Goal: Task Accomplishment & Management: Use online tool/utility

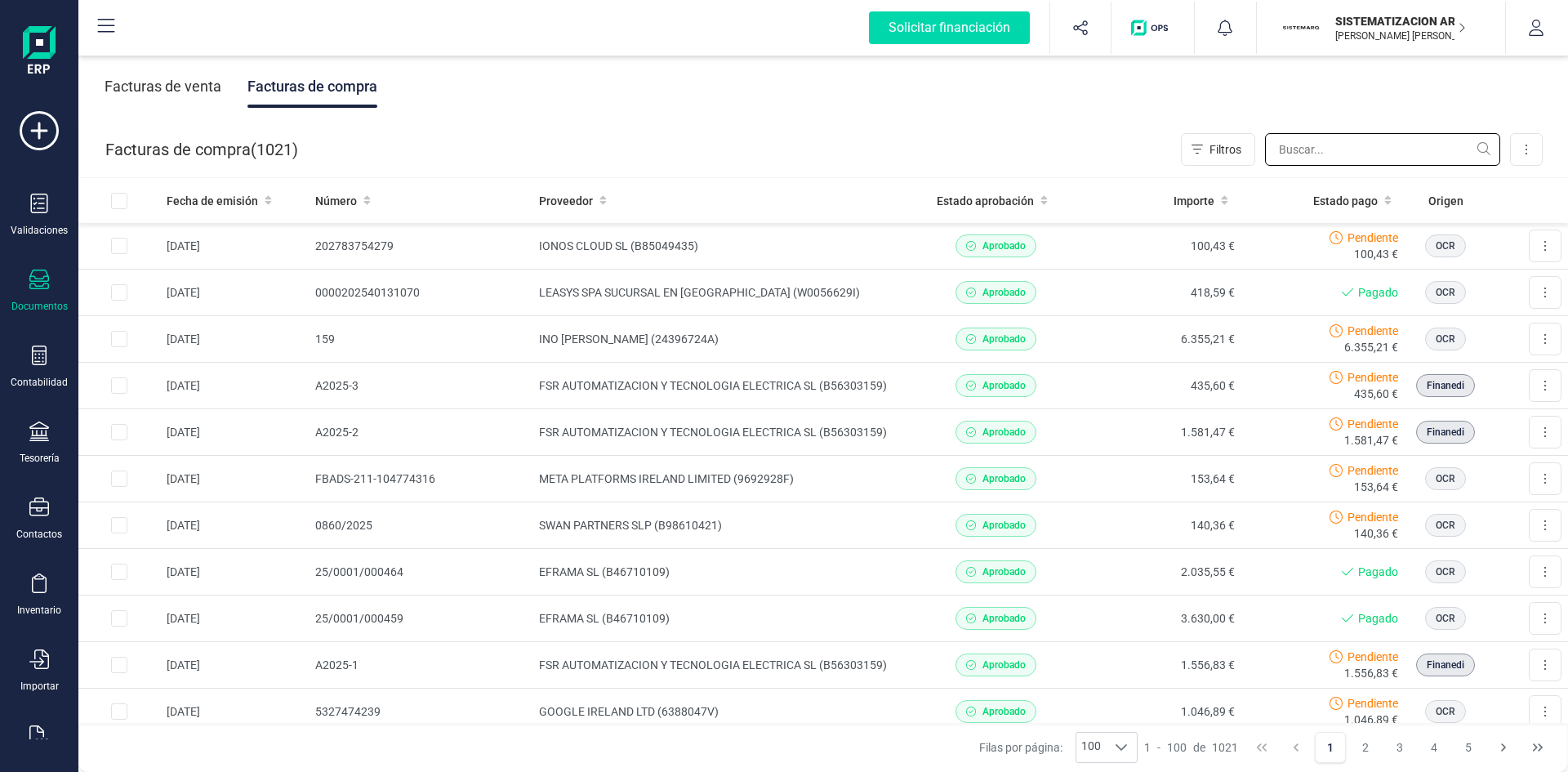
click at [1323, 153] on input "text" at bounding box center [1383, 149] width 235 height 33
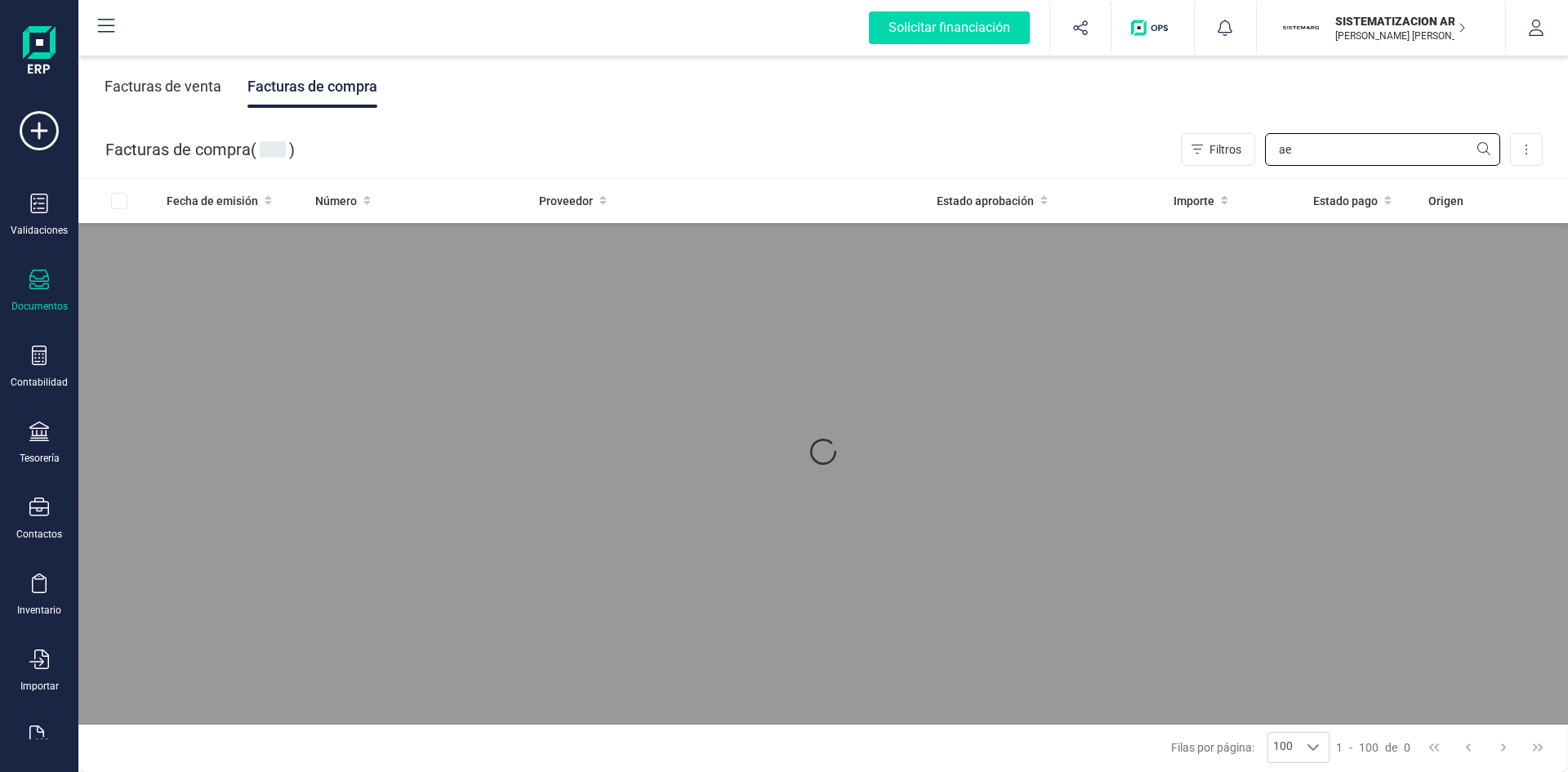
type input "a"
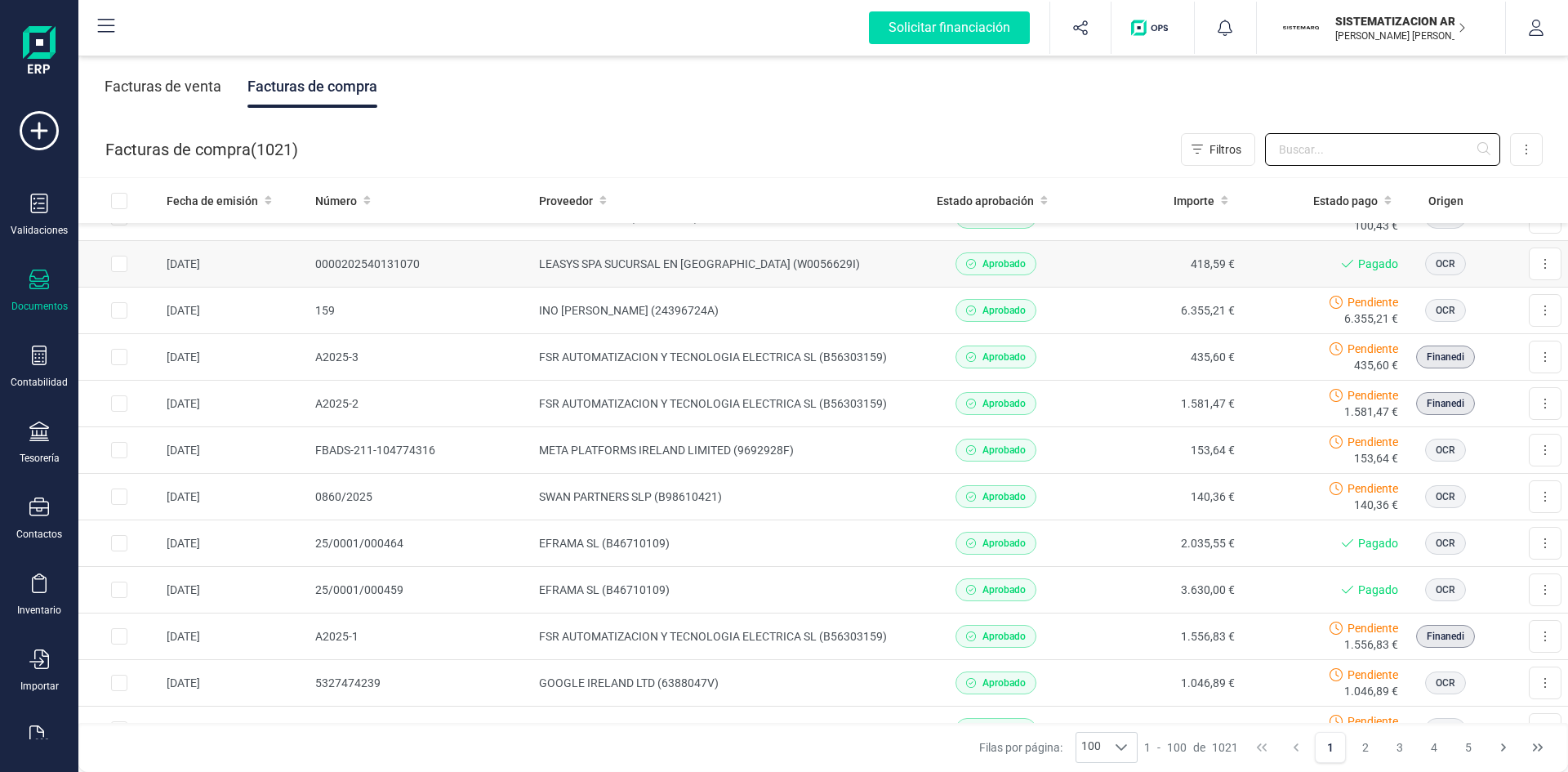
scroll to position [33, 0]
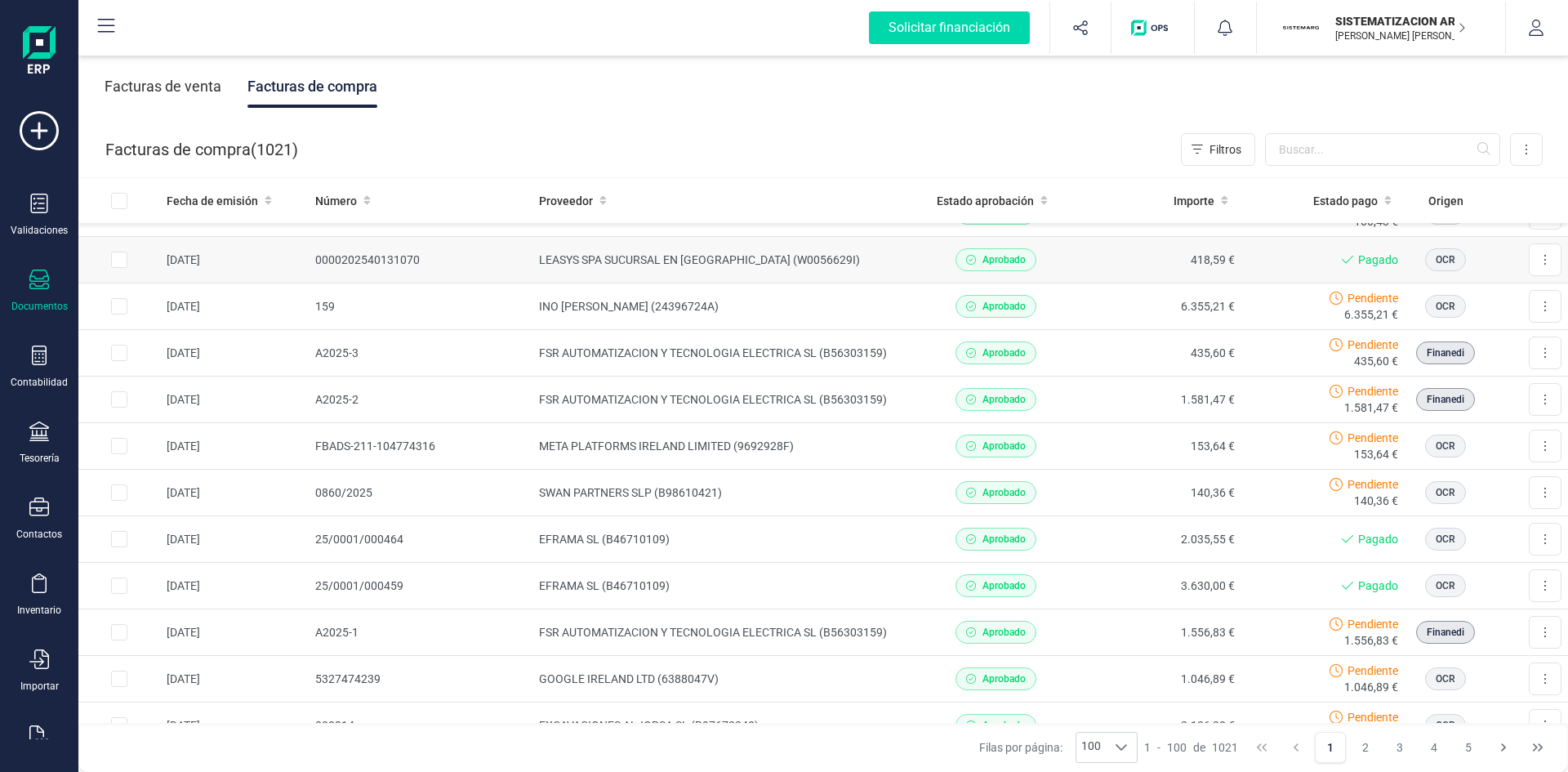
click at [873, 306] on td "INO [PERSON_NAME] (24396724A)" at bounding box center [723, 306] width 381 height 46
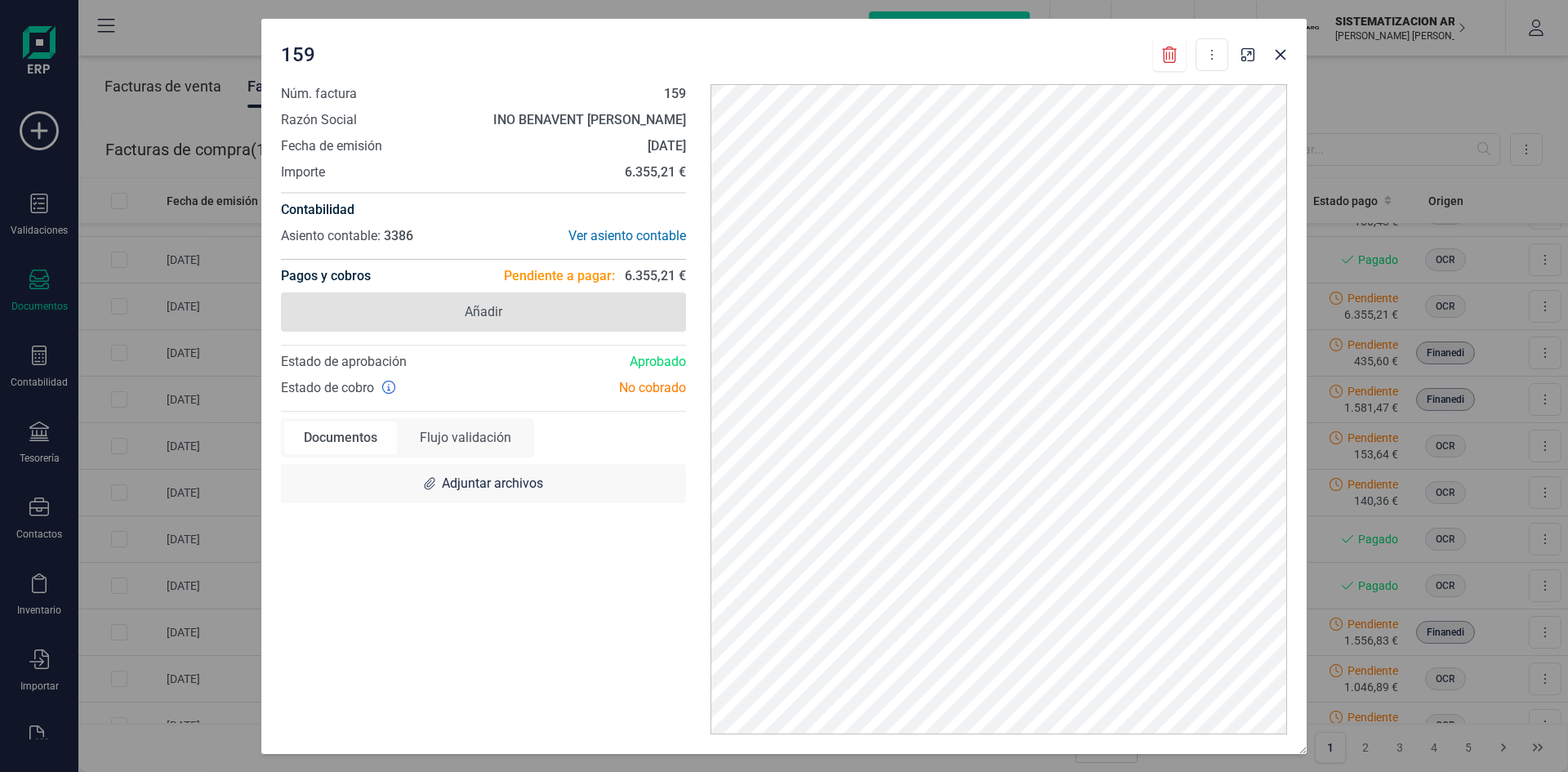
click at [472, 328] on span "Añadir" at bounding box center [483, 313] width 405 height 40
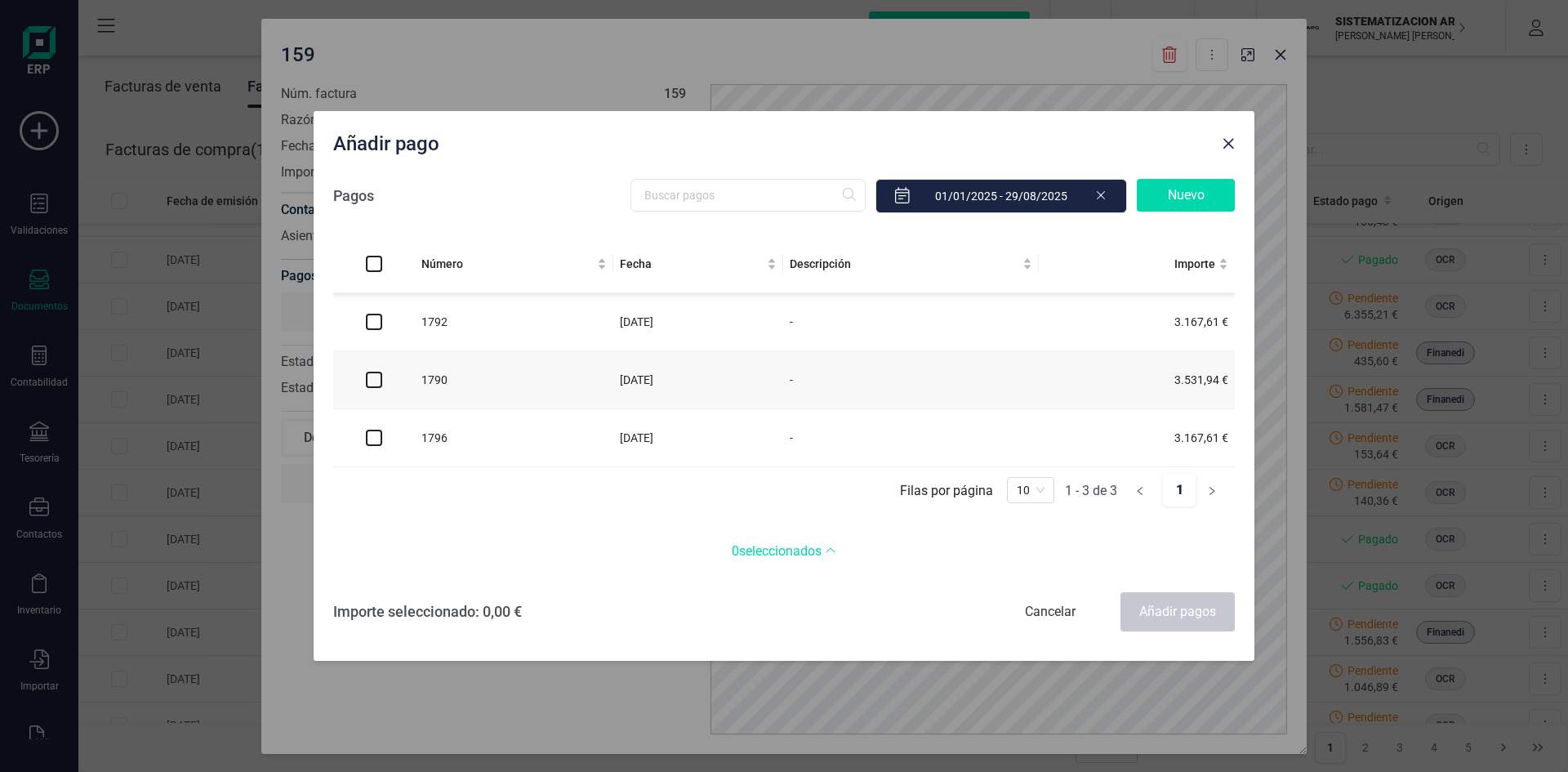
click at [377, 443] on input "checkbox" at bounding box center [374, 437] width 16 height 16
checkbox input "true"
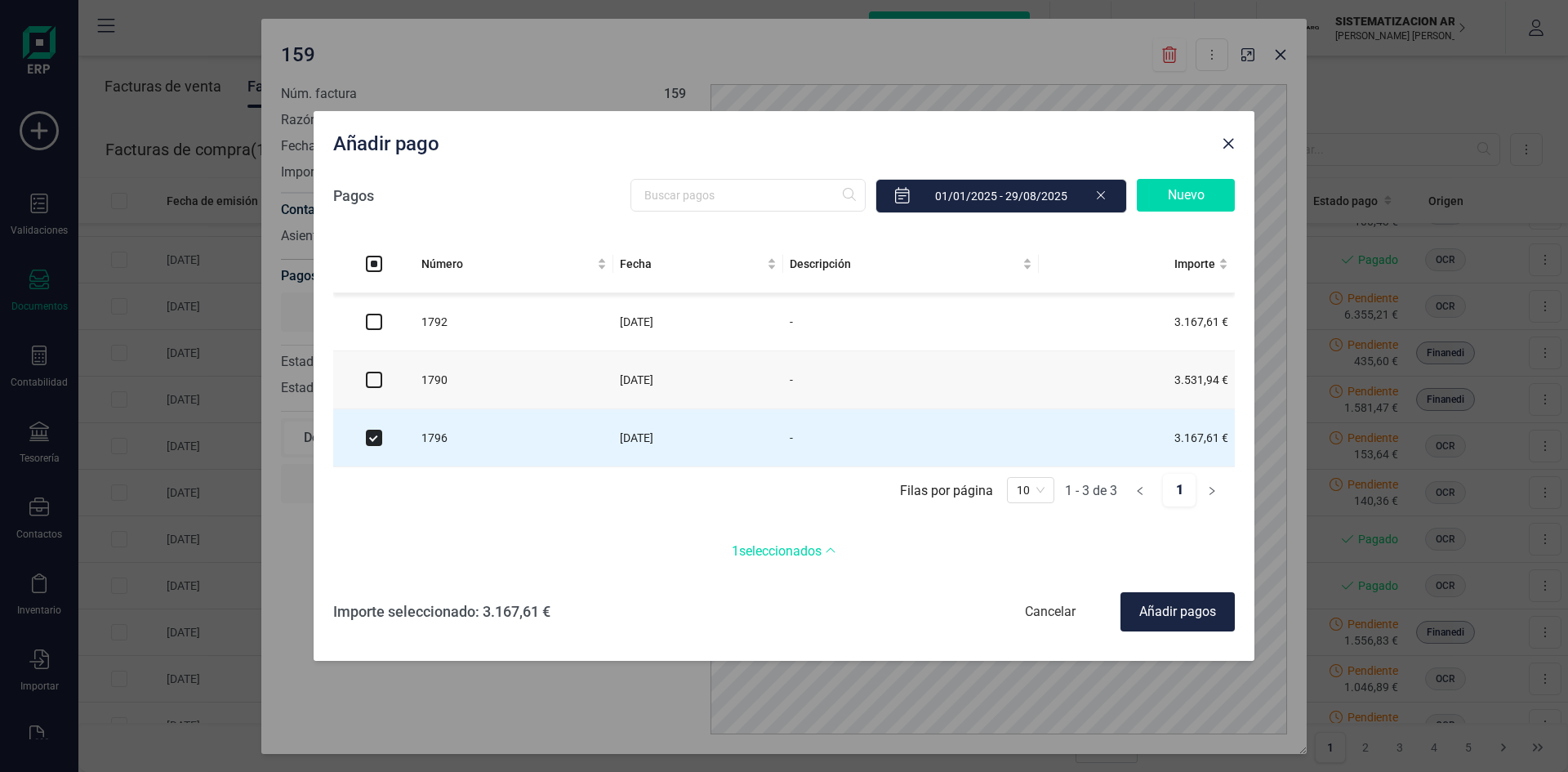
click at [370, 316] on input "checkbox" at bounding box center [374, 321] width 16 height 16
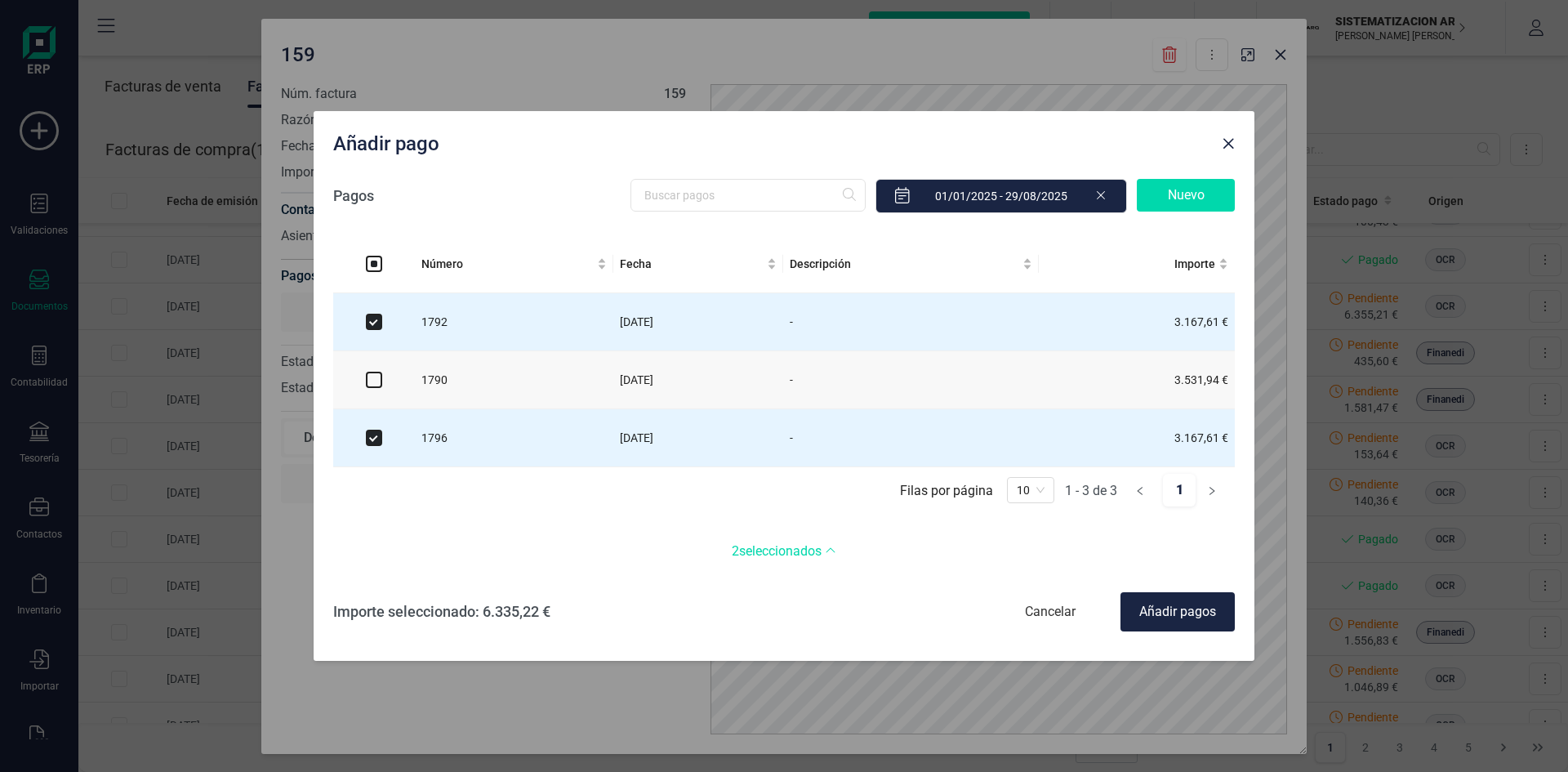
click at [1176, 623] on div "Añadir pagos" at bounding box center [1176, 612] width 114 height 40
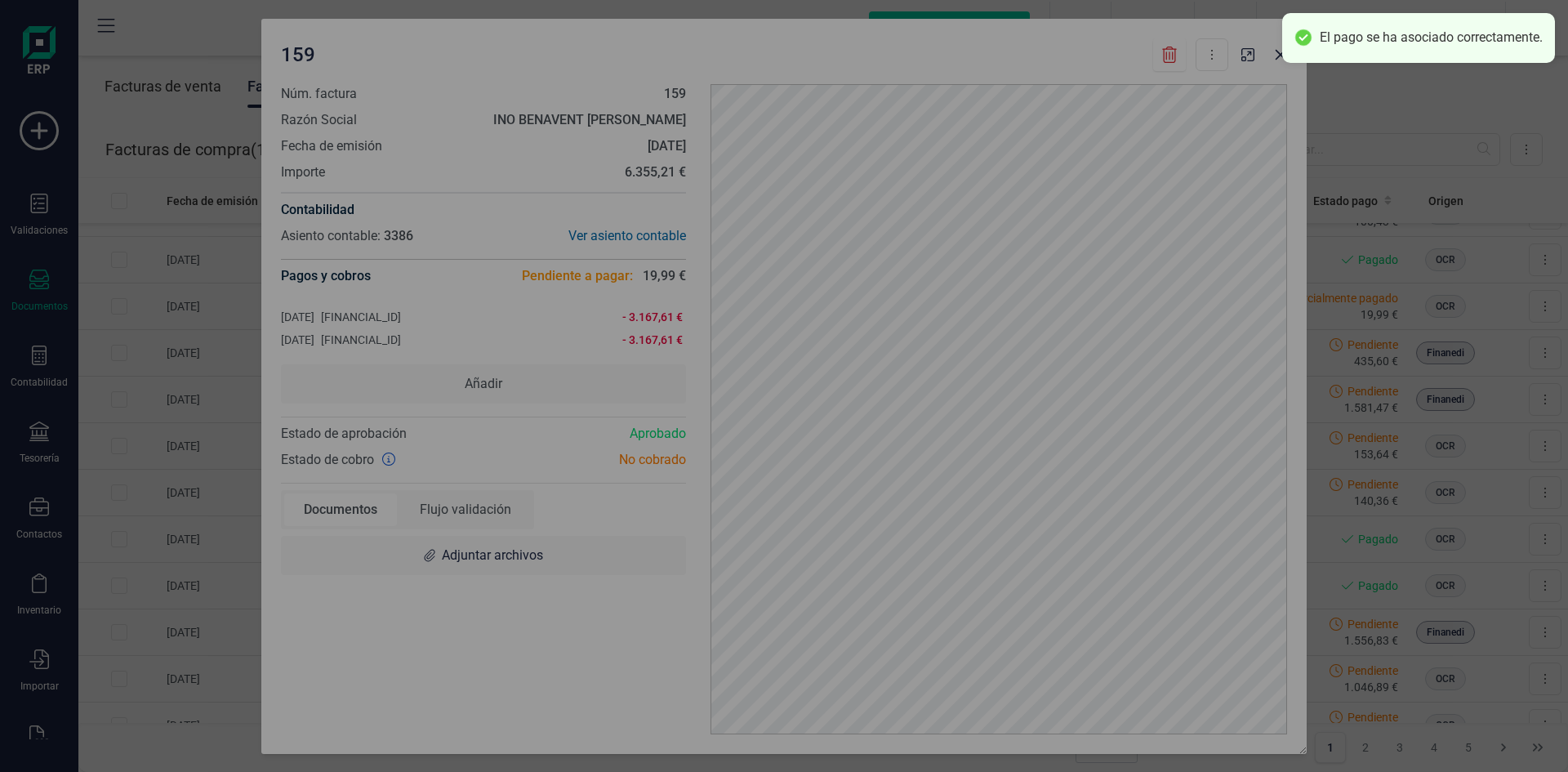
checkbox input "false"
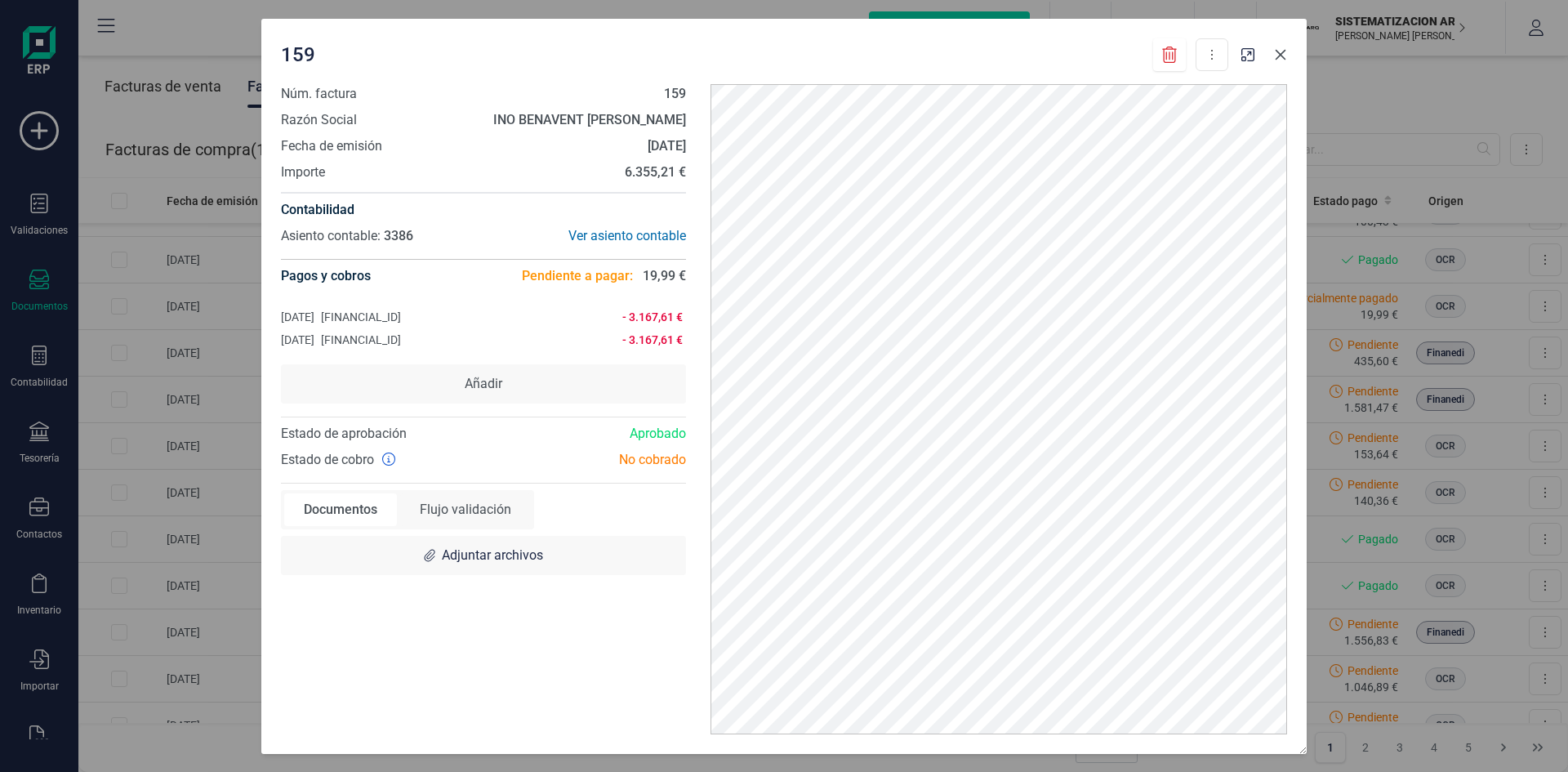
click at [1284, 63] on button "button" at bounding box center [1281, 55] width 26 height 26
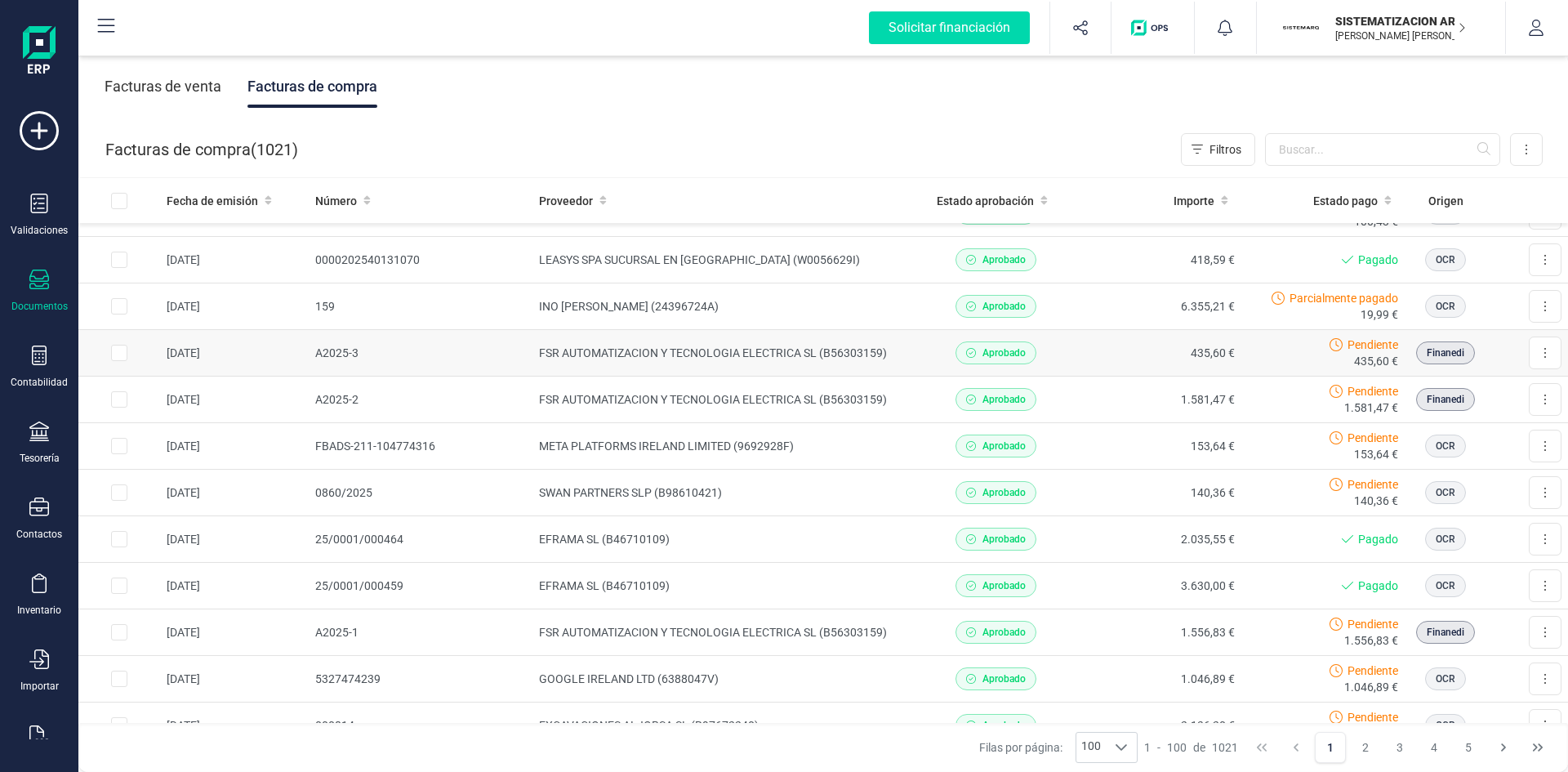
click at [1081, 343] on td "435,60 €" at bounding box center [1159, 353] width 164 height 46
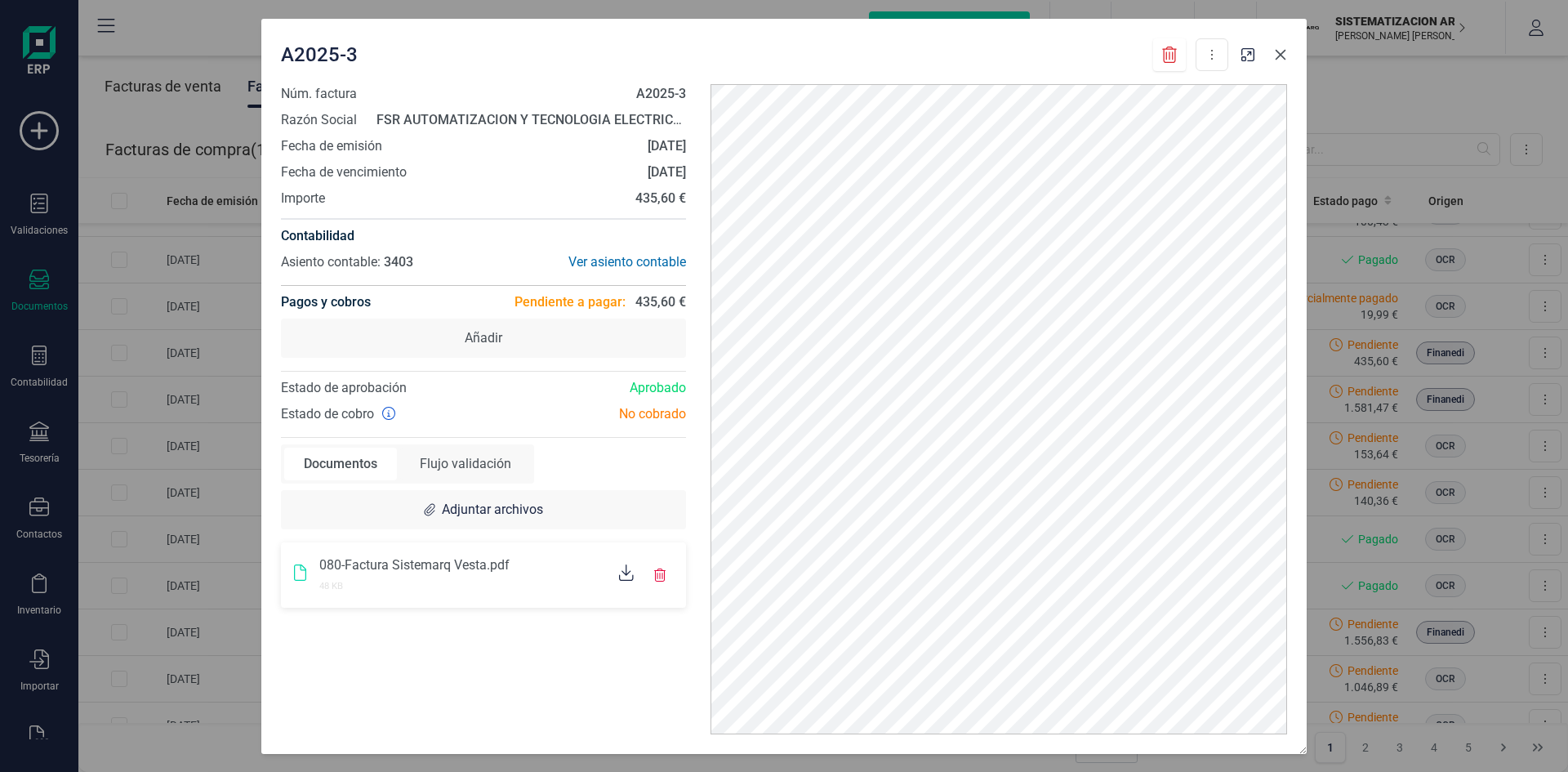
click at [1284, 64] on button "button" at bounding box center [1281, 55] width 26 height 26
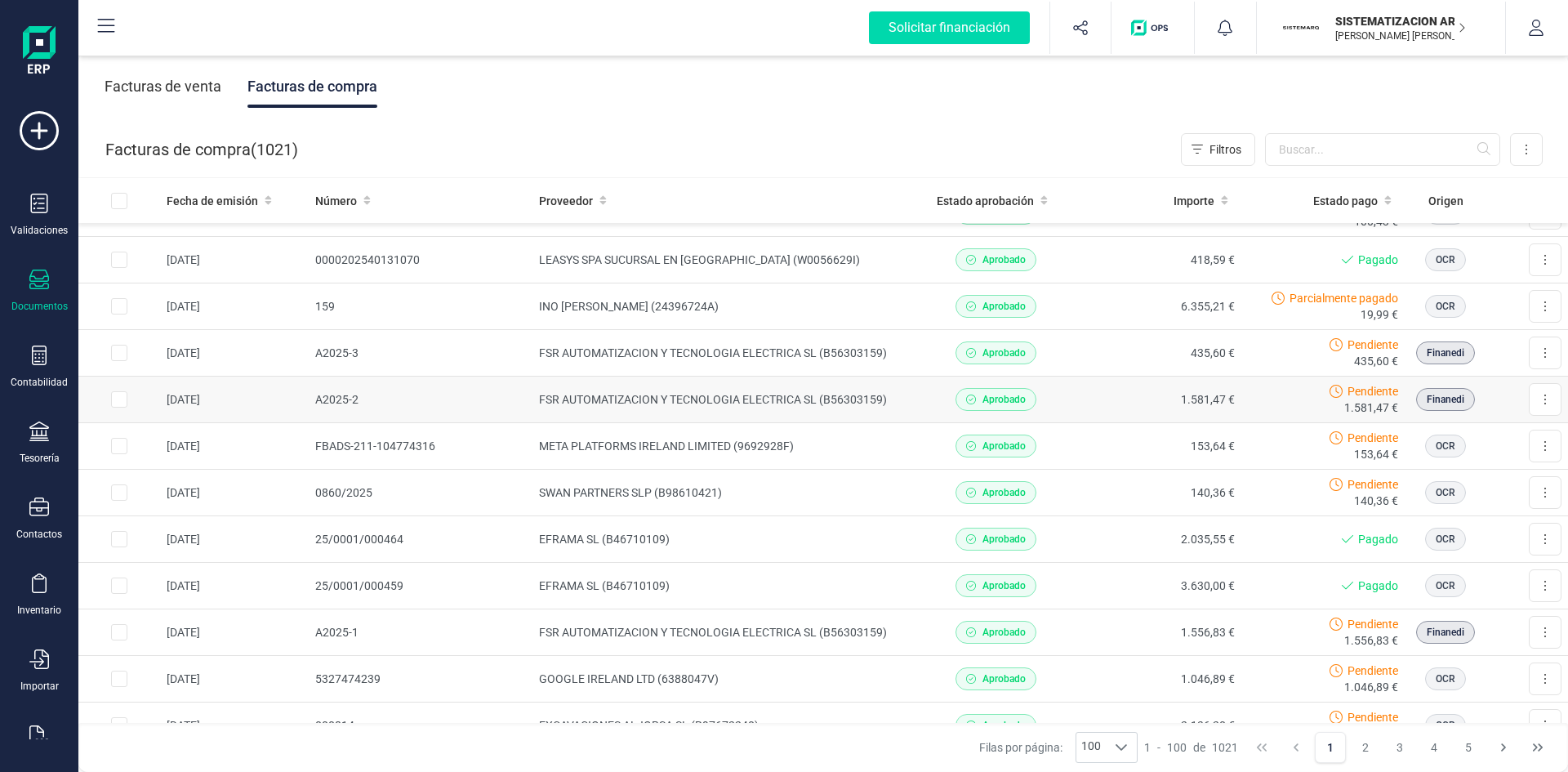
click at [1144, 408] on td "1.581,47 €" at bounding box center [1159, 399] width 164 height 46
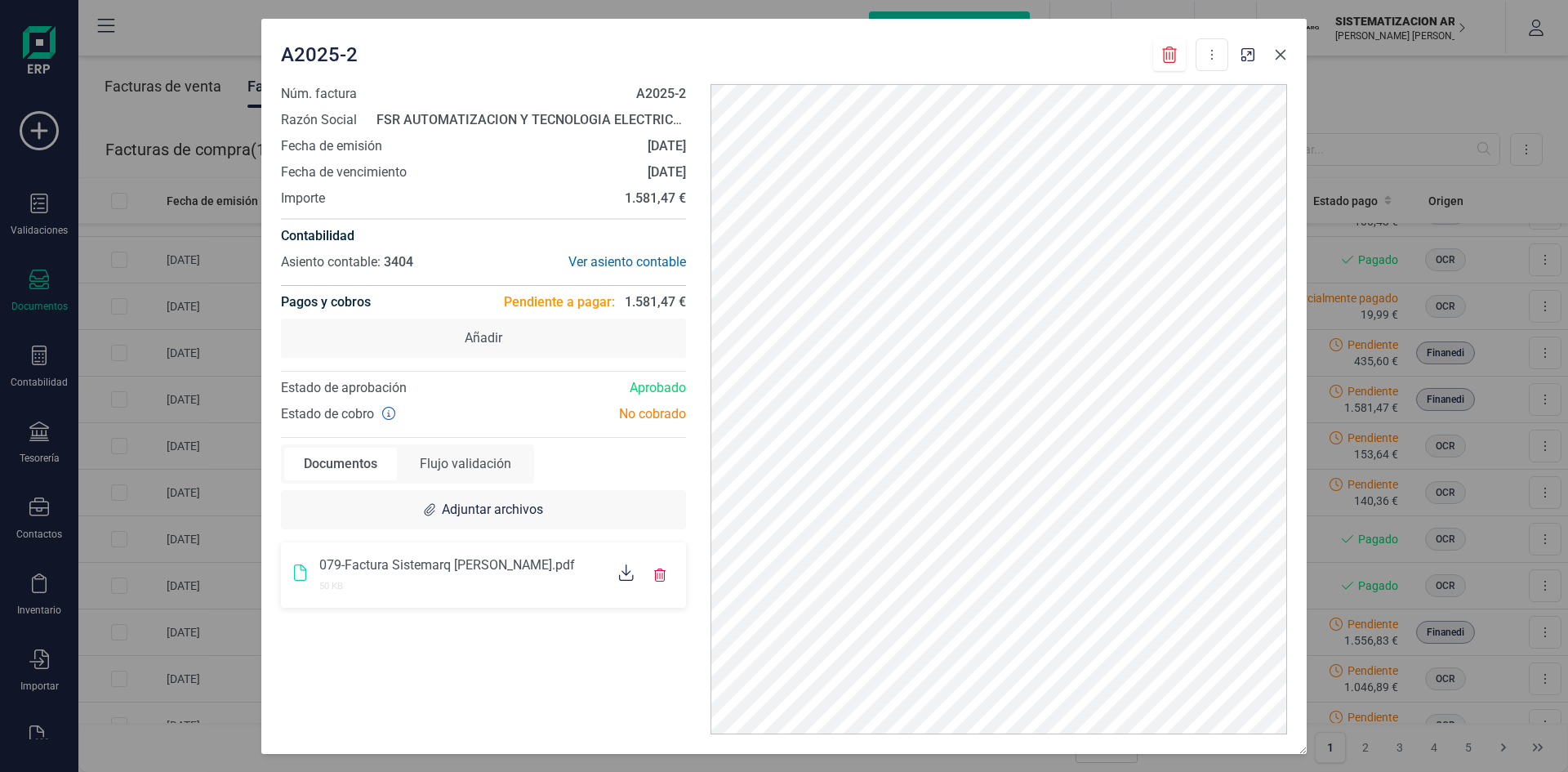
click at [1282, 55] on icon "button" at bounding box center [1280, 55] width 13 height 13
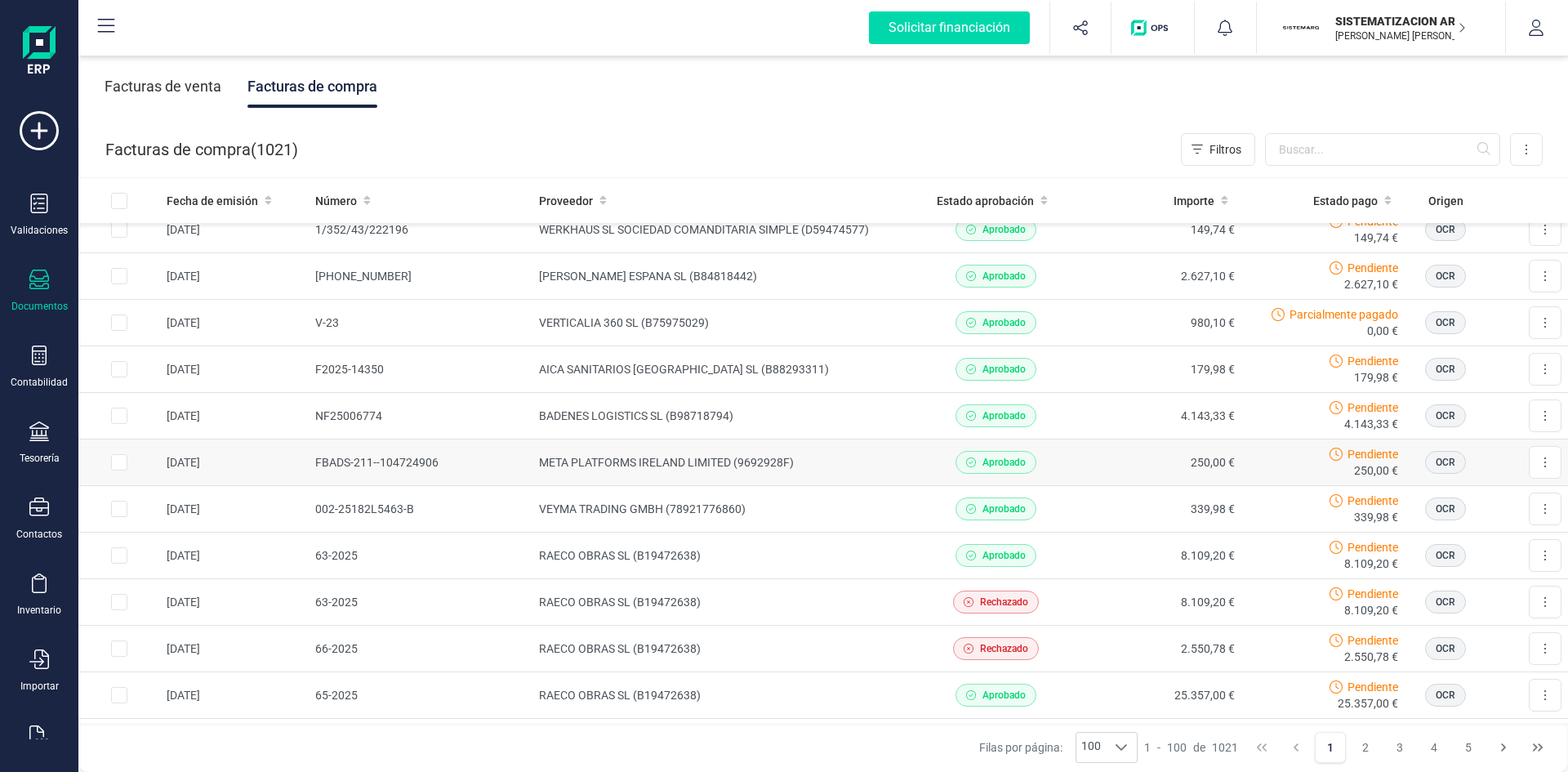
scroll to position [1041, 0]
click at [1297, 141] on input "text" at bounding box center [1383, 149] width 235 height 33
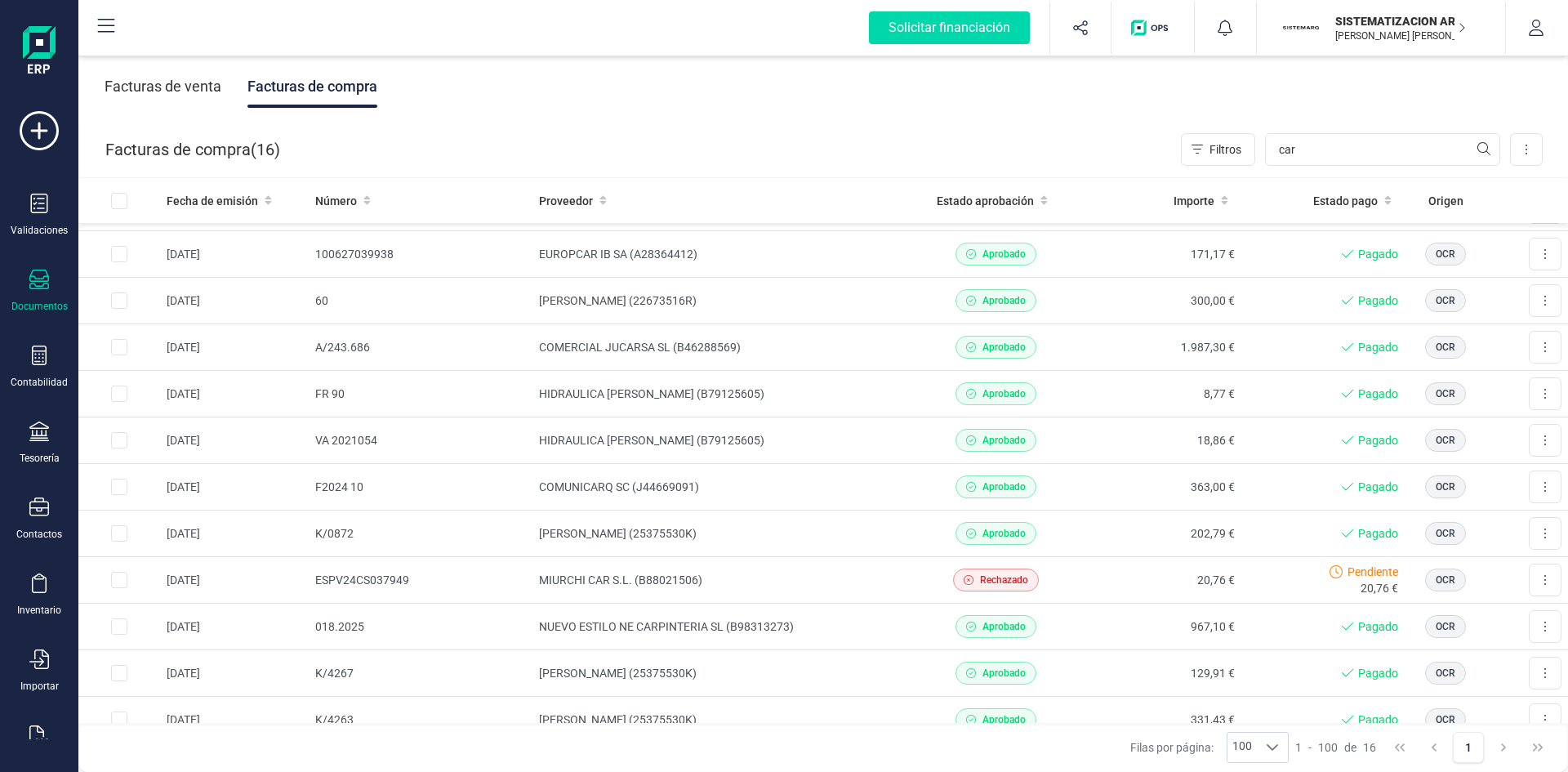
scroll to position [0, 0]
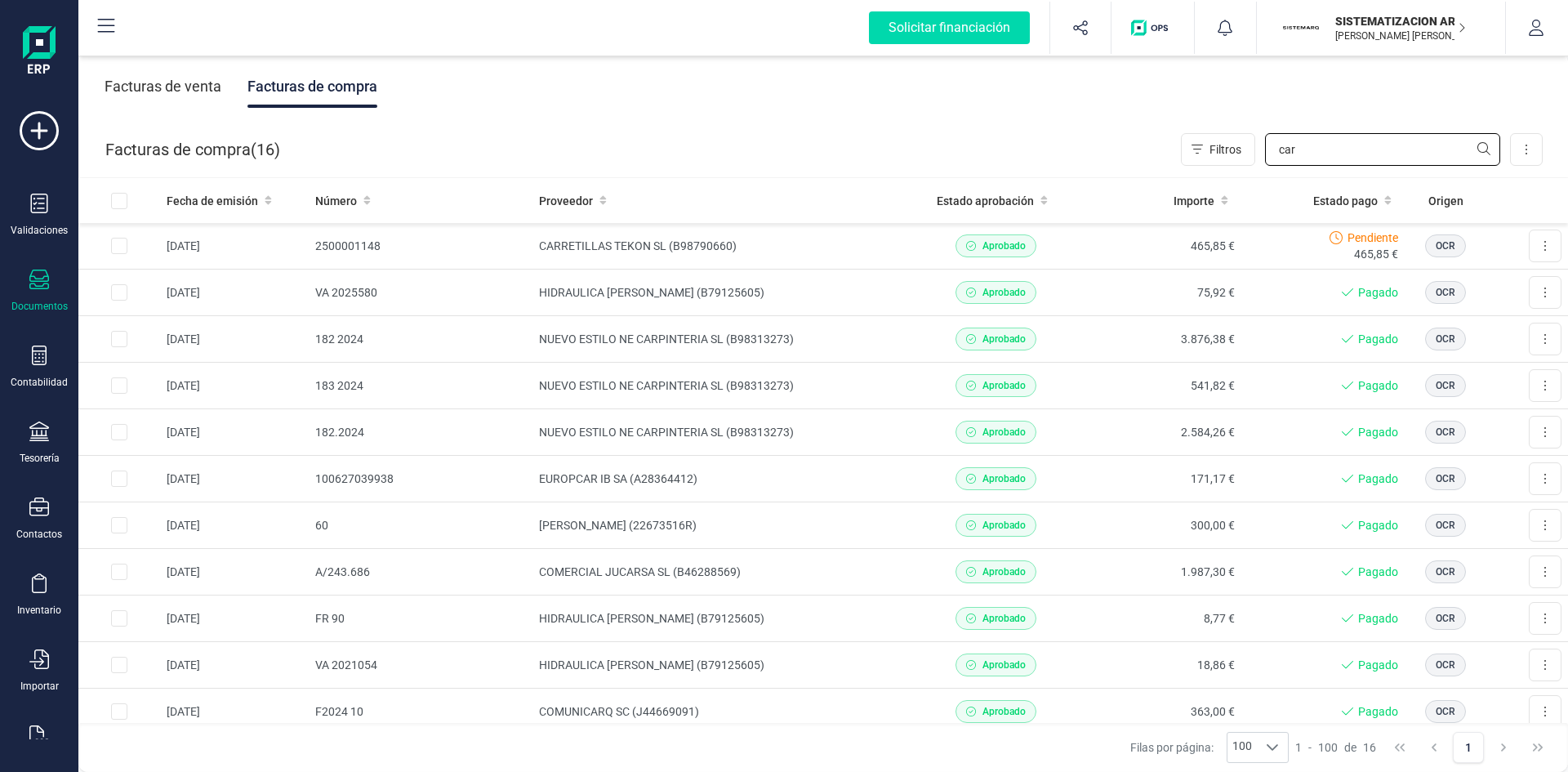
click at [1334, 164] on input "car" at bounding box center [1383, 149] width 235 height 33
type input "c"
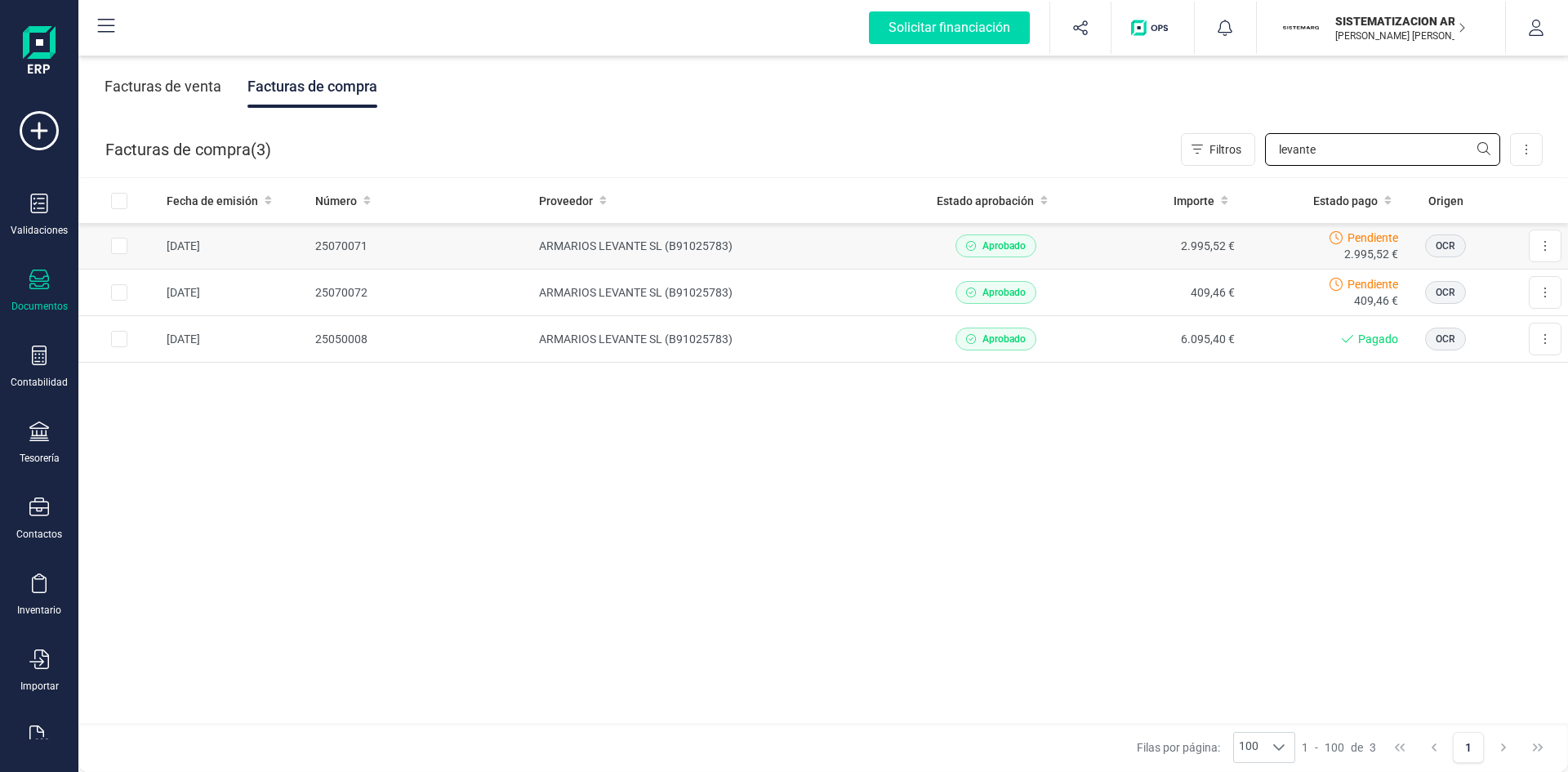
type input "levante"
click at [787, 243] on td "ARMARIOS LEVANTE SL (B91025783)" at bounding box center [723, 246] width 381 height 46
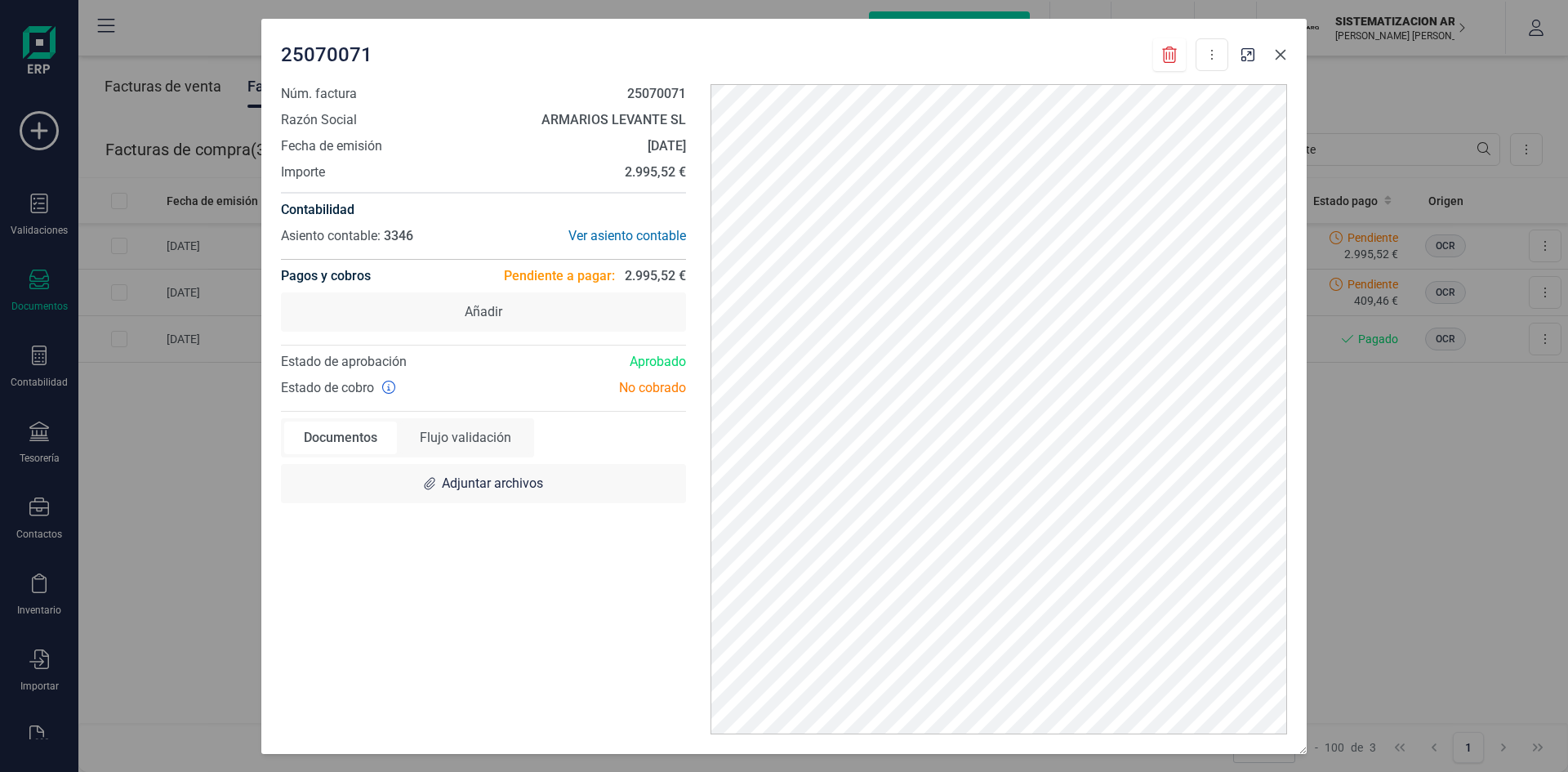
click at [1276, 56] on icon "button" at bounding box center [1280, 55] width 13 height 13
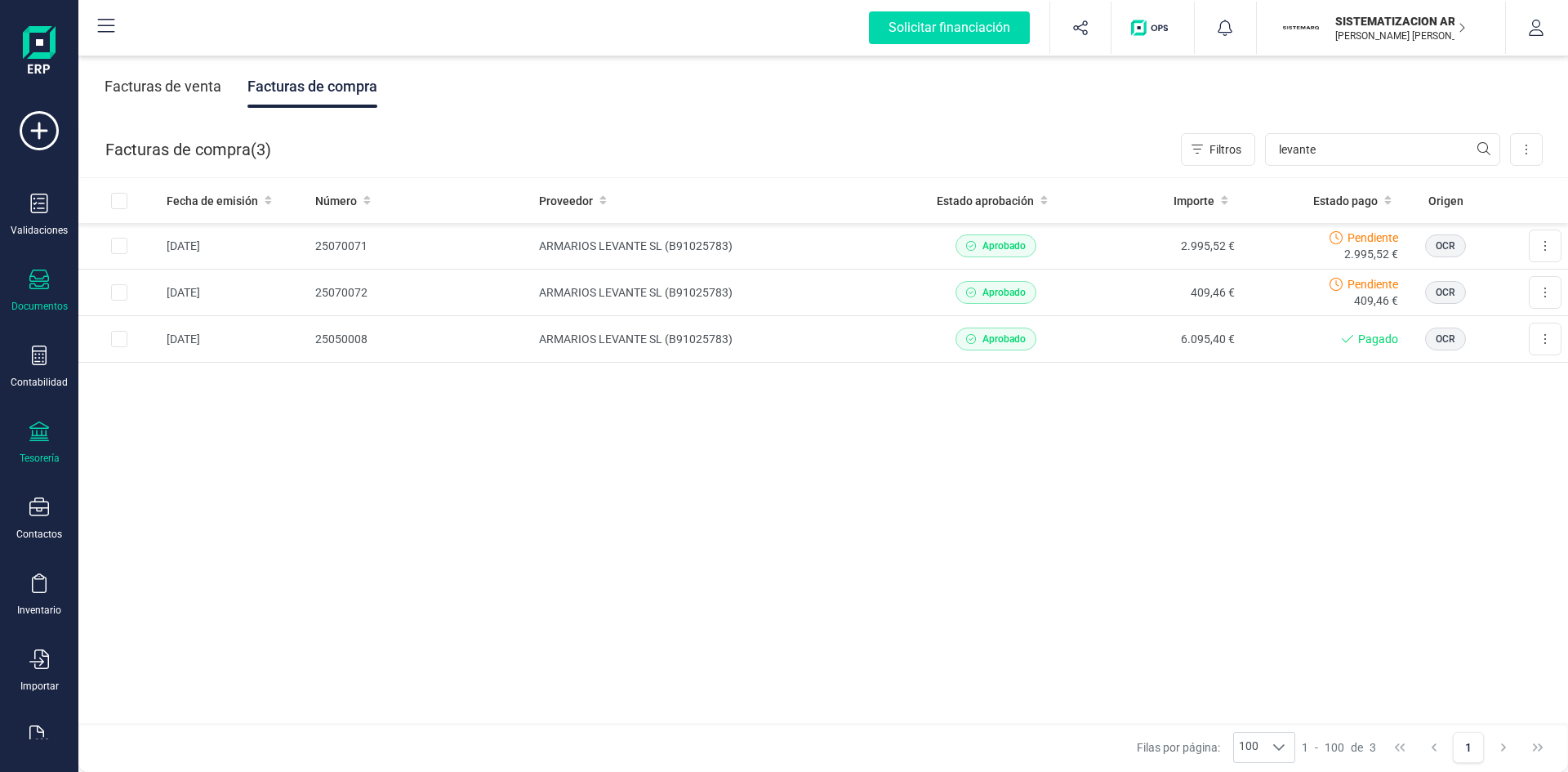
click at [40, 438] on icon at bounding box center [39, 431] width 20 height 20
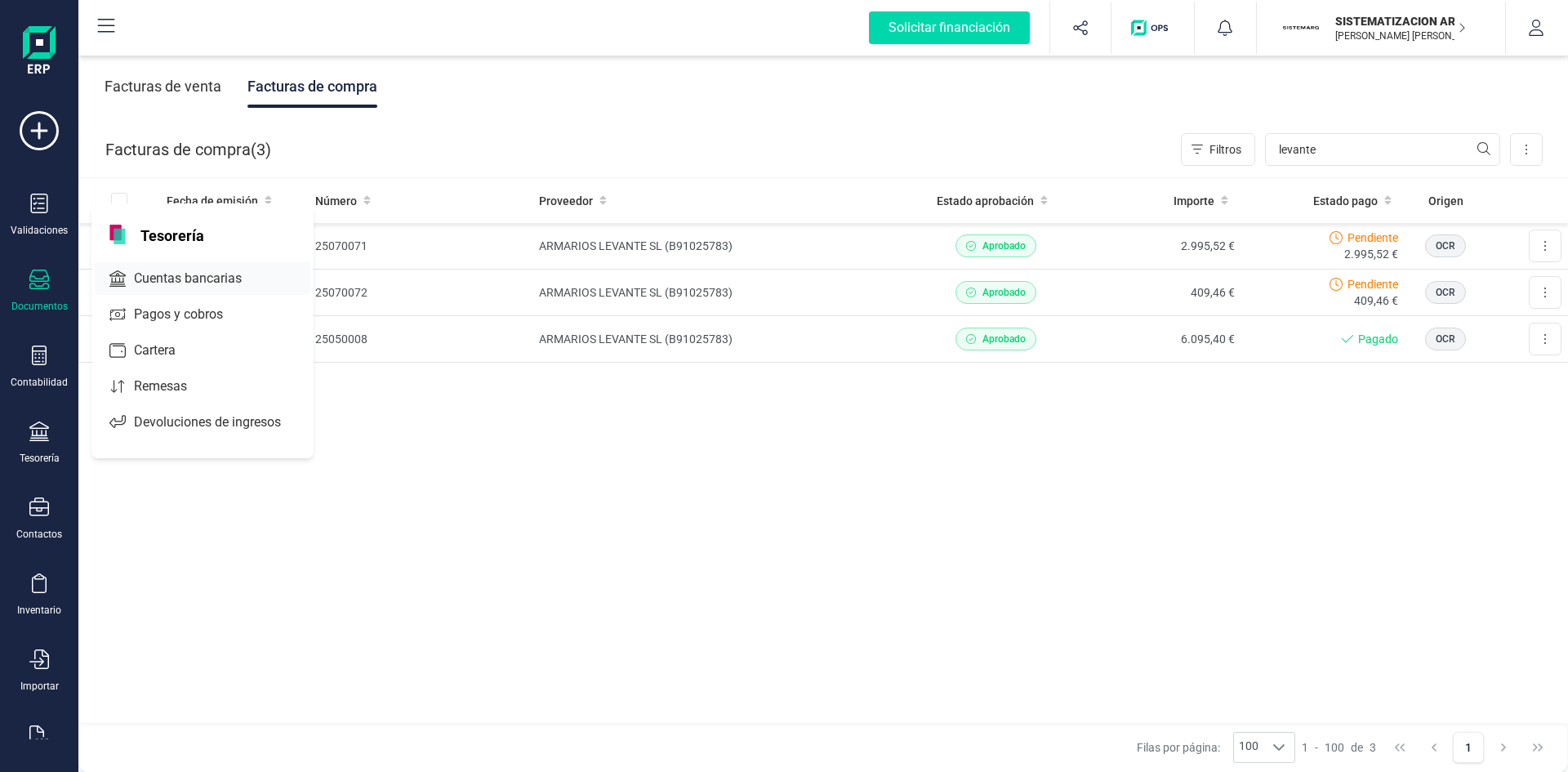
click at [195, 263] on div "Cuentas bancarias" at bounding box center [202, 279] width 216 height 33
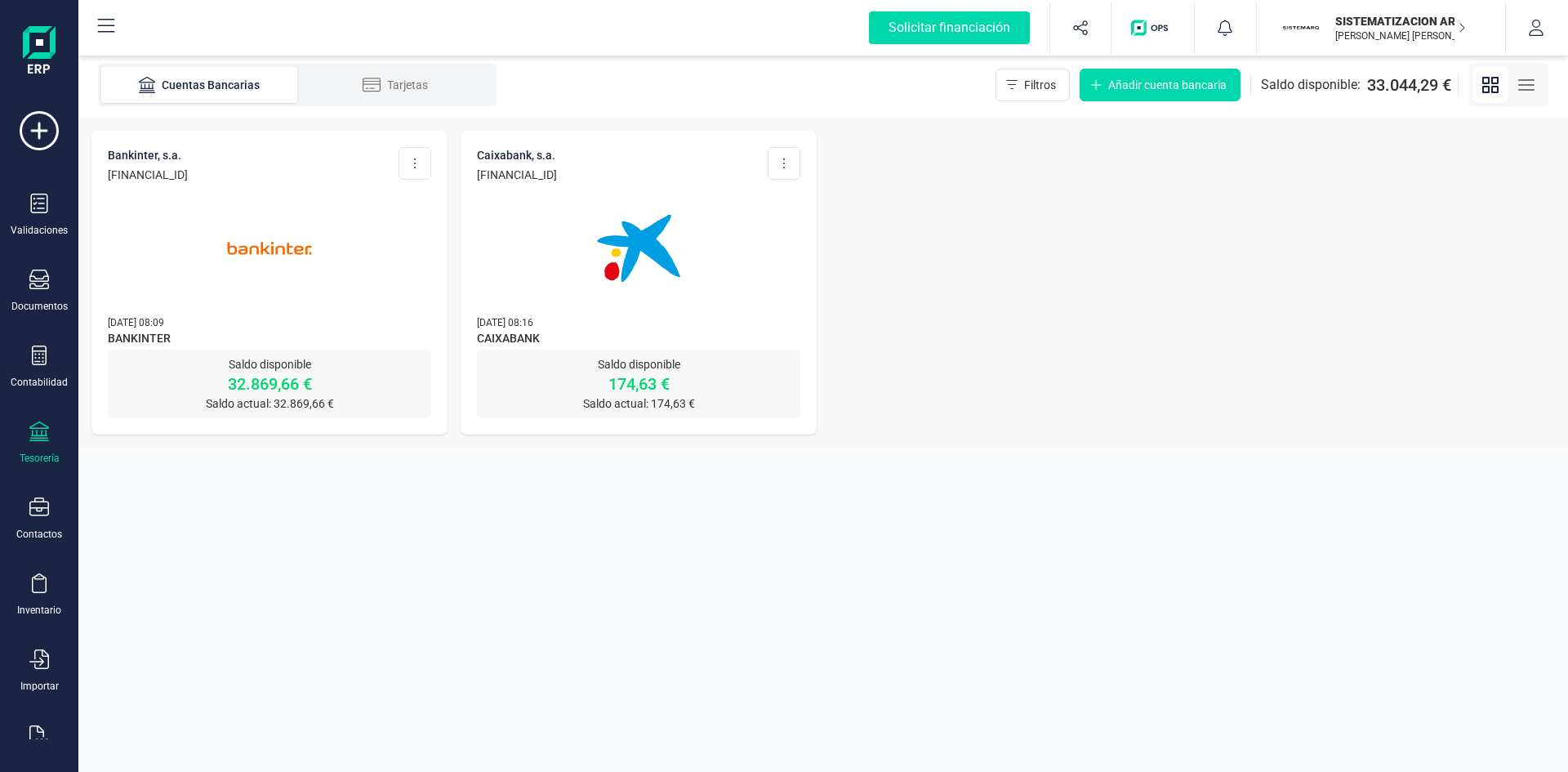
click at [195, 263] on div at bounding box center [270, 238] width 324 height 111
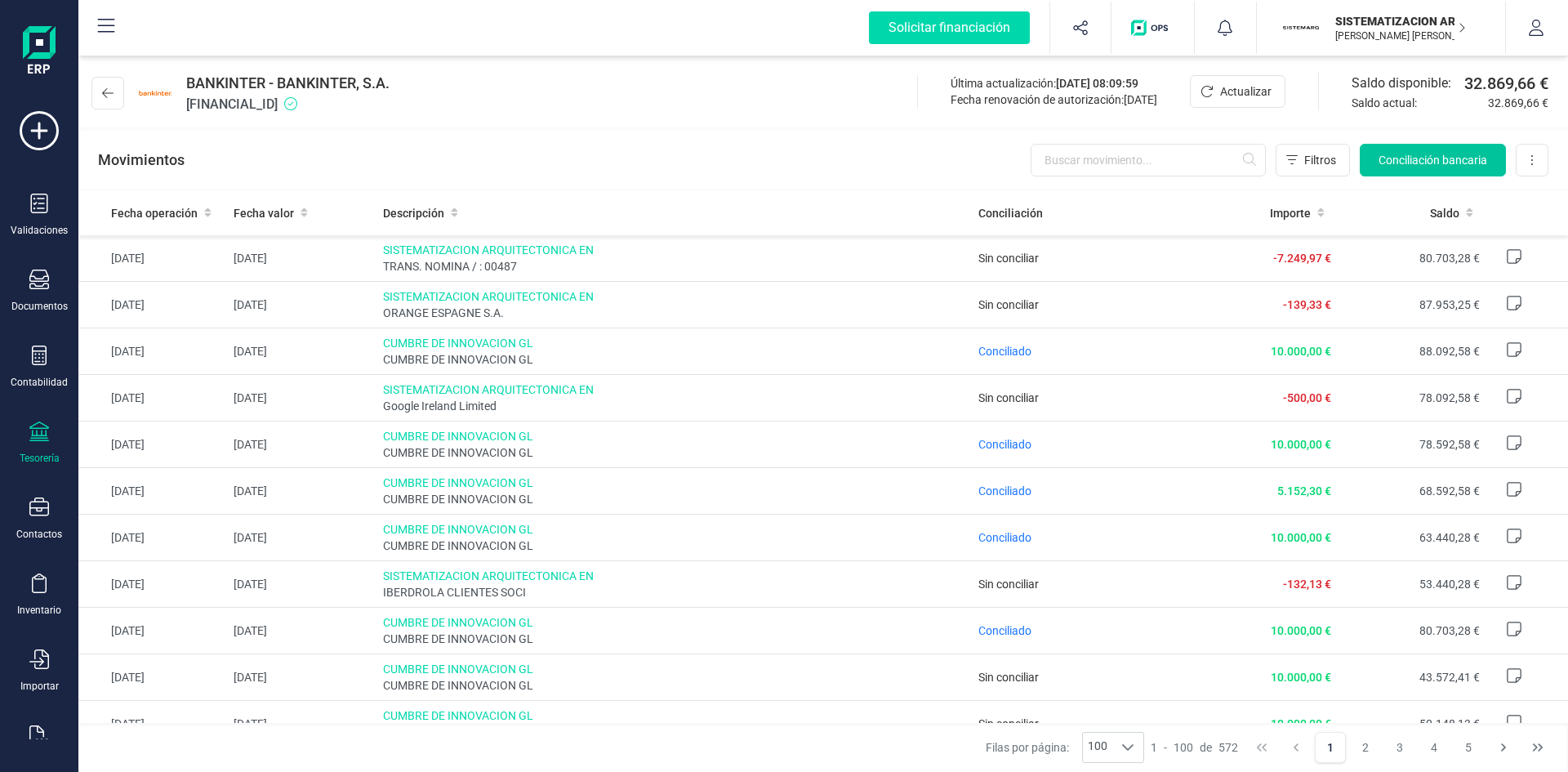
click at [1410, 169] on button "Conciliación bancaria" at bounding box center [1432, 160] width 146 height 33
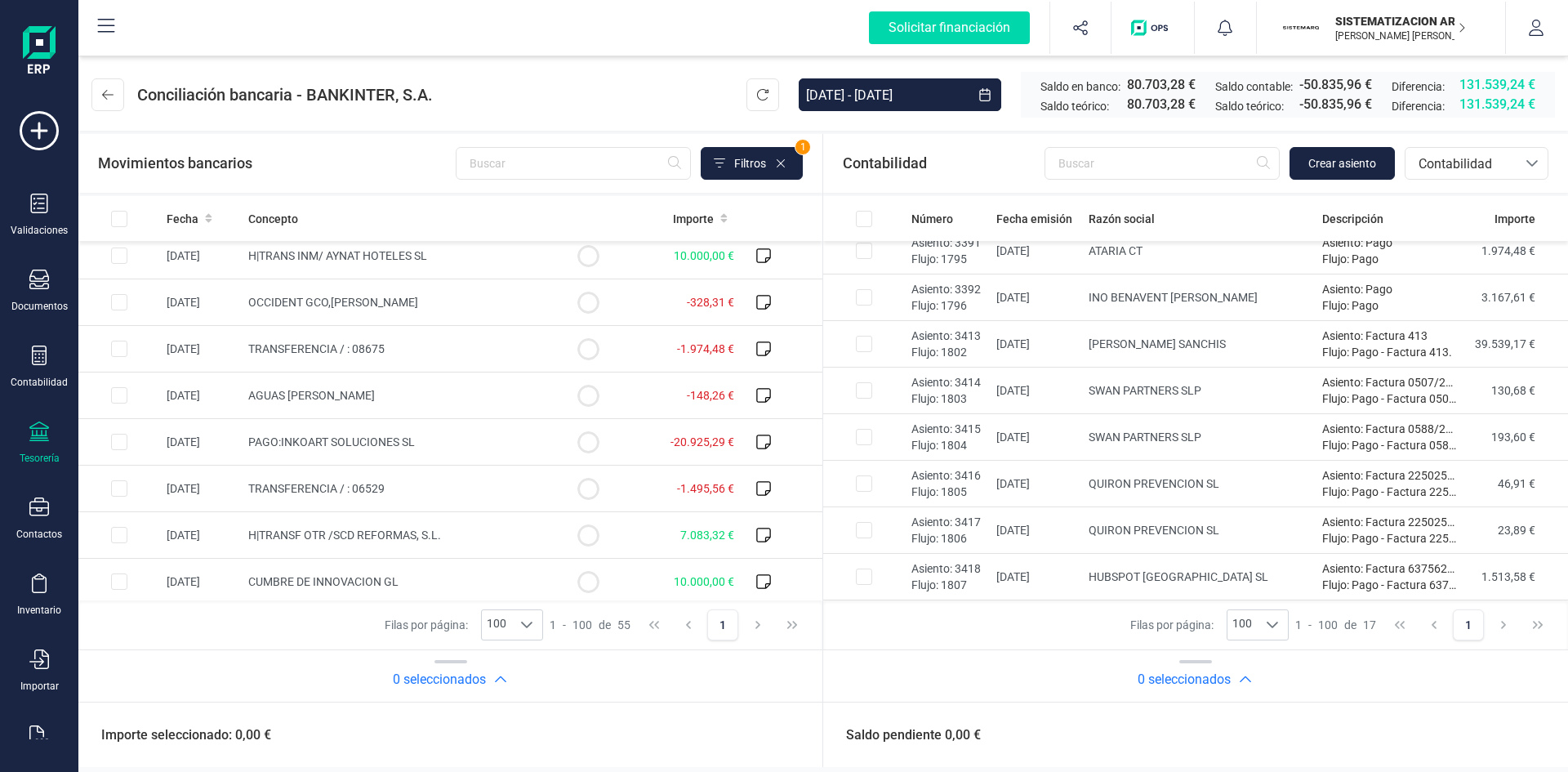
scroll to position [2201, 0]
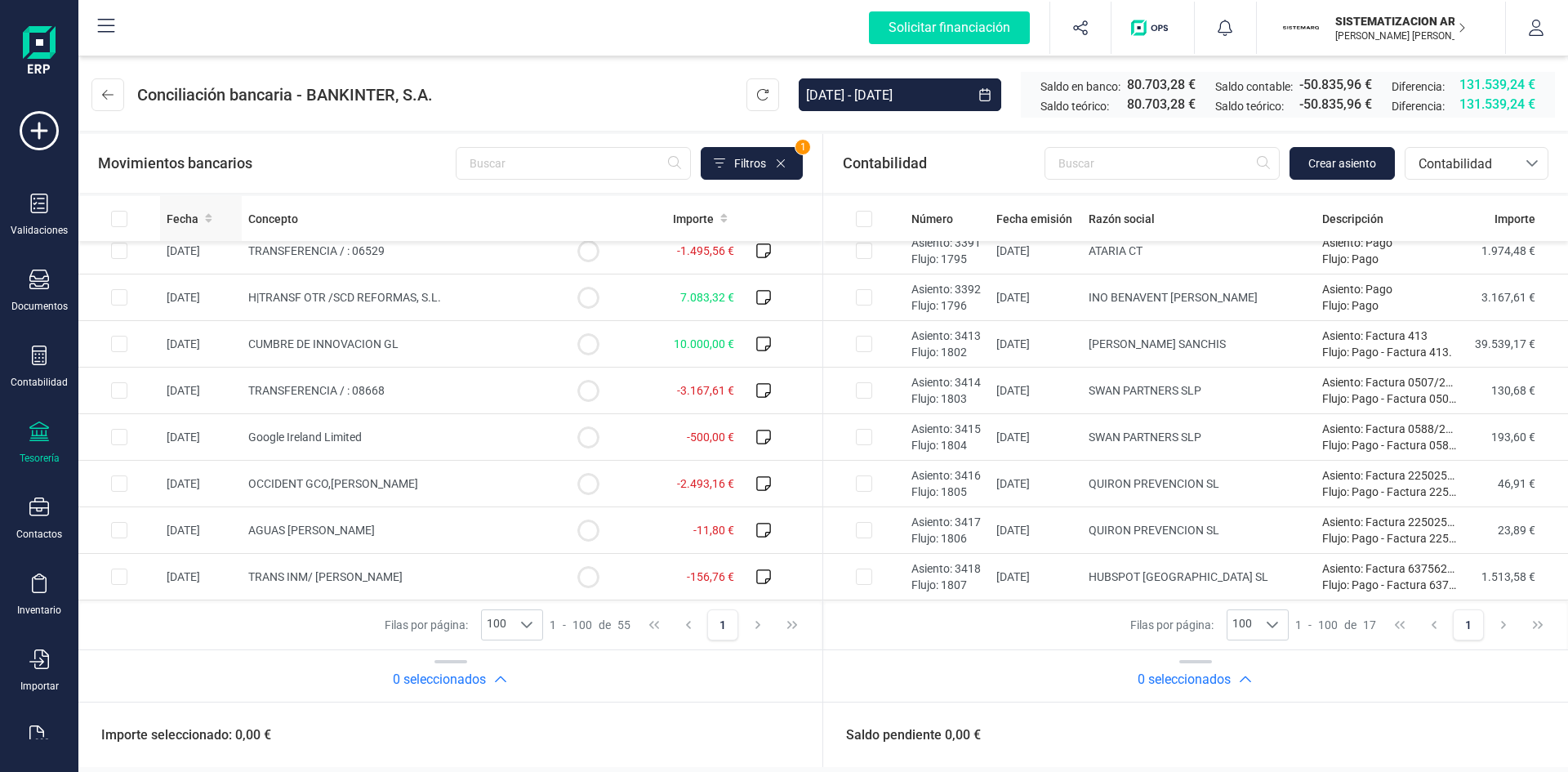
click at [212, 214] on div "Fecha" at bounding box center [200, 218] width 69 height 16
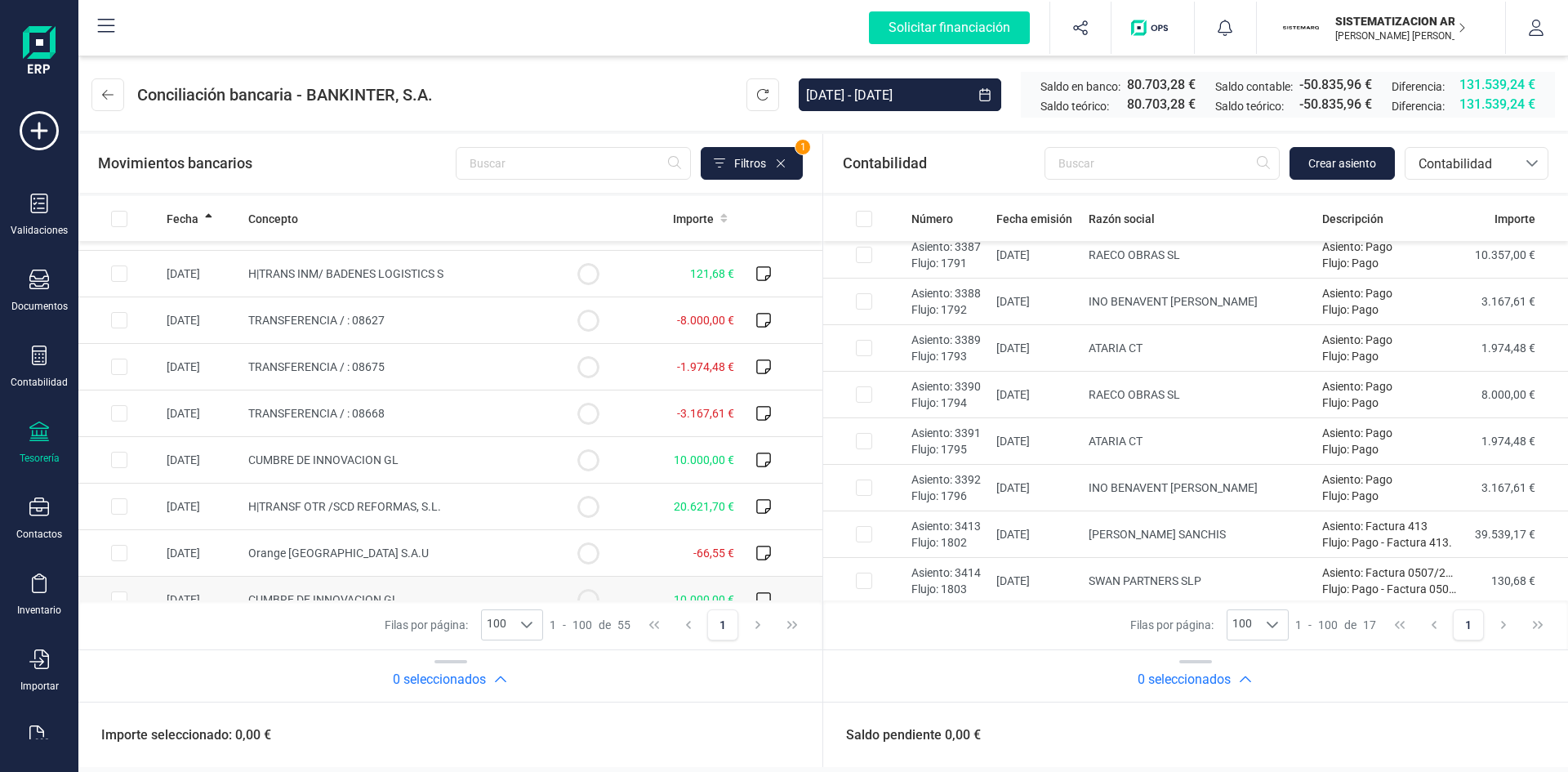
scroll to position [1970, 0]
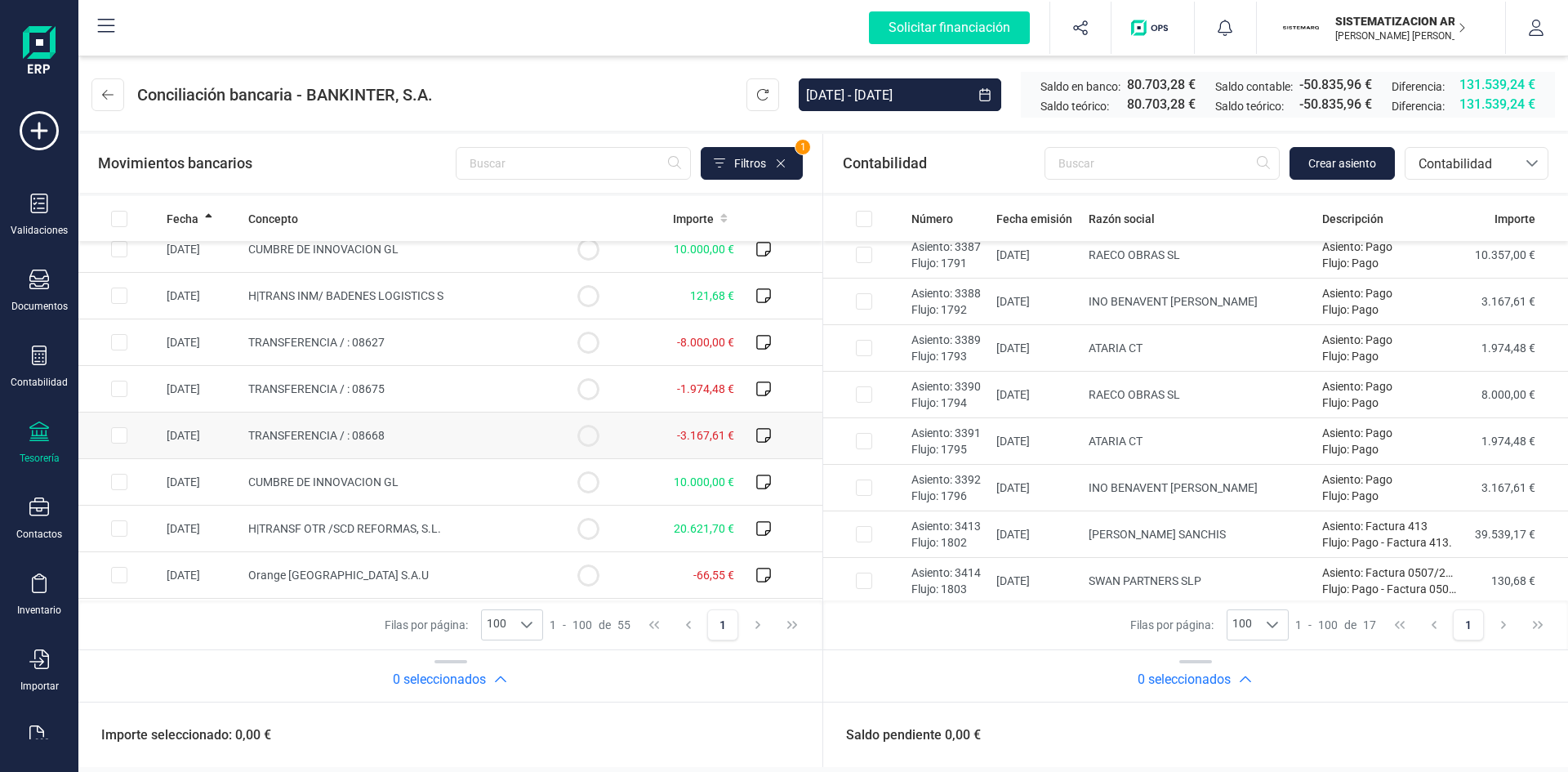
click at [136, 442] on td at bounding box center [119, 435] width 82 height 46
checkbox input "true"
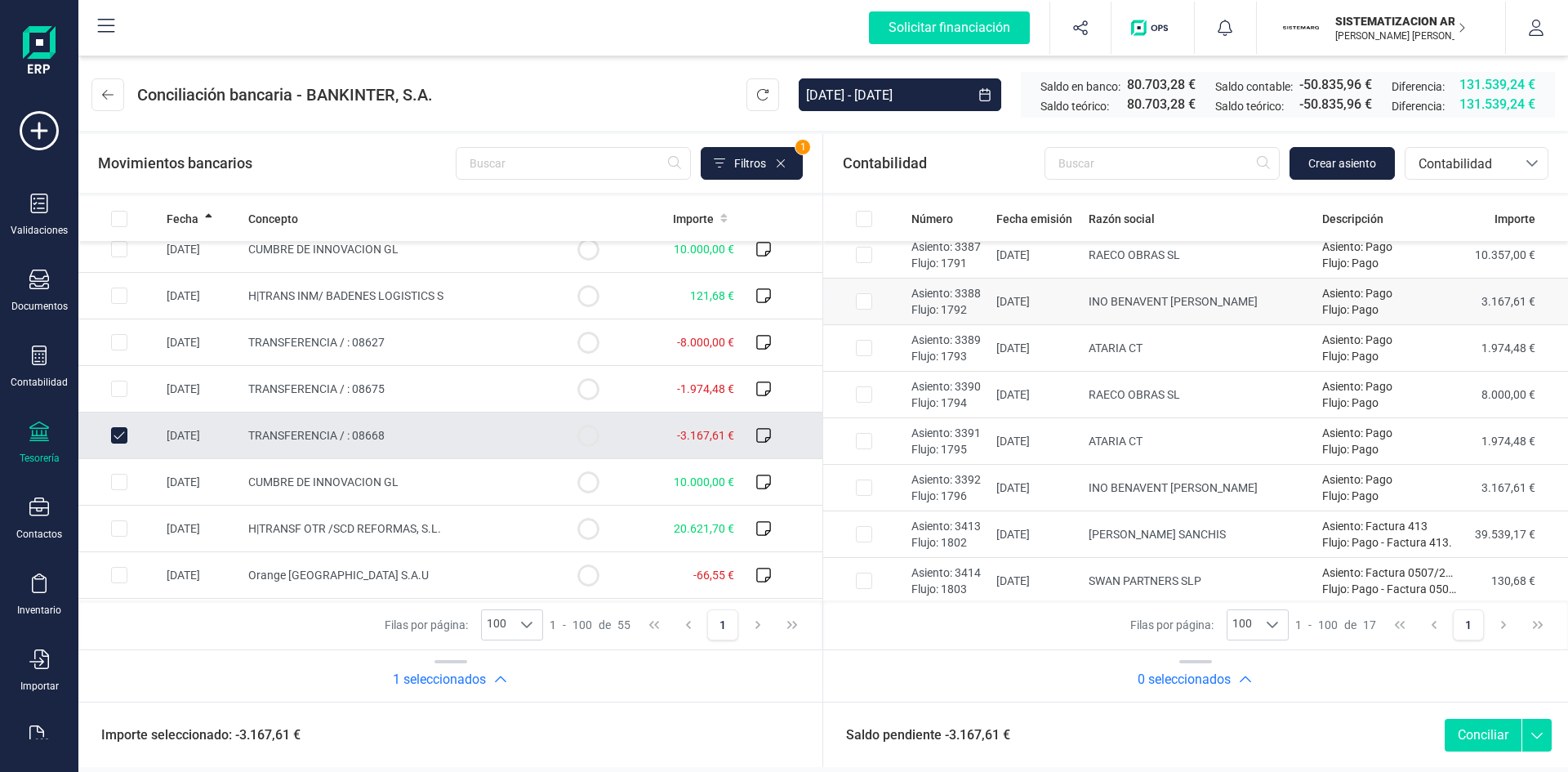
checkbox input "true"
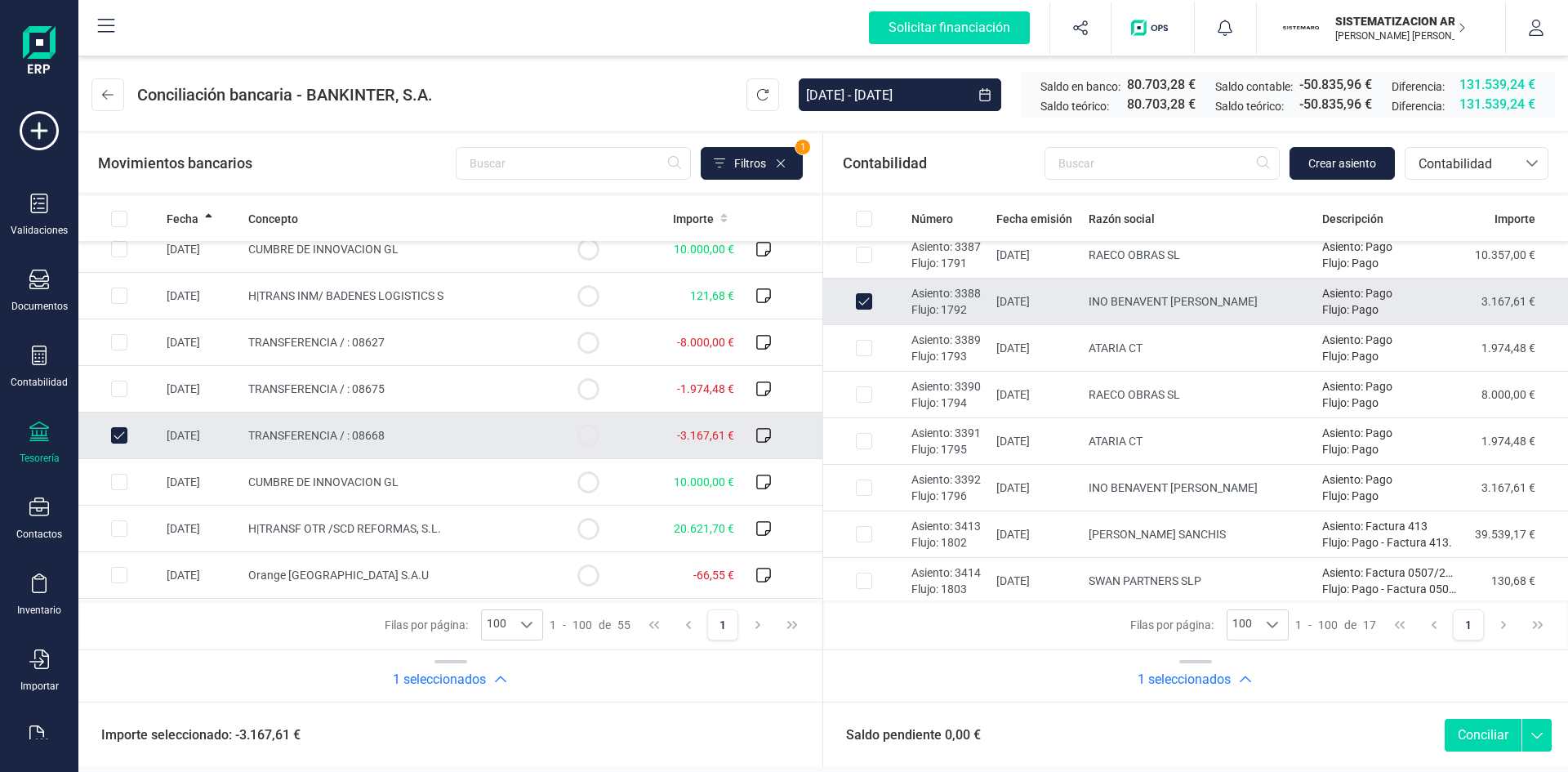
click at [1476, 744] on button "Conciliar" at bounding box center [1483, 735] width 77 height 33
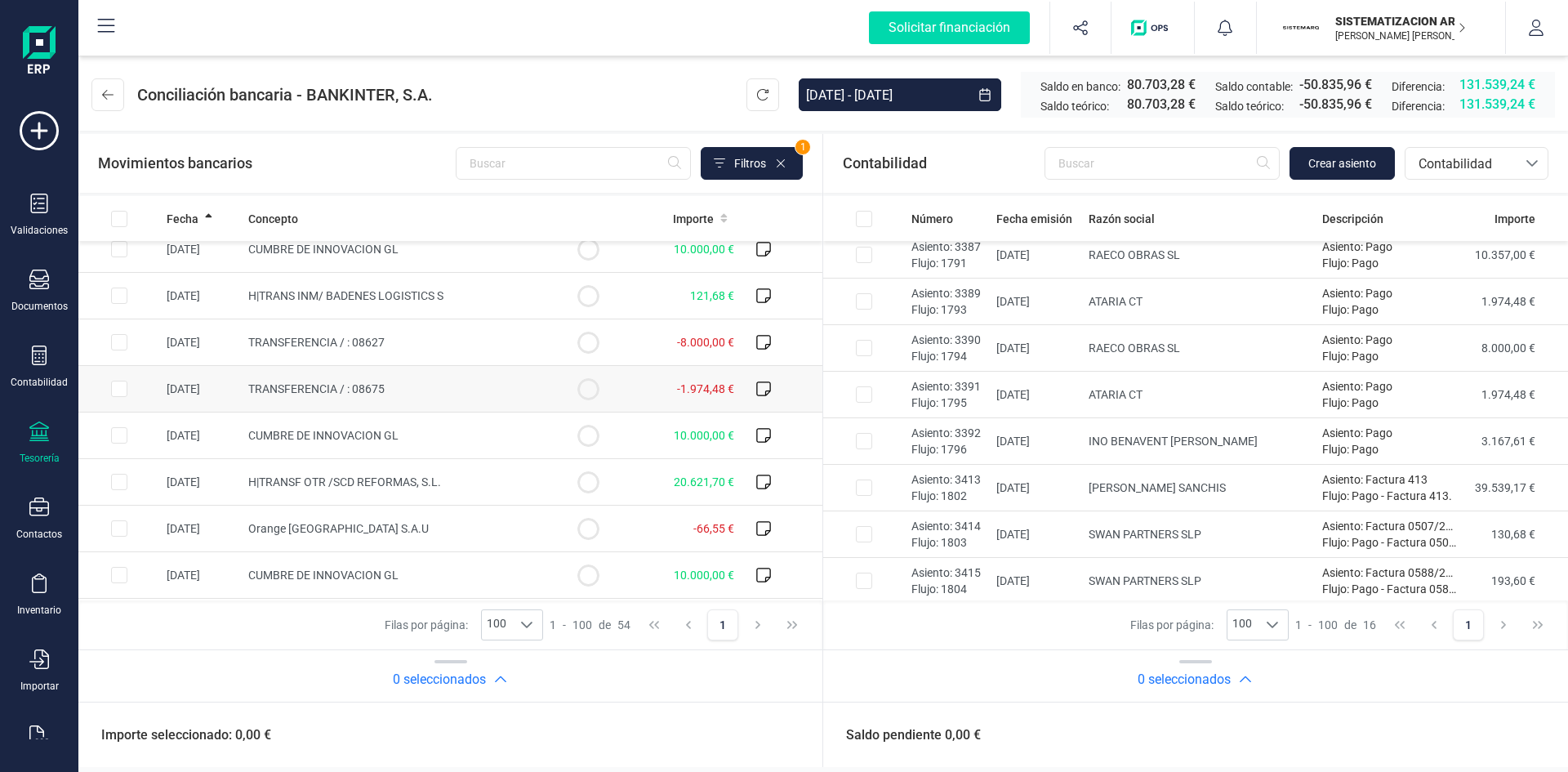
click at [123, 385] on input "Row Selected 039451f1-2020-4d36-b04b-c2b874e98b03" at bounding box center [119, 388] width 16 height 16
checkbox input "true"
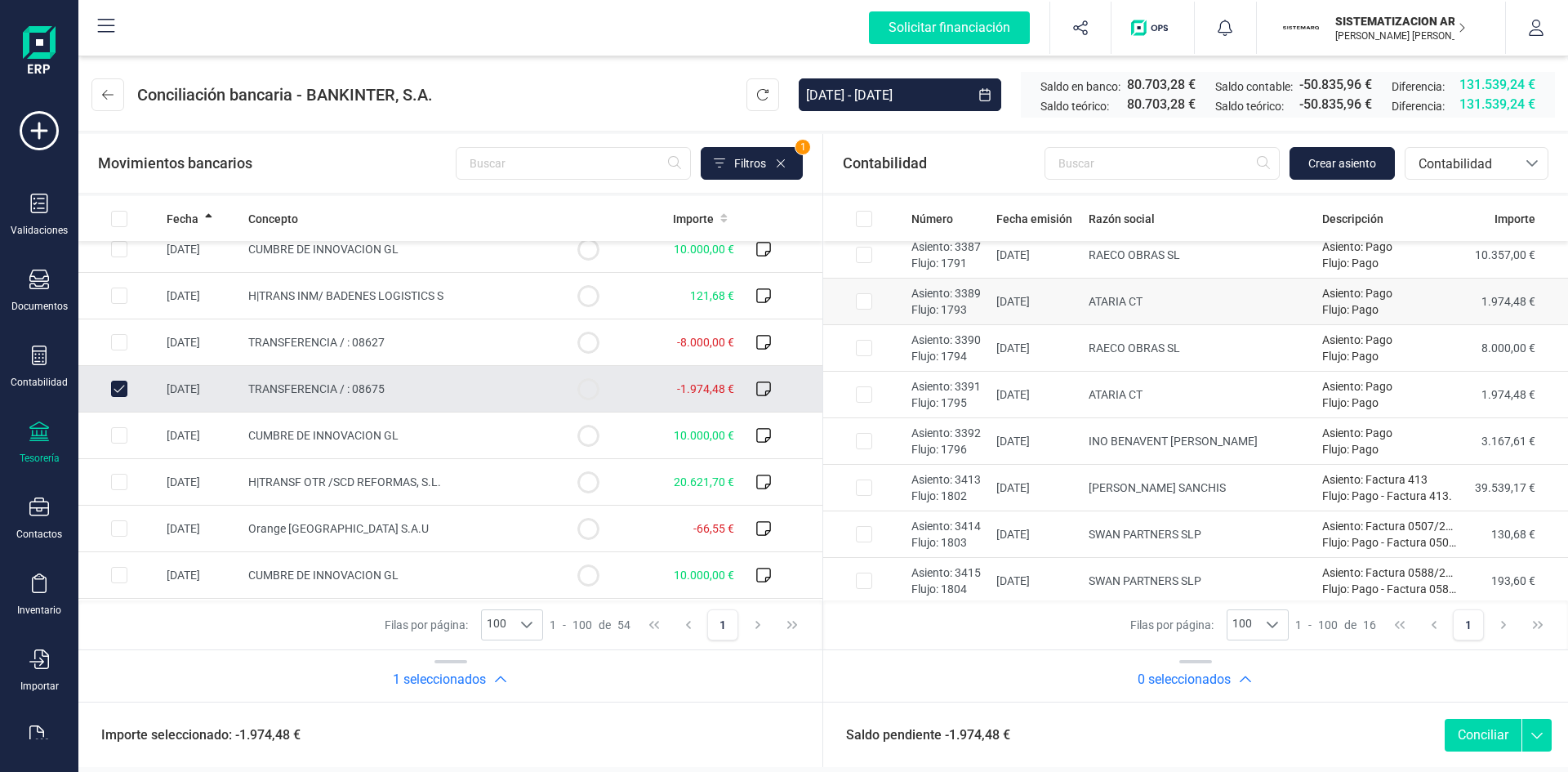
click at [859, 306] on input "Row Selected b5c6f61f-032d-4c0b-aba8-94c5d195f382" at bounding box center [863, 300] width 16 height 16
checkbox input "true"
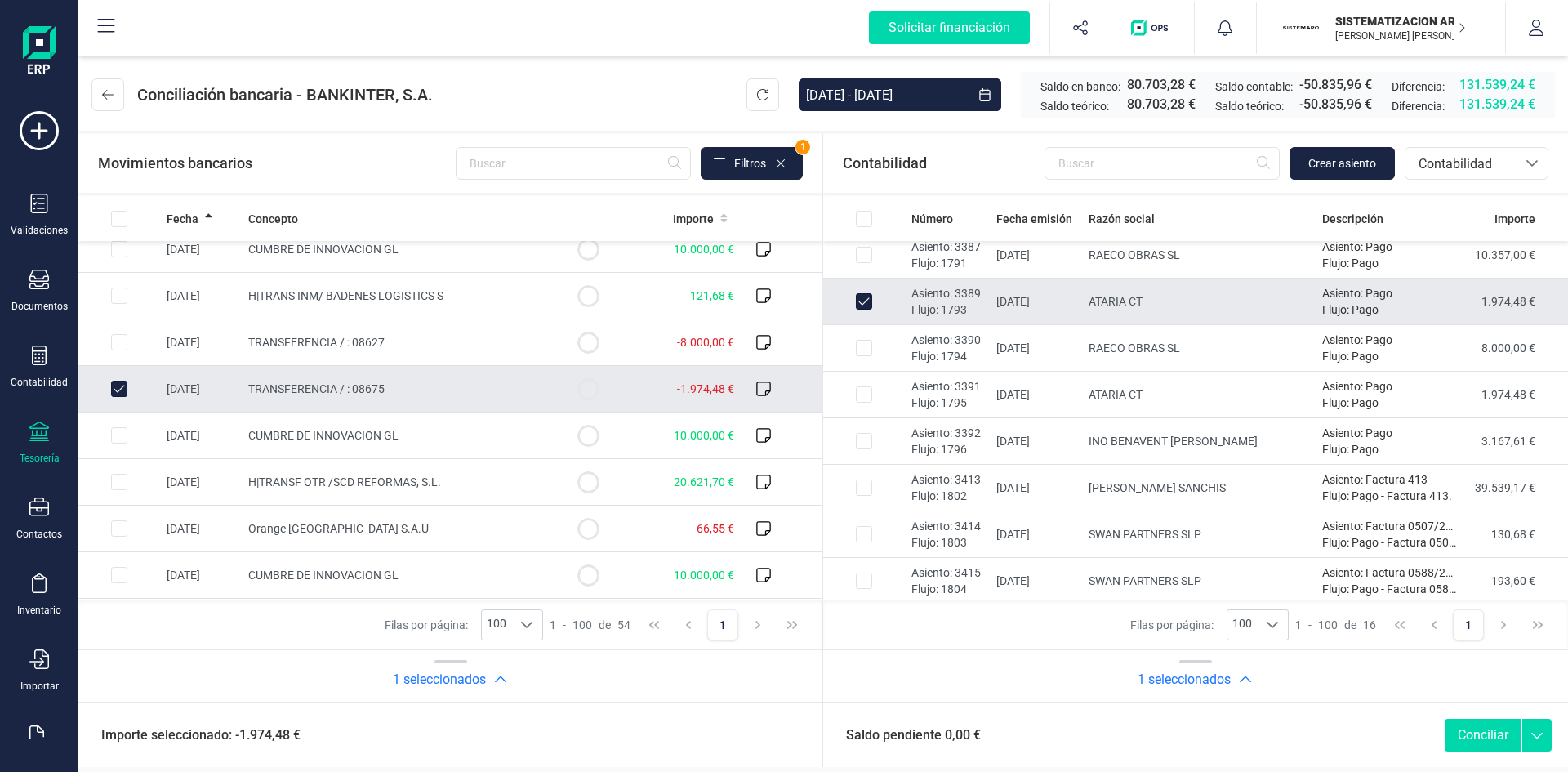
click at [1485, 732] on button "Conciliar" at bounding box center [1483, 735] width 77 height 33
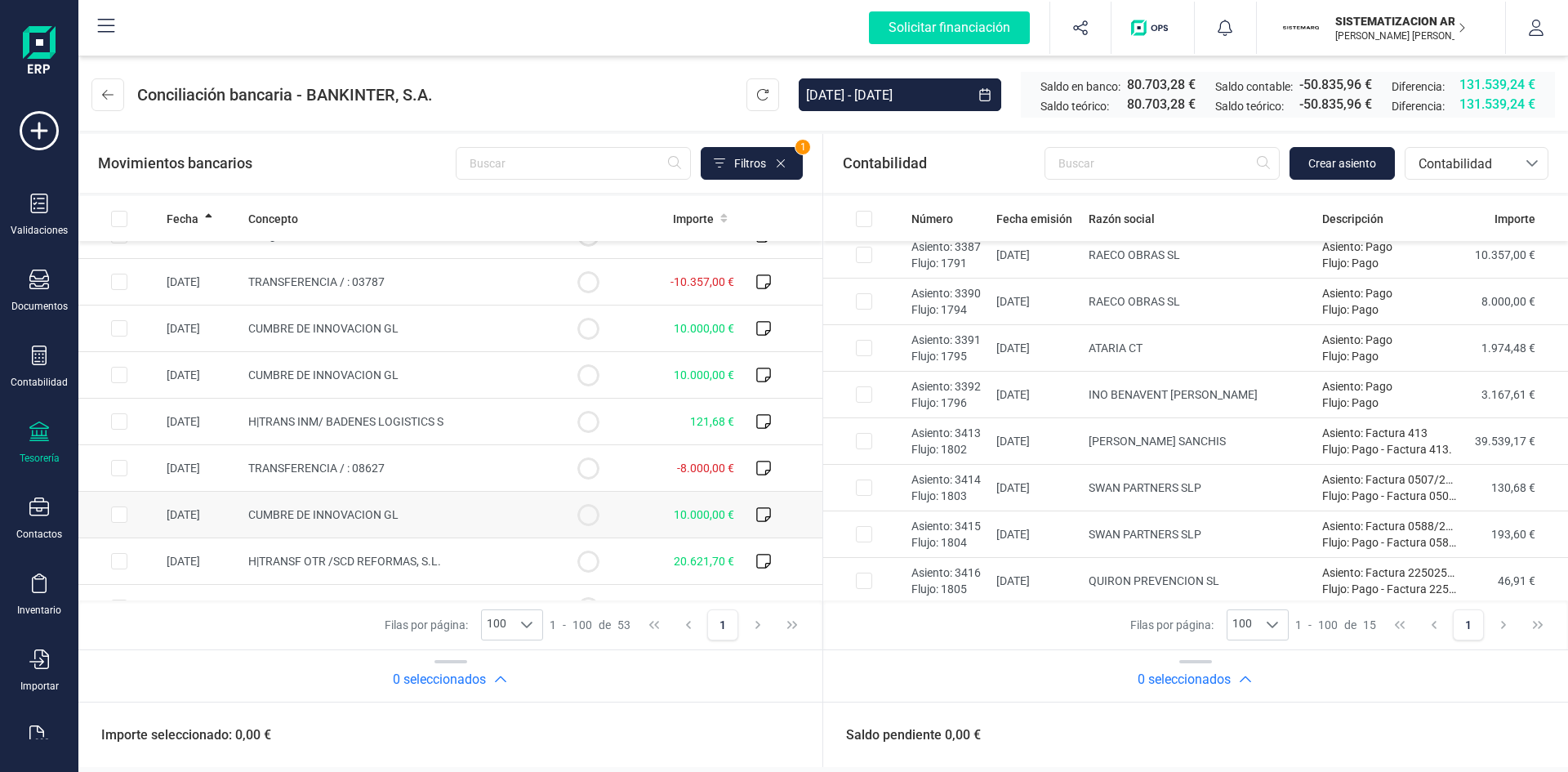
scroll to position [1843, 0]
click at [122, 474] on input "Row Selected f97c7383-086d-4fe1-8aa4-0d15a471b5c3" at bounding box center [119, 468] width 16 height 16
checkbox input "true"
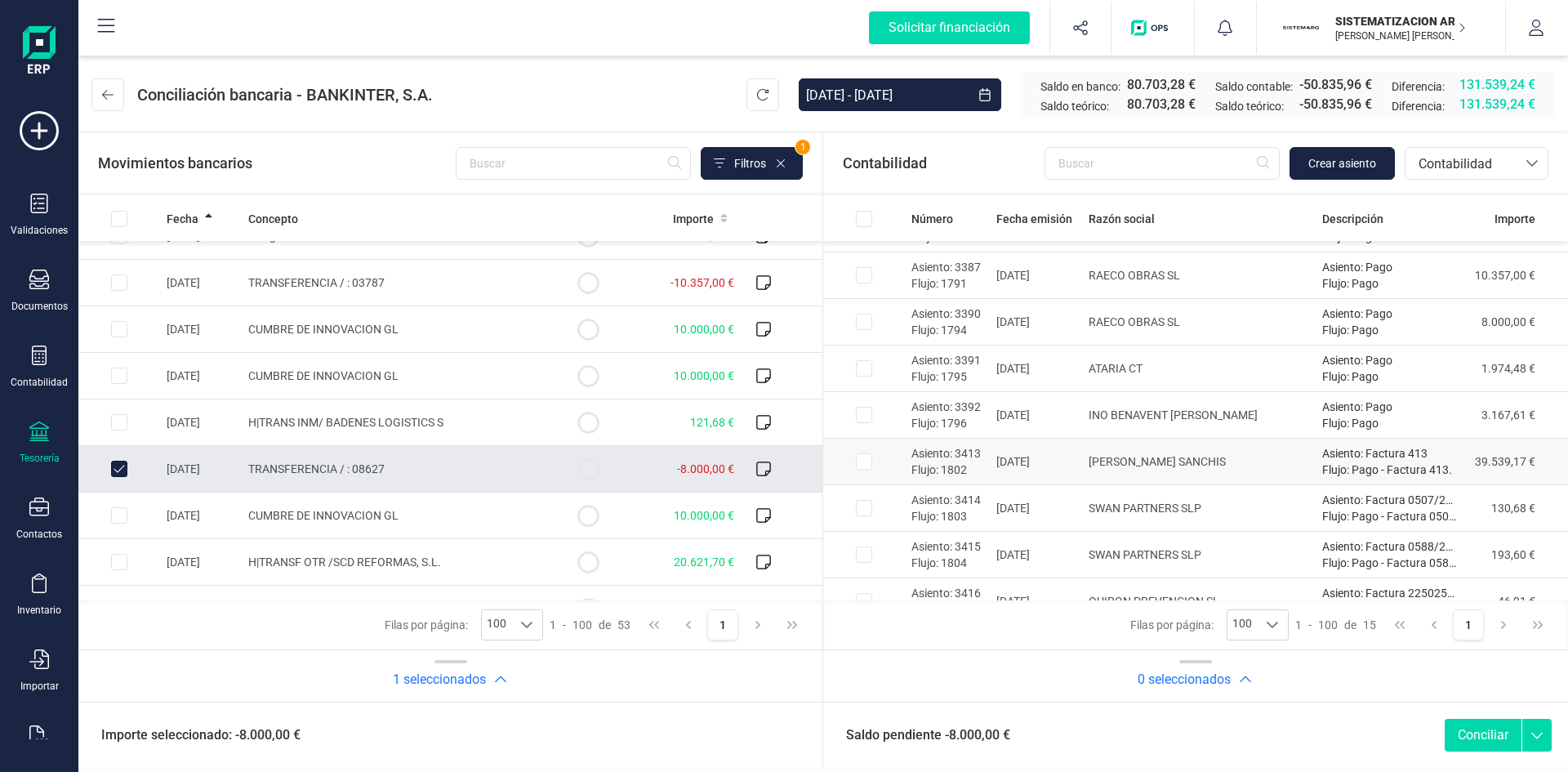
scroll to position [202, 0]
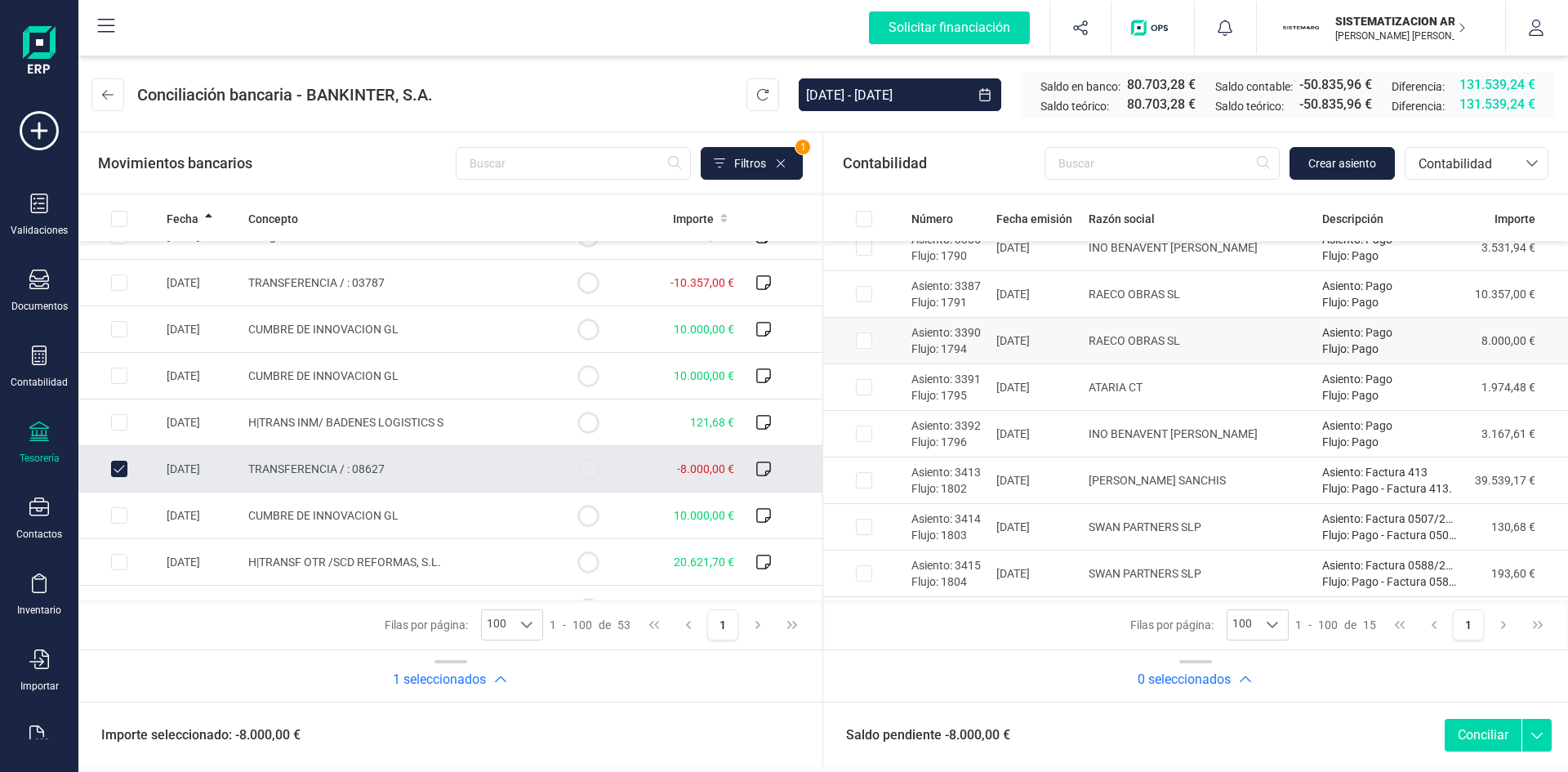
click at [861, 338] on input "Row Selected 400a95e9-0d47-4417-af06-dbf995ce7265" at bounding box center [863, 340] width 16 height 16
checkbox input "true"
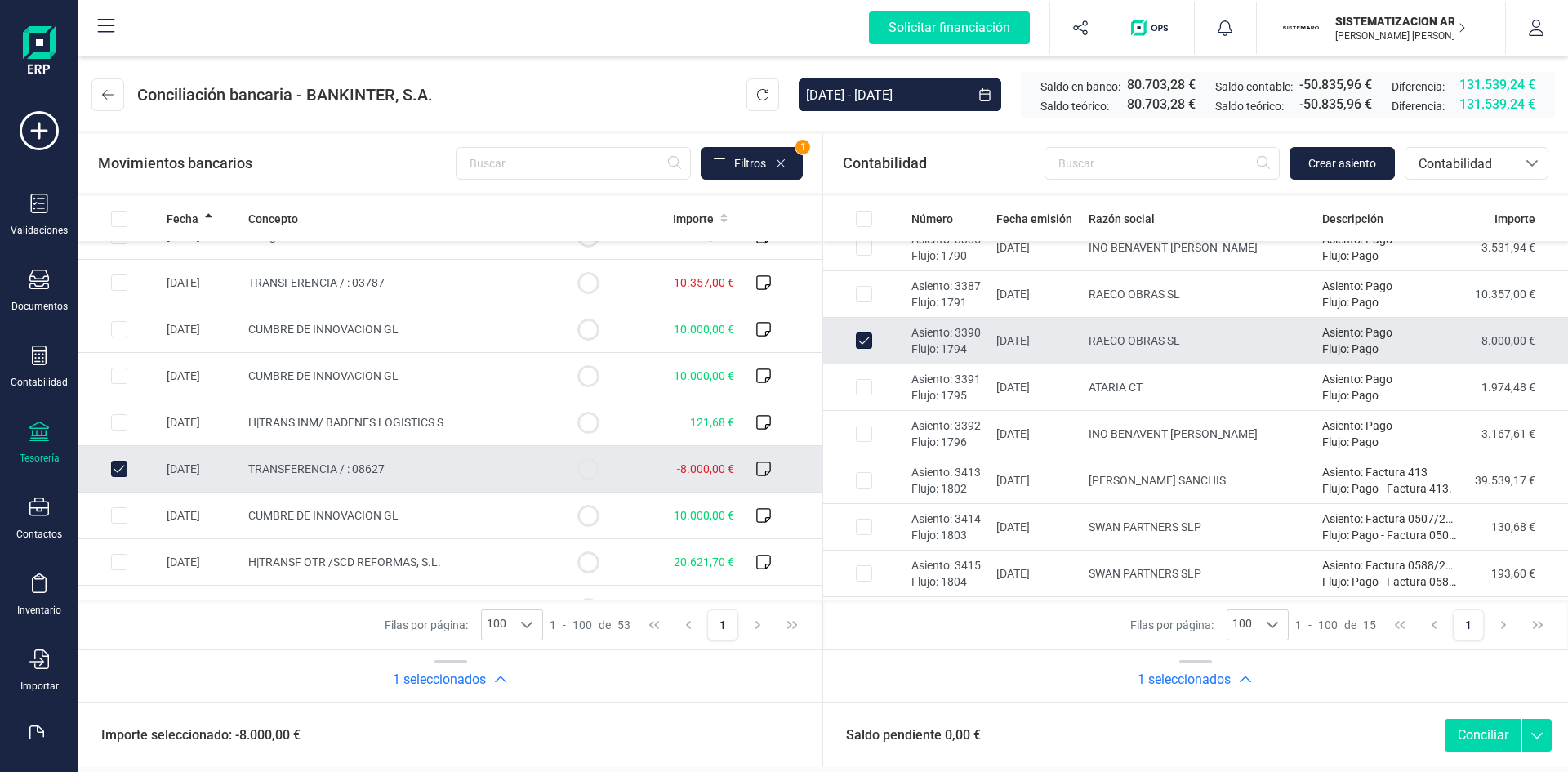
click at [1469, 732] on button "Conciliar" at bounding box center [1483, 735] width 77 height 33
checkbox input "false"
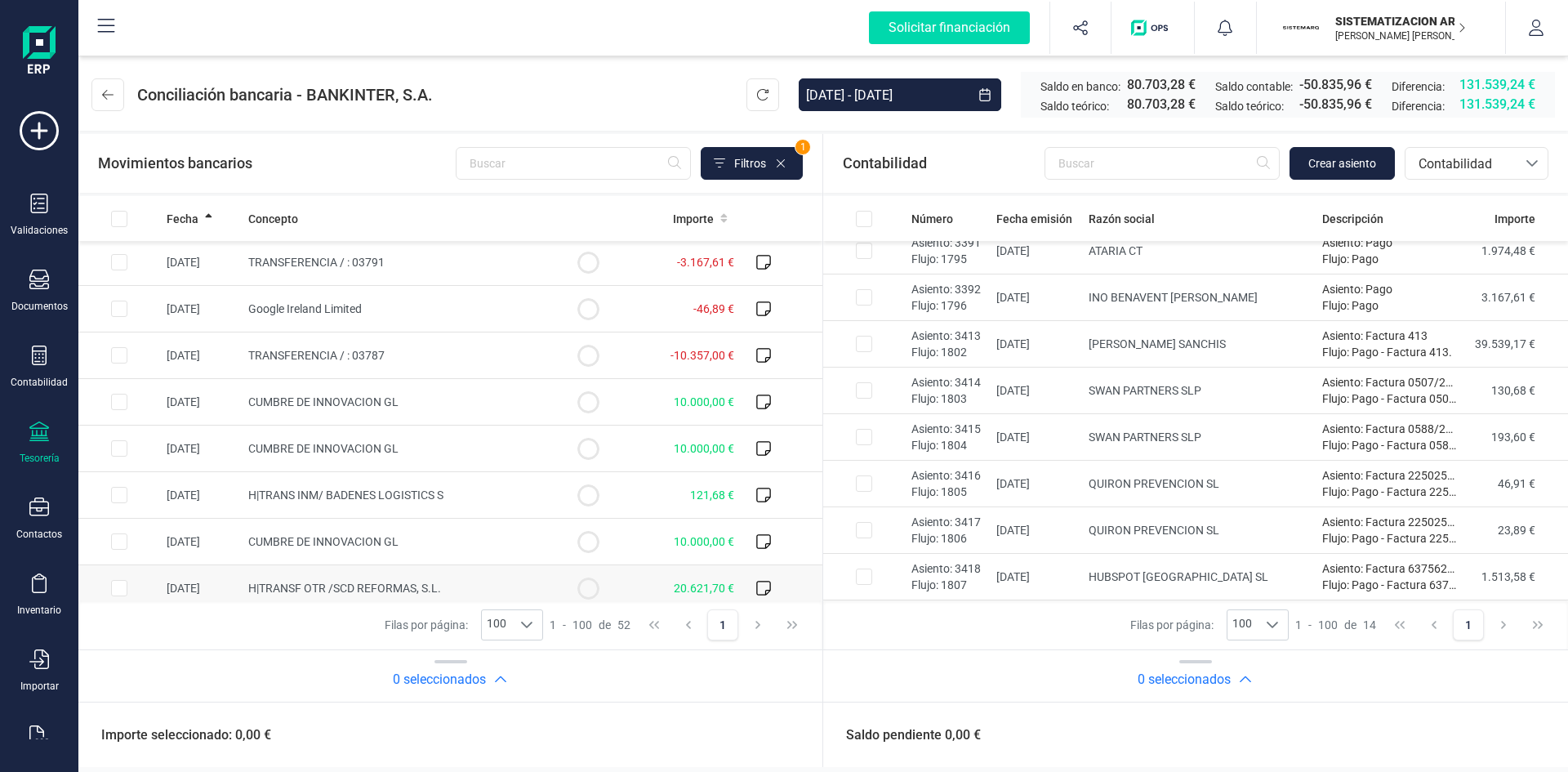
scroll to position [1769, 0]
click at [390, 370] on td "TRANSFERENCIA / : 03787" at bounding box center [394, 357] width 305 height 46
checkbox input "true"
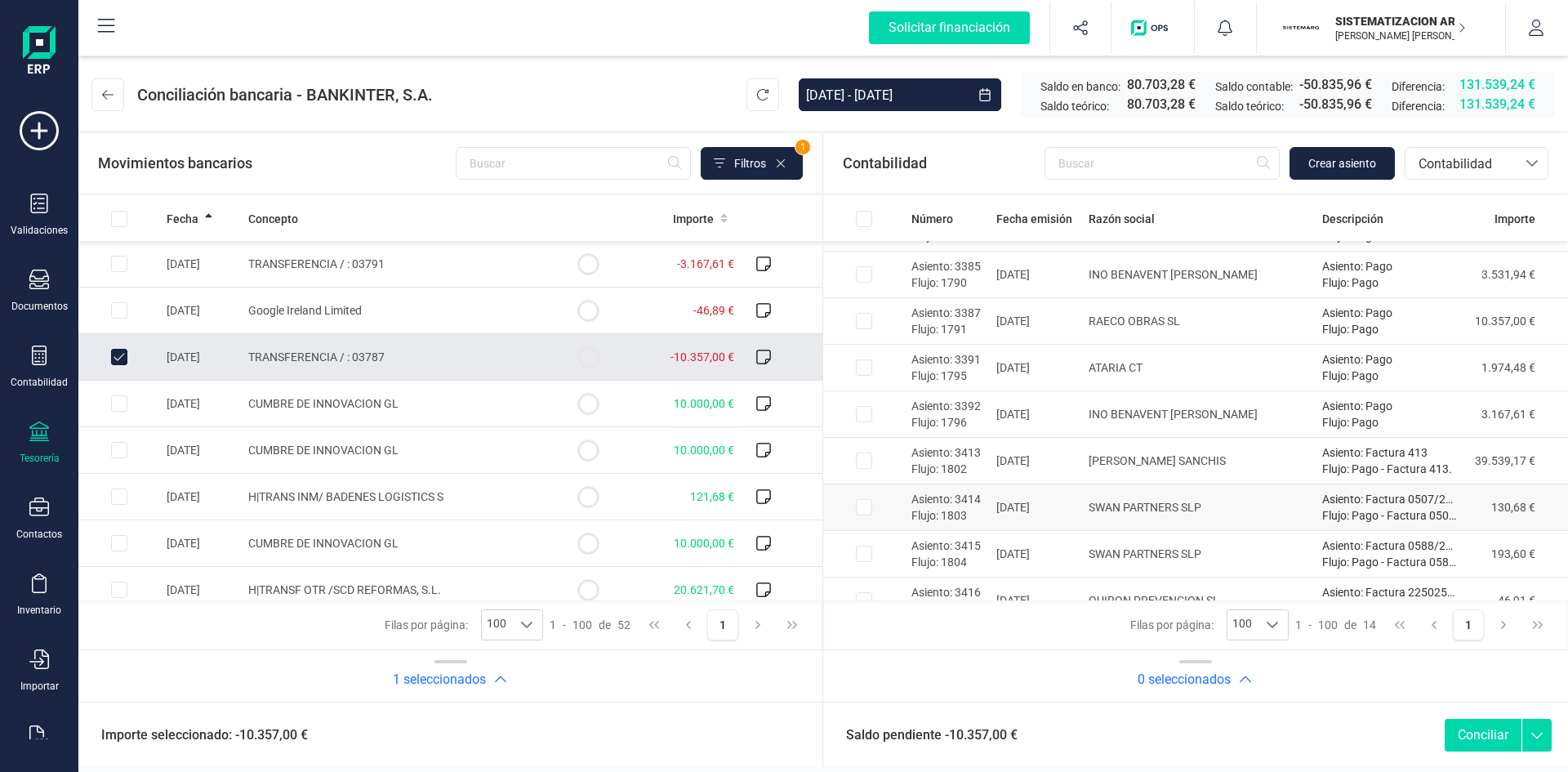
scroll to position [176, 0]
click at [870, 318] on input "Row Selected c5e5788f-f492-4355-acc4-4f5346c0932e" at bounding box center [863, 319] width 16 height 16
checkbox input "true"
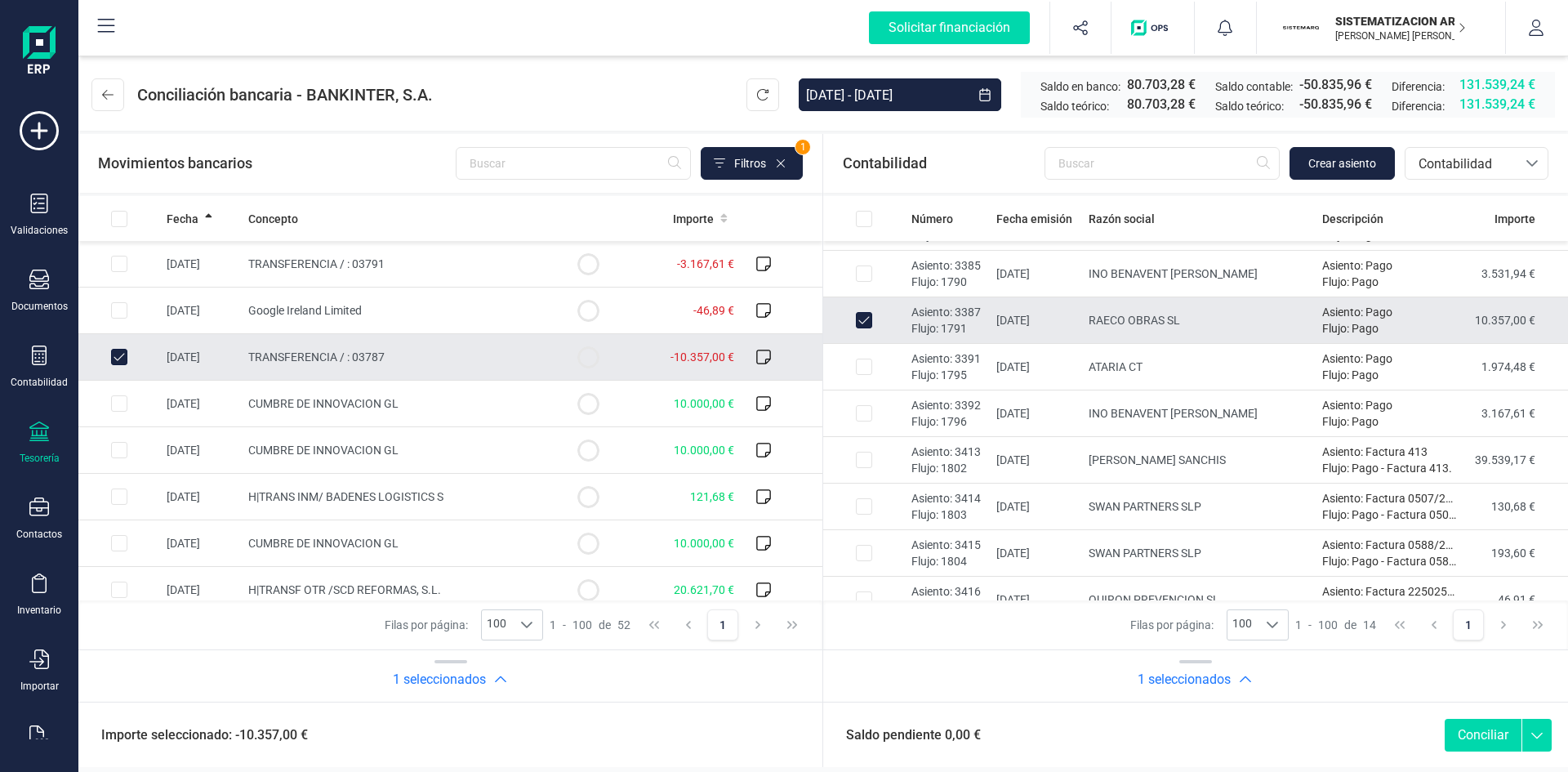
click at [1473, 731] on button "Conciliar" at bounding box center [1483, 735] width 77 height 33
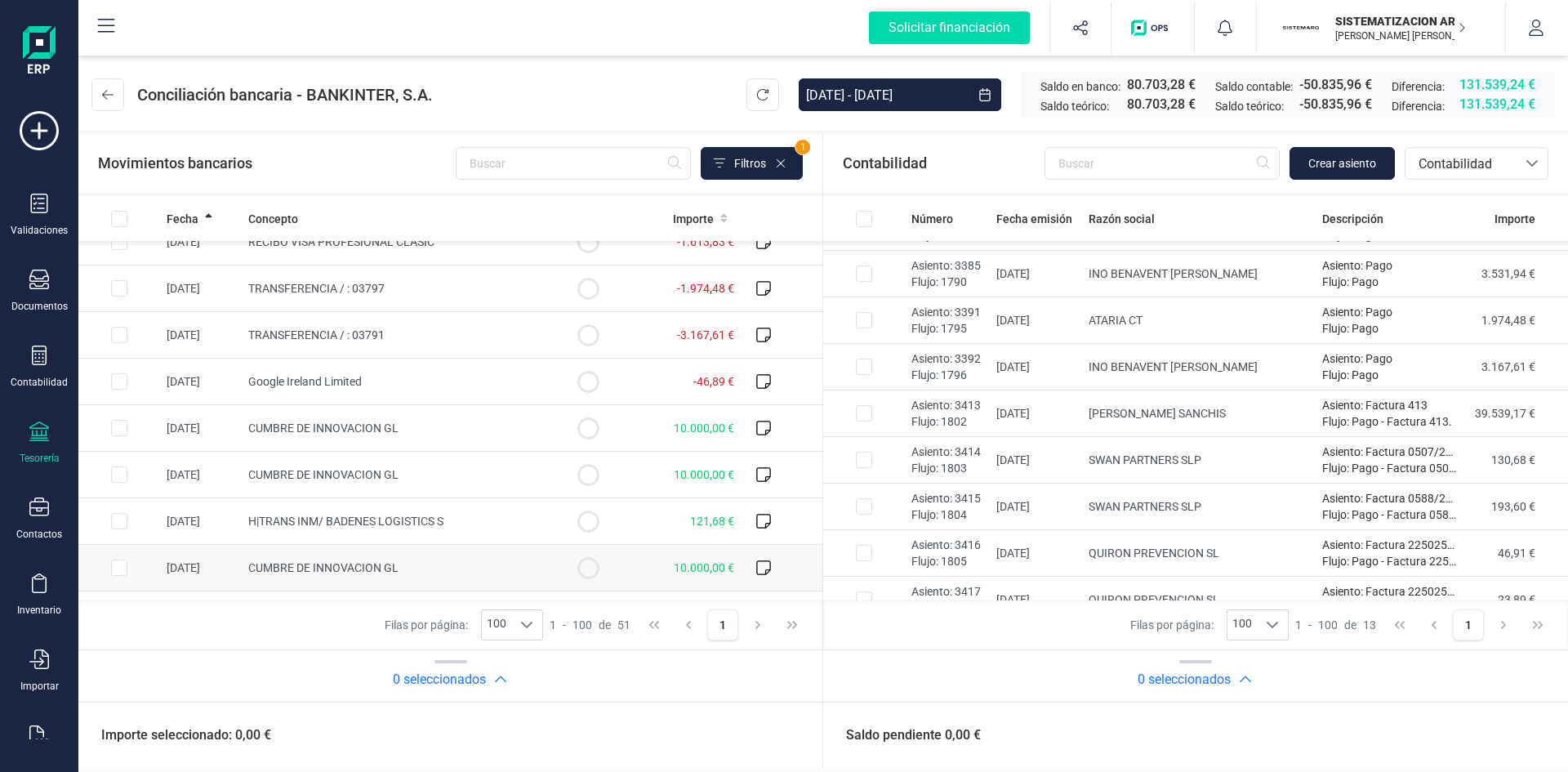
scroll to position [1696, 0]
click at [126, 343] on input "Row Selected 8426e552-4033-45b1-a606-4cf22f25aa6c" at bounding box center [119, 337] width 16 height 16
checkbox input "true"
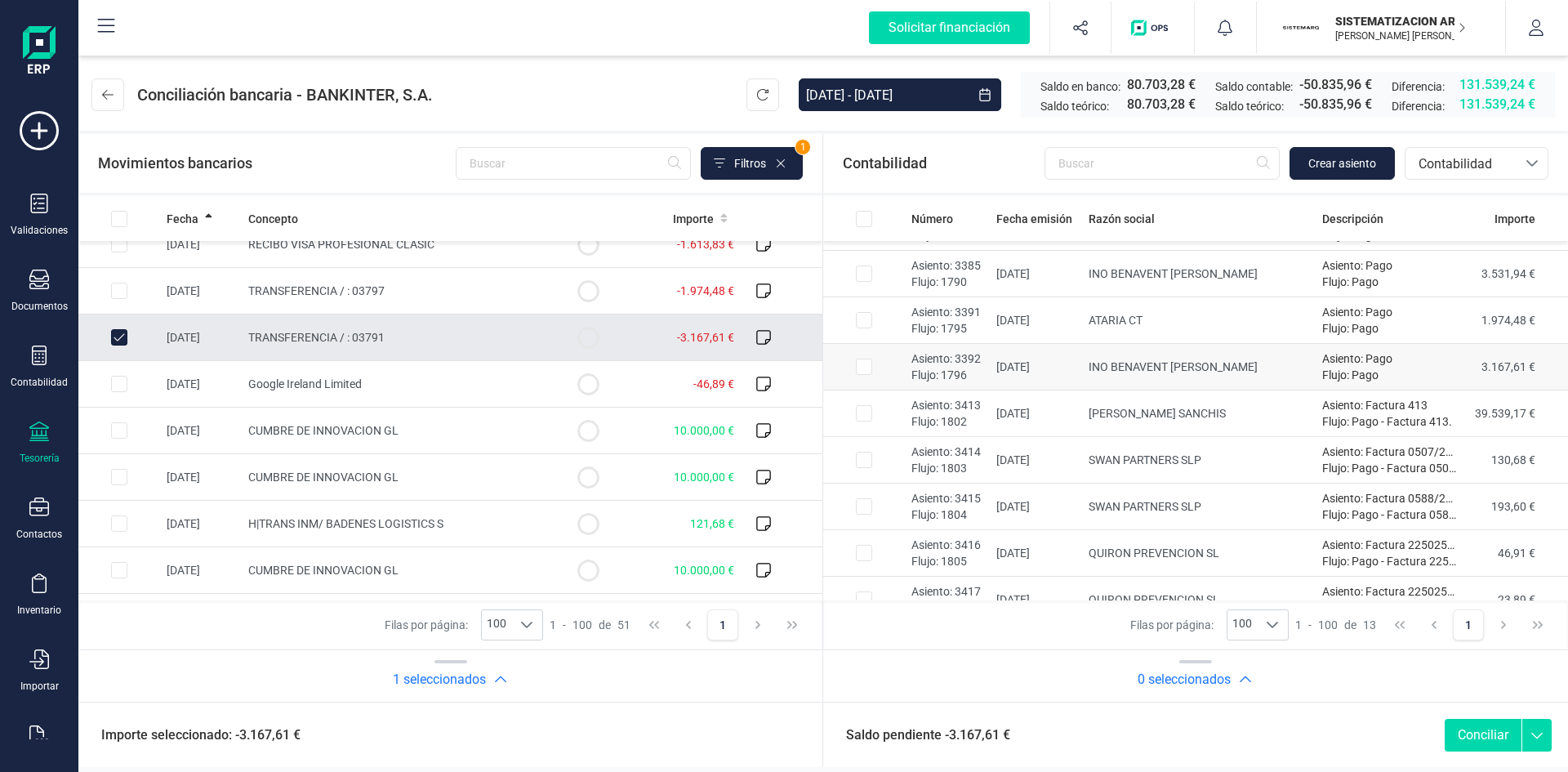
click at [870, 373] on input "Row Selected 793dedc4-6f0c-4a51-a80a-dee5eb530da9" at bounding box center [863, 366] width 16 height 16
checkbox input "true"
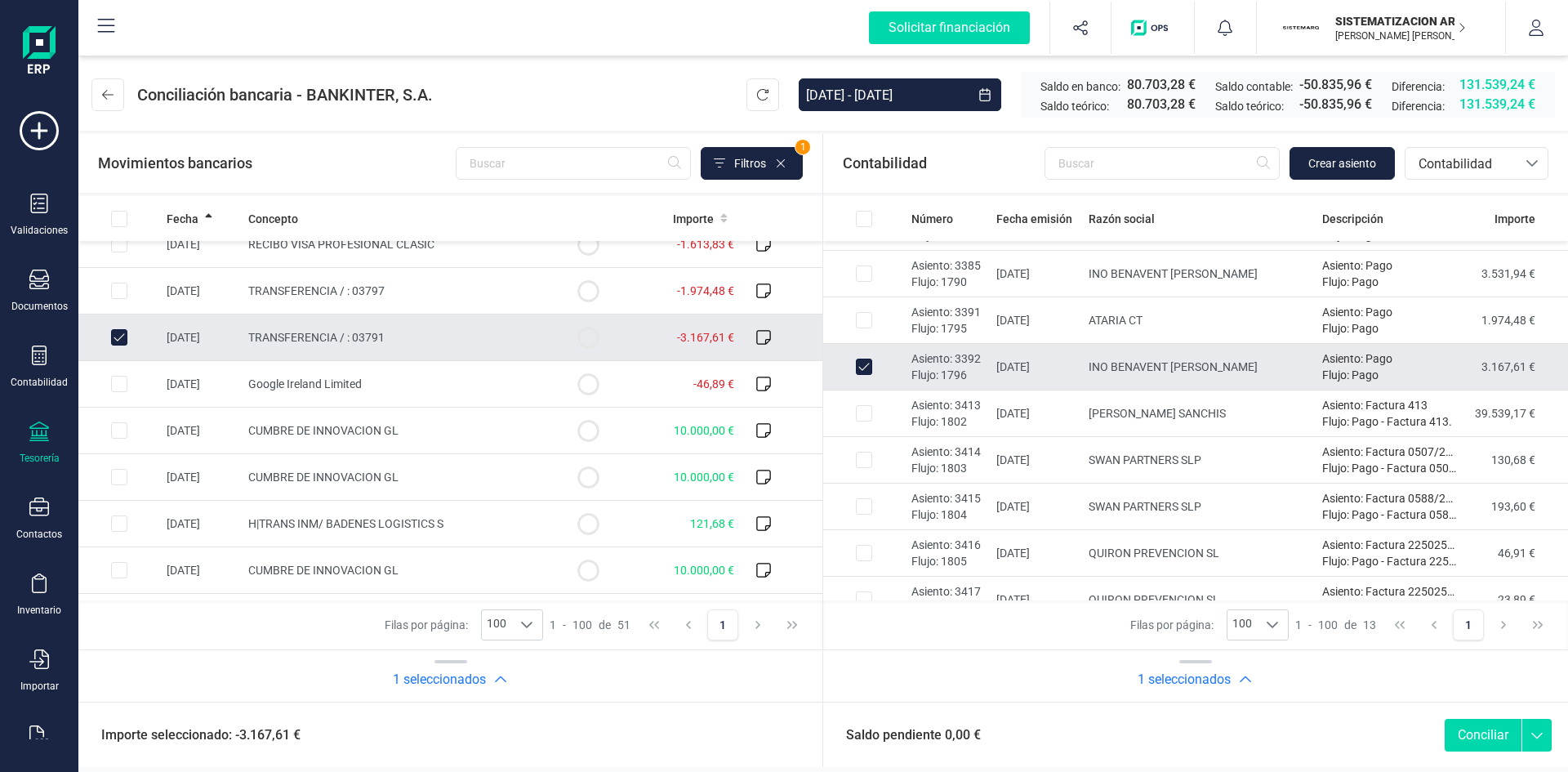
click at [1473, 745] on button "Conciliar" at bounding box center [1483, 735] width 77 height 33
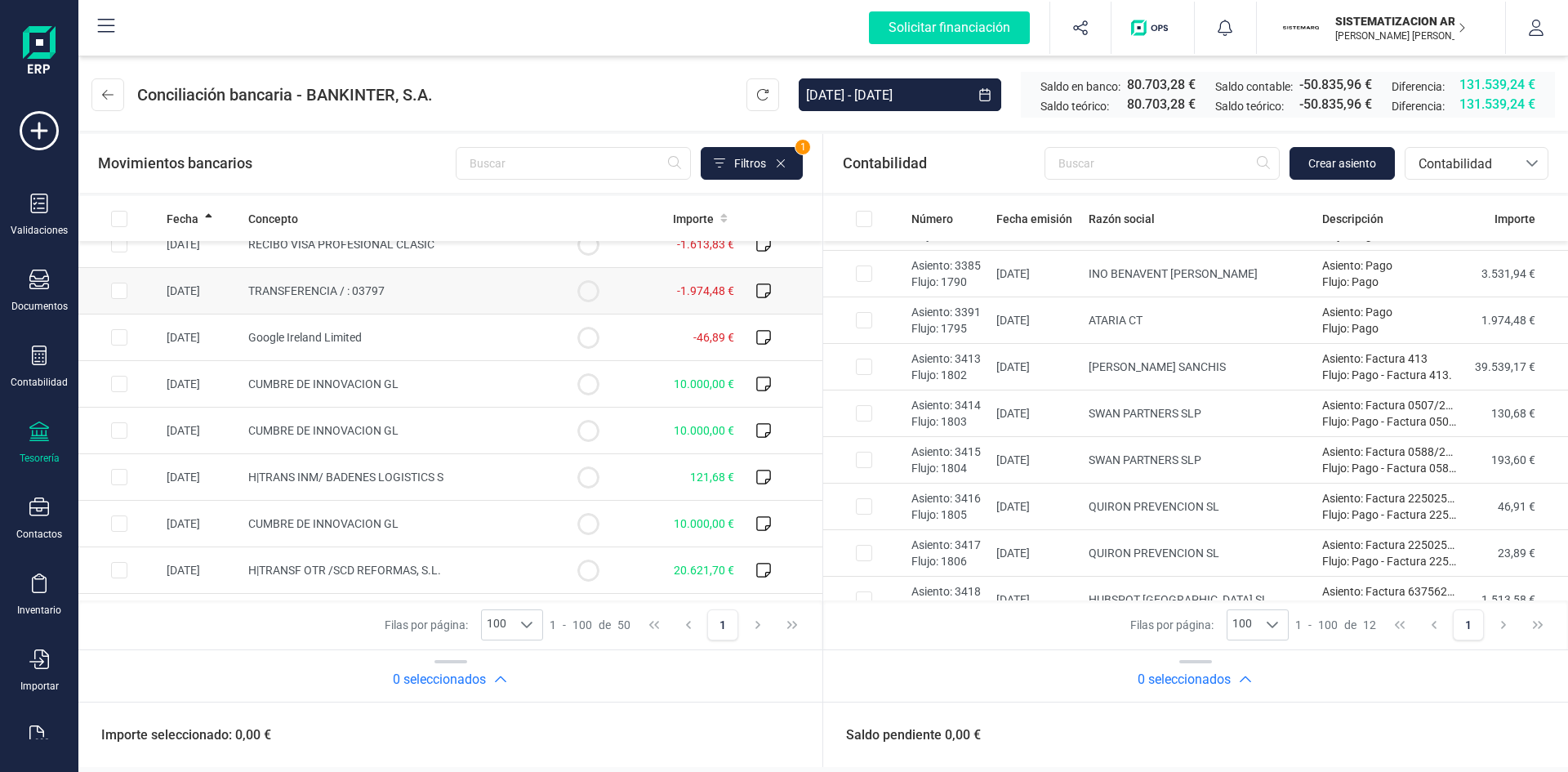
click at [114, 289] on input "Row Selected d1079350-514b-416e-8b2d-1bc0b977b154" at bounding box center [119, 290] width 16 height 16
checkbox input "true"
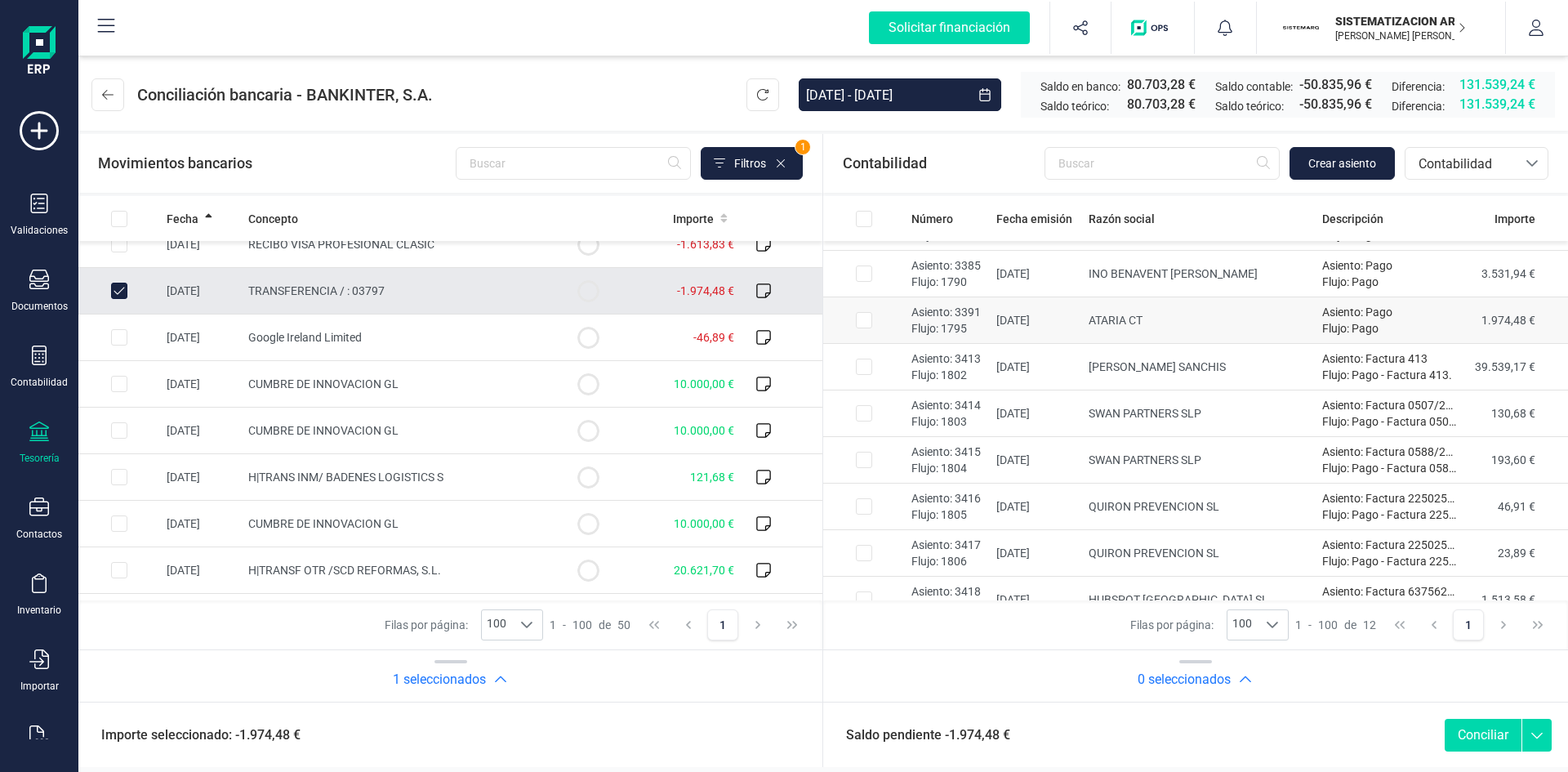
click at [860, 316] on input "Row Selected c538ae57-fed0-4437-863f-afc46847c1b7" at bounding box center [863, 319] width 16 height 16
checkbox input "true"
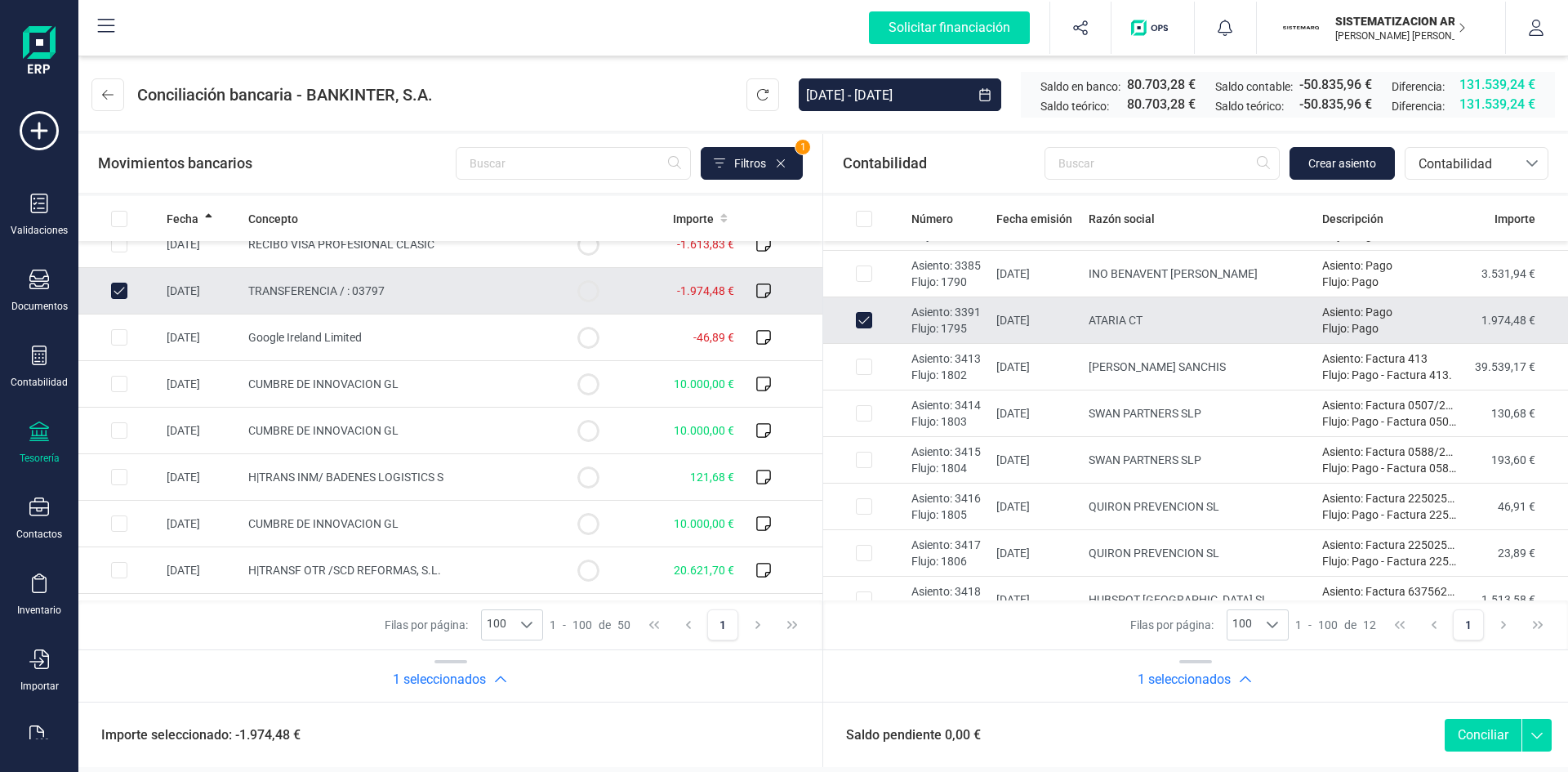
click at [1480, 732] on button "Conciliar" at bounding box center [1483, 735] width 77 height 33
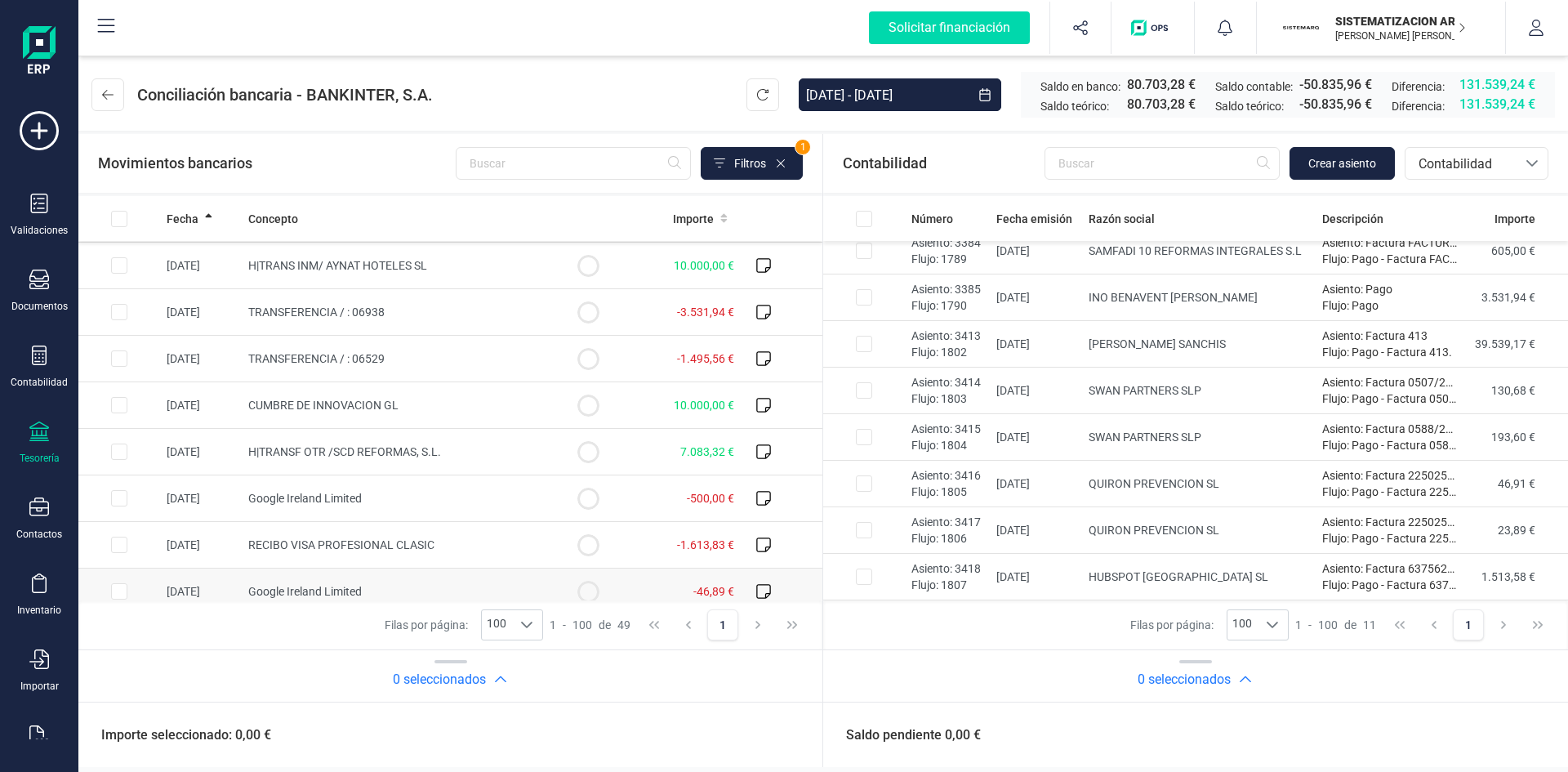
scroll to position [1391, 0]
click at [145, 355] on td at bounding box center [119, 363] width 82 height 46
checkbox input "true"
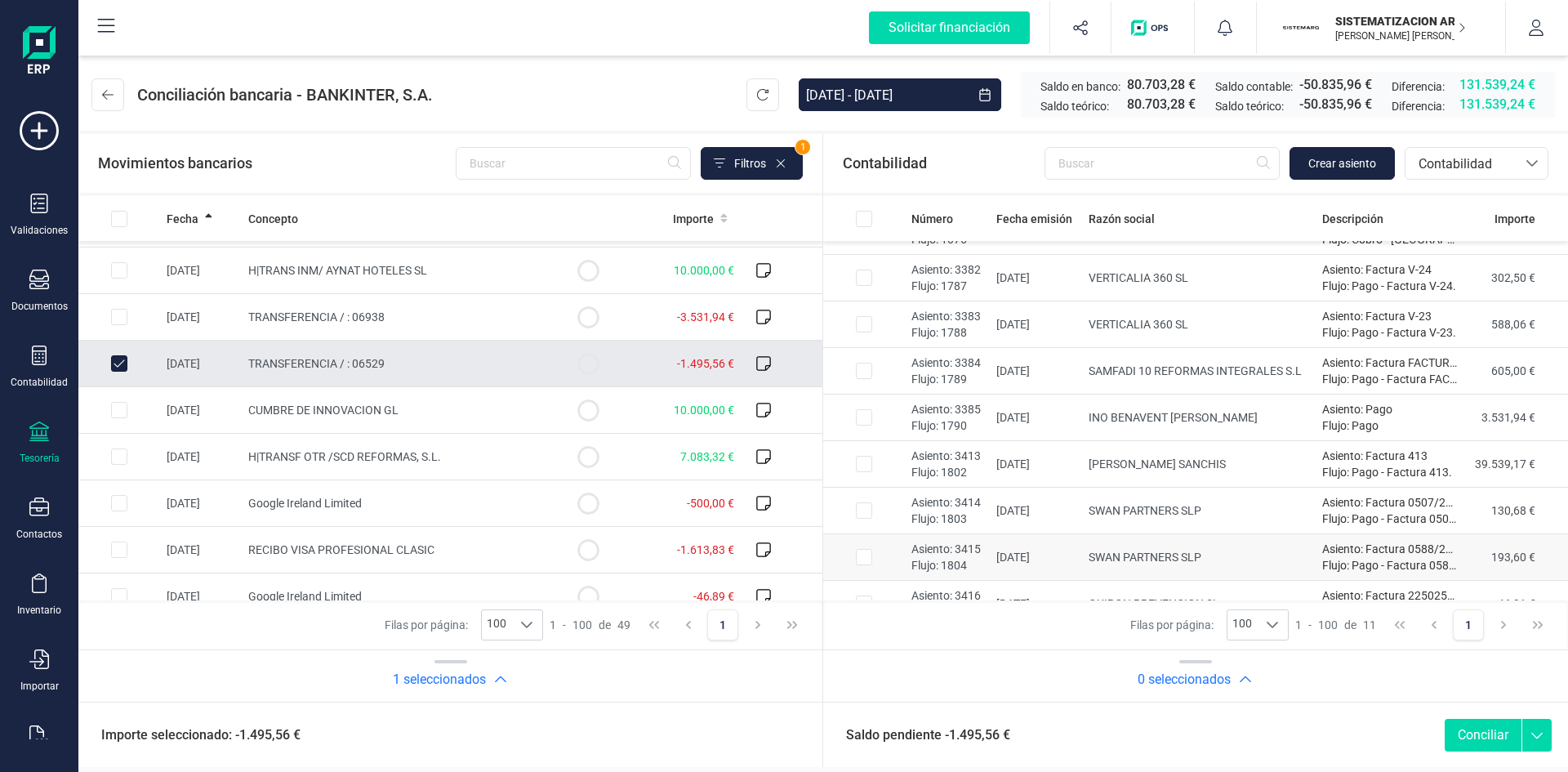
scroll to position [32, 0]
checkbox input "true"
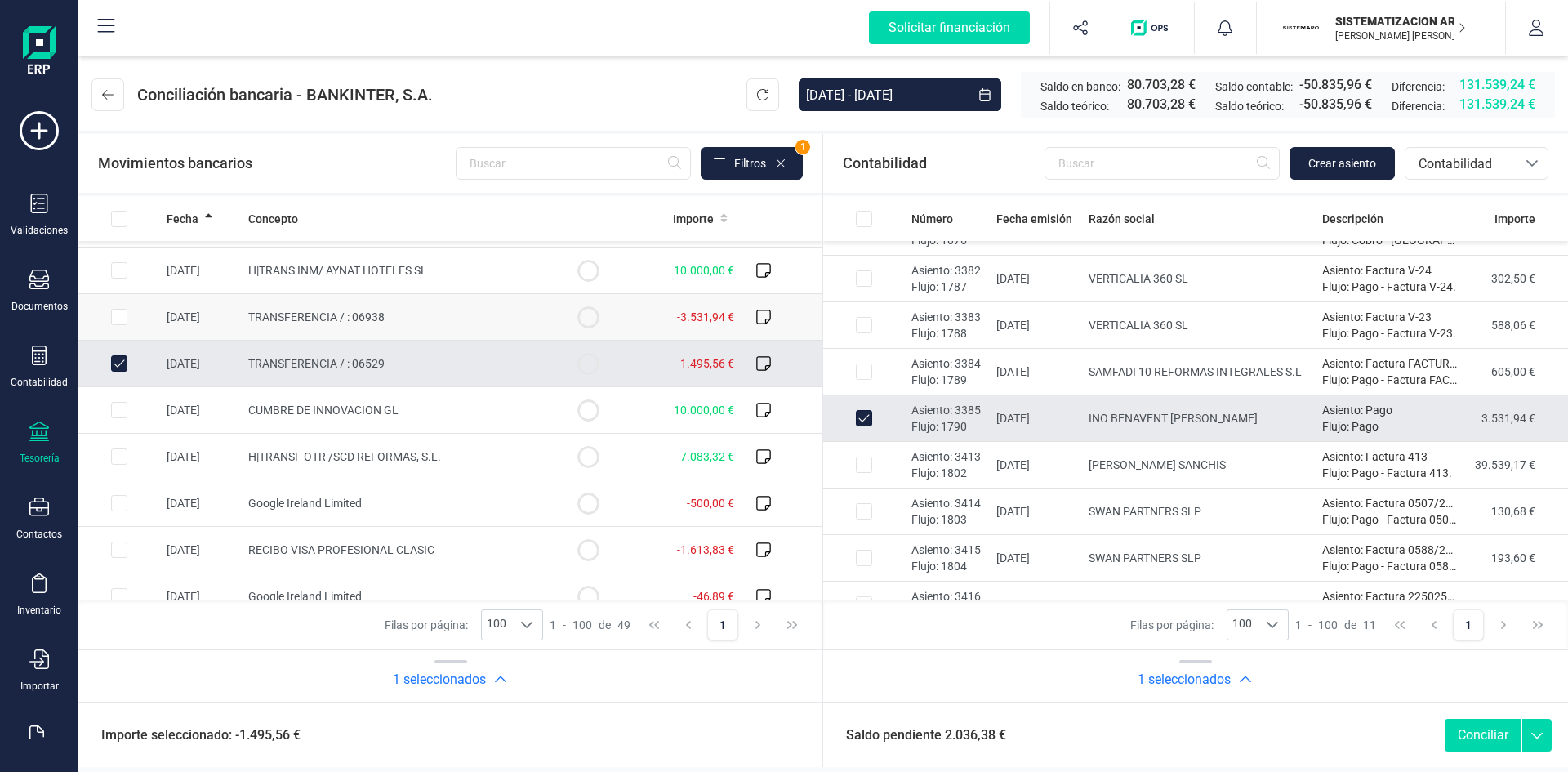
click at [118, 314] on input "Row Selected adb1fb59-5611-4e93-87bc-81edad0c8af7" at bounding box center [119, 316] width 16 height 16
checkbox input "true"
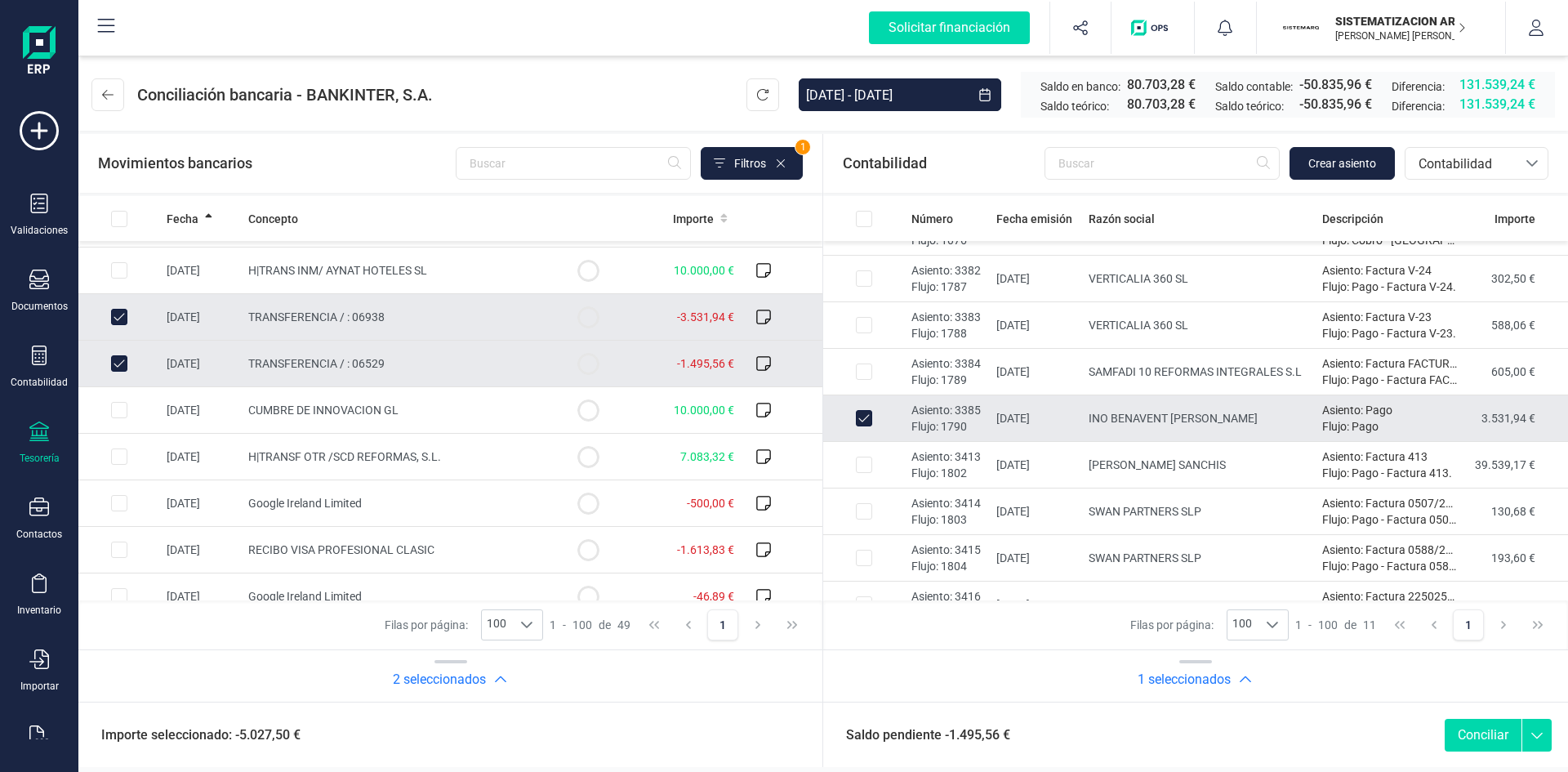
click at [117, 364] on input "Row Unselected bbaa7317-7067-4d9b-a0cc-cccf78eb56b4" at bounding box center [119, 362] width 16 height 16
checkbox input "false"
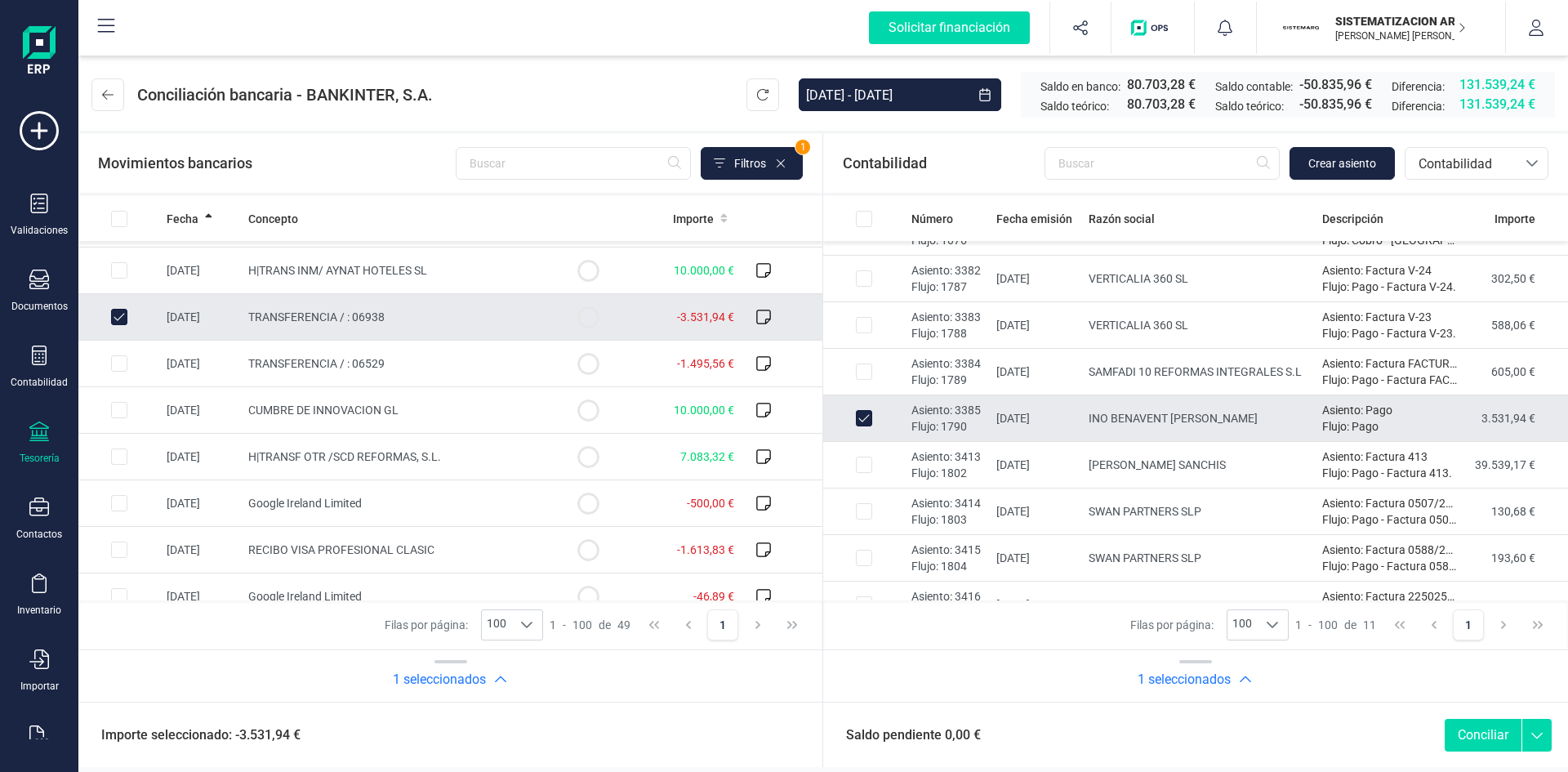
click at [1485, 739] on button "Conciliar" at bounding box center [1483, 735] width 77 height 33
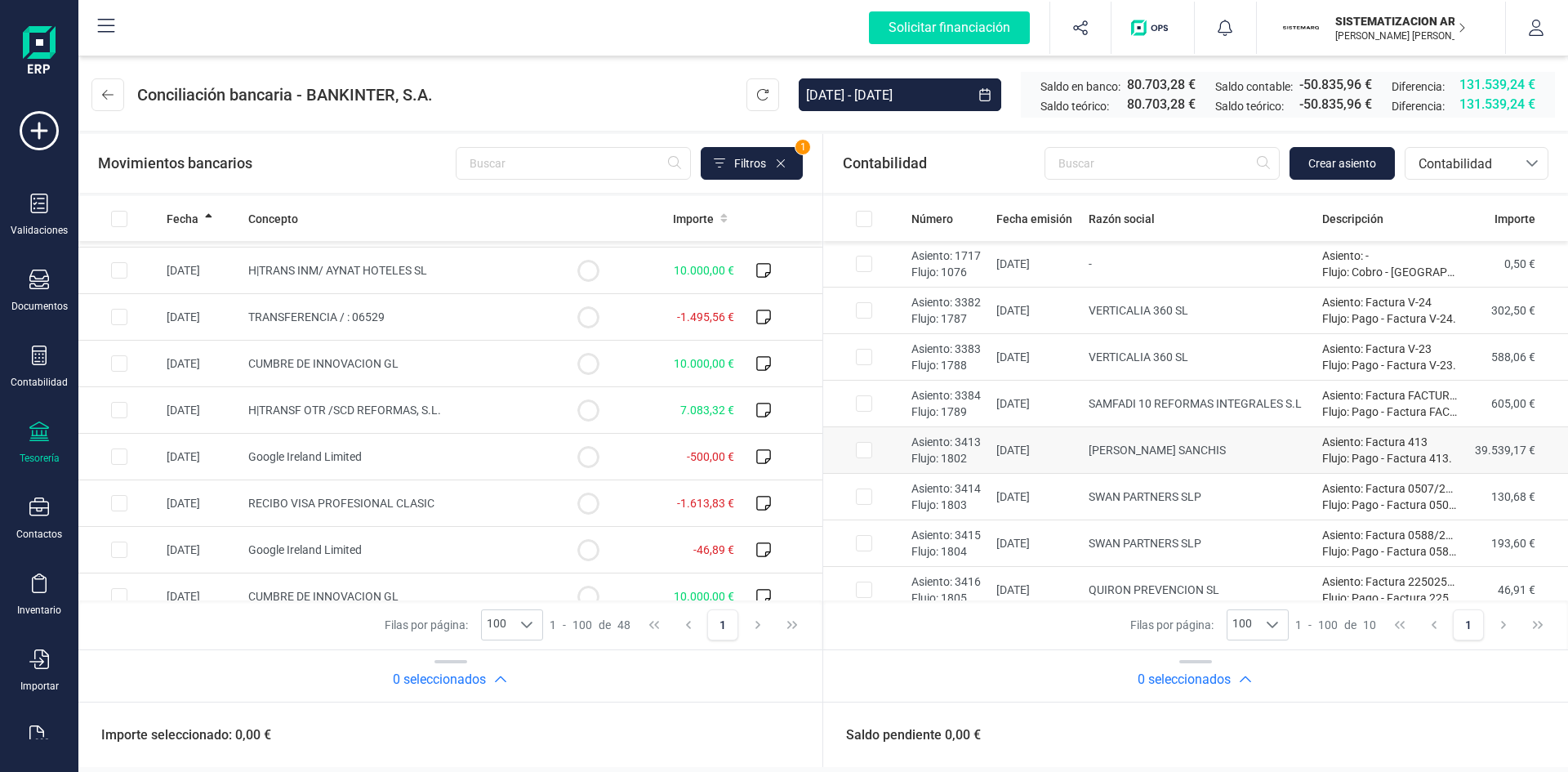
scroll to position [106, 0]
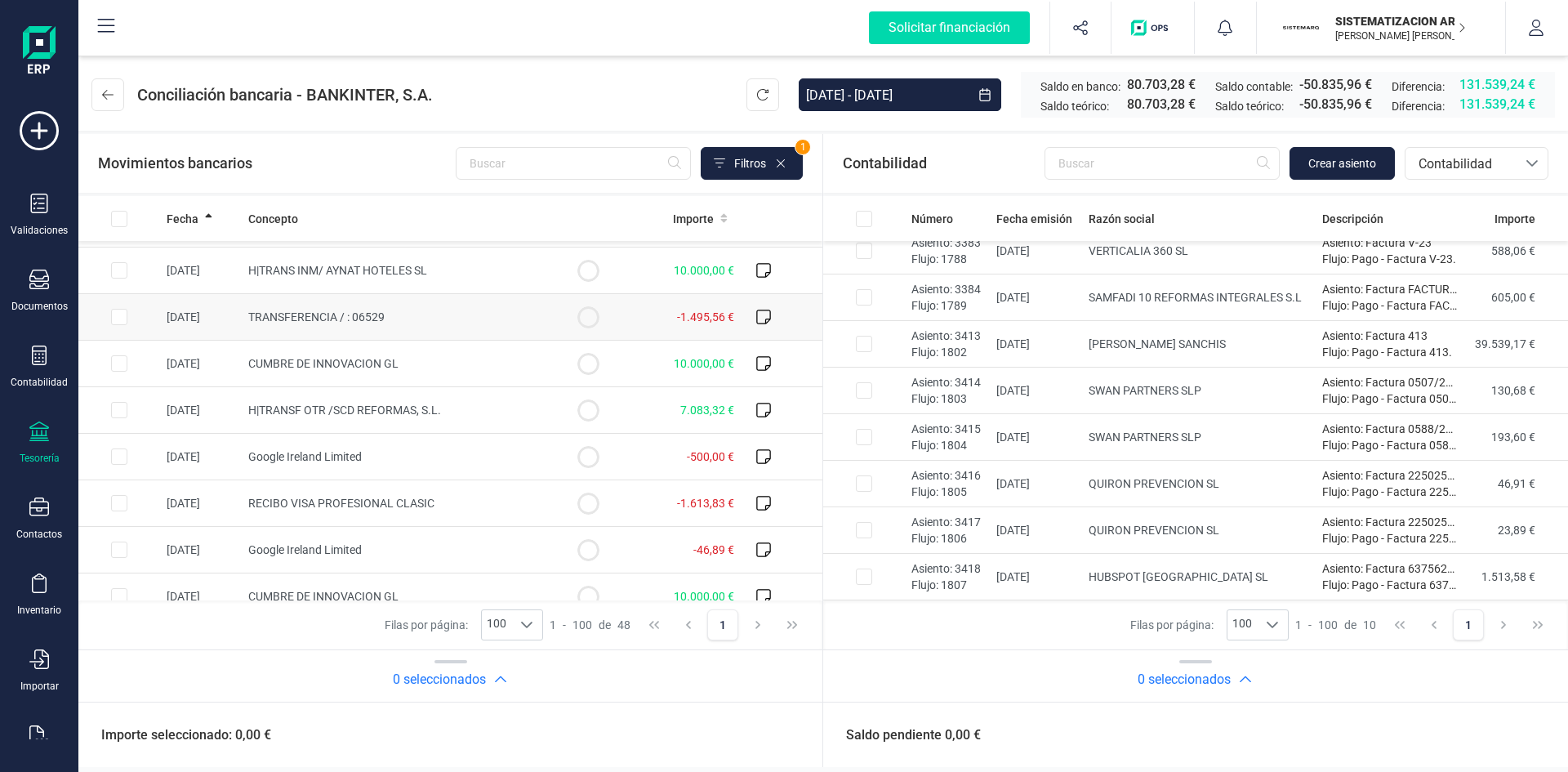
click at [120, 314] on input "Row Selected bbaa7317-7067-4d9b-a0cc-cccf78eb56b4" at bounding box center [119, 316] width 16 height 16
checkbox input "true"
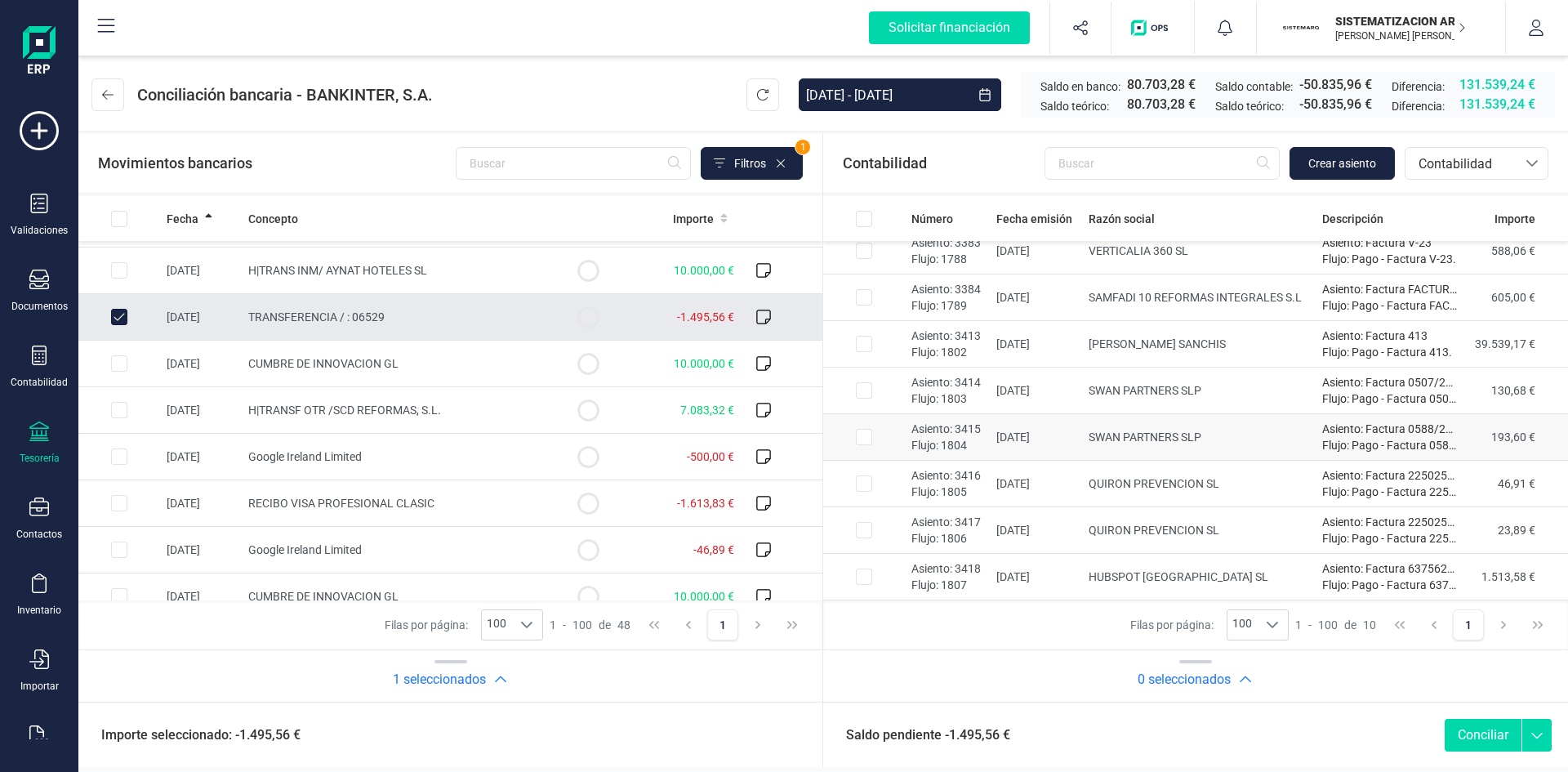
scroll to position [0, 0]
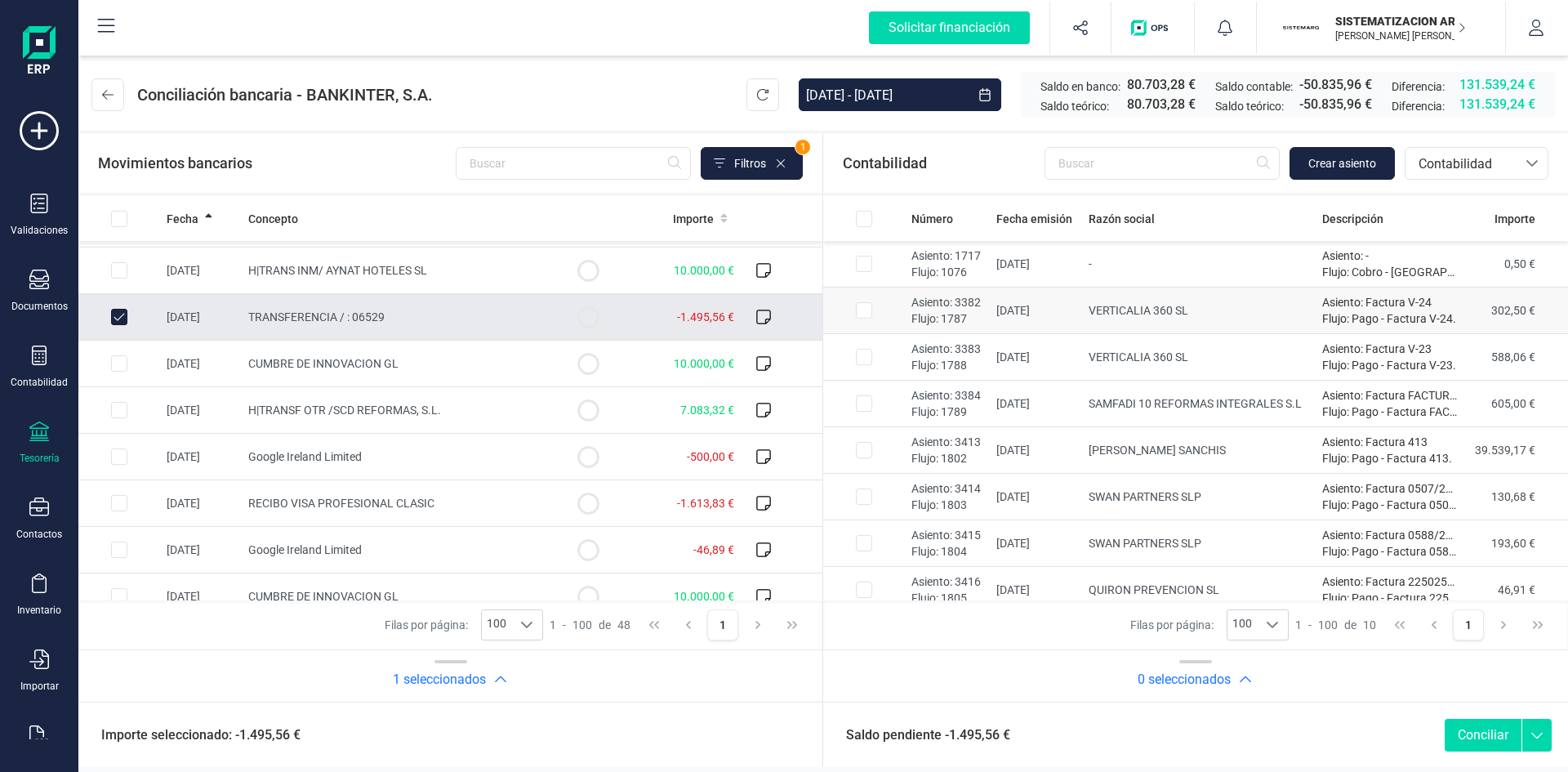
click at [866, 311] on input "Row Selected 0ce05cbc-a4d9-4102-aed2-00c2cae10b0f" at bounding box center [863, 310] width 16 height 16
checkbox input "true"
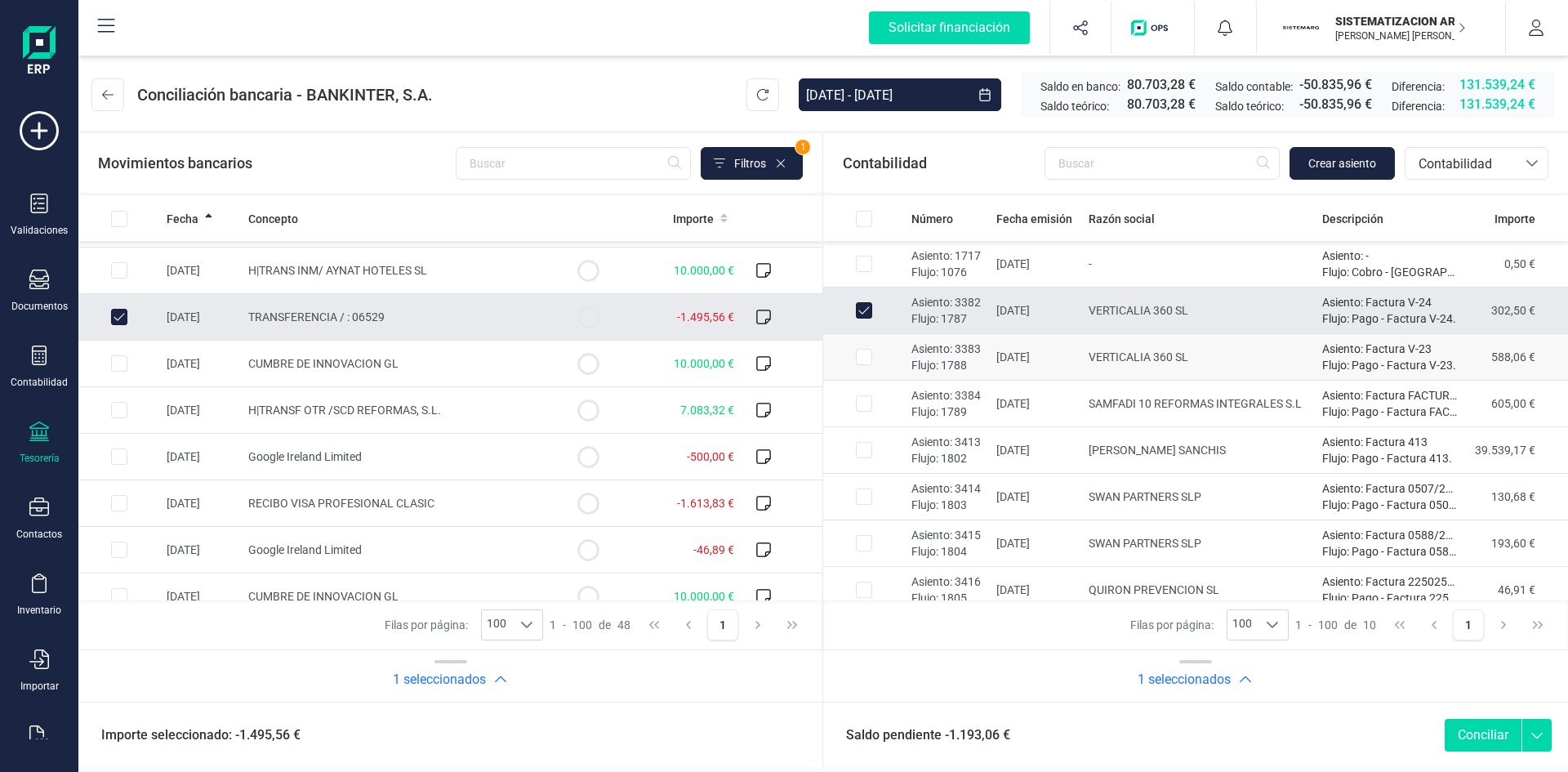
checkbox input "true"
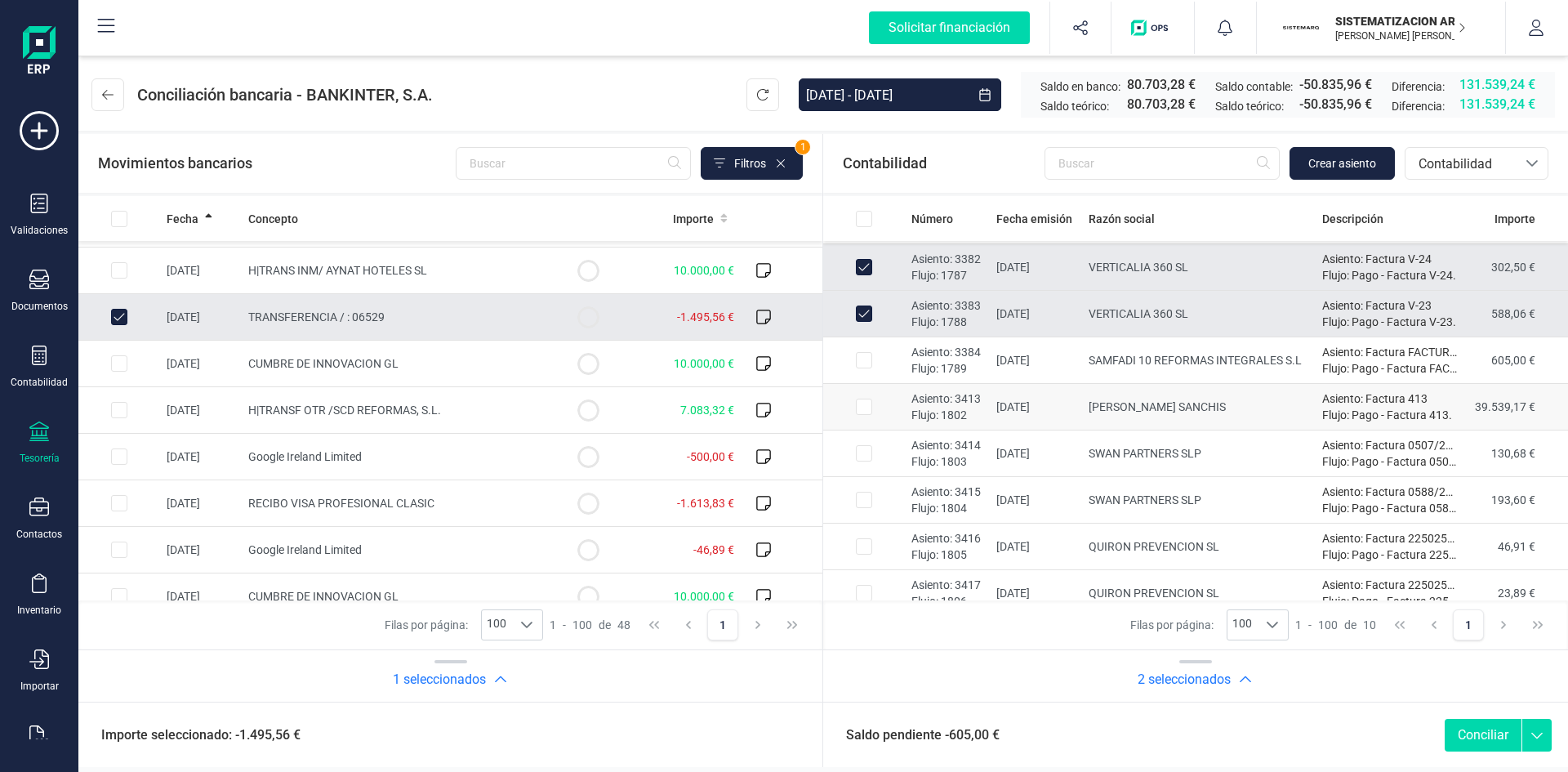
scroll to position [42, 0]
click at [857, 357] on input "Row Selected d309000b-27a9-4dfe-b544-fd6e0b422843" at bounding box center [863, 361] width 16 height 16
checkbox input "true"
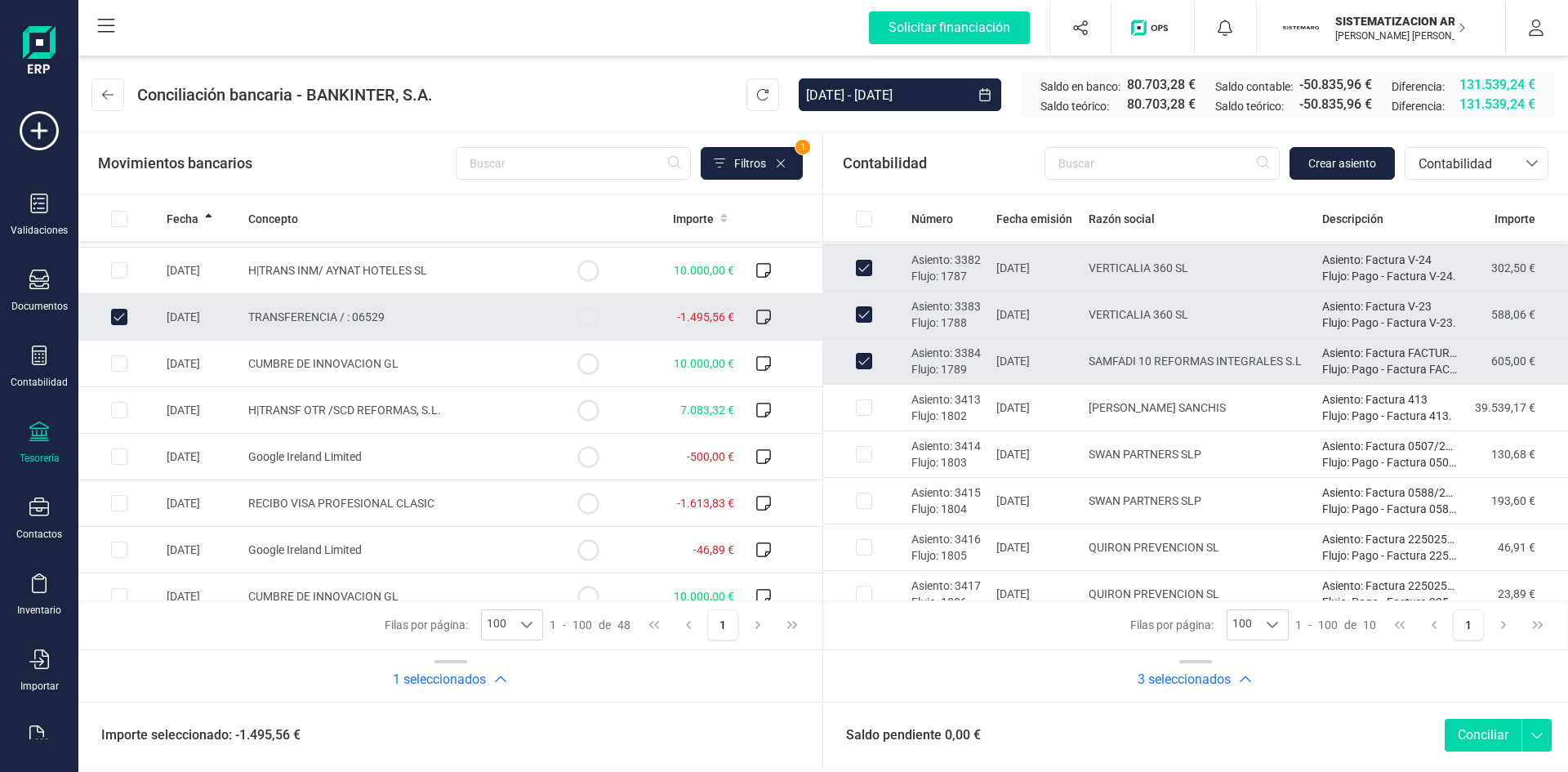
click at [1465, 737] on button "Conciliar" at bounding box center [1483, 735] width 77 height 33
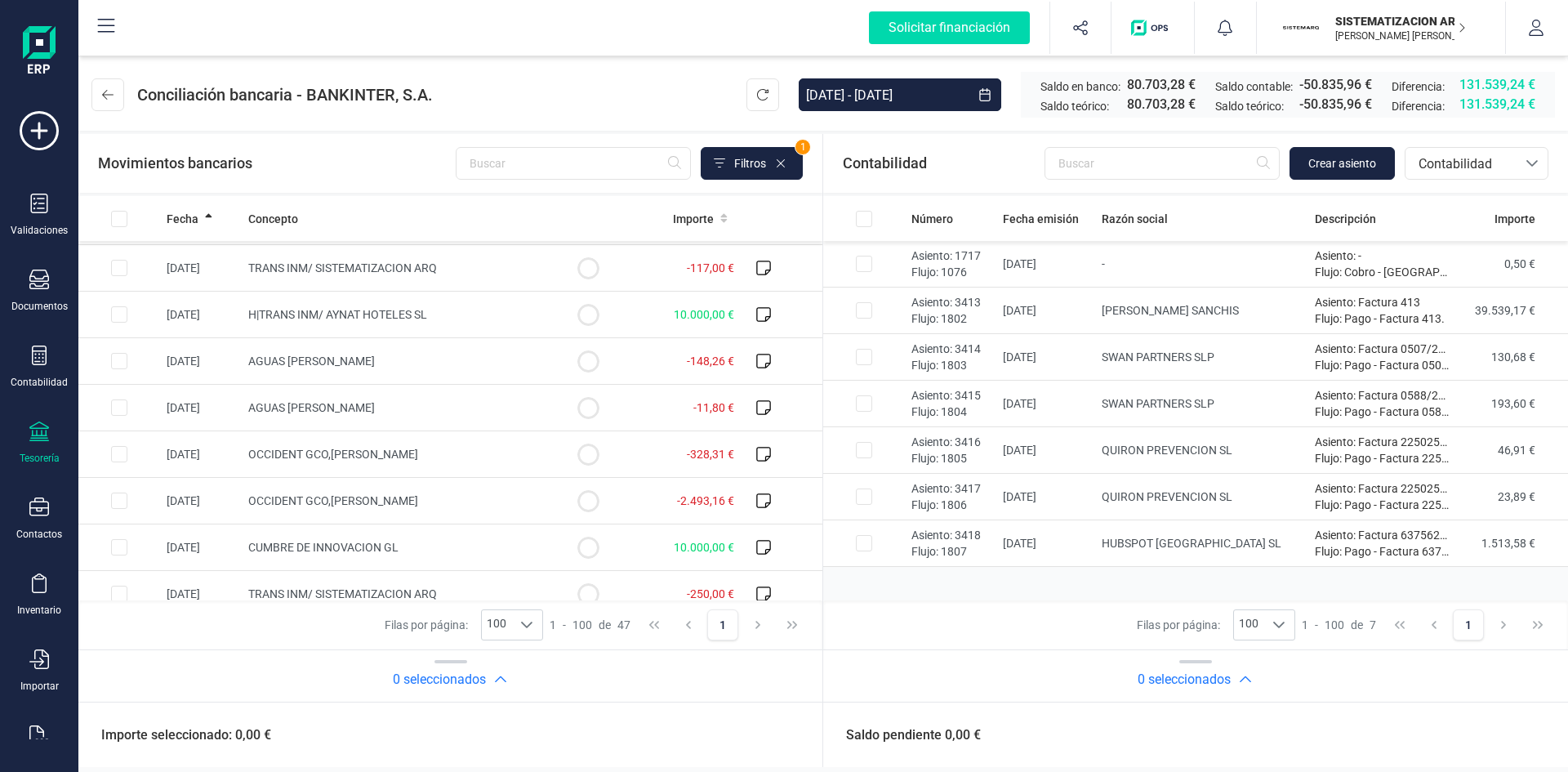
scroll to position [554, 0]
click at [295, 367] on span "AGUAS DE VALENCIA, S.A." at bounding box center [312, 362] width 126 height 13
checkbox input "true"
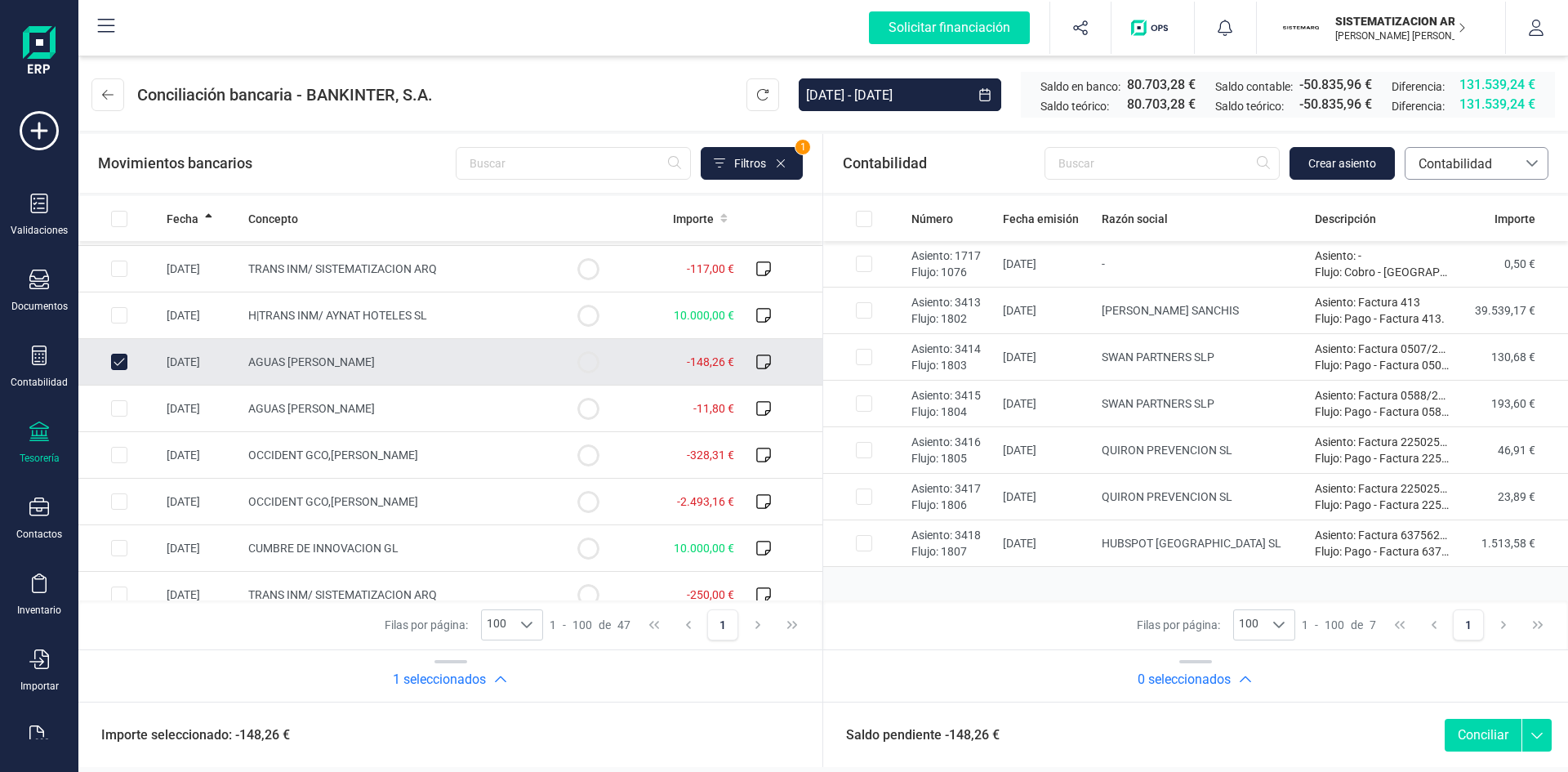
click at [1439, 170] on span "Contabilidad" at bounding box center [1461, 164] width 98 height 20
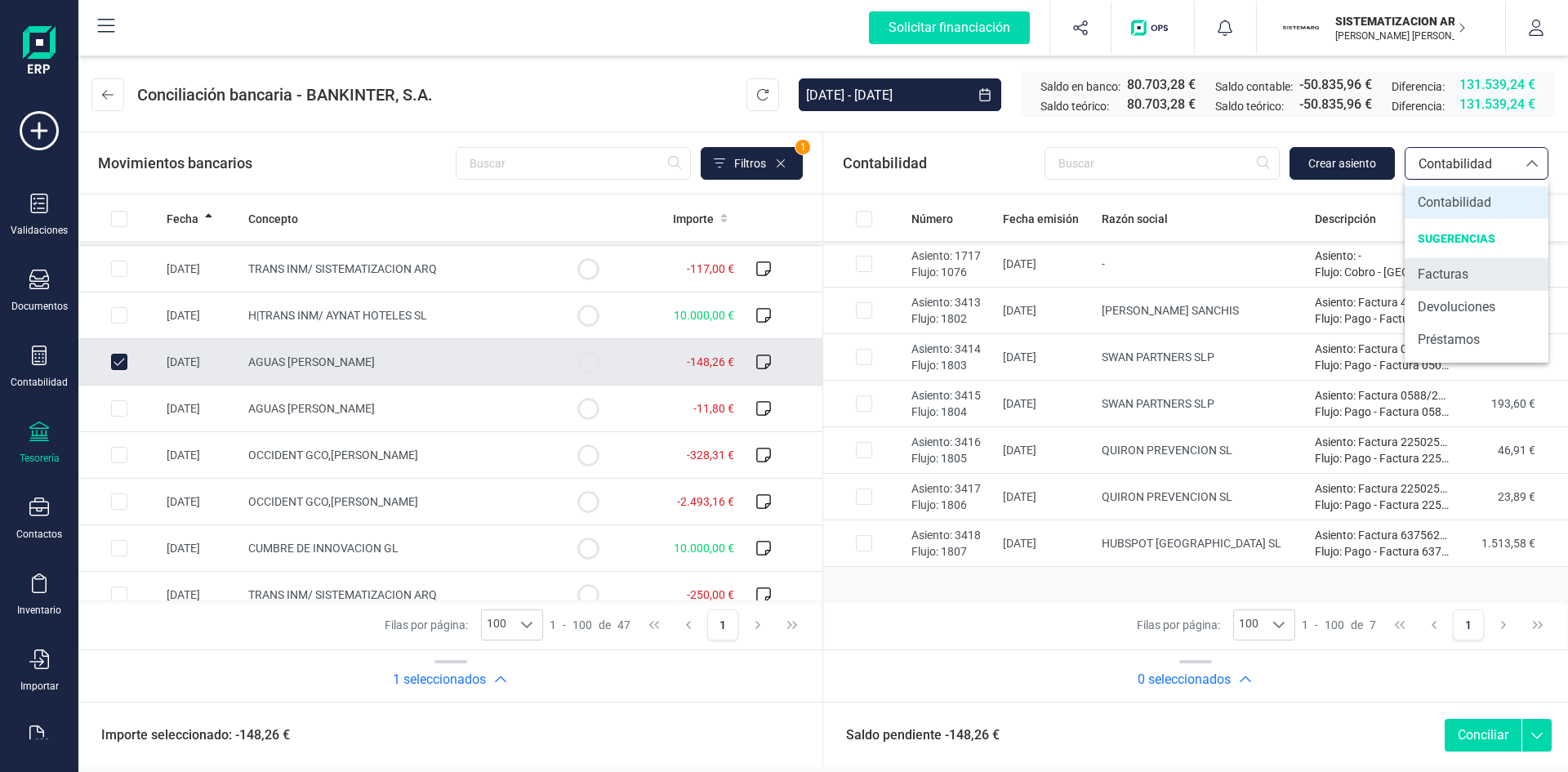
click at [1436, 276] on span "Facturas" at bounding box center [1443, 274] width 51 height 20
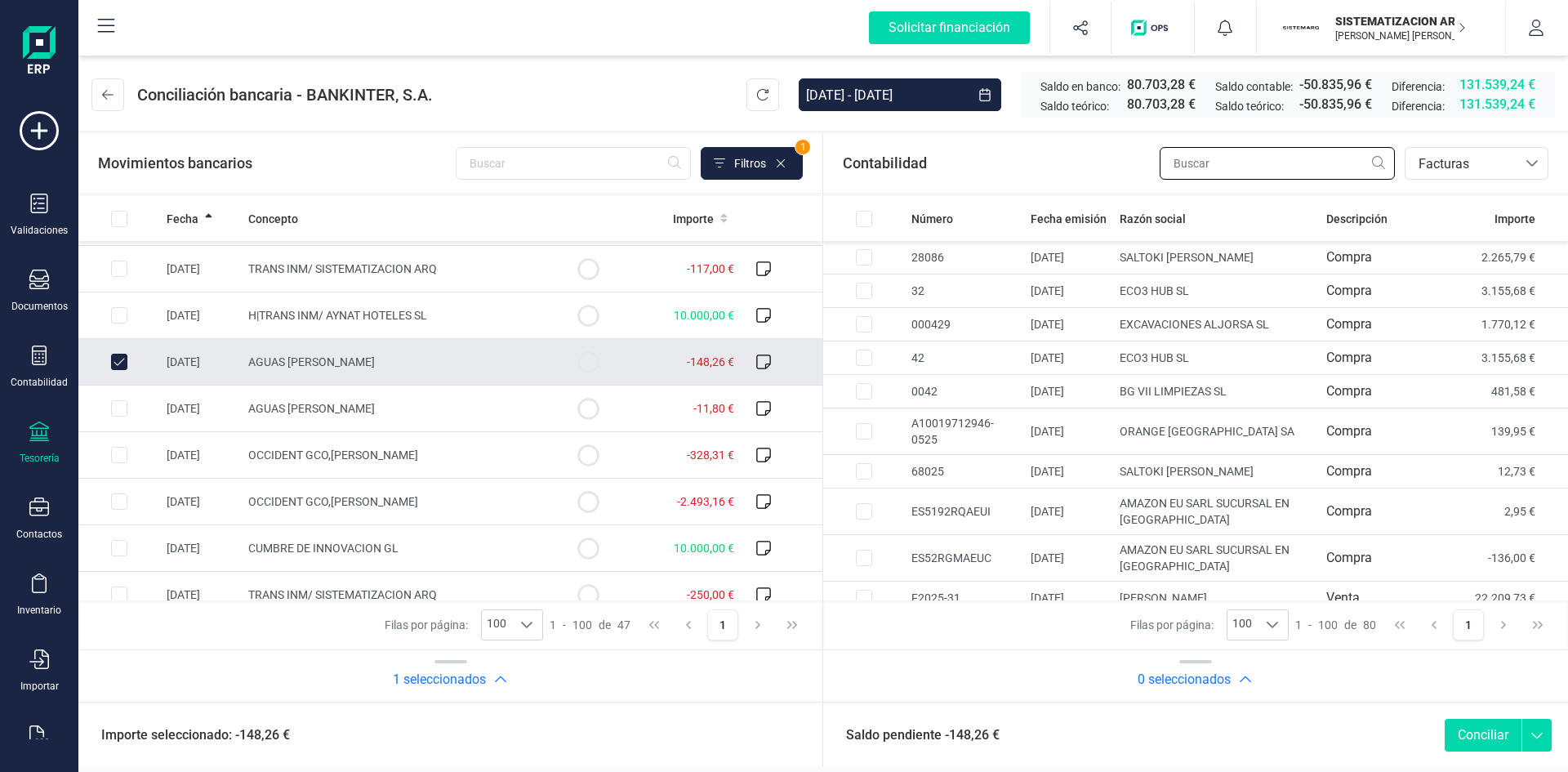
click at [1240, 155] on input "text" at bounding box center [1277, 163] width 235 height 33
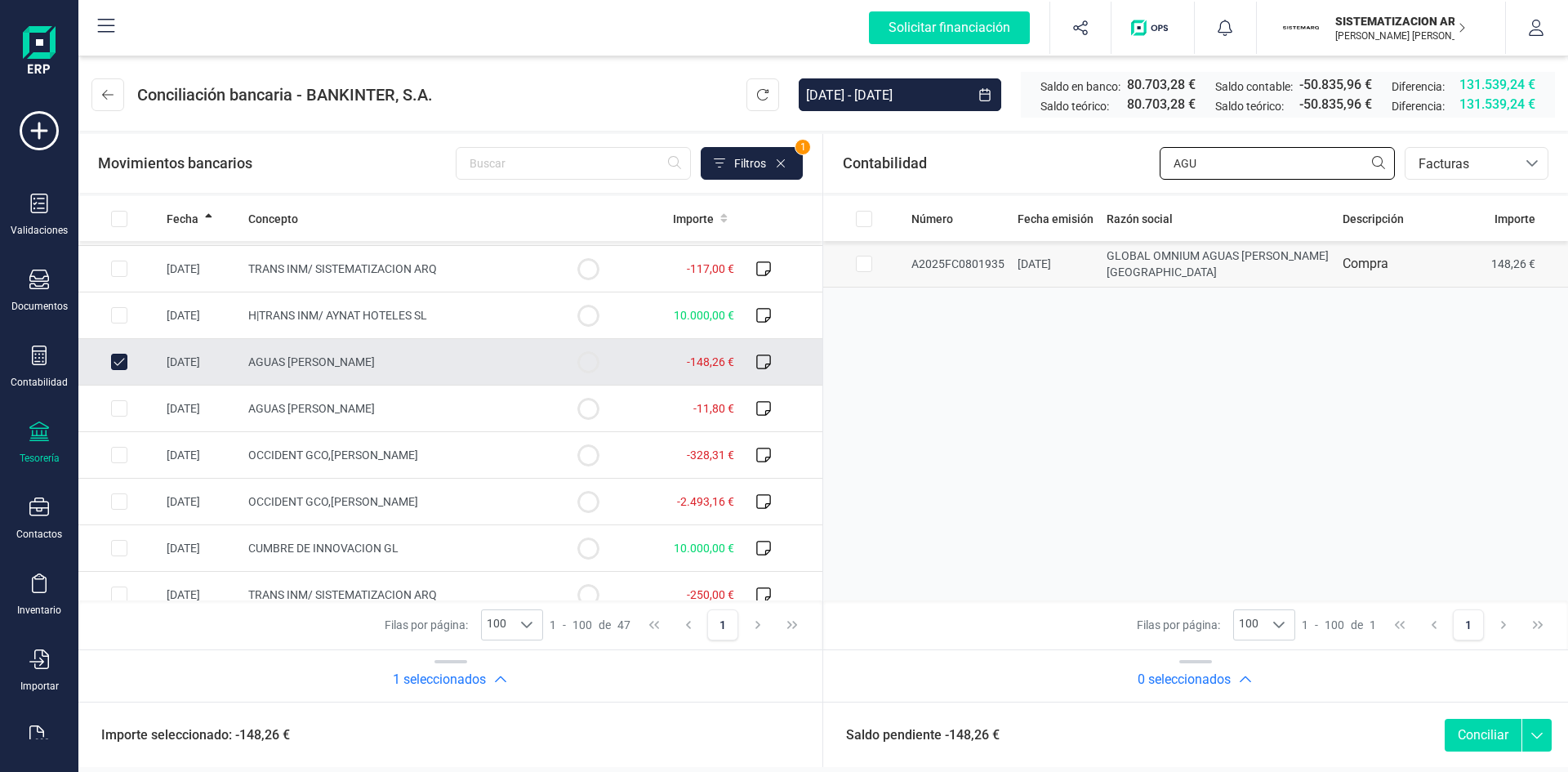
type input "AGU"
click at [861, 265] on input "Row Selected 81e2211f-4f6b-4a5c-a6f0-f94db16de002" at bounding box center [863, 264] width 16 height 16
checkbox input "true"
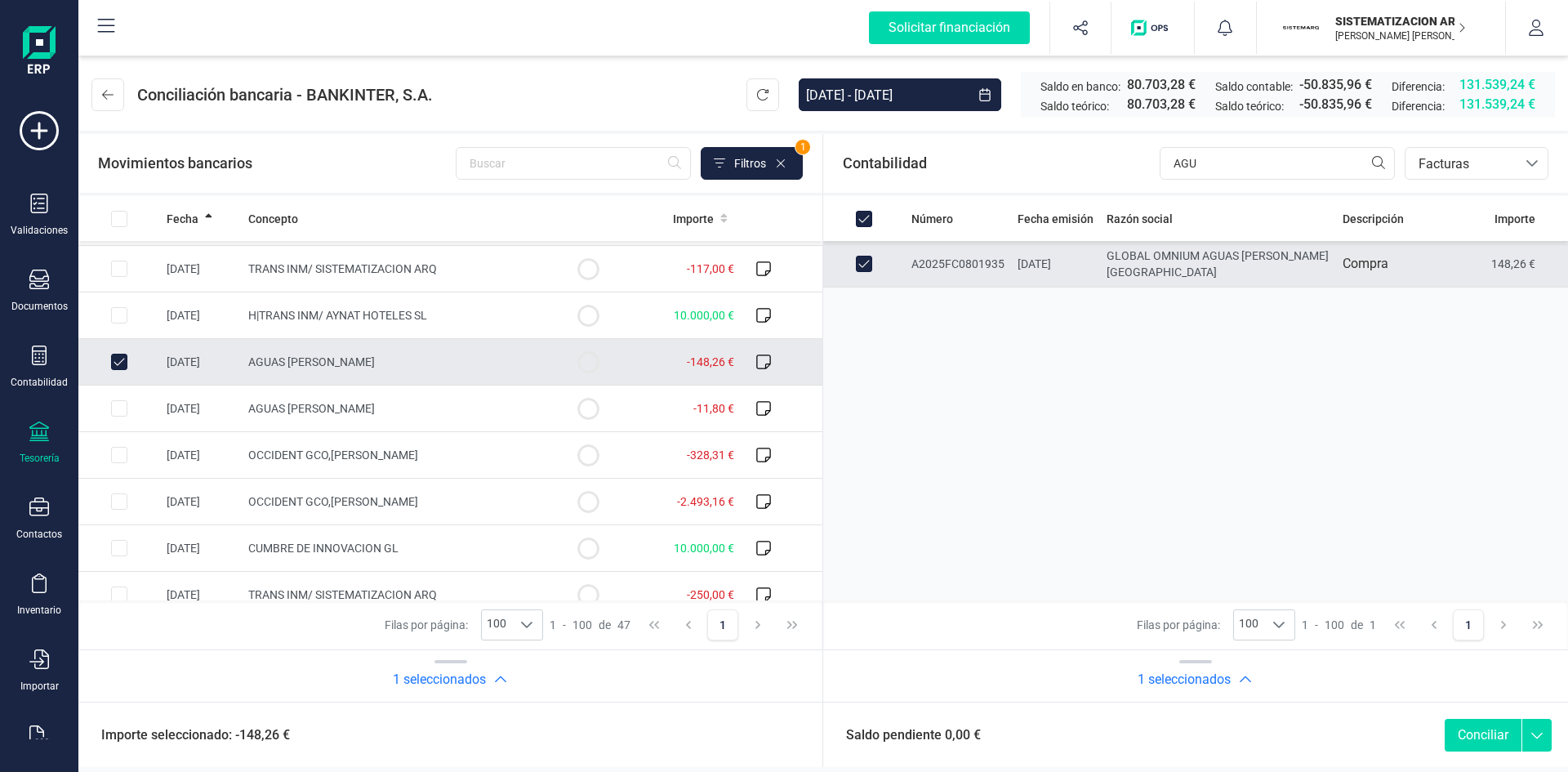
click at [1478, 731] on button "Conciliar" at bounding box center [1483, 735] width 77 height 33
checkbox input "false"
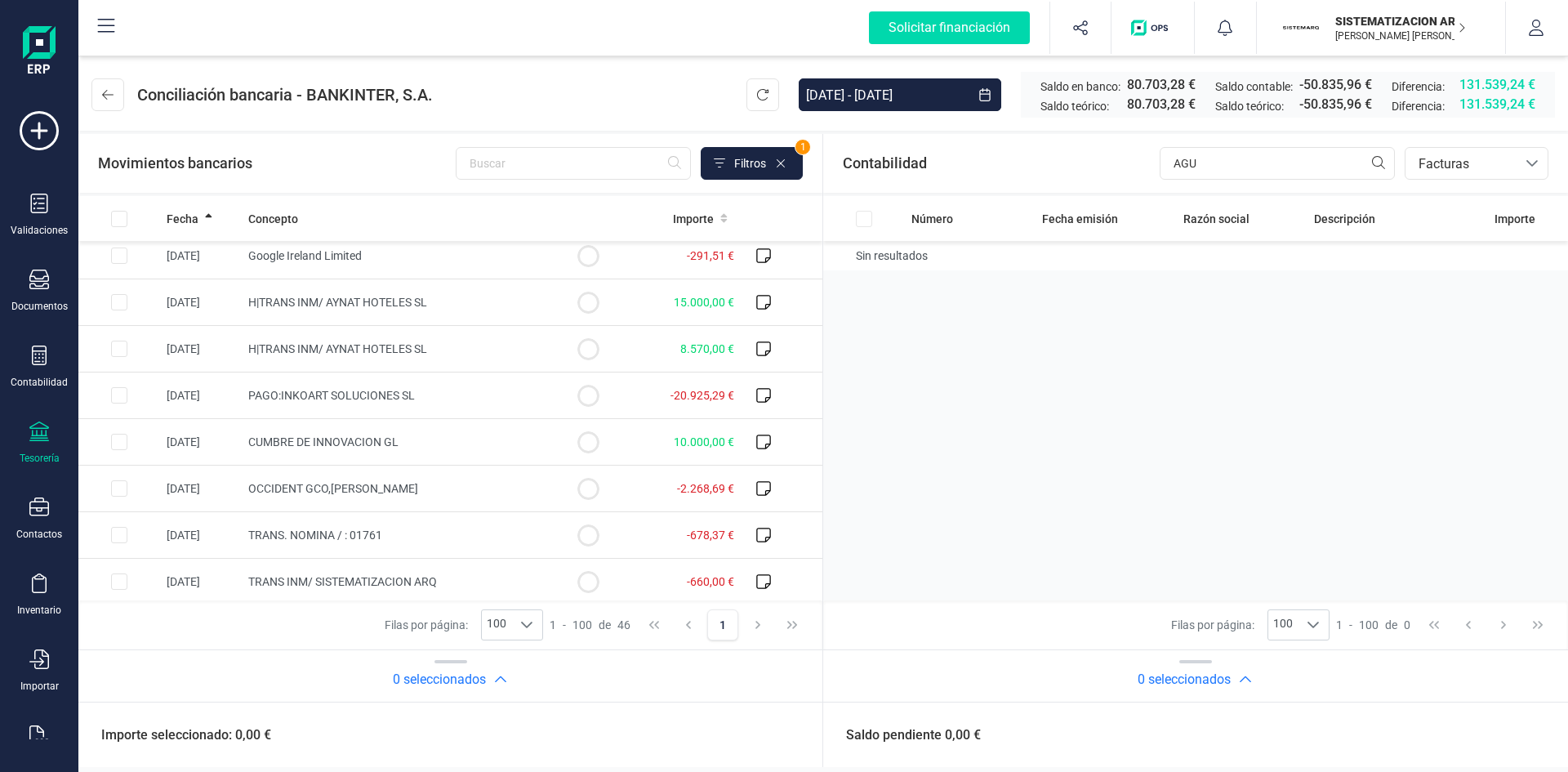
scroll to position [148, 0]
click at [1208, 159] on input "AGU" at bounding box center [1277, 163] width 235 height 33
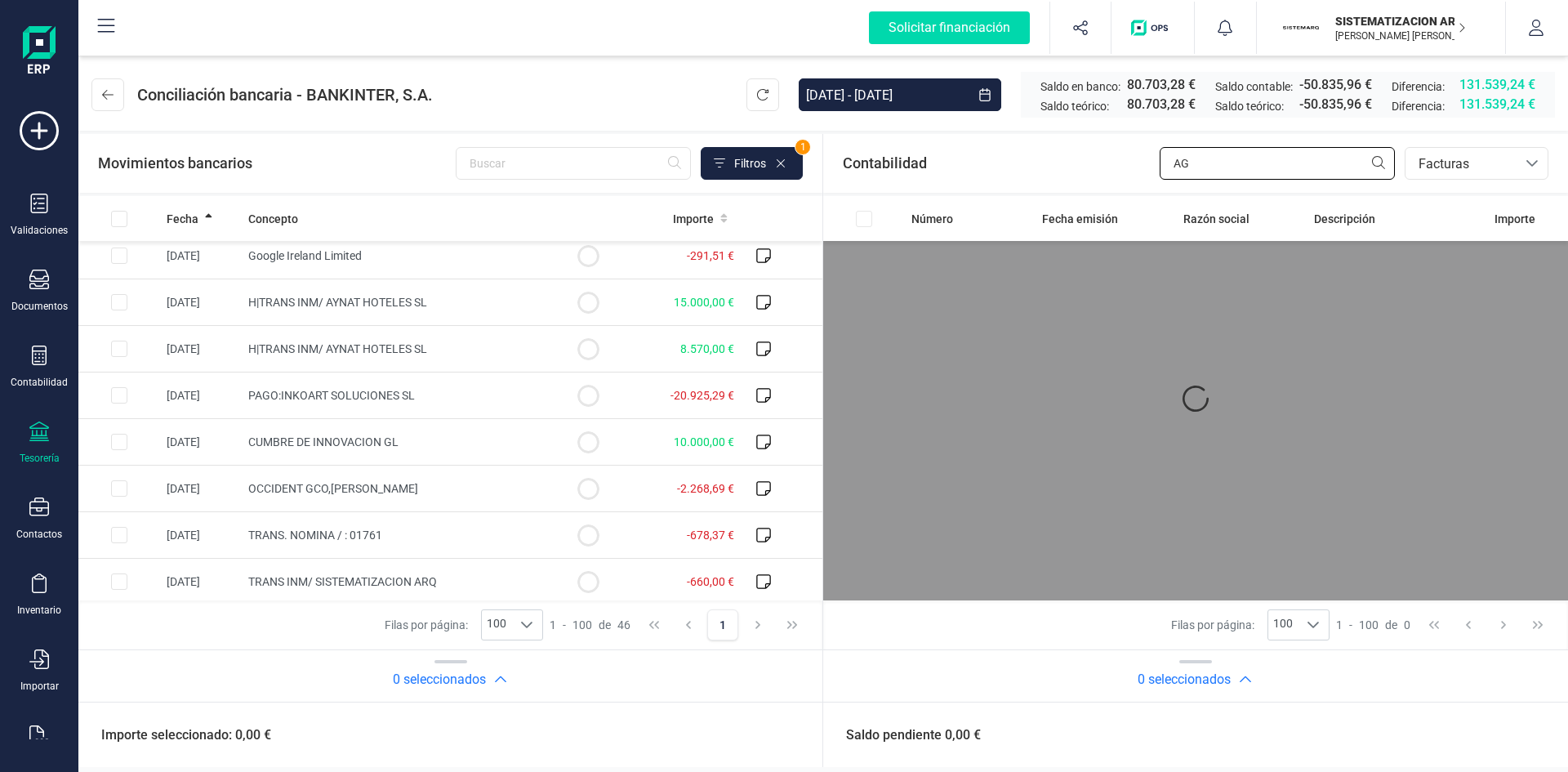
type input "A"
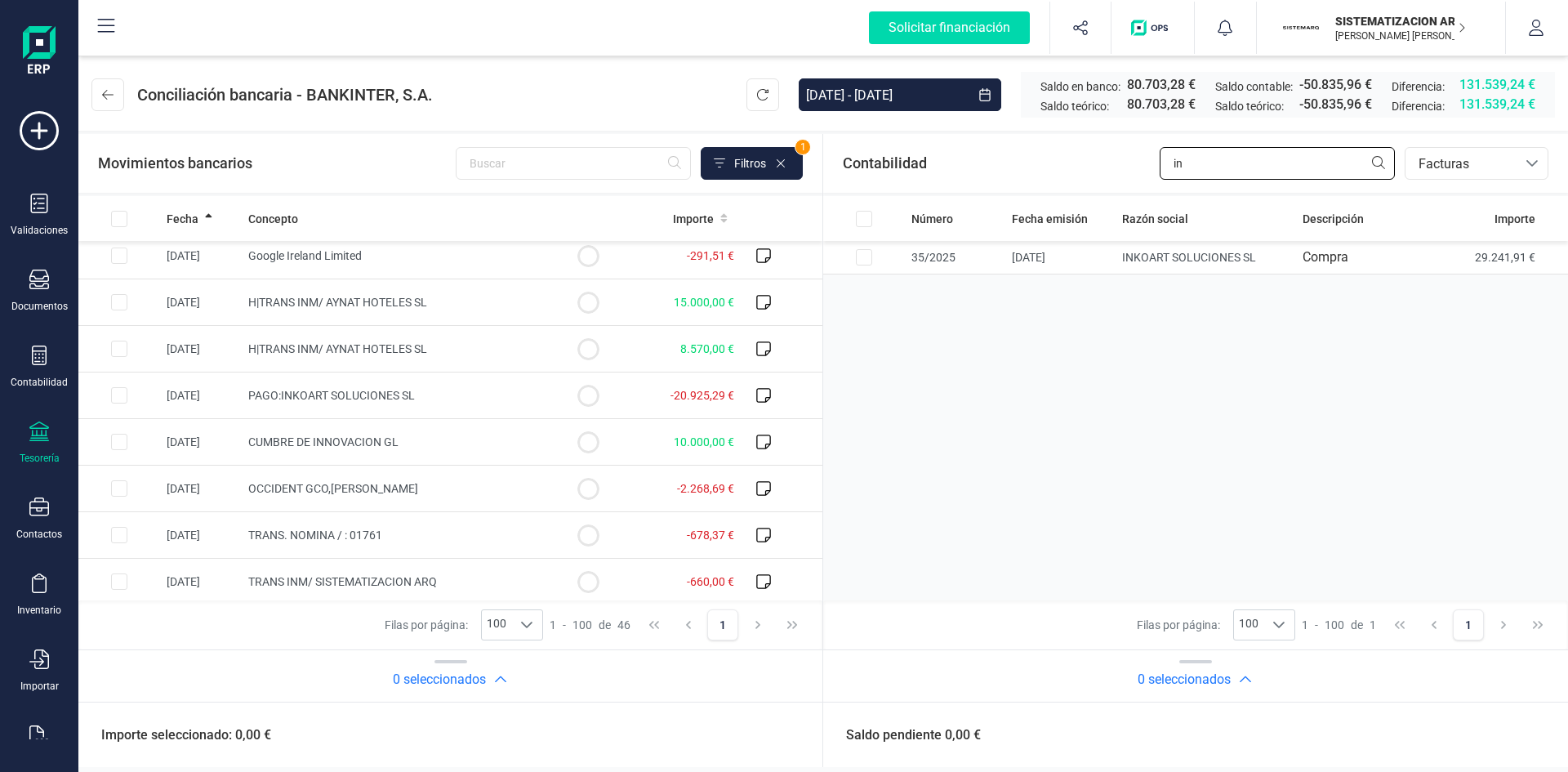
type input "i"
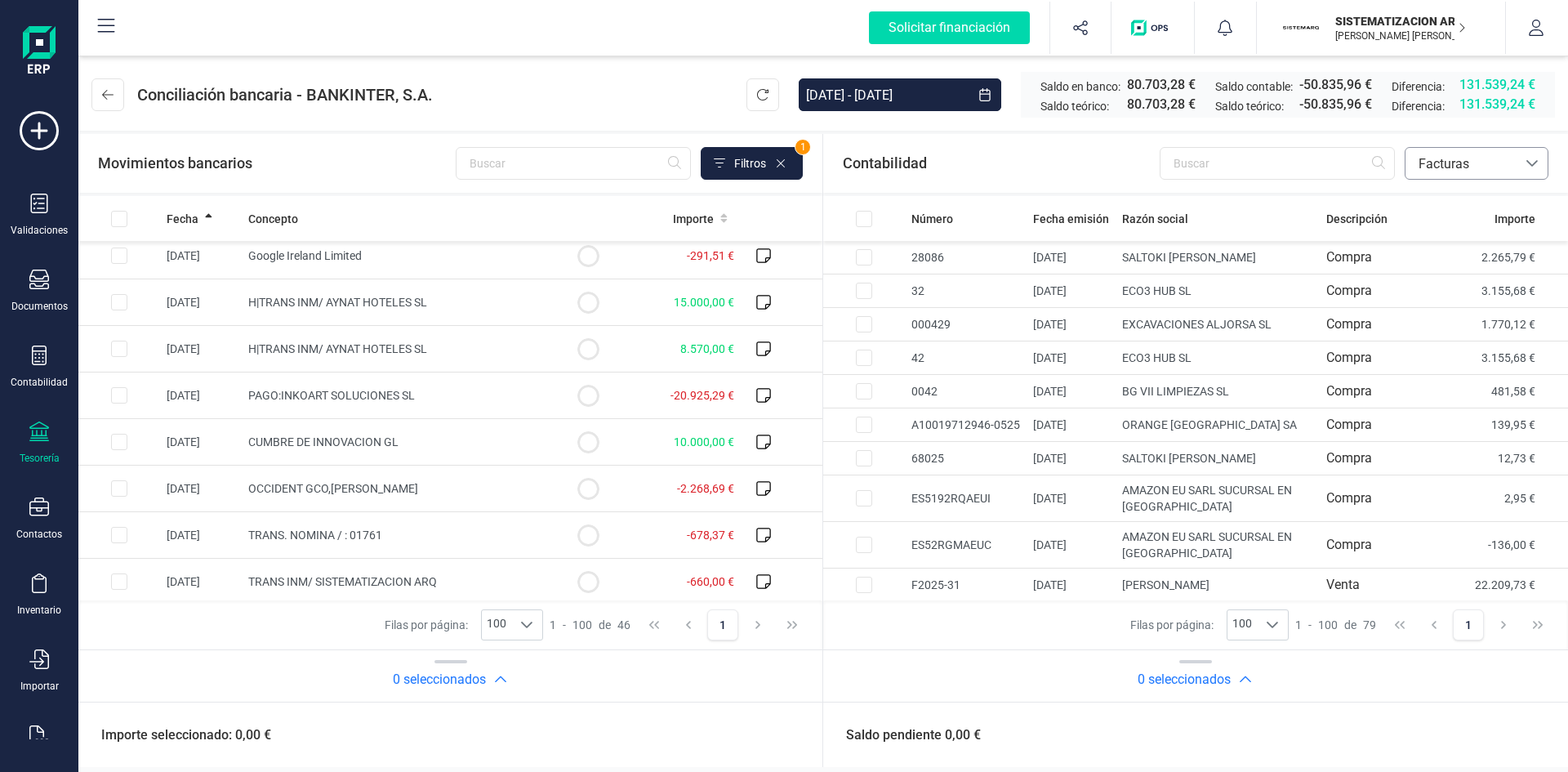
click at [1431, 170] on span "Facturas" at bounding box center [1461, 164] width 98 height 20
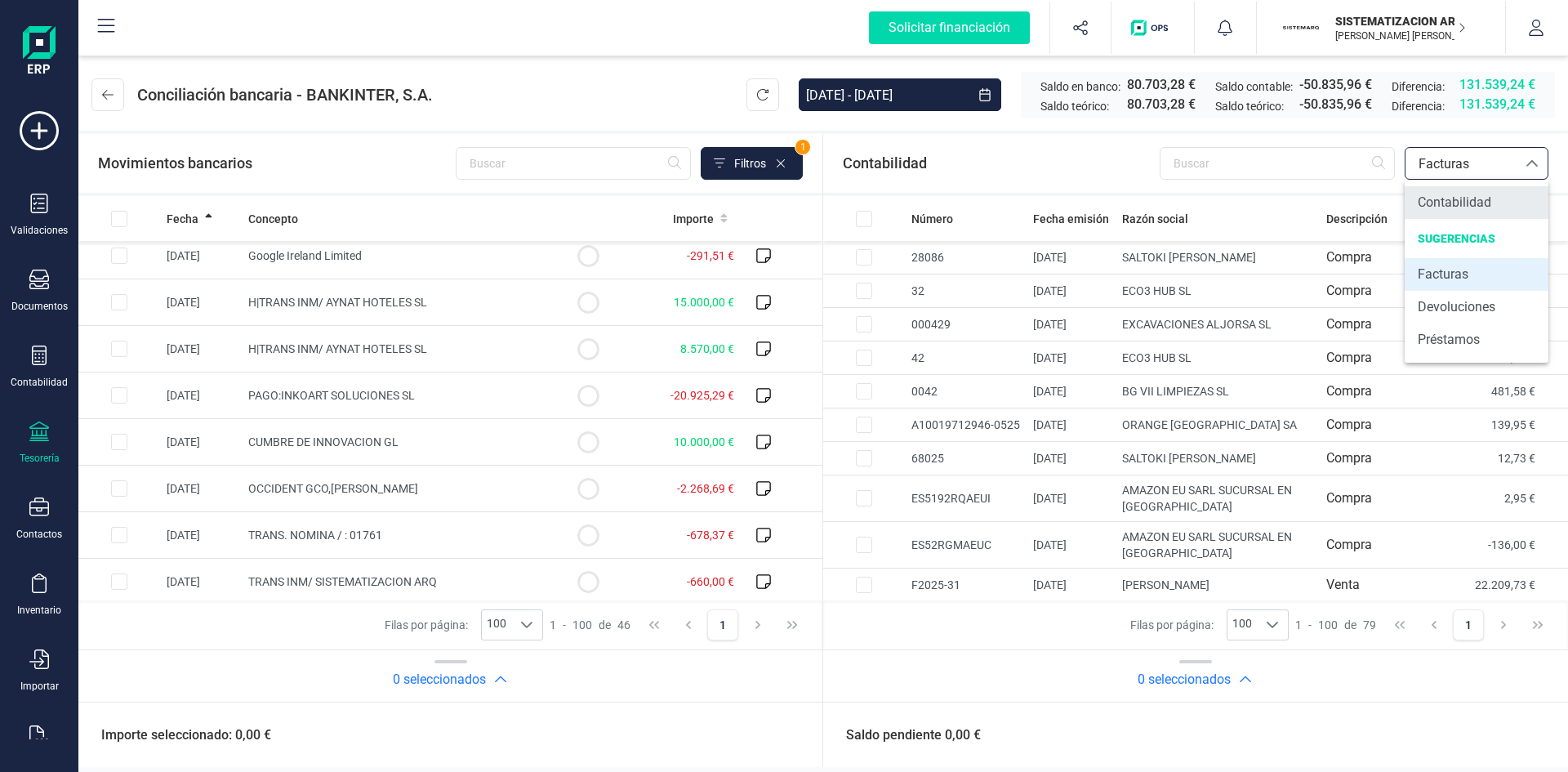
click at [1459, 199] on span "Contabilidad" at bounding box center [1454, 202] width 73 height 20
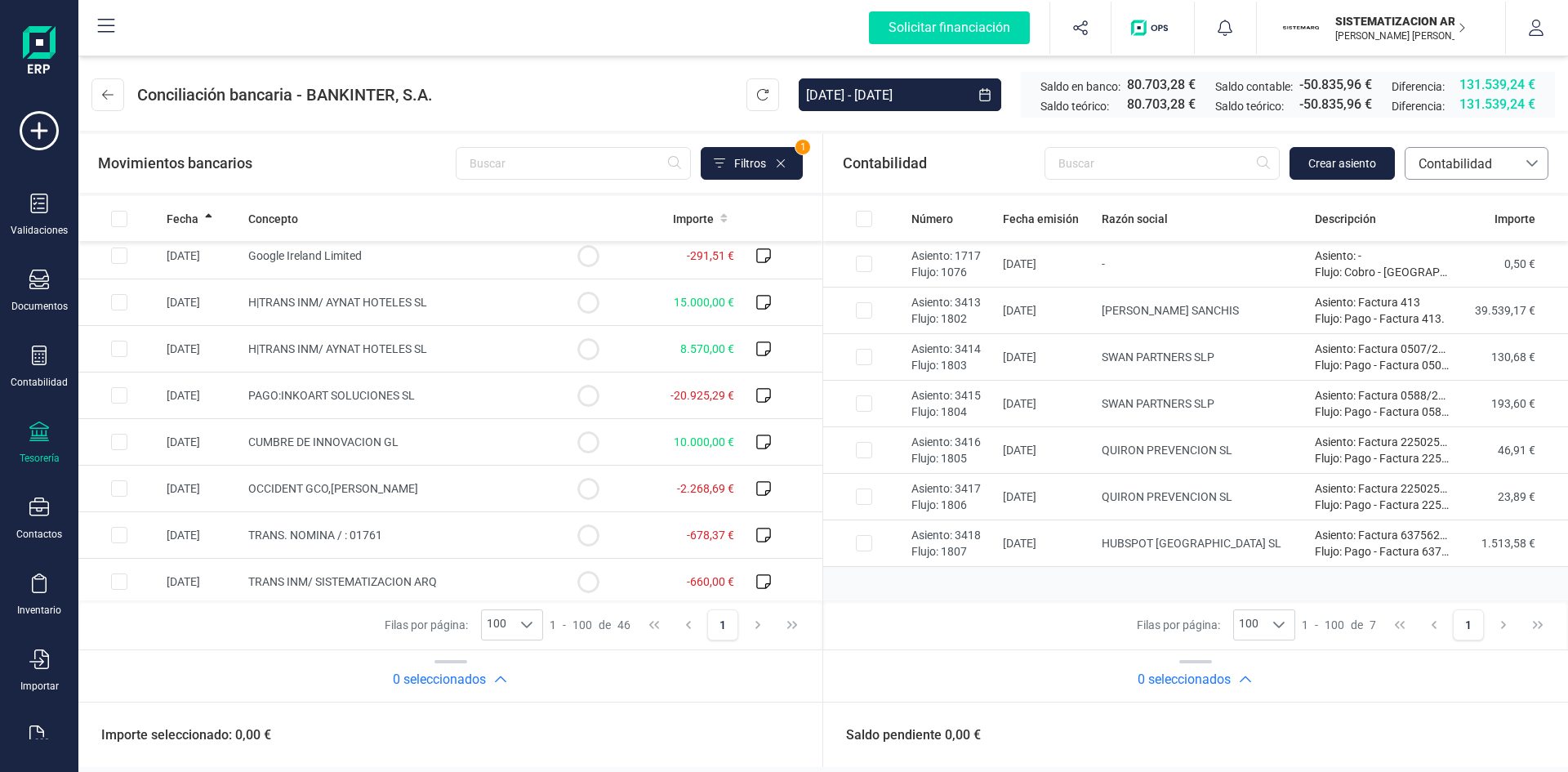
click at [1463, 179] on div "bancos.conciliacion.modal.headerAccounting bancos.conciliacion.modal.headerAcco…" at bounding box center [1476, 163] width 144 height 33
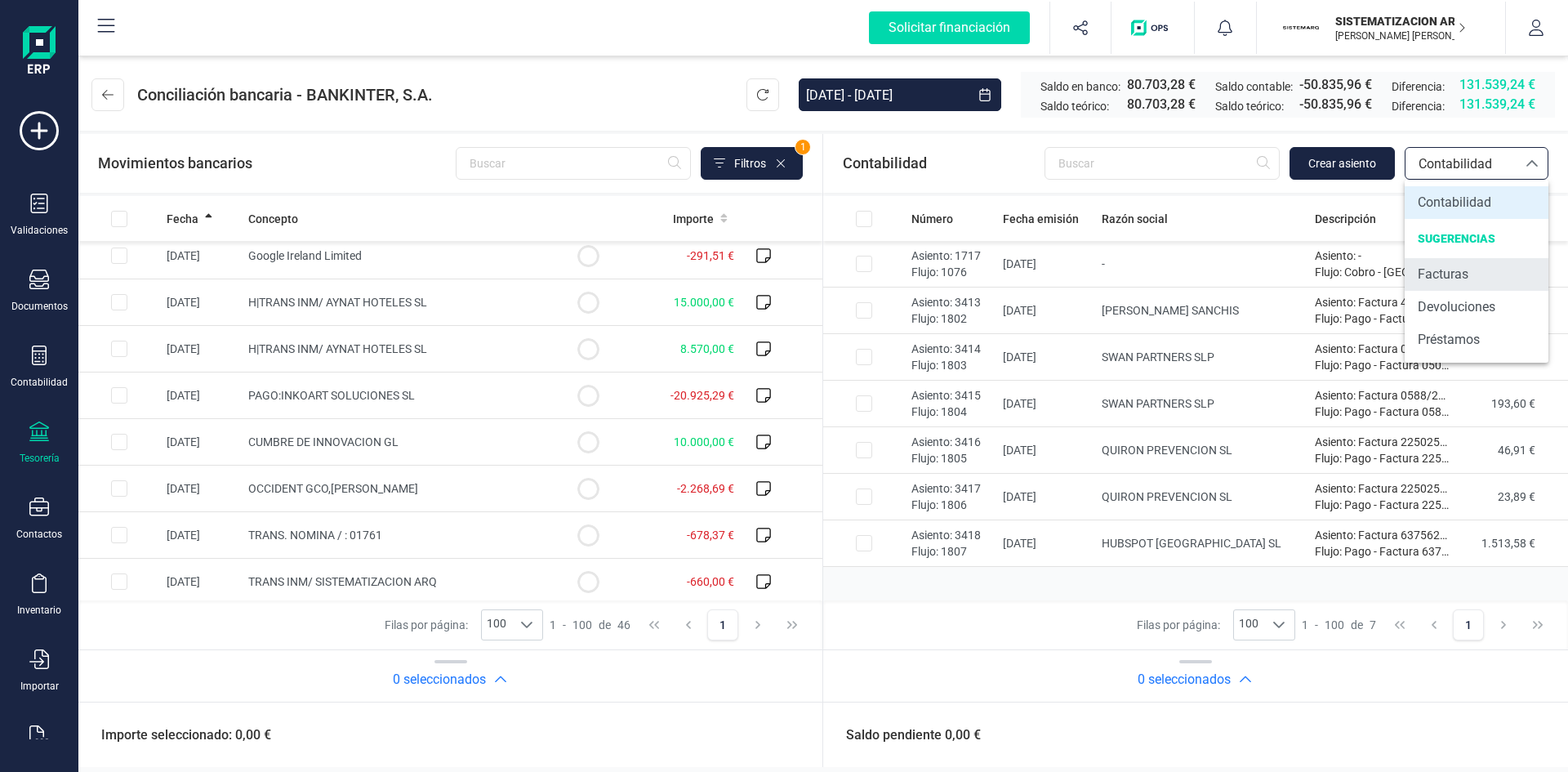
click at [1451, 273] on span "Facturas" at bounding box center [1443, 274] width 51 height 20
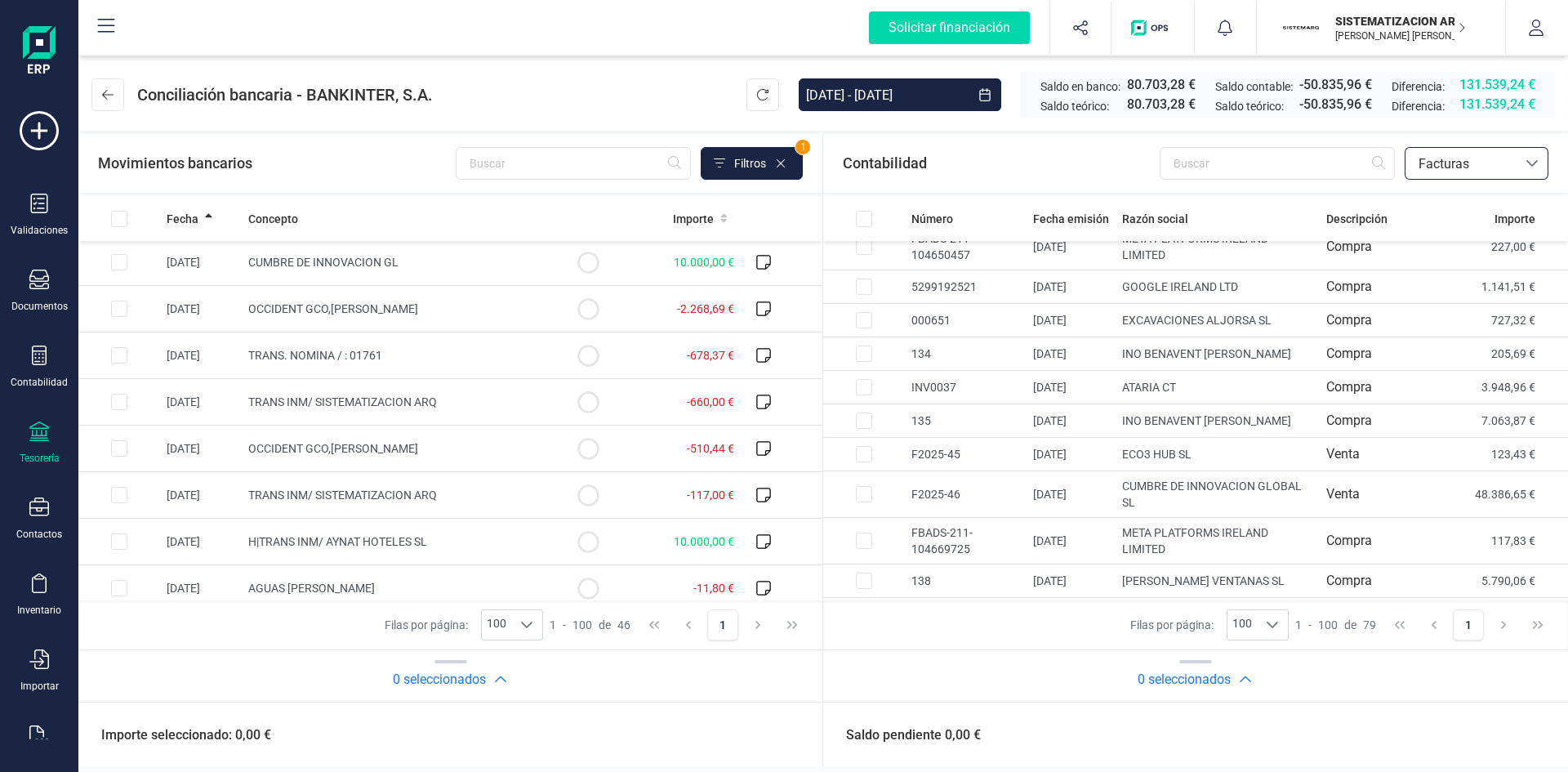
scroll to position [327, 0]
click at [110, 75] on header "Conciliación bancaria - BANKINTER, S.A. 01/01/2025 - 29/08/2025 Saldo en banco:…" at bounding box center [823, 91] width 1490 height 78
click at [105, 110] on button at bounding box center [107, 94] width 33 height 33
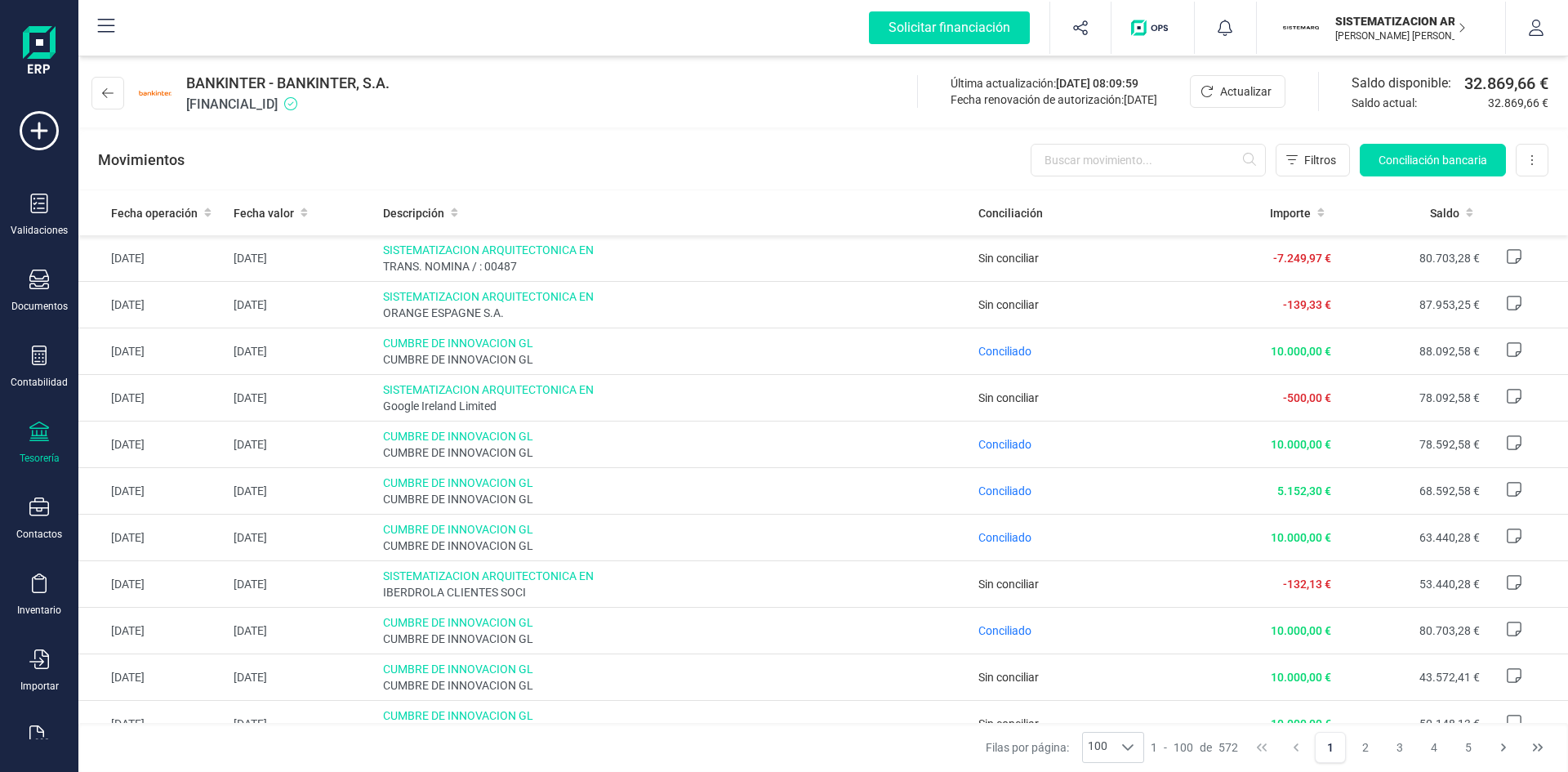
click at [336, 136] on div "Movimientos Filtros Conciliación bancaria Descargar Excel Eliminar cuenta" at bounding box center [823, 160] width 1490 height 58
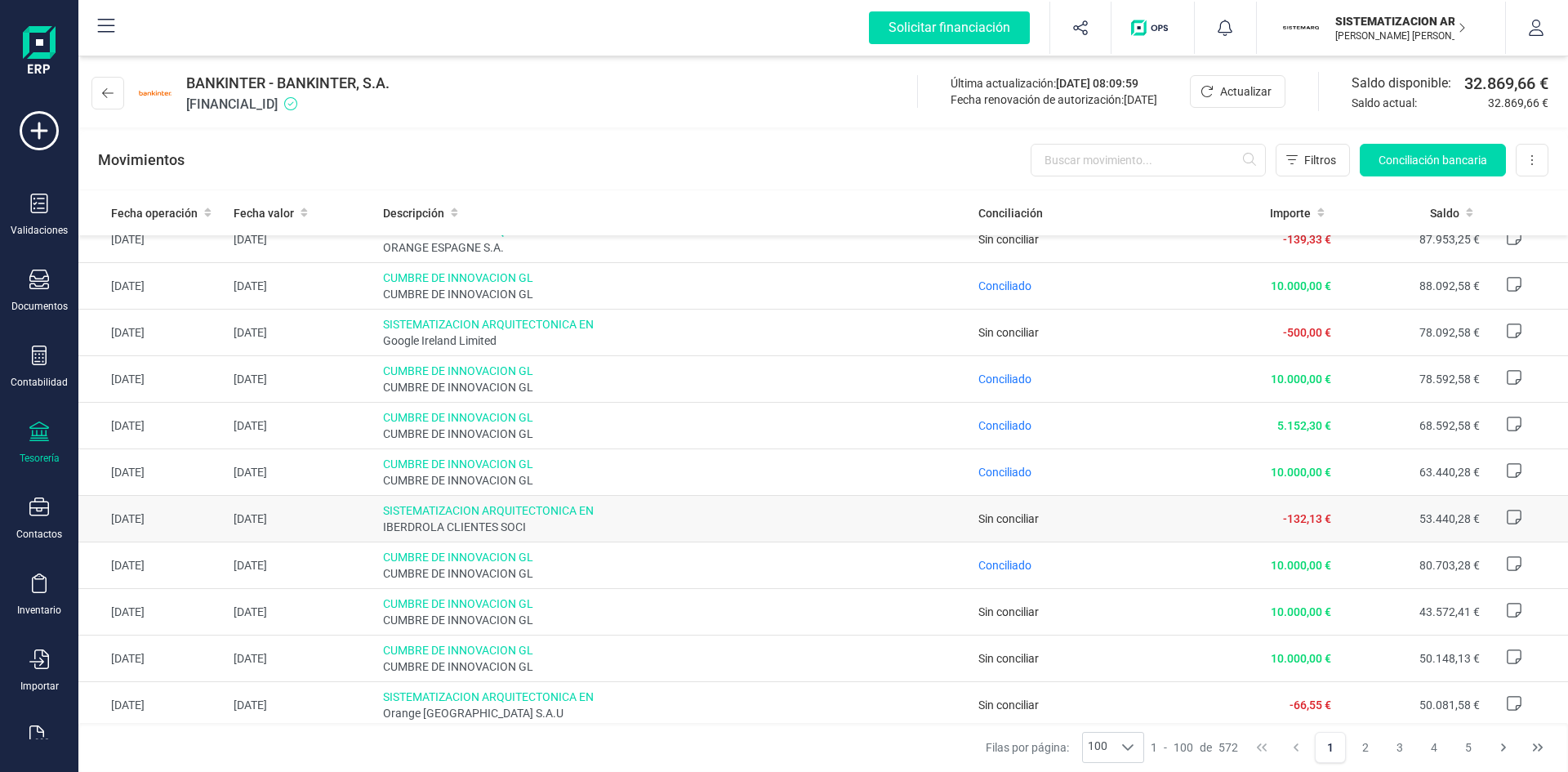
scroll to position [66, 0]
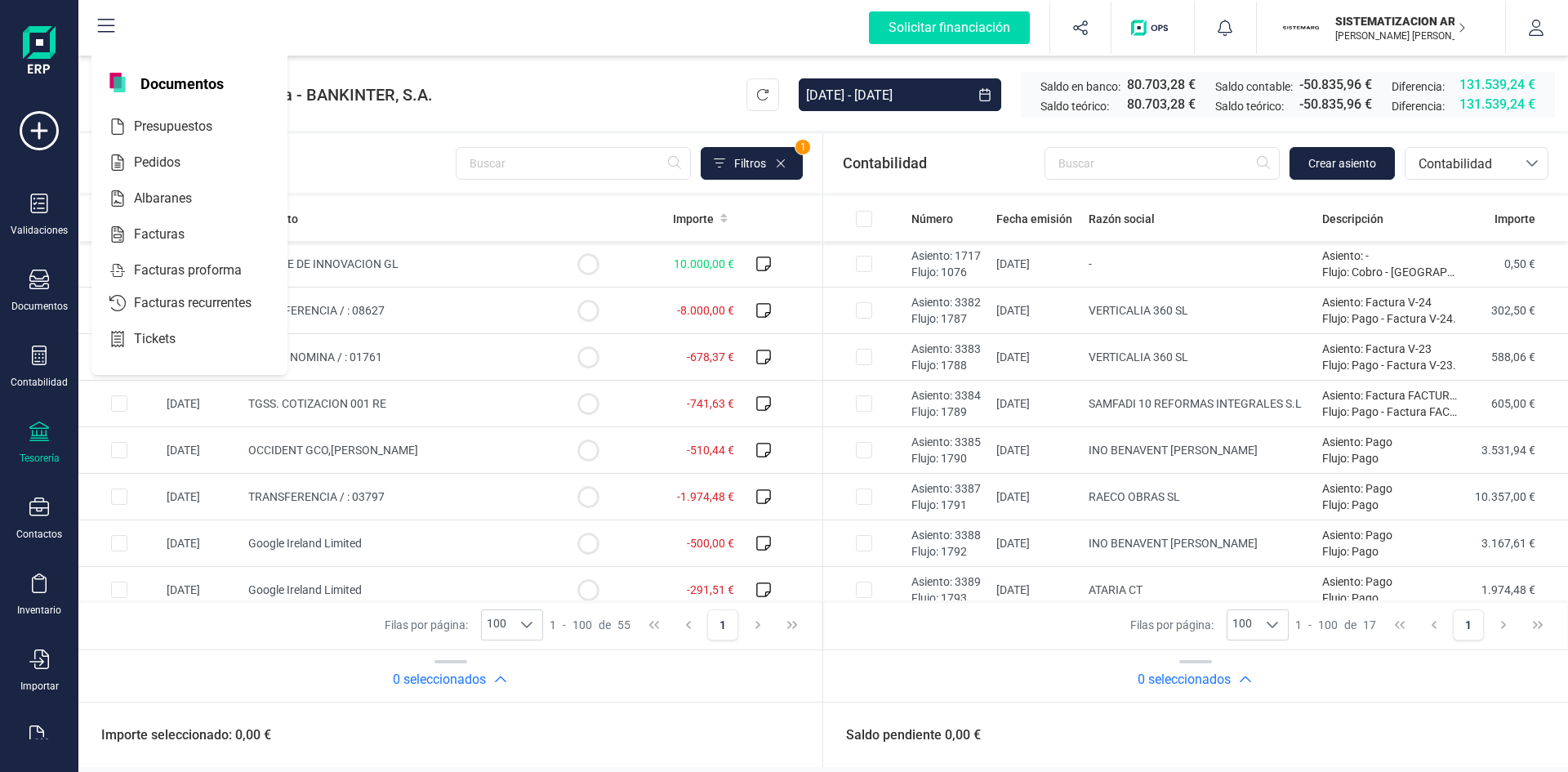
click at [144, 216] on div "Albaranes" at bounding box center [189, 200] width 196 height 36
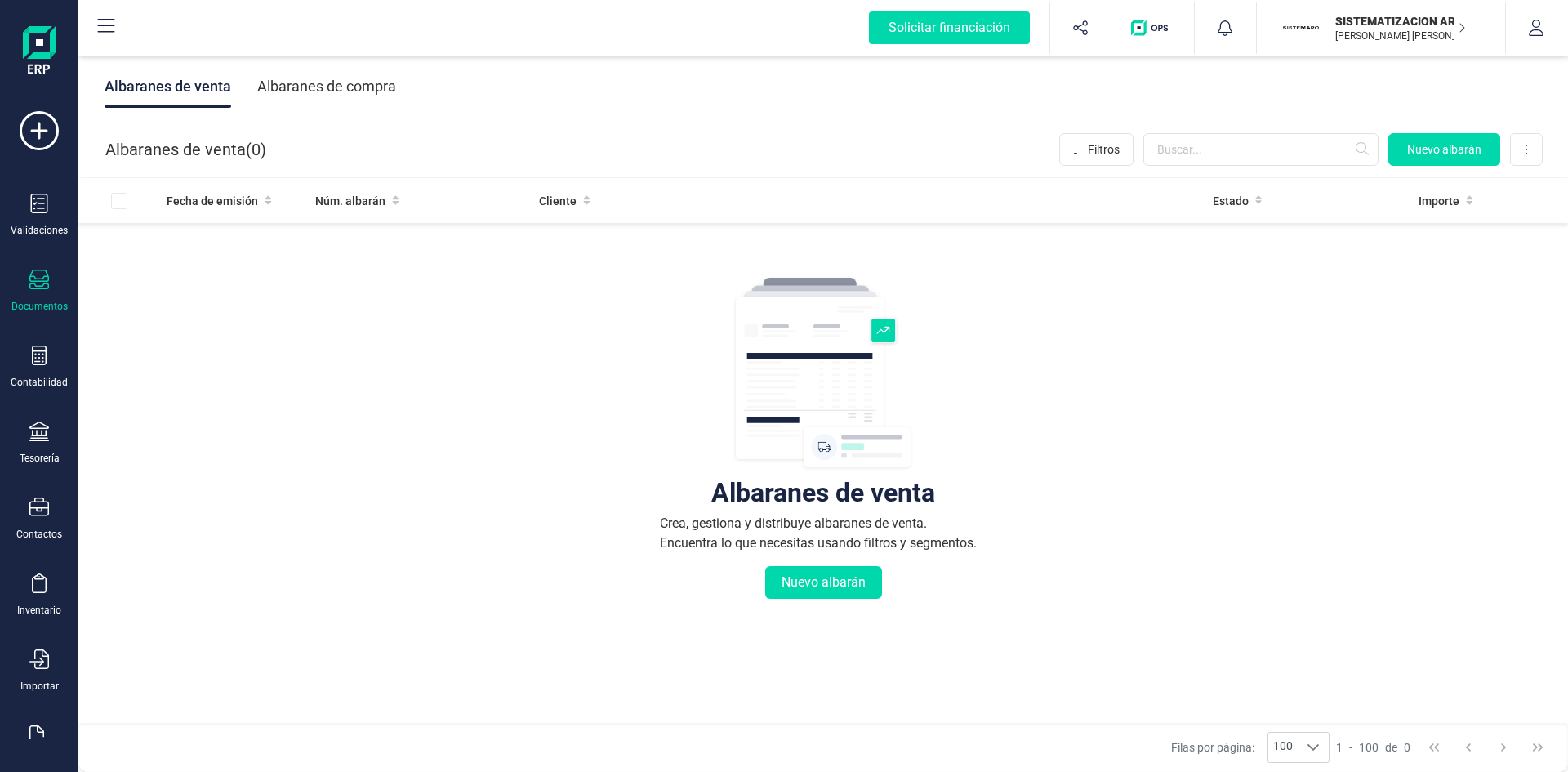
click at [37, 291] on div at bounding box center [39, 281] width 20 height 24
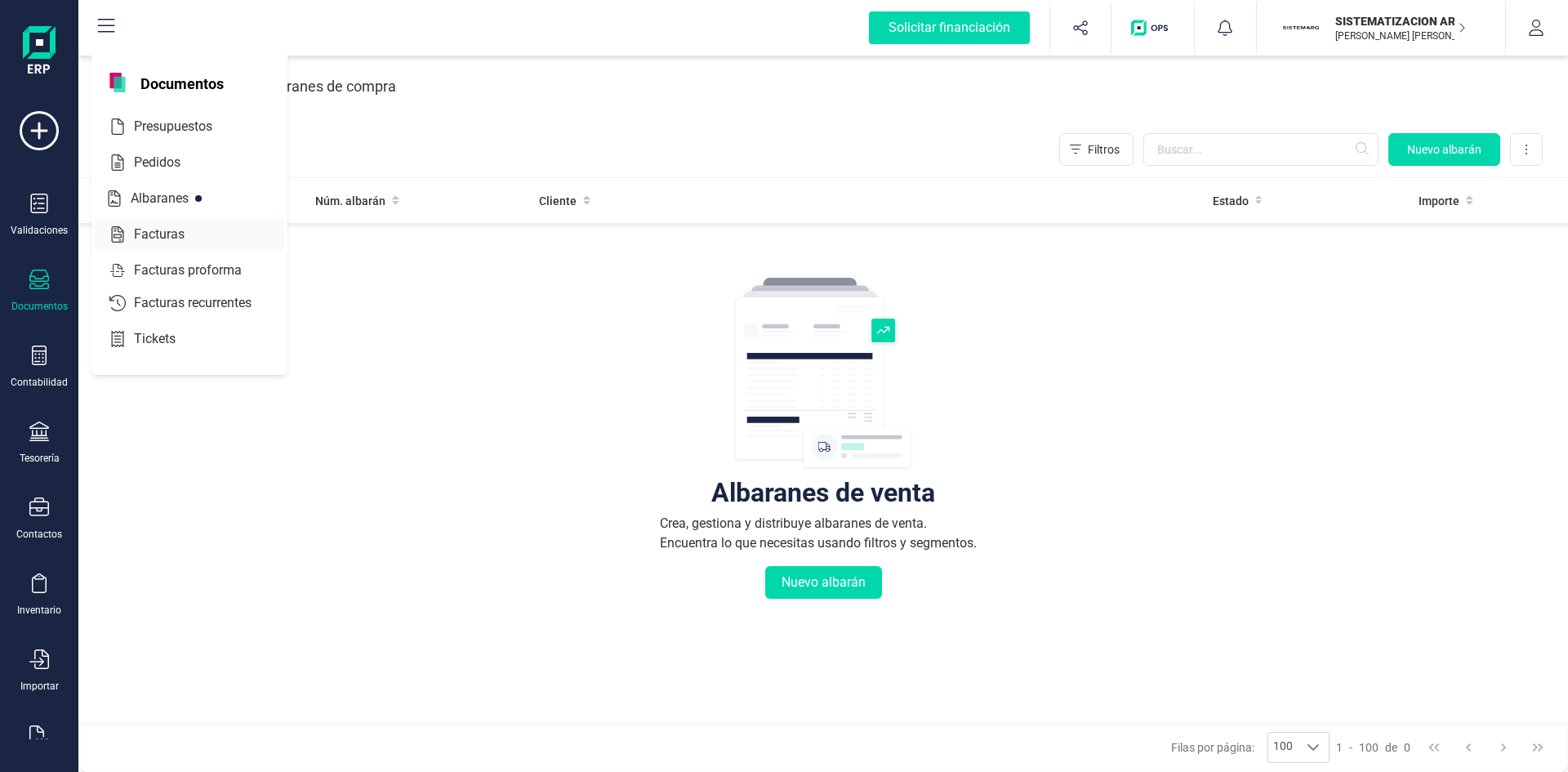
click at [181, 221] on div "Facturas" at bounding box center [189, 234] width 189 height 33
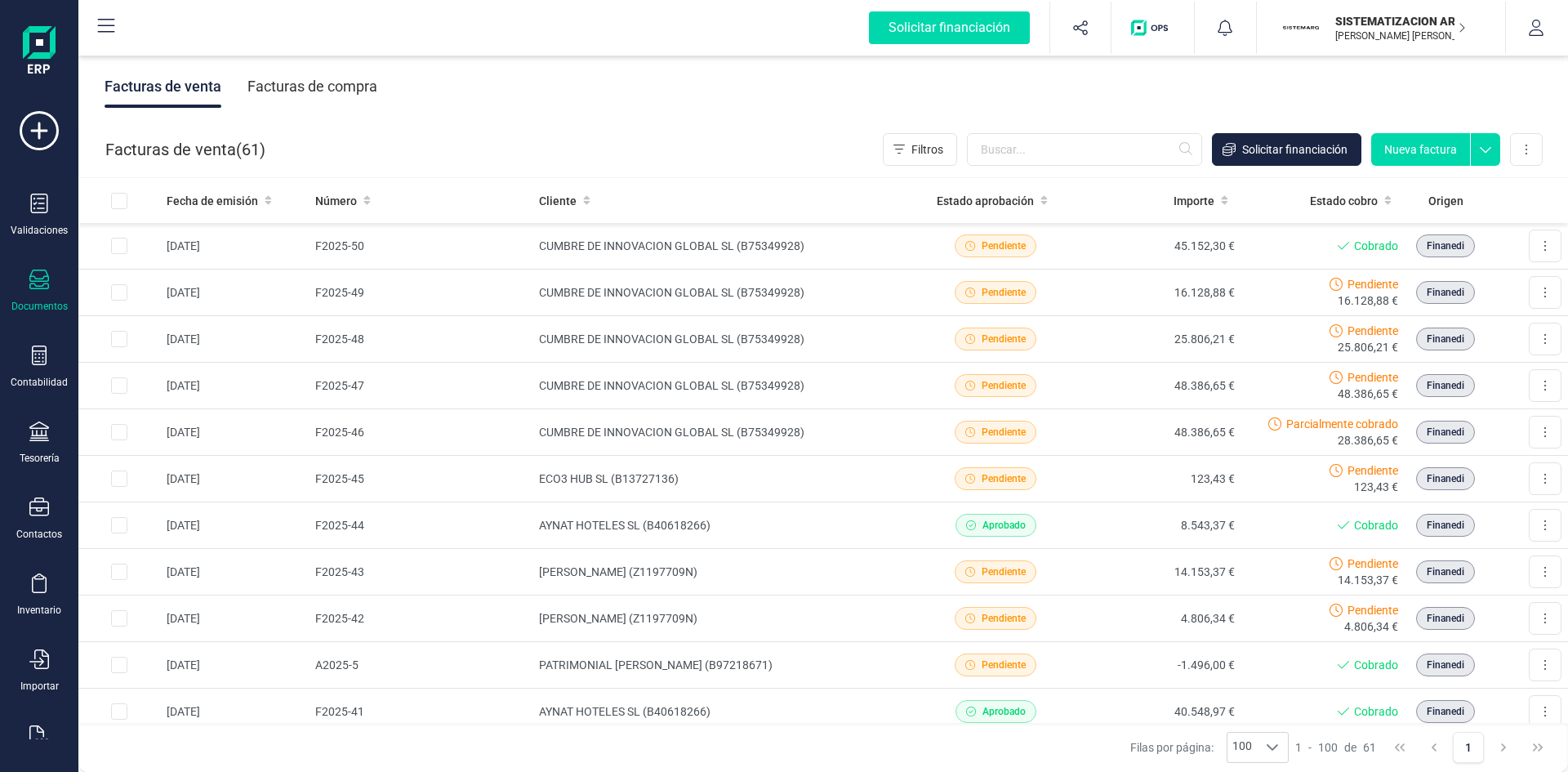
click at [301, 80] on div "Facturas de compra" at bounding box center [312, 86] width 130 height 42
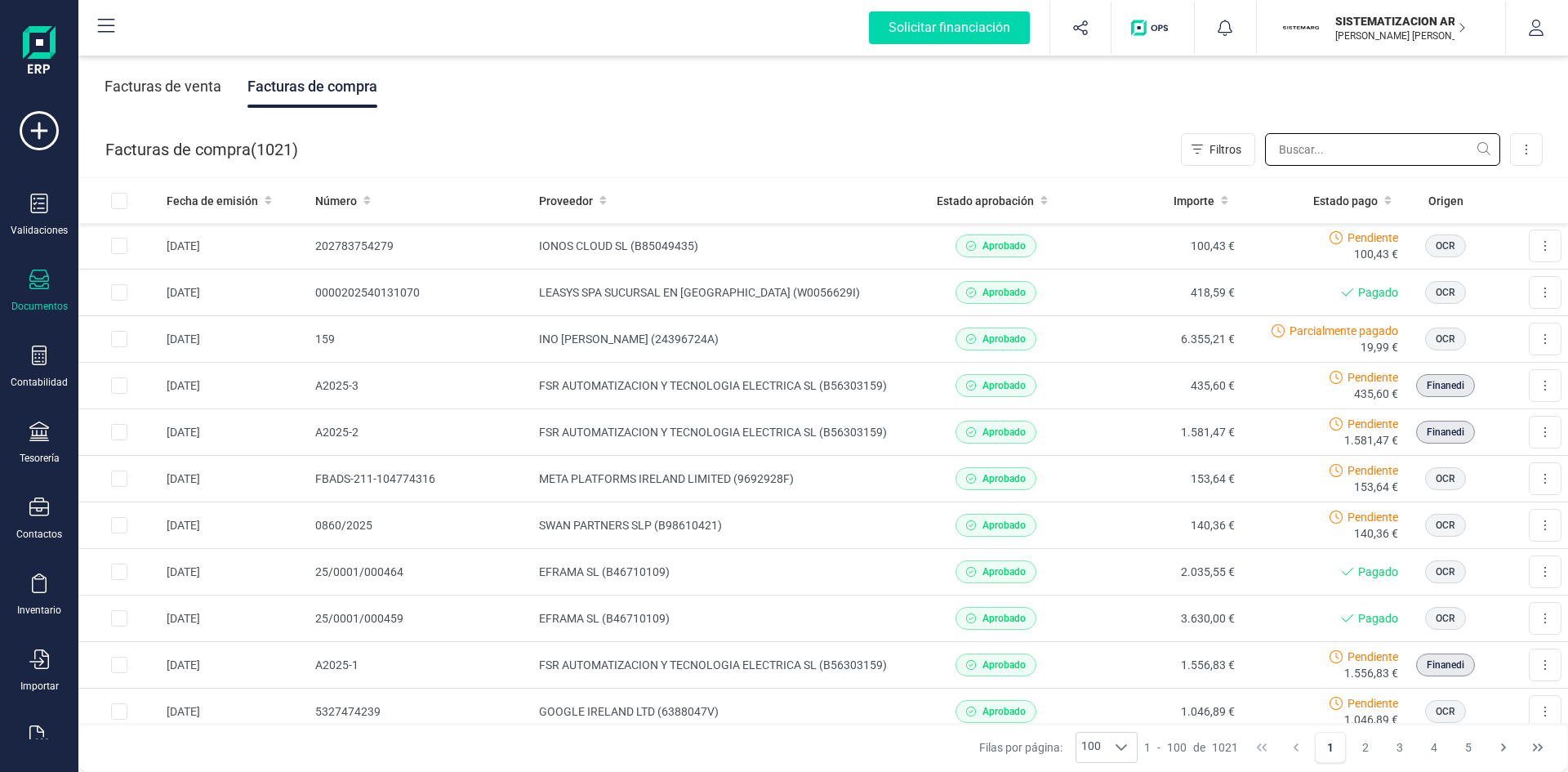
click at [1317, 143] on input "text" at bounding box center [1383, 149] width 235 height 33
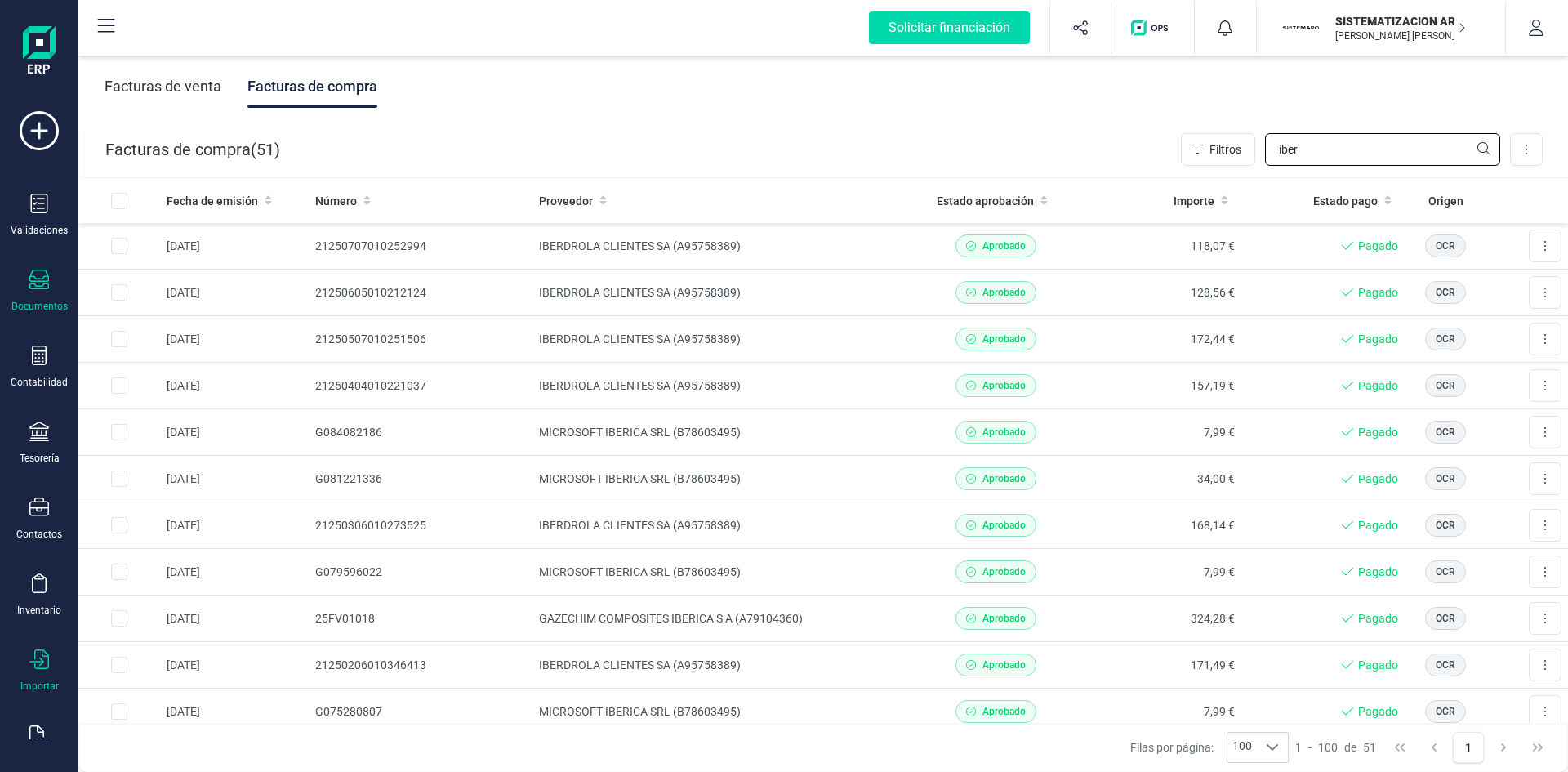
scroll to position [42, 0]
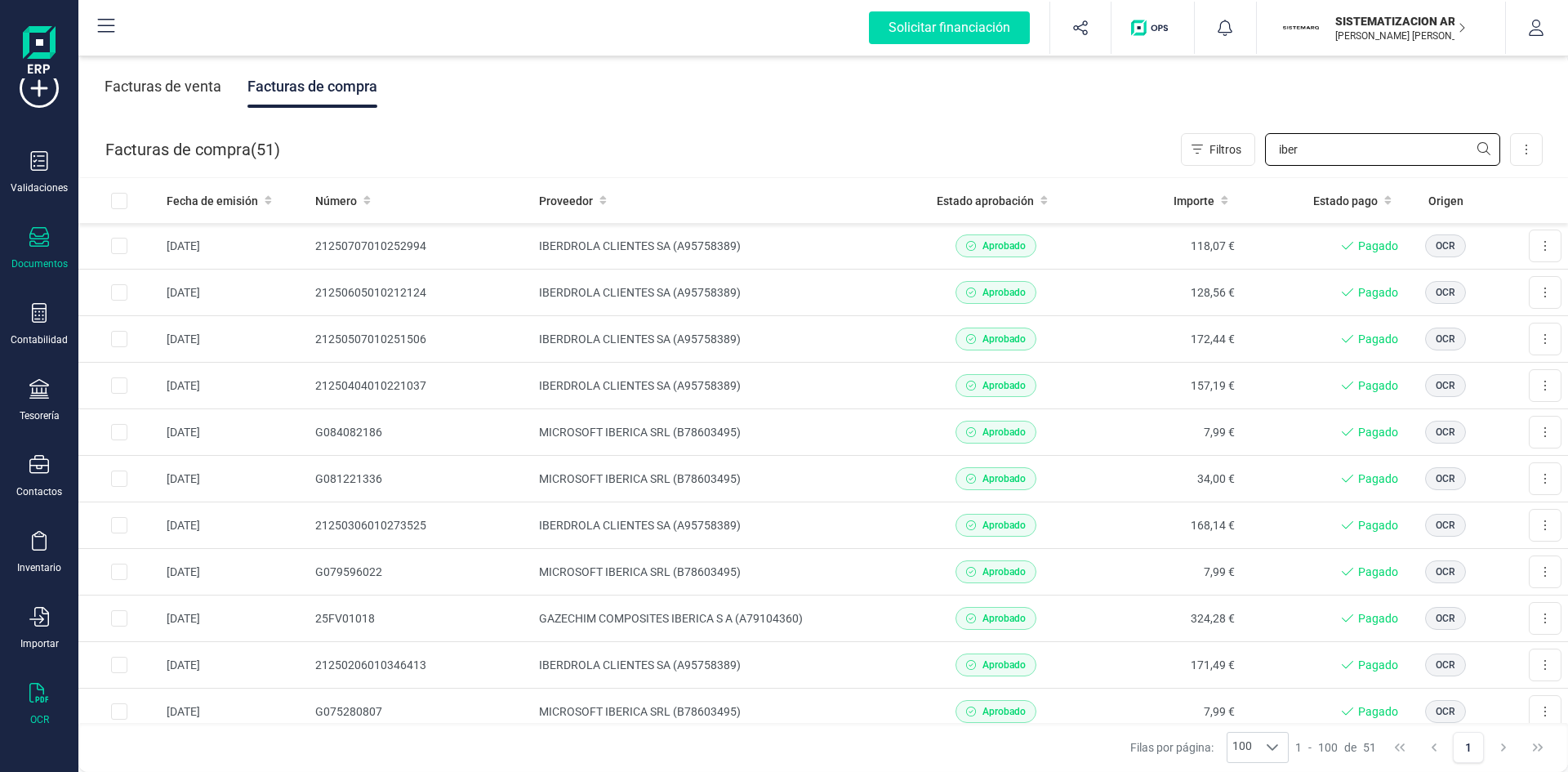
type input "iber"
click at [37, 716] on div "OCR" at bounding box center [40, 719] width 19 height 13
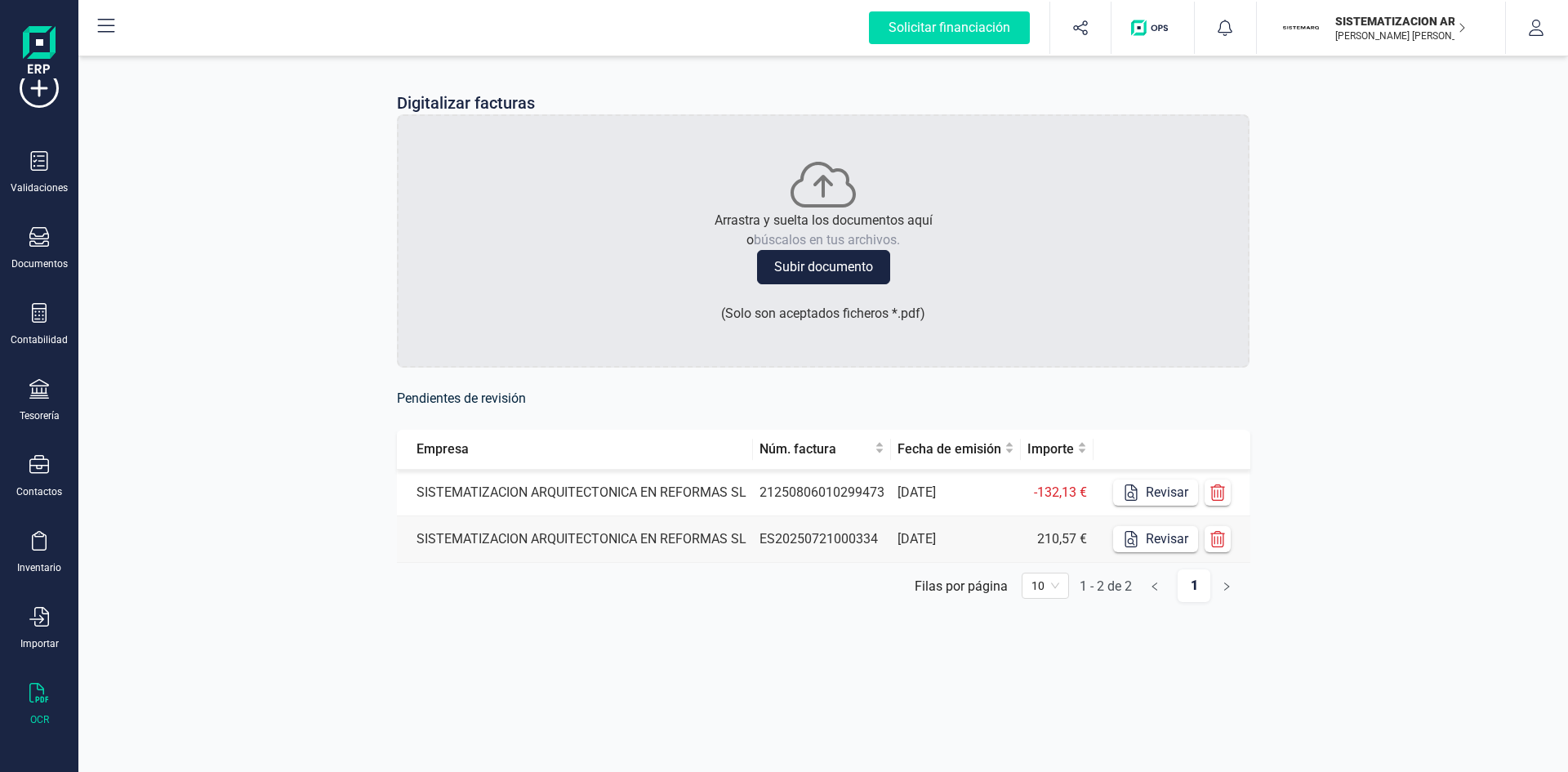
click at [708, 484] on td "SISTEMATIZACION ARQUITECTONICA EN REFORMAS SL" at bounding box center [575, 492] width 356 height 46
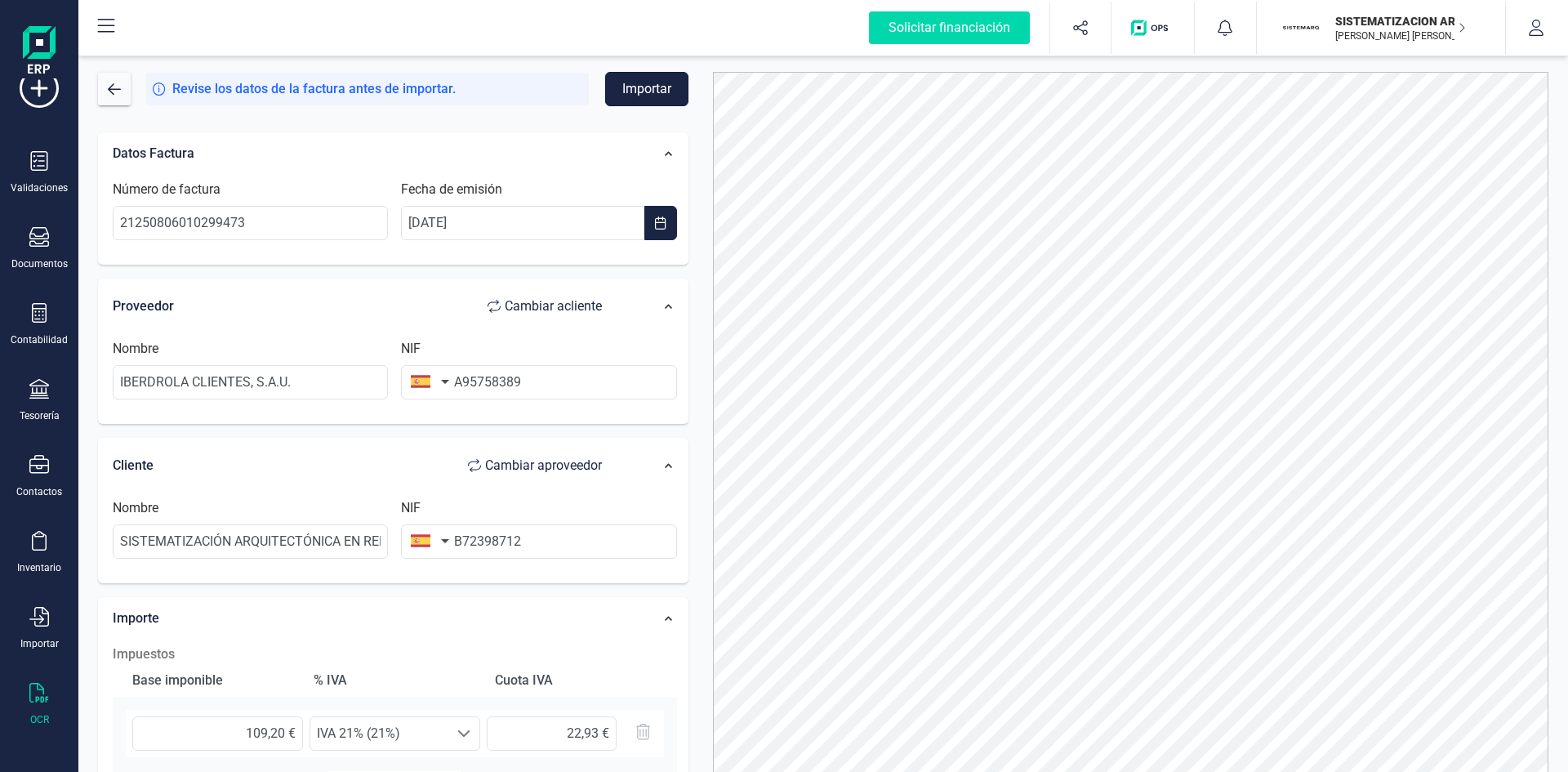
click at [648, 83] on button "Importar" at bounding box center [647, 88] width 83 height 34
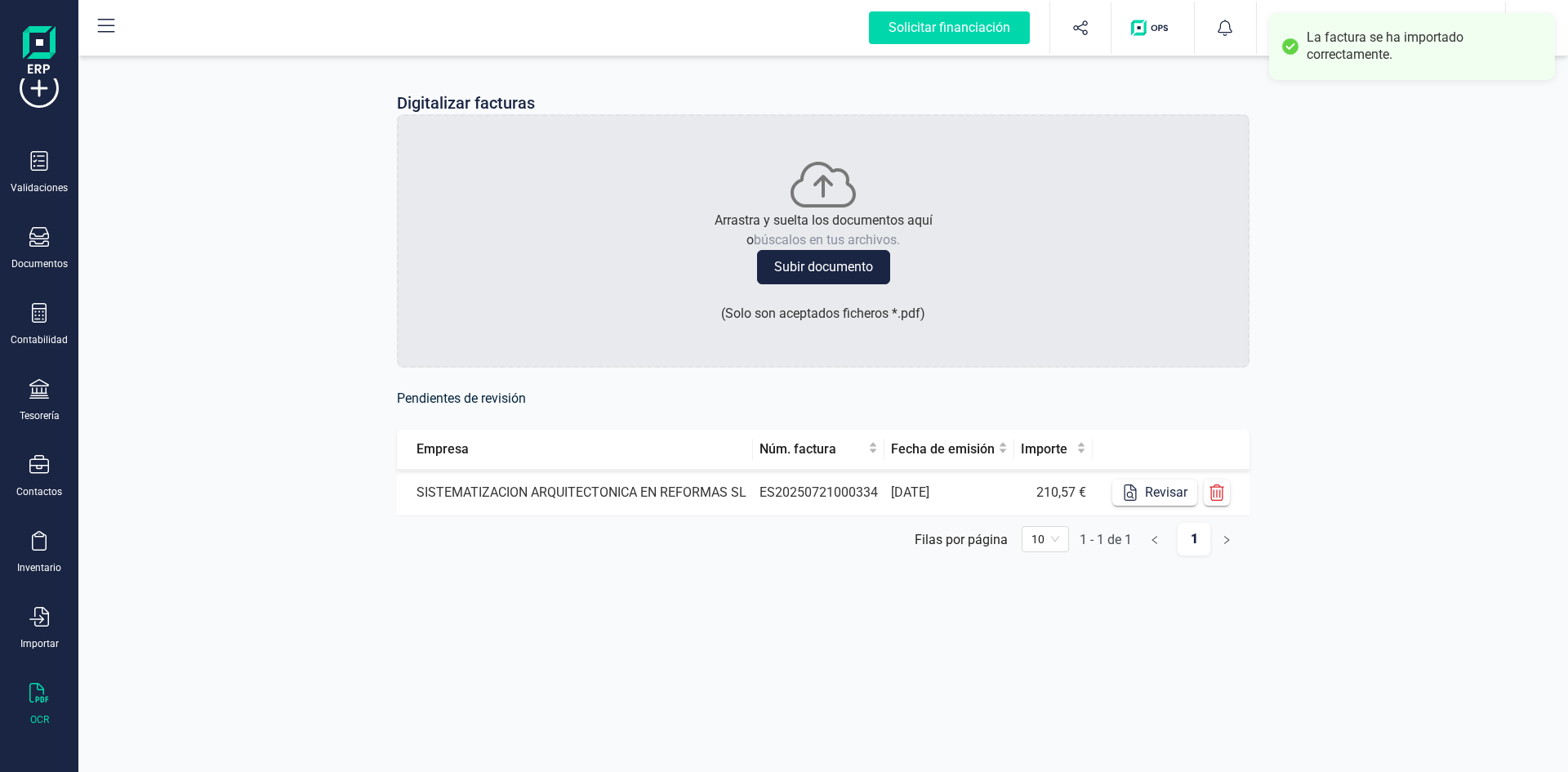
click at [660, 496] on td "SISTEMATIZACION ARQUITECTONICA EN REFORMAS SL" at bounding box center [575, 492] width 356 height 46
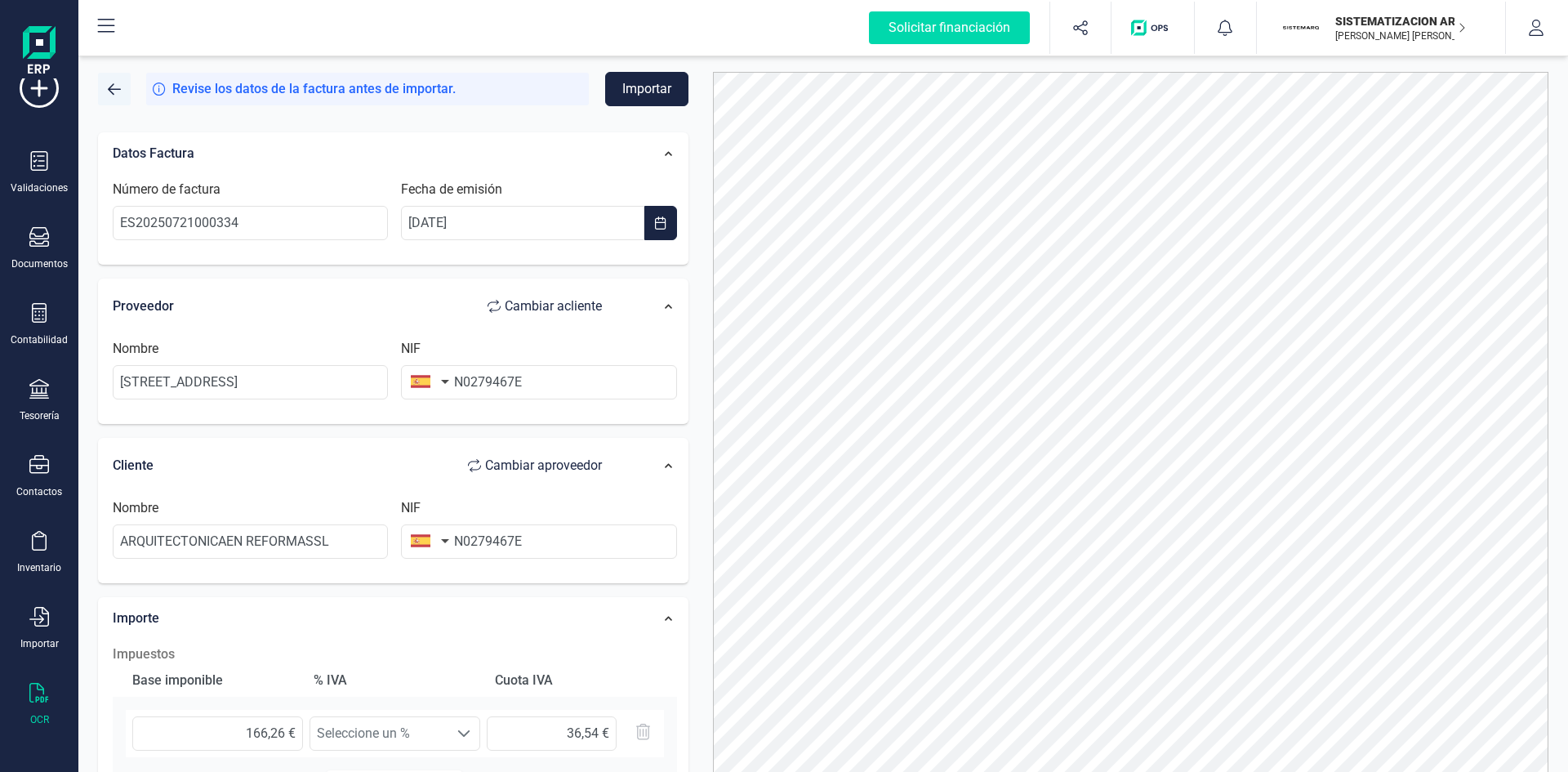
click at [114, 91] on span "button" at bounding box center [115, 89] width 13 height 13
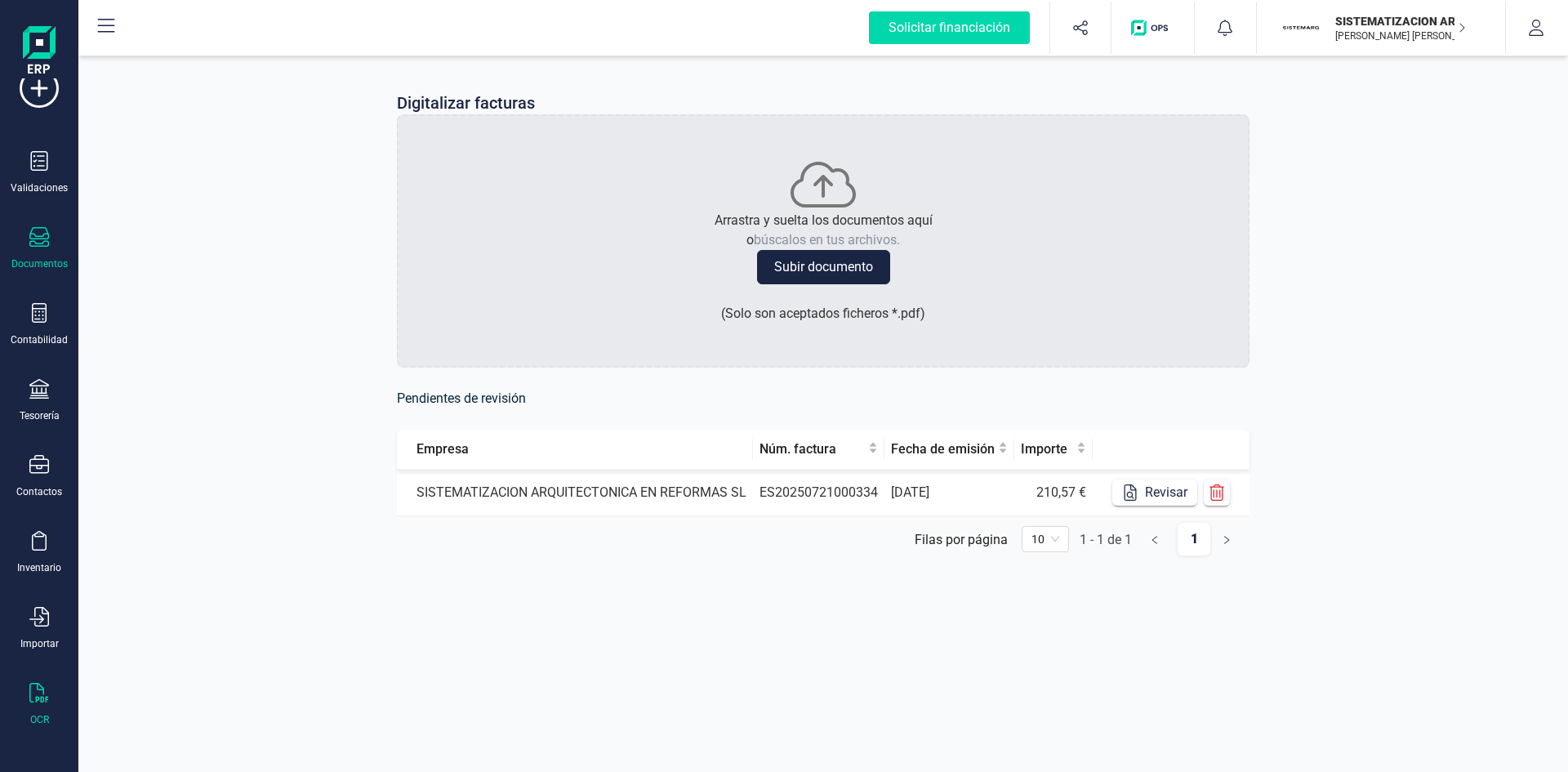
click at [43, 232] on icon at bounding box center [39, 236] width 20 height 20
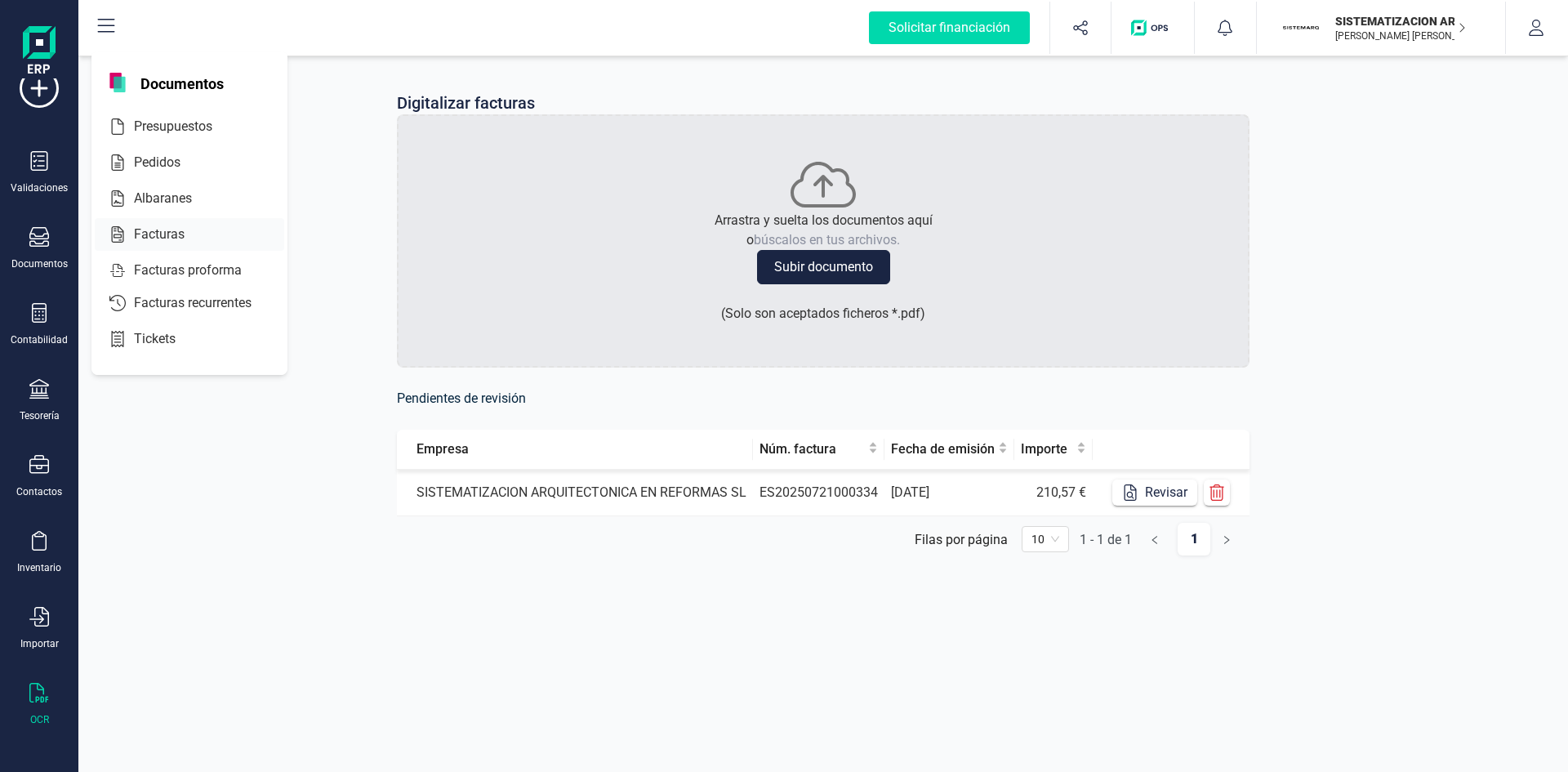
click at [184, 239] on div at bounding box center [199, 234] width 29 height 20
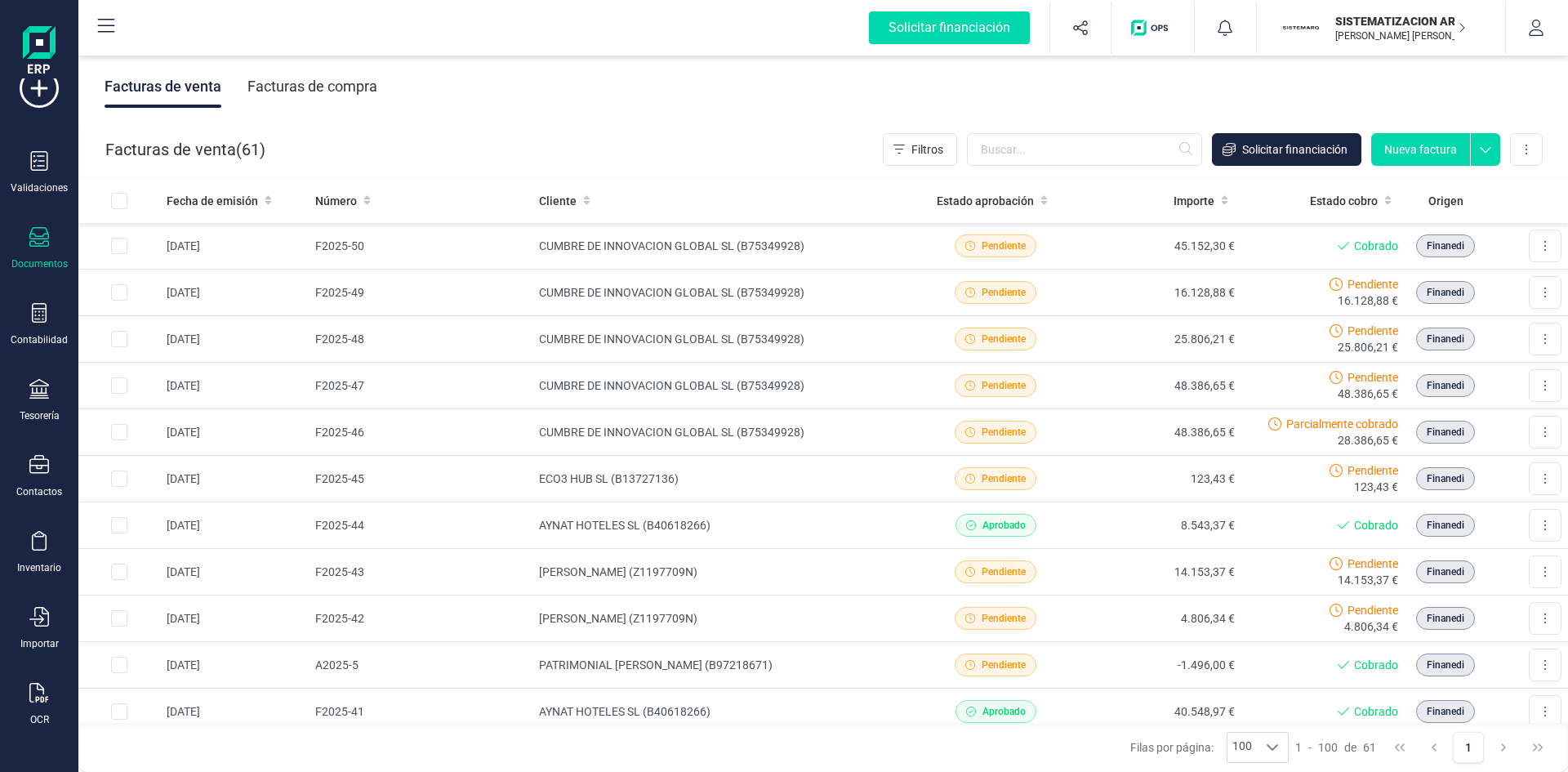
click at [334, 89] on div "Facturas de compra" at bounding box center [312, 86] width 130 height 42
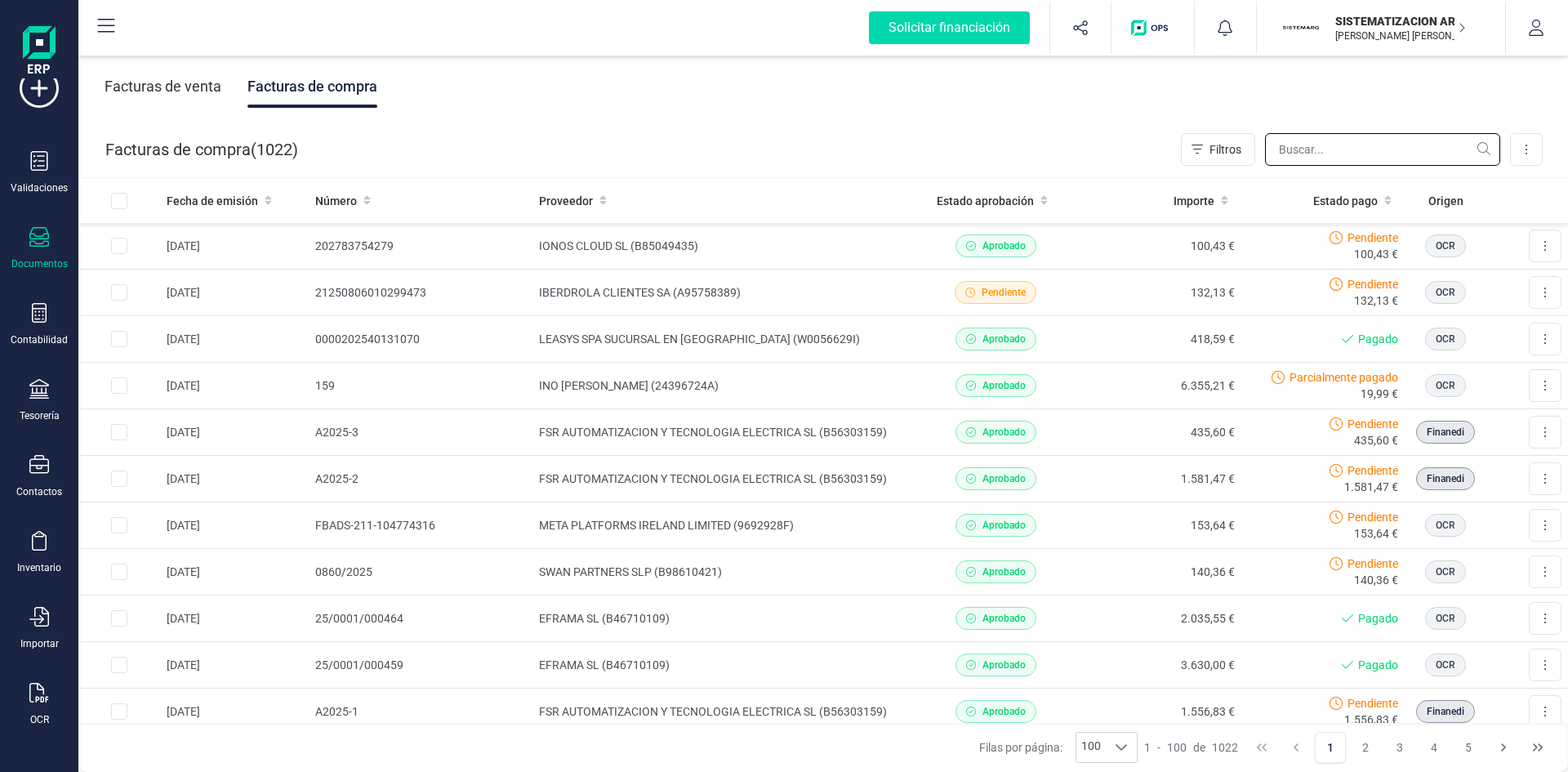
click at [1372, 140] on input "text" at bounding box center [1383, 149] width 235 height 33
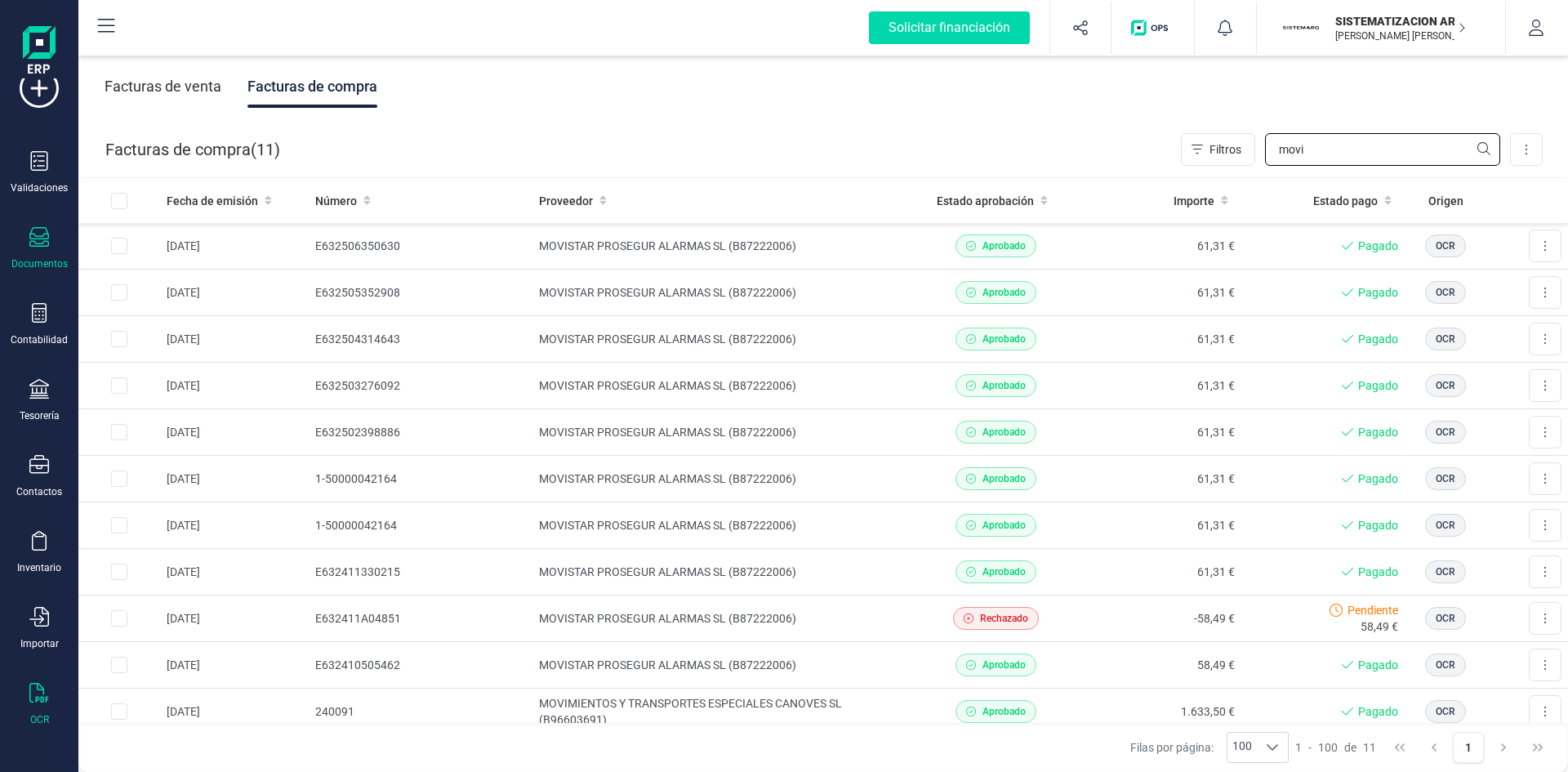
type input "movi"
click at [51, 689] on div "OCR" at bounding box center [39, 704] width 65 height 43
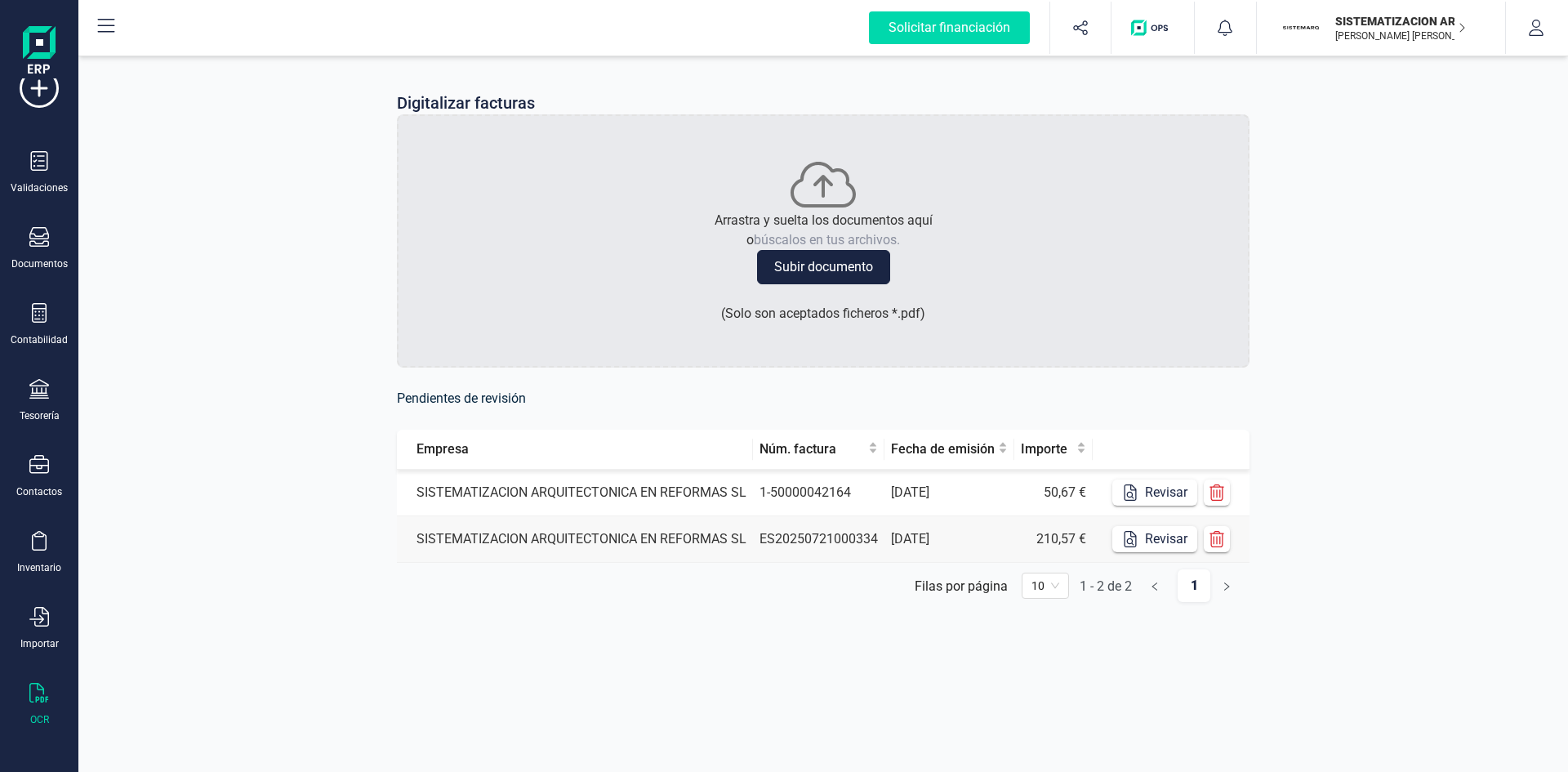
click at [947, 485] on td "31/07/2025" at bounding box center [950, 492] width 130 height 46
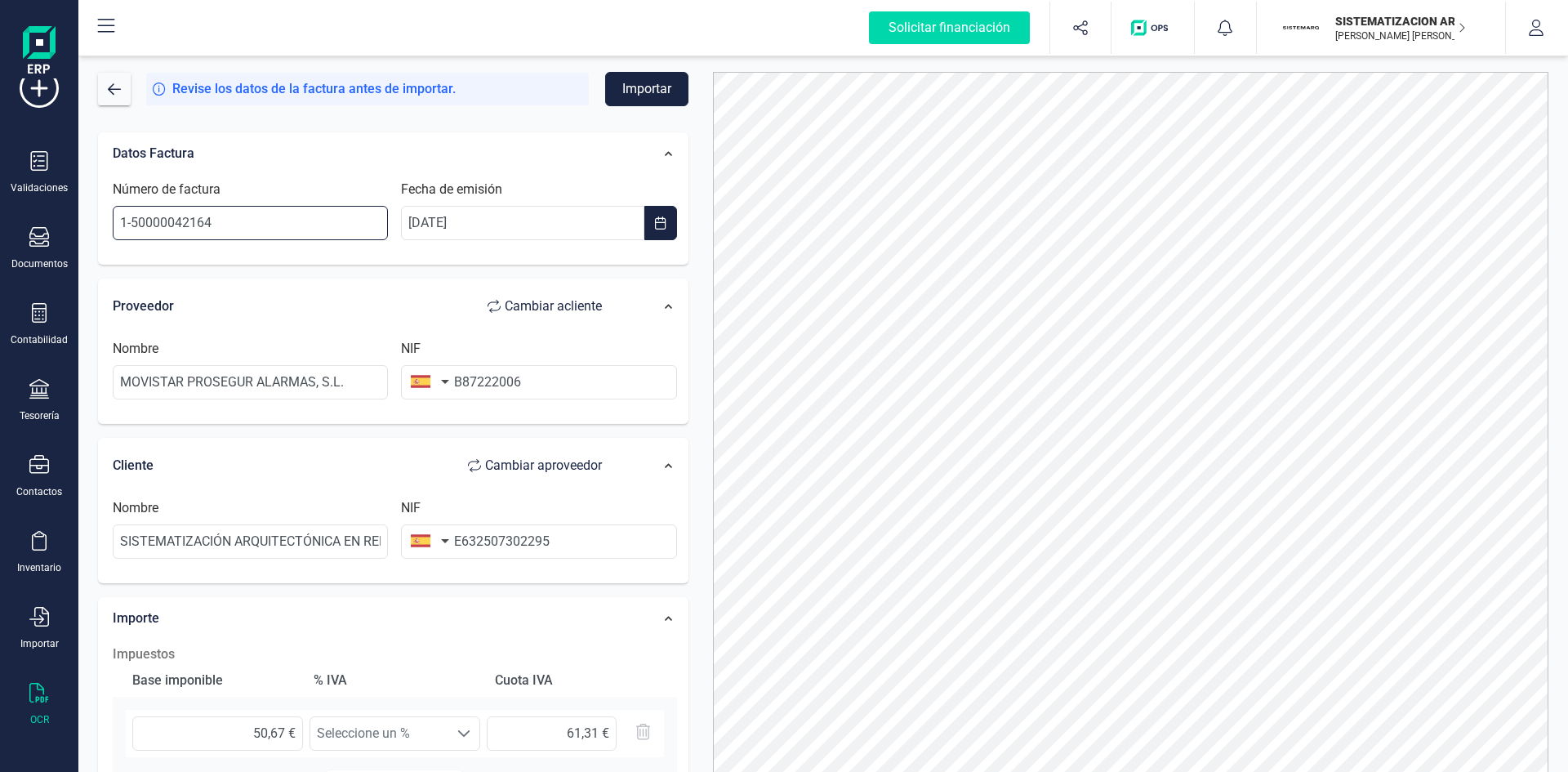
click at [279, 211] on input "1-50000042164" at bounding box center [250, 223] width 275 height 34
type input "1"
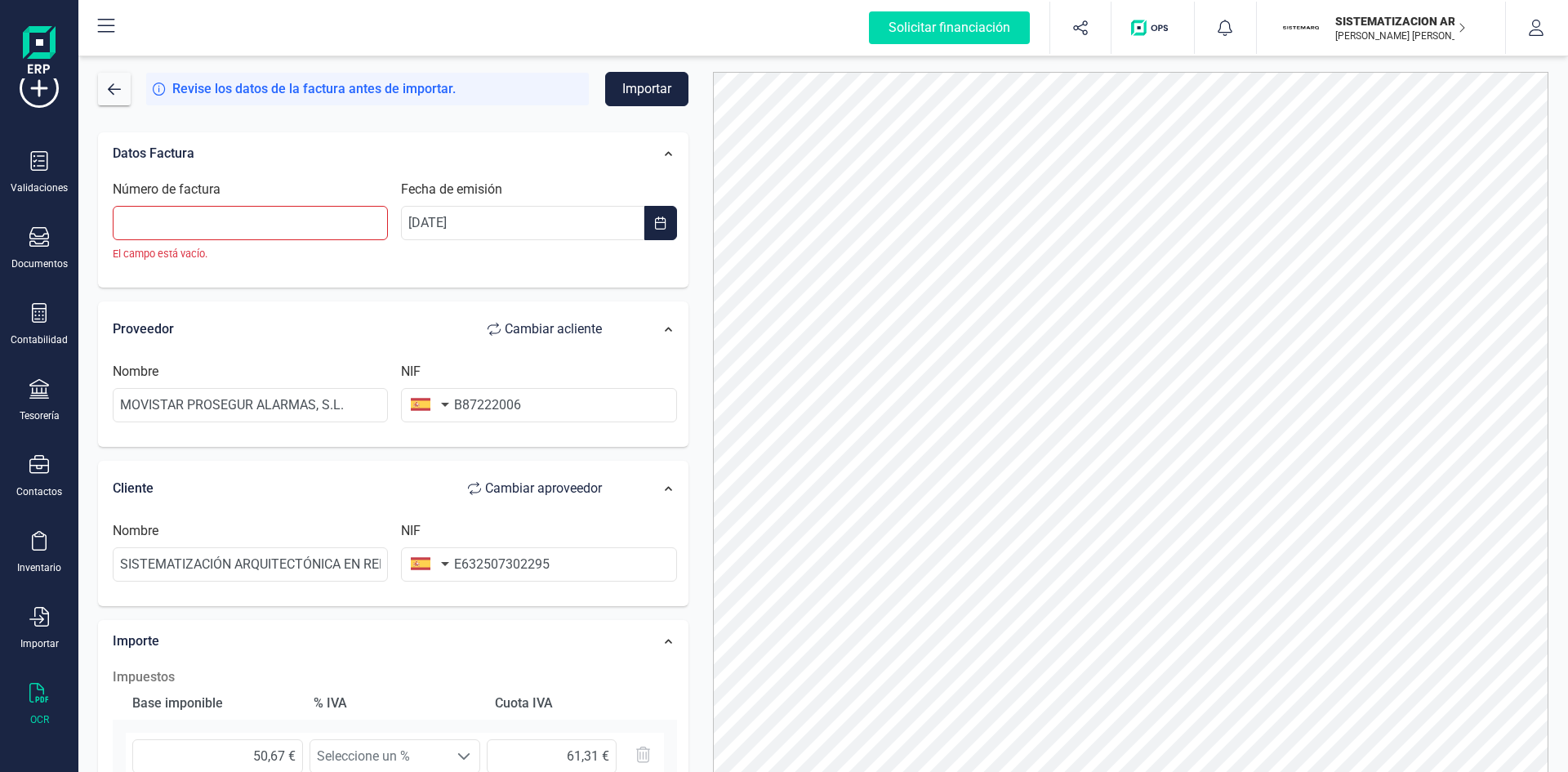
click at [201, 205] on div "Número de factura El campo está vacío." at bounding box center [250, 221] width 288 height 83
click at [189, 223] on input "Número de factura" at bounding box center [250, 223] width 275 height 34
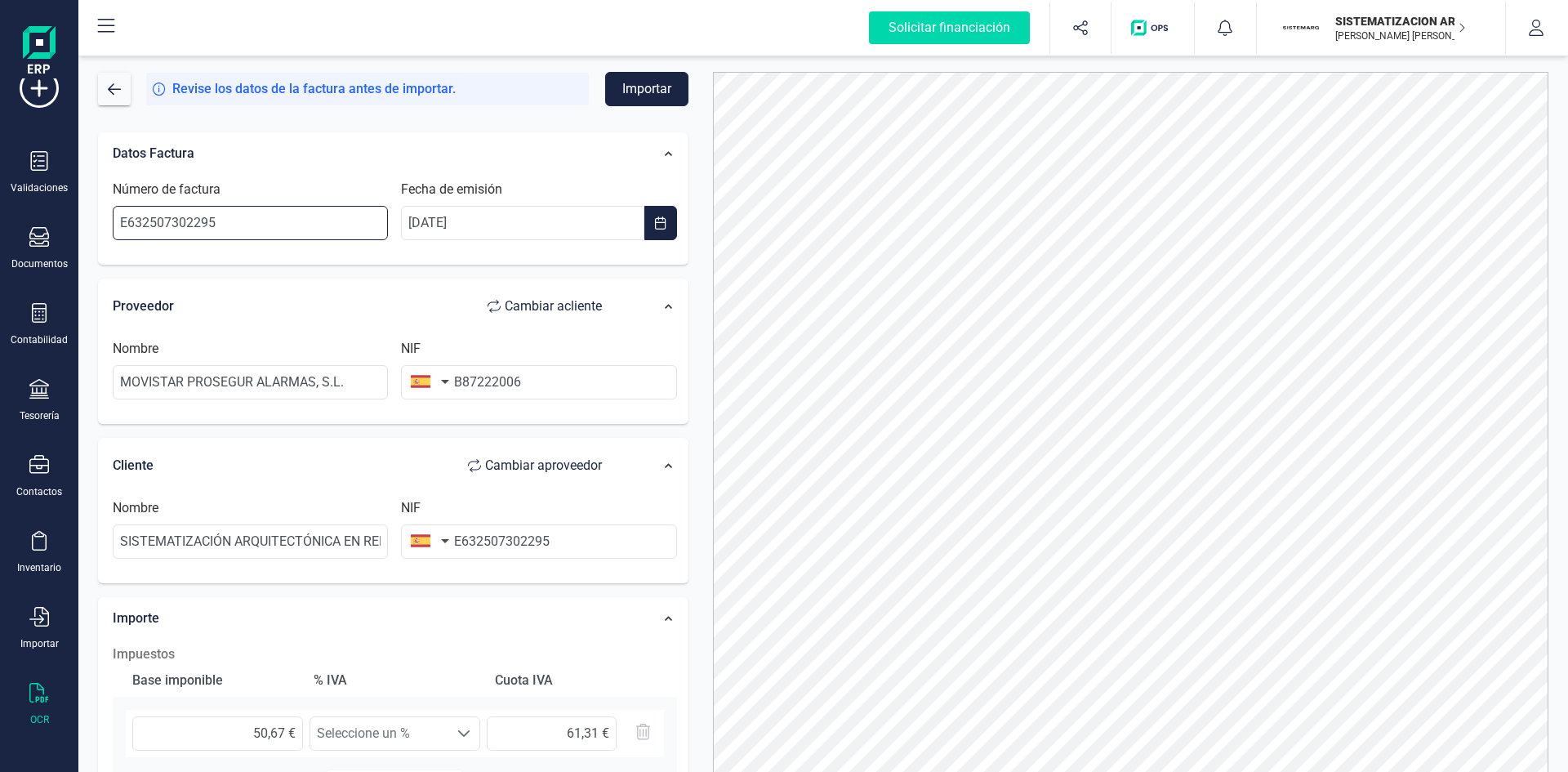
type input "E632507302295"
click at [456, 324] on div "Proveedor Cambiar a cliente" at bounding box center [365, 306] width 521 height 49
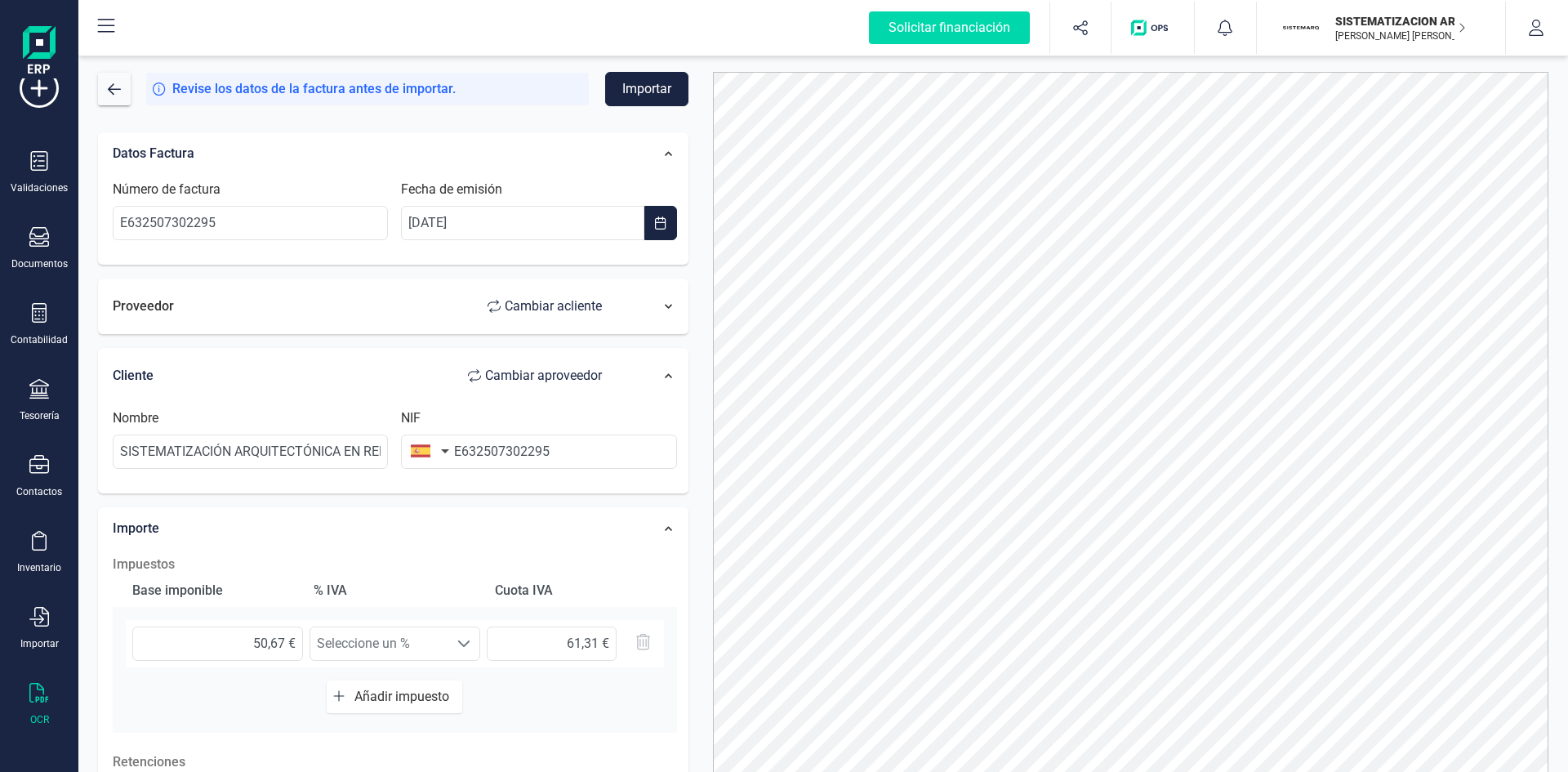
click at [454, 323] on div "Proveedor Cambiar a cliente" at bounding box center [365, 306] width 521 height 49
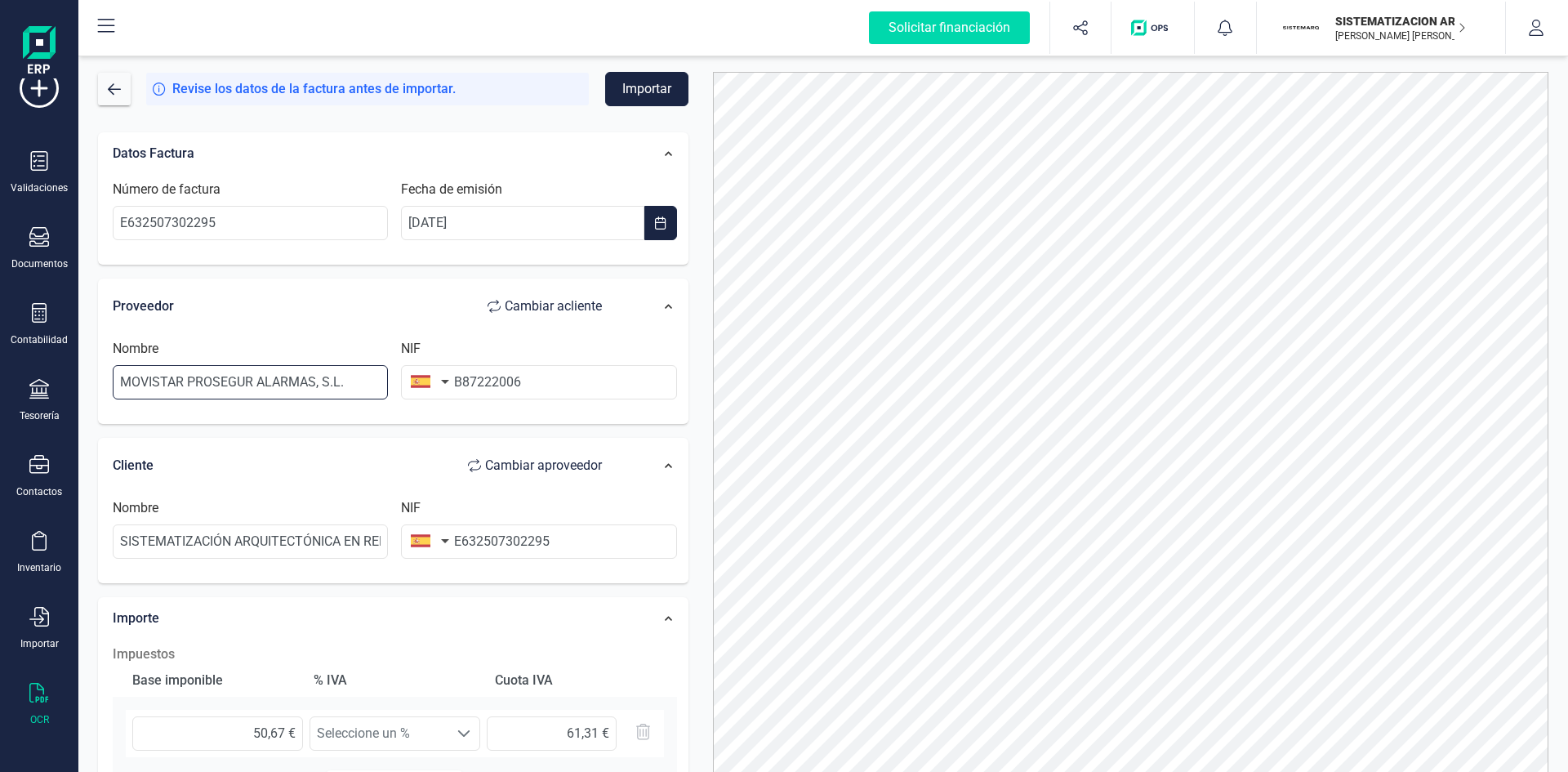
click at [356, 386] on input "MOVISTAR PROSEGUR ALARMAS, S.L." at bounding box center [250, 382] width 275 height 34
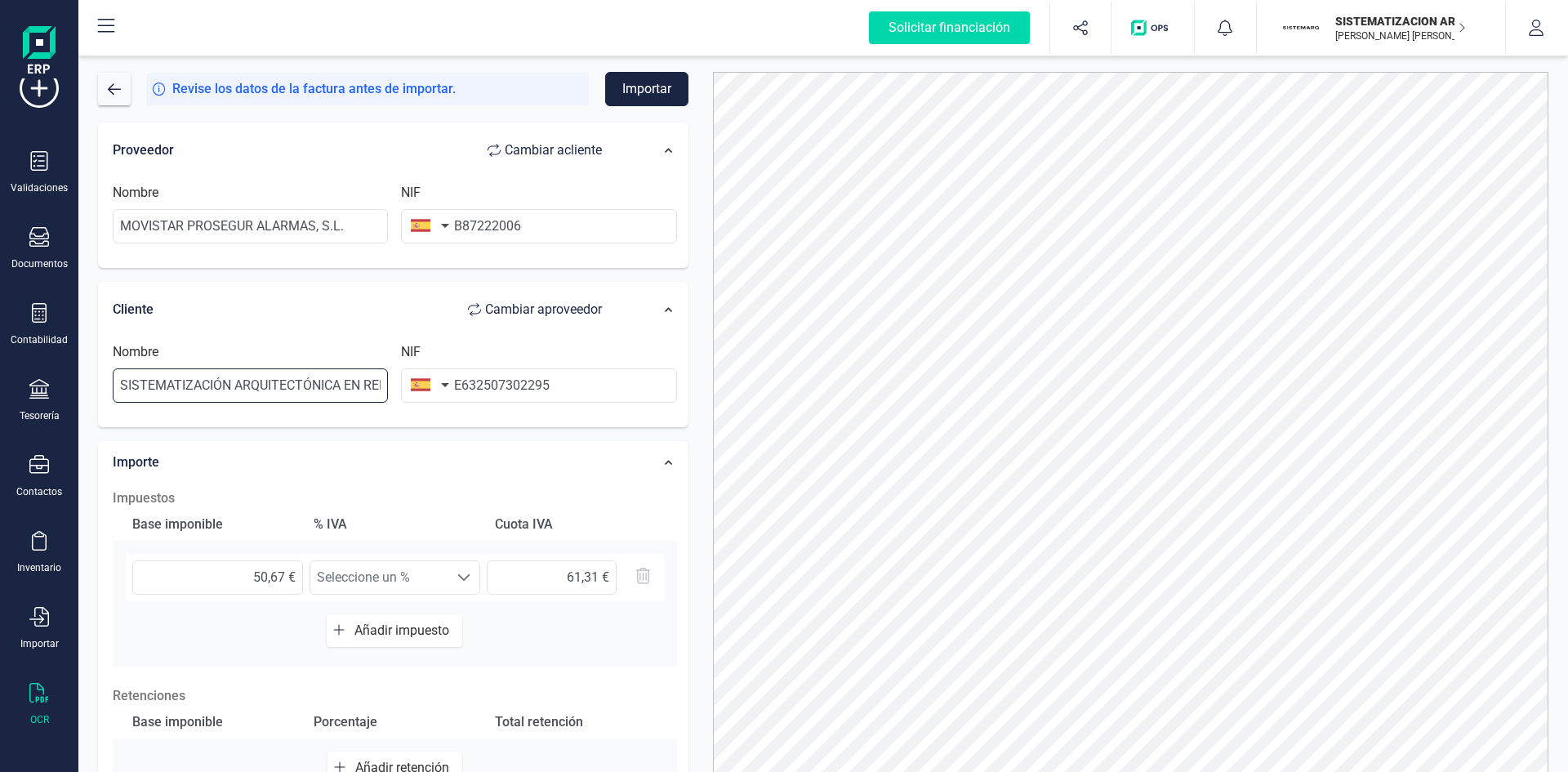
scroll to position [0, 74]
drag, startPoint x: 122, startPoint y: 378, endPoint x: 599, endPoint y: 353, distance: 477.7
click at [599, 353] on div "Nombre SISTEMATIZACIÓN ARQUITECTÓNICA EN REFORMAS S.L NIF E632507302295" at bounding box center [394, 379] width 577 height 73
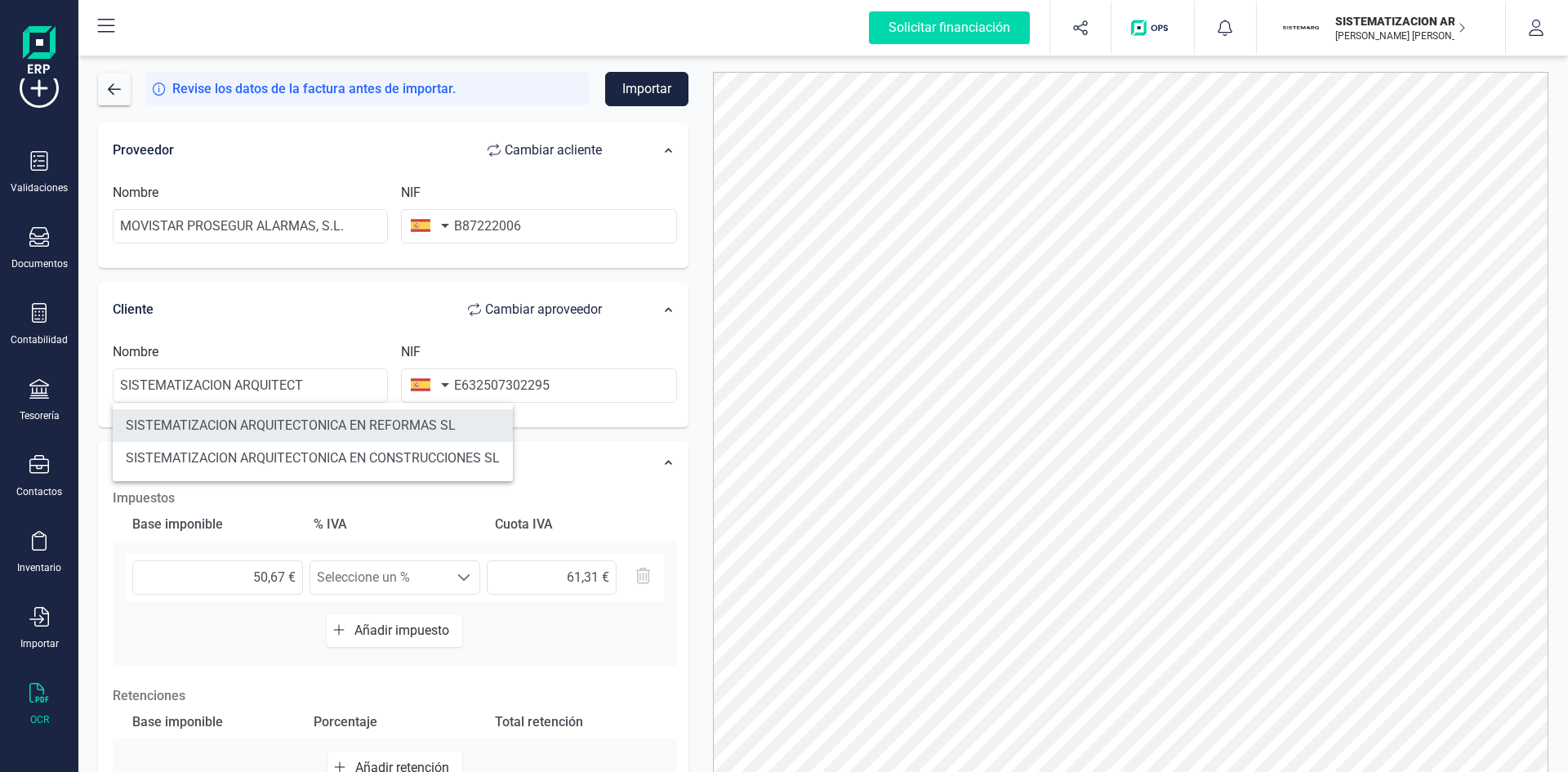
click at [488, 417] on li "SISTEMATIZACION ARQUITECTONICA EN REFORMAS SL" at bounding box center [312, 426] width 400 height 33
type input "SISTEMATIZACION ARQUITECTONICA EN REFORMAS SL"
type input "B72398712"
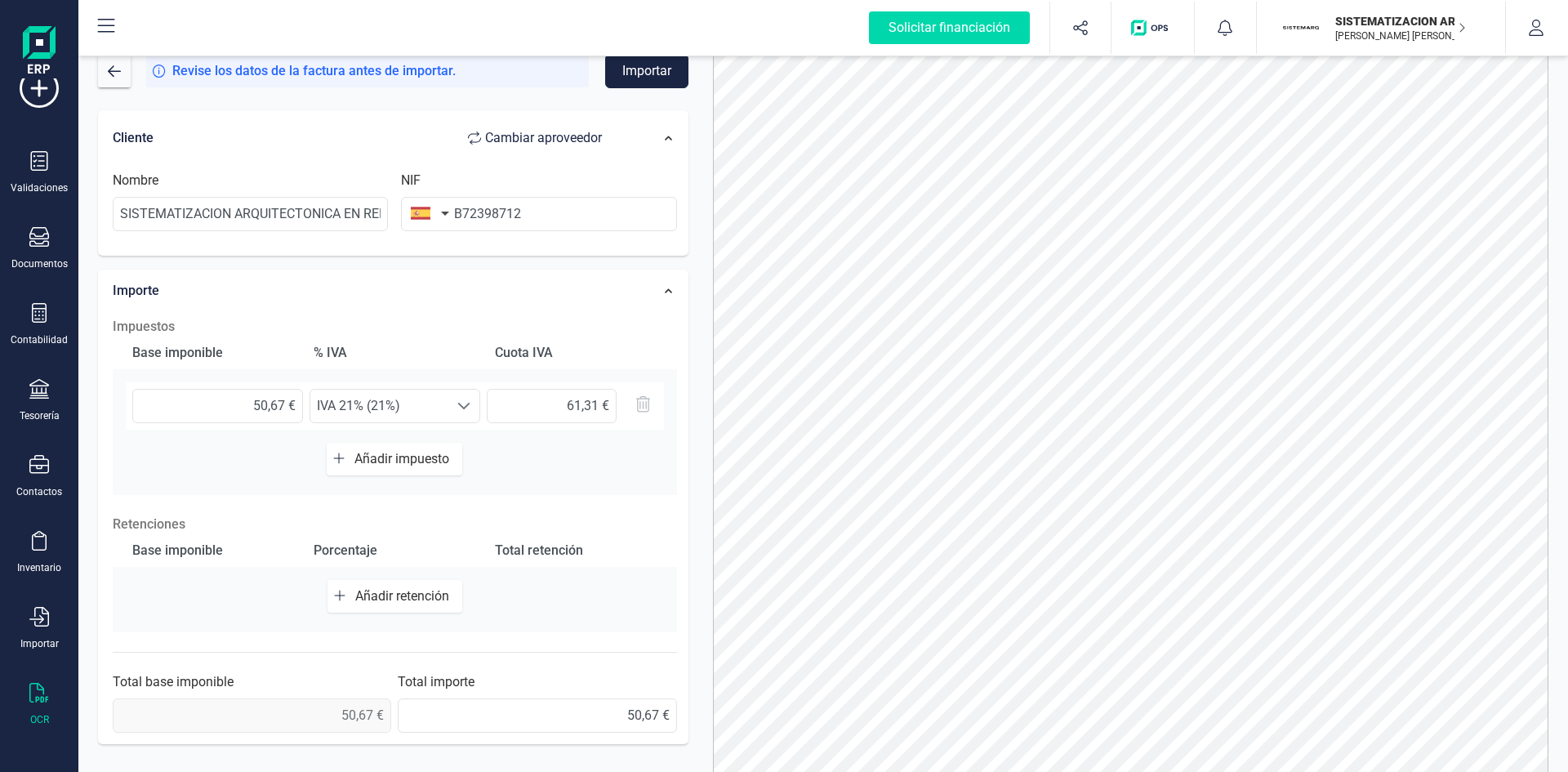
scroll to position [81, 0]
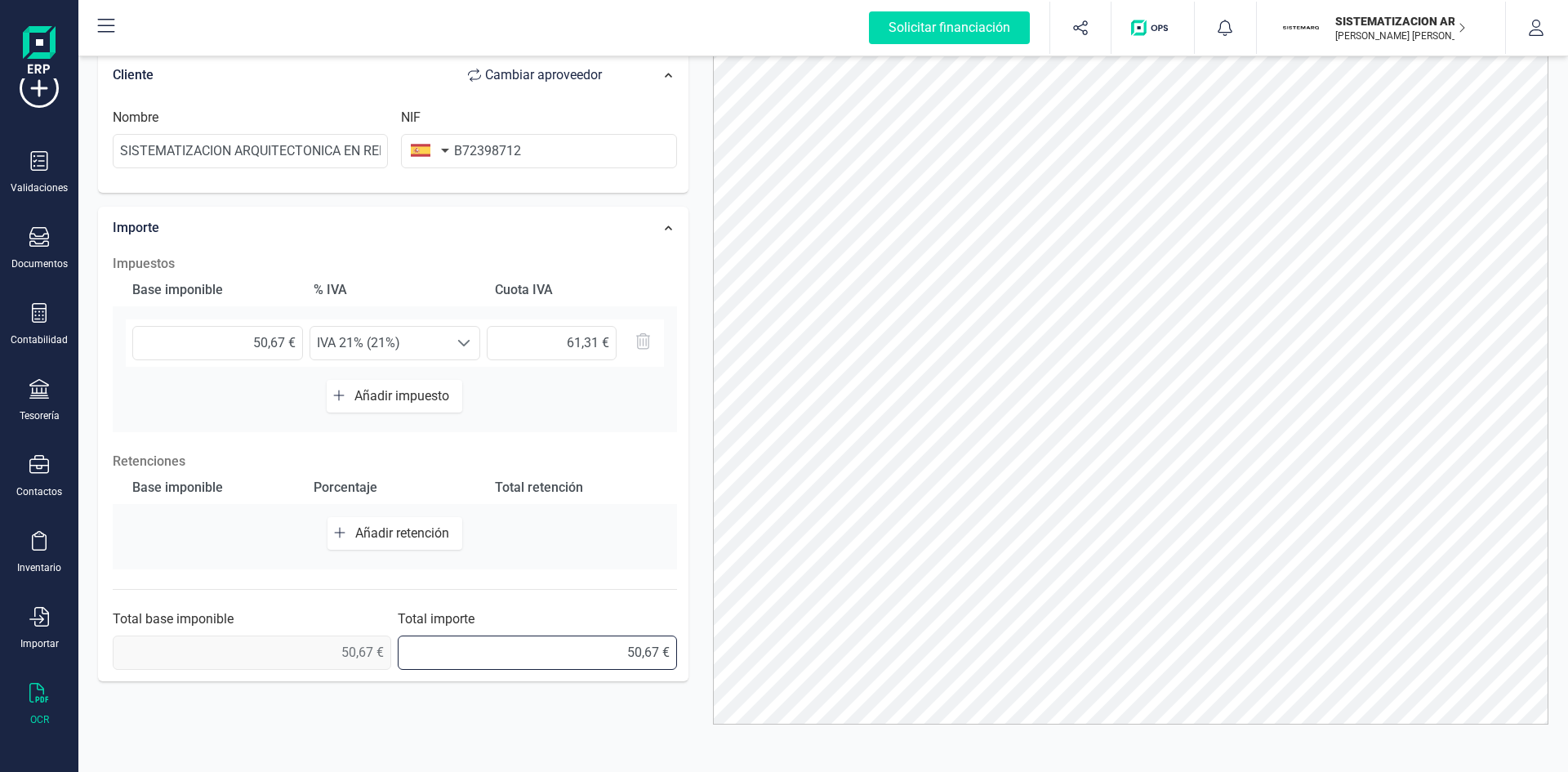
drag, startPoint x: 620, startPoint y: 651, endPoint x: 709, endPoint y: 618, distance: 94.9
click at [342, 573] on div "Impuestos Base imponible % IVA Cuota IVA 50,67 € Seleccione un % IVA 21% (21%) …" at bounding box center [394, 461] width 581 height 432
type input "61,31 €"
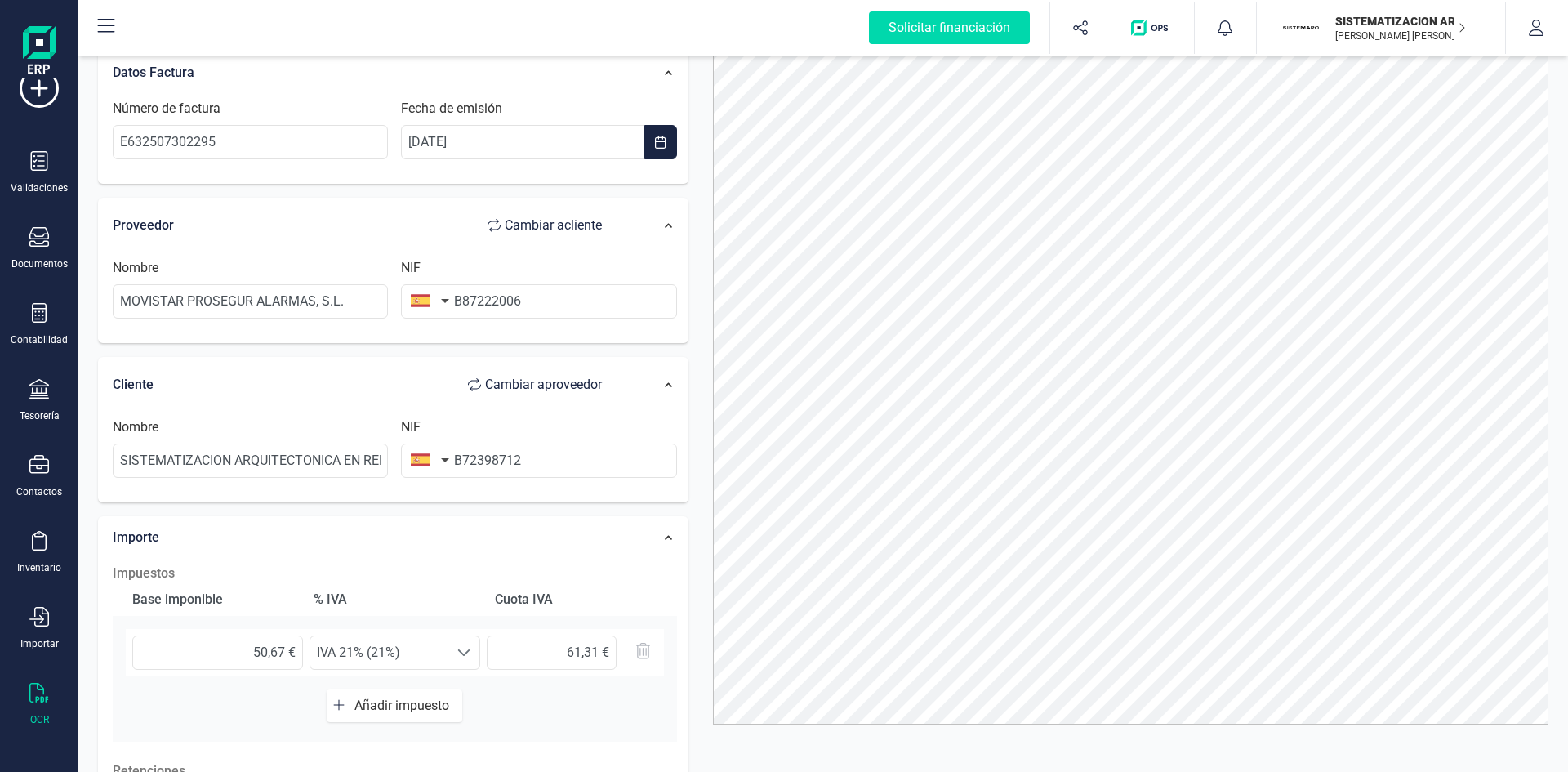
scroll to position [0, 0]
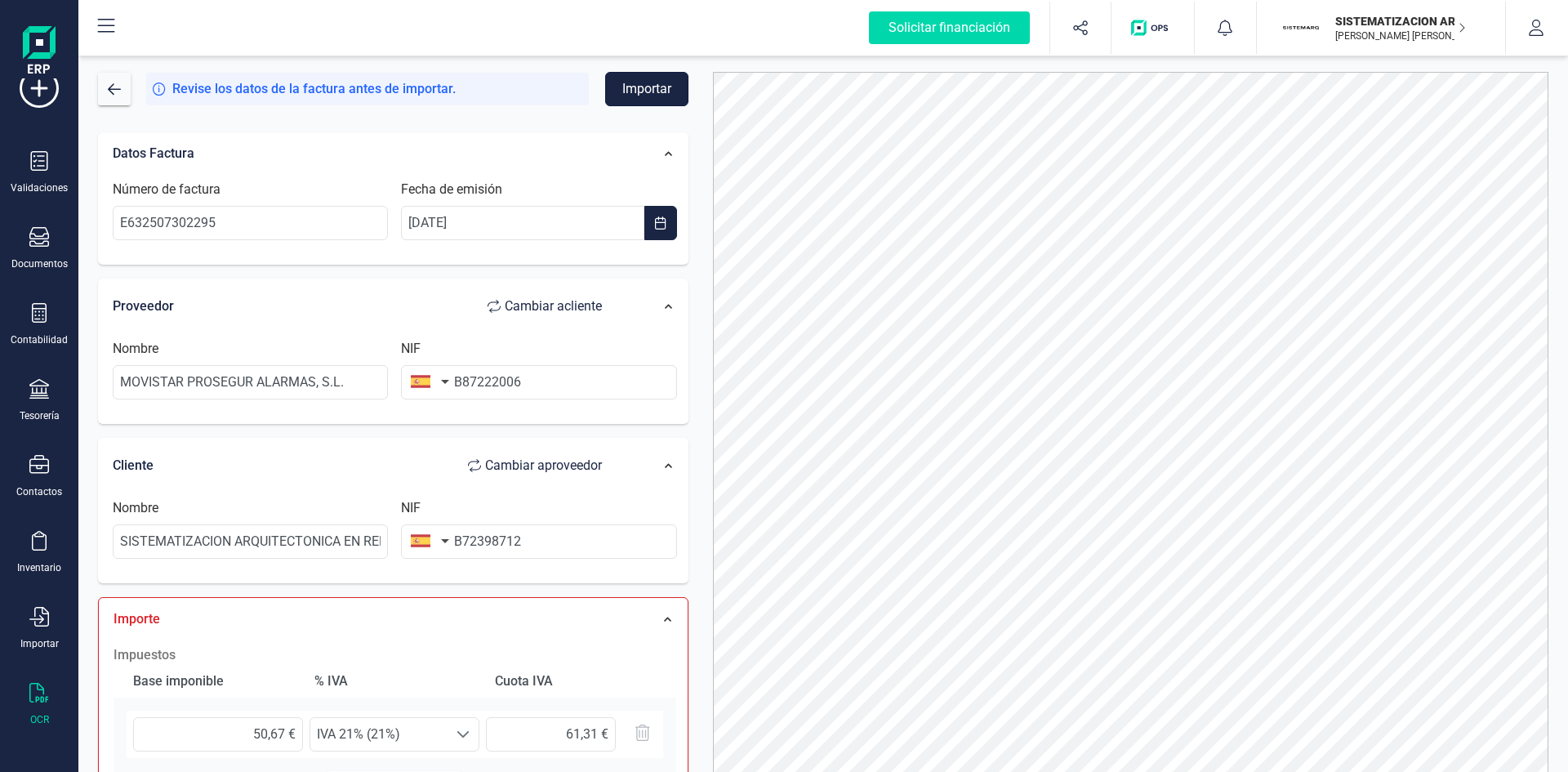
click at [612, 88] on button "Importar" at bounding box center [647, 88] width 83 height 34
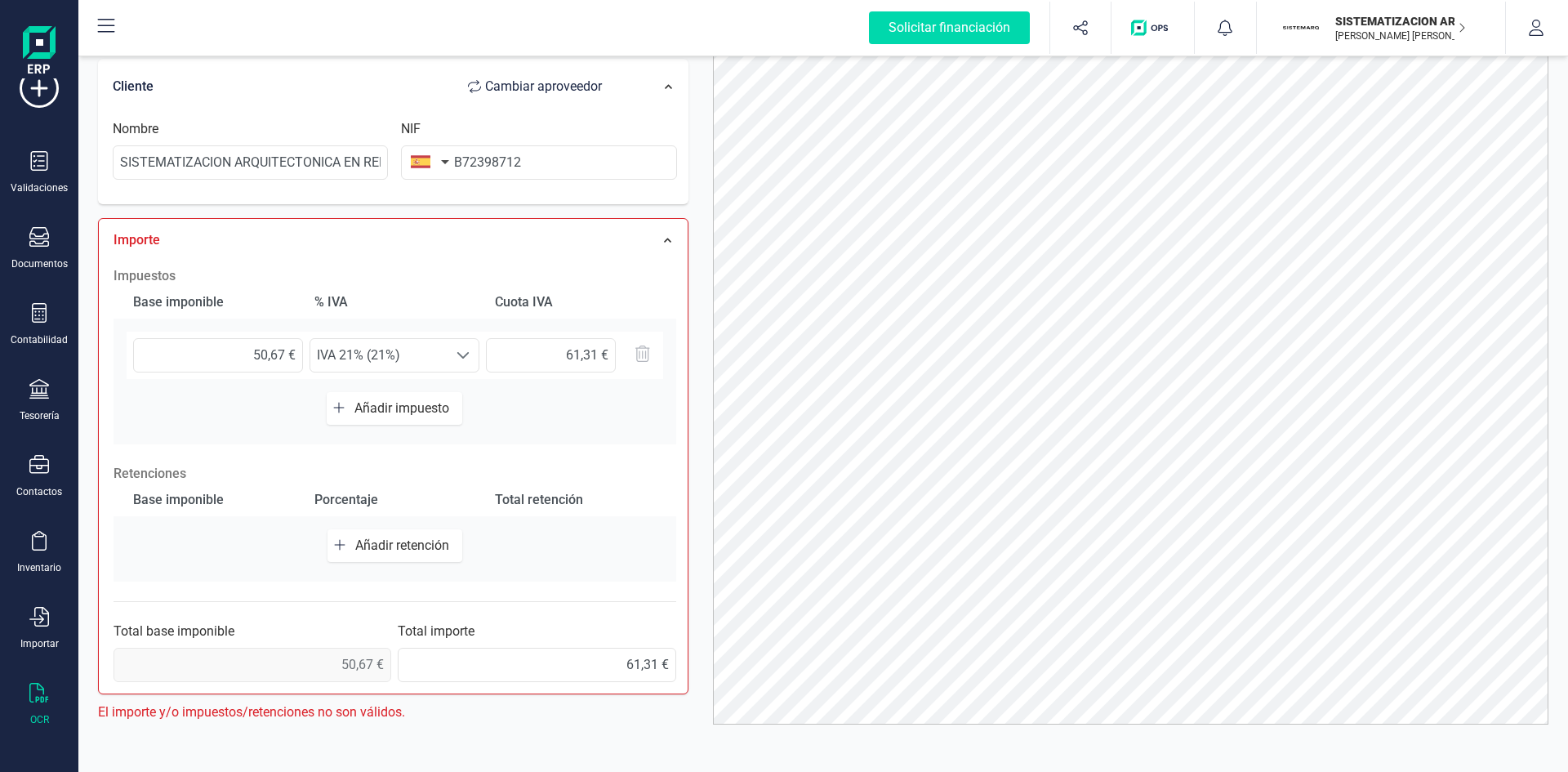
scroll to position [298, 0]
drag, startPoint x: 241, startPoint y: 349, endPoint x: 390, endPoint y: 367, distance: 150.1
click at [390, 367] on div "50,67 € Seleccione un % IVA 21% (21%) IVA 21% (21%) 61,31 €" at bounding box center [394, 356] width 536 height 47
type input "5,00 €"
type input "1,05 €"
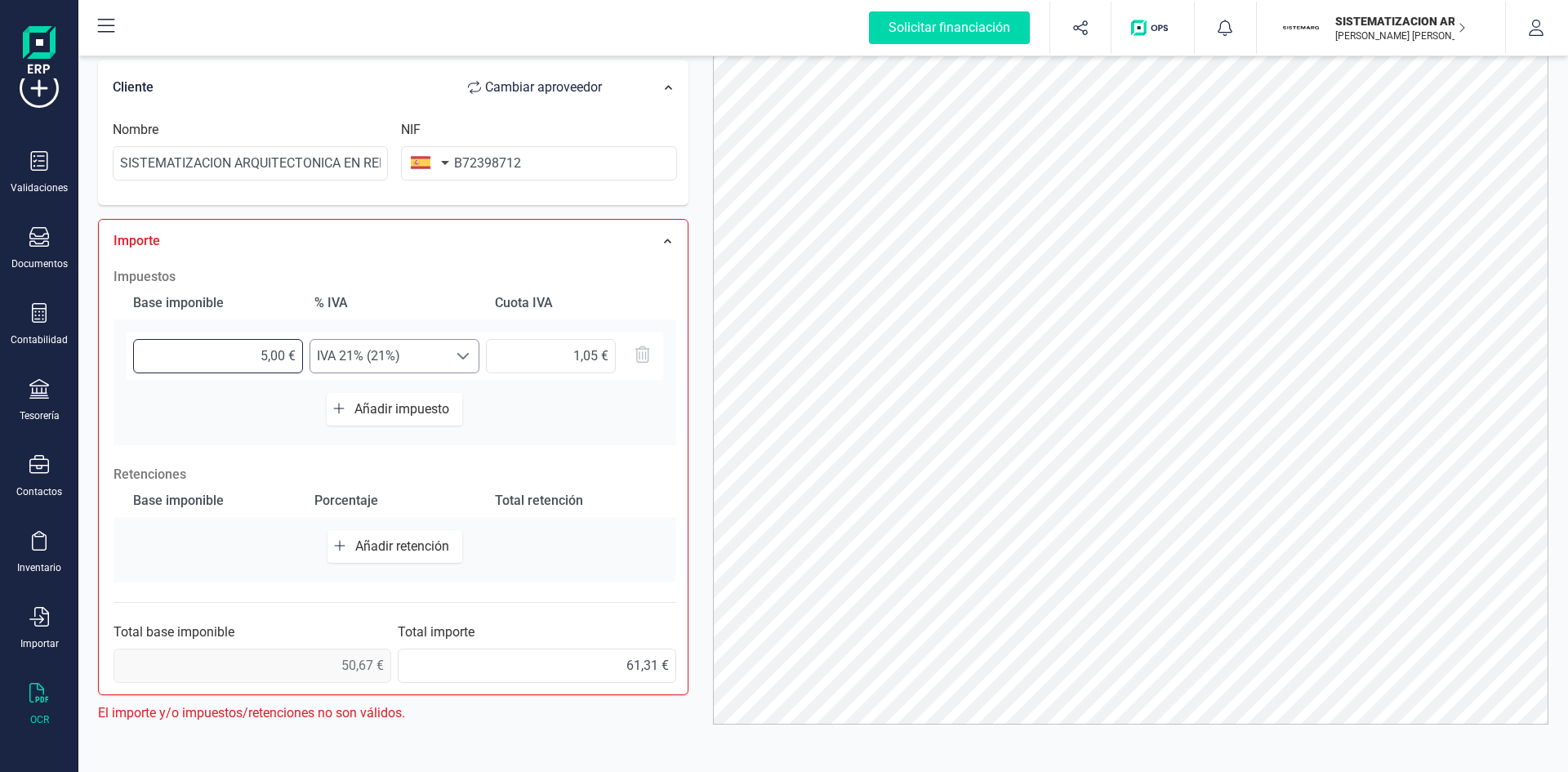
type input "50,00 €"
type input "10,50 €"
type input "50,60 €"
type input "10,63 €"
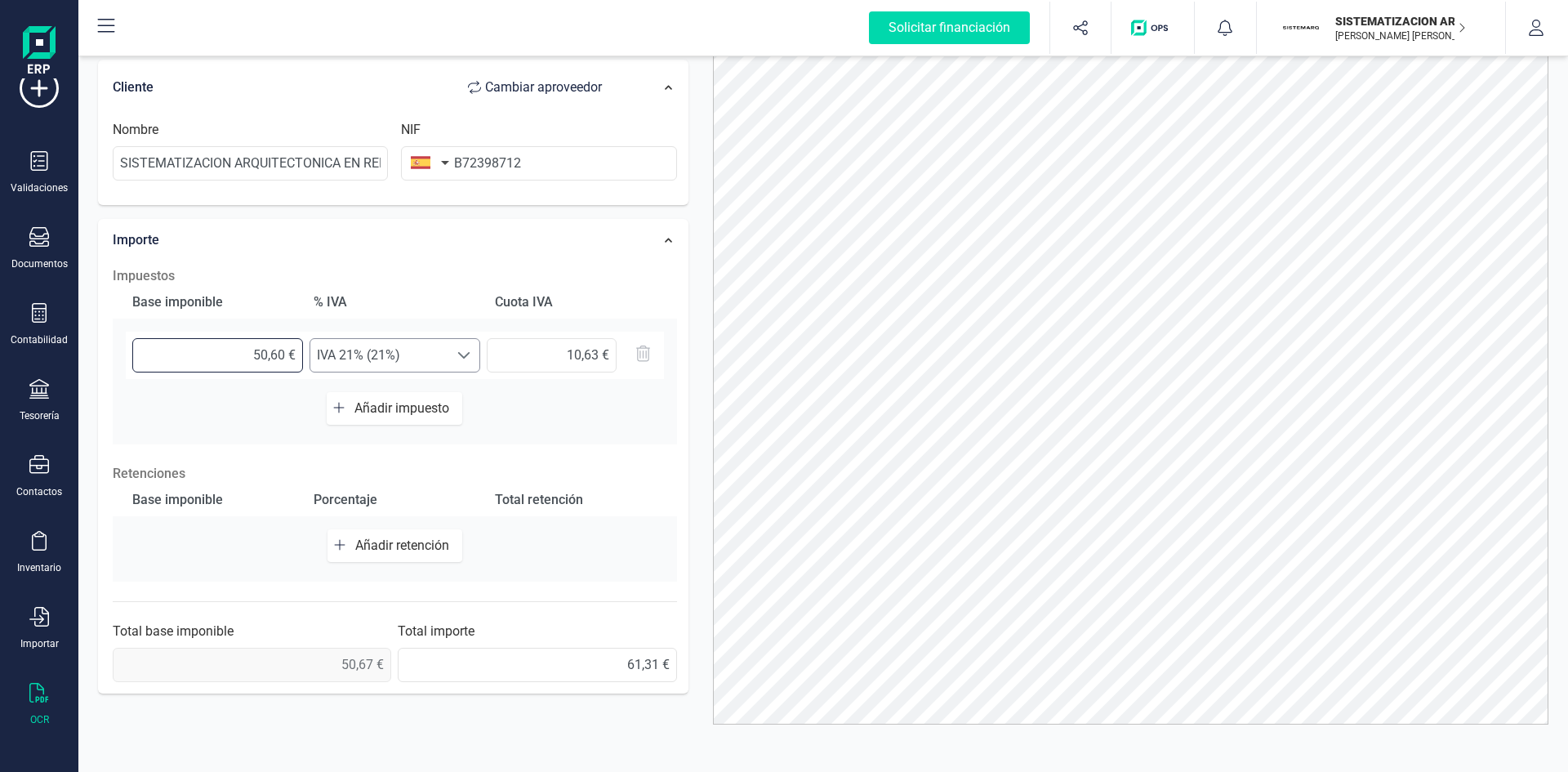
type input "50,67 €"
type input "10,64 €"
click at [620, 439] on div "Base imponible % IVA Cuota IVA 50,67 € Seleccione un % IVA 21% (21%) IVA 21% (2…" at bounding box center [395, 365] width 565 height 158
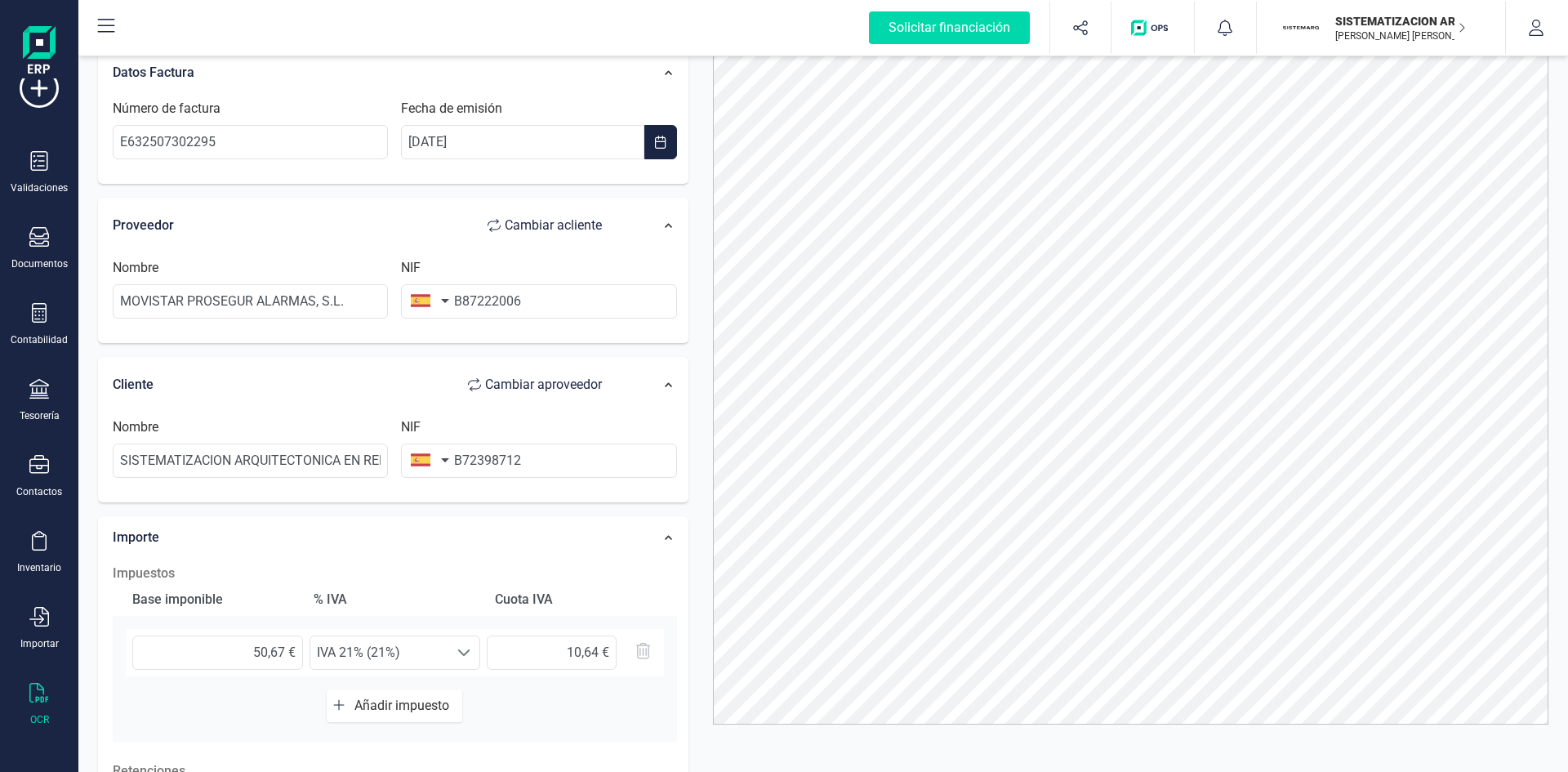
scroll to position [0, 0]
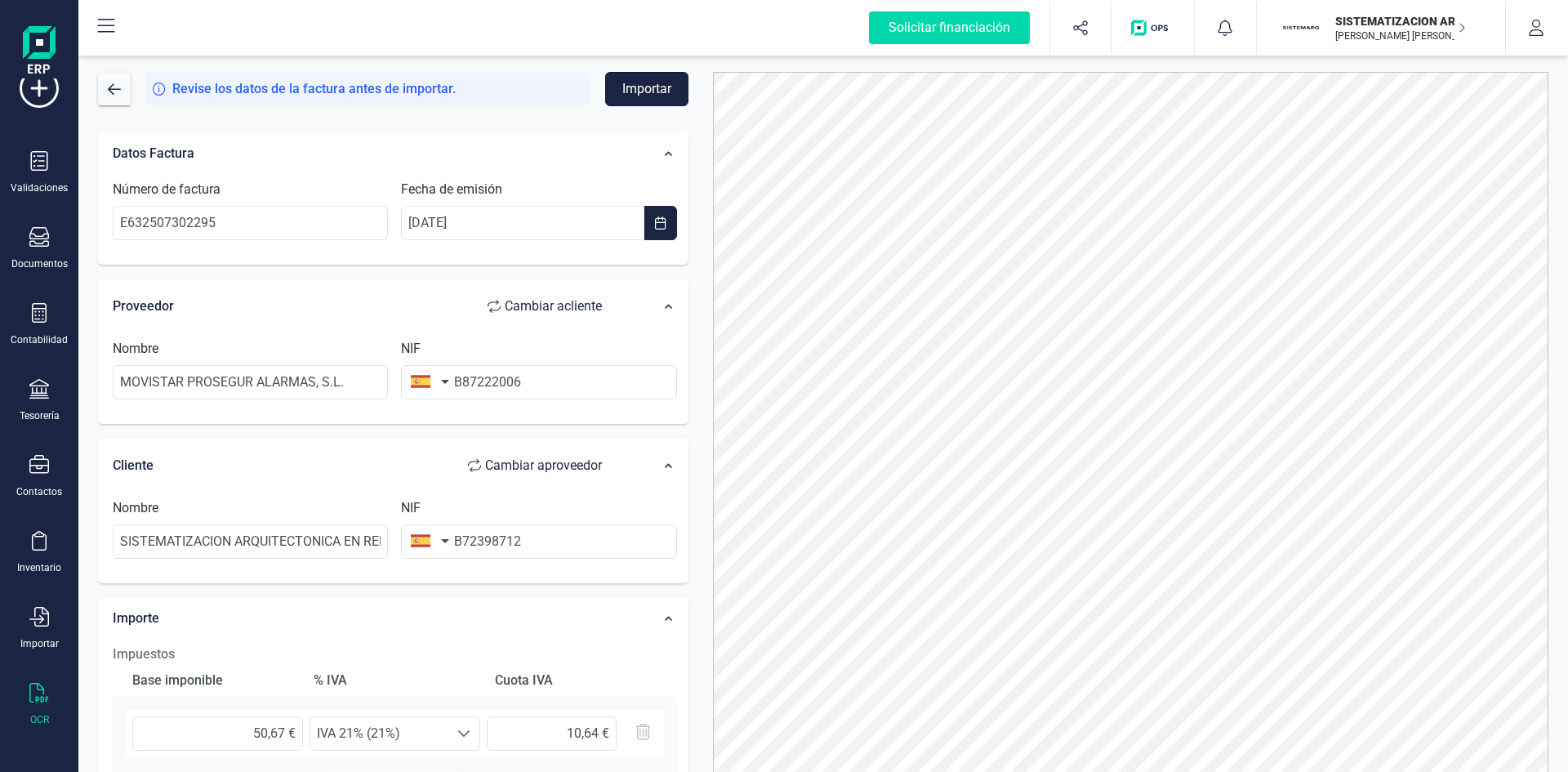
click at [628, 87] on button "Importar" at bounding box center [647, 88] width 83 height 34
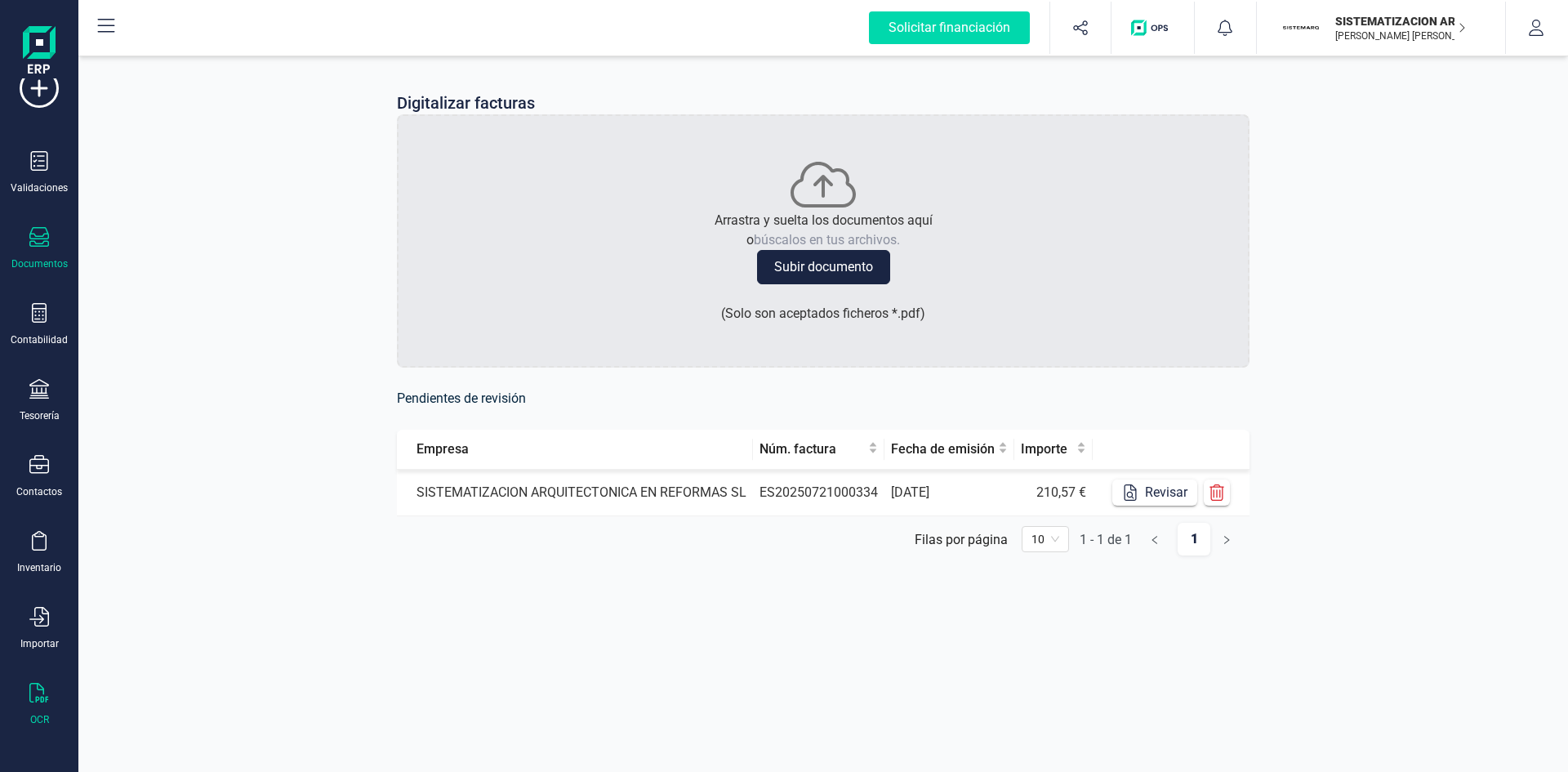
click at [25, 244] on div "Documentos" at bounding box center [39, 249] width 65 height 43
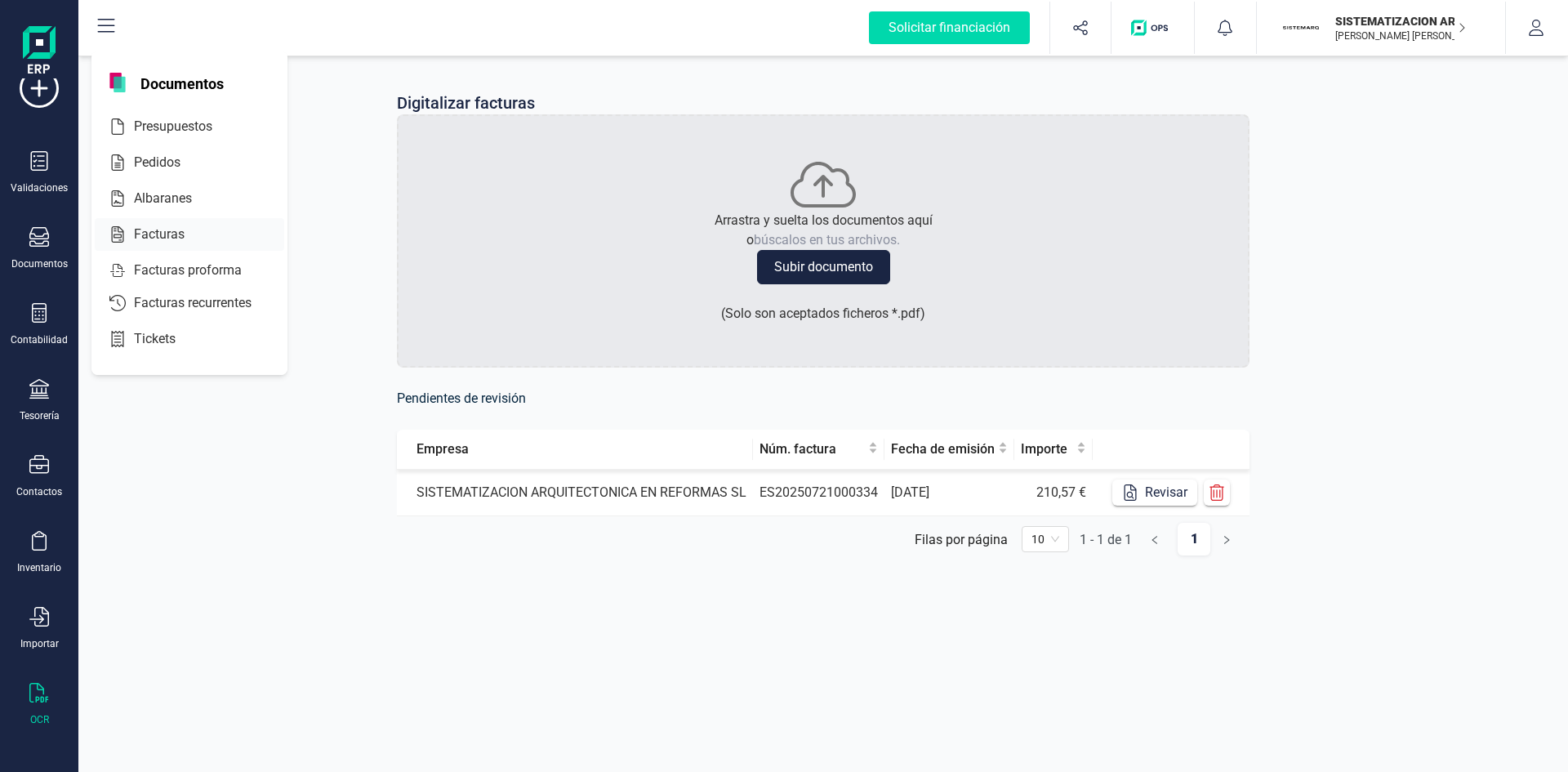
click at [154, 242] on span "Facturas" at bounding box center [170, 234] width 87 height 20
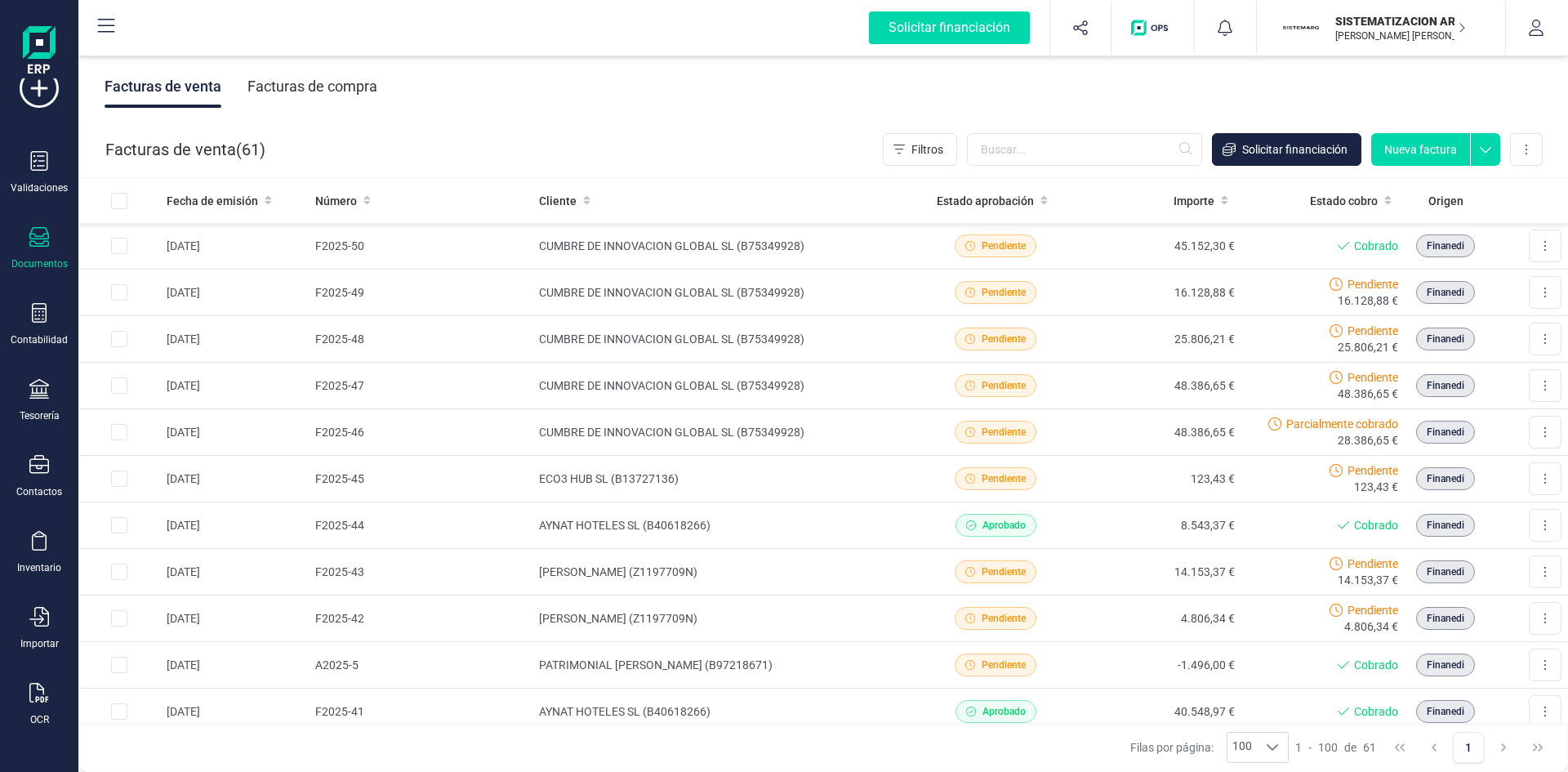
click at [336, 84] on div "Facturas de compra" at bounding box center [312, 86] width 130 height 42
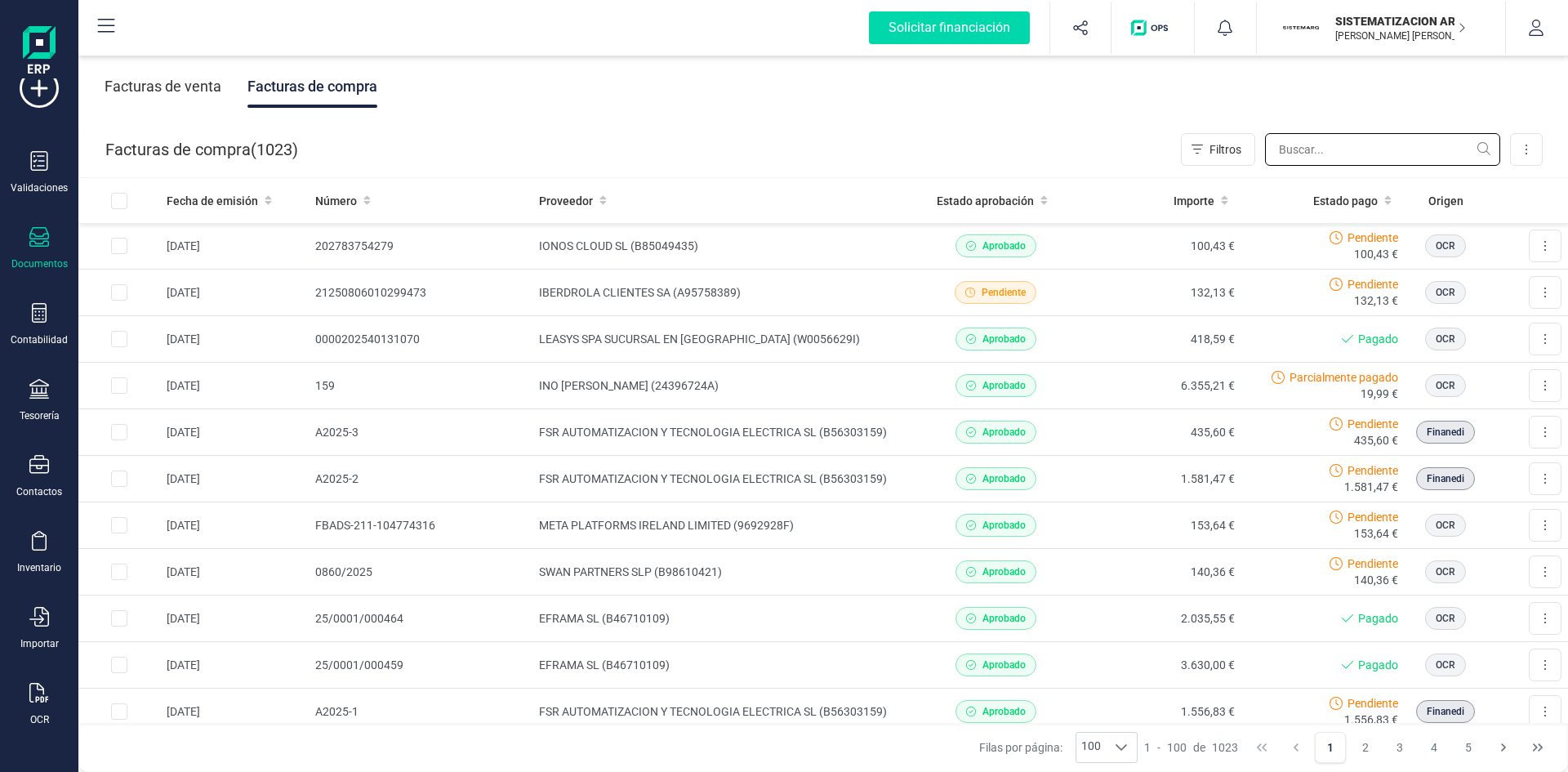
click at [1299, 157] on input "text" at bounding box center [1383, 149] width 235 height 33
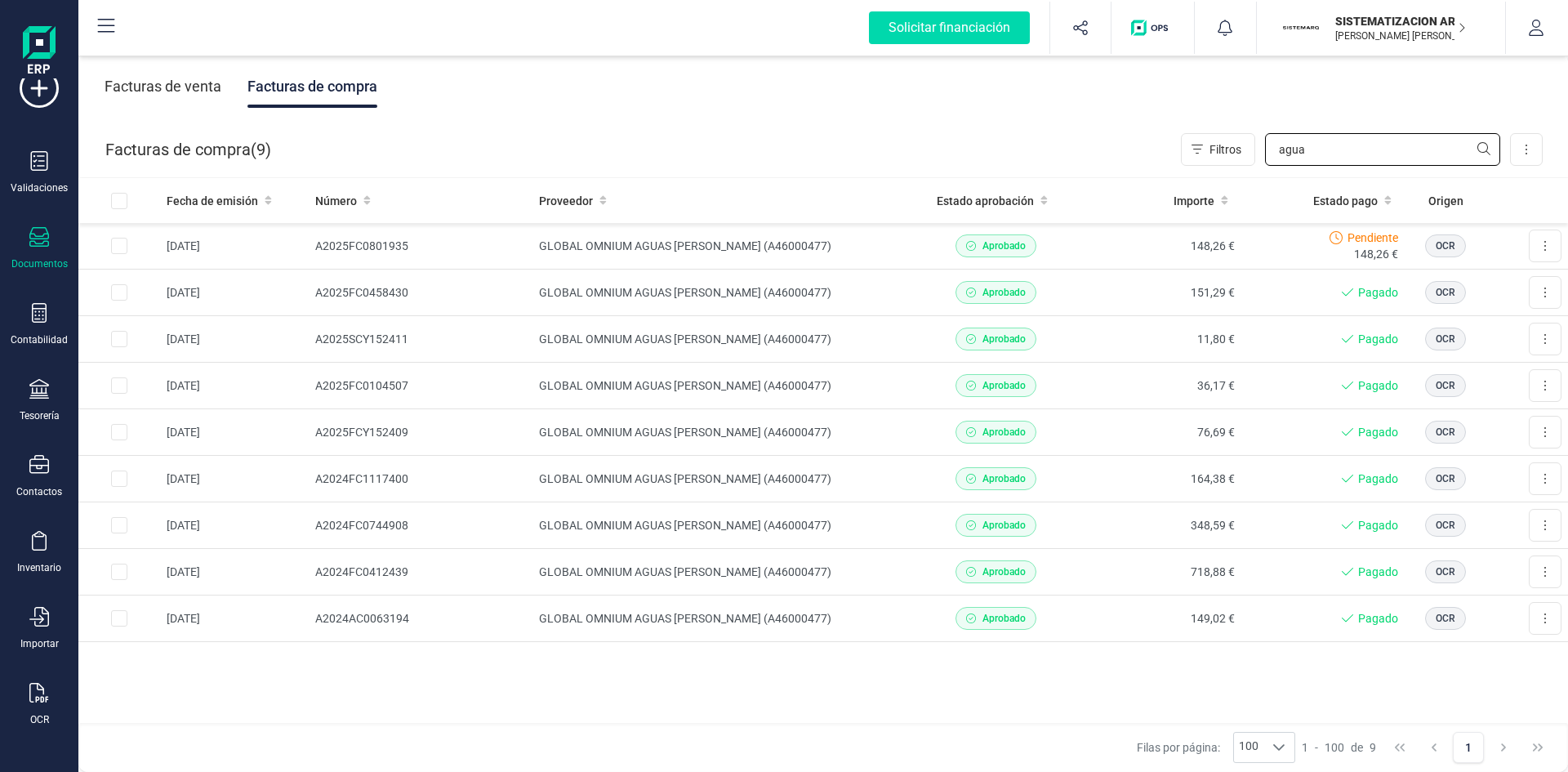
type input "agua"
click at [46, 696] on icon at bounding box center [39, 692] width 20 height 20
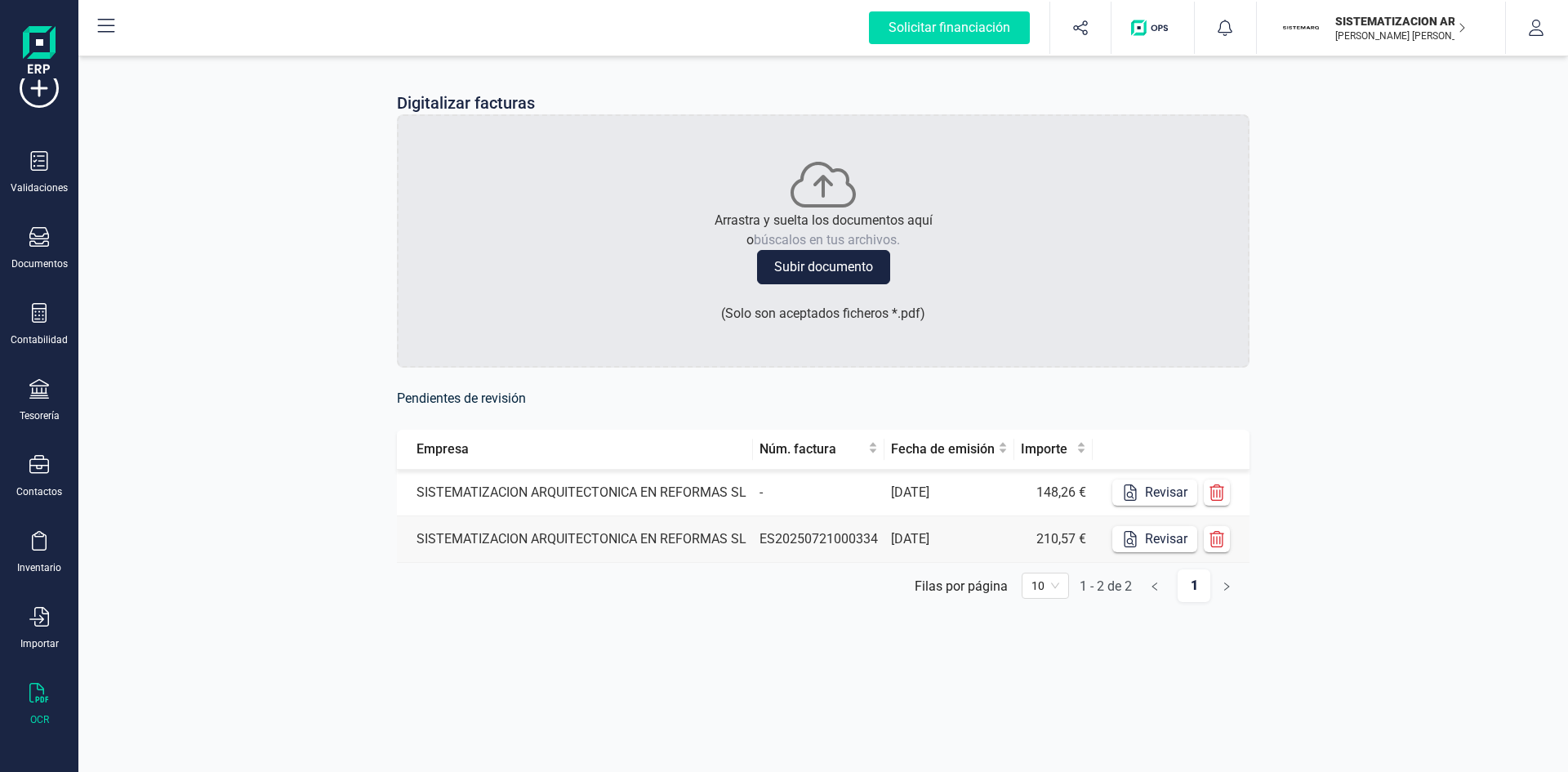
click at [765, 491] on td "-" at bounding box center [819, 492] width 132 height 46
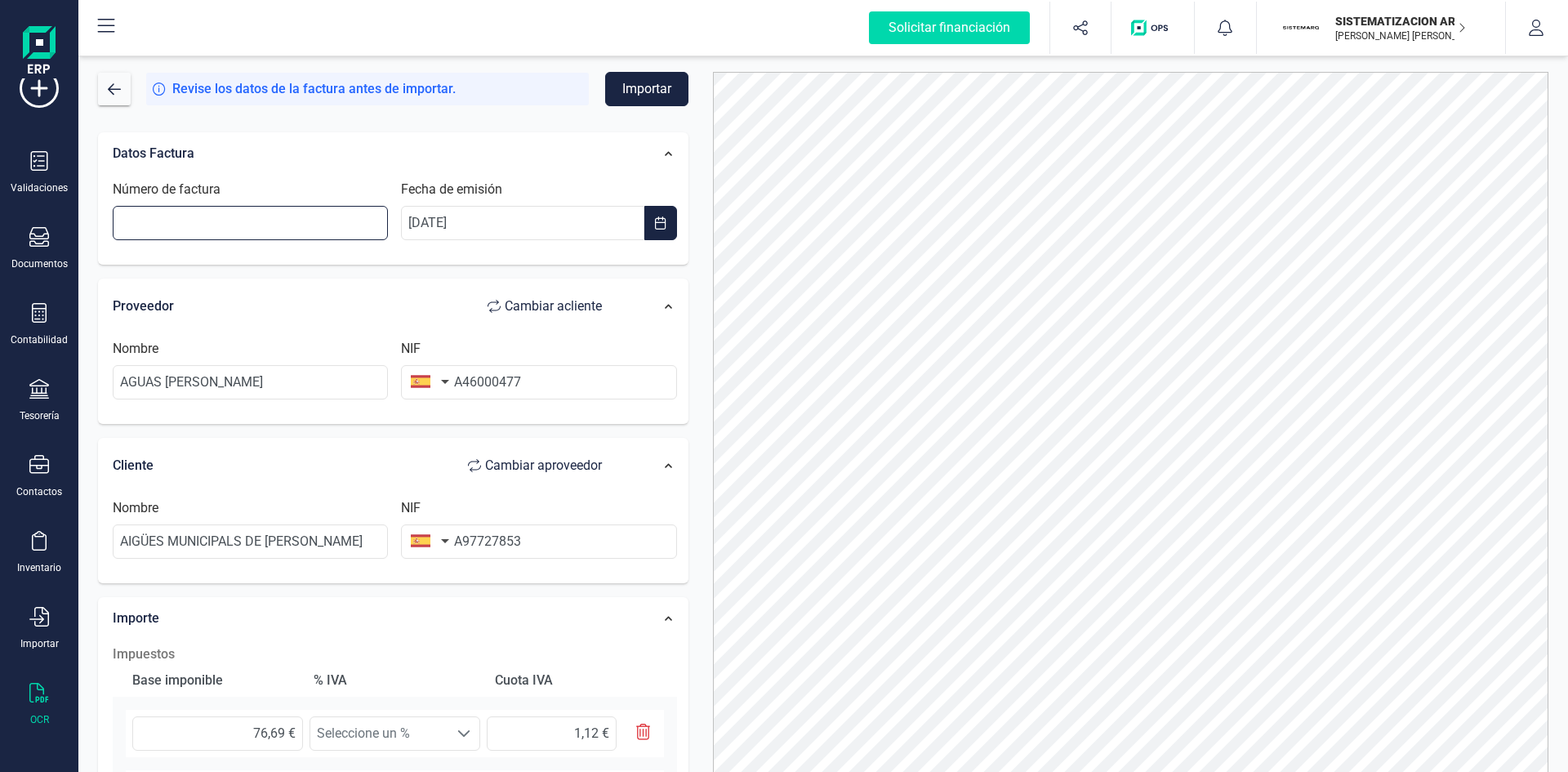
click at [279, 219] on input "Número de factura" at bounding box center [250, 223] width 275 height 34
type input "A2025FC0801935"
click at [676, 229] on button "button" at bounding box center [661, 223] width 33 height 34
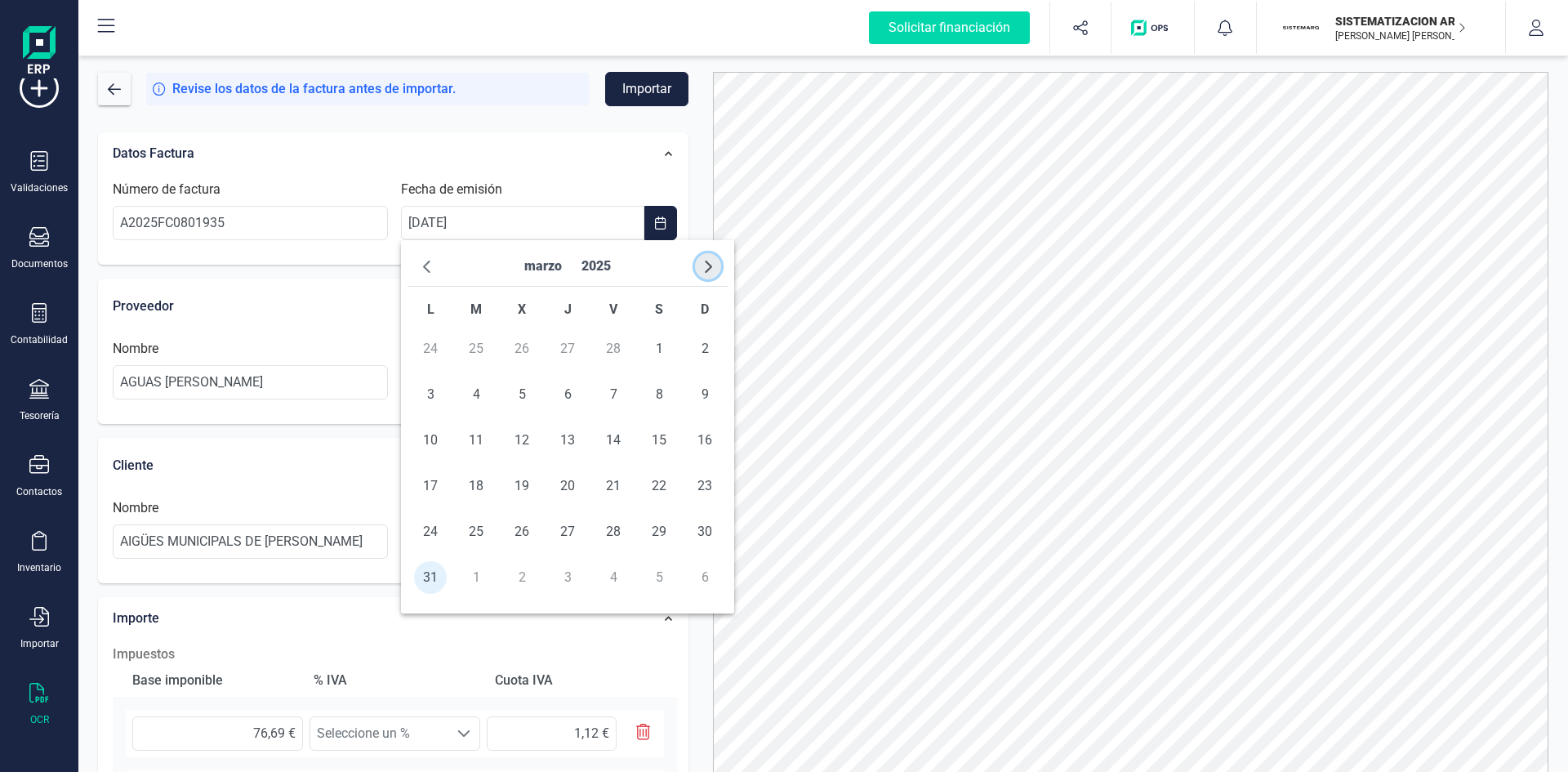
click at [708, 265] on span "button" at bounding box center [708, 266] width 13 height 13
click at [608, 406] on span "11" at bounding box center [613, 394] width 33 height 33
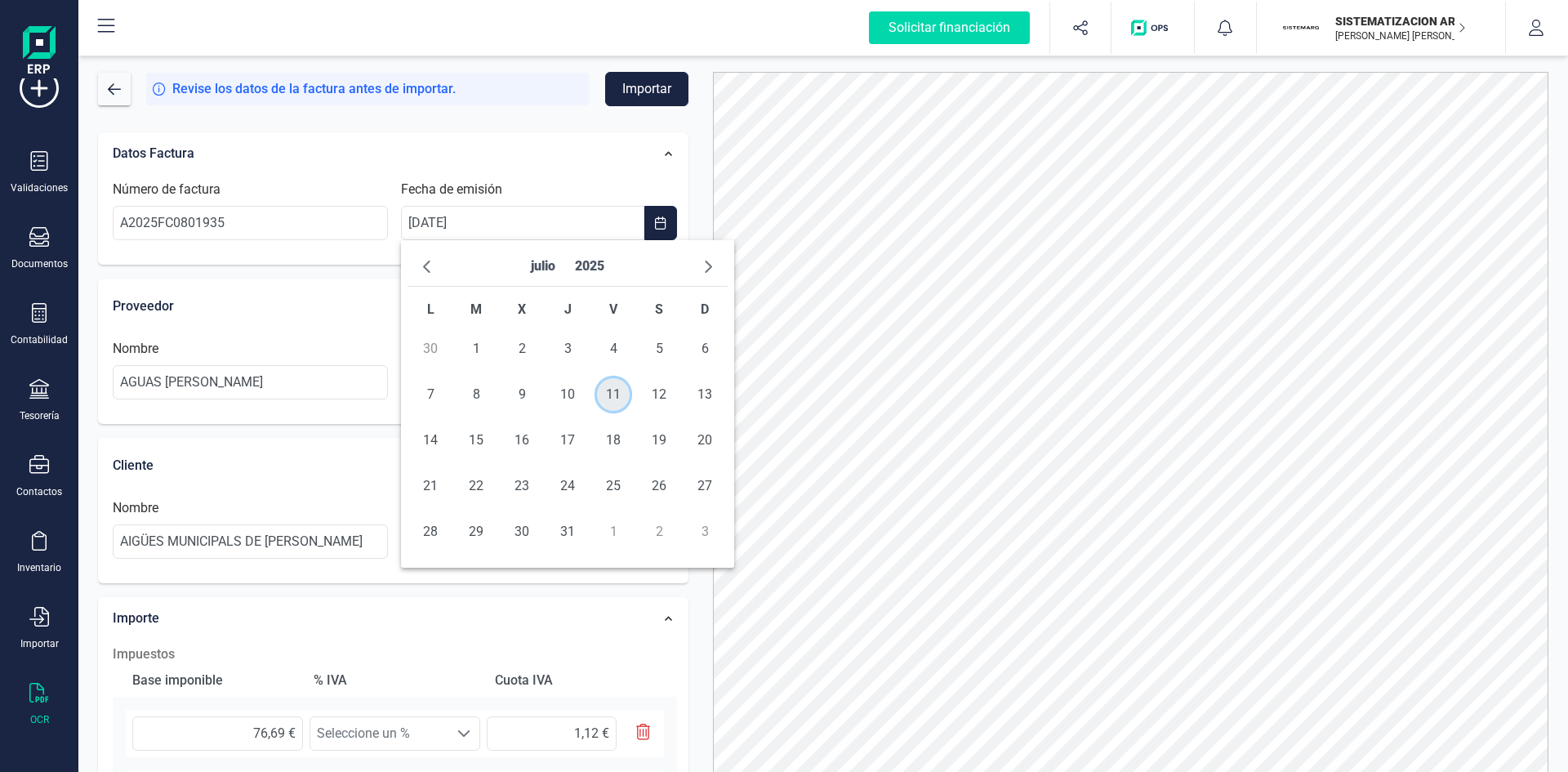
type input "[DATE]"
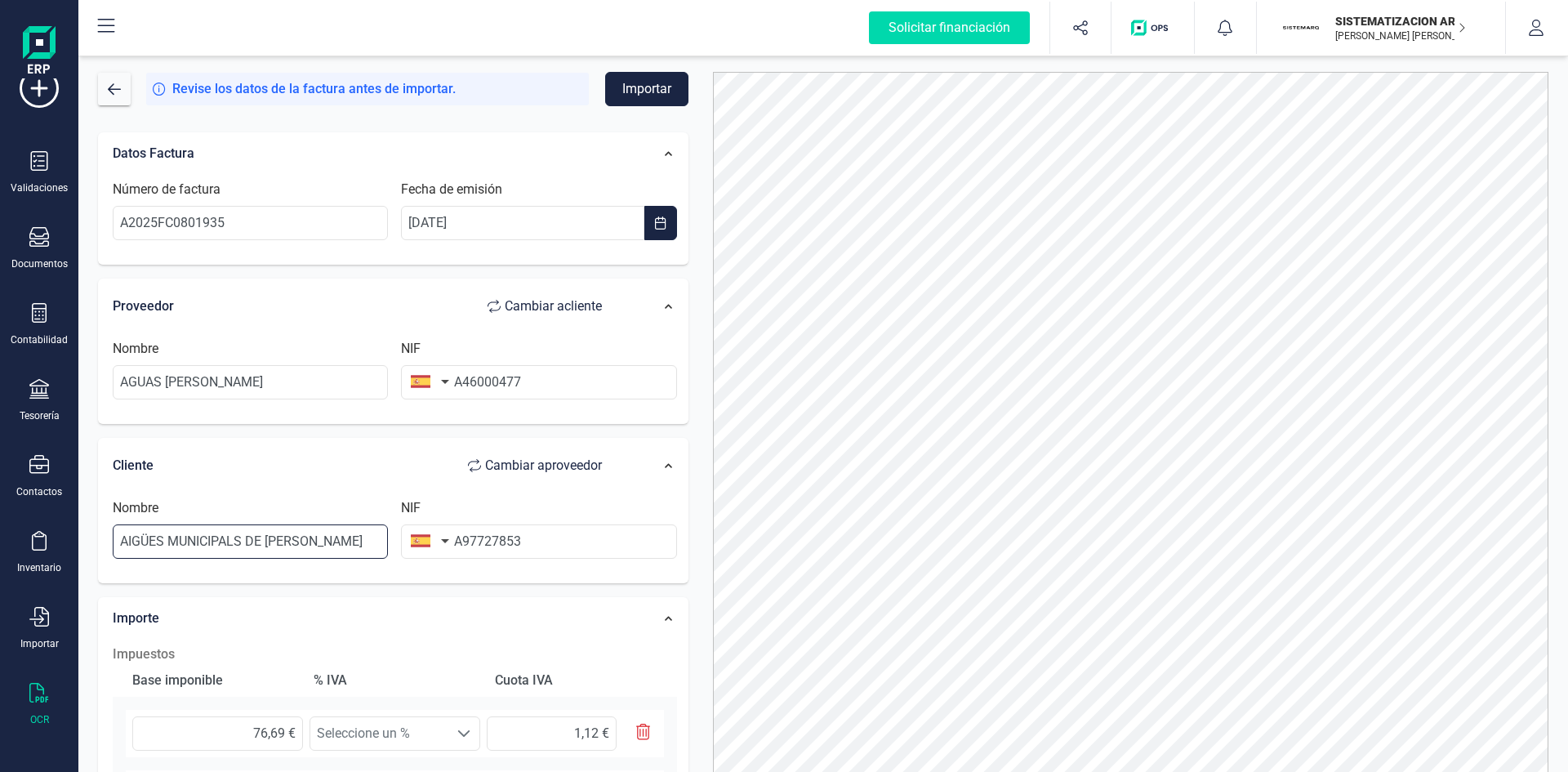
drag, startPoint x: 366, startPoint y: 538, endPoint x: 0, endPoint y: 558, distance: 366.5
click at [0, 558] on div "Solicitar financiación Validaciones Documentos Documentos Presupuestos Pedidos …" at bounding box center [784, 386] width 1568 height 772
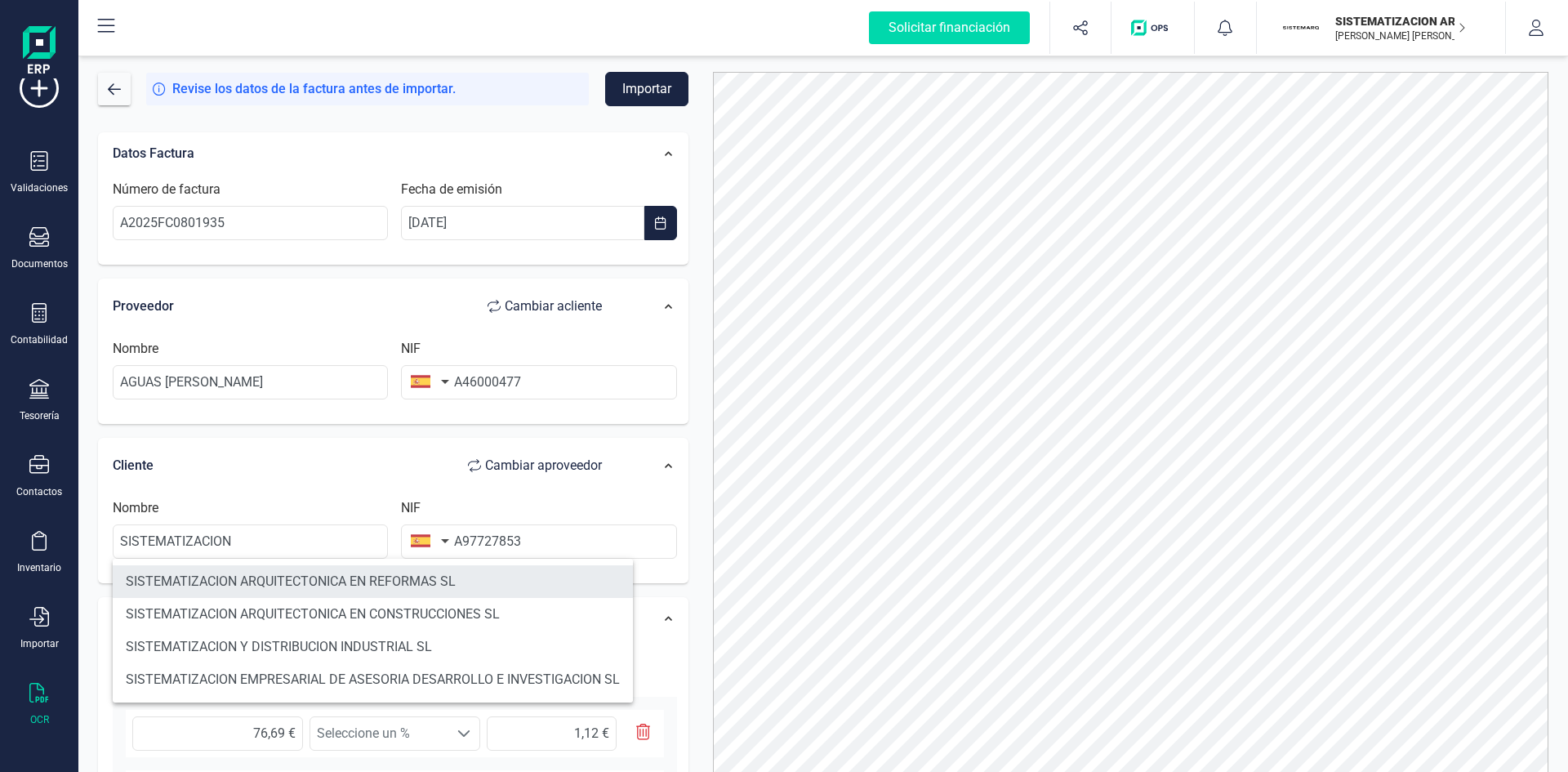
click at [194, 581] on li "SISTEMATIZACION ARQUITECTONICA EN REFORMAS SL" at bounding box center [373, 581] width 520 height 33
type input "SISTEMATIZACION ARQUITECTONICA EN REFORMAS SL"
type input "B72398712"
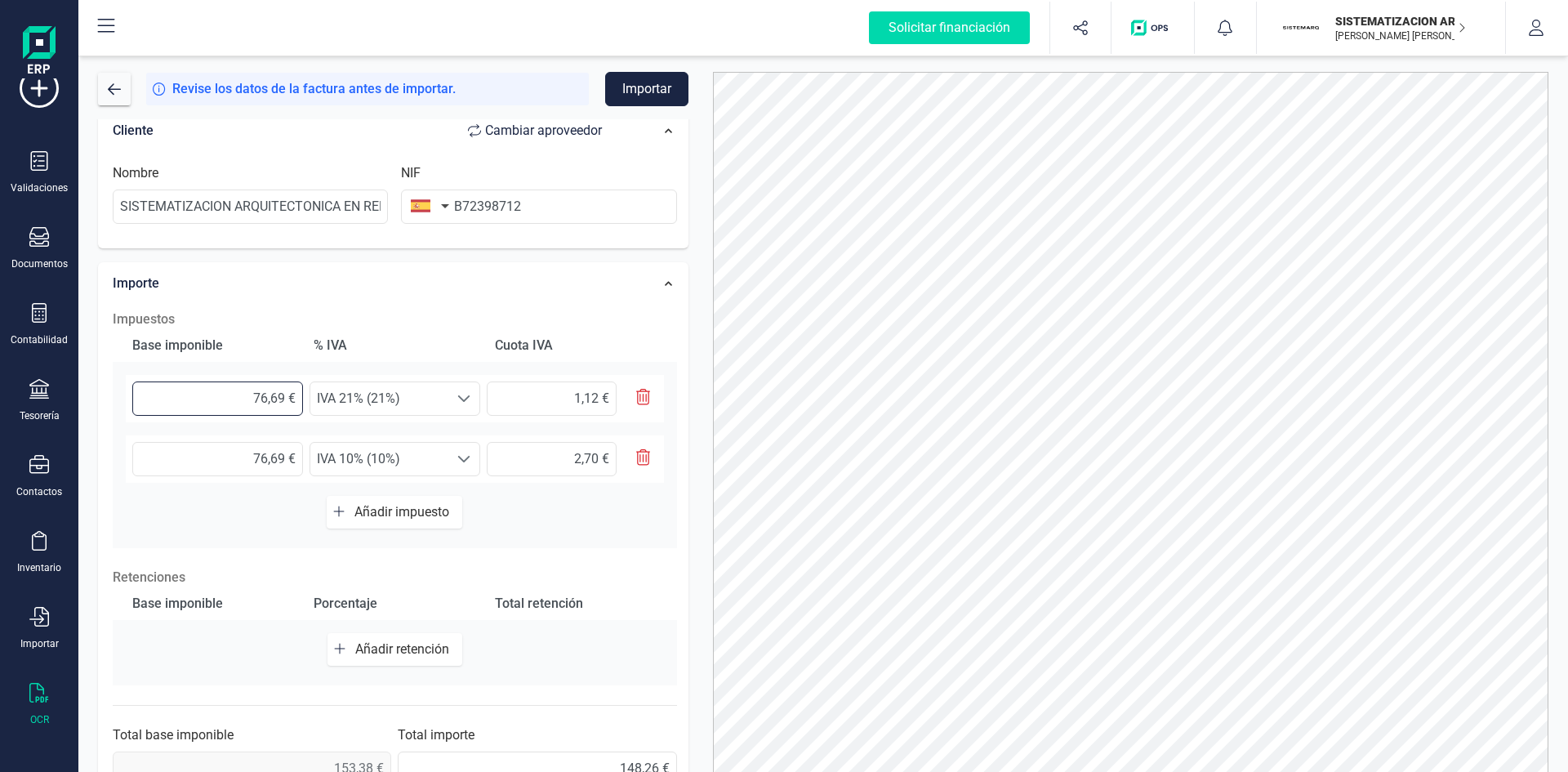
click at [268, 397] on input "76,69 €" at bounding box center [217, 398] width 170 height 34
drag, startPoint x: 232, startPoint y: 397, endPoint x: 332, endPoint y: 394, distance: 100.0
click at [332, 394] on div "76,69 € Seleccione un % IVA 21% (21%) IVA 21% (21%) 1,12 €" at bounding box center [395, 398] width 538 height 47
type input "5,00 €"
type input "1,05 €"
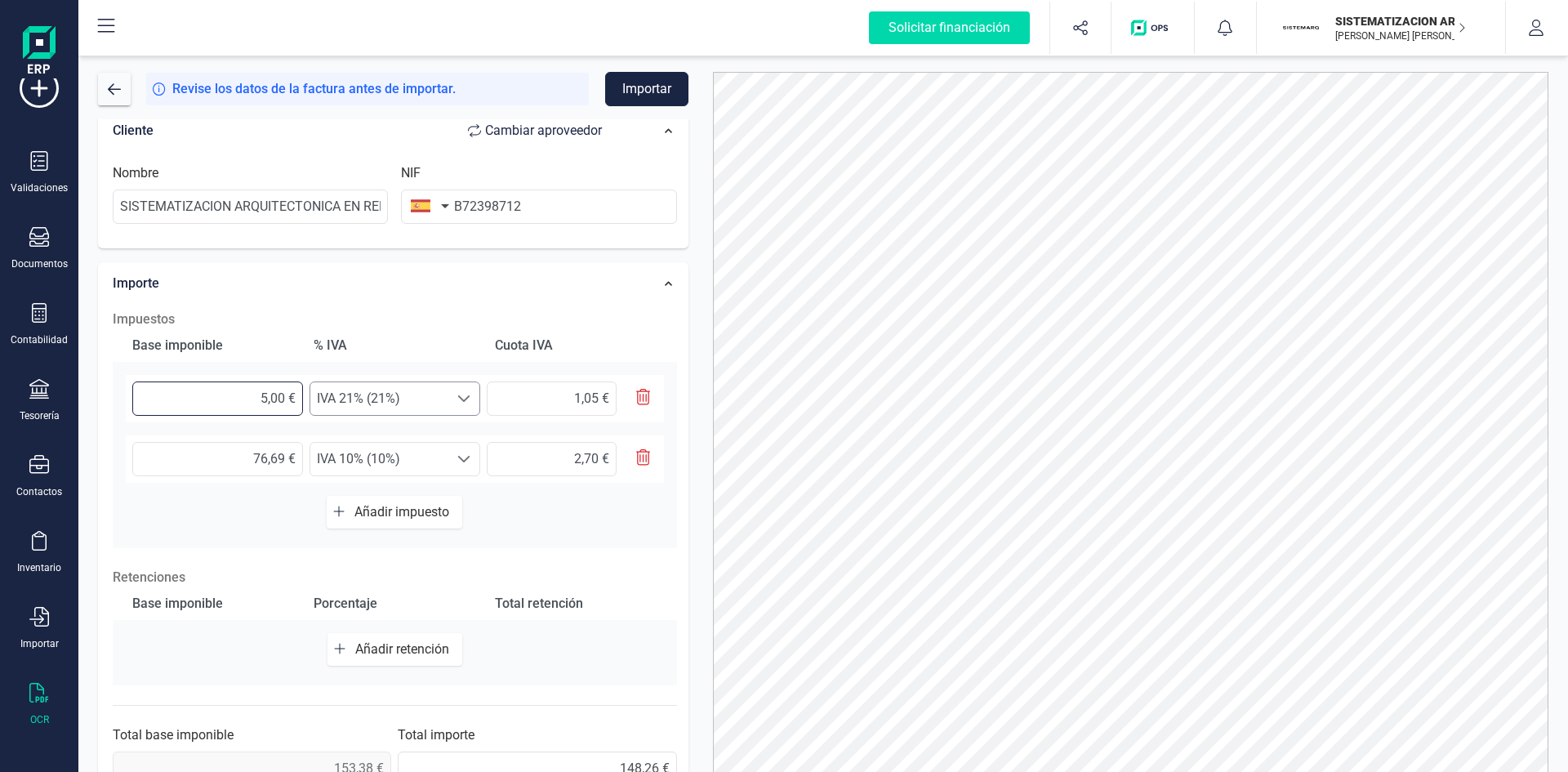
type input "5,30 €"
type input "1,11 €"
type input "5,34 €"
type input "1,12 €"
drag, startPoint x: 230, startPoint y: 451, endPoint x: 293, endPoint y: 457, distance: 63.3
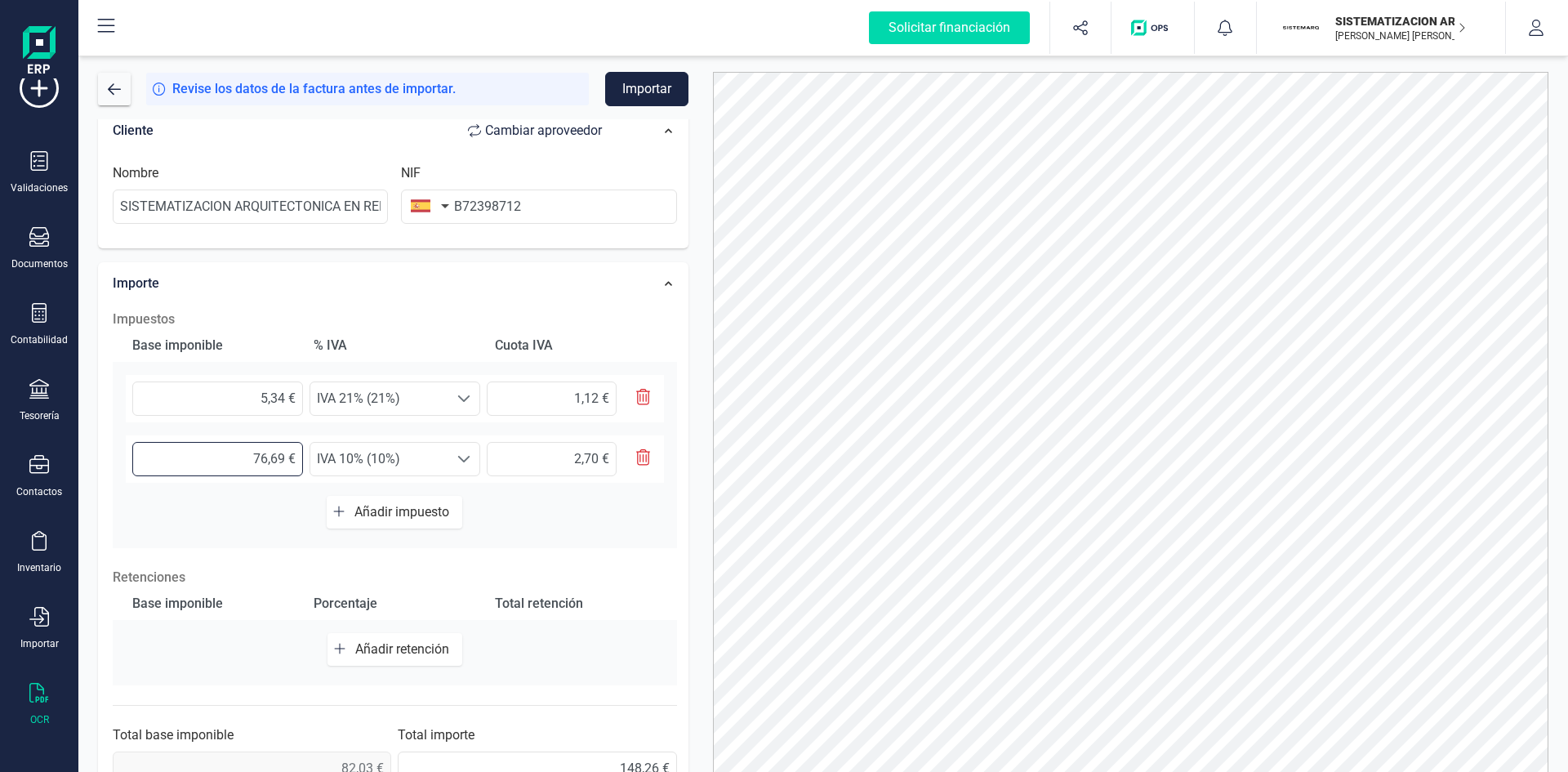
click at [293, 457] on input "76,69 €" at bounding box center [217, 458] width 170 height 34
type input "2,00 €"
type input "0,20 €"
type input "27,00 €"
type input "2,70 €"
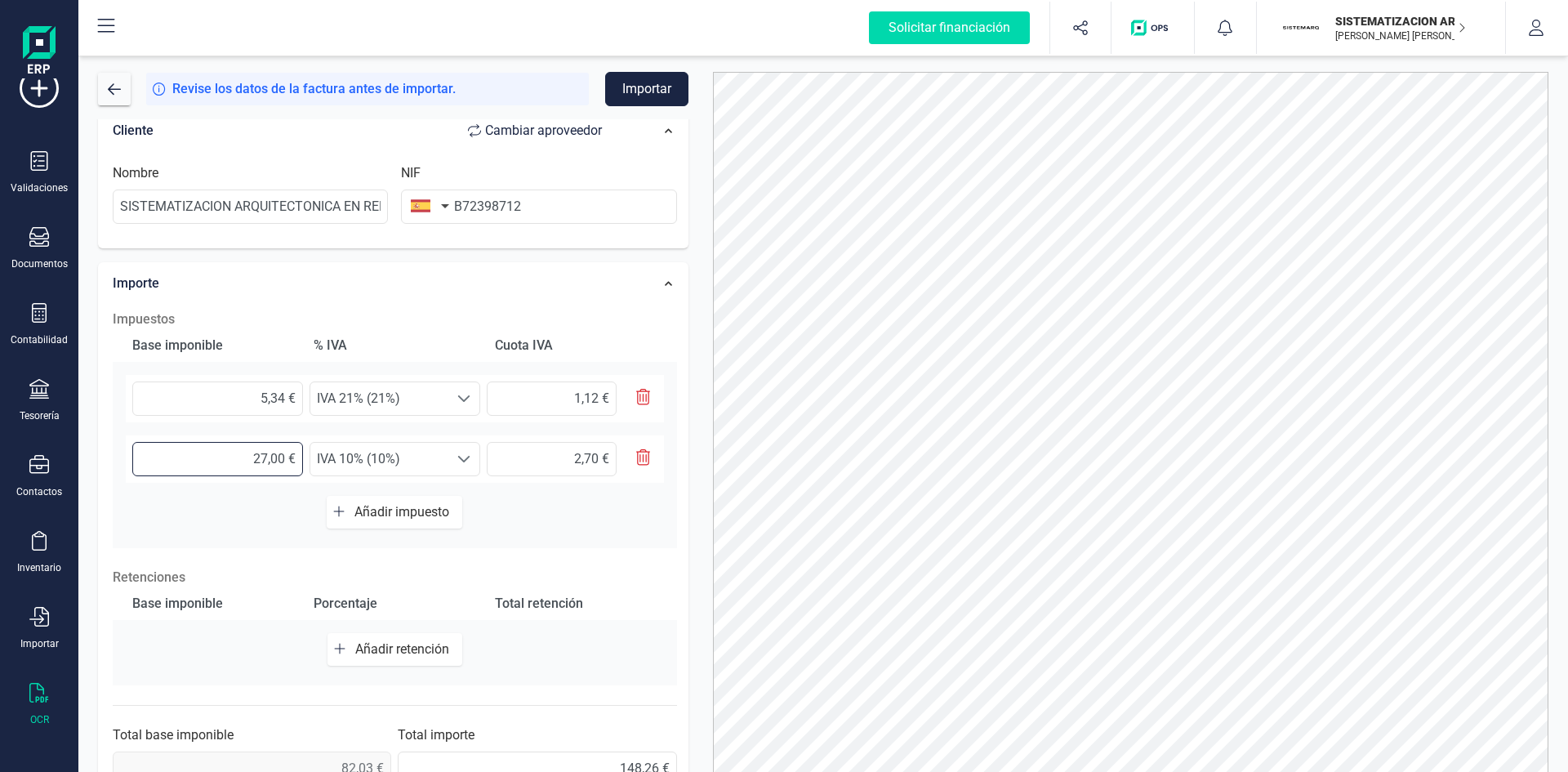
type input "27,01 €"
click at [404, 510] on span "Añadir impuesto" at bounding box center [406, 511] width 102 height 15
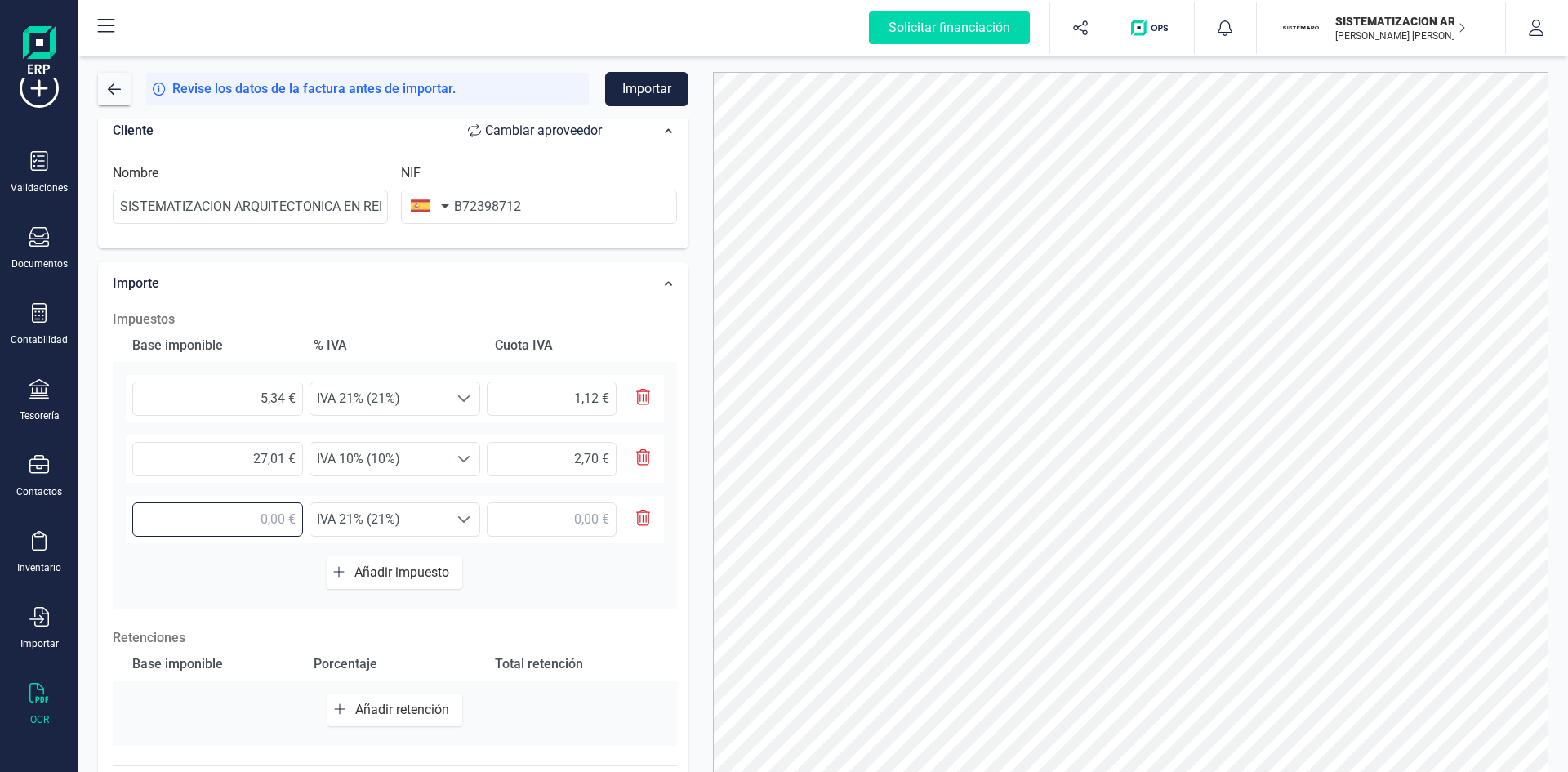
click at [270, 521] on input "text" at bounding box center [217, 520] width 170 height 34
type input "69,72 €"
click at [457, 405] on span at bounding box center [464, 398] width 13 height 13
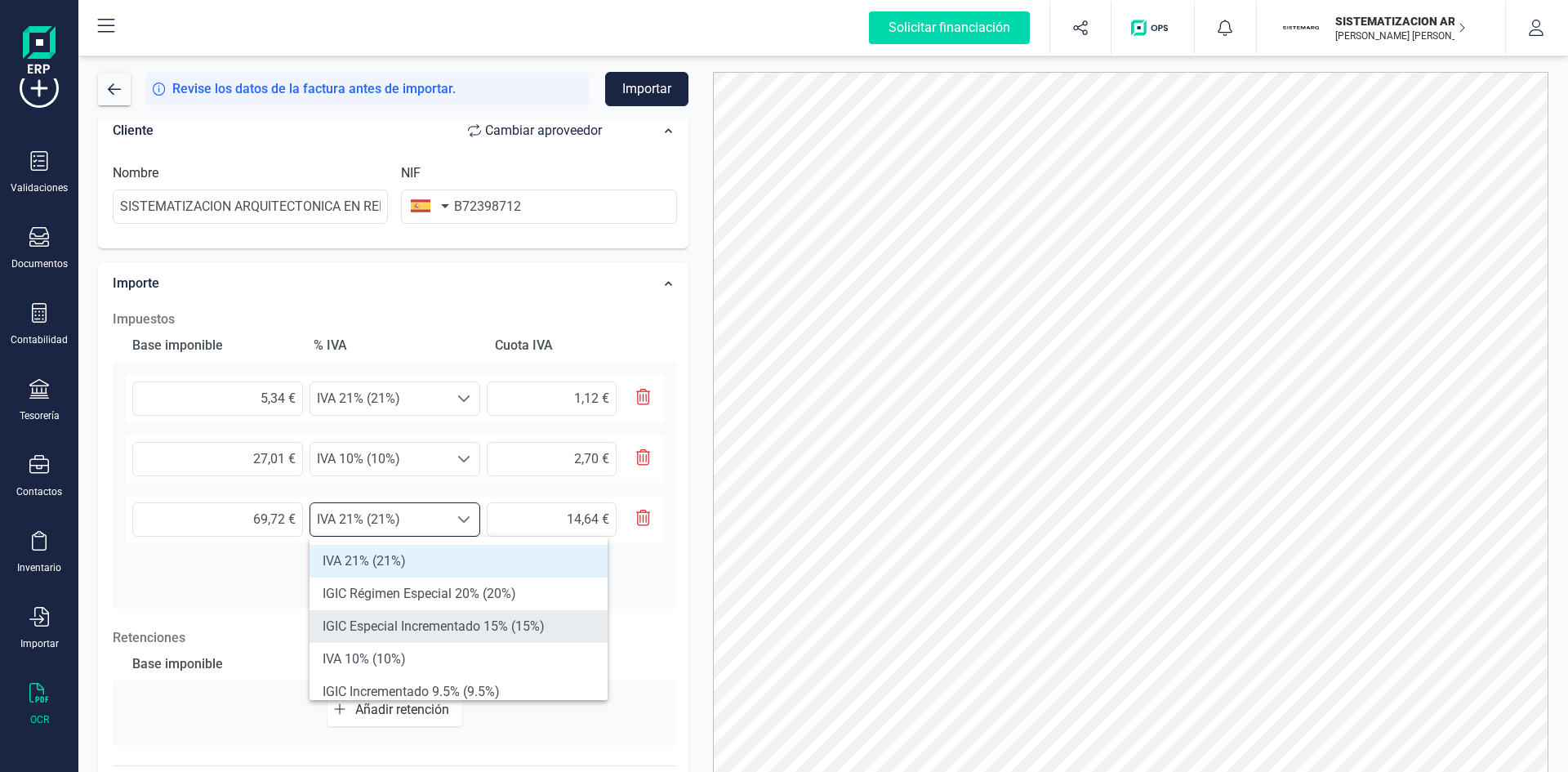
scroll to position [34, 0]
click at [424, 649] on li "IVA 10% (10%)" at bounding box center [458, 656] width 298 height 33
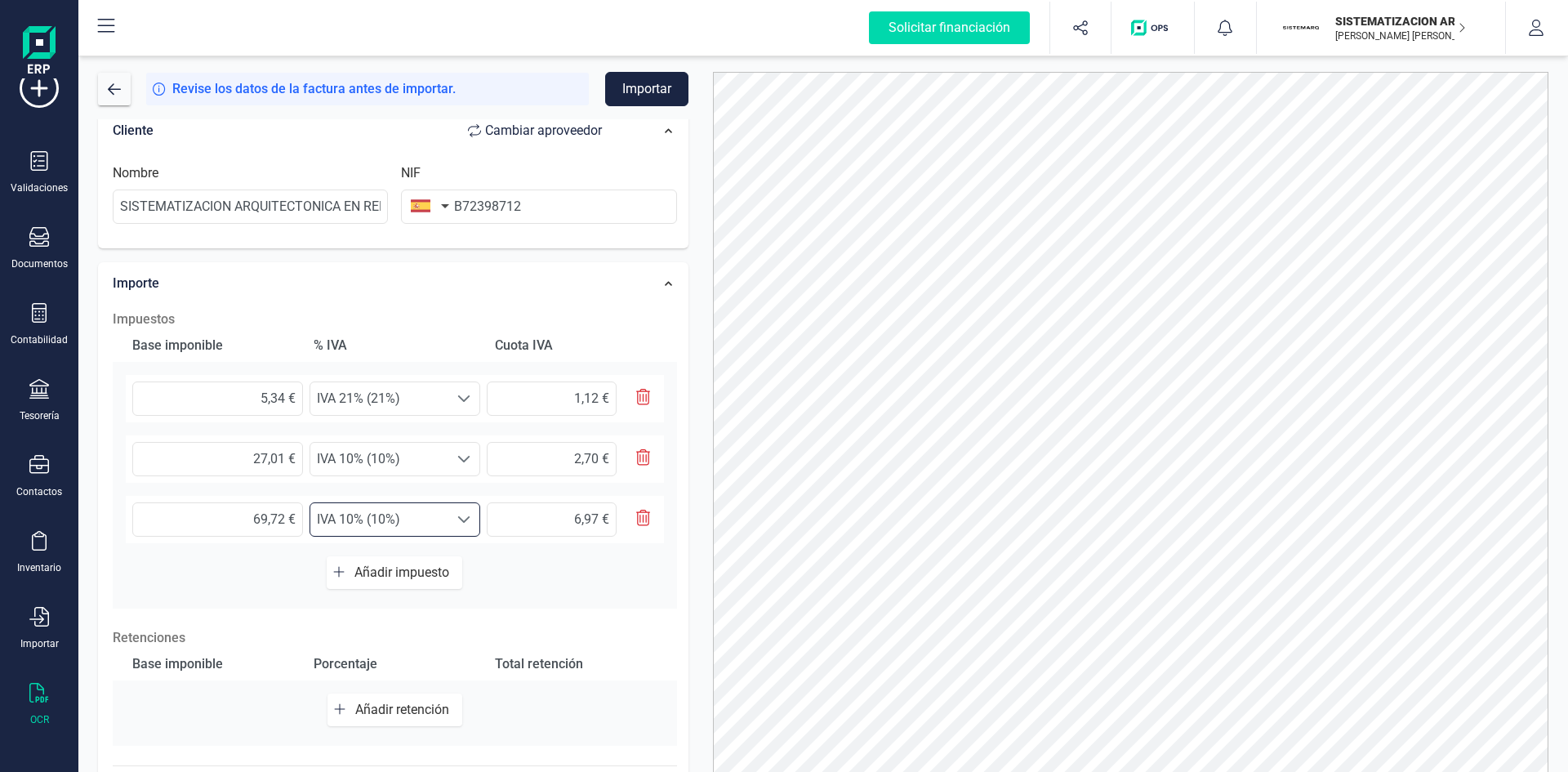
scroll to position [430, 0]
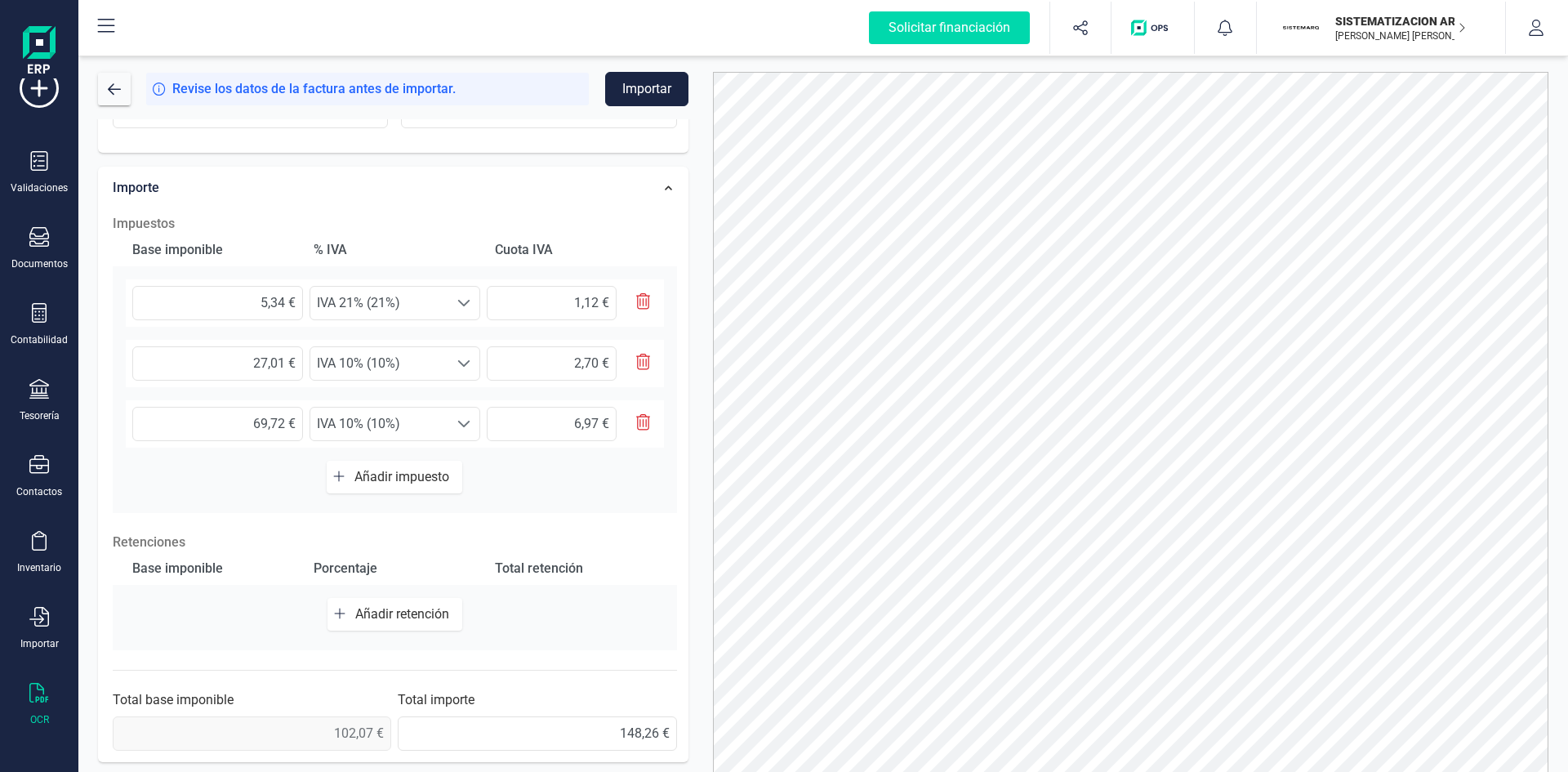
click at [408, 500] on div "Base imponible % IVA Cuota IVA 5,34 € Seleccione un % IVA 21% (21%) IVA 21% (21…" at bounding box center [395, 373] width 565 height 280
click at [399, 480] on span "Añadir impuesto" at bounding box center [406, 476] width 102 height 15
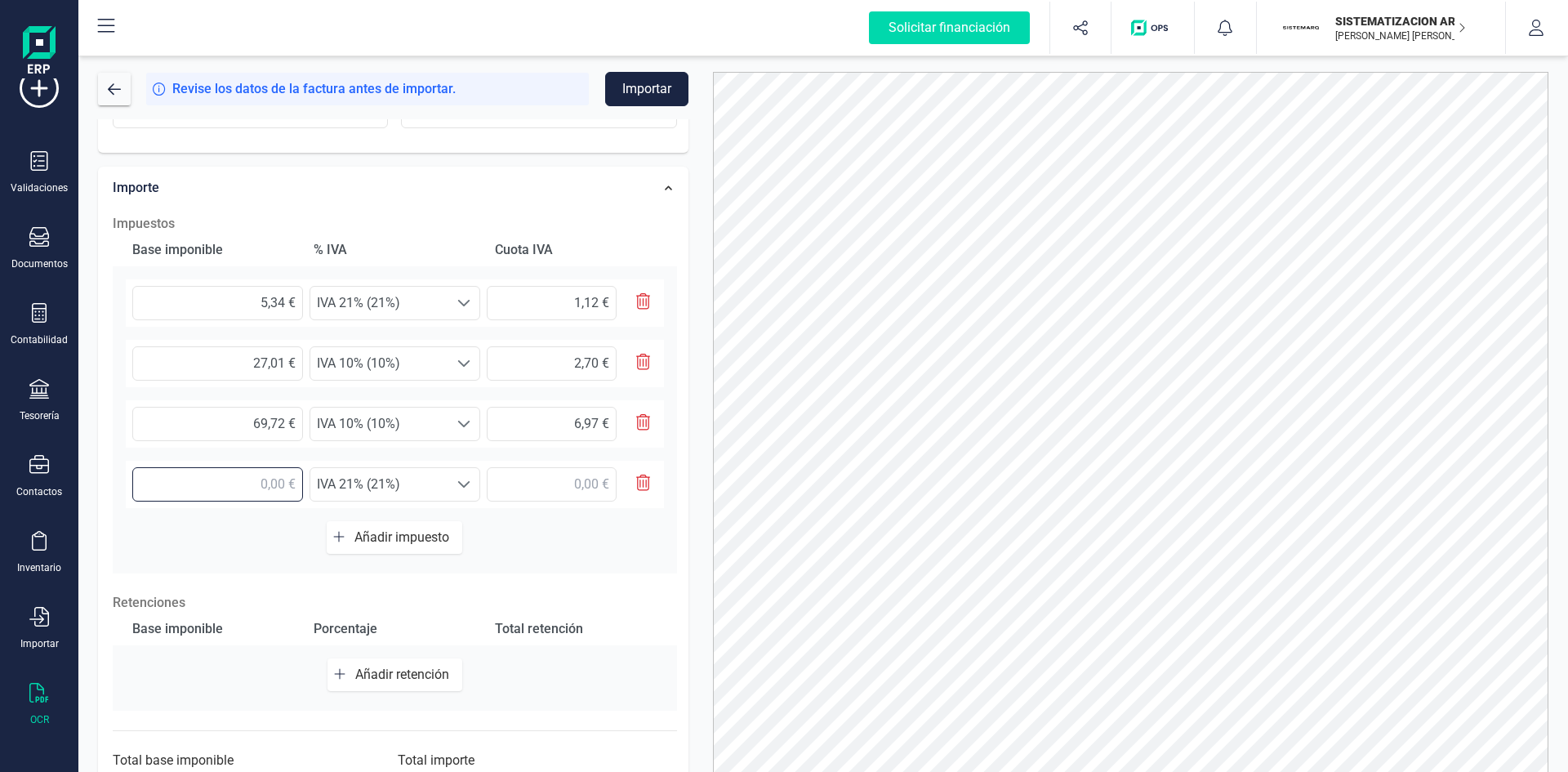
click at [289, 485] on input "text" at bounding box center [217, 484] width 170 height 34
type input "35,40 €"
click at [428, 319] on span "IVA 21% (21%)" at bounding box center [379, 303] width 138 height 33
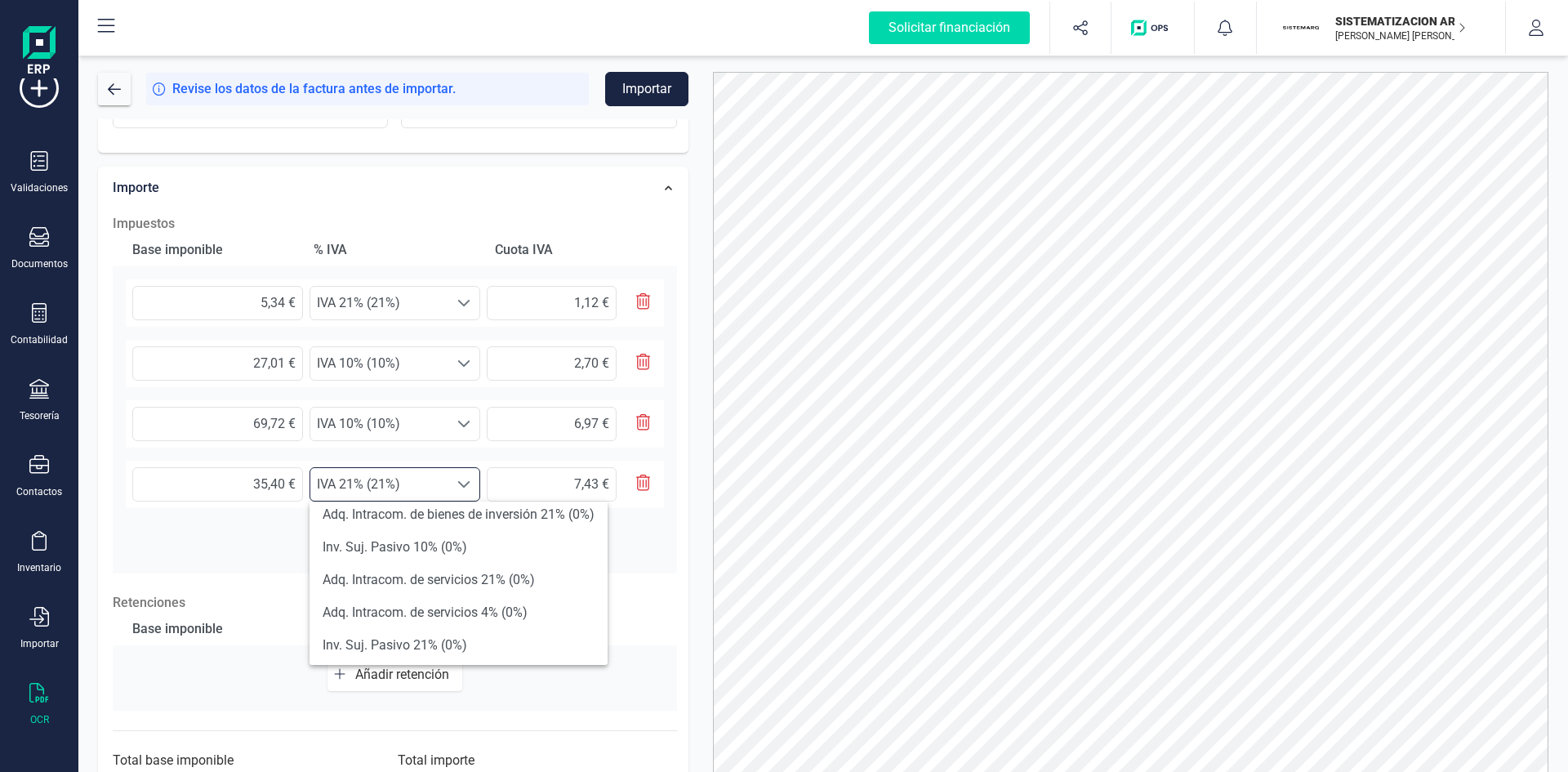
scroll to position [602, 0]
click at [428, 602] on li "Exento (0%)" at bounding box center [458, 609] width 298 height 33
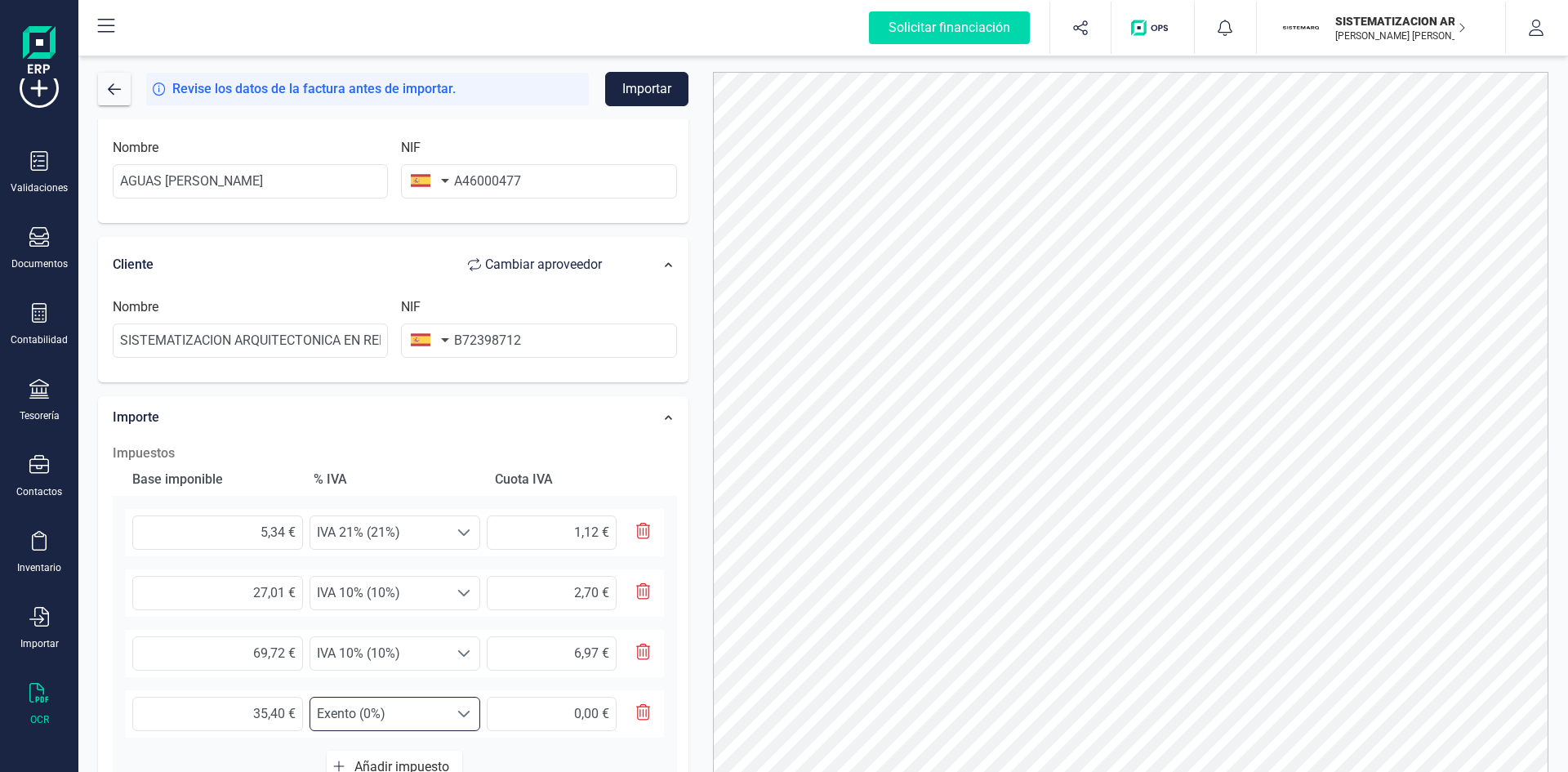
scroll to position [0, 0]
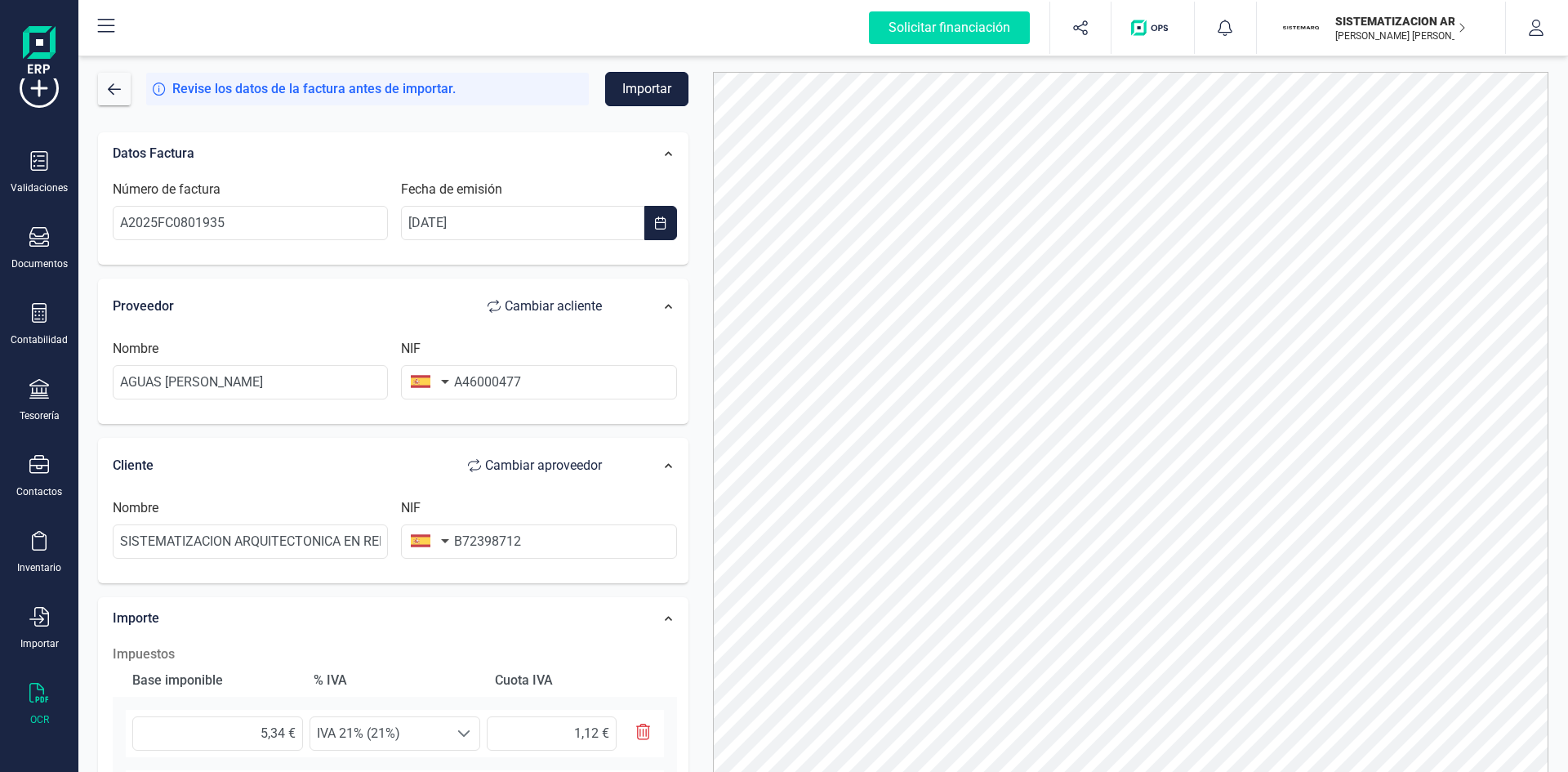
click at [623, 77] on button "Importar" at bounding box center [647, 88] width 83 height 34
click at [35, 228] on icon at bounding box center [39, 236] width 20 height 20
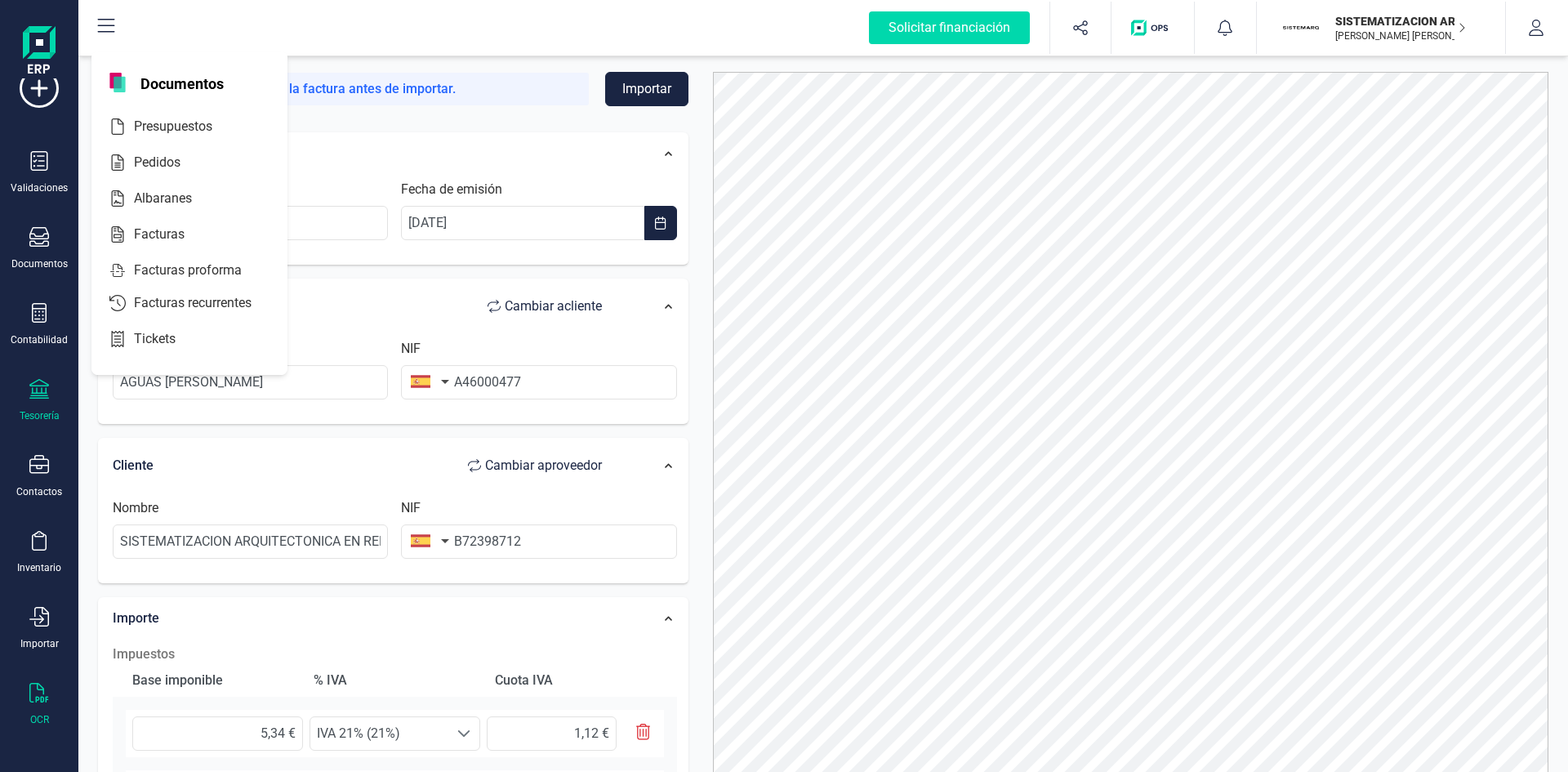
click at [28, 384] on div "Tesorería" at bounding box center [39, 401] width 65 height 43
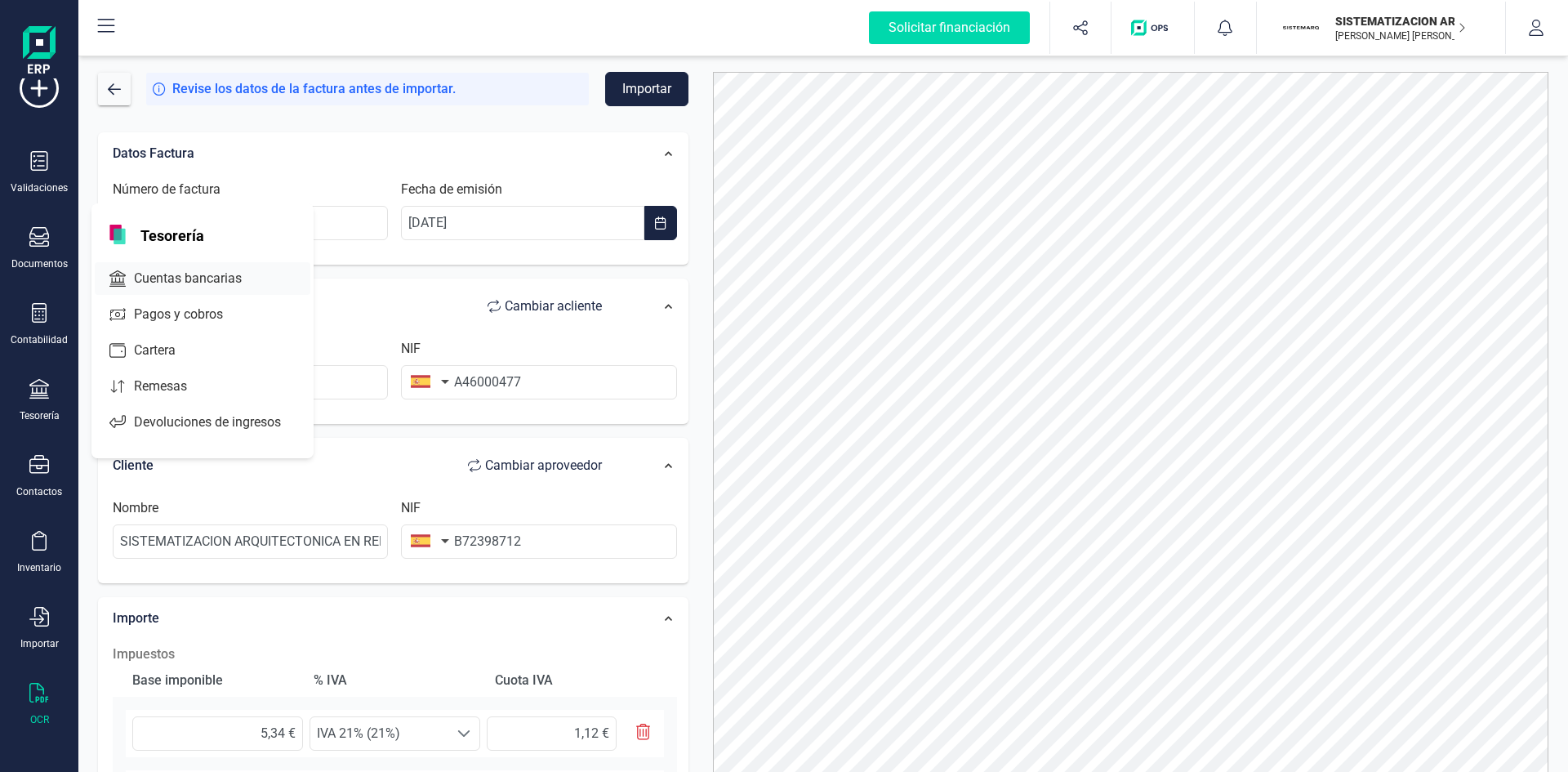
click at [169, 281] on span "Cuentas bancarias" at bounding box center [199, 278] width 144 height 20
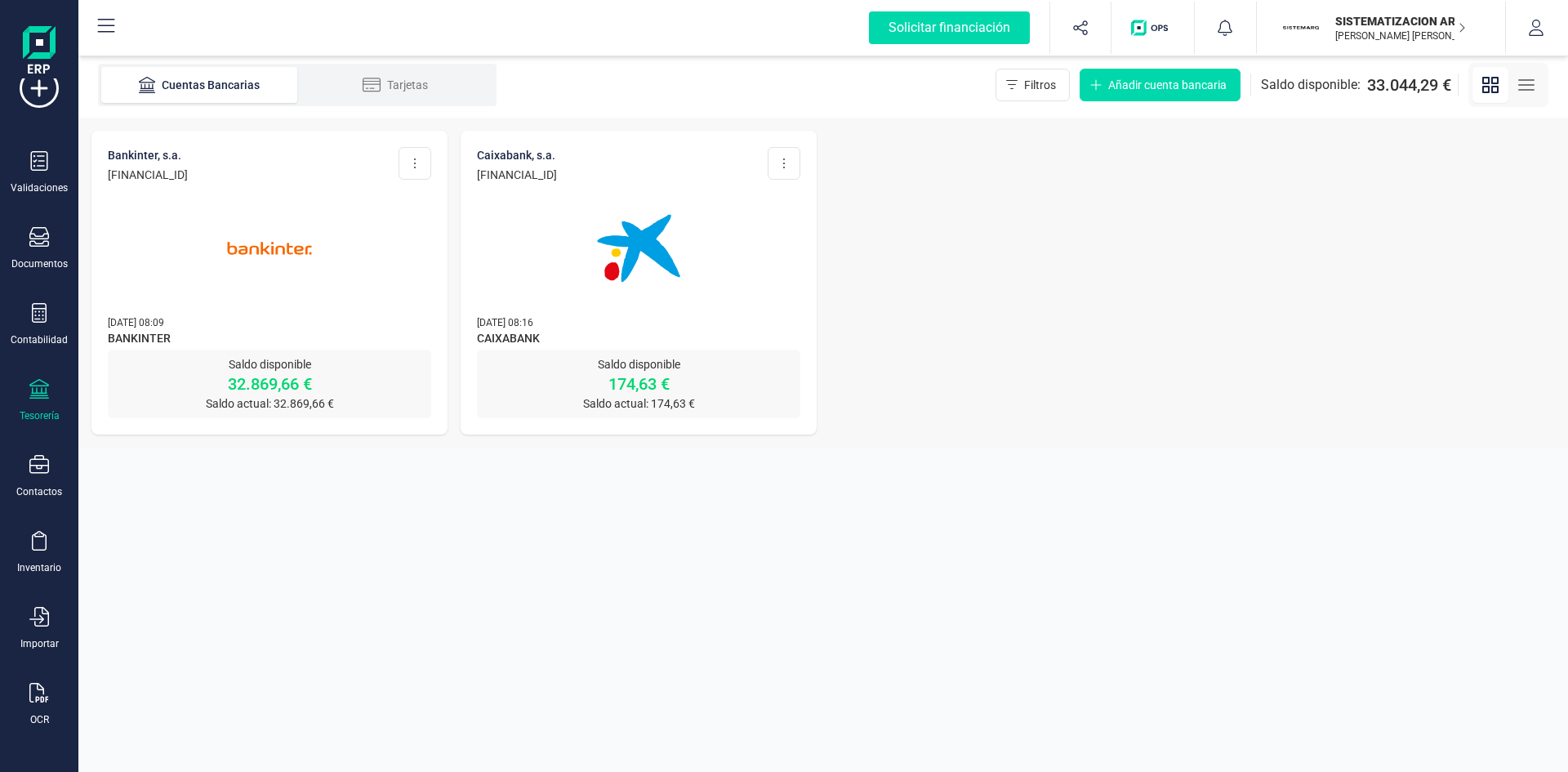
click at [225, 323] on p "[DATE] 08:09" at bounding box center [270, 321] width 324 height 16
click at [287, 289] on img at bounding box center [269, 249] width 137 height 137
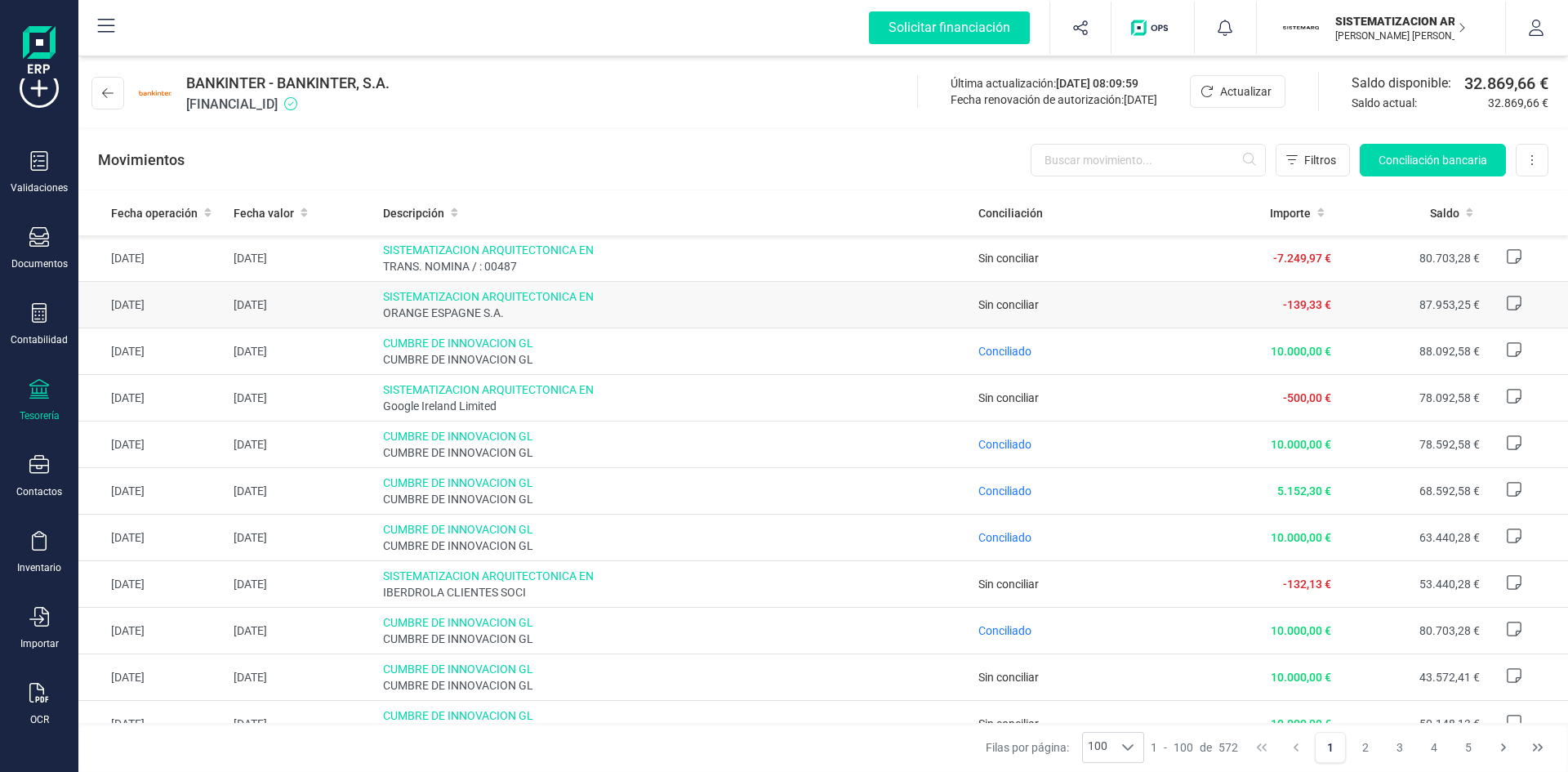
click at [877, 318] on span "ORANGE ESPAGNE S.A." at bounding box center [674, 313] width 583 height 16
click at [855, 347] on span "CUMBRE DE INNOVACION GL" at bounding box center [674, 343] width 583 height 16
click at [984, 354] on span "Conciliado" at bounding box center [1004, 351] width 53 height 13
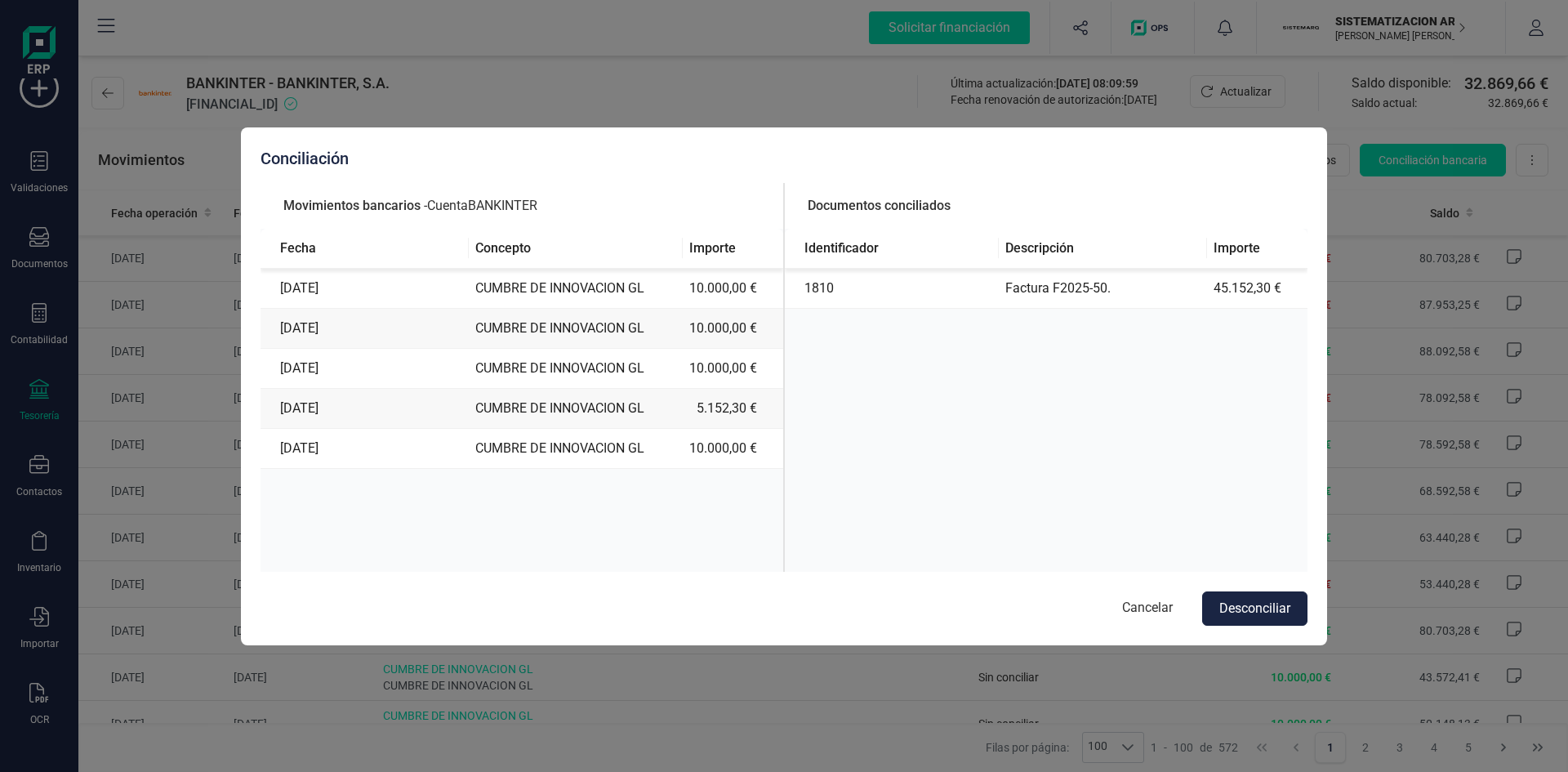
click at [1396, 330] on div "Conciliación Movimientos bancarios - Cuenta BANKINTER Fecha Concepto Importe 20…" at bounding box center [784, 386] width 1568 height 772
click at [1143, 611] on button "Cancelar" at bounding box center [1147, 608] width 83 height 34
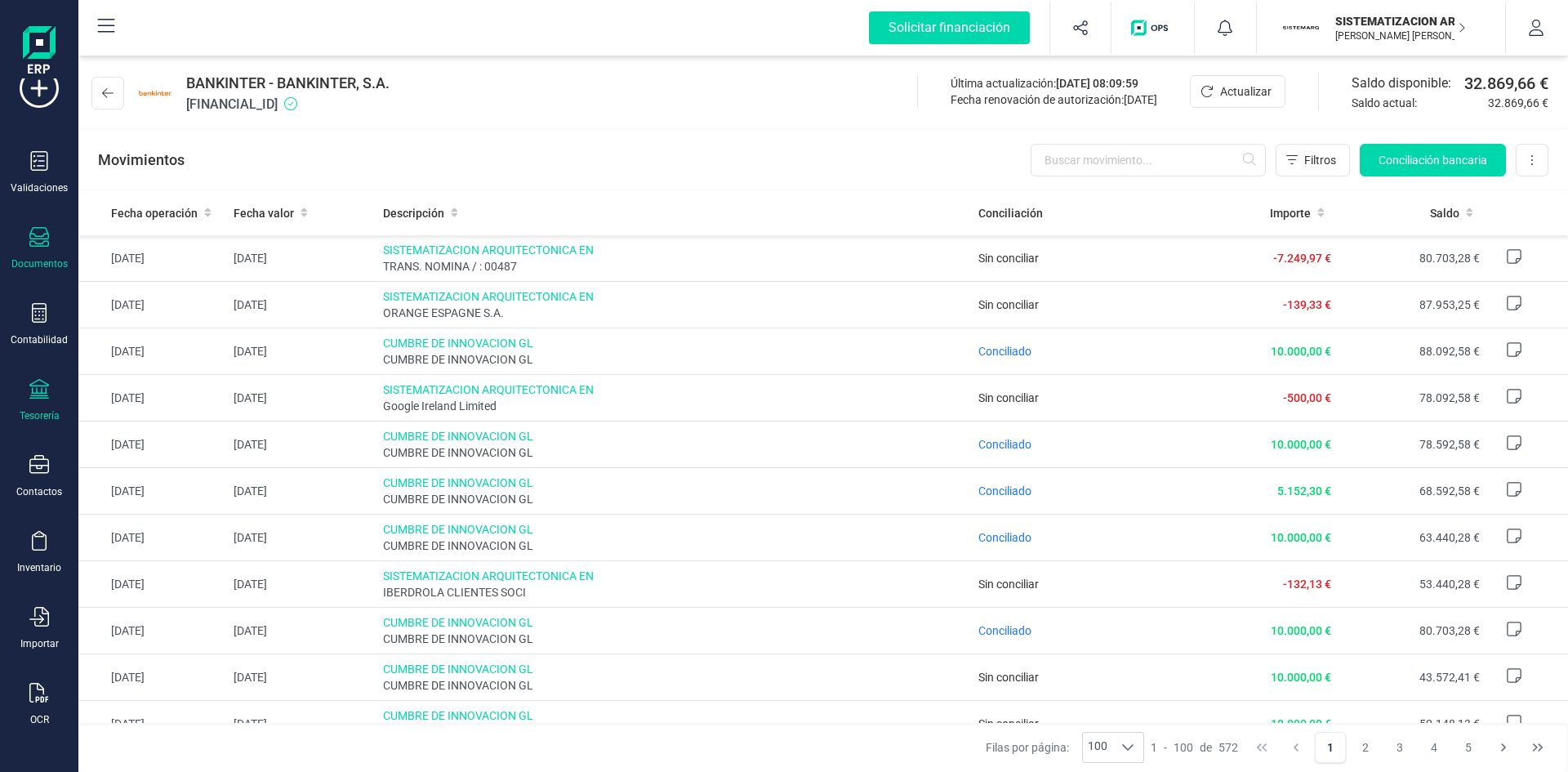
click at [31, 235] on icon at bounding box center [39, 236] width 20 height 20
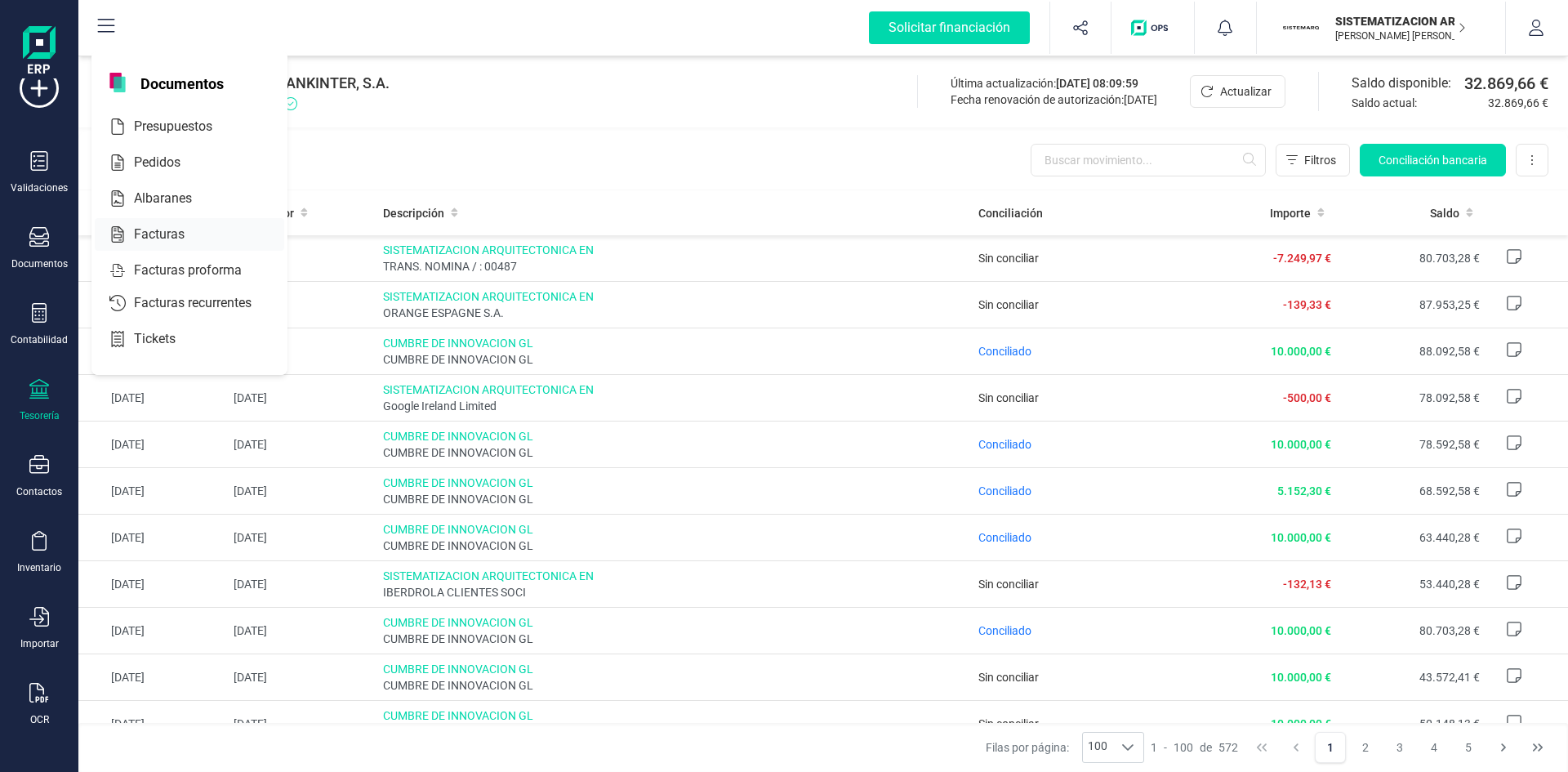
click at [200, 226] on div at bounding box center [199, 234] width 29 height 20
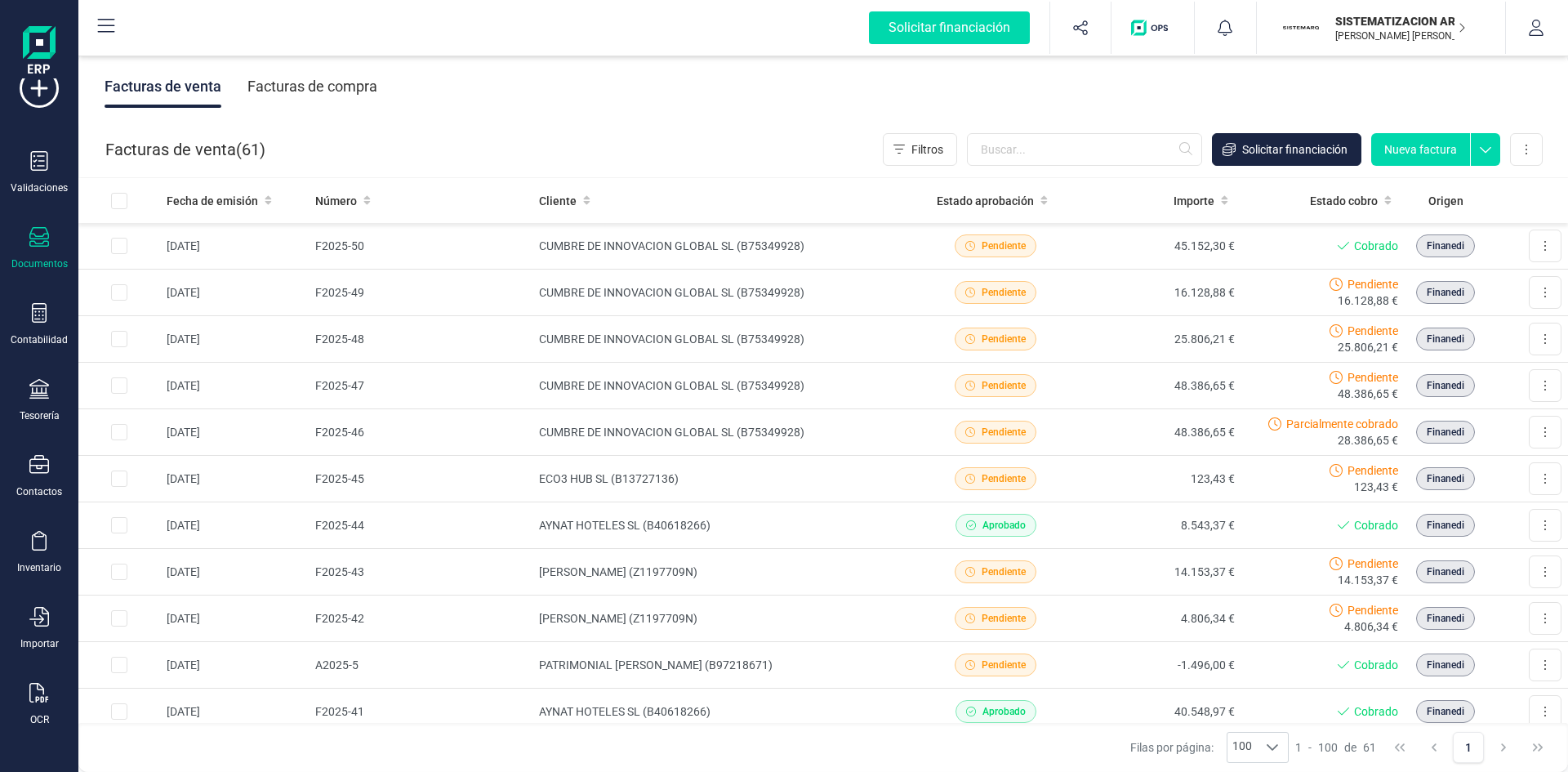
click at [336, 76] on div "Facturas de compra" at bounding box center [312, 86] width 130 height 42
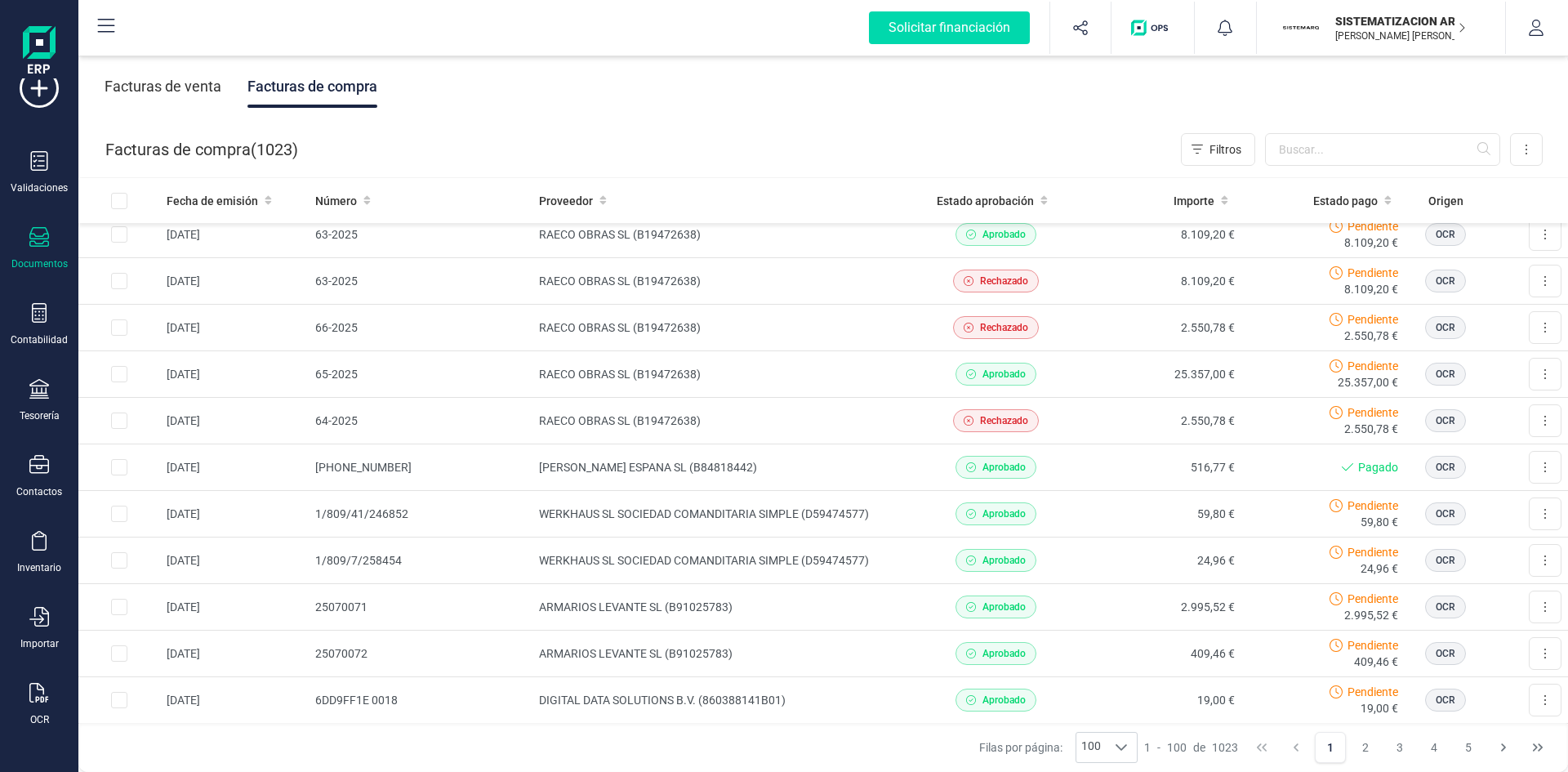
scroll to position [1491, 0]
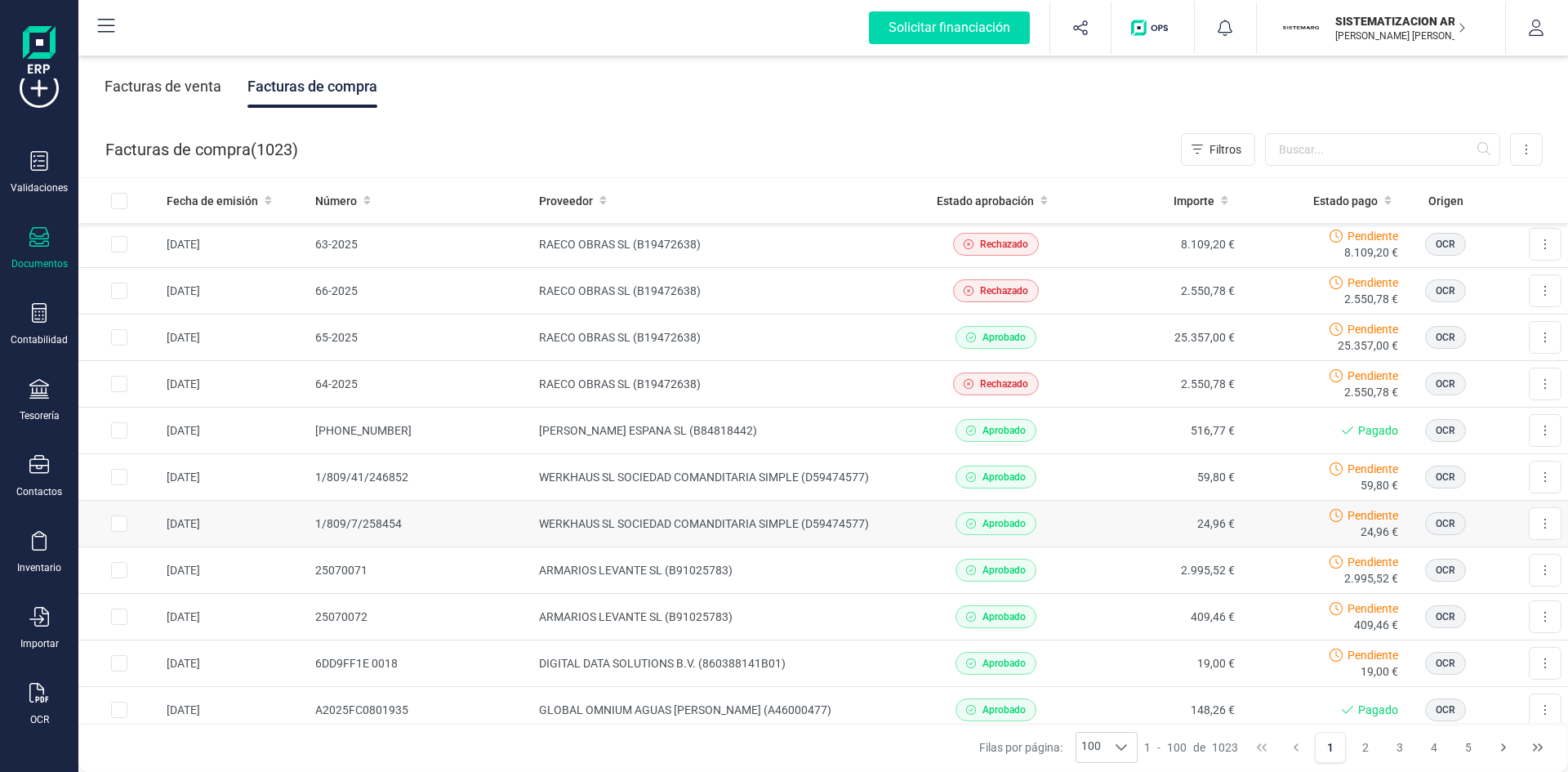
drag, startPoint x: 782, startPoint y: 522, endPoint x: 756, endPoint y: 514, distance: 27.2
click at [756, 514] on td "WERKHAUS SL SOCIEDAD COMANDITARIA SIMPLE (D59474577)" at bounding box center [723, 523] width 381 height 46
click at [870, 537] on td "WERKHAUS SL SOCIEDAD COMANDITARIA SIMPLE (D59474577)" at bounding box center [723, 523] width 381 height 46
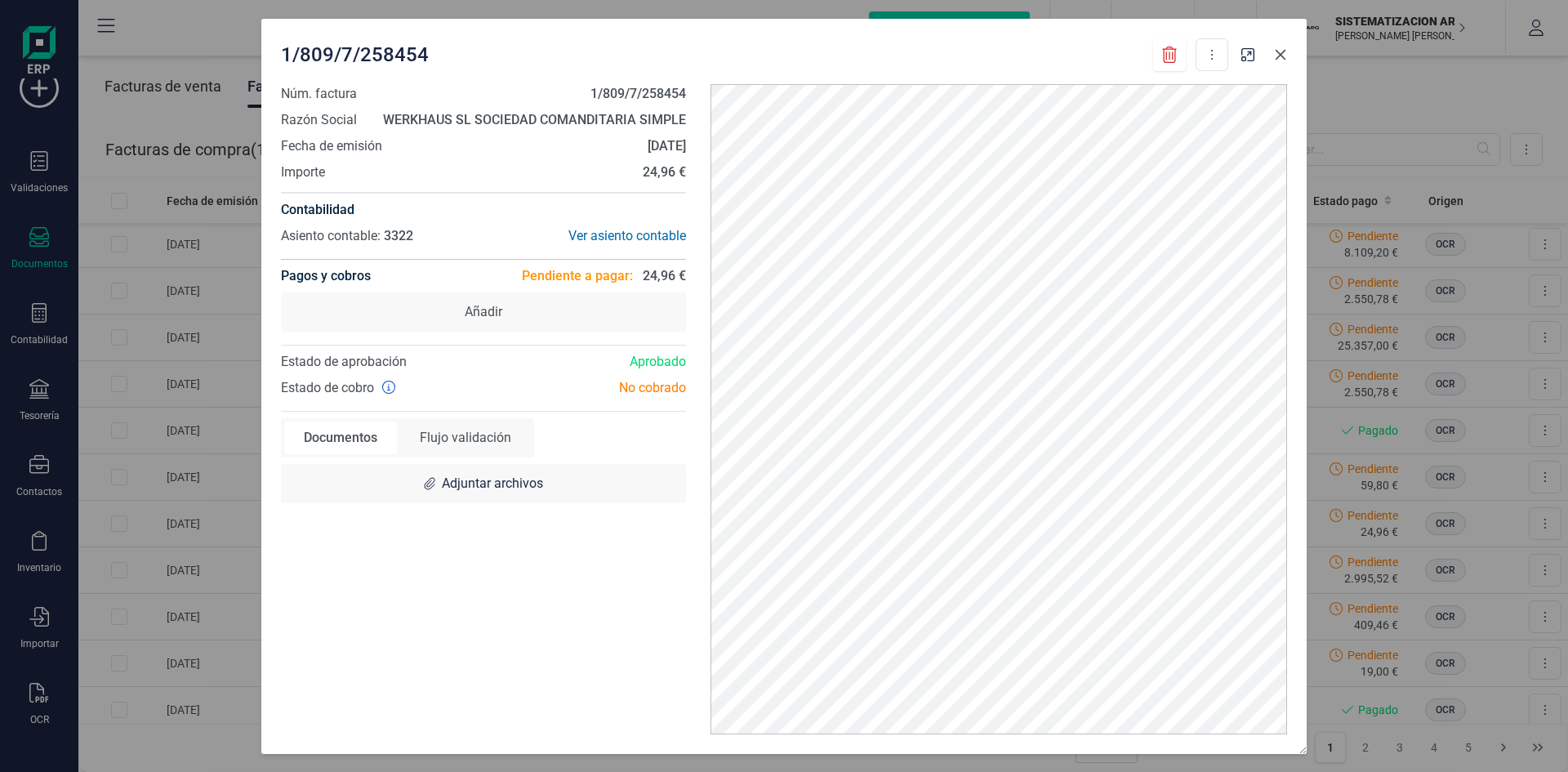
click at [1275, 56] on icon "button" at bounding box center [1280, 55] width 13 height 13
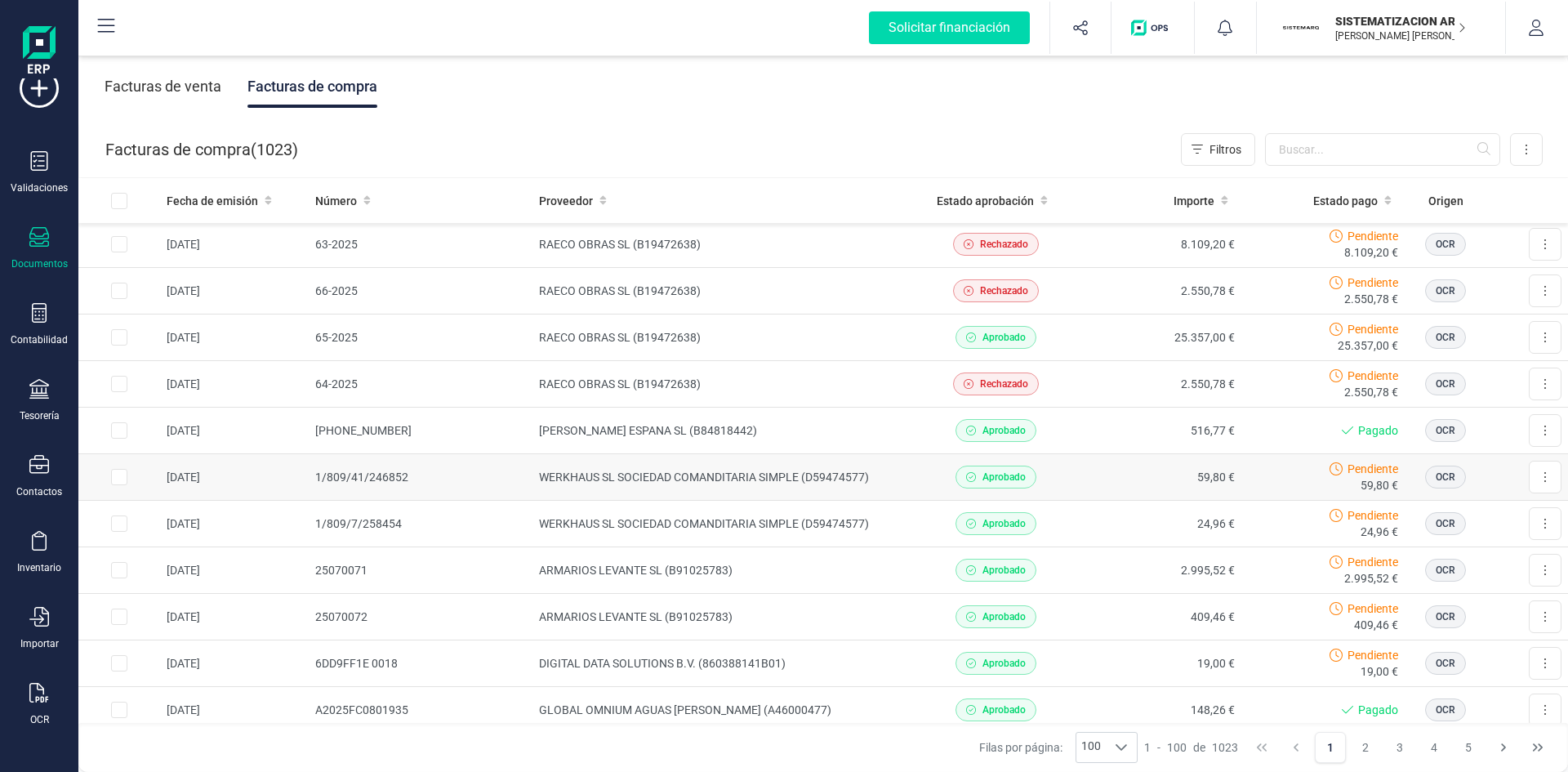
drag, startPoint x: 860, startPoint y: 488, endPoint x: 761, endPoint y: 491, distance: 99.0
click at [761, 491] on td "WERKHAUS SL SOCIEDAD COMANDITARIA SIMPLE (D59474577)" at bounding box center [723, 476] width 381 height 46
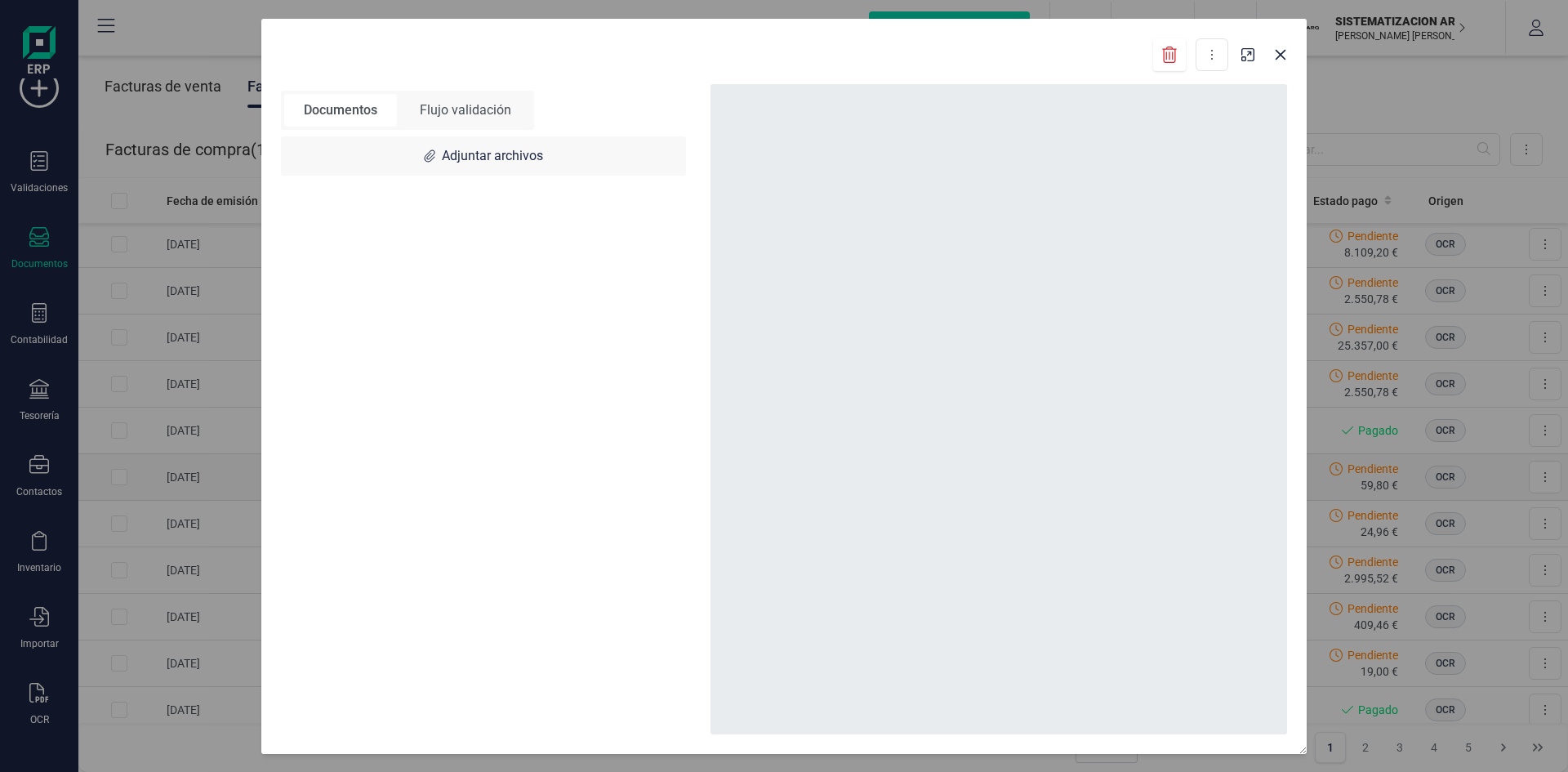
click at [761, 491] on div at bounding box center [999, 409] width 577 height 651
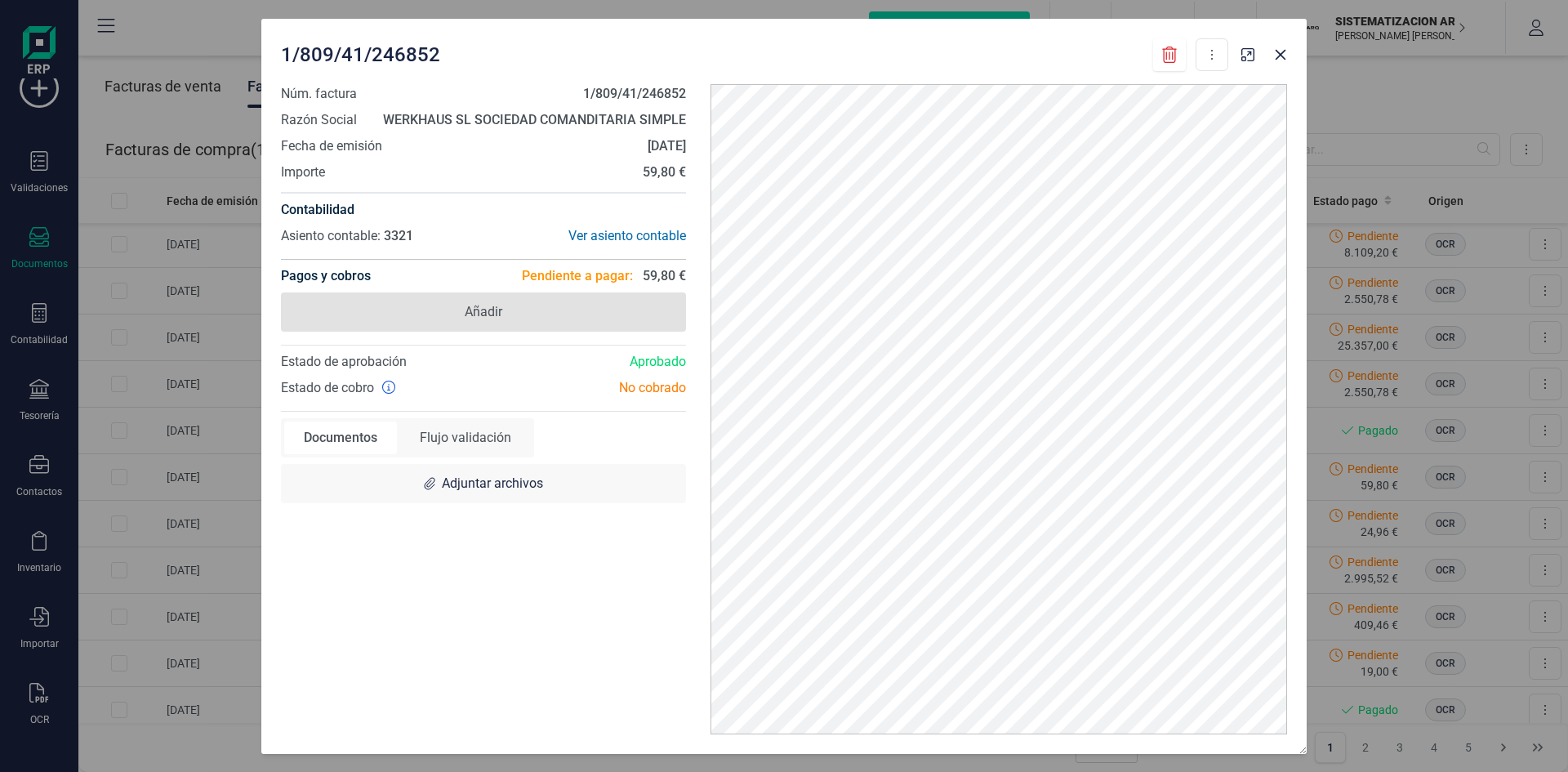
click at [591, 316] on span "Añadir" at bounding box center [483, 313] width 405 height 40
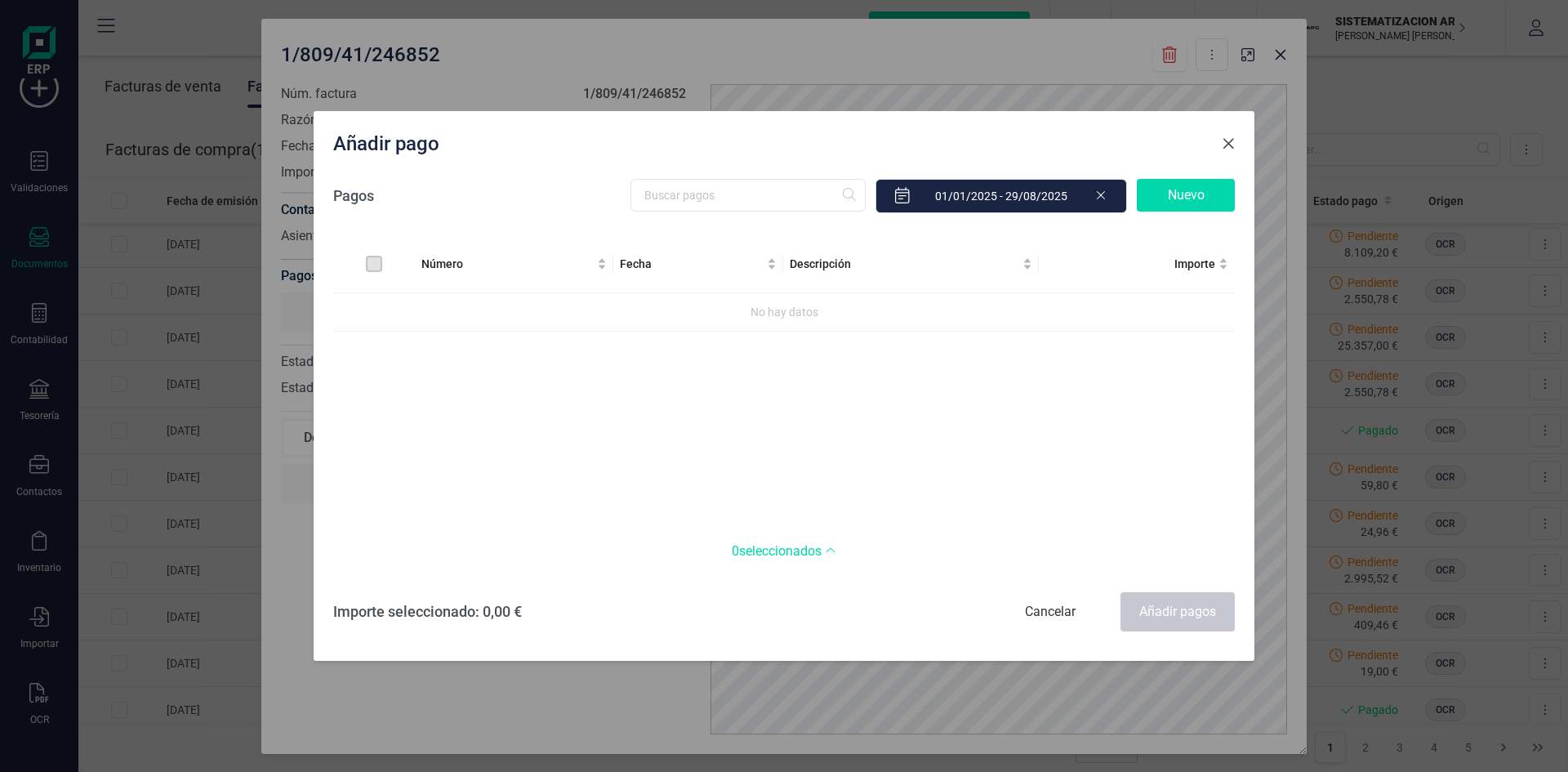
click at [1233, 139] on span "Close" at bounding box center [1228, 144] width 13 height 13
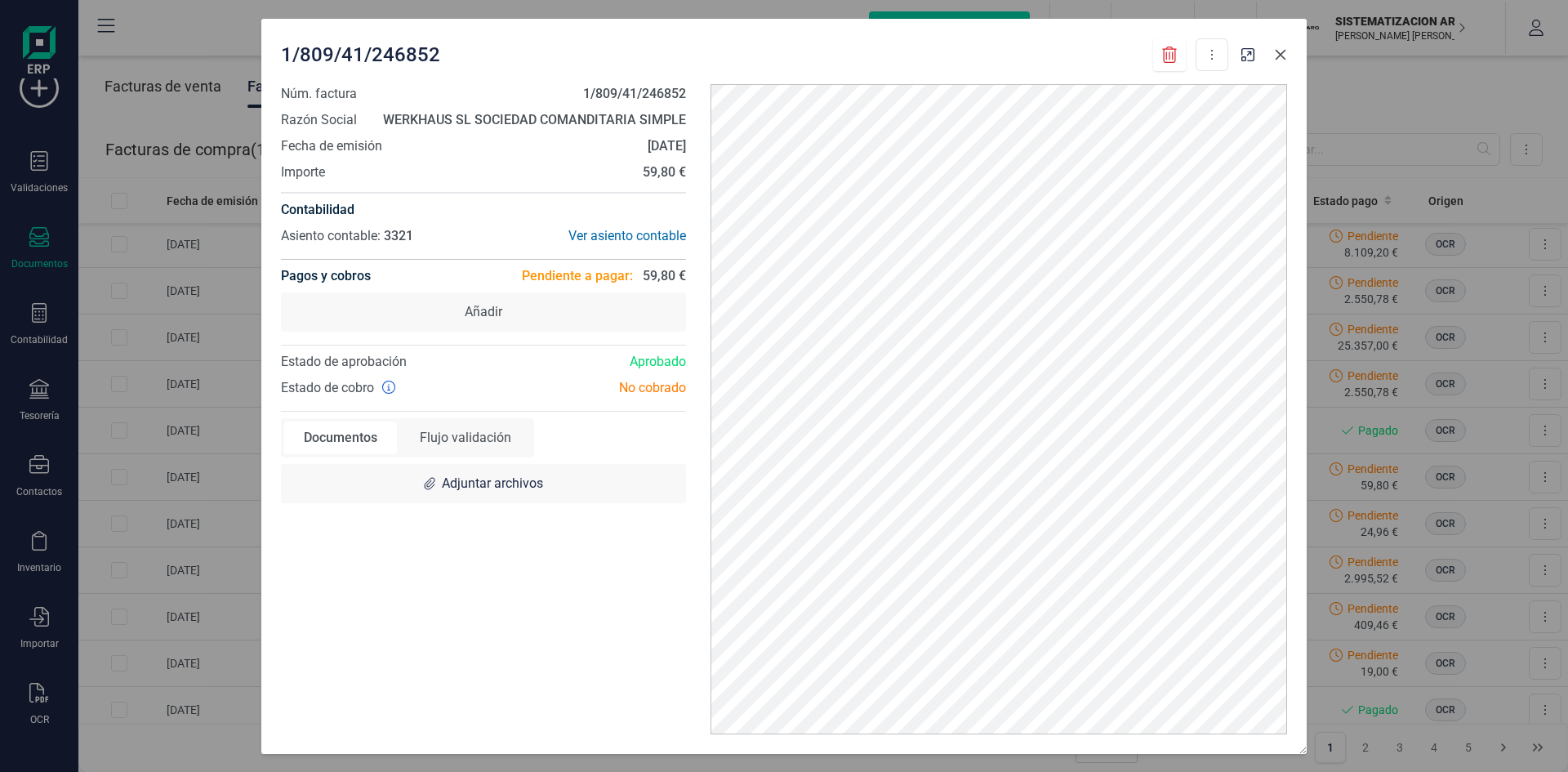
click at [1280, 54] on icon "button" at bounding box center [1280, 54] width 10 height 10
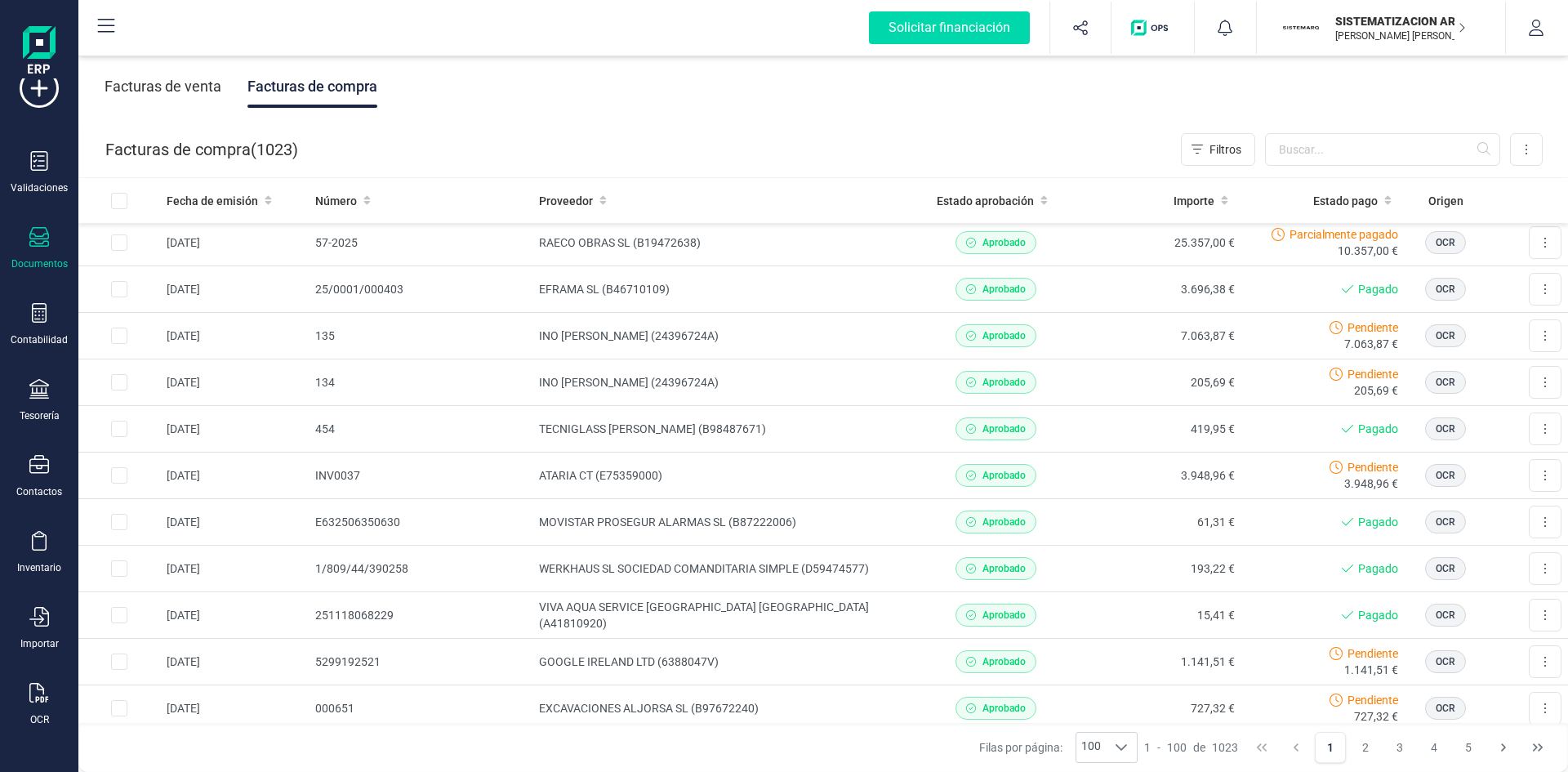
scroll to position [2701, 0]
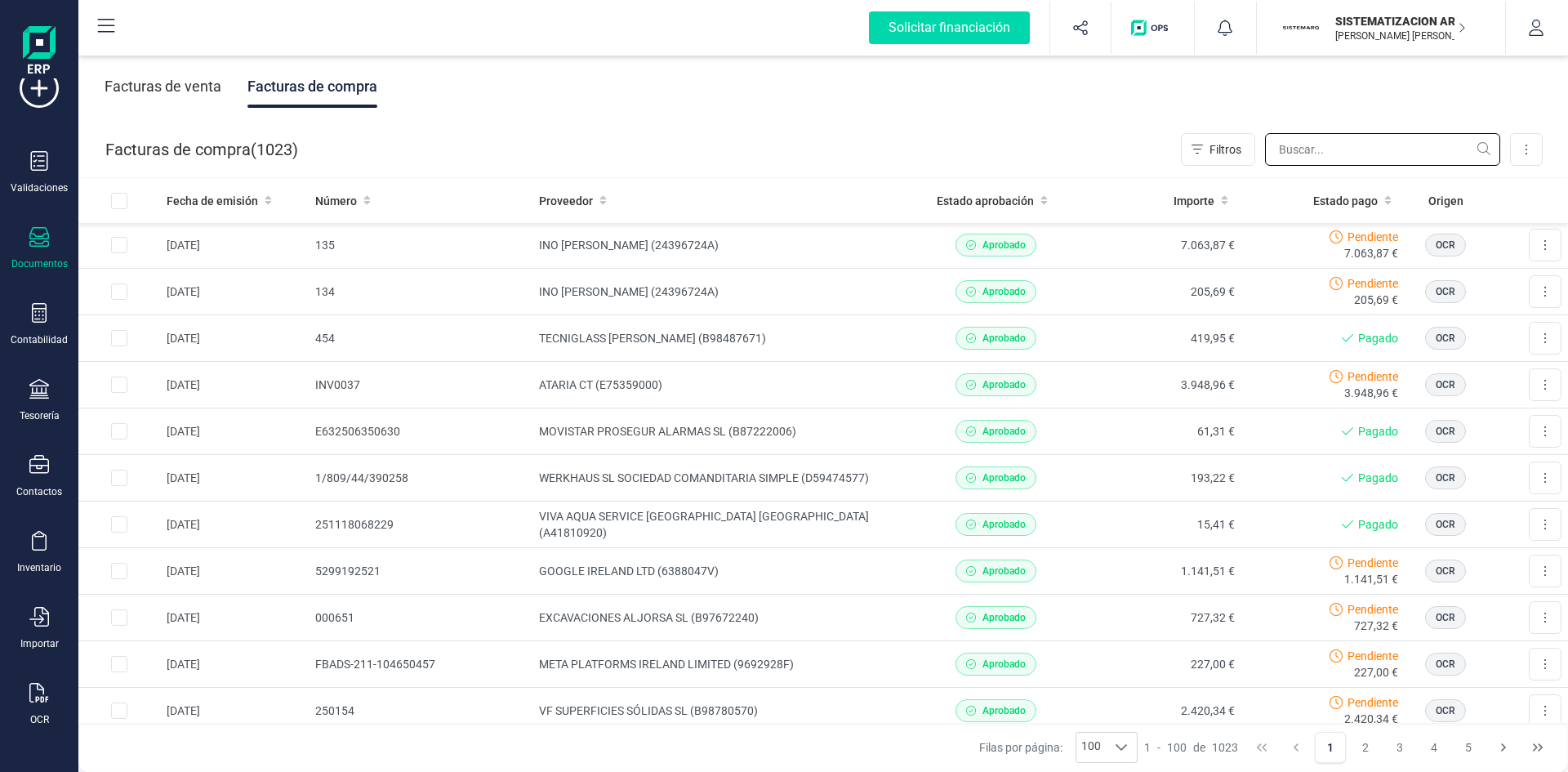
click at [1336, 151] on input "text" at bounding box center [1383, 149] width 235 height 33
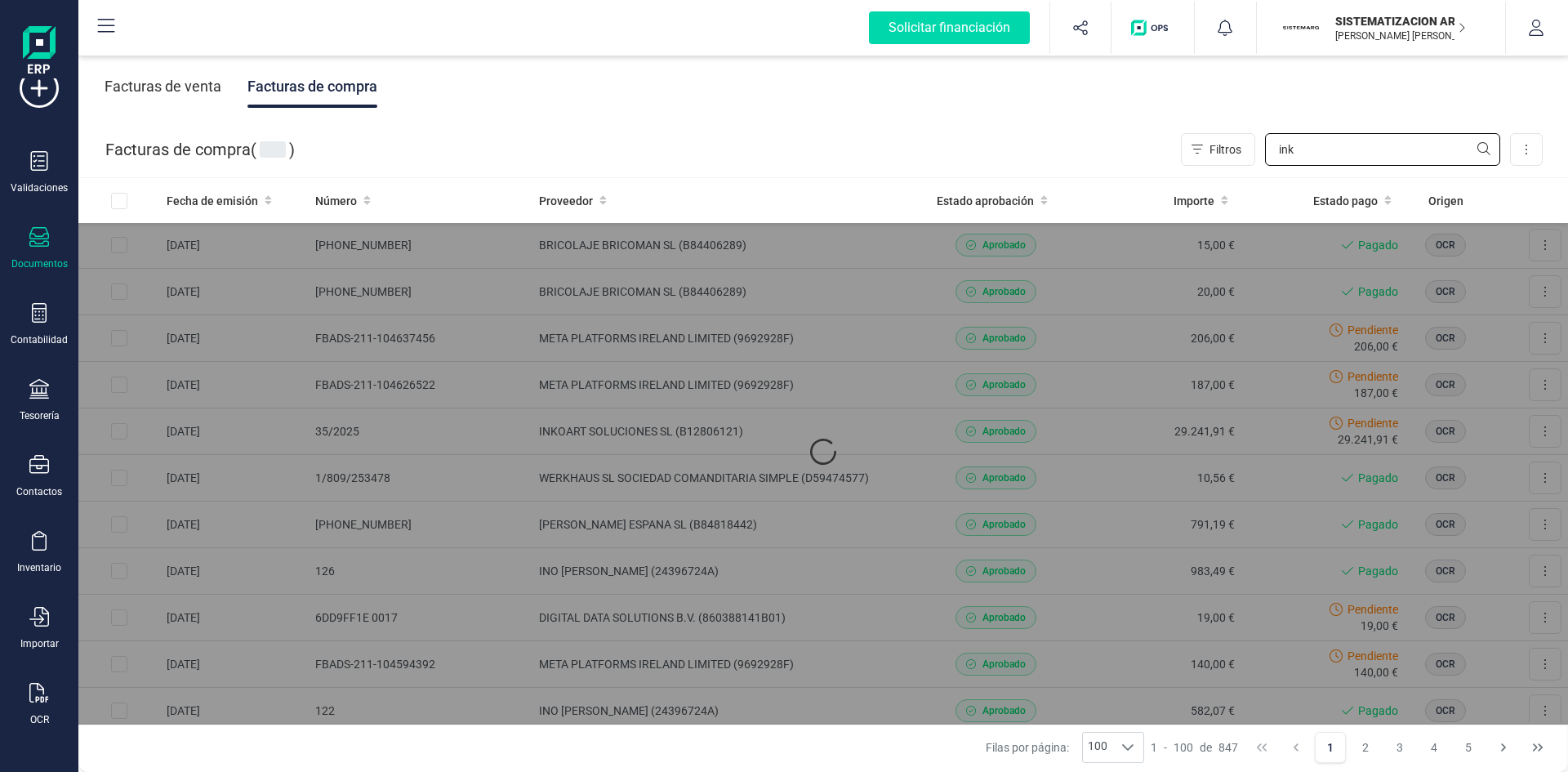
scroll to position [0, 0]
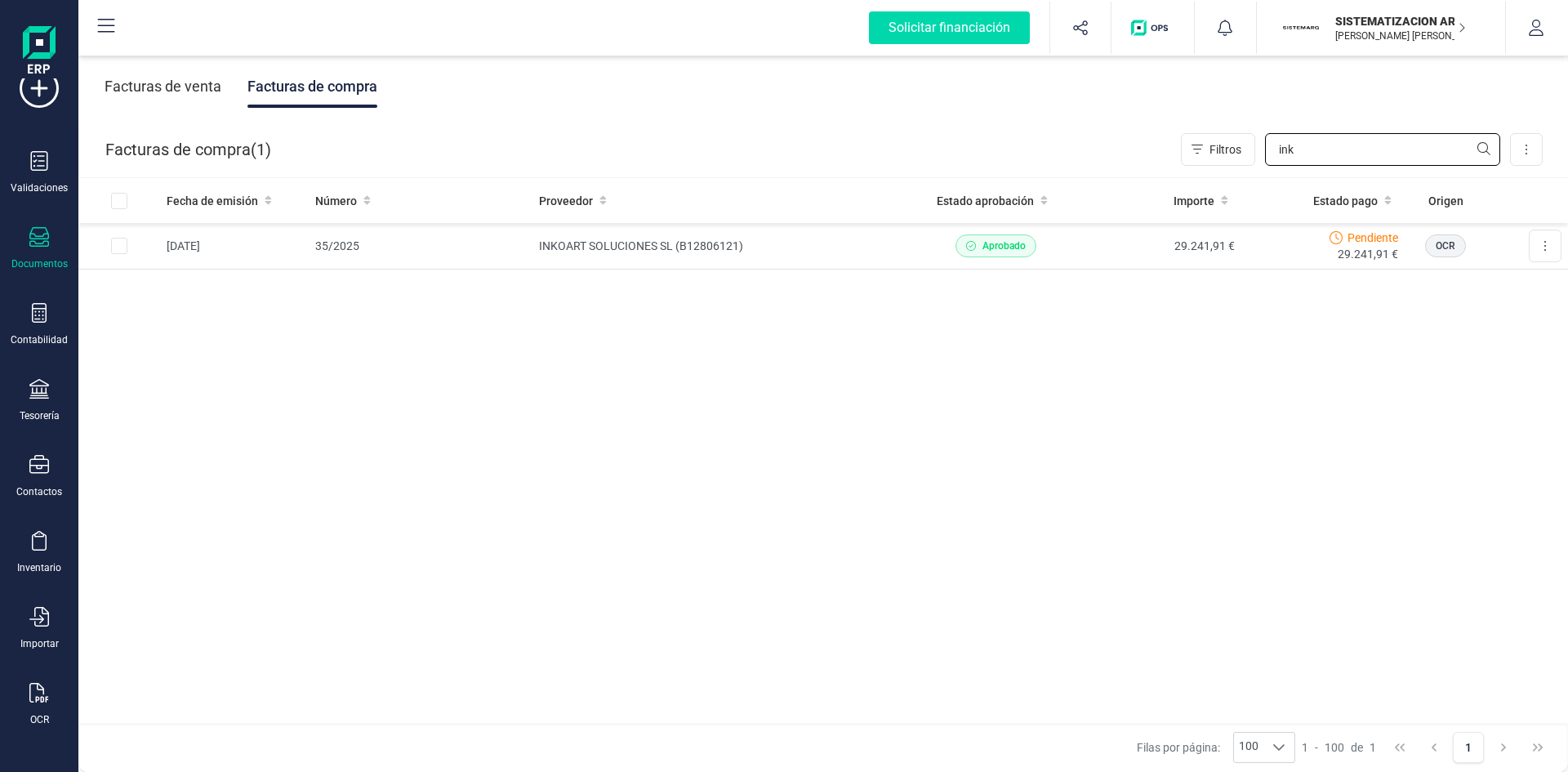
type input "ink"
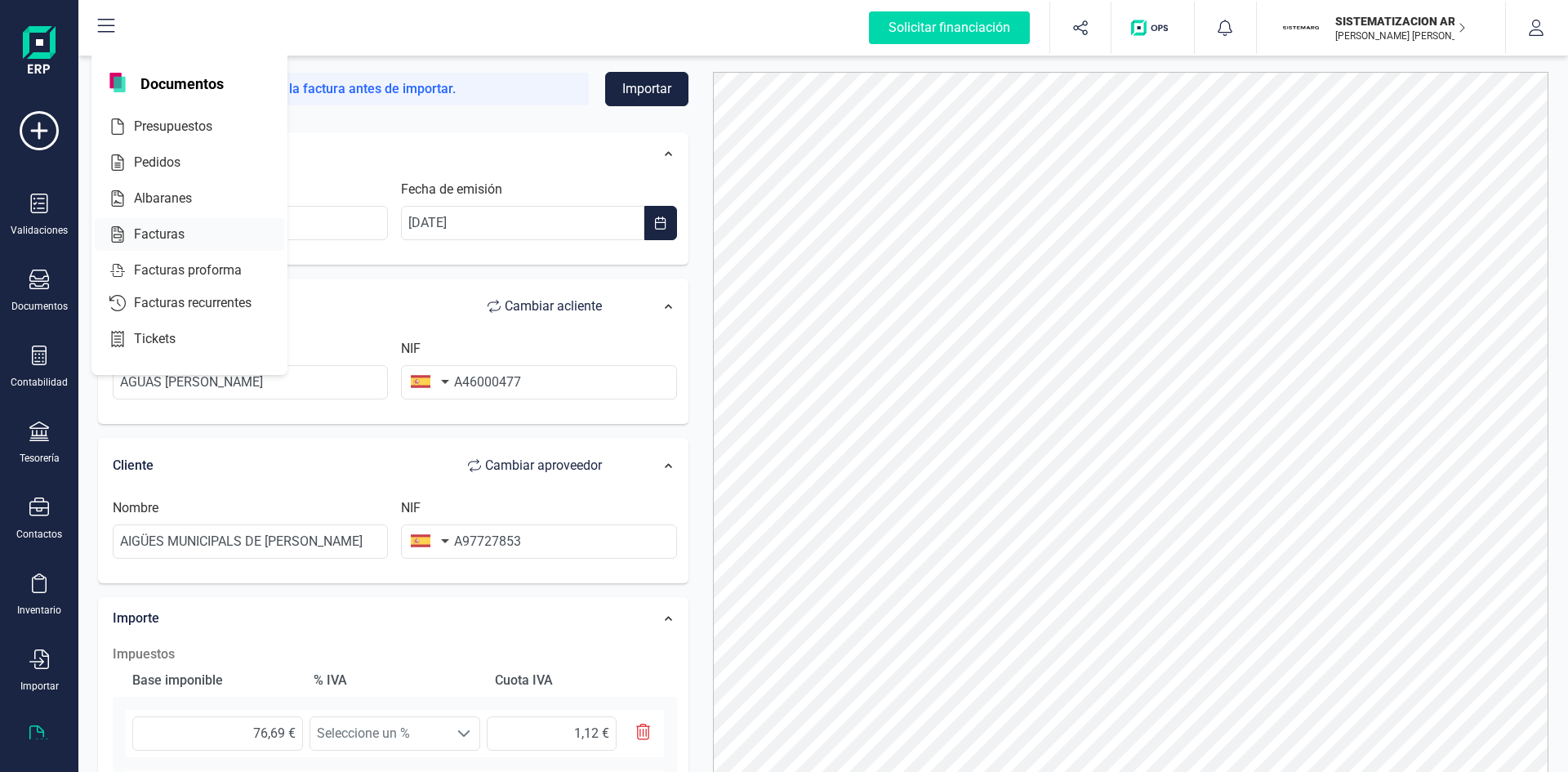
click at [184, 243] on div at bounding box center [199, 234] width 29 height 20
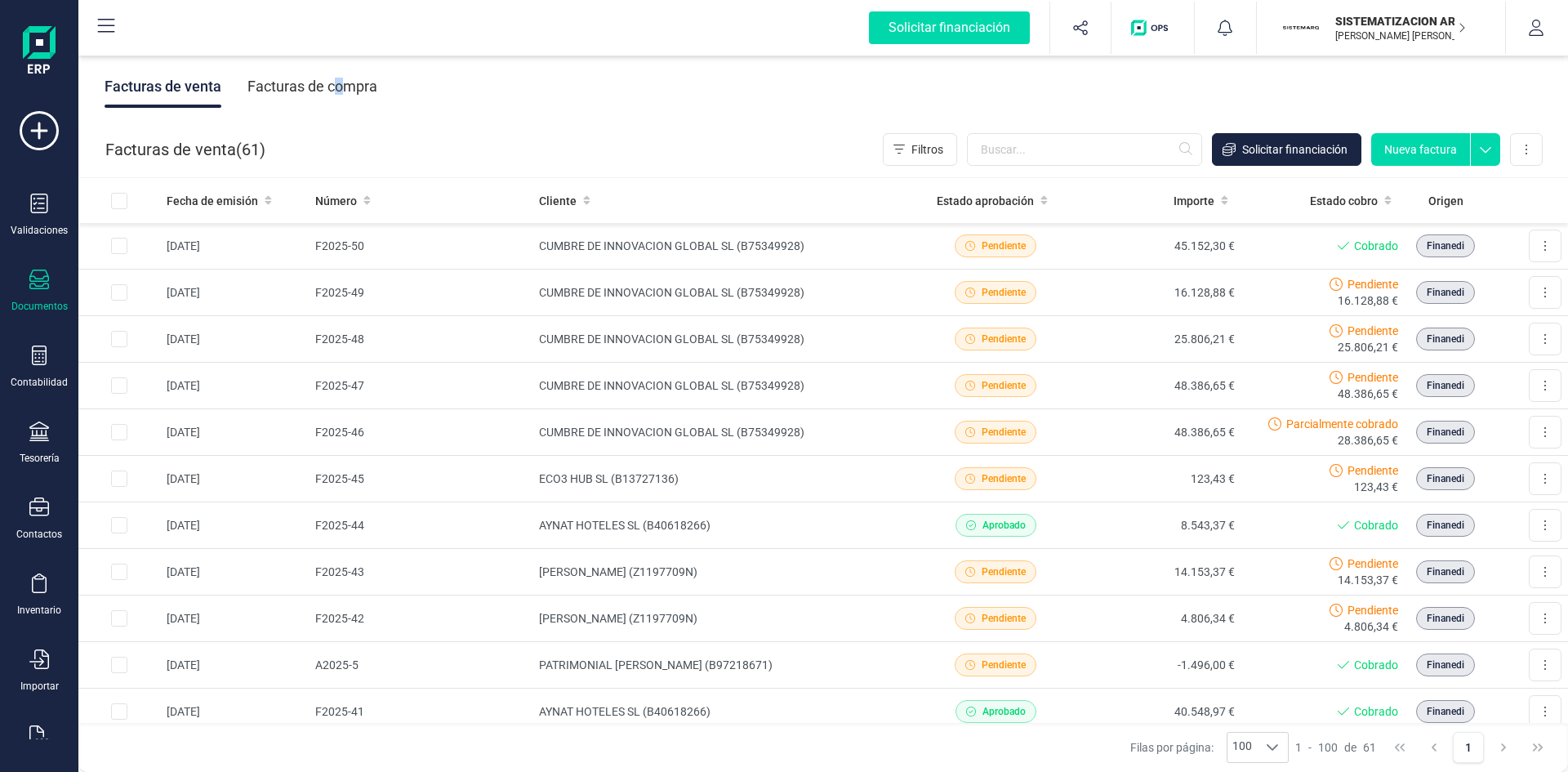
drag, startPoint x: 340, startPoint y: 66, endPoint x: 336, endPoint y: 83, distance: 17.5
click at [336, 83] on div "Facturas de compra" at bounding box center [312, 86] width 130 height 42
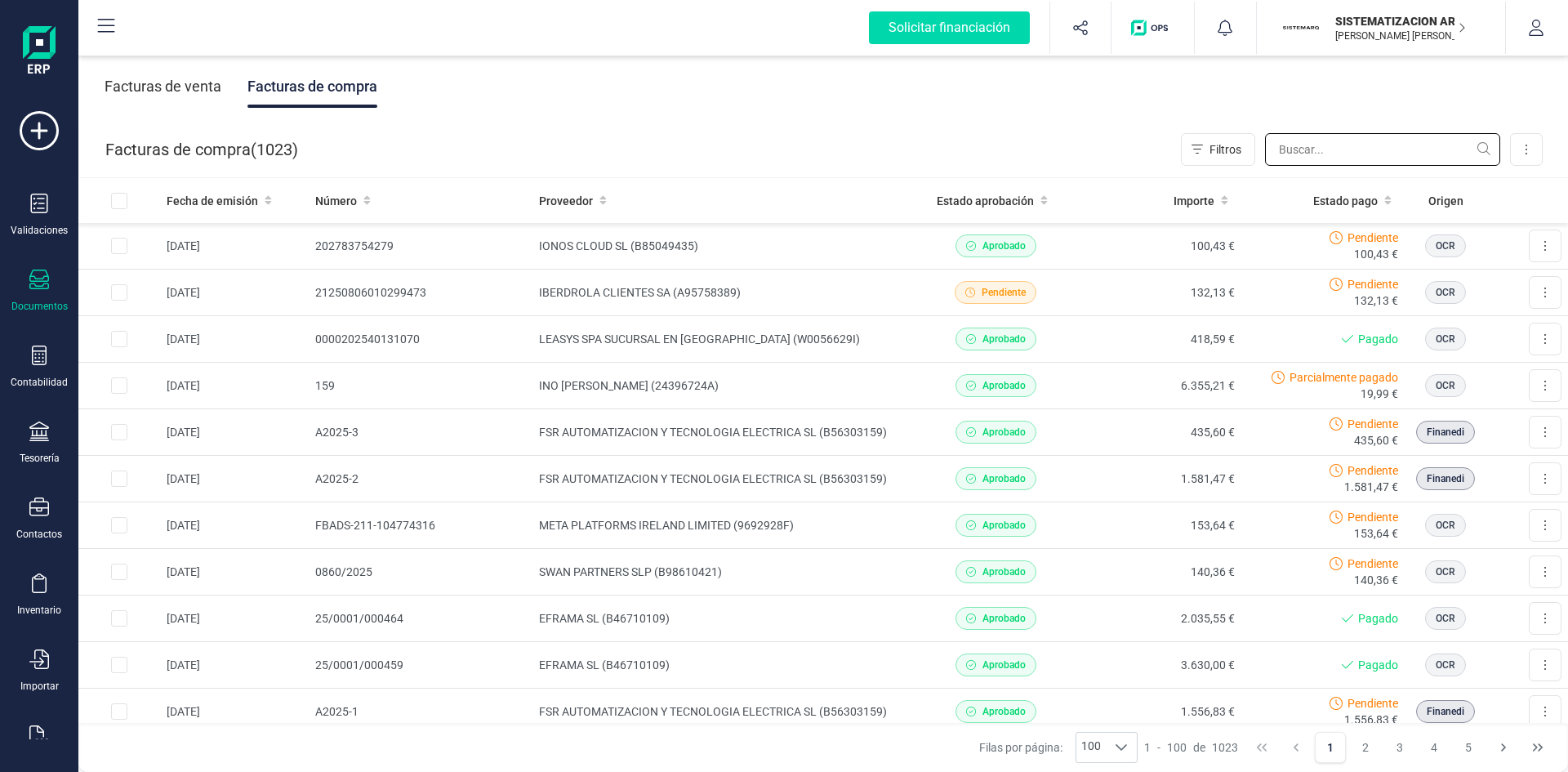
click at [1341, 152] on input "text" at bounding box center [1383, 149] width 235 height 33
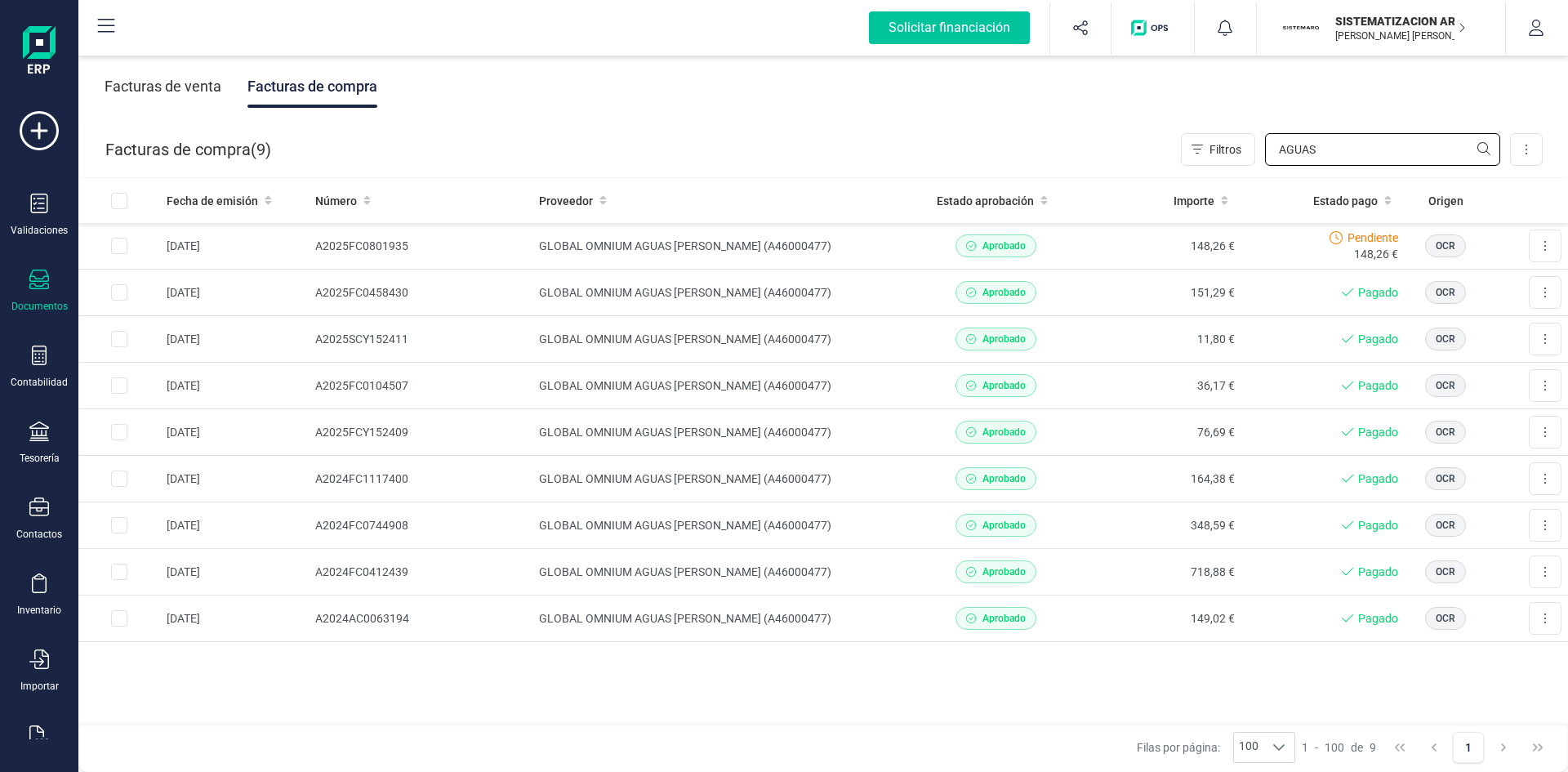
type input "AGUAS"
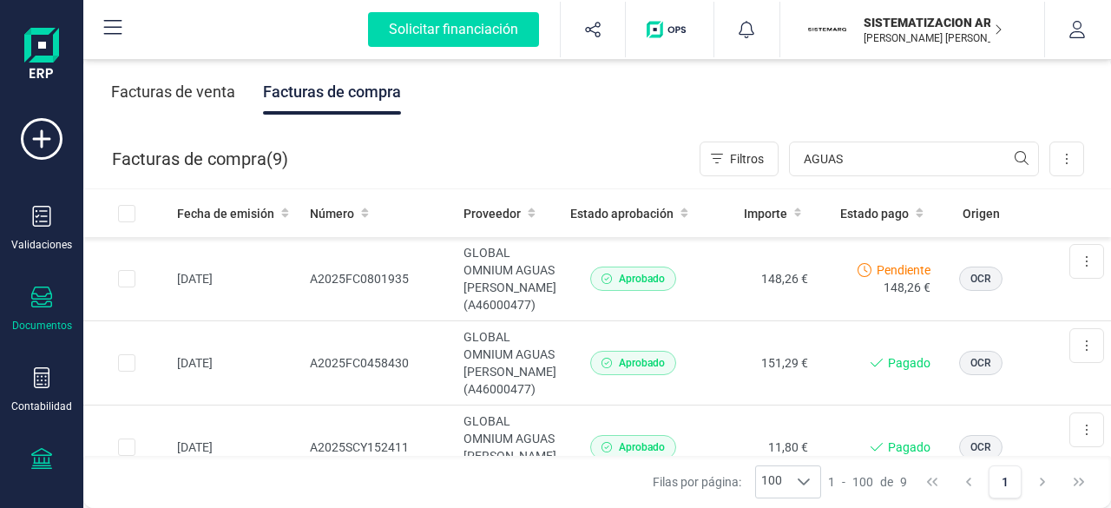
click at [42, 457] on icon at bounding box center [41, 458] width 21 height 21
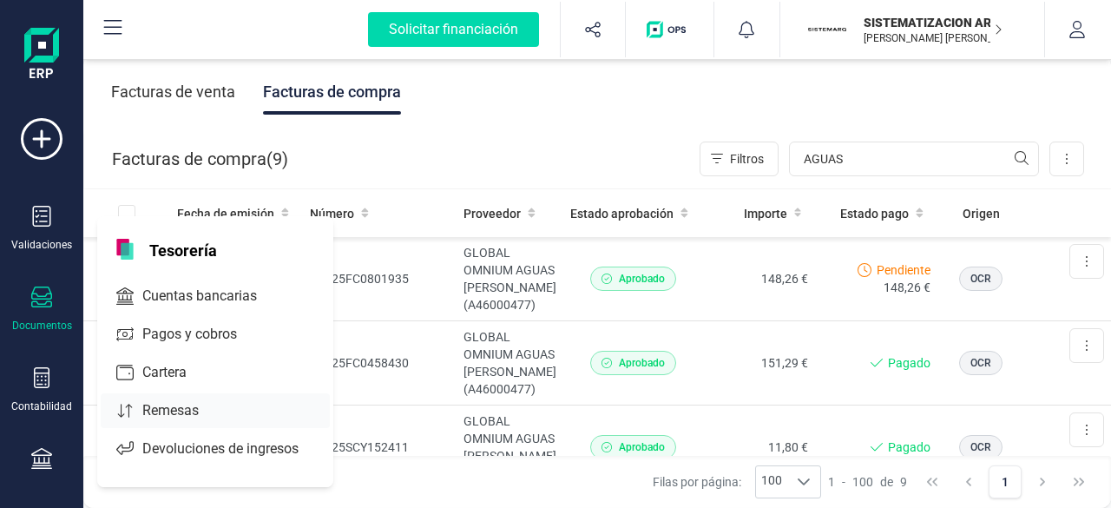
click at [147, 400] on span "Remesas" at bounding box center [182, 410] width 95 height 21
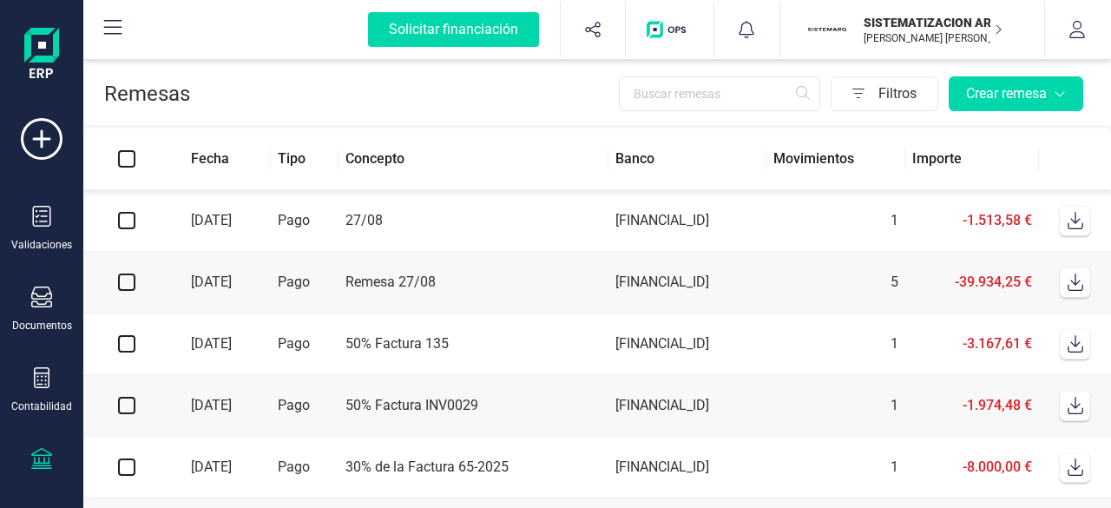
click at [488, 344] on td "50% Factura 135" at bounding box center [473, 344] width 270 height 62
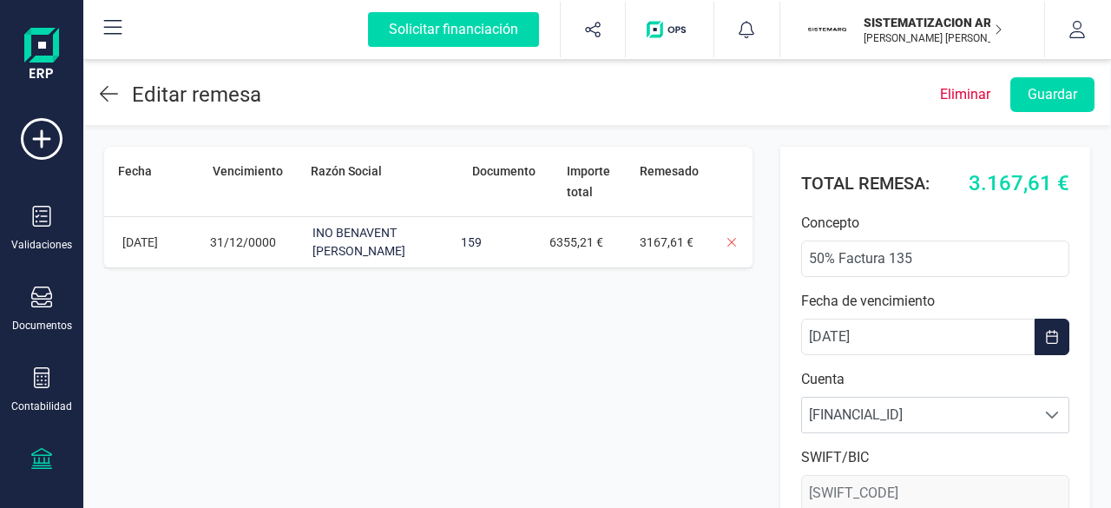
click at [115, 102] on icon at bounding box center [109, 93] width 18 height 21
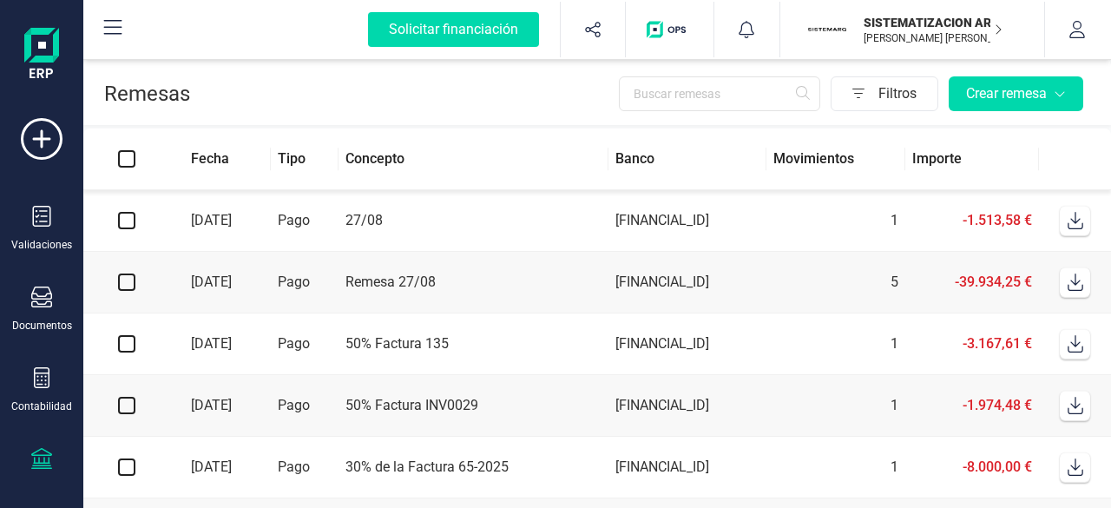
click at [429, 351] on td "50% Factura 135" at bounding box center [473, 344] width 270 height 62
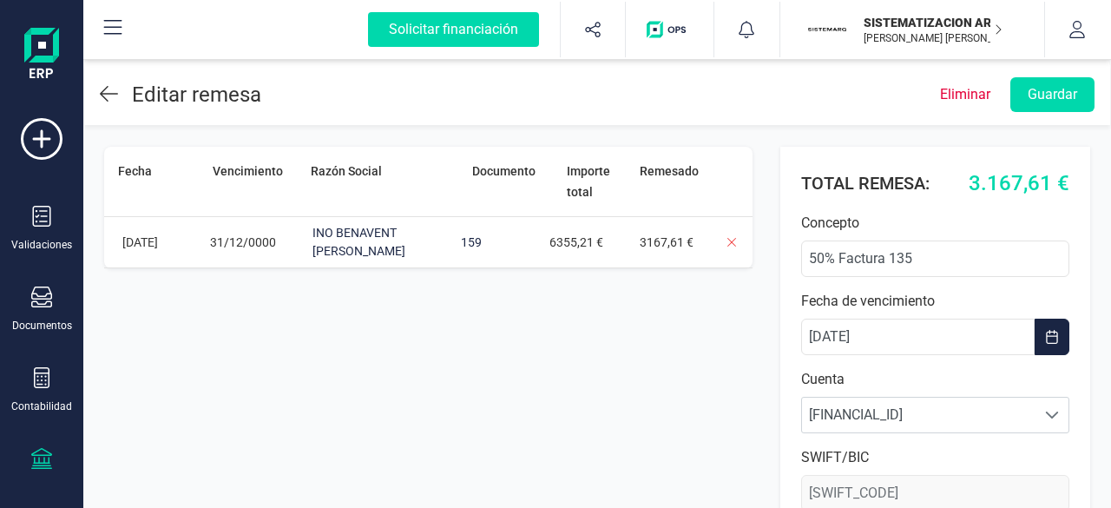
click at [104, 96] on icon at bounding box center [109, 93] width 18 height 21
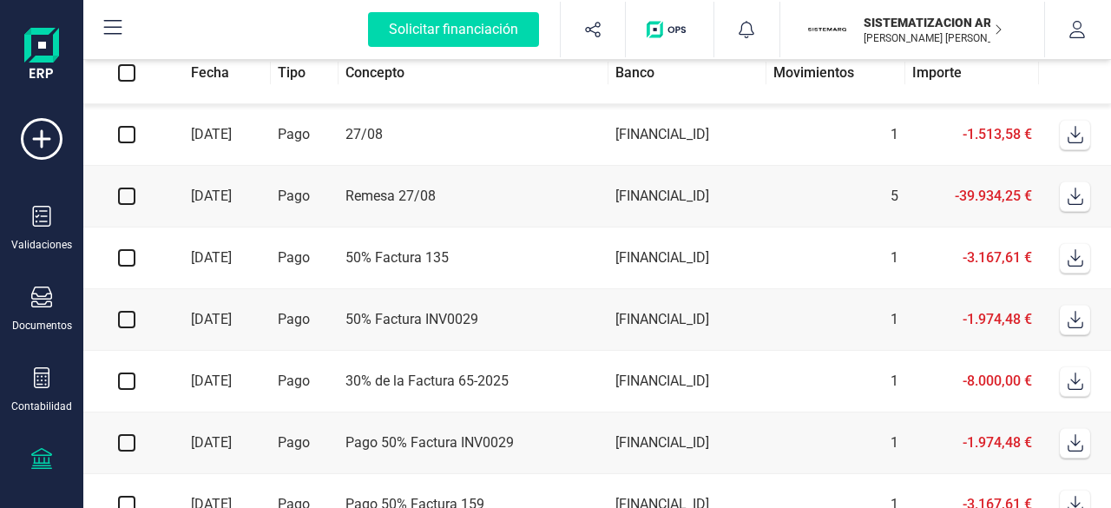
scroll to position [88, 0]
click at [813, 390] on td "1" at bounding box center [835, 380] width 139 height 62
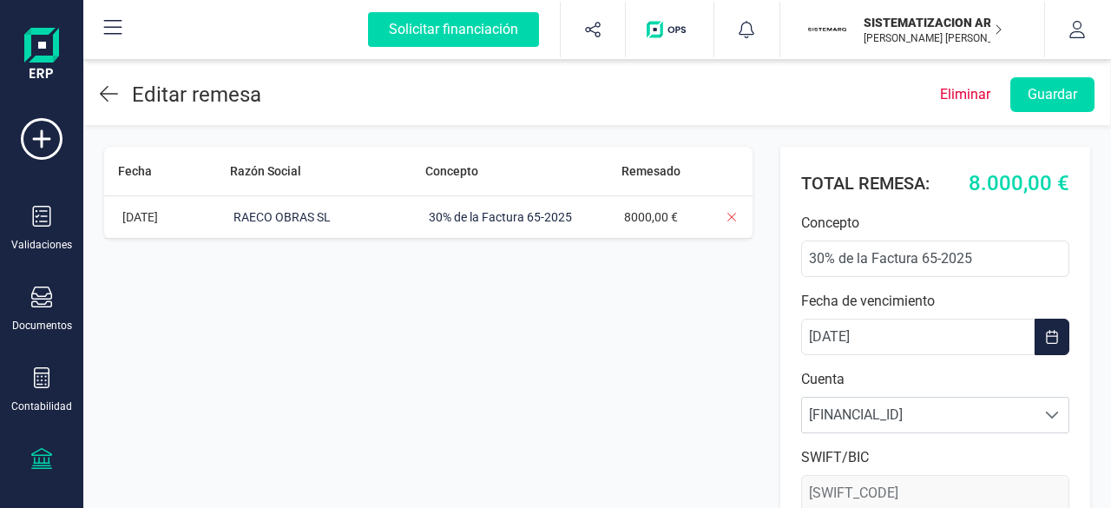
click at [108, 89] on icon at bounding box center [109, 93] width 18 height 21
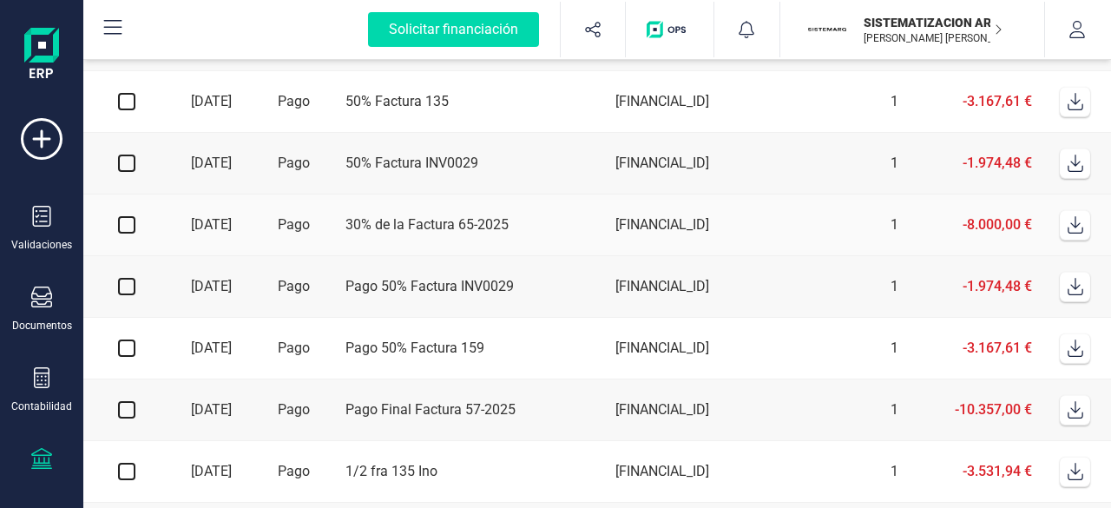
scroll to position [252, 0]
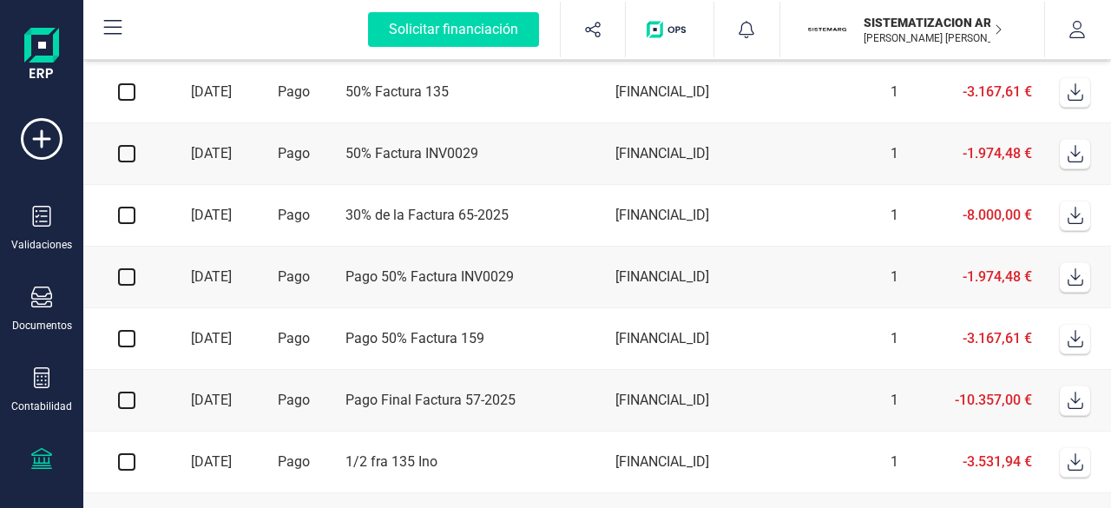
click at [527, 416] on td "Pago Final Factura 57-2025" at bounding box center [473, 401] width 270 height 62
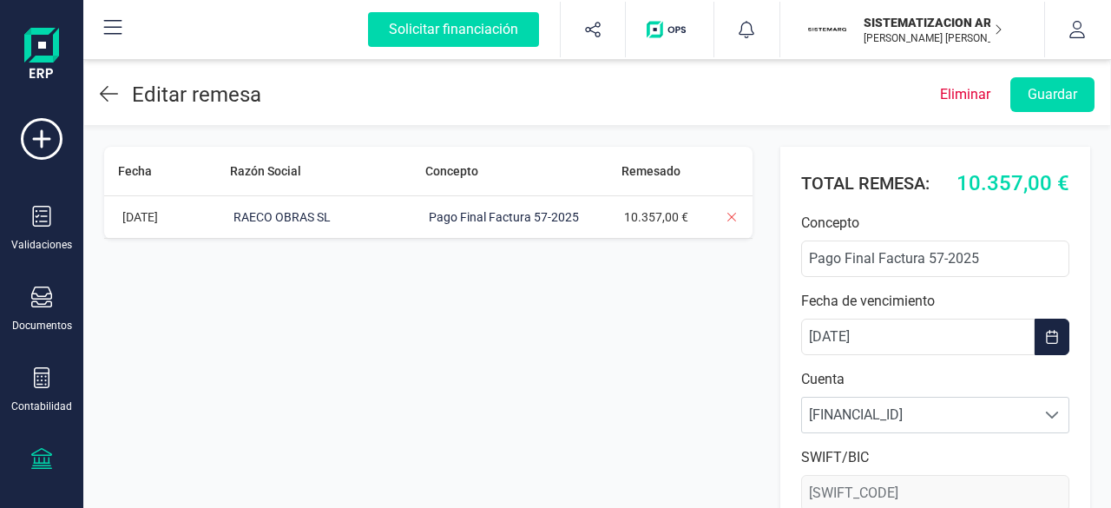
click at [111, 97] on icon at bounding box center [109, 93] width 18 height 21
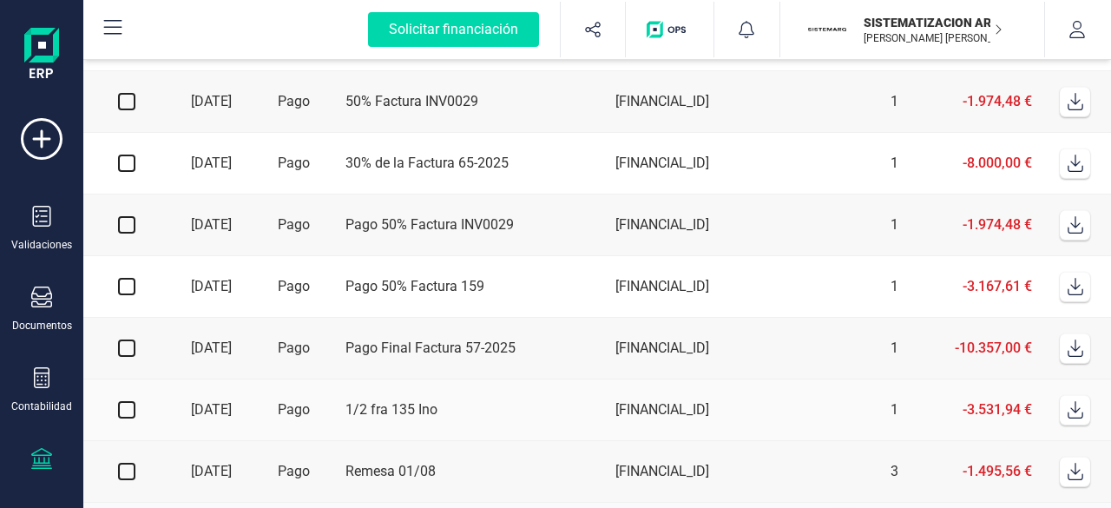
scroll to position [350, 0]
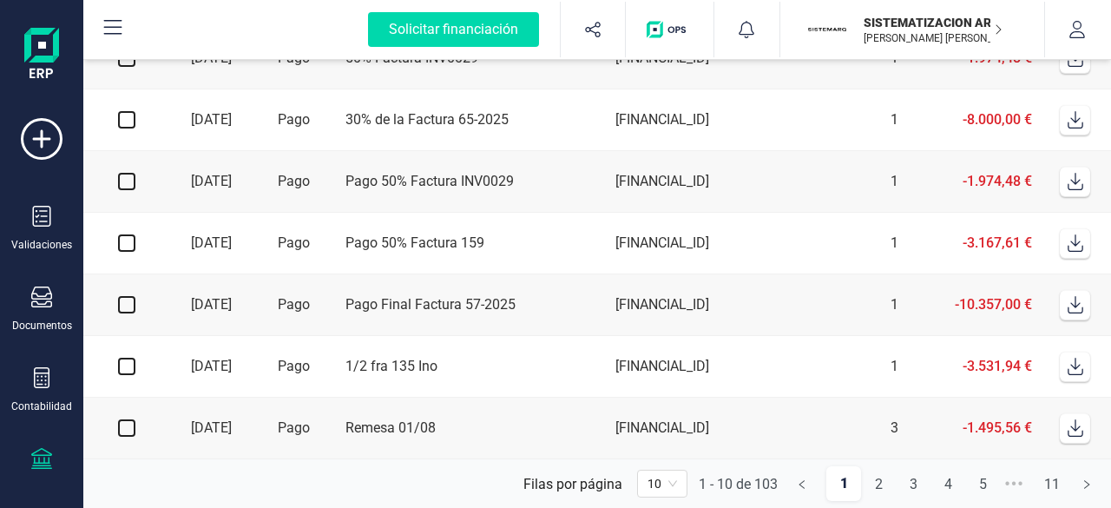
click at [826, 426] on td "3" at bounding box center [835, 428] width 139 height 62
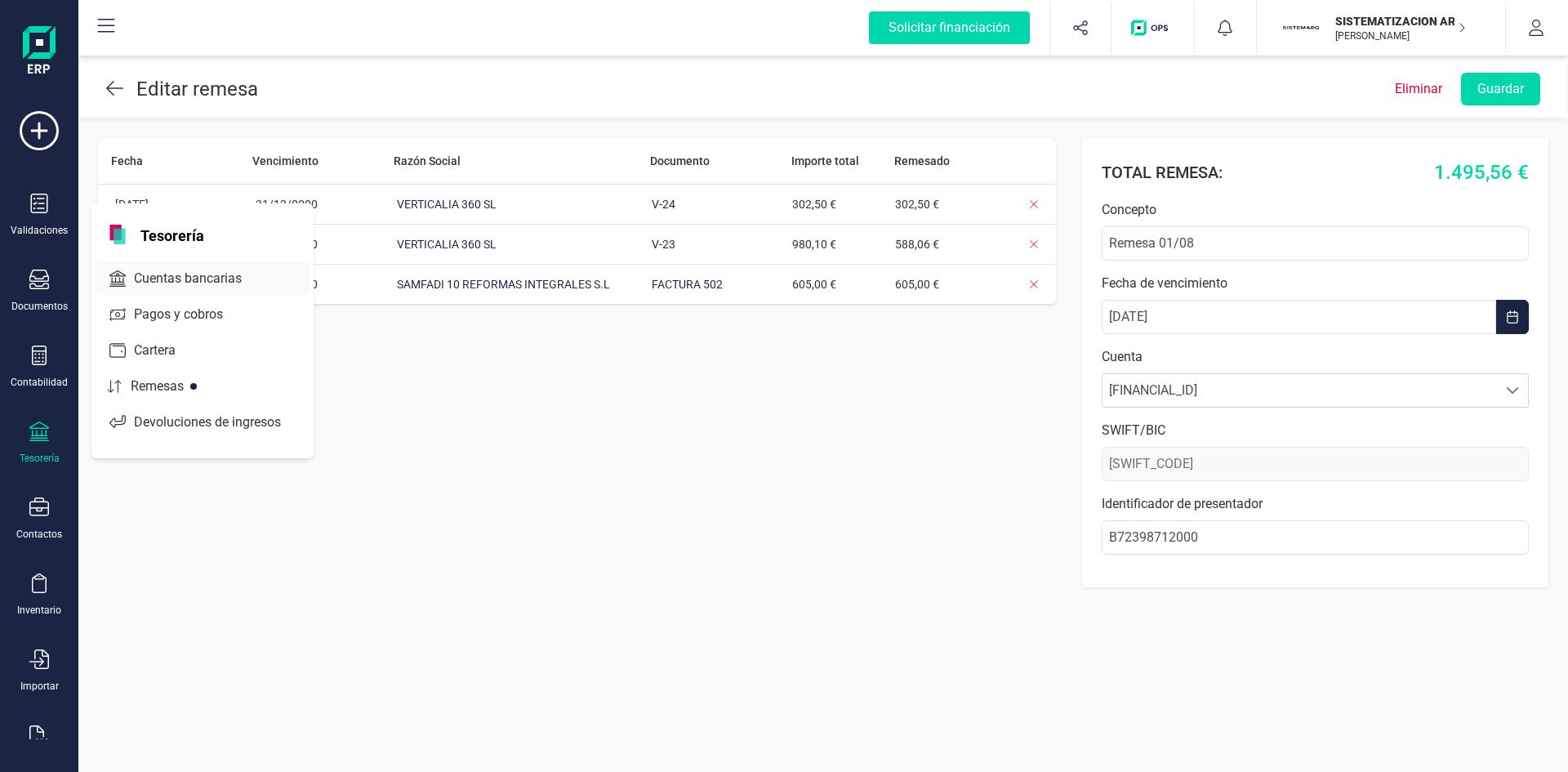
click at [271, 275] on div at bounding box center [256, 278] width 29 height 7
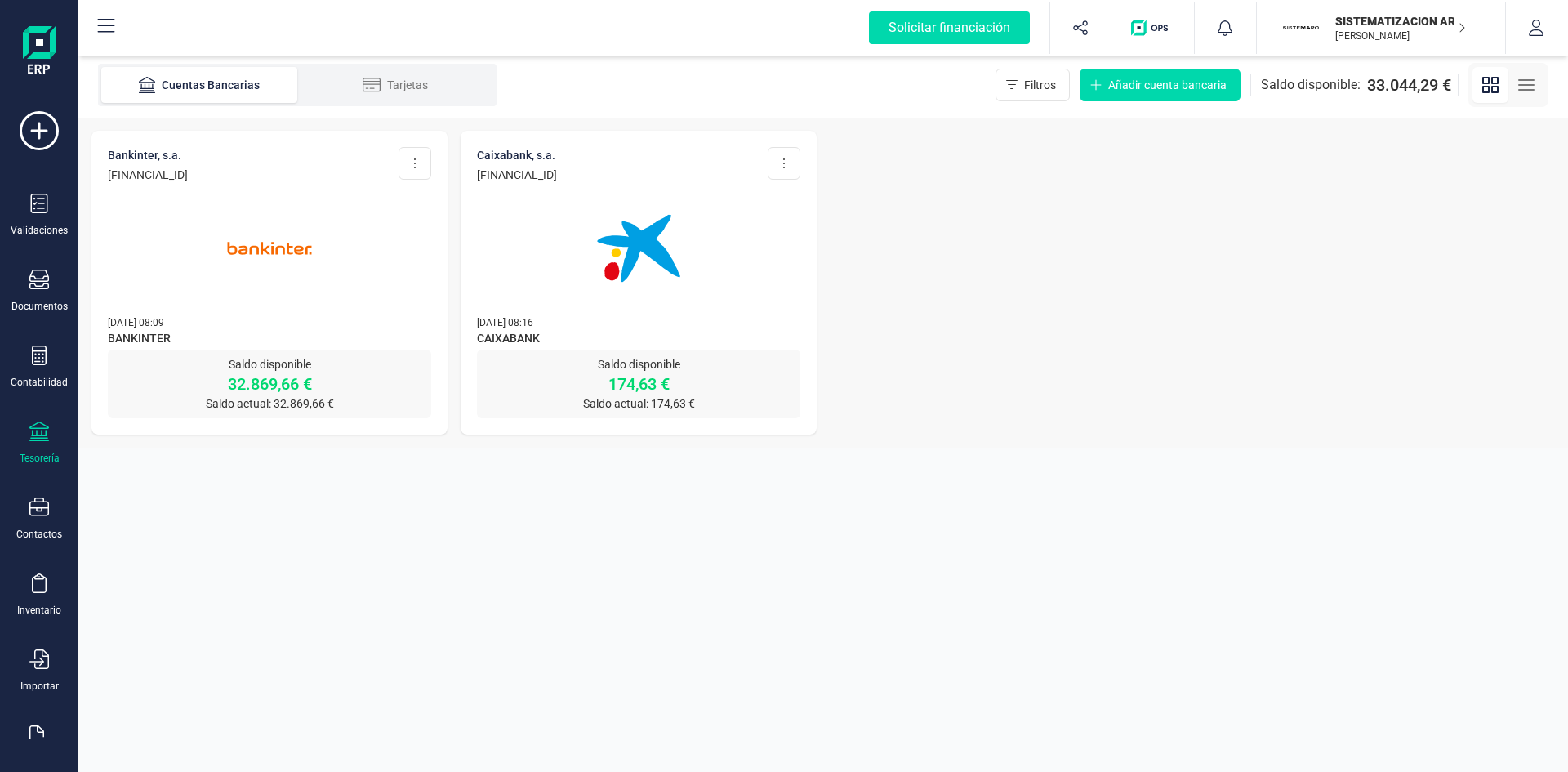
click at [635, 278] on img at bounding box center [639, 249] width 137 height 137
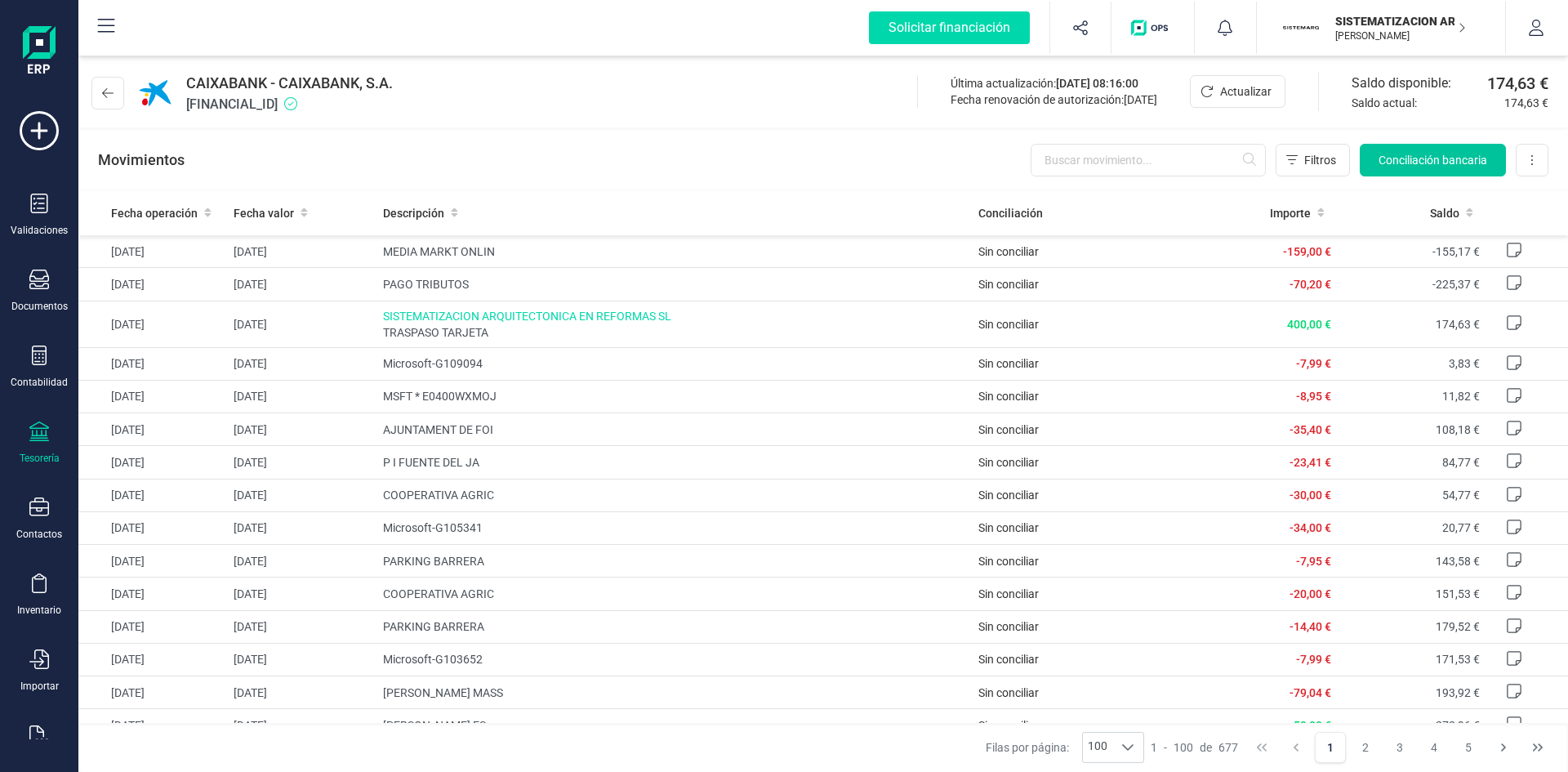
click at [1428, 174] on button "Conciliación bancaria" at bounding box center [1432, 160] width 146 height 33
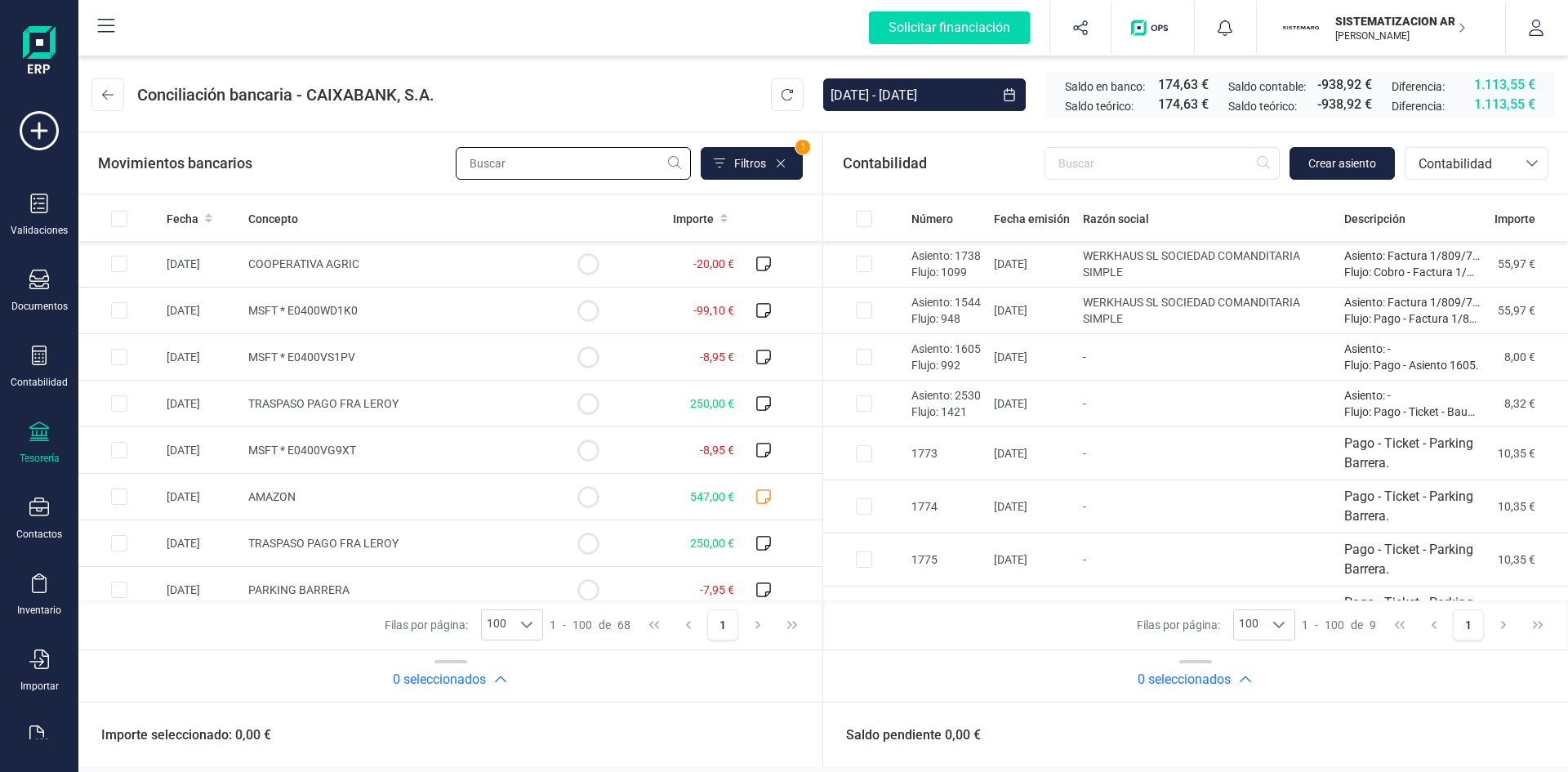
click at [550, 159] on input "text" at bounding box center [573, 163] width 235 height 33
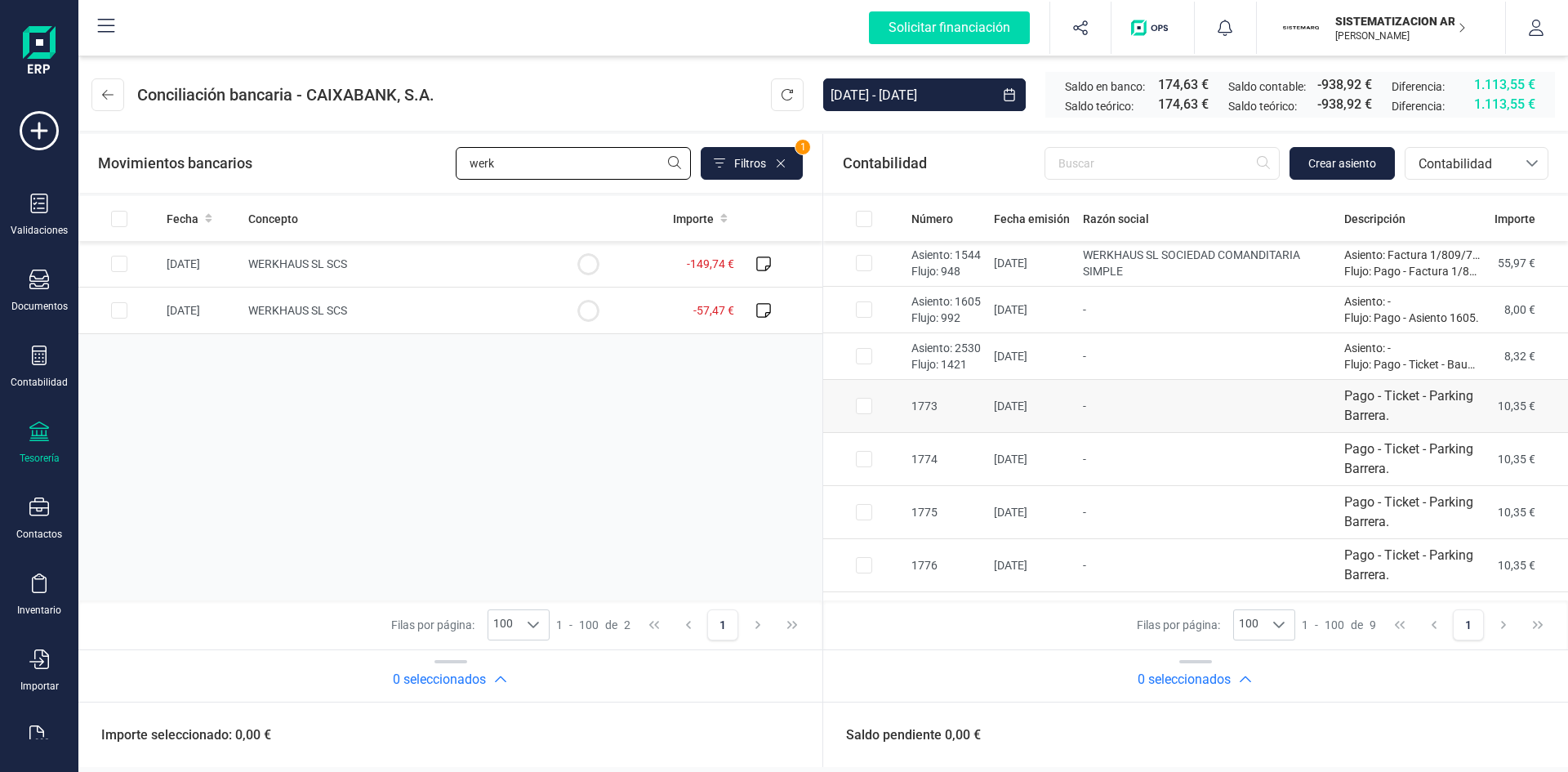
scroll to position [92, 0]
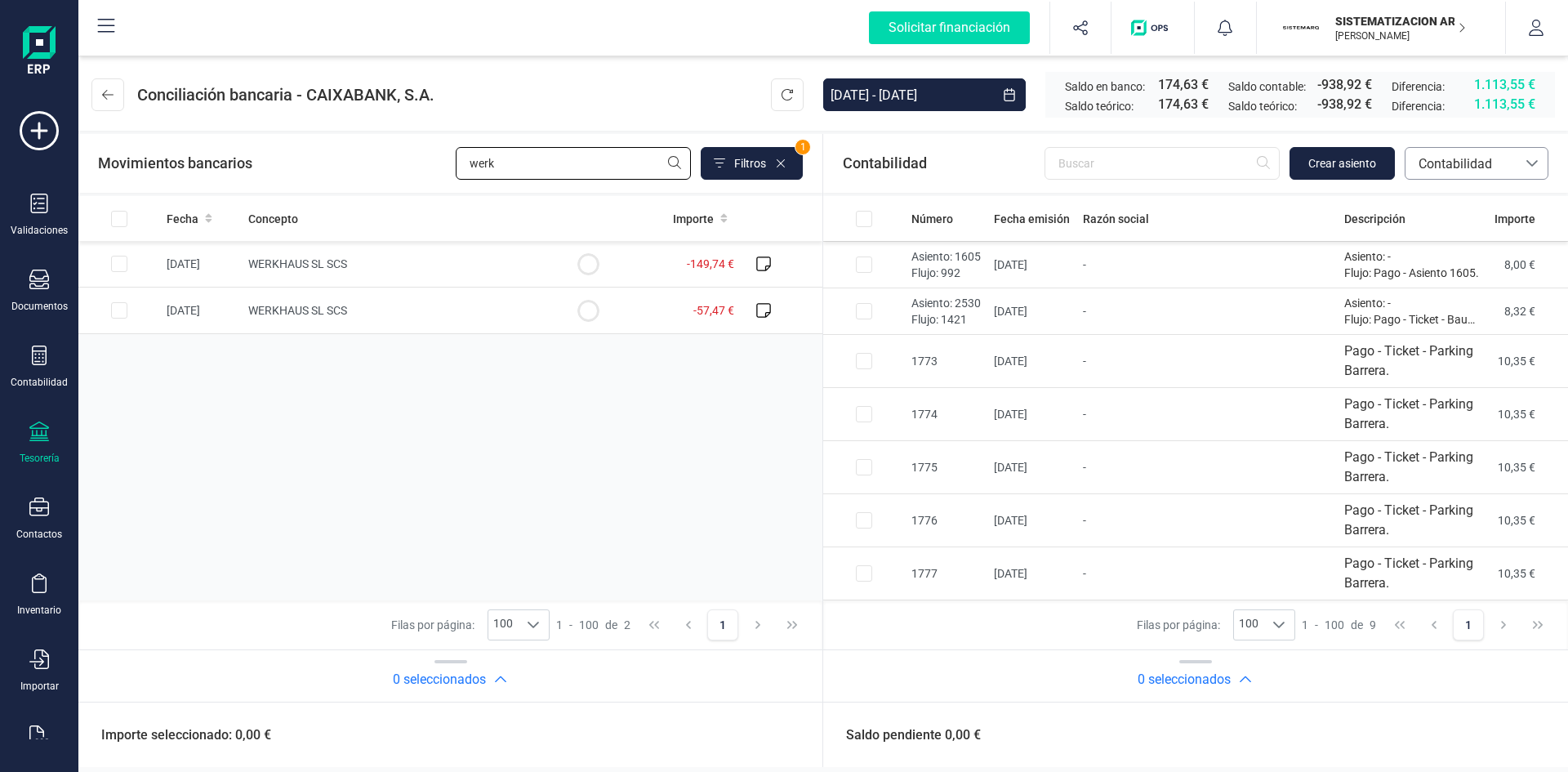
type input "werk"
drag, startPoint x: 1455, startPoint y: 164, endPoint x: 1490, endPoint y: 167, distance: 35.1
click at [1490, 167] on span "Contabilidad" at bounding box center [1461, 164] width 98 height 20
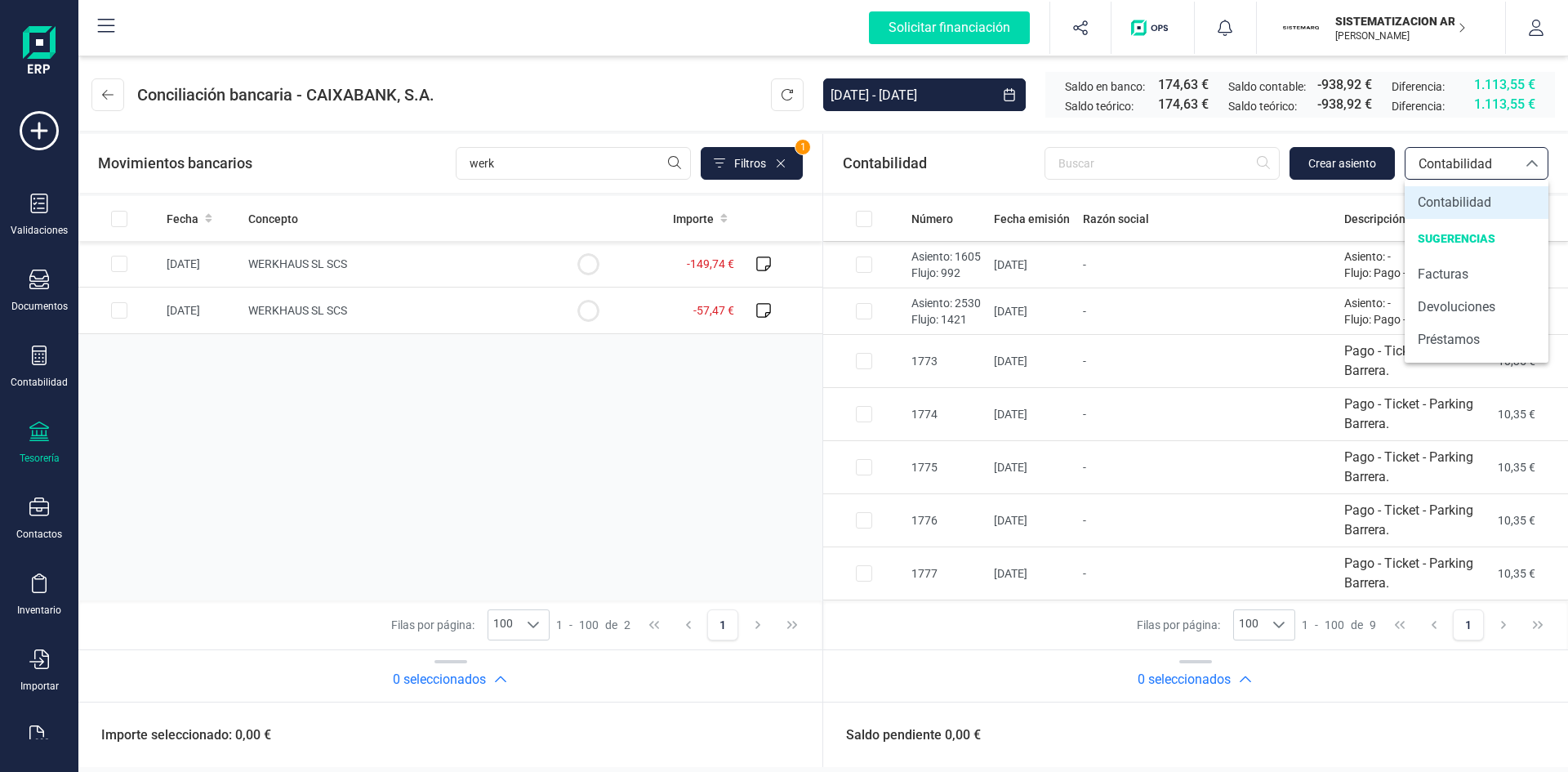
click at [1490, 167] on span "Contabilidad" at bounding box center [1461, 164] width 98 height 20
click at [1527, 153] on div at bounding box center [1531, 163] width 31 height 31
click at [1450, 275] on span "Facturas" at bounding box center [1443, 274] width 51 height 20
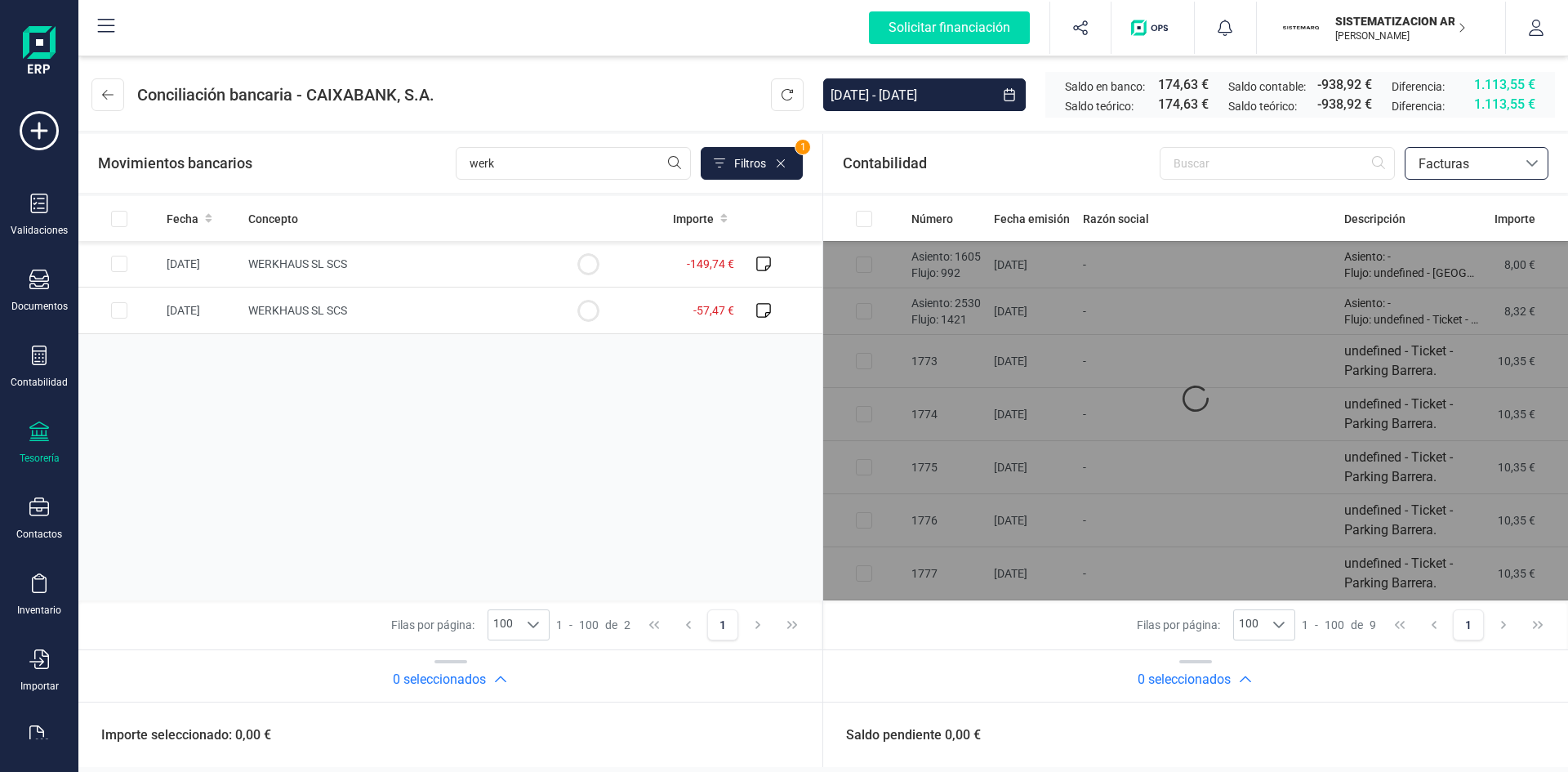
scroll to position [0, 0]
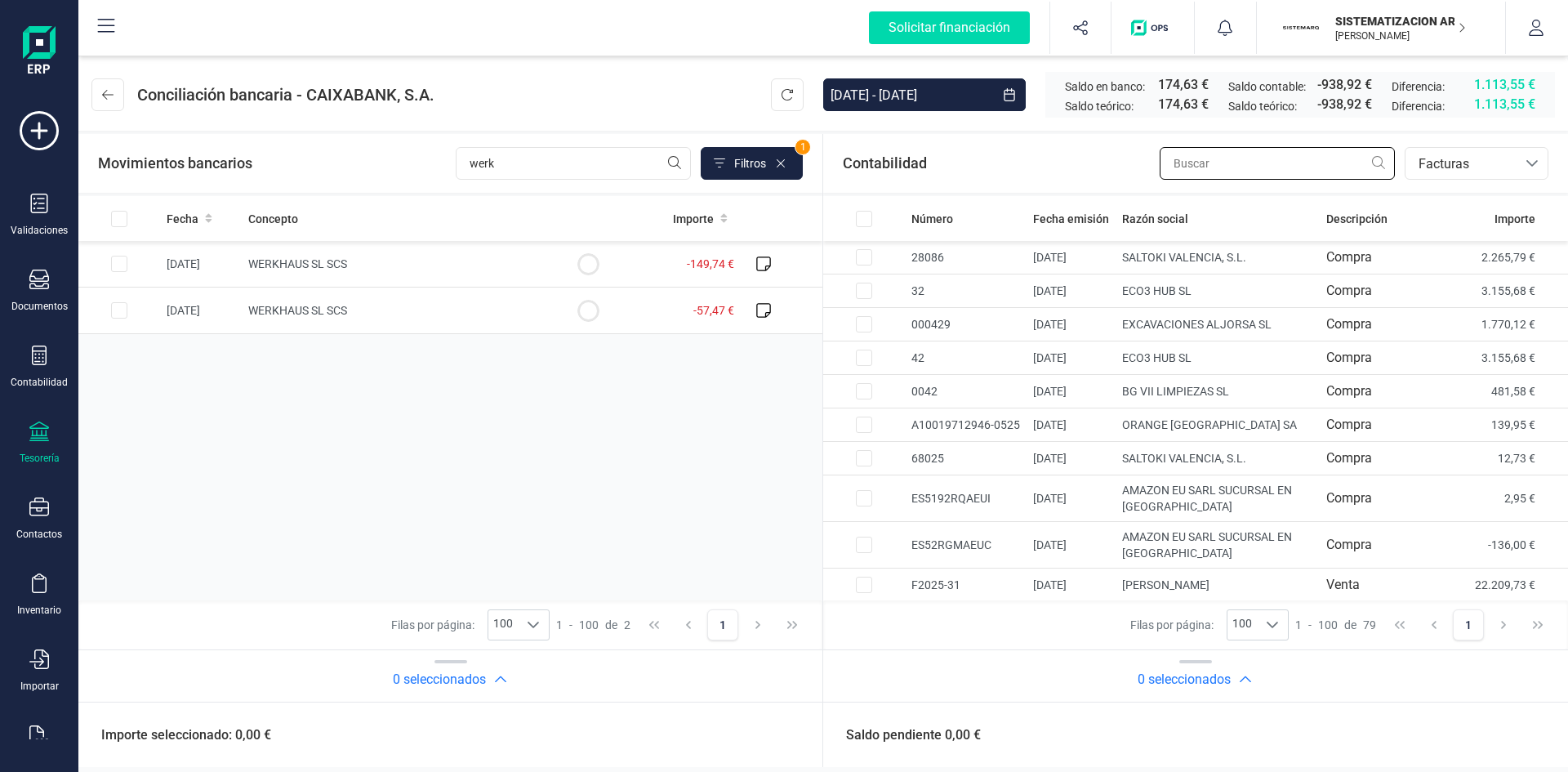
click at [1219, 161] on input "text" at bounding box center [1277, 163] width 235 height 33
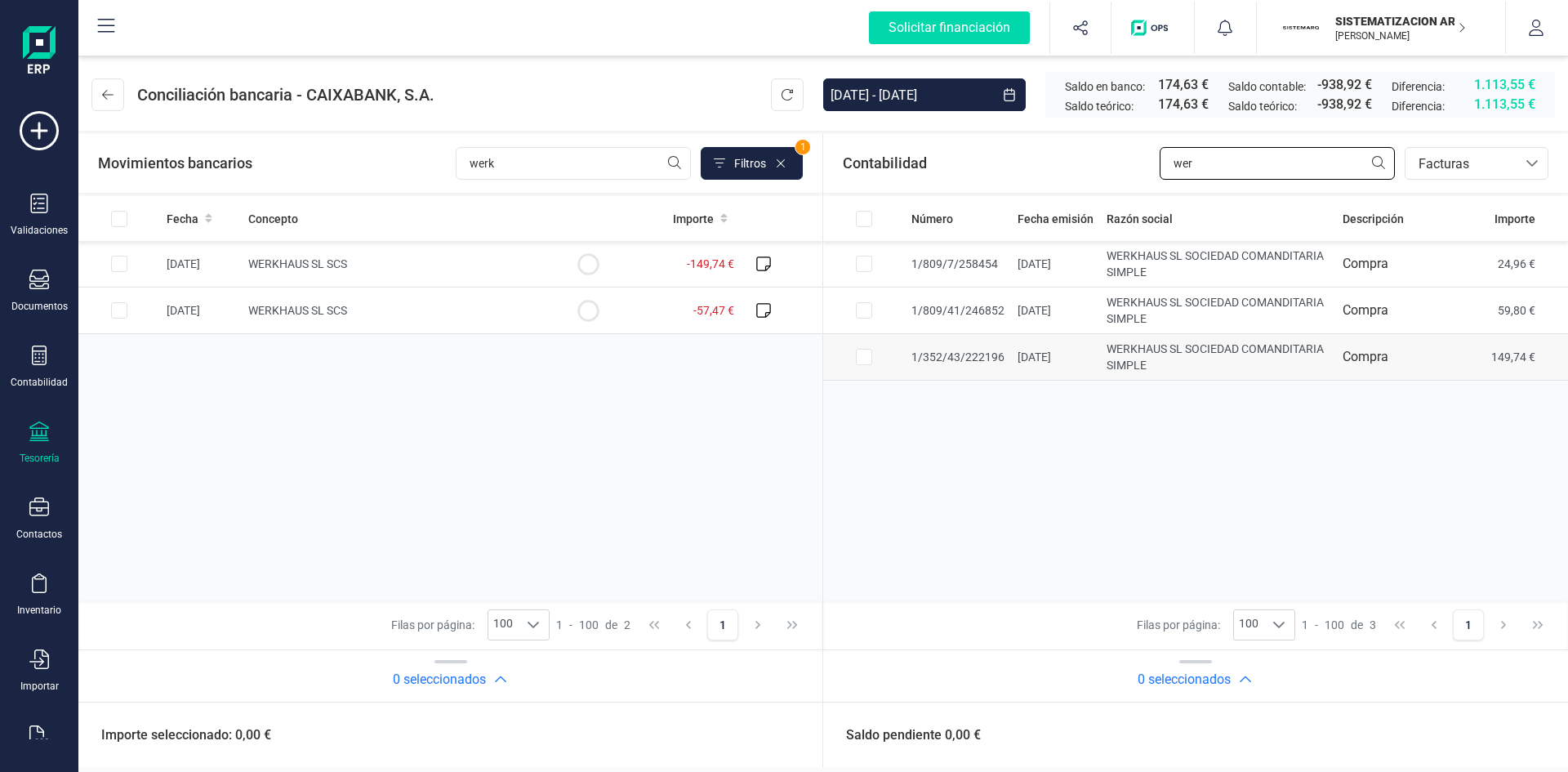
type input "wer"
click at [846, 362] on td at bounding box center [864, 357] width 82 height 46
checkbox input "true"
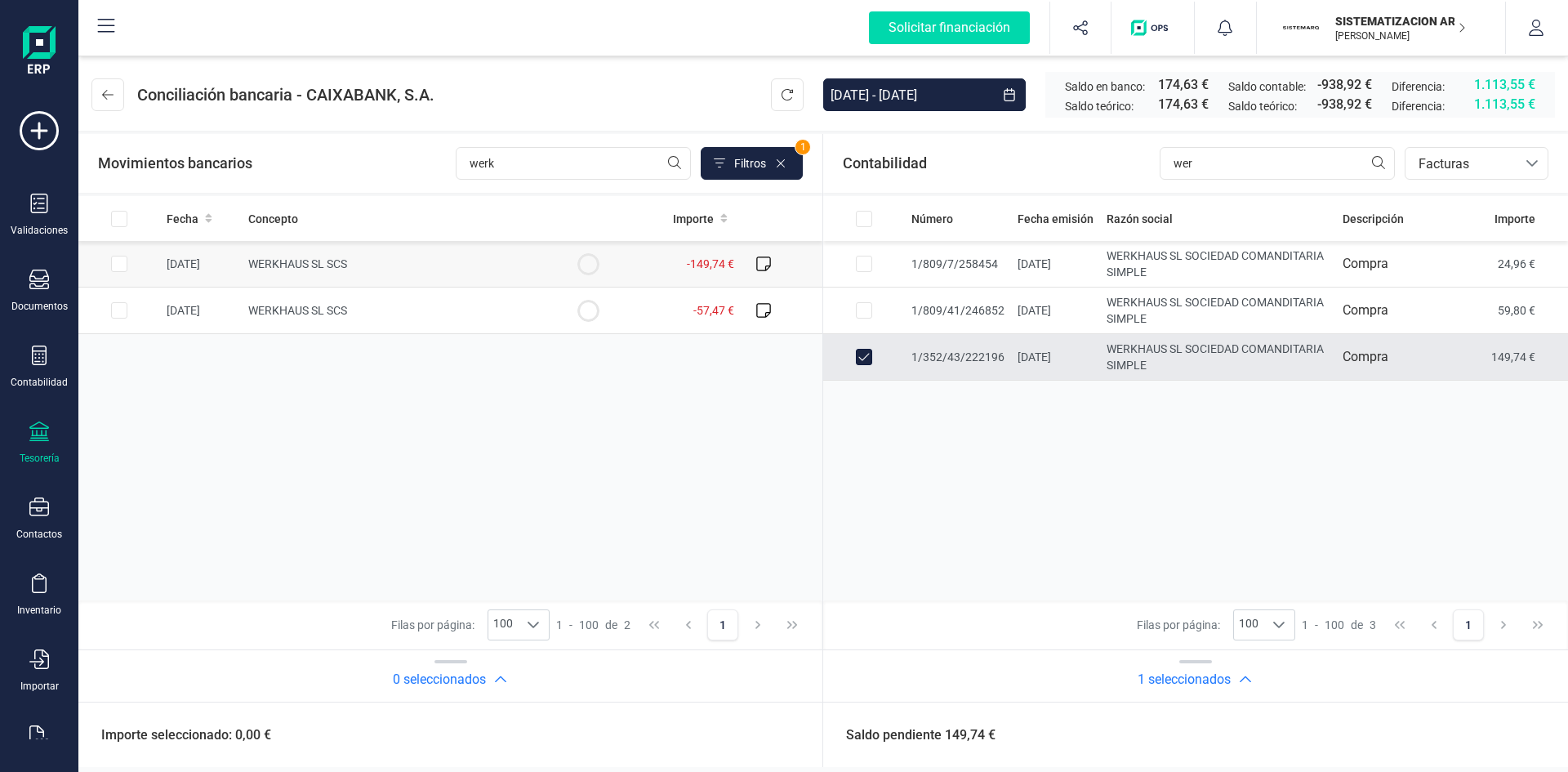
click at [121, 249] on td at bounding box center [119, 264] width 82 height 46
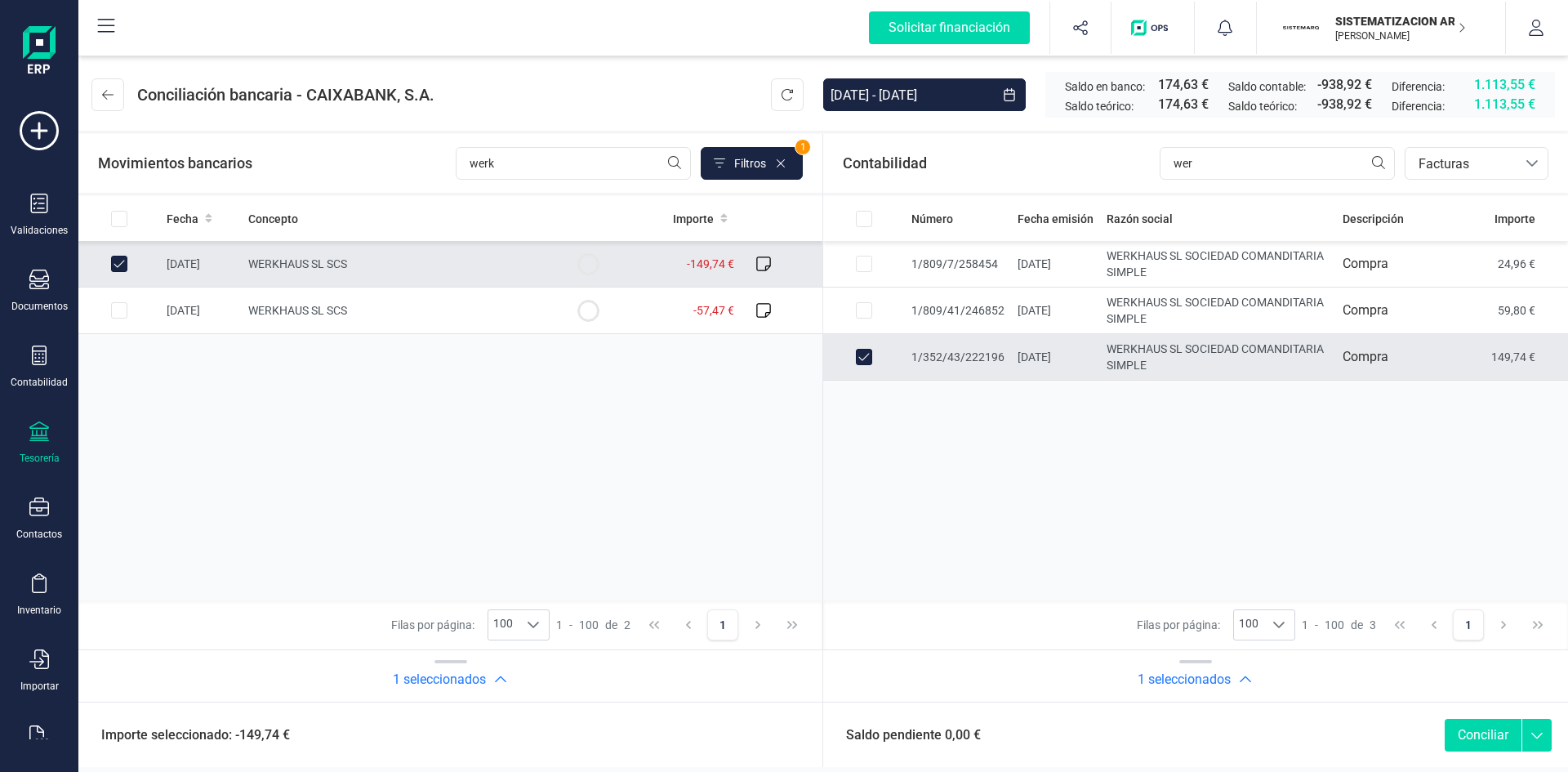
click at [1490, 732] on button "Conciliar" at bounding box center [1483, 735] width 77 height 33
checkbox input "false"
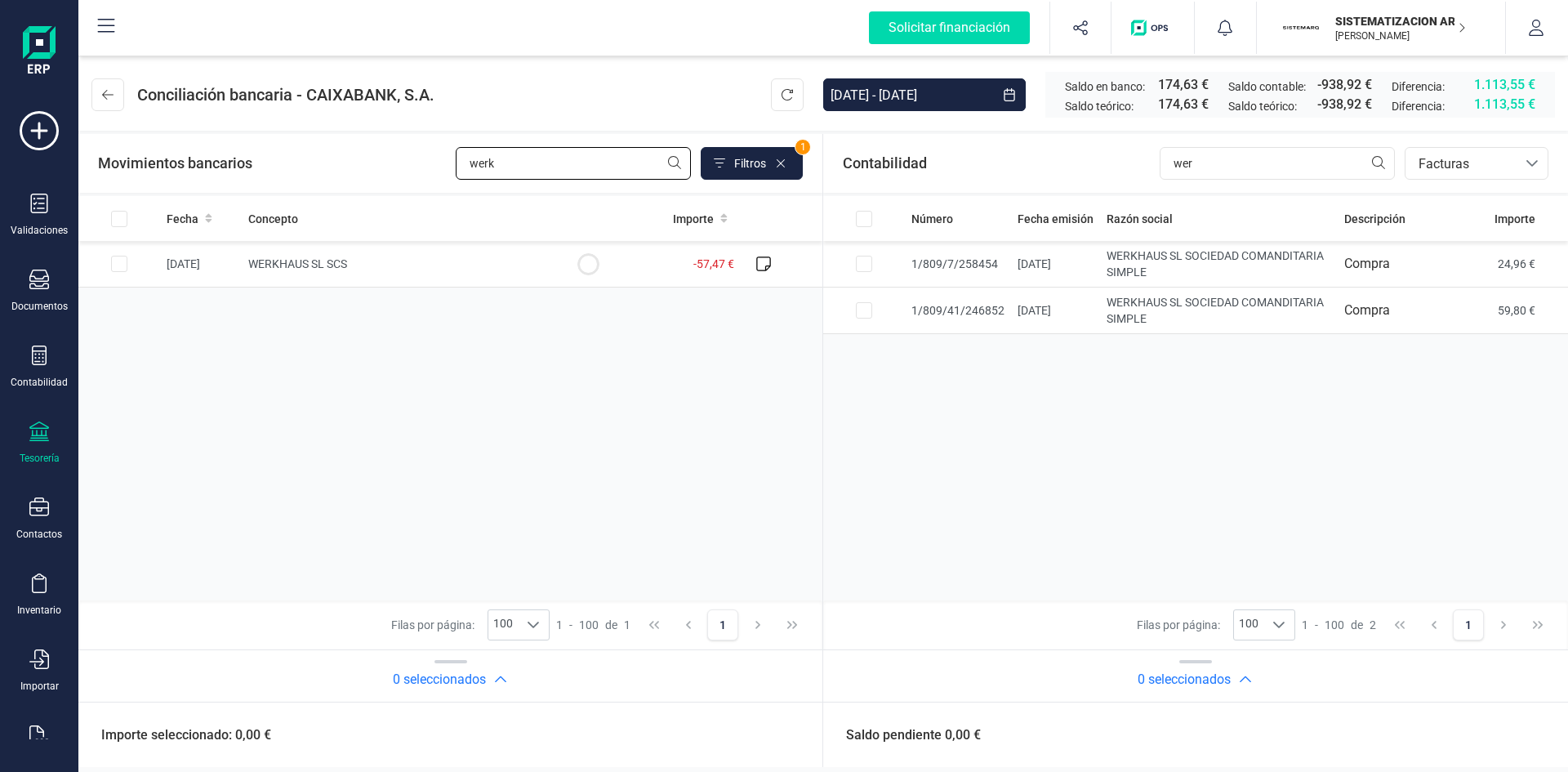
click at [568, 168] on input "werk" at bounding box center [573, 163] width 235 height 33
type input "w"
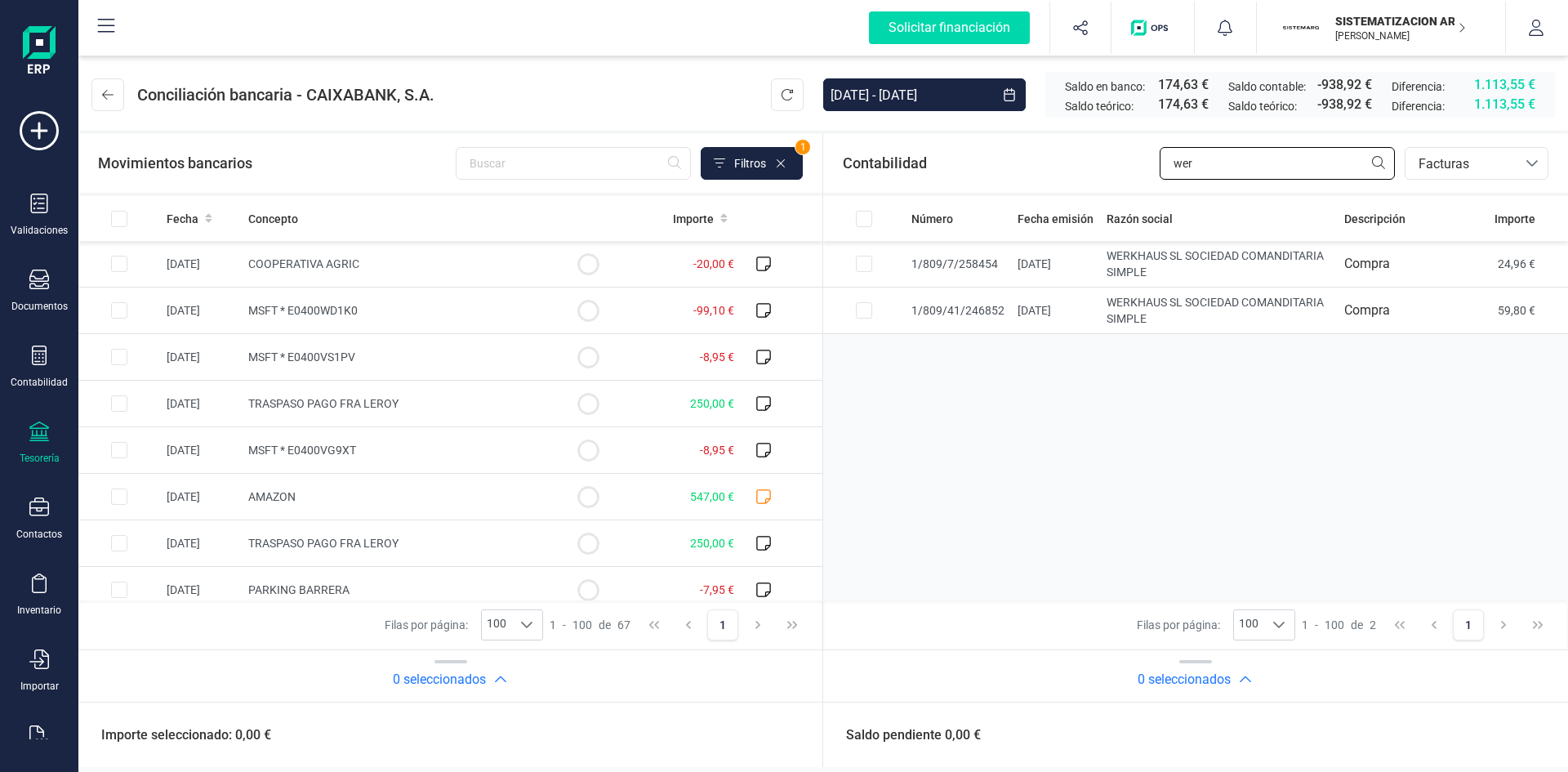
click at [1195, 157] on input "wer" at bounding box center [1277, 163] width 235 height 33
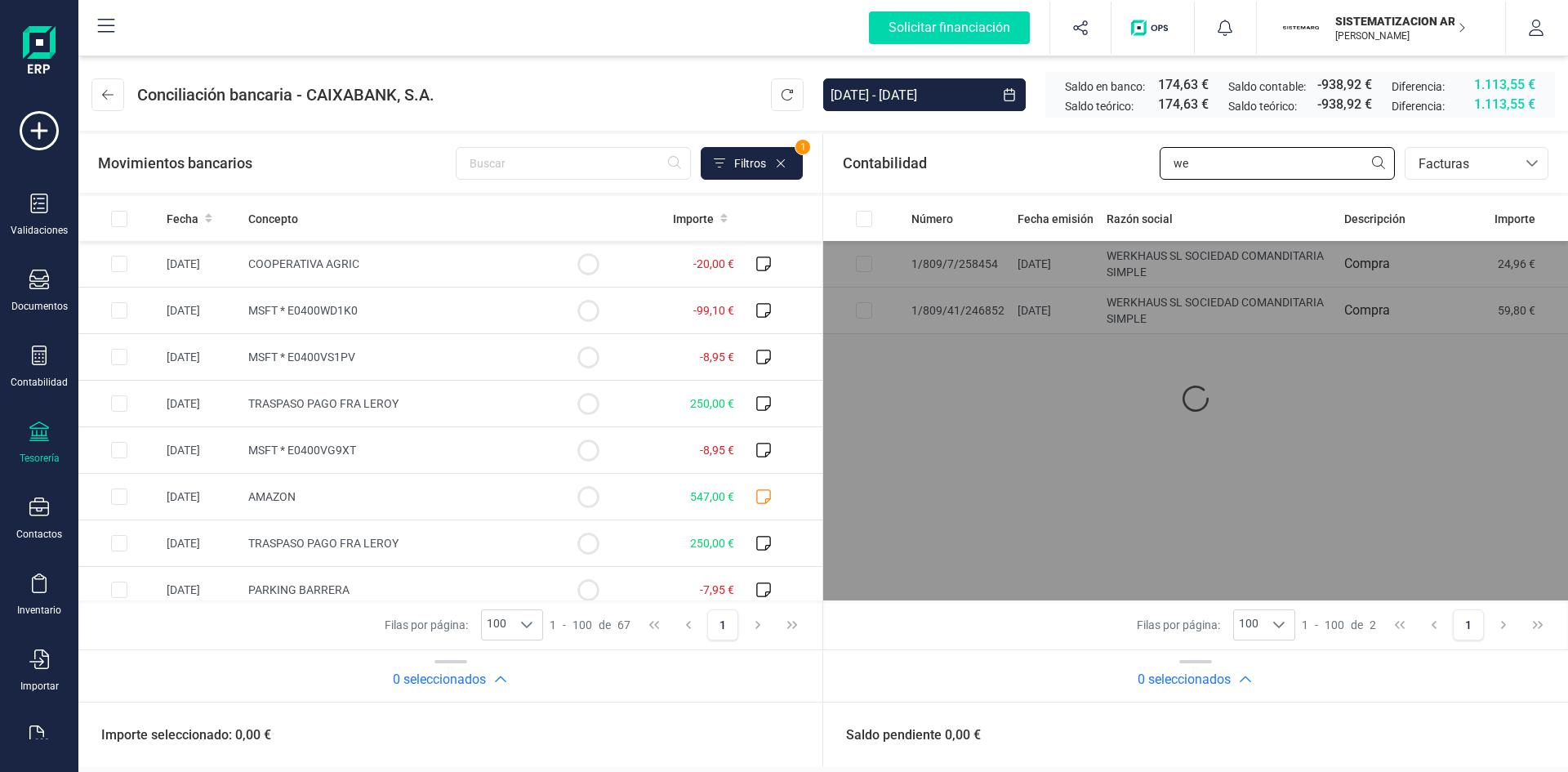
type input "w"
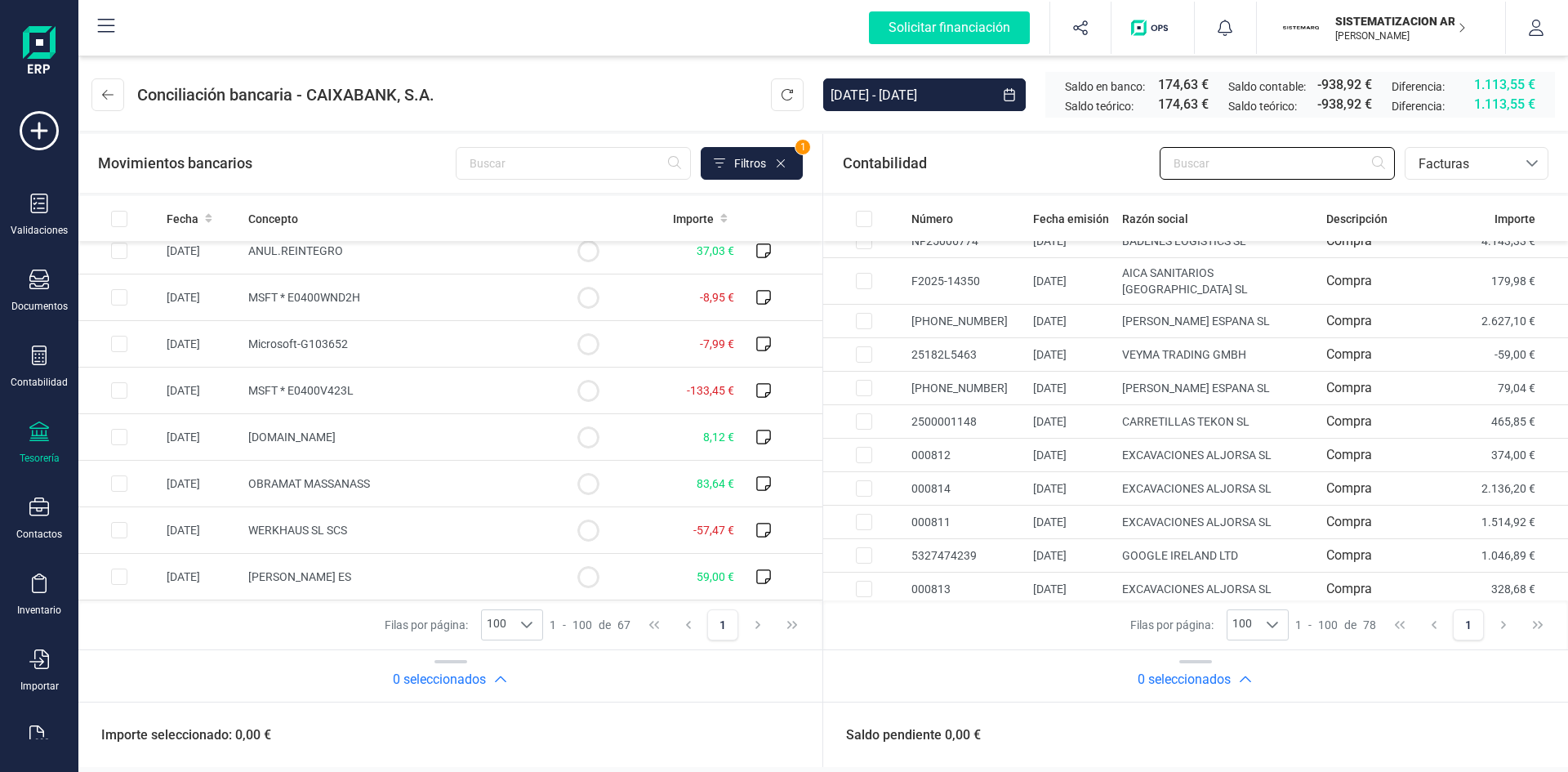
scroll to position [2312, 0]
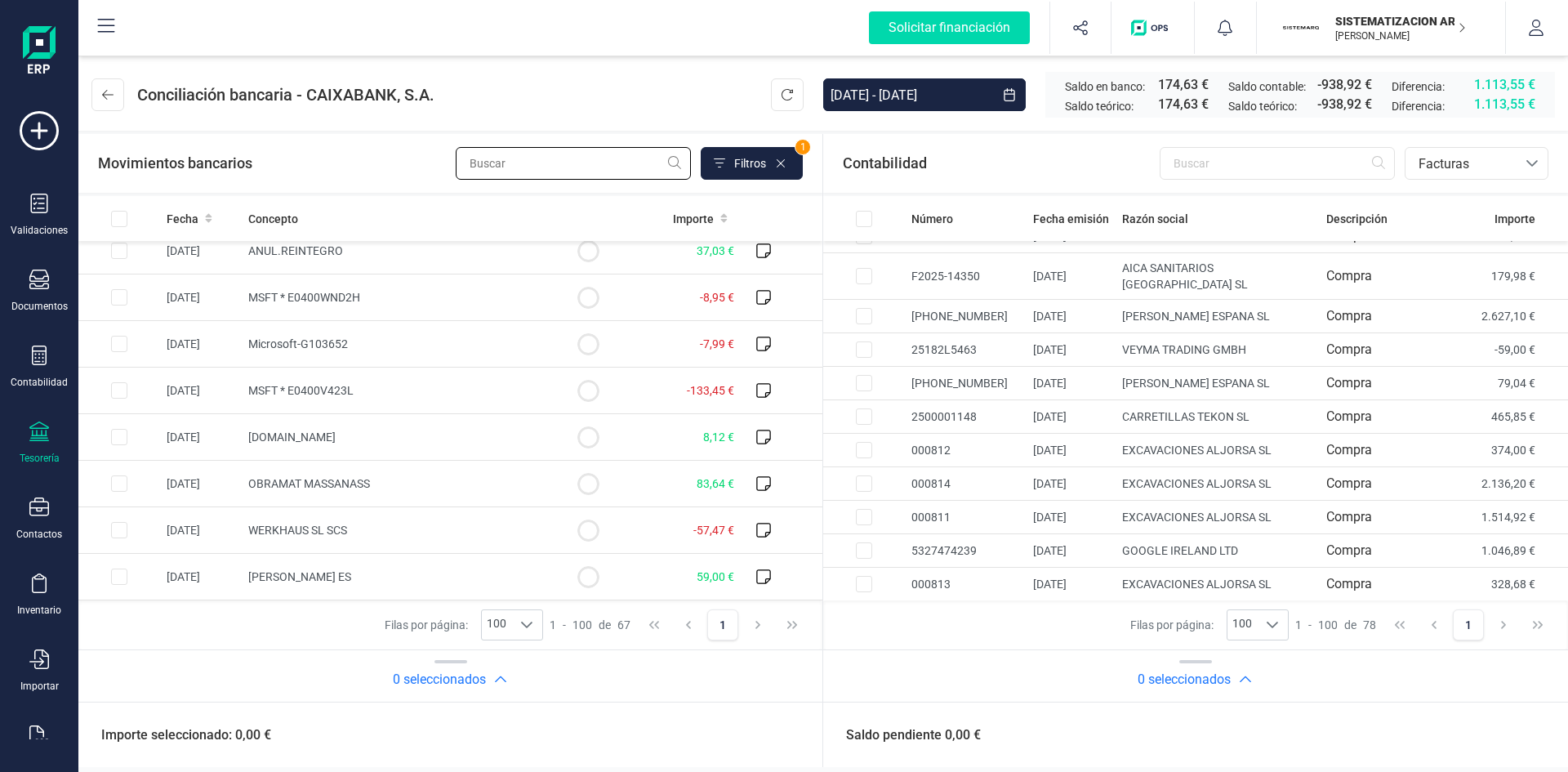
click at [524, 164] on input "text" at bounding box center [573, 163] width 235 height 33
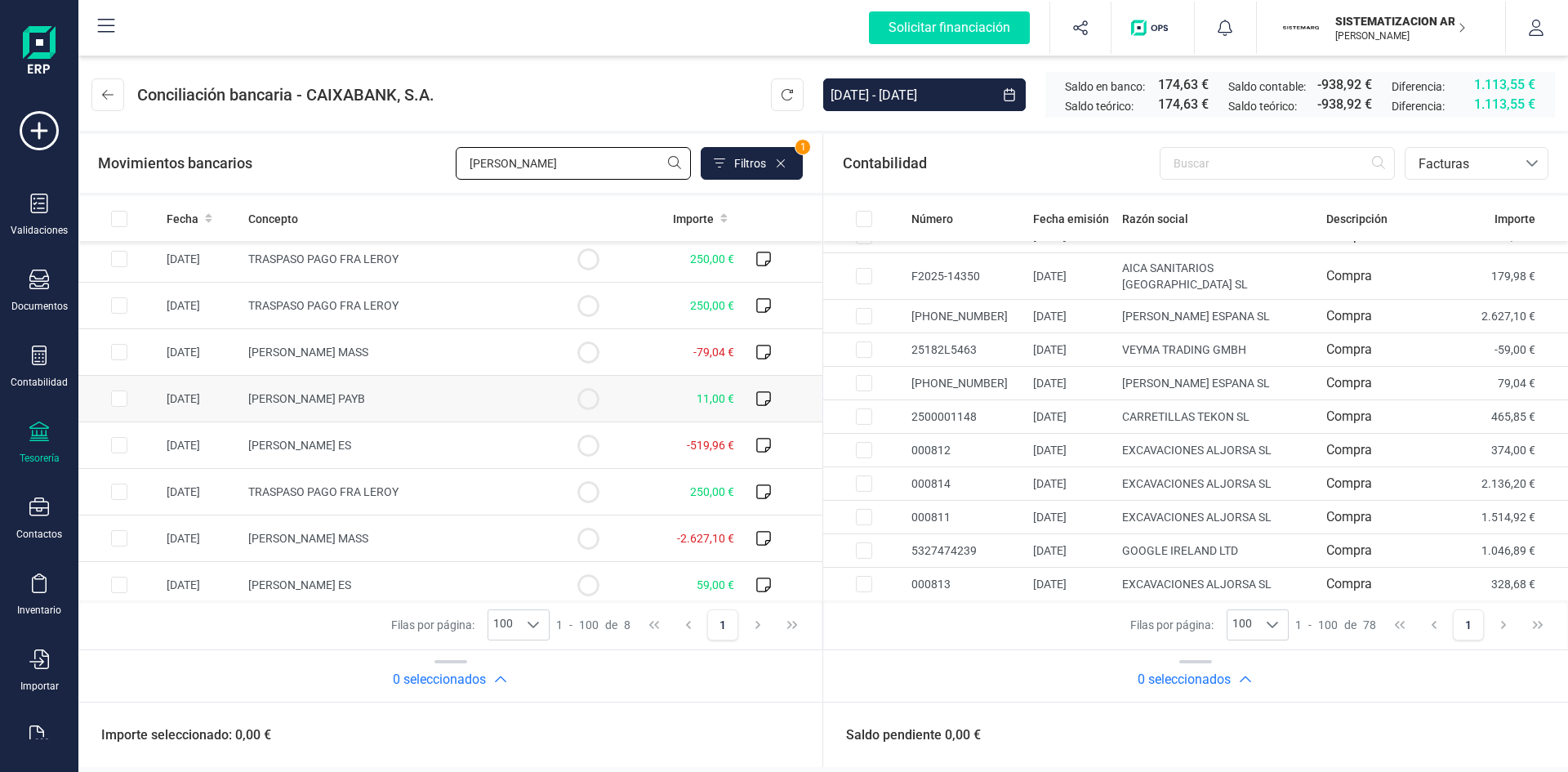
scroll to position [0, 0]
type input "leroy"
click at [110, 356] on td at bounding box center [119, 357] width 82 height 46
checkbox input "true"
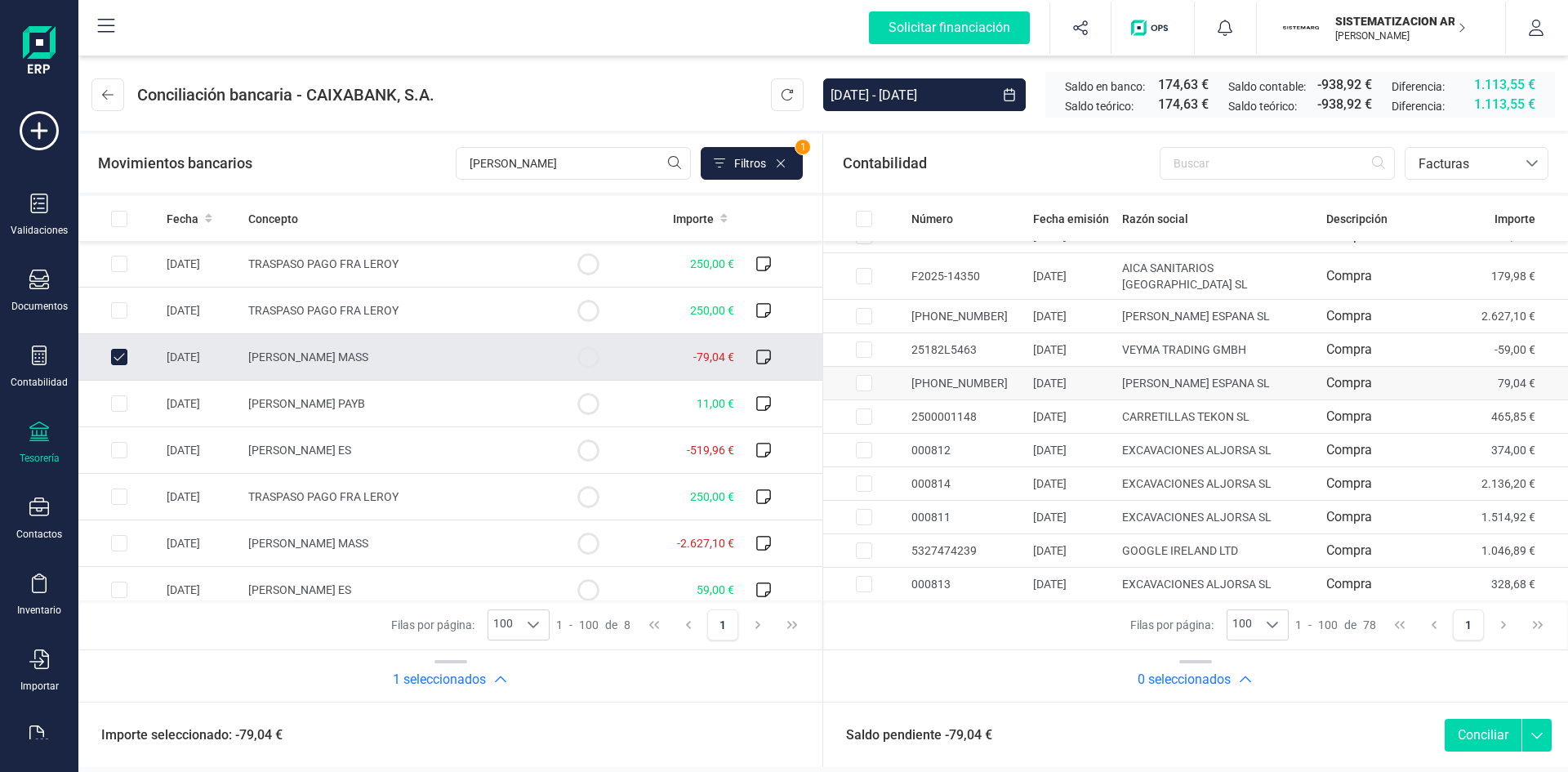
click at [861, 386] on input "Row Selected 91cd17e4-c30e-4b46-a3d0-277b04112972" at bounding box center [863, 382] width 16 height 16
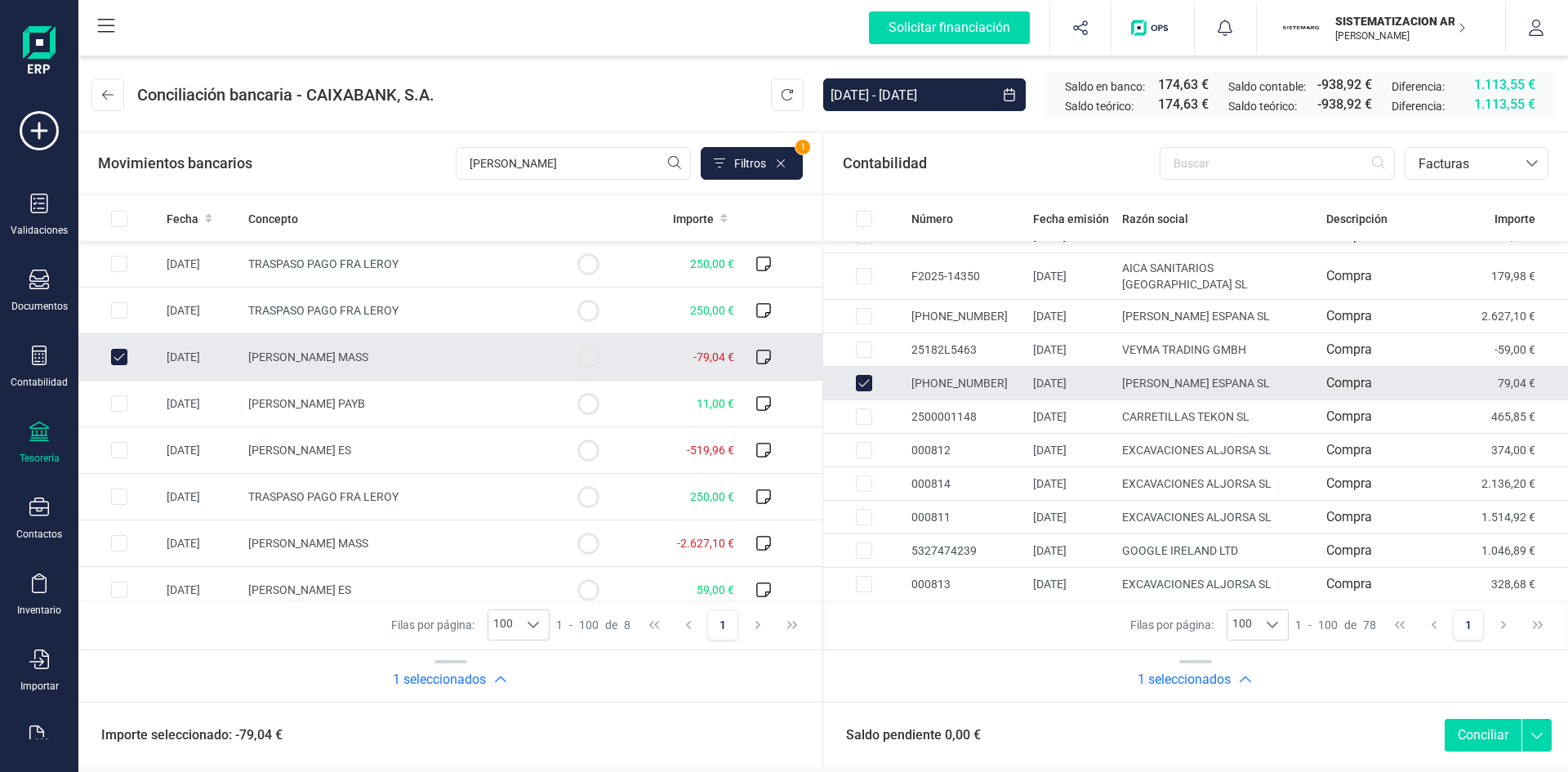
click at [1466, 739] on button "Conciliar" at bounding box center [1483, 735] width 77 height 33
checkbox input "false"
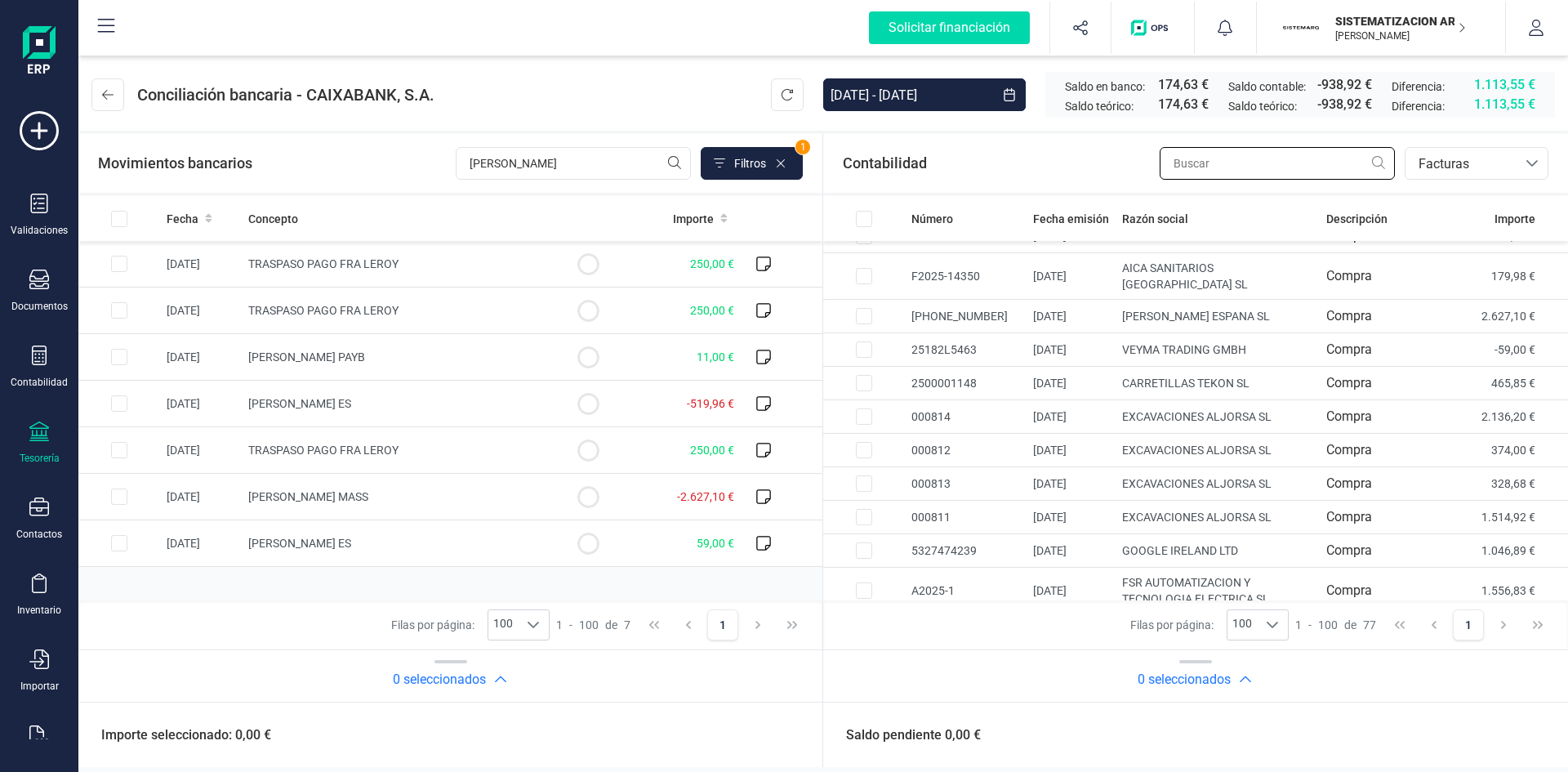
click at [1272, 175] on input "text" at bounding box center [1277, 163] width 235 height 33
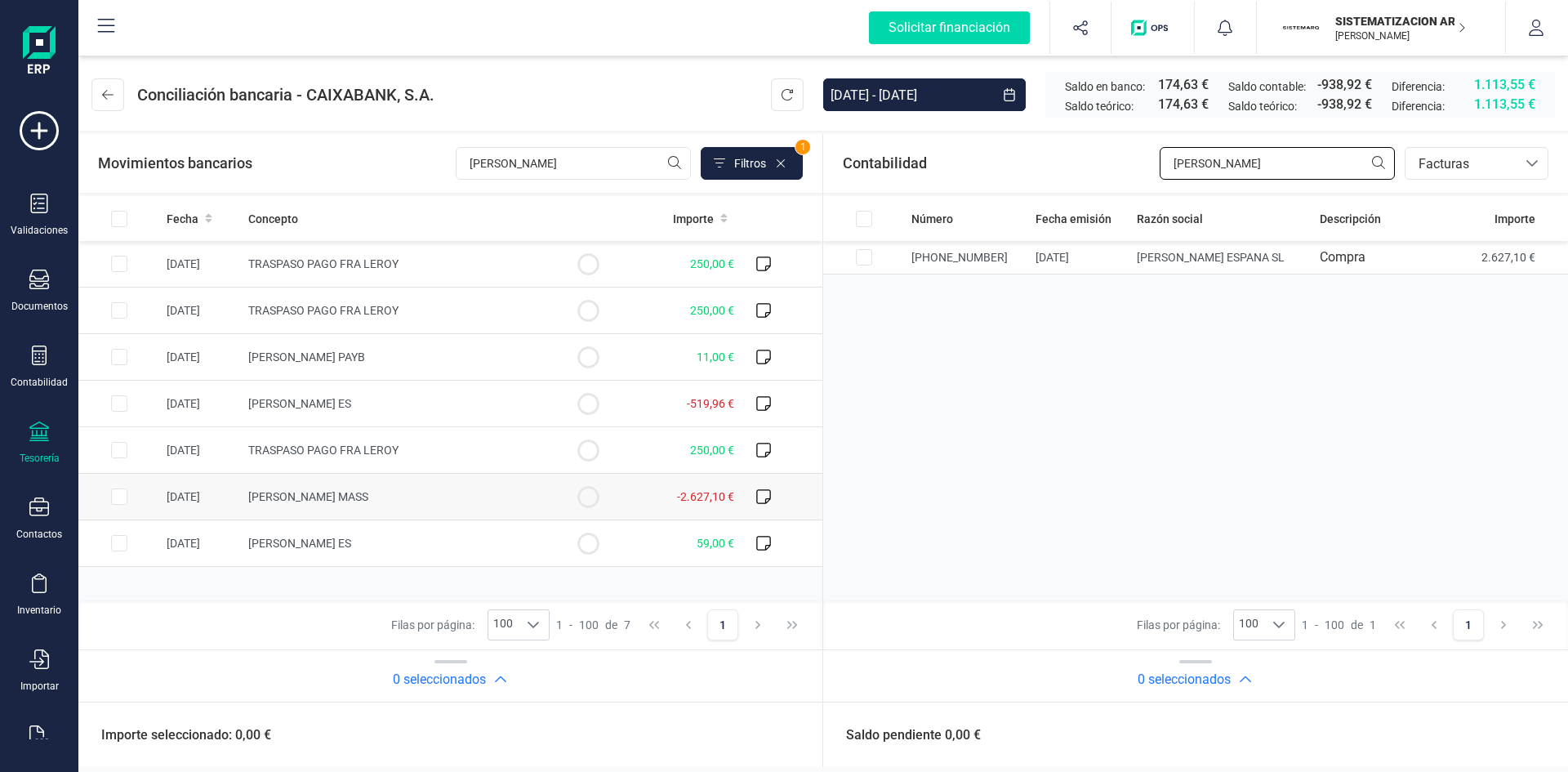
type input "leroy"
click at [127, 490] on td at bounding box center [119, 496] width 82 height 46
checkbox input "true"
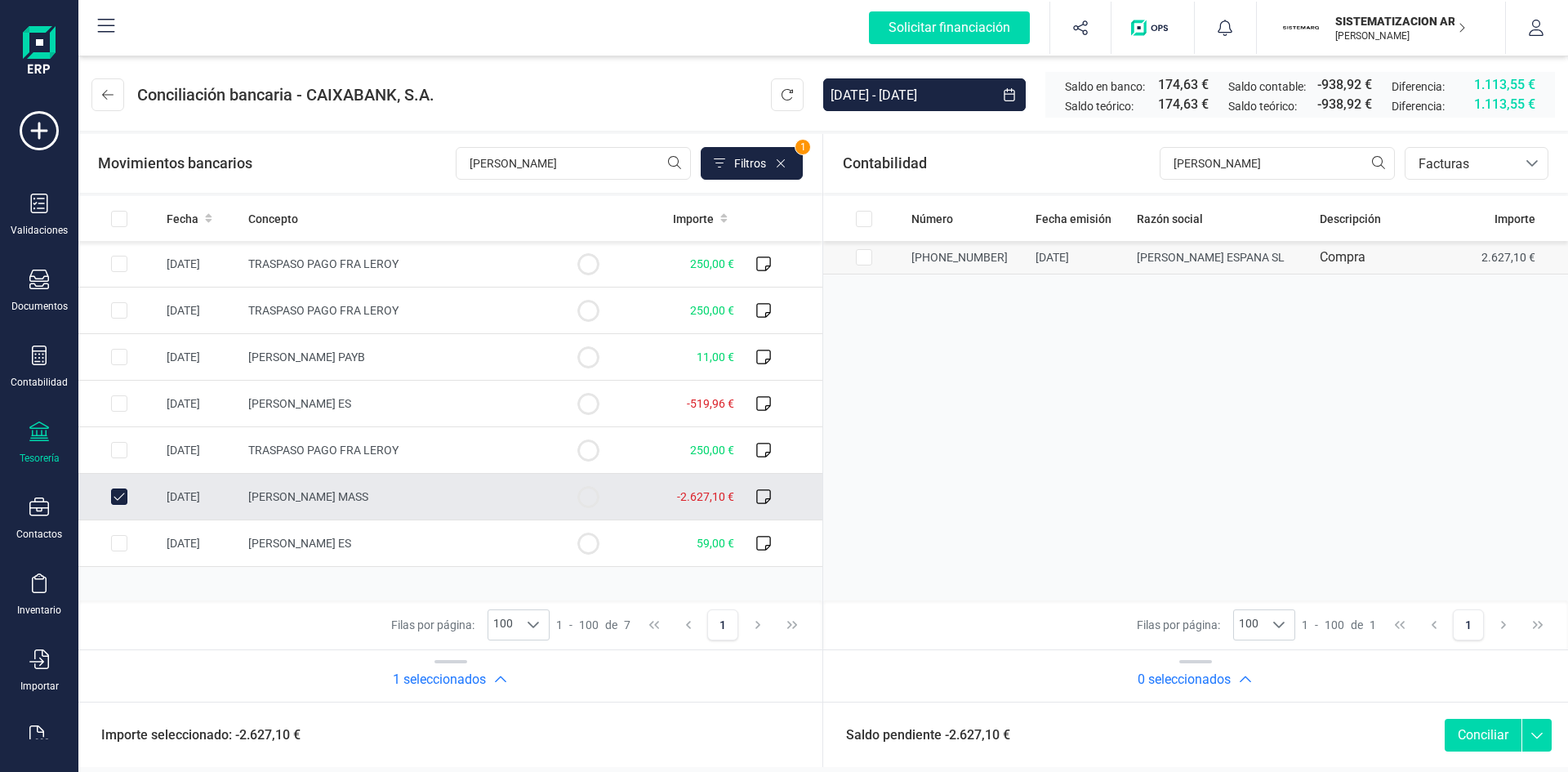
click at [861, 250] on input "Row Selected f9a49eac-94f7-49e1-91b6-9ec29b9da498" at bounding box center [863, 257] width 16 height 16
checkbox input "true"
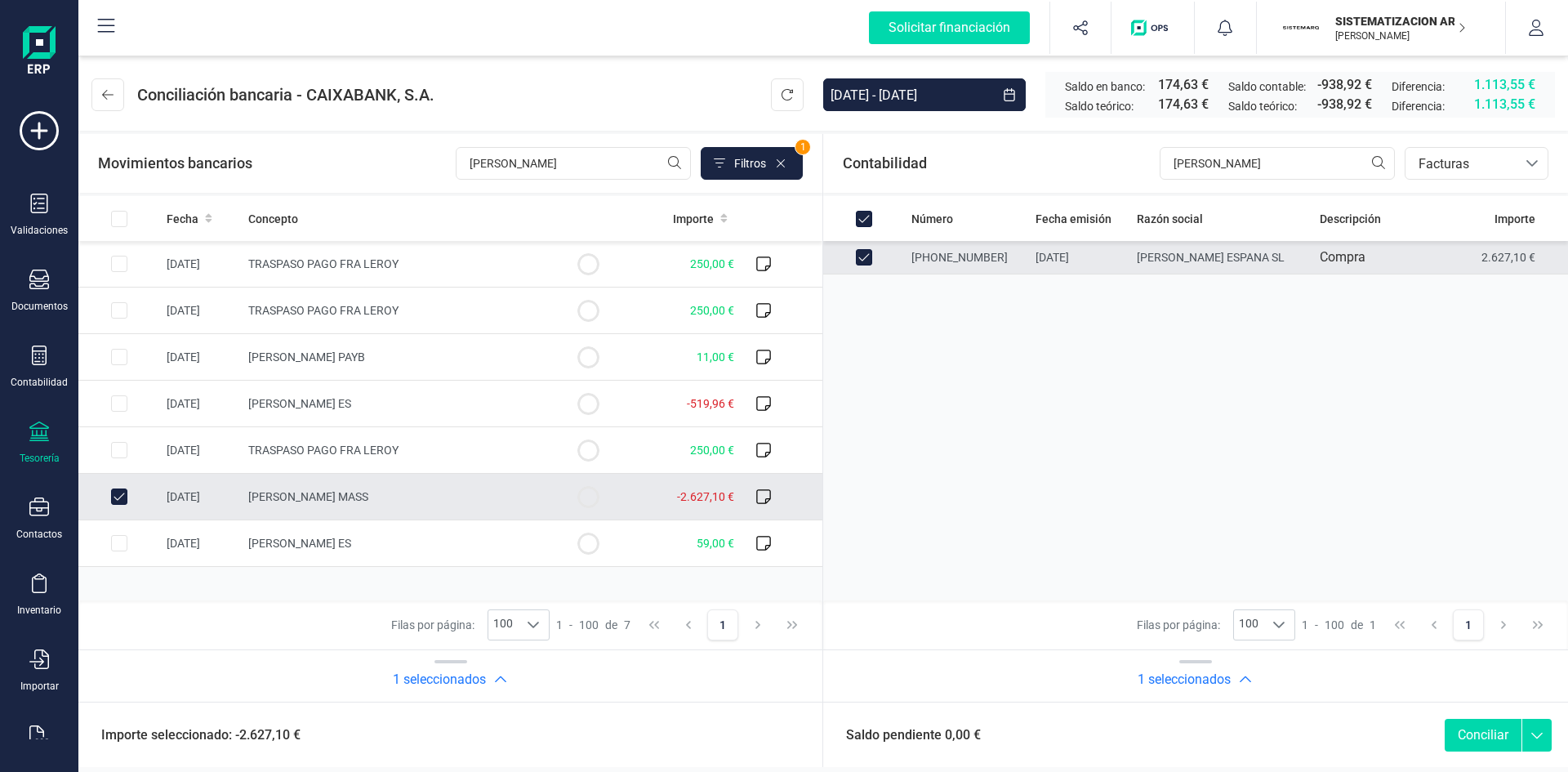
click at [1483, 726] on button "Conciliar" at bounding box center [1483, 735] width 77 height 33
checkbox input "false"
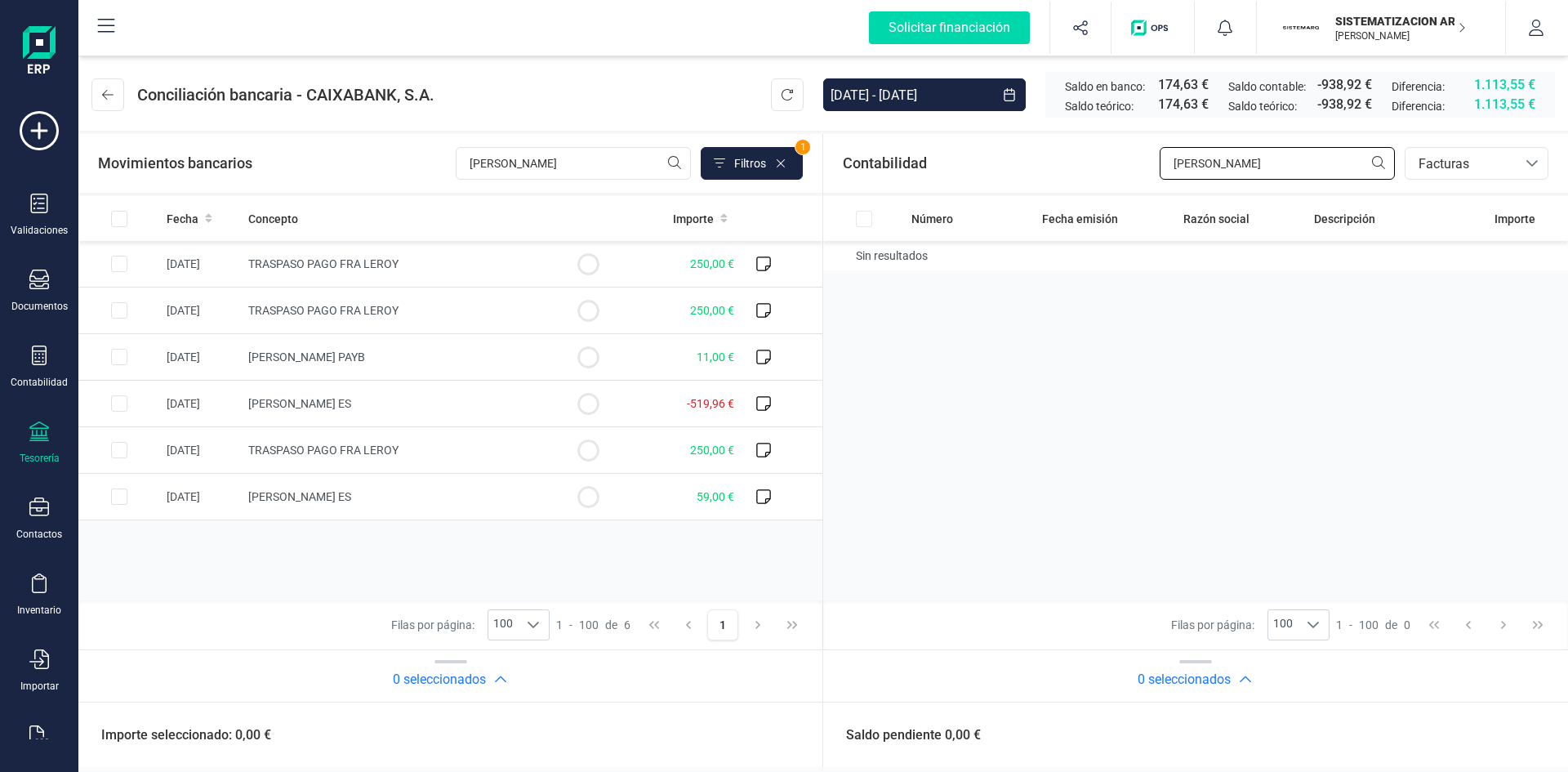
click at [1237, 164] on input "leroy" at bounding box center [1277, 163] width 235 height 33
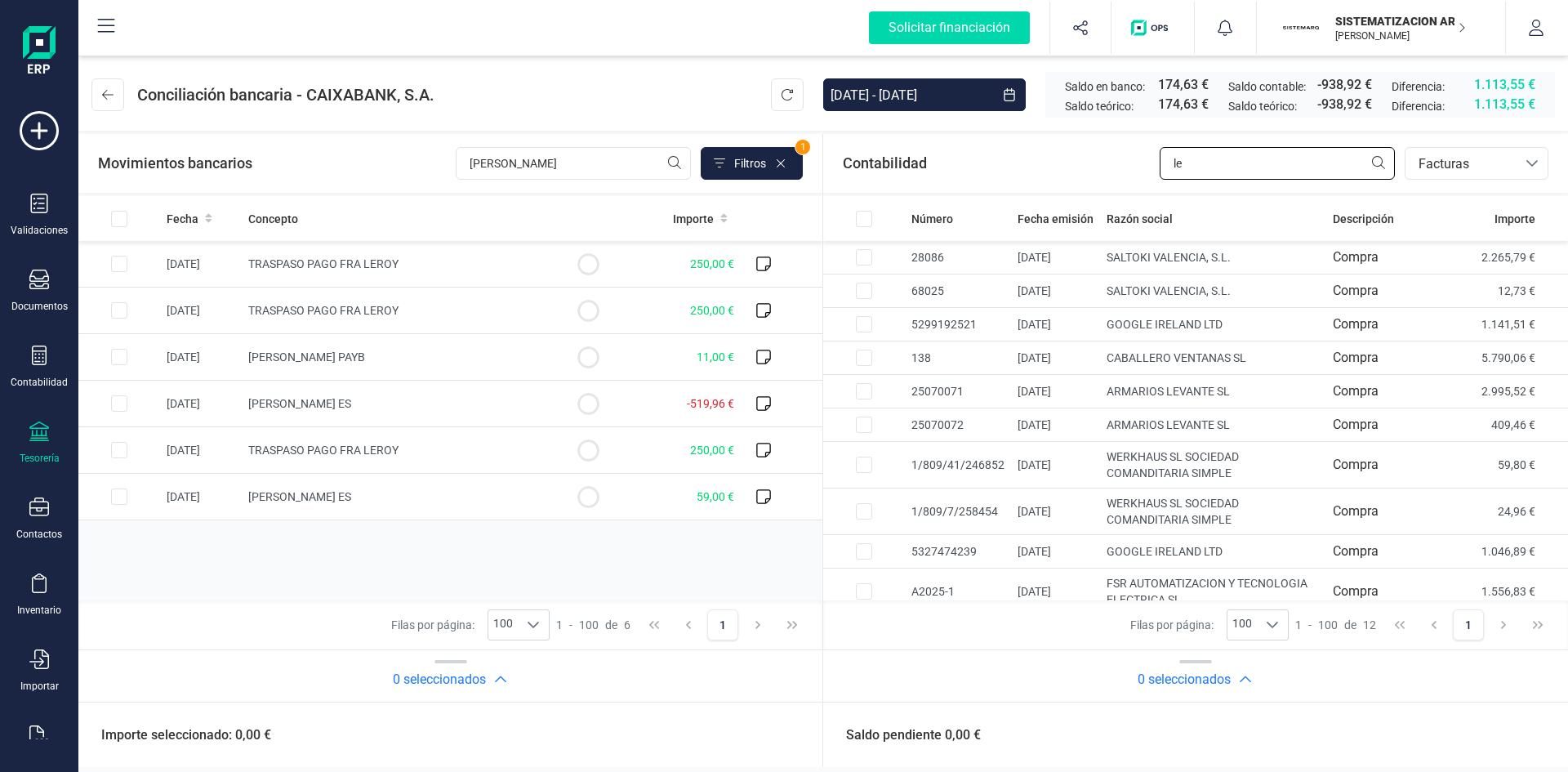
type input "l"
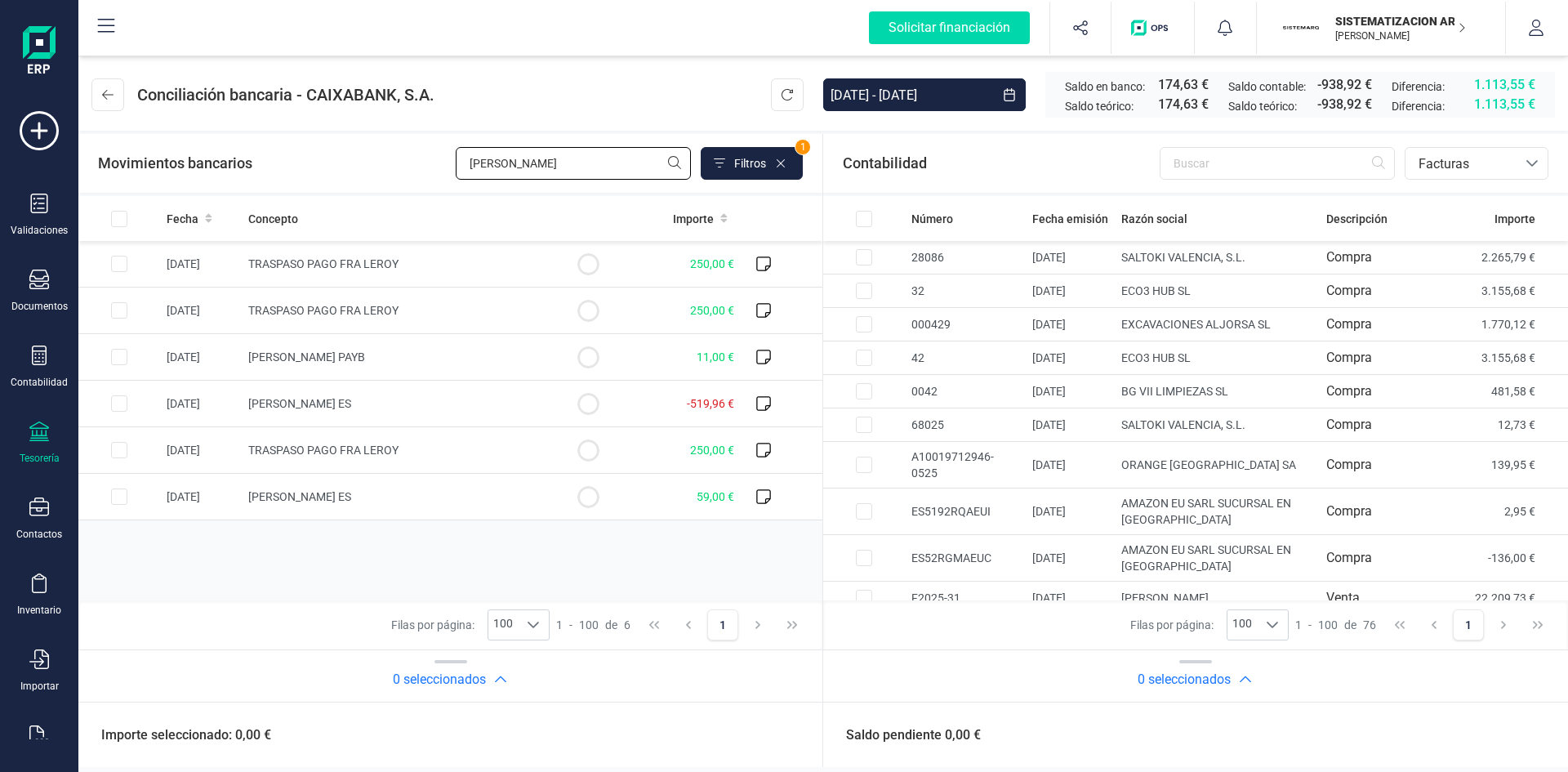
click at [509, 169] on input "leroy" at bounding box center [573, 163] width 235 height 33
type input "l"
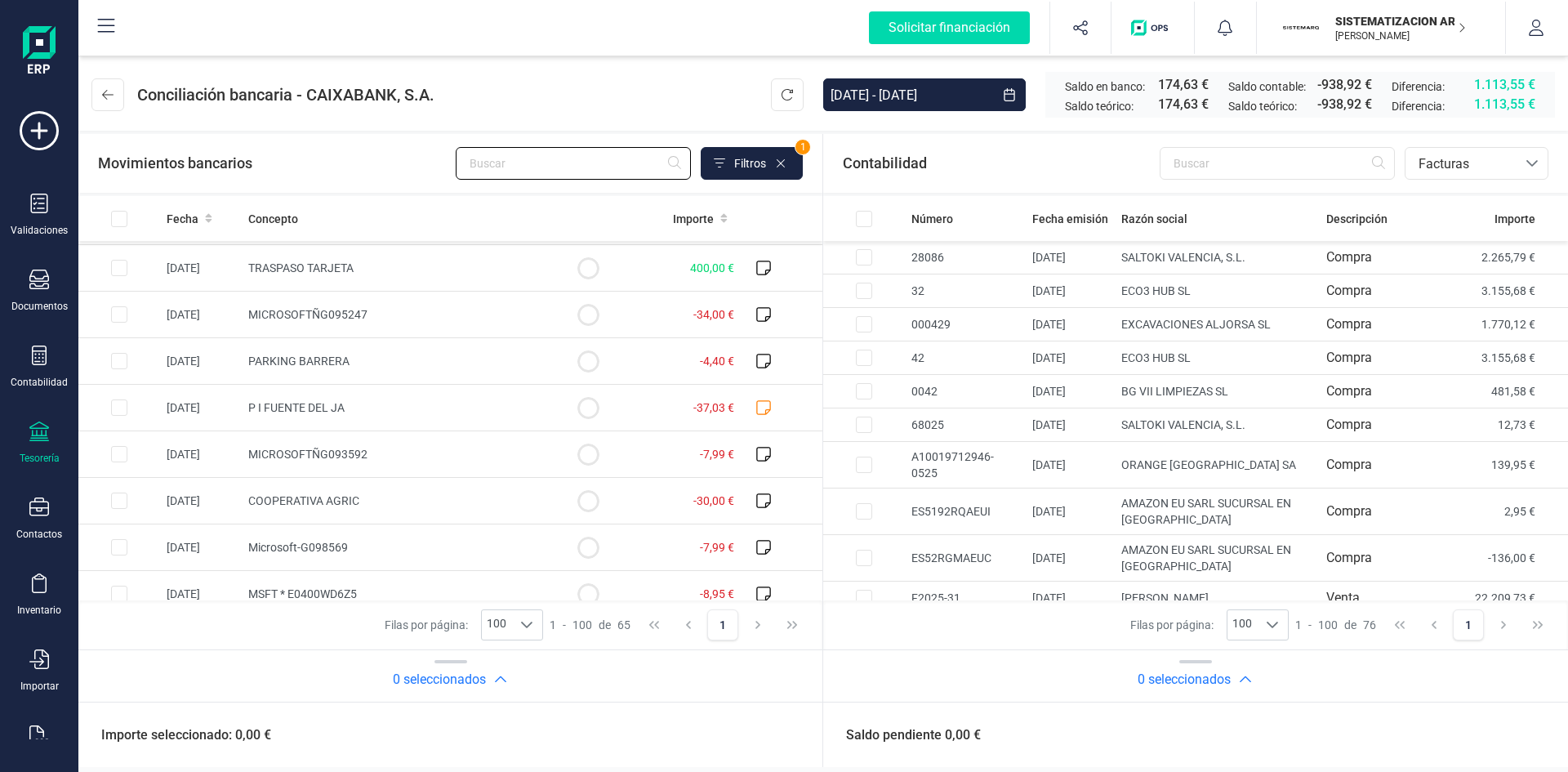
scroll to position [2667, 0]
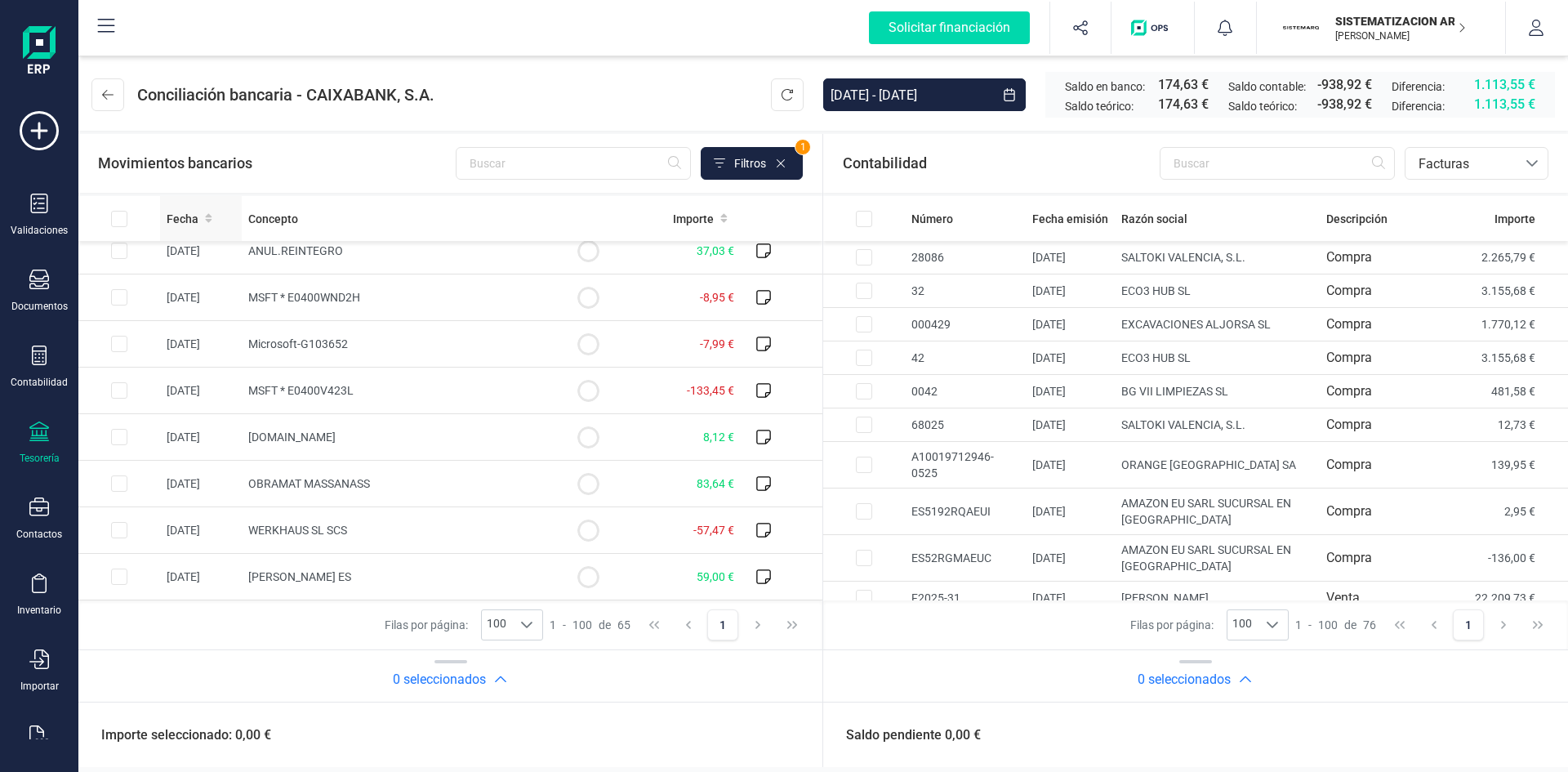
click at [196, 218] on span "Fecha" at bounding box center [183, 218] width 32 height 16
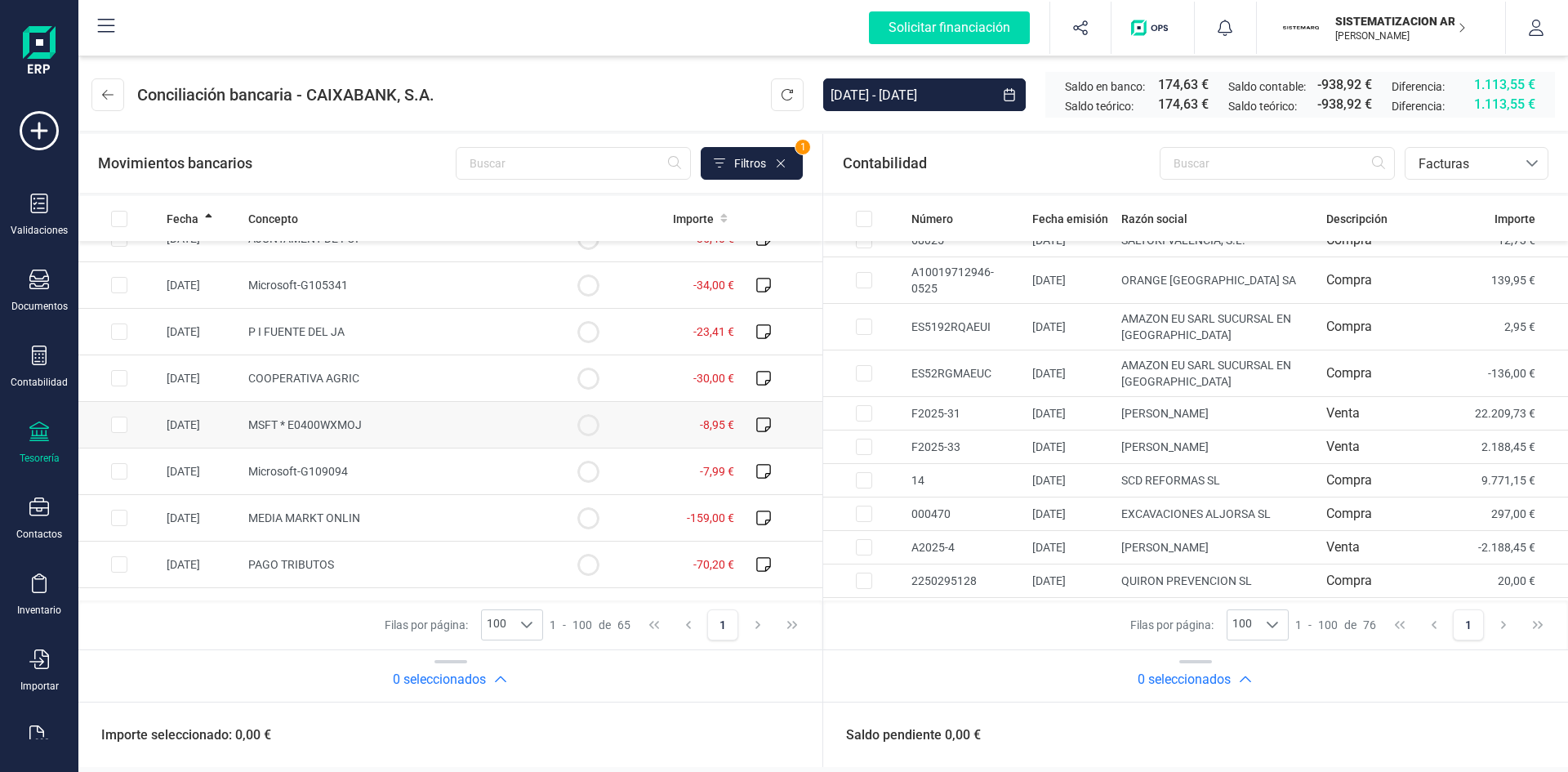
scroll to position [2631, 0]
click at [1515, 159] on span "Facturas" at bounding box center [1461, 163] width 111 height 31
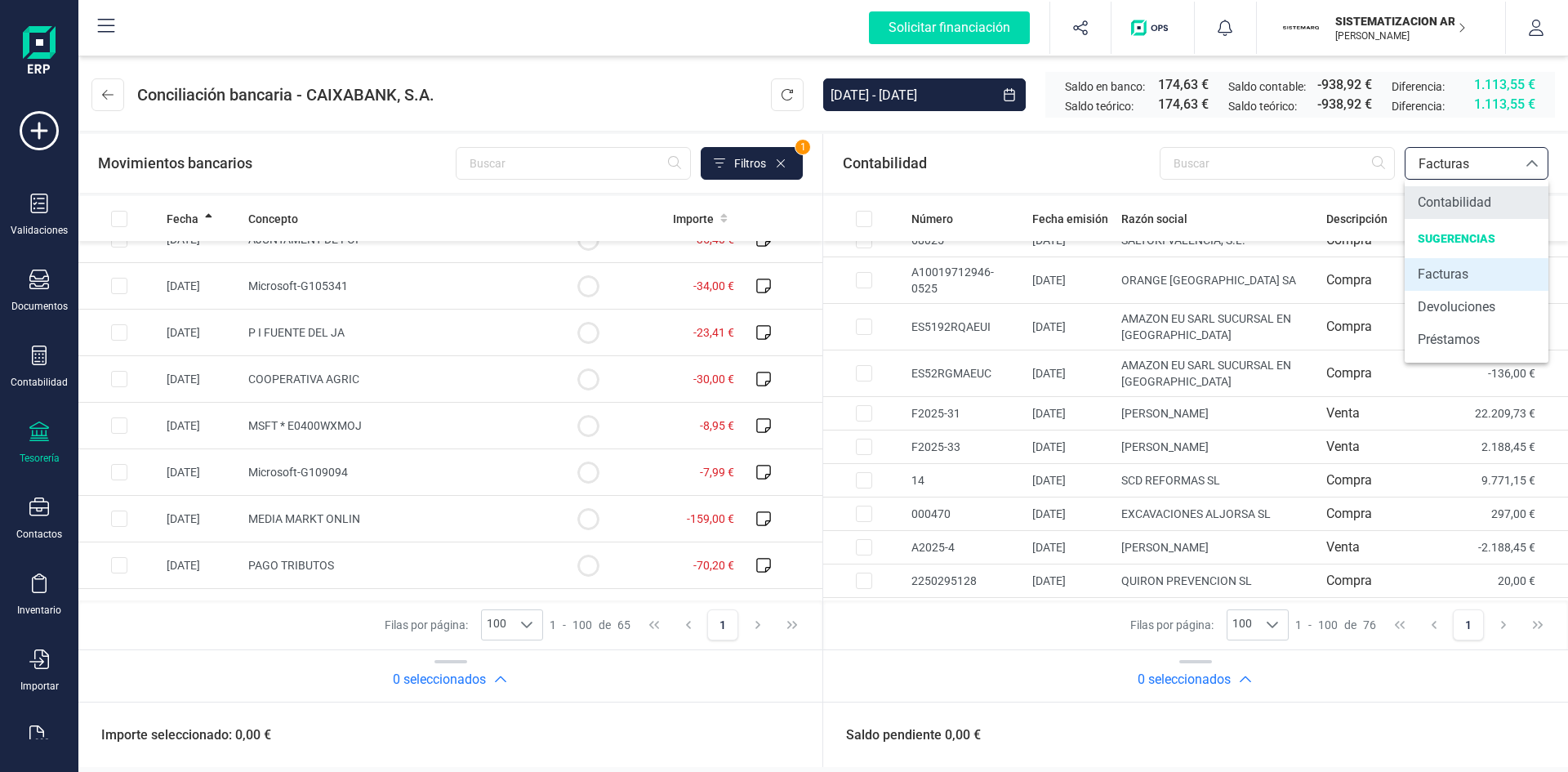
click at [1453, 211] on span "Contabilidad" at bounding box center [1454, 202] width 73 height 20
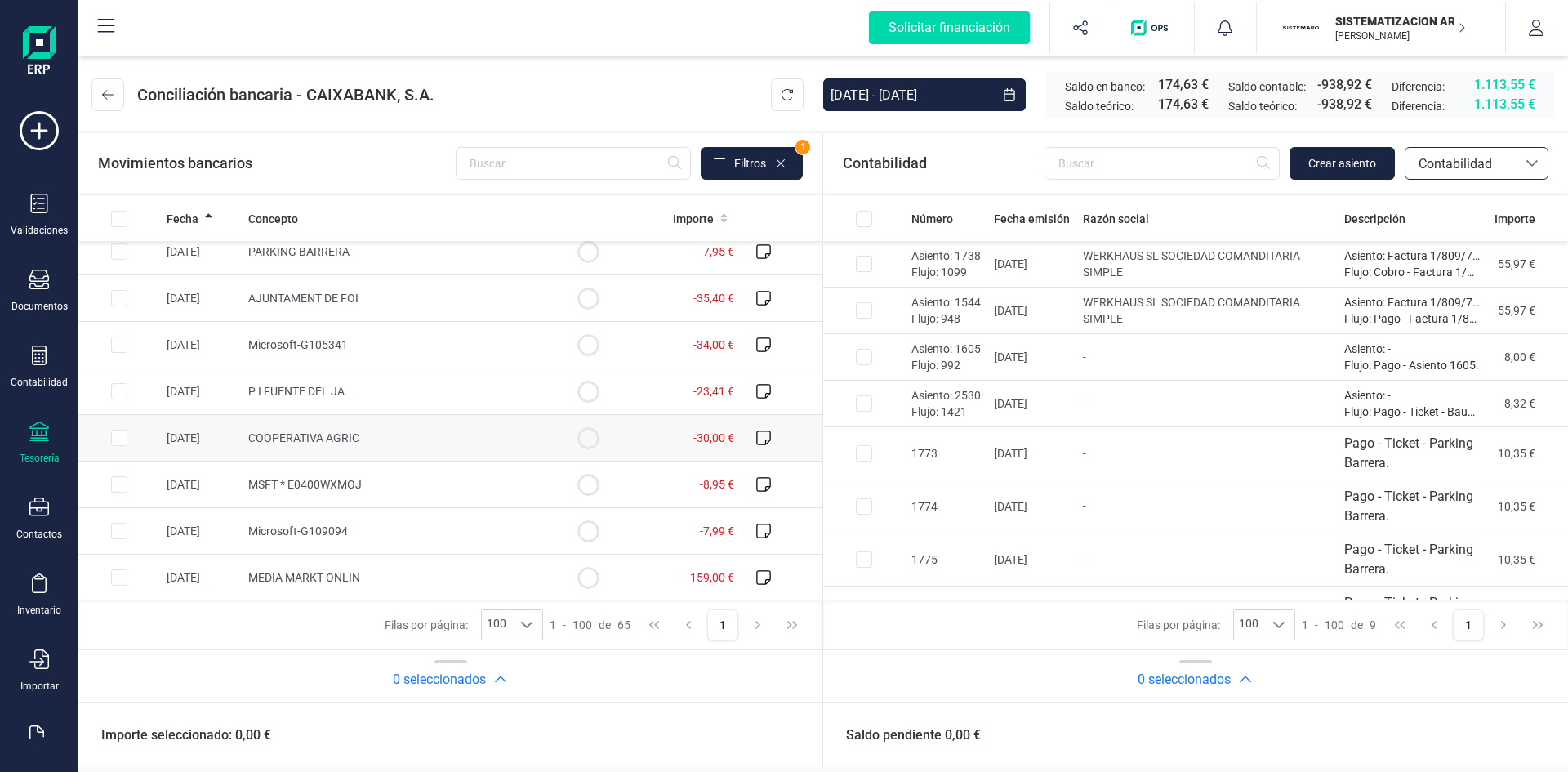
scroll to position [2572, 0]
click at [1476, 157] on span "Contabilidad" at bounding box center [1461, 164] width 98 height 20
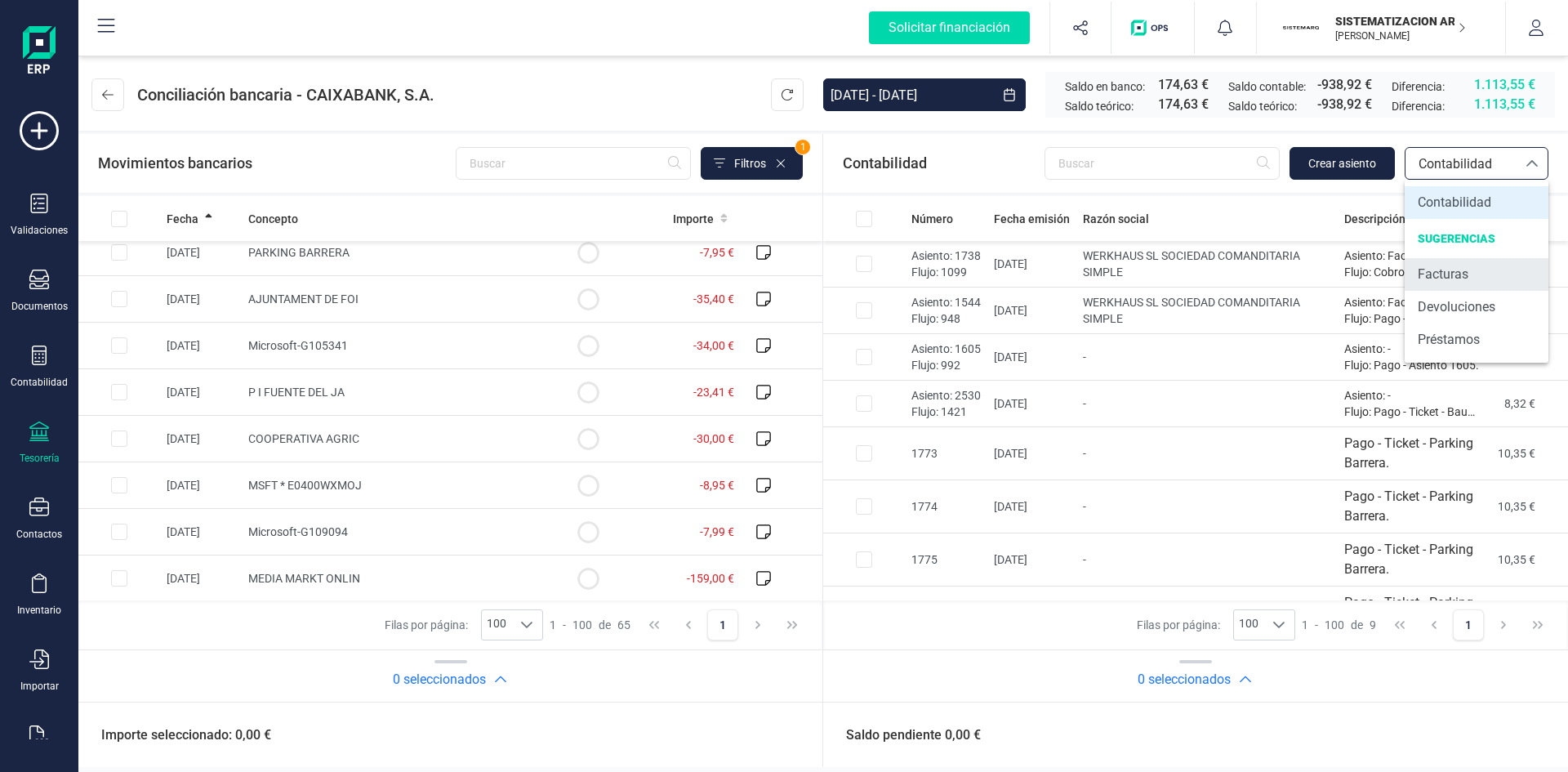
click at [1444, 281] on span "Facturas" at bounding box center [1443, 274] width 51 height 20
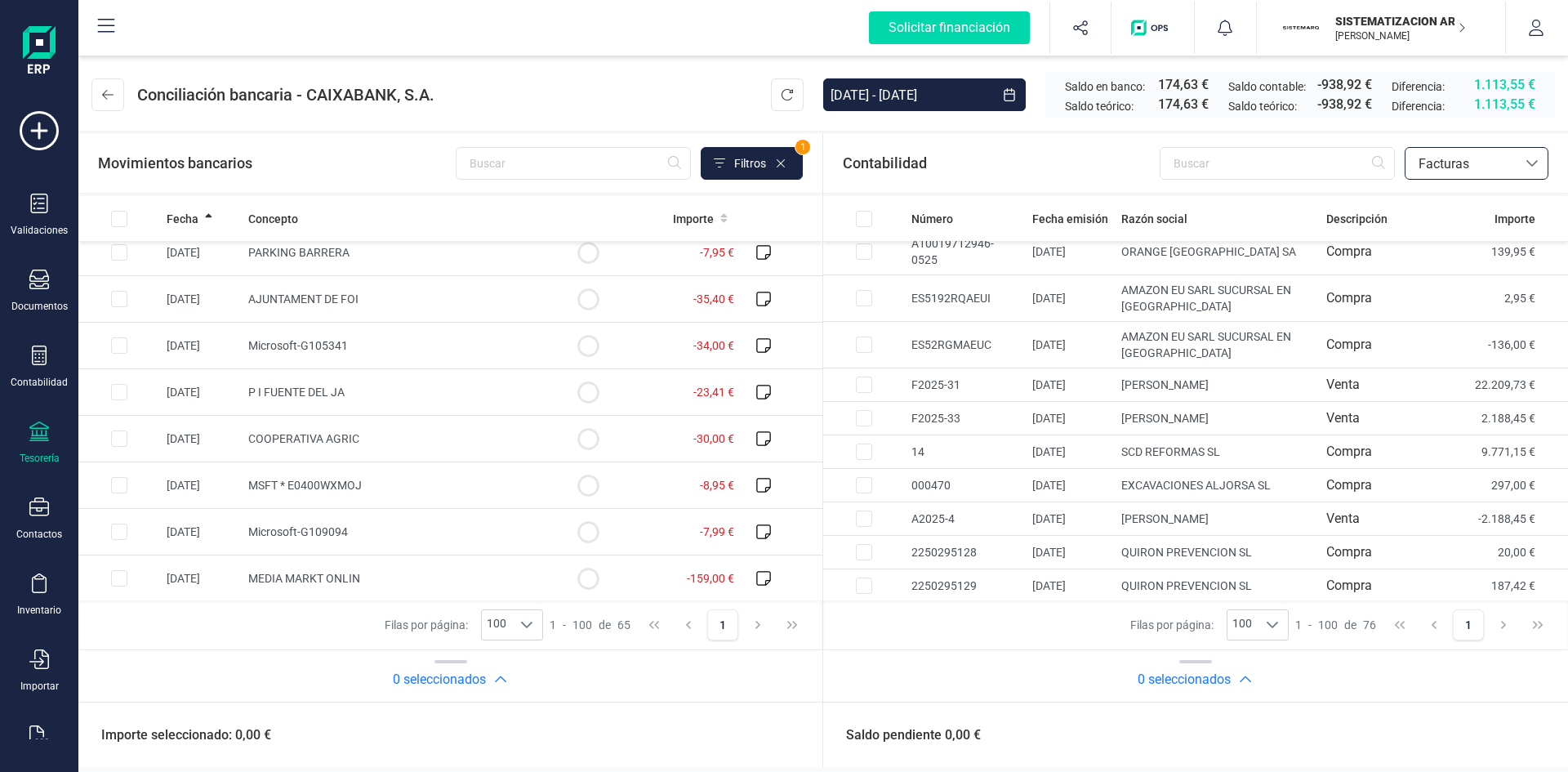
scroll to position [0, 0]
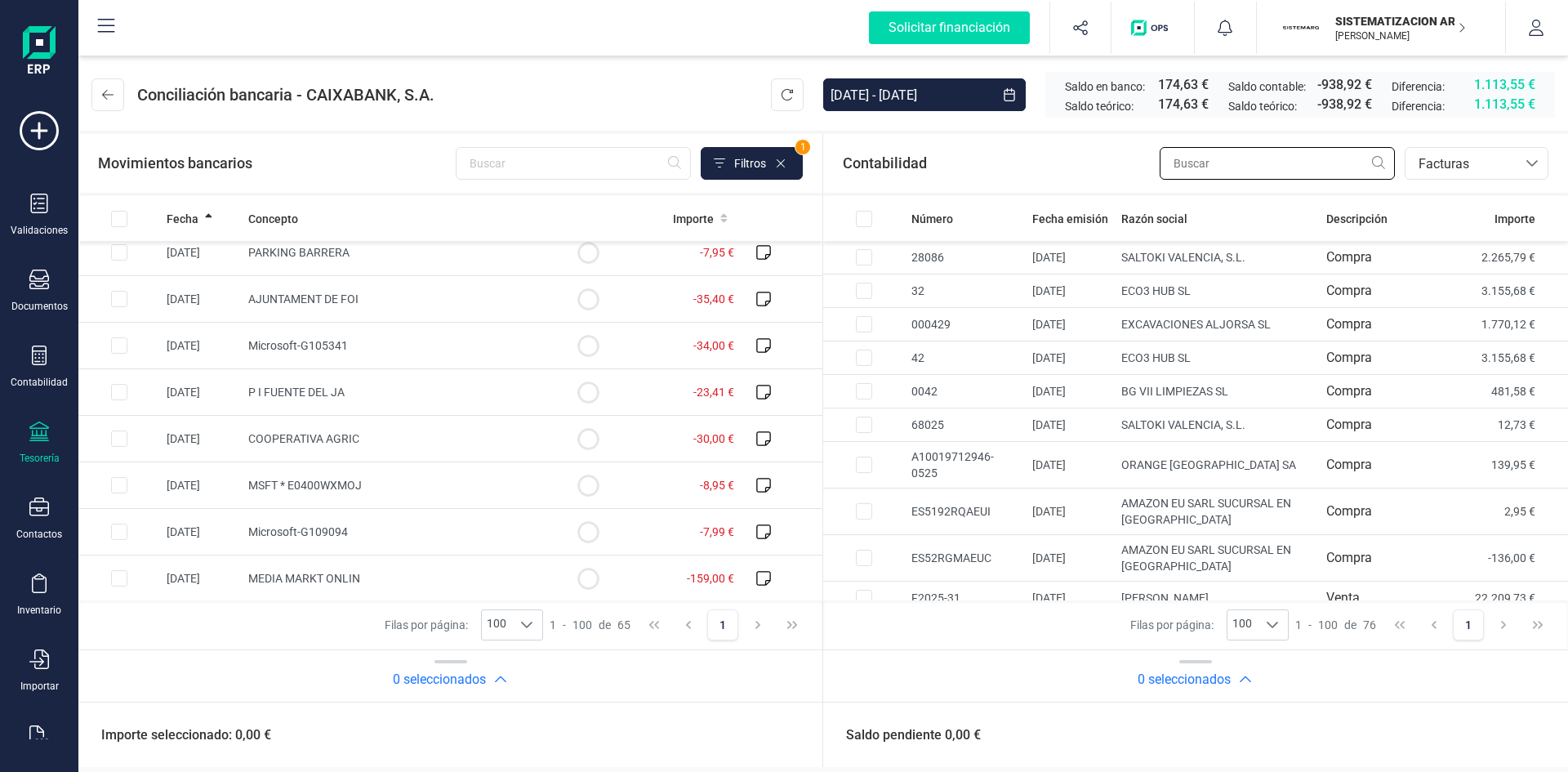
click at [1221, 169] on input "text" at bounding box center [1277, 163] width 235 height 33
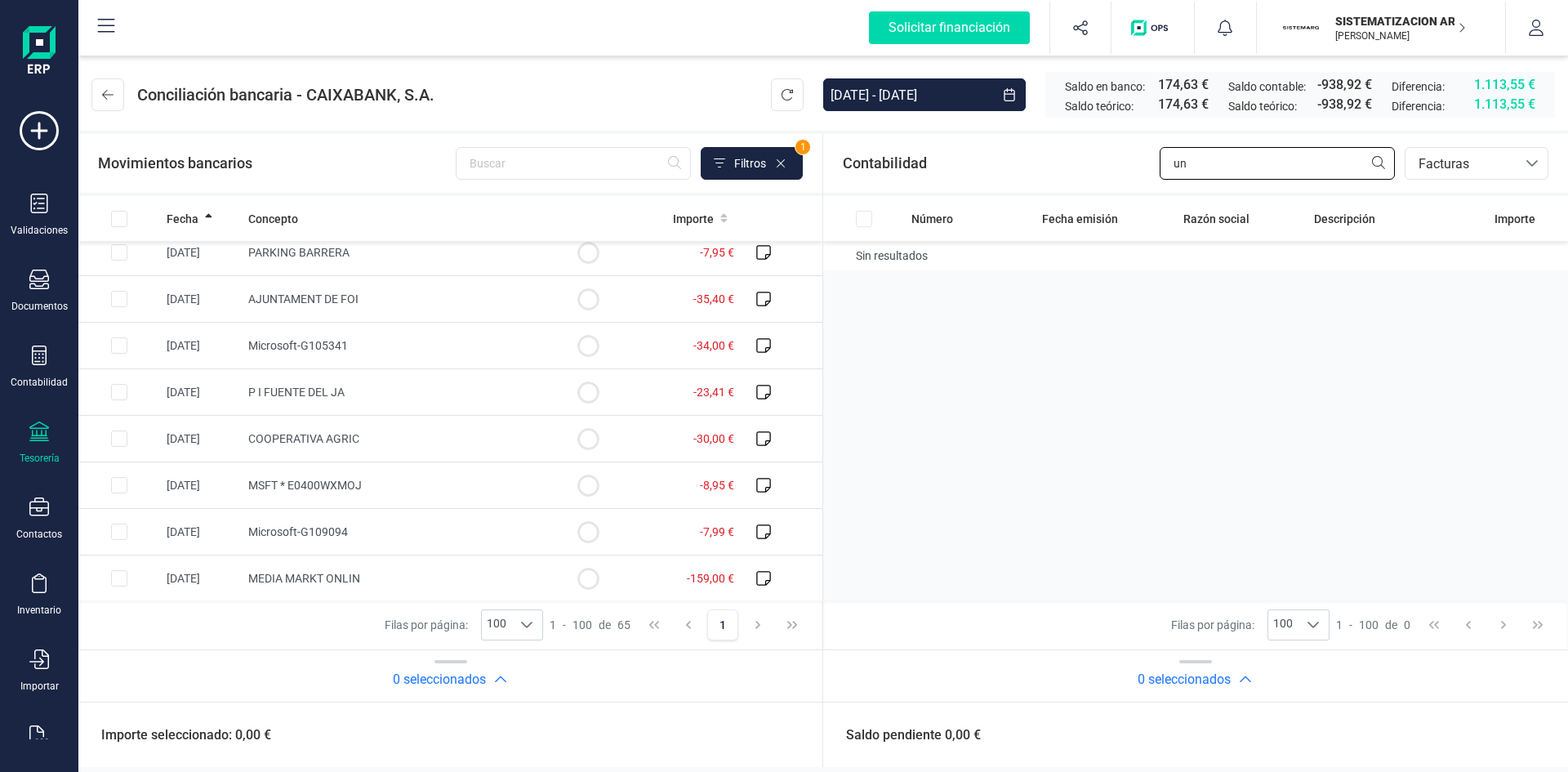
type input "u"
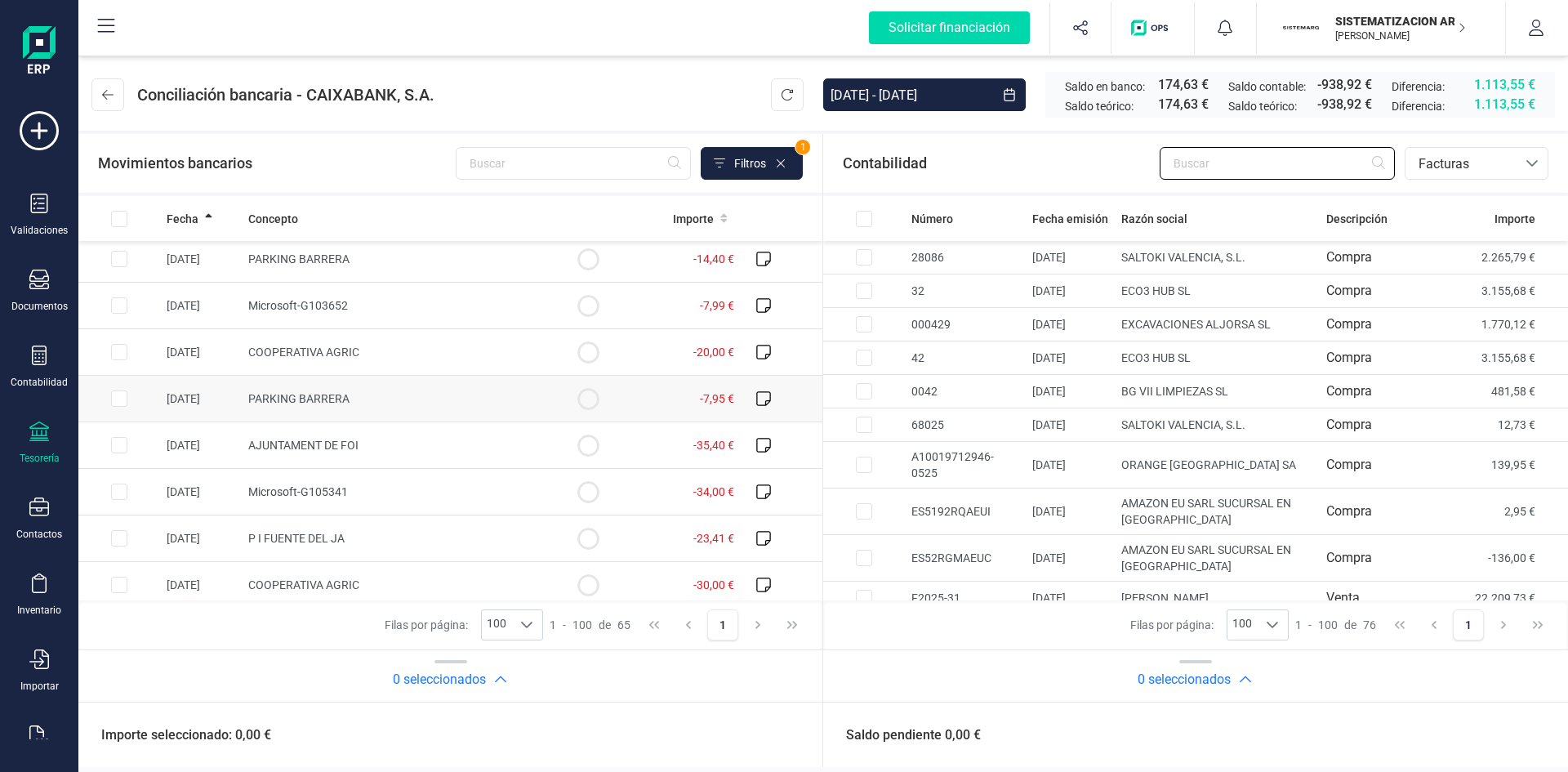
scroll to position [2425, 0]
click at [1486, 151] on span "Facturas" at bounding box center [1461, 163] width 111 height 31
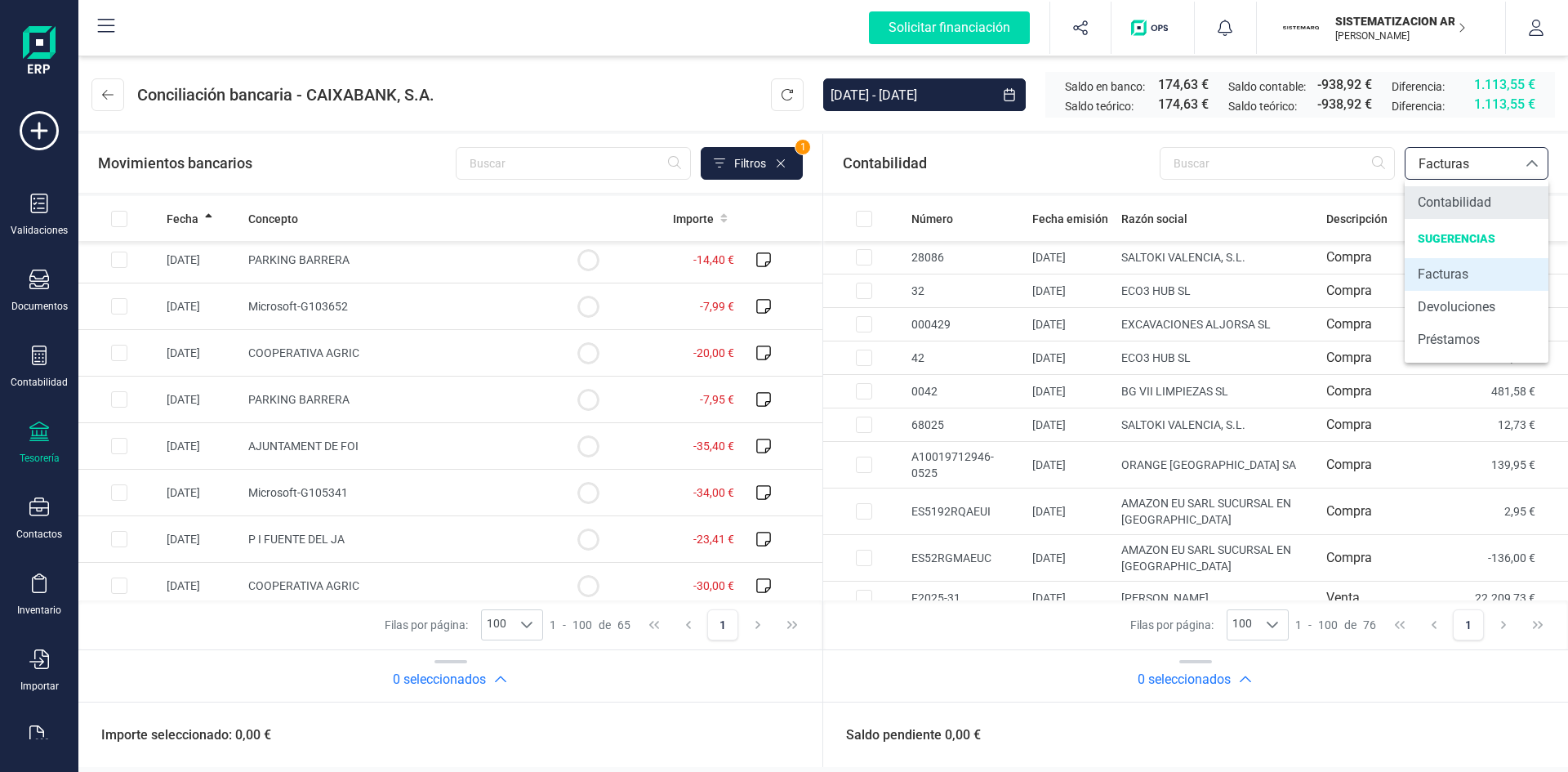
click at [1460, 207] on span "Contabilidad" at bounding box center [1454, 202] width 73 height 20
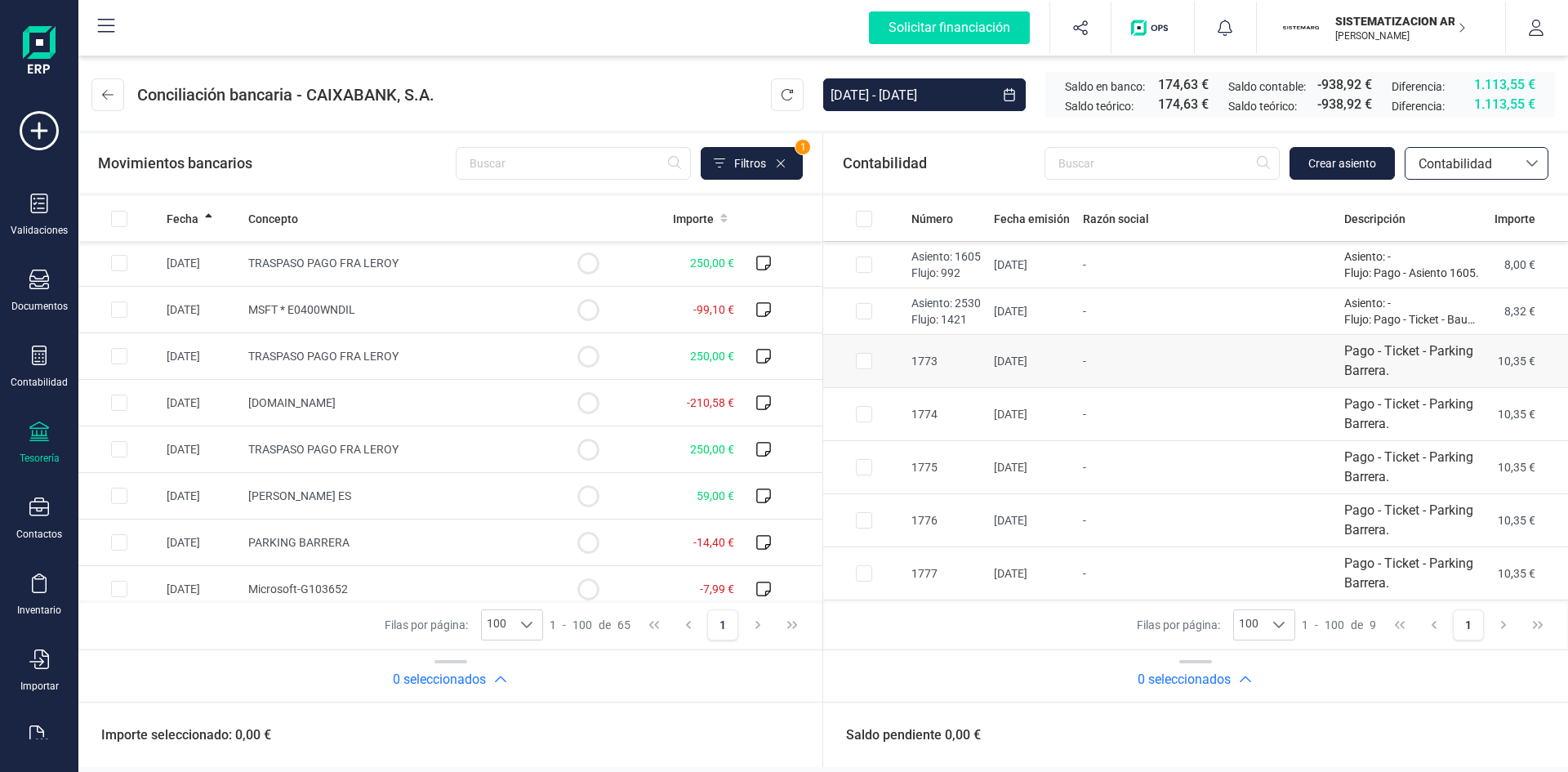
scroll to position [0, 0]
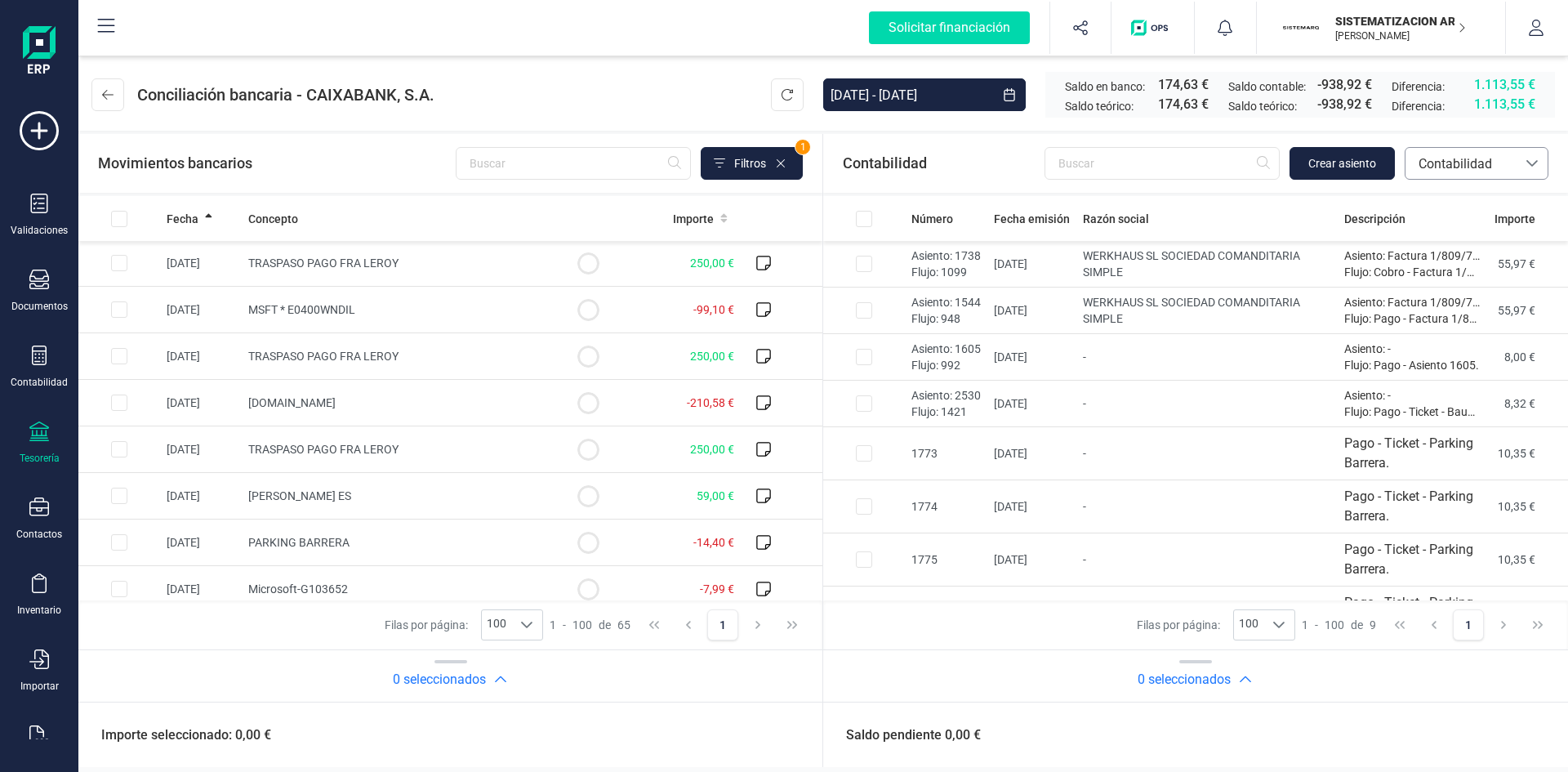
click at [1537, 176] on div at bounding box center [1531, 163] width 31 height 31
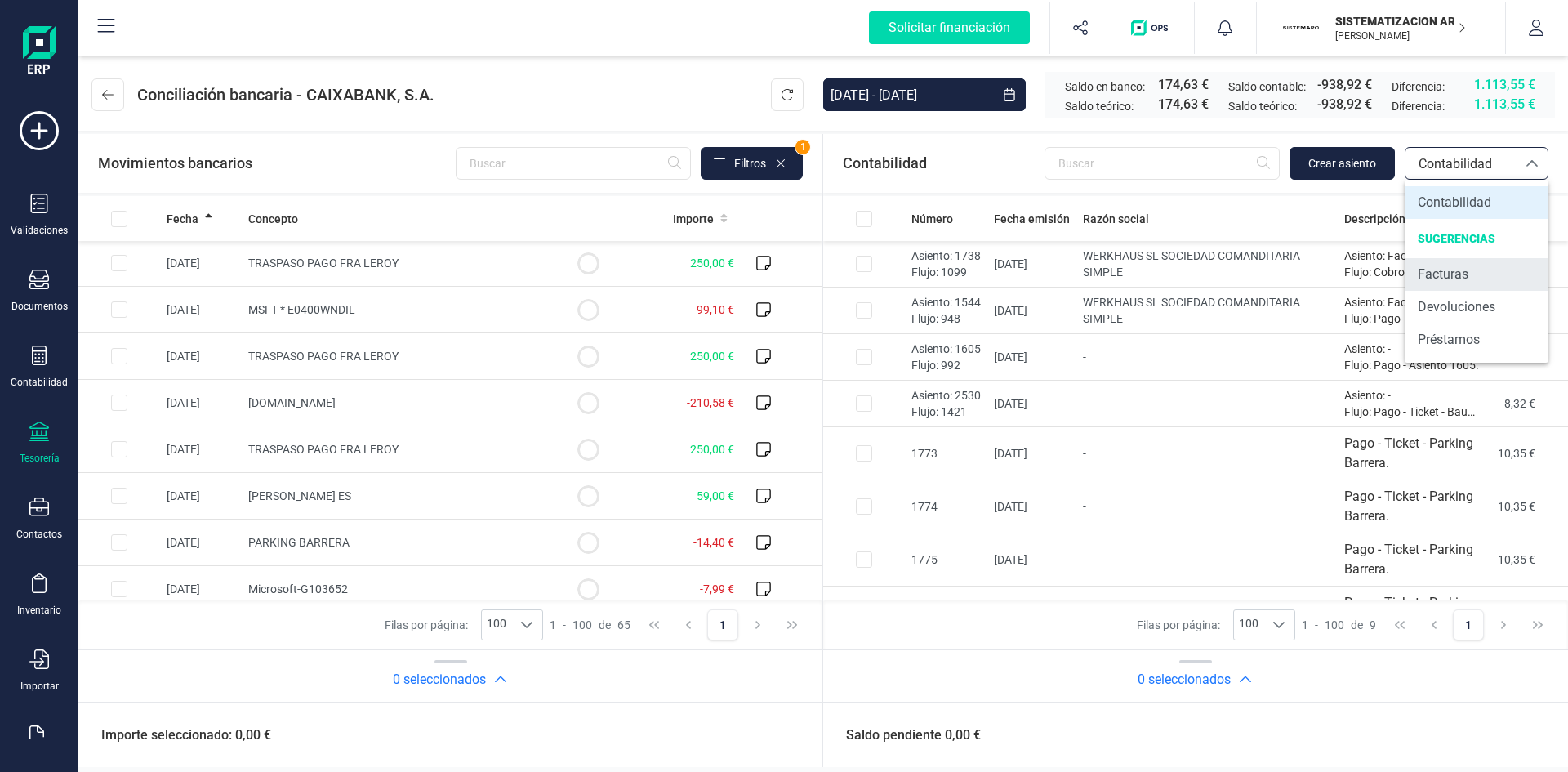
click at [1460, 272] on span "Facturas" at bounding box center [1443, 274] width 51 height 20
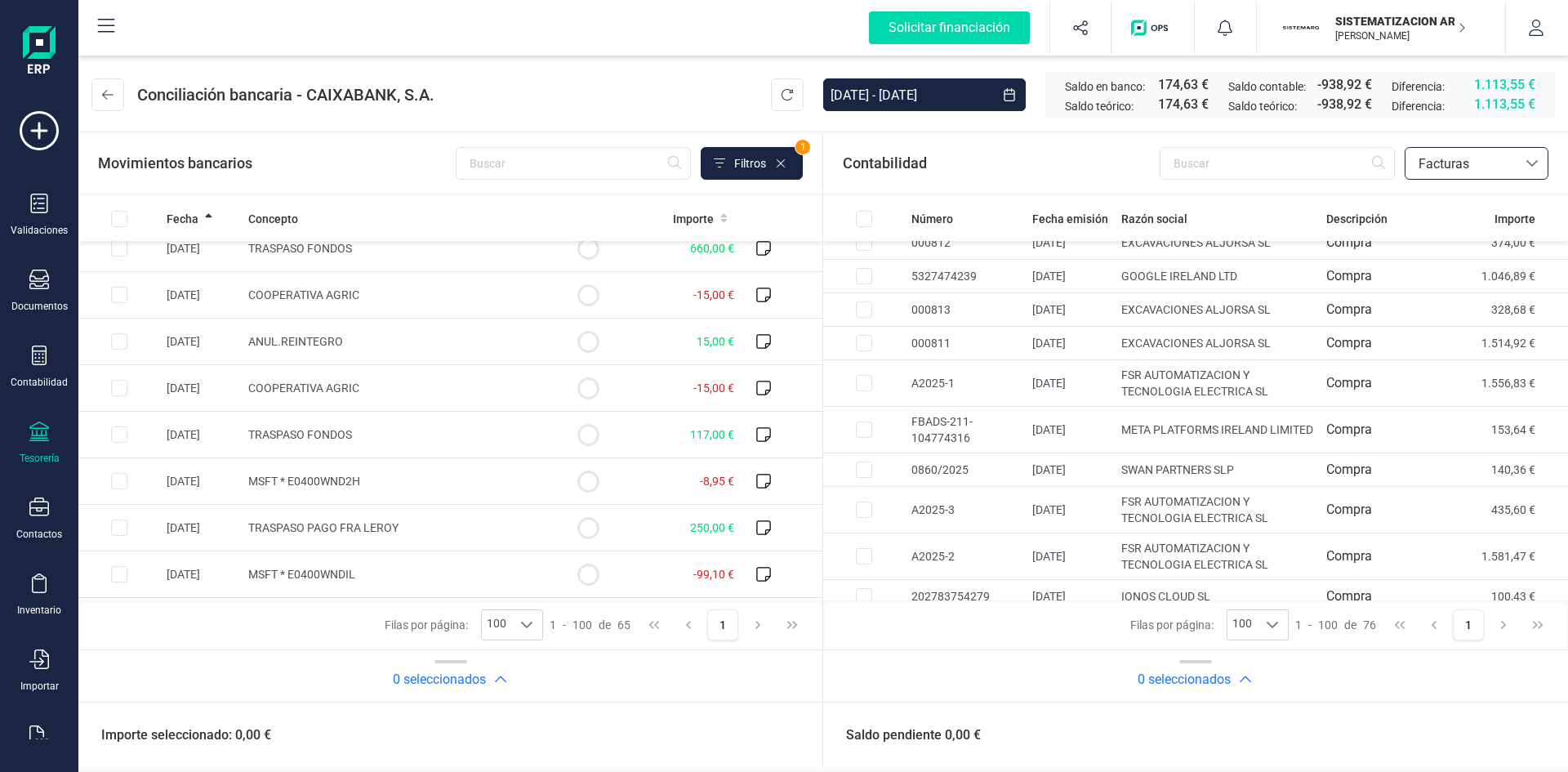
scroll to position [1879, 0]
click at [120, 346] on input "Row Selected 9aa02760-185a-4f87-a8f0-58f36315f998" at bounding box center [119, 340] width 16 height 16
checkbox input "true"
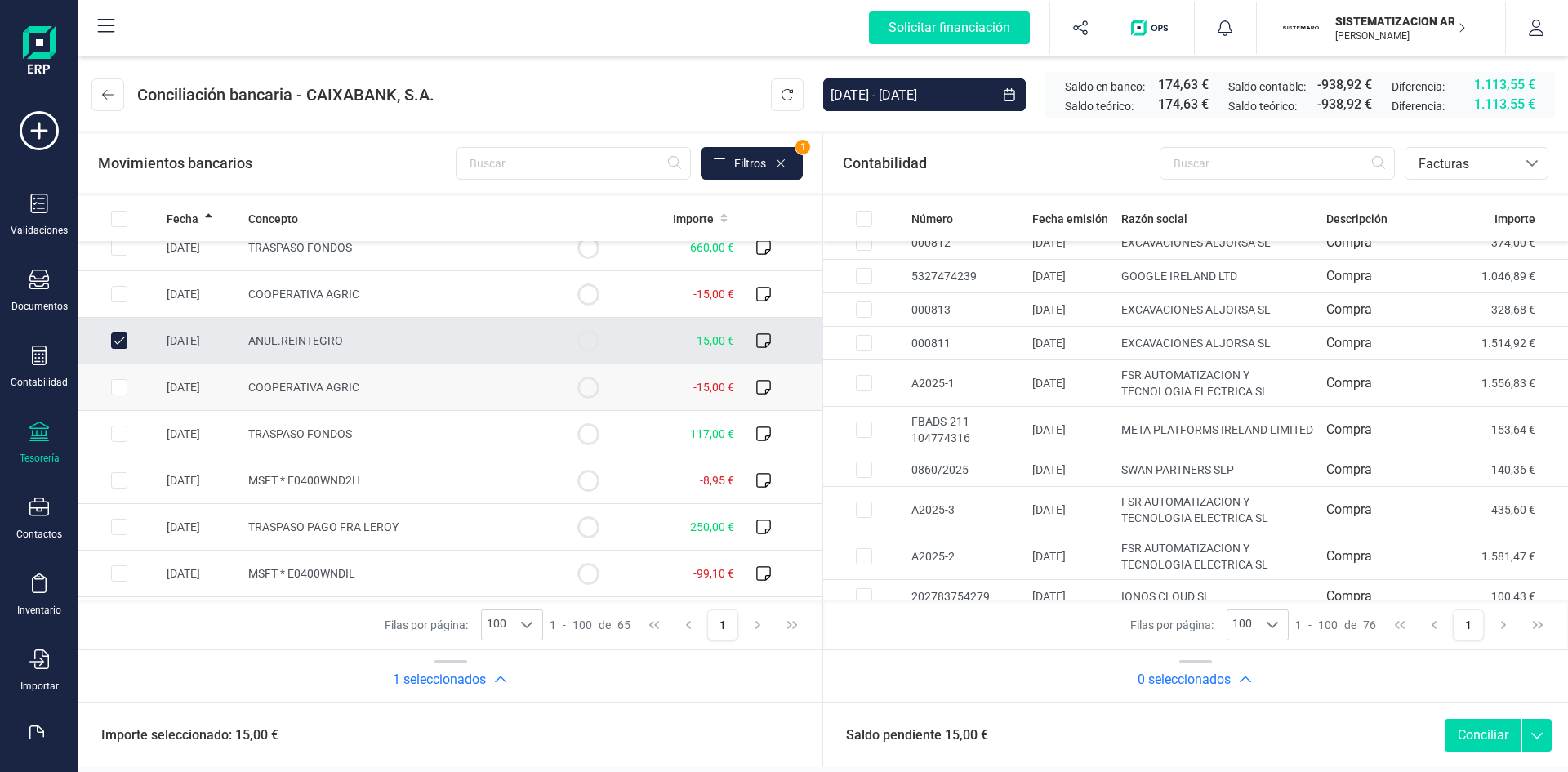
click at [119, 379] on input "Row Selected 62964482-6c6e-428b-b0a6-da96ebc680f7" at bounding box center [119, 387] width 16 height 16
checkbox input "true"
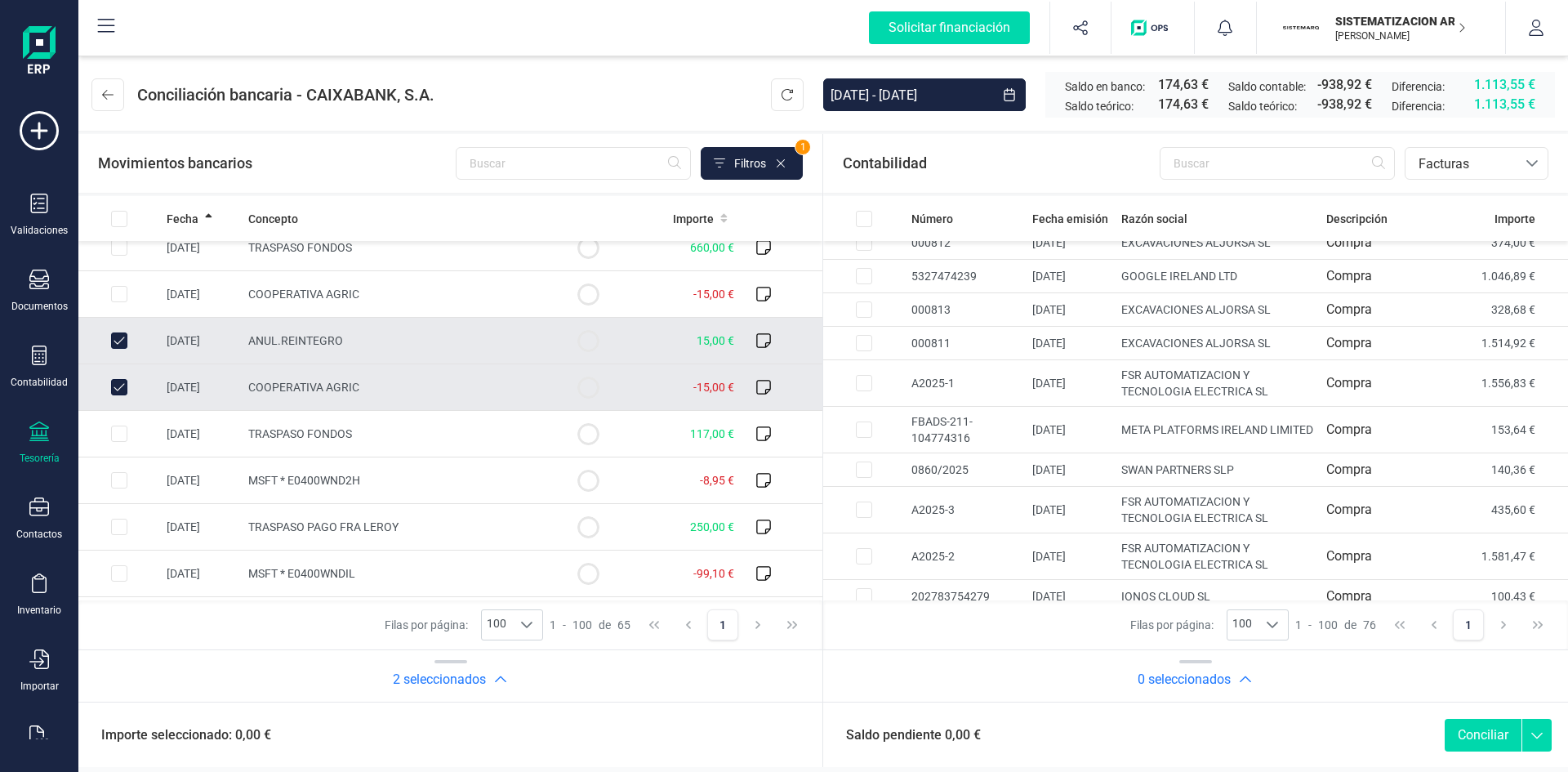
click at [1471, 727] on button "Conciliar" at bounding box center [1483, 735] width 77 height 33
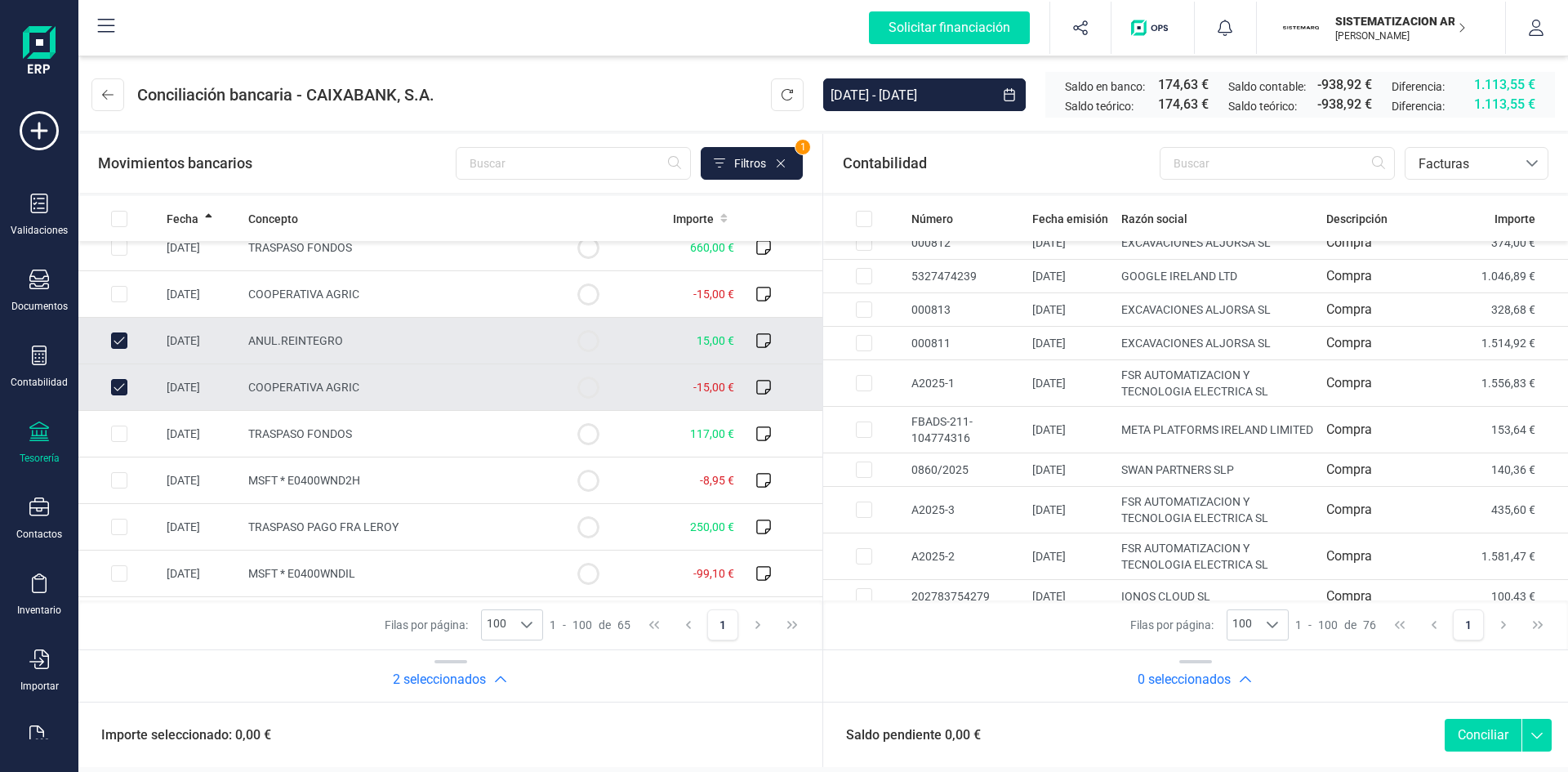
click at [1471, 727] on button "Conciliar" at bounding box center [1483, 735] width 77 height 33
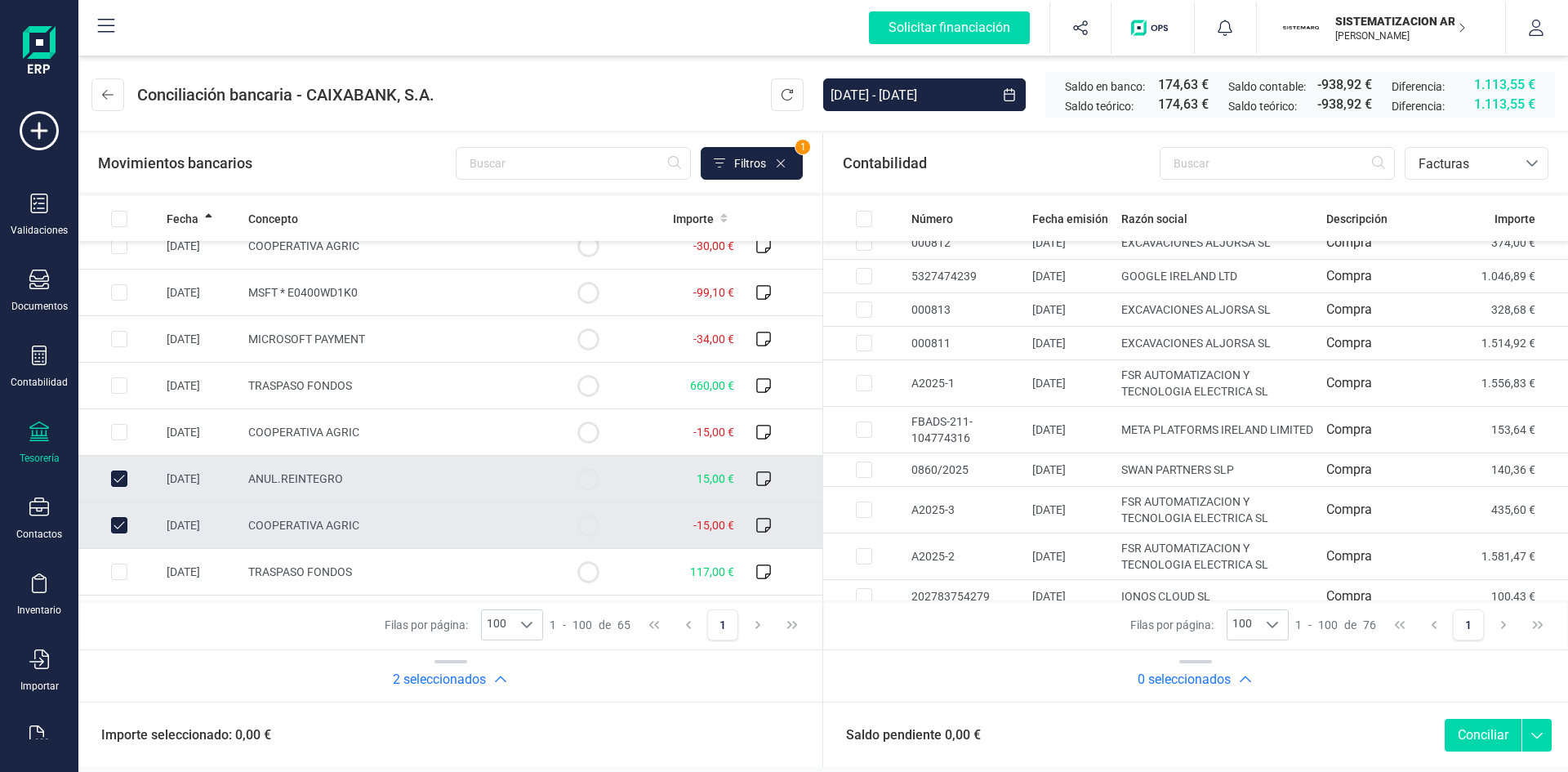
scroll to position [1740, 0]
click at [111, 491] on td at bounding box center [119, 479] width 82 height 46
checkbox input "false"
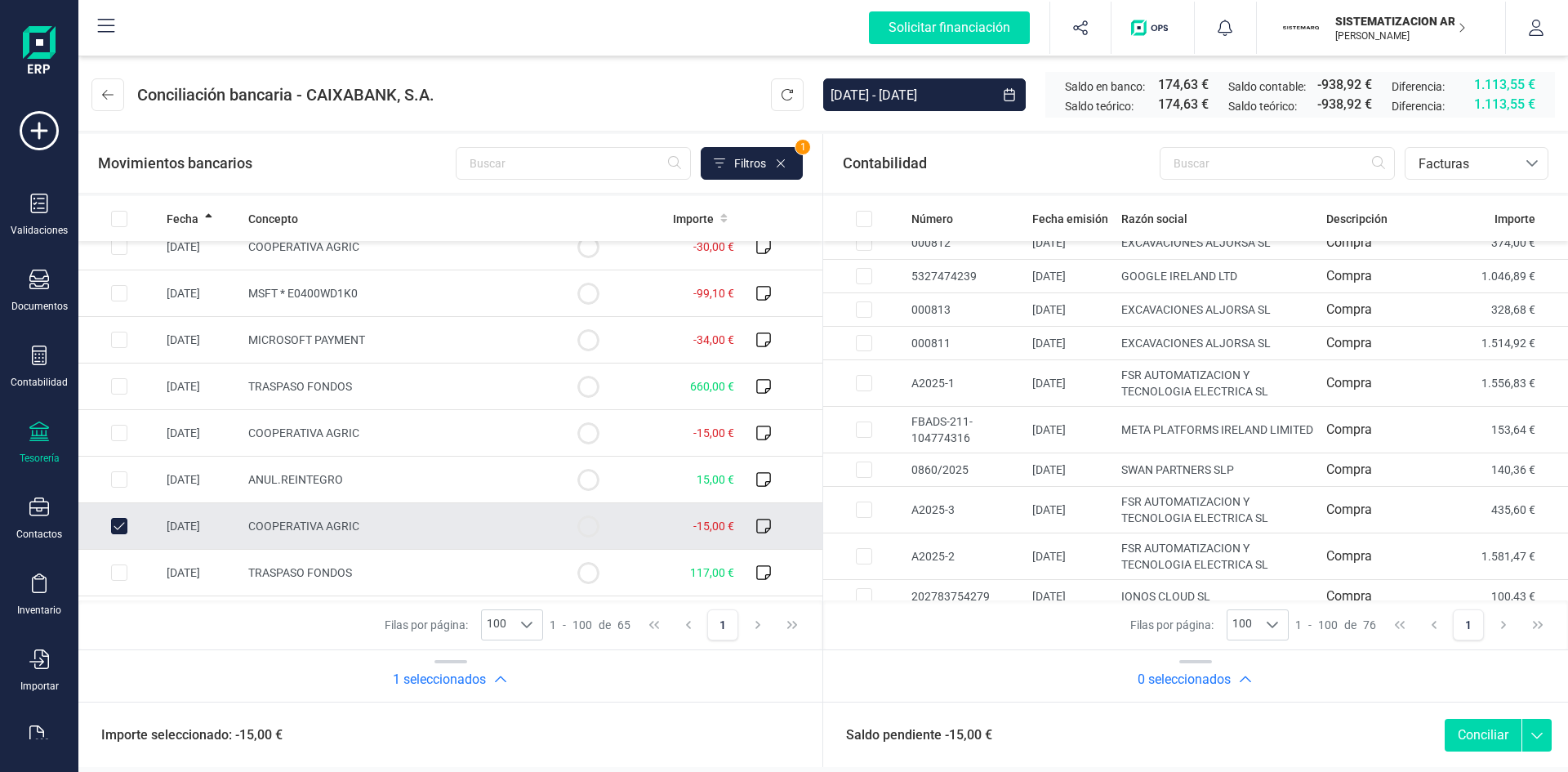
click at [119, 529] on input "Row Unselected 62964482-6c6e-428b-b0a6-da96ebc680f7" at bounding box center [119, 525] width 16 height 16
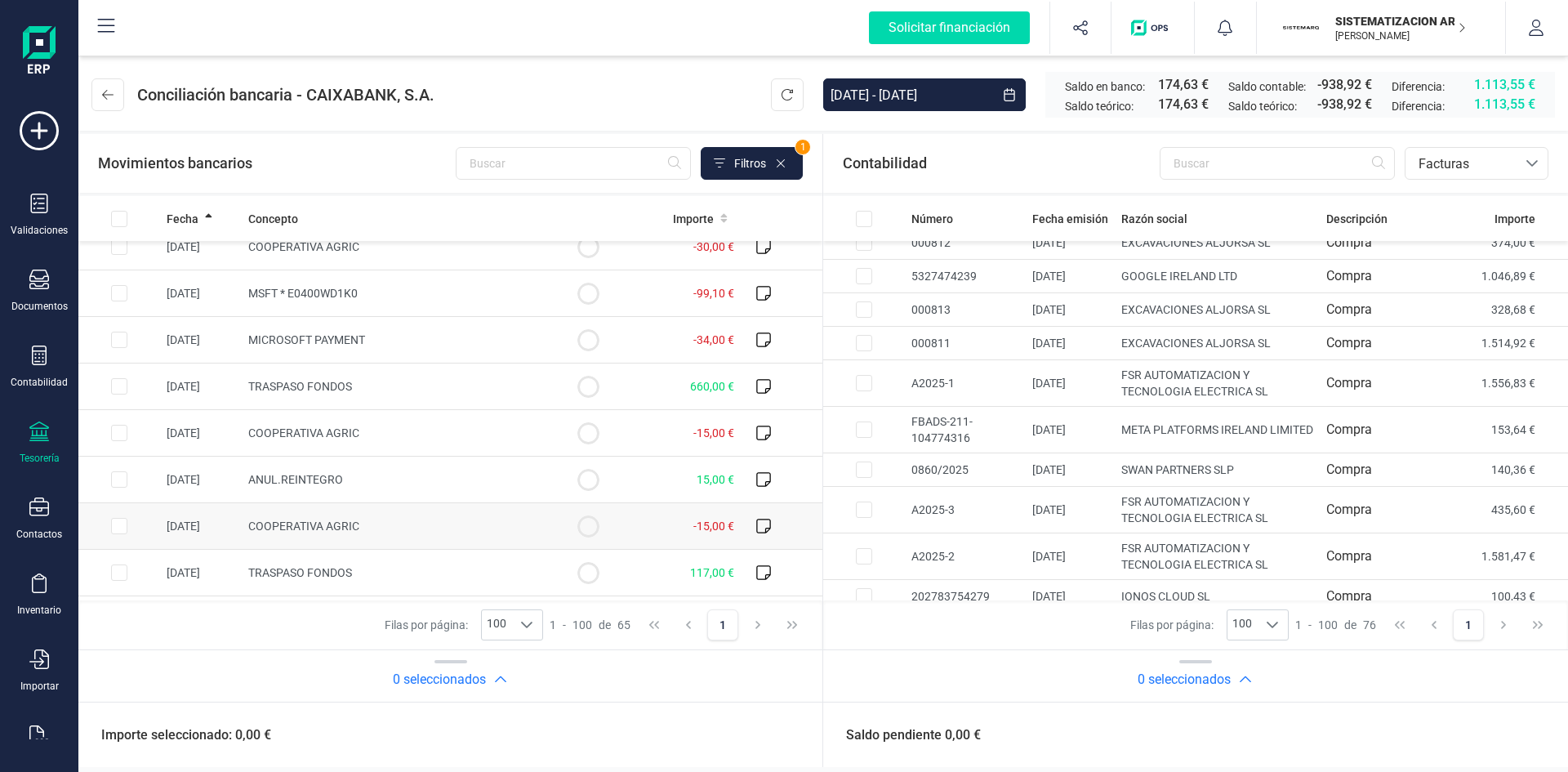
click at [756, 520] on icon at bounding box center [763, 526] width 15 height 15
checkbox input "true"
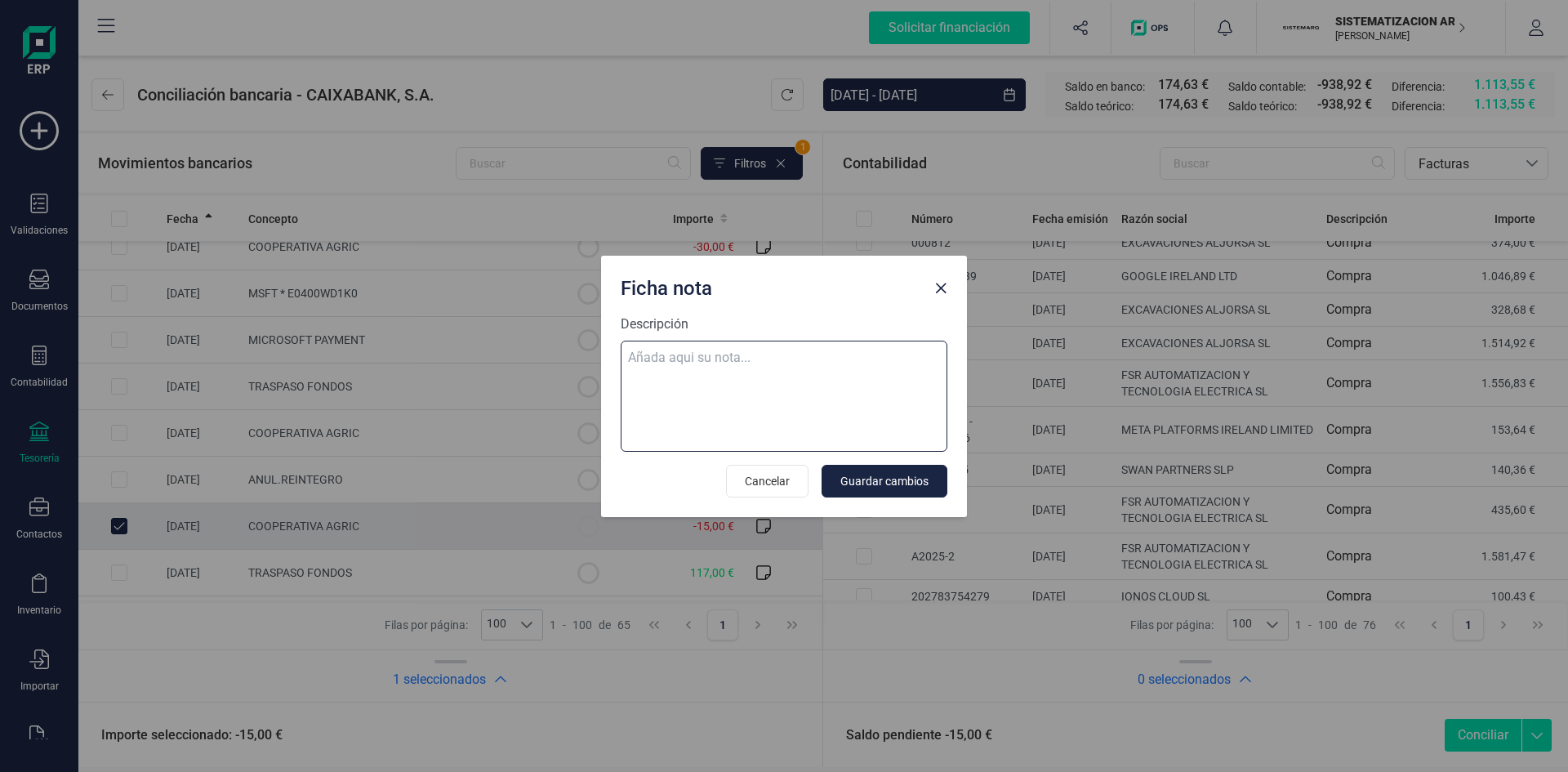
click at [710, 356] on textarea "Descripción" at bounding box center [783, 396] width 327 height 111
type textarea "Se anula con el reintegro"
click at [837, 469] on button "Guardar cambios" at bounding box center [885, 481] width 126 height 33
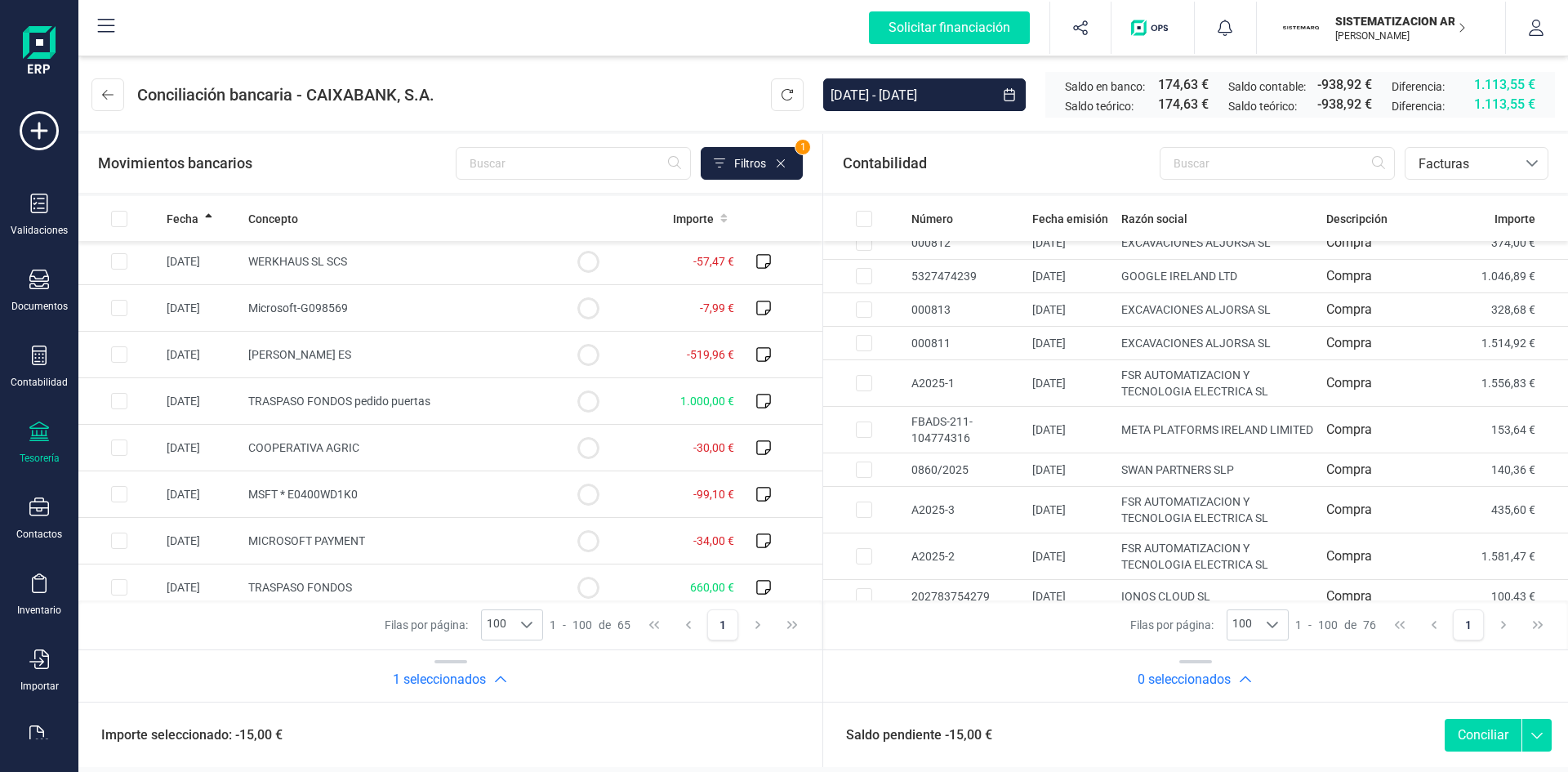
scroll to position [1539, 0]
click at [1215, 169] on input "text" at bounding box center [1277, 163] width 235 height 33
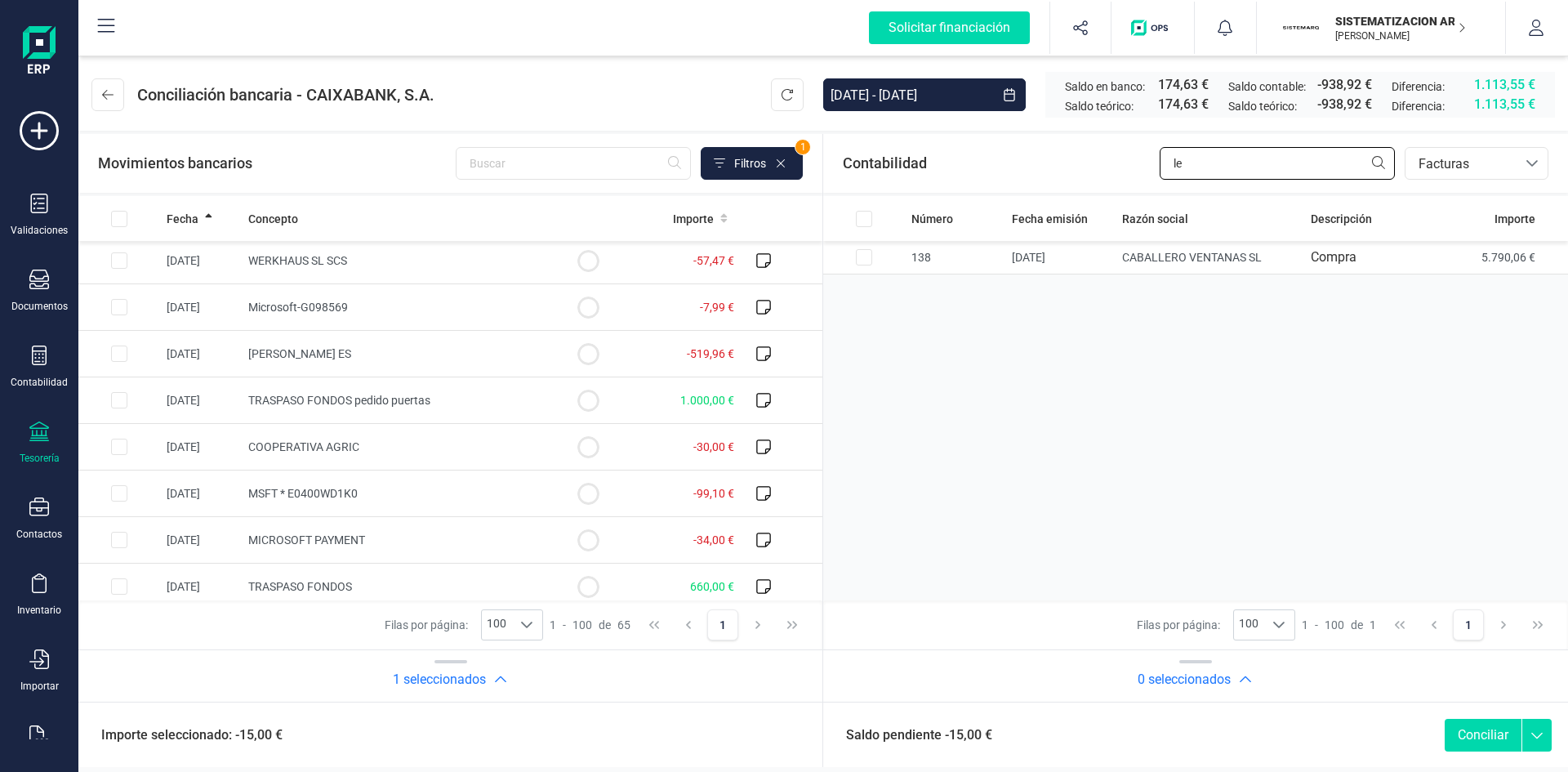
type input "l"
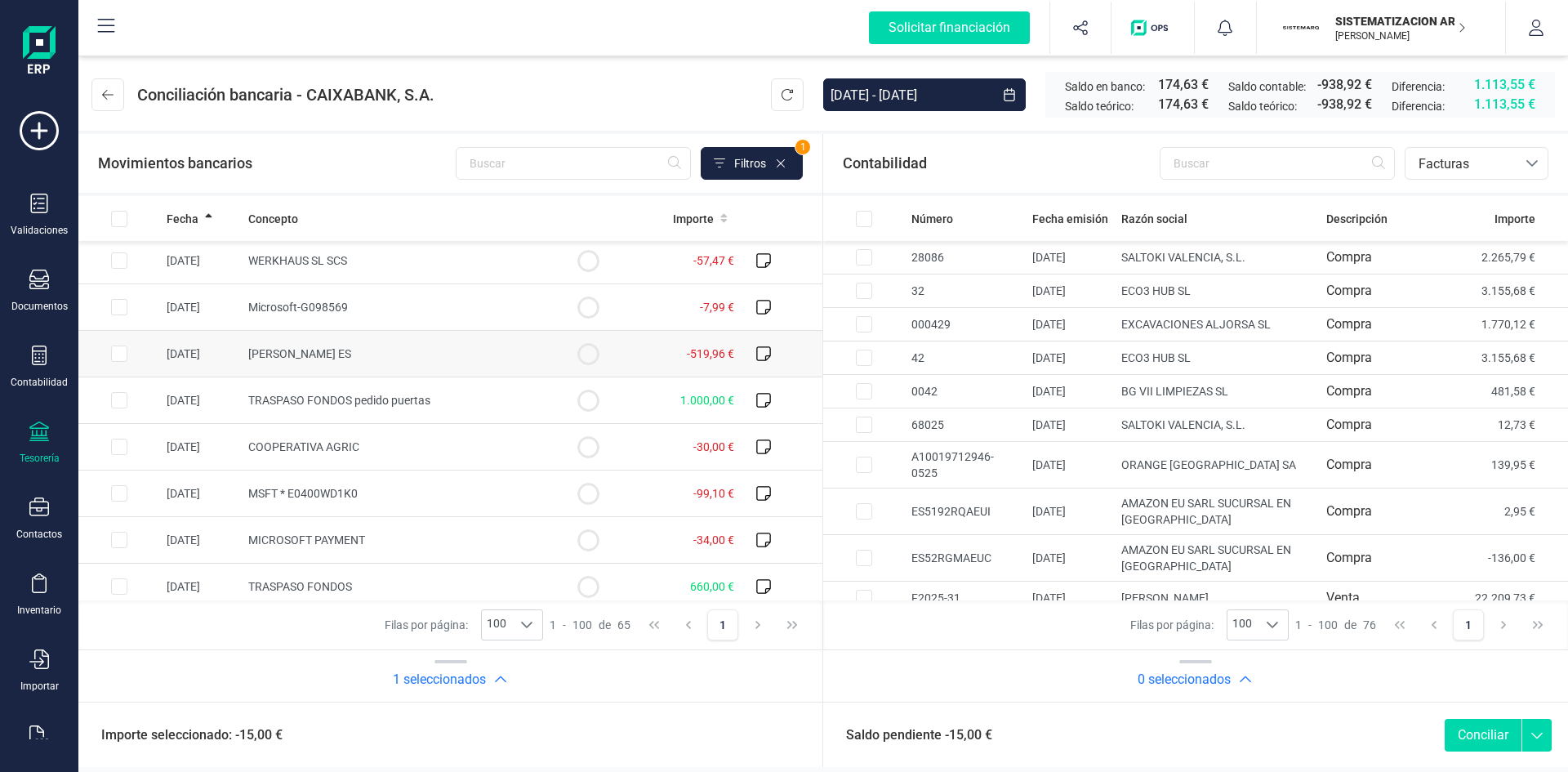
click at [457, 366] on td "[PERSON_NAME] ES" at bounding box center [394, 353] width 305 height 46
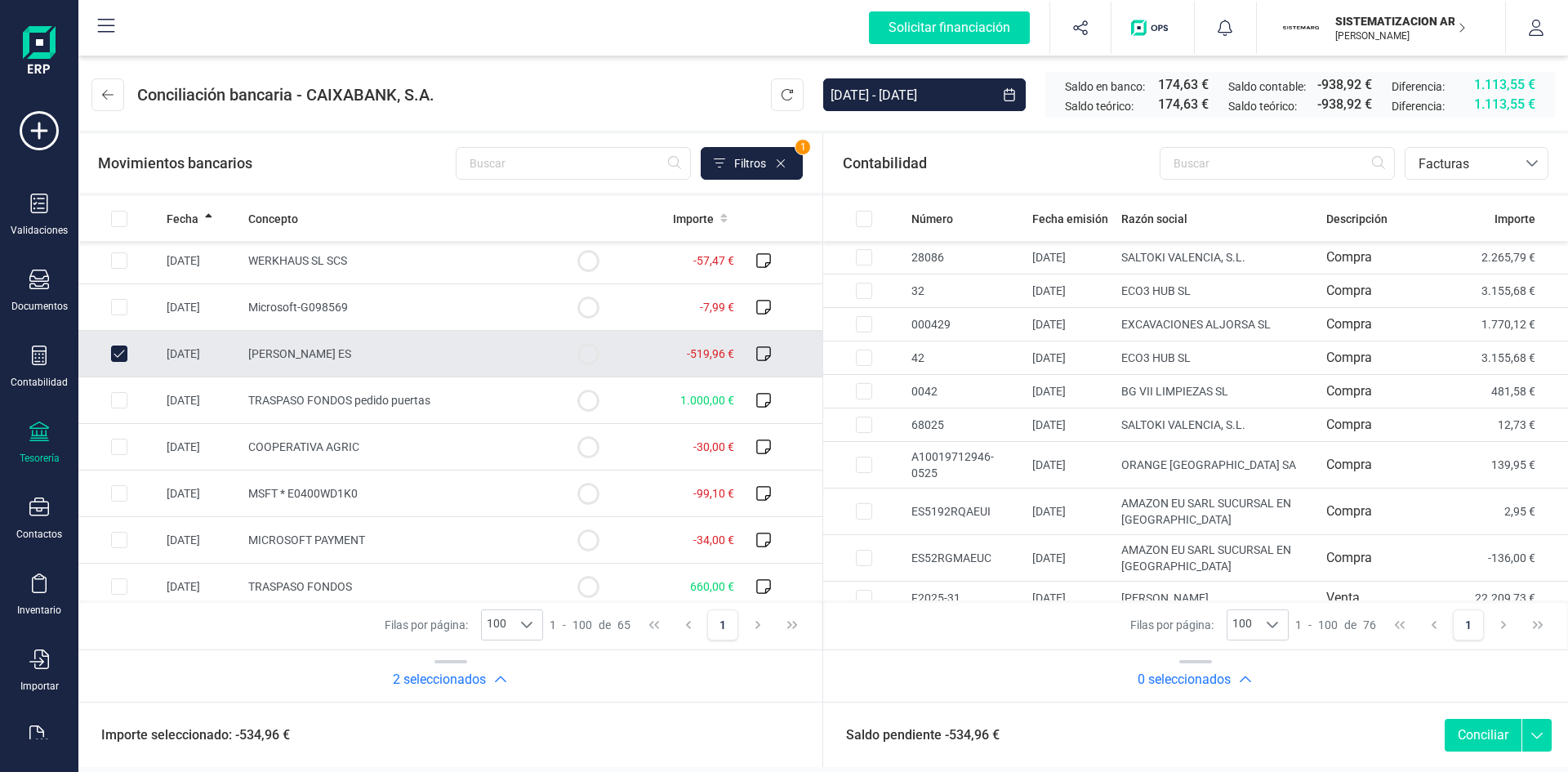
click at [616, 359] on td at bounding box center [587, 353] width 82 height 46
checkbox input "false"
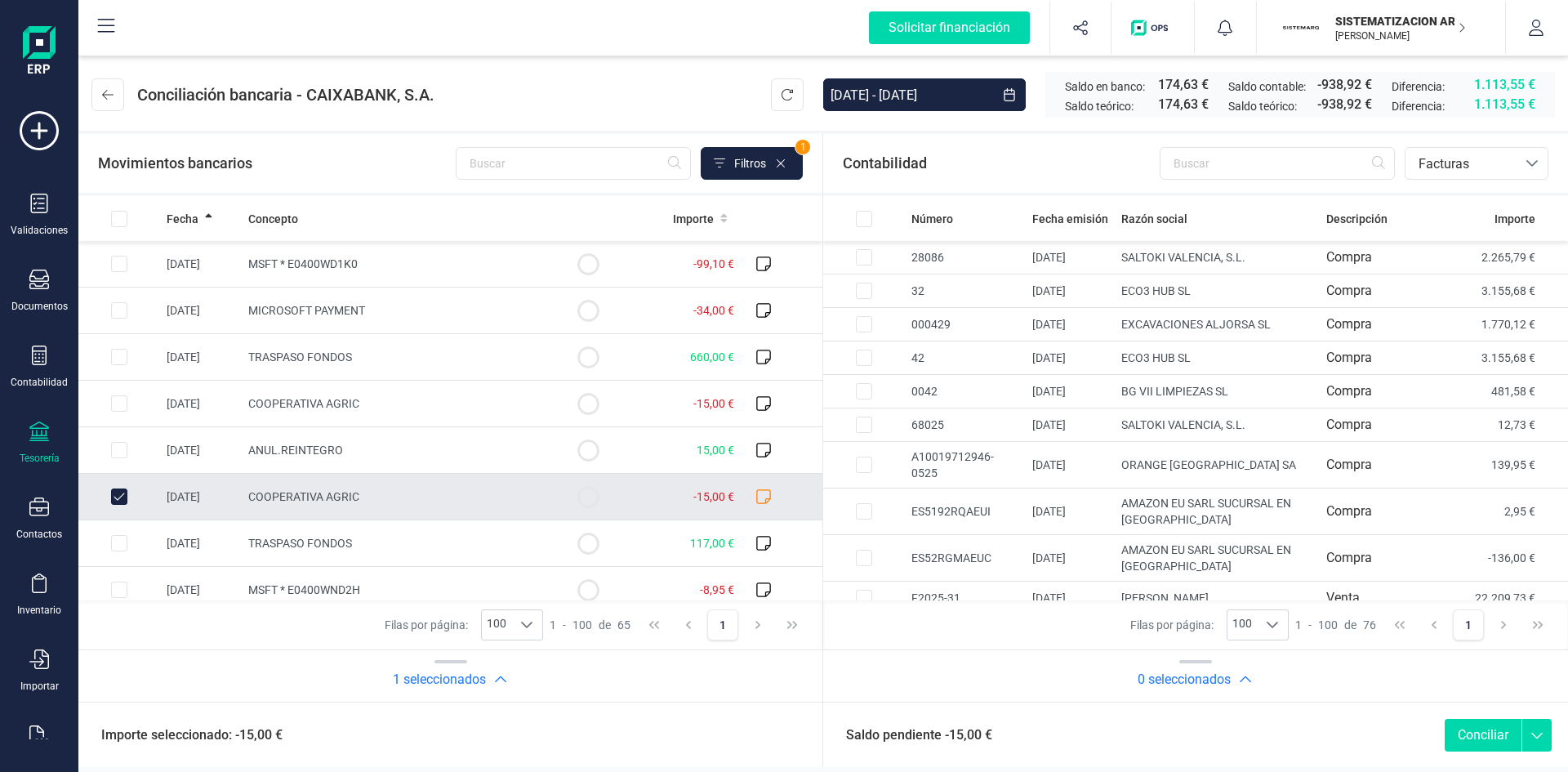
scroll to position [1771, 0]
click at [126, 503] on td at bounding box center [119, 494] width 82 height 46
checkbox input "false"
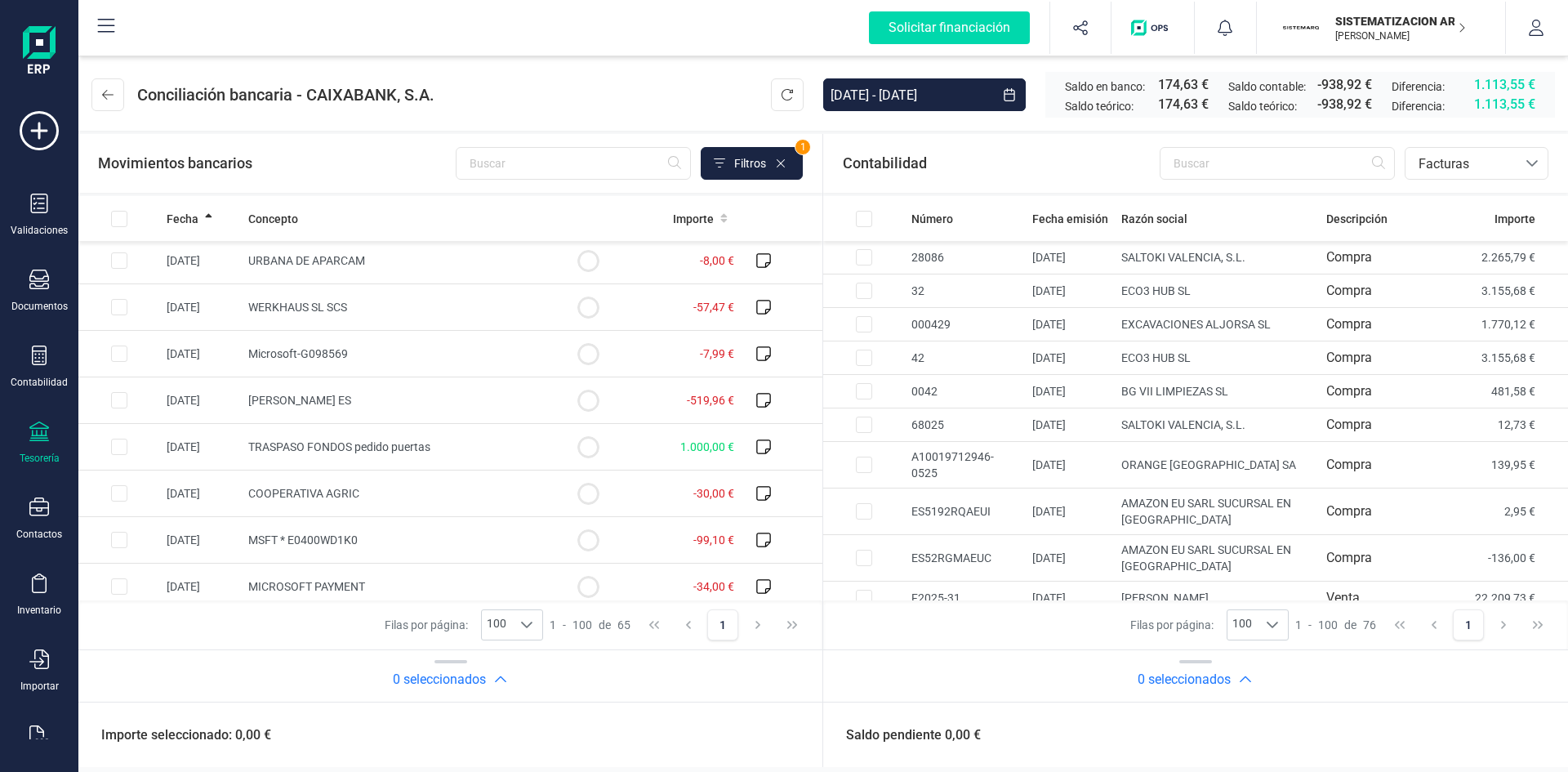
scroll to position [1492, 0]
drag, startPoint x: 1517, startPoint y: 167, endPoint x: 968, endPoint y: 448, distance: 616.7
click at [823, 448] on section "Contabilidad bancos.conciliacion.modal.headerInvoce bancos.conciliacion.modal.h…" at bounding box center [450, 417] width 744 height 568
click at [275, 413] on td "[PERSON_NAME] ES" at bounding box center [394, 401] width 305 height 46
checkbox input "true"
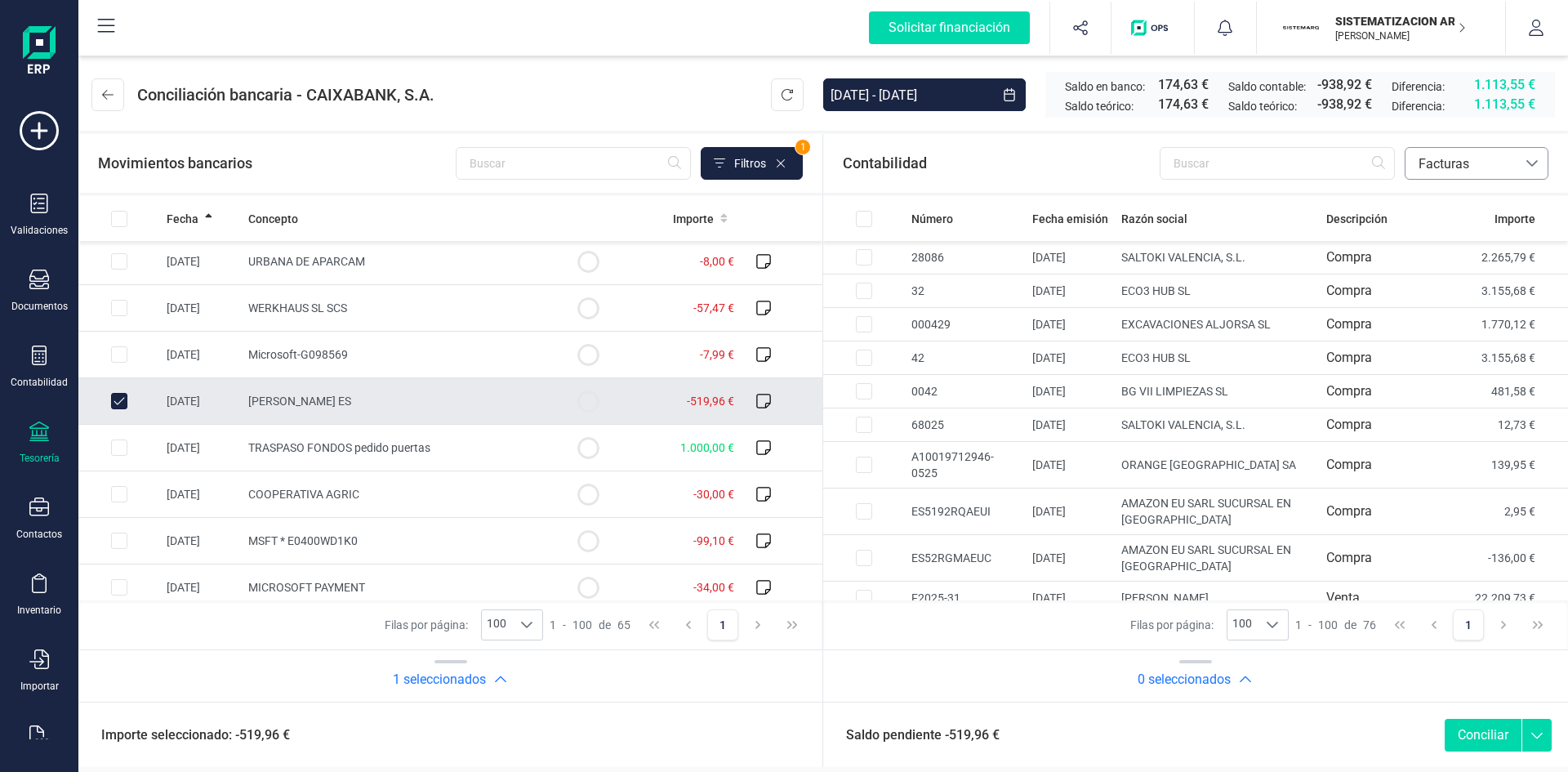
click at [1527, 157] on icon at bounding box center [1532, 164] width 13 height 13
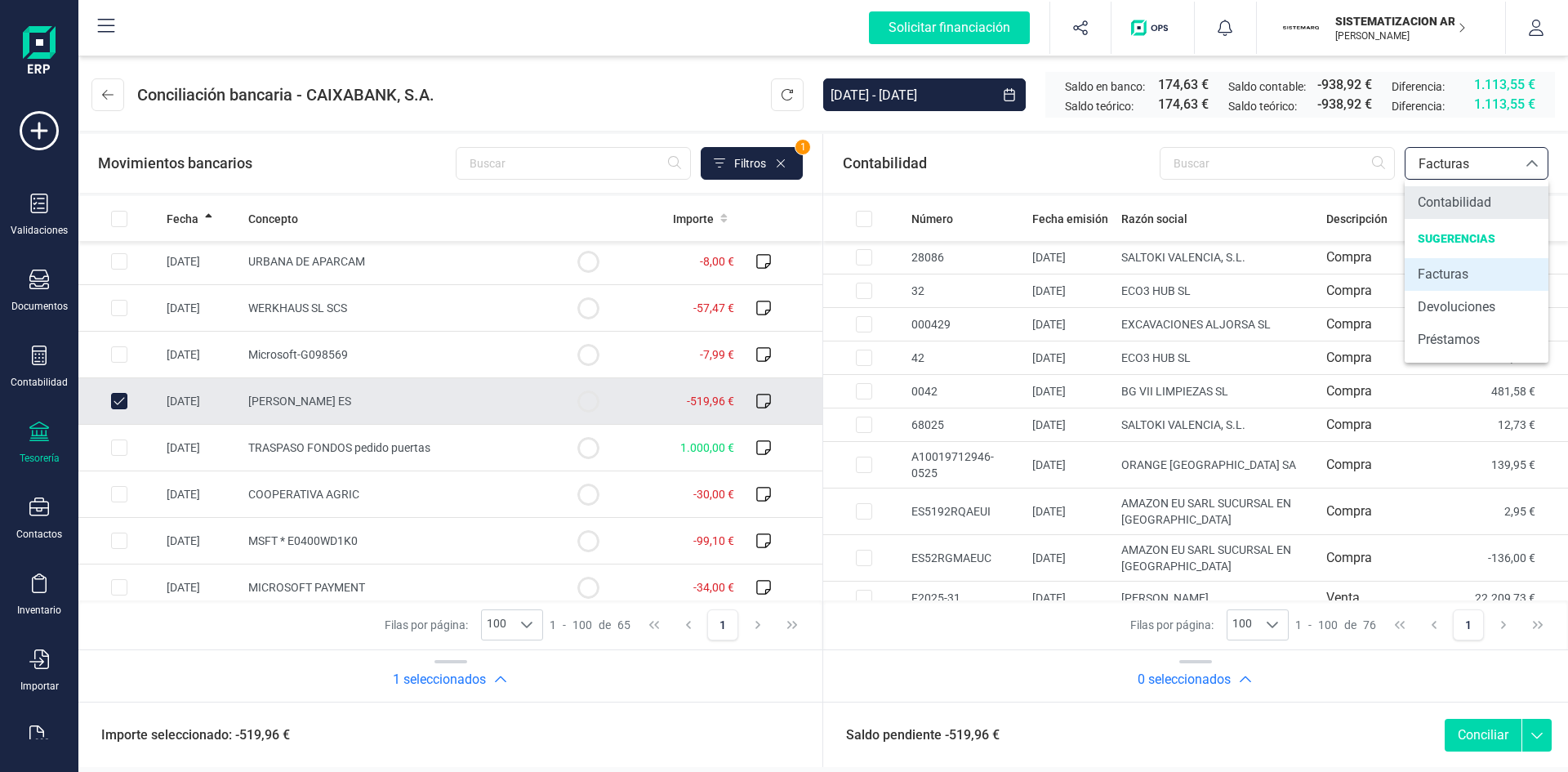
click at [1487, 205] on span "Contabilidad" at bounding box center [1454, 202] width 73 height 20
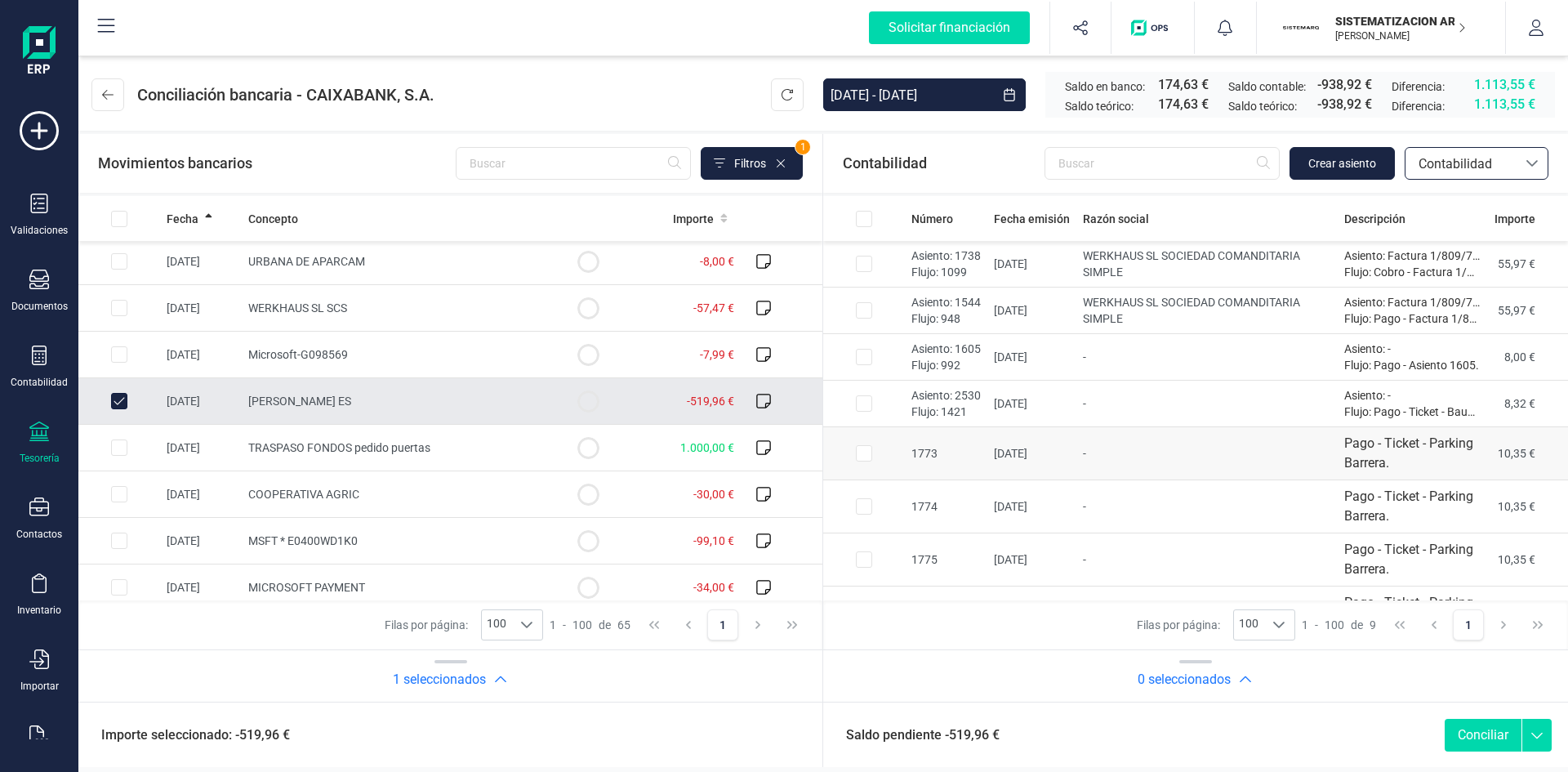
scroll to position [92, 0]
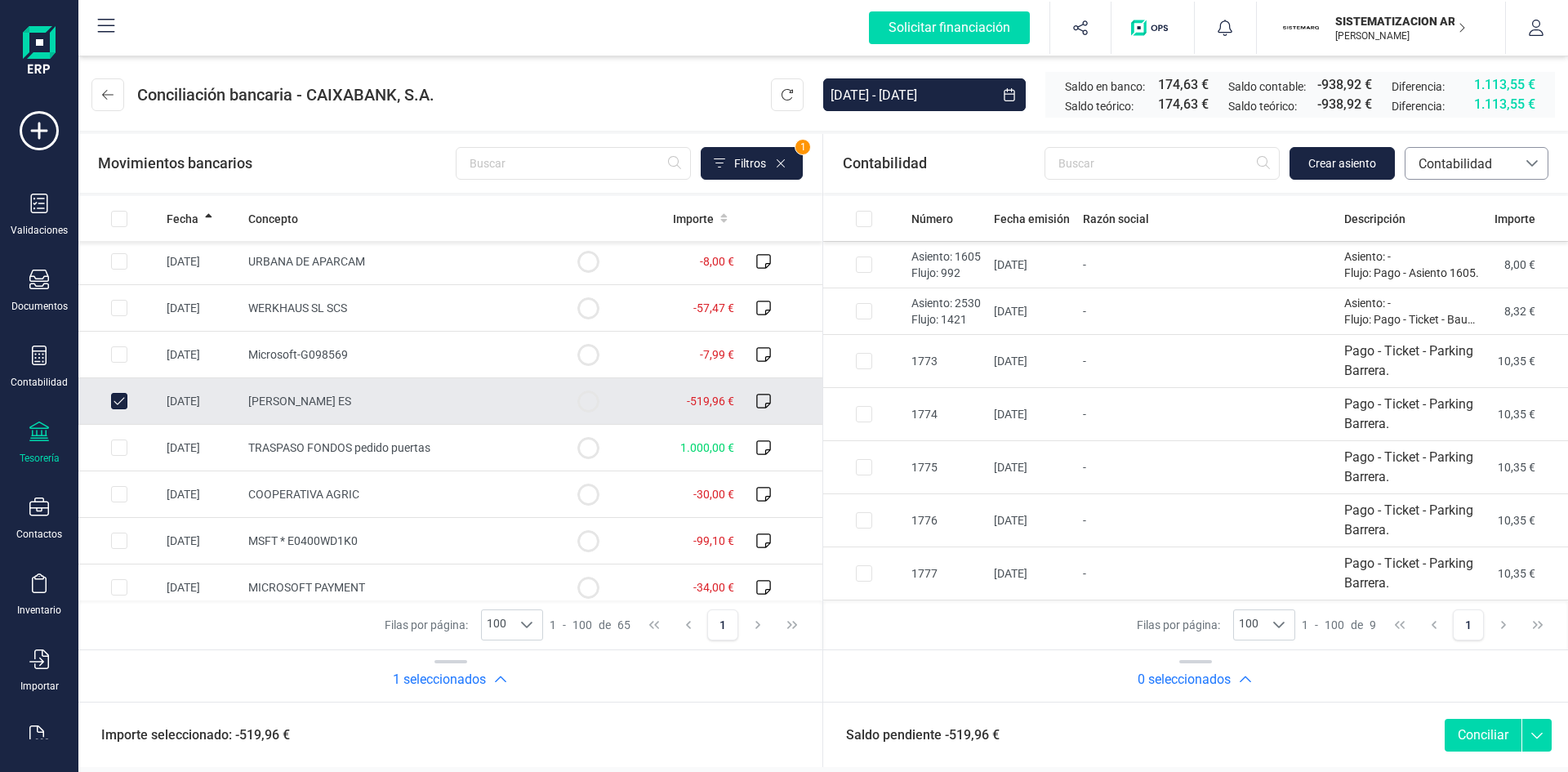
click at [1516, 183] on div "Contabilidad Crear asiento bancos.conciliacion.modal.headerAccounting bancos.co…" at bounding box center [1195, 163] width 744 height 58
click at [1534, 161] on icon at bounding box center [1532, 164] width 13 height 13
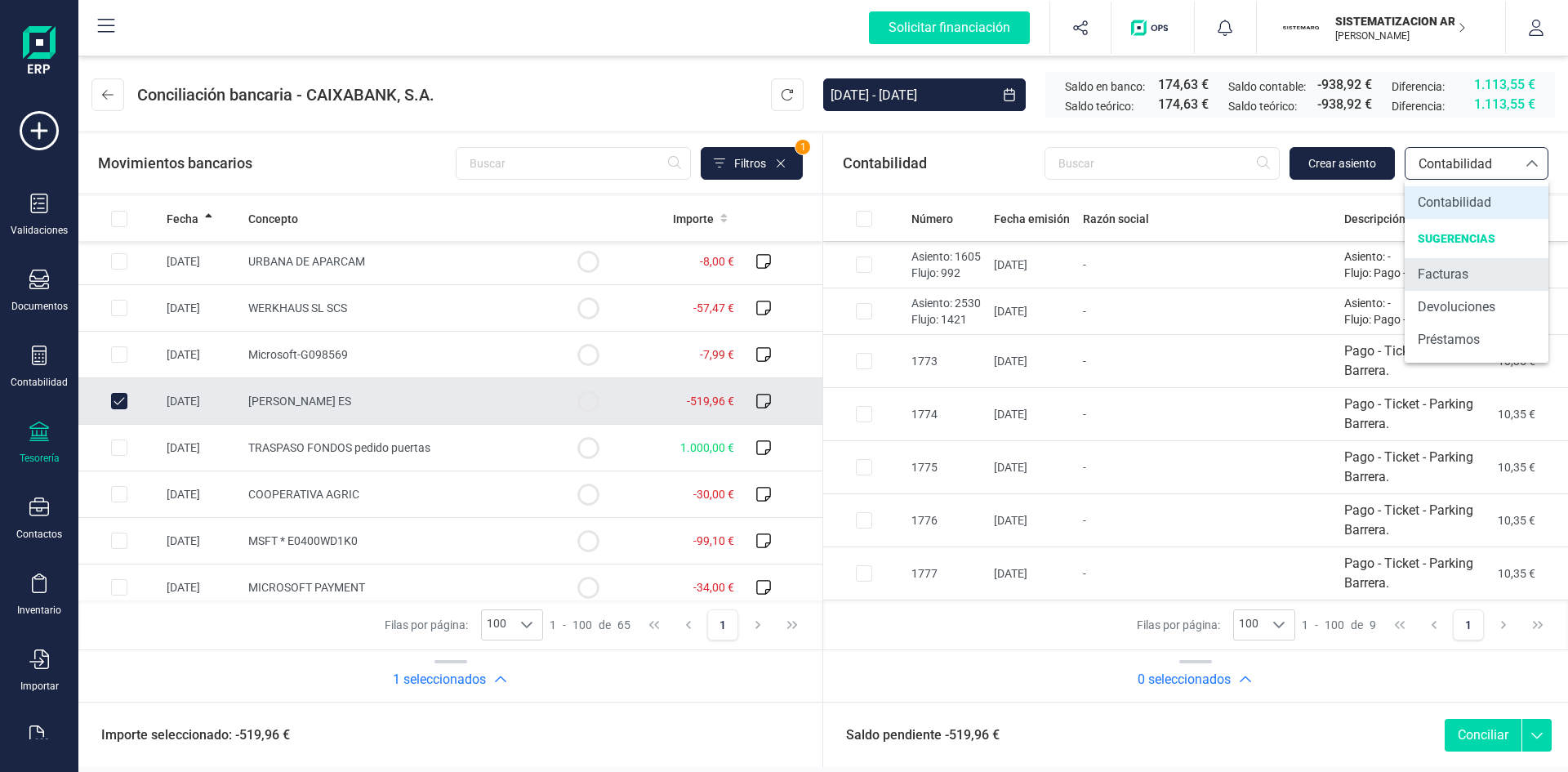
click at [1453, 287] on li "Facturas" at bounding box center [1476, 274] width 144 height 33
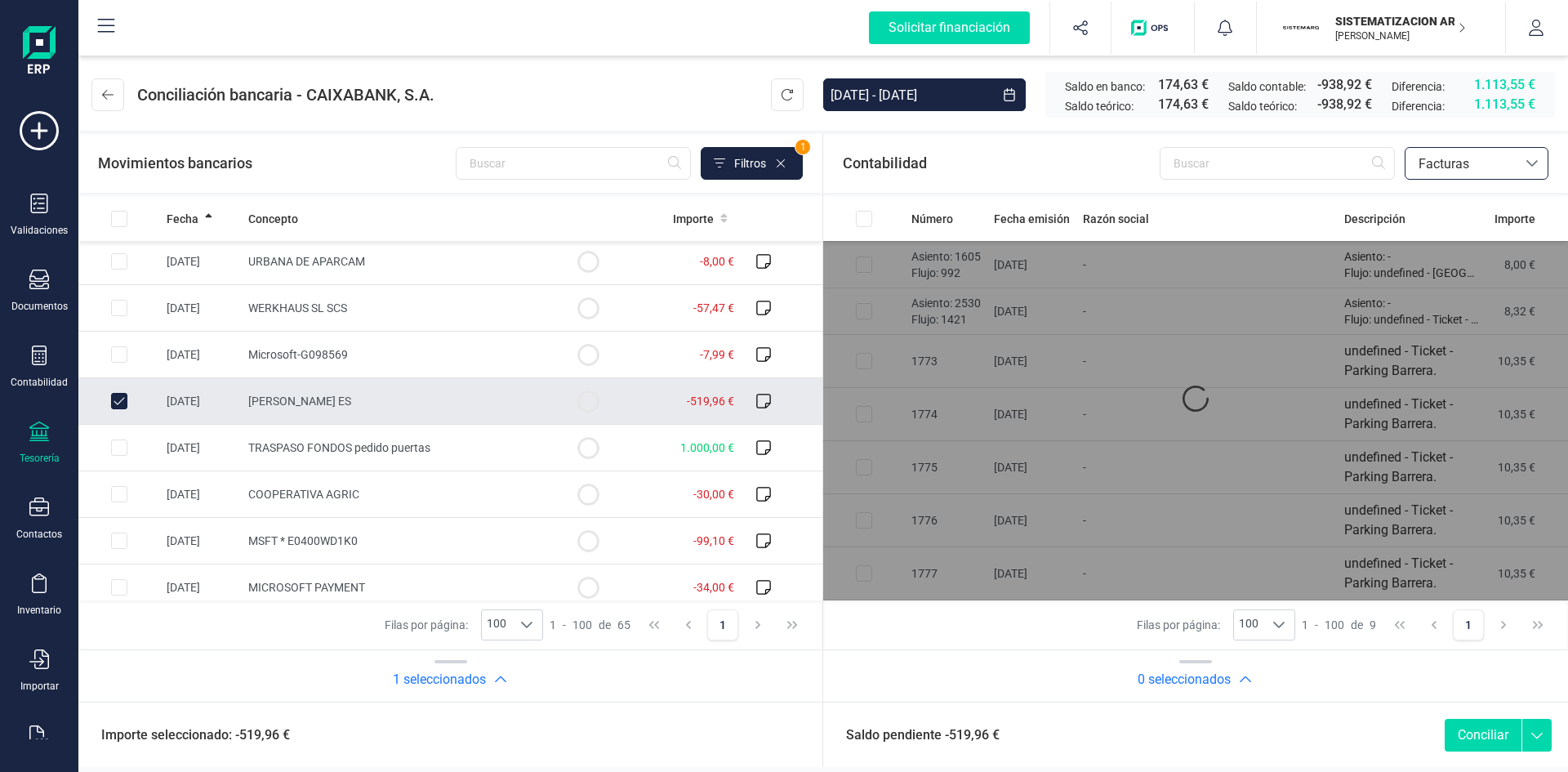
scroll to position [0, 0]
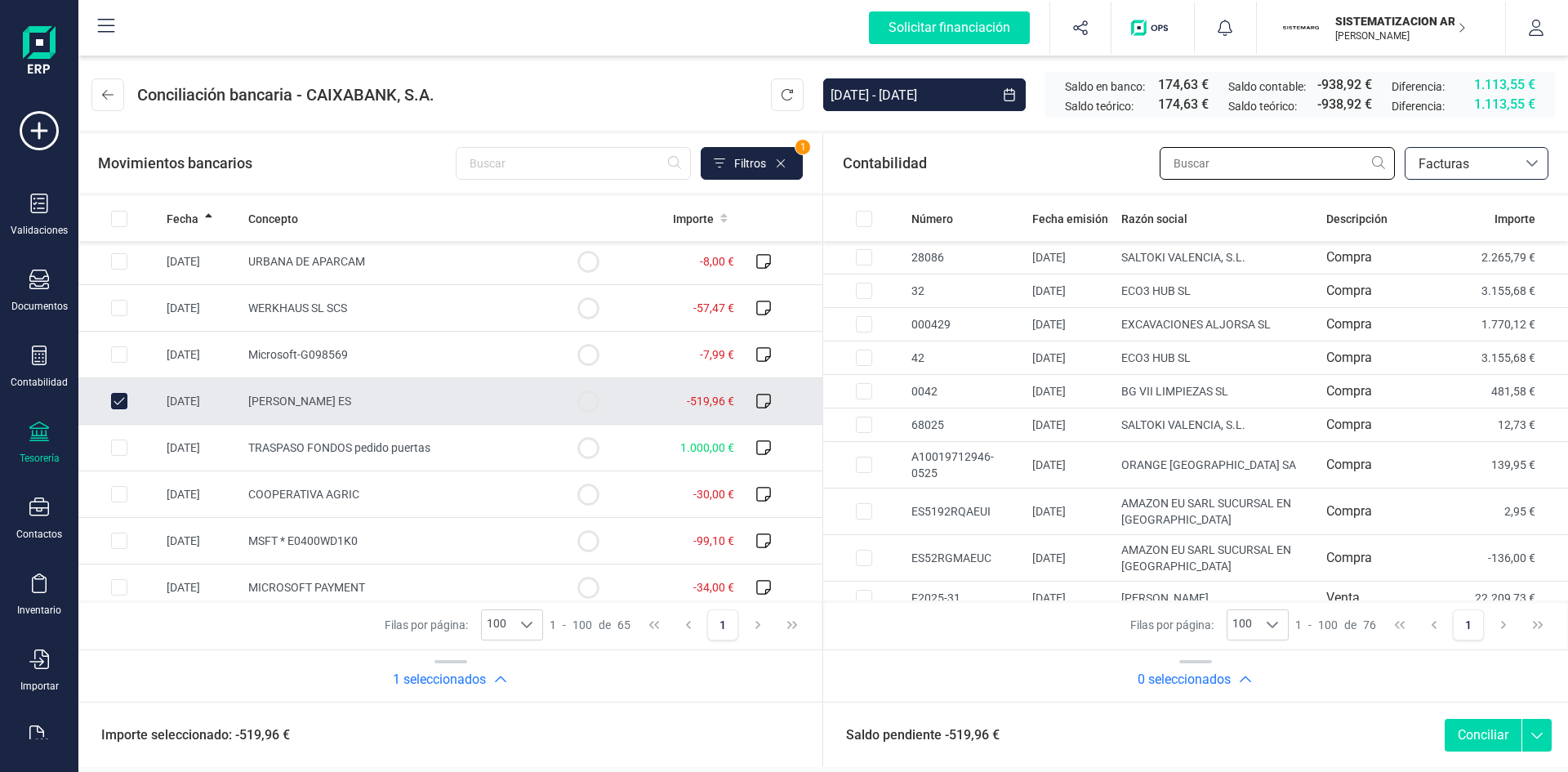
click at [1273, 172] on input "text" at bounding box center [1277, 163] width 235 height 33
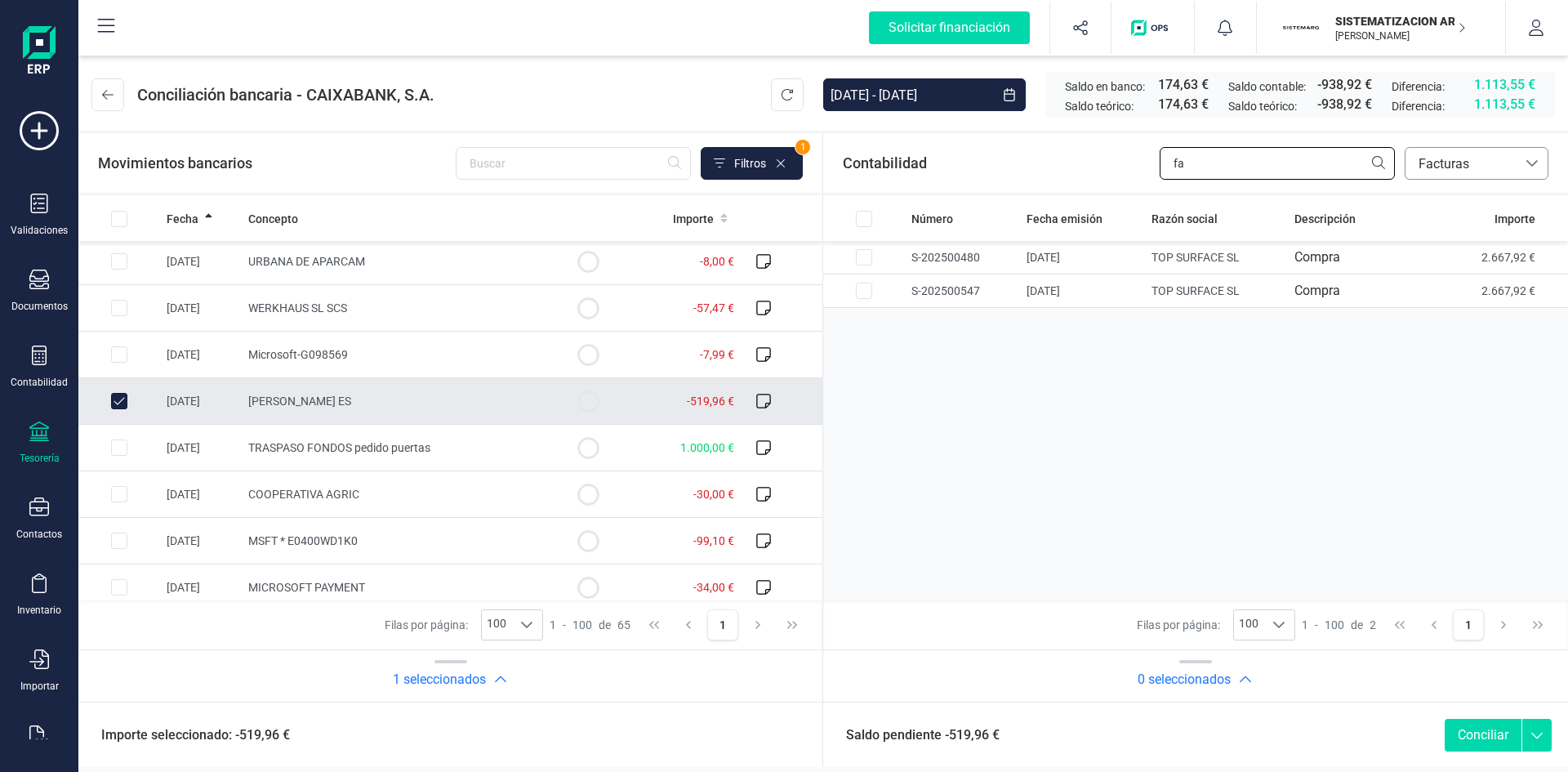
type input "f"
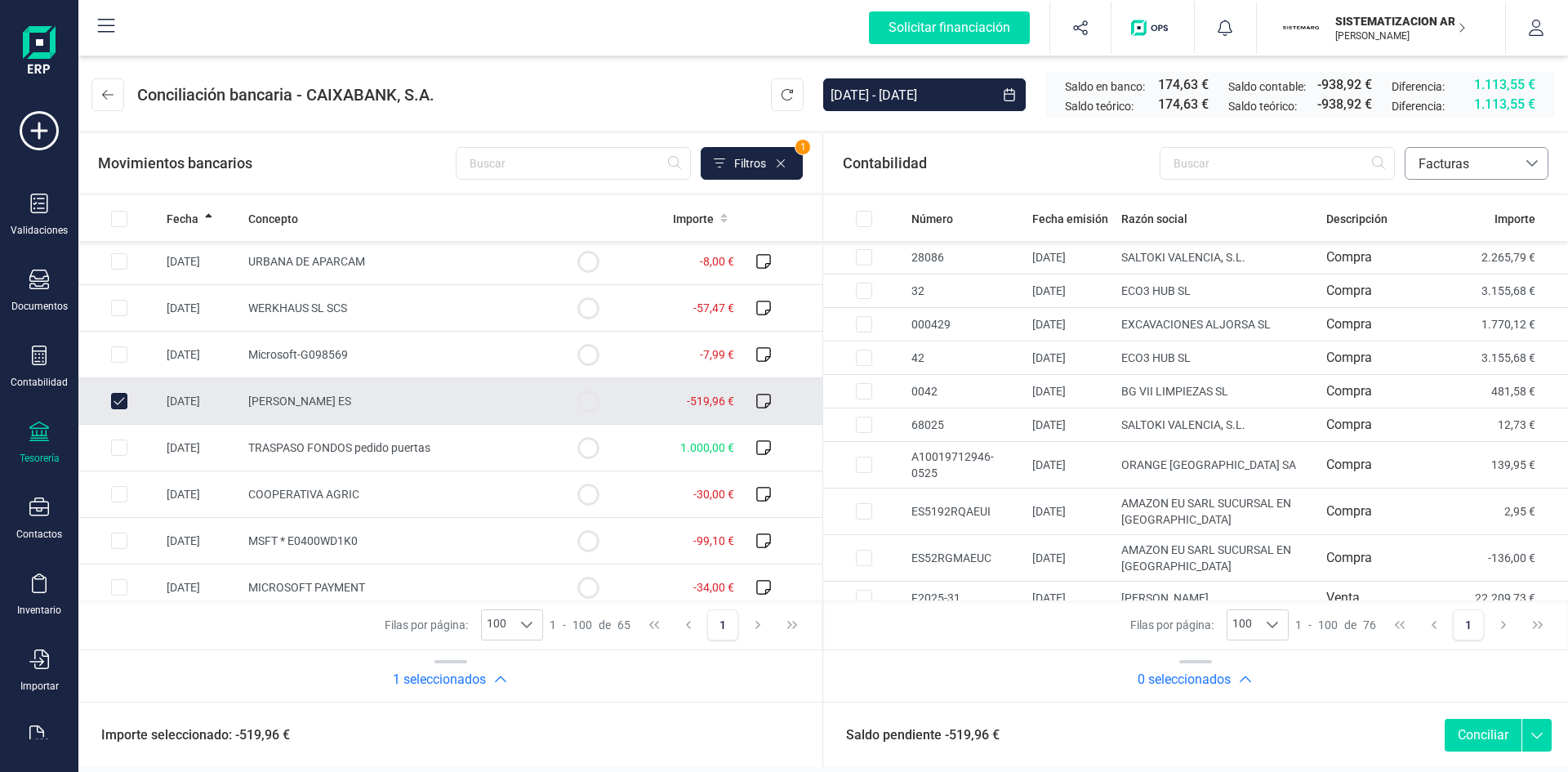
click at [120, 396] on input "Row Unselected ee7f20f4-d85b-427c-8e71-82c068dfb9e3" at bounding box center [119, 400] width 16 height 16
checkbox input "false"
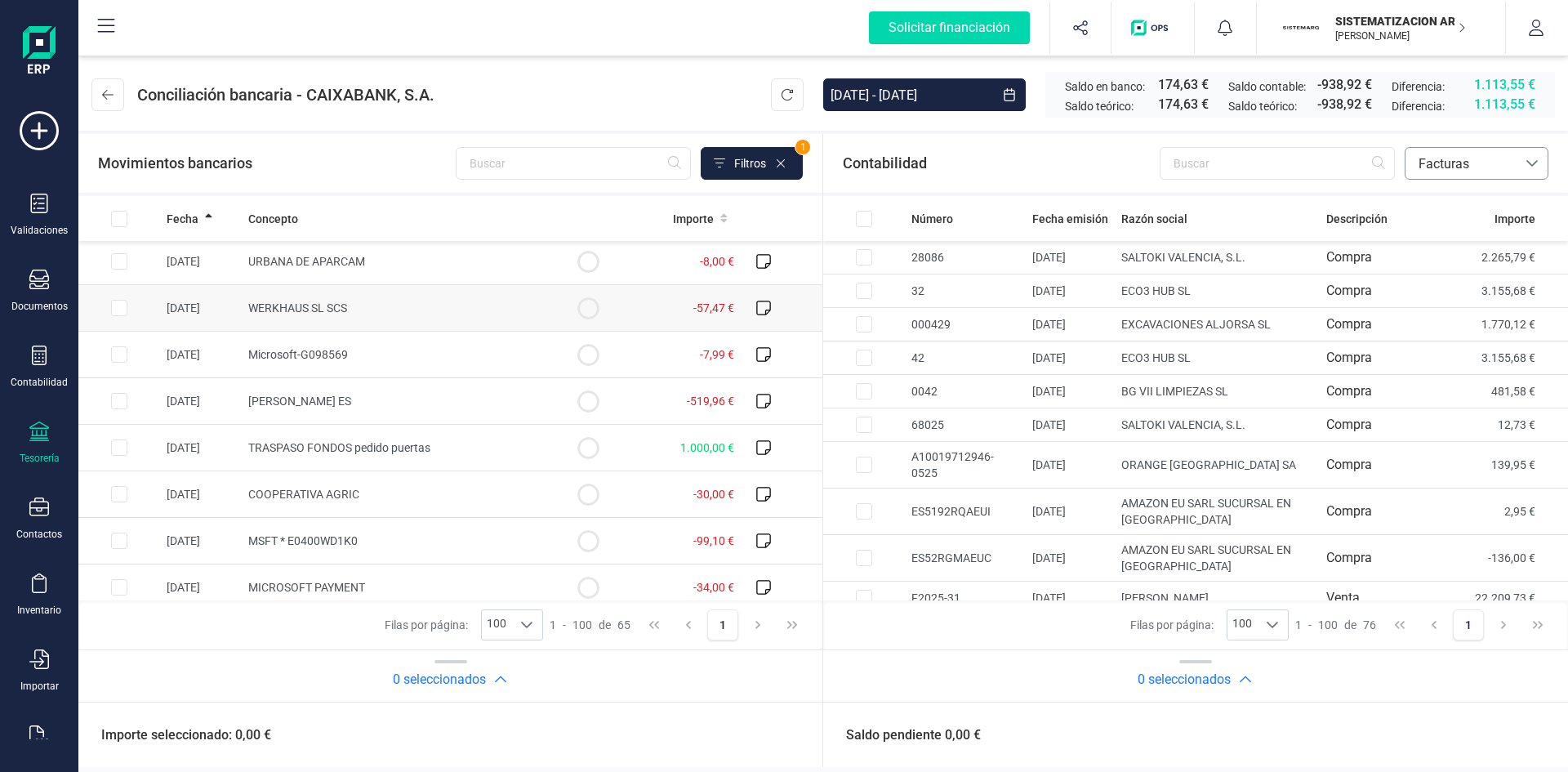
click at [202, 314] on td "[DATE]" at bounding box center [200, 308] width 82 height 46
checkbox input "true"
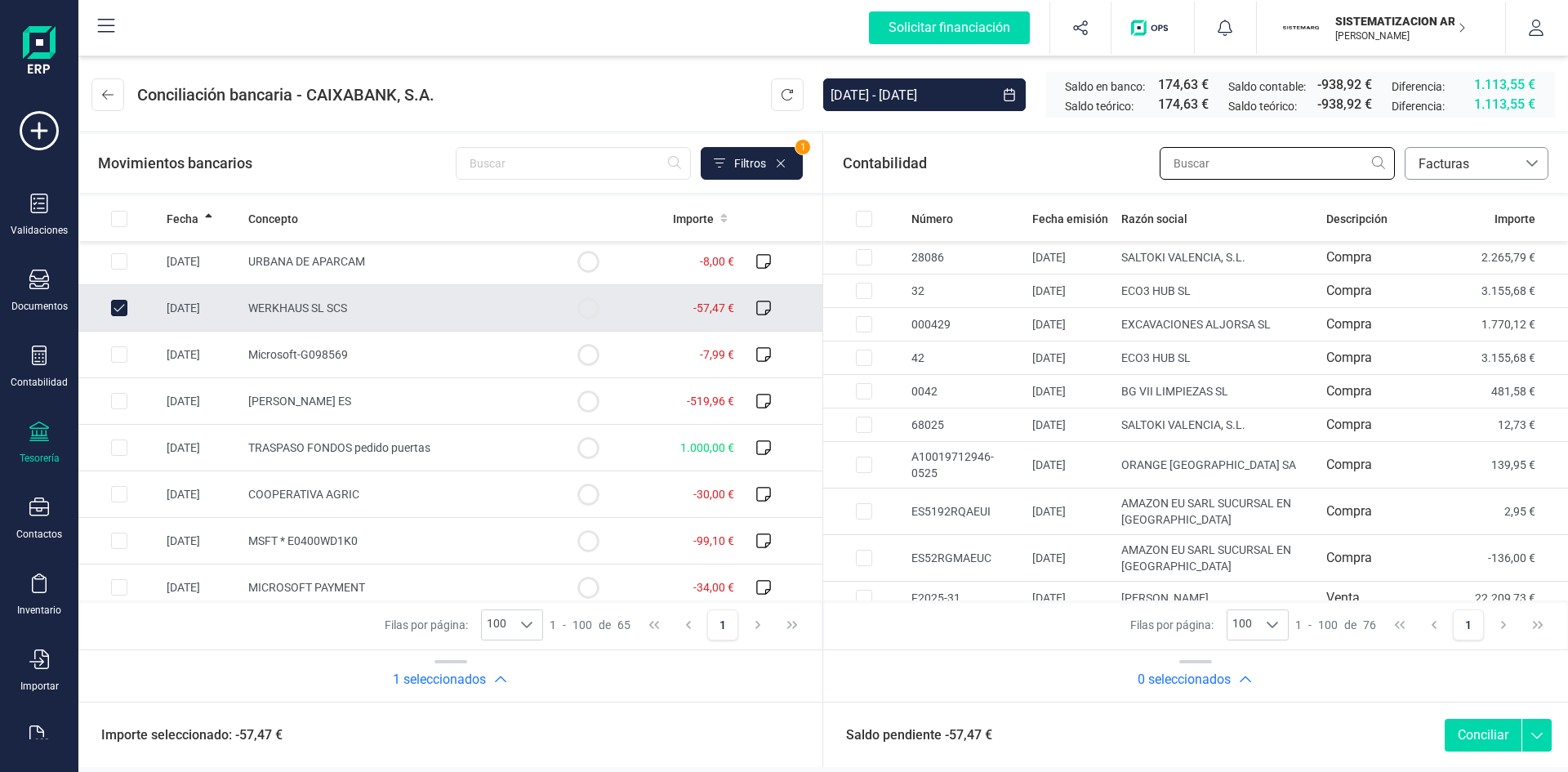
click at [1228, 164] on input "text" at bounding box center [1277, 163] width 235 height 33
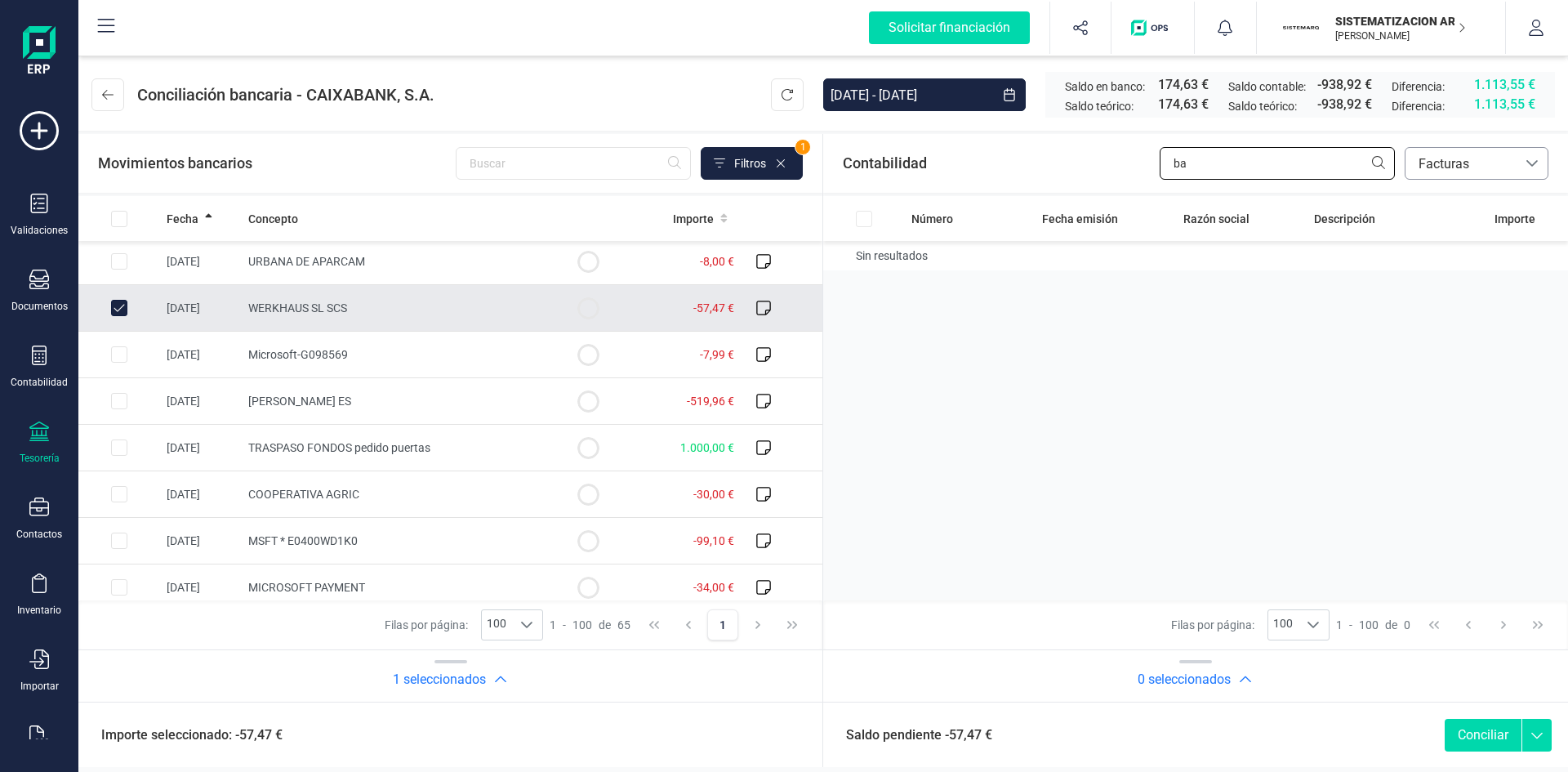
type input "b"
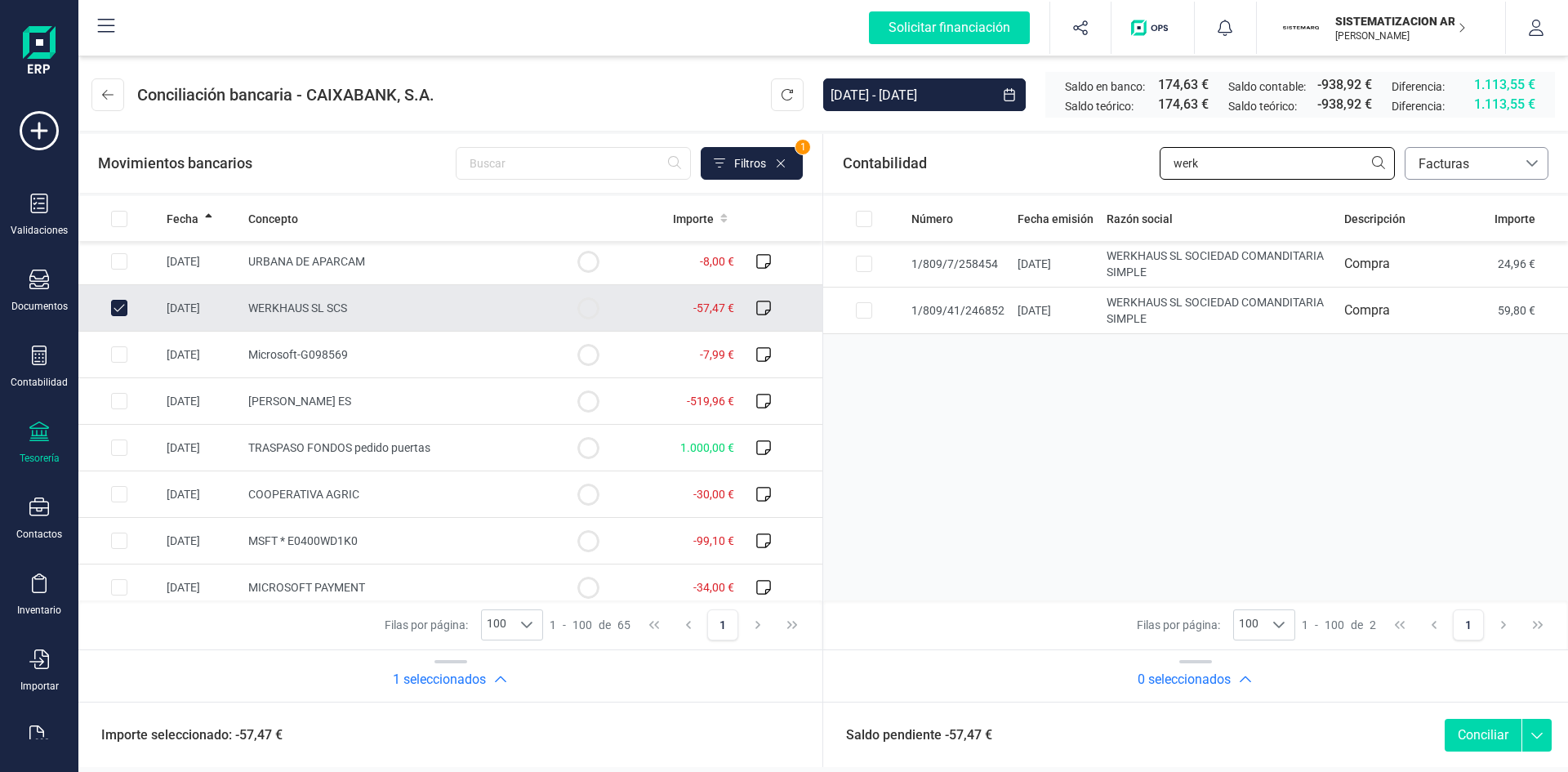
type input "werk"
click at [1471, 164] on span "Facturas" at bounding box center [1461, 164] width 98 height 20
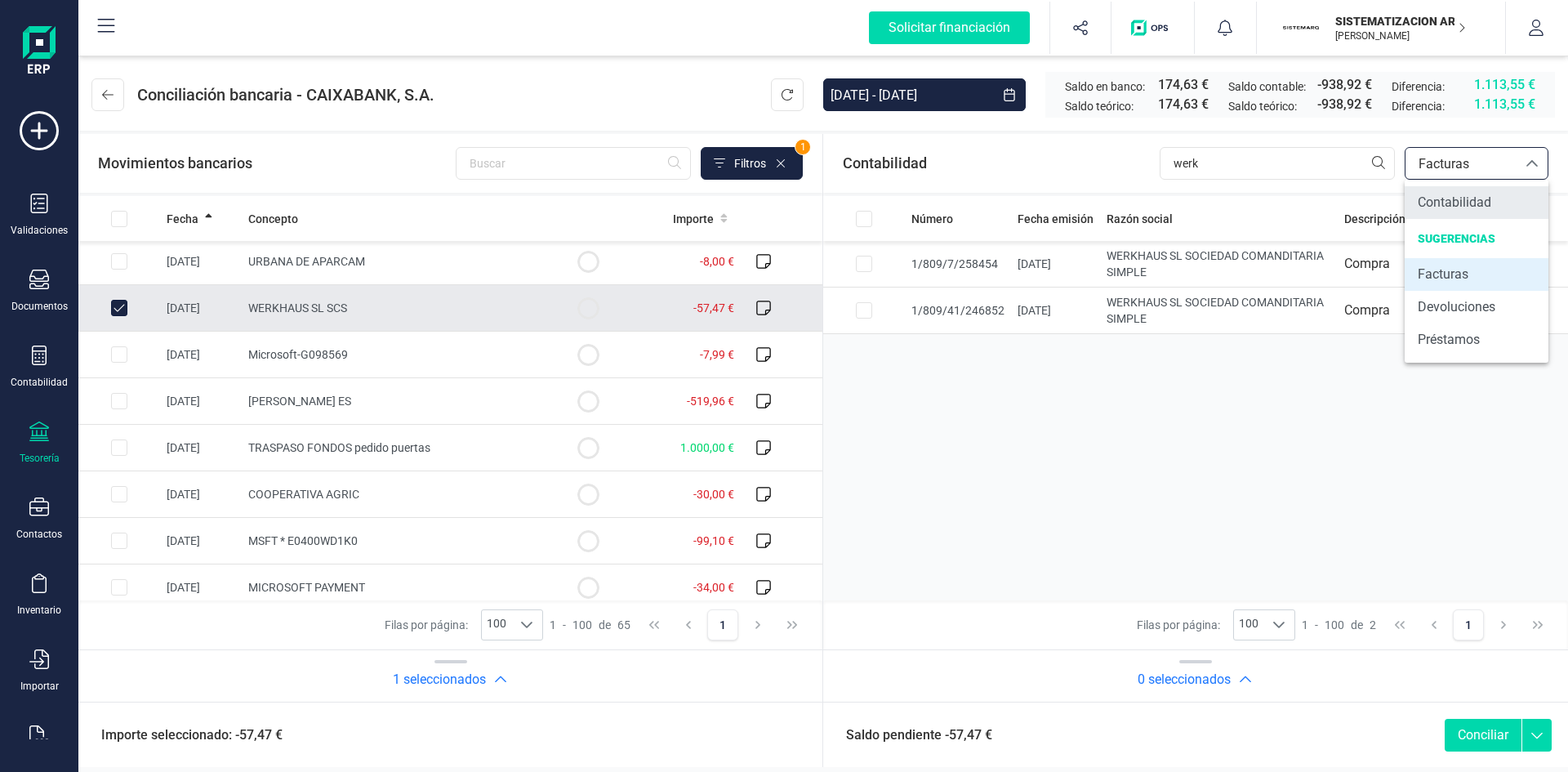
click at [1435, 211] on span "Contabilidad" at bounding box center [1454, 202] width 73 height 20
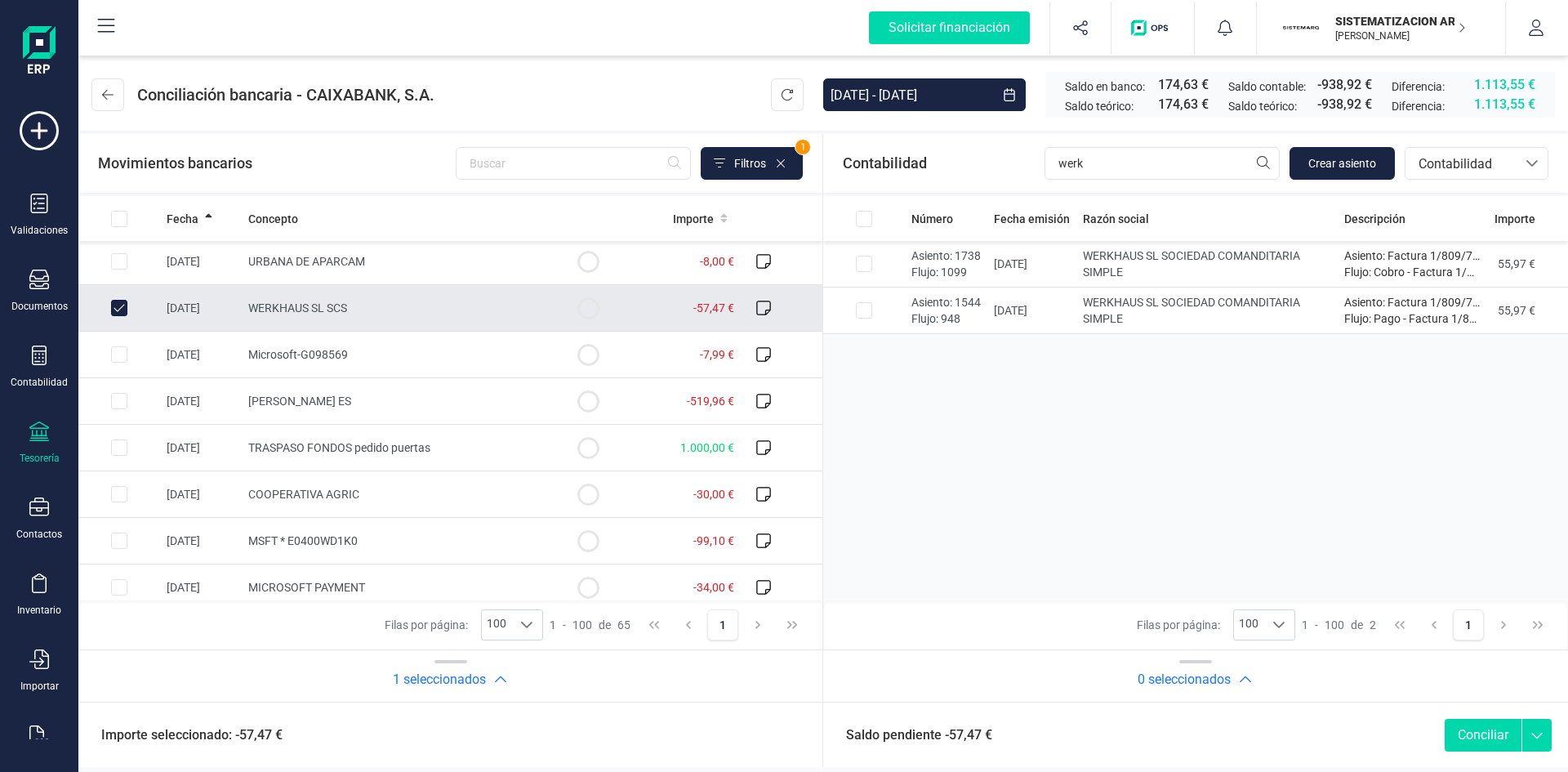
click at [116, 299] on input "Row Unselected 58ca4378-a108-4487-ae85-eda4c4f792f3" at bounding box center [119, 307] width 16 height 16
checkbox input "false"
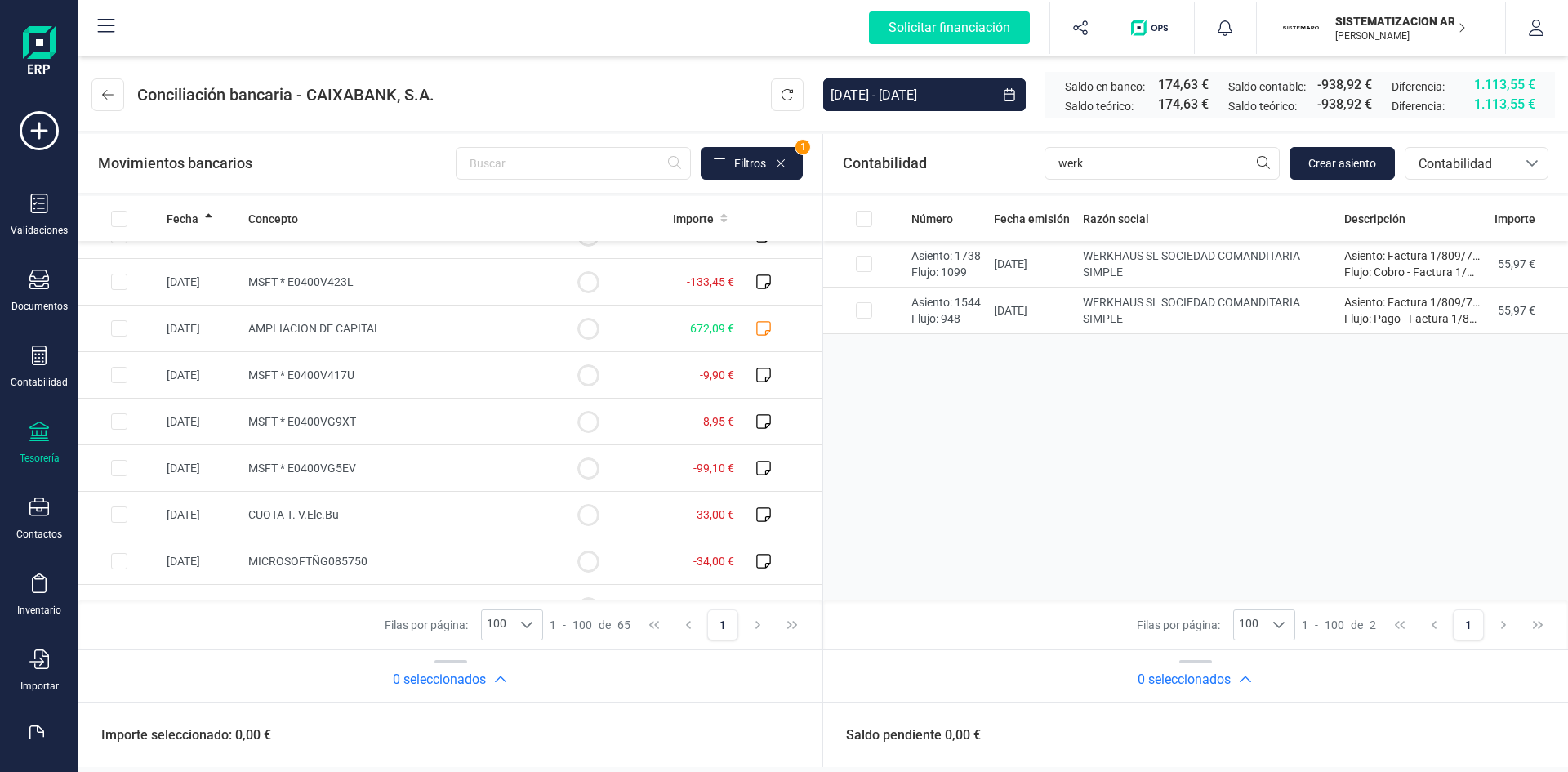
scroll to position [217, 0]
click at [1140, 168] on input "werk" at bounding box center [1162, 163] width 235 height 33
type input "w"
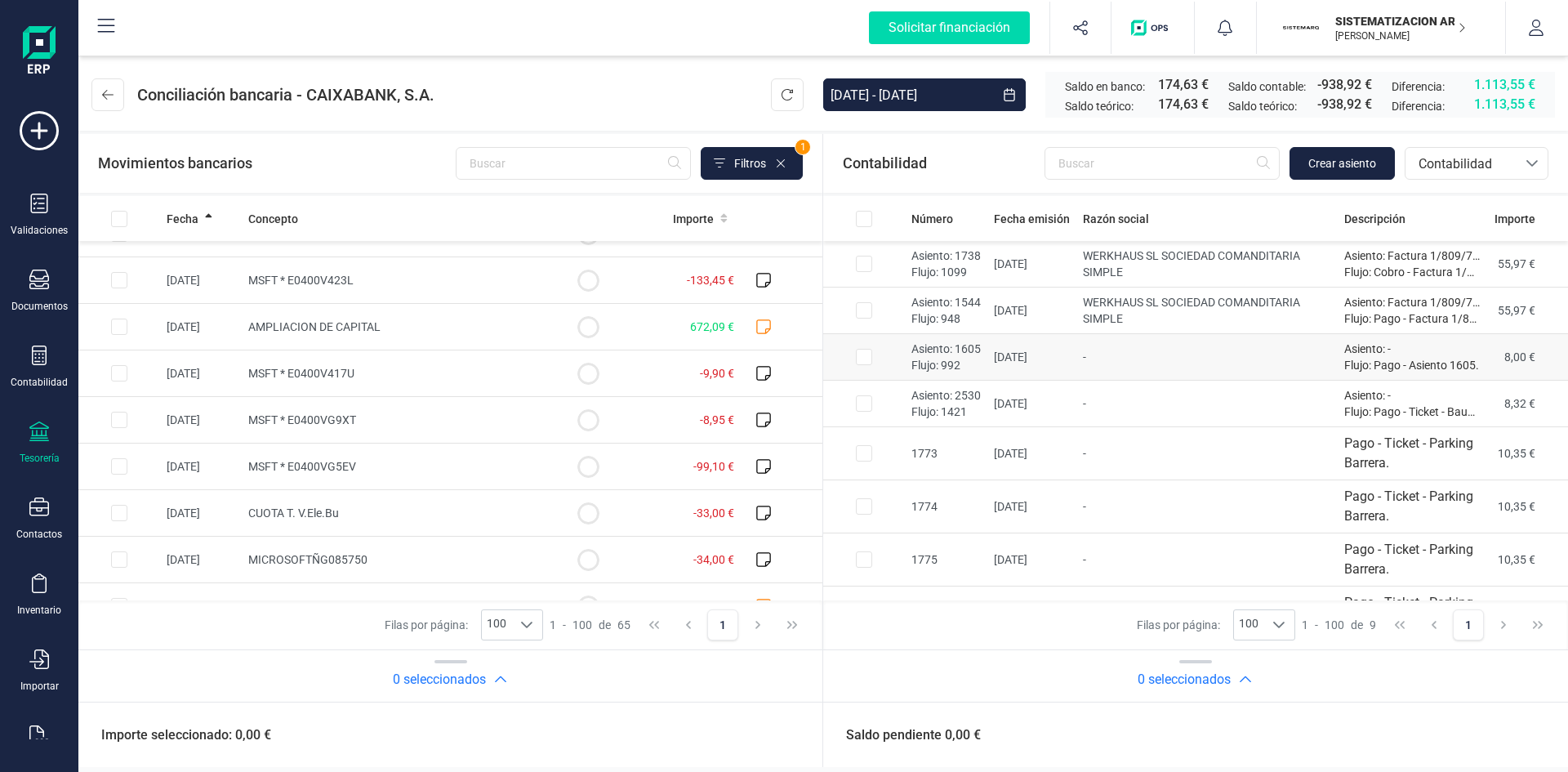
click at [860, 358] on input "Row Selected 3666dbed-df81-4184-a451-6799fb8ac51e" at bounding box center [863, 356] width 16 height 16
checkbox input "true"
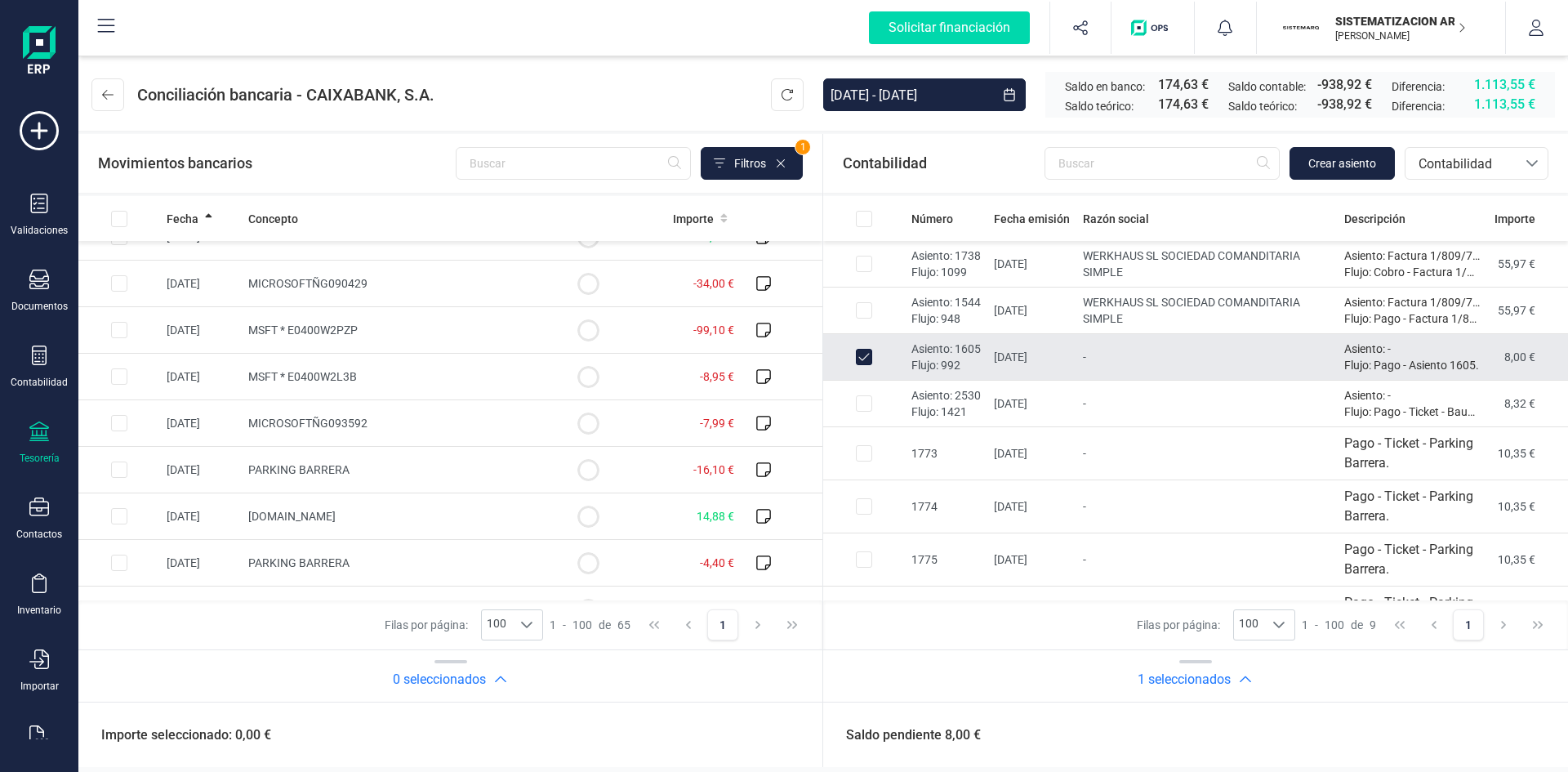
scroll to position [990, 0]
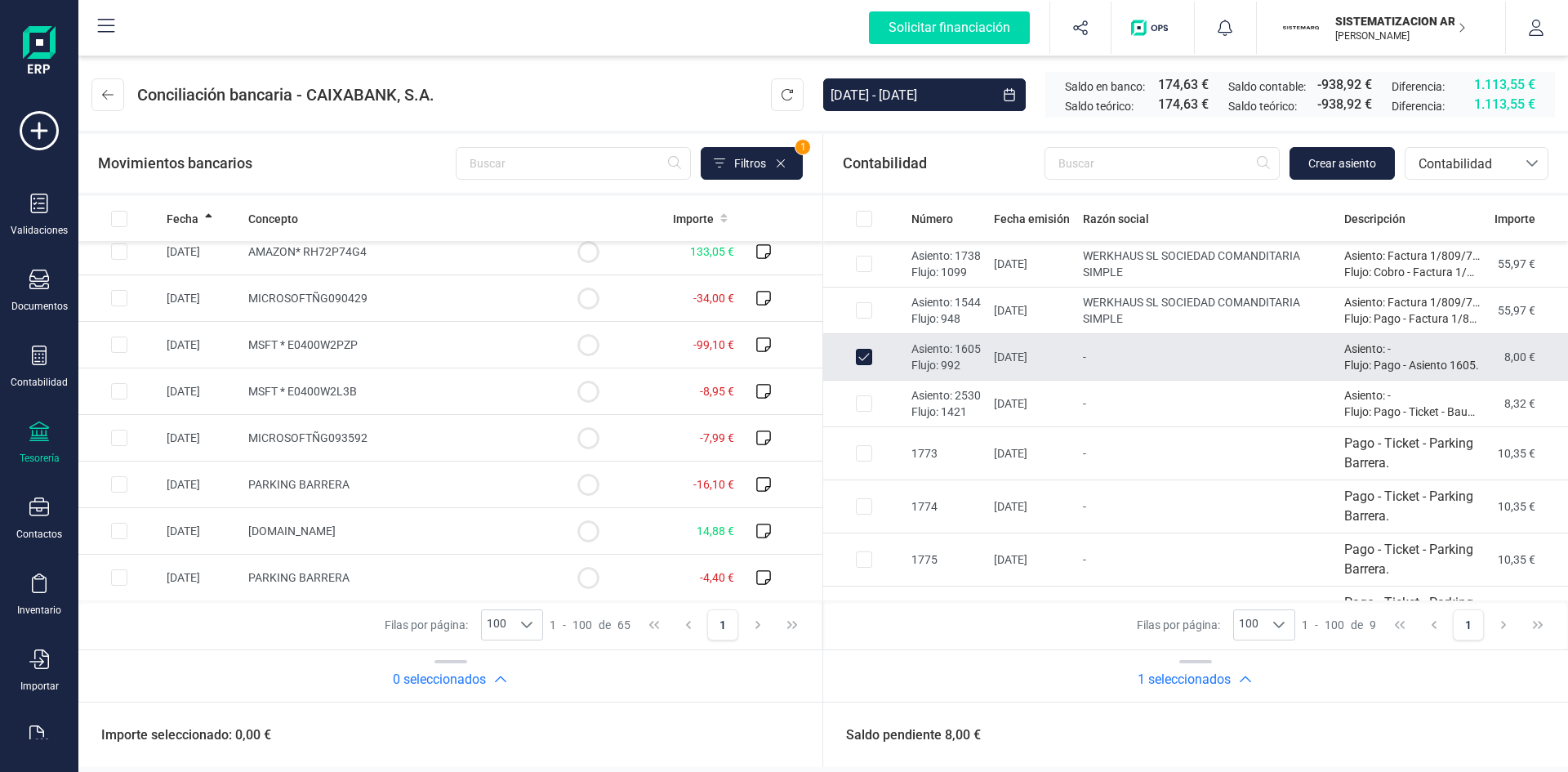
click at [589, 435] on td at bounding box center [587, 438] width 82 height 46
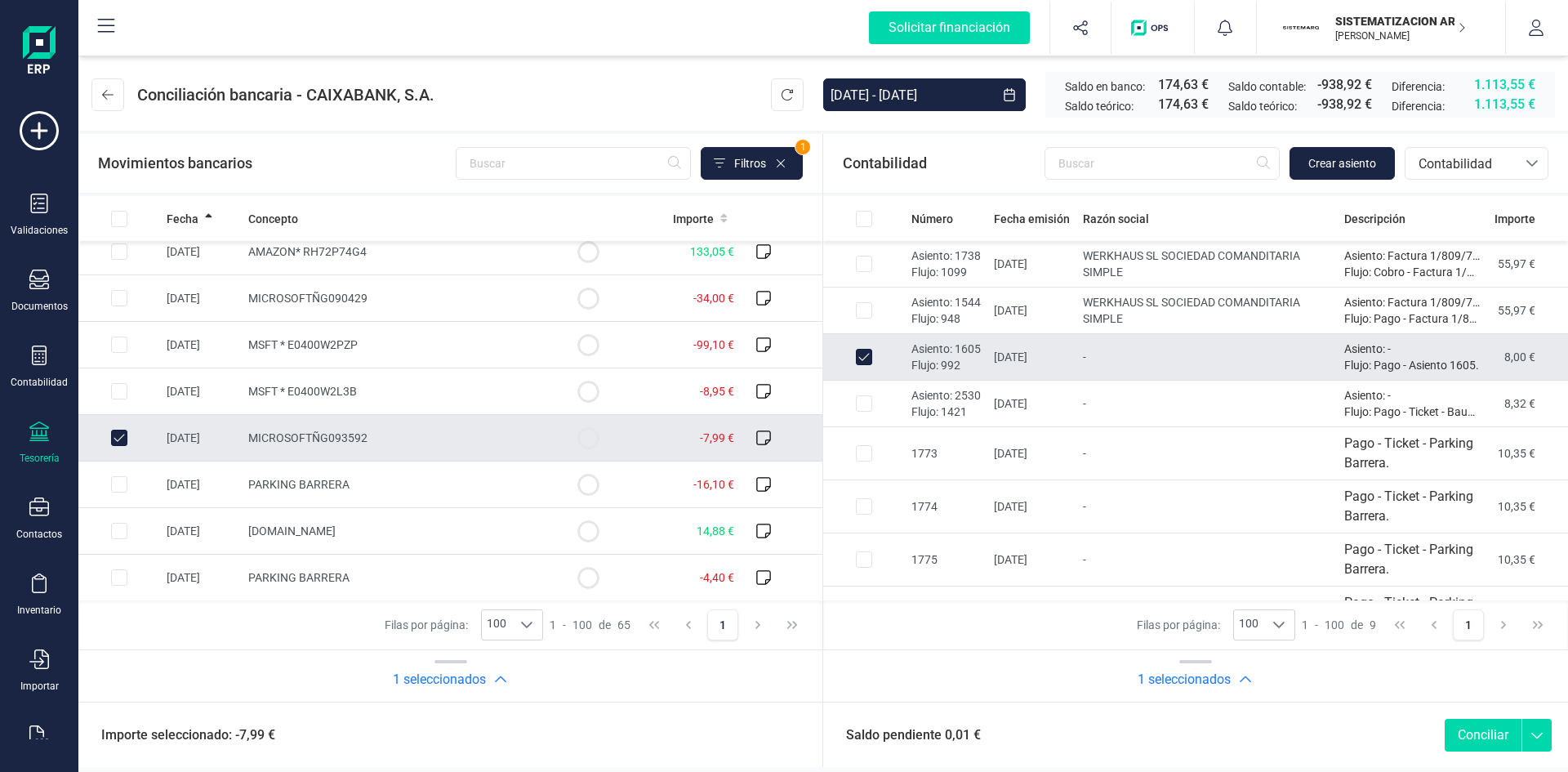
click at [589, 435] on td at bounding box center [587, 438] width 82 height 46
checkbox input "false"
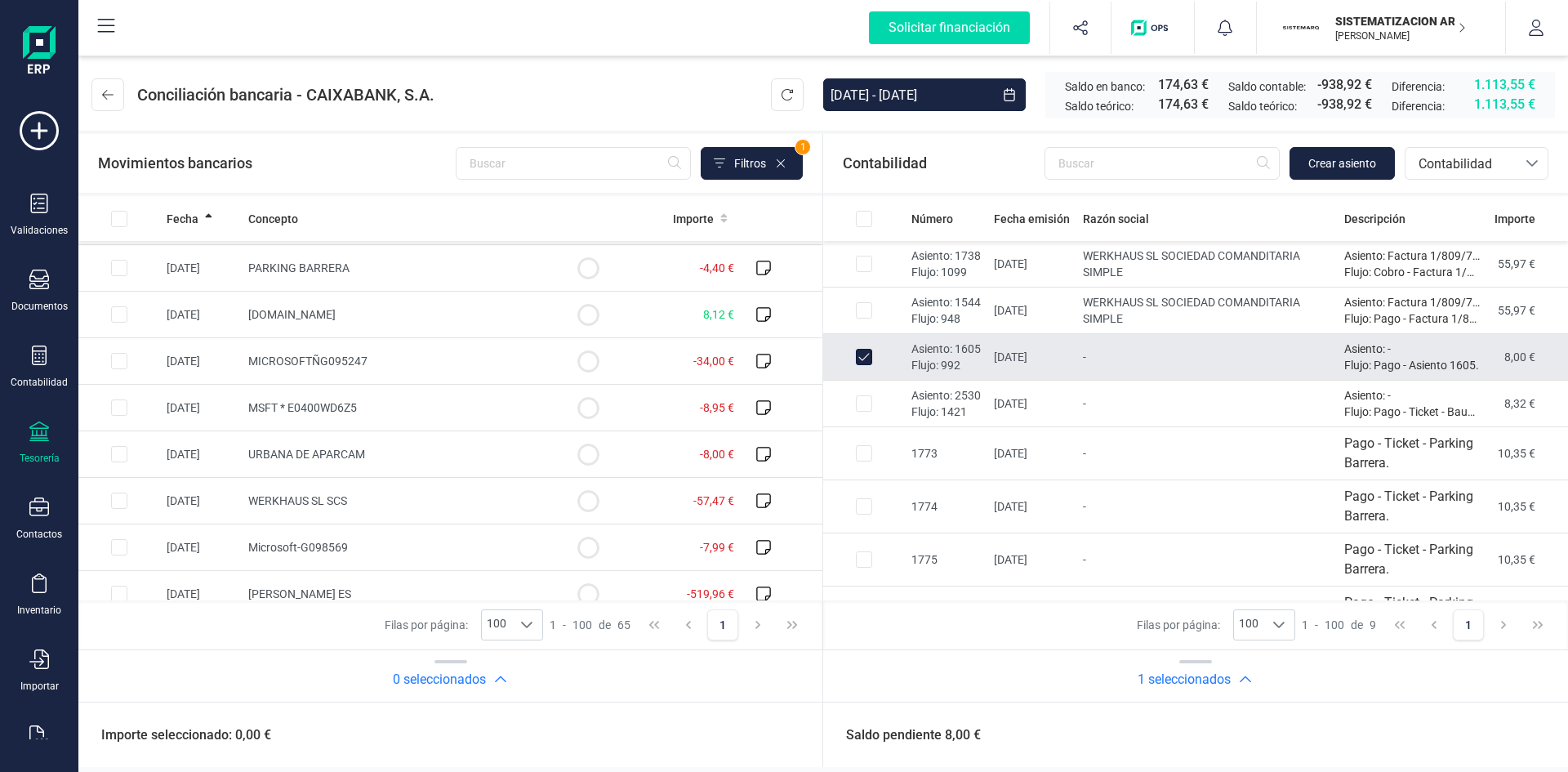
scroll to position [1301, 0]
click at [114, 452] on input "Row Selected 0977c137-c183-47d3-9187-9835d574bacb" at bounding box center [119, 452] width 16 height 16
checkbox input "true"
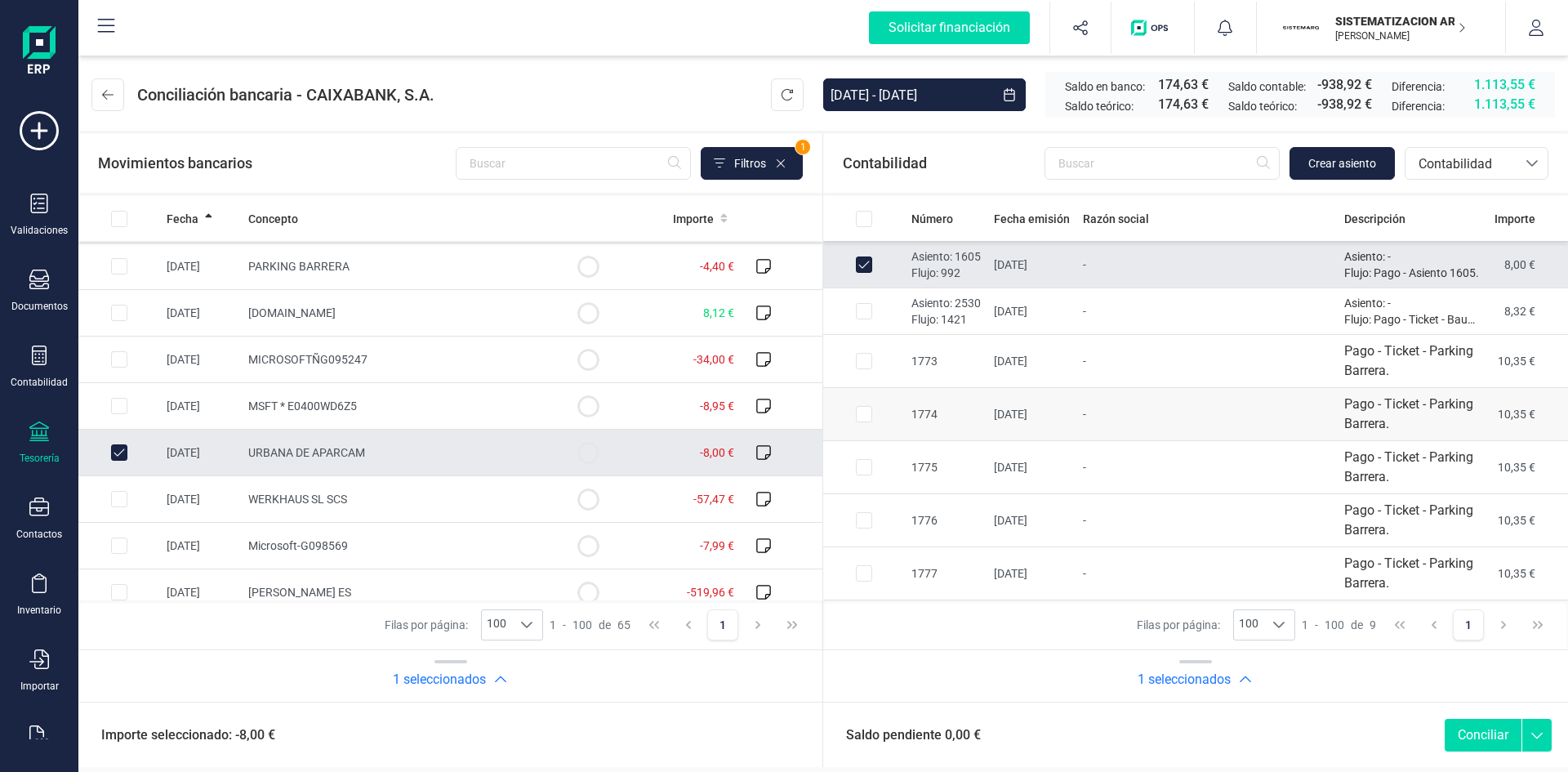
scroll to position [0, 0]
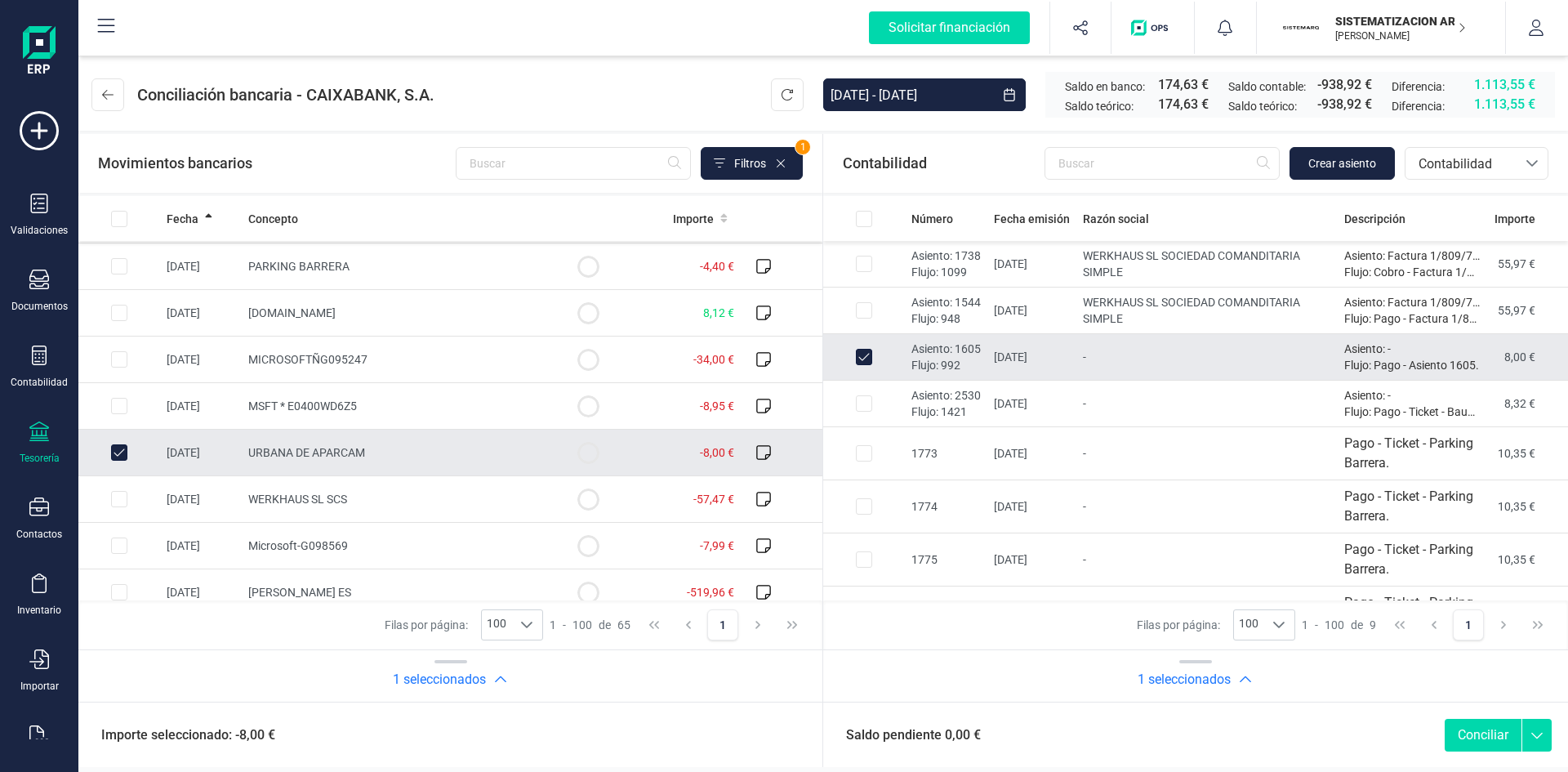
click at [1467, 732] on button "Conciliar" at bounding box center [1483, 735] width 77 height 33
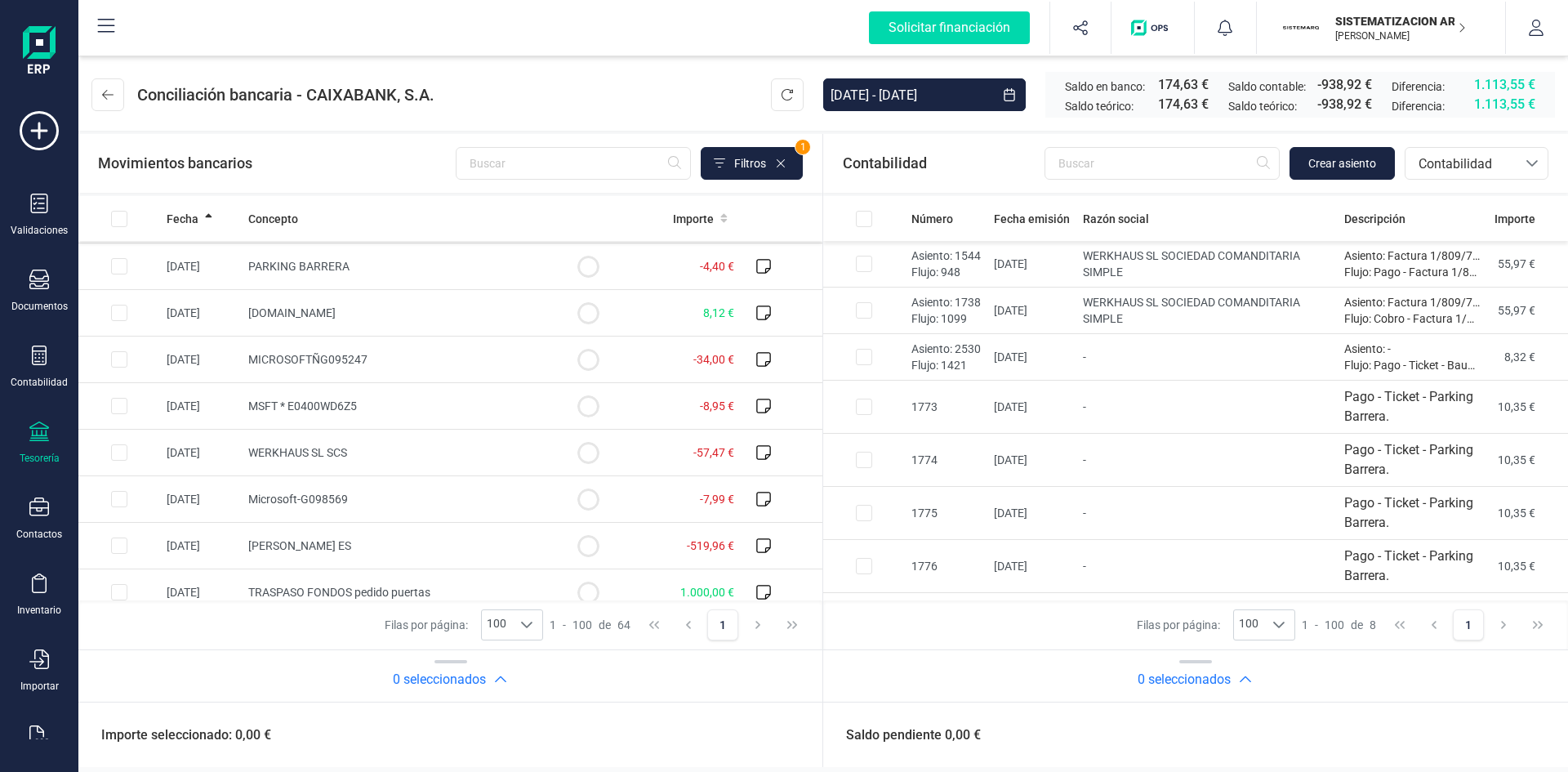
click at [1532, 168] on icon at bounding box center [1532, 164] width 13 height 13
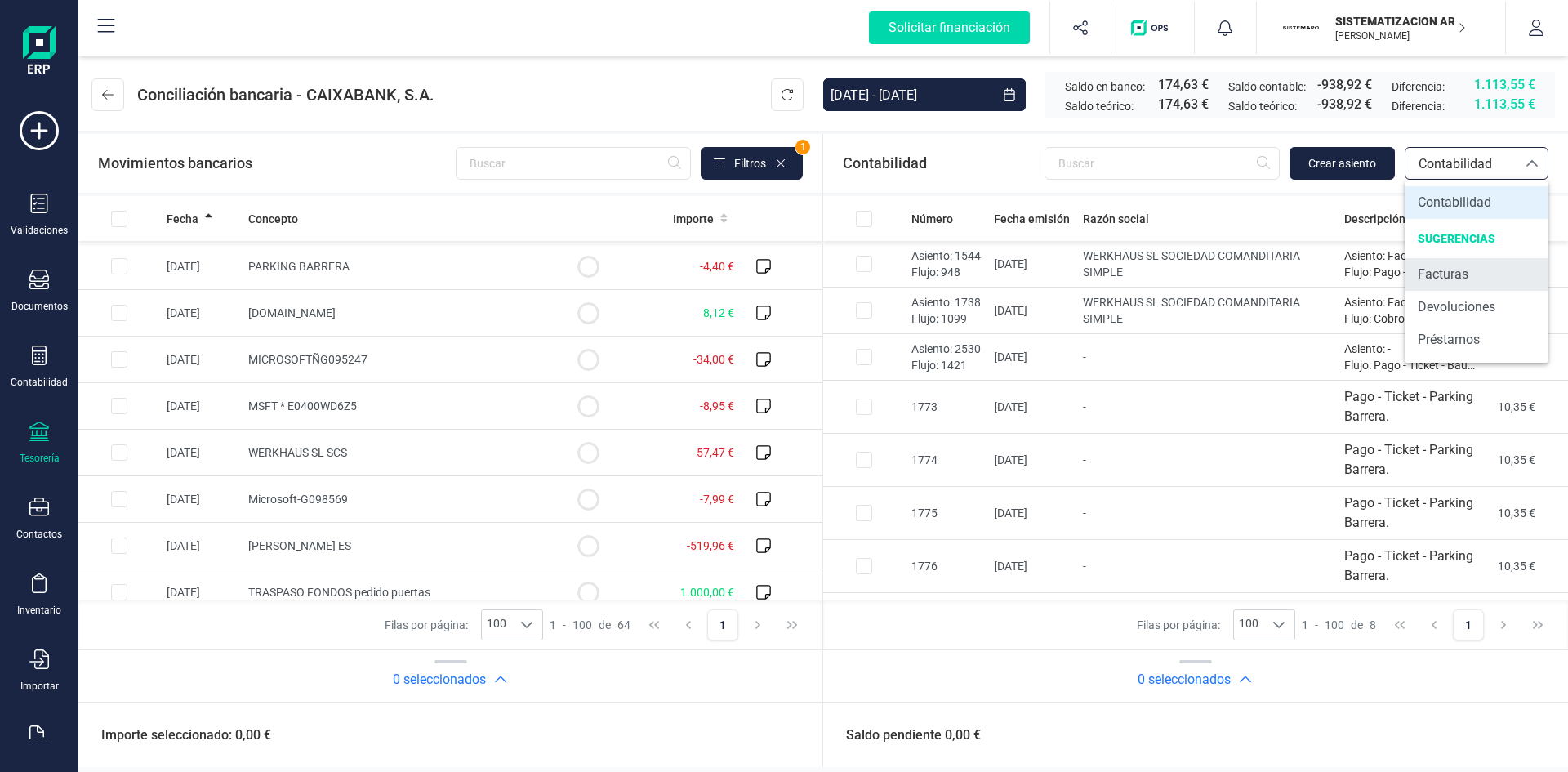
click at [1457, 281] on span "Facturas" at bounding box center [1443, 274] width 51 height 20
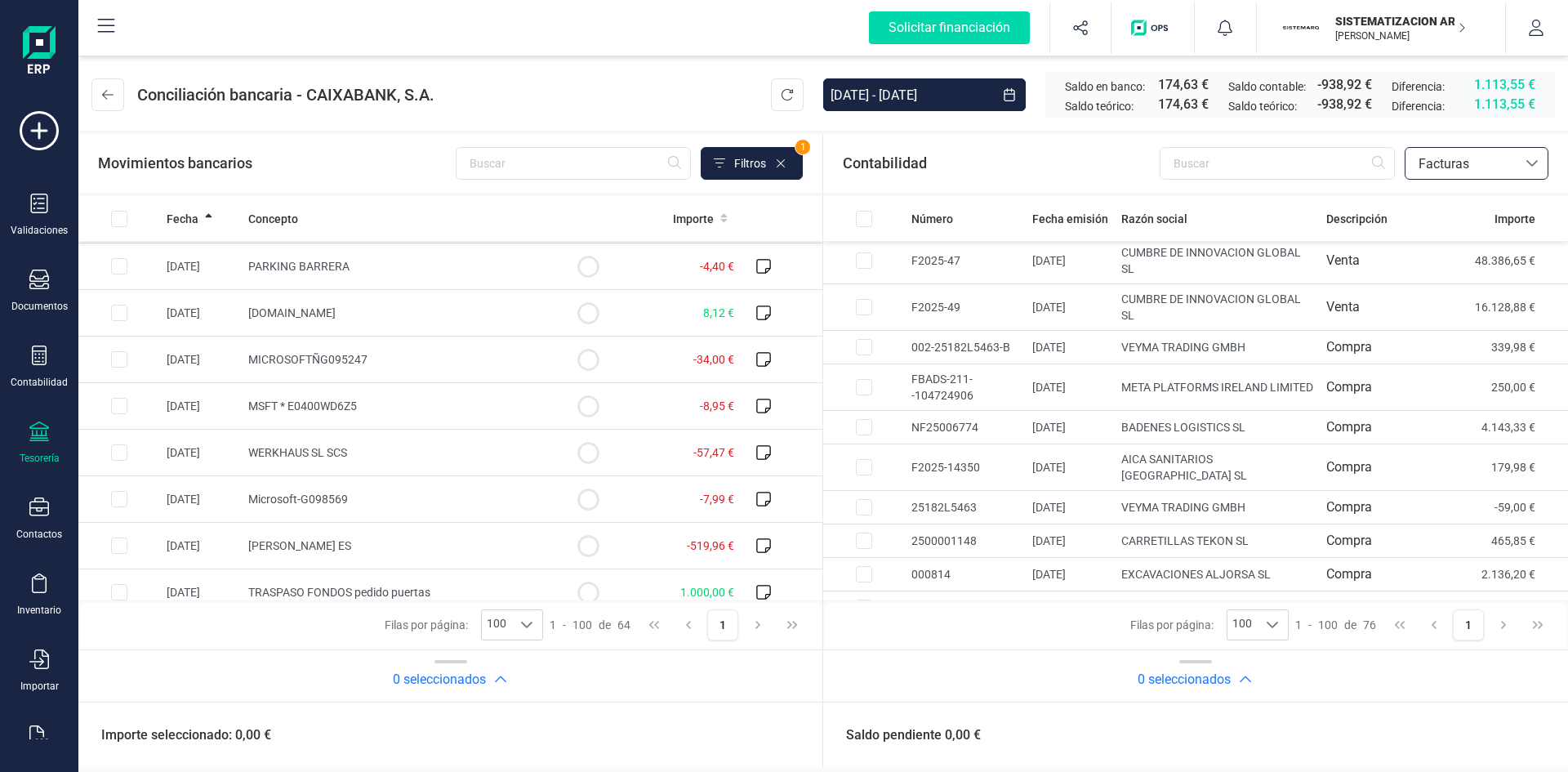
scroll to position [2135, 0]
click at [860, 344] on input "Row Selected 16a2d40a-8853-42b4-9287-193f6853846c" at bounding box center [863, 346] width 16 height 16
checkbox input "true"
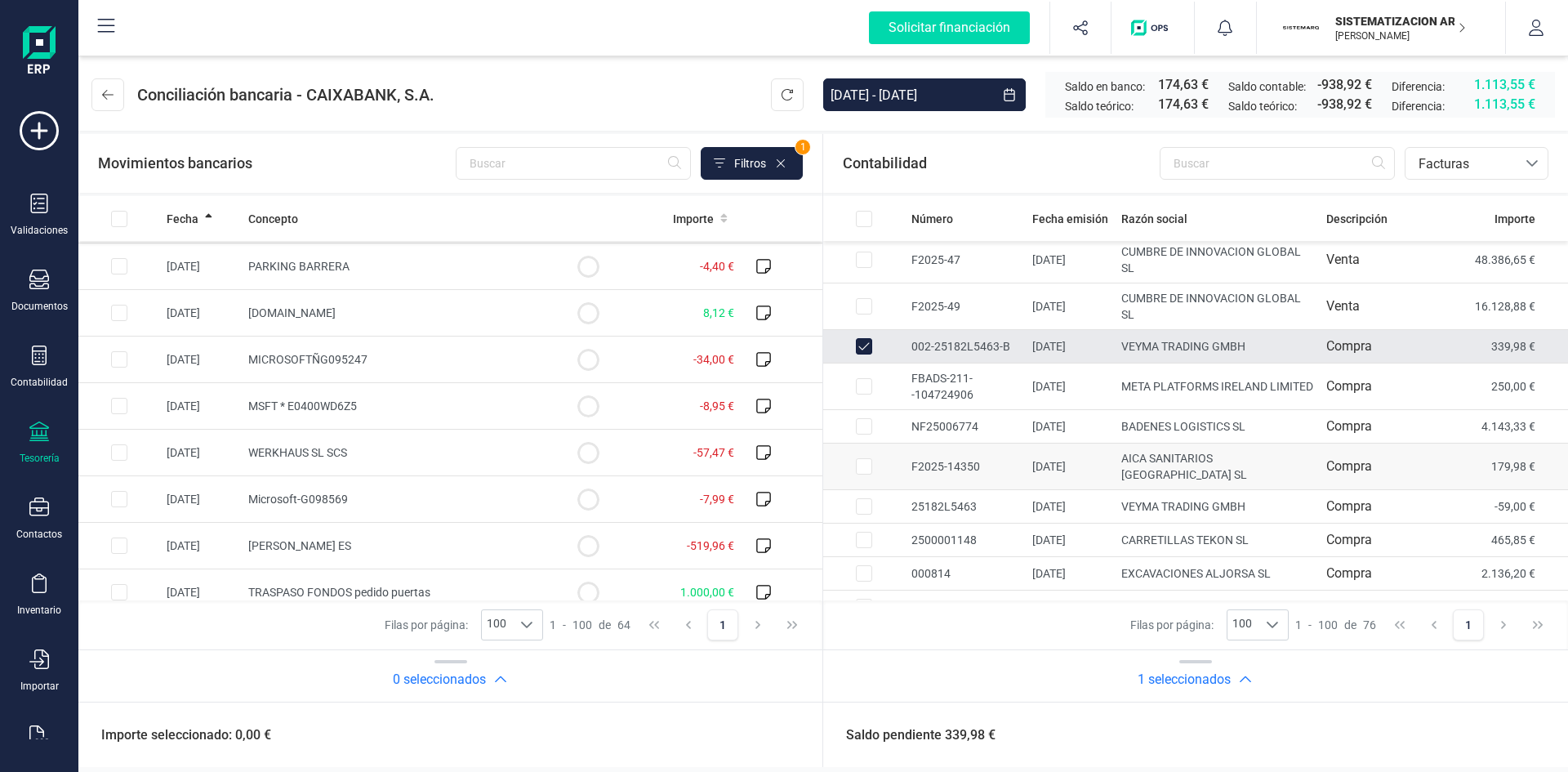
checkbox input "true"
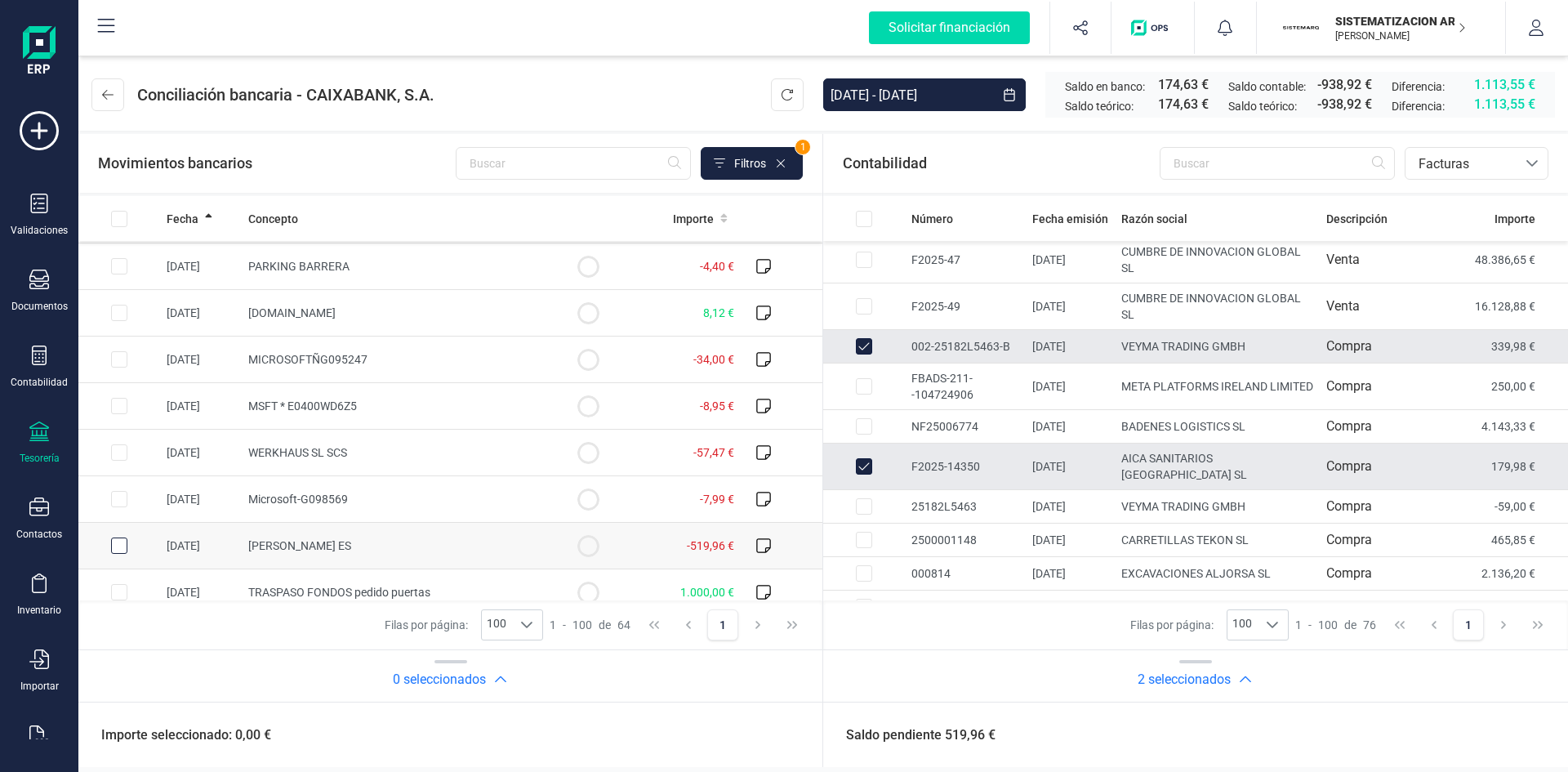
click at [126, 538] on div "Row Selected ee7f20f4-d85b-427c-8e71-82c068dfb9e3" at bounding box center [119, 545] width 16 height 16
click at [118, 543] on input "Row Selected ee7f20f4-d85b-427c-8e71-82c068dfb9e3" at bounding box center [119, 545] width 16 height 16
checkbox input "true"
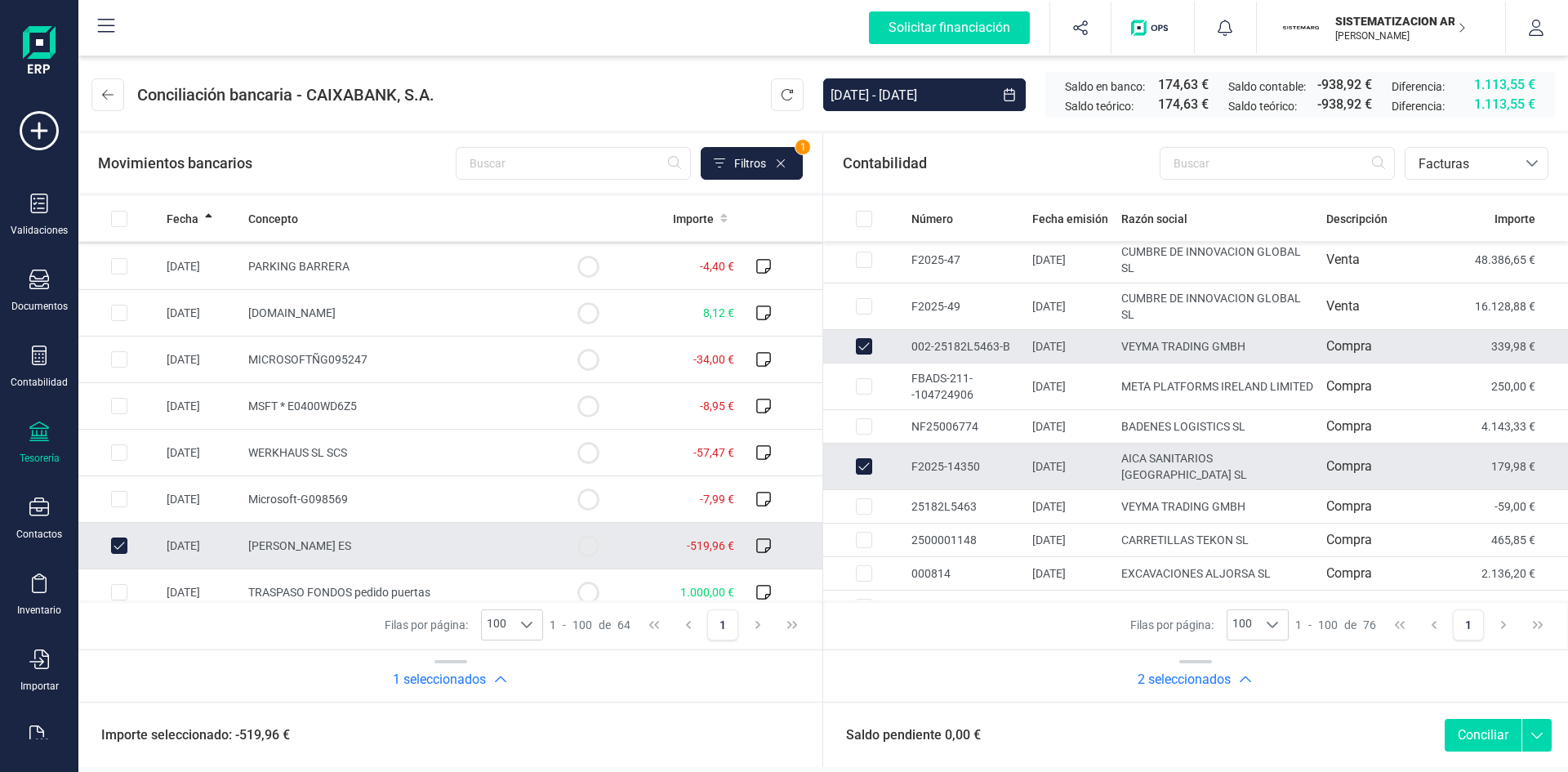
click at [1483, 733] on button "Conciliar" at bounding box center [1483, 735] width 77 height 33
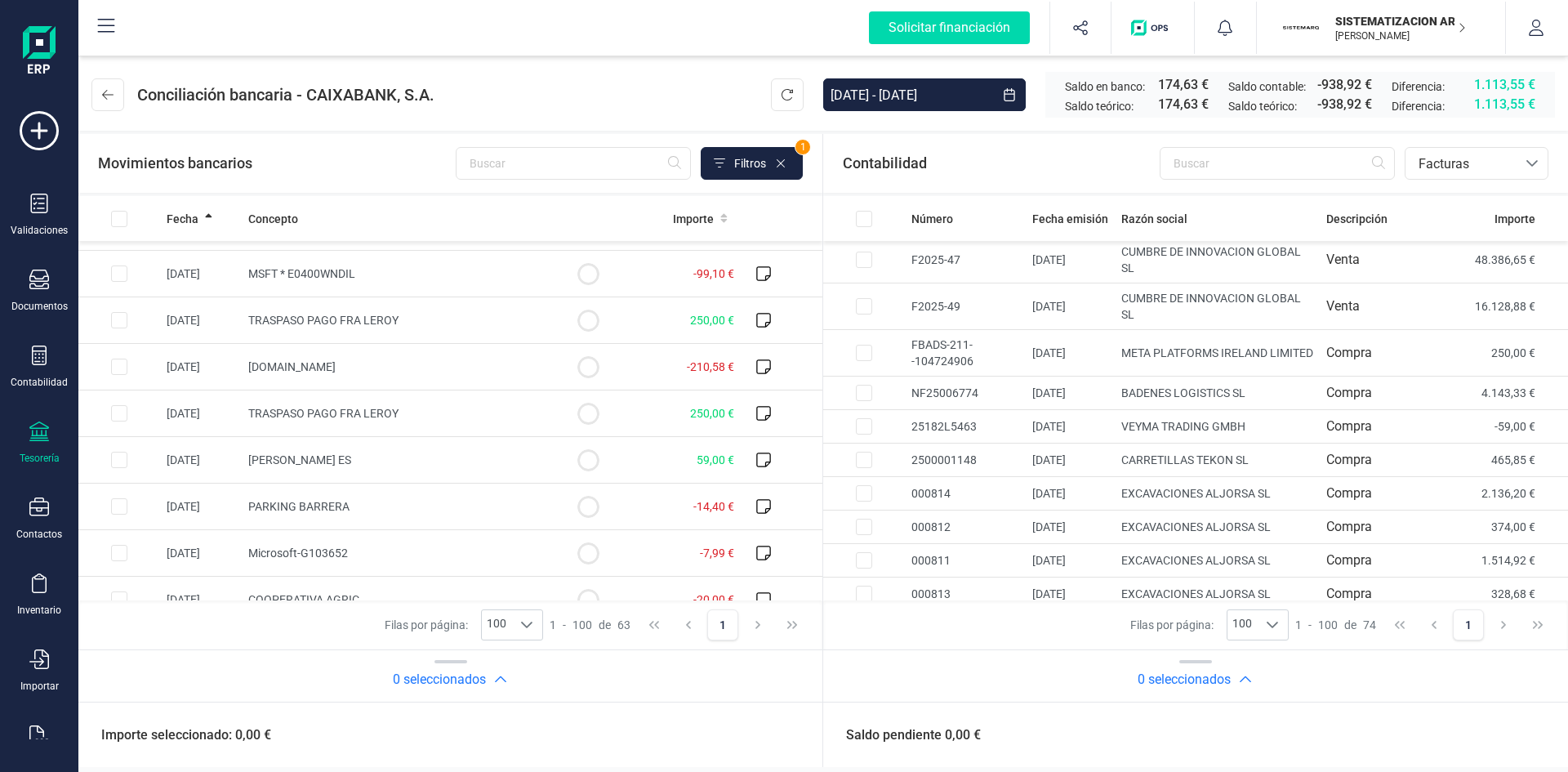
scroll to position [2116, 0]
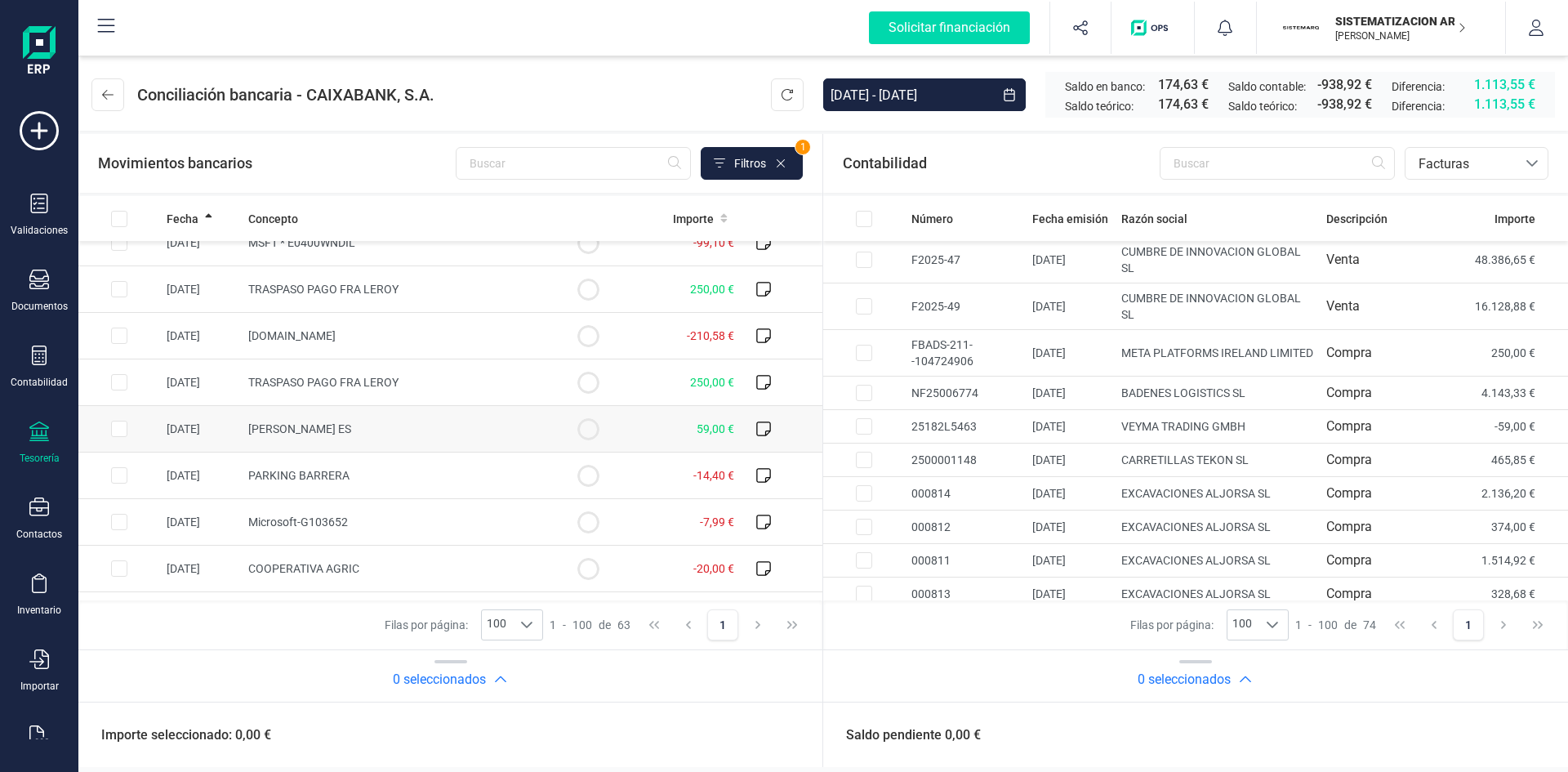
click at [115, 429] on input "Row Selected eb0035e4-553e-454c-8ec2-f0afe4346fbf" at bounding box center [119, 428] width 16 height 16
checkbox input "true"
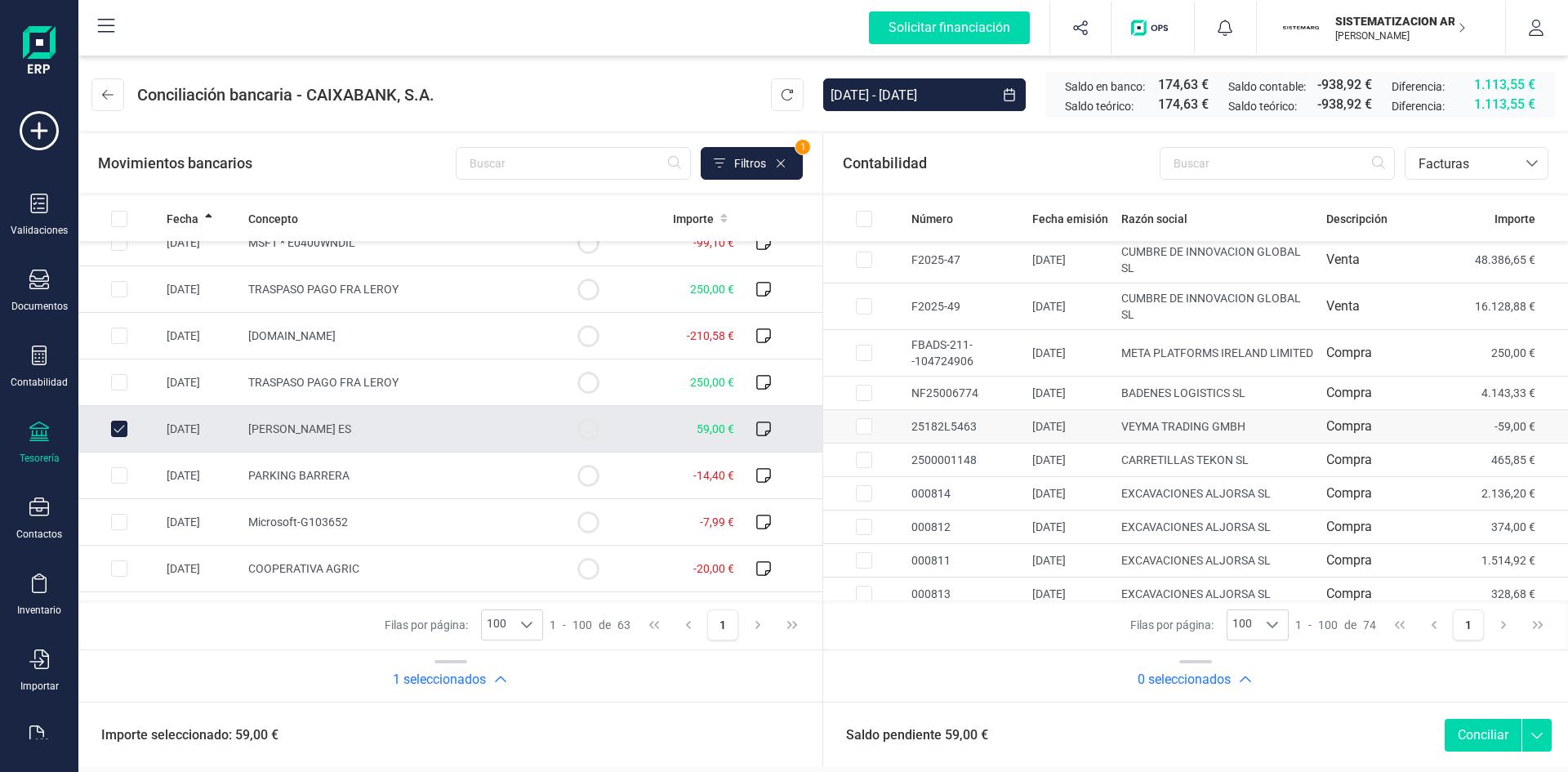
click at [864, 428] on input "Row Selected e3188080-aa8e-4b18-becb-e0713a797cc1" at bounding box center [863, 426] width 16 height 16
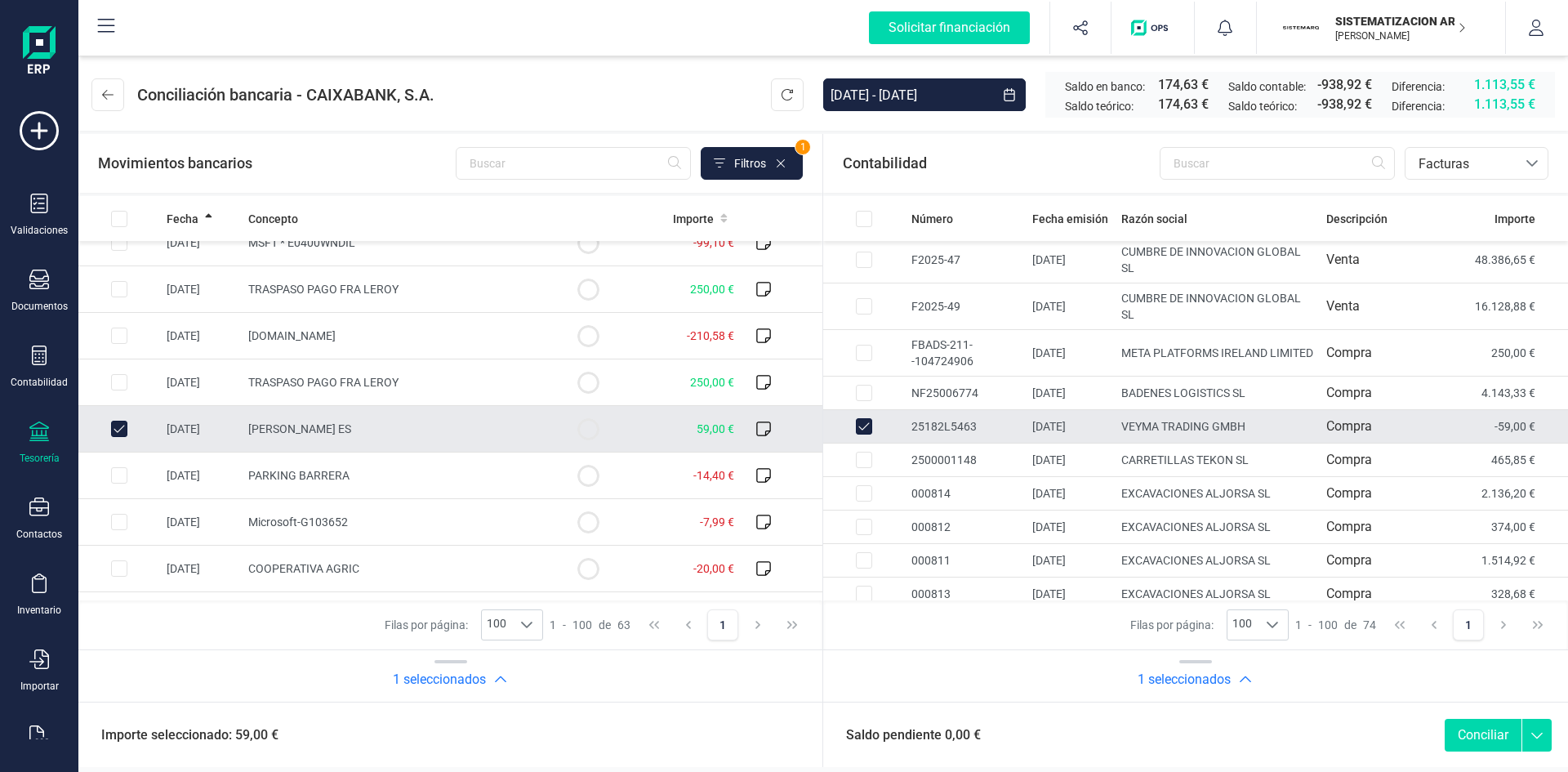
click at [1460, 742] on button "Conciliar" at bounding box center [1483, 735] width 77 height 33
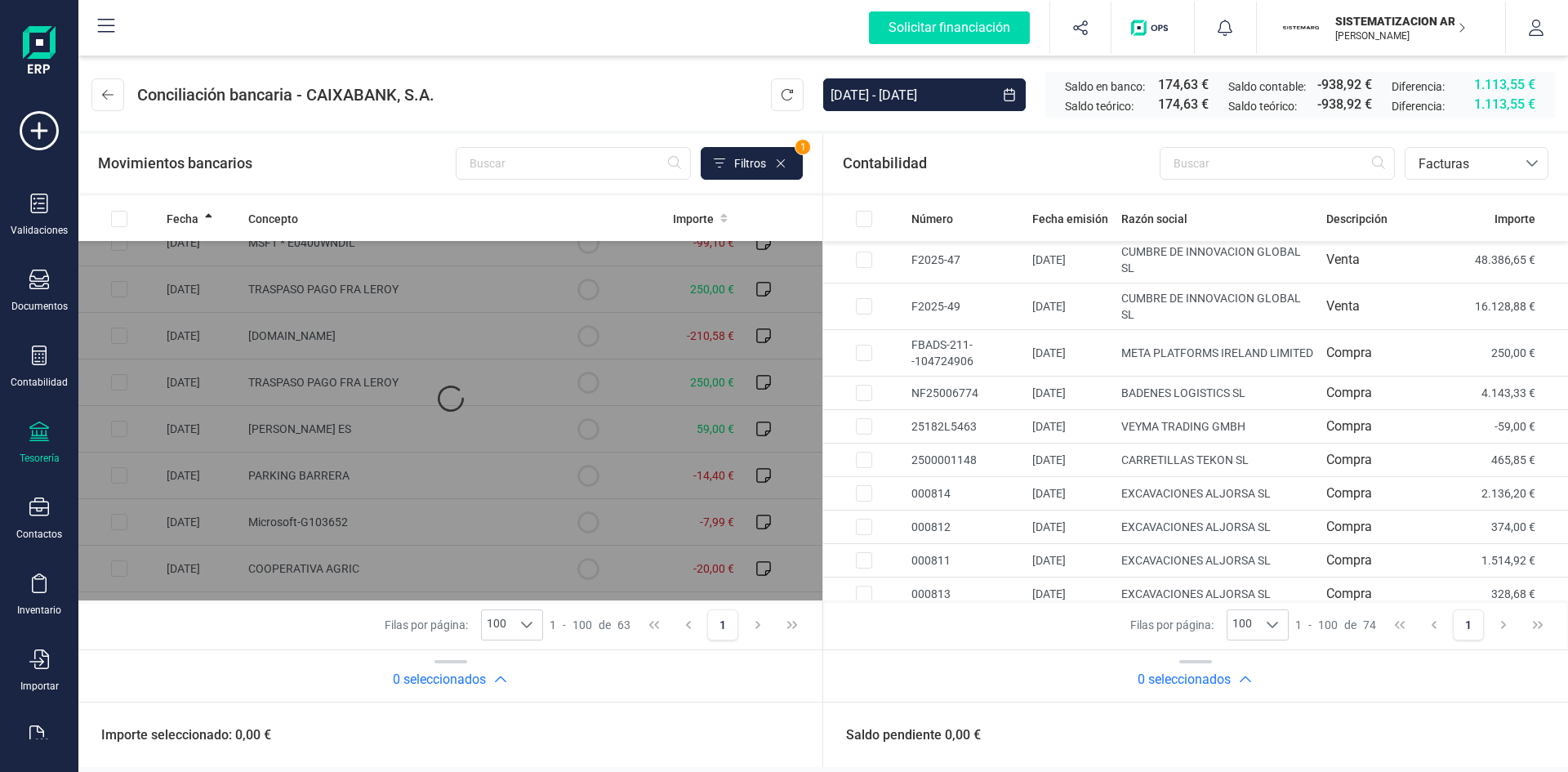
checkbox input "false"
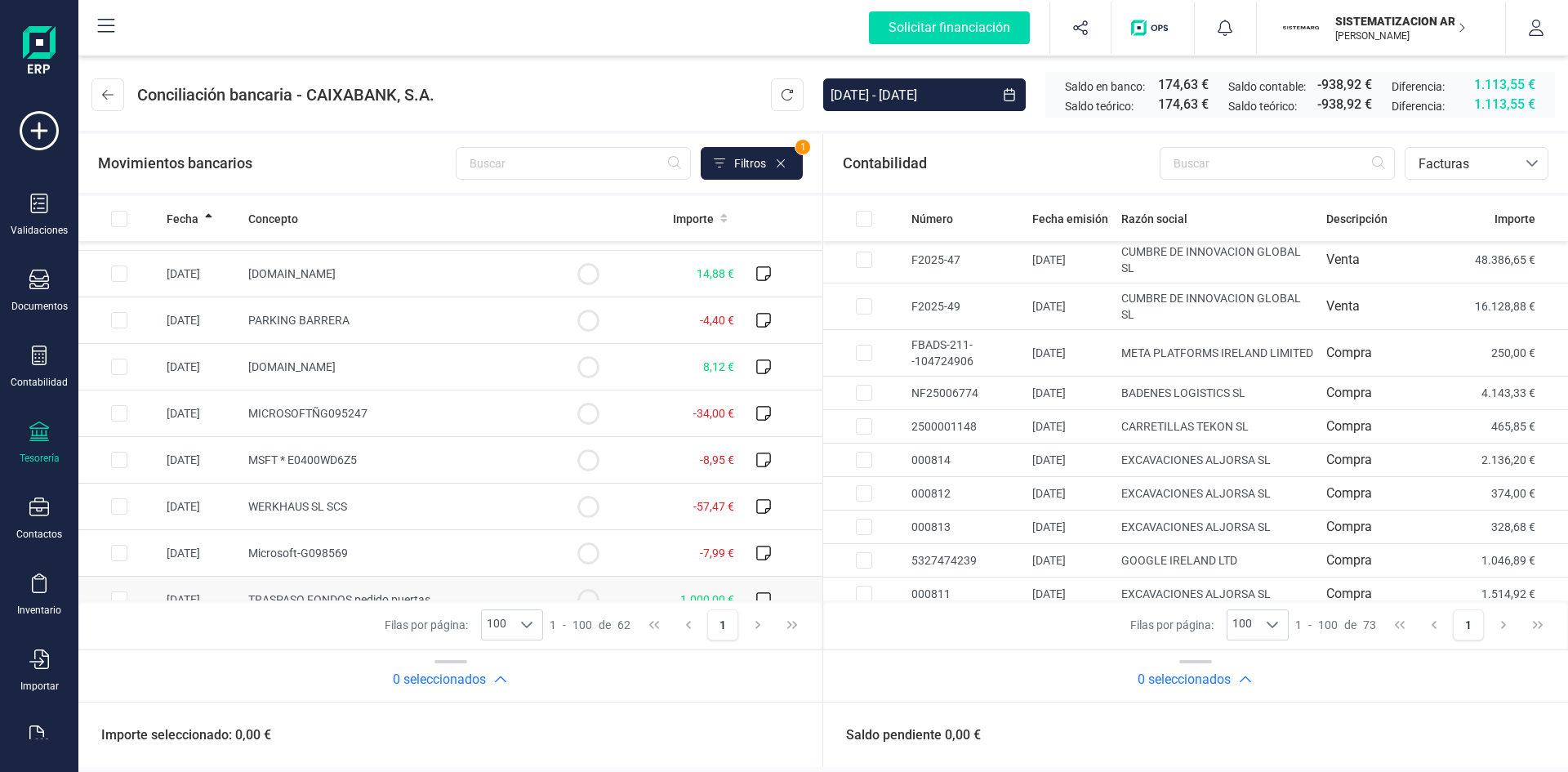
scroll to position [1242, 0]
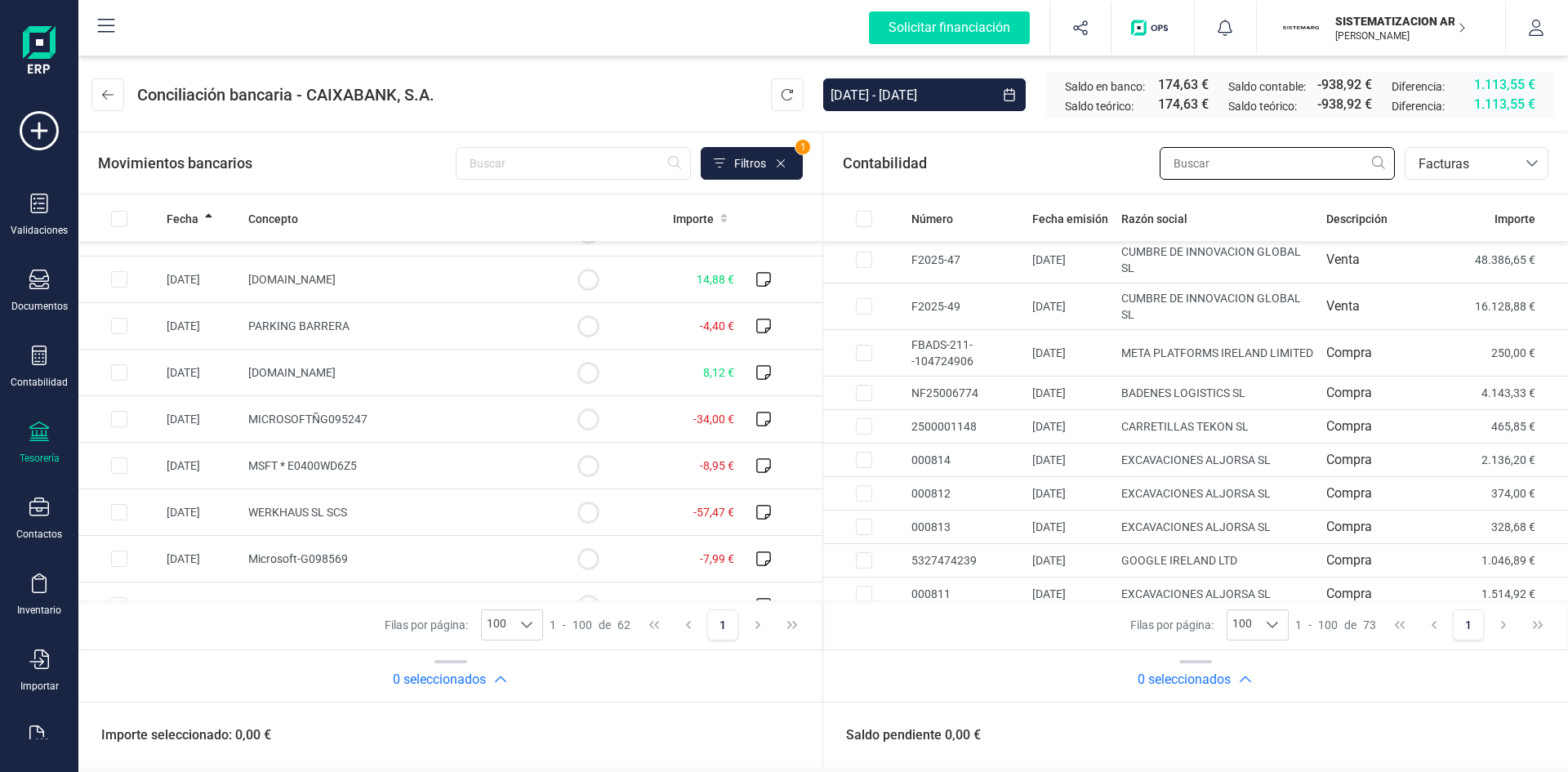
click at [1243, 164] on input "text" at bounding box center [1277, 163] width 235 height 33
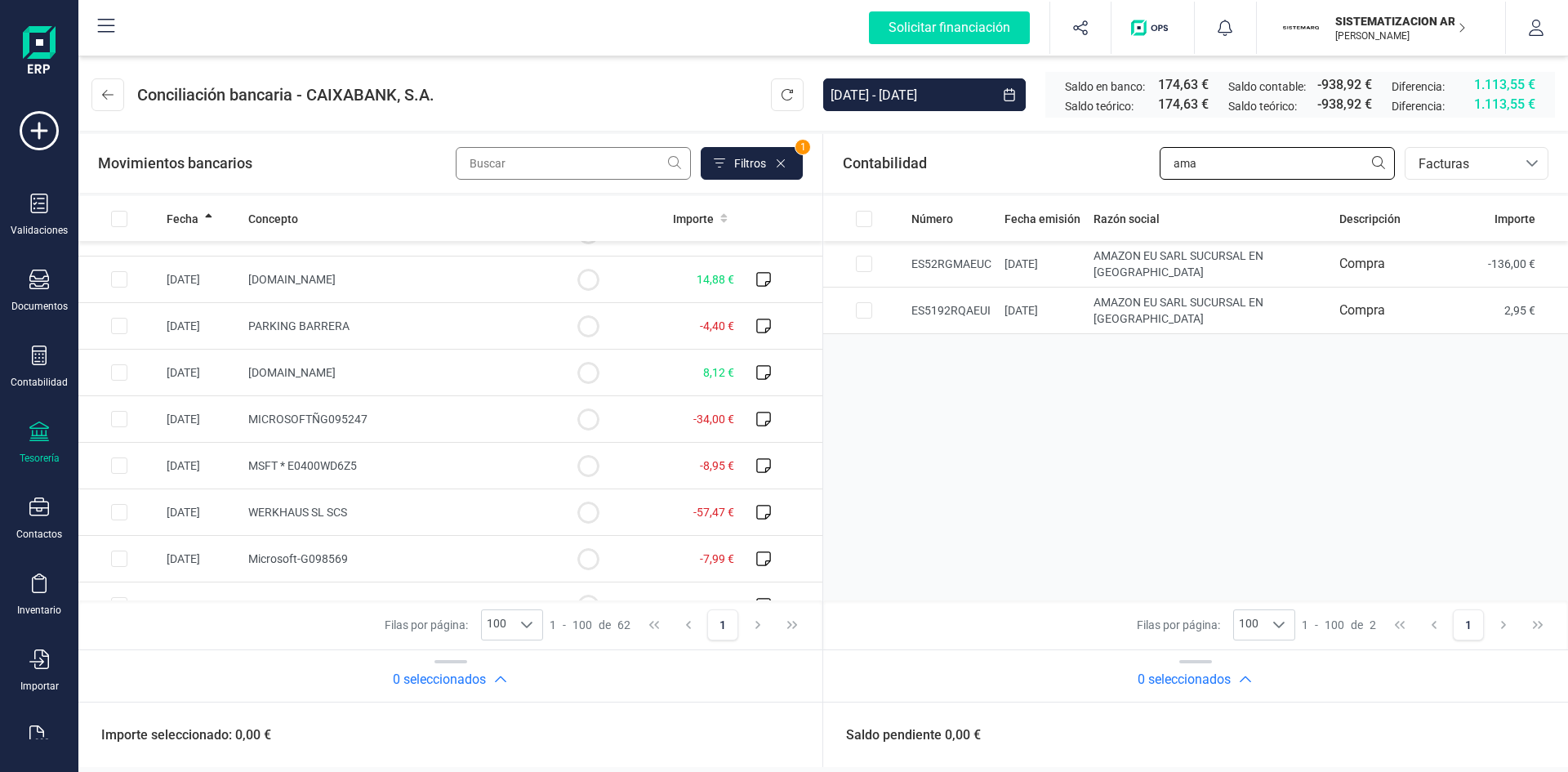
type input "ama"
click at [533, 169] on input "text" at bounding box center [573, 163] width 235 height 33
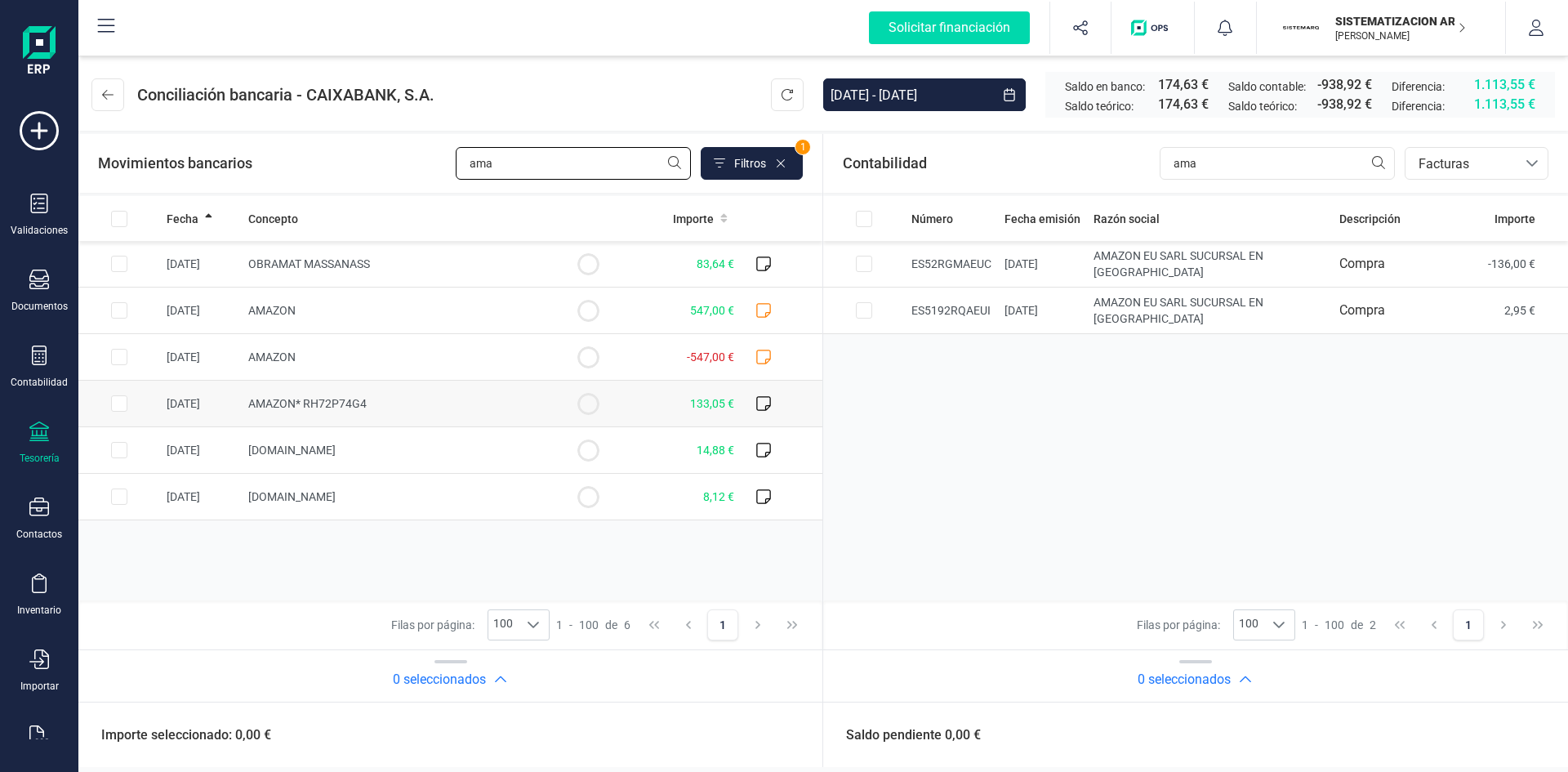
type input "ama"
click at [108, 413] on td at bounding box center [119, 403] width 82 height 46
checkbox input "true"
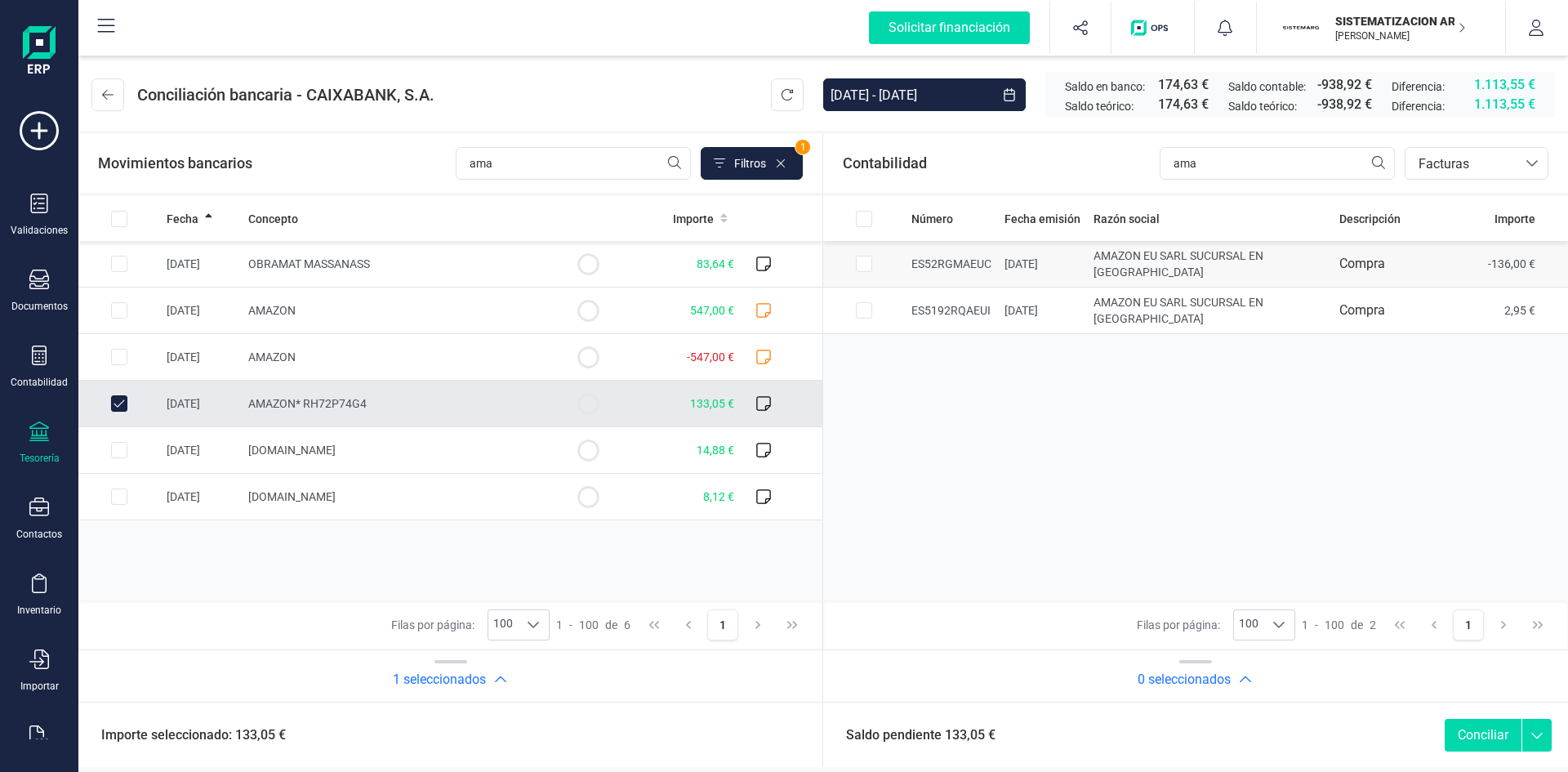
click at [867, 259] on input "Row Selected 64a3025d-db60-4529-b7ff-0105673609d4" at bounding box center [863, 264] width 16 height 16
checkbox input "true"
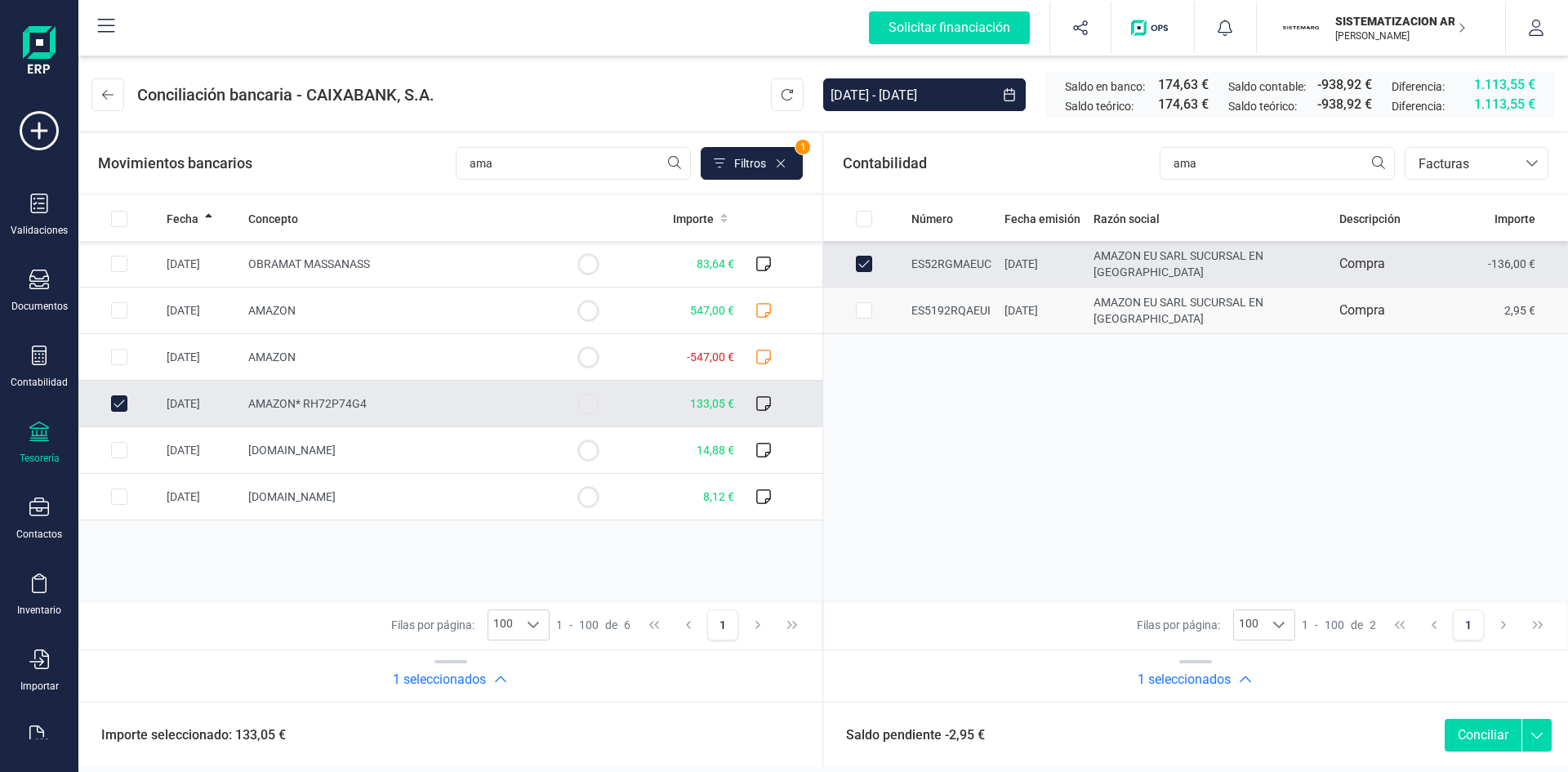
click at [867, 302] on input "Row Selected 4d41c26a-5417-4afc-a380-a85ca79505c3" at bounding box center [863, 310] width 16 height 16
checkbox input "true"
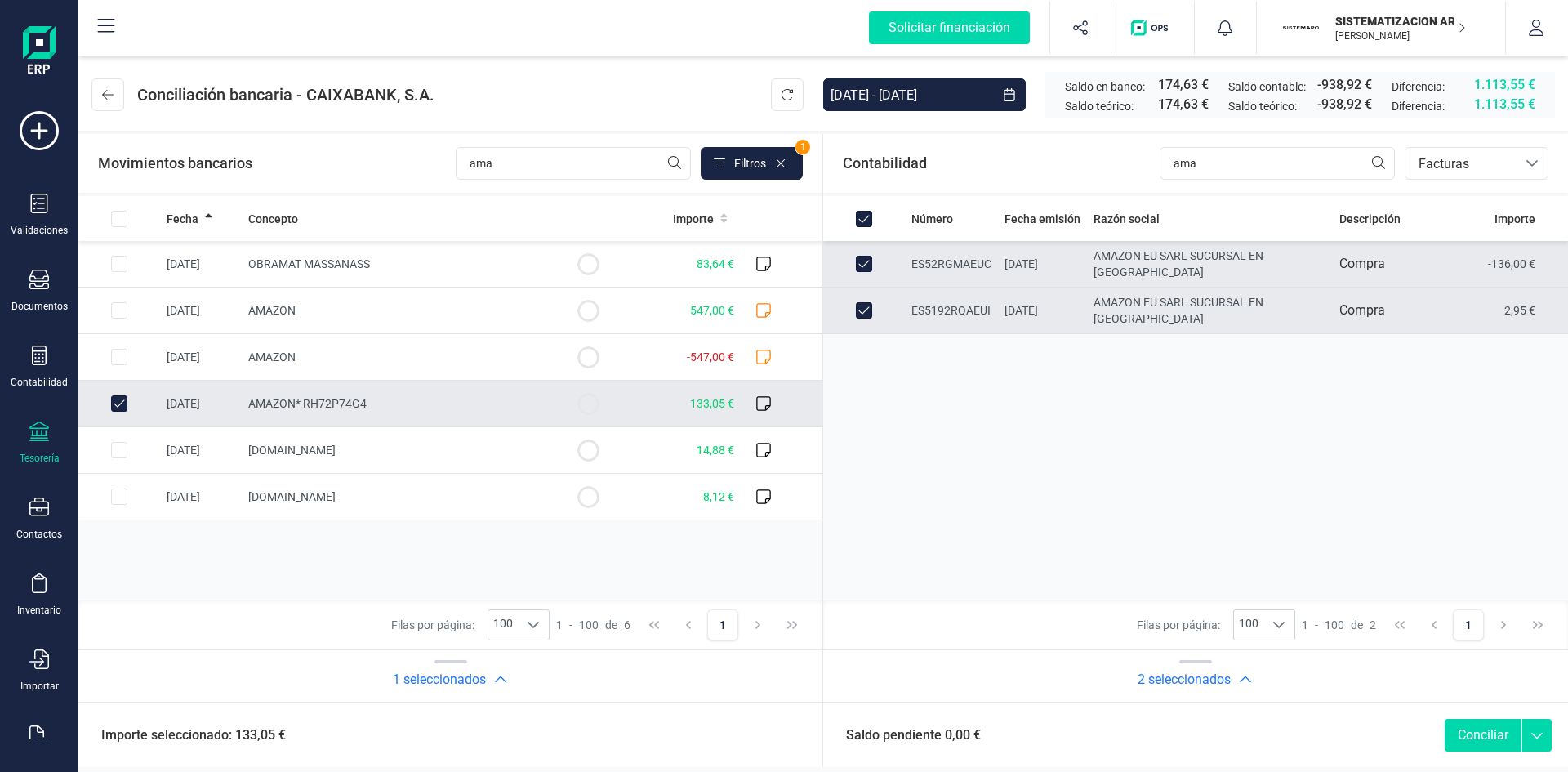
click at [1473, 726] on button "Conciliar" at bounding box center [1483, 735] width 77 height 33
checkbox input "false"
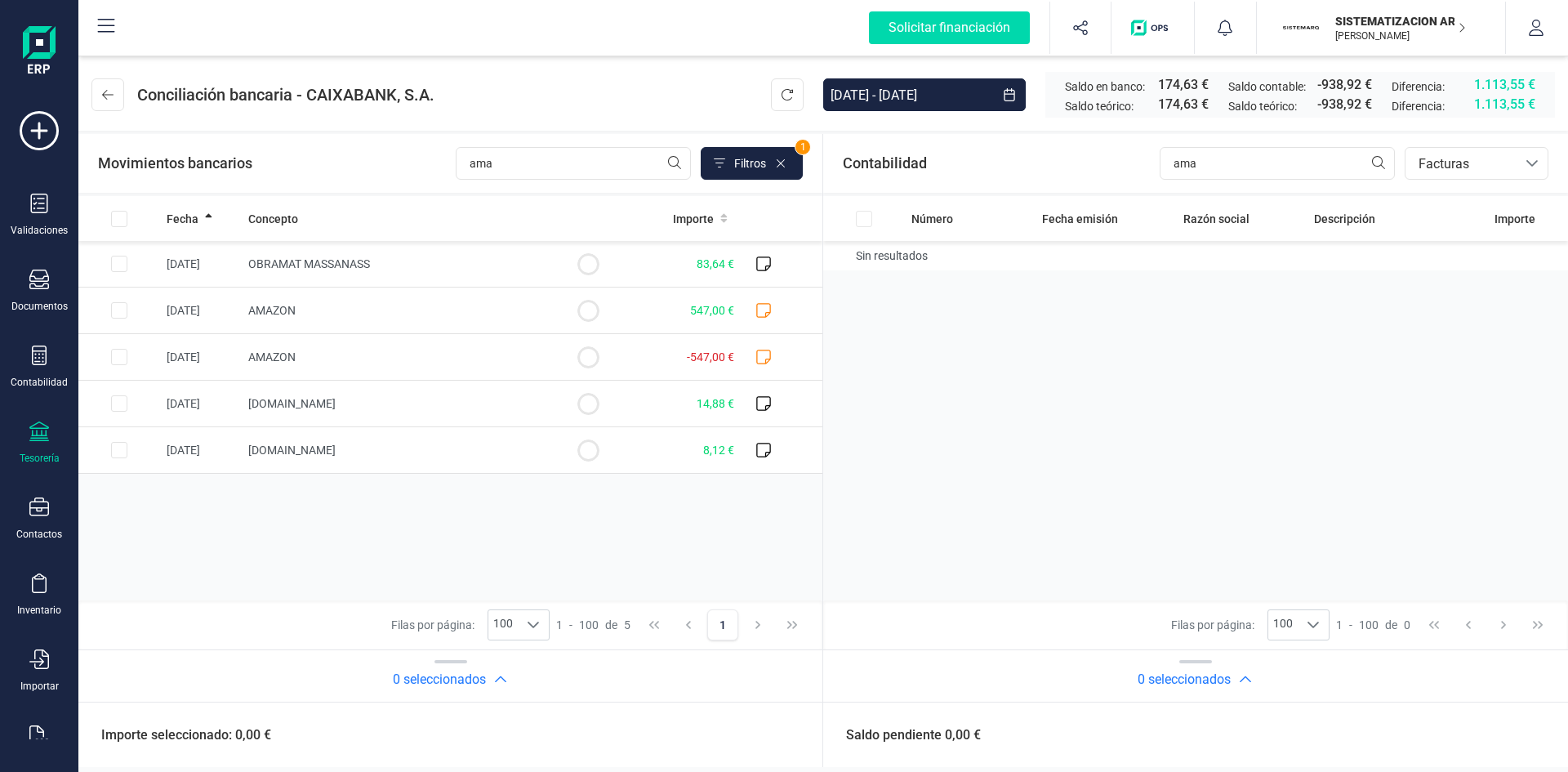
click at [1473, 726] on div "Saldo pendiente 0,00 €" at bounding box center [1195, 733] width 744 height 65
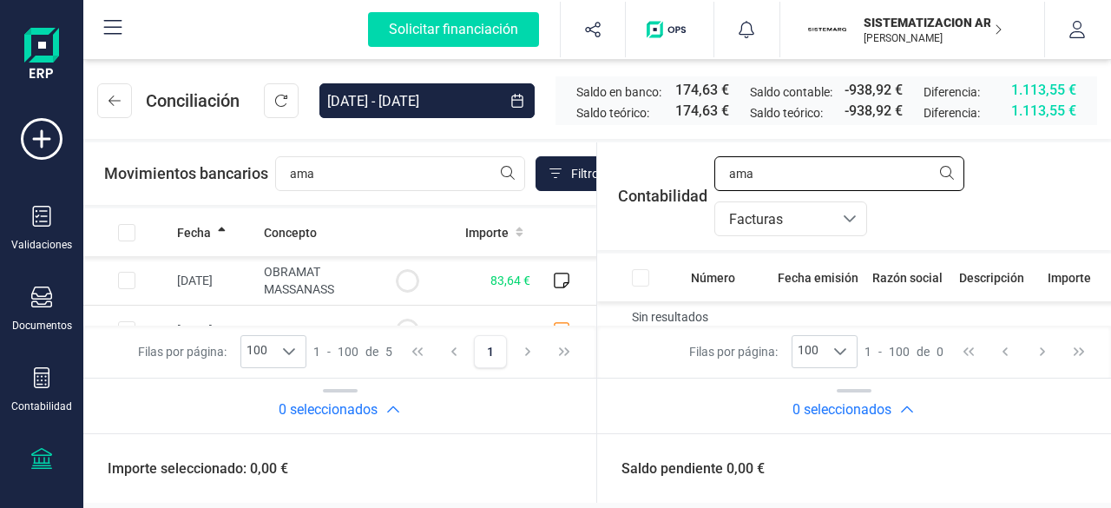
click at [768, 180] on input "ama" at bounding box center [839, 173] width 250 height 35
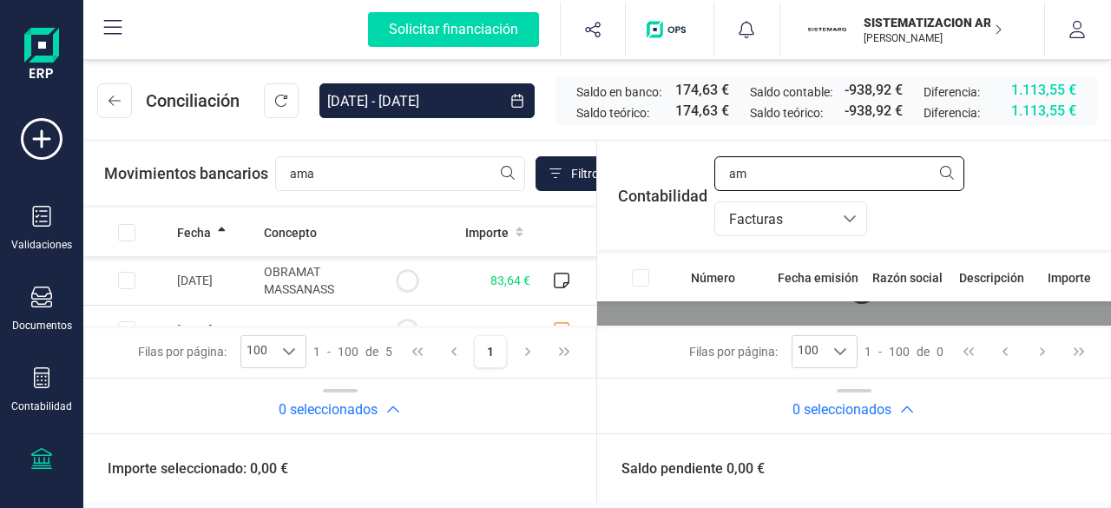
type input "a"
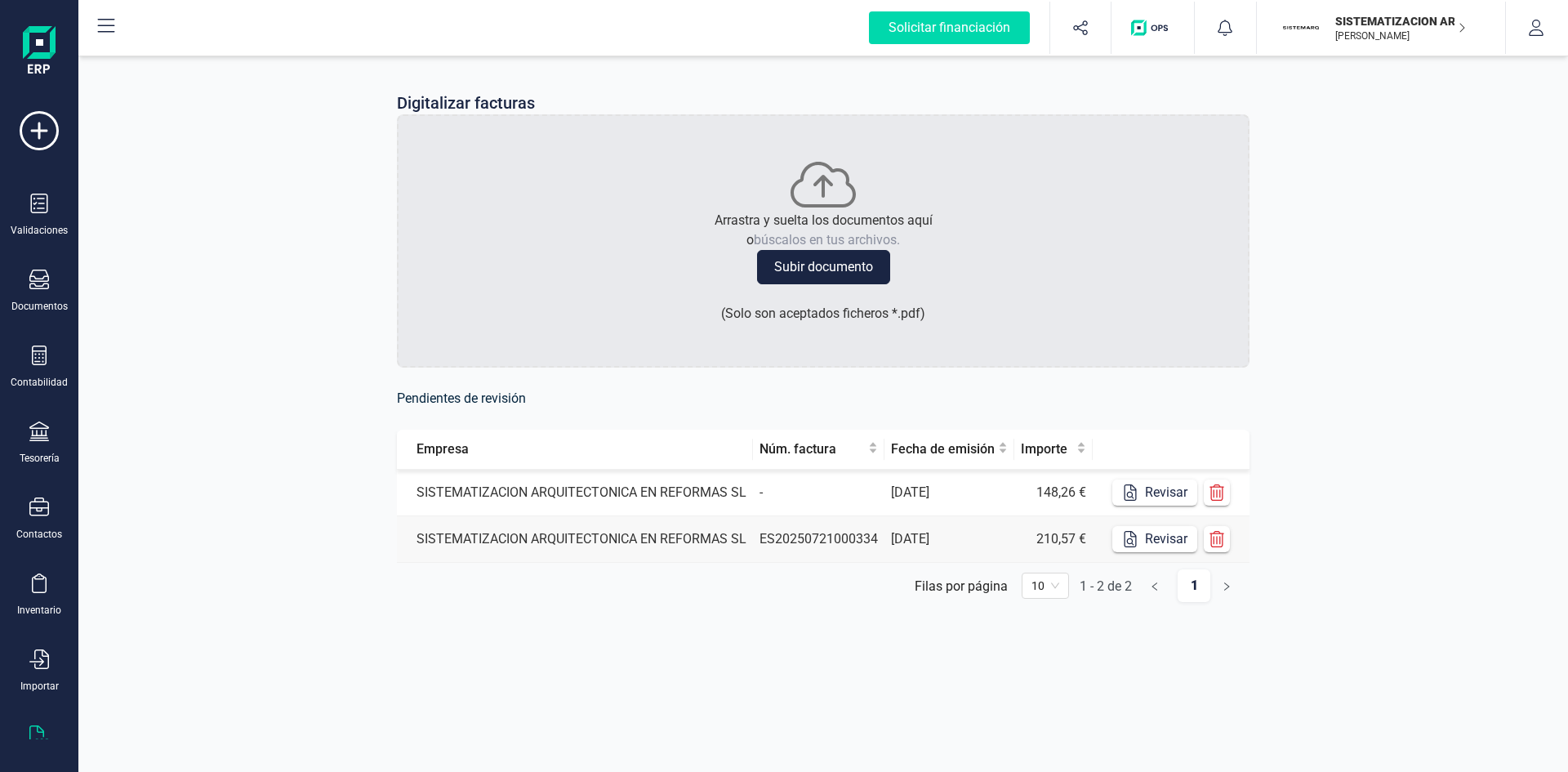
scroll to position [42, 0]
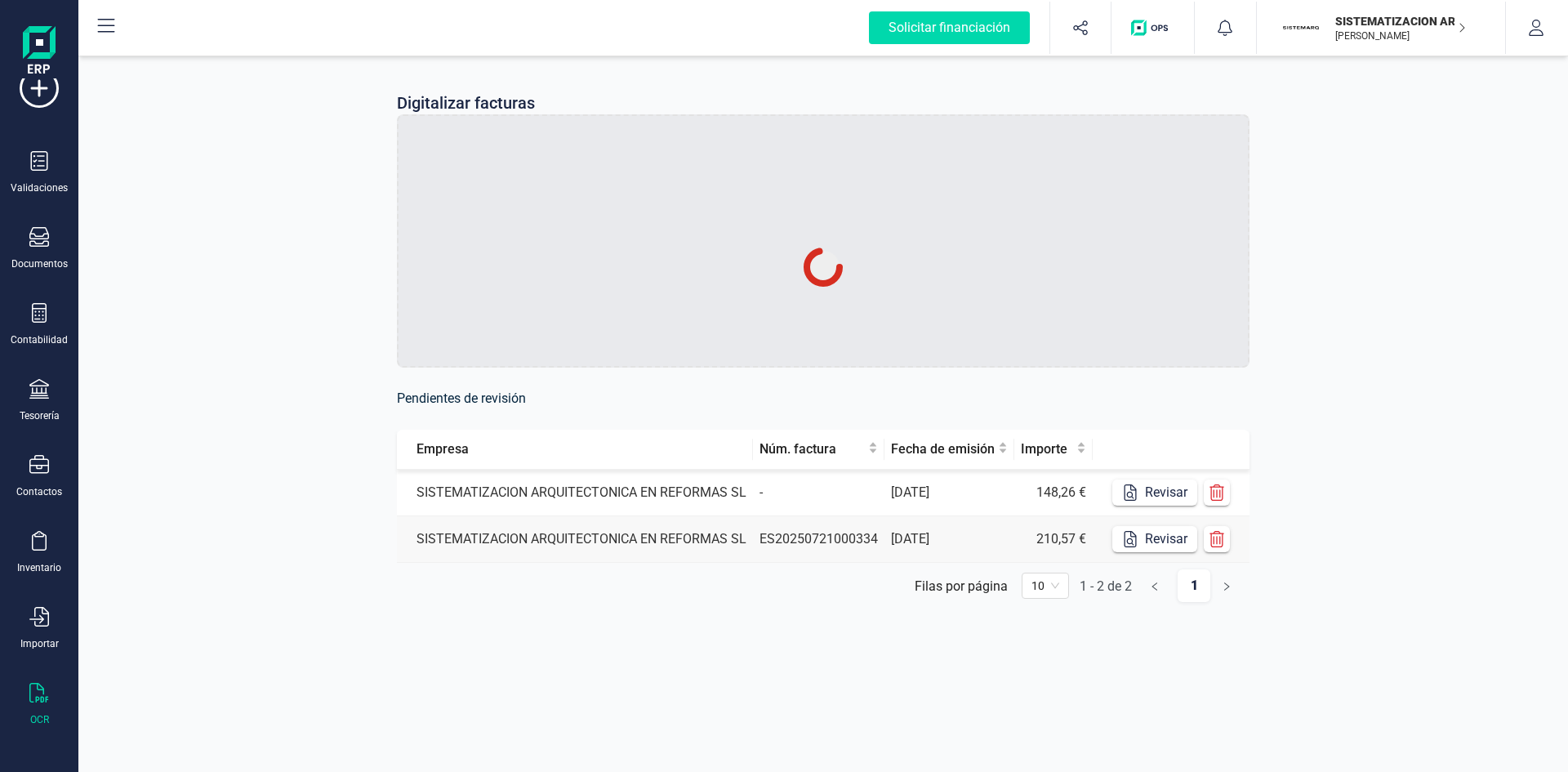
click at [946, 478] on td "[DATE]" at bounding box center [950, 492] width 130 height 46
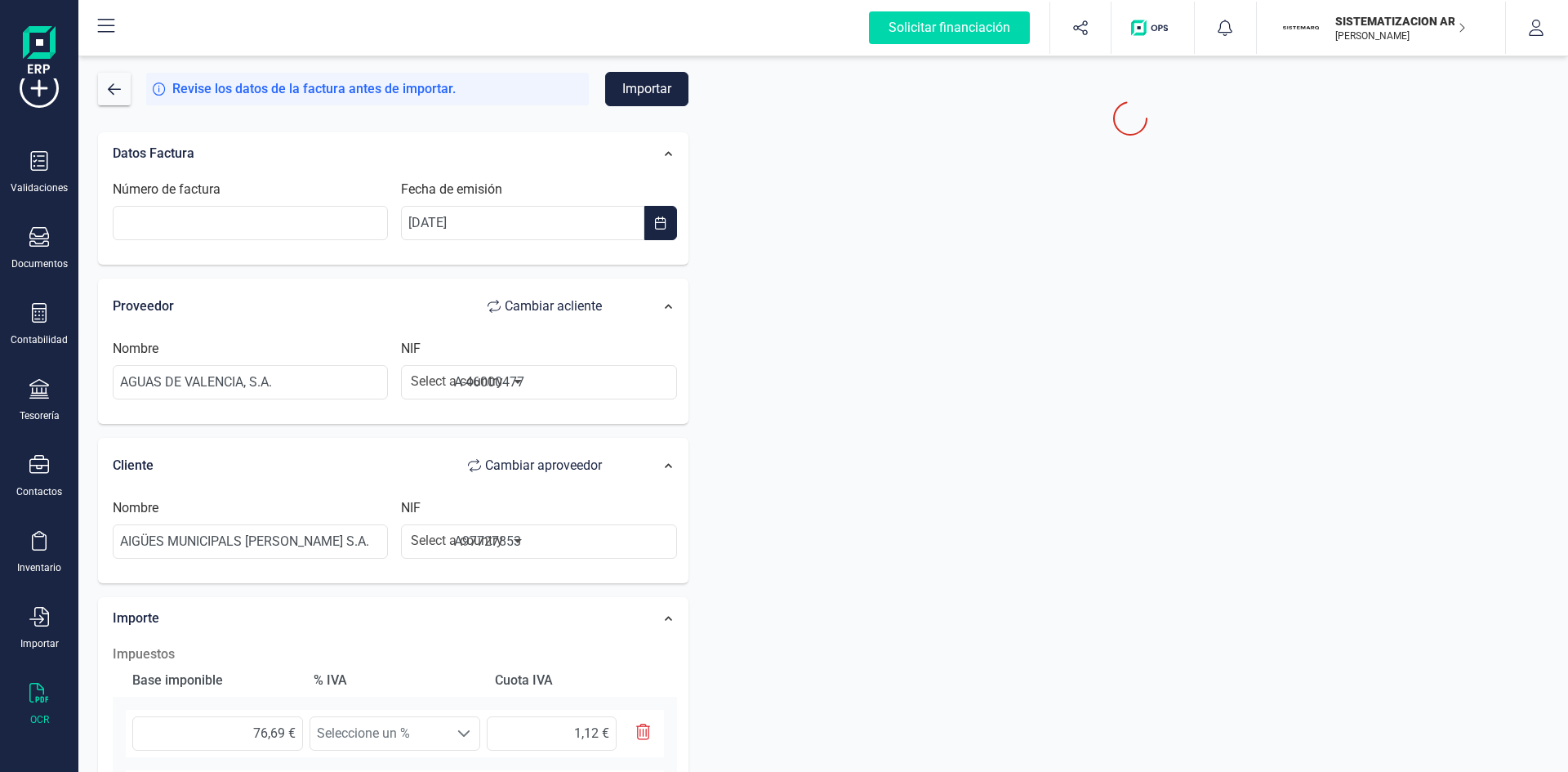
type input "A46000477"
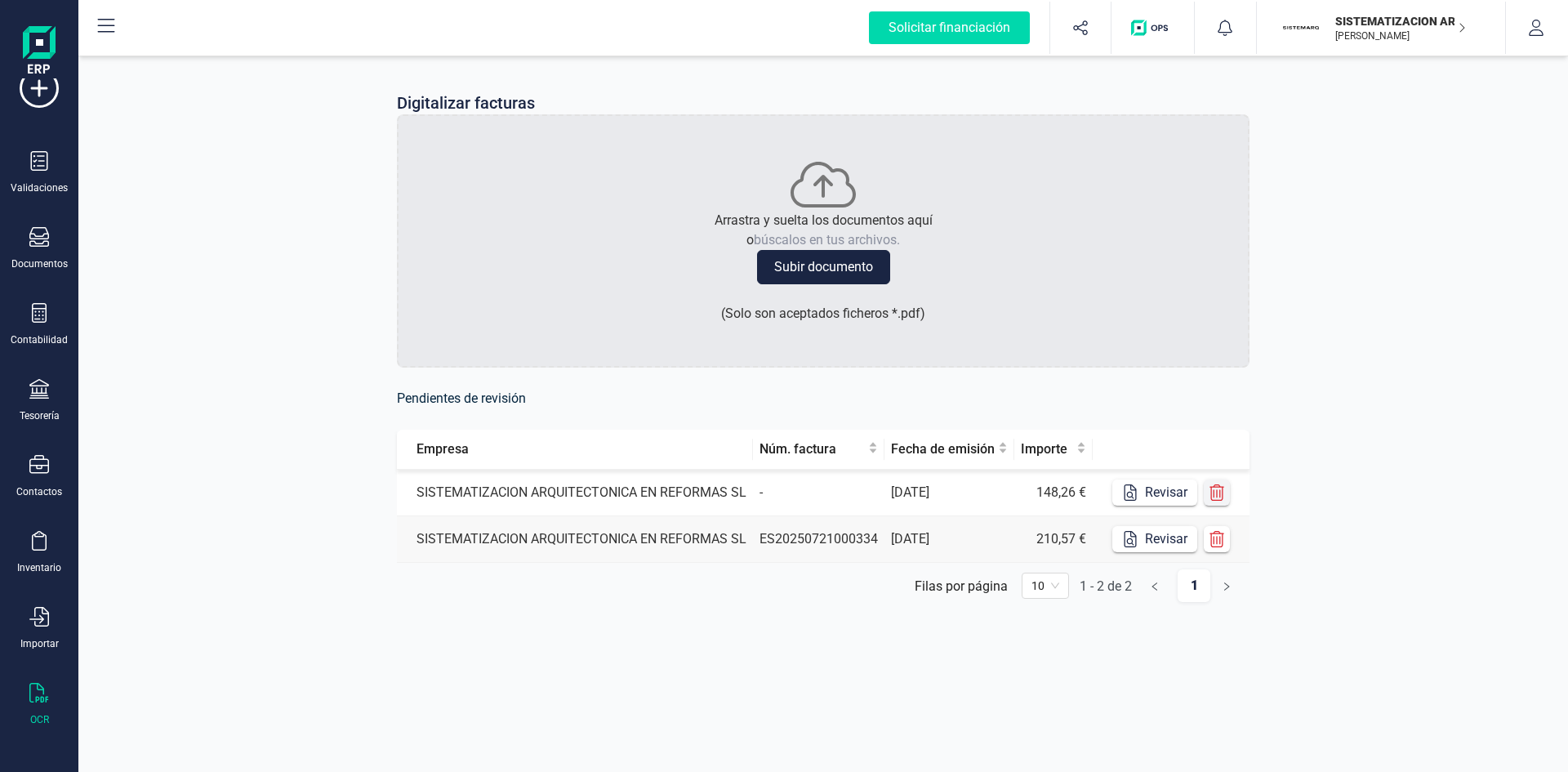
click at [1210, 491] on icon "button" at bounding box center [1216, 492] width 16 height 16
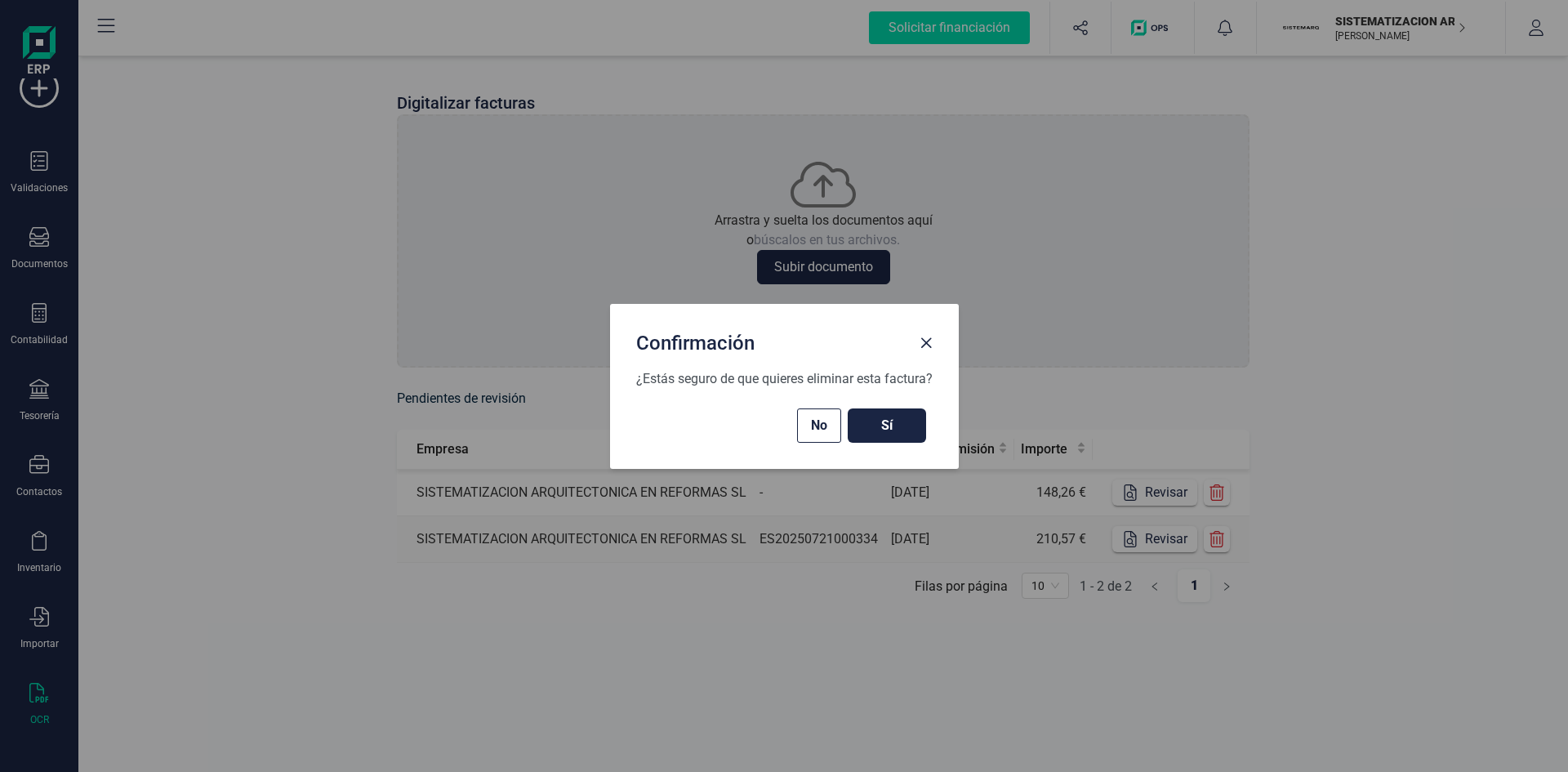
click at [886, 426] on span "Sí" at bounding box center [887, 426] width 46 height 20
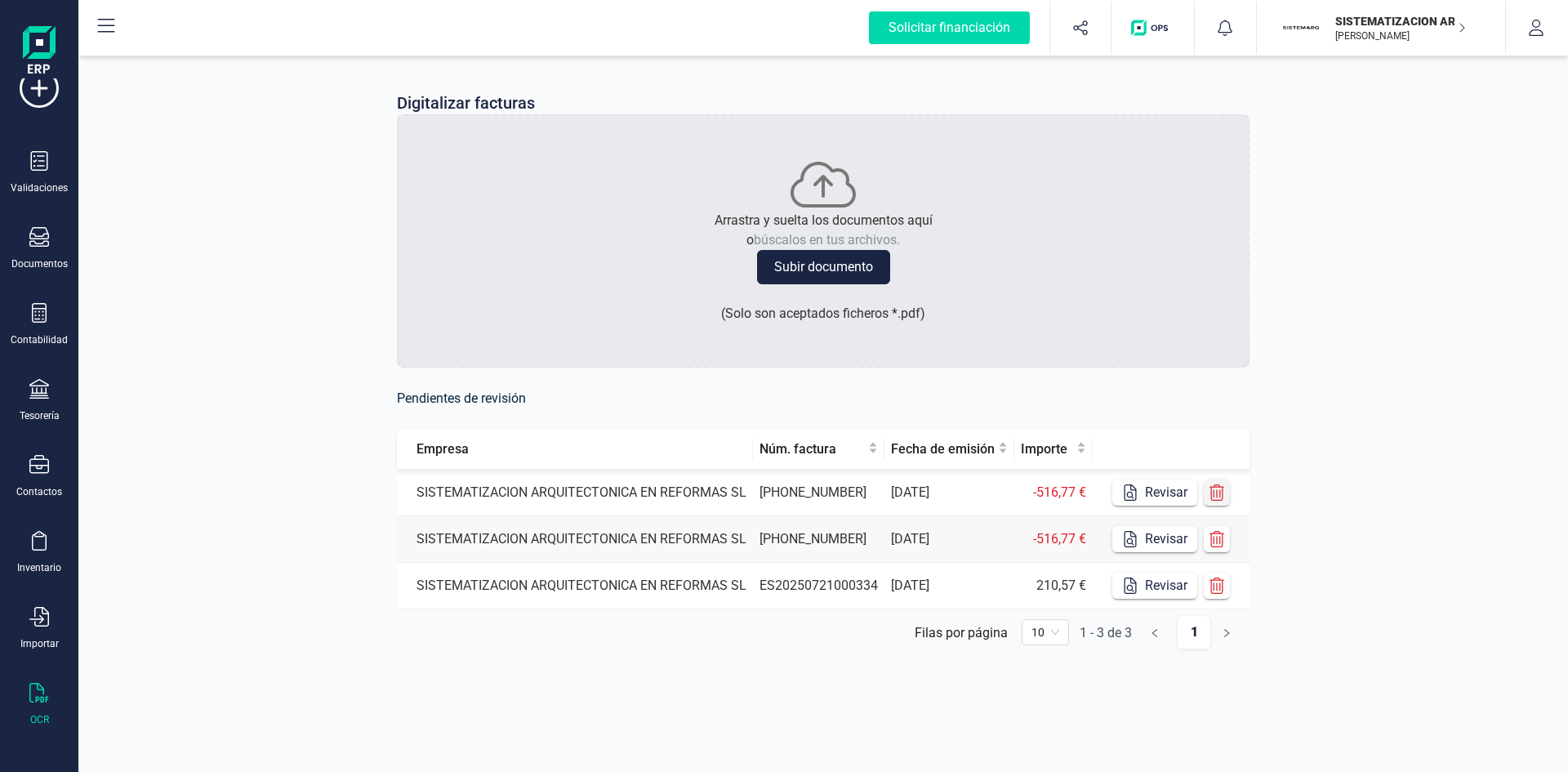
click at [1226, 490] on button "button" at bounding box center [1217, 492] width 26 height 26
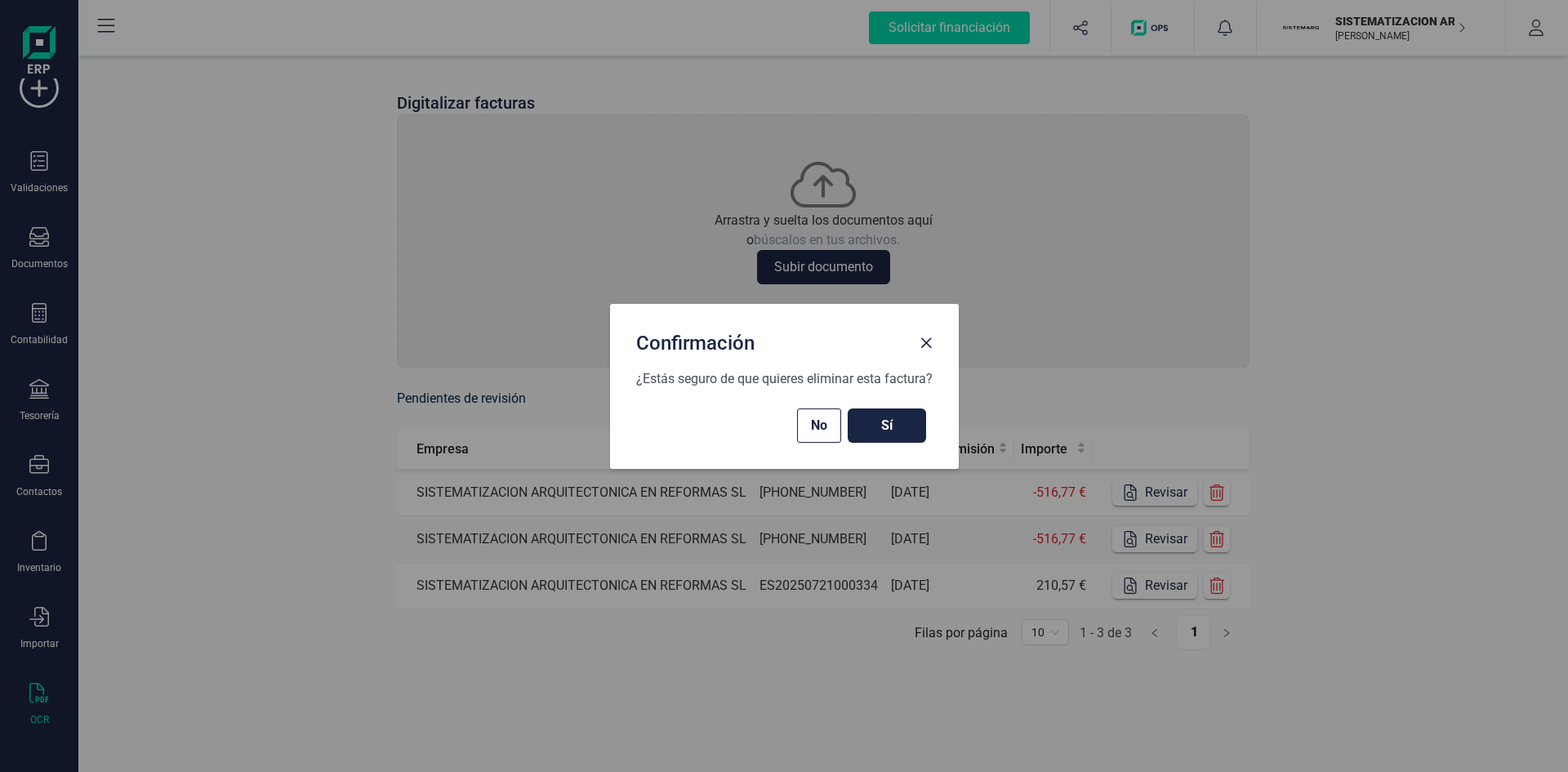
click at [891, 434] on span "Sí" at bounding box center [887, 426] width 46 height 20
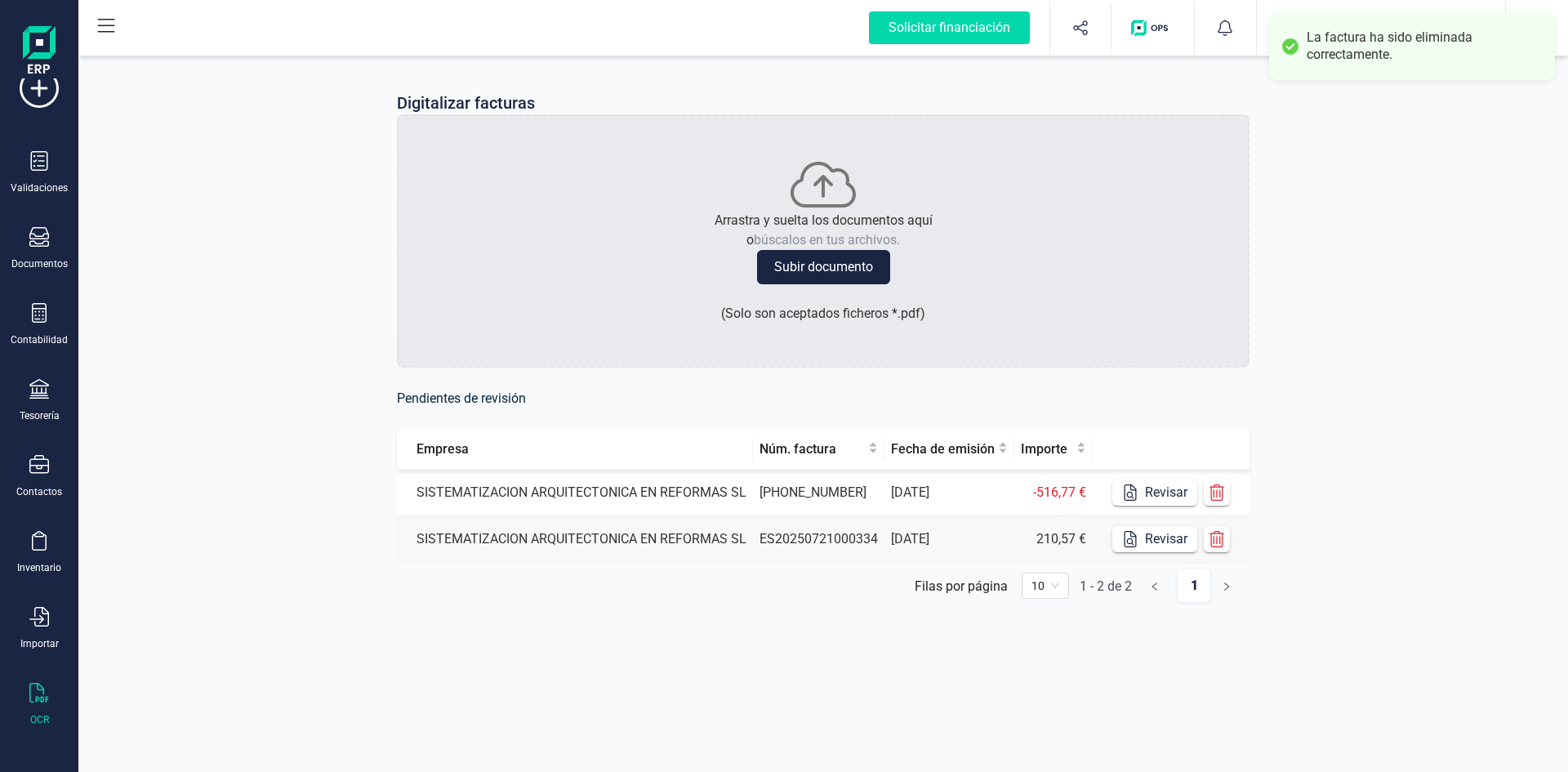
click at [917, 481] on td "[DATE]" at bounding box center [950, 492] width 130 height 46
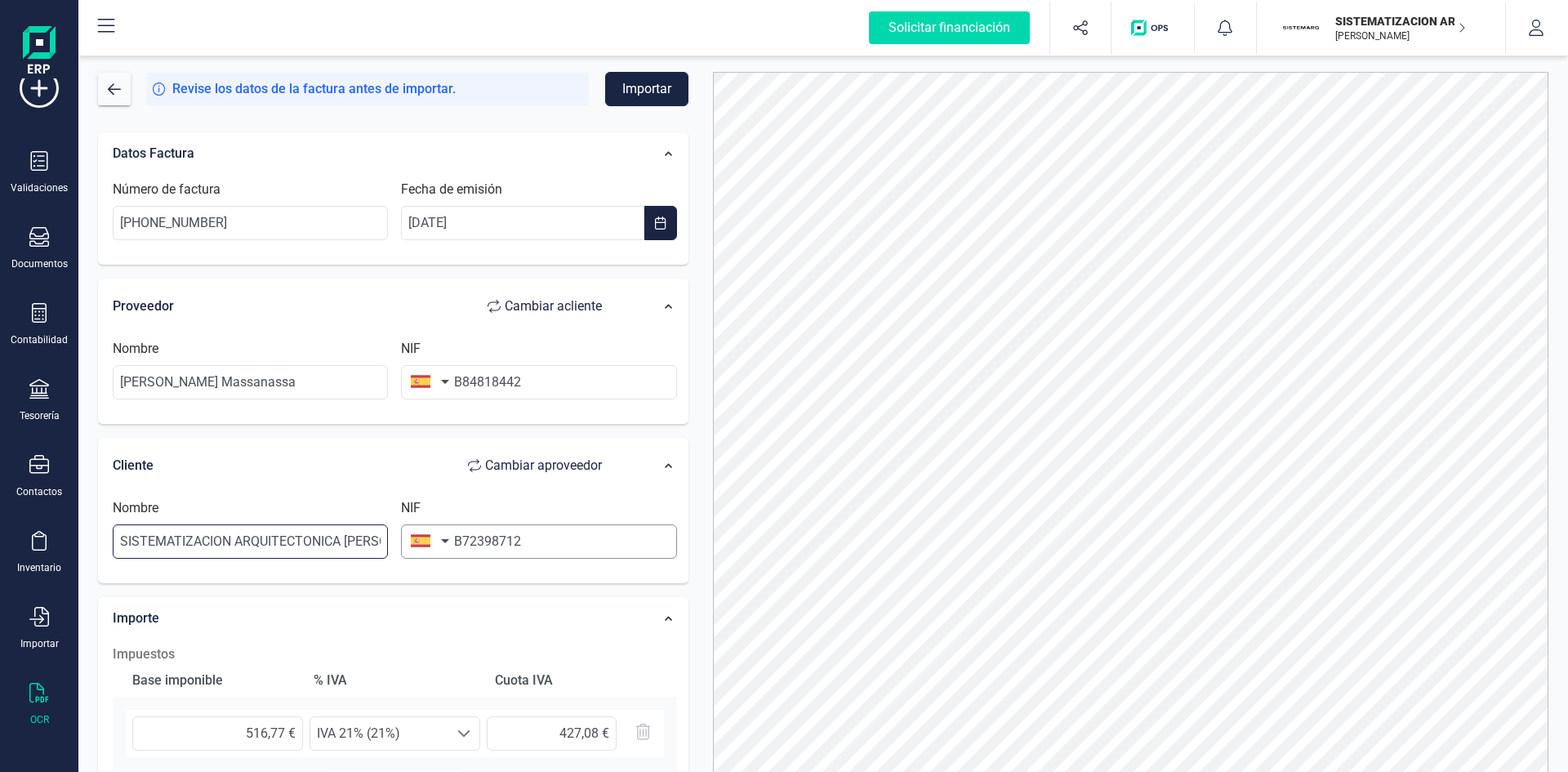
scroll to position [0, 193]
drag, startPoint x: 118, startPoint y: 539, endPoint x: 660, endPoint y: 553, distance: 542.2
click at [131, 424] on div "Datos Factura Número de factura [PHONE_NUMBER] Fecha de emisión [DATE] Proveedo…" at bounding box center [392, 603] width 590 height 941
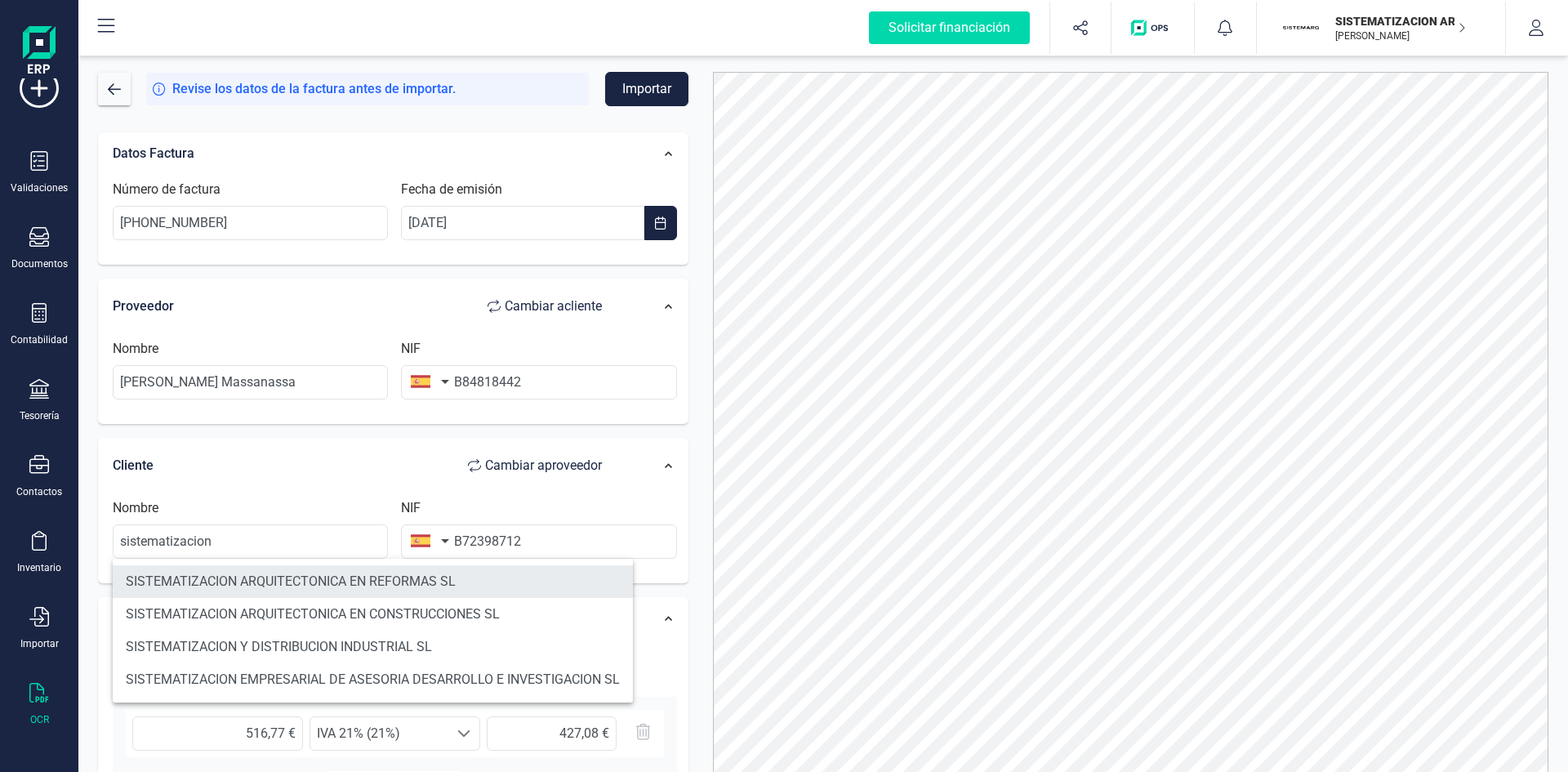
click at [475, 580] on li "SISTEMATIZACION ARQUITECTONICA EN REFORMAS SL" at bounding box center [373, 581] width 520 height 33
type input "SISTEMATIZACION ARQUITECTONICA EN REFORMAS SL"
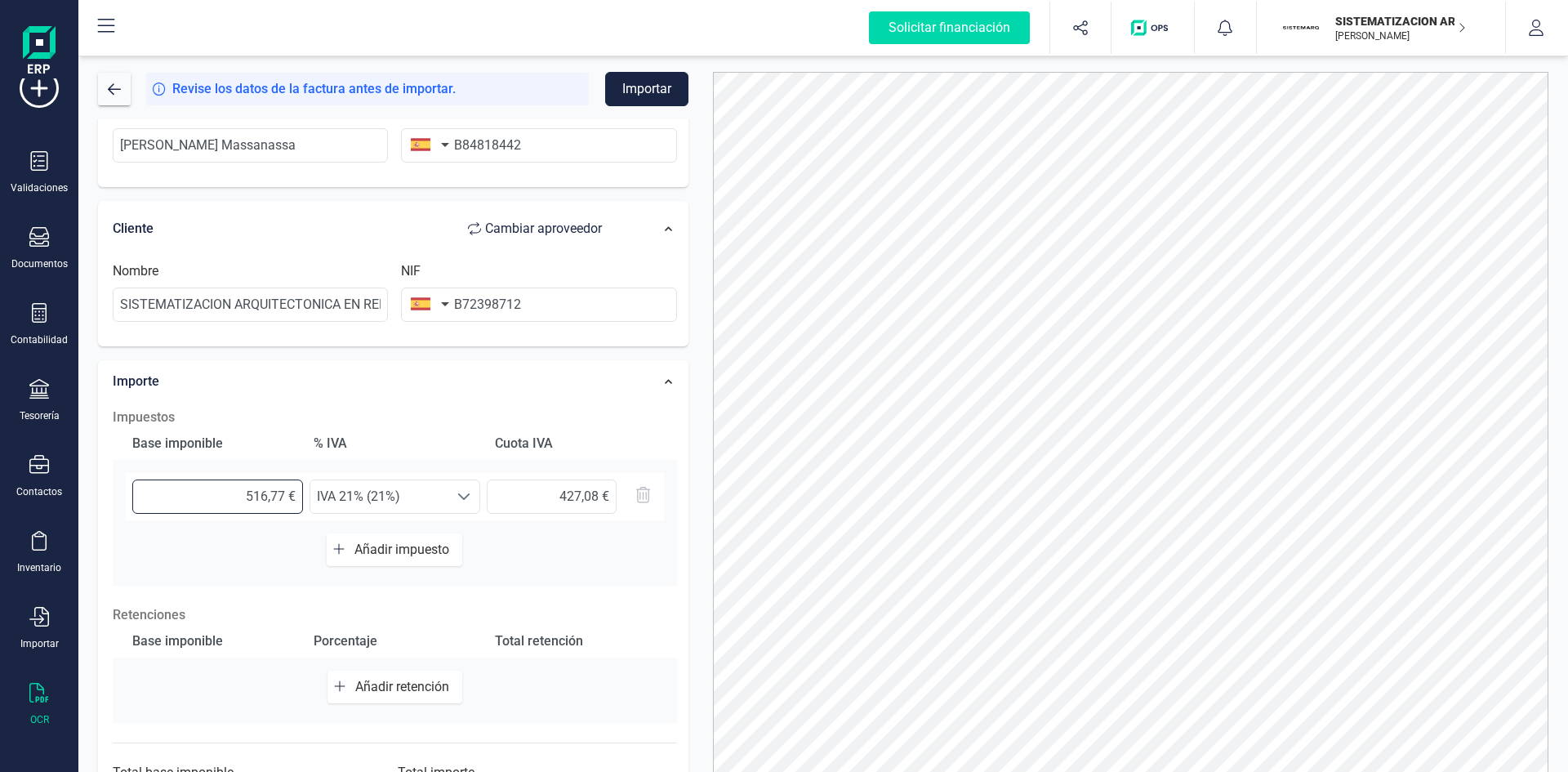
drag, startPoint x: 230, startPoint y: 496, endPoint x: 539, endPoint y: 536, distance: 311.6
click at [539, 536] on div "Base imponible % IVA Cuota IVA 516,77 € Seleccione un % IVA 21% (21%) IVA 21% (…" at bounding box center [395, 507] width 565 height 158
type input "4,00 €"
type input "0,84 €"
type input "42,00 €"
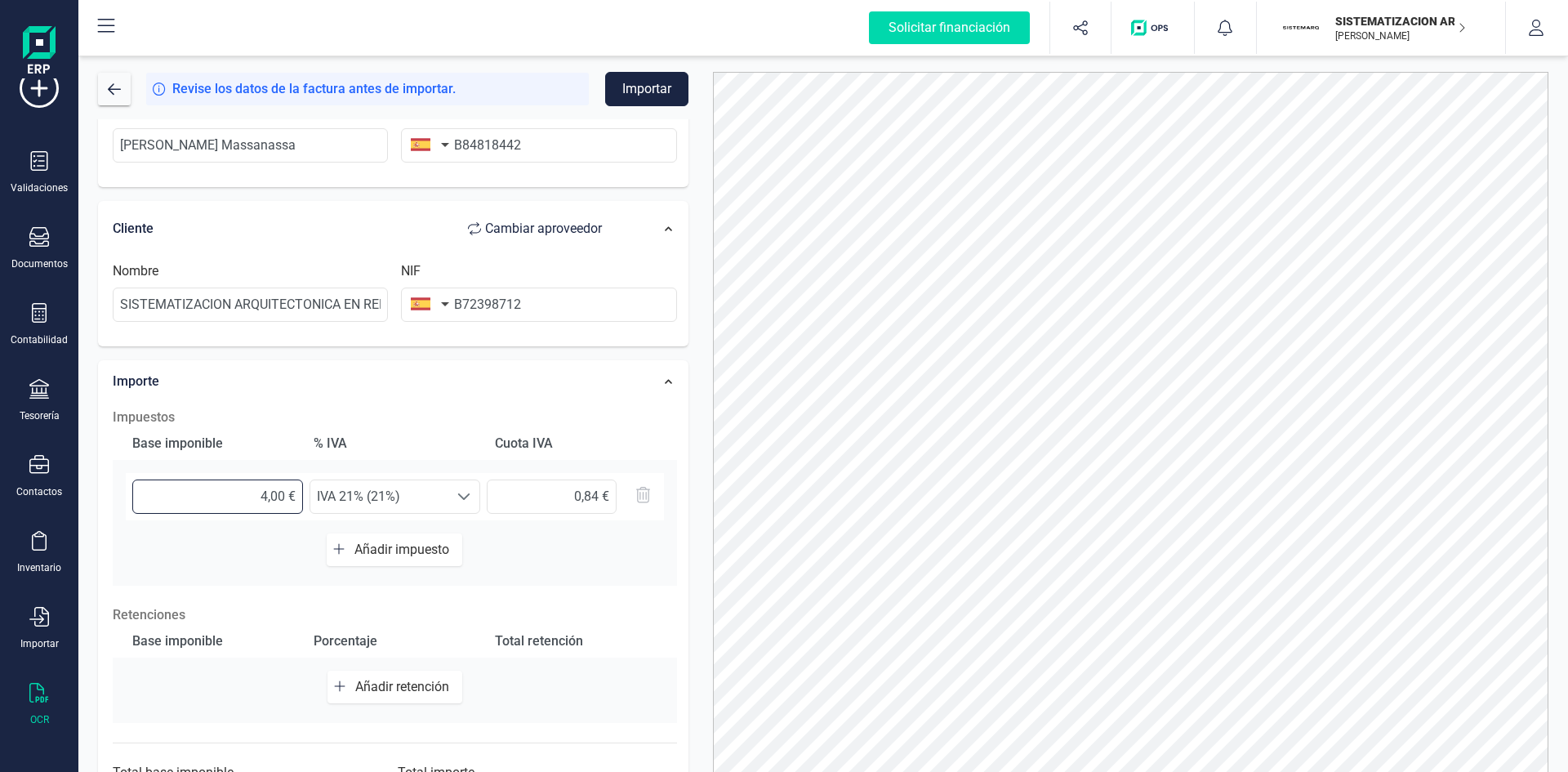
type input "8,82 €"
type input "427,00 €"
type input "89,67 €"
type input "427,08 €"
type input "89,69 €"
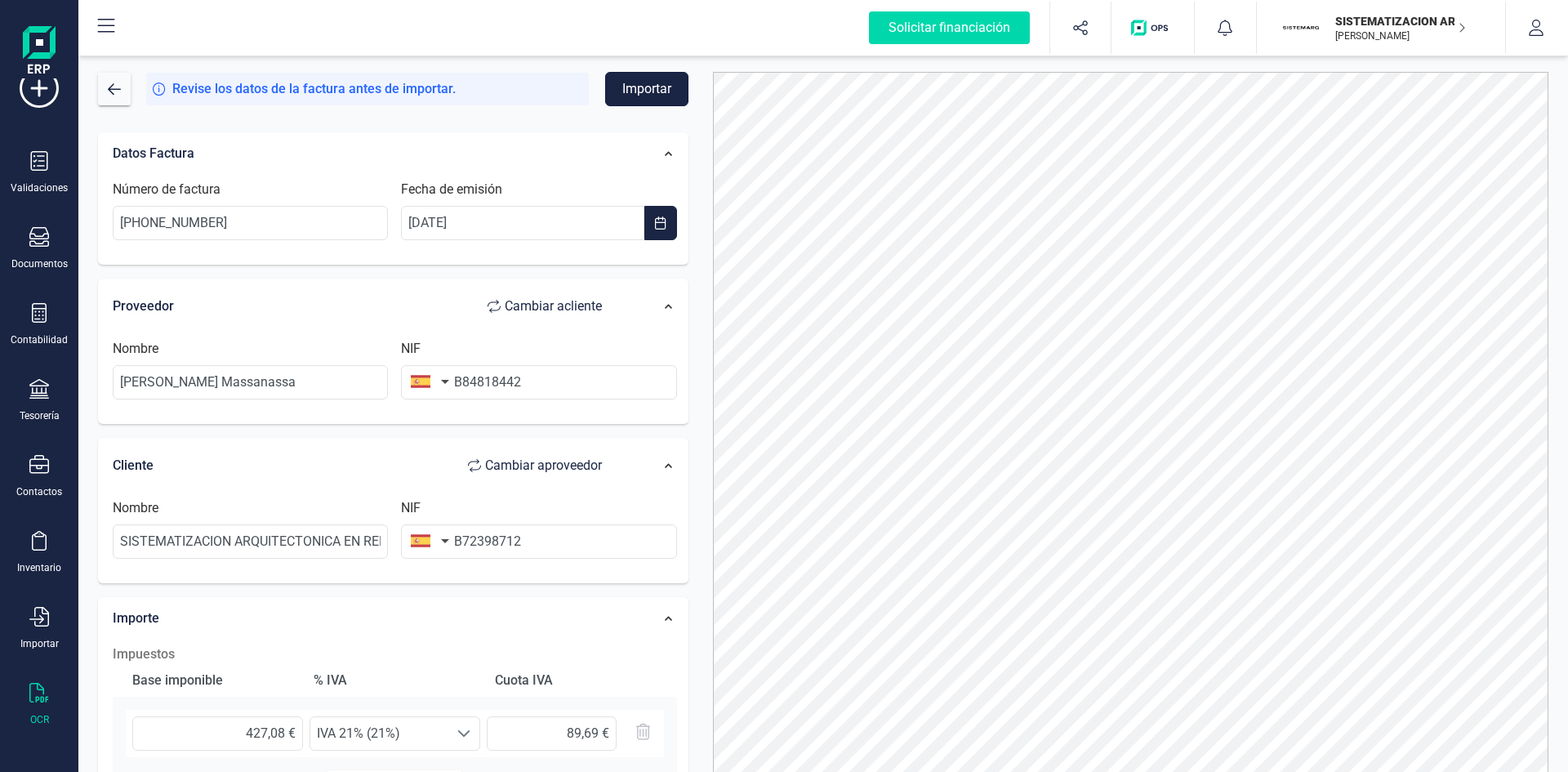
click at [645, 102] on button "Importar" at bounding box center [647, 88] width 83 height 34
drag, startPoint x: 250, startPoint y: 212, endPoint x: 0, endPoint y: 244, distance: 252.0
click at [0, 244] on div "Solicitar financiación Validaciones Documentos Documentos Presupuestos Pedidos …" at bounding box center [784, 386] width 1568 height 772
click at [0, 244] on div "Solicitar financiación Validaciones Documentos Documentos Presupuestos Pedidos …" at bounding box center [39, 386] width 78 height 772
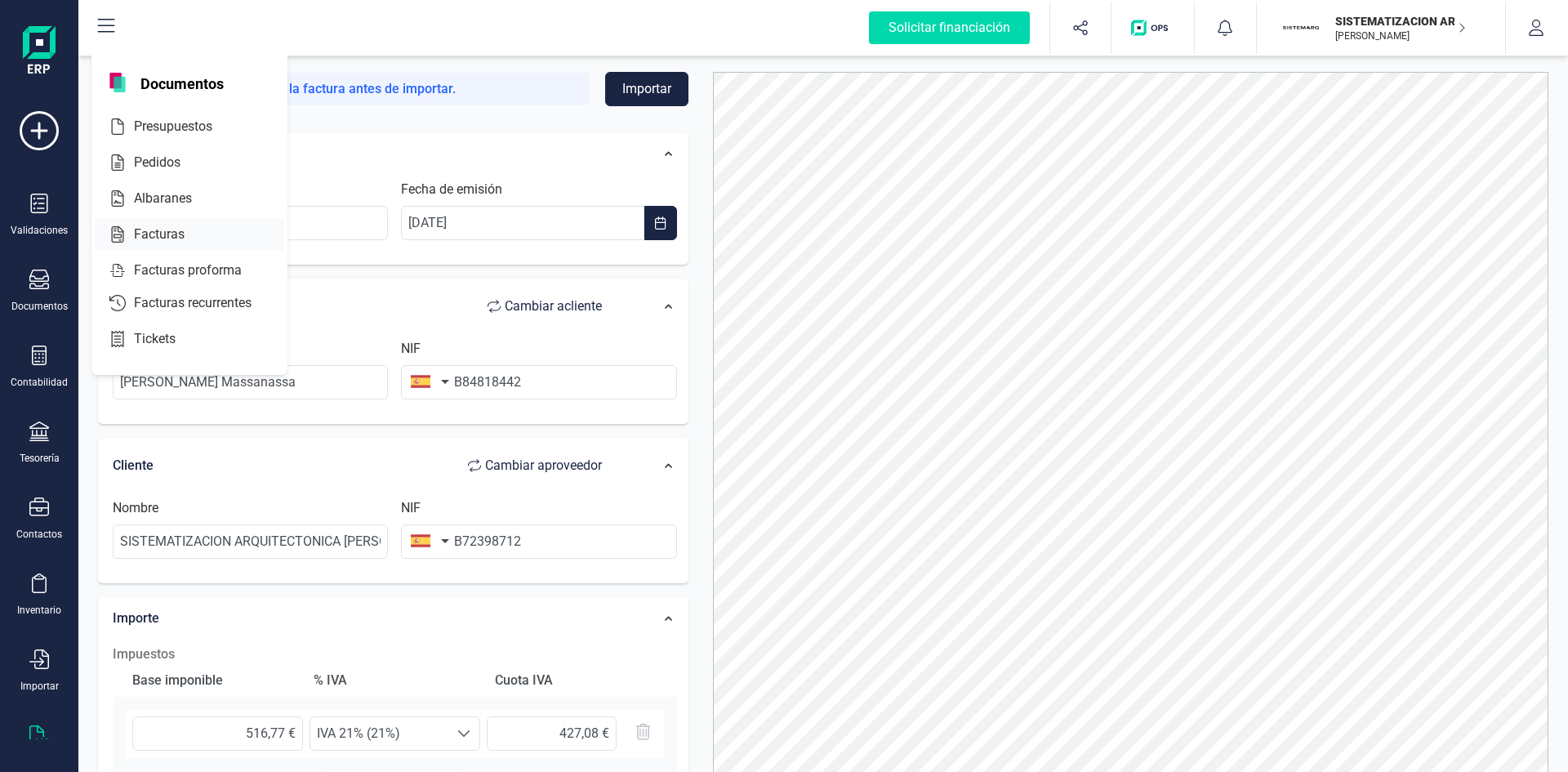
click at [180, 232] on span "Facturas" at bounding box center [170, 234] width 87 height 20
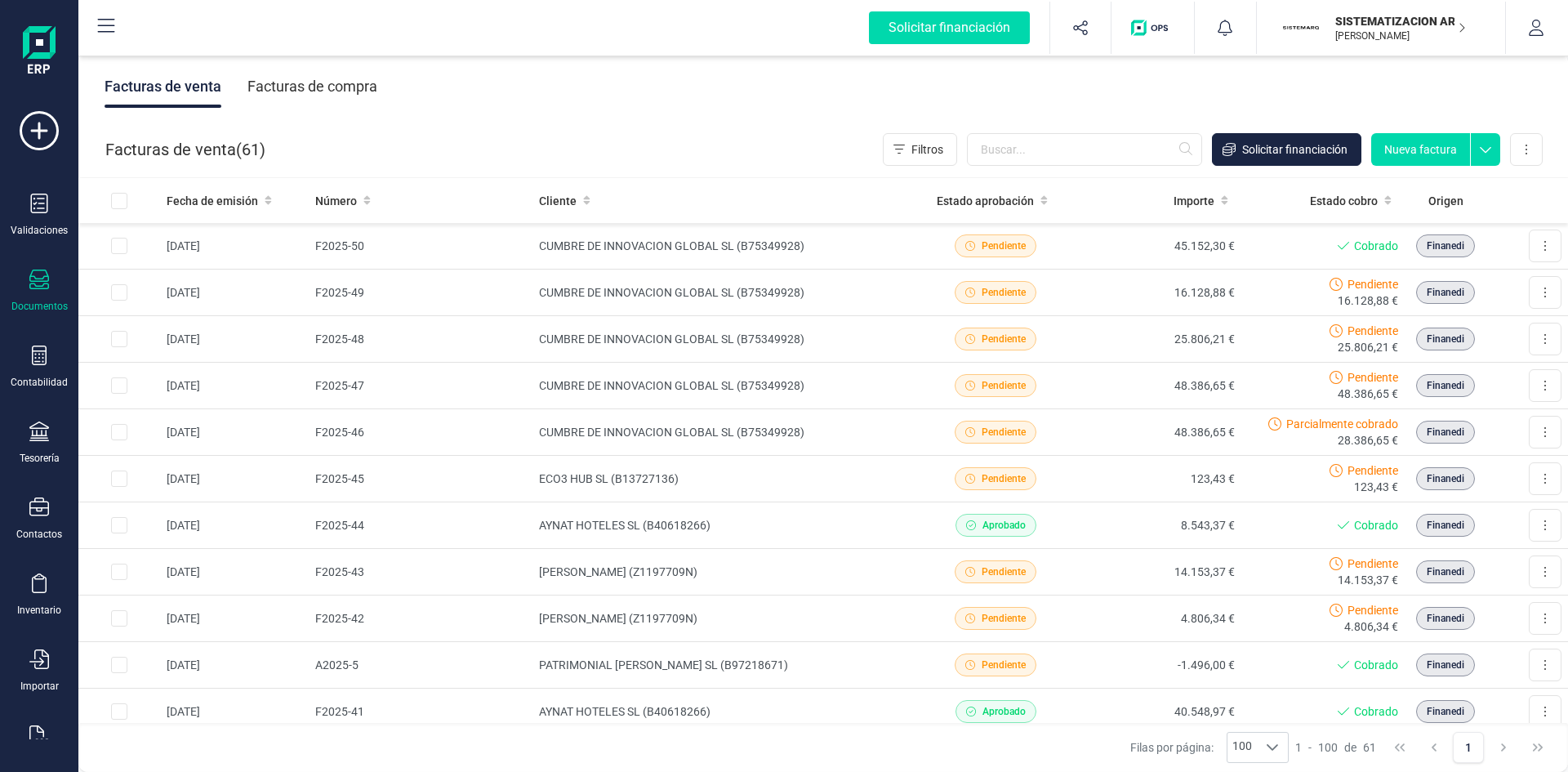
click at [343, 86] on div "Facturas de compra" at bounding box center [312, 86] width 130 height 42
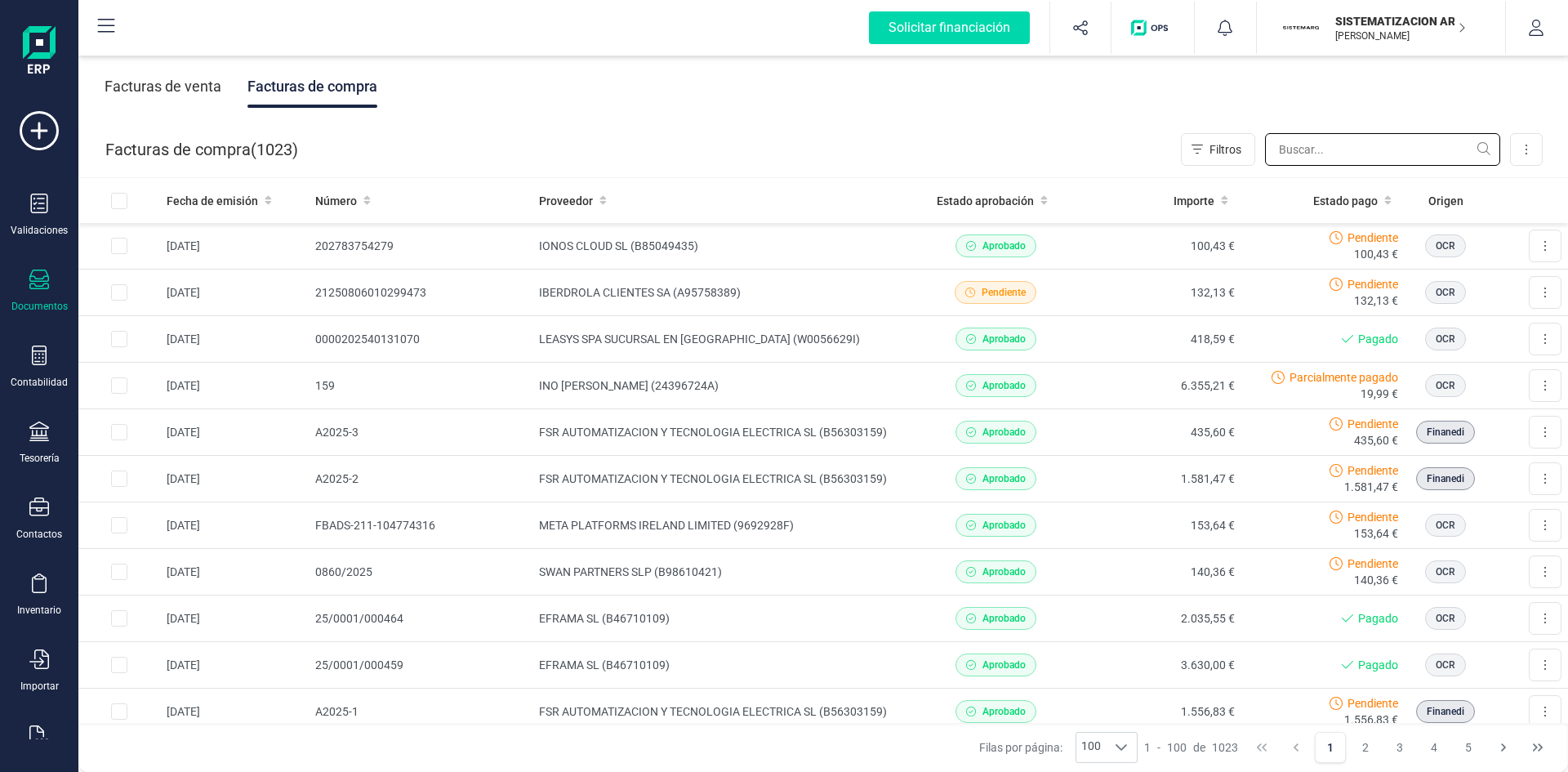
click at [1370, 143] on input "text" at bounding box center [1383, 149] width 235 height 33
paste input "Yo, Dña [PERSON_NAME], y domicilio en [STREET_ADDRESS][PERSON_NAME], autorizo a…"
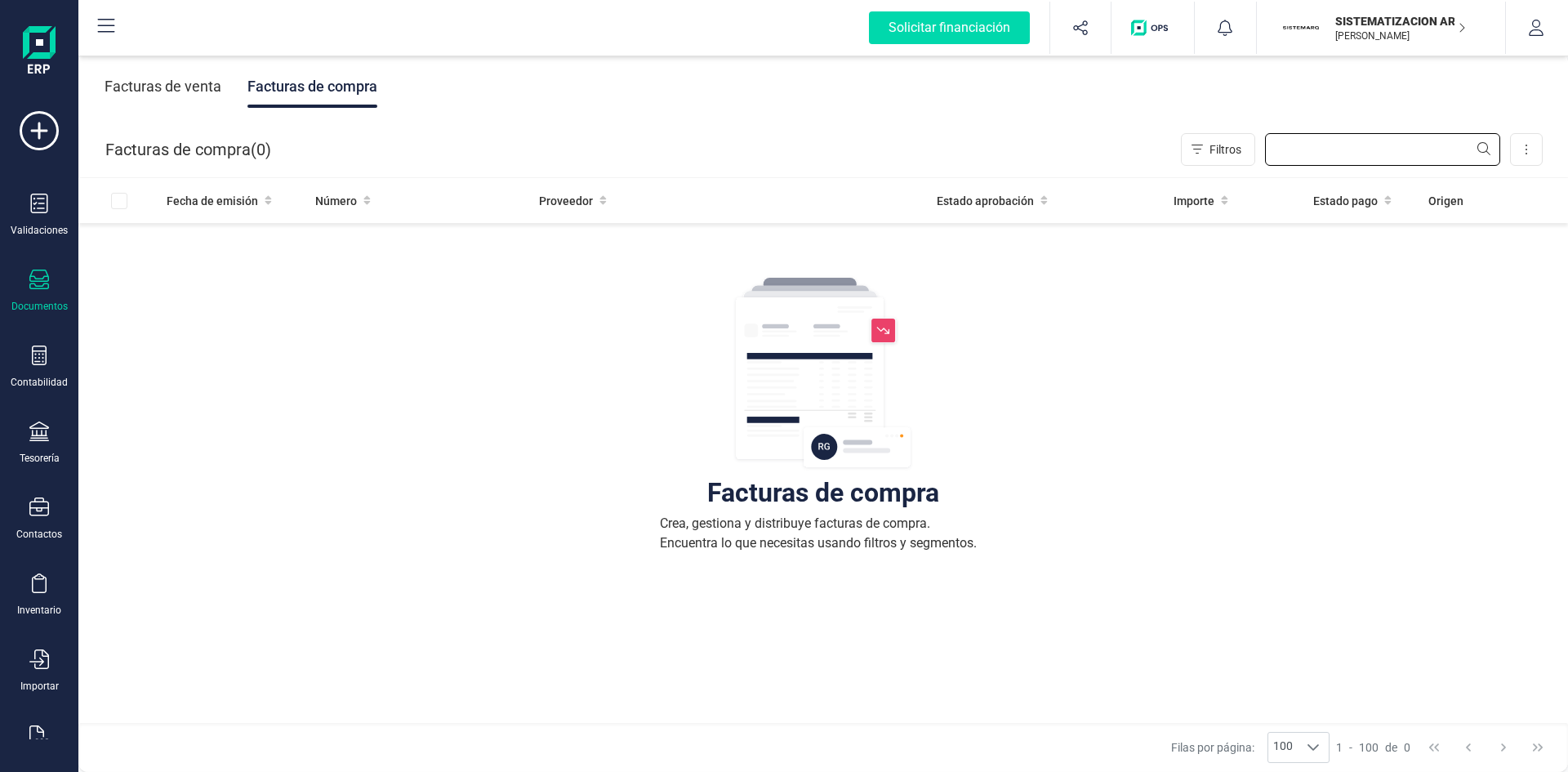
type input "Yo, Dña [PERSON_NAME], y domicilio en [STREET_ADDRESS][PERSON_NAME], autorizo a…"
drag, startPoint x: 1473, startPoint y: 150, endPoint x: 999, endPoint y: 174, distance: 474.6
click at [999, 174] on div "Facturas de compra ( 0 ) Filtros Yo, Dña [PERSON_NAME], y domicilio en [STREET_…" at bounding box center [824, 149] width 1490 height 56
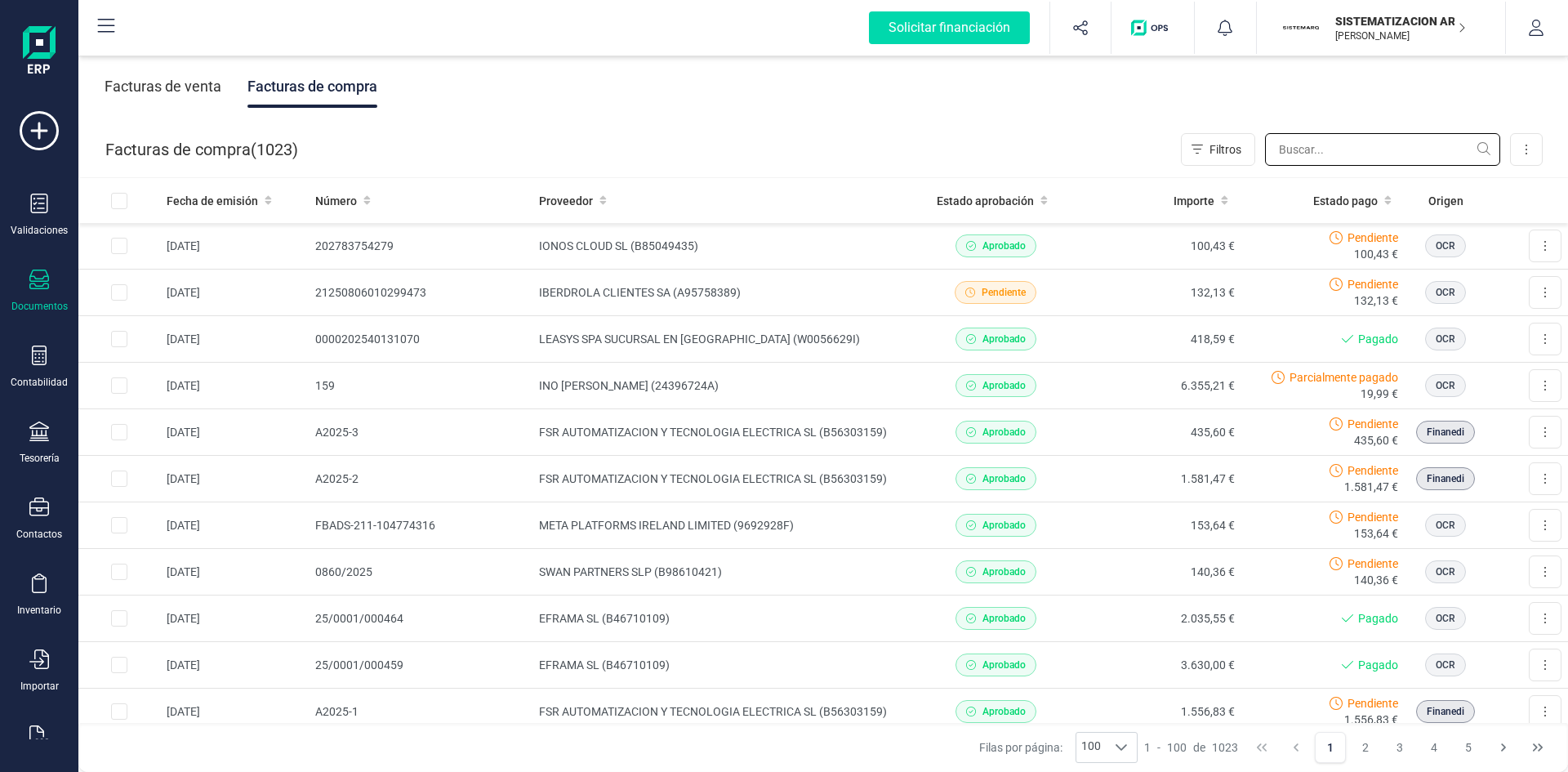
click at [1311, 155] on input "text" at bounding box center [1383, 149] width 235 height 33
paste input "[PHONE_NUMBER]"
type input "[PHONE_NUMBER]"
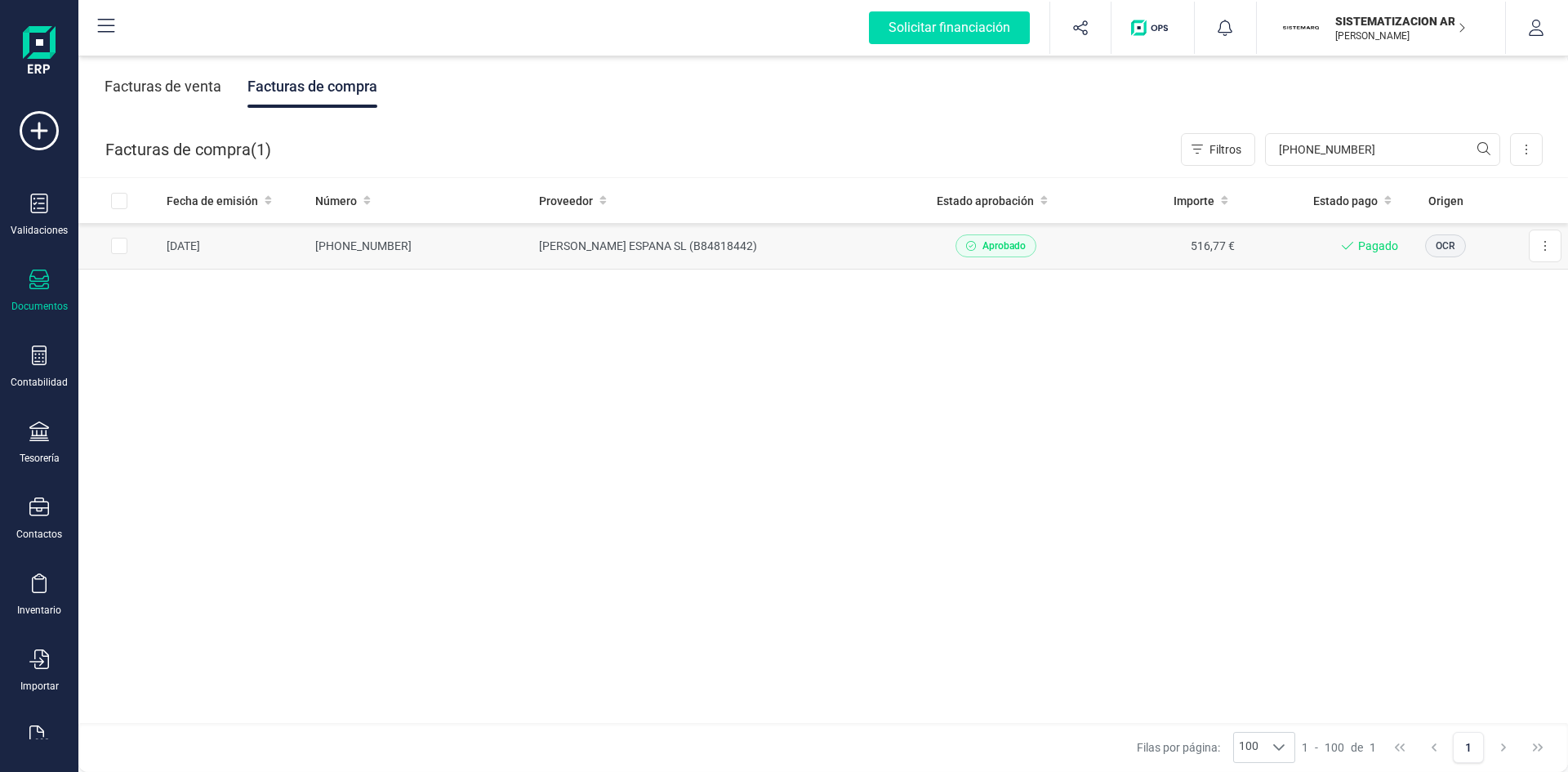
click at [784, 251] on td "[PERSON_NAME] ESPANA SL (B84818442)" at bounding box center [723, 246] width 381 height 46
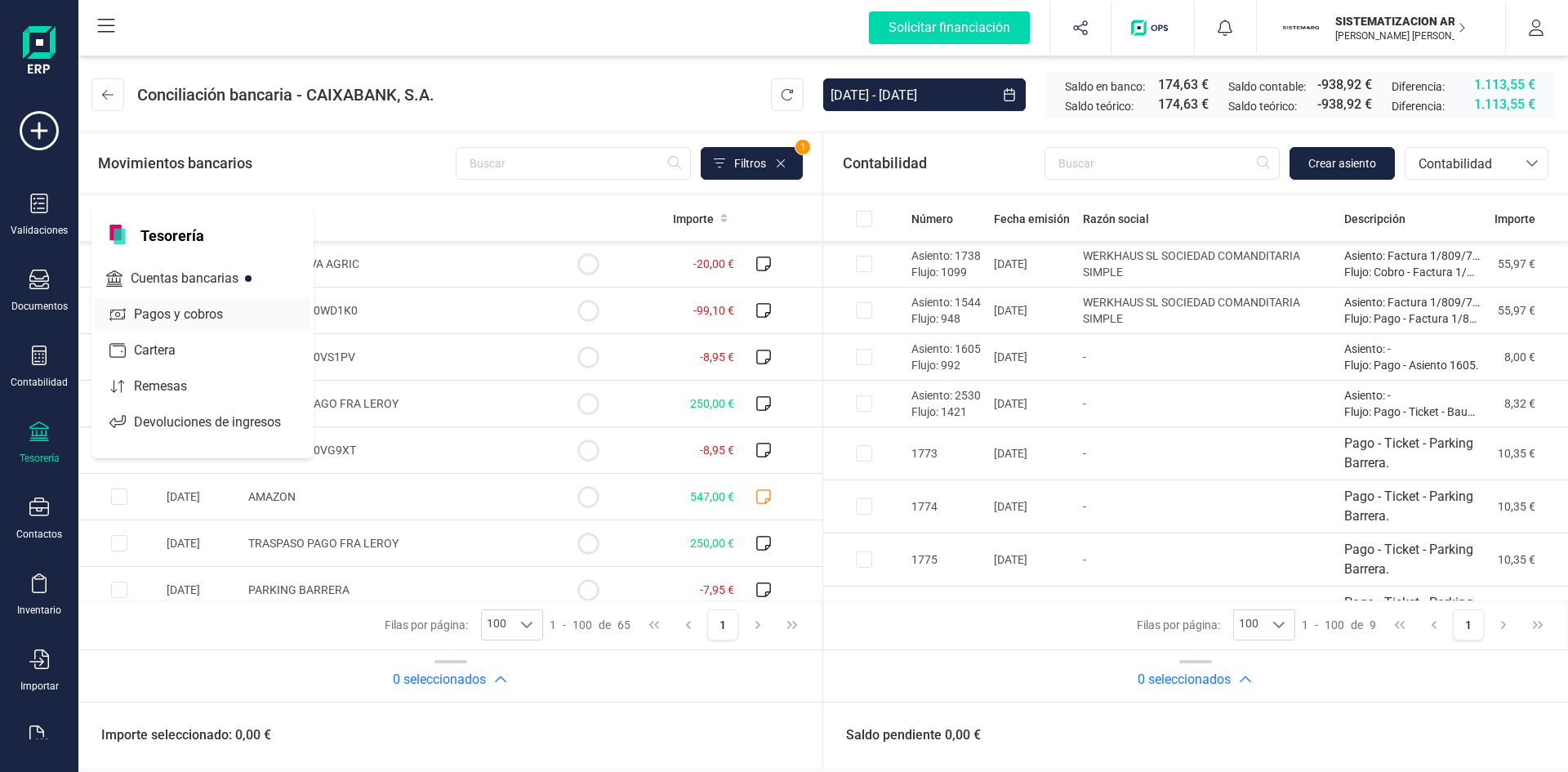
click at [145, 302] on div "Pagos y cobros" at bounding box center [202, 314] width 216 height 33
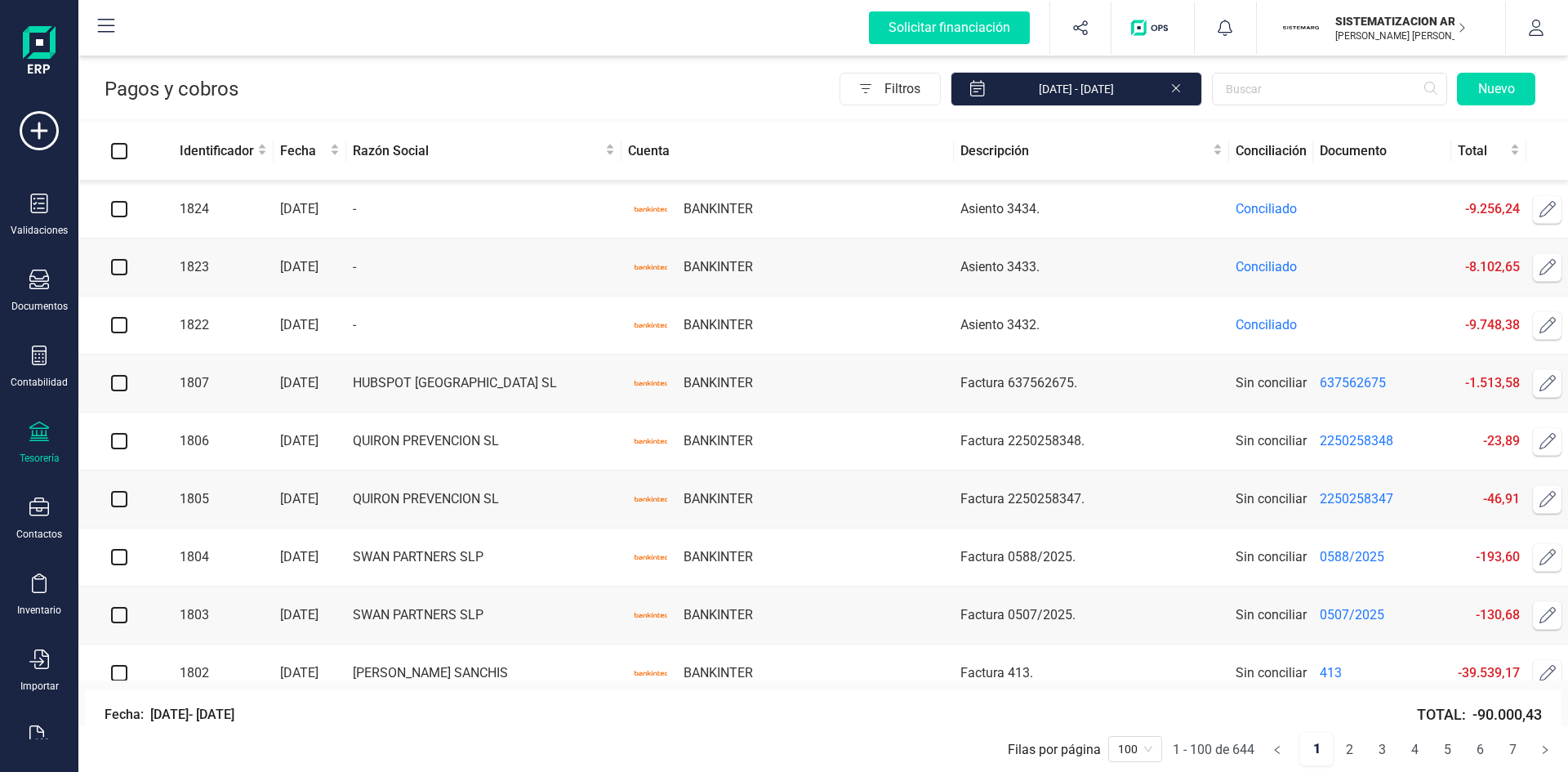
click at [53, 422] on div "Tesorería" at bounding box center [39, 443] width 65 height 43
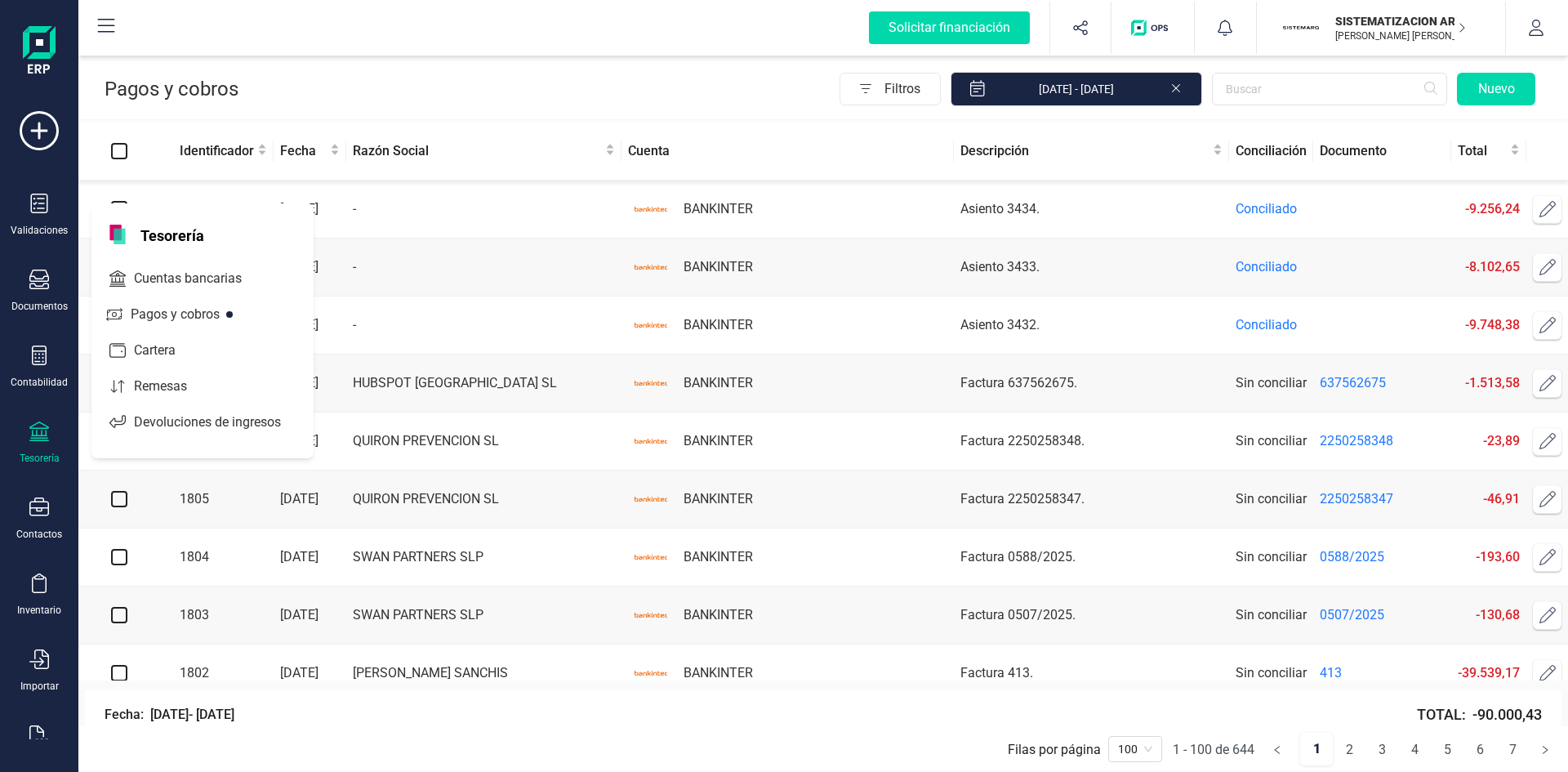
click at [178, 262] on div "Cuentas bancarias" at bounding box center [202, 279] width 222 height 40
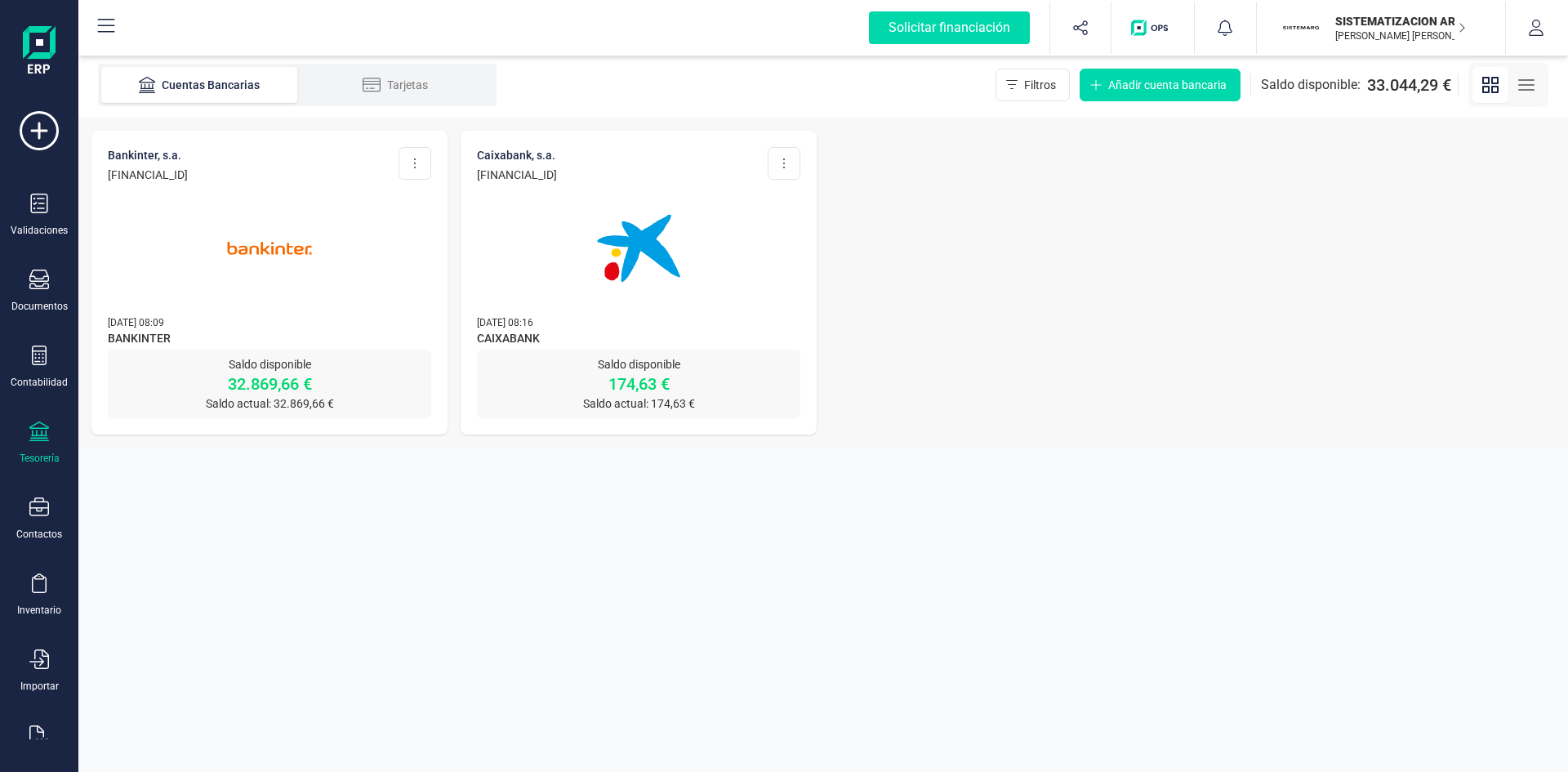
click at [618, 232] on img at bounding box center [639, 249] width 137 height 137
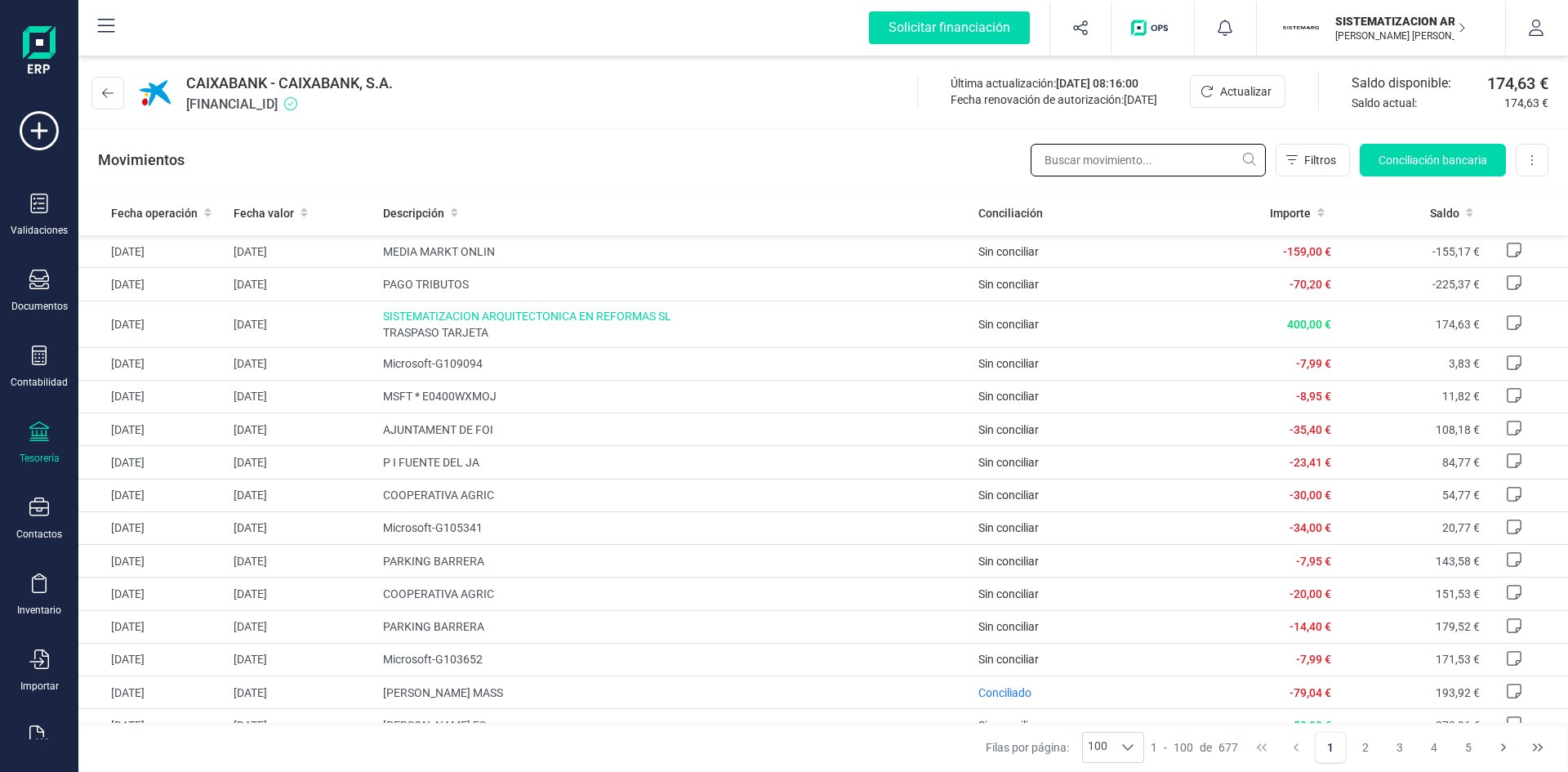
click at [1082, 159] on input "text" at bounding box center [1148, 160] width 235 height 33
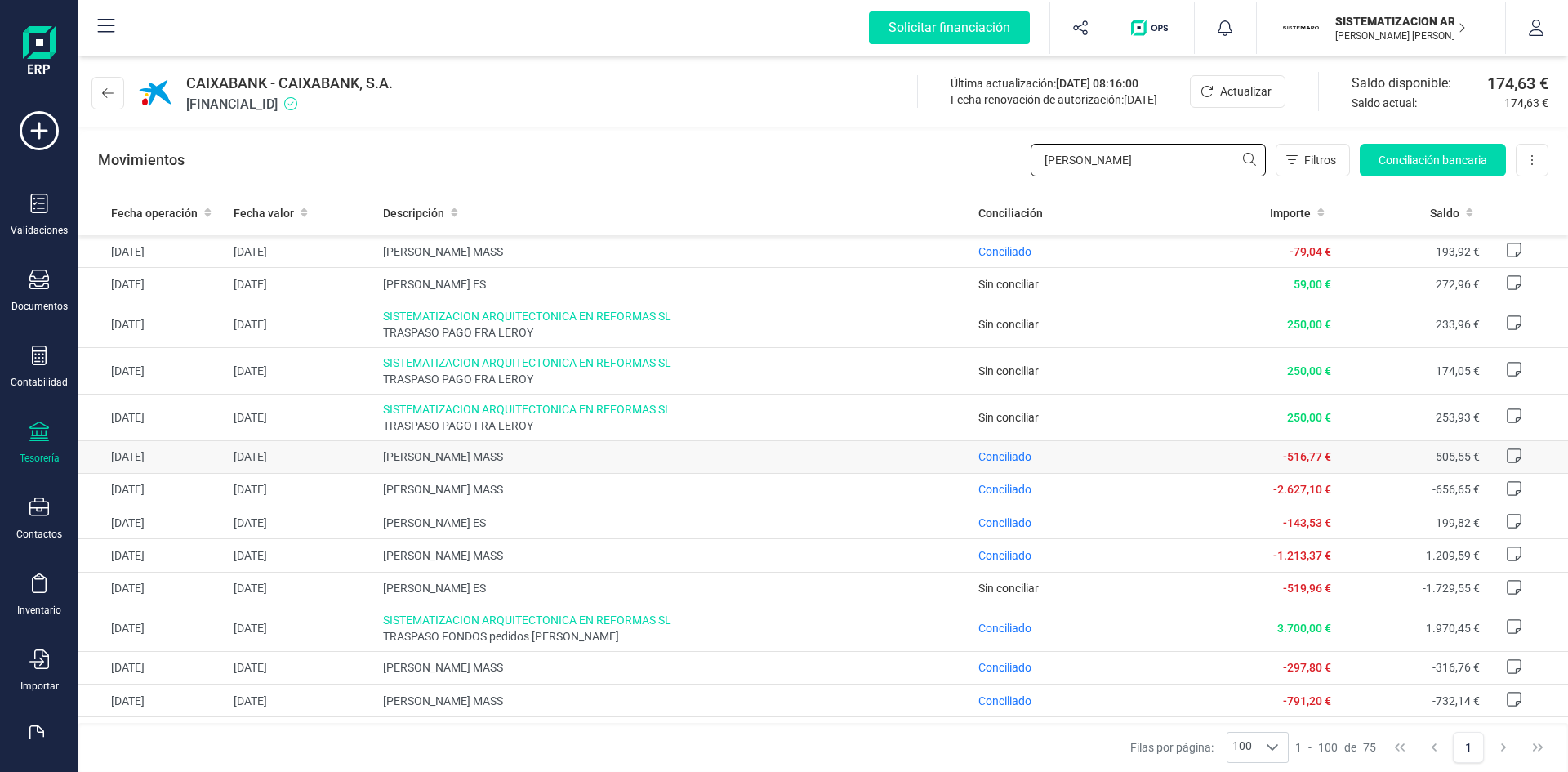
type input "[PERSON_NAME]"
click at [1018, 459] on span "Conciliado" at bounding box center [1004, 457] width 53 height 13
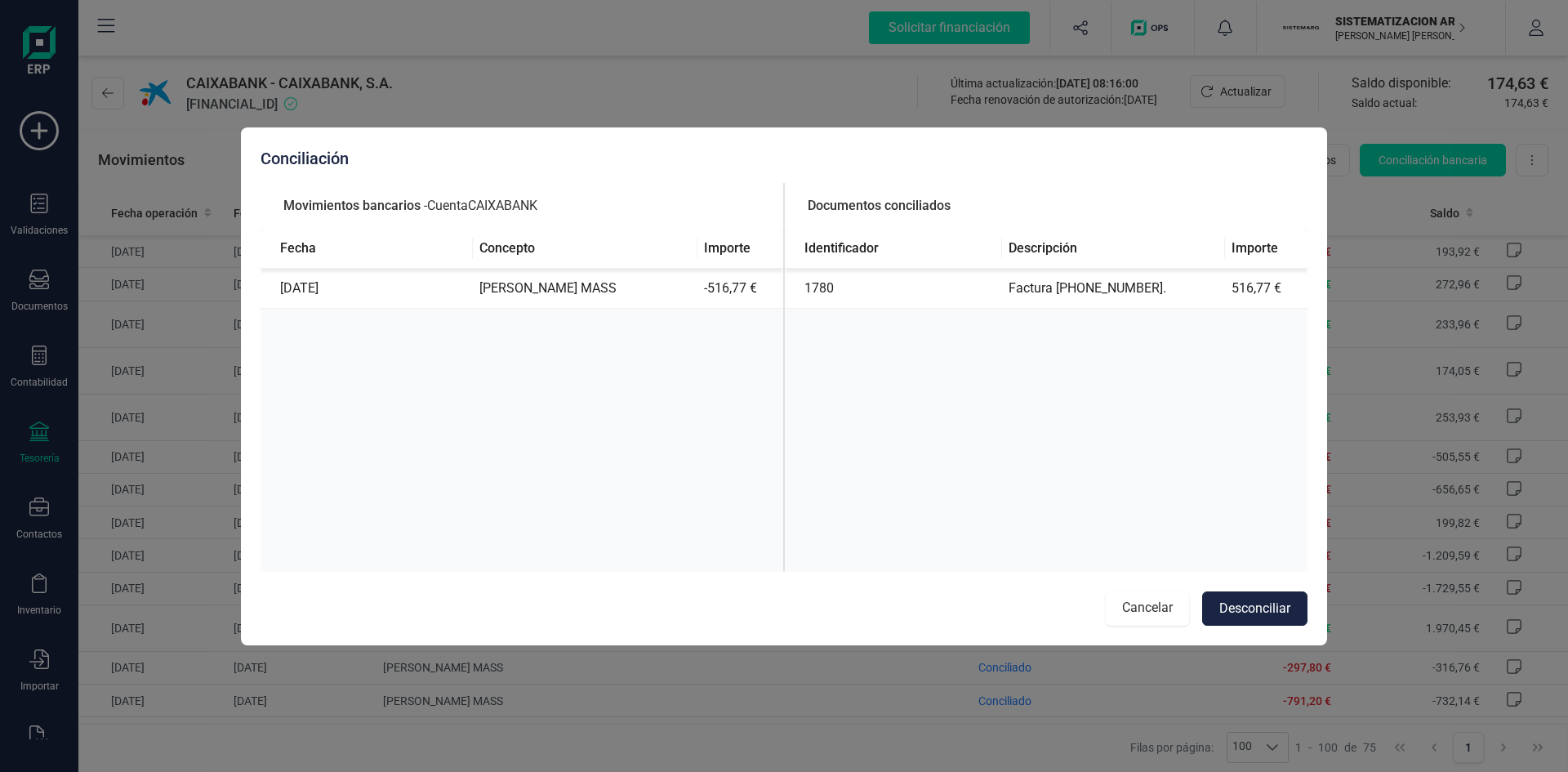
click at [1123, 620] on button "Cancelar" at bounding box center [1147, 608] width 83 height 34
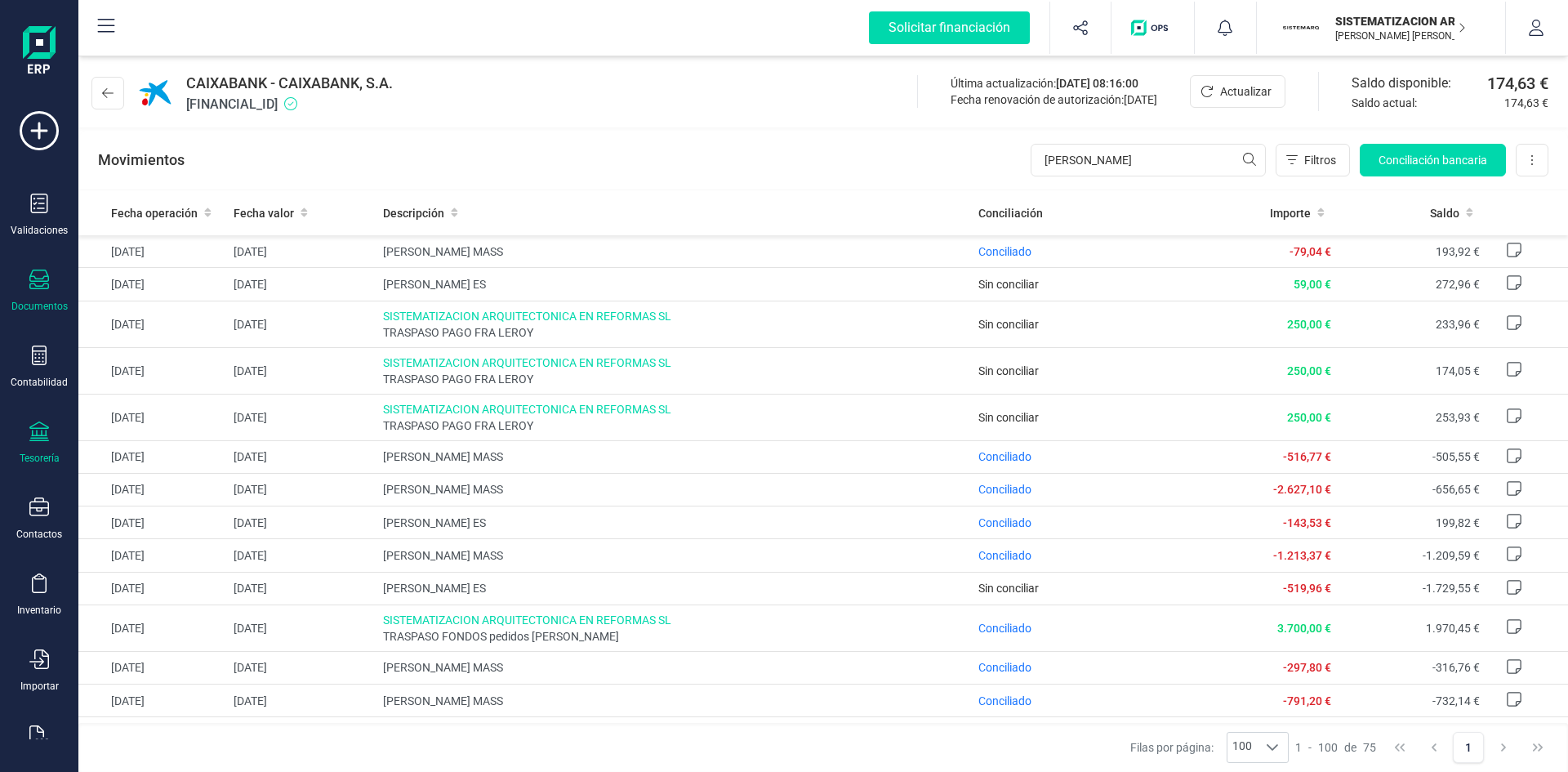
click at [53, 291] on div "Documentos" at bounding box center [39, 291] width 65 height 43
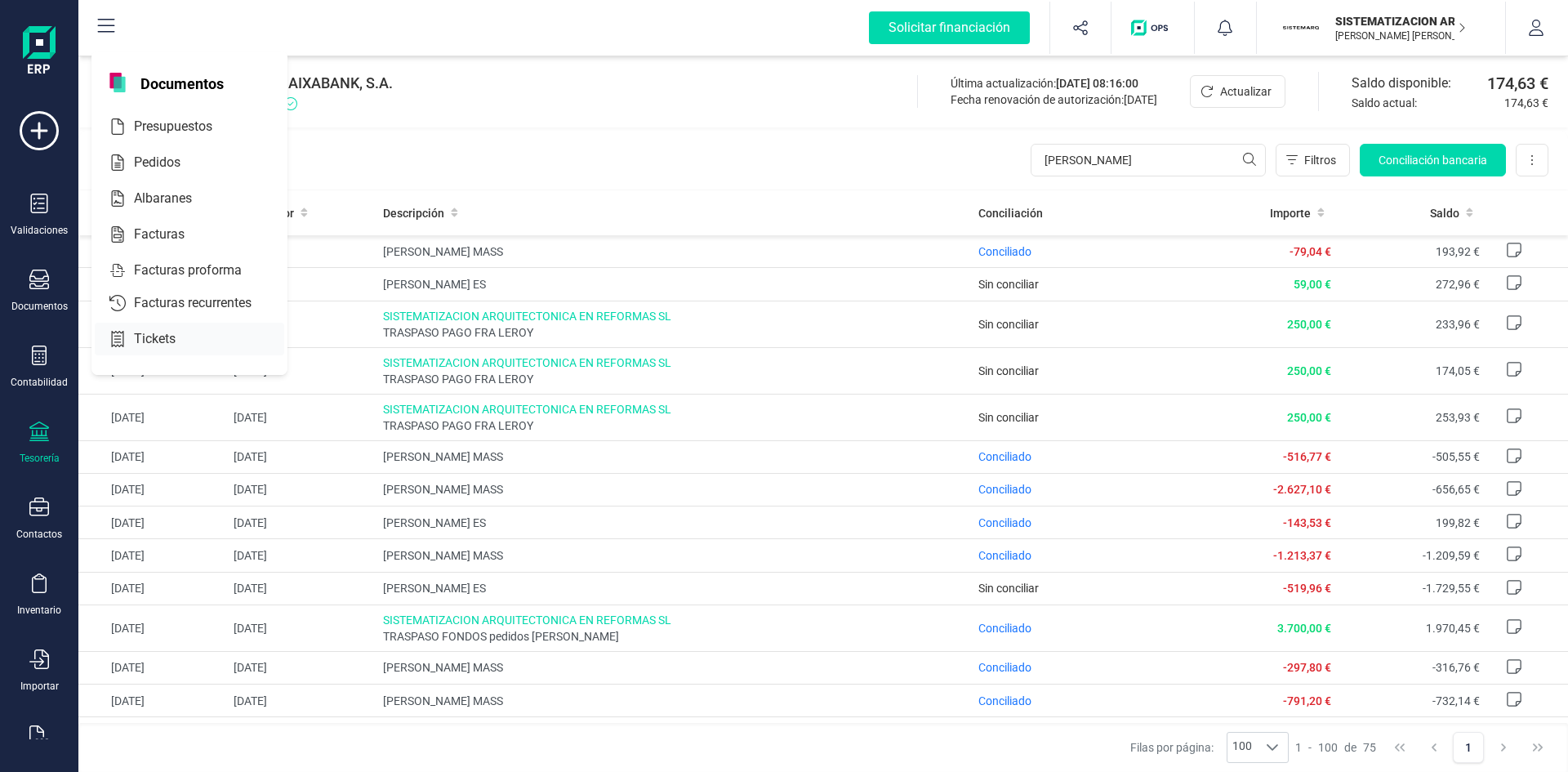
click at [164, 340] on span "Tickets" at bounding box center [166, 339] width 77 height 20
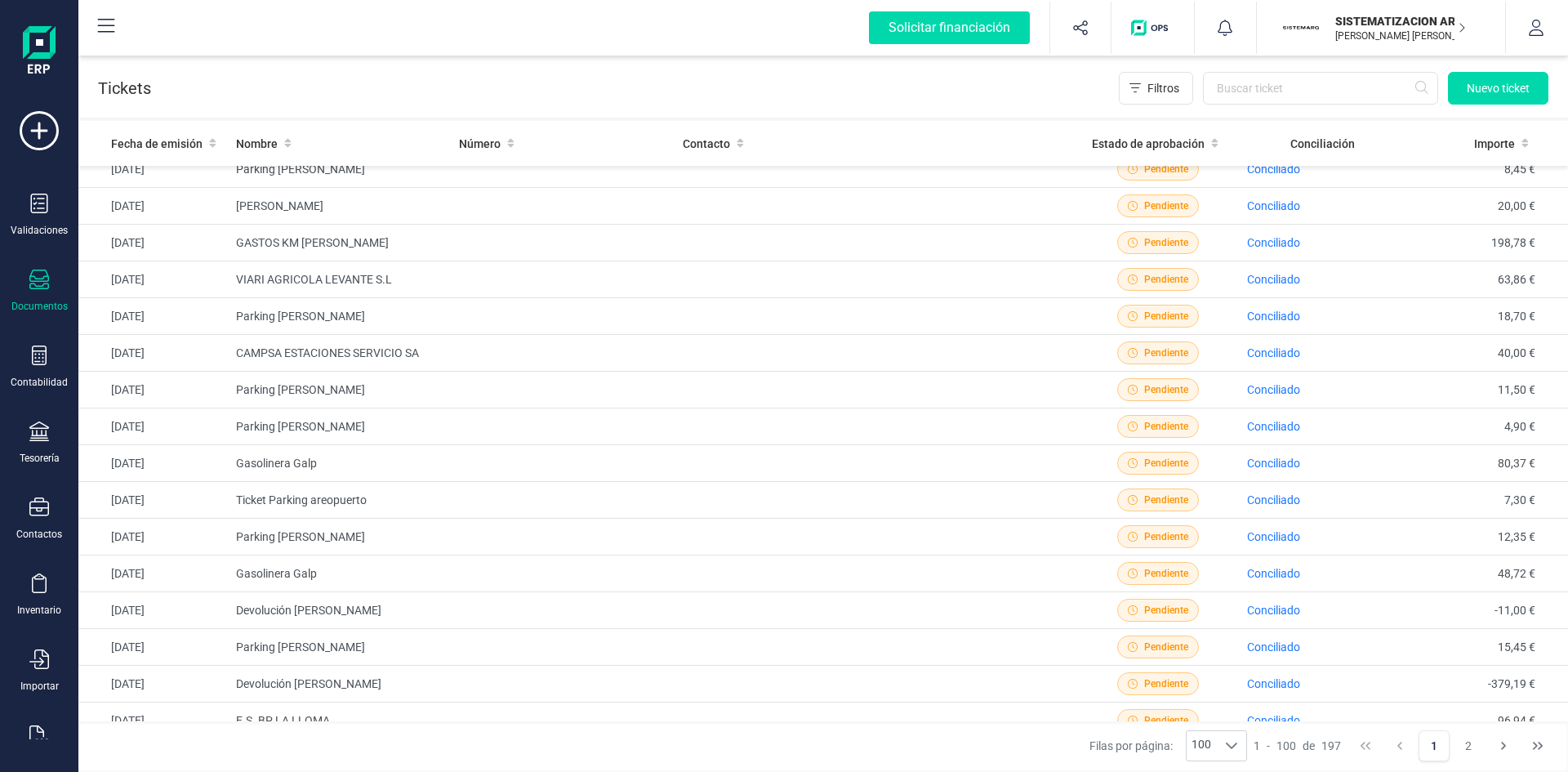
scroll to position [385, 0]
click at [40, 447] on div "Tesorería" at bounding box center [39, 443] width 65 height 43
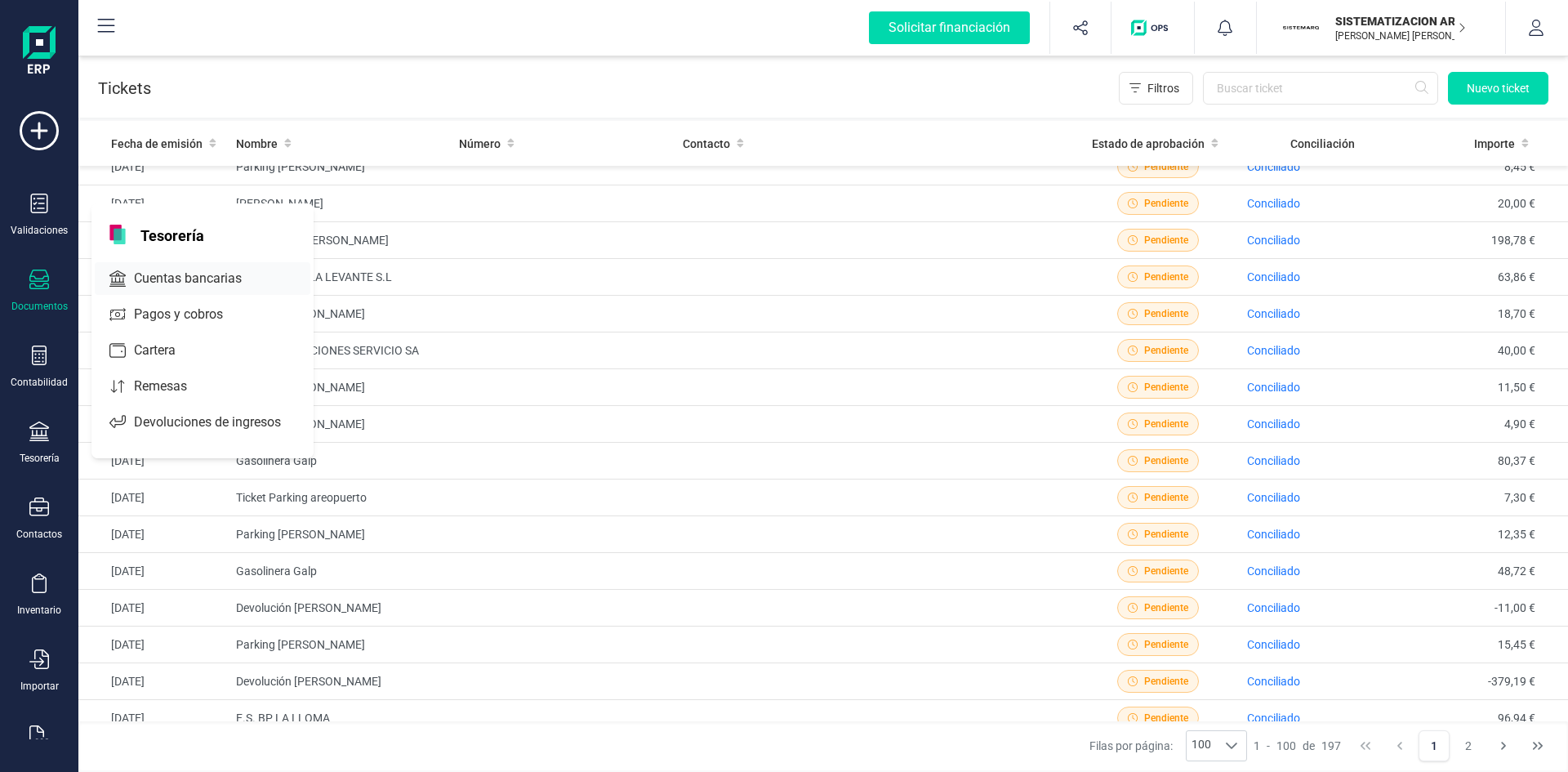
click at [182, 270] on span "Cuentas bancarias" at bounding box center [199, 278] width 144 height 20
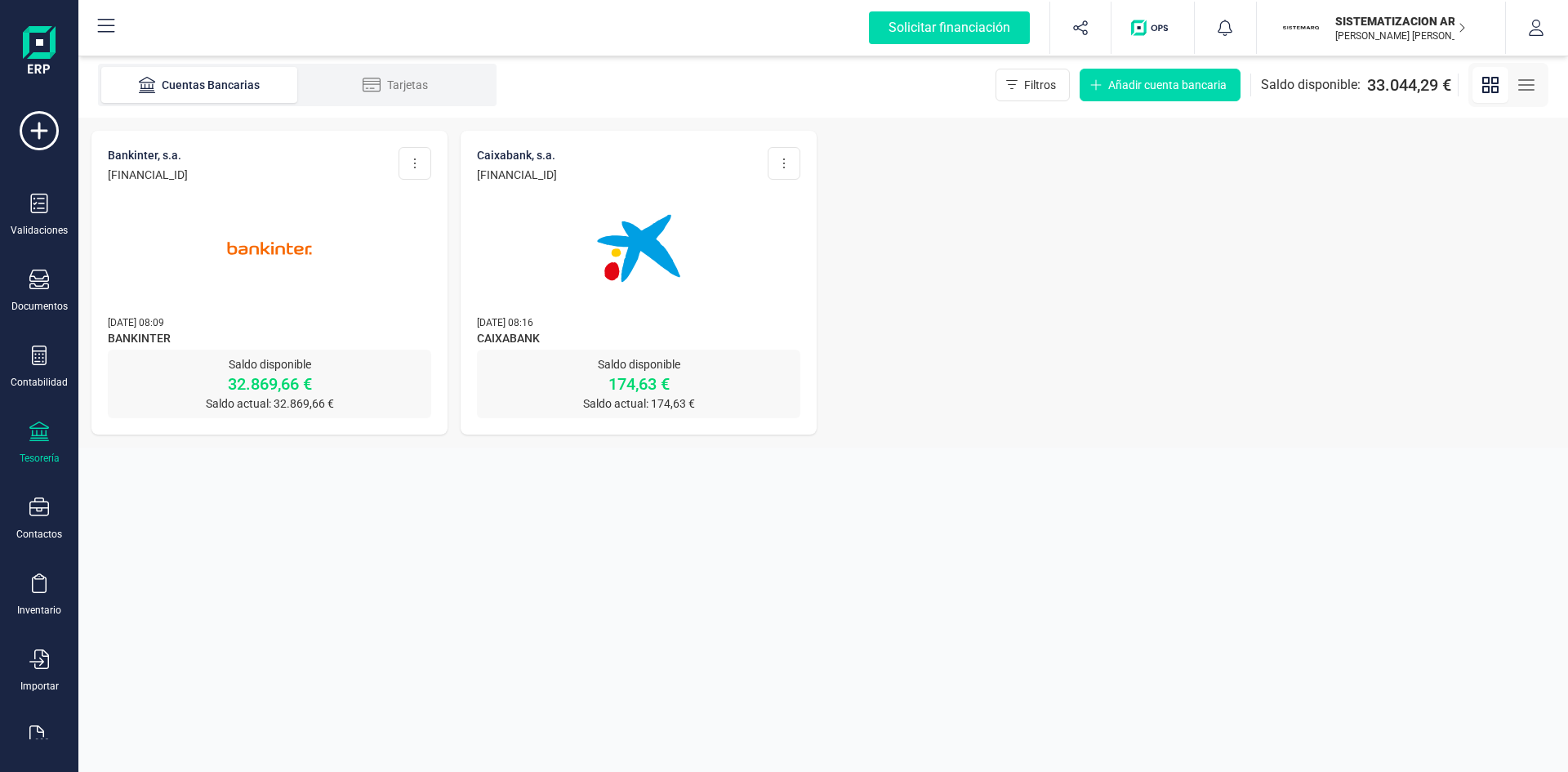
click at [759, 248] on div at bounding box center [639, 238] width 324 height 111
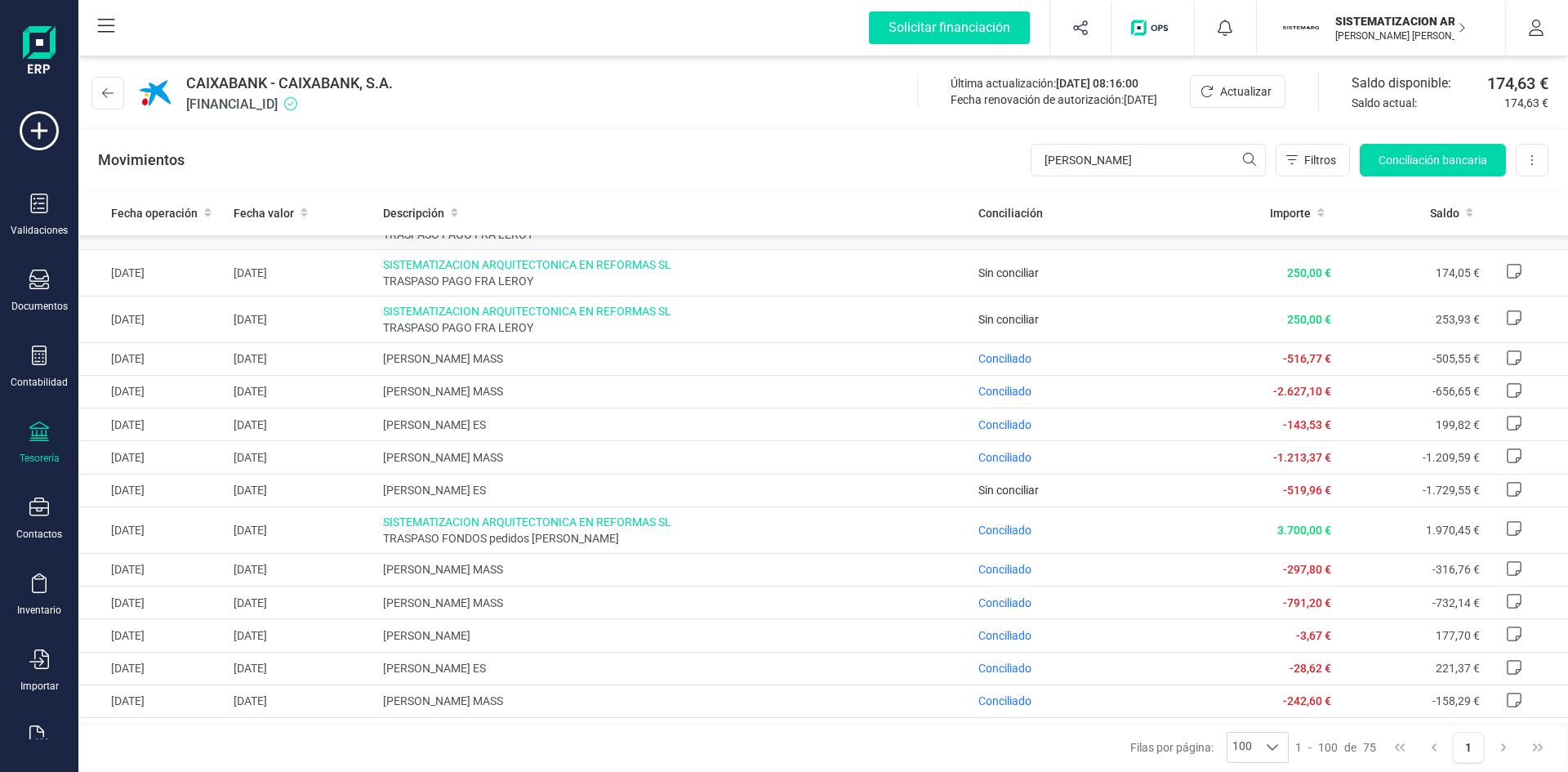
scroll to position [99, 0]
click at [1003, 361] on span "Conciliado" at bounding box center [1004, 358] width 53 height 13
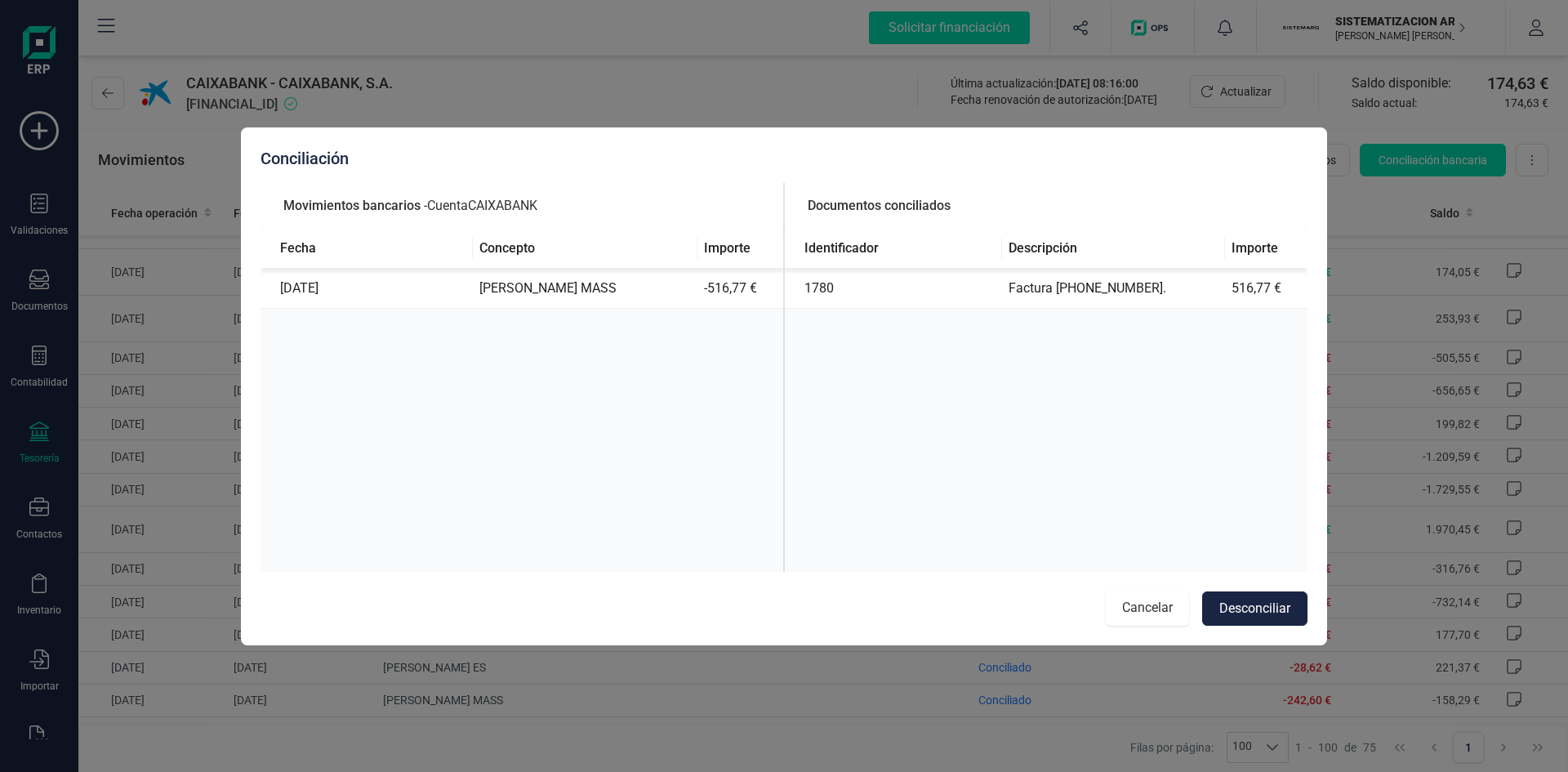
click at [1151, 606] on button "Cancelar" at bounding box center [1147, 608] width 83 height 34
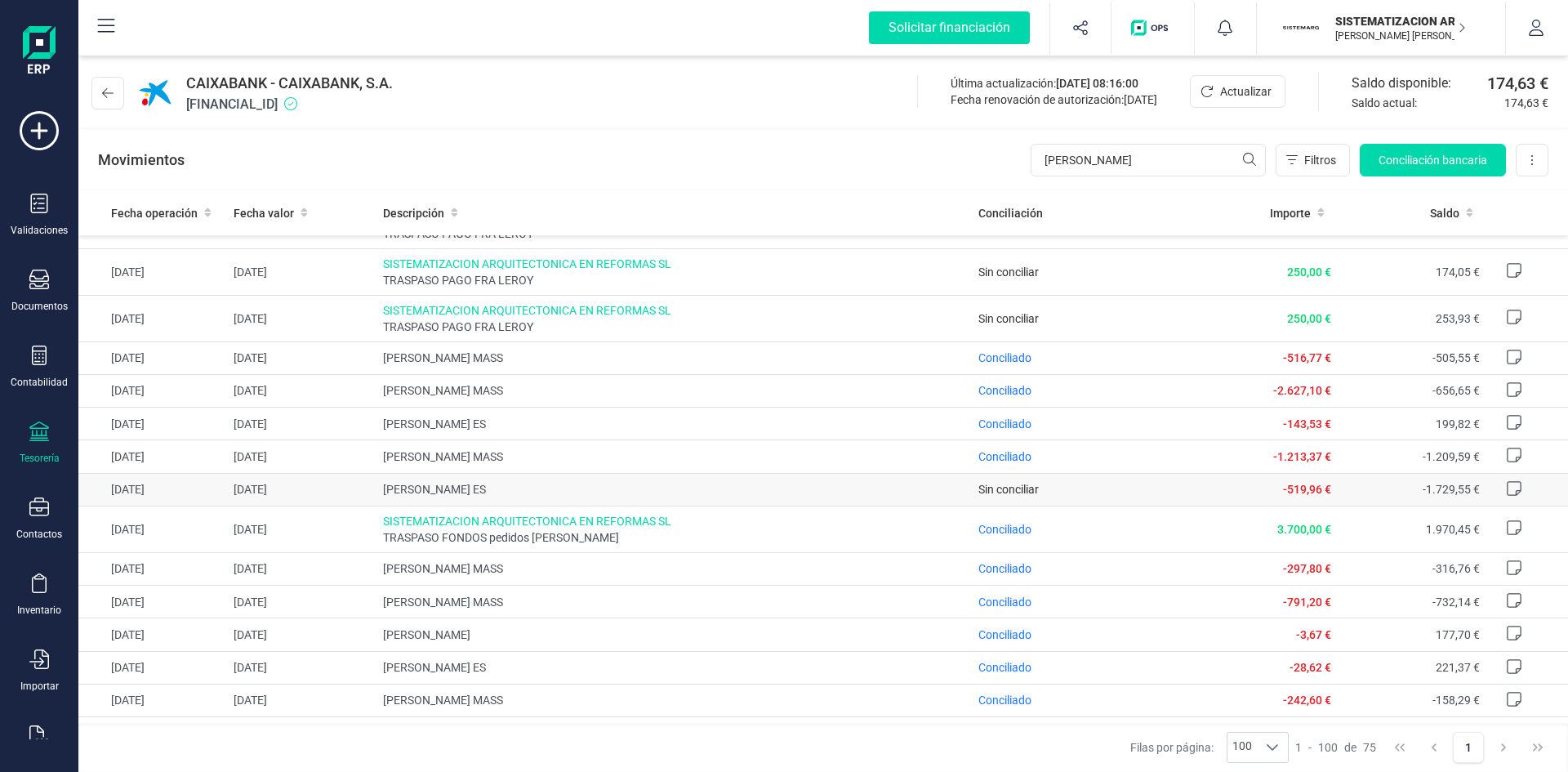
click at [1099, 485] on td "Sin conciliar" at bounding box center [1080, 489] width 216 height 33
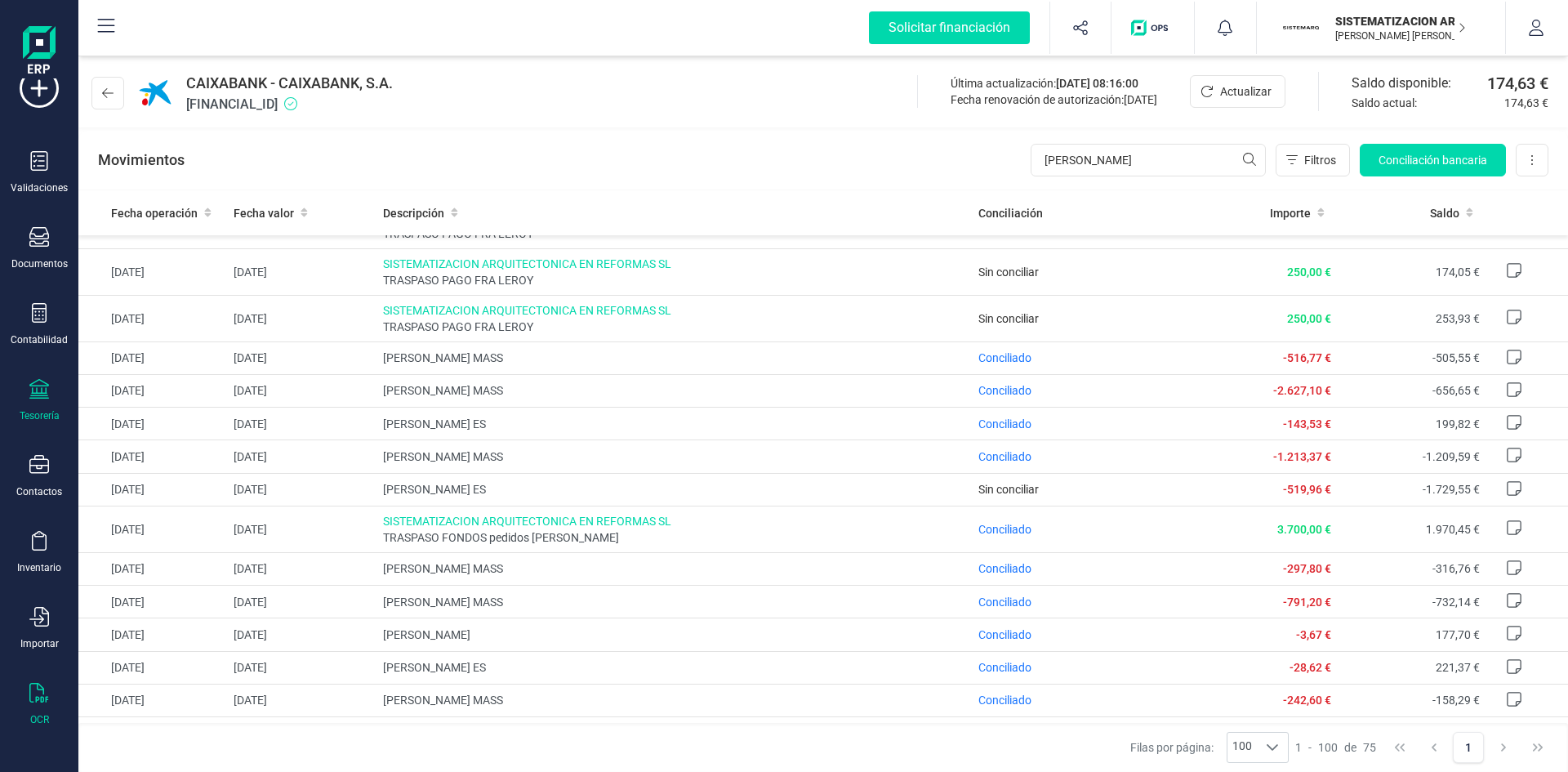
click at [38, 698] on icon at bounding box center [39, 692] width 19 height 20
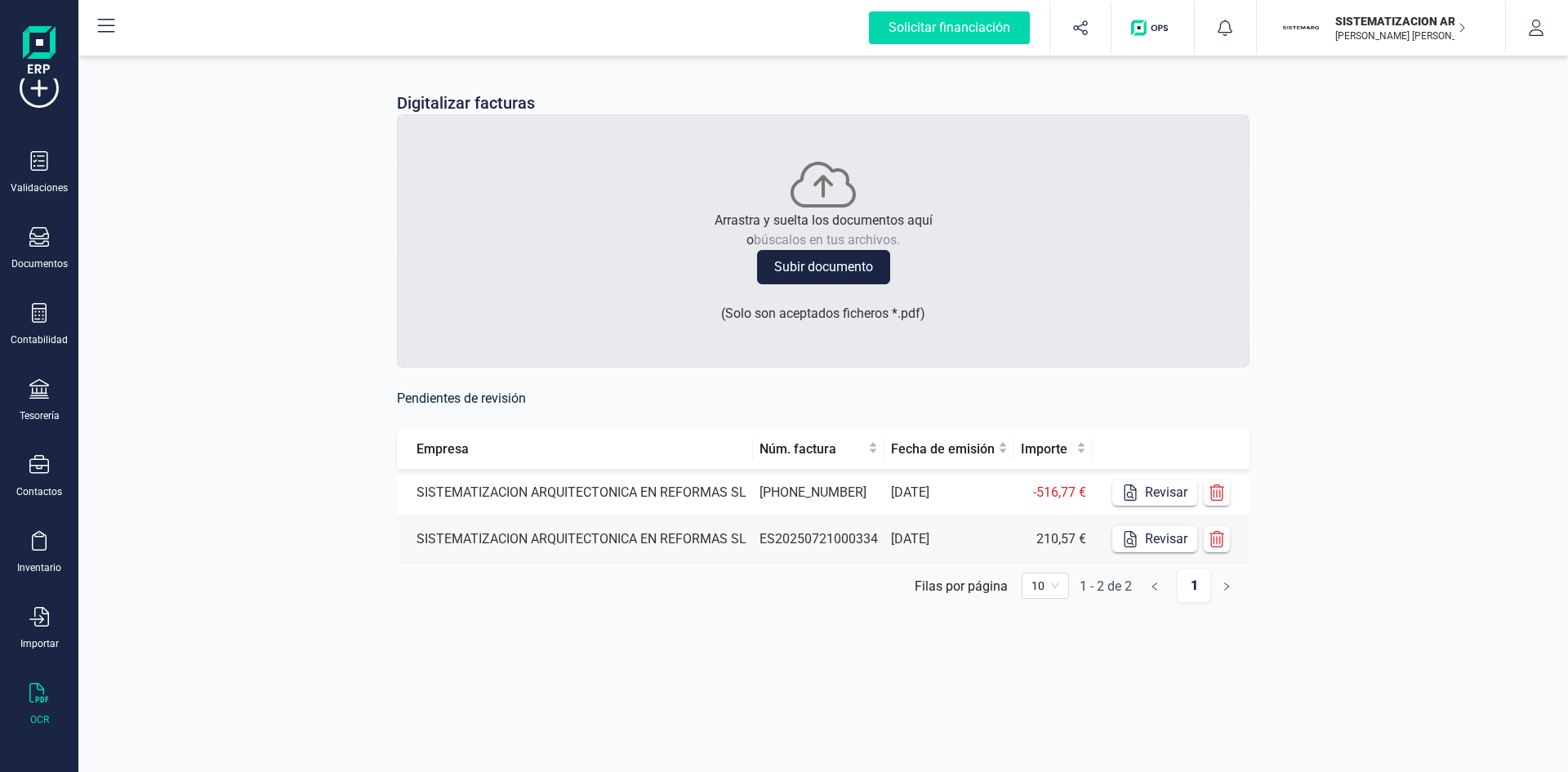
click at [775, 559] on td "ES20250721000334" at bounding box center [819, 539] width 132 height 46
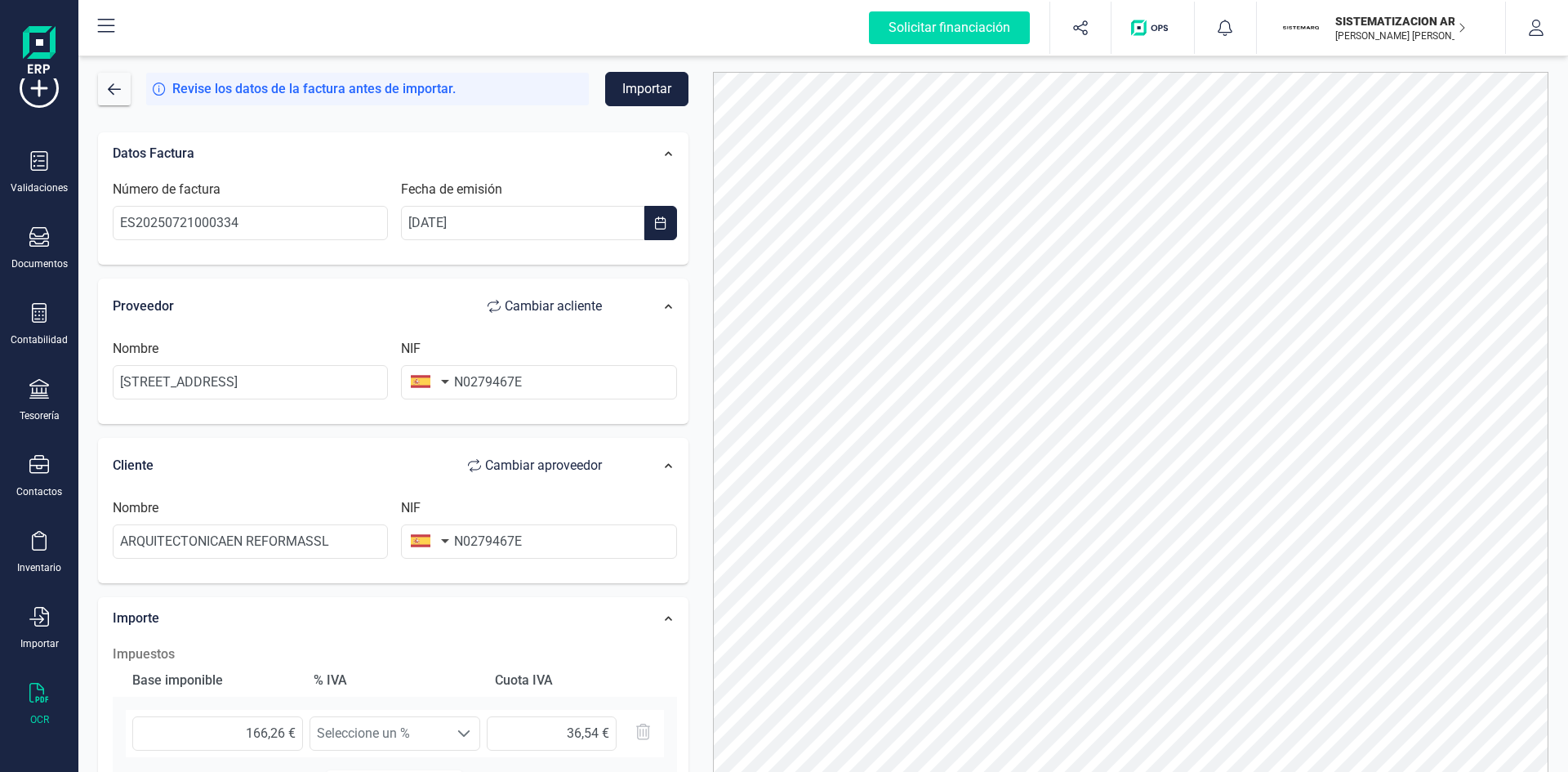
scroll to position [81, 0]
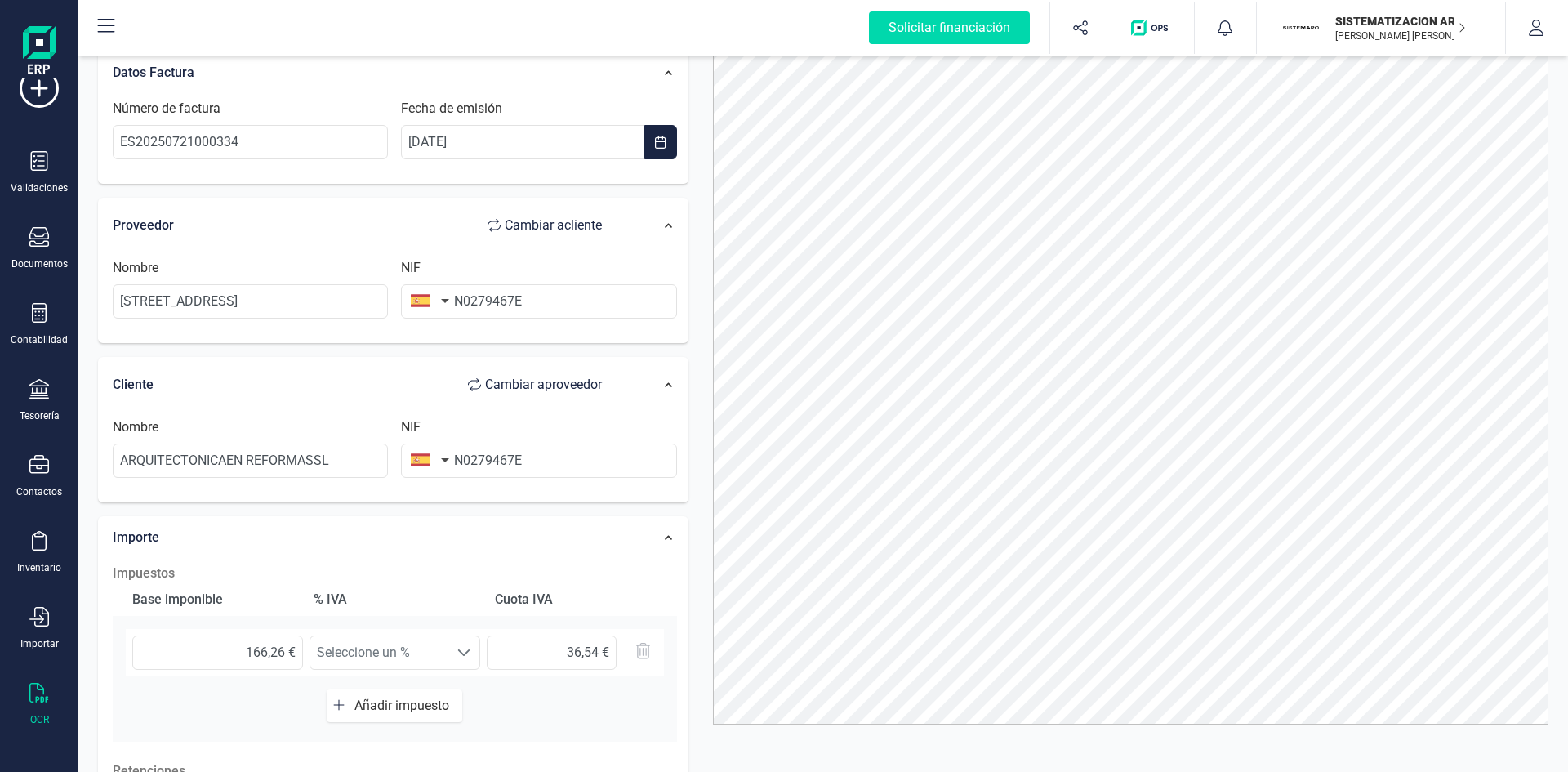
click at [33, 690] on icon at bounding box center [39, 692] width 20 height 20
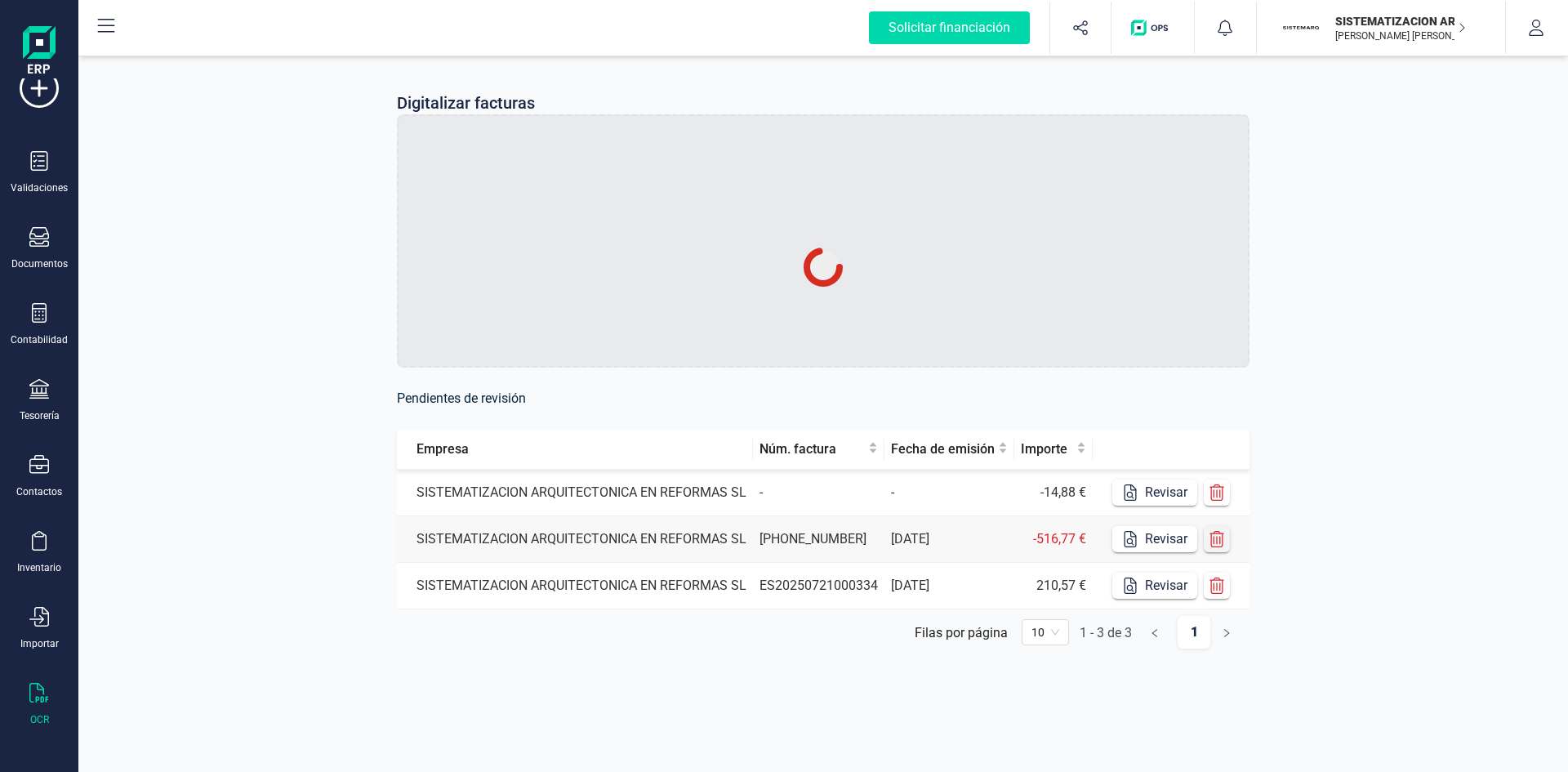
click at [1209, 538] on icon "button" at bounding box center [1216, 539] width 16 height 16
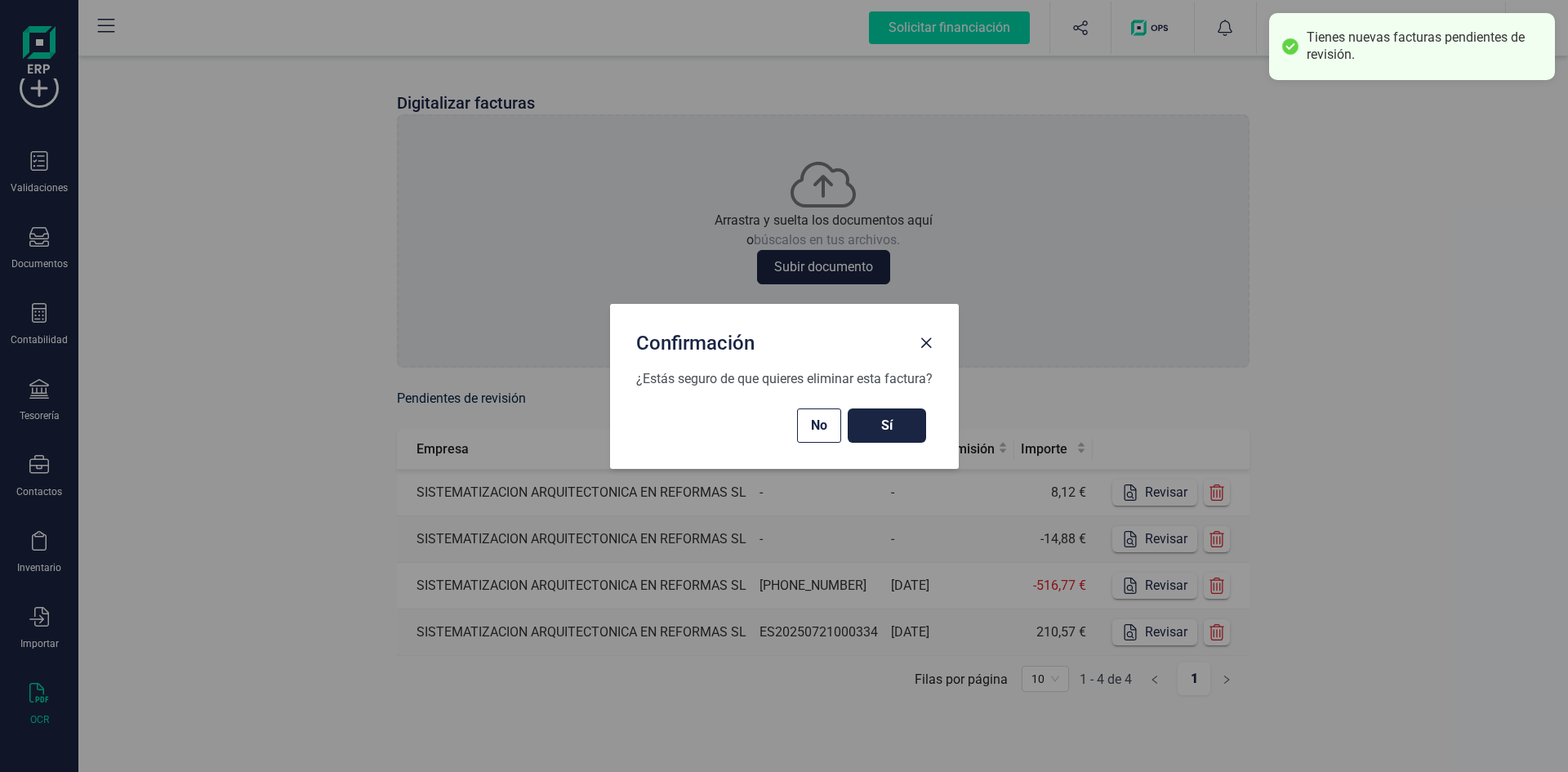
click at [899, 428] on span "Sí" at bounding box center [887, 426] width 46 height 20
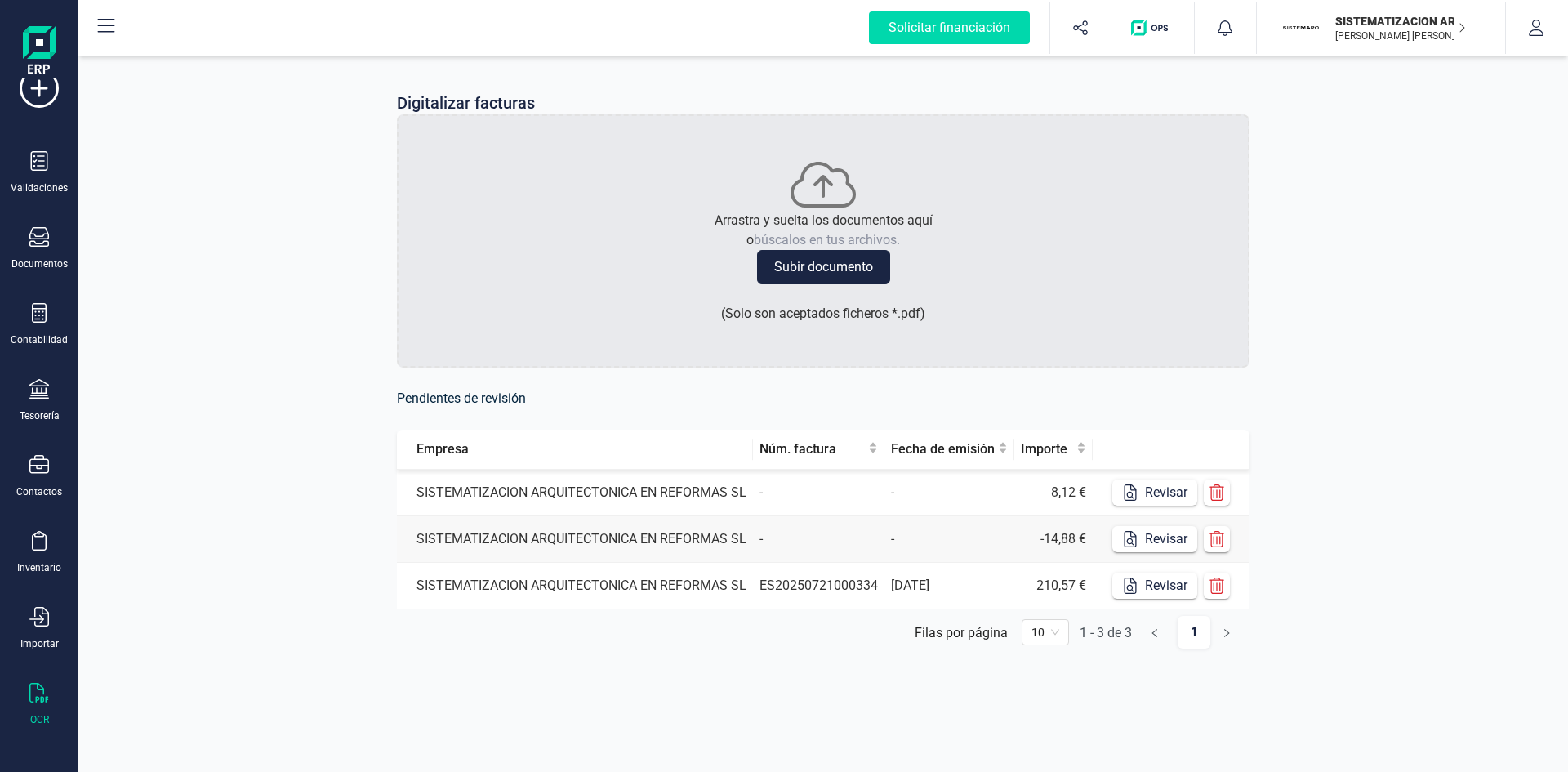
click at [874, 492] on td "-" at bounding box center [819, 492] width 132 height 46
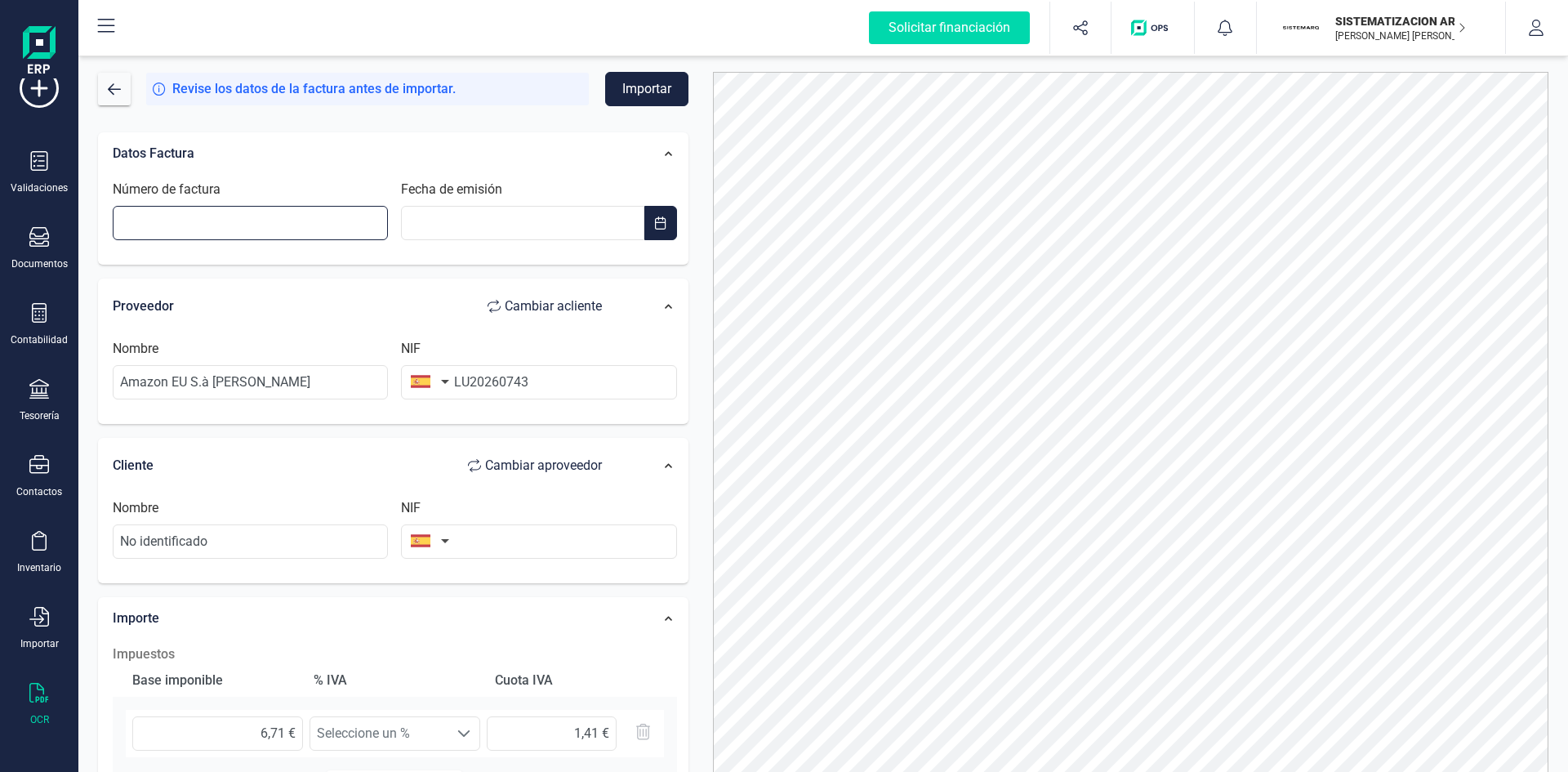
click at [338, 213] on input "Número de factura" at bounding box center [250, 223] width 275 height 34
type input "ES53CJYAEUC"
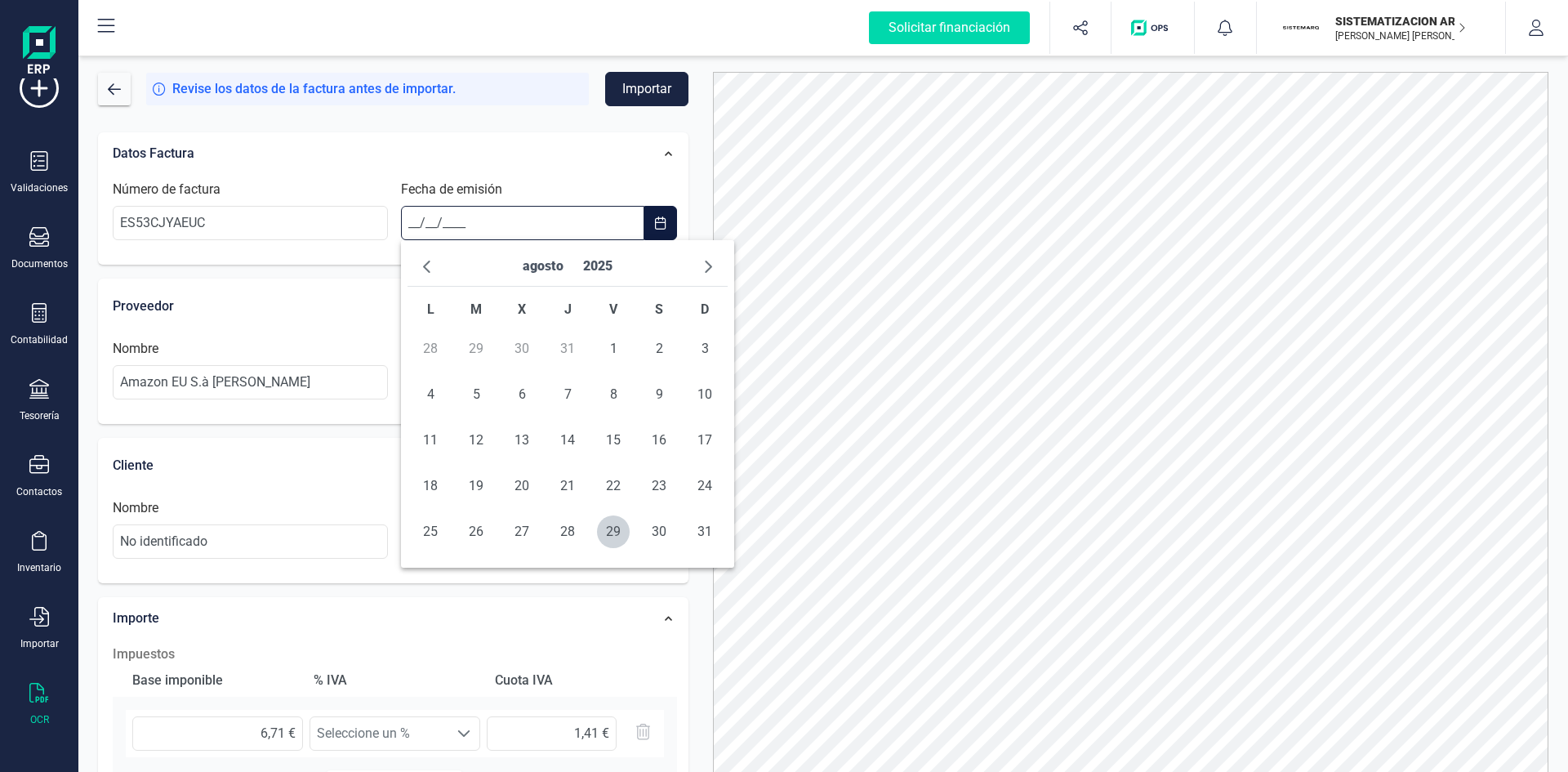
click at [440, 225] on input "__/__/____" at bounding box center [522, 223] width 243 height 34
type input "[DATE]"
click at [326, 364] on div "Nombre Amazon EU S.à [PERSON_NAME]" at bounding box center [250, 369] width 288 height 60
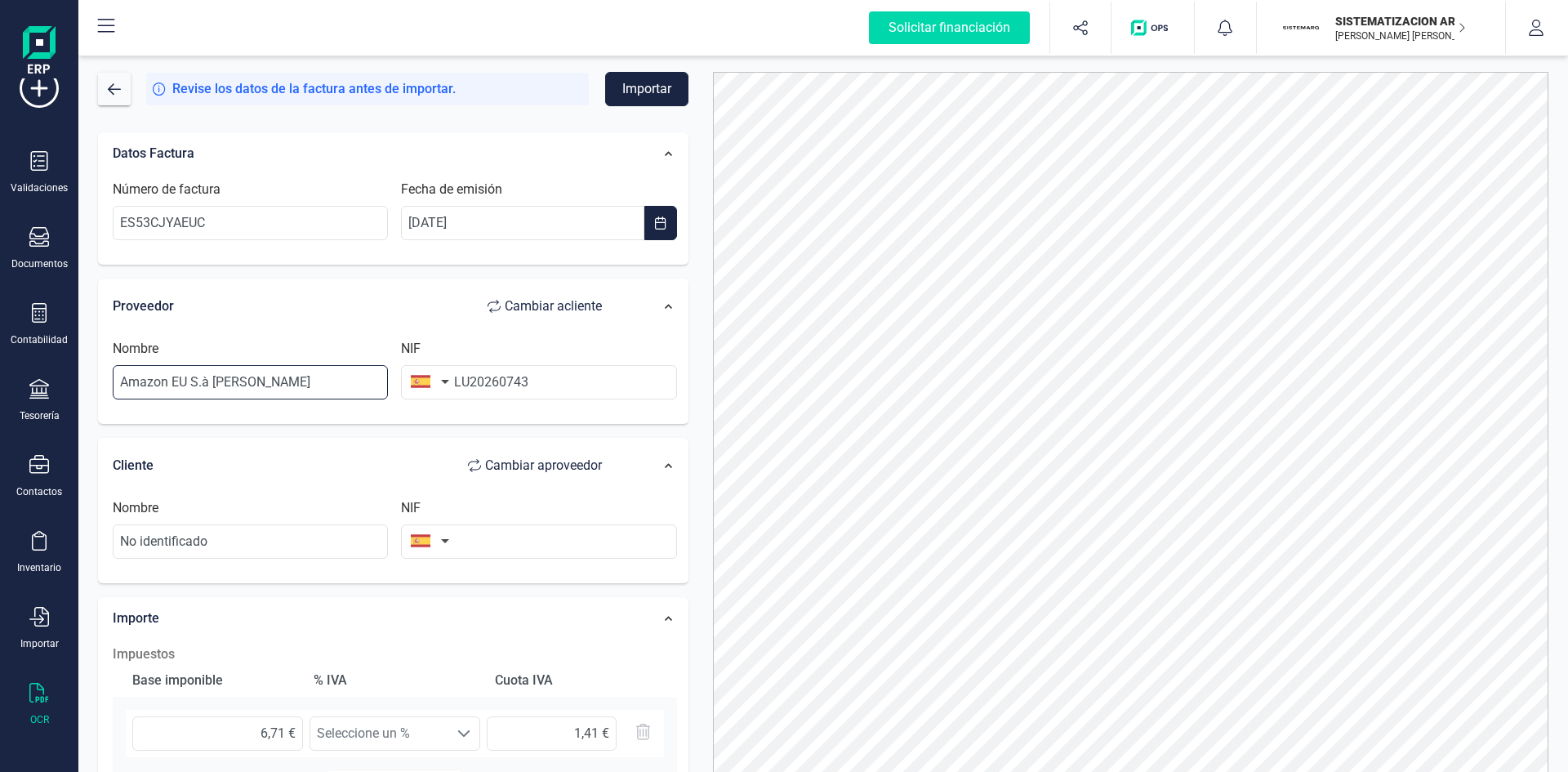
click at [318, 369] on input "Amazon EU S.à [PERSON_NAME]" at bounding box center [250, 382] width 275 height 34
type input "A"
click at [299, 435] on li "AMAZON EU SARL" at bounding box center [250, 422] width 275 height 33
type input "AMAZON EU SARL"
click at [441, 393] on button "button" at bounding box center [426, 381] width 52 height 33
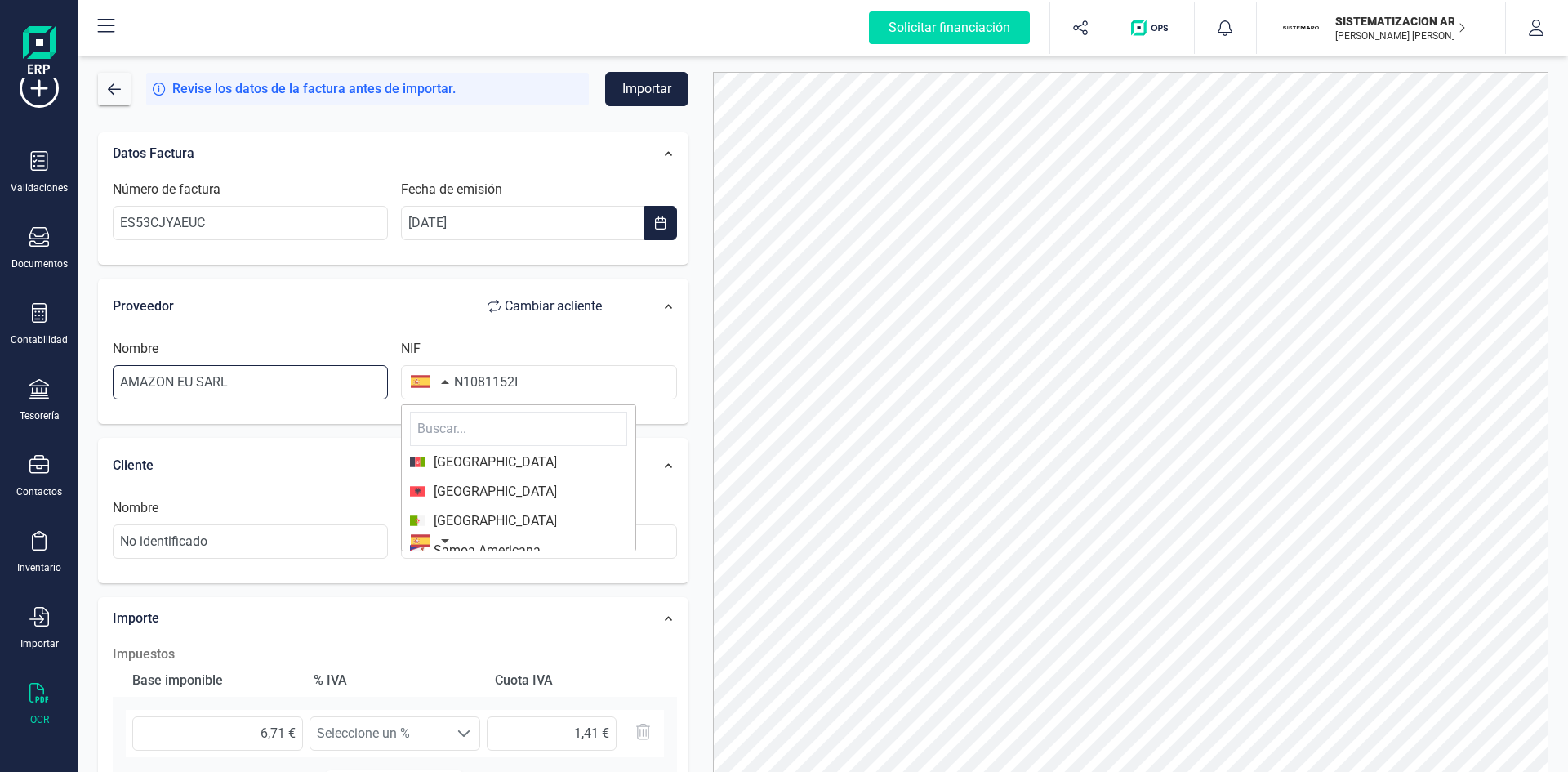
click at [388, 373] on input "AMAZON EU SARL" at bounding box center [250, 382] width 275 height 34
click at [540, 372] on input "N1081152I" at bounding box center [538, 382] width 275 height 34
type input "N"
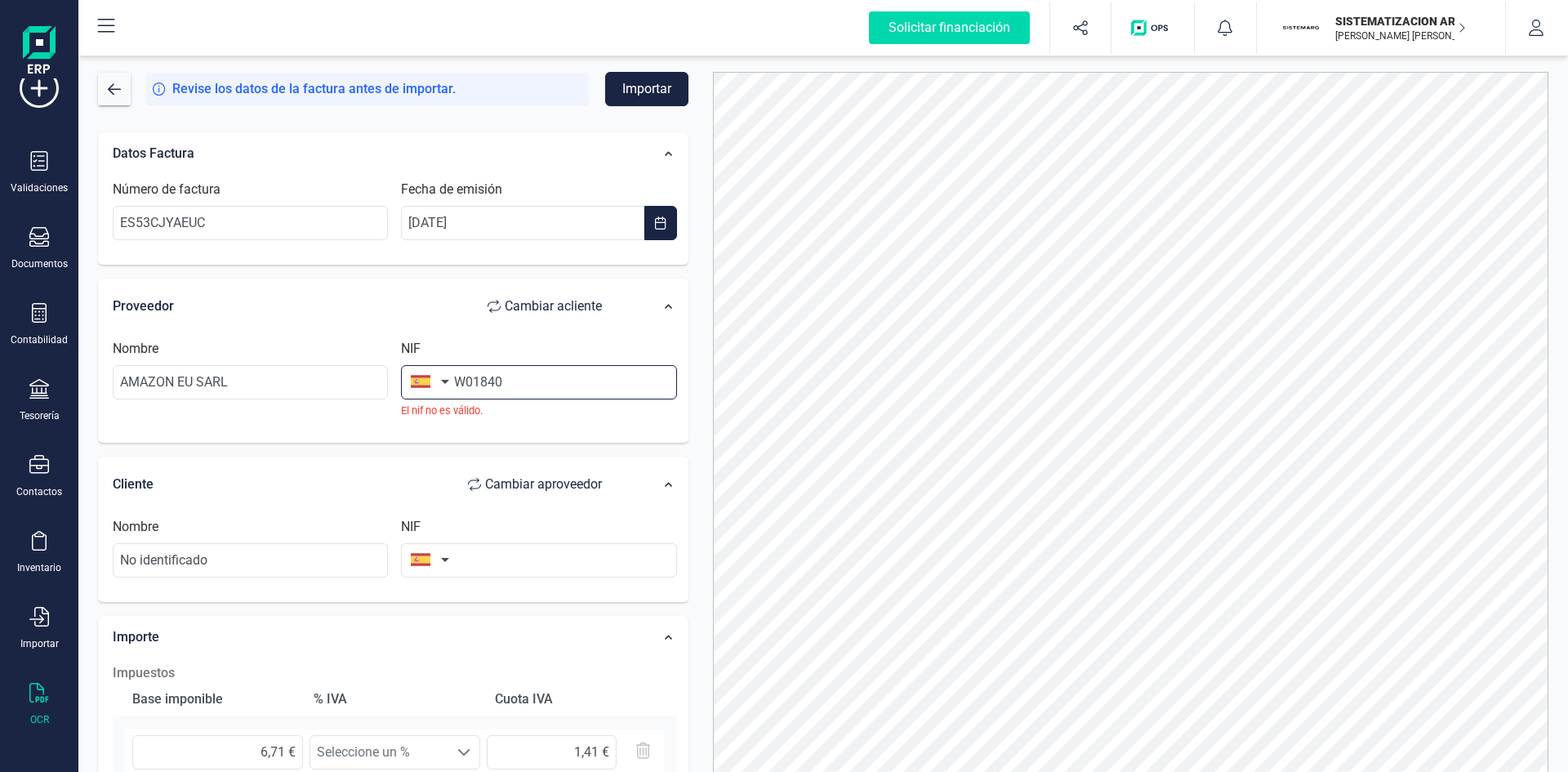
click at [578, 372] on input "W01840" at bounding box center [538, 382] width 275 height 34
click at [578, 372] on input "W0184081" at bounding box center [538, 382] width 275 height 34
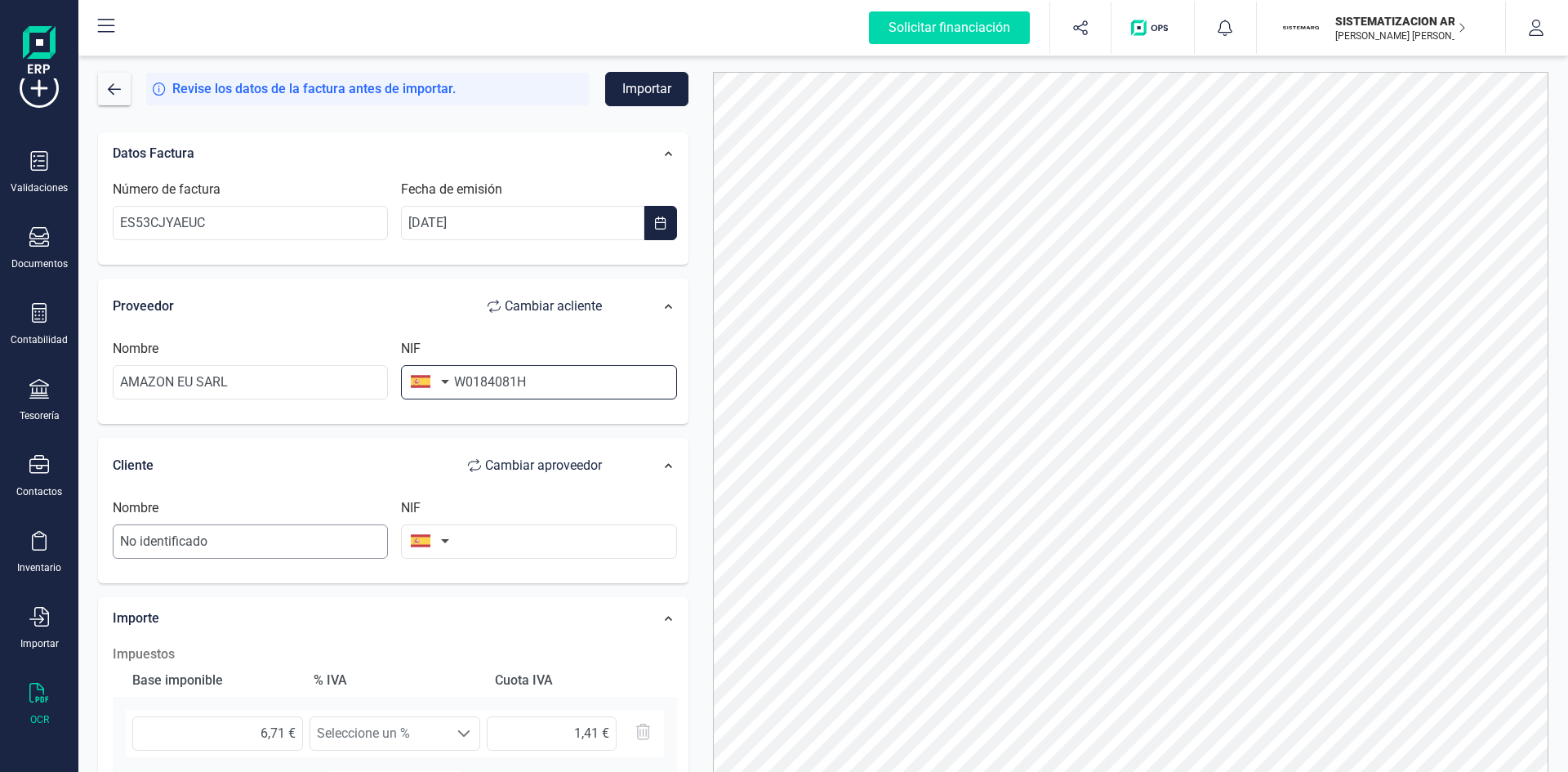
type input "W0184081H"
click at [275, 536] on input "No identificado" at bounding box center [250, 541] width 275 height 34
drag, startPoint x: 231, startPoint y: 537, endPoint x: 105, endPoint y: 570, distance: 130.2
click at [105, 570] on div "Nombre No identificado NIF" at bounding box center [394, 535] width 581 height 89
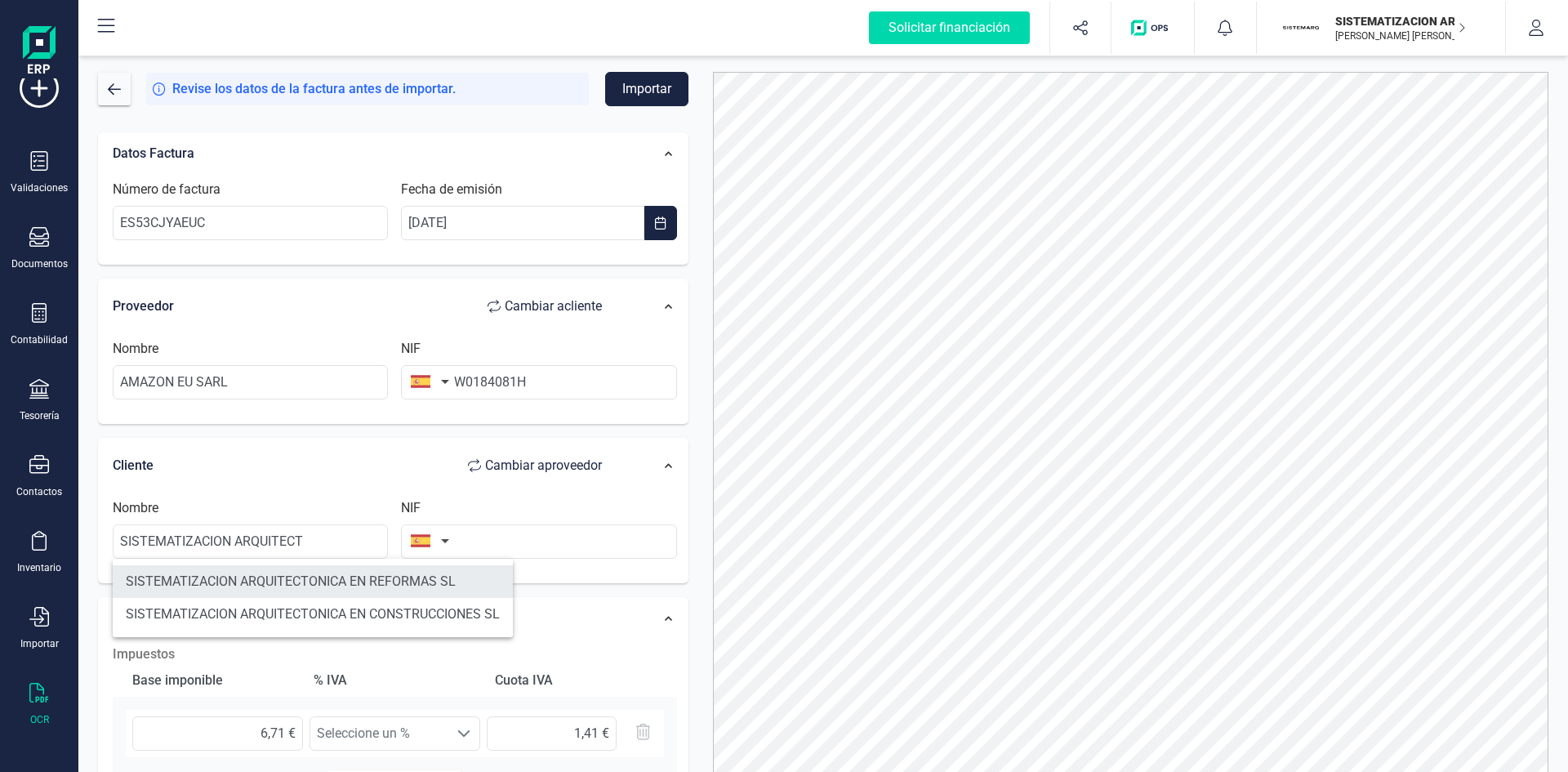
click at [202, 593] on li "SISTEMATIZACION ARQUITECTONICA EN REFORMAS SL" at bounding box center [312, 581] width 400 height 33
type input "SISTEMATIZACION ARQUITECTONICA EN REFORMAS SL"
type input "B72398712"
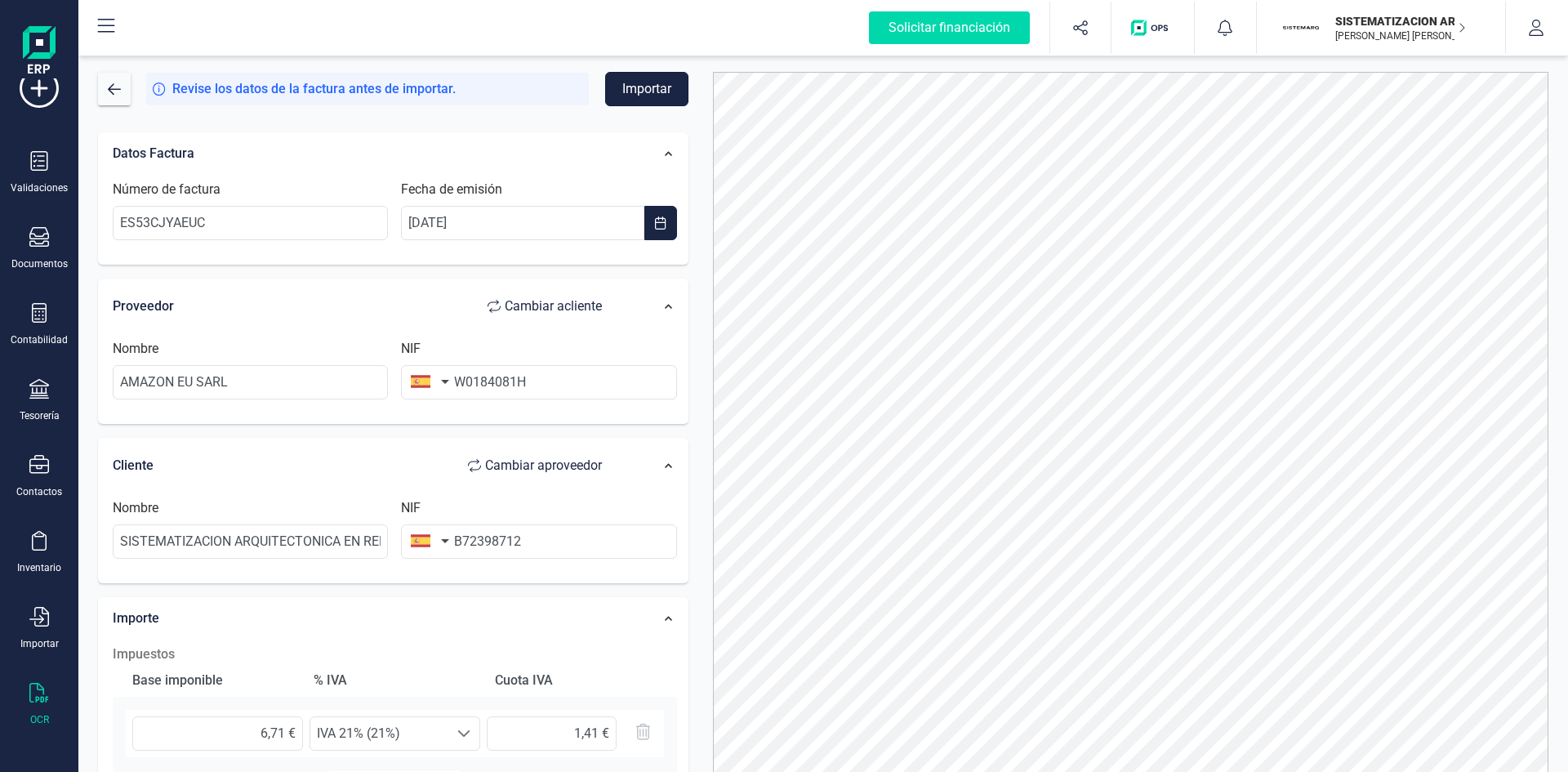
click at [641, 101] on button "Importar" at bounding box center [647, 88] width 83 height 34
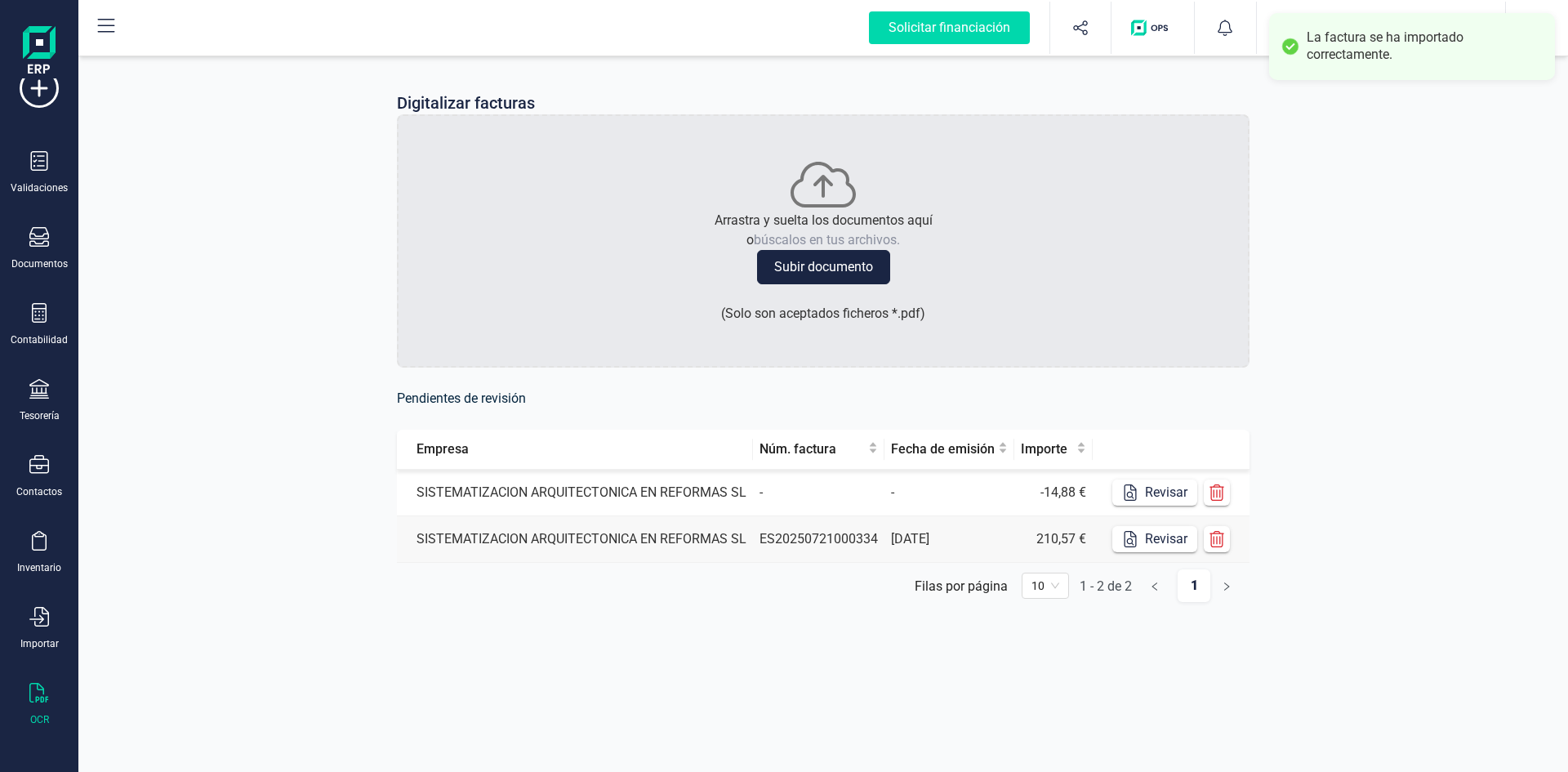
click at [664, 475] on td "SISTEMATIZACION ARQUITECTONICA EN REFORMAS SL" at bounding box center [575, 492] width 356 height 46
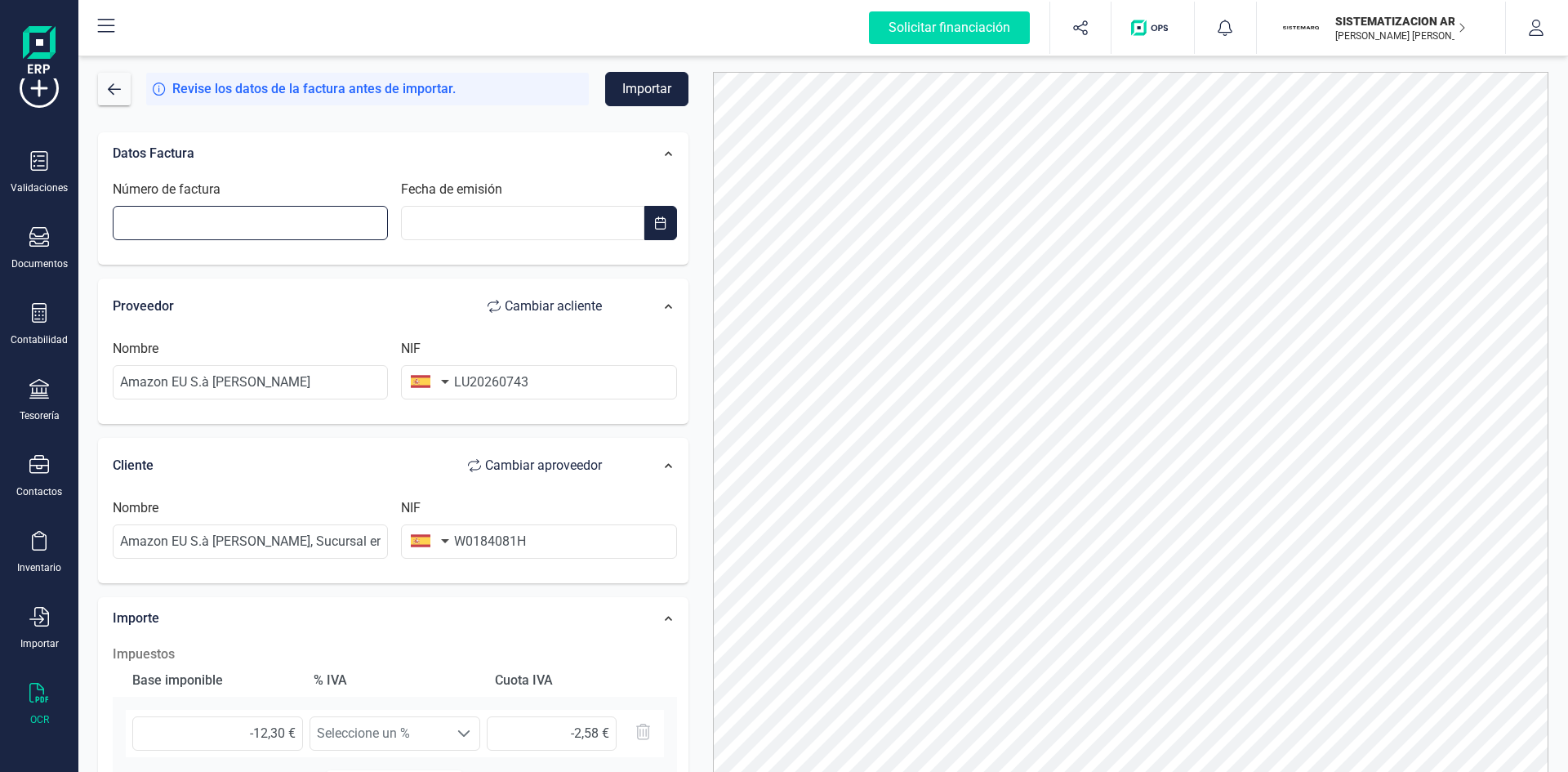
click at [220, 237] on input "Número de factura" at bounding box center [250, 223] width 275 height 34
type input "ES539D6AEUC"
type input "__/__/____"
click at [463, 218] on input "__/__/____" at bounding box center [522, 223] width 243 height 34
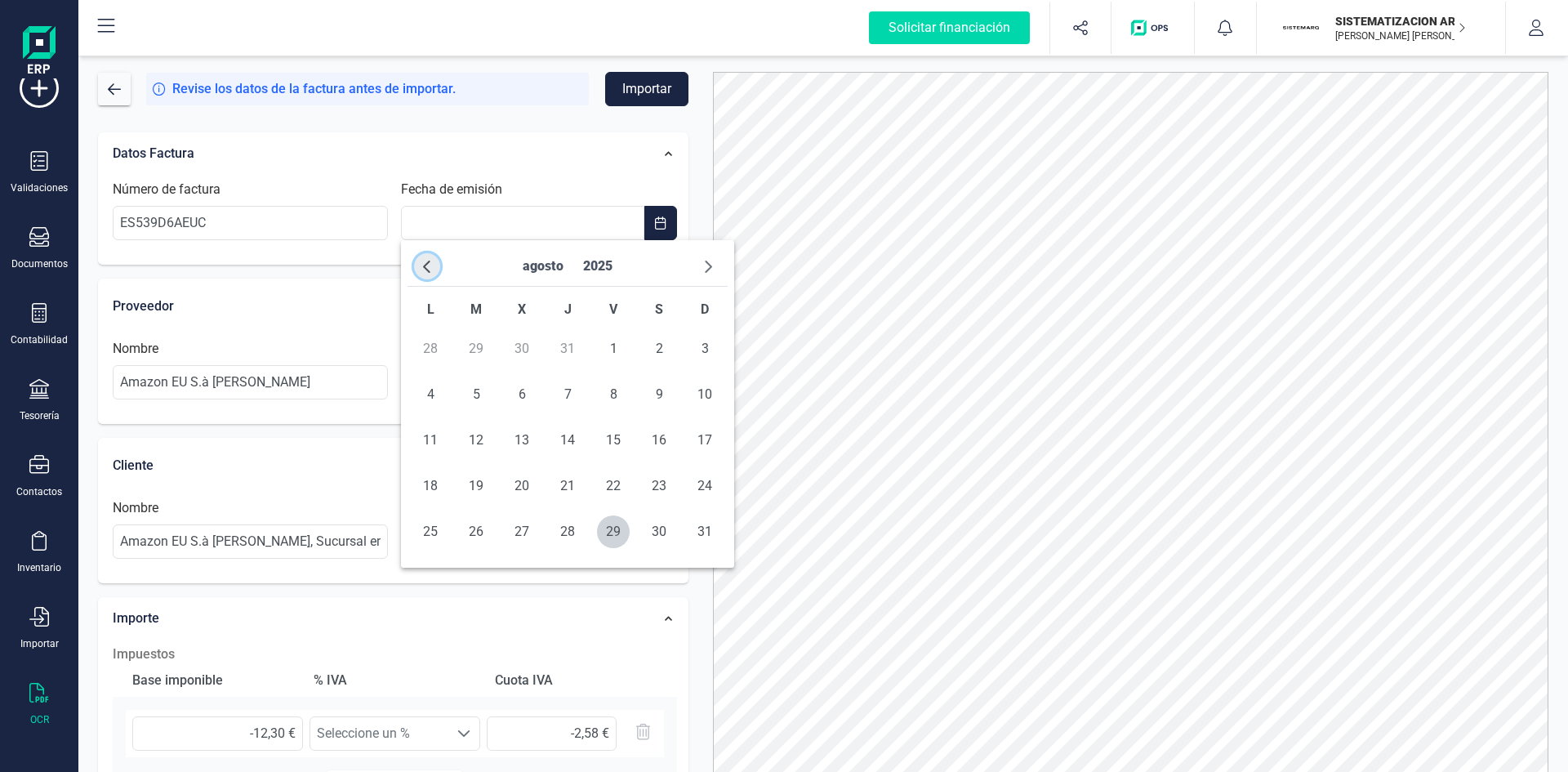
click at [439, 268] on button "button" at bounding box center [427, 266] width 26 height 26
click at [710, 282] on div "abril 2025" at bounding box center [568, 266] width 320 height 40
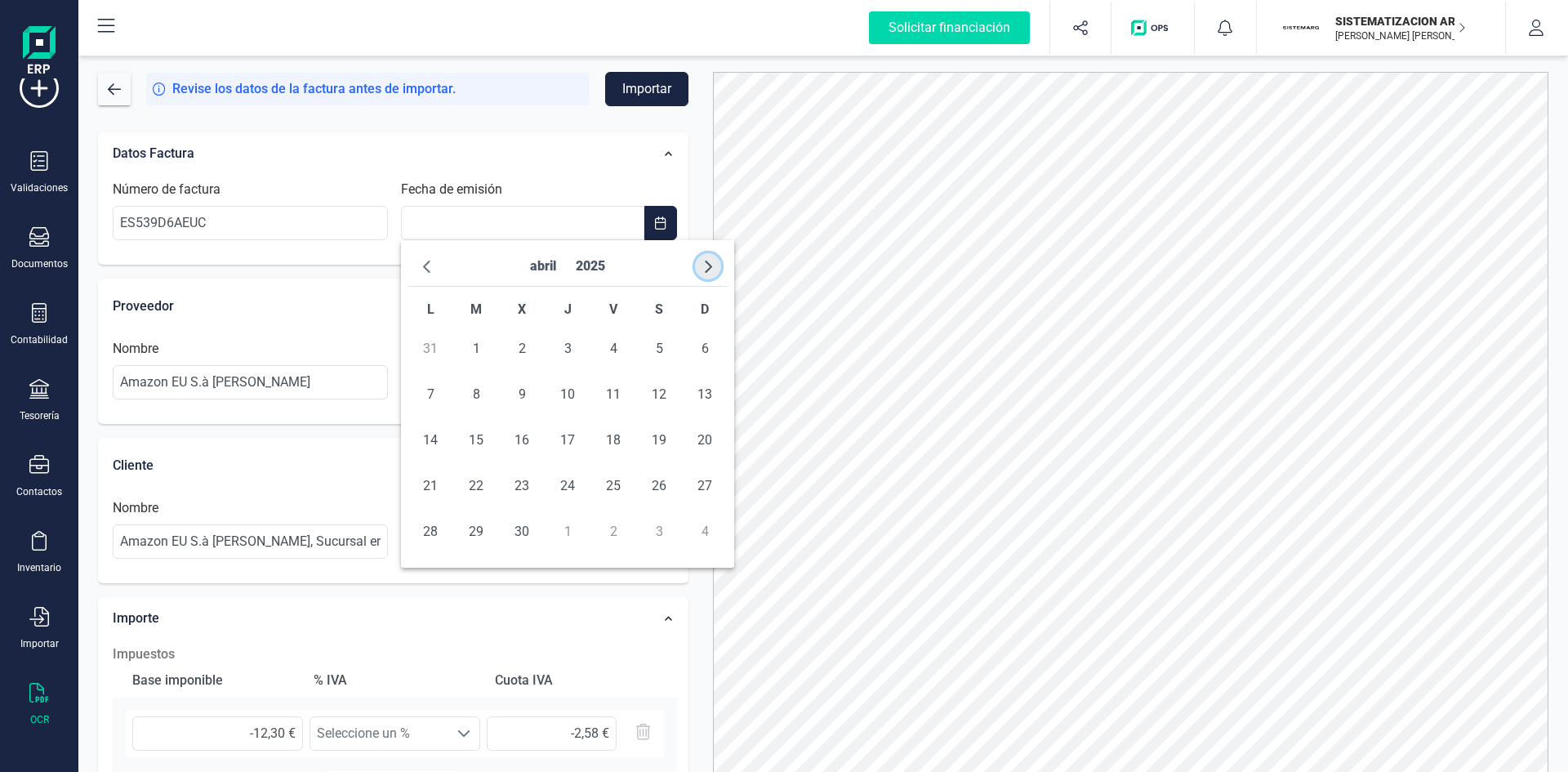
click at [710, 272] on span "button" at bounding box center [708, 266] width 13 height 13
click at [573, 527] on span "29" at bounding box center [568, 531] width 33 height 33
type input "[DATE]"
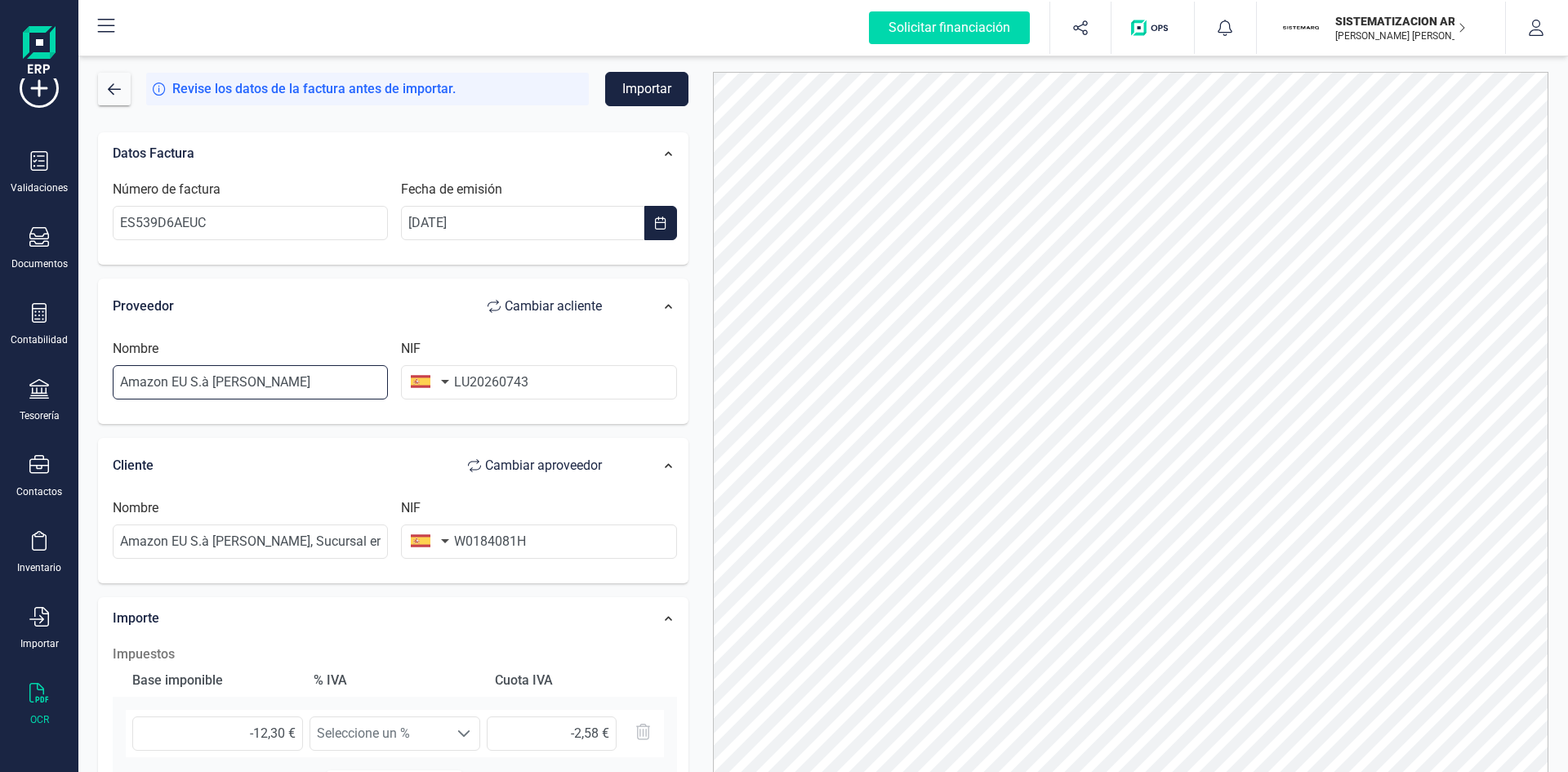
click at [316, 394] on input "Amazon EU S.à [PERSON_NAME]" at bounding box center [250, 382] width 275 height 34
click at [584, 382] on input "LU20260743" at bounding box center [538, 382] width 275 height 34
type input "L"
type input "W0184081H"
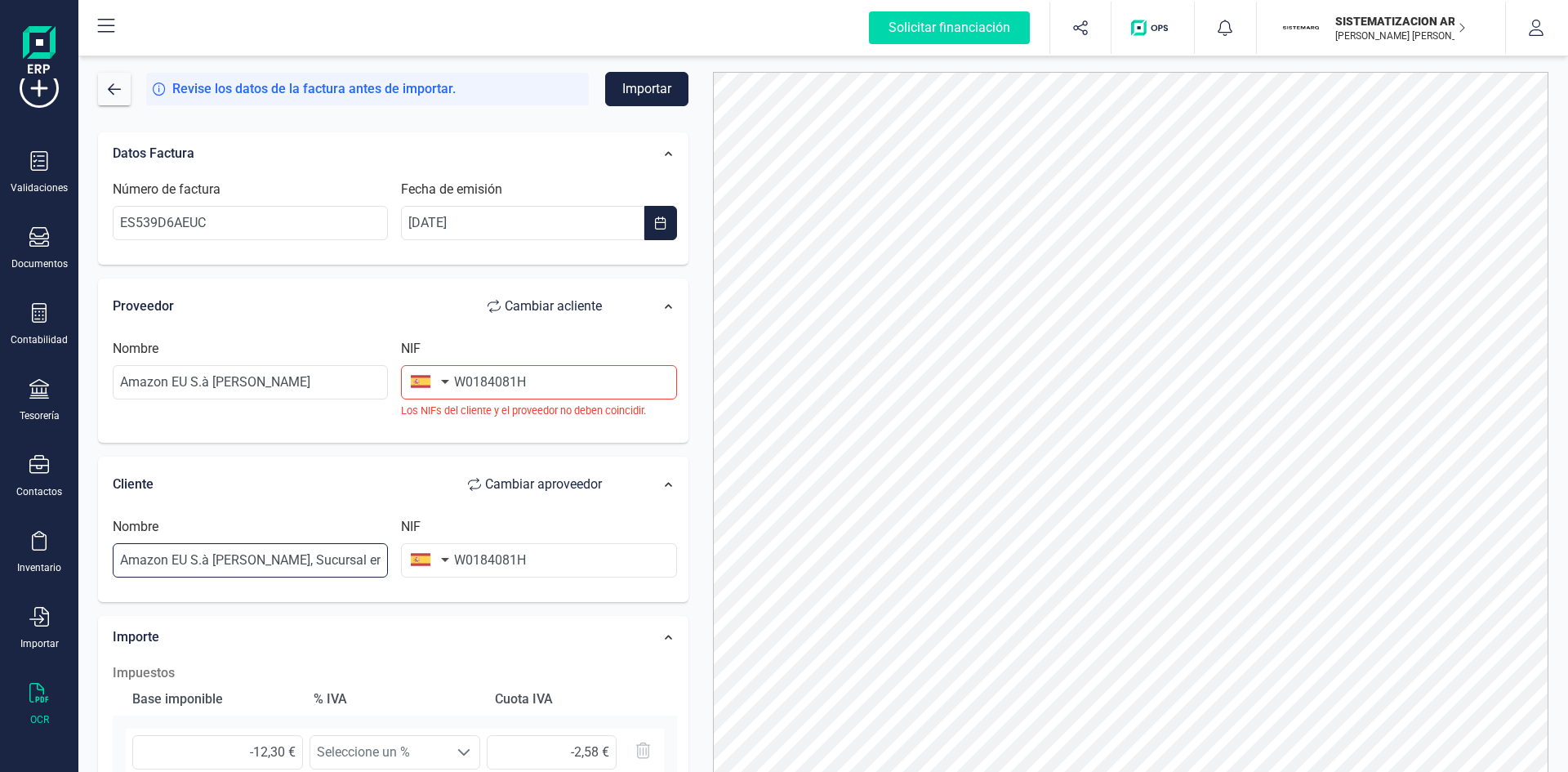
click at [381, 548] on input "Amazon EU S.à [PERSON_NAME], Sucursal en [GEOGRAPHIC_DATA]" at bounding box center [250, 560] width 275 height 34
type input "A"
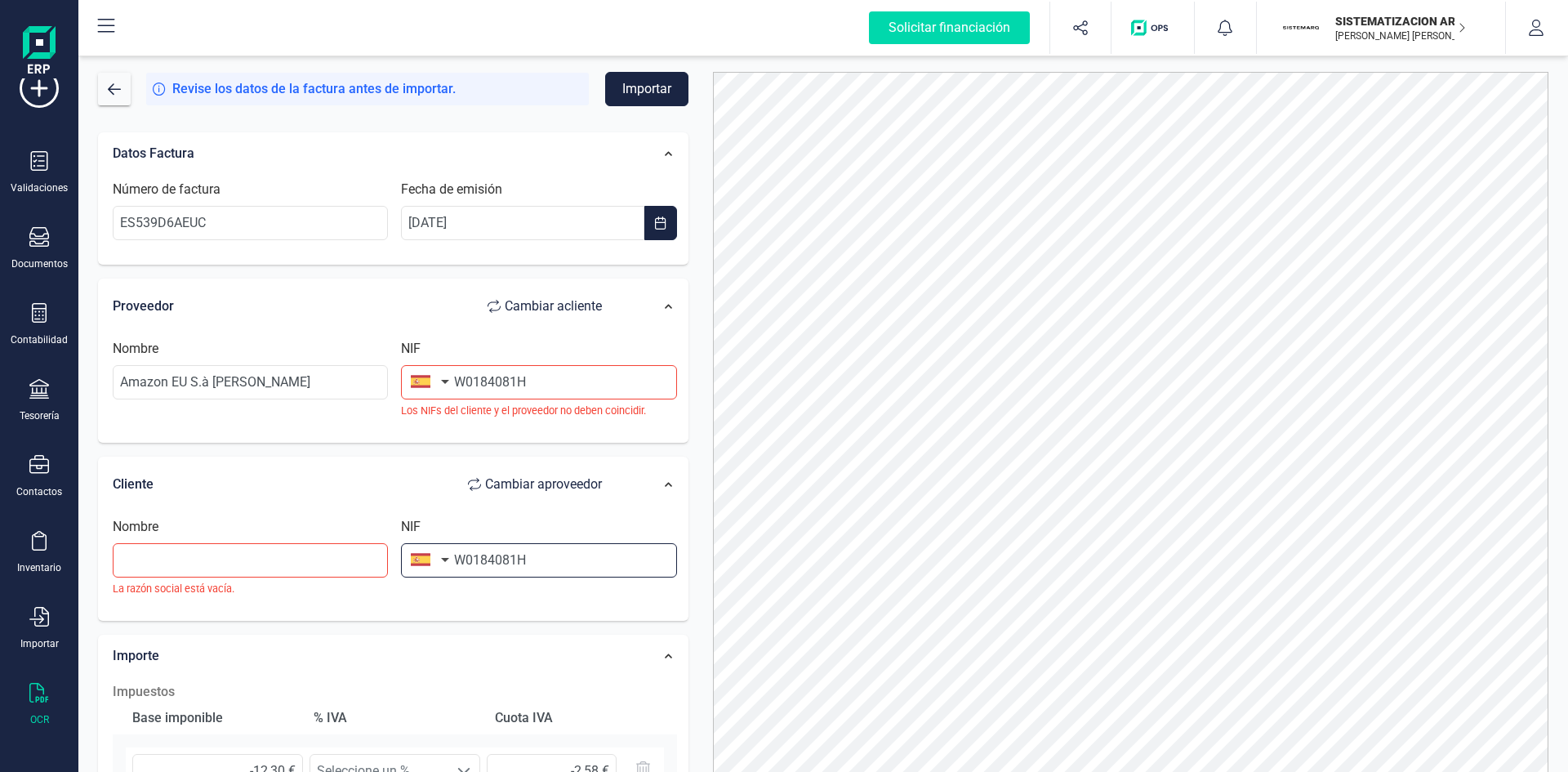
click at [541, 558] on input "W0184081H" at bounding box center [538, 560] width 275 height 34
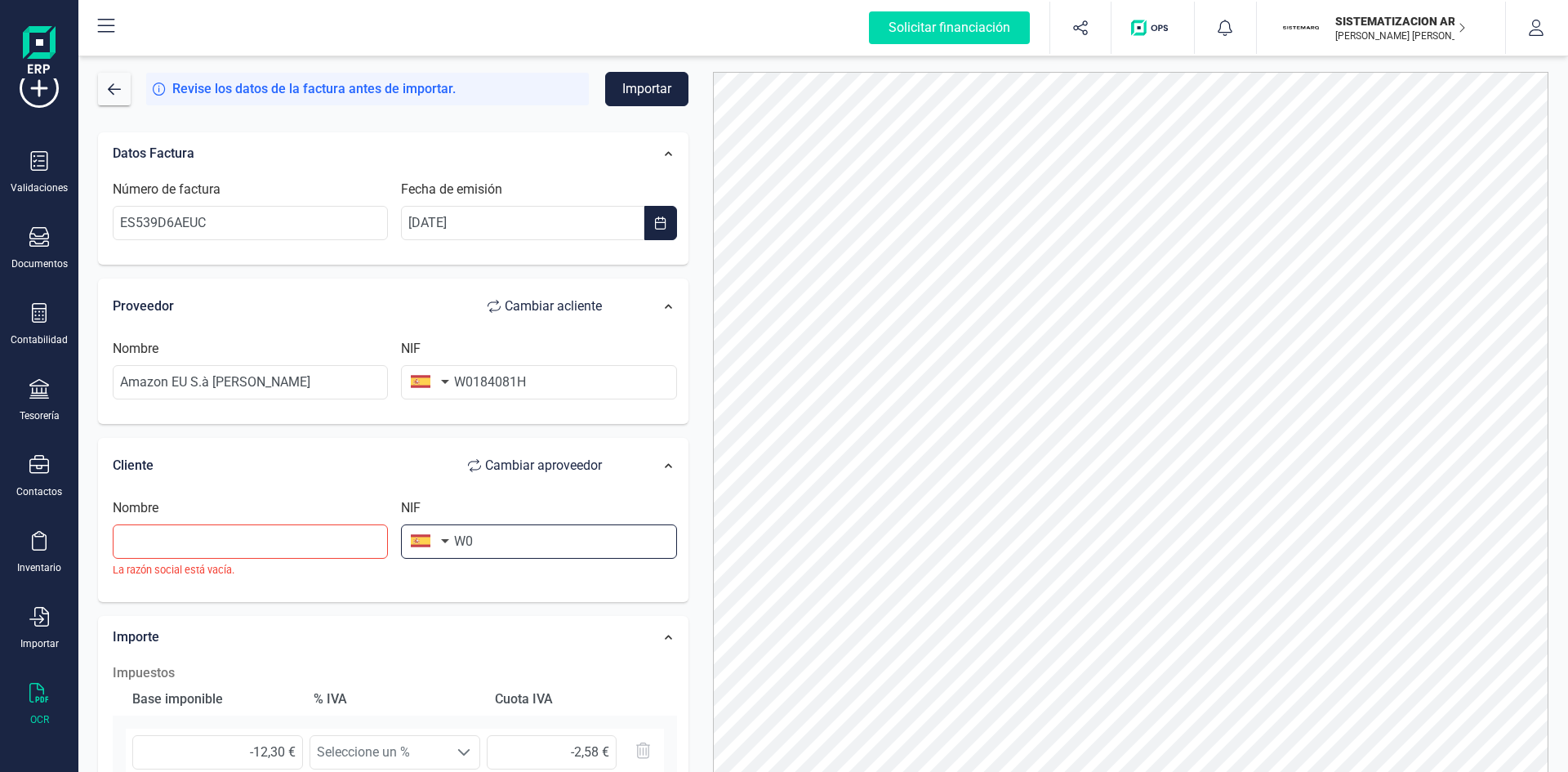
type input "W"
click at [236, 546] on input "text" at bounding box center [250, 541] width 275 height 34
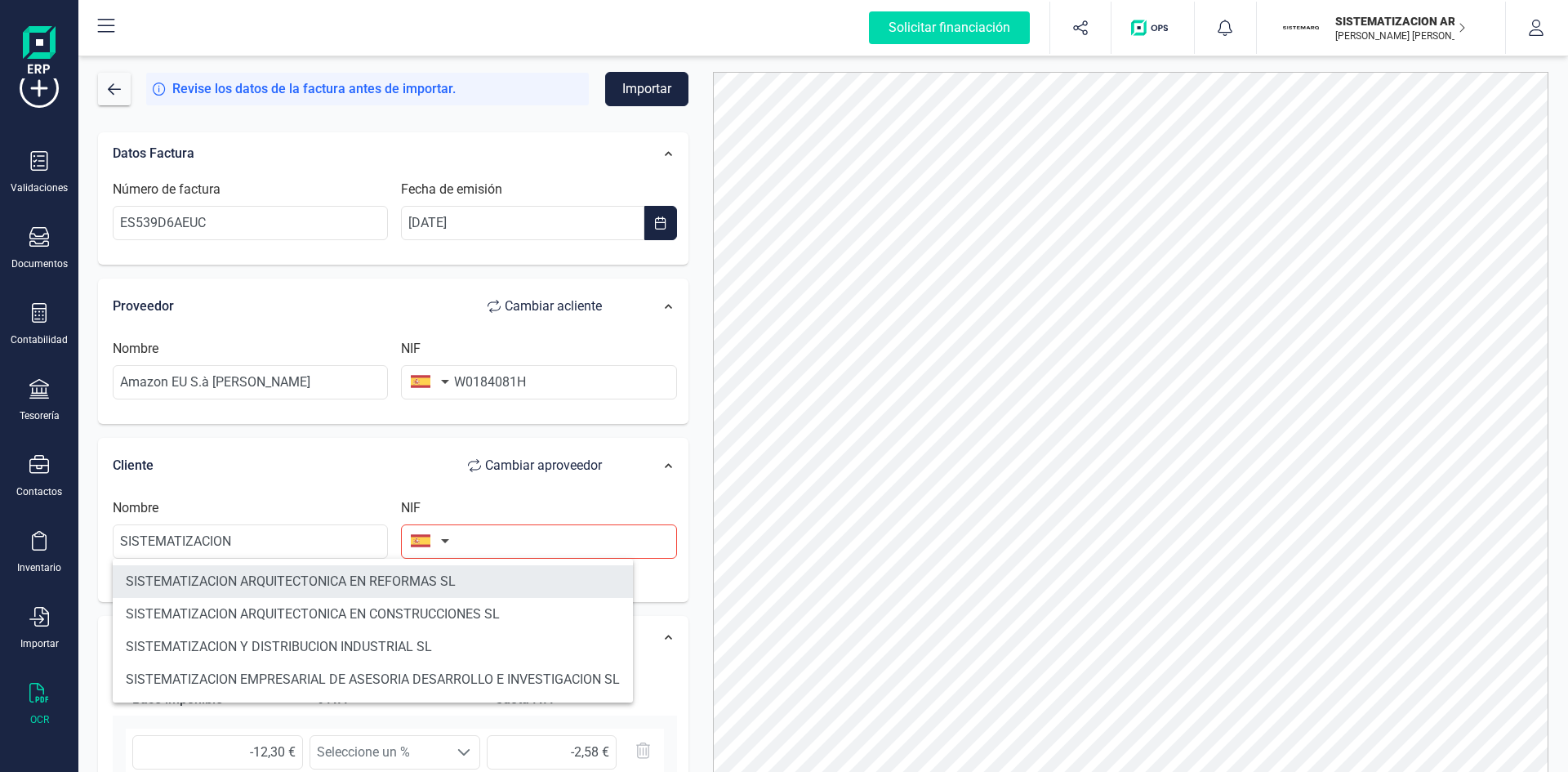
click at [419, 587] on li "SISTEMATIZACION ARQUITECTONICA EN REFORMAS SL" at bounding box center [373, 581] width 520 height 33
type input "SISTEMATIZACION ARQUITECTONICA EN REFORMAS SL"
type input "B72398712"
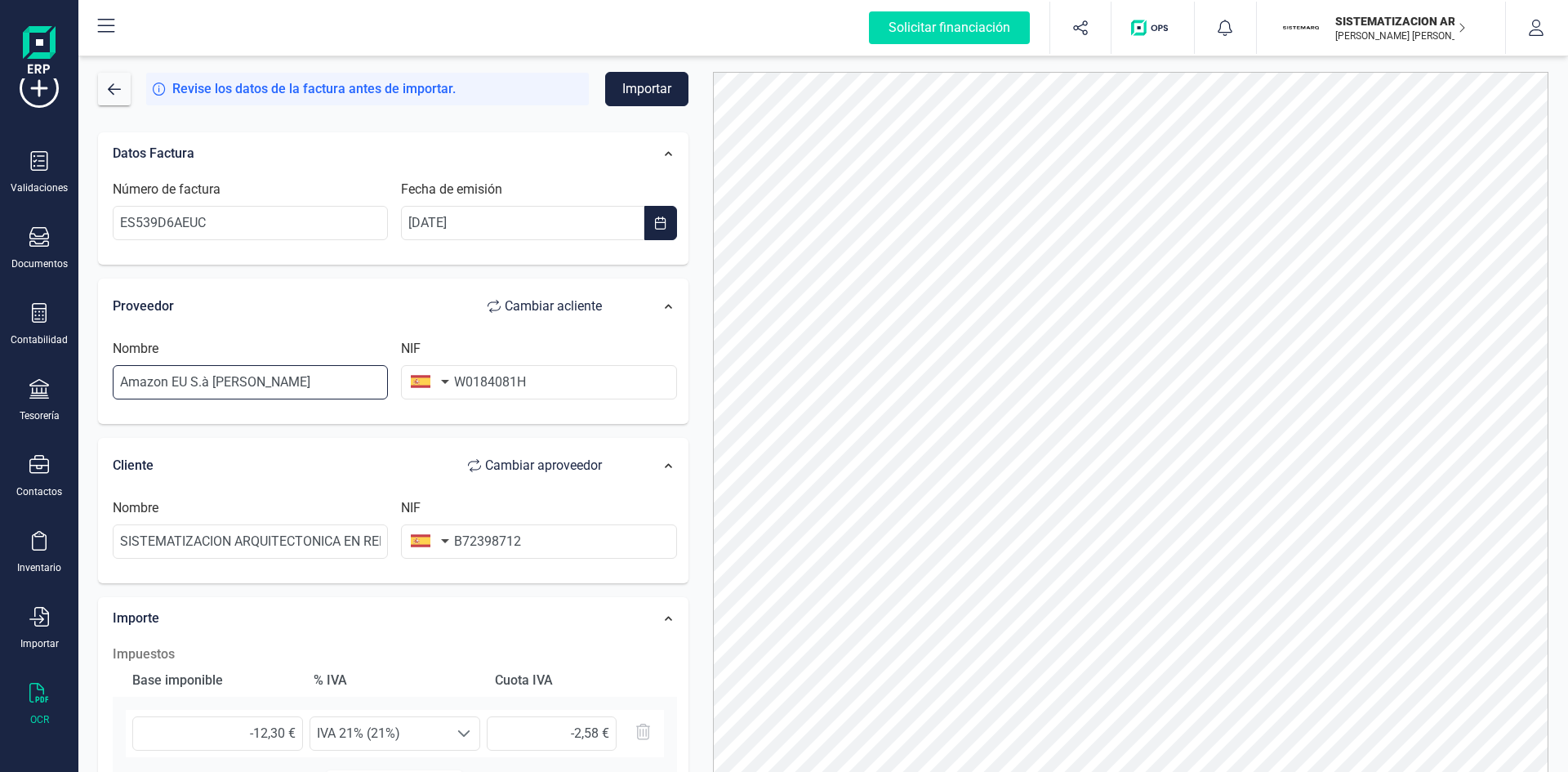
click at [268, 385] on input "Amazon EU S.à [PERSON_NAME]" at bounding box center [250, 382] width 275 height 34
type input "A"
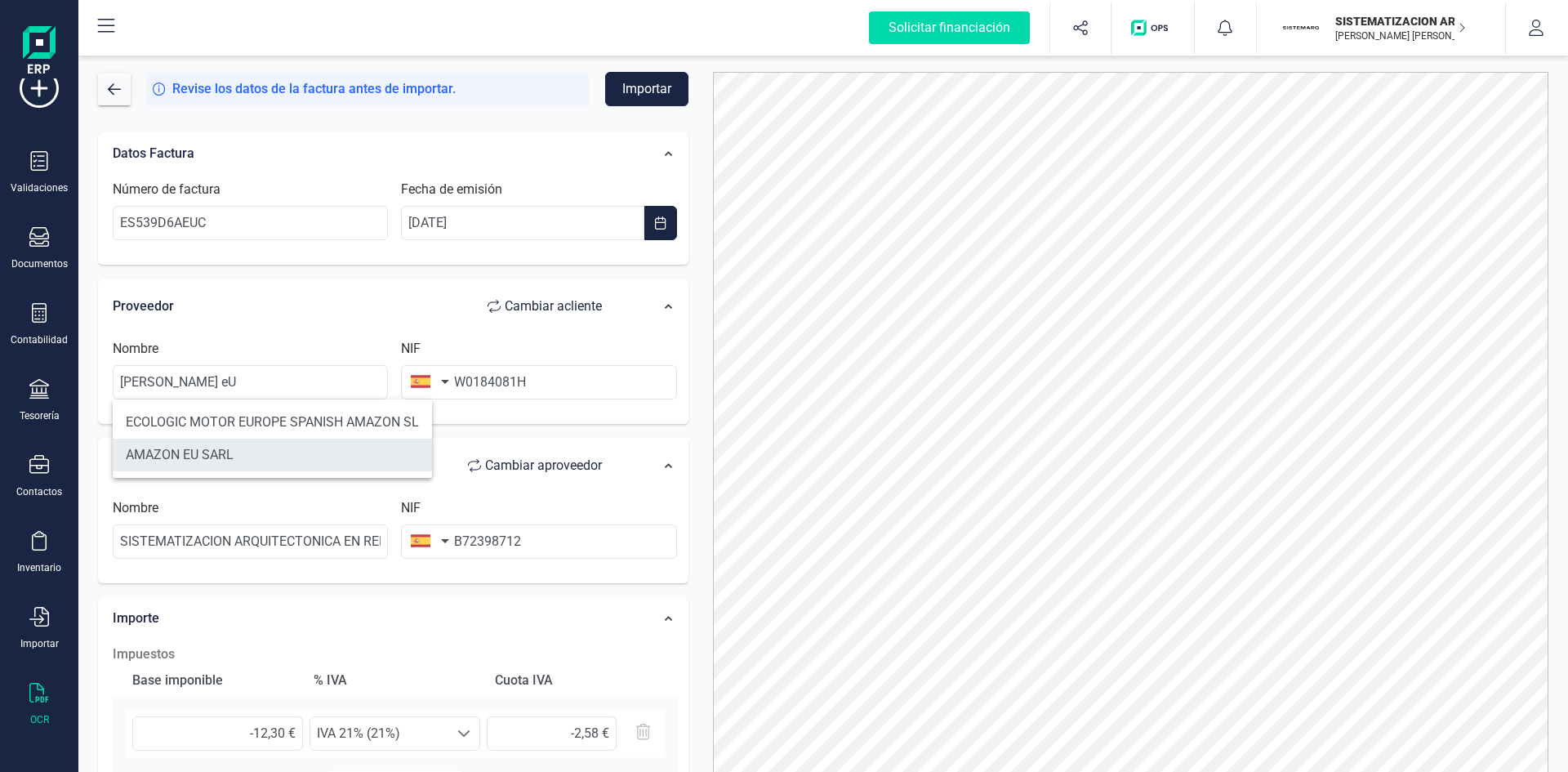
click at [268, 450] on li "AMAZON EU SARL" at bounding box center [272, 455] width 319 height 33
type input "AMAZON EU SARL"
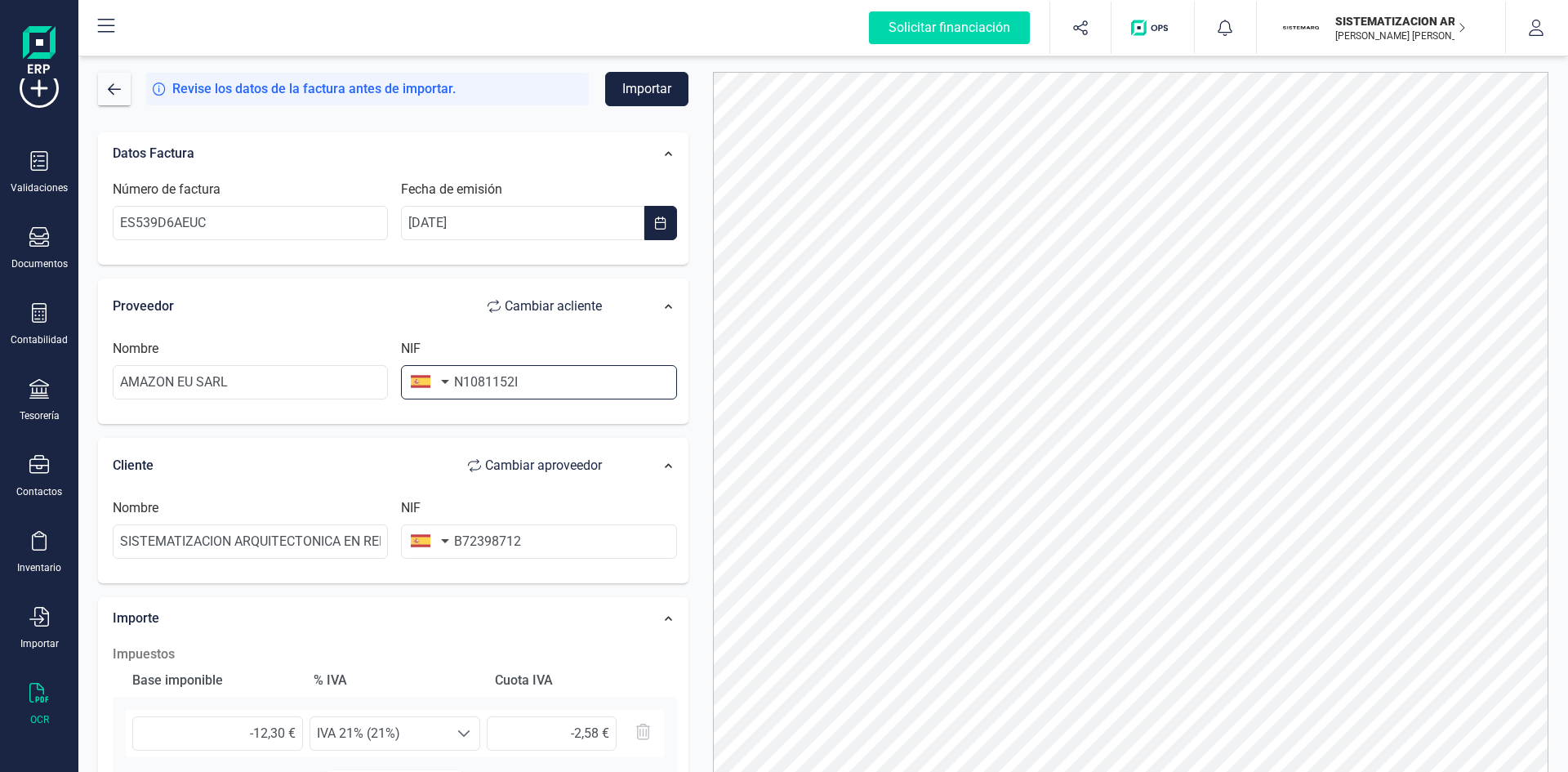
click at [560, 380] on input "N1081152I" at bounding box center [538, 382] width 275 height 34
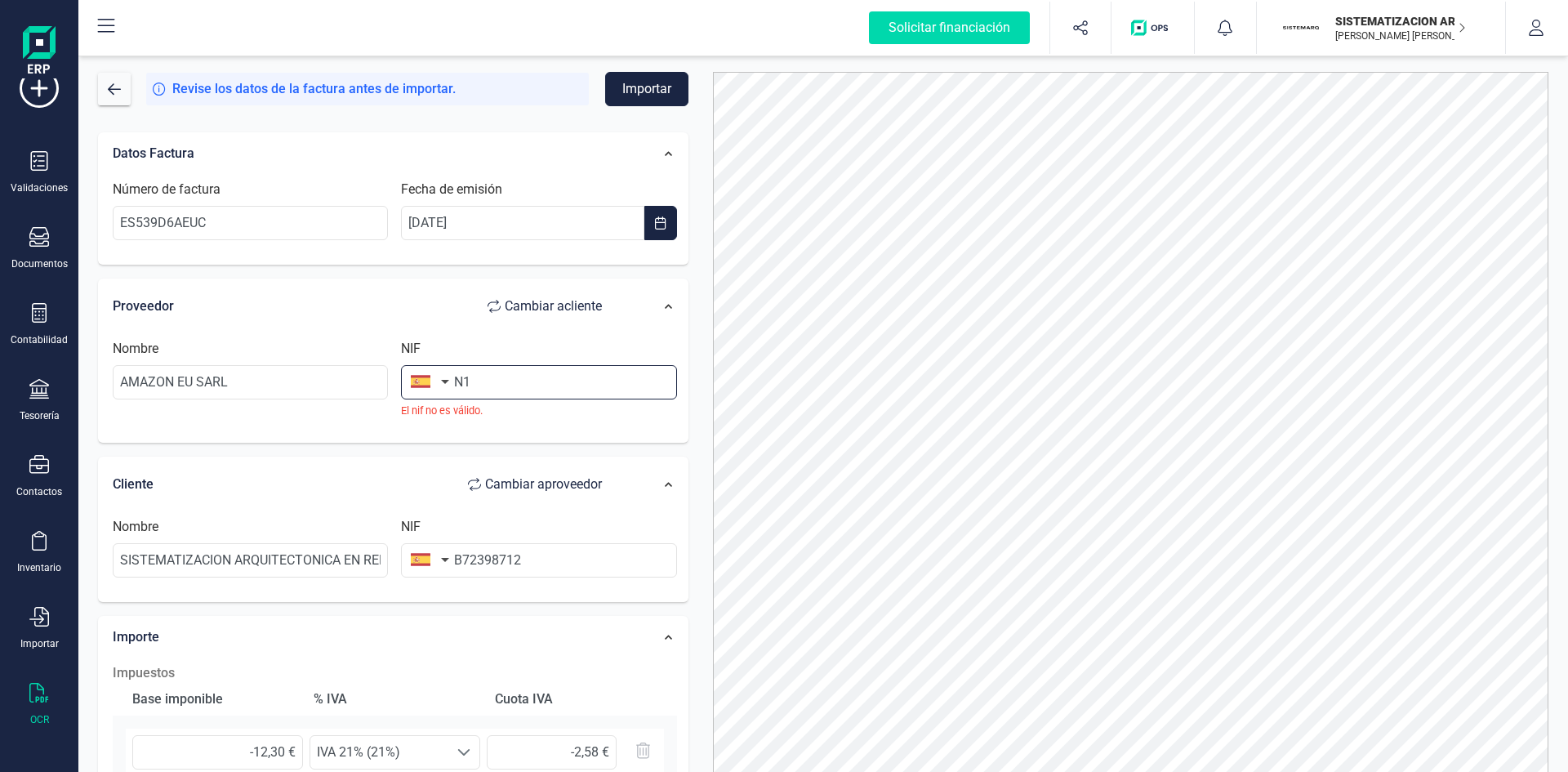
type input "N"
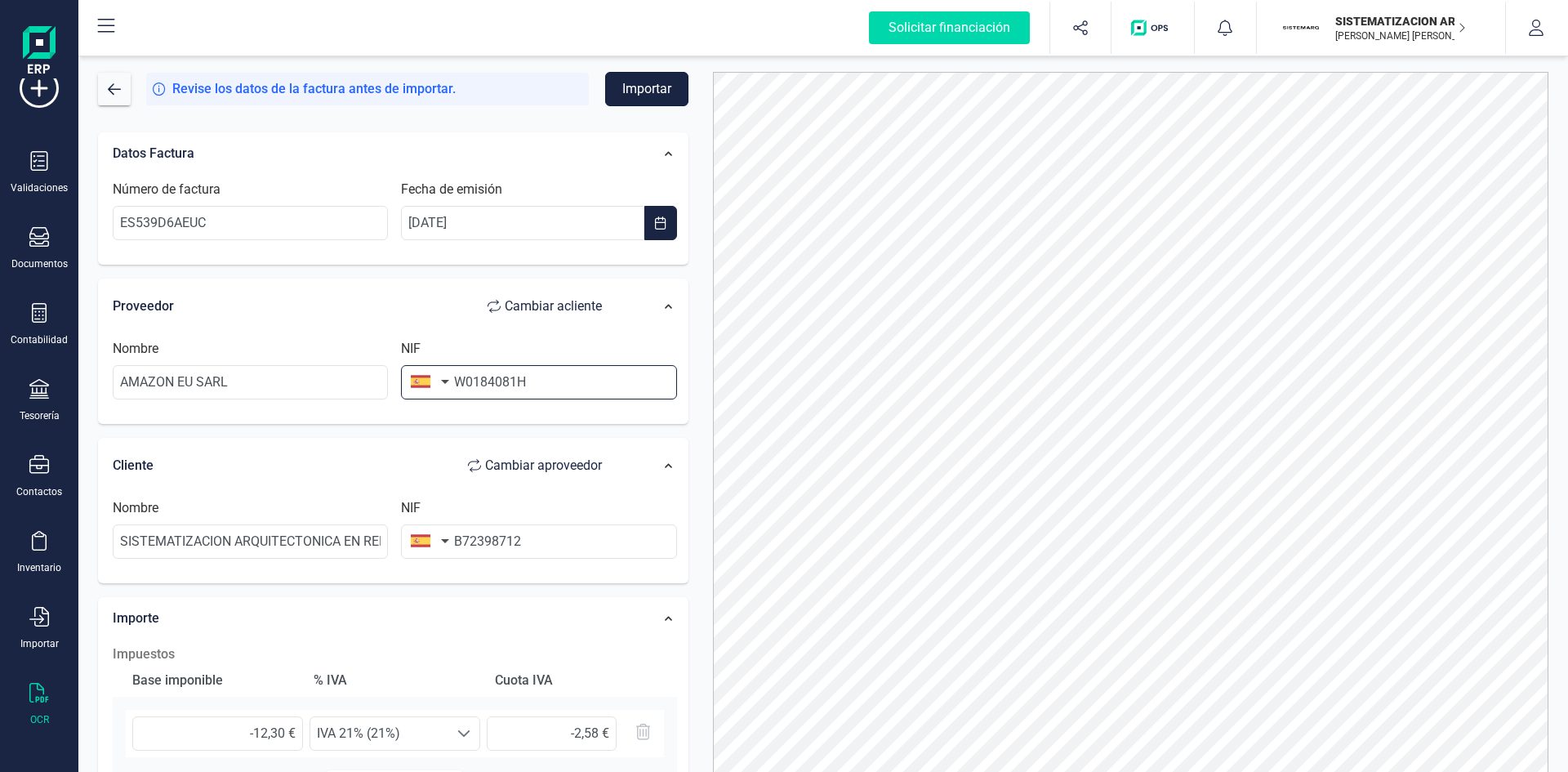
type input "W0184081H"
click at [639, 102] on button "Importar" at bounding box center [647, 88] width 83 height 34
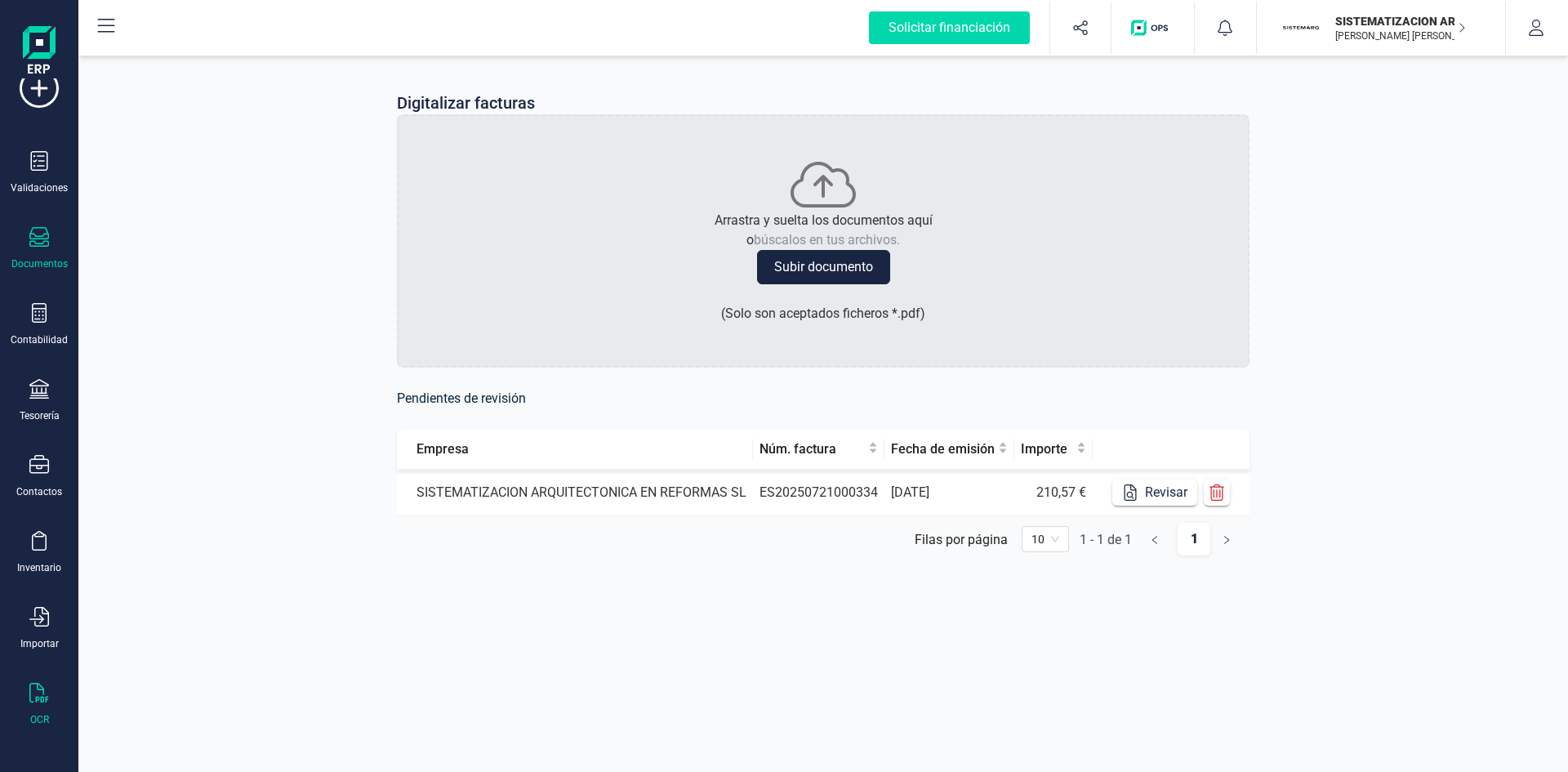
click at [59, 239] on div "Documentos" at bounding box center [39, 249] width 65 height 43
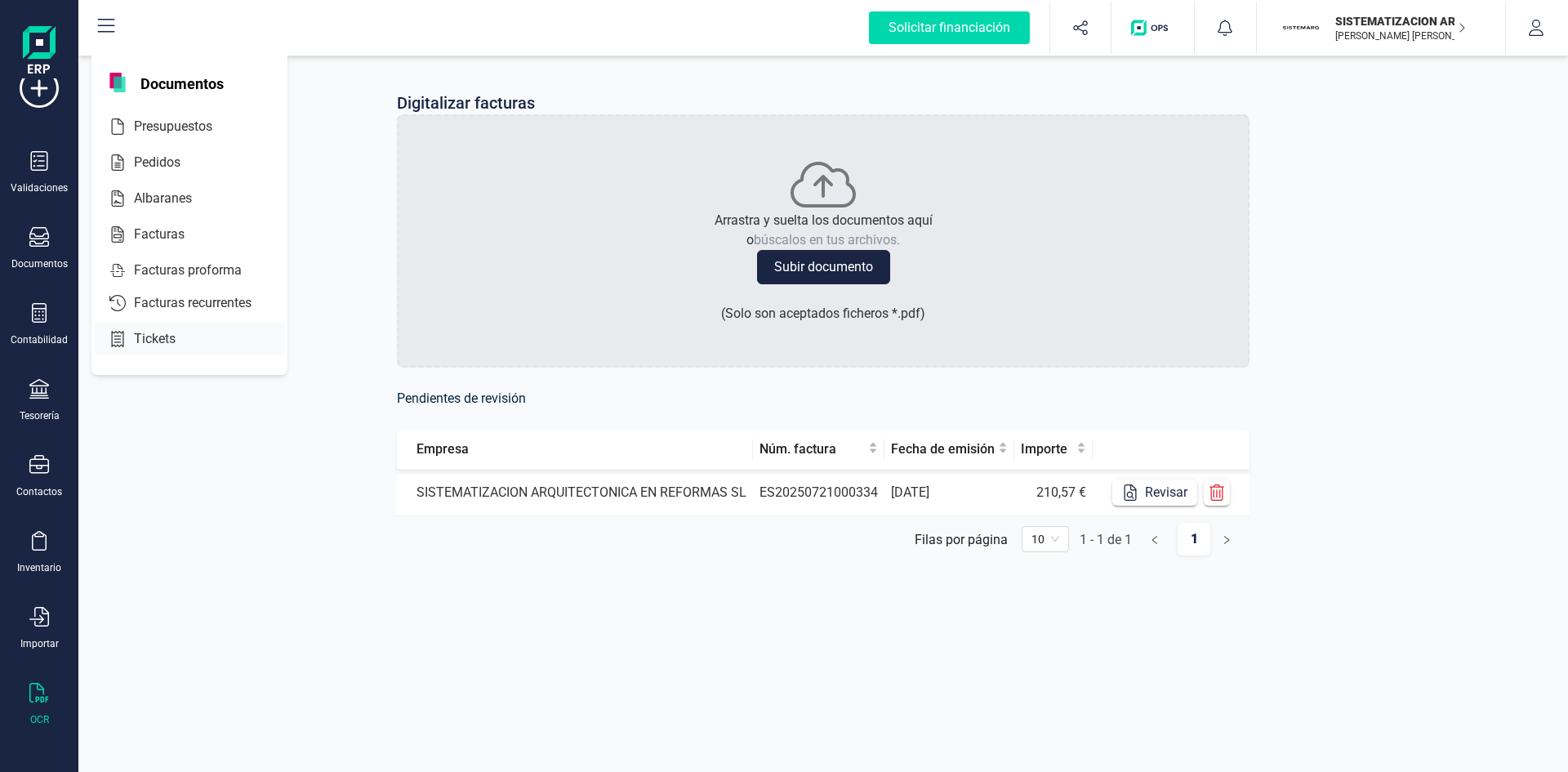
click at [191, 330] on span "Tickets" at bounding box center [166, 339] width 77 height 20
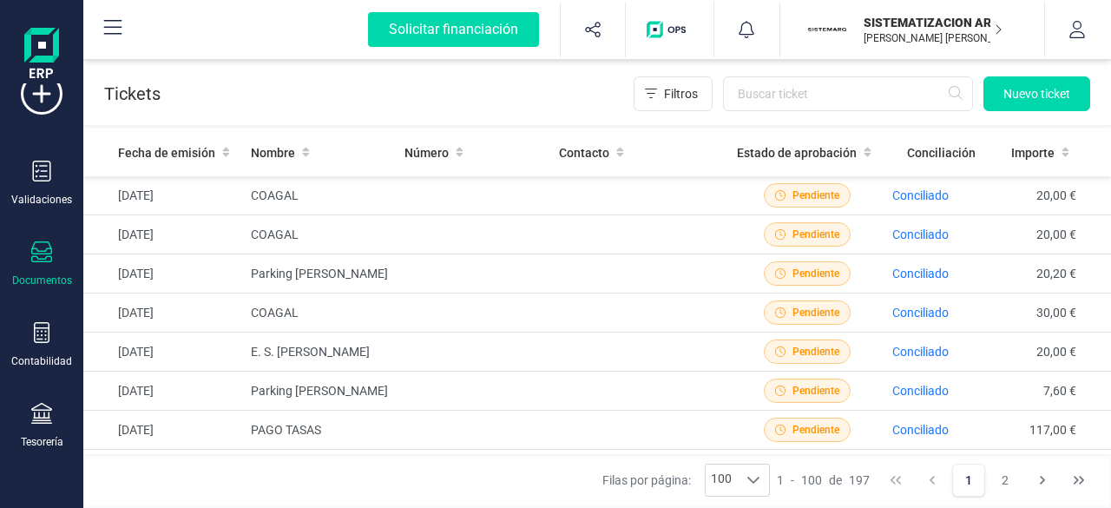
click at [33, 262] on icon at bounding box center [41, 251] width 21 height 21
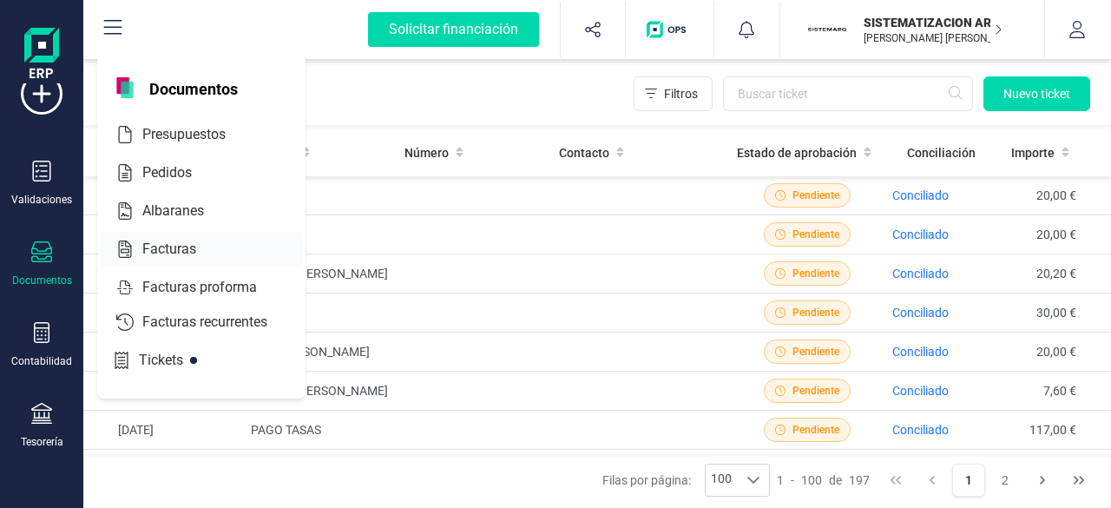
click at [199, 246] on div at bounding box center [211, 249] width 31 height 21
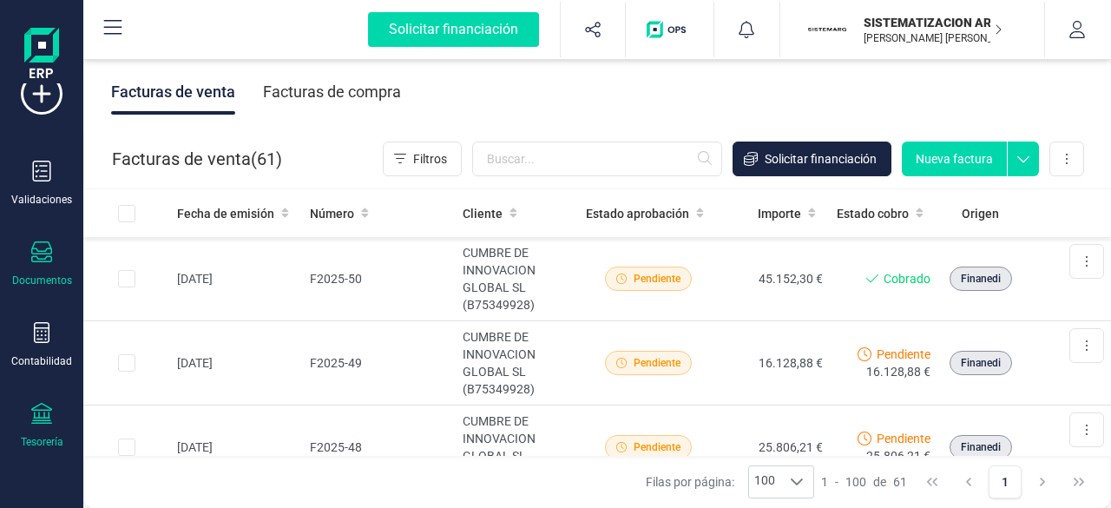
click at [44, 428] on div at bounding box center [41, 415] width 21 height 25
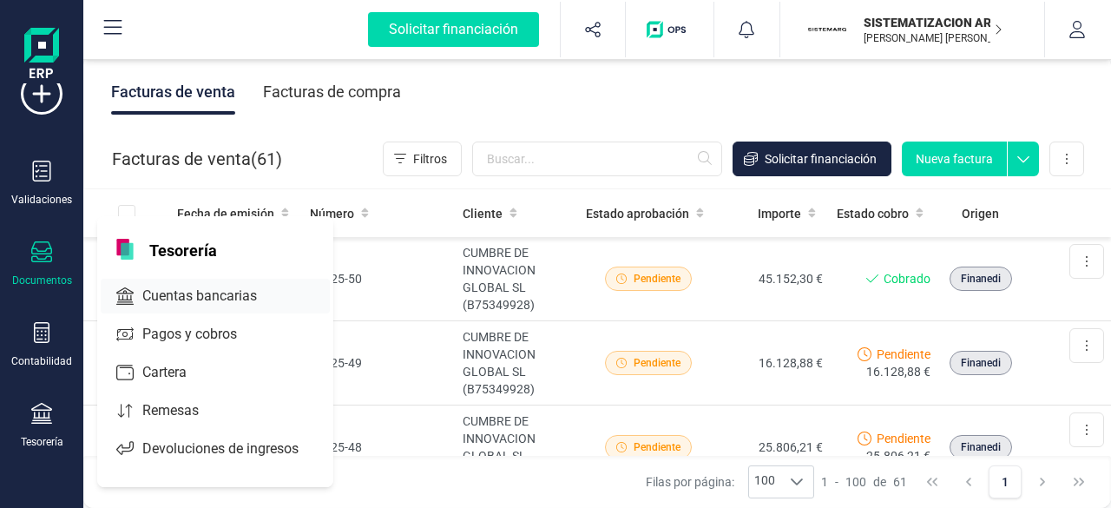
click at [224, 287] on span "Cuentas bancarias" at bounding box center [211, 295] width 153 height 21
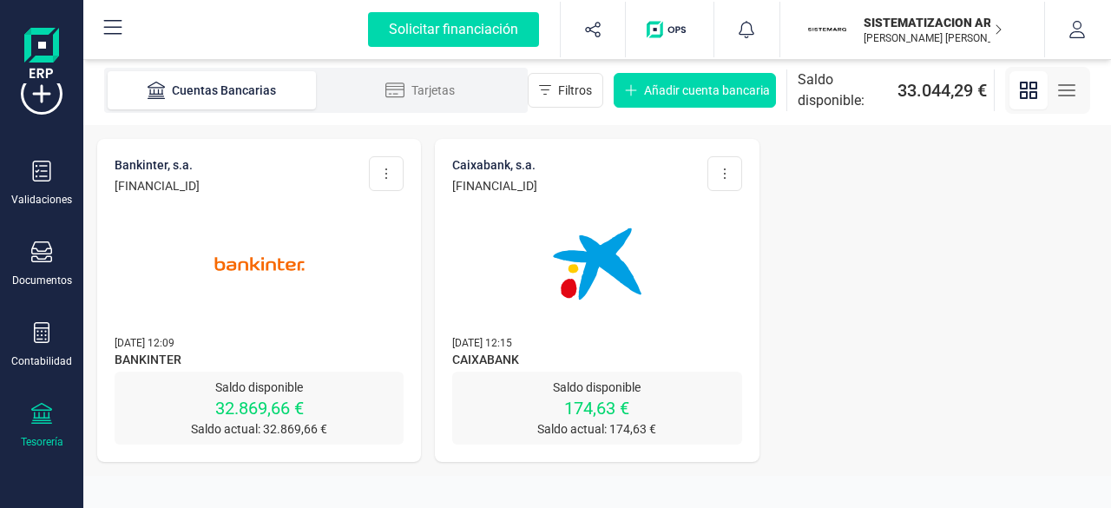
click at [300, 343] on p "[DATE] 12:09" at bounding box center [259, 341] width 289 height 17
click at [274, 264] on img at bounding box center [260, 264] width 146 height 146
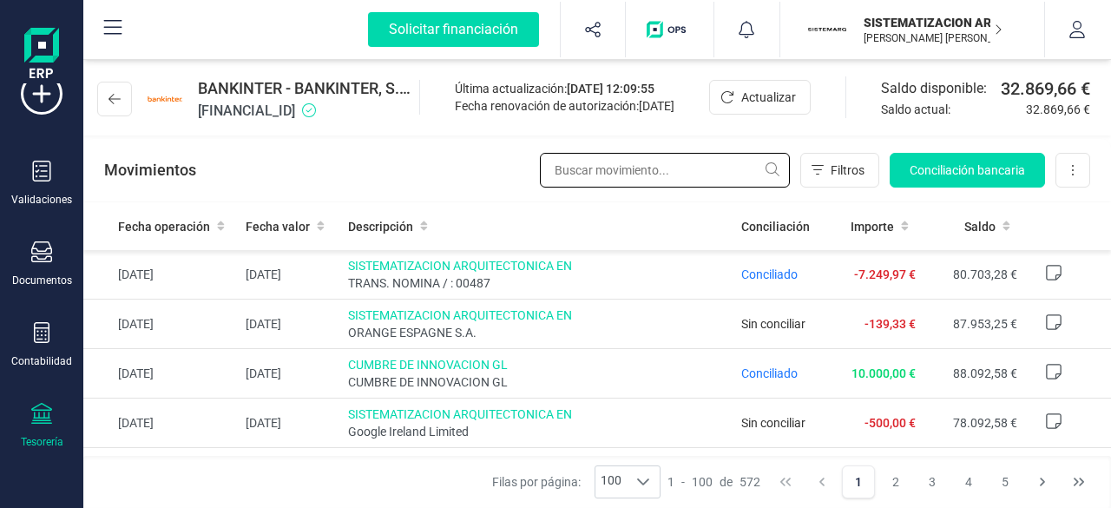
click at [607, 171] on input "text" at bounding box center [665, 170] width 250 height 35
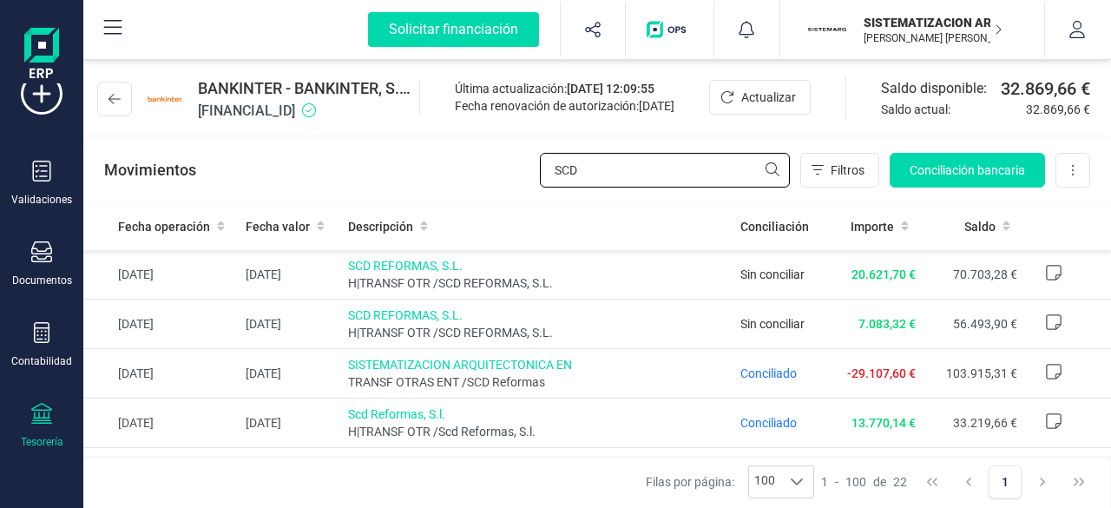
type input "SCD"
click at [116, 98] on icon at bounding box center [114, 99] width 12 height 10
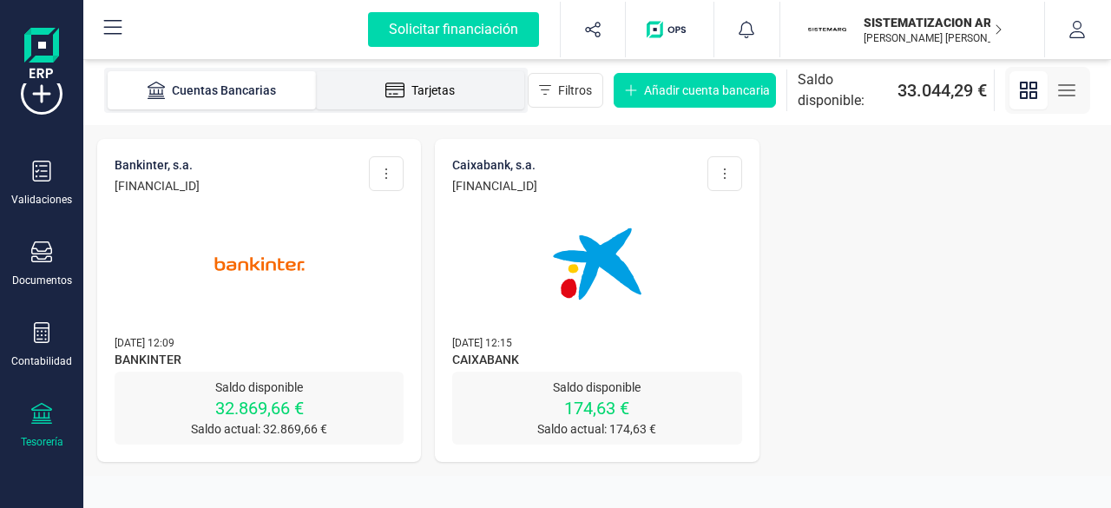
click at [441, 99] on li "Tarjetas" at bounding box center [420, 90] width 208 height 38
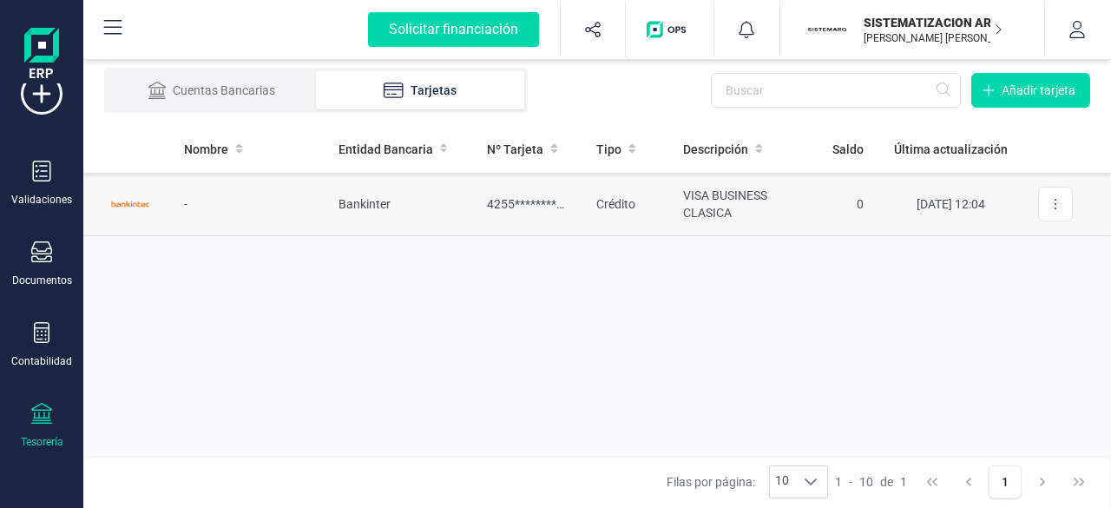
click at [331, 210] on td "Bankinter" at bounding box center [398, 204] width 149 height 63
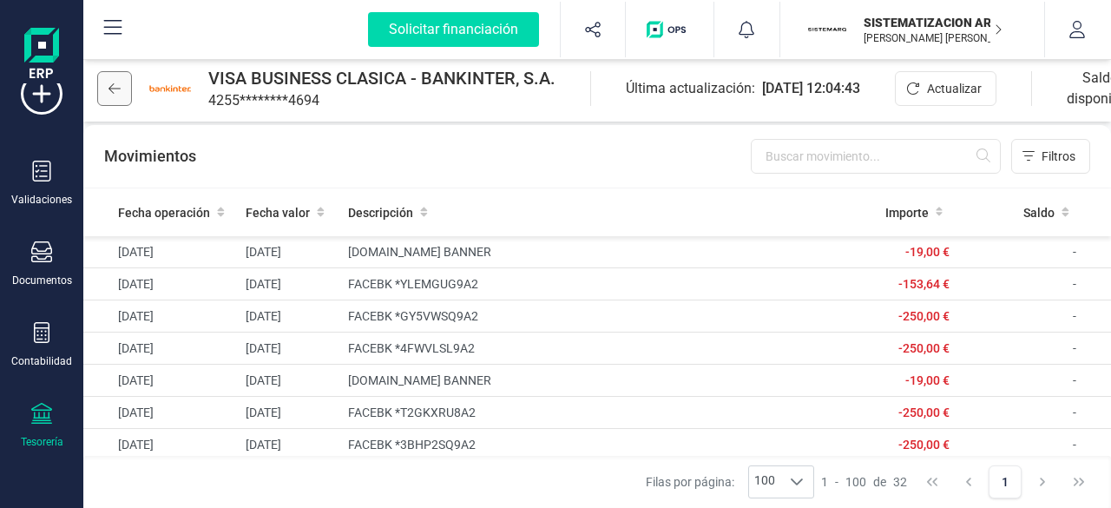
click at [126, 82] on button at bounding box center [114, 88] width 35 height 35
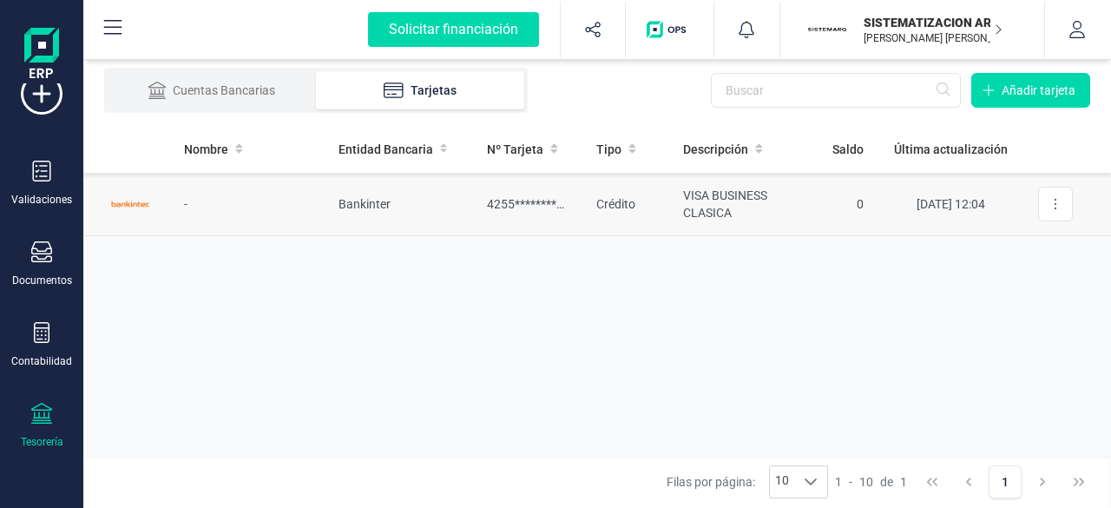
click at [390, 221] on td "Bankinter" at bounding box center [398, 204] width 149 height 63
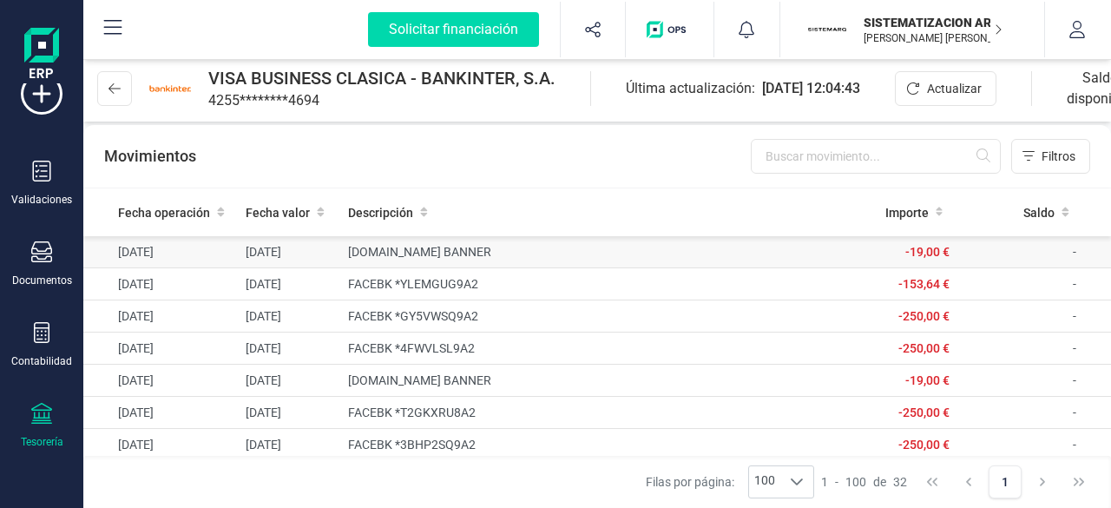
click at [534, 260] on td "[DOMAIN_NAME] BANNER" at bounding box center [572, 252] width 462 height 32
click at [730, 310] on td "FACEBK *GY5VWSQ9A2" at bounding box center [572, 316] width 462 height 32
click at [370, 290] on td "FACEBK *YLEMGUG9A2" at bounding box center [572, 284] width 462 height 32
drag, startPoint x: 370, startPoint y: 290, endPoint x: 711, endPoint y: 376, distance: 352.5
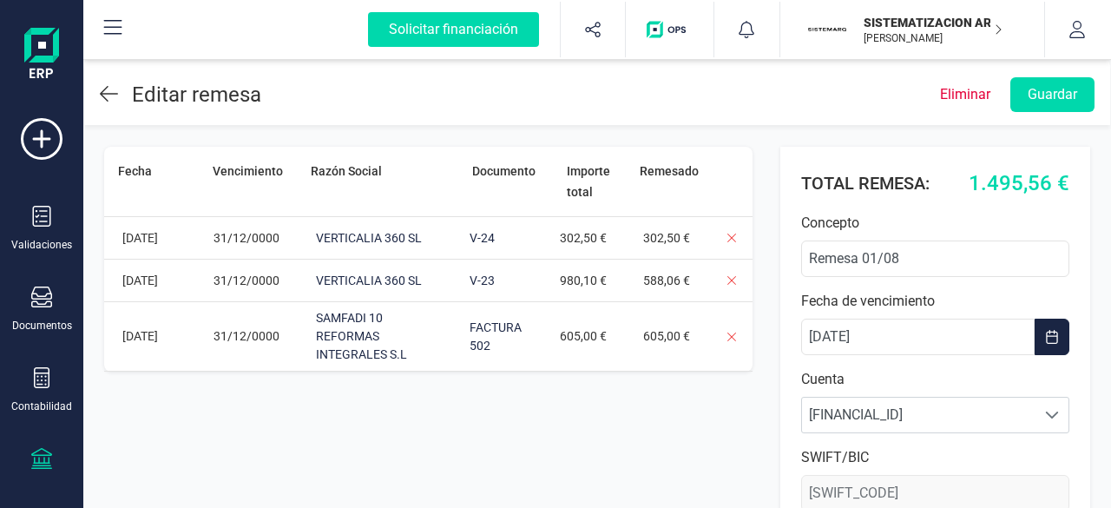
scroll to position [354, 0]
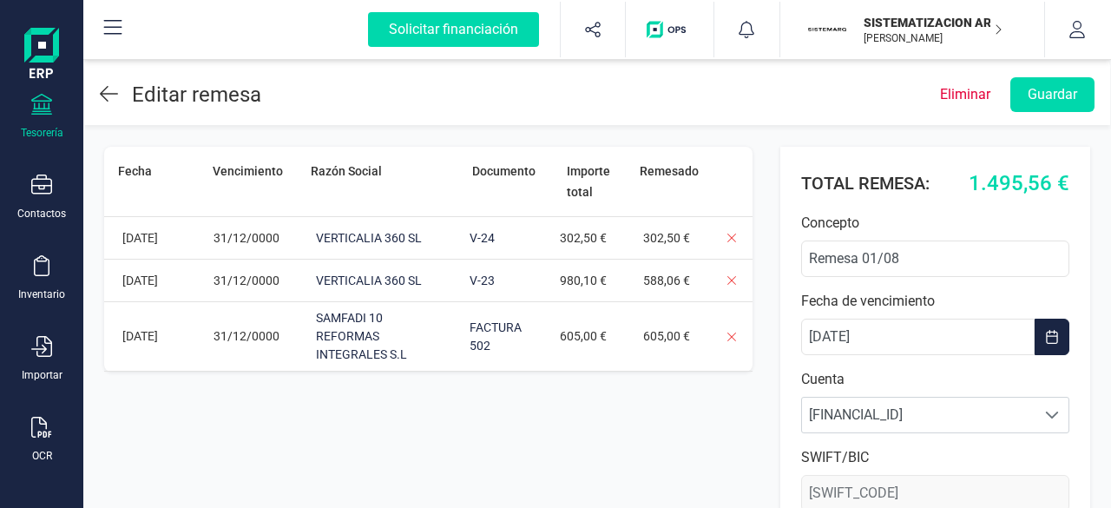
click at [16, 416] on div "OCR" at bounding box center [41, 439] width 69 height 46
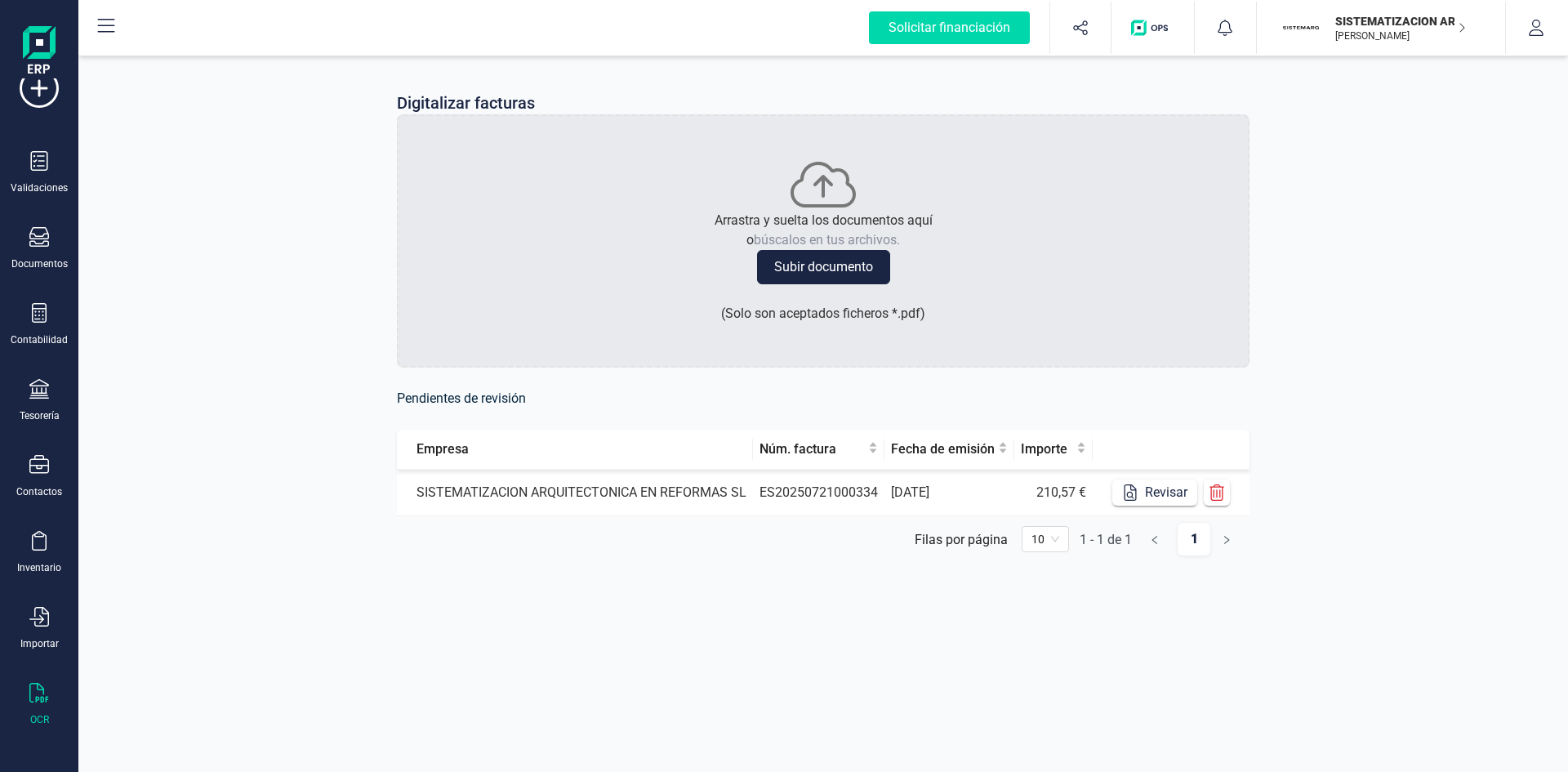
scroll to position [42, 0]
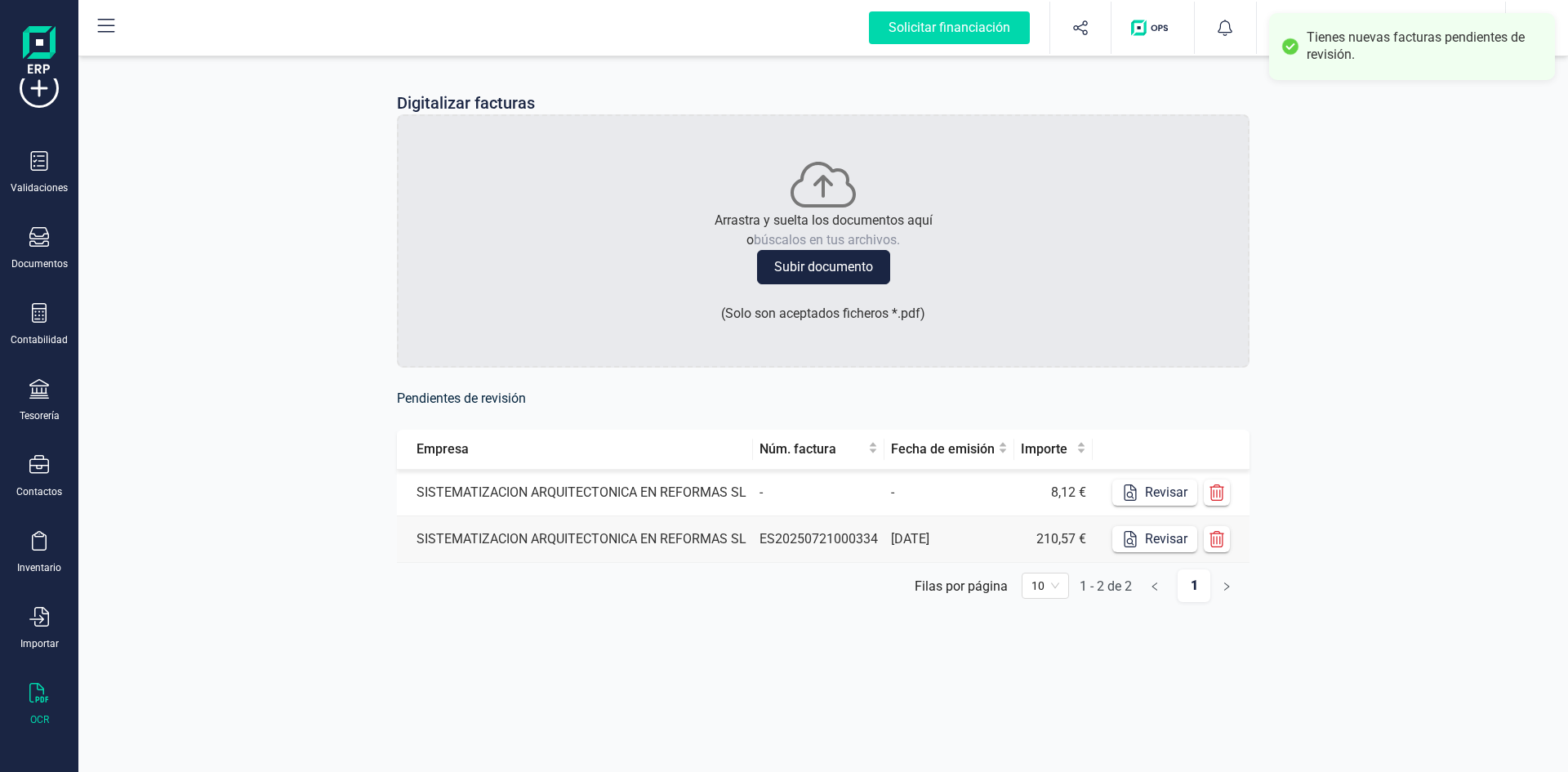
click at [801, 477] on td "-" at bounding box center [819, 492] width 132 height 46
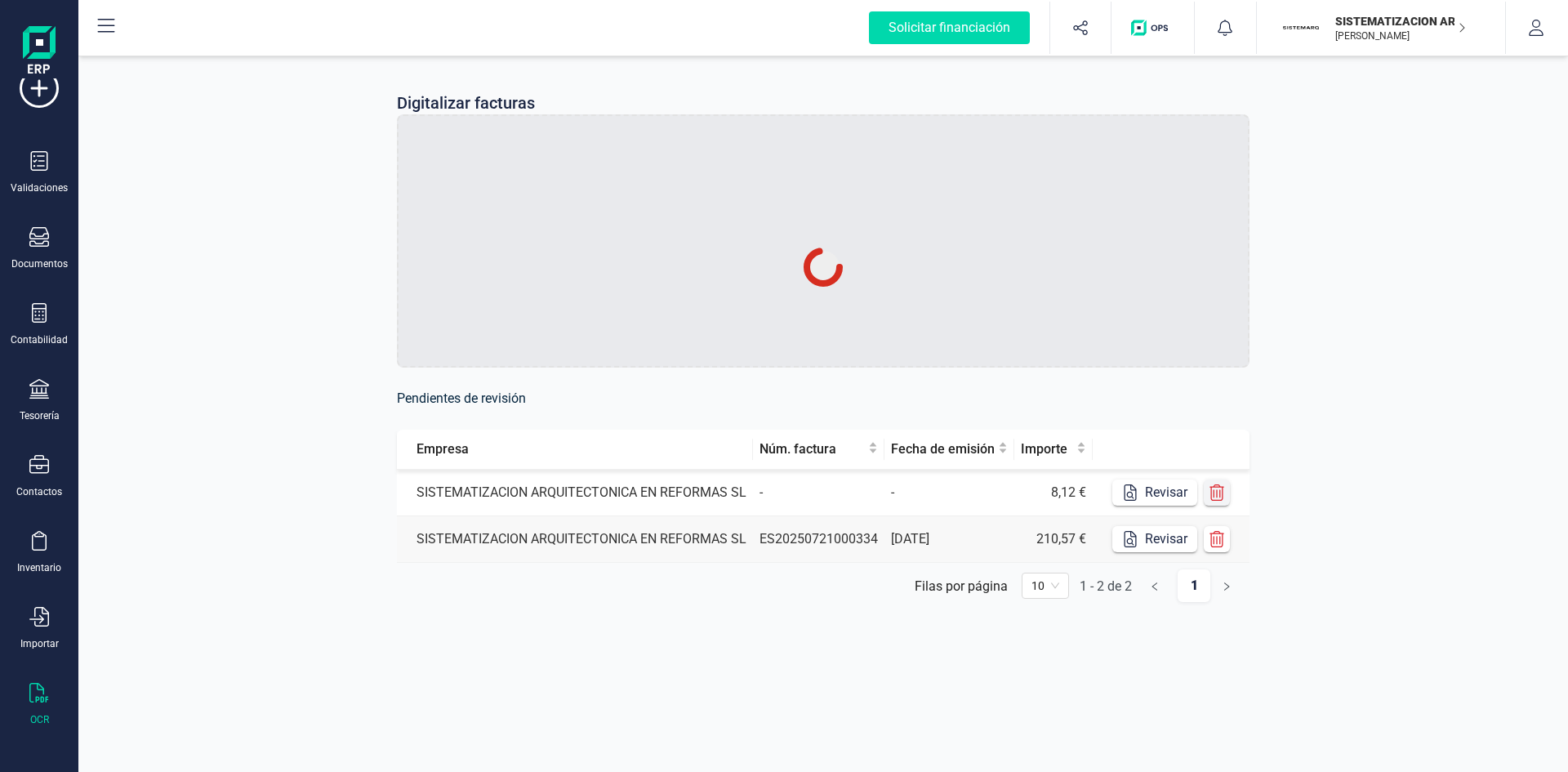
click at [1045, 477] on icon "button" at bounding box center [1217, 492] width 15 height 16
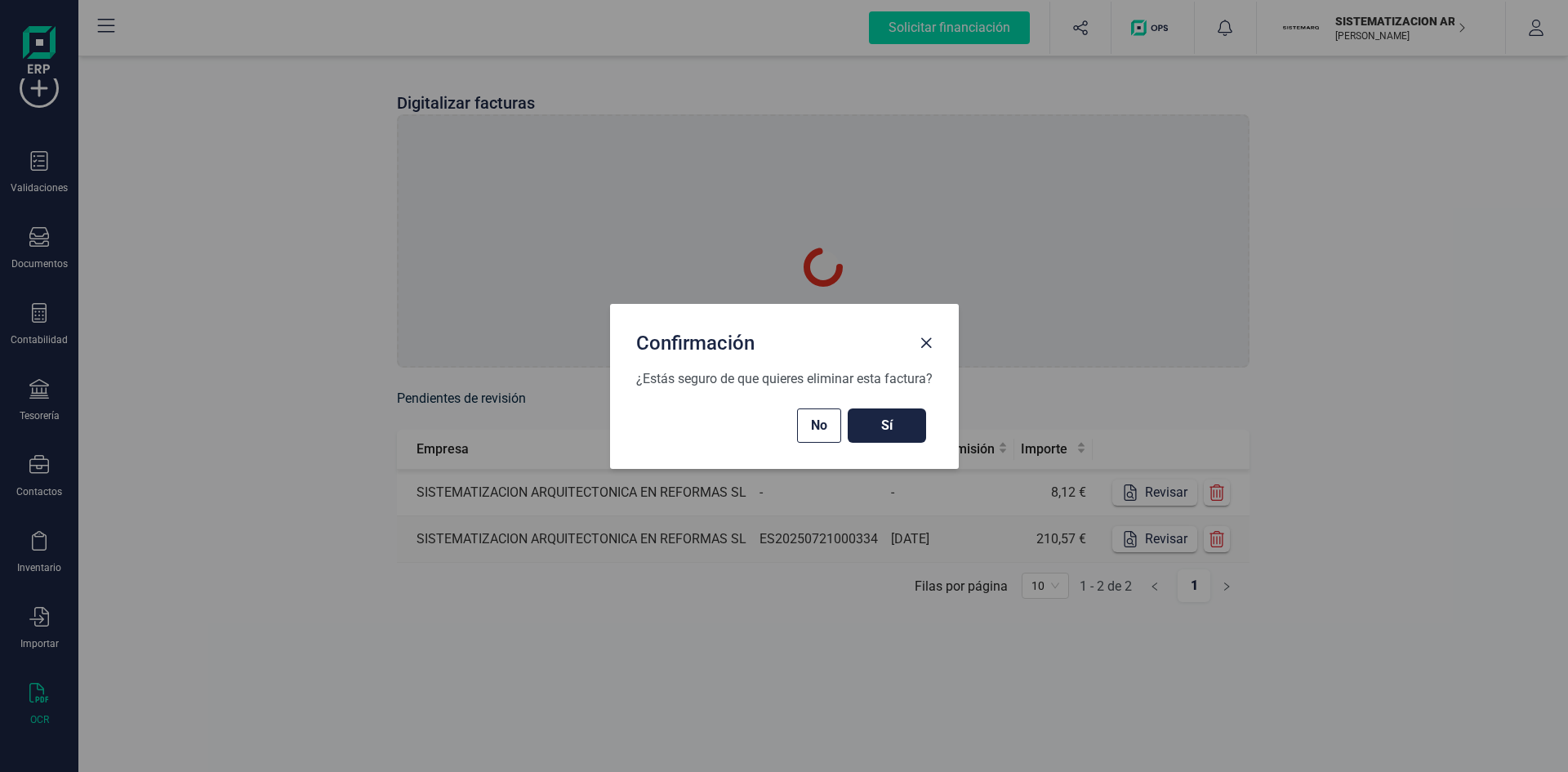
click at [910, 426] on span "Sí" at bounding box center [887, 426] width 46 height 20
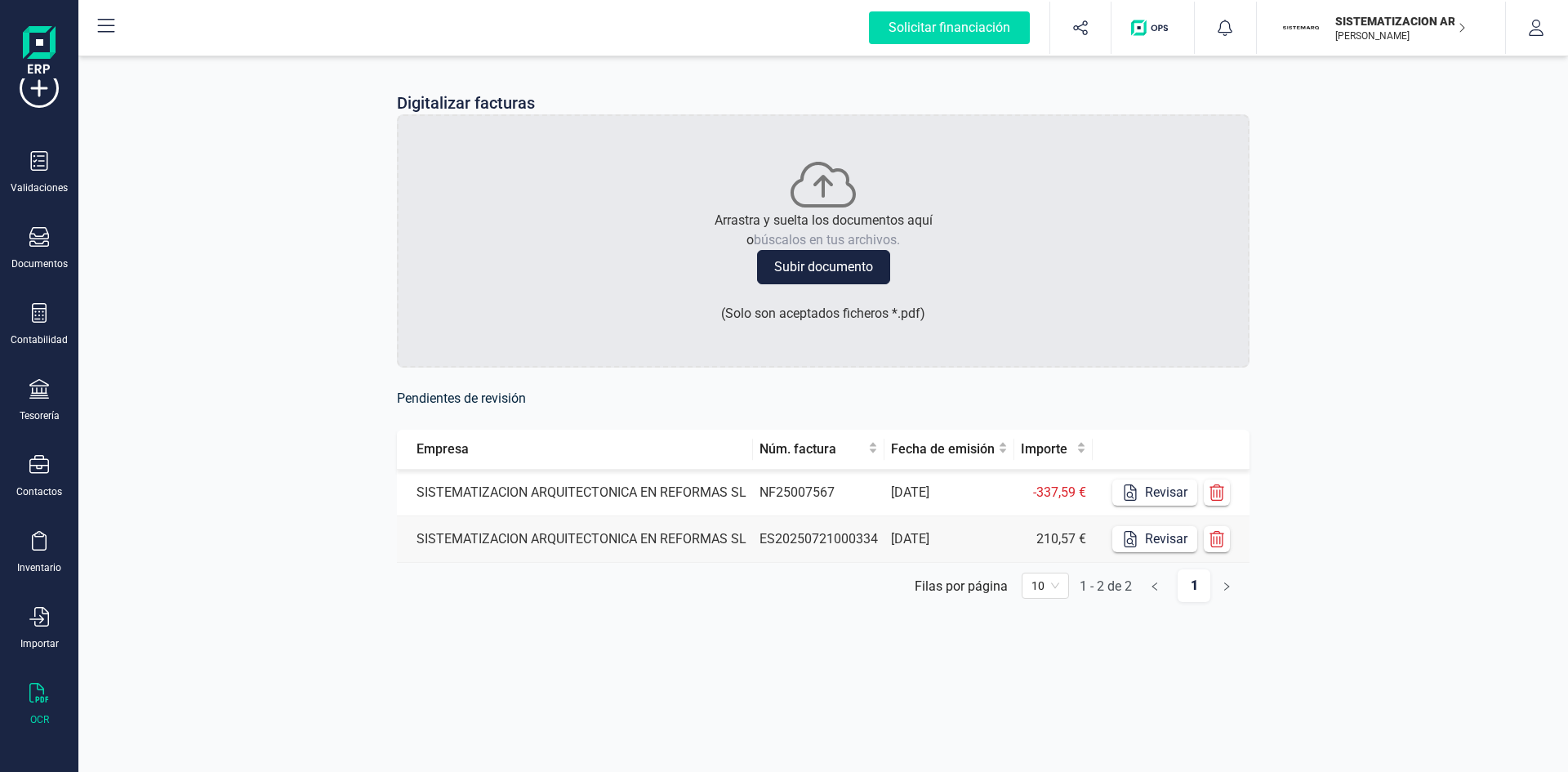
click at [875, 477] on td "NF25007567" at bounding box center [819, 492] width 132 height 46
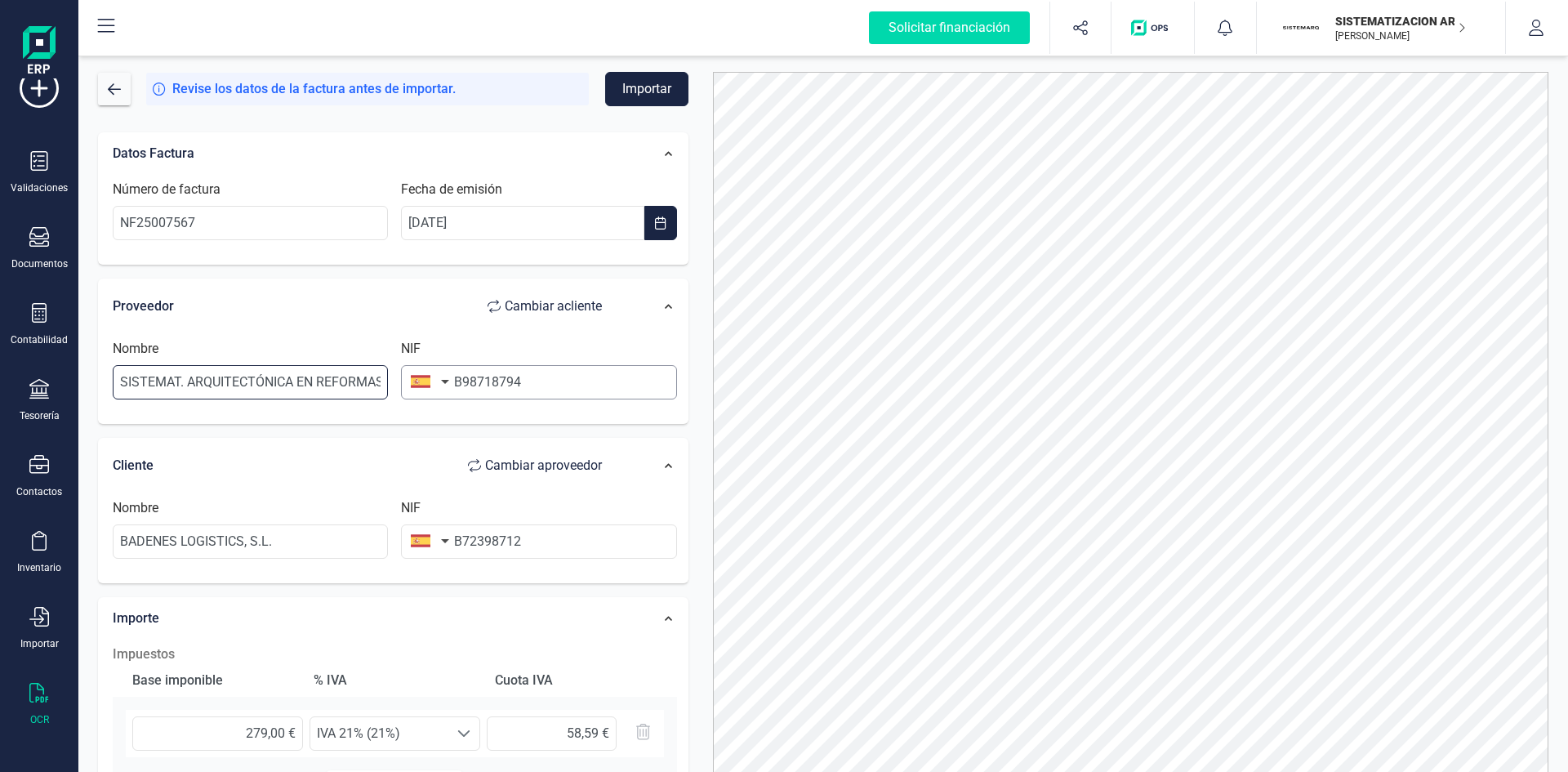
scroll to position [0, 22]
drag, startPoint x: 114, startPoint y: 384, endPoint x: 703, endPoint y: 379, distance: 589.0
click at [232, 248] on div "Datos Factura Número de factura NF25007567 Fecha de emisión 11/08/2025 Proveedo…" at bounding box center [392, 603] width 590 height 941
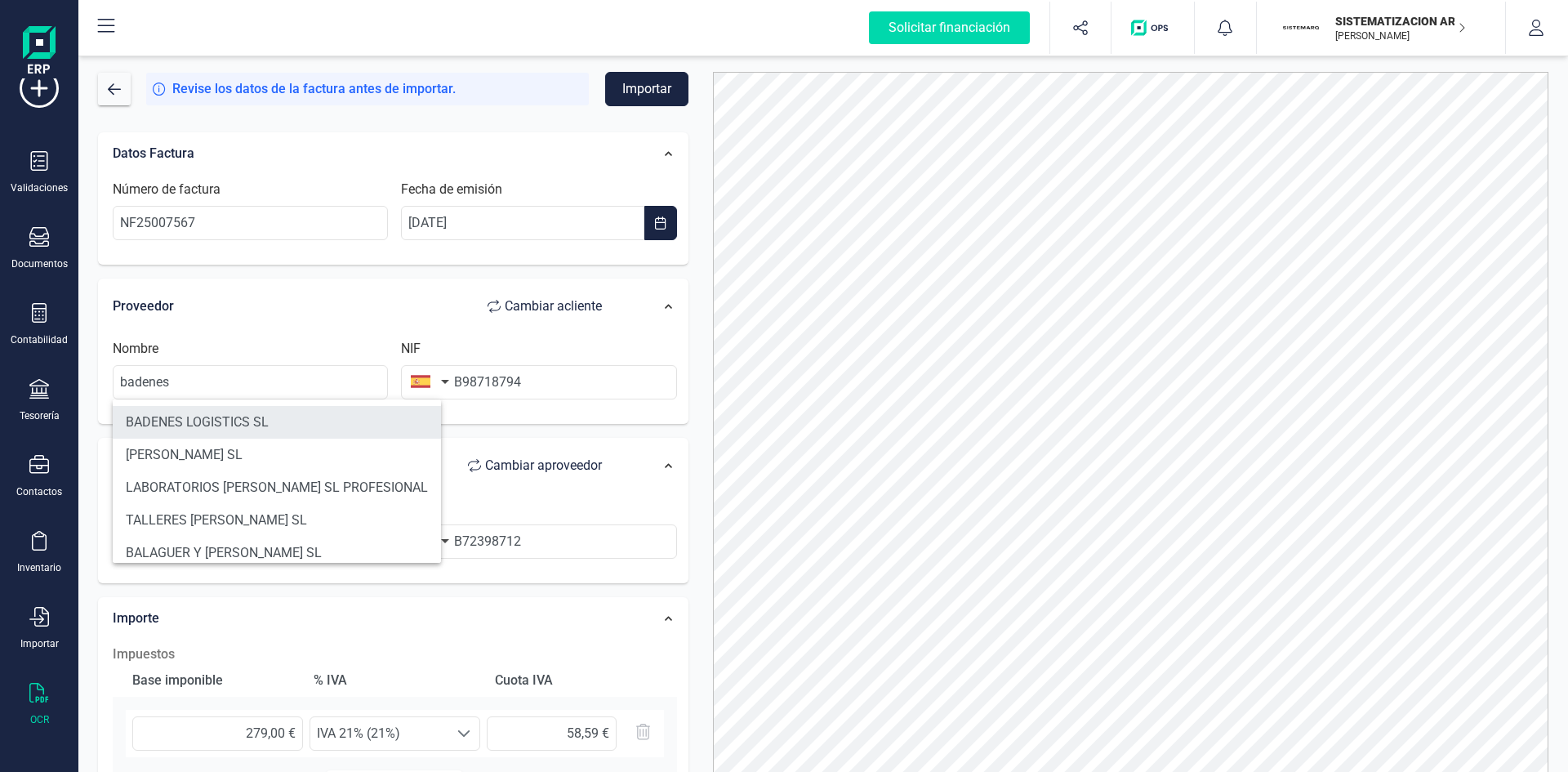
click at [330, 409] on li "BADENES LOGISTICS SL" at bounding box center [277, 422] width 328 height 33
type input "BADENES LOGISTICS SL"
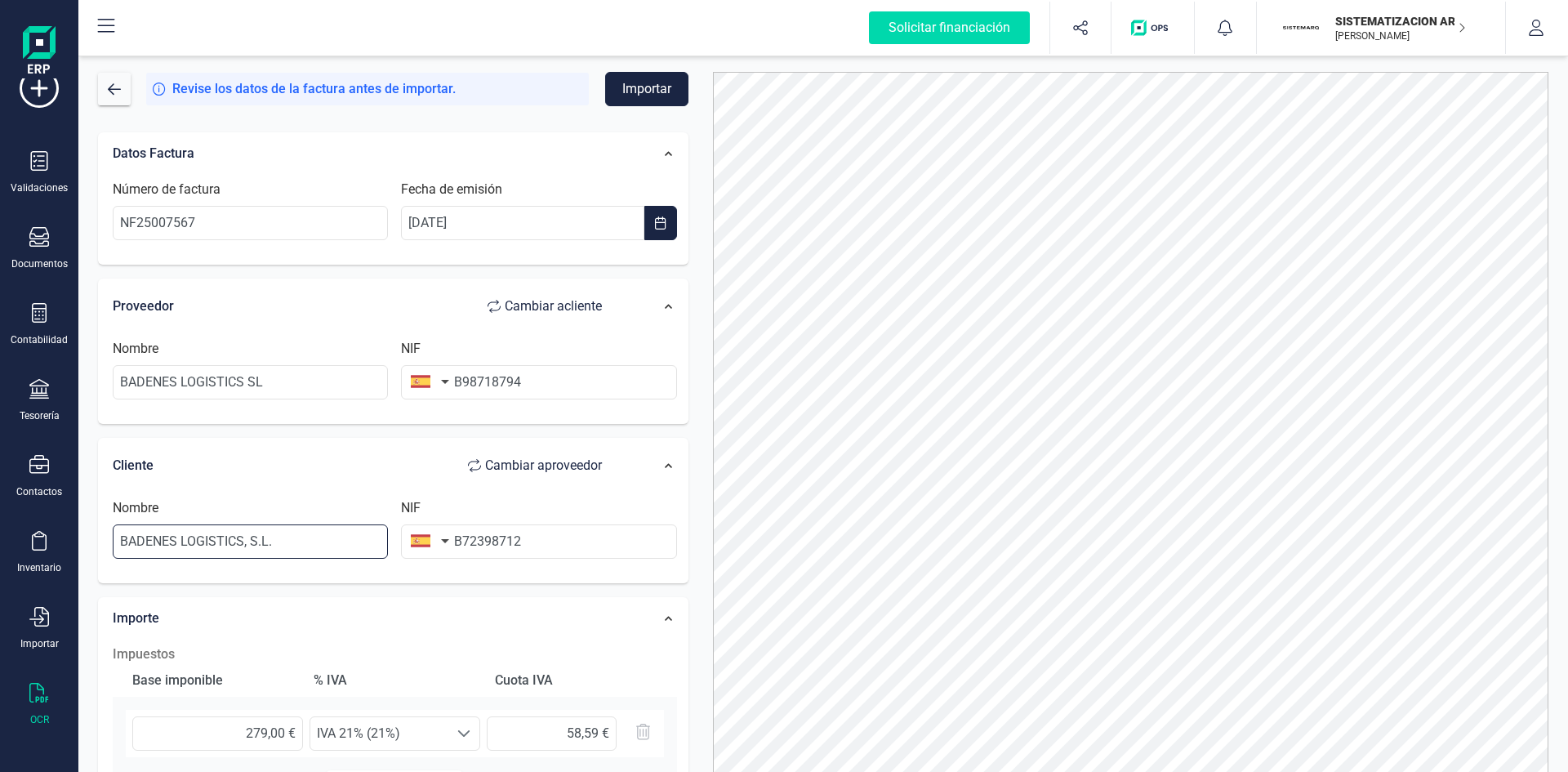
click at [316, 477] on input "BADENES LOGISTICS, S.L." at bounding box center [250, 541] width 275 height 34
type input "B"
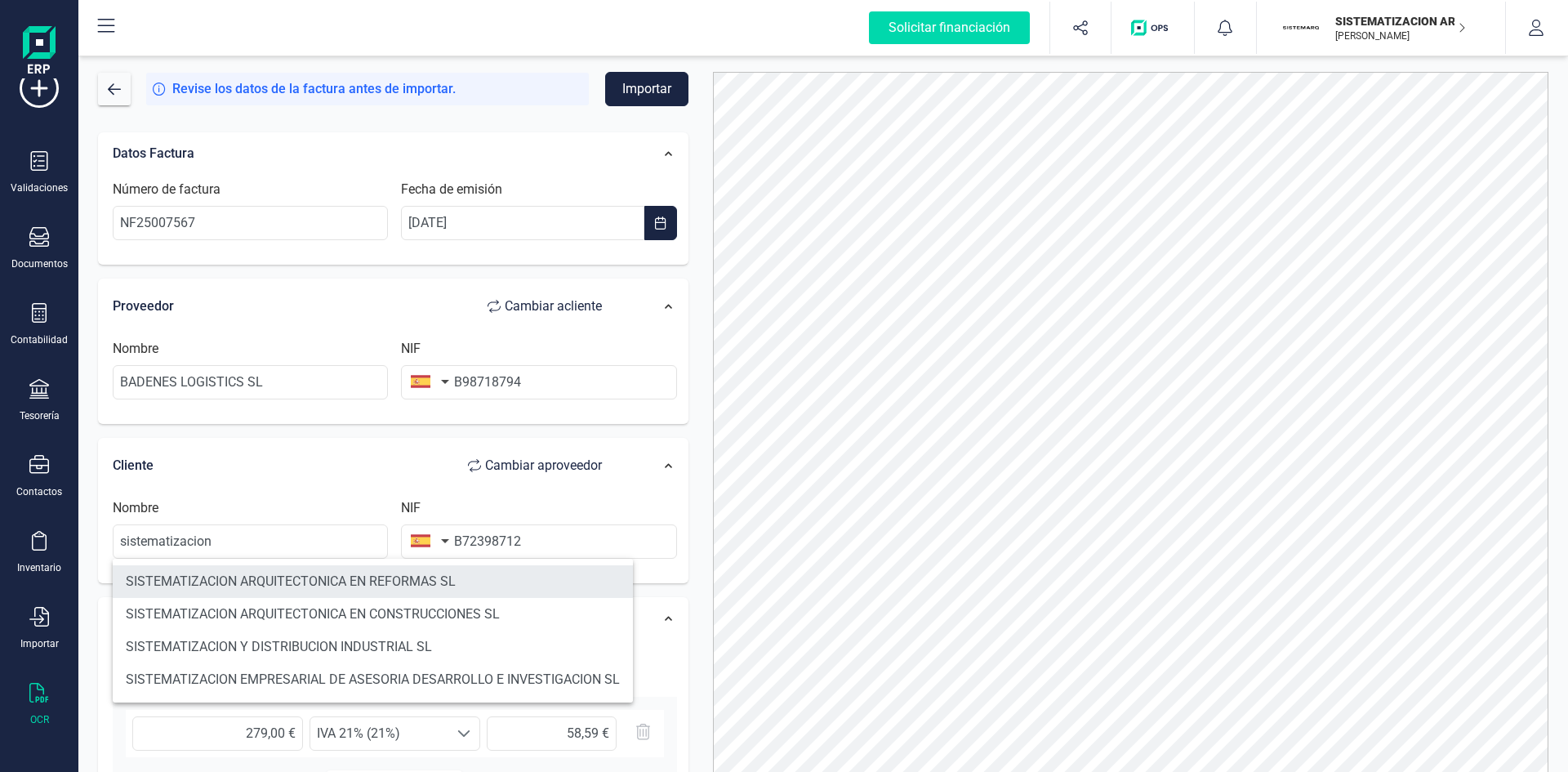
click at [361, 477] on li "SISTEMATIZACION ARQUITECTONICA EN REFORMAS SL" at bounding box center [373, 581] width 520 height 33
type input "SISTEMATIZACION ARQUITECTONICA EN REFORMAS SL"
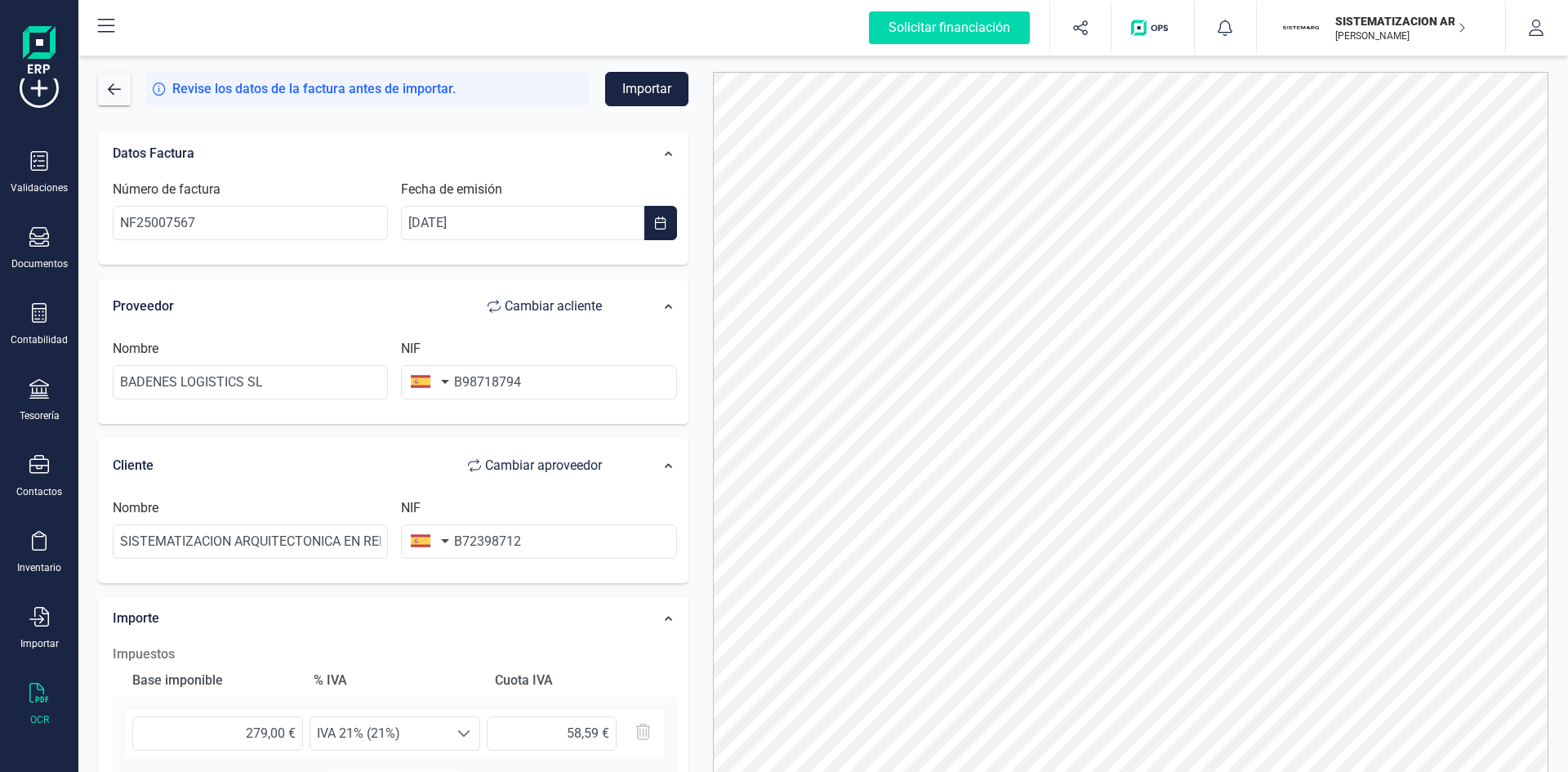
click at [651, 88] on button "Importar" at bounding box center [647, 88] width 83 height 34
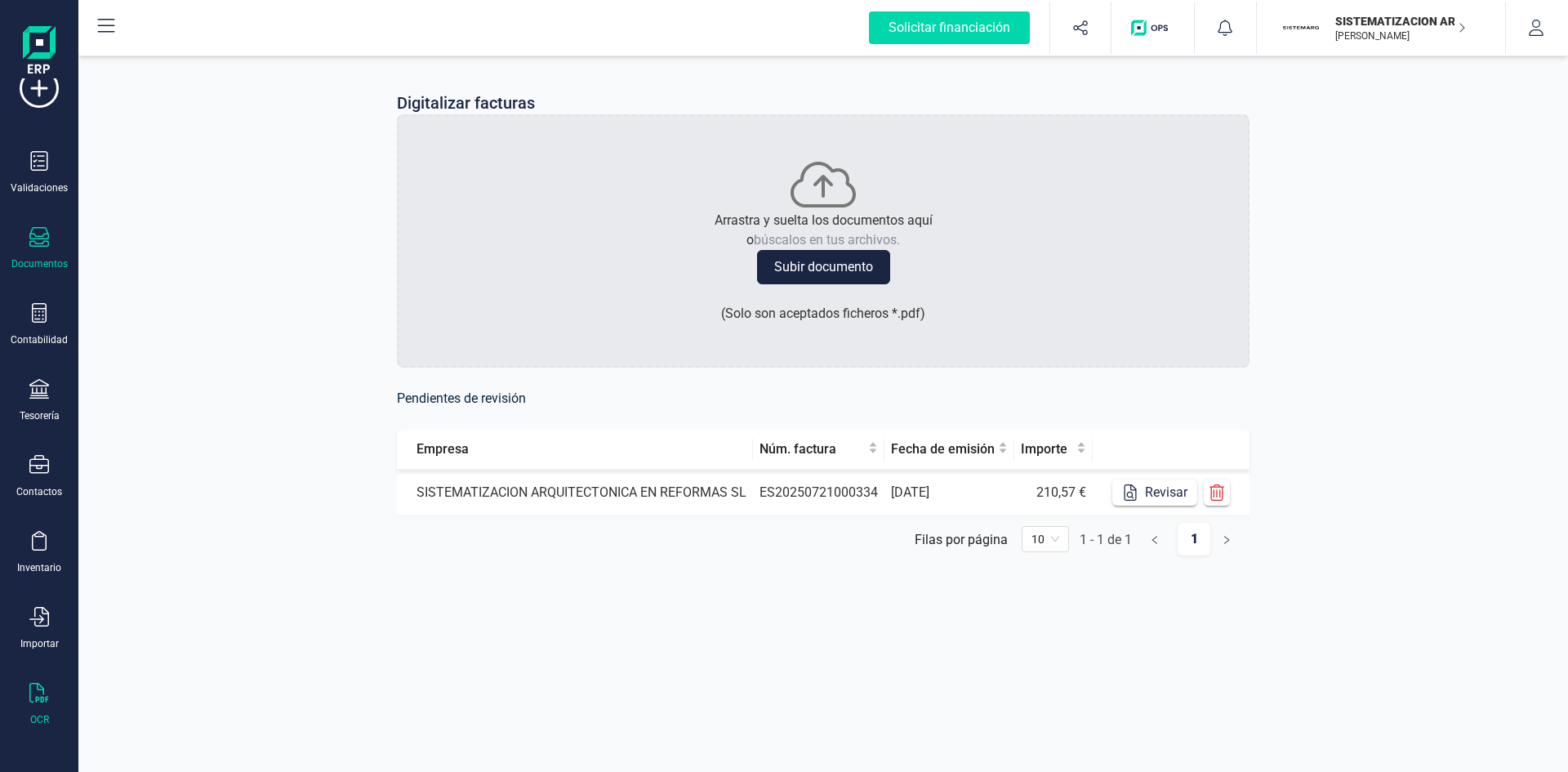
click at [35, 260] on div "Documentos" at bounding box center [40, 264] width 56 height 13
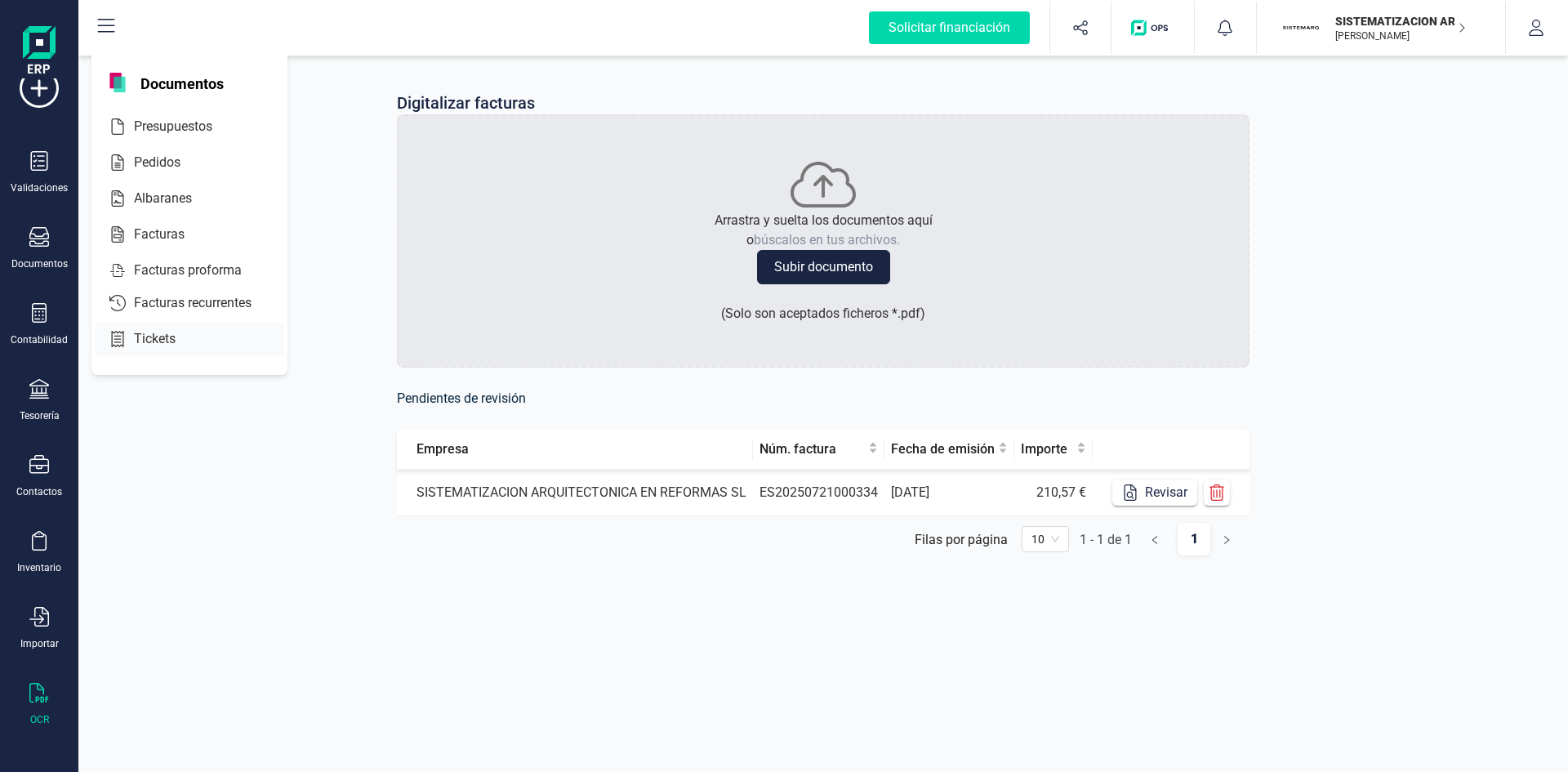
click at [156, 343] on span "Tickets" at bounding box center [166, 339] width 77 height 20
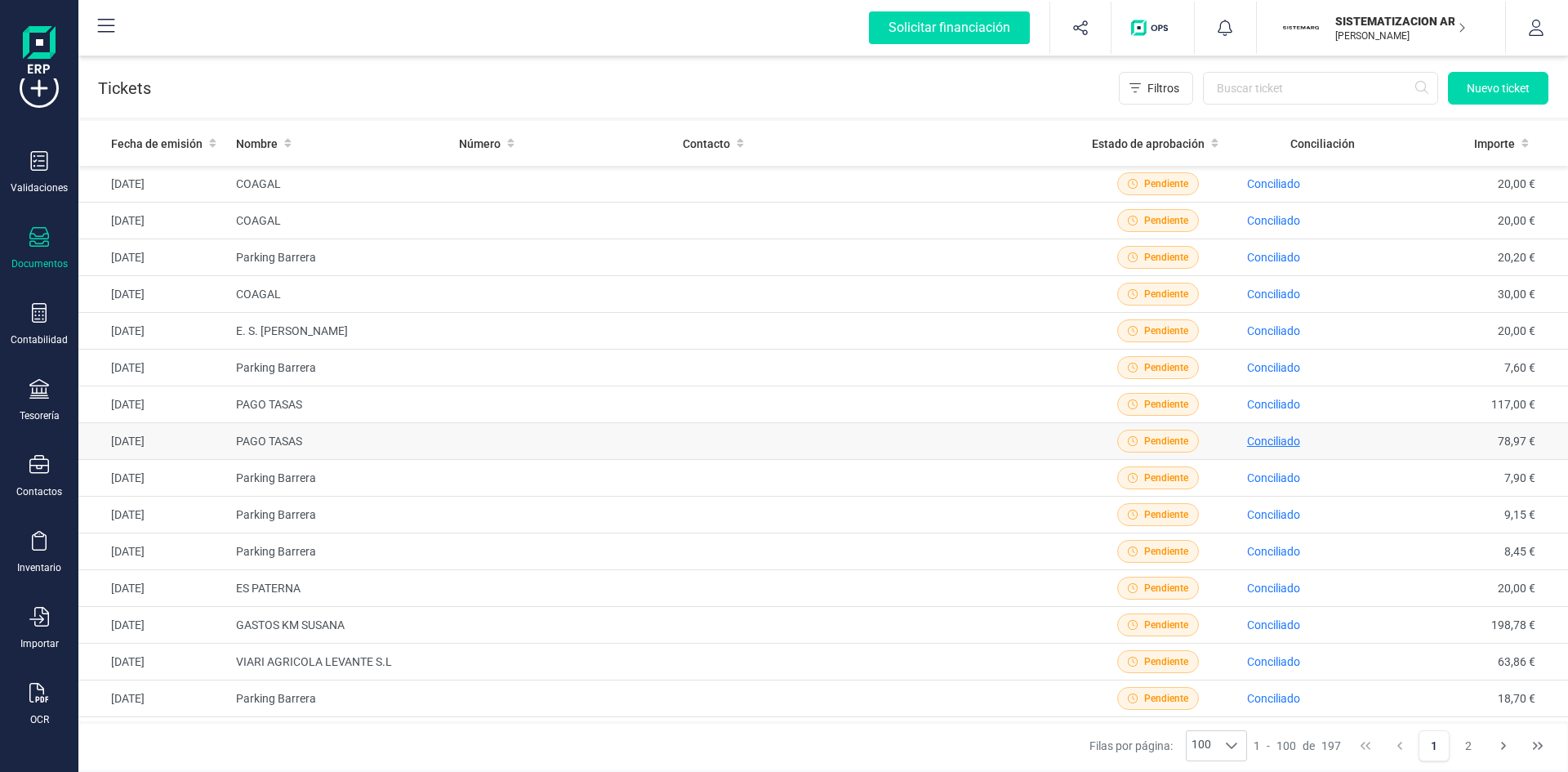
click at [1045, 442] on span "Conciliado" at bounding box center [1273, 442] width 53 height 13
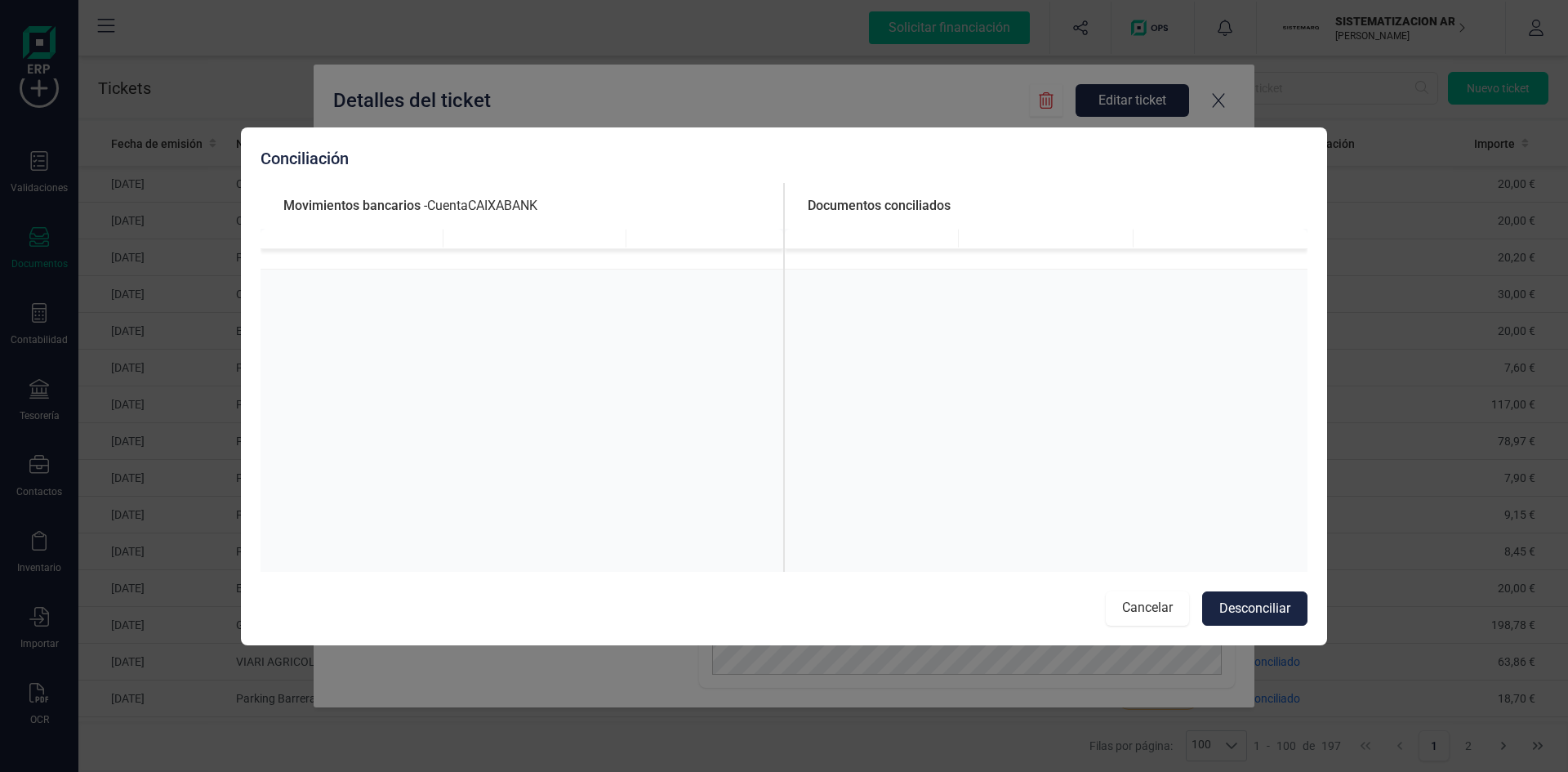
click at [1045, 477] on button "Cancelar" at bounding box center [1147, 608] width 83 height 34
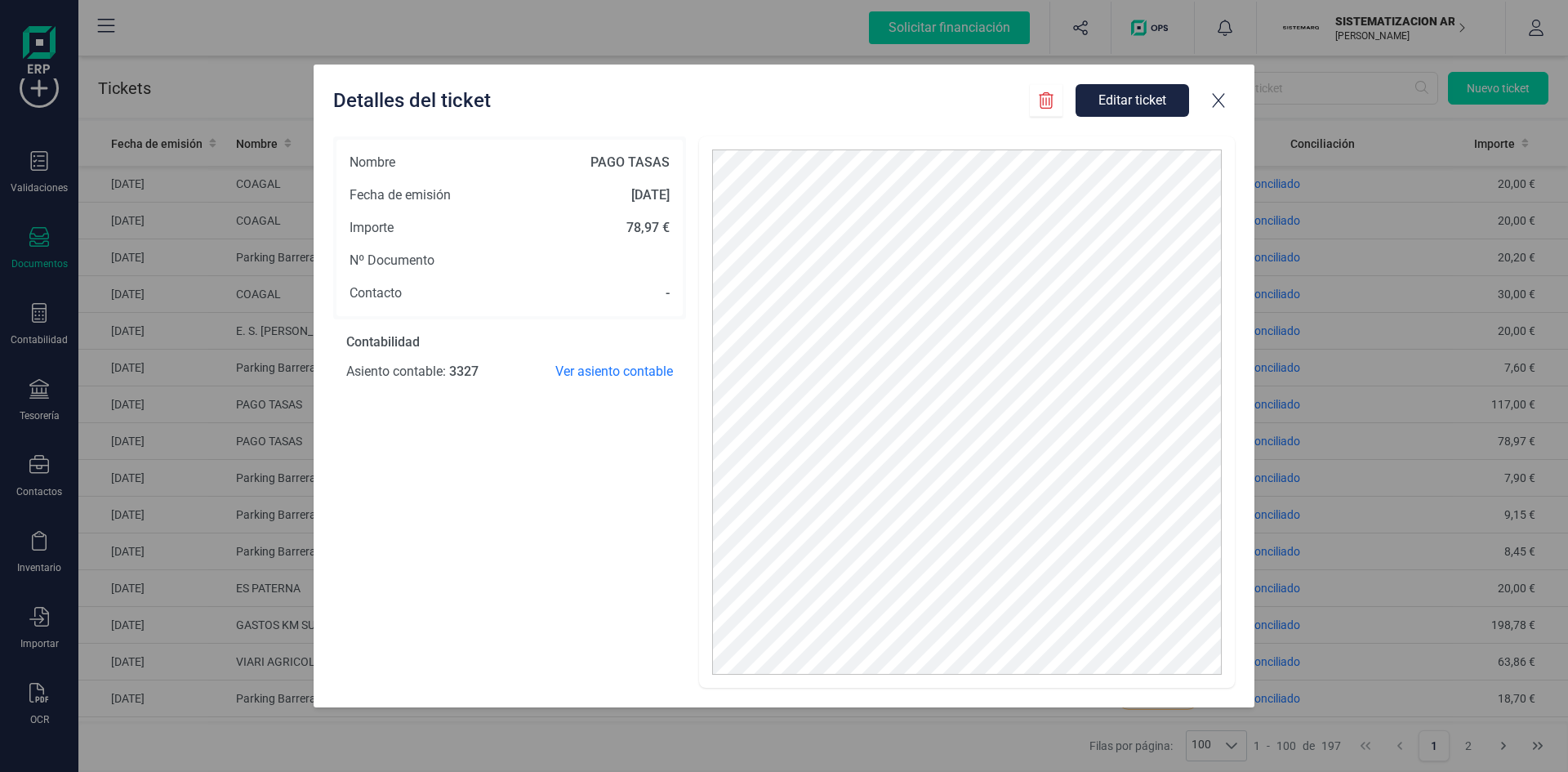
click at [1045, 84] on div at bounding box center [1218, 100] width 33 height 33
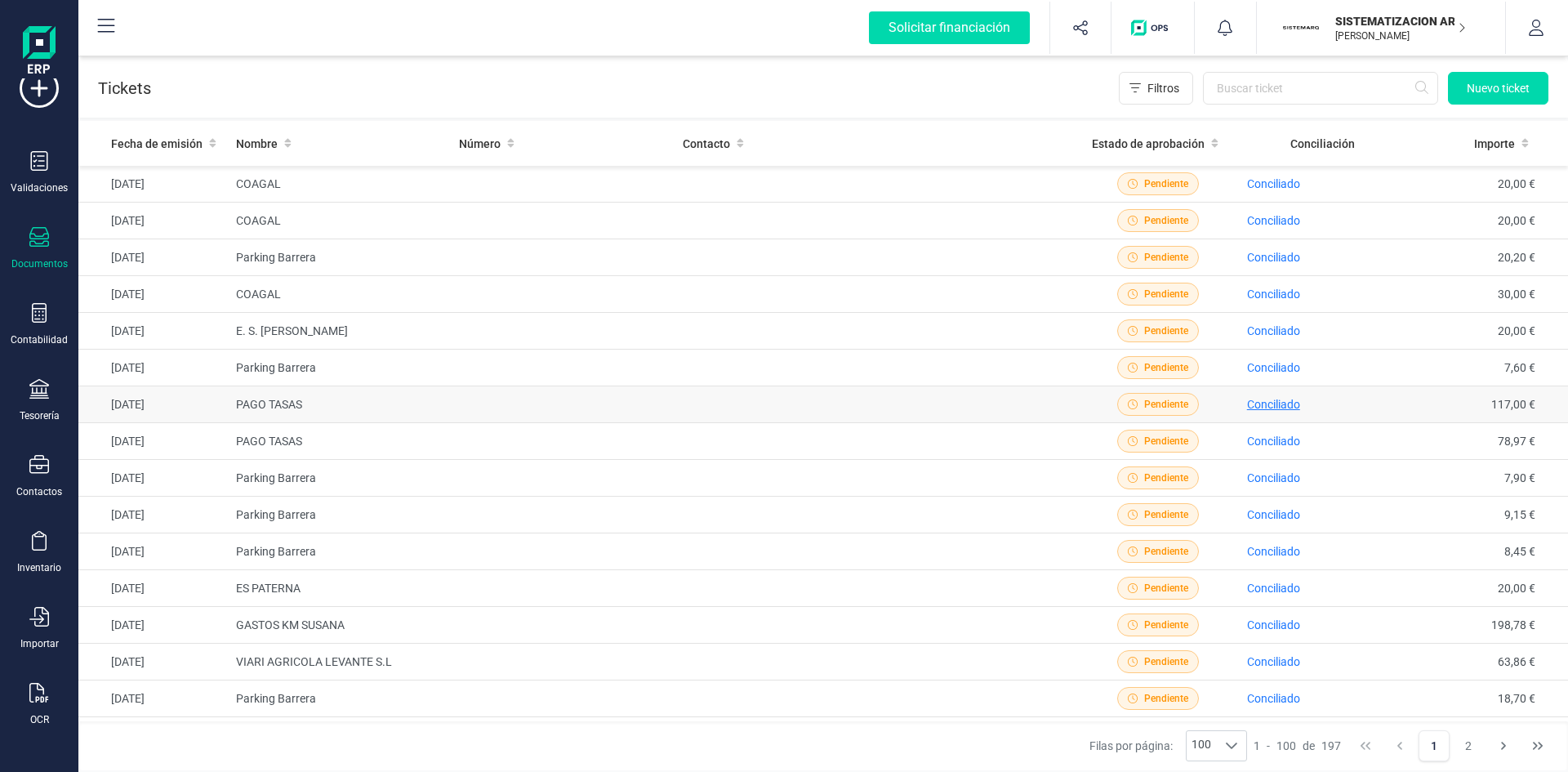
click at [1045, 401] on span "Conciliado" at bounding box center [1273, 405] width 53 height 13
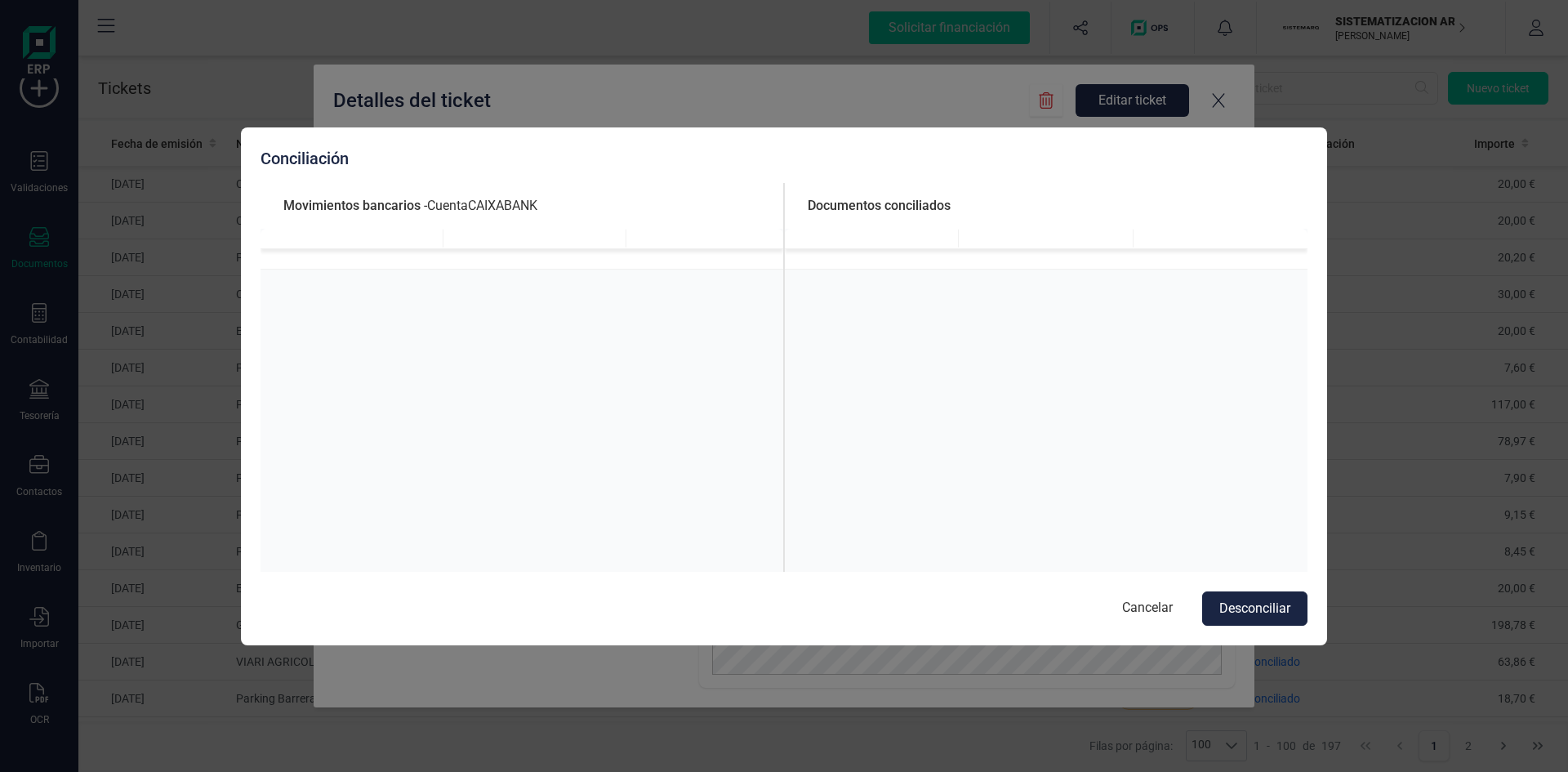
click at [1045, 113] on div "Conciliación Movimientos bancarios - Cuenta CAIXABANK Documentos conciliados Ca…" at bounding box center [784, 386] width 1568 height 772
click at [1045, 477] on button "Cancelar" at bounding box center [1147, 608] width 83 height 34
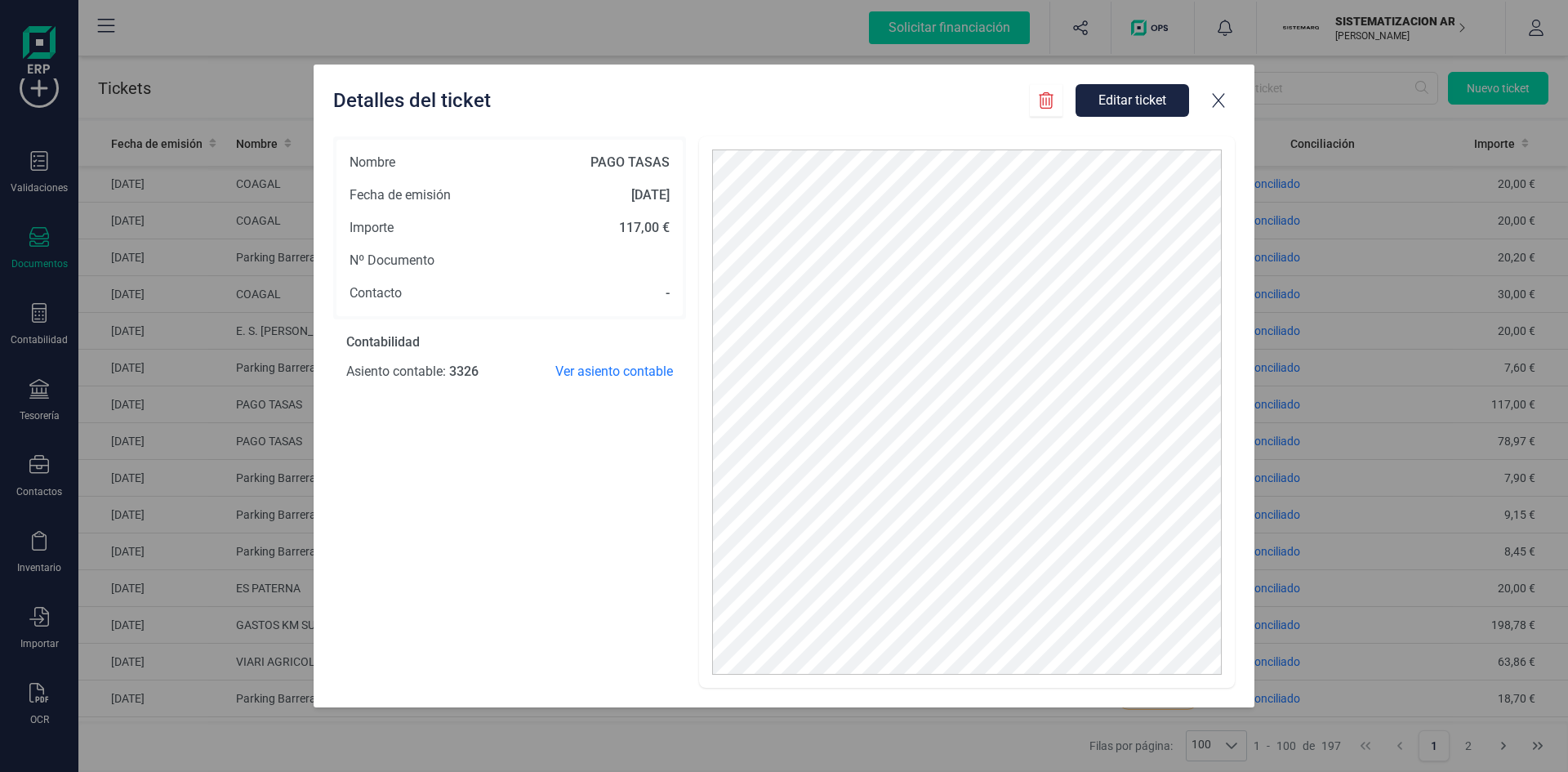
click at [1045, 99] on icon at bounding box center [1218, 100] width 16 height 16
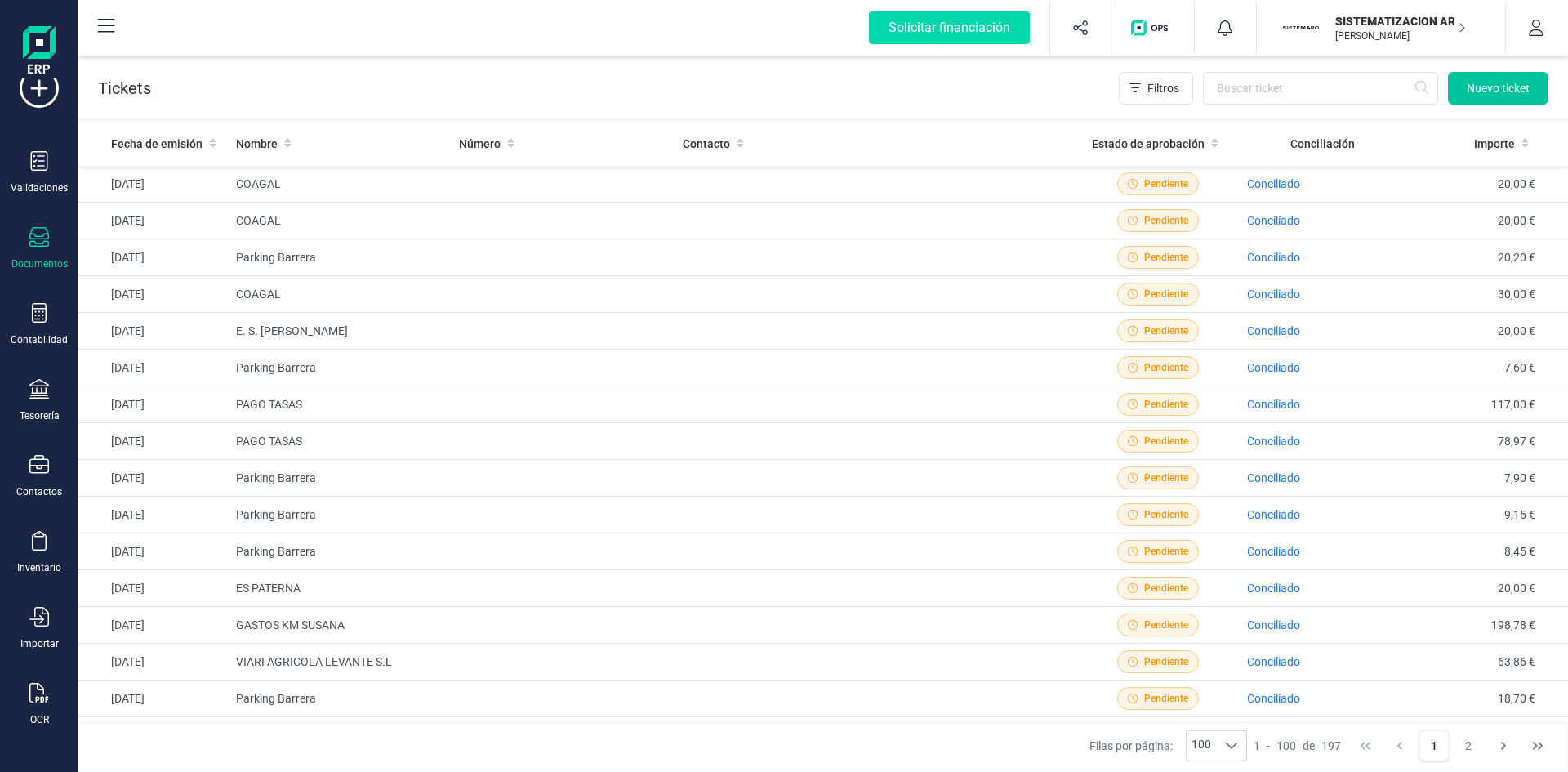
click at [1045, 79] on button "Nuevo ticket" at bounding box center [1497, 88] width 101 height 33
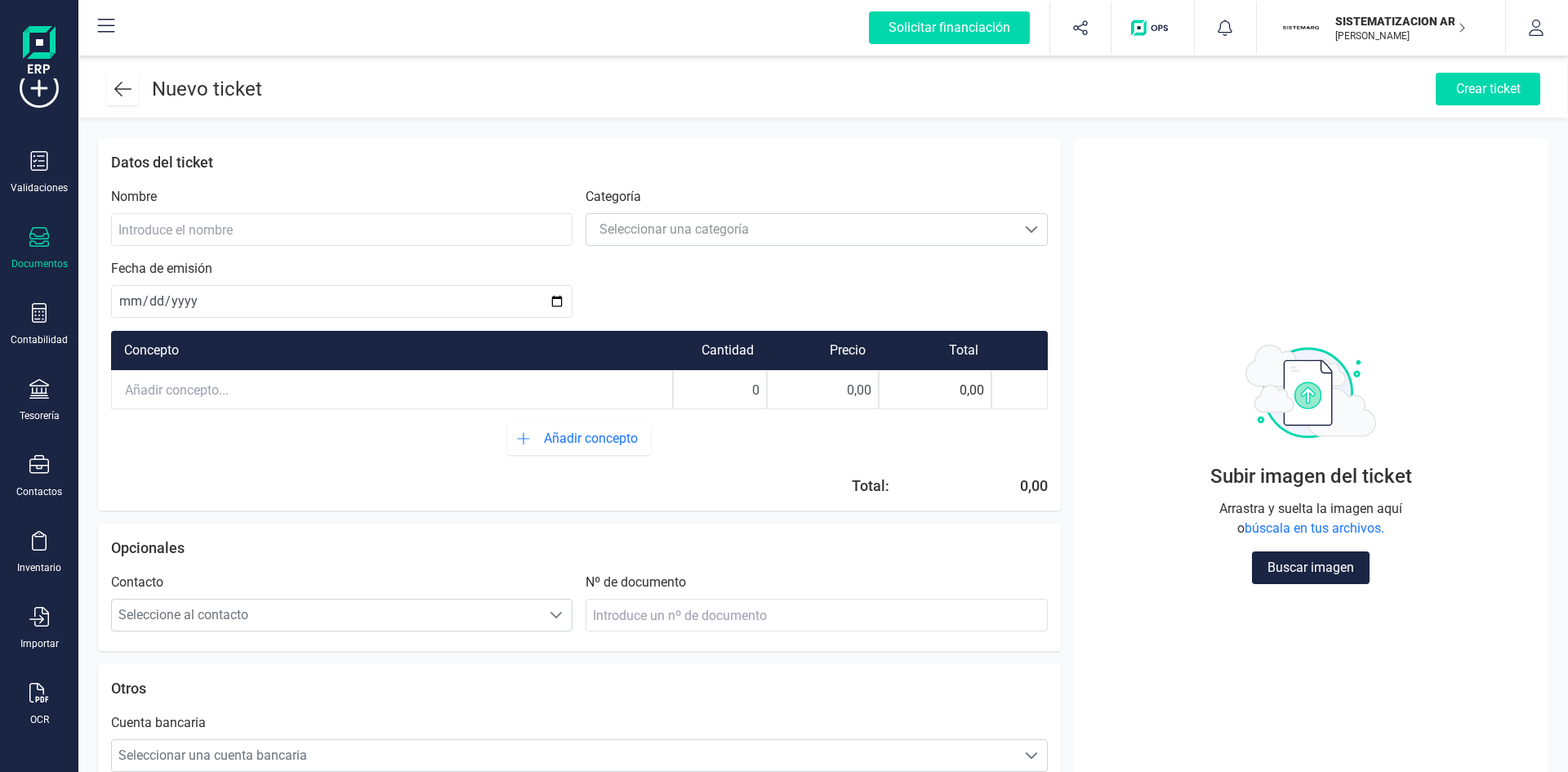
click at [1045, 477] on div "Buscar imagen" at bounding box center [1310, 568] width 118 height 33
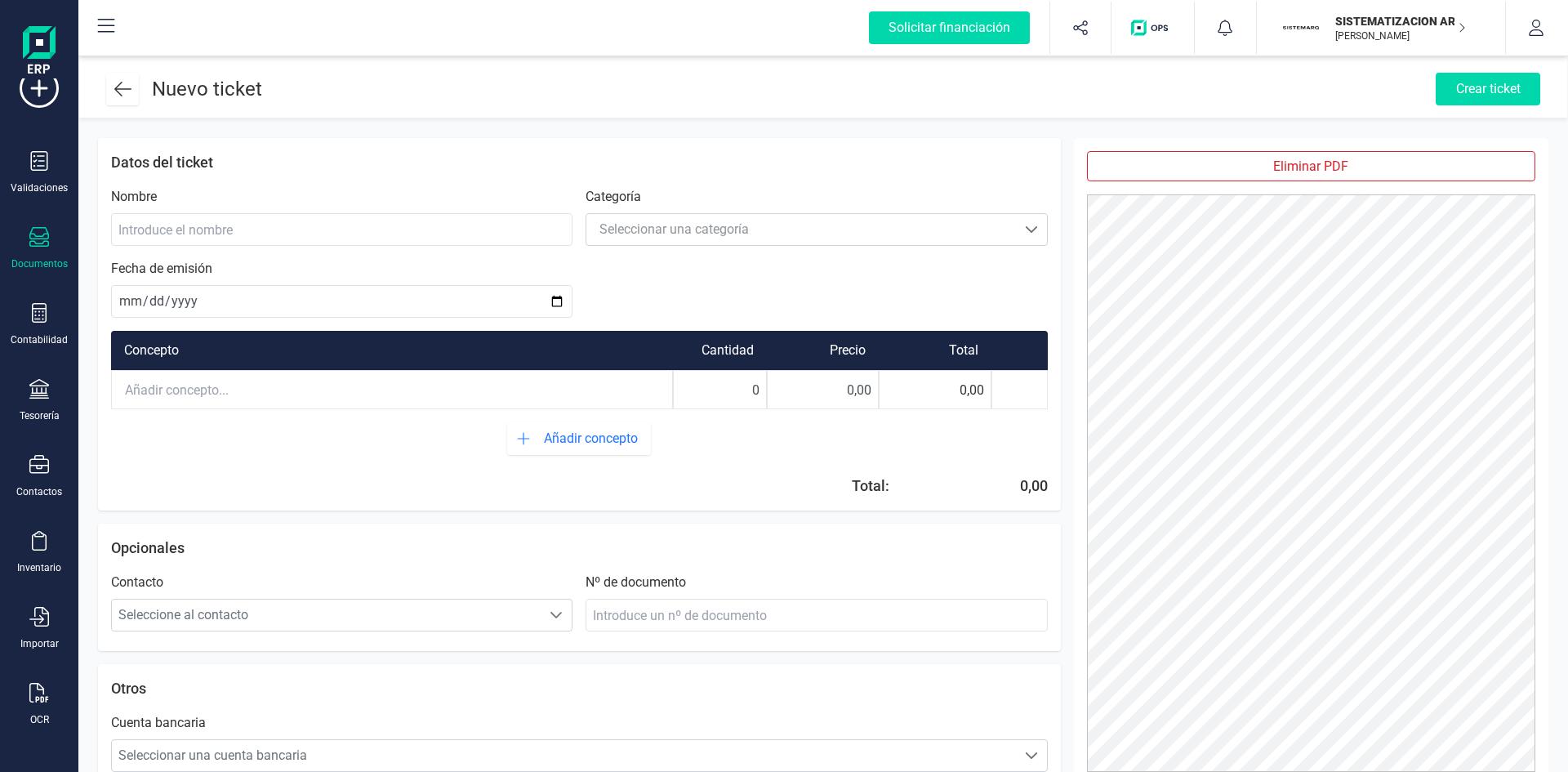
click at [319, 213] on div "Nombre" at bounding box center [342, 217] width 461 height 58
click at [267, 228] on input at bounding box center [342, 229] width 461 height 33
click at [343, 225] on input at bounding box center [342, 229] width 461 height 33
type input "Pago Tasa Contenedor"
click at [402, 384] on input "text" at bounding box center [392, 390] width 560 height 36
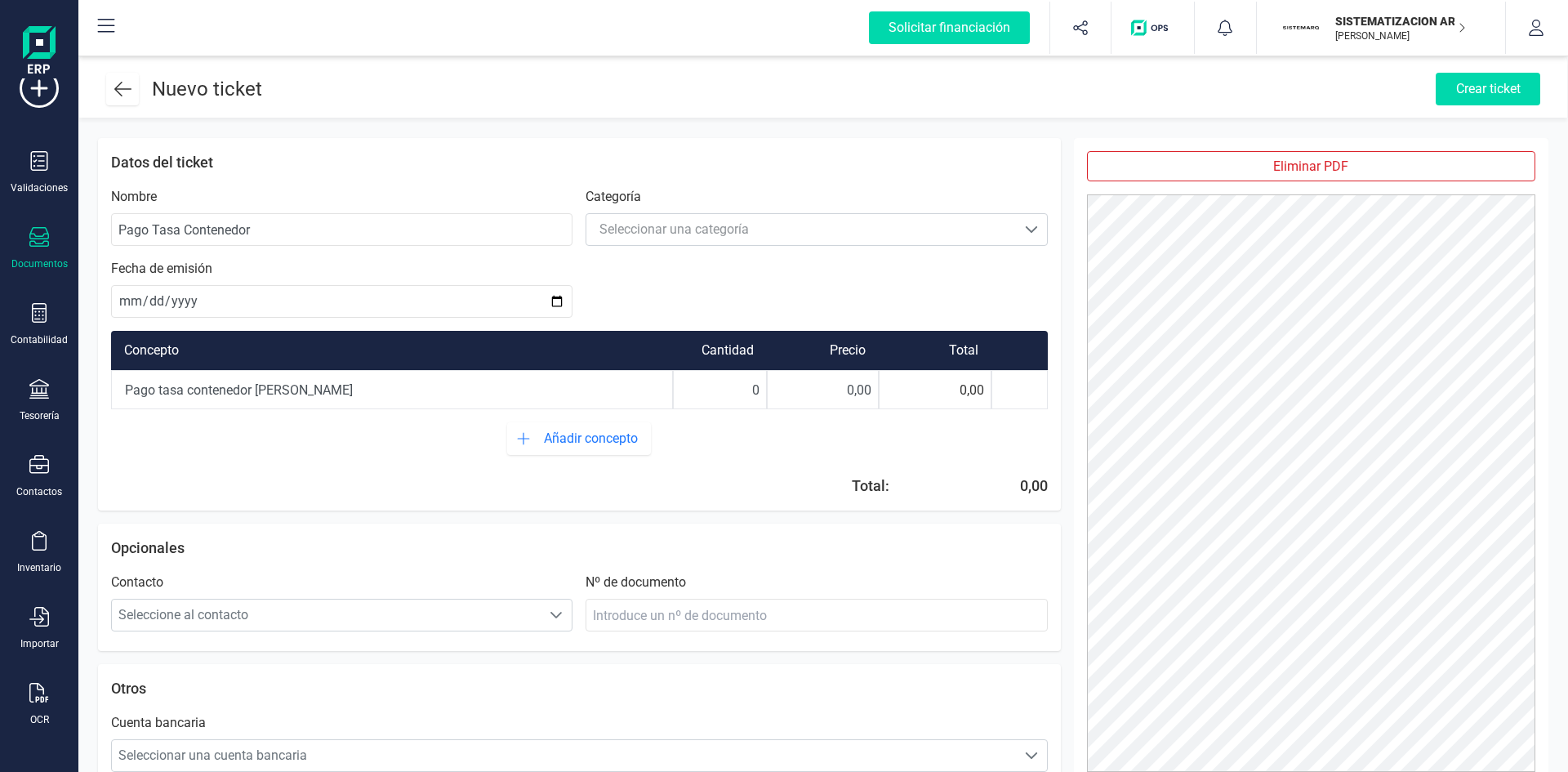
drag, startPoint x: 748, startPoint y: 394, endPoint x: 762, endPoint y: 391, distance: 14.3
click at [762, 391] on input "0" at bounding box center [720, 390] width 92 height 36
type input "1"
drag, startPoint x: 811, startPoint y: 386, endPoint x: 998, endPoint y: 354, distance: 189.7
click at [998, 354] on div "Concepto Cantidad Precio Total Pago tasa contenedor Sergio Aja 1 0,00 0,00" at bounding box center [579, 369] width 936 height 78
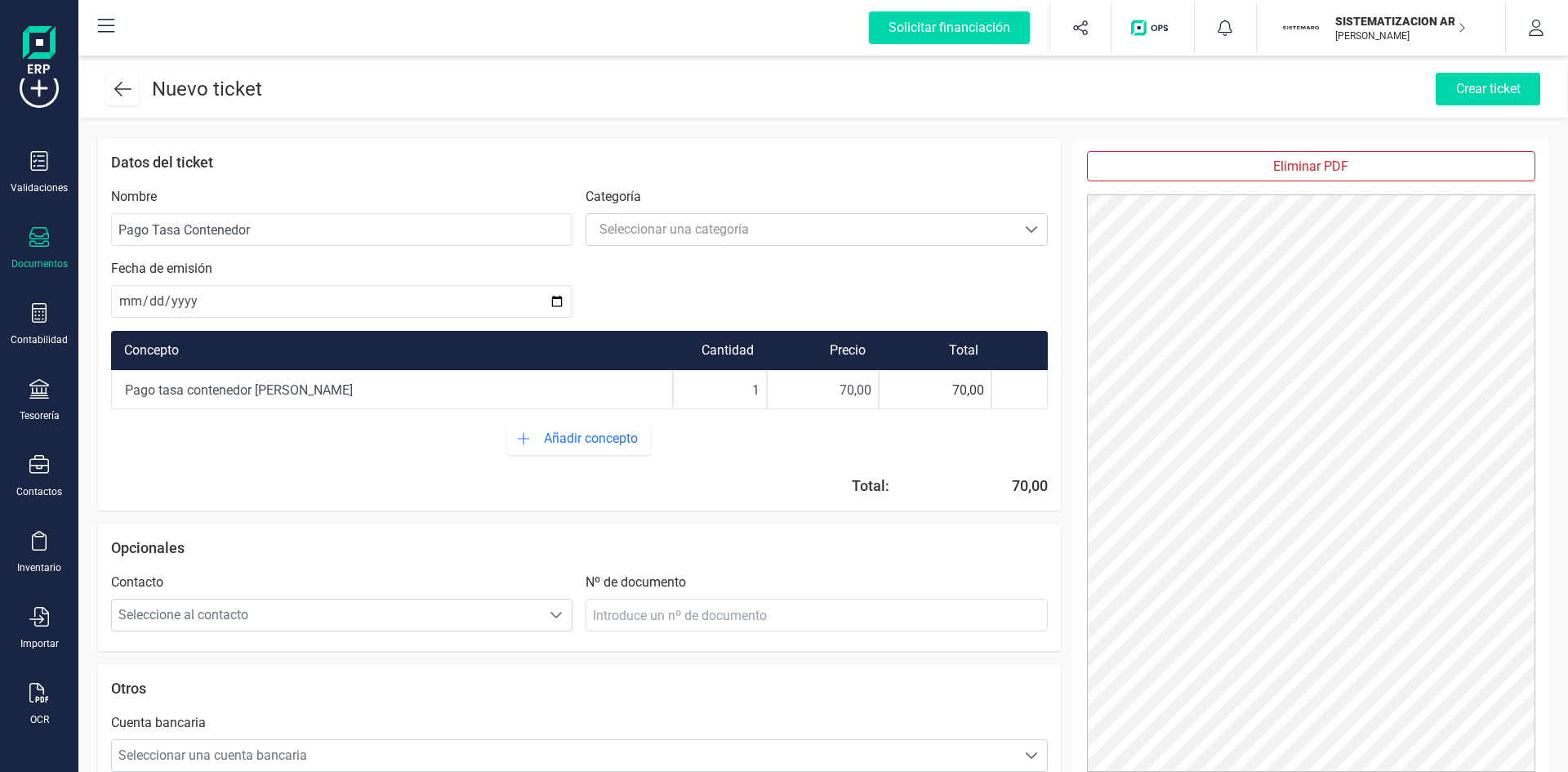
type input "70,20"
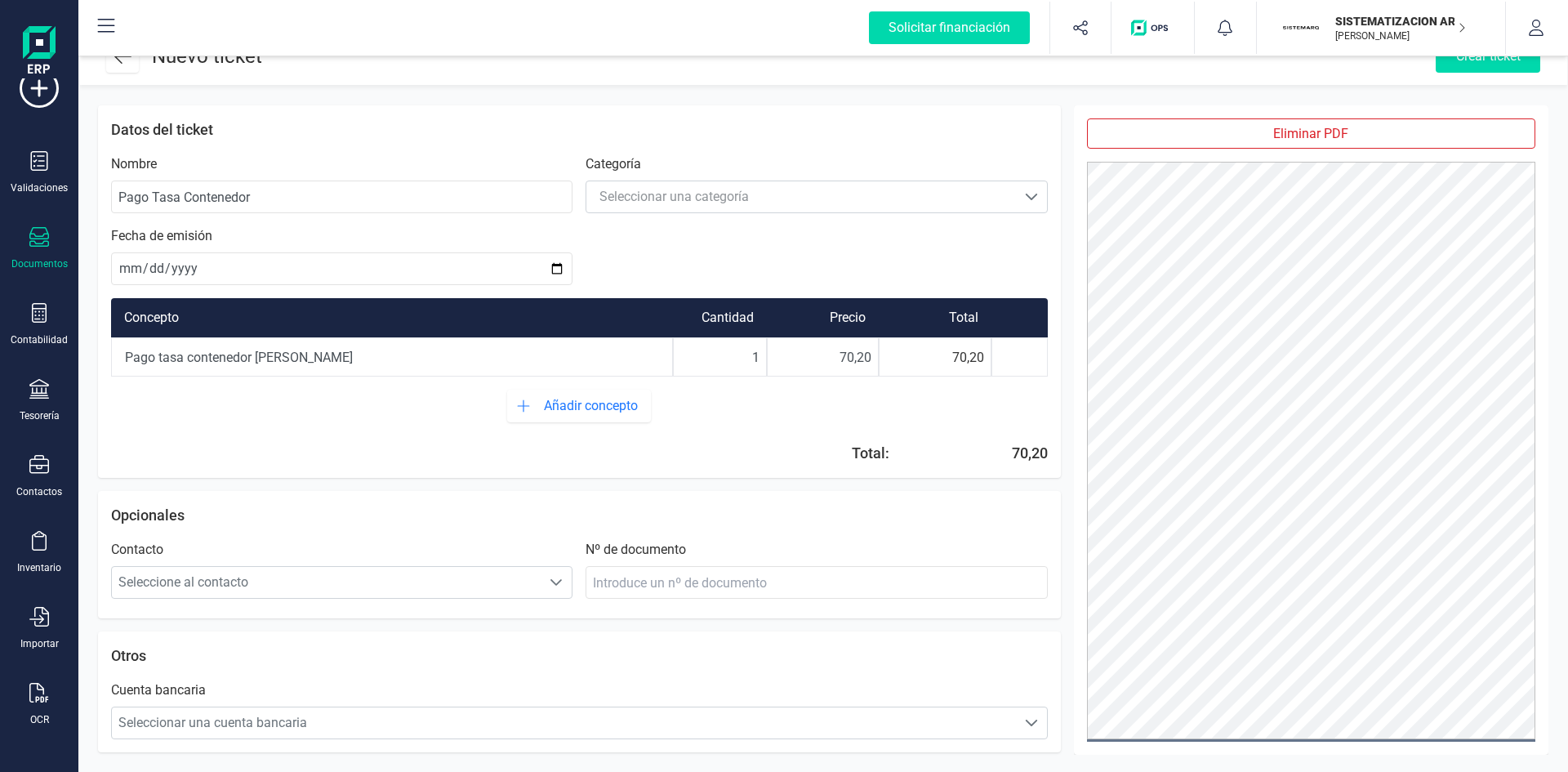
scroll to position [33, 0]
click at [316, 477] on span "Seleccionar una cuenta bancaria" at bounding box center [564, 722] width 904 height 33
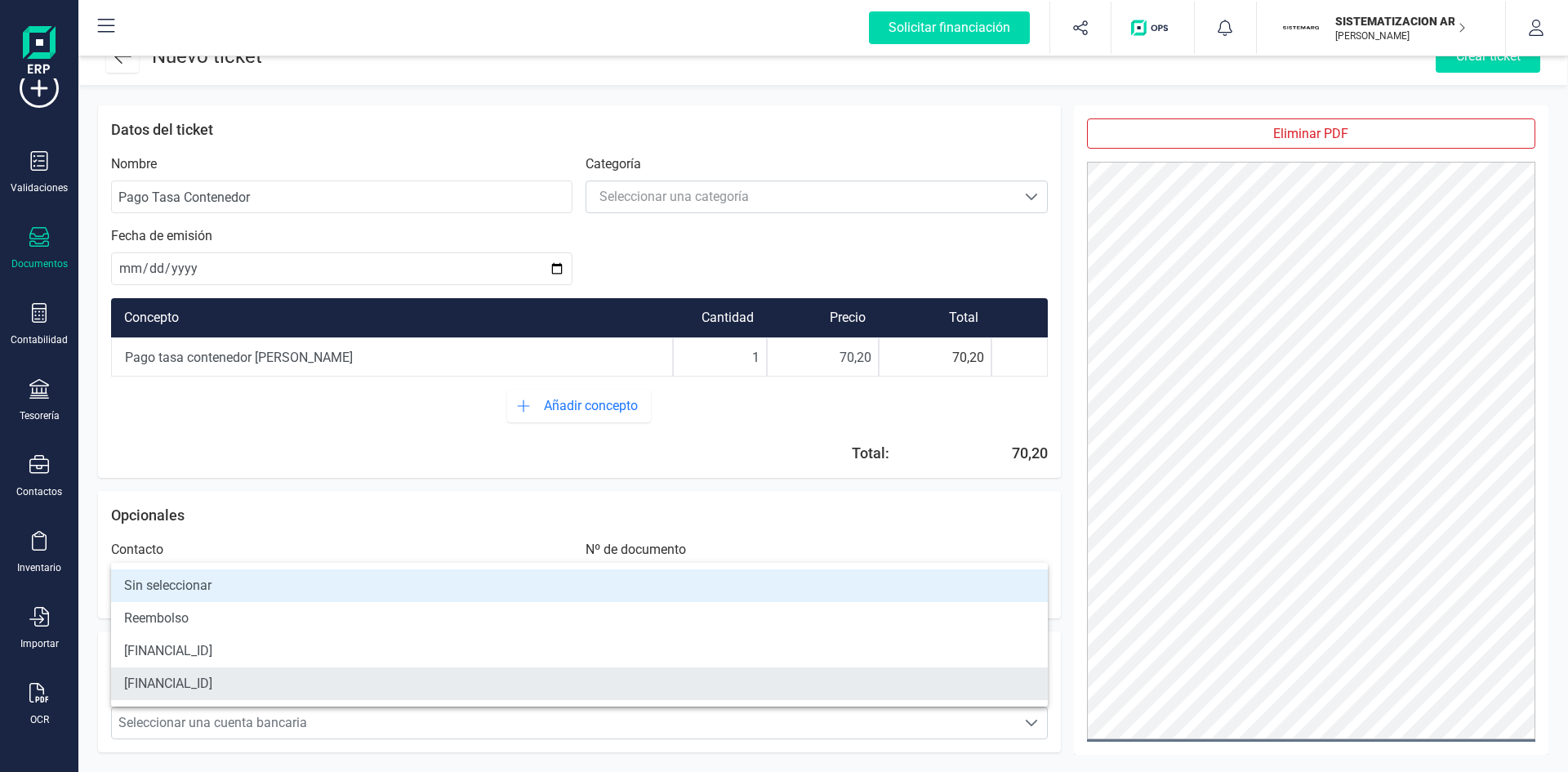
click at [312, 477] on li "[FINANCIAL_ID]" at bounding box center [579, 684] width 936 height 33
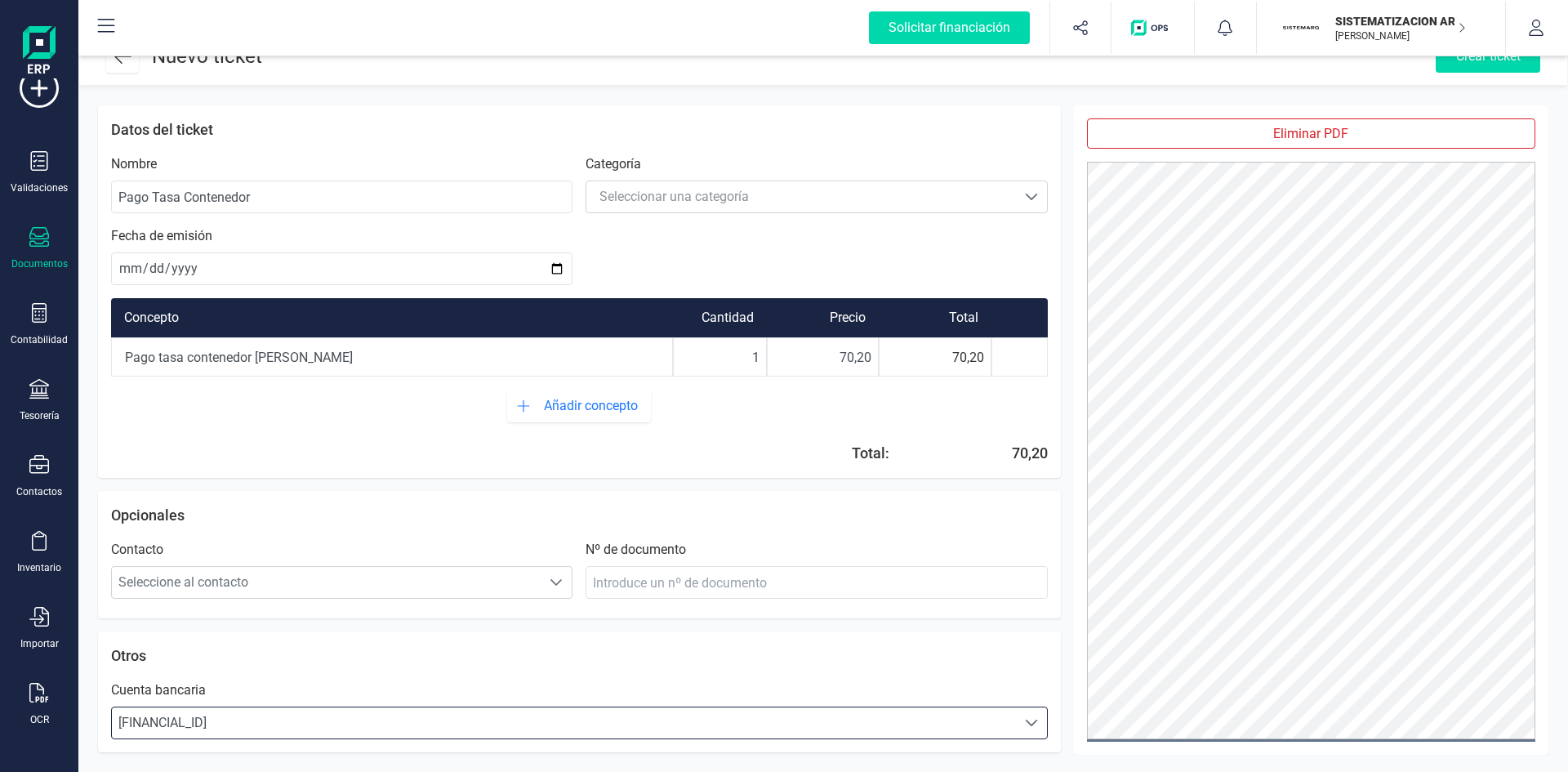
scroll to position [0, 0]
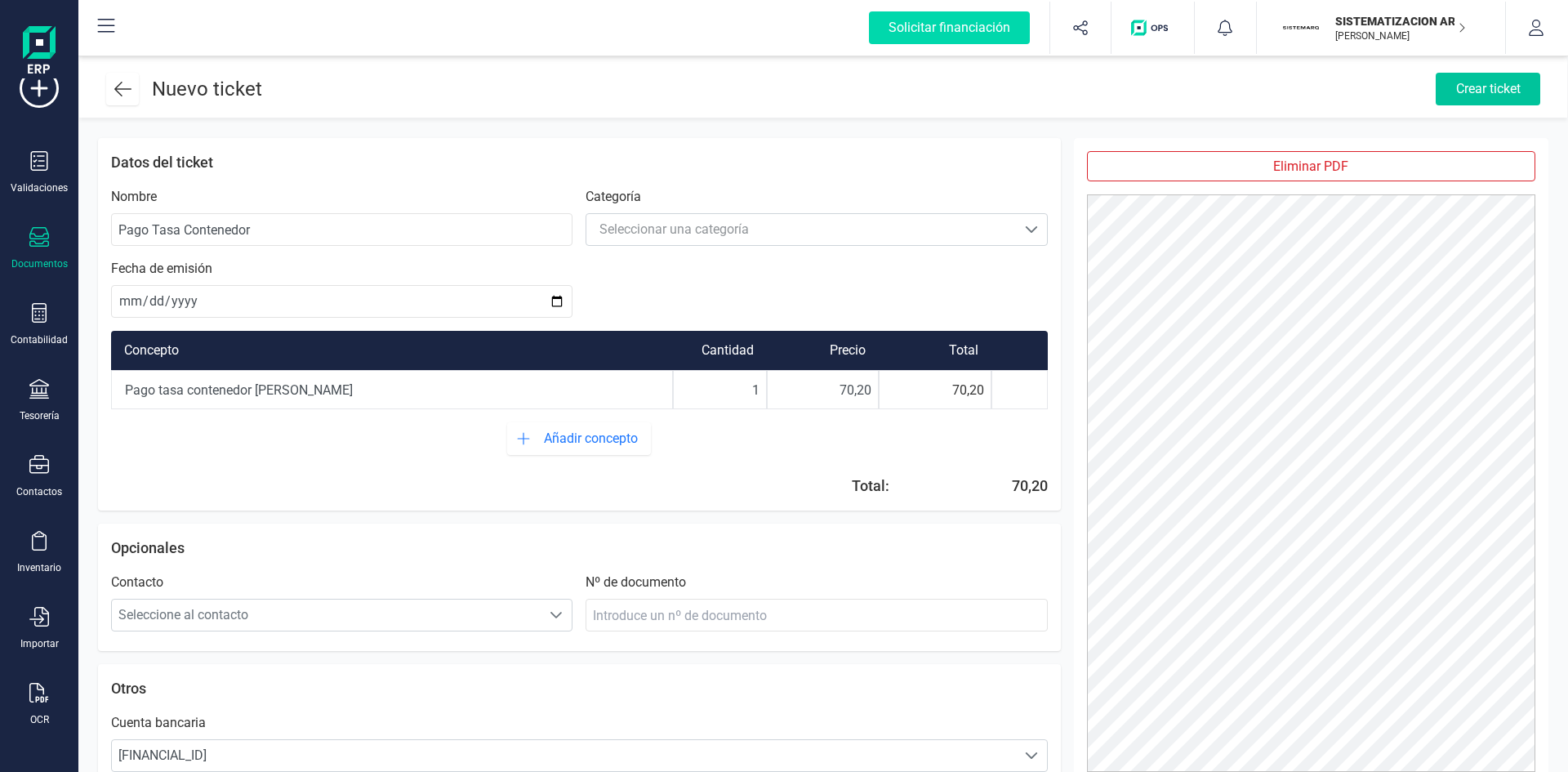
click at [1045, 98] on div "Crear ticket" at bounding box center [1487, 88] width 104 height 33
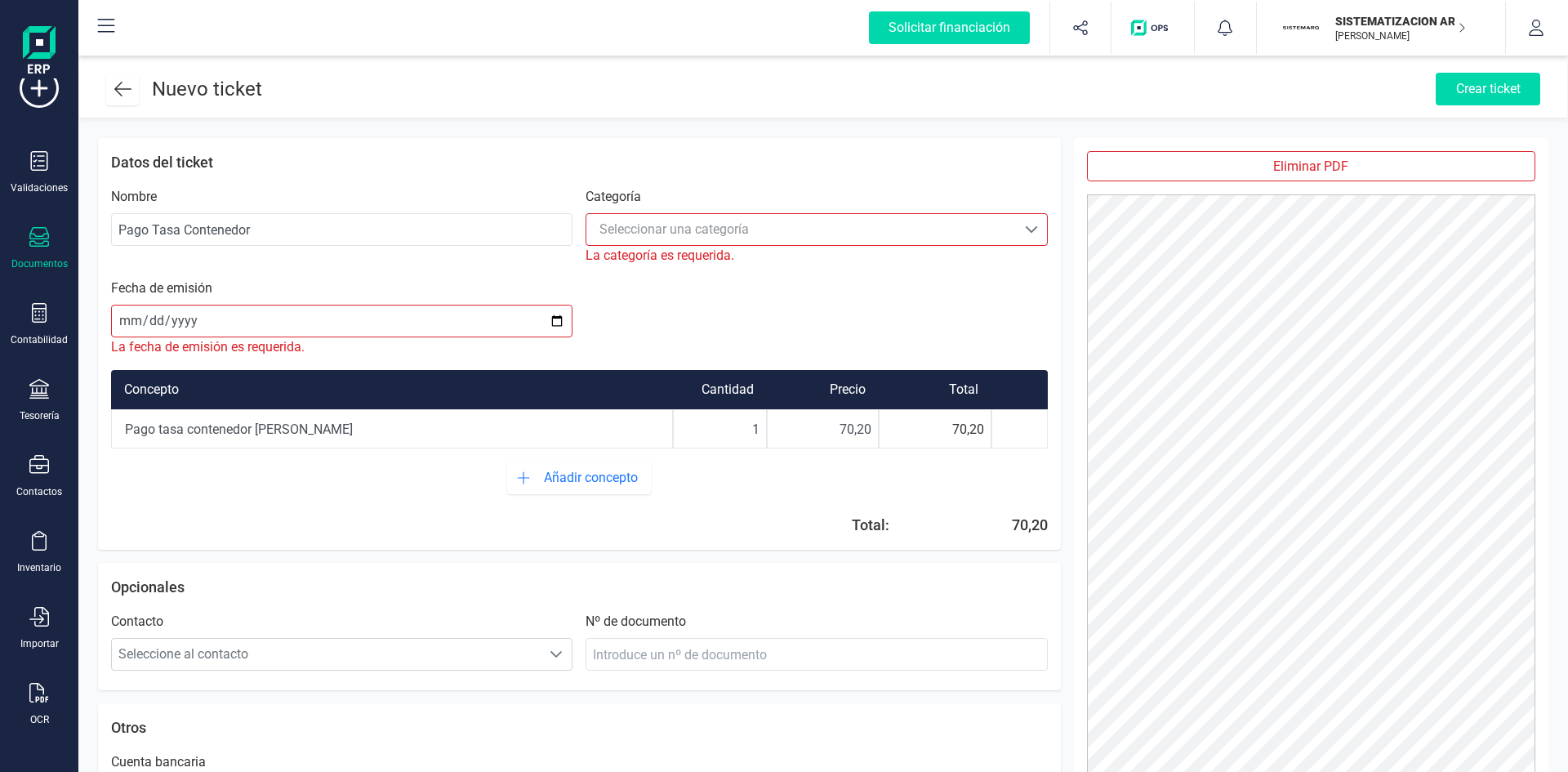
click at [847, 219] on div "Seleccionar una categoría" at bounding box center [801, 229] width 416 height 20
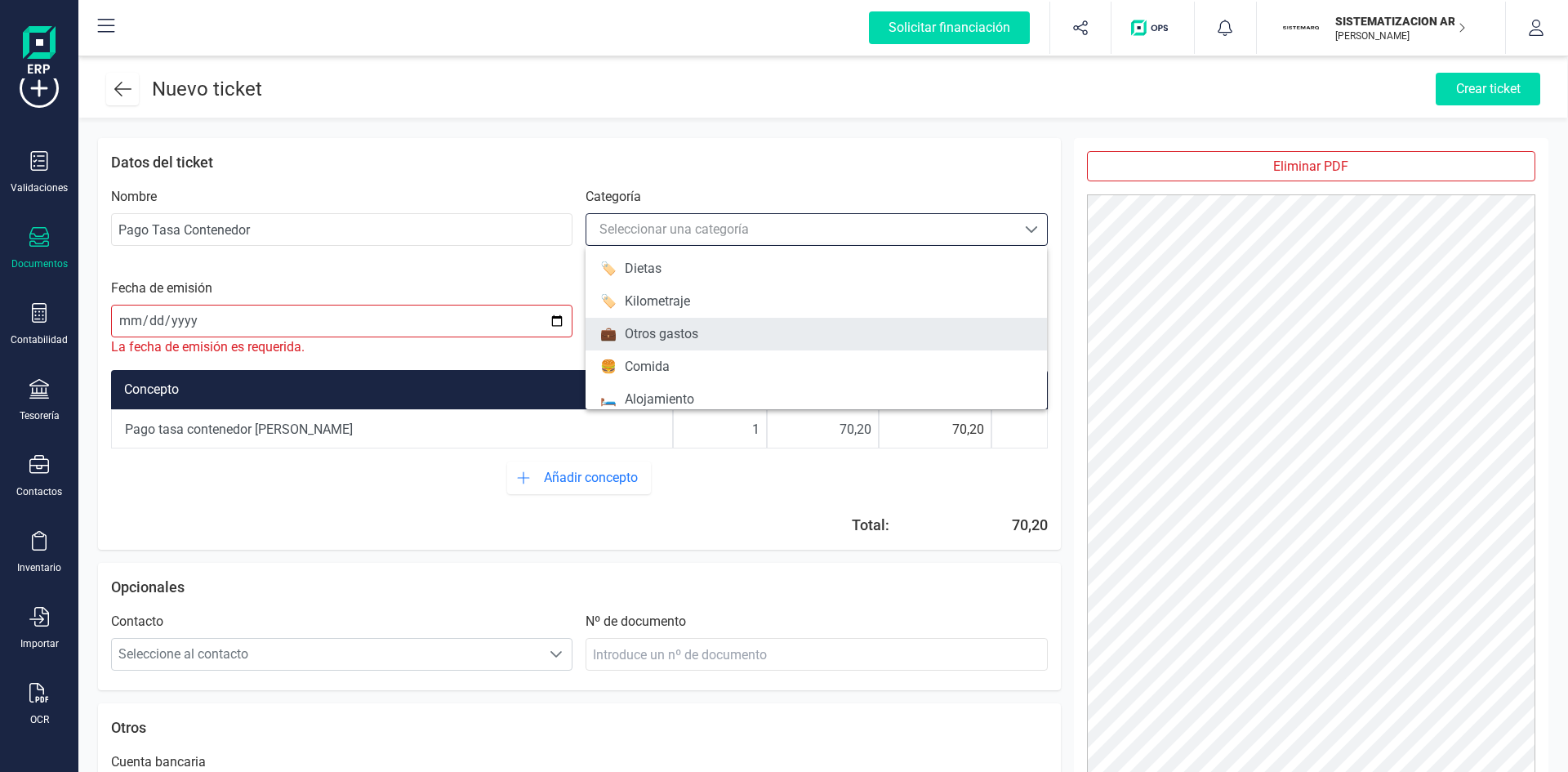
click at [720, 330] on li "💼 Otros gastos" at bounding box center [816, 334] width 461 height 33
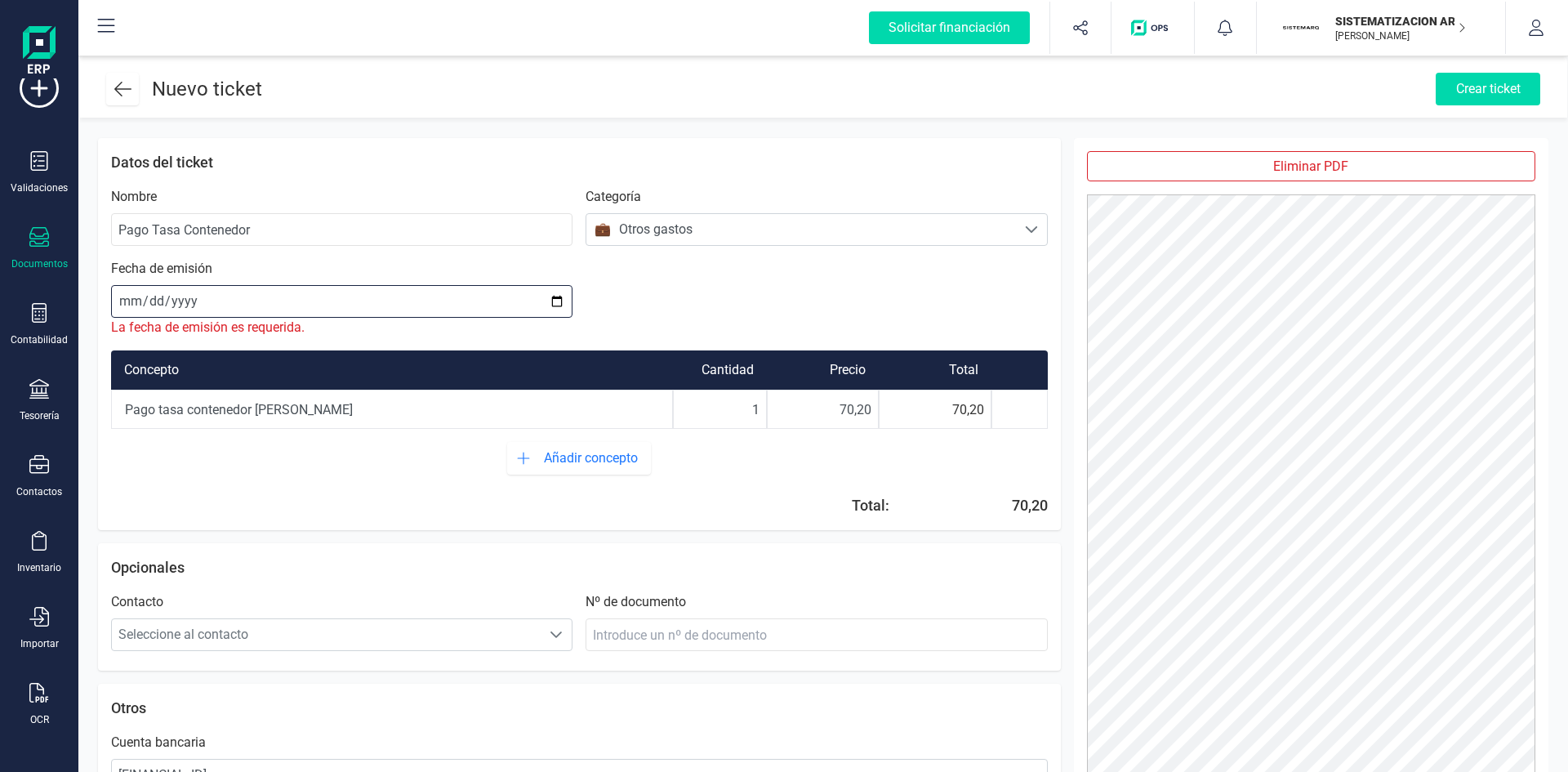
click at [135, 300] on input "date" at bounding box center [342, 301] width 461 height 33
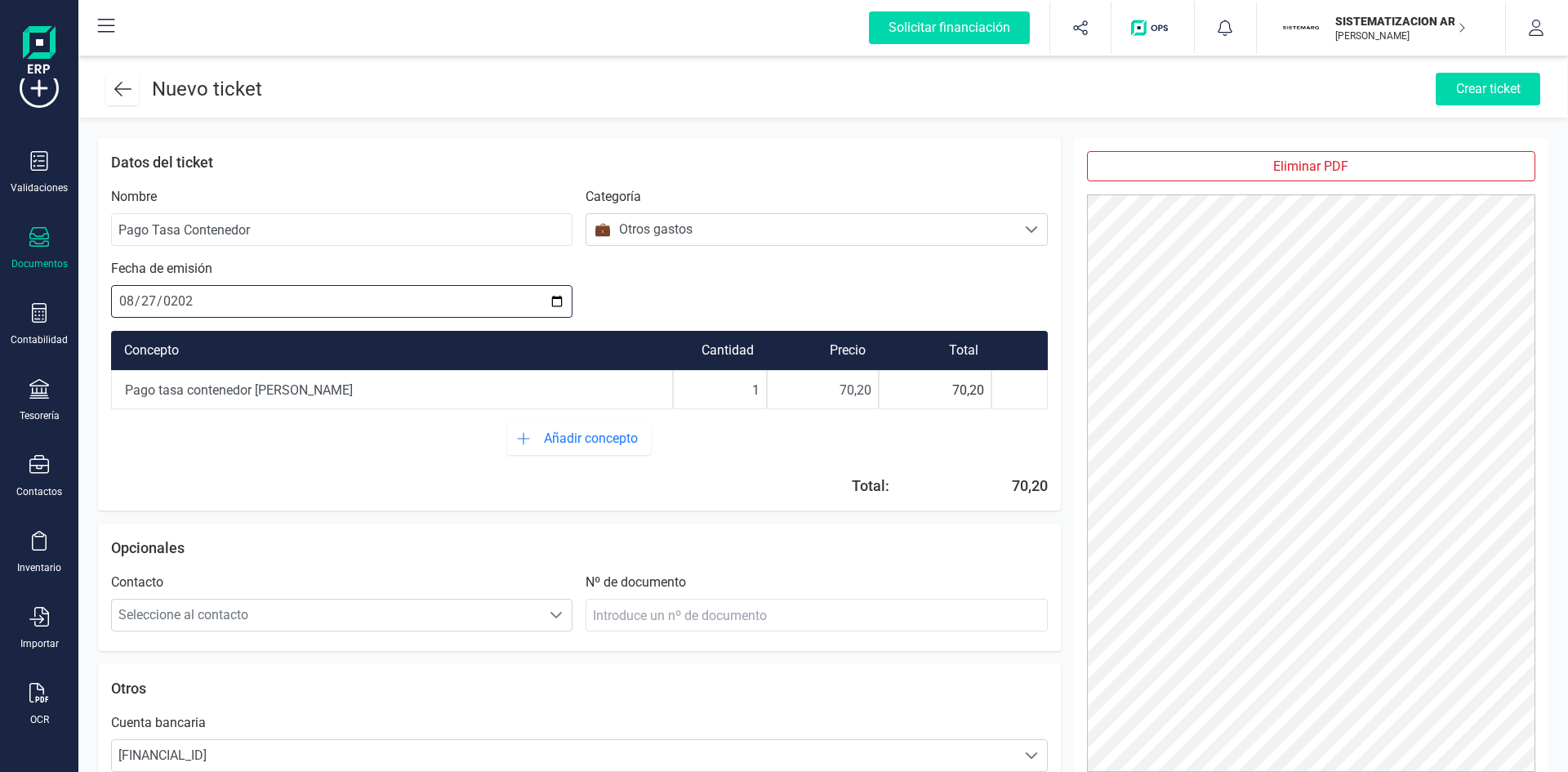
type input "2025-08-27"
click at [485, 348] on div "Concepto" at bounding box center [392, 350] width 562 height 40
click at [1045, 96] on div "Crear ticket" at bounding box center [1487, 88] width 104 height 33
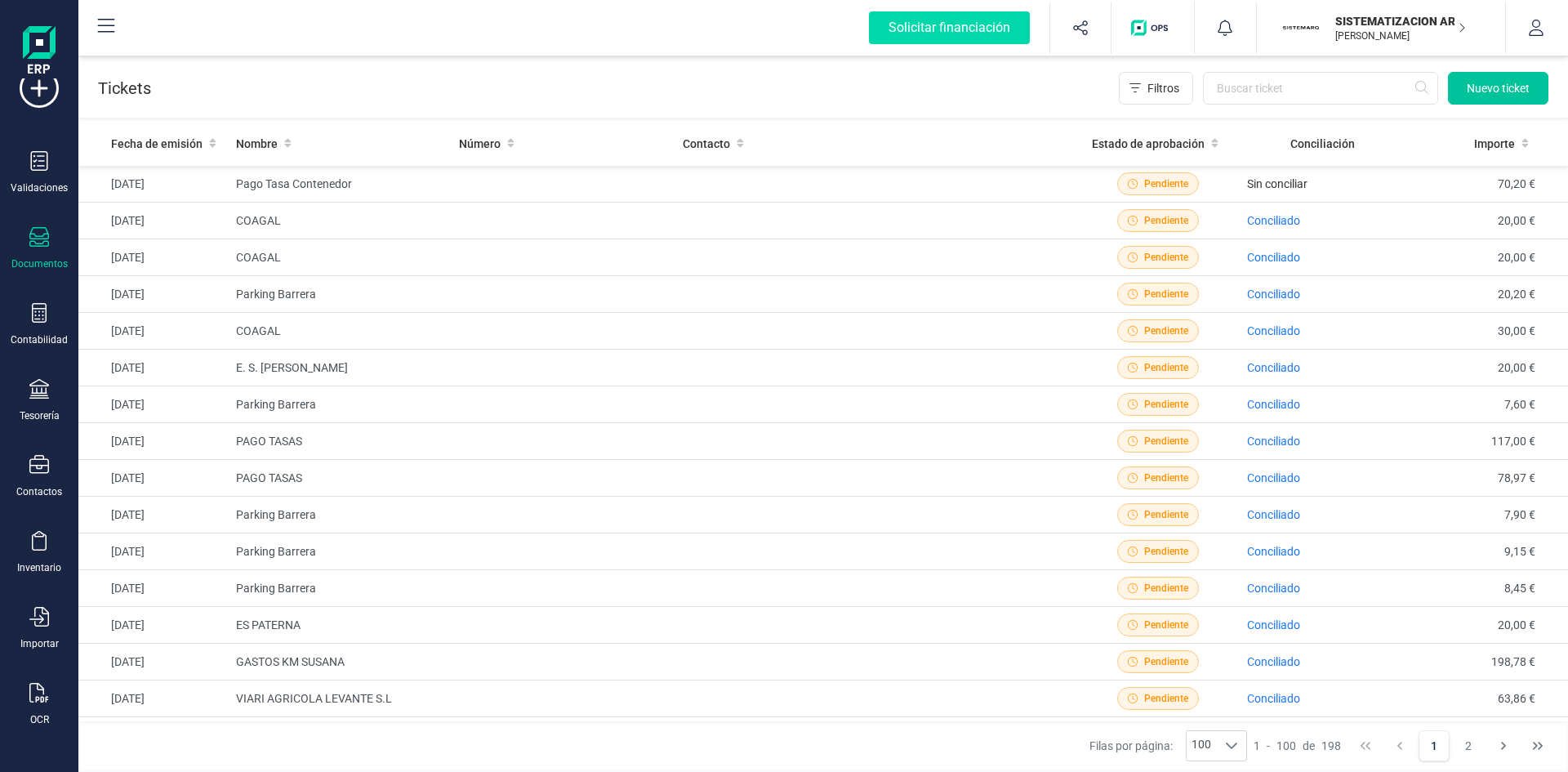
click at [1045, 86] on span "Nuevo ticket" at bounding box center [1497, 88] width 63 height 16
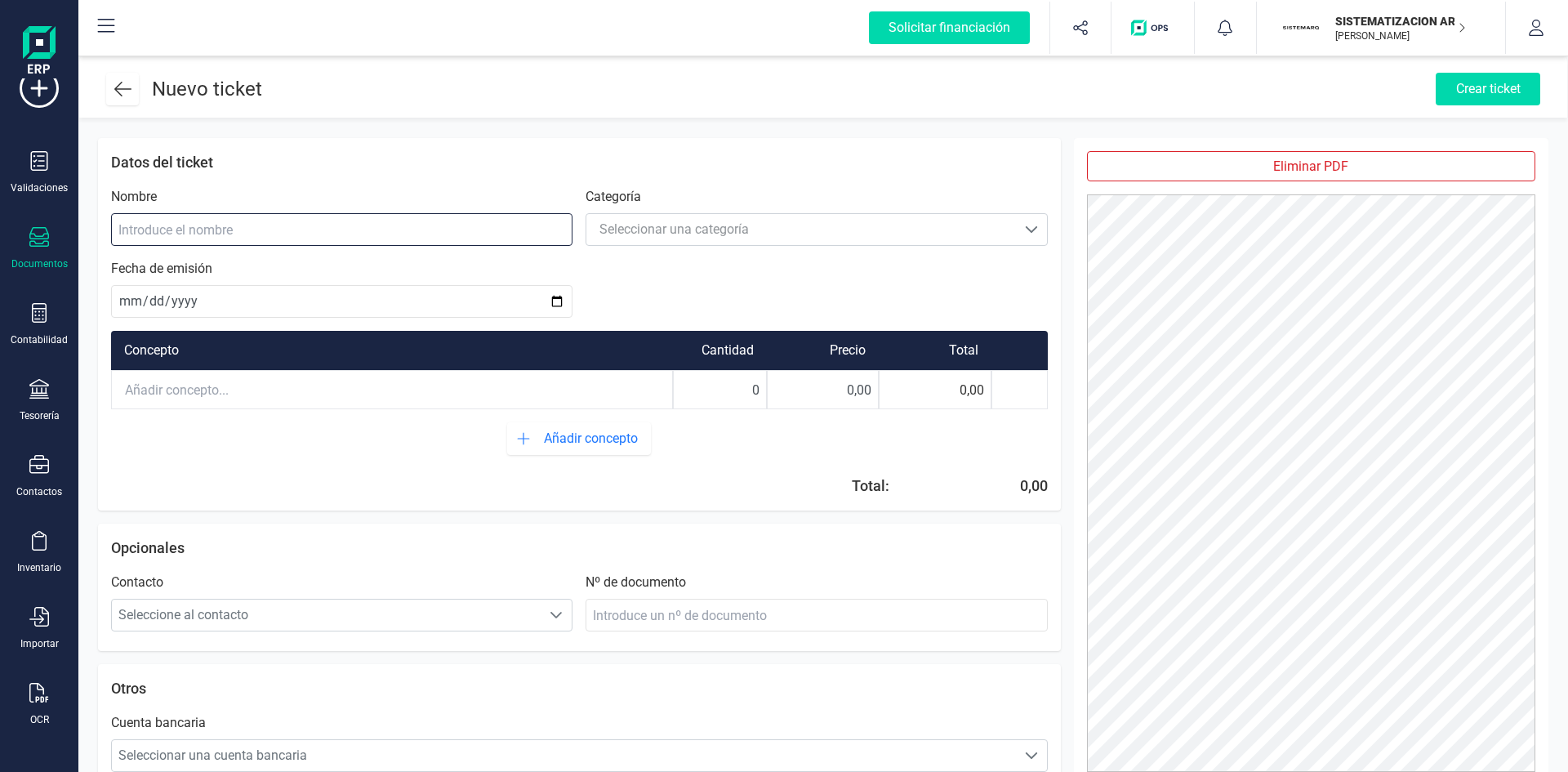
click at [361, 237] on input at bounding box center [342, 229] width 461 height 33
type input "Pago tasa Contenedor"
click at [719, 235] on div "Seleccionar una categoría" at bounding box center [674, 229] width 150 height 20
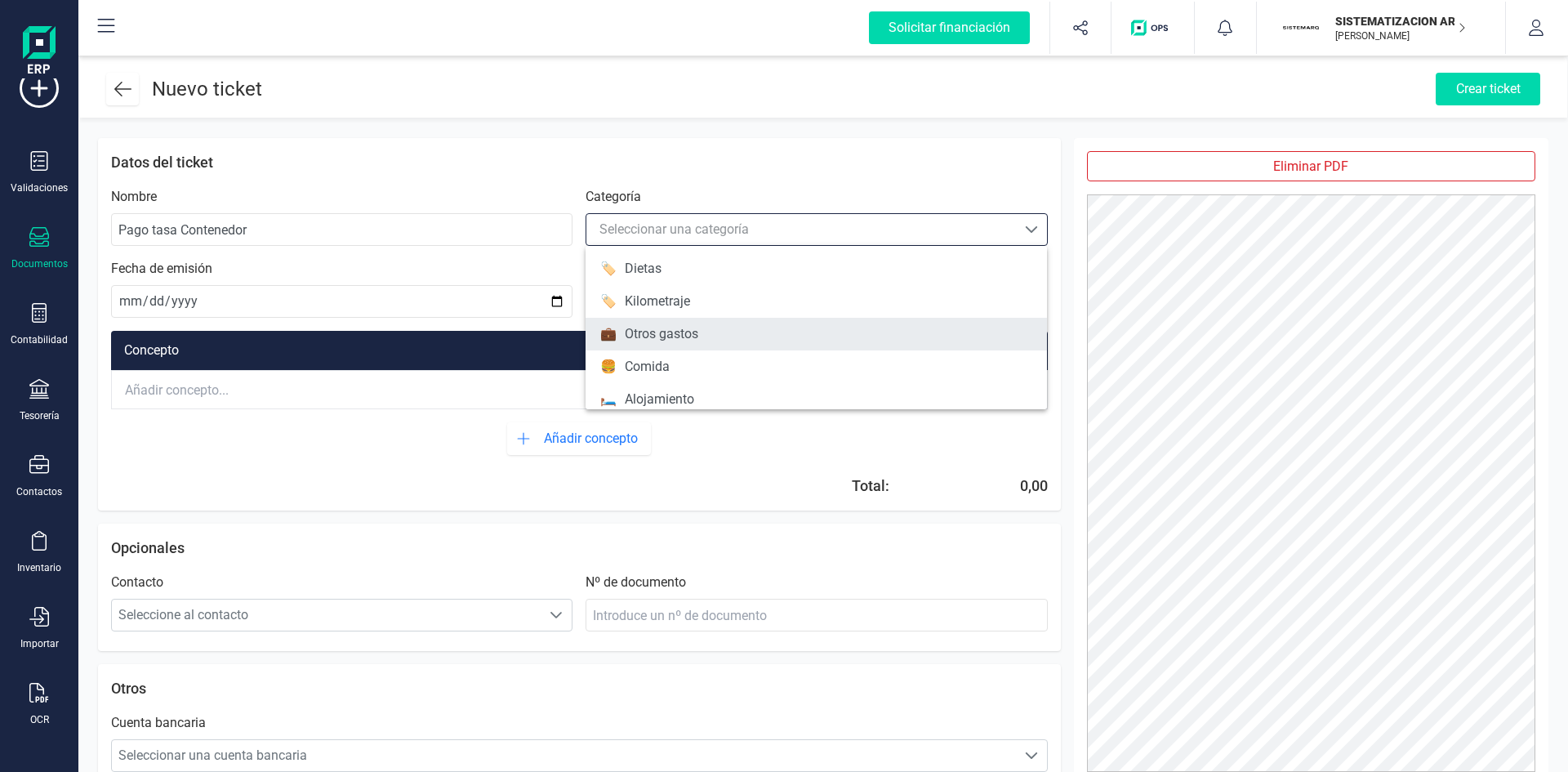
click at [695, 335] on div "Otros gastos" at bounding box center [662, 333] width 73 height 20
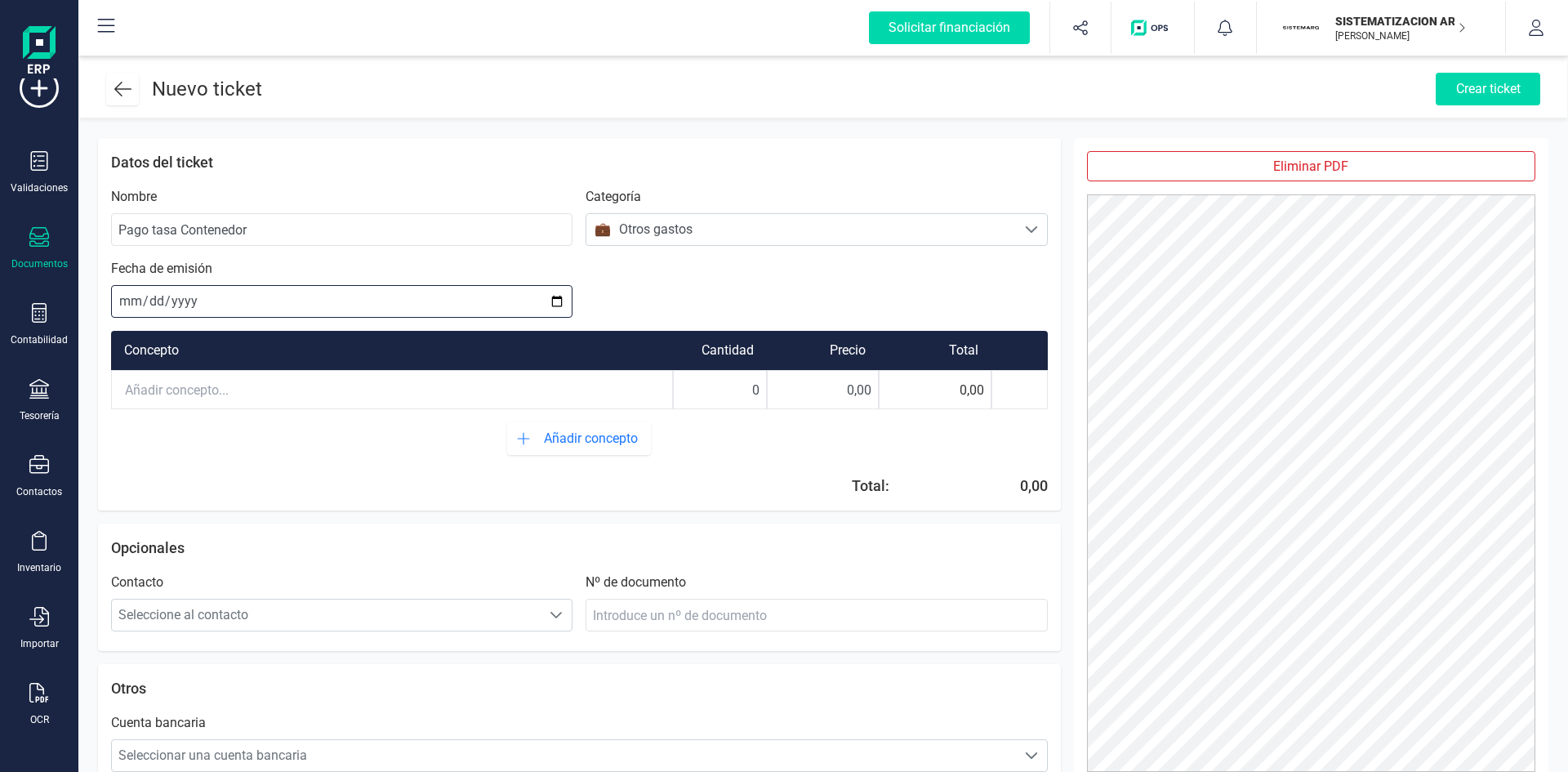
click at [129, 300] on input "date" at bounding box center [342, 301] width 461 height 33
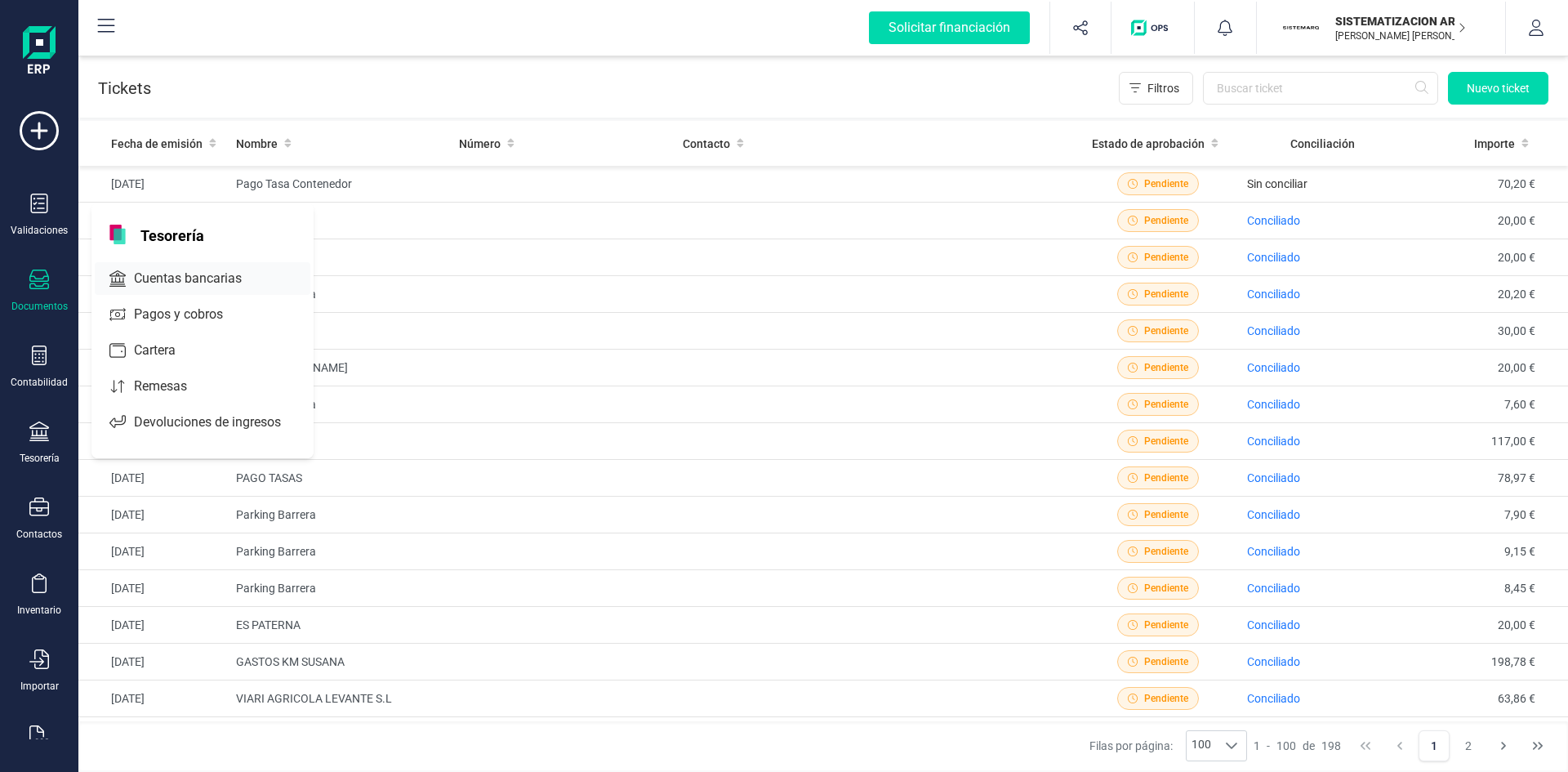
click at [179, 281] on span "Cuentas bancarias" at bounding box center [199, 278] width 144 height 20
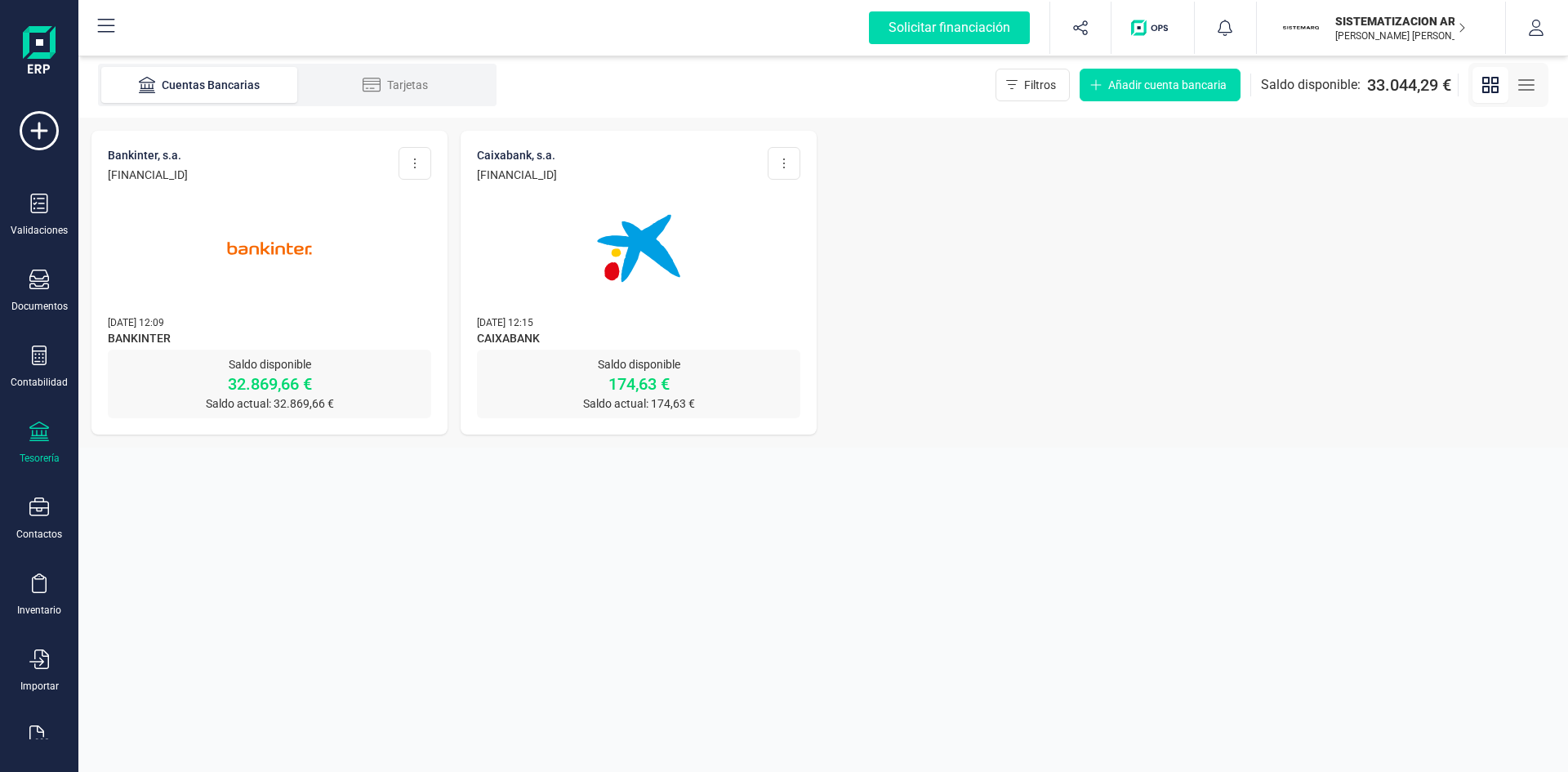
click at [656, 201] on img at bounding box center [639, 249] width 137 height 137
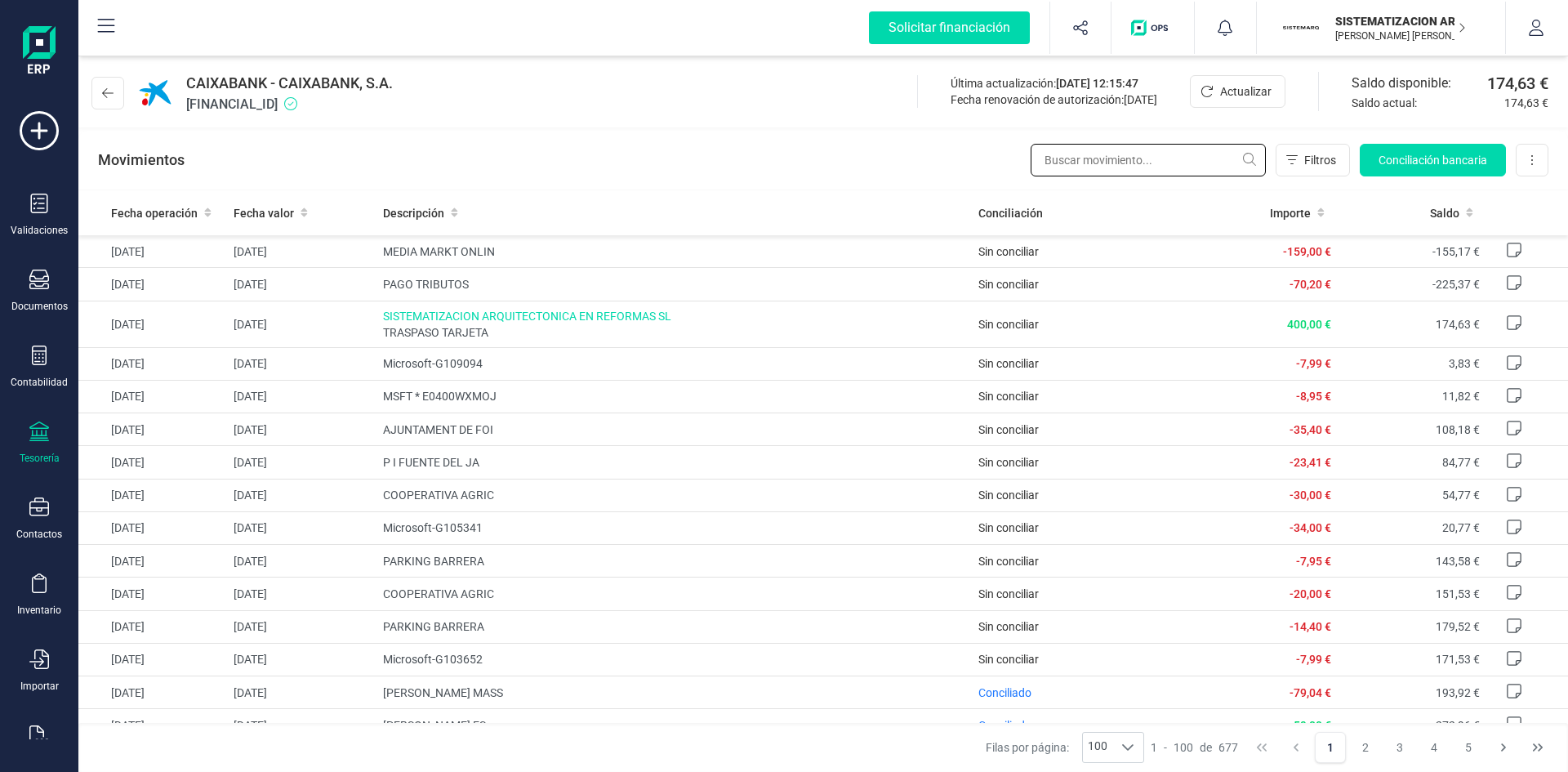
click at [1106, 158] on input "text" at bounding box center [1148, 160] width 235 height 33
click at [1416, 157] on span "Conciliación bancaria" at bounding box center [1432, 159] width 108 height 16
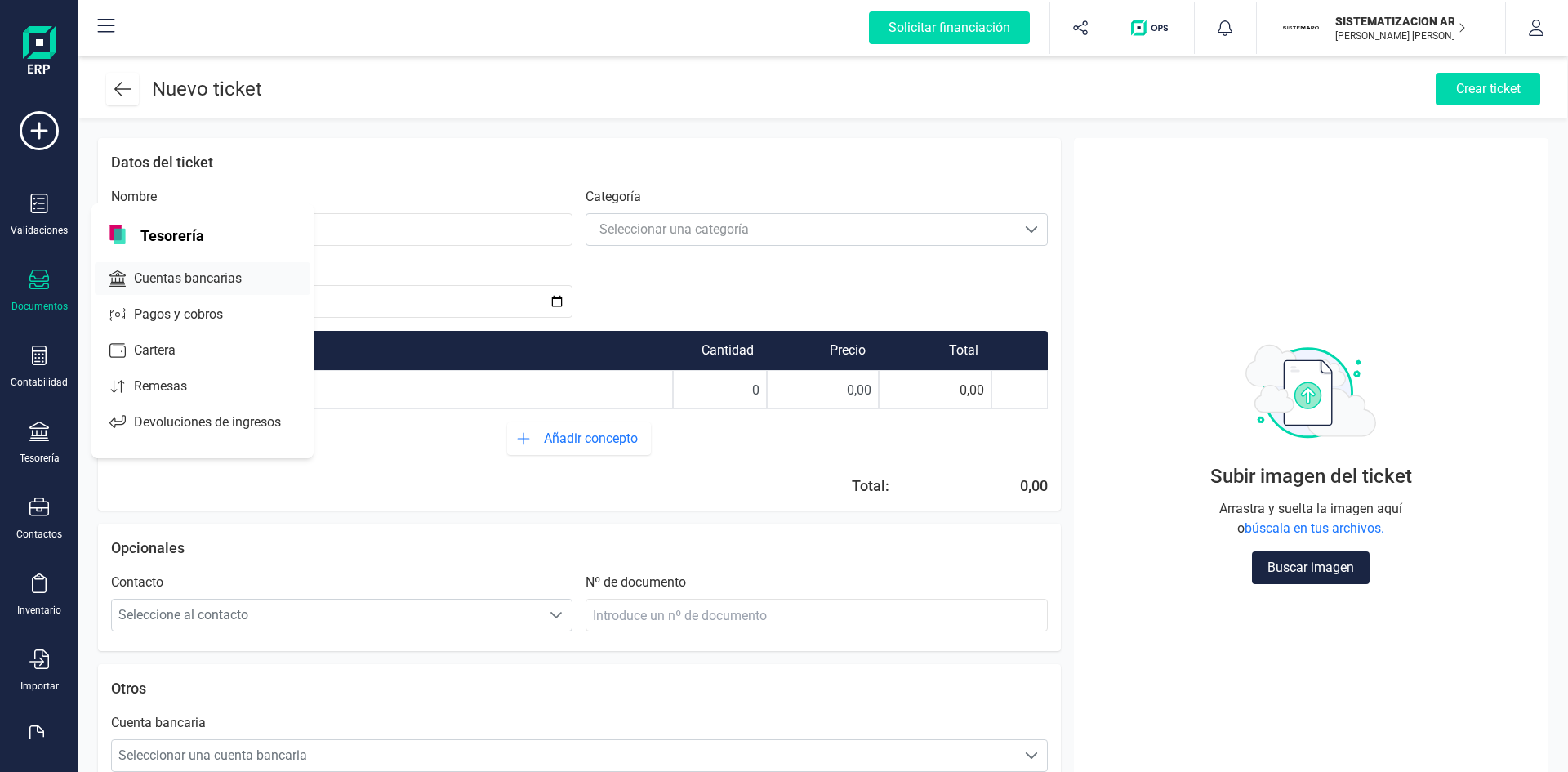
click at [234, 271] on span "Cuentas bancarias" at bounding box center [199, 278] width 144 height 20
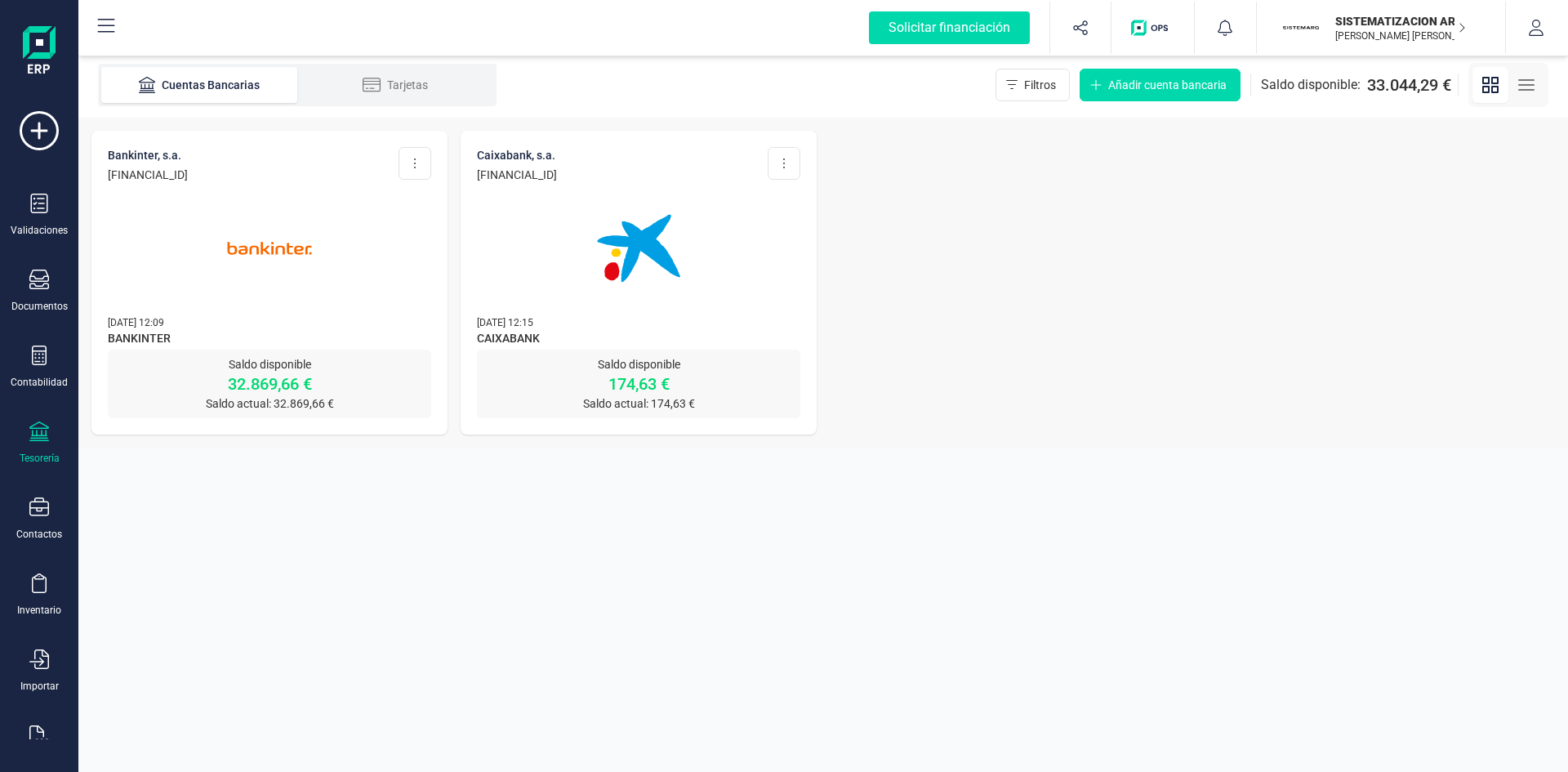
click at [635, 308] on img at bounding box center [639, 249] width 137 height 137
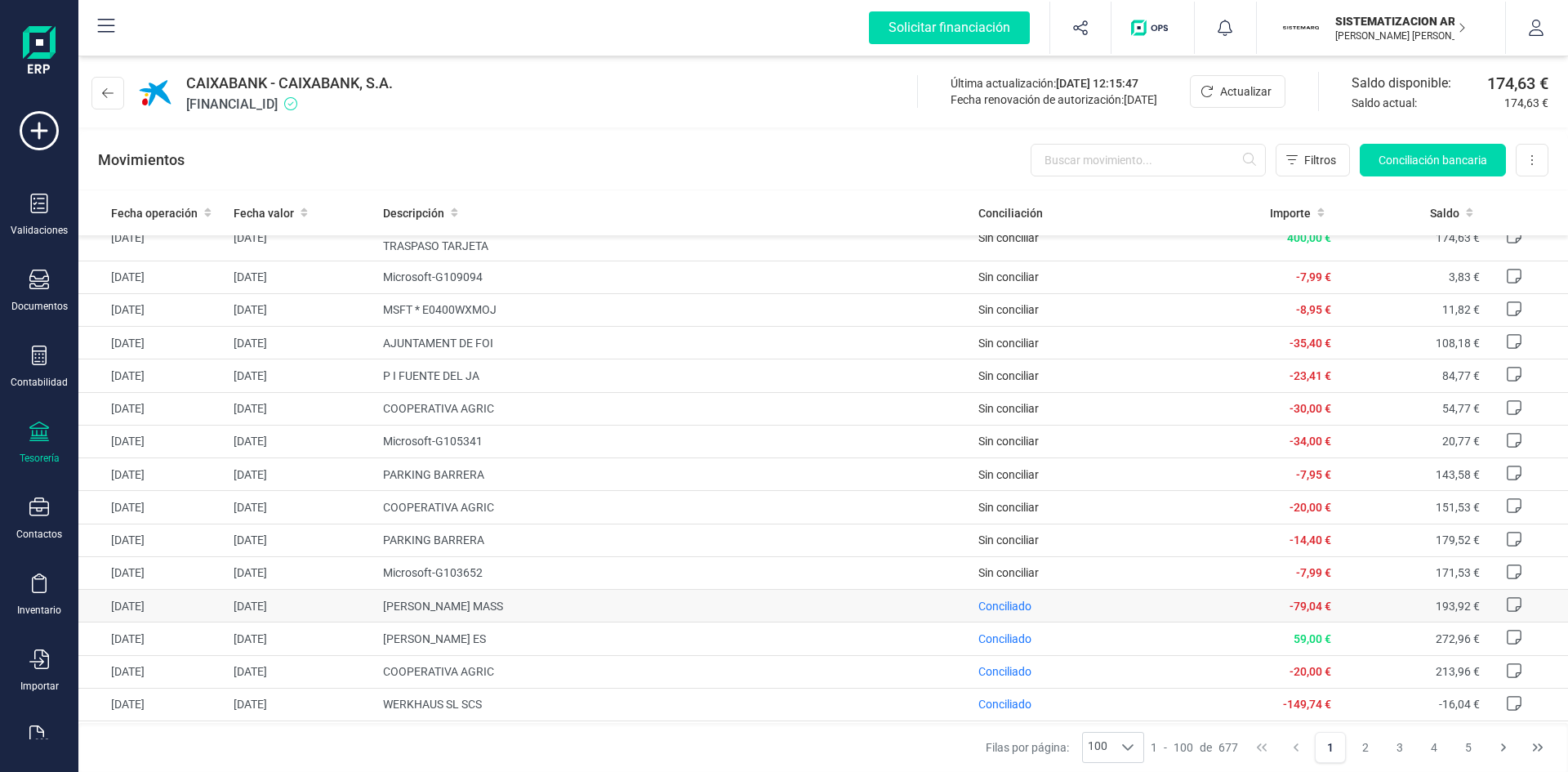
scroll to position [88, 0]
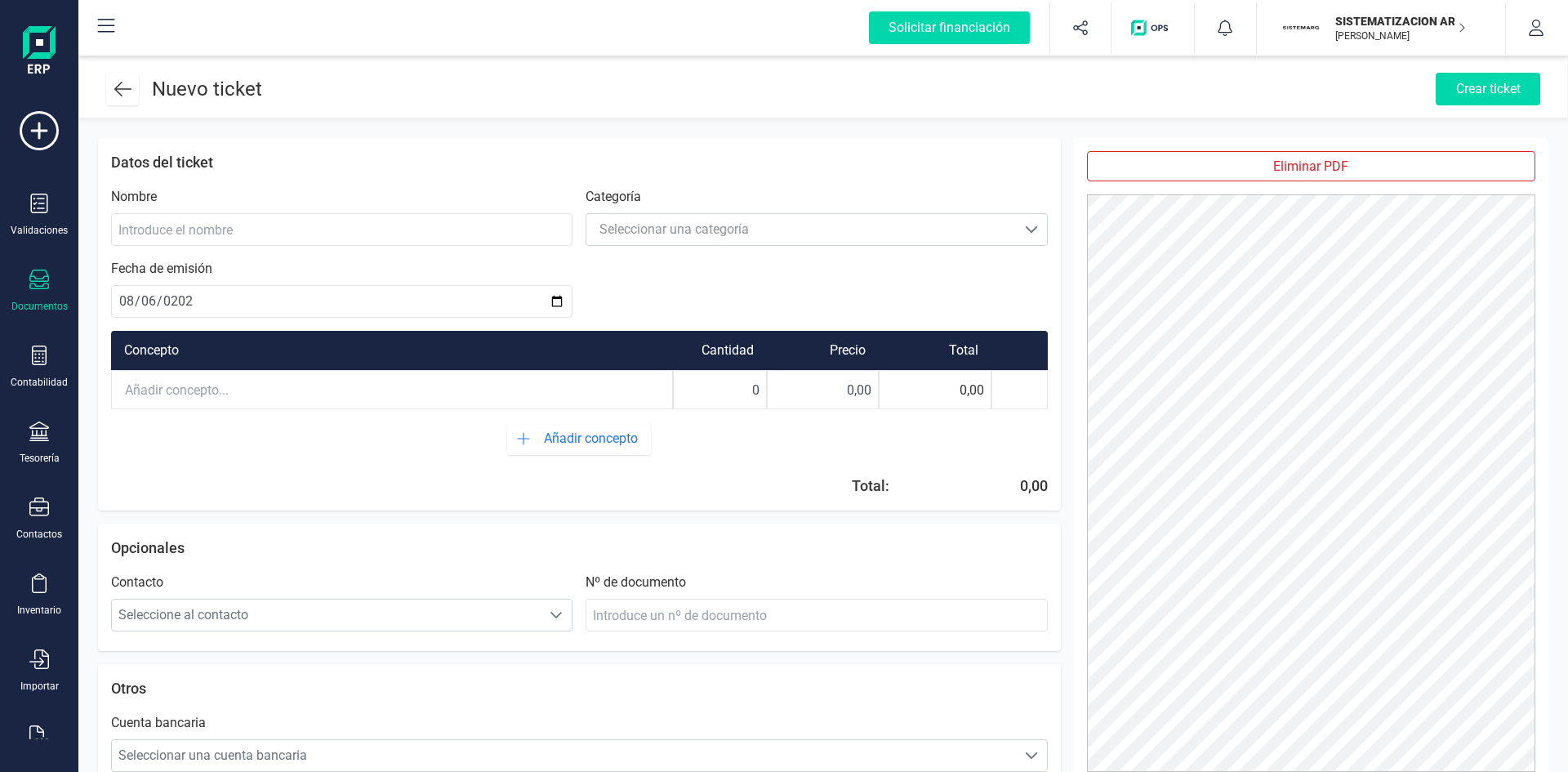
type input "[DATE]"
click at [239, 230] on input at bounding box center [342, 229] width 461 height 33
type input "T"
type input "Pago Tasa Contenedor"
click at [633, 224] on div "Seleccionar una categoría" at bounding box center [674, 229] width 150 height 20
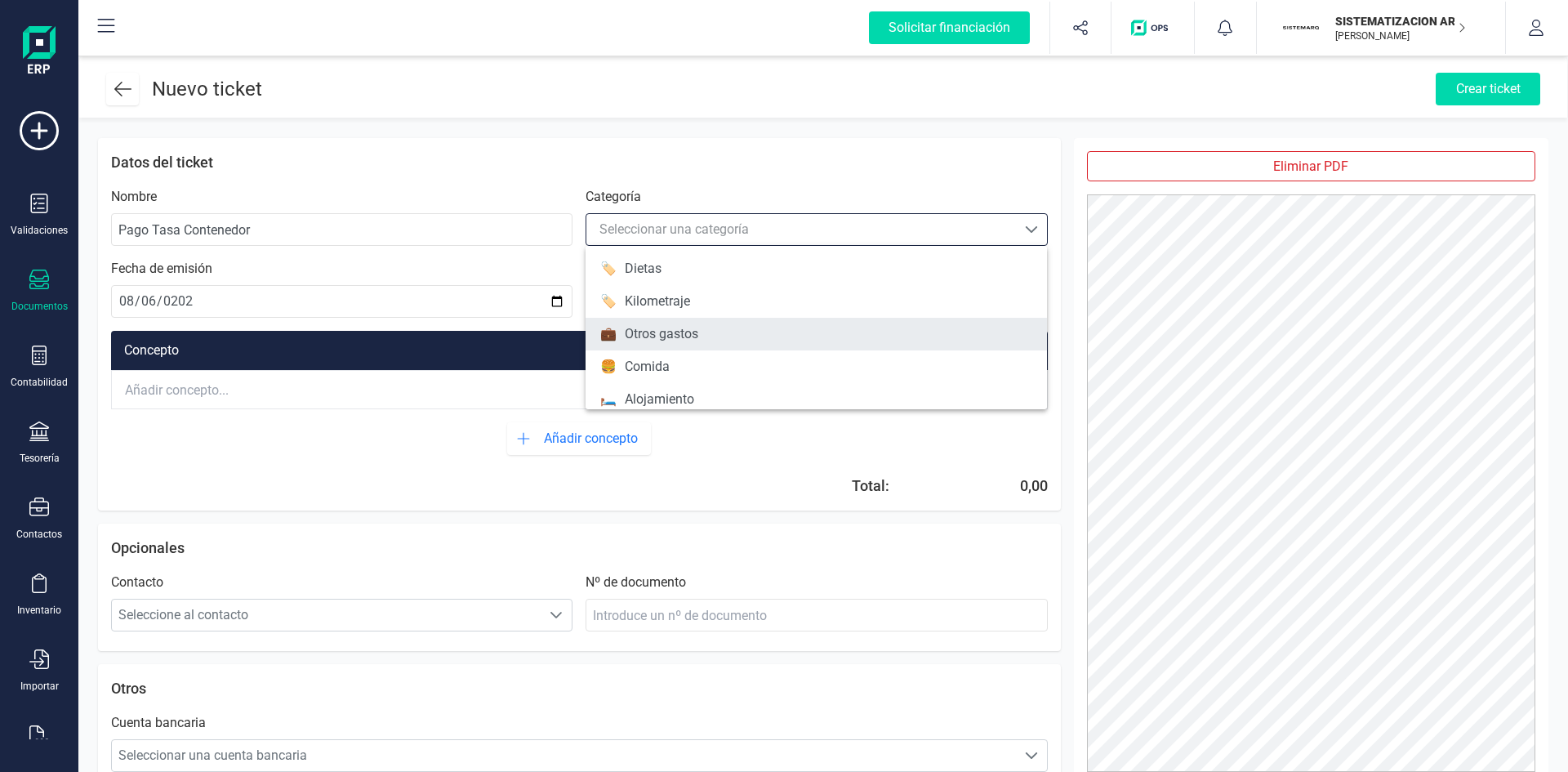
click at [696, 340] on div "Otros gastos" at bounding box center [662, 333] width 73 height 20
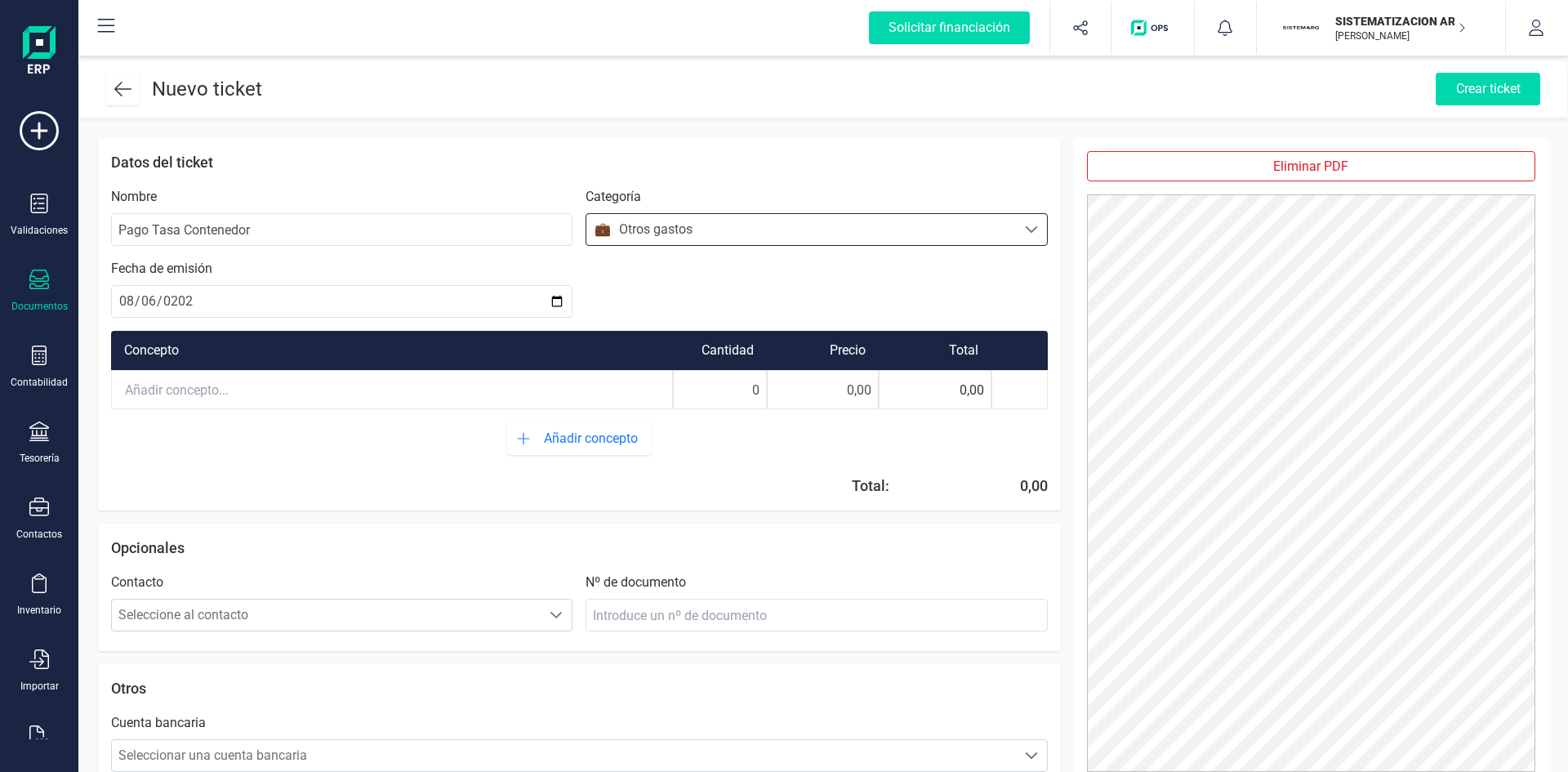
click at [170, 397] on input "text" at bounding box center [392, 390] width 560 height 36
drag, startPoint x: 745, startPoint y: 392, endPoint x: 883, endPoint y: 397, distance: 138.1
click at [883, 397] on div "Pago tasa contenedor [DEMOGRAPHIC_DATA] 0 0,00 0,00" at bounding box center [579, 390] width 936 height 40
type input "1"
drag, startPoint x: 842, startPoint y: 391, endPoint x: 954, endPoint y: 389, distance: 112.0
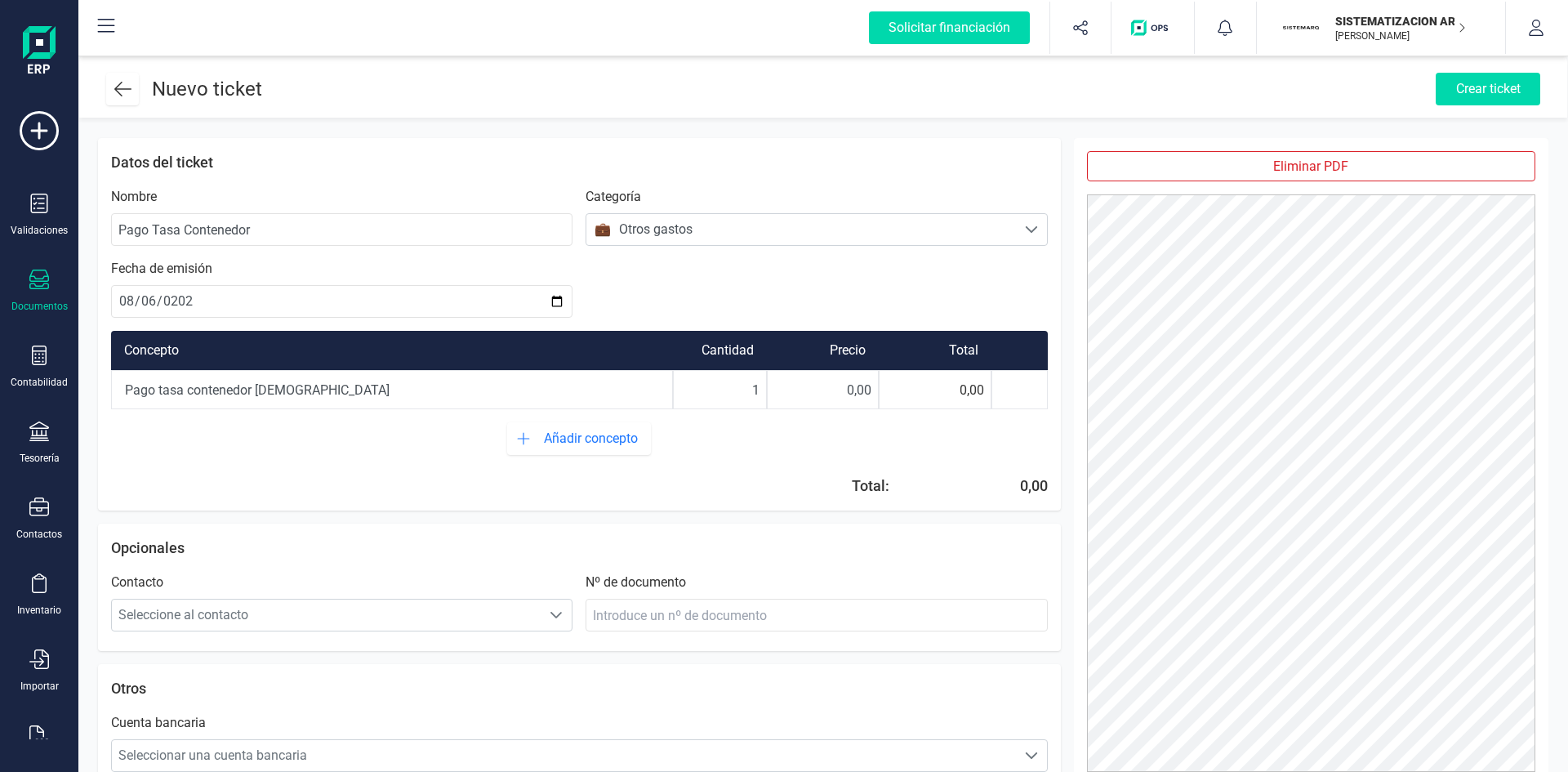
click at [954, 389] on div "Pago tasa contenedor Foios 1 0,00 0,00" at bounding box center [579, 390] width 936 height 40
type input "35,40"
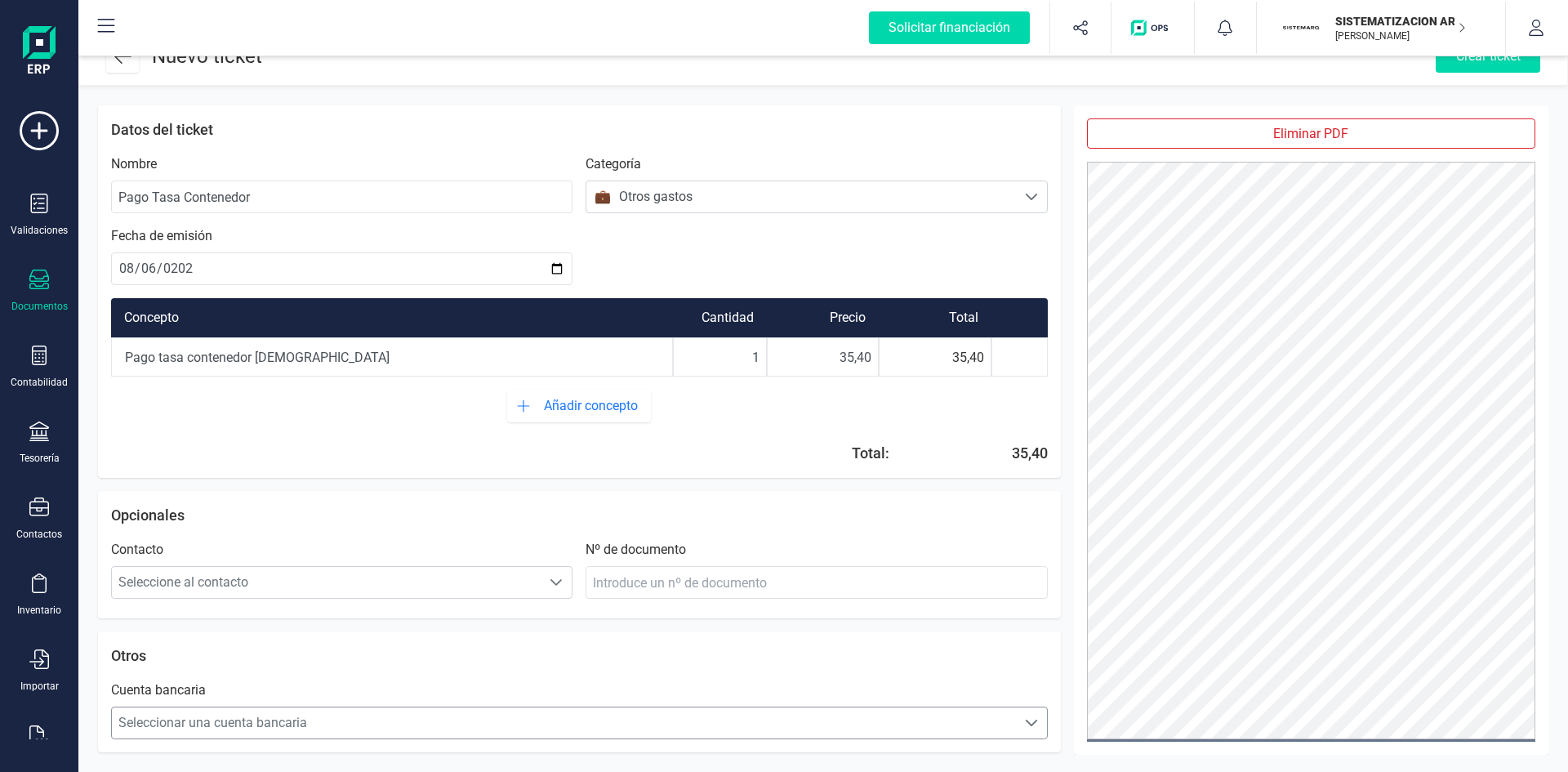
click at [726, 721] on span "Seleccionar una cuenta bancaria" at bounding box center [564, 722] width 904 height 33
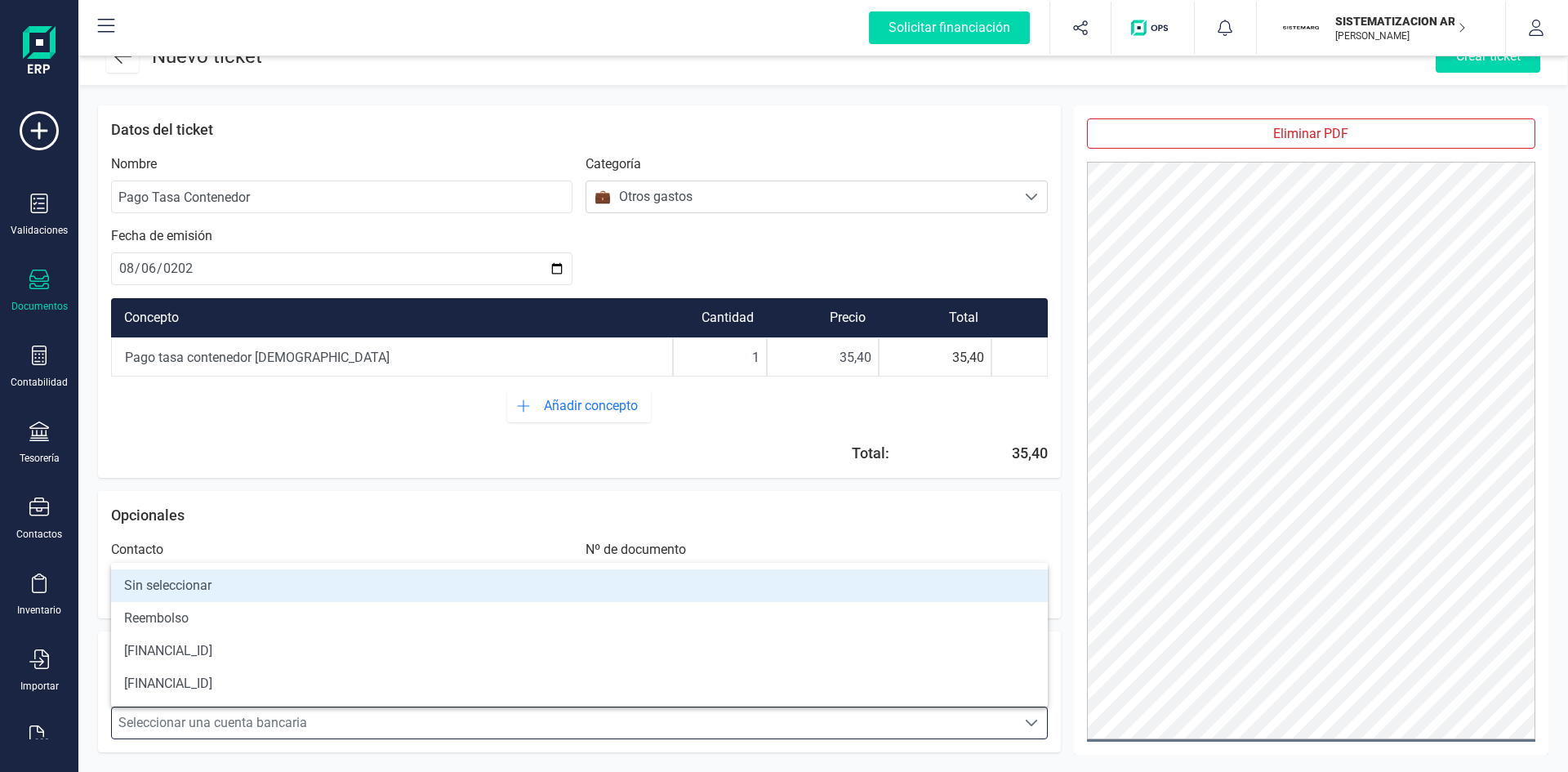
scroll to position [9, 72]
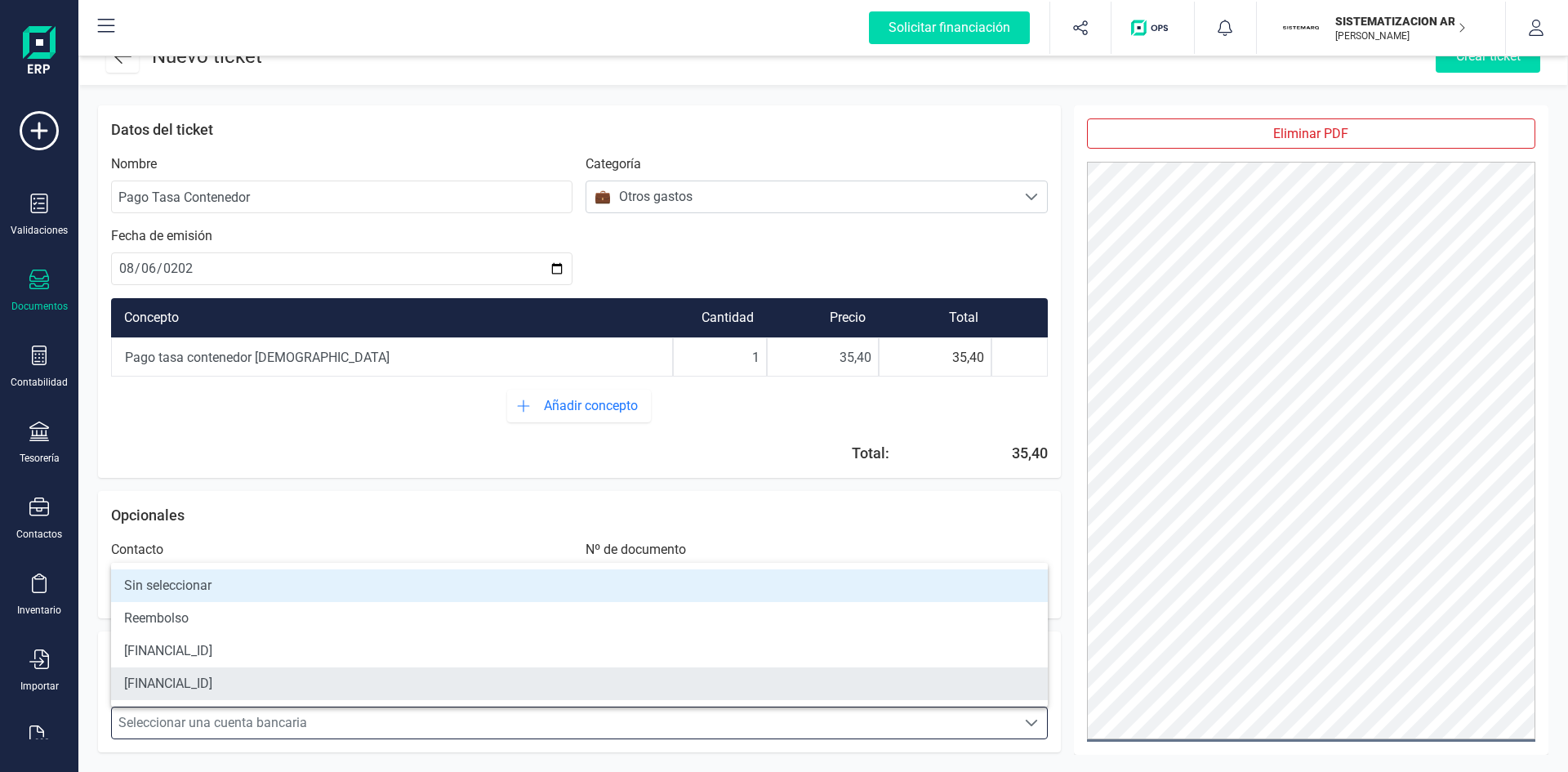
click at [615, 682] on li "[FINANCIAL_ID]" at bounding box center [579, 684] width 936 height 33
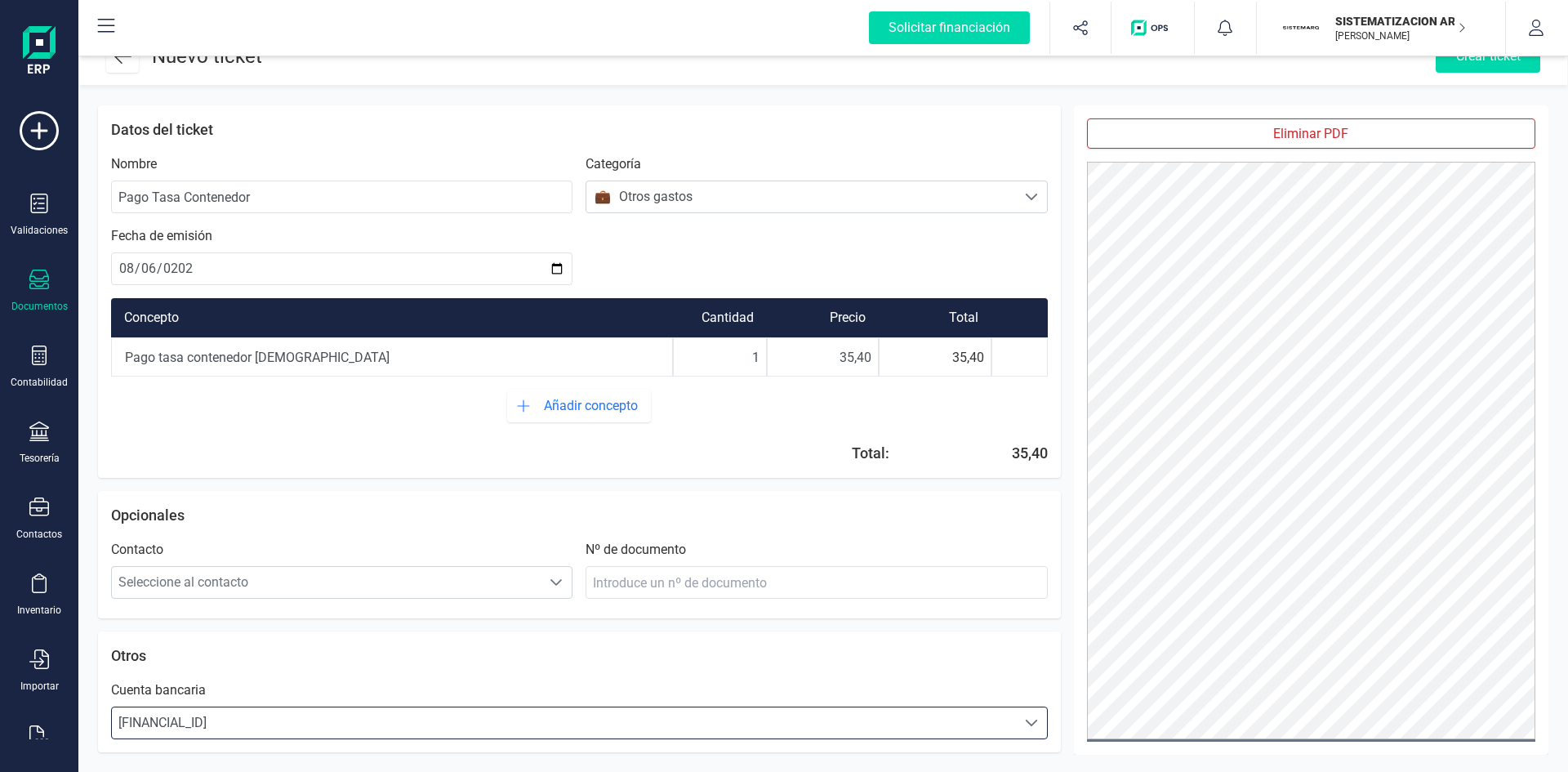
scroll to position [0, 0]
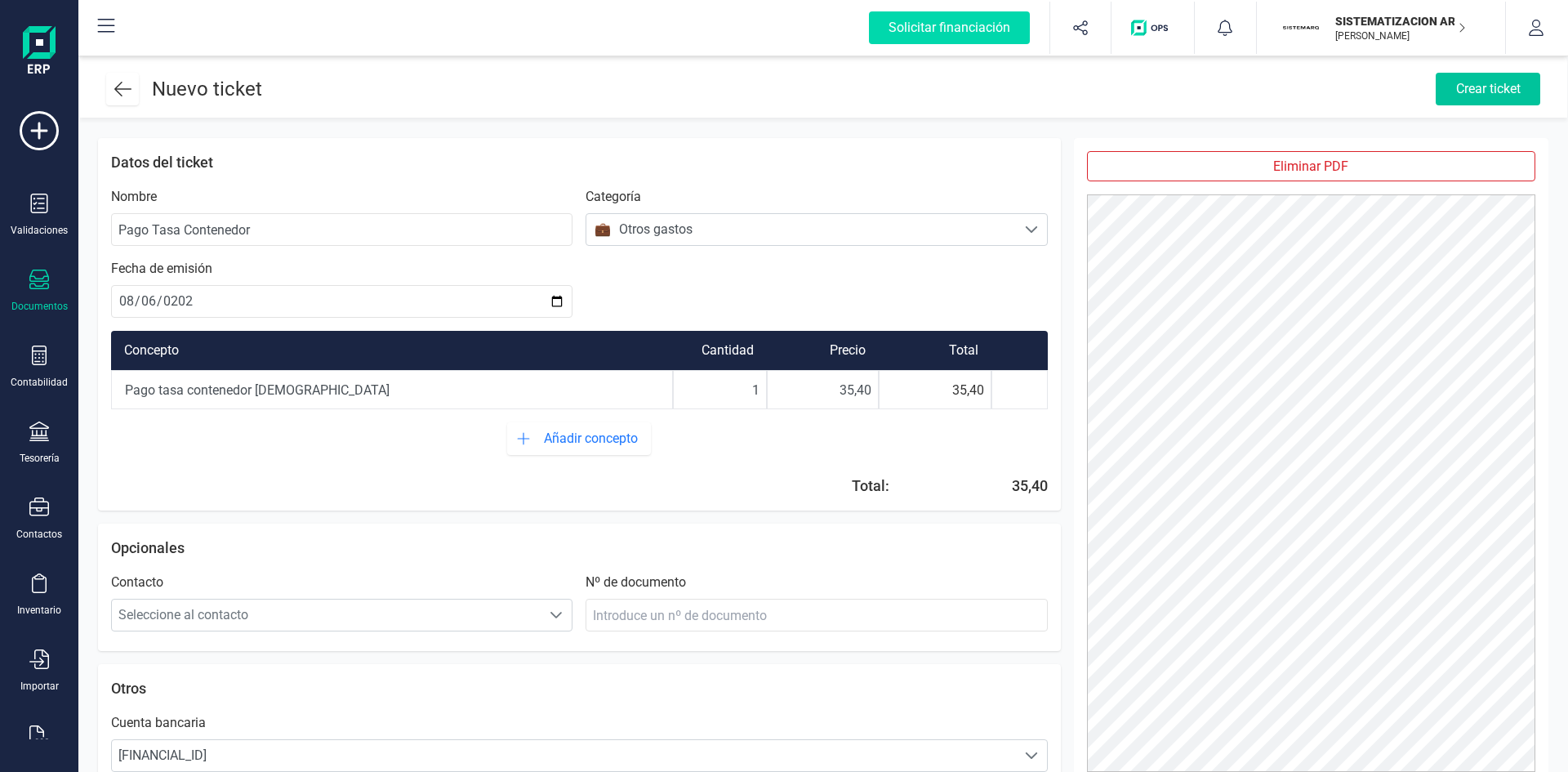
click at [1495, 78] on div "Crear ticket" at bounding box center [1487, 88] width 104 height 33
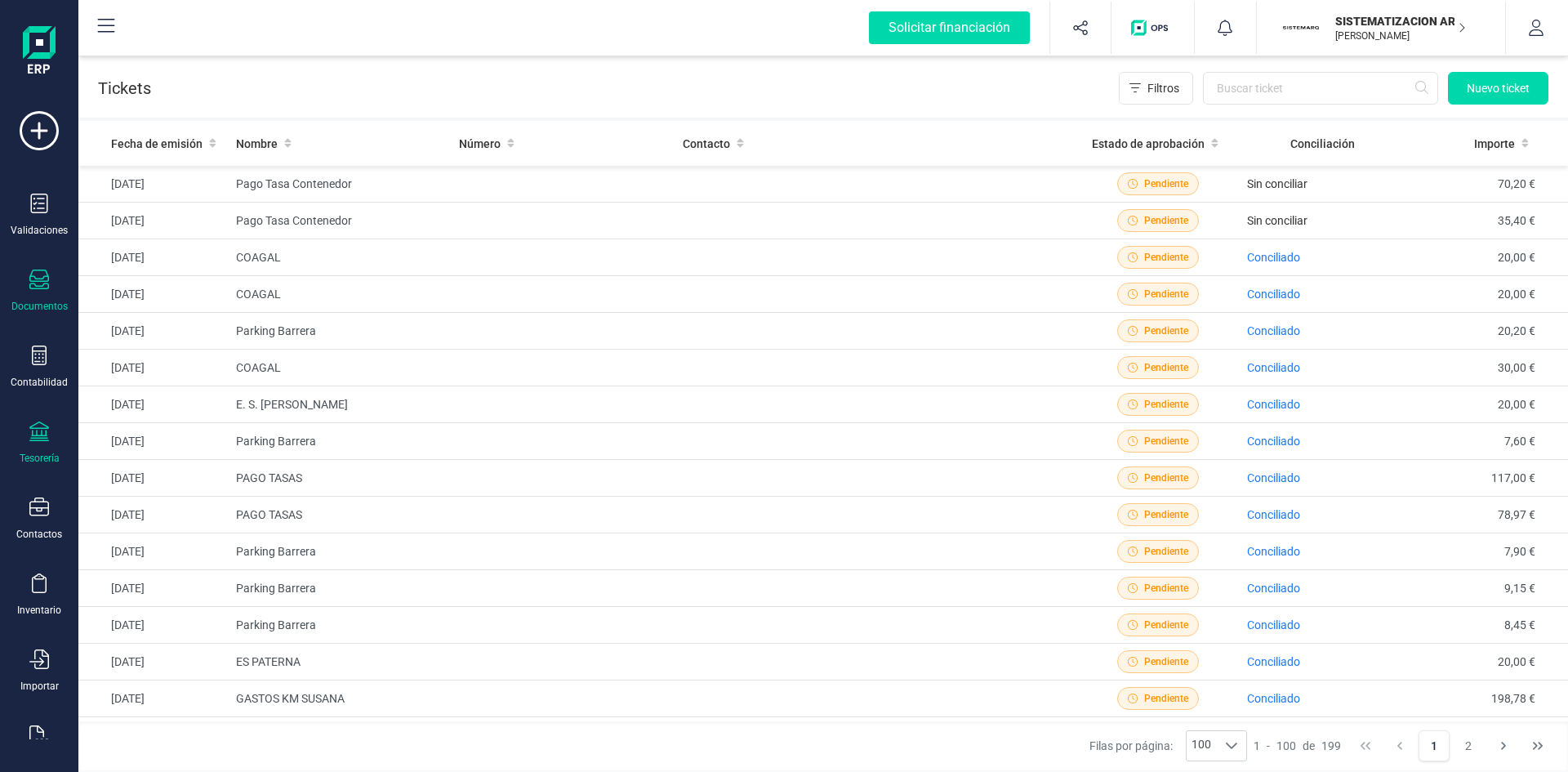
click at [31, 447] on div "Tesorería" at bounding box center [39, 443] width 65 height 43
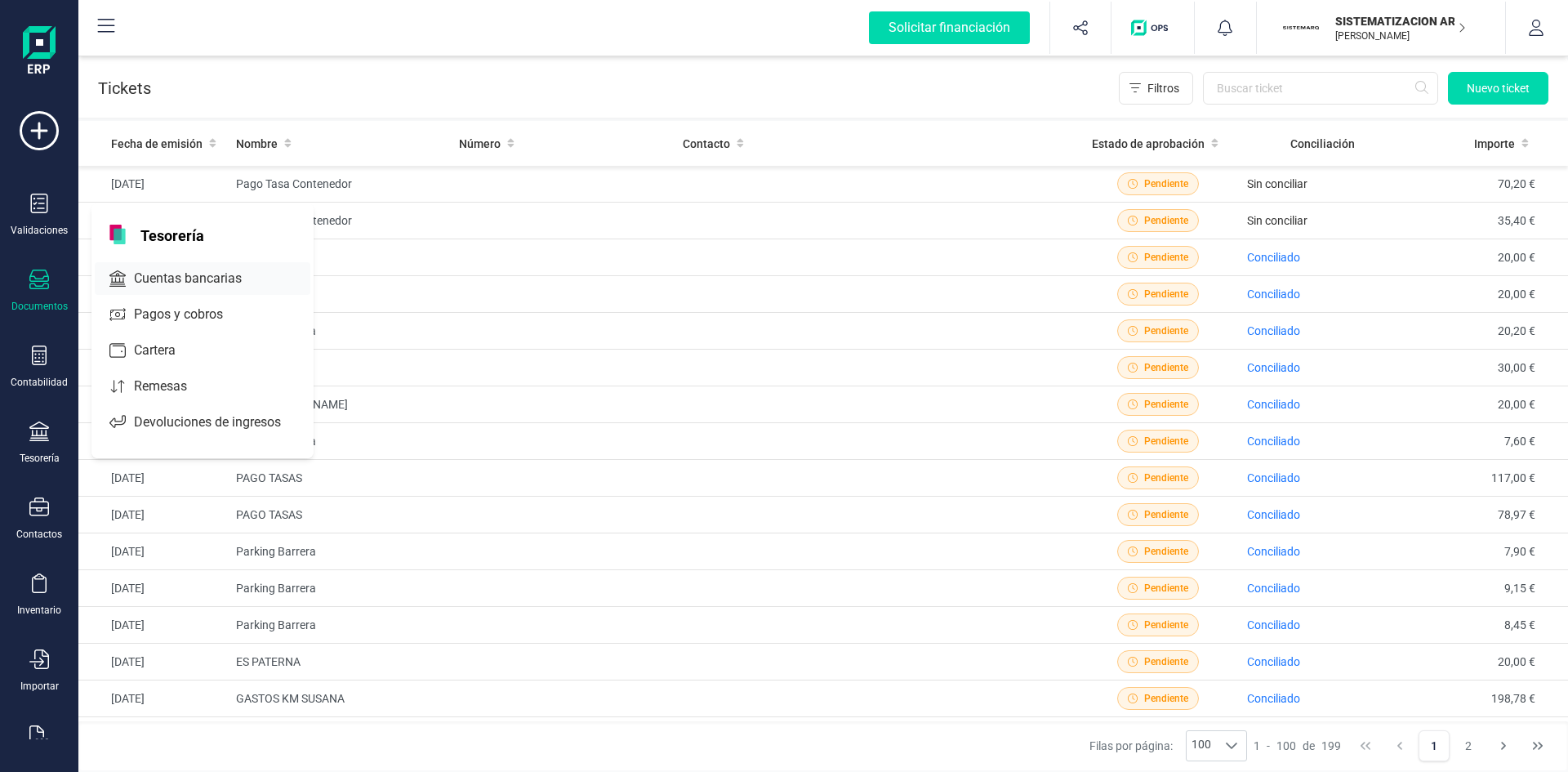
click at [237, 278] on span "Cuentas bancarias" at bounding box center [199, 278] width 144 height 20
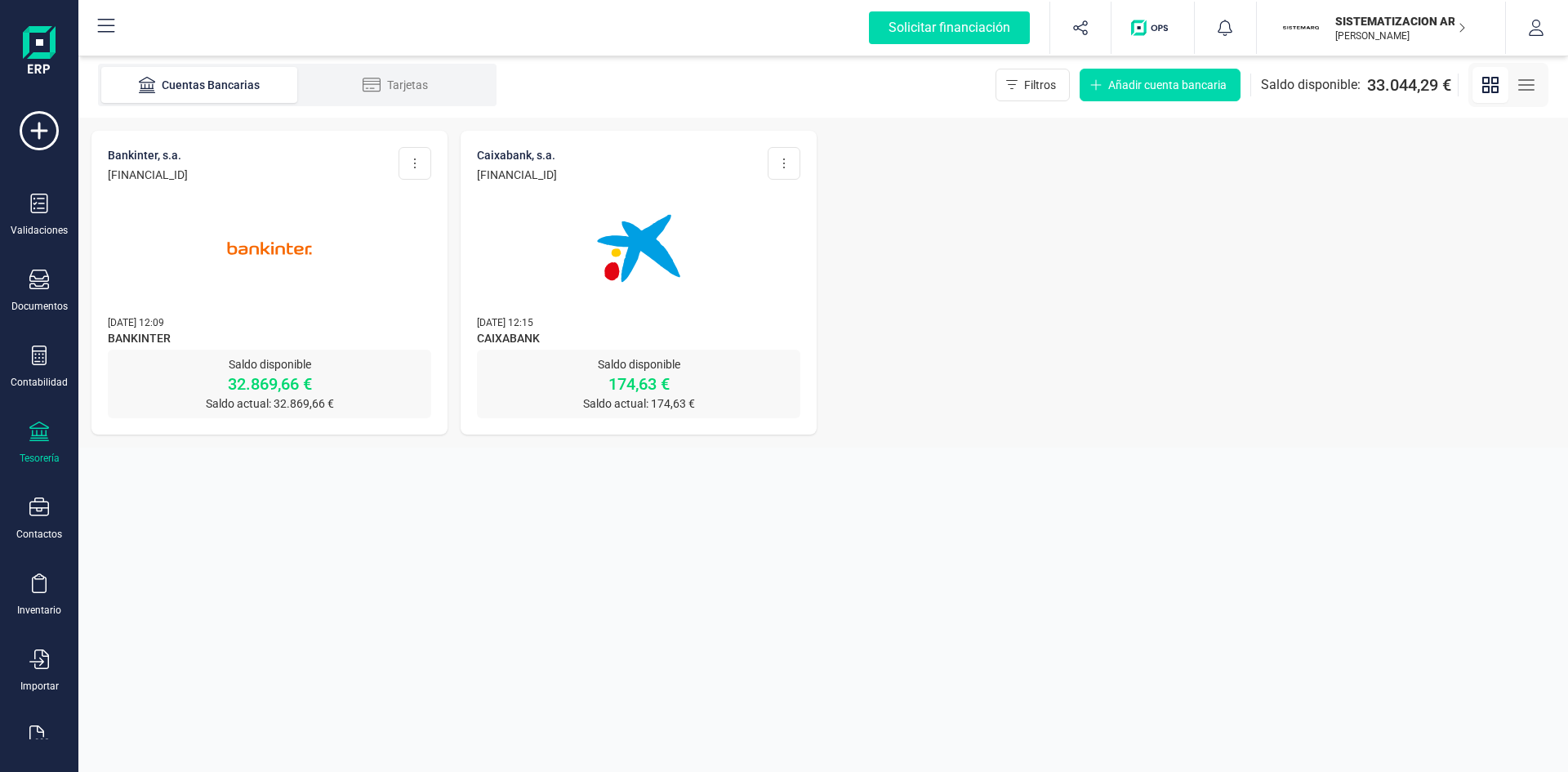
click at [652, 238] on img at bounding box center [639, 249] width 137 height 137
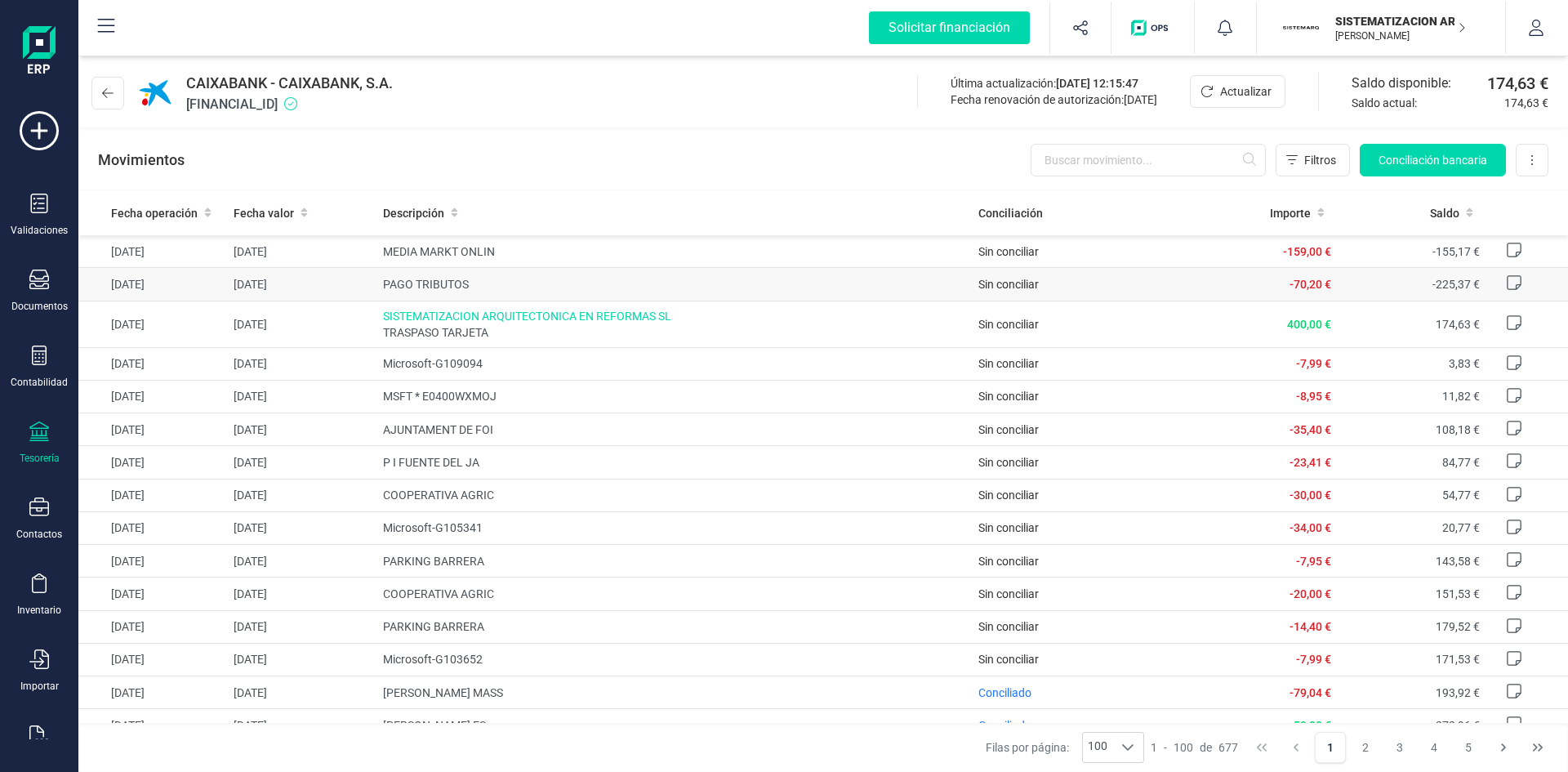
click at [1078, 285] on td "Sin conciliar" at bounding box center [1080, 284] width 216 height 33
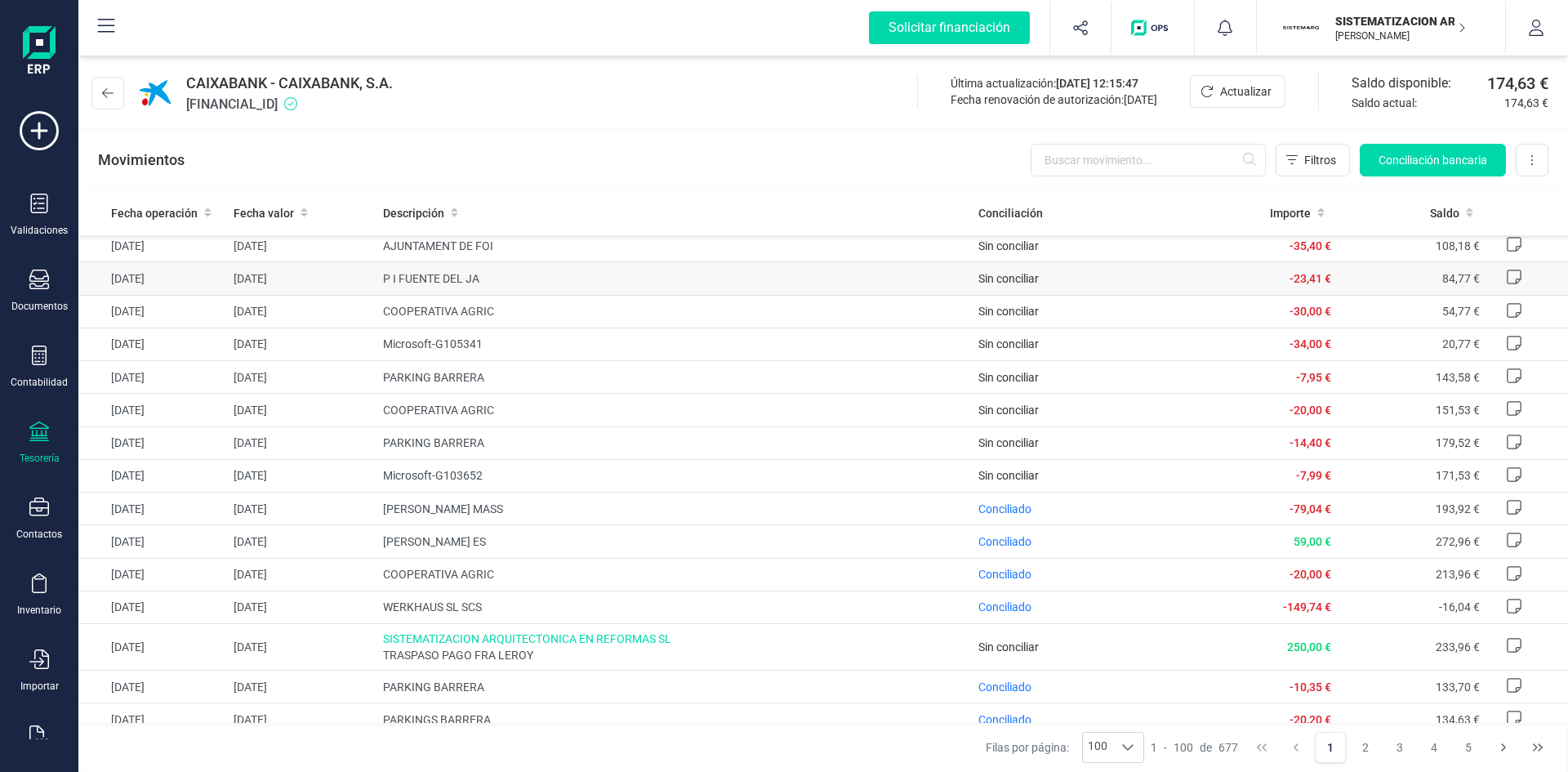
scroll to position [185, 0]
click at [1399, 169] on button "Conciliación bancaria" at bounding box center [1432, 160] width 146 height 33
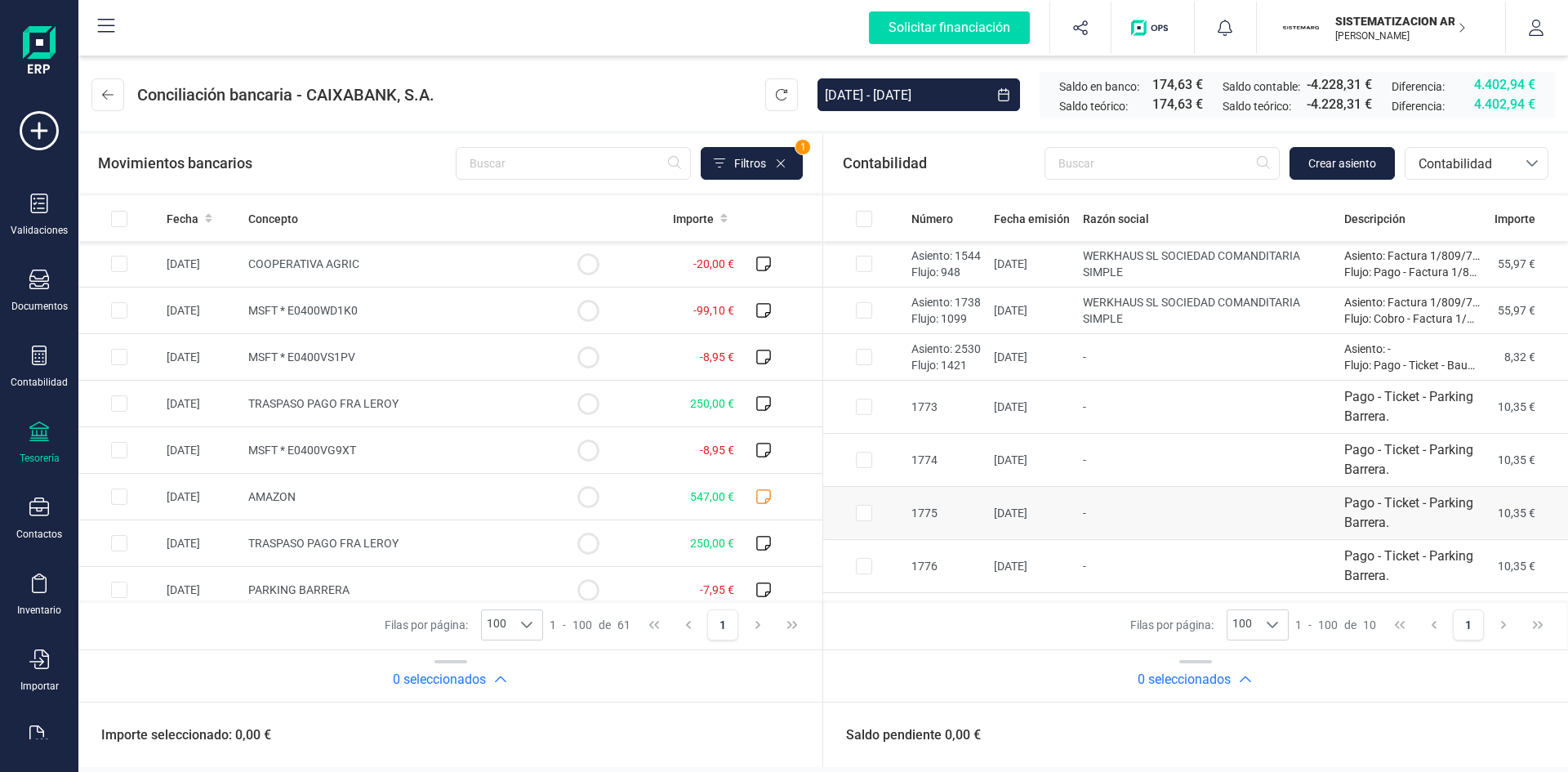
scroll to position [138, 0]
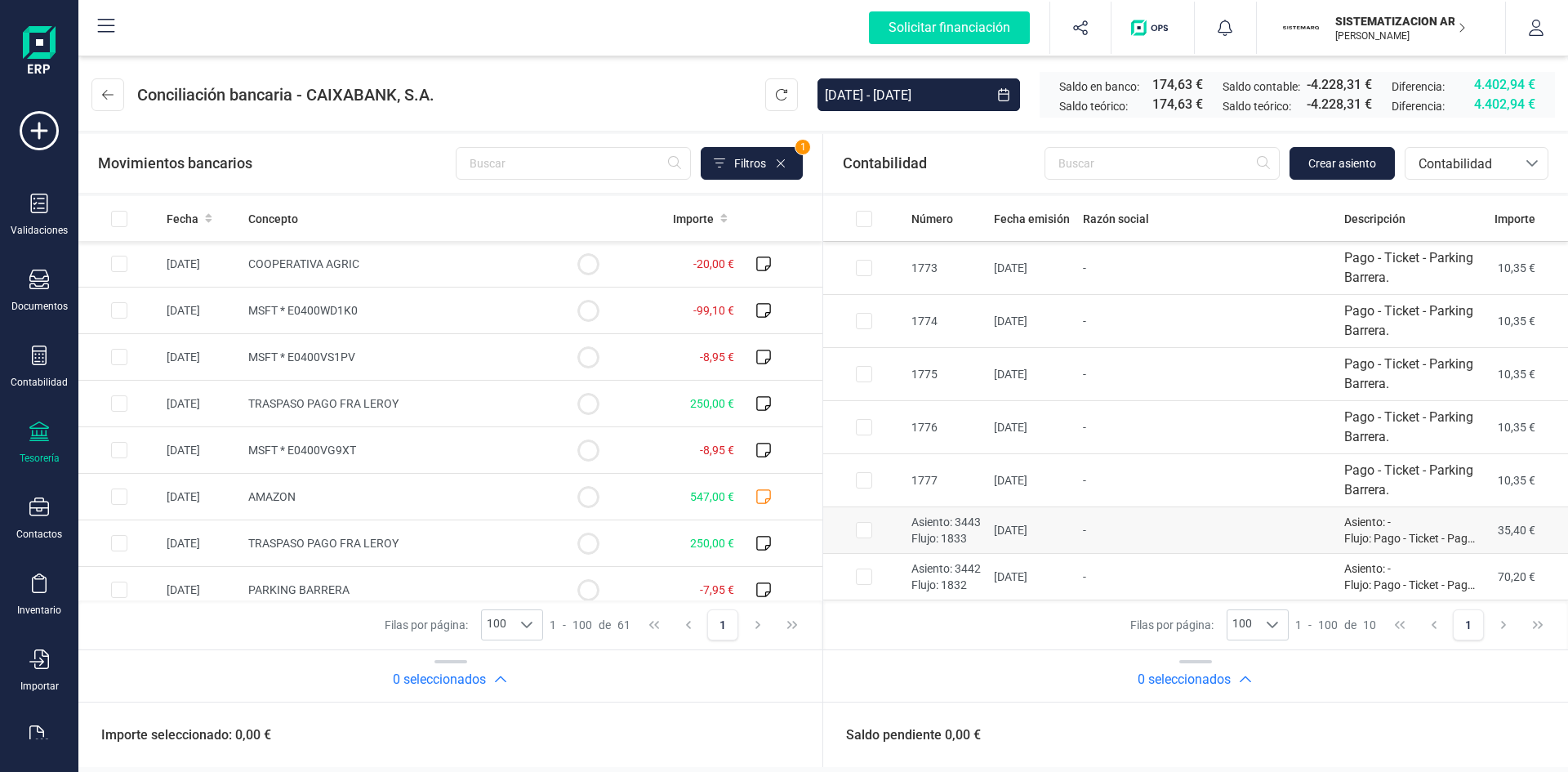
click at [860, 534] on input "Row Selected 20f57e13-ea11-4ac7-84d2-8aa532f51add" at bounding box center [863, 529] width 16 height 16
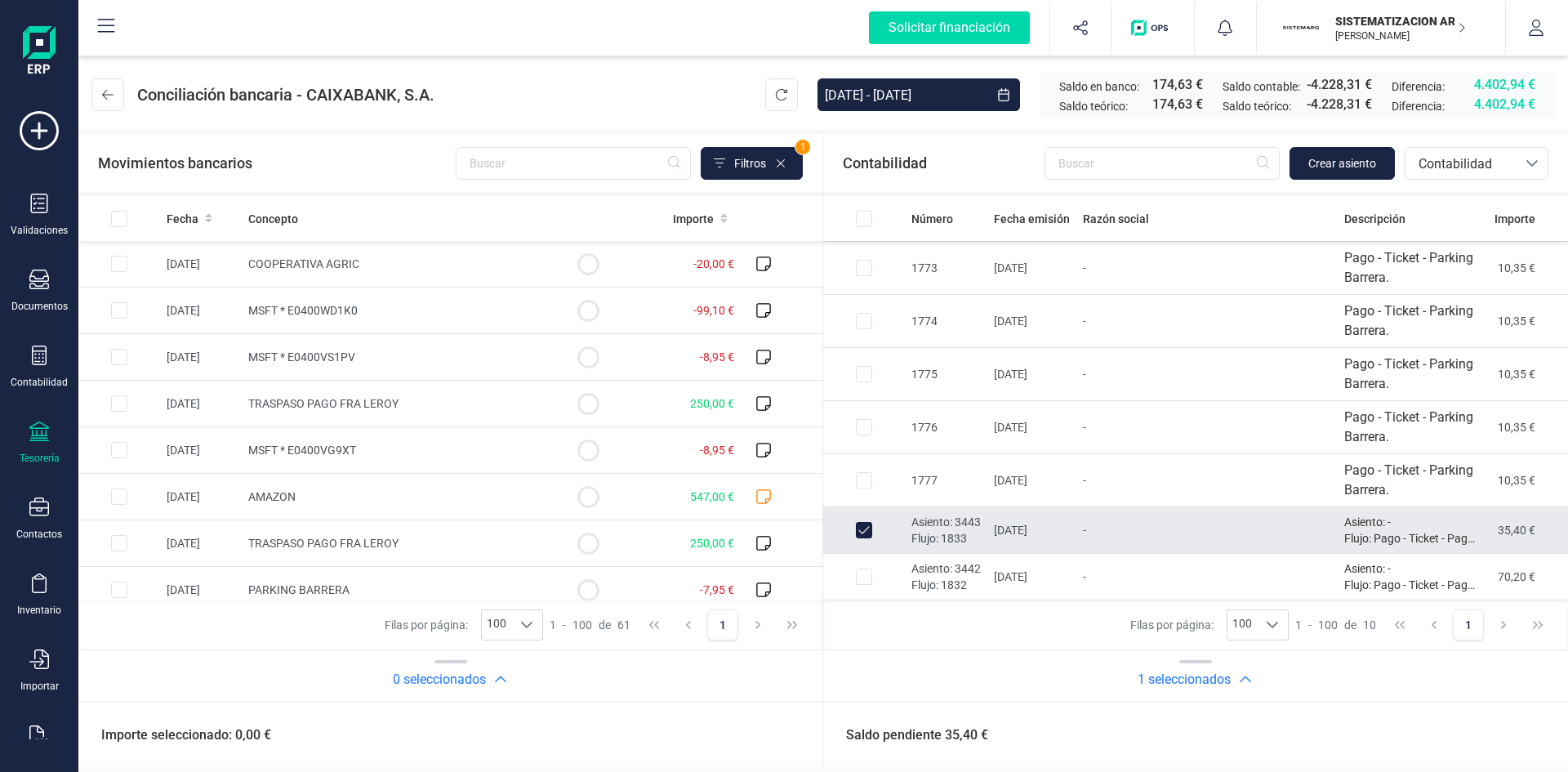
click at [860, 534] on input "Row Unselected 20f57e13-ea11-4ac7-84d2-8aa532f51add" at bounding box center [863, 529] width 16 height 16
checkbox input "false"
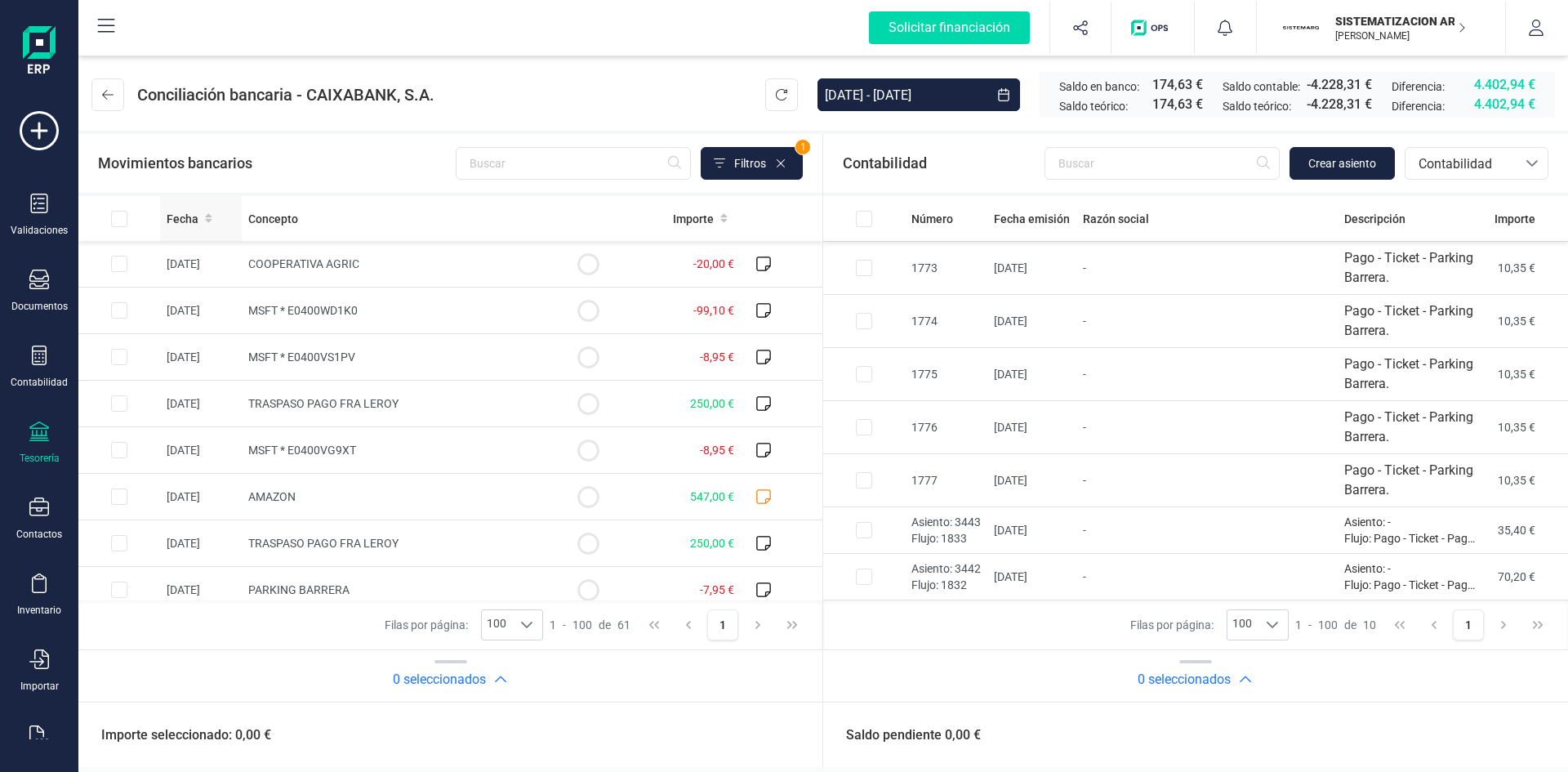
click at [202, 213] on div "Fecha" at bounding box center [200, 218] width 69 height 16
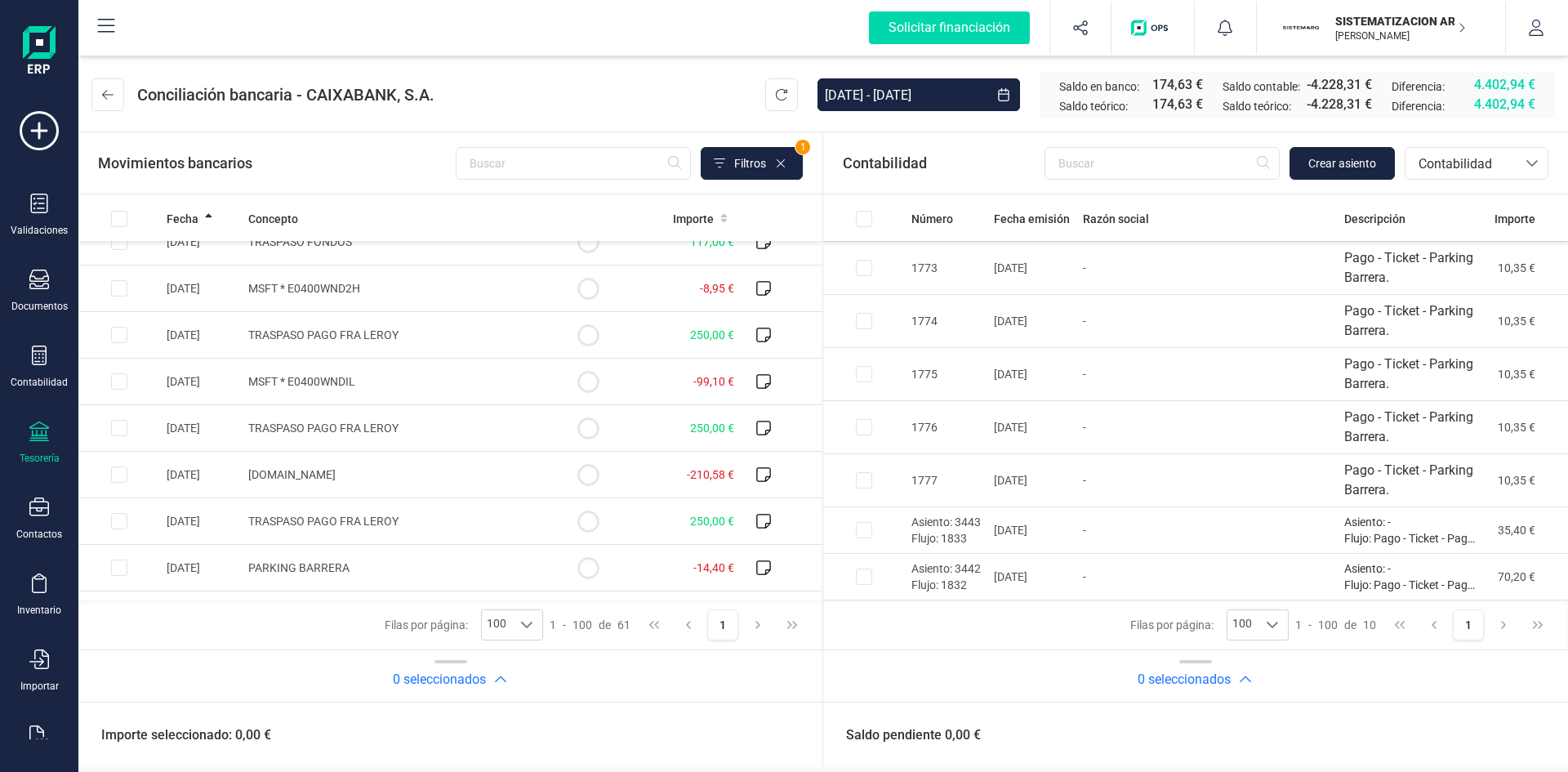
scroll to position [2481, 0]
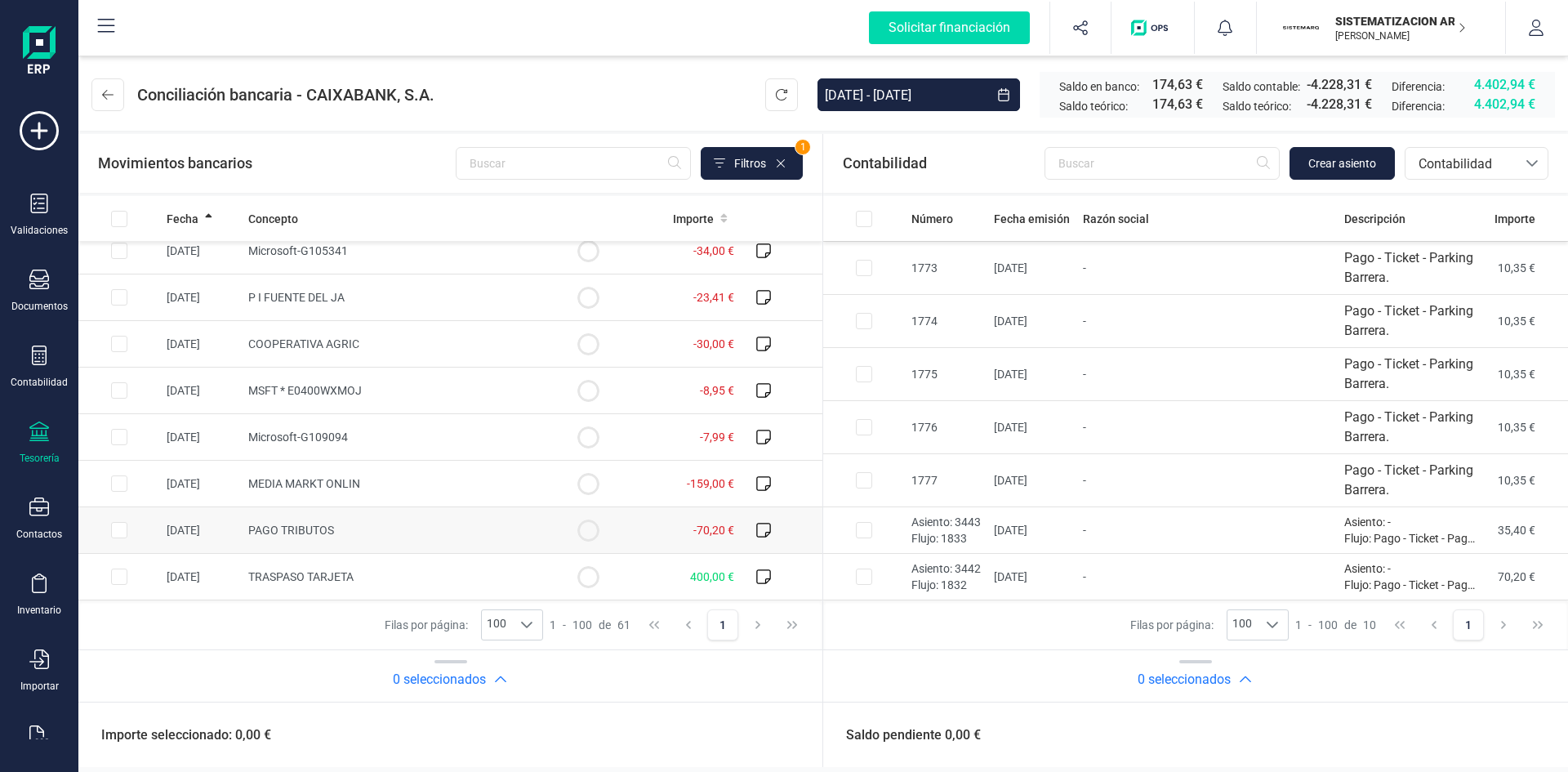
click at [115, 534] on input "Row Selected 97b00756-cba3-49e4-87af-79ff53764306" at bounding box center [119, 529] width 16 height 16
checkbox input "true"
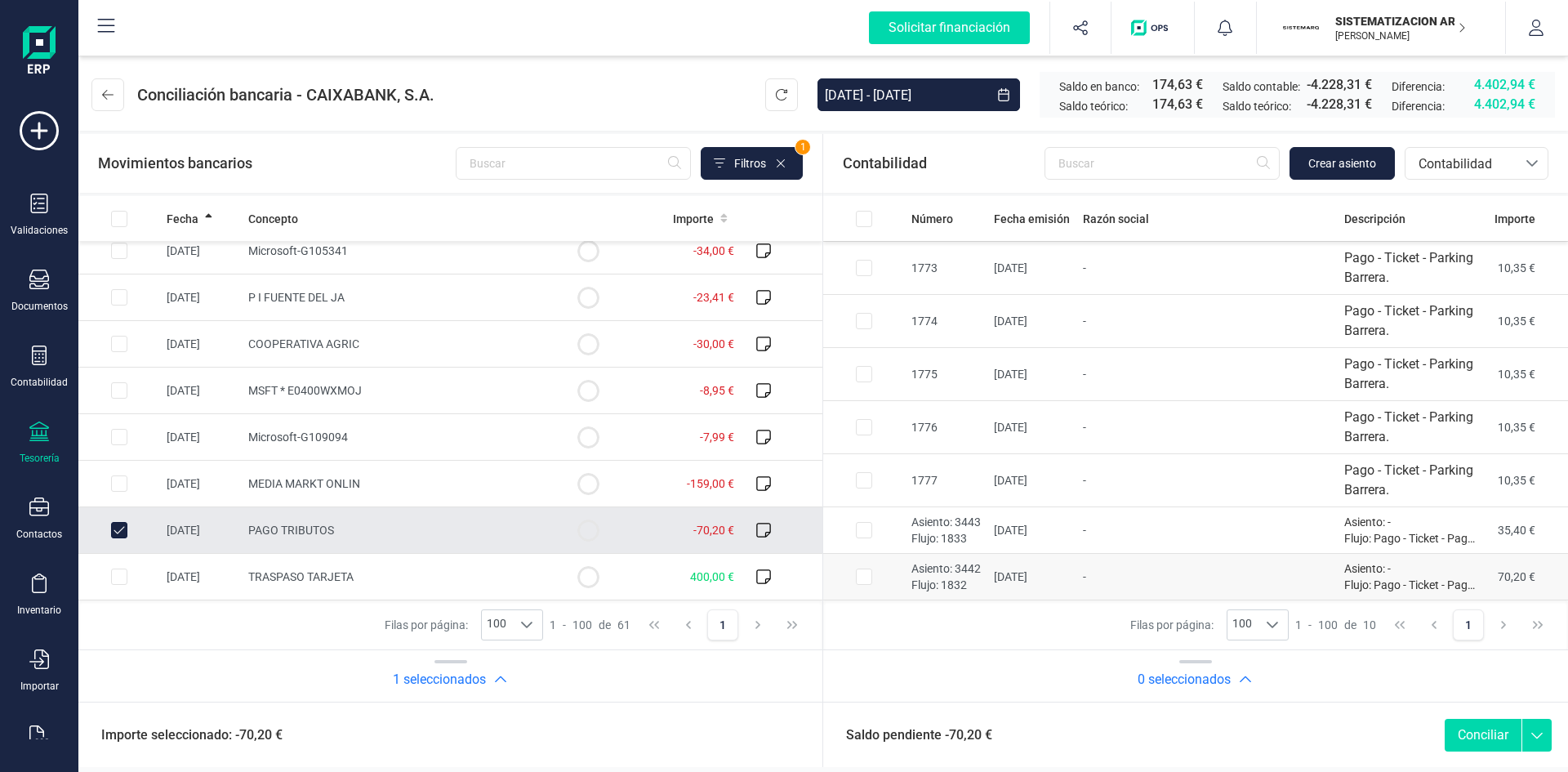
click at [864, 572] on input "Row Selected f76d4754-23e7-4d9e-b944-550aa0c7a753" at bounding box center [863, 576] width 16 height 16
checkbox input "true"
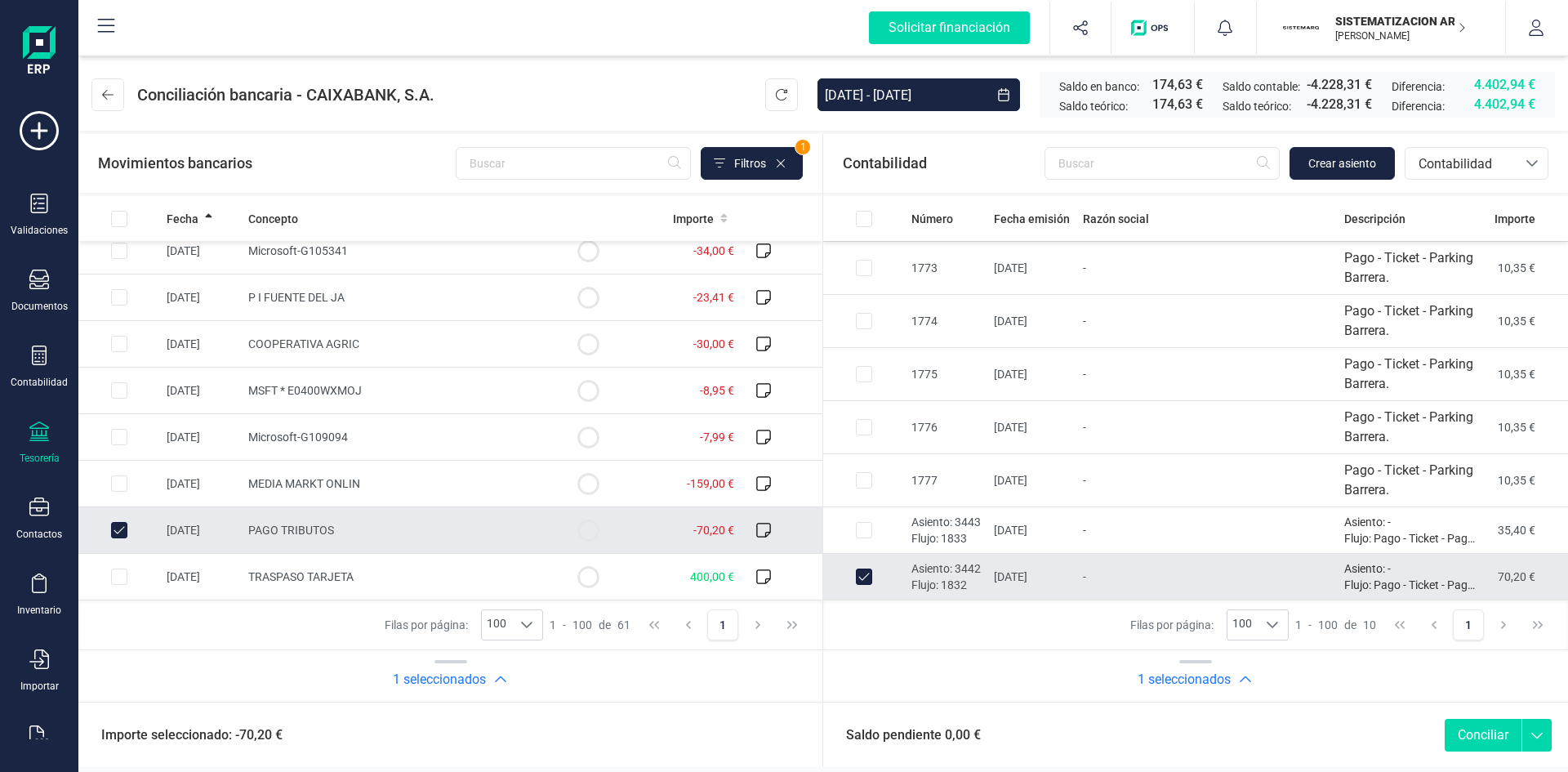
click at [1488, 742] on button "Conciliar" at bounding box center [1483, 735] width 77 height 33
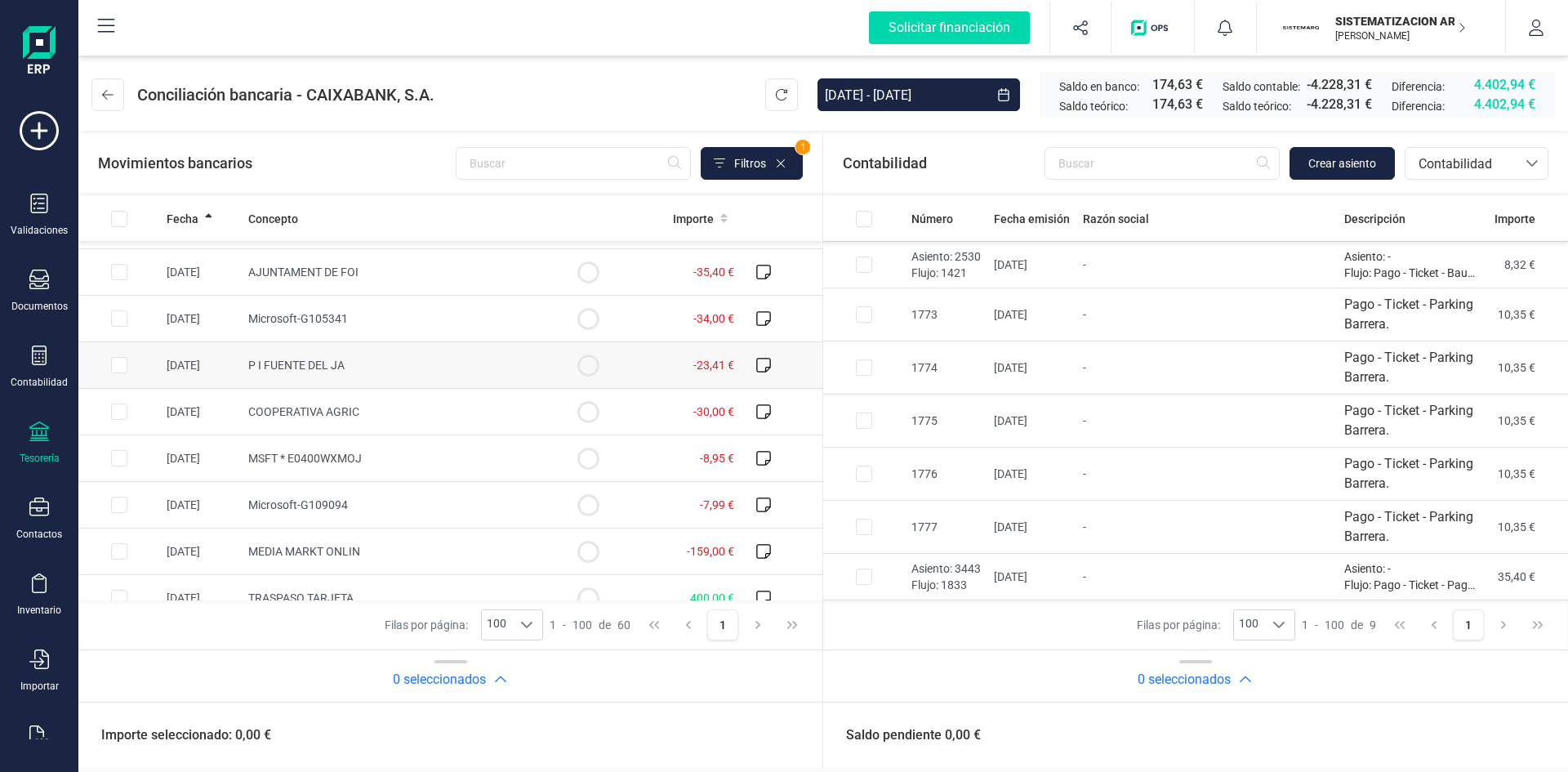
scroll to position [2410, 0]
click at [118, 279] on input "Row Selected 3d9ac8ca-de69-4814-a258-4198ca01129e" at bounding box center [119, 274] width 16 height 16
checkbox input "true"
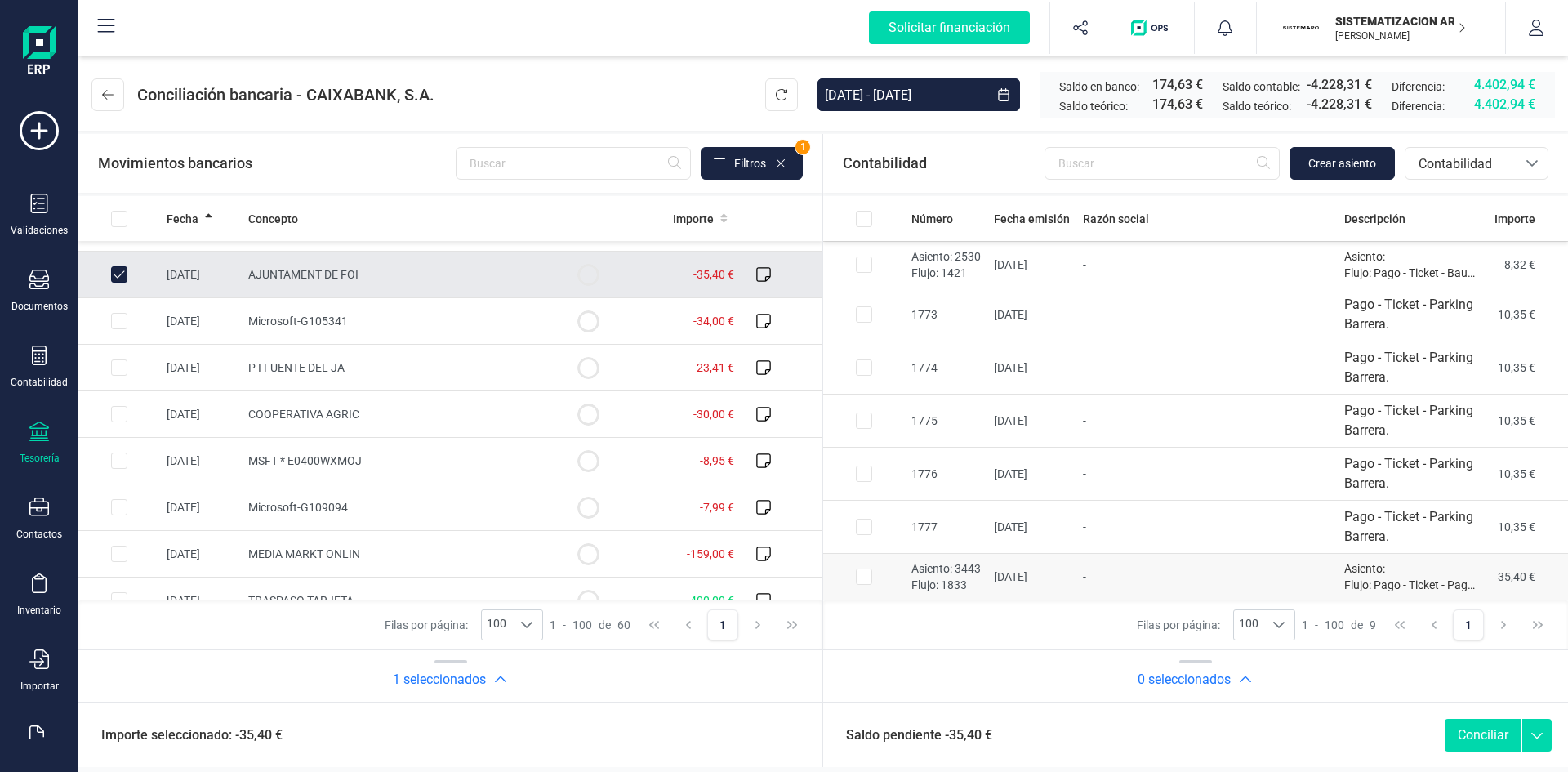
checkbox input "true"
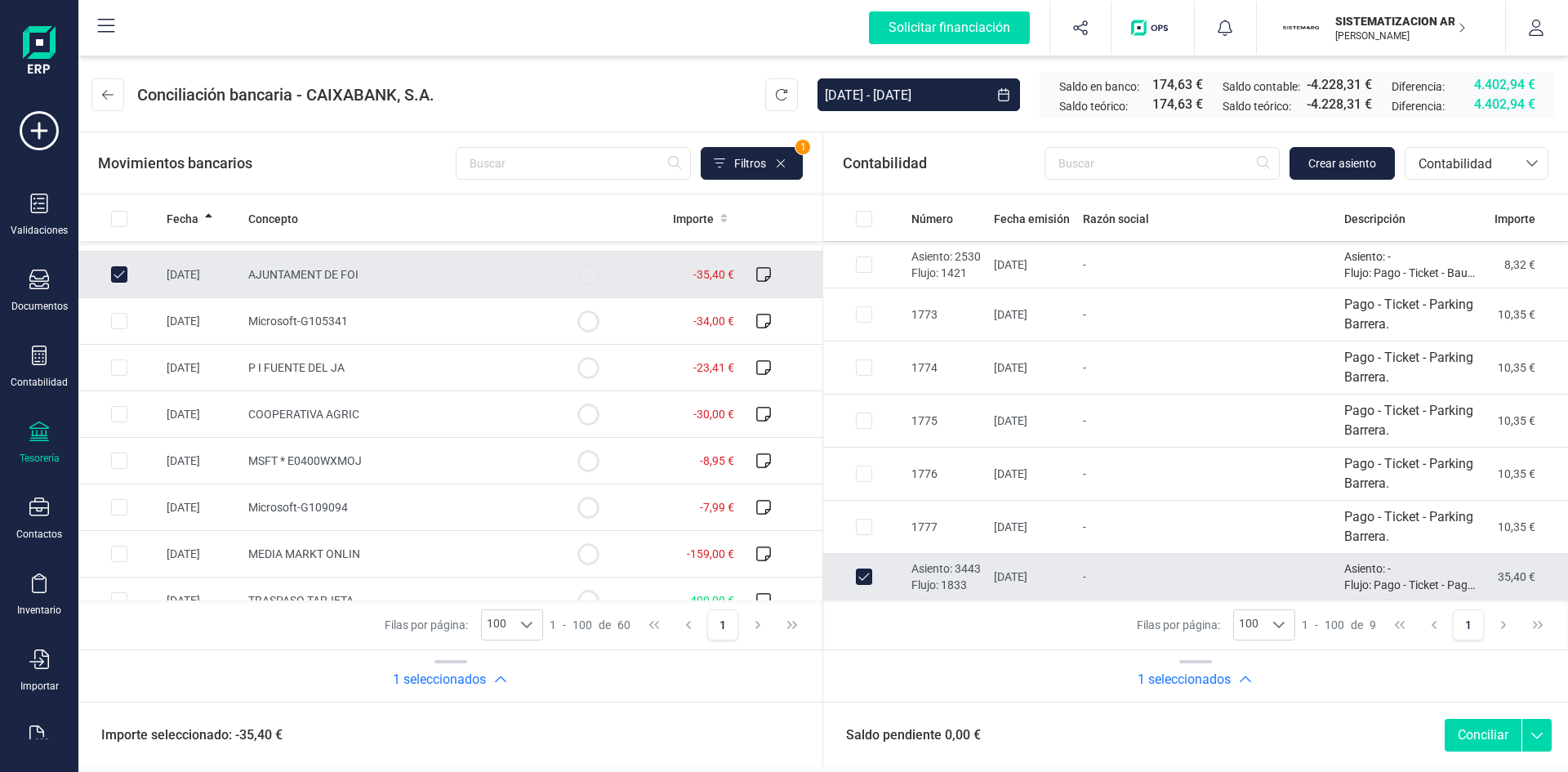
click at [1496, 732] on button "Conciliar" at bounding box center [1483, 735] width 77 height 33
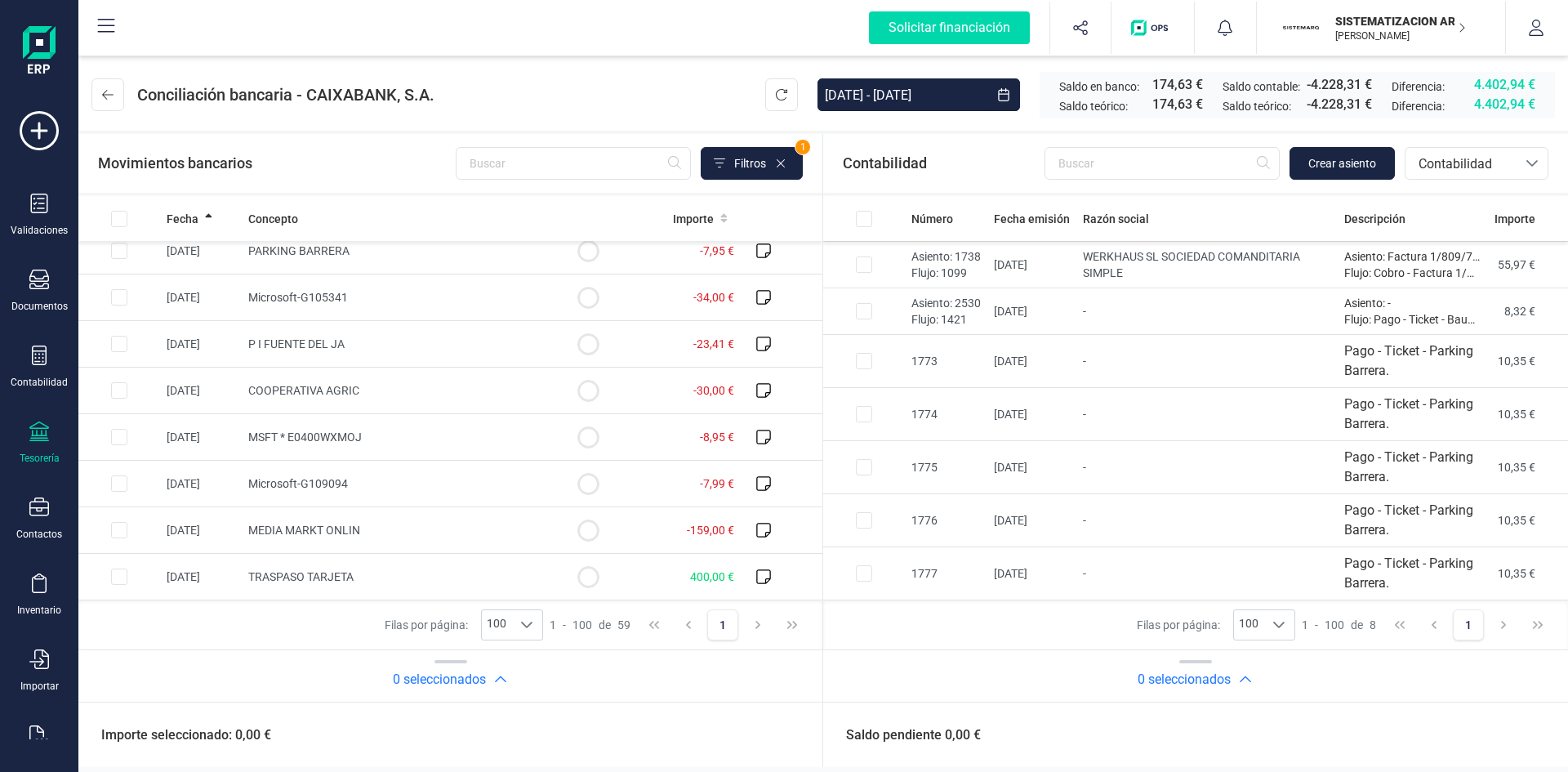
scroll to position [42, 0]
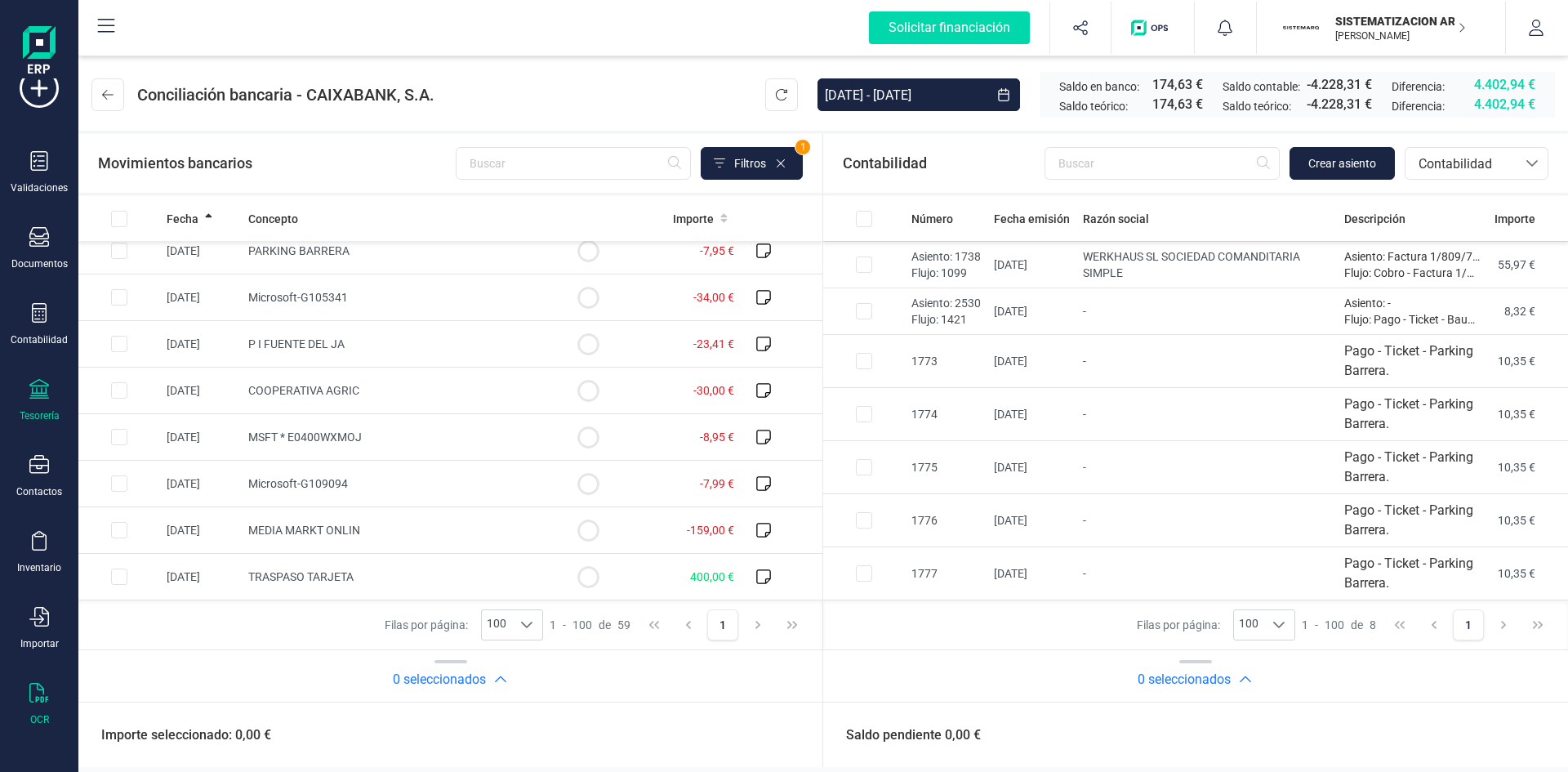
click at [53, 701] on div "OCR" at bounding box center [39, 704] width 65 height 43
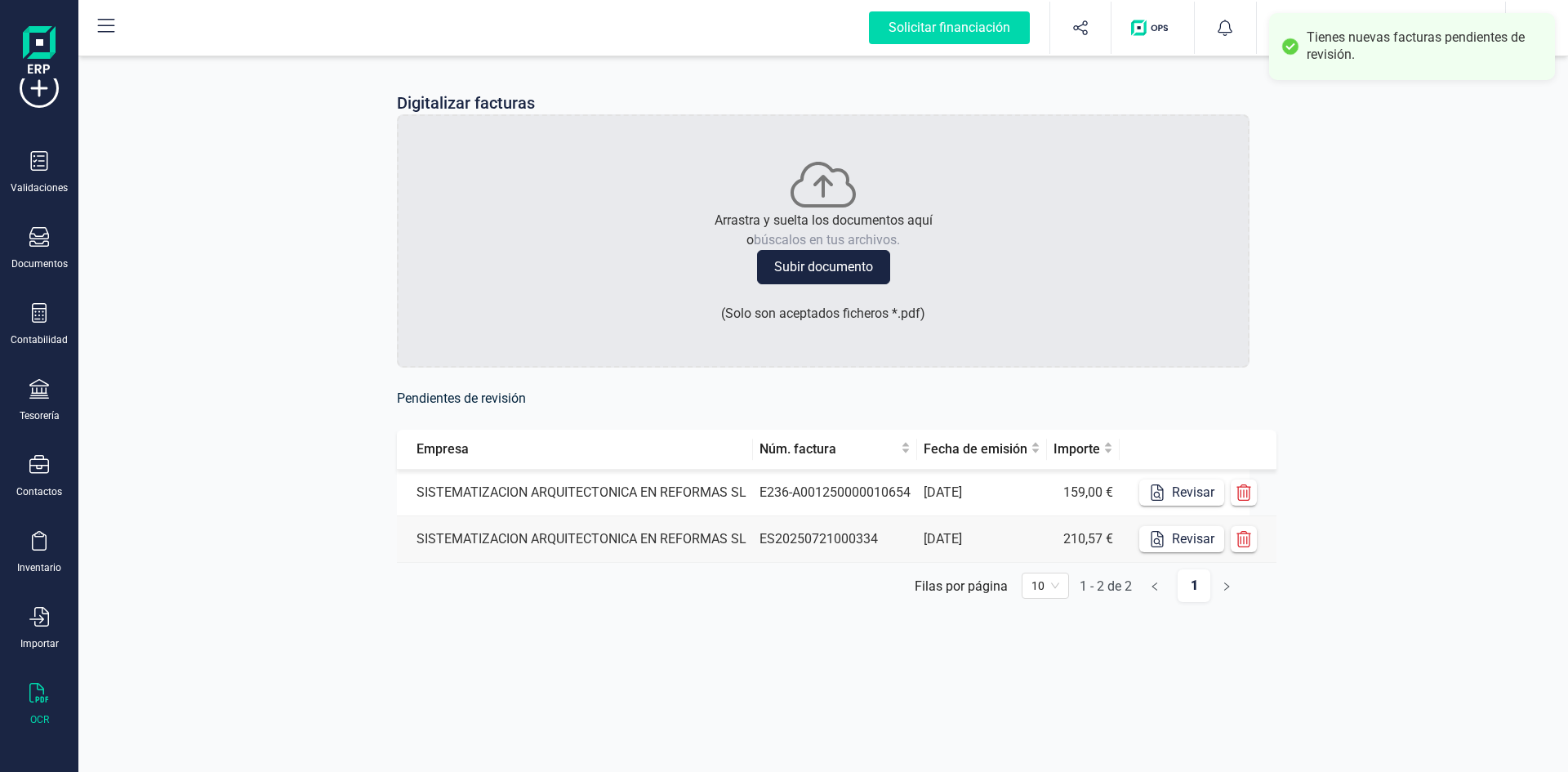
click at [670, 491] on td "SISTEMATIZACION ARQUITECTONICA EN REFORMAS SL" at bounding box center [575, 492] width 356 height 46
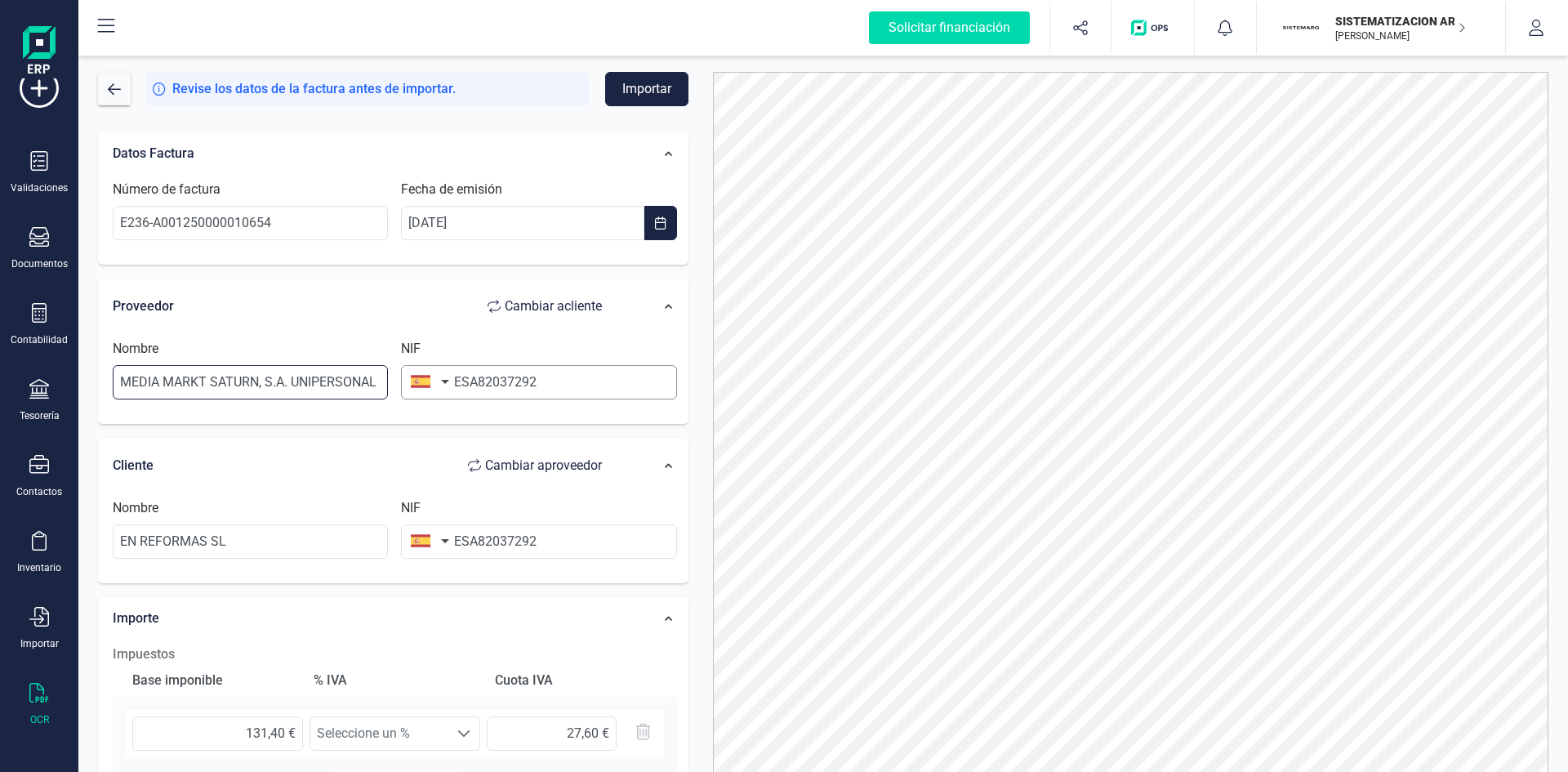
drag, startPoint x: 120, startPoint y: 378, endPoint x: 485, endPoint y: 367, distance: 365.2
click at [485, 367] on div "Nombre MEDIA MARKT SATURN, S.A. UNIPERSONAL NIF ESA82037292" at bounding box center [394, 376] width 577 height 73
click at [568, 304] on span "Cambiar a cliente" at bounding box center [552, 306] width 97 height 20
type input "EN REFORMAS SL"
type input "MEDIA MARKT SATURN, S.A. UNIPERSONAL"
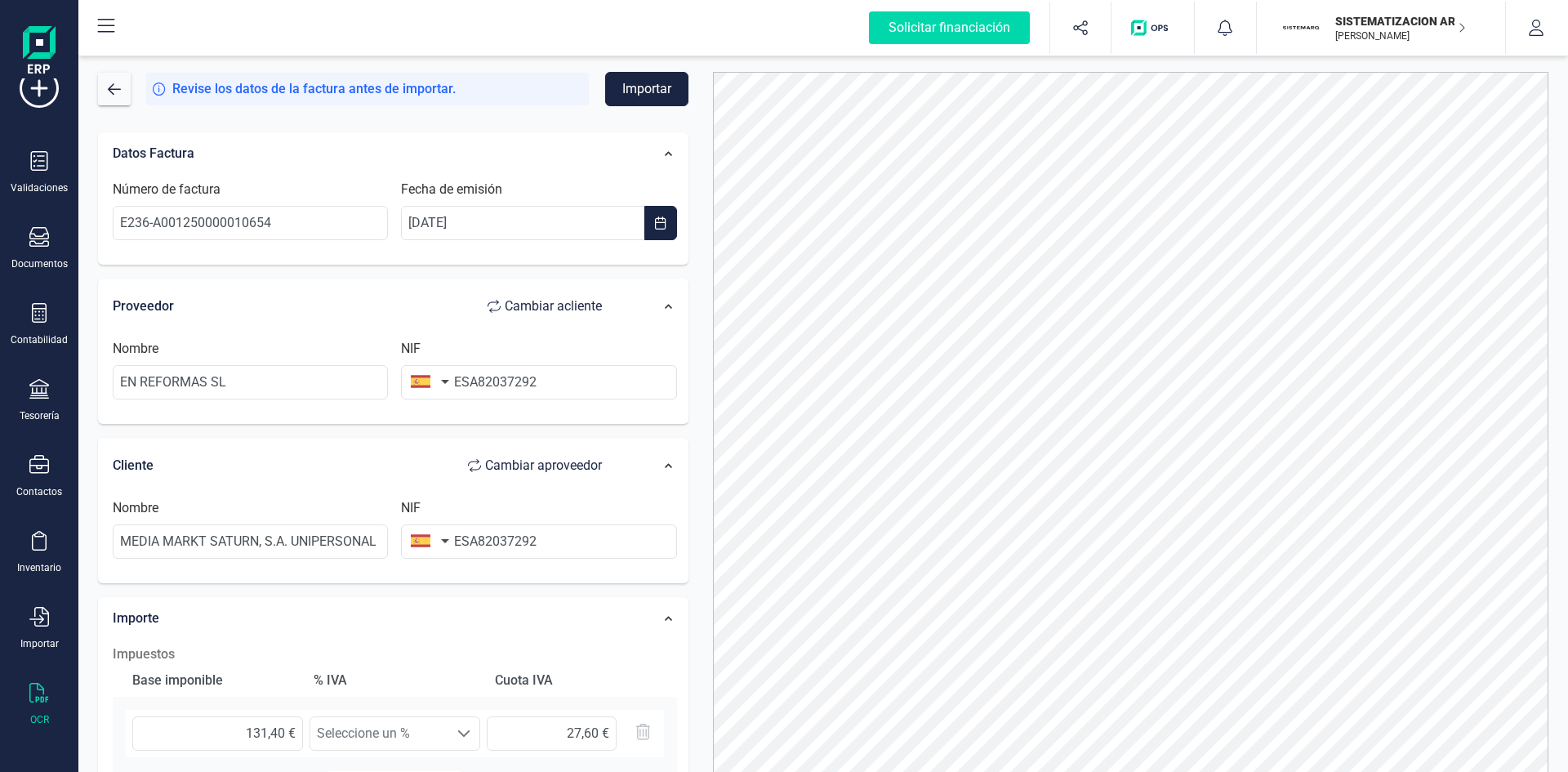
scroll to position [81, 0]
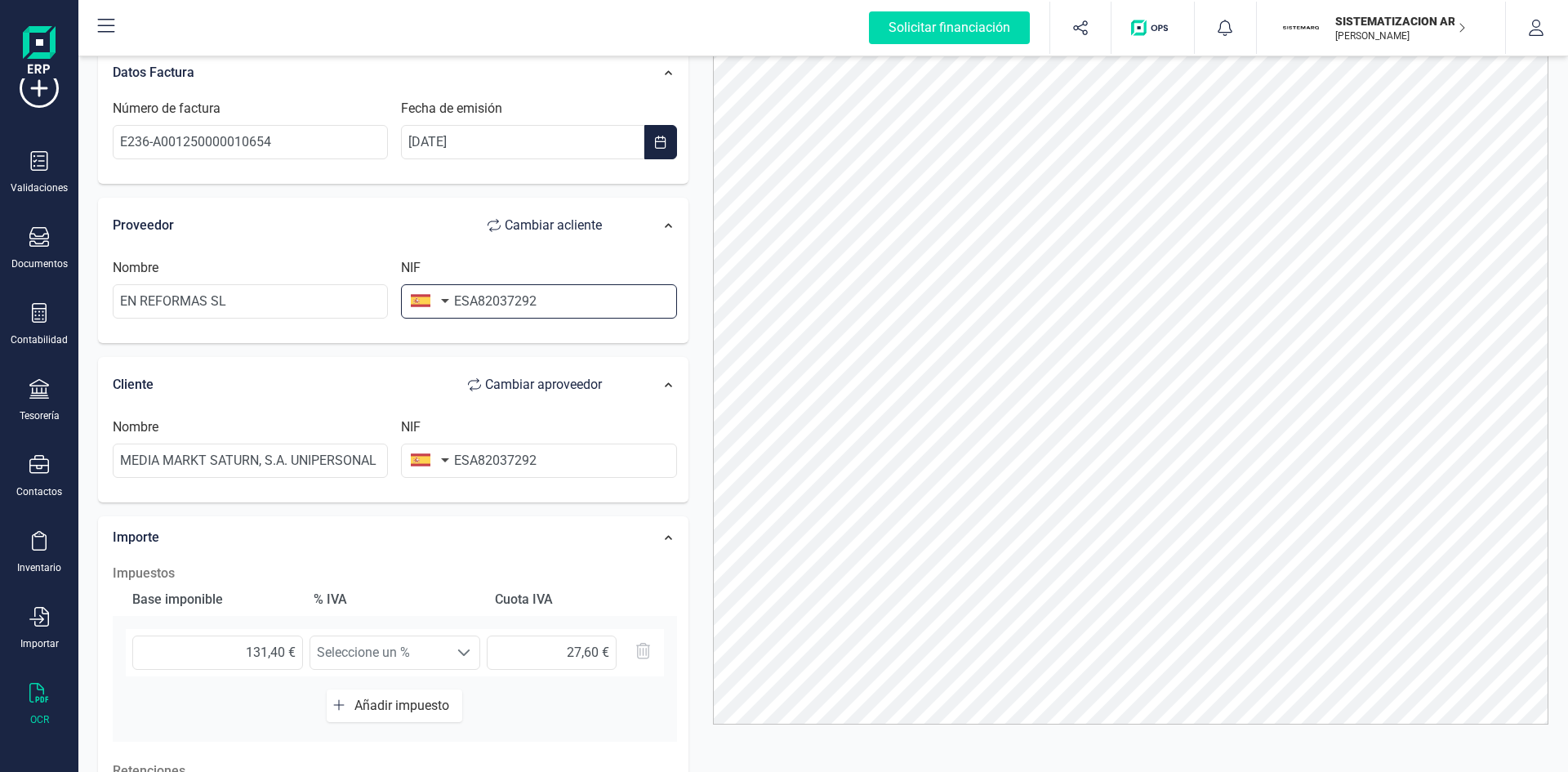
drag, startPoint x: 468, startPoint y: 304, endPoint x: 458, endPoint y: 304, distance: 10.0
click at [458, 304] on input "ESA82037292" at bounding box center [538, 301] width 275 height 34
type input "A82037292"
click at [456, 338] on li "A82037292" at bounding box center [538, 341] width 275 height 33
type input "MEDIA MARKT SATURN SA"
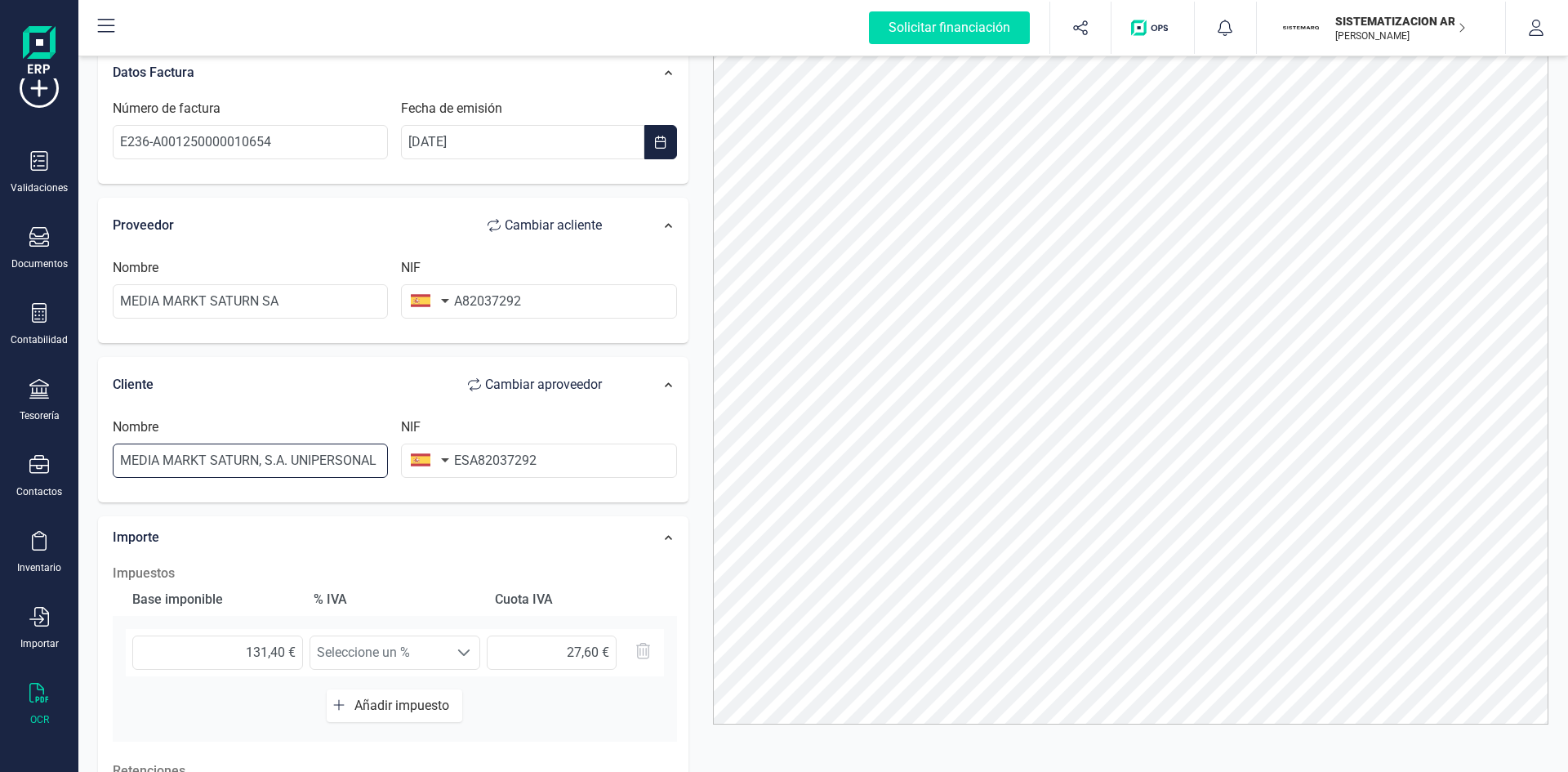
drag, startPoint x: 119, startPoint y: 457, endPoint x: 570, endPoint y: 390, distance: 455.9
click at [570, 390] on div "Cliente Cambiar a proveedor Nombre MEDIA MARKT SATURN, S.A. UNIPERSONAL NIF ESA…" at bounding box center [392, 429] width 590 height 146
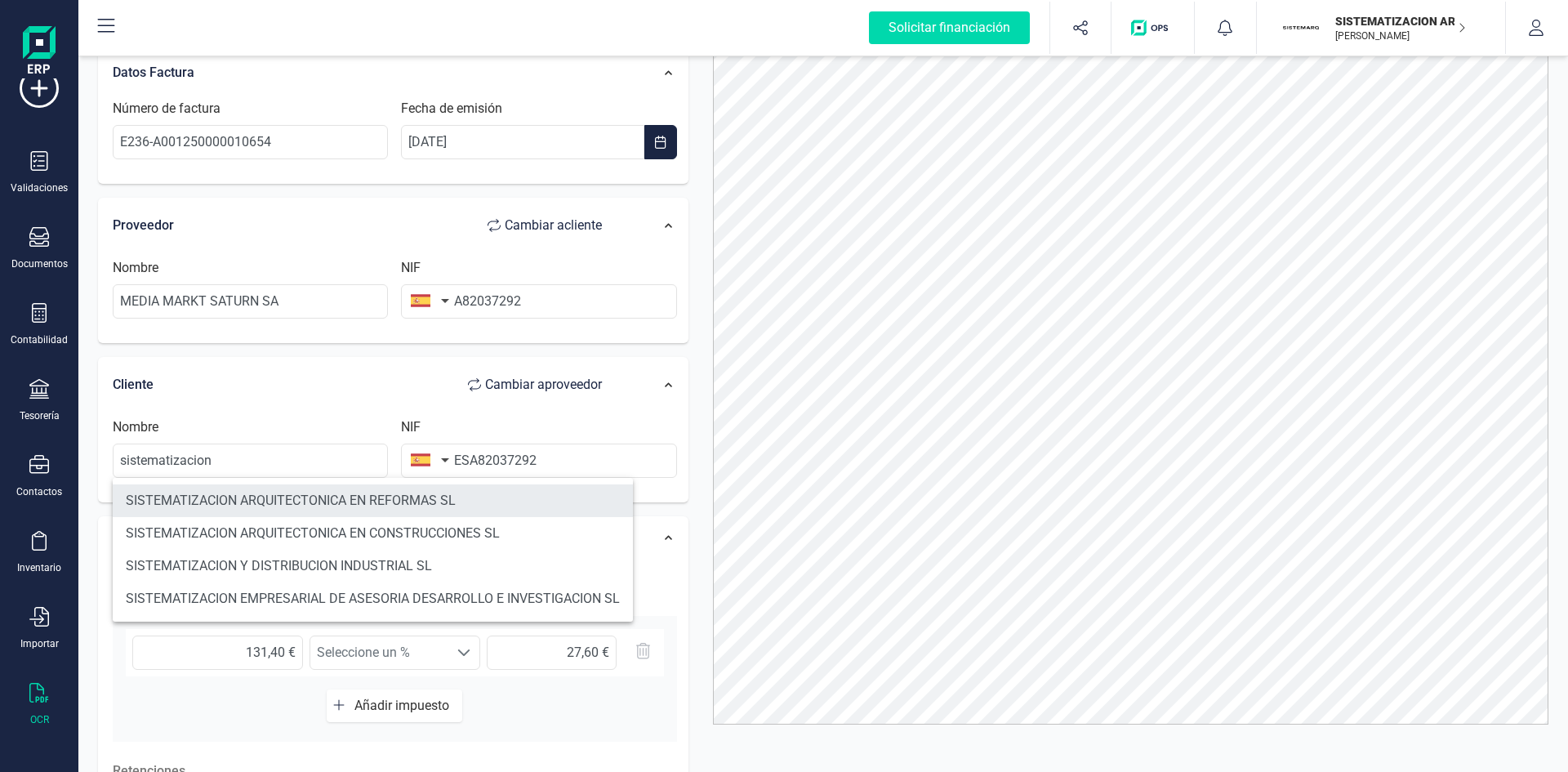
click at [360, 505] on li "SISTEMATIZACION ARQUITECTONICA EN REFORMAS SL" at bounding box center [373, 501] width 520 height 33
type input "SISTEMATIZACION ARQUITECTONICA EN REFORMAS SL"
type input "B72398712"
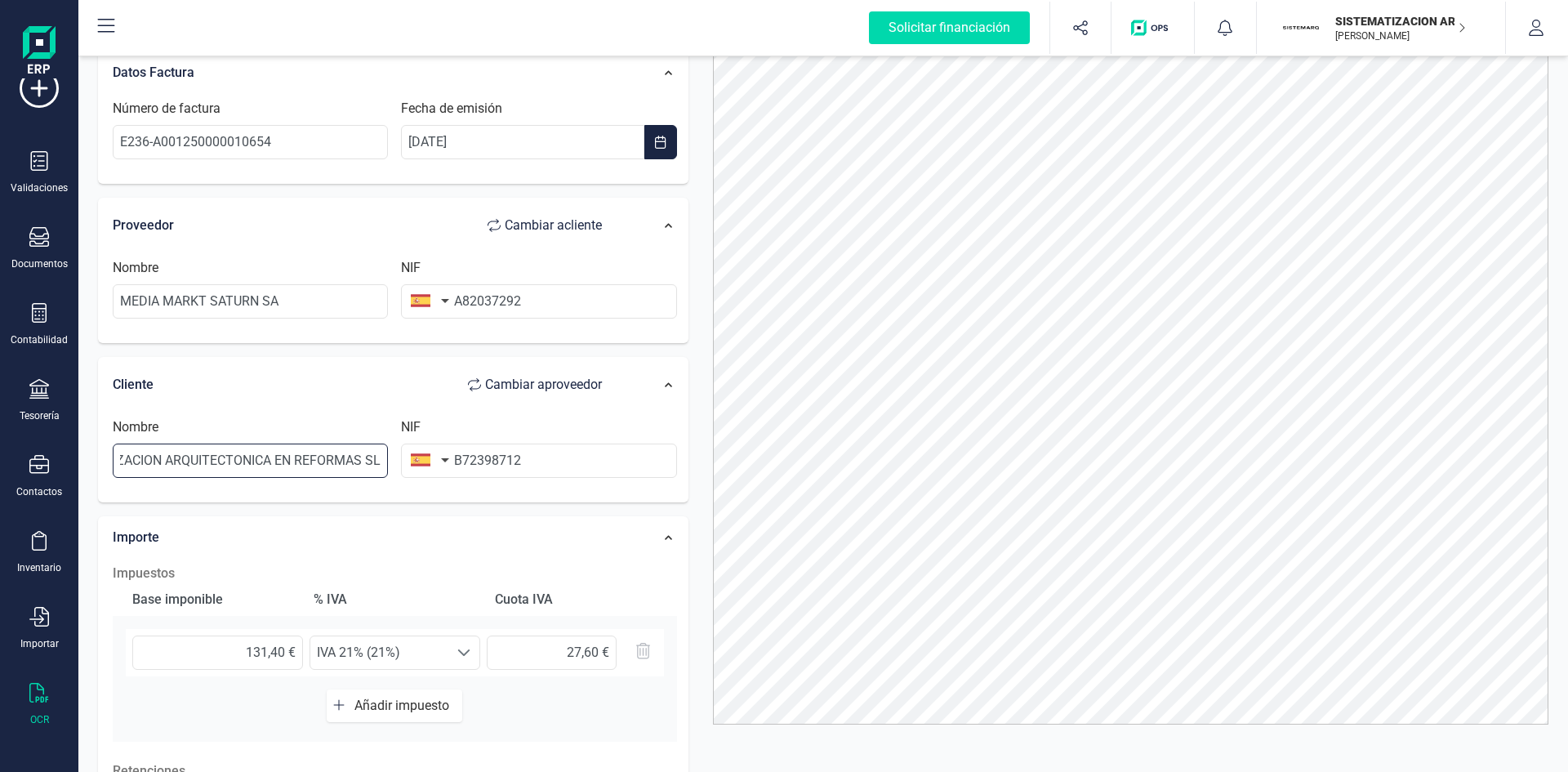
scroll to position [0, 0]
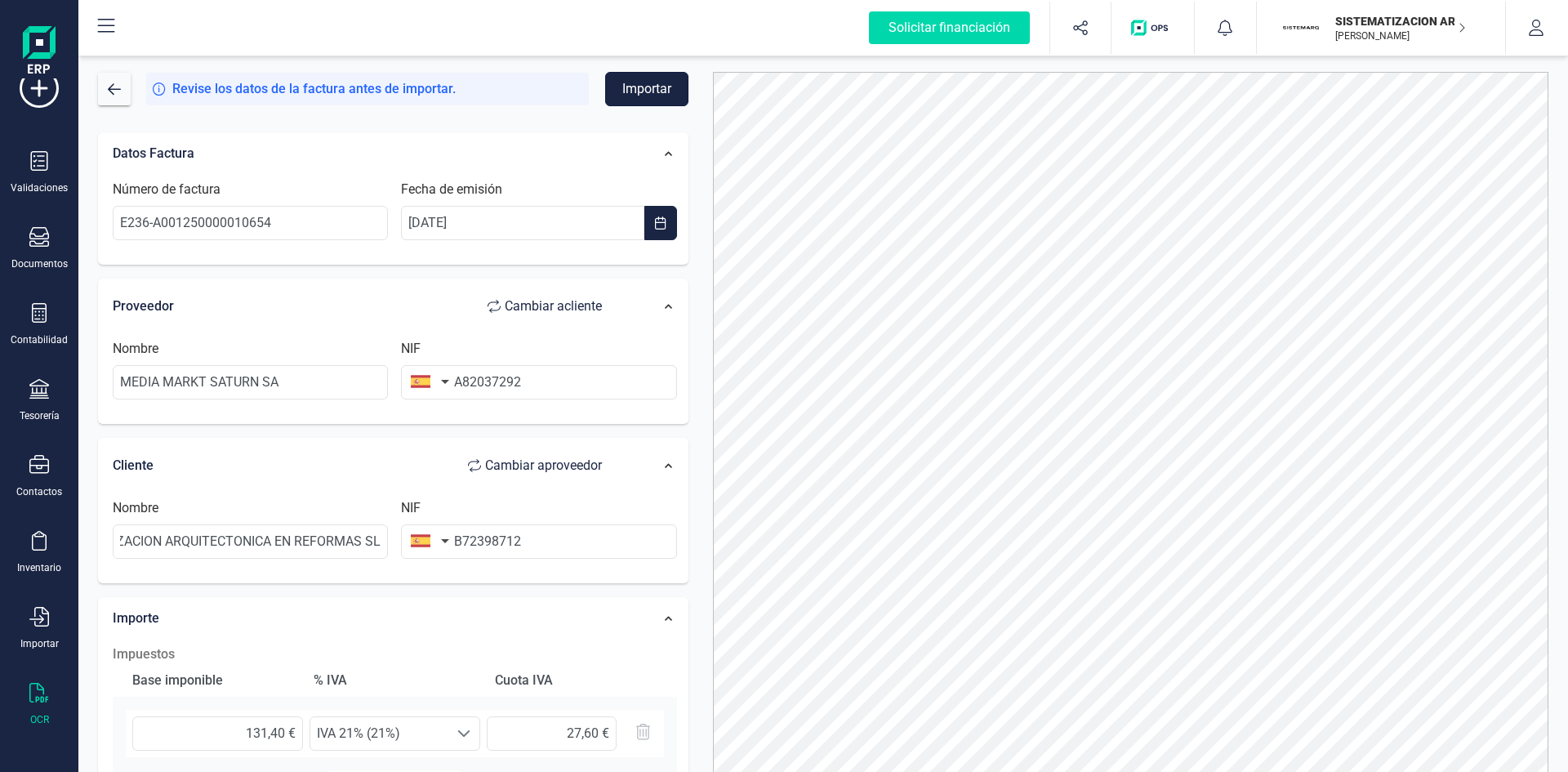
click at [648, 96] on button "Importar" at bounding box center [647, 88] width 83 height 34
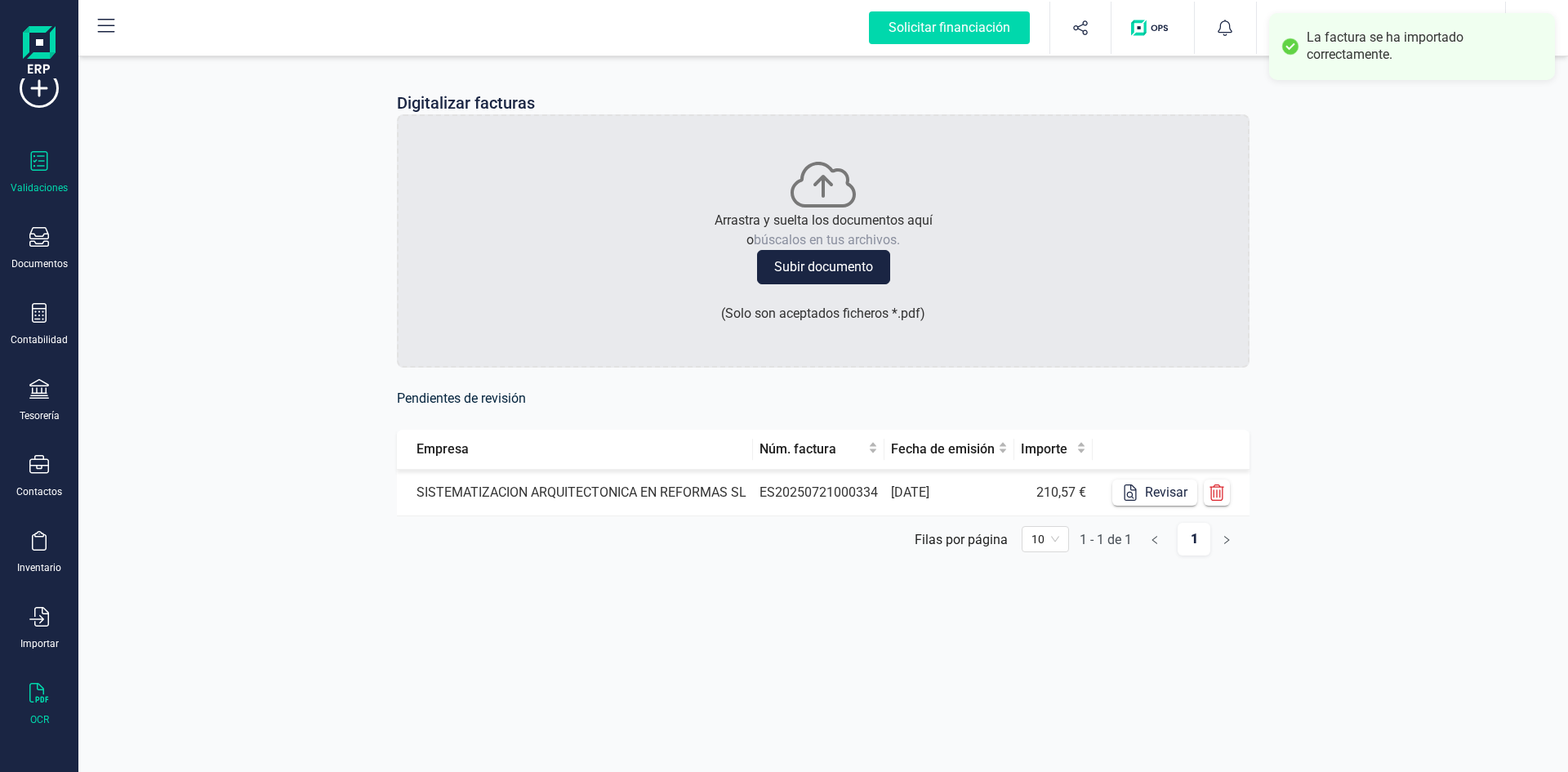
click at [39, 155] on icon at bounding box center [39, 161] width 20 height 20
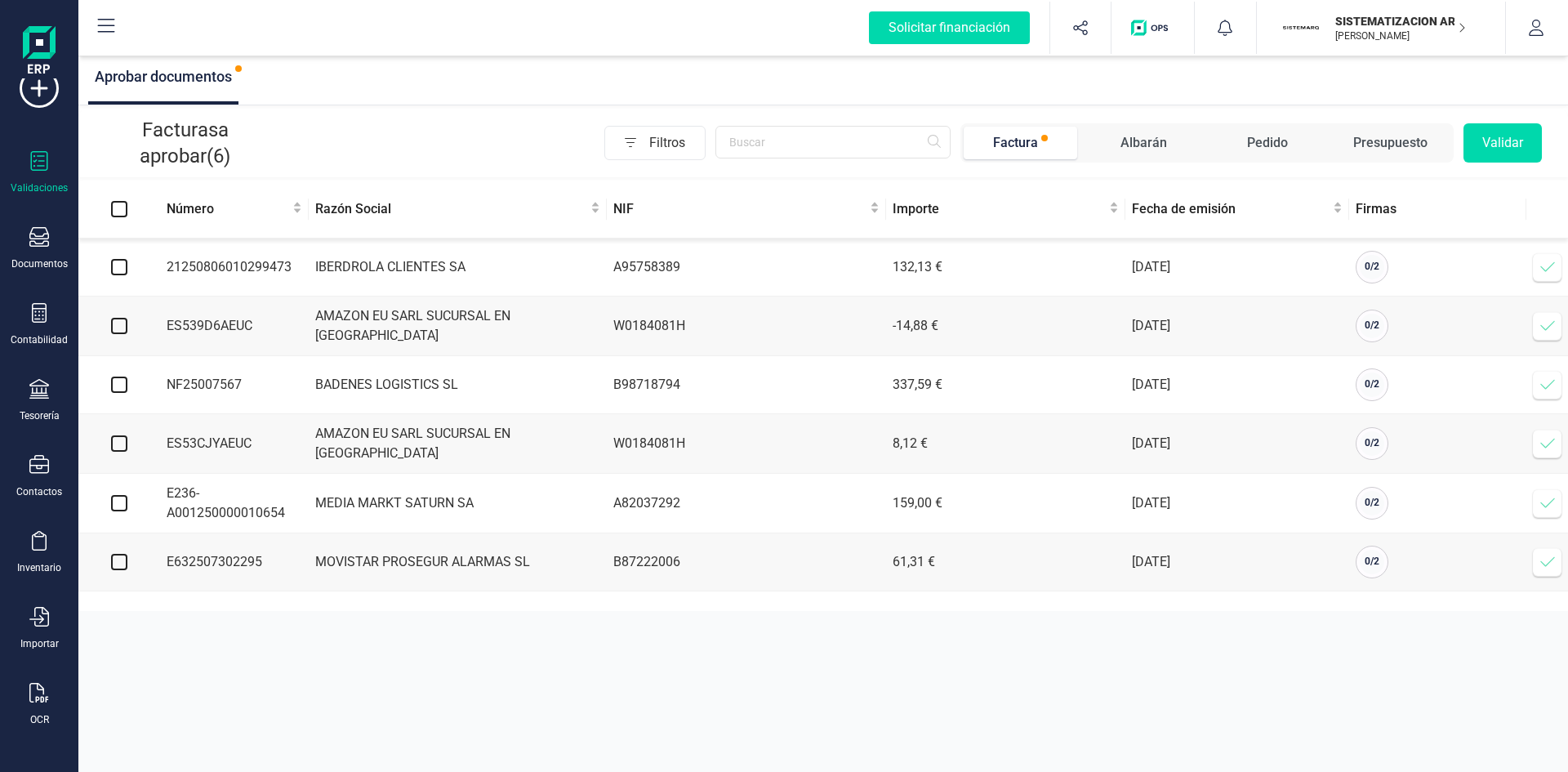
click at [108, 201] on th at bounding box center [119, 210] width 82 height 58
click at [121, 209] on input "Select all" at bounding box center [119, 208] width 16 height 16
checkbox input "true"
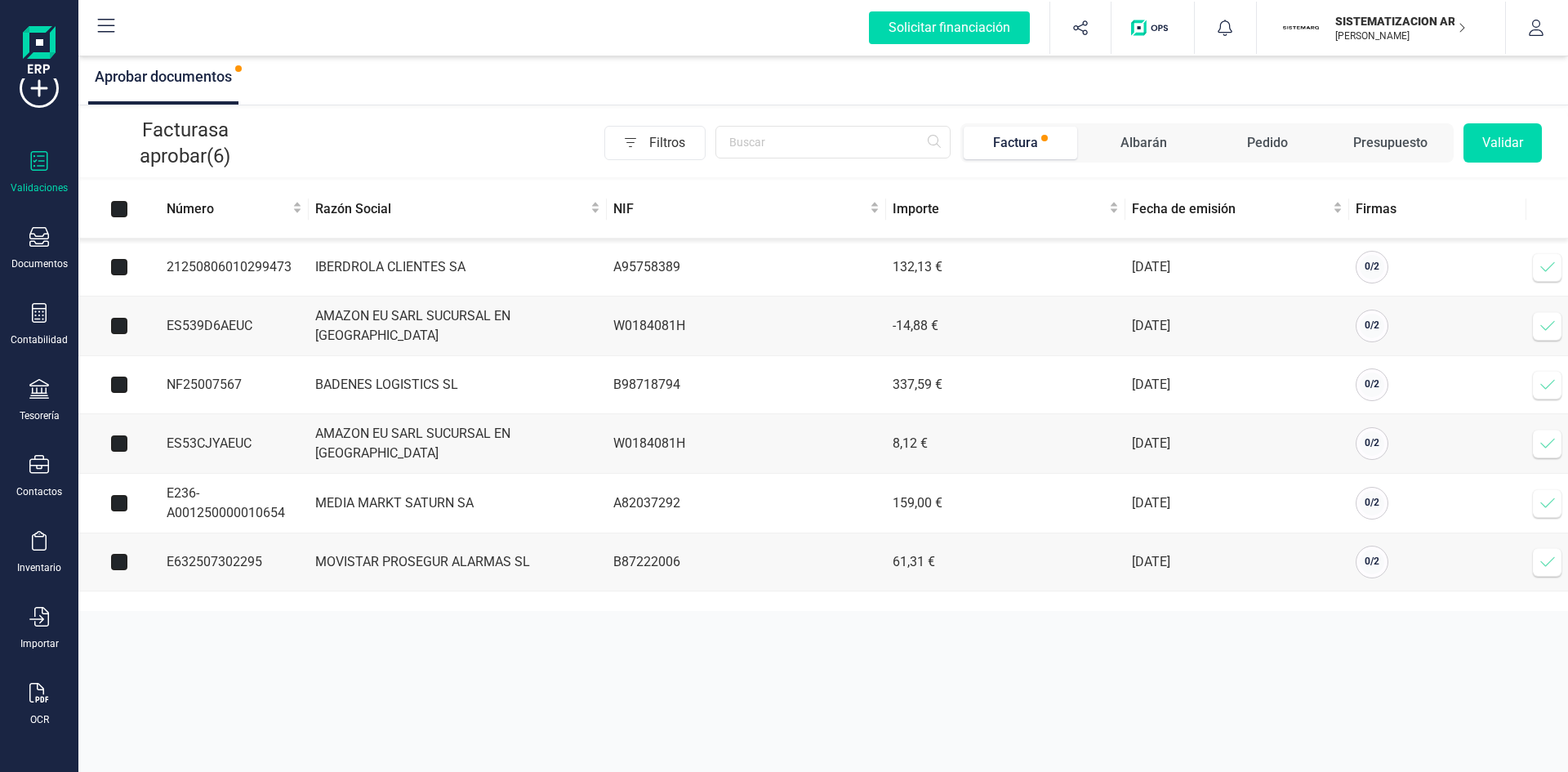
checkbox input "true"
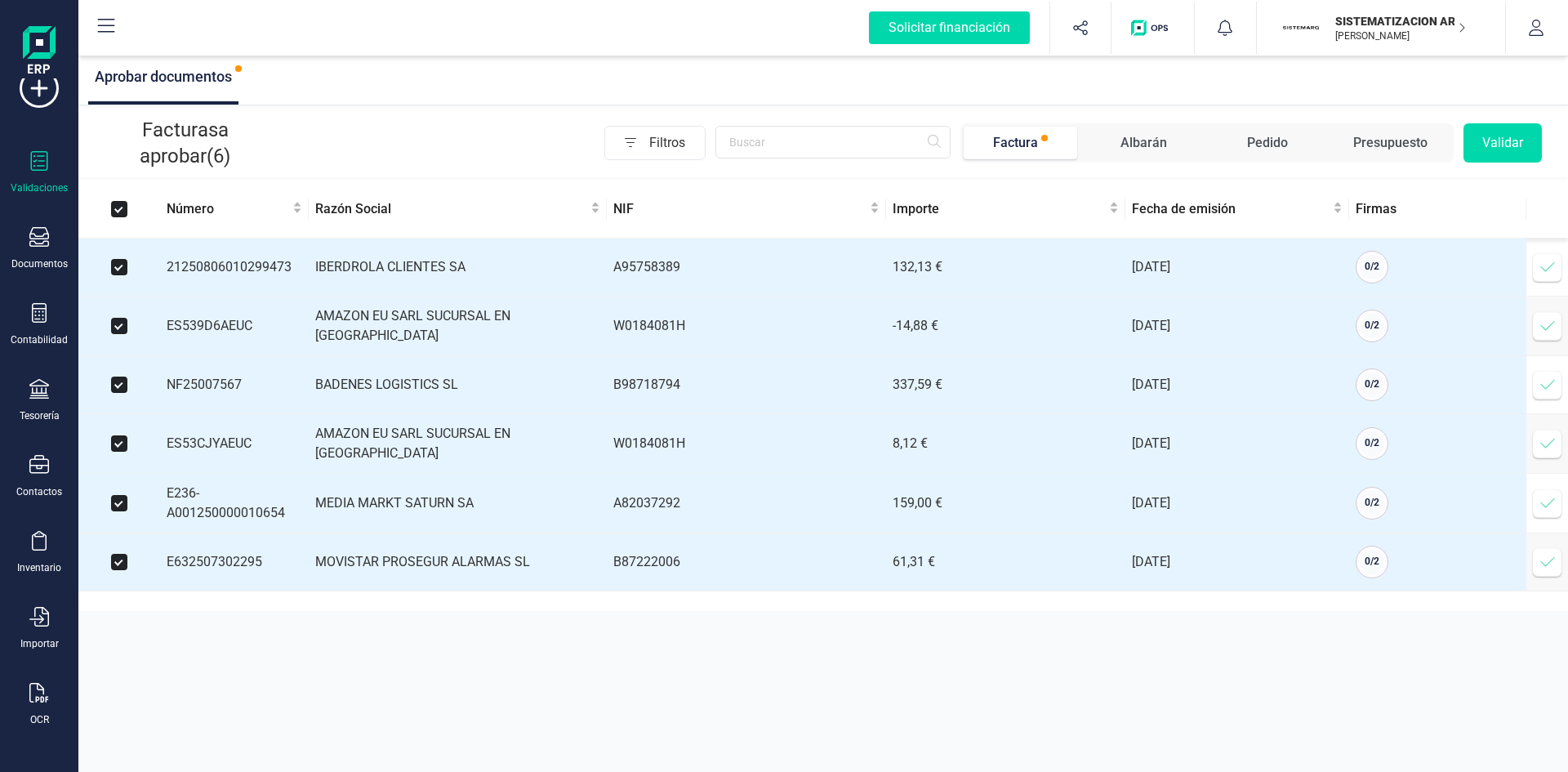
click at [1512, 141] on button "Validar" at bounding box center [1502, 143] width 78 height 40
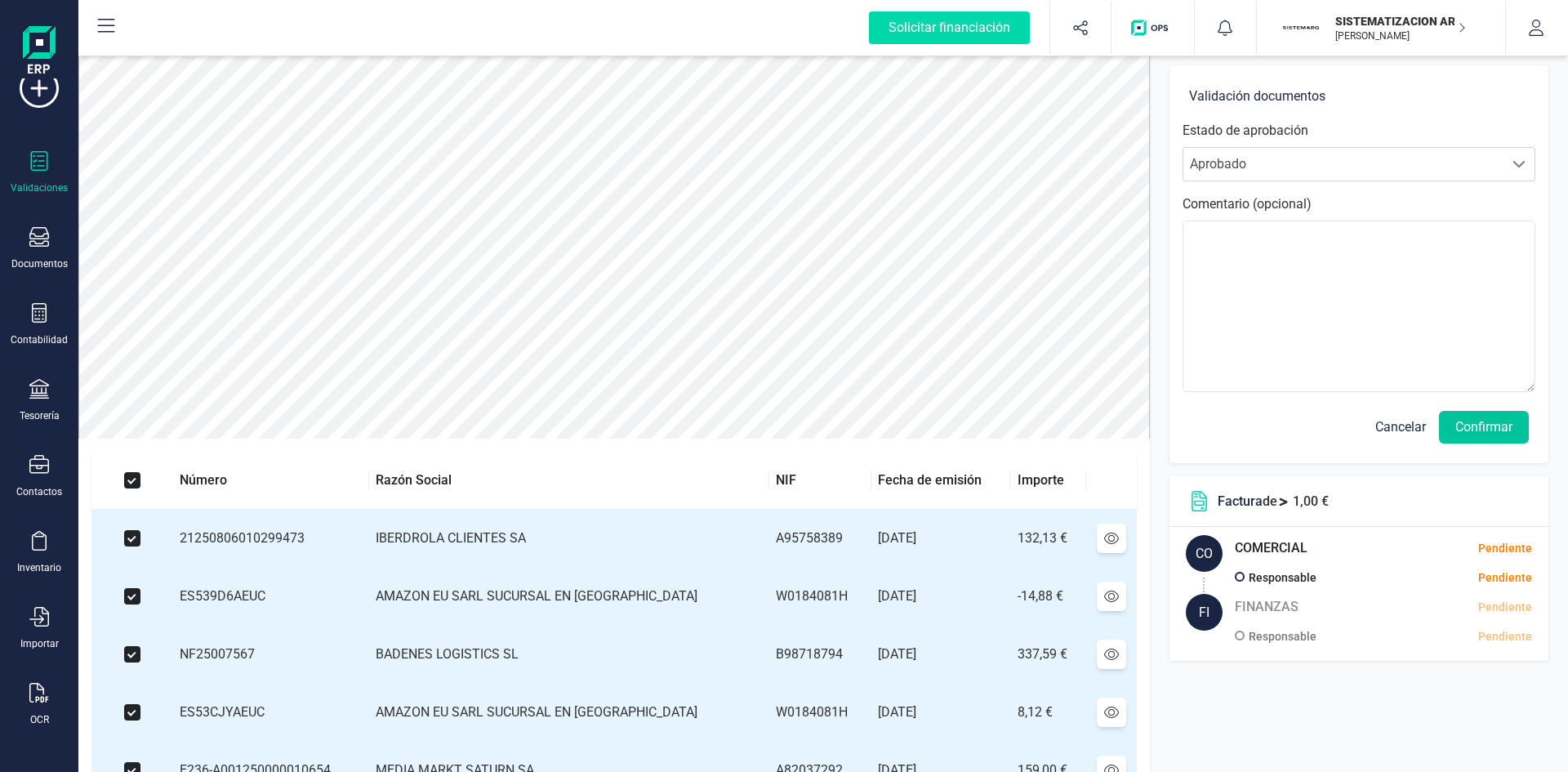
click at [1477, 417] on button "Confirmar" at bounding box center [1483, 426] width 89 height 33
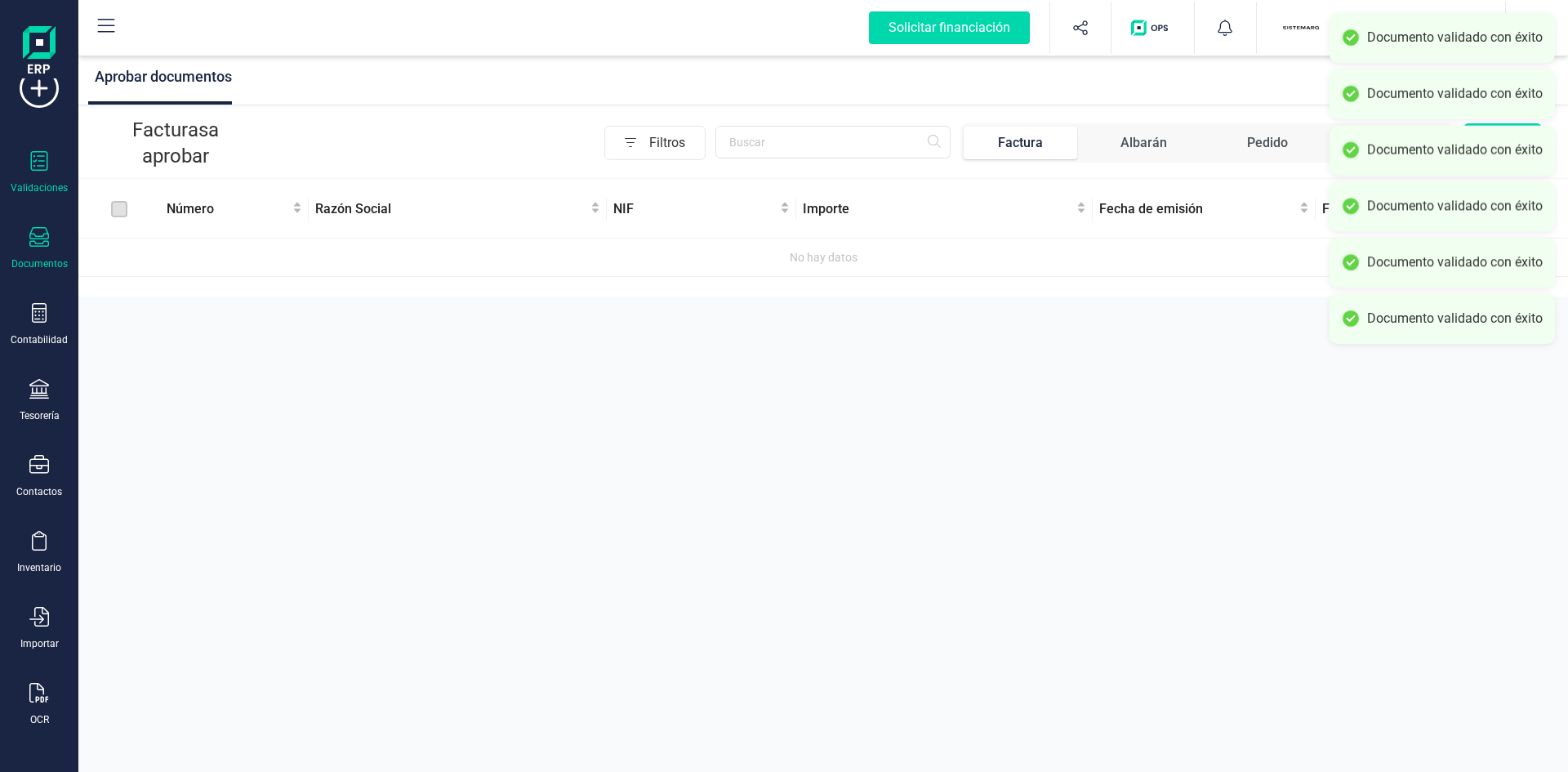
click at [15, 254] on div "Documentos" at bounding box center [39, 249] width 65 height 43
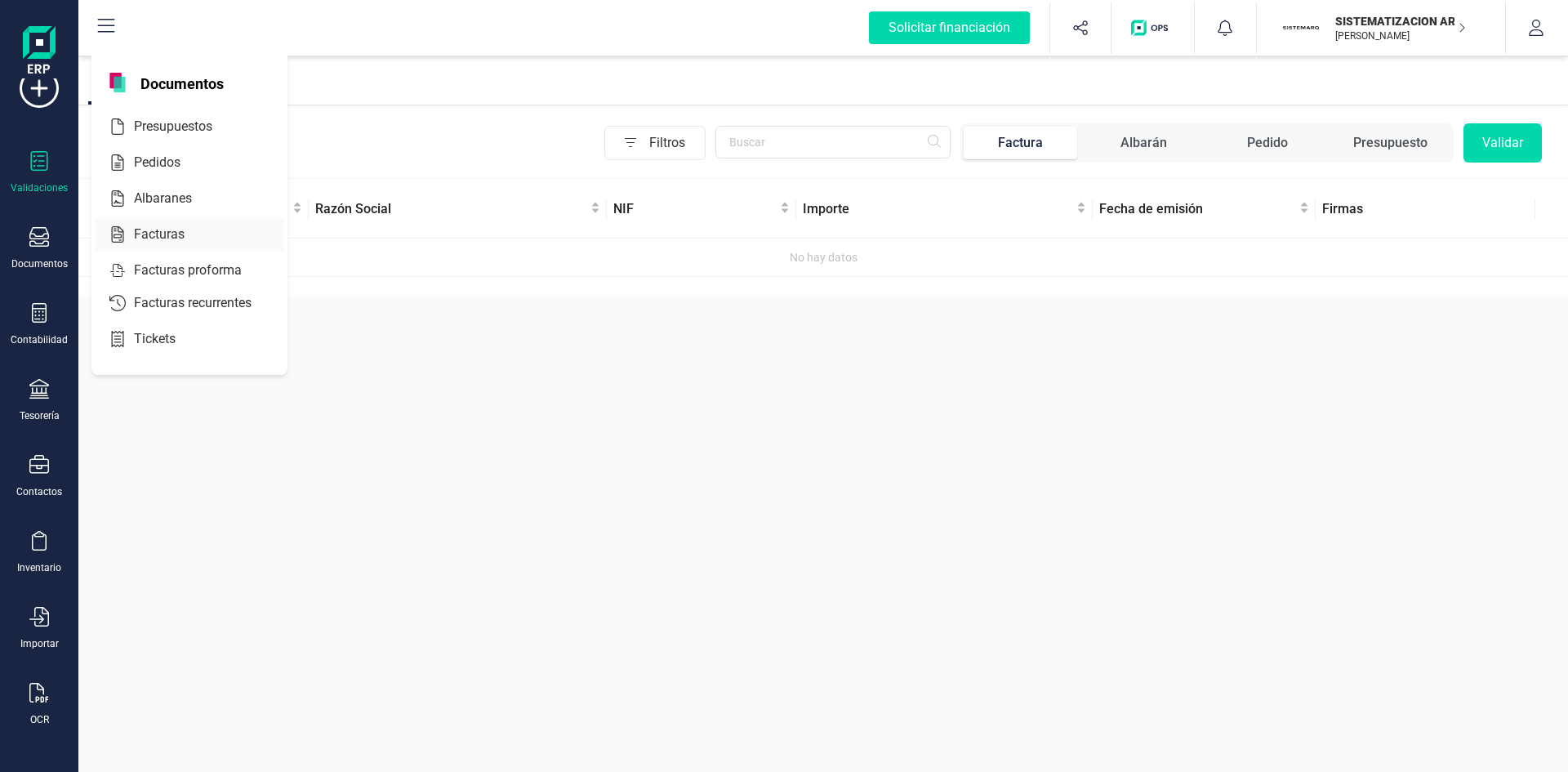
click at [161, 239] on span "Facturas" at bounding box center [170, 234] width 87 height 20
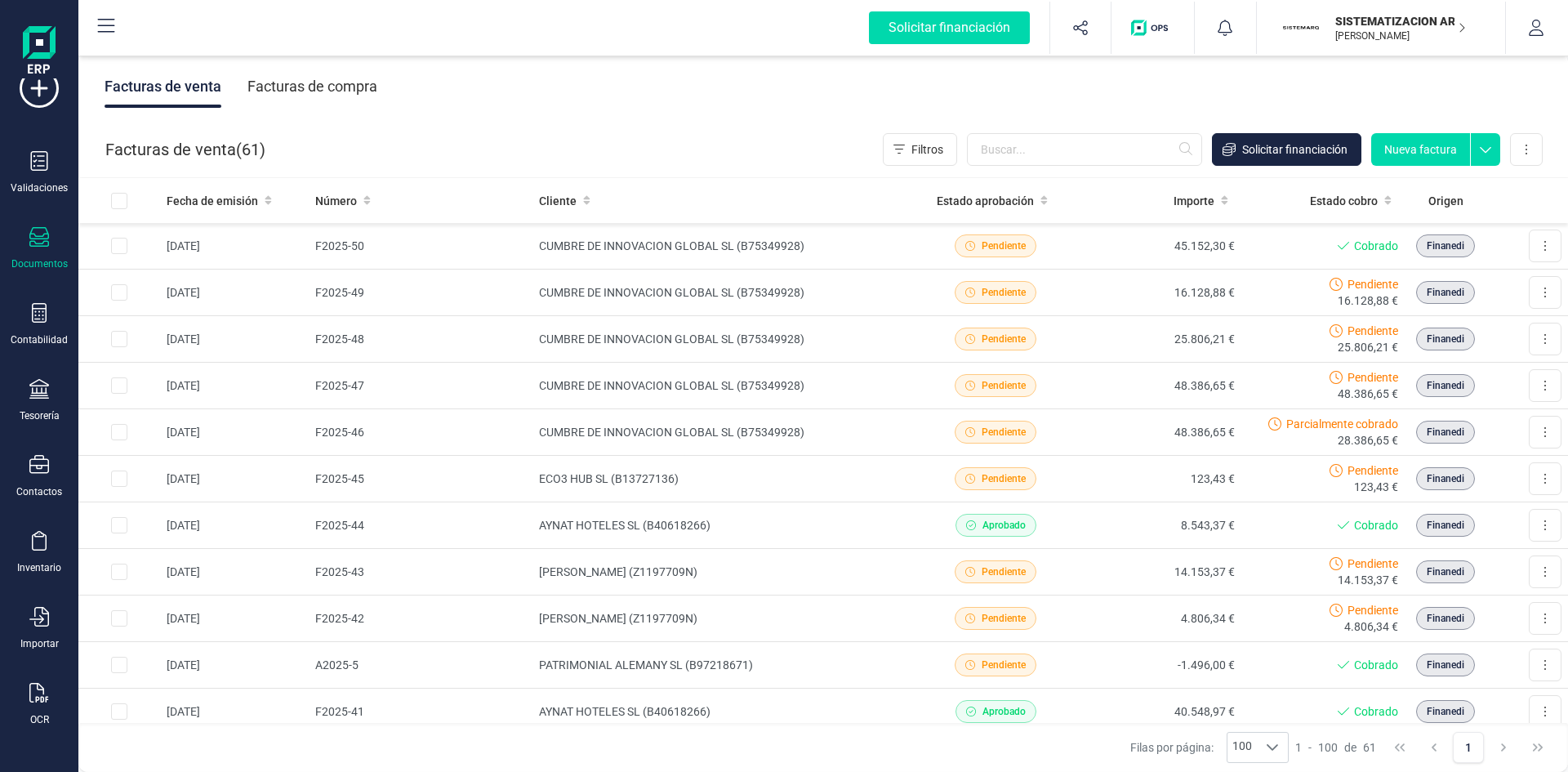
click at [295, 74] on div "Facturas de compra" at bounding box center [312, 86] width 130 height 42
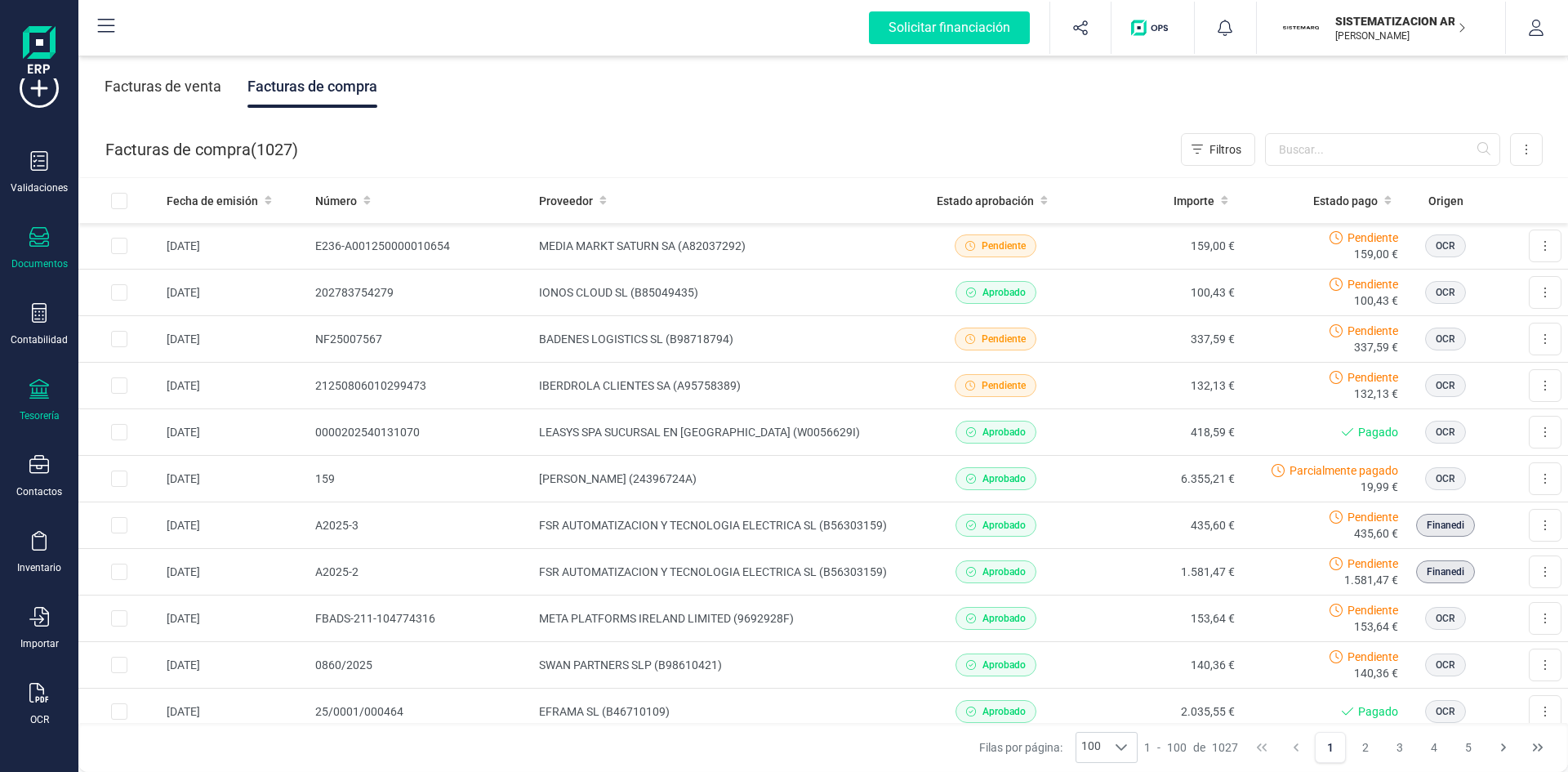
click at [35, 398] on div at bounding box center [39, 391] width 20 height 24
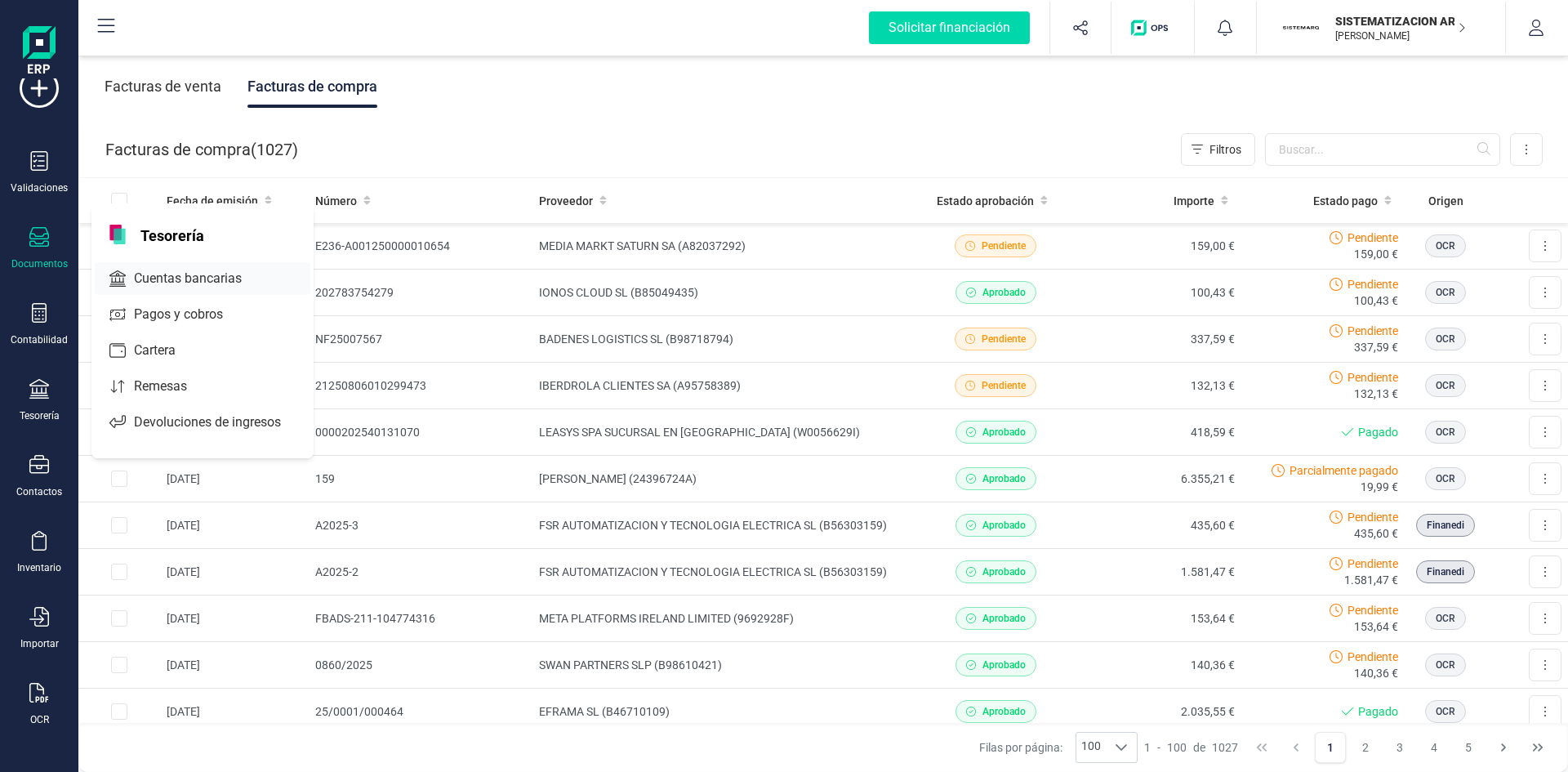
click at [178, 274] on span "Cuentas bancarias" at bounding box center [199, 278] width 144 height 20
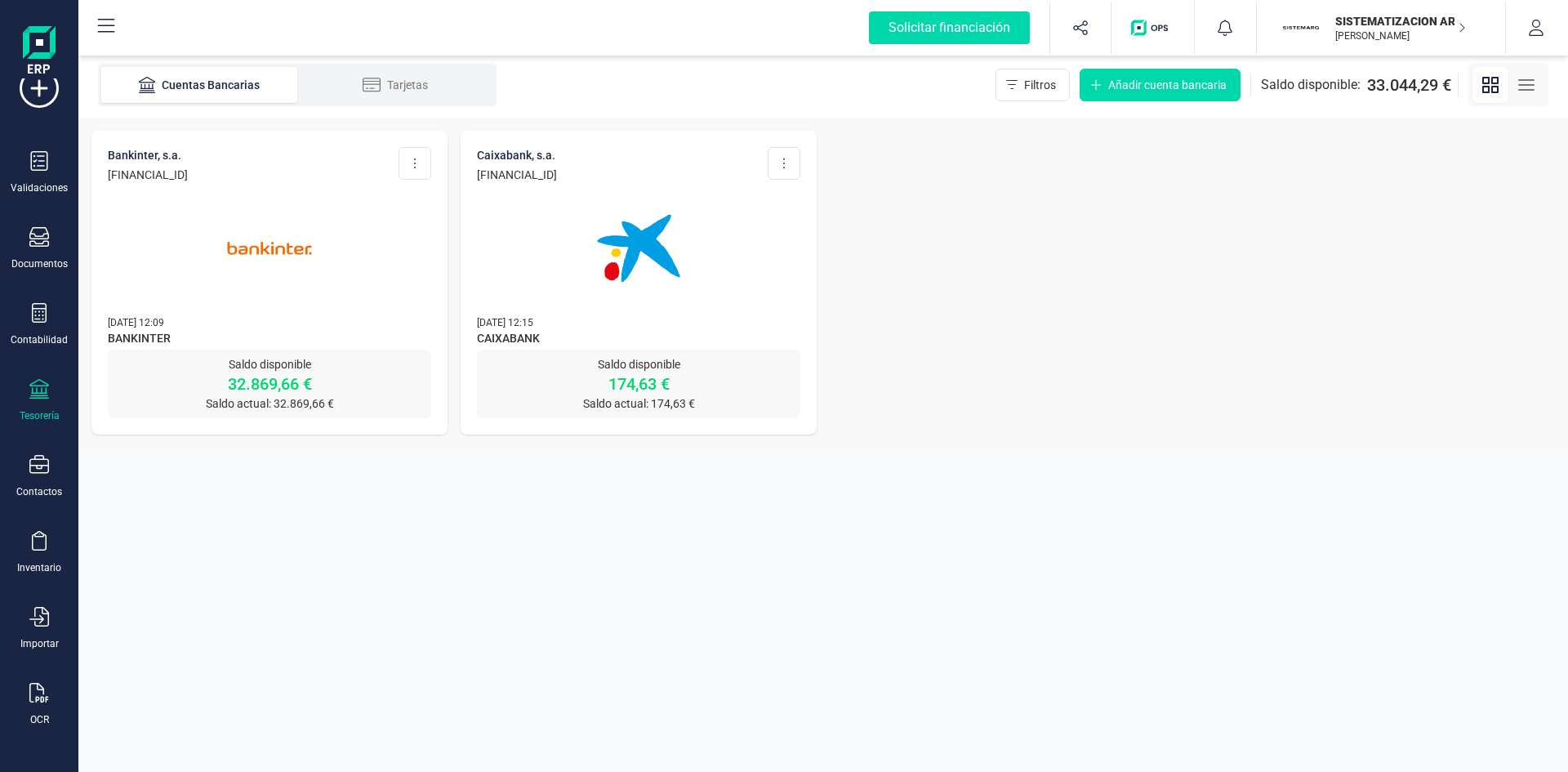
click at [512, 219] on div at bounding box center [639, 238] width 324 height 111
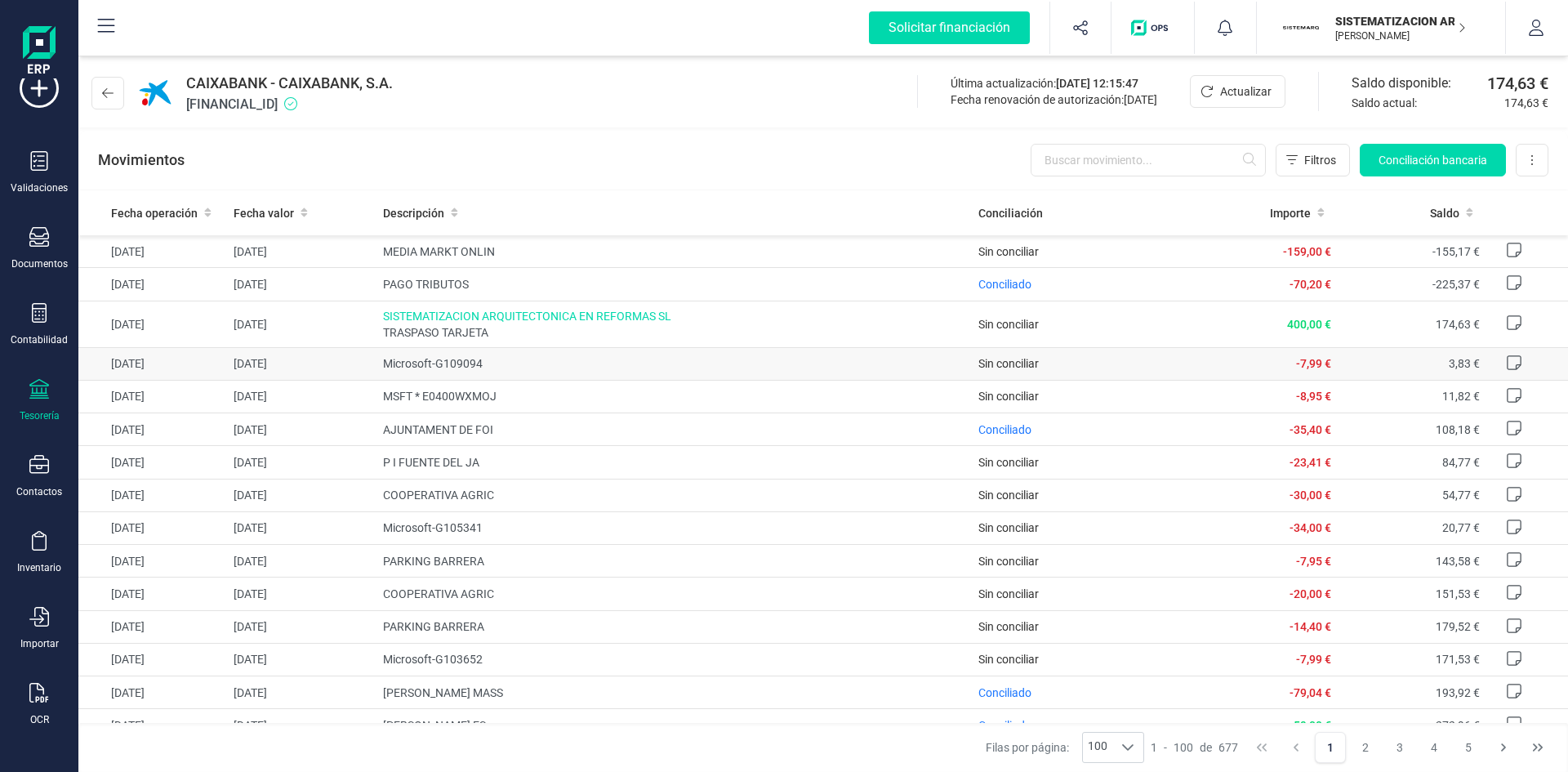
click at [464, 365] on span "Microsoft-G109094" at bounding box center [674, 362] width 583 height 16
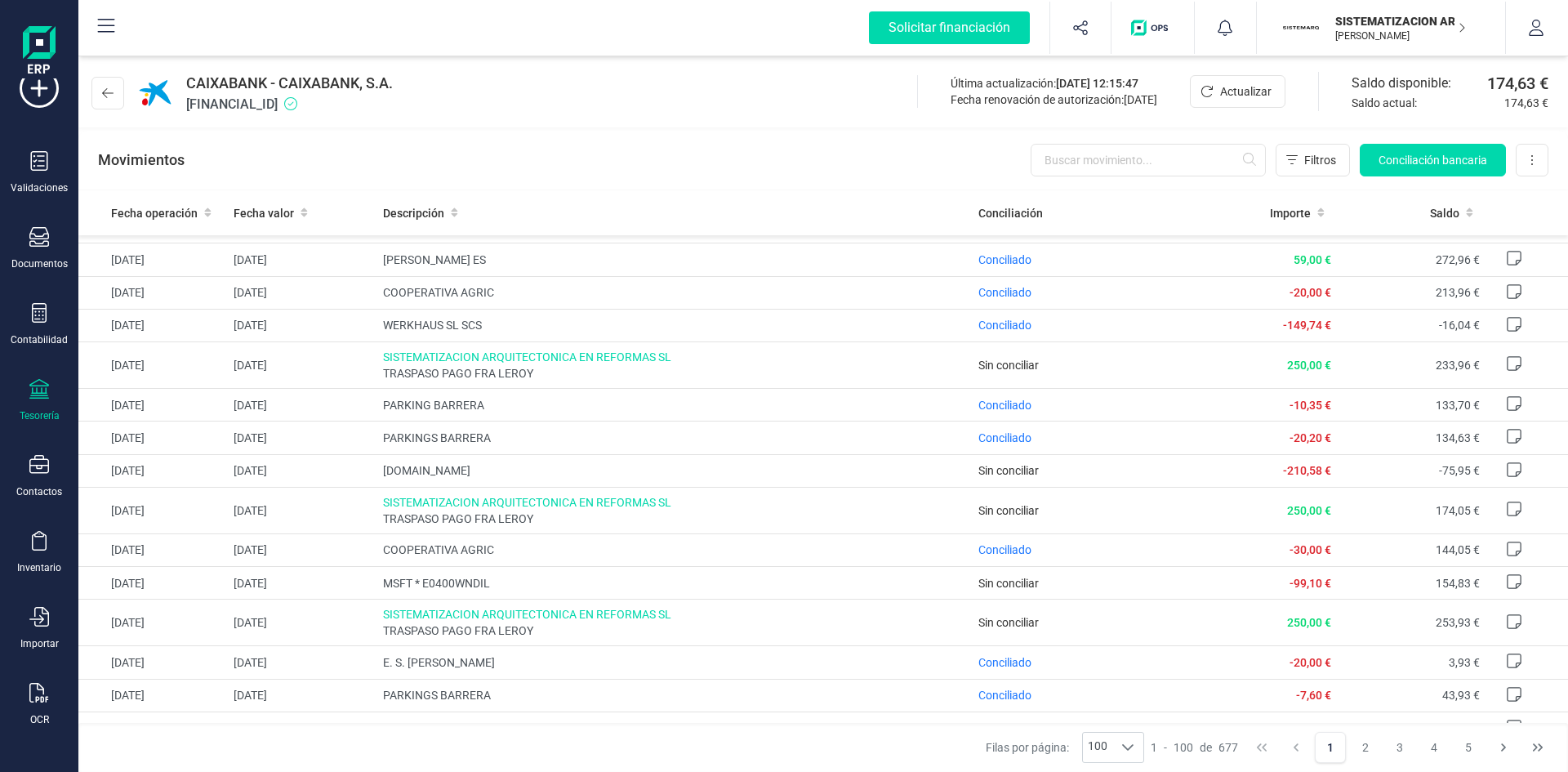
scroll to position [466, 0]
click at [30, 329] on div "Contabilidad" at bounding box center [39, 325] width 65 height 43
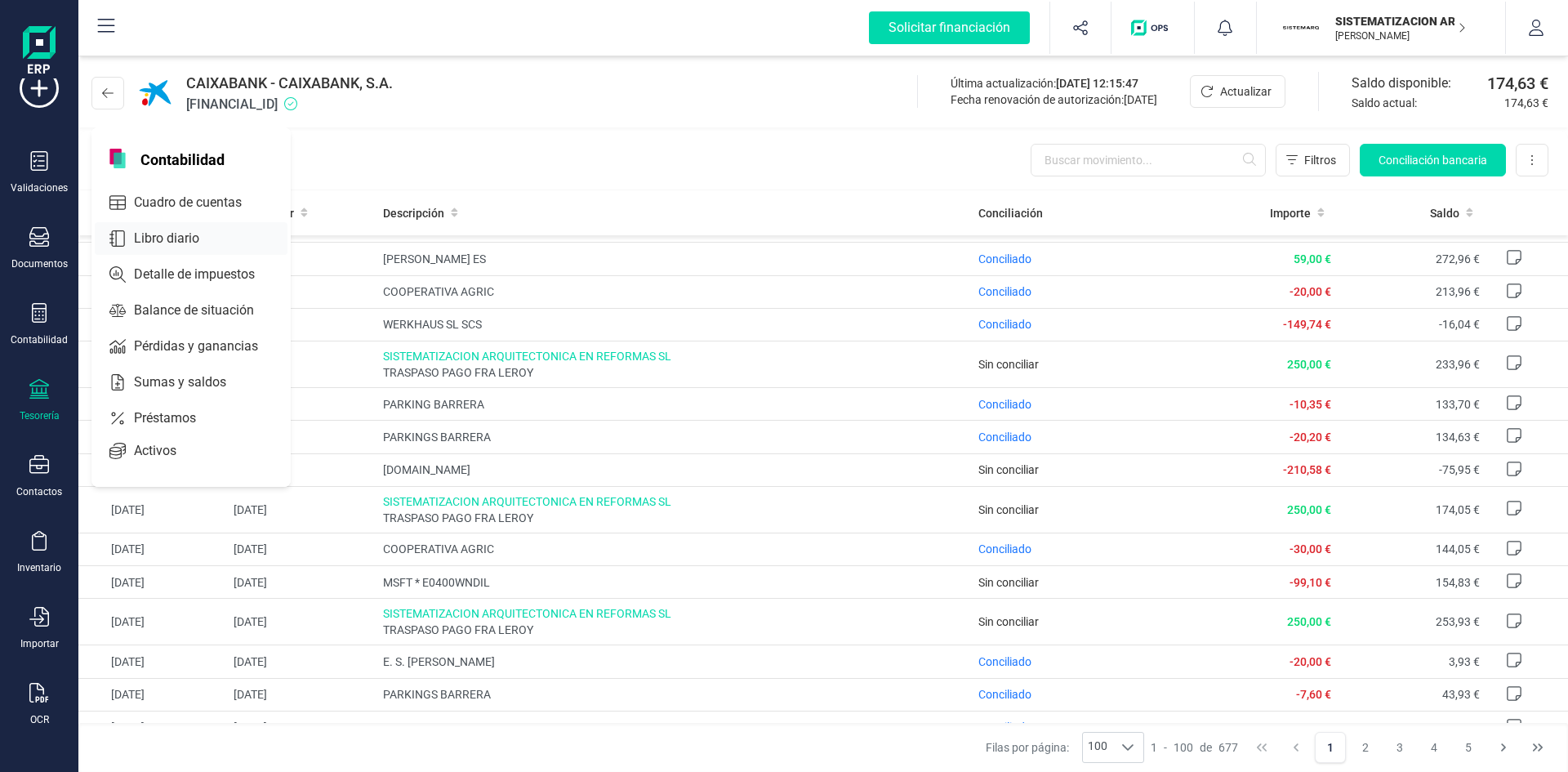
click at [177, 228] on div "Libro diario" at bounding box center [191, 238] width 193 height 33
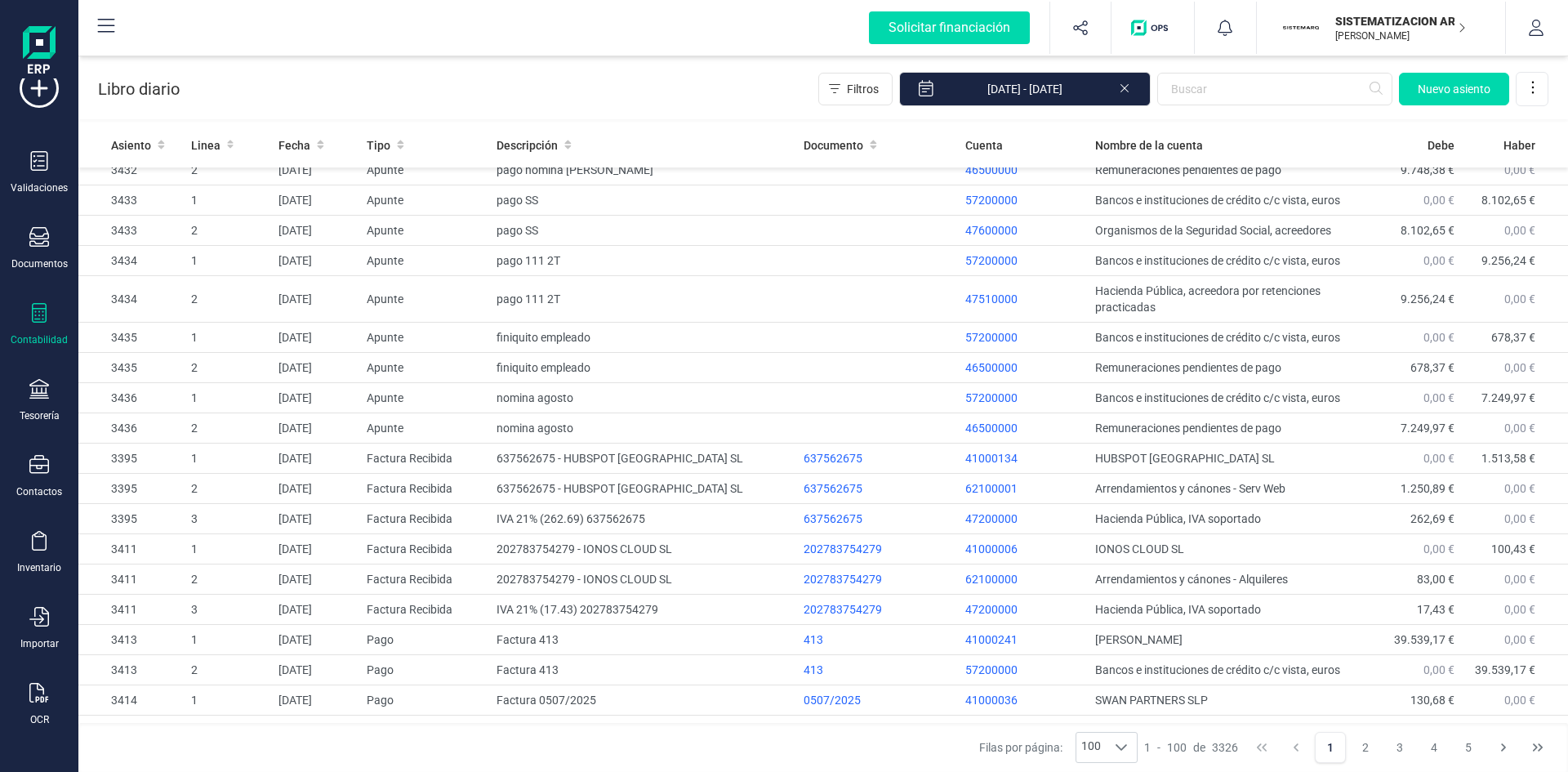
scroll to position [302, 0]
click at [34, 408] on div "Tesorería" at bounding box center [39, 401] width 65 height 43
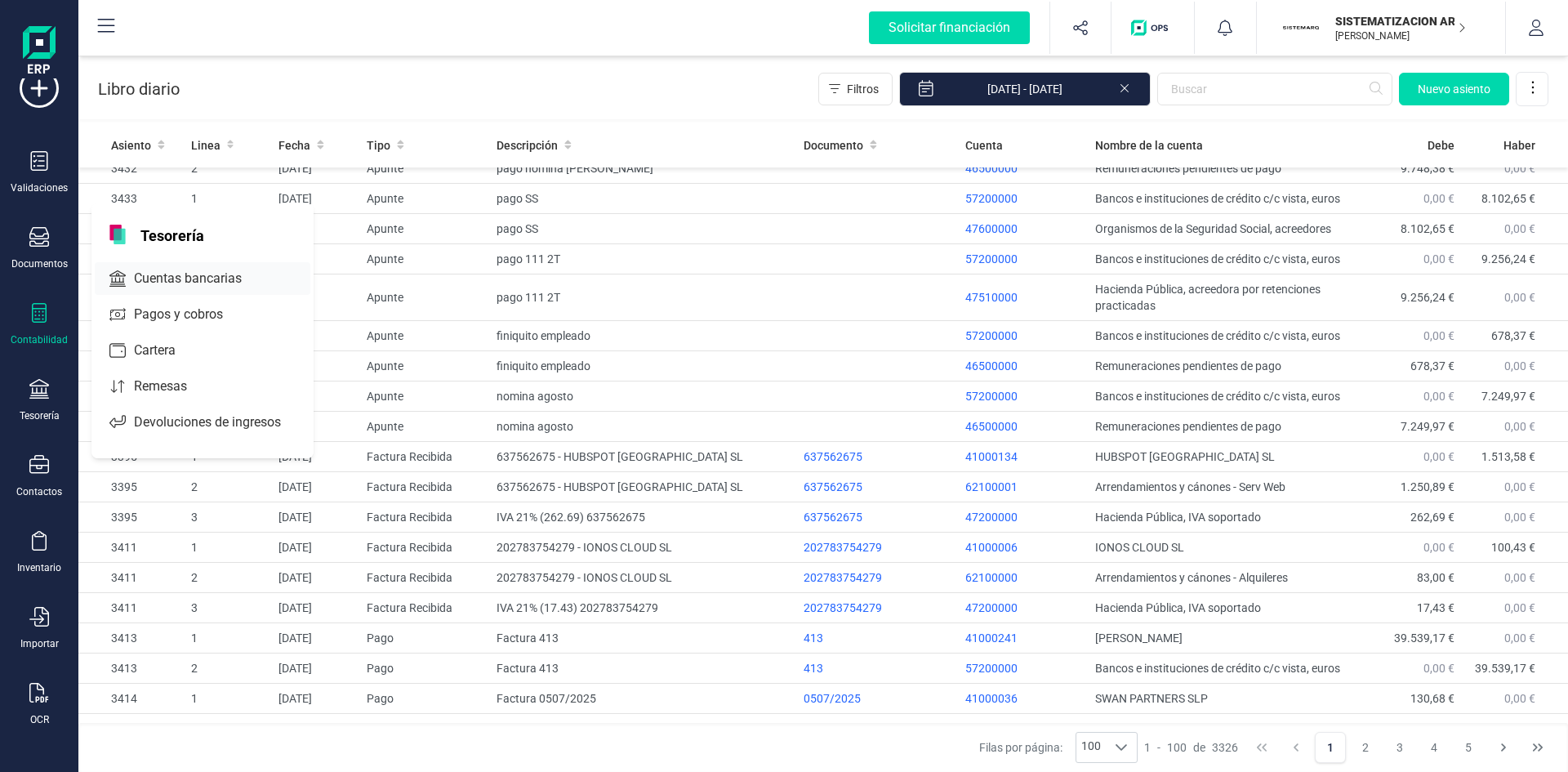
click at [126, 287] on div at bounding box center [118, 278] width 20 height 20
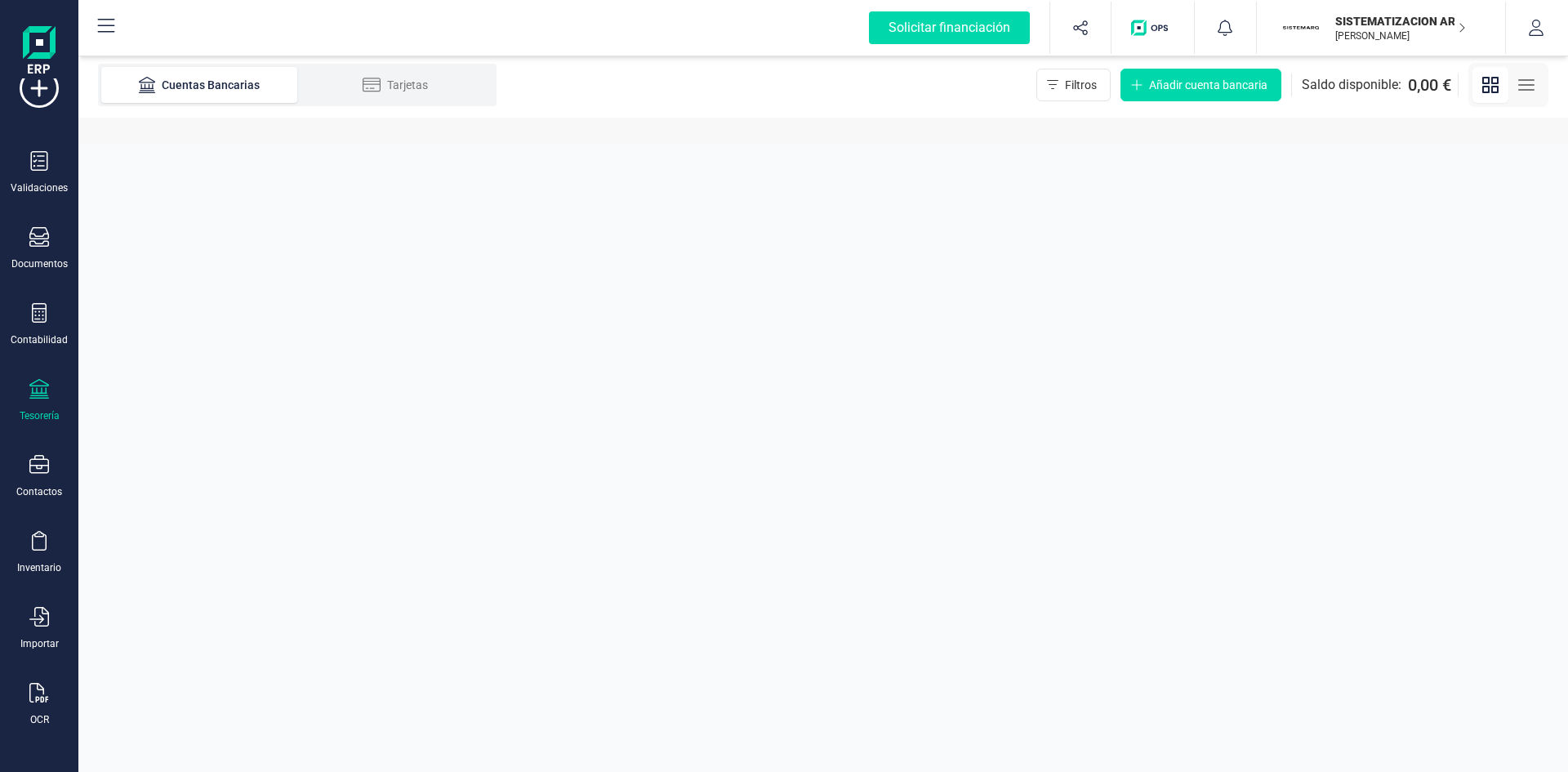
click at [126, 287] on div "Solicitar financiación Importaciones completadas 0 / 0 SISTEMATIZACION ARQUITEC…" at bounding box center [784, 386] width 1568 height 772
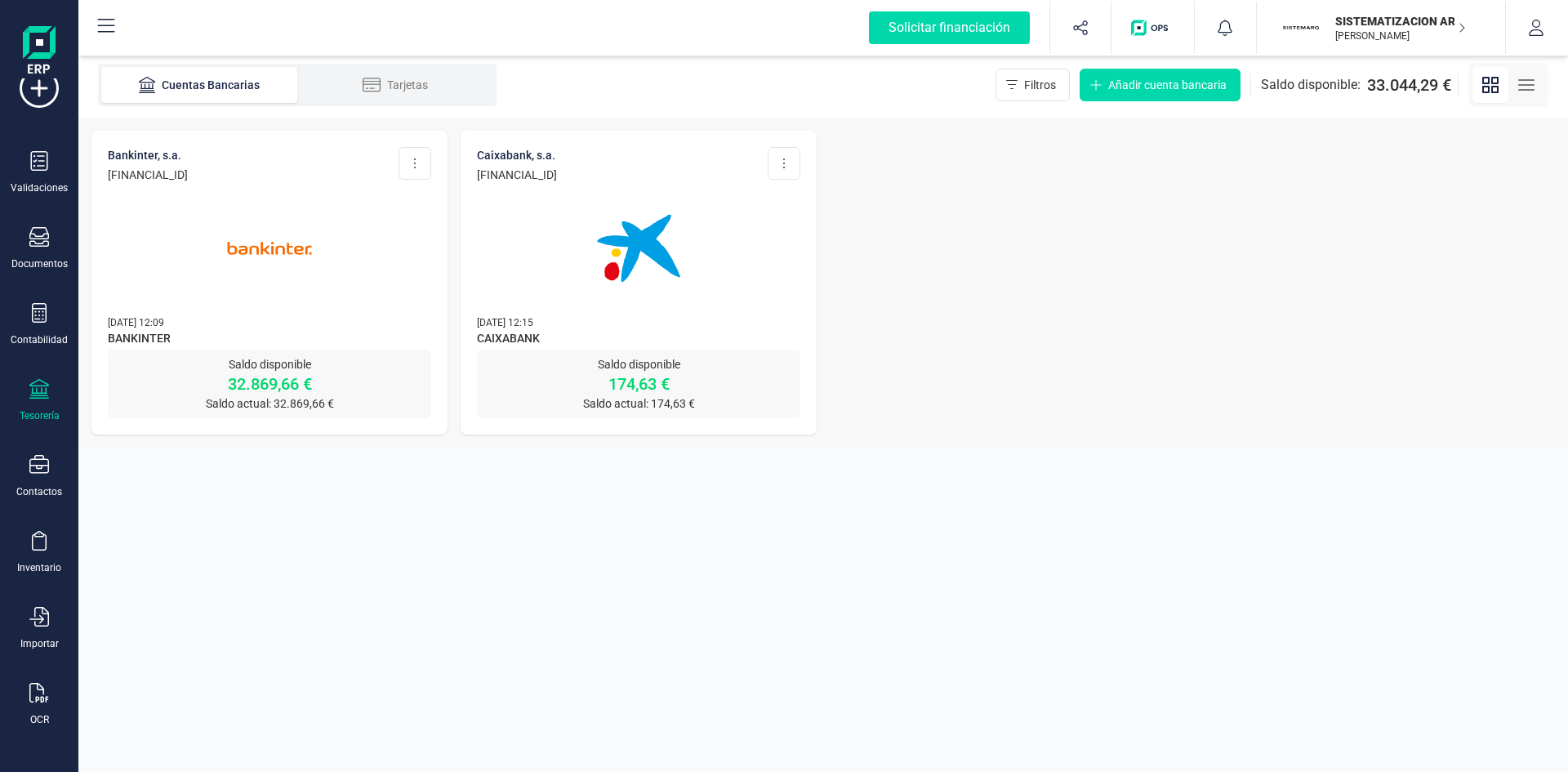
click at [312, 300] on img at bounding box center [269, 249] width 137 height 137
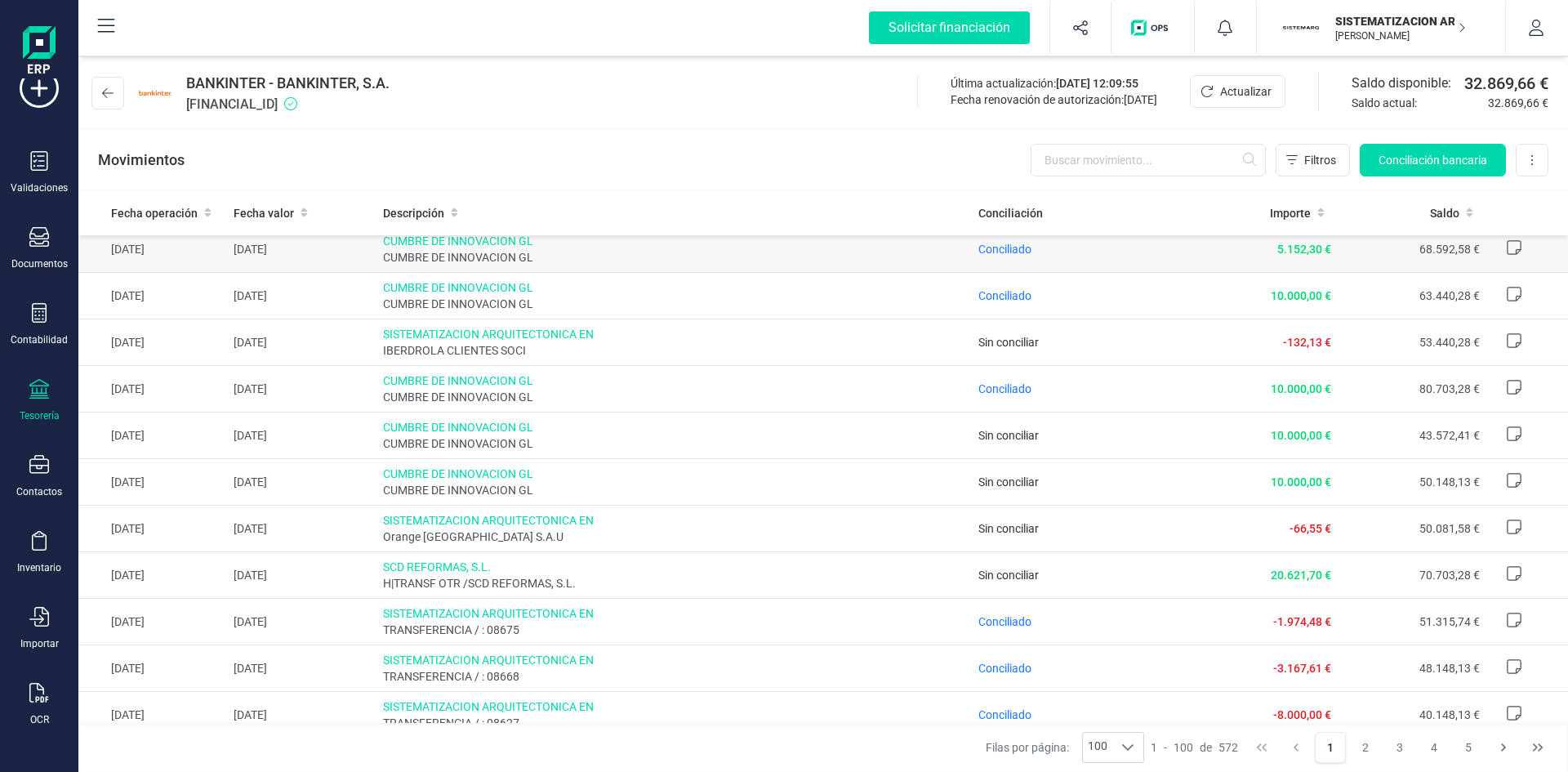
scroll to position [243, 0]
click at [38, 237] on icon at bounding box center [39, 236] width 20 height 20
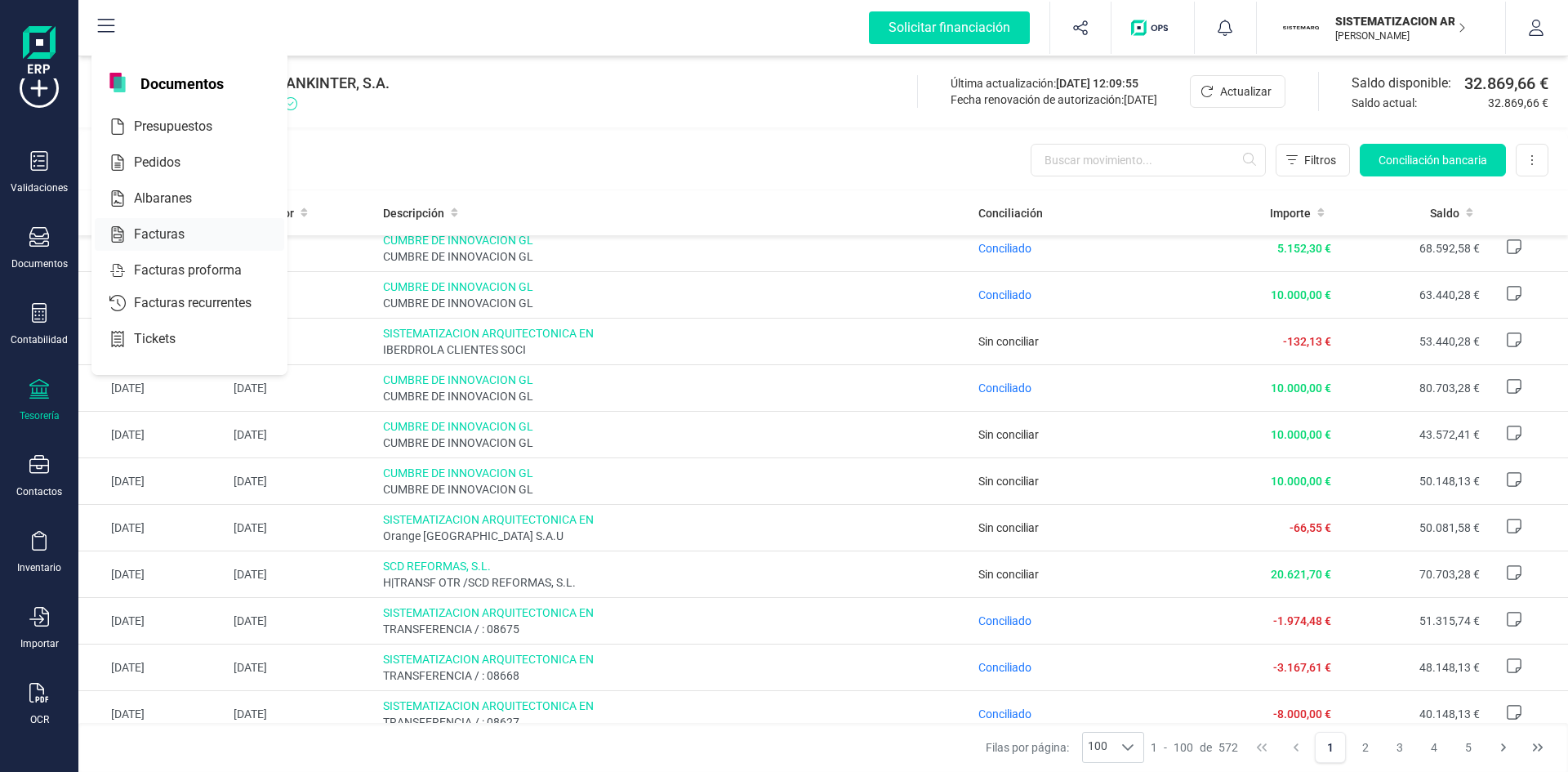
click at [157, 222] on div "Facturas" at bounding box center [189, 234] width 189 height 33
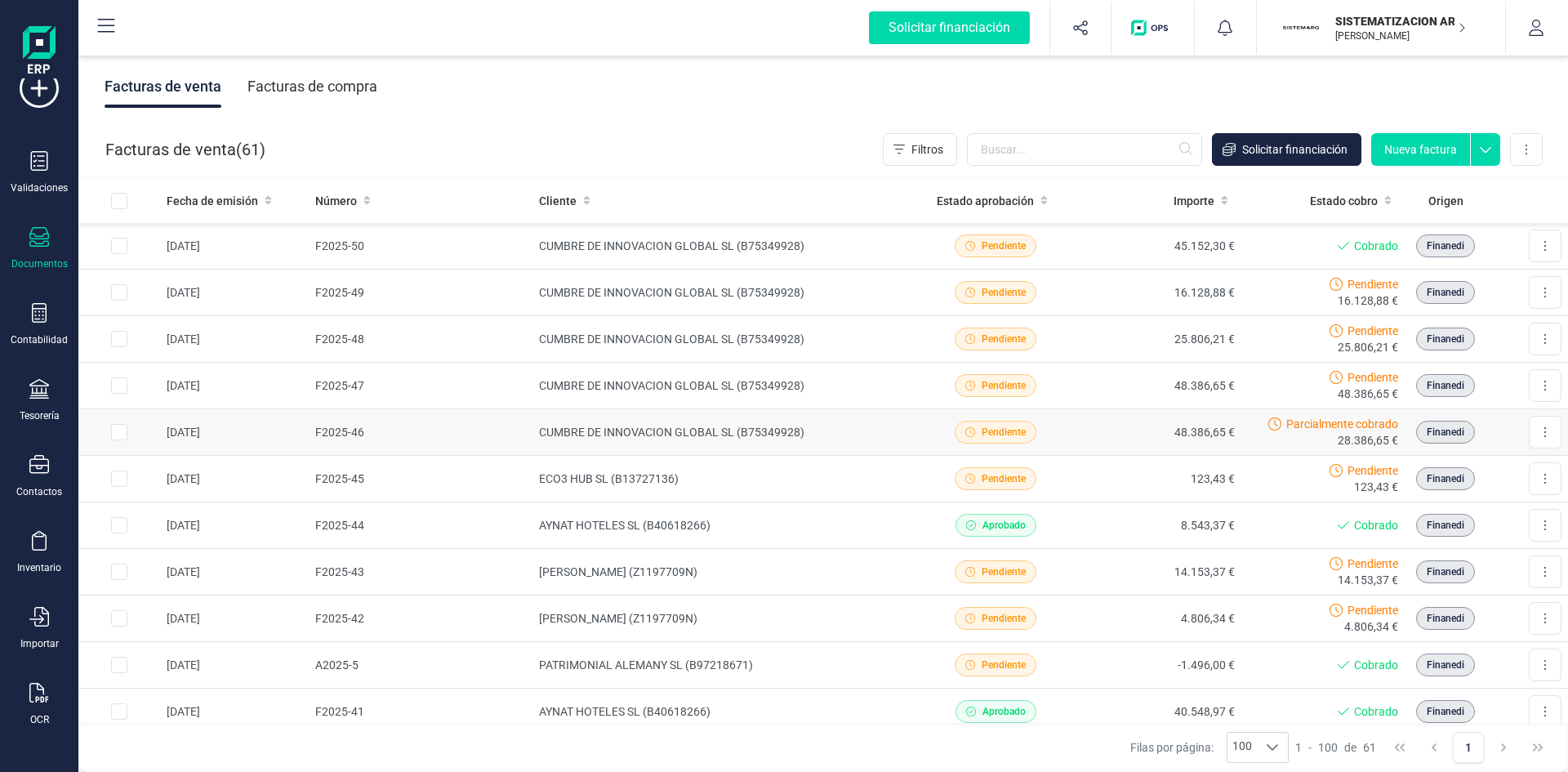
click at [583, 431] on td "CUMBRE DE INNOVACION GLOBAL SL (B75349928)" at bounding box center [723, 432] width 381 height 46
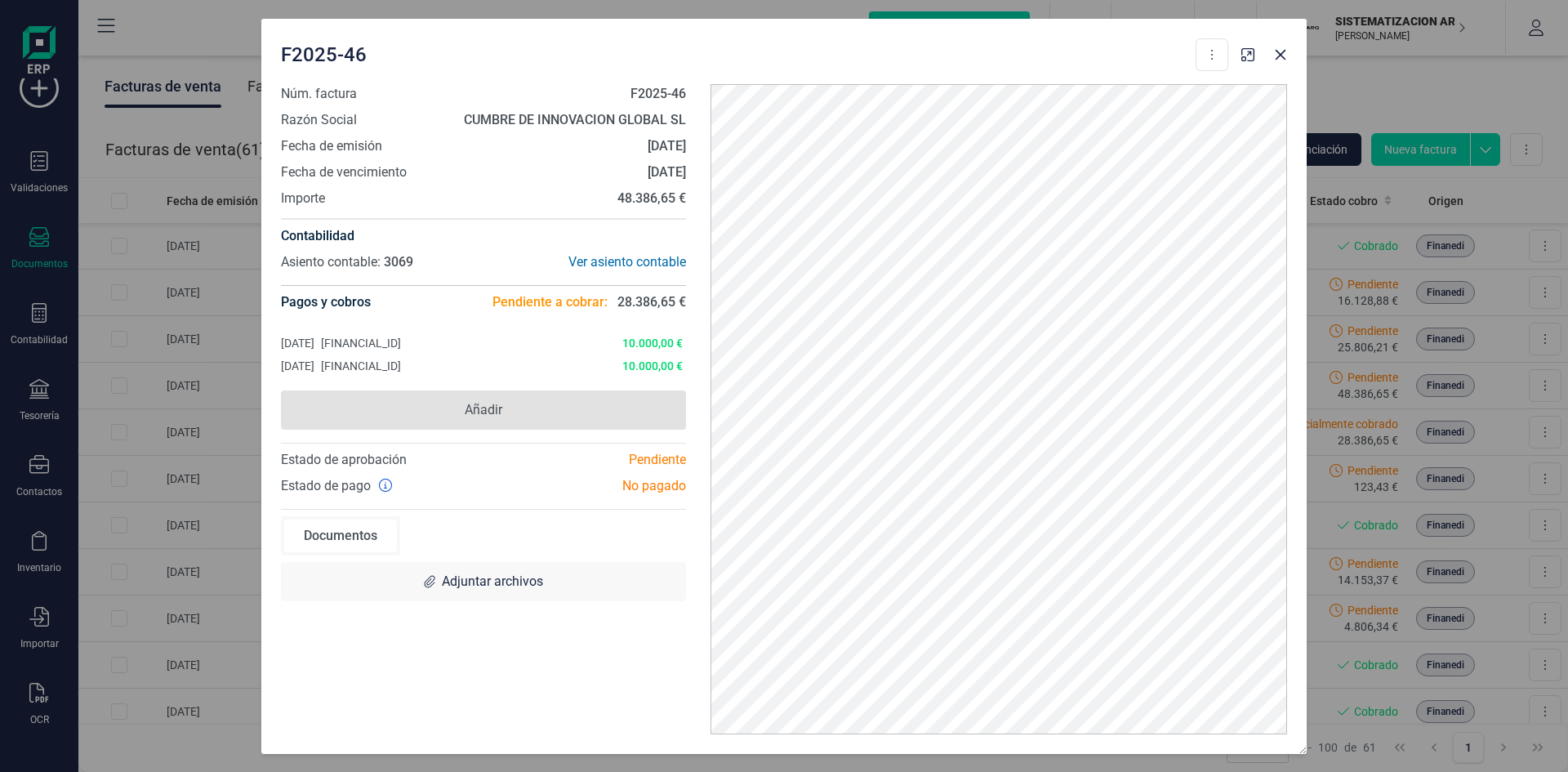
click at [527, 414] on span "Añadir" at bounding box center [483, 410] width 405 height 40
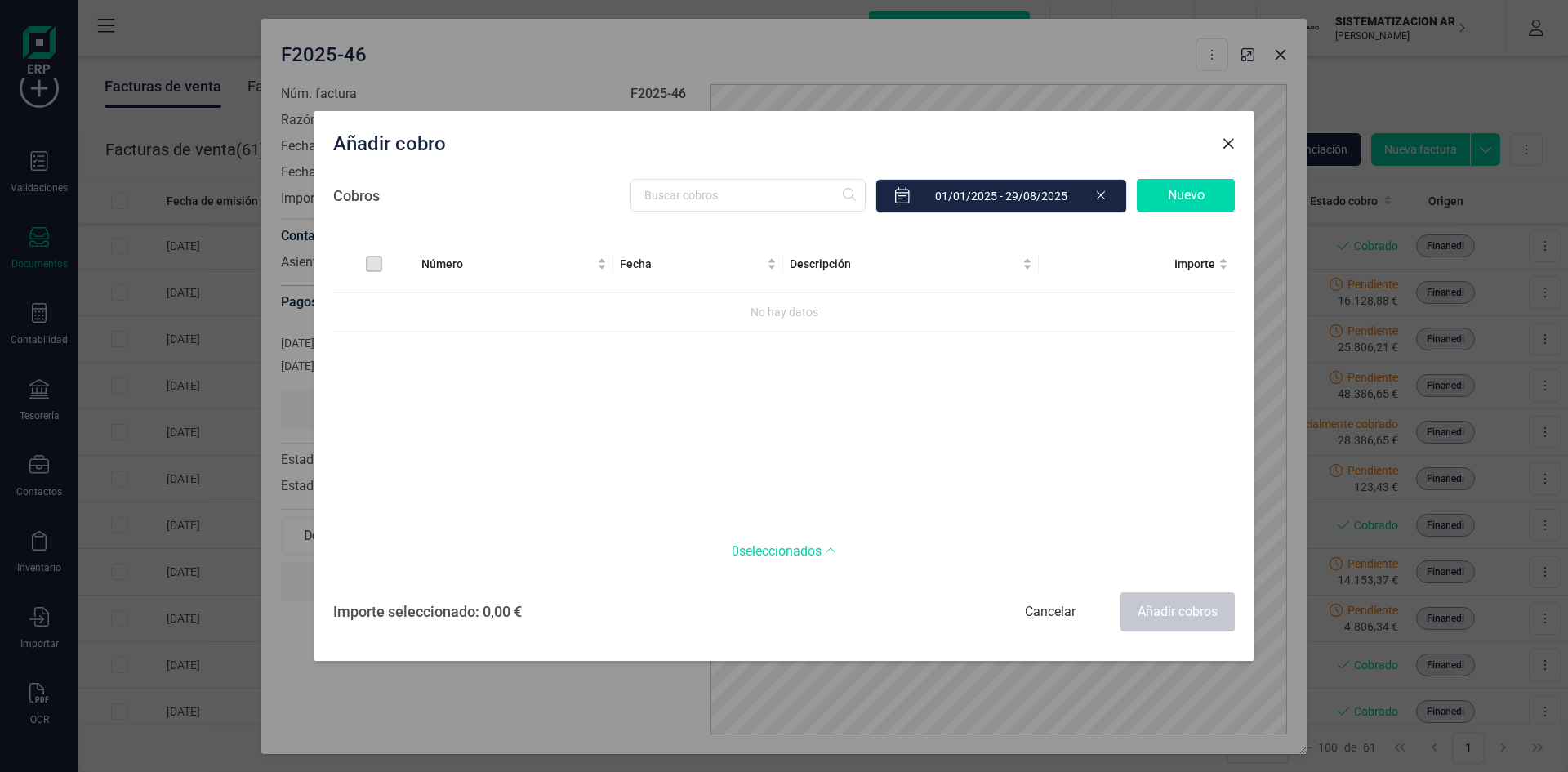
click at [601, 414] on div "Número Fecha Descripción Importe No hay datos" at bounding box center [784, 378] width 902 height 287
click at [1236, 151] on button "Close" at bounding box center [1228, 144] width 26 height 26
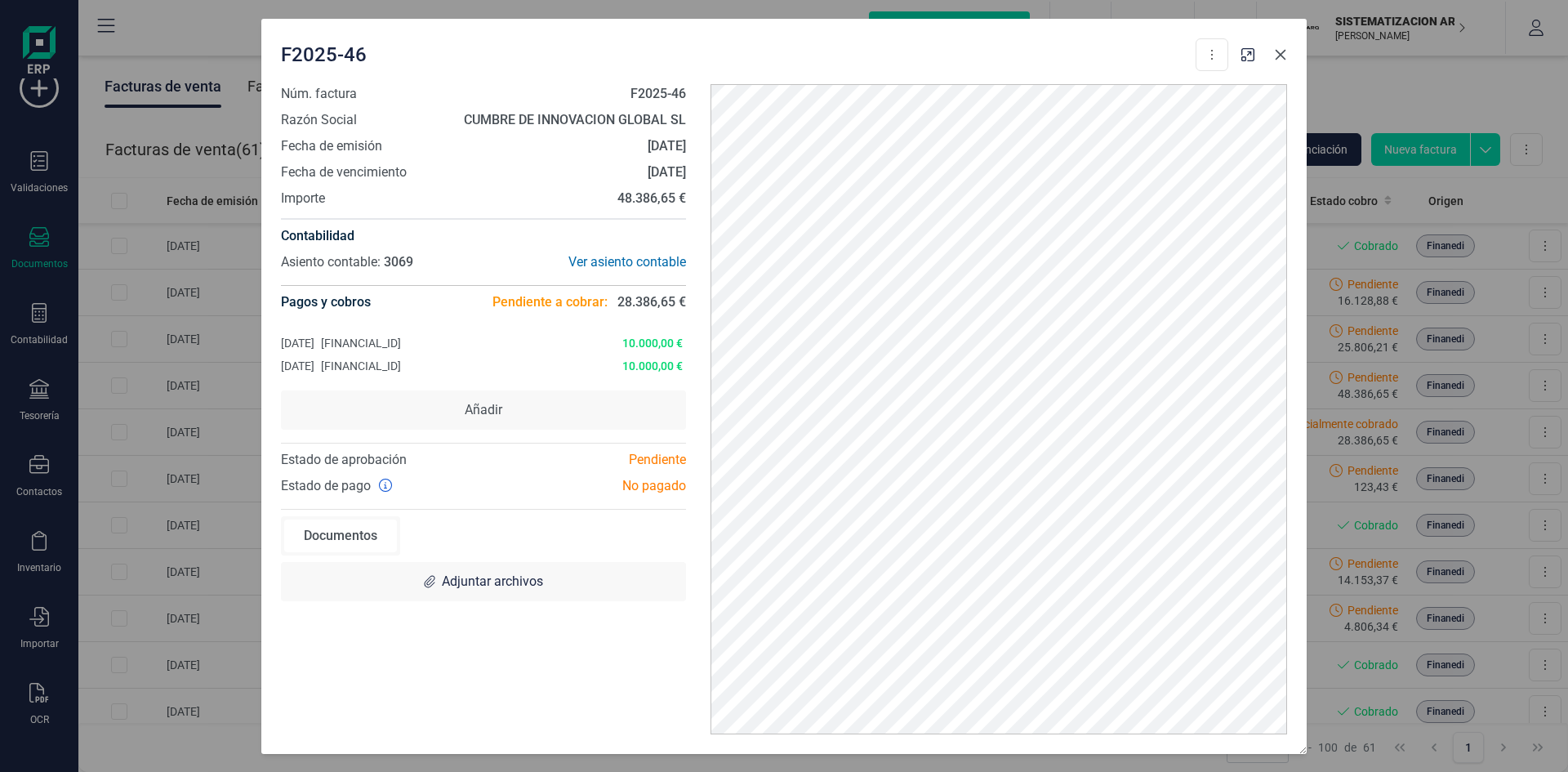
click at [1271, 54] on button "button" at bounding box center [1281, 55] width 26 height 26
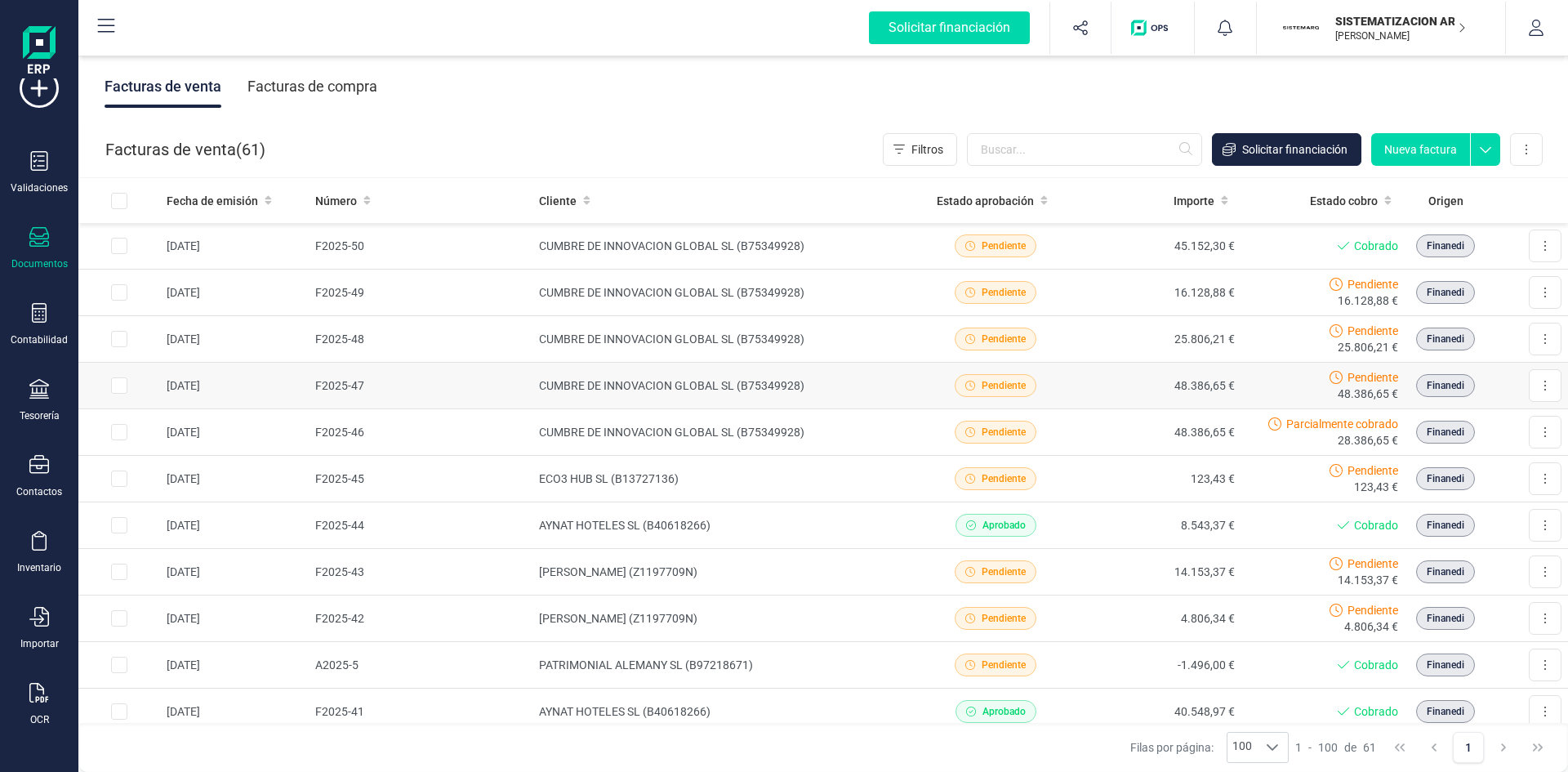
click at [824, 384] on td "CUMBRE DE INNOVACION GLOBAL SL (B75349928)" at bounding box center [723, 385] width 381 height 46
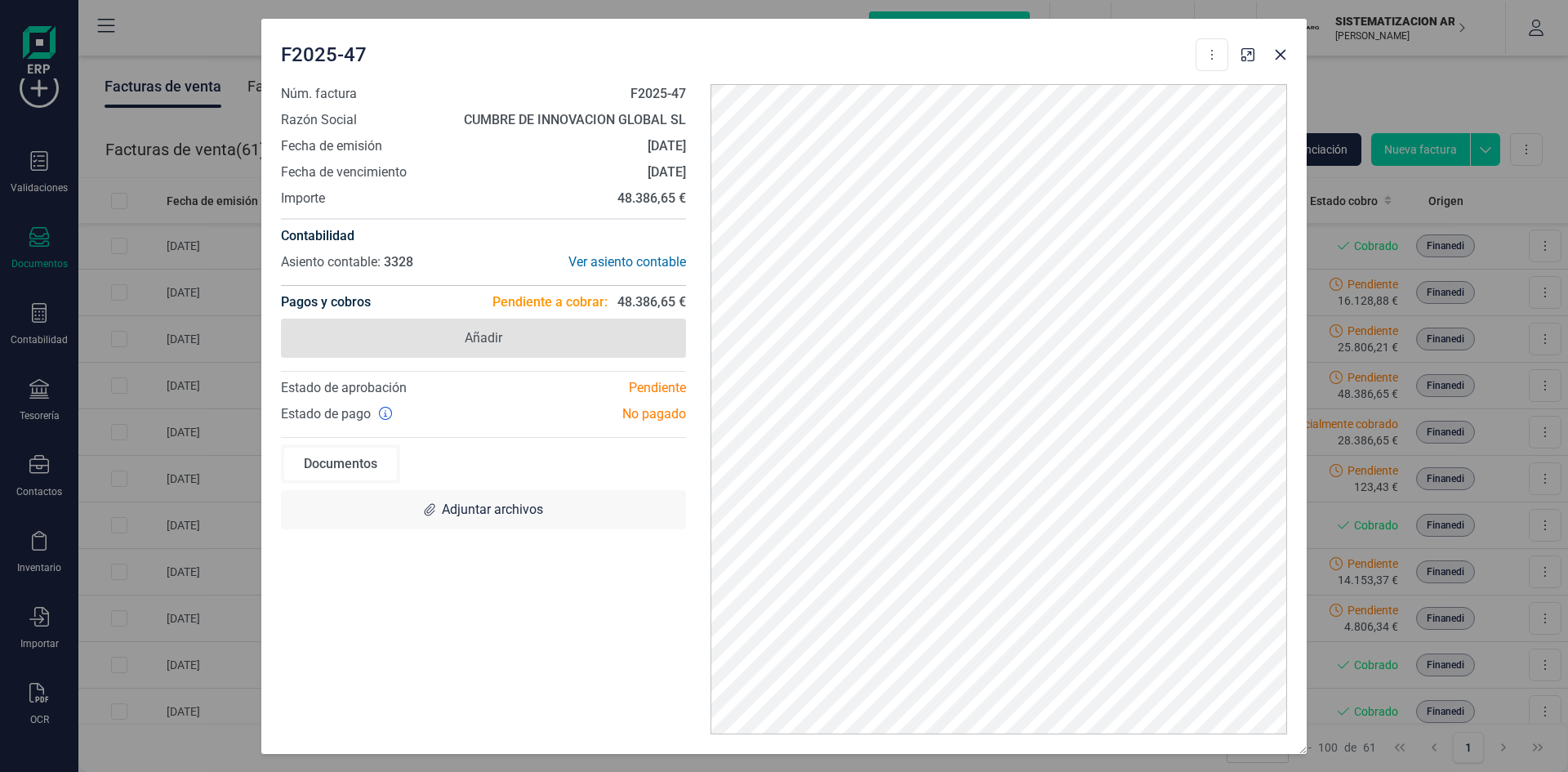
click at [596, 345] on span "Añadir" at bounding box center [483, 338] width 405 height 40
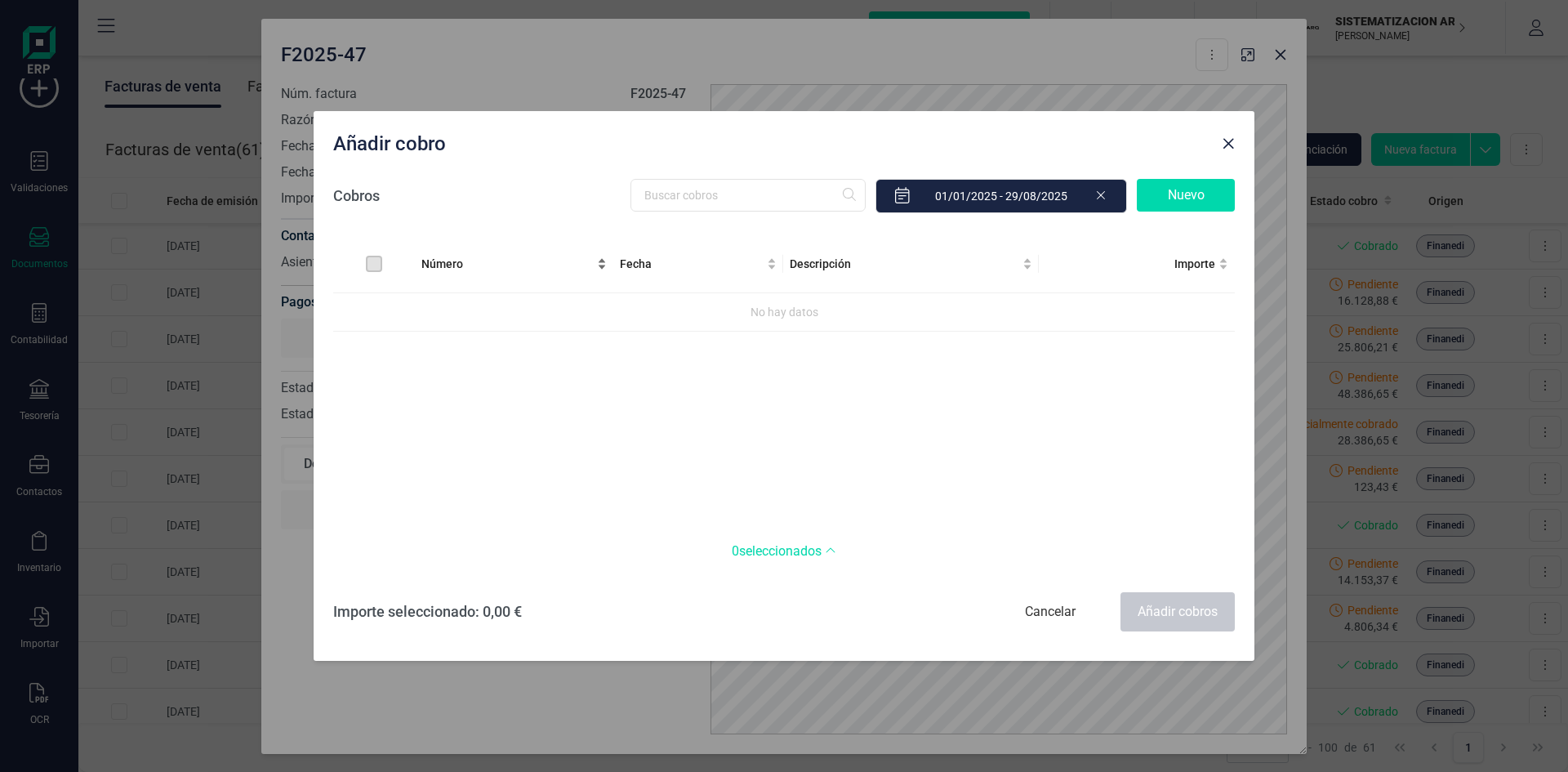
click at [476, 255] on div "Número" at bounding box center [514, 264] width 185 height 18
click at [460, 273] on div "Número" at bounding box center [514, 264] width 185 height 18
drag, startPoint x: 460, startPoint y: 287, endPoint x: 727, endPoint y: 193, distance: 283.1
click at [727, 193] on div "Cobros Nuevo Número Fecha Descripción Importe No hay datos 0 seleccionados Núme…" at bounding box center [784, 405] width 902 height 472
click at [727, 193] on input "text" at bounding box center [748, 195] width 235 height 33
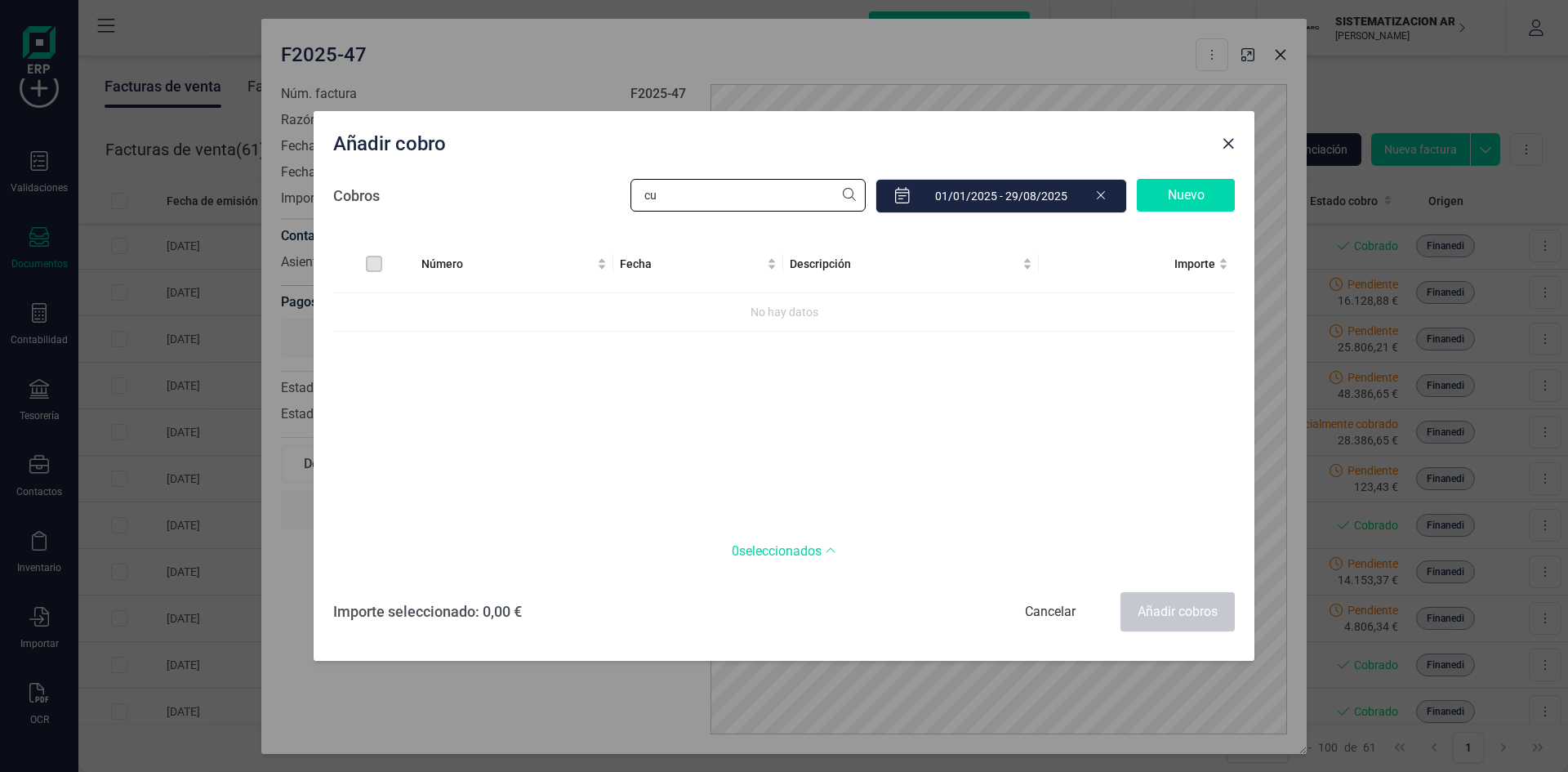
type input "c"
click at [812, 558] on span "0 seleccionados" at bounding box center [783, 551] width 104 height 20
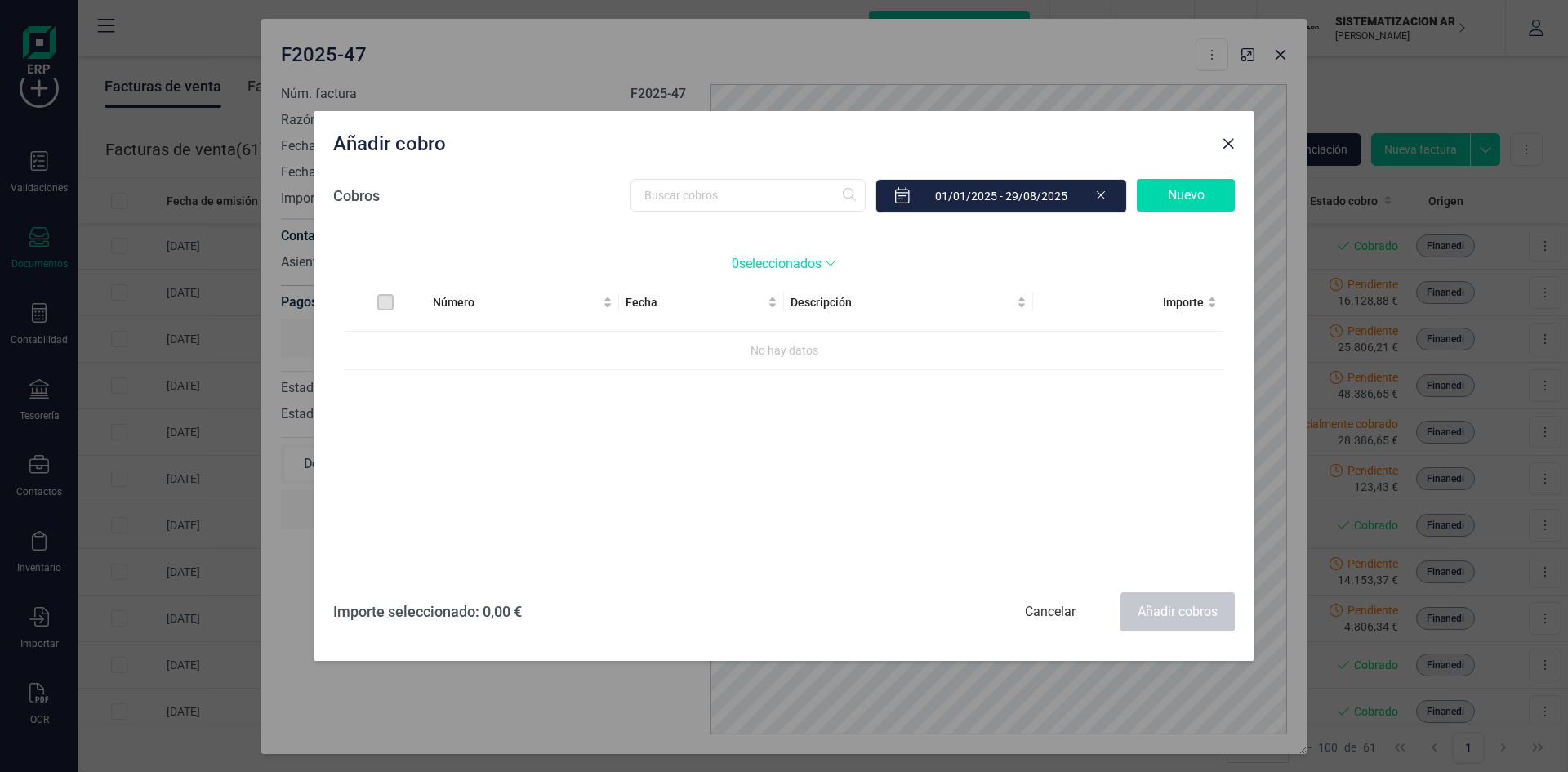
click at [738, 377] on span "Número Fecha Descripción Importe No hay datos" at bounding box center [784, 417] width 879 height 287
click at [738, 377] on div "Cobros Nuevo Número Fecha Descripción Importe No hay datos 0 seleccionados Núme…" at bounding box center [784, 405] width 902 height 472
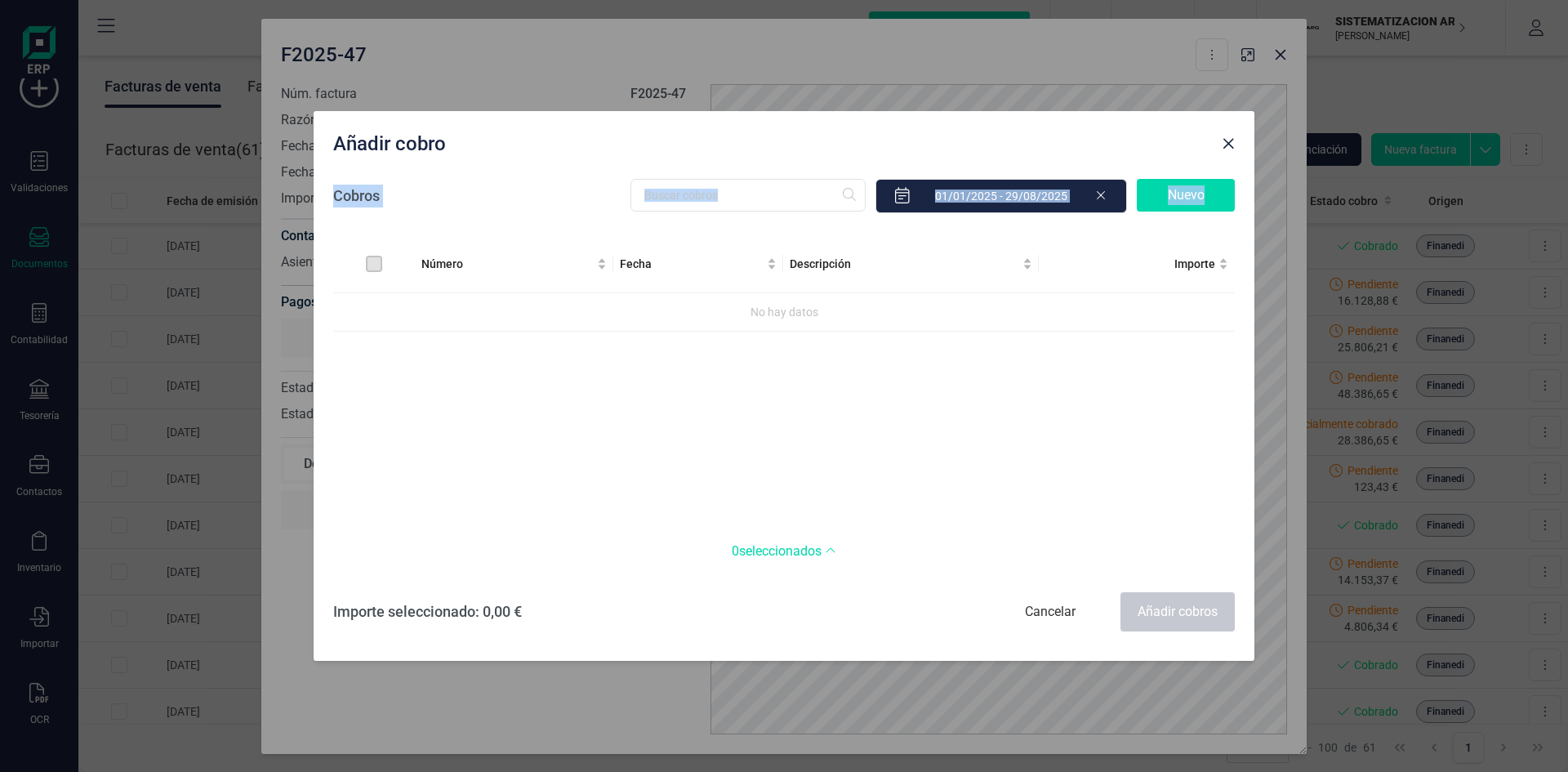
drag, startPoint x: 1054, startPoint y: 376, endPoint x: 1234, endPoint y: 148, distance: 290.5
click at [1234, 148] on div "Añadir cobro Cobros Nuevo Número Fecha Descripción Importe No hay datos 0 selec…" at bounding box center [784, 386] width 941 height 550
click at [1234, 148] on span "Close" at bounding box center [1228, 144] width 13 height 13
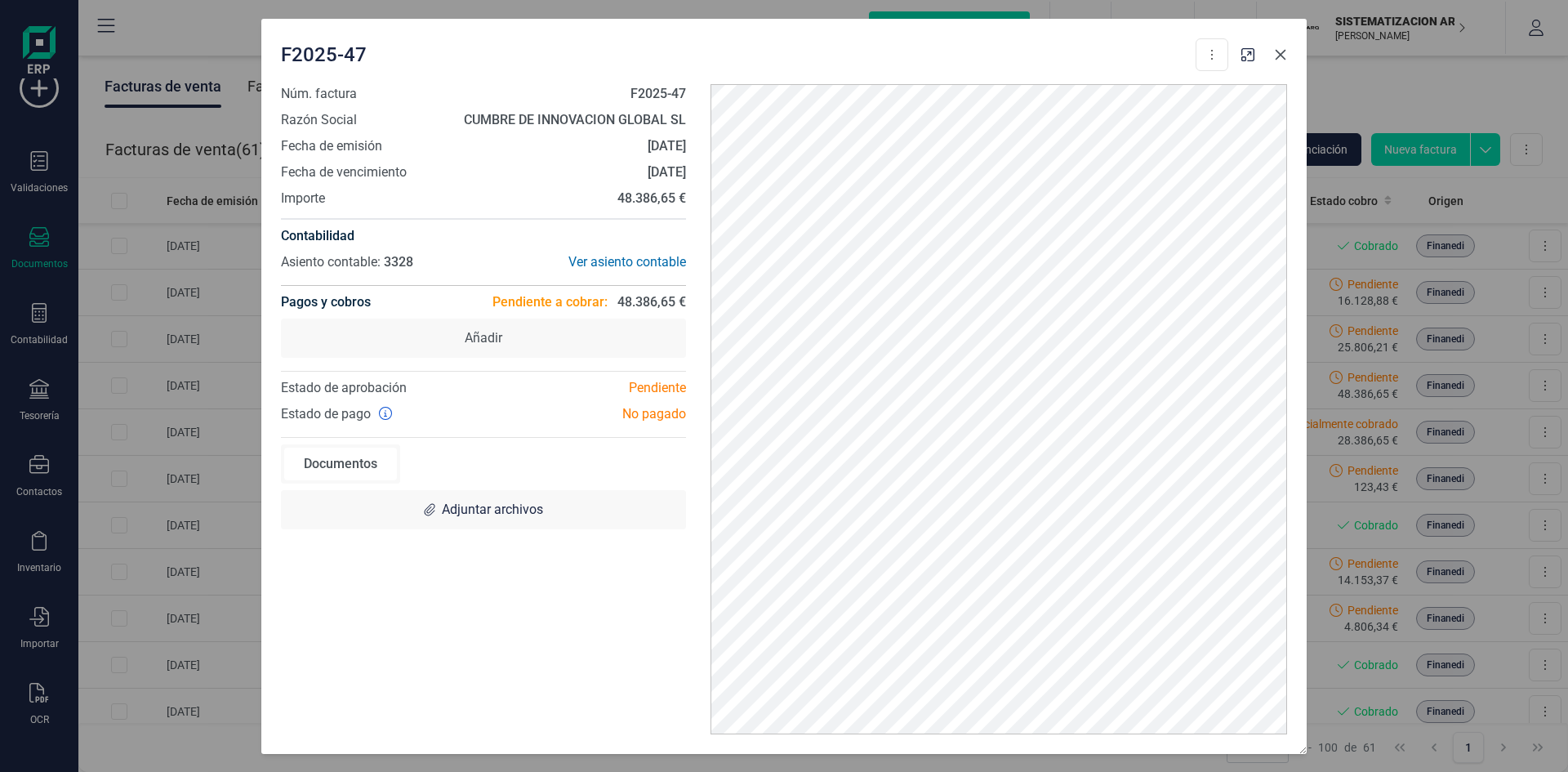
click at [1280, 56] on icon "button" at bounding box center [1280, 54] width 10 height 10
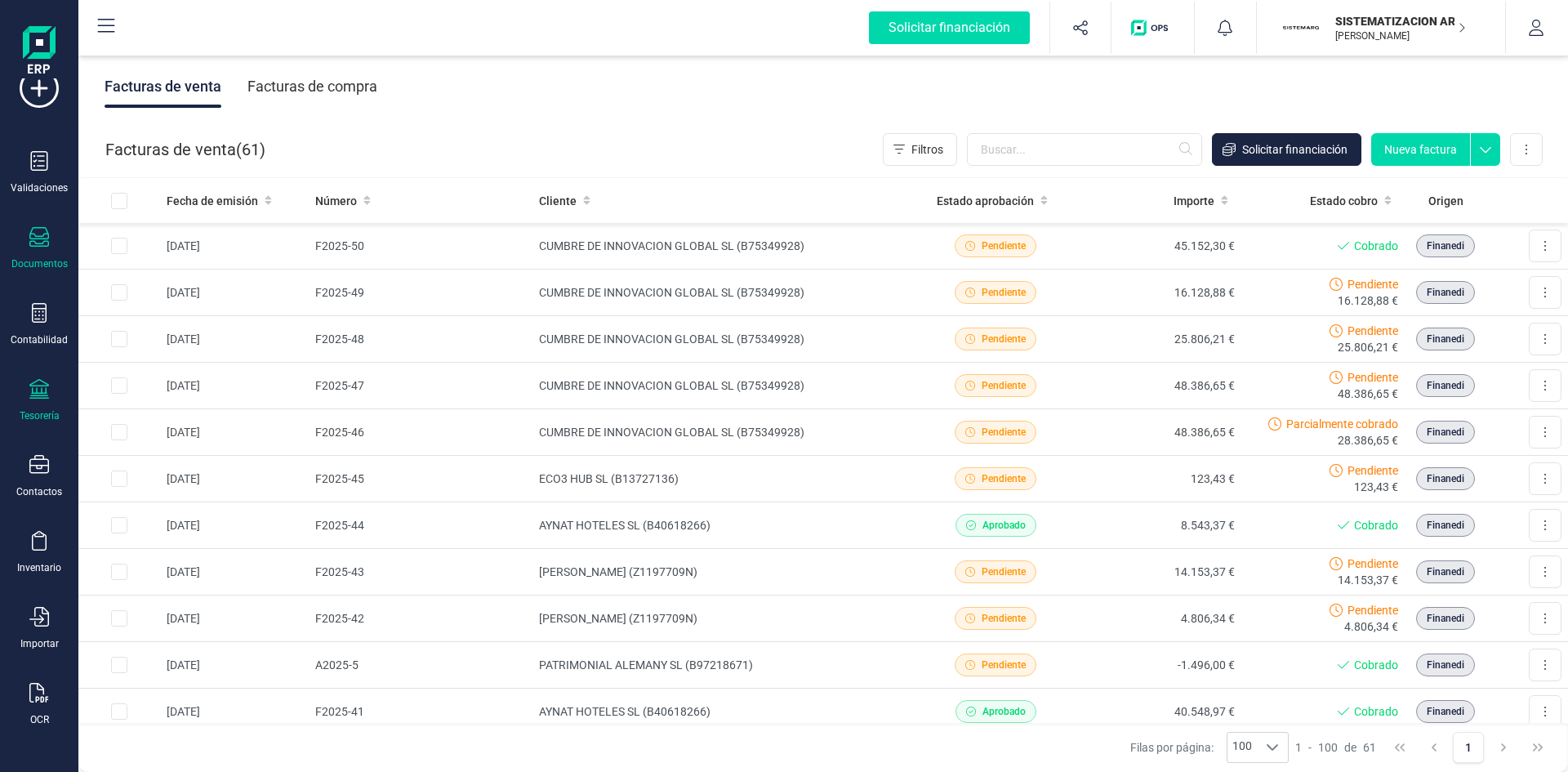
click at [39, 403] on div "Tesorería" at bounding box center [39, 401] width 65 height 43
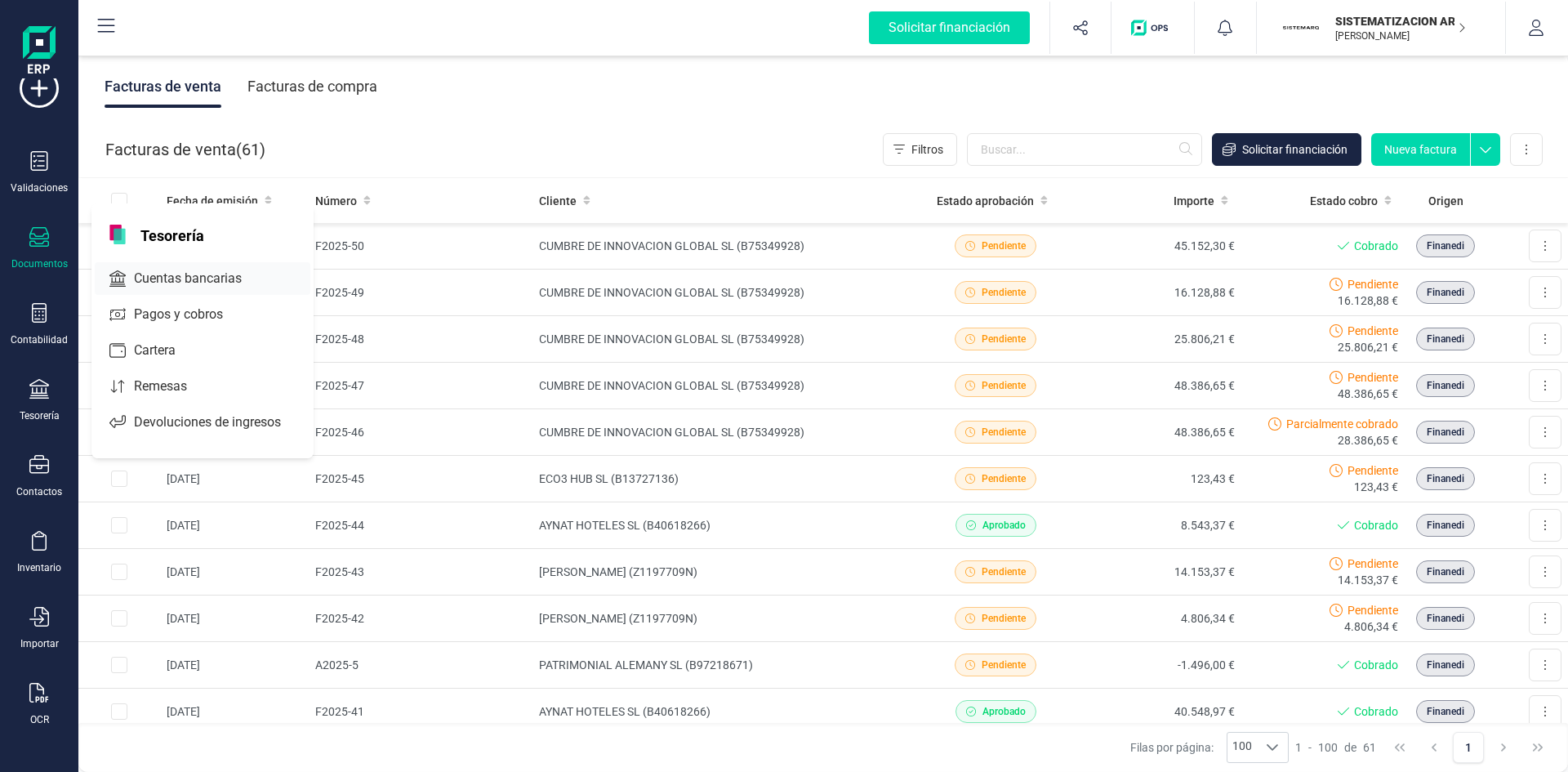
click at [196, 271] on span "Cuentas bancarias" at bounding box center [199, 278] width 144 height 20
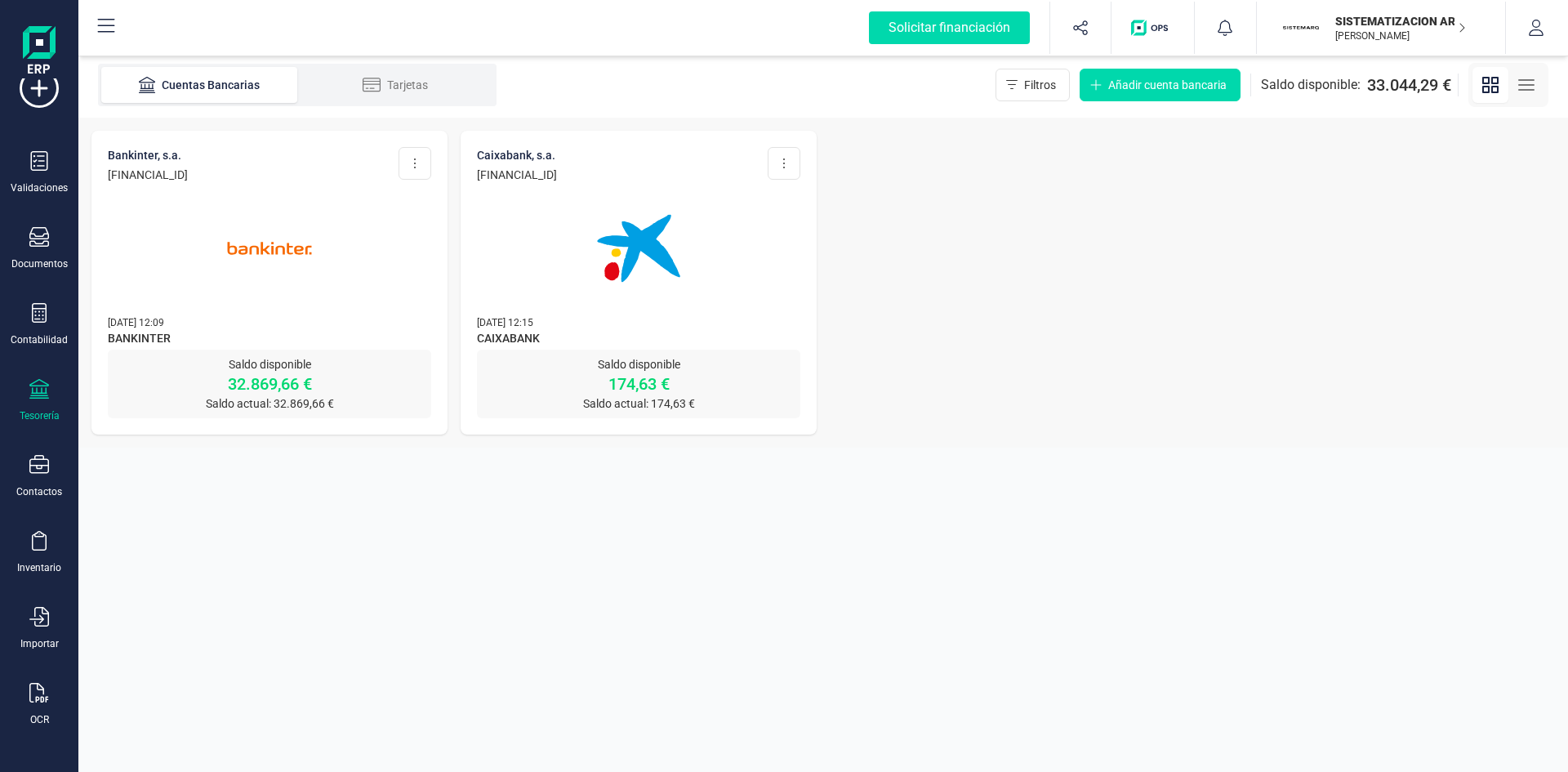
click at [664, 287] on img at bounding box center [639, 249] width 137 height 137
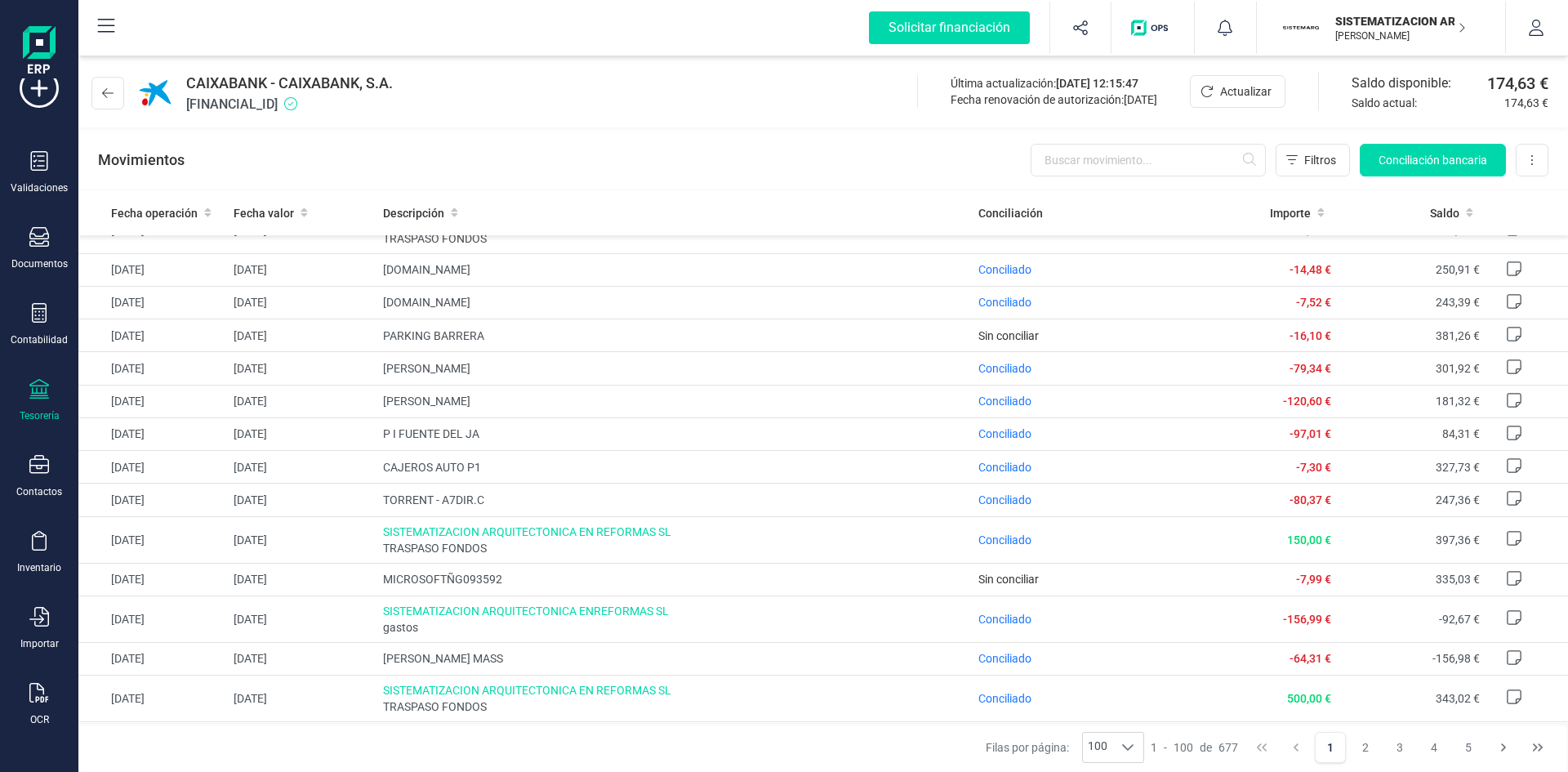
scroll to position [2710, 0]
click at [650, 232] on span "SISTEMATIZACION ARQUITECTONICA EN REFORMAS SL" at bounding box center [674, 222] width 583 height 16
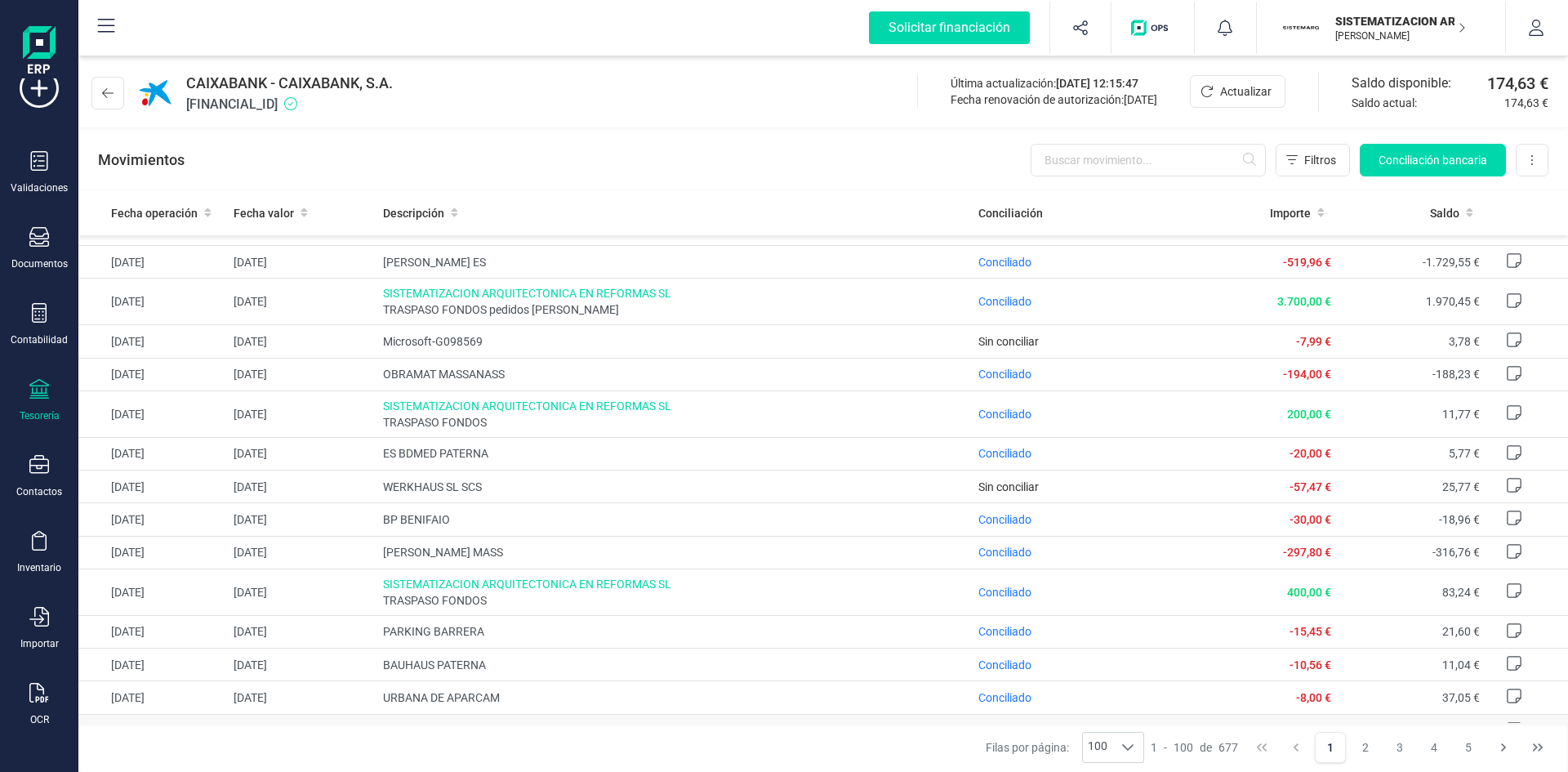
scroll to position [1630, 0]
click at [51, 178] on div "Validaciones" at bounding box center [39, 173] width 65 height 43
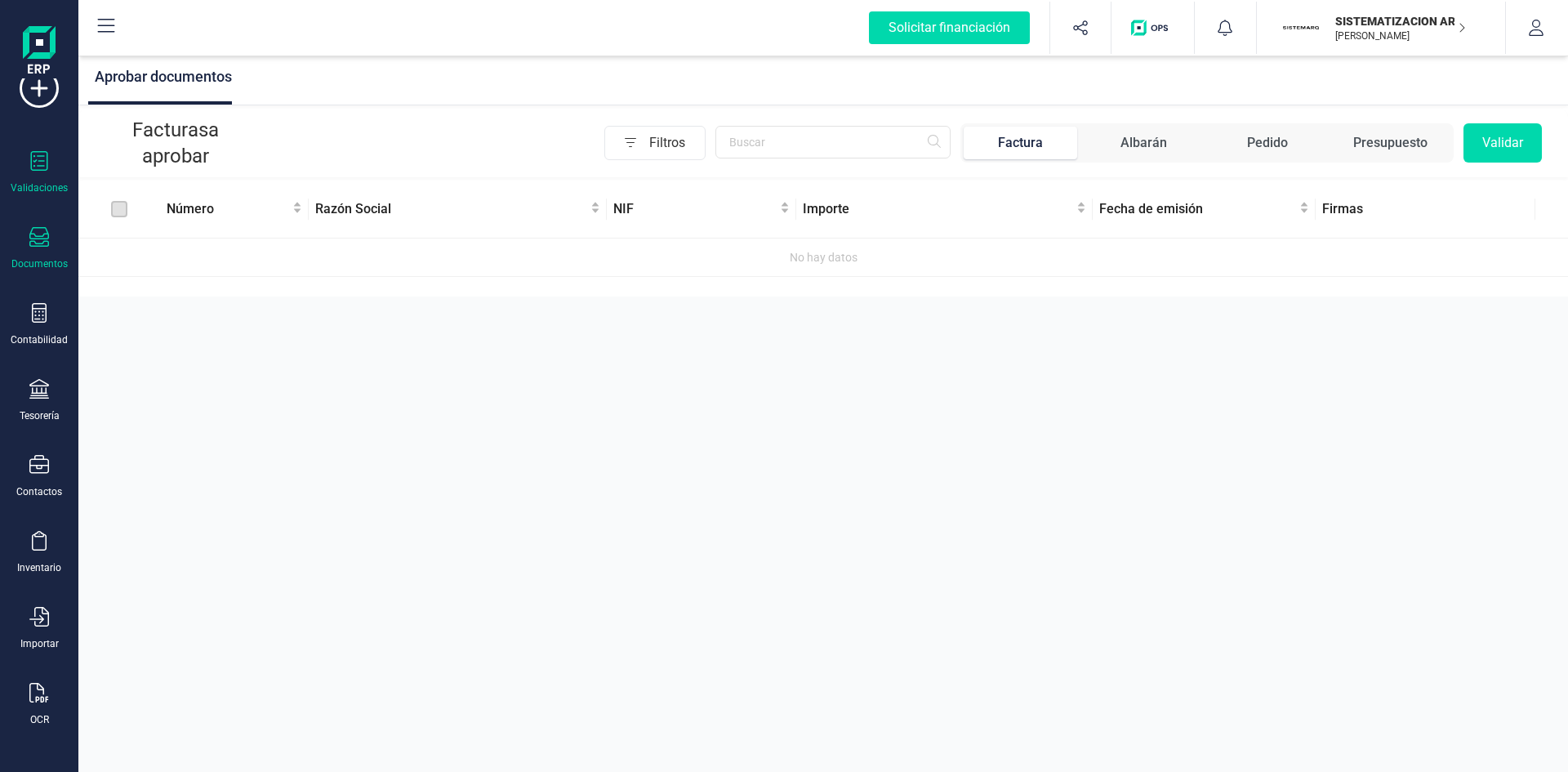
click at [46, 243] on icon at bounding box center [39, 236] width 20 height 20
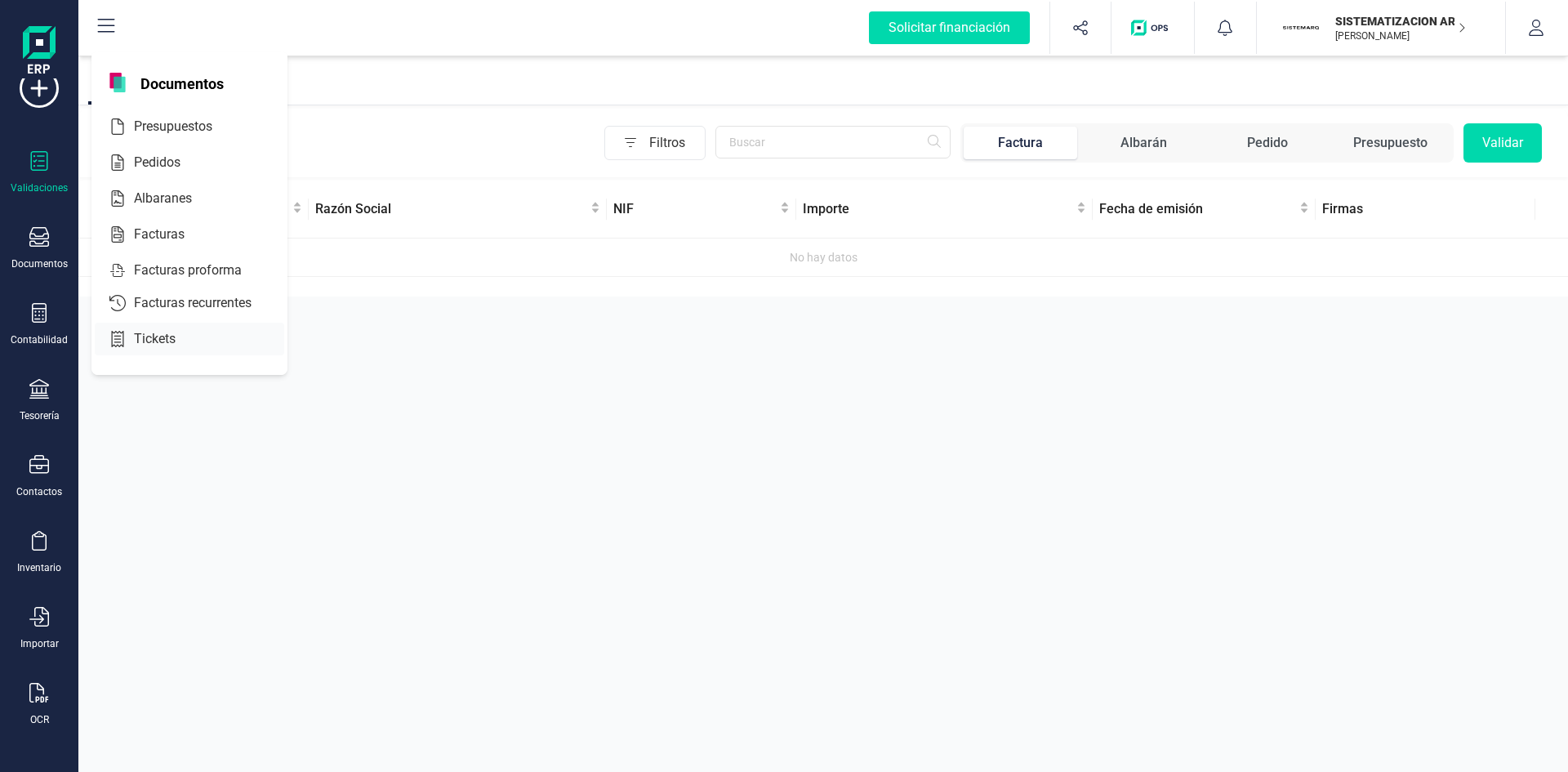
click at [176, 330] on span "Tickets" at bounding box center [166, 339] width 77 height 20
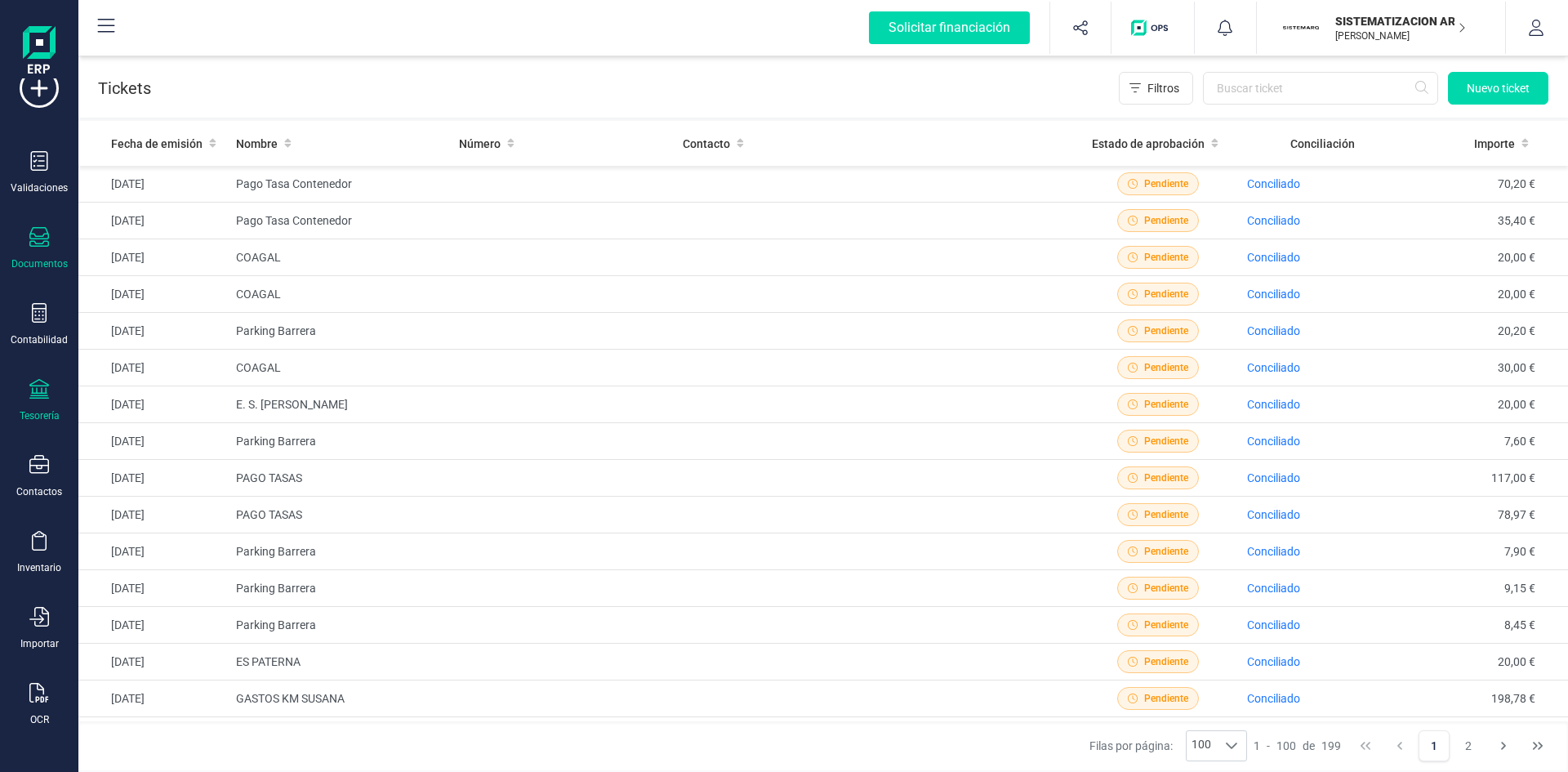
click at [25, 393] on div "Tesorería" at bounding box center [39, 401] width 65 height 43
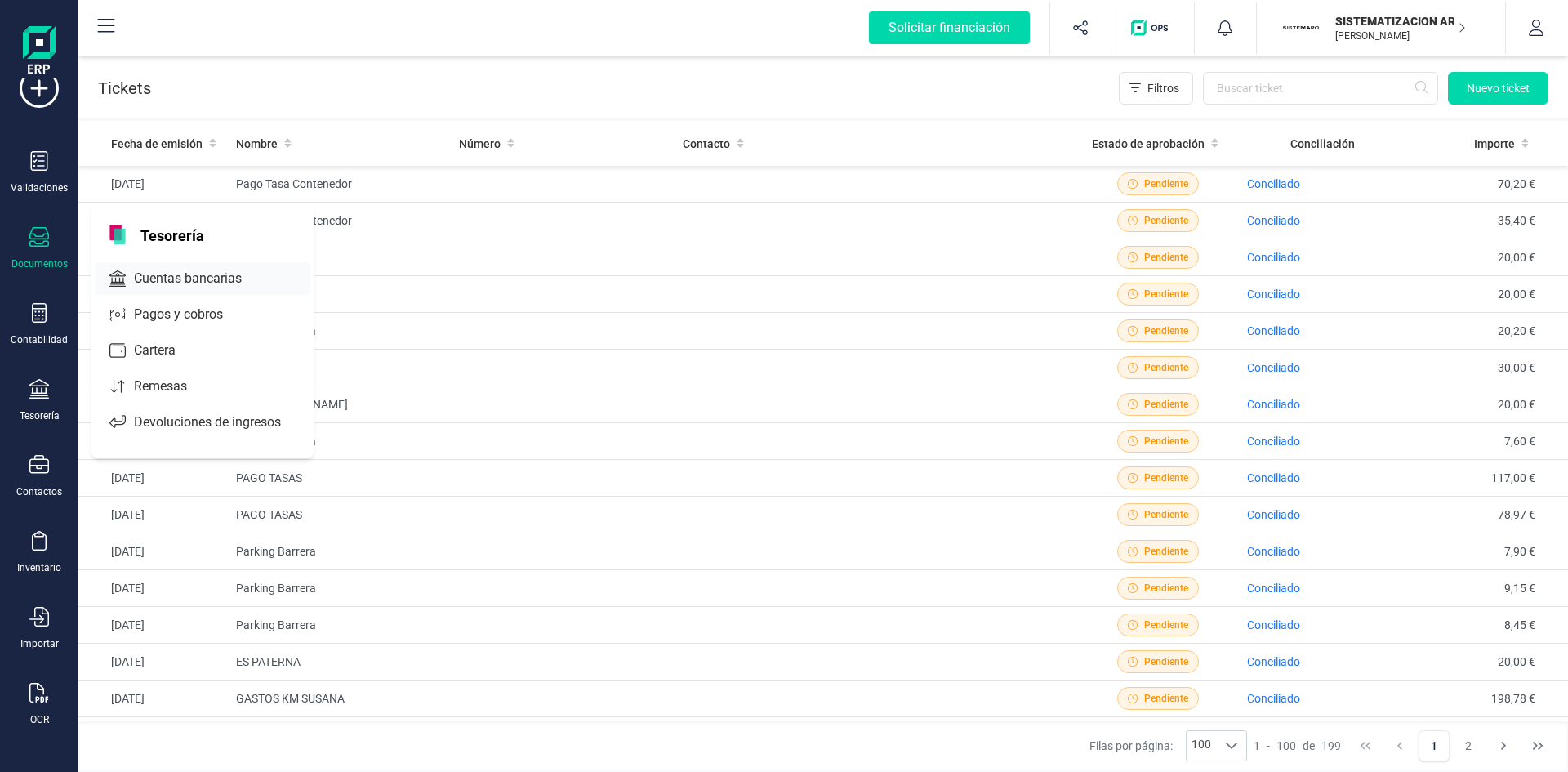
click at [140, 272] on span "Cuentas bancarias" at bounding box center [199, 278] width 144 height 20
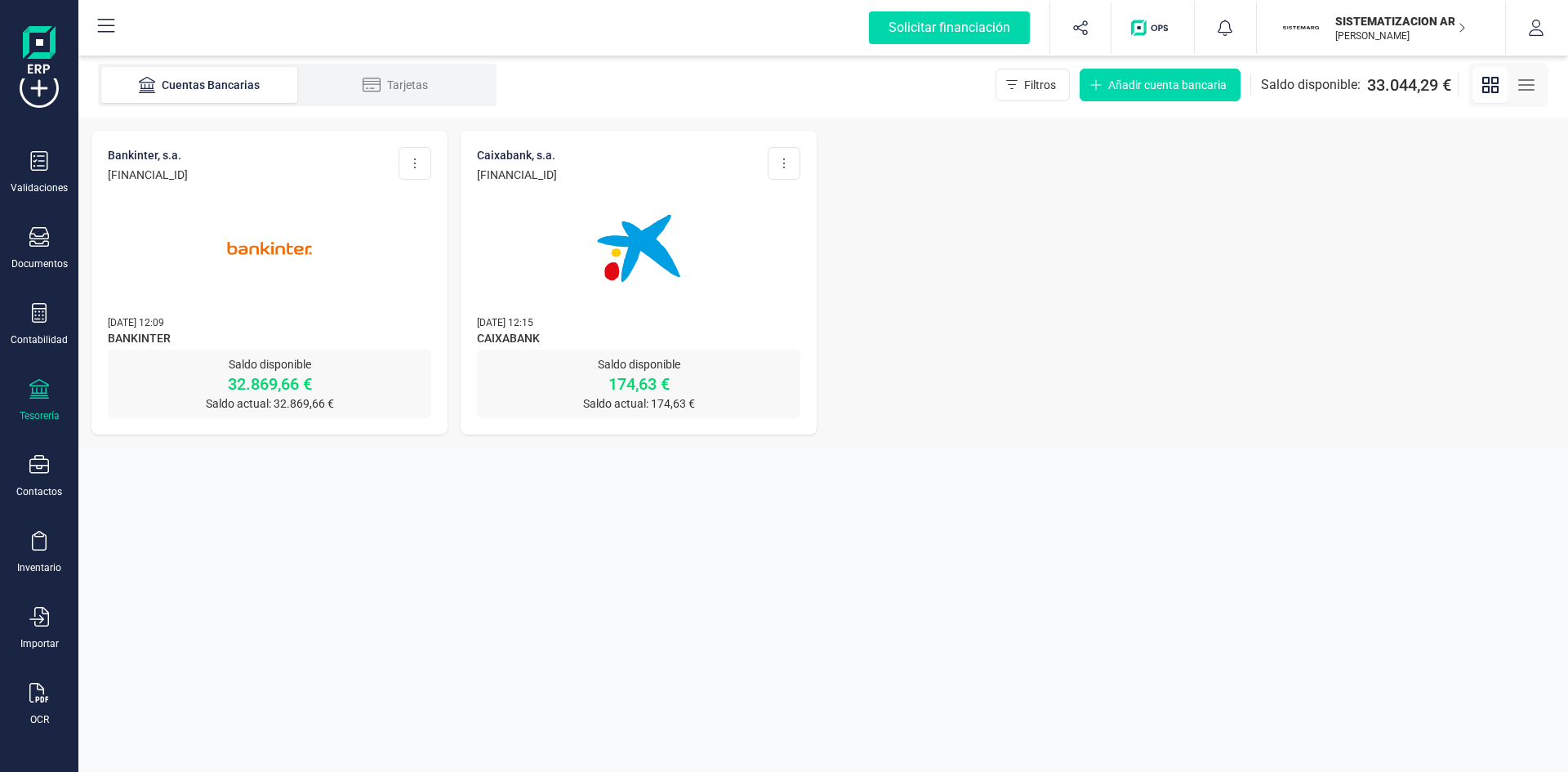
click at [647, 191] on img at bounding box center [639, 249] width 137 height 137
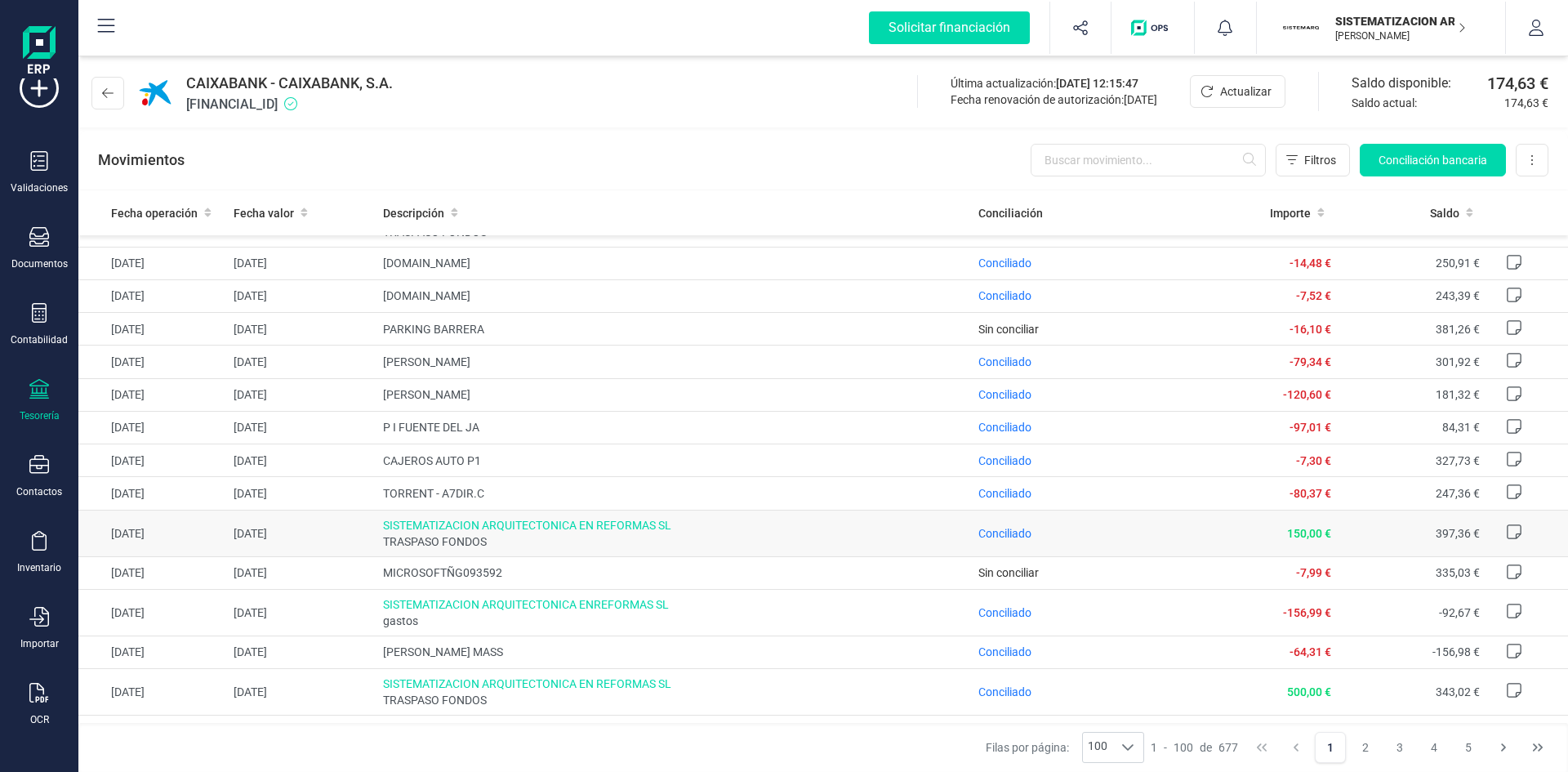
scroll to position [2713, 0]
click at [1120, 348] on td "Sin conciliar" at bounding box center [1080, 332] width 216 height 33
click at [1424, 169] on button "Conciliación bancaria" at bounding box center [1432, 160] width 146 height 33
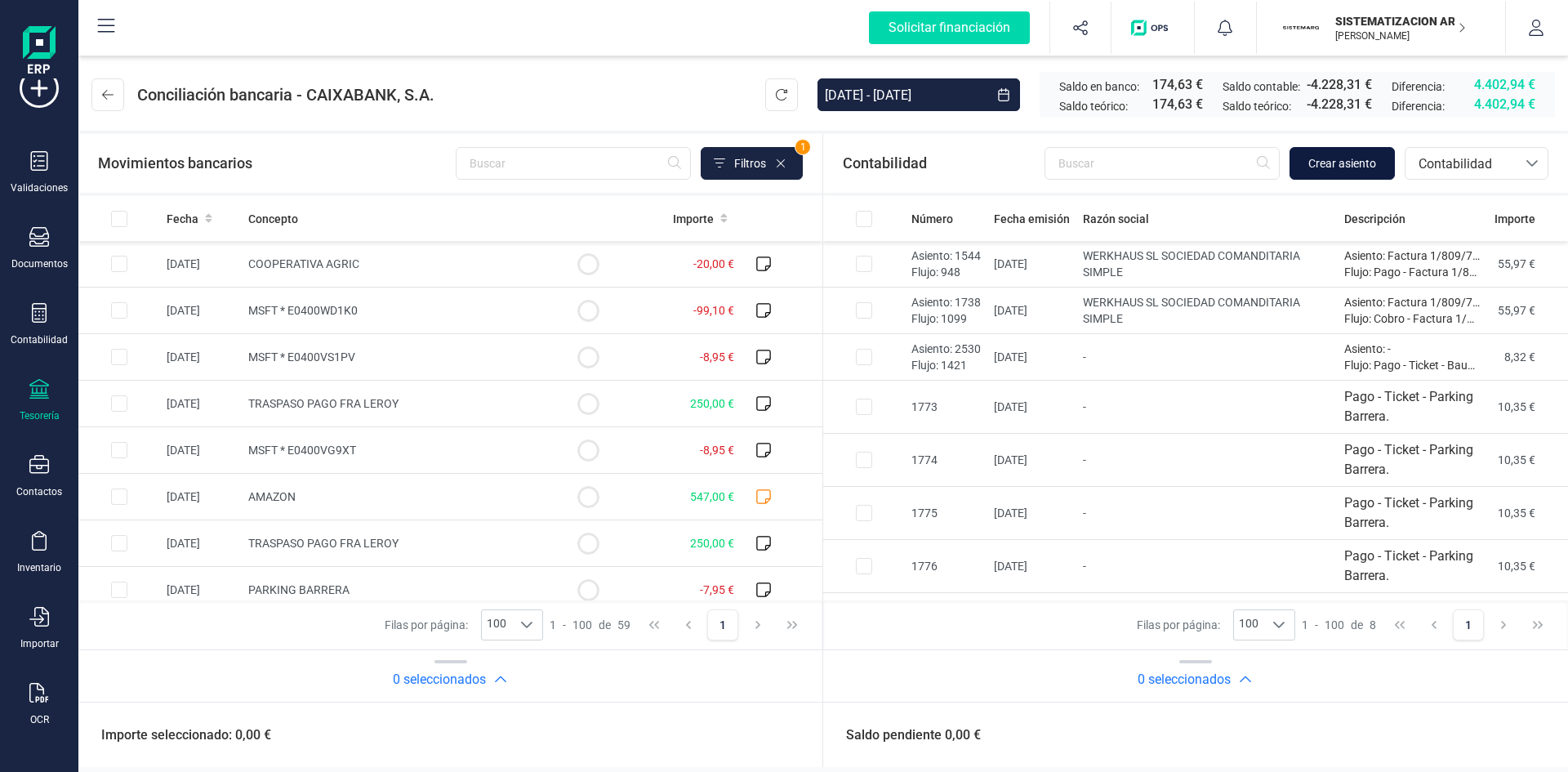
click at [1336, 157] on span "Crear asiento" at bounding box center [1342, 163] width 68 height 16
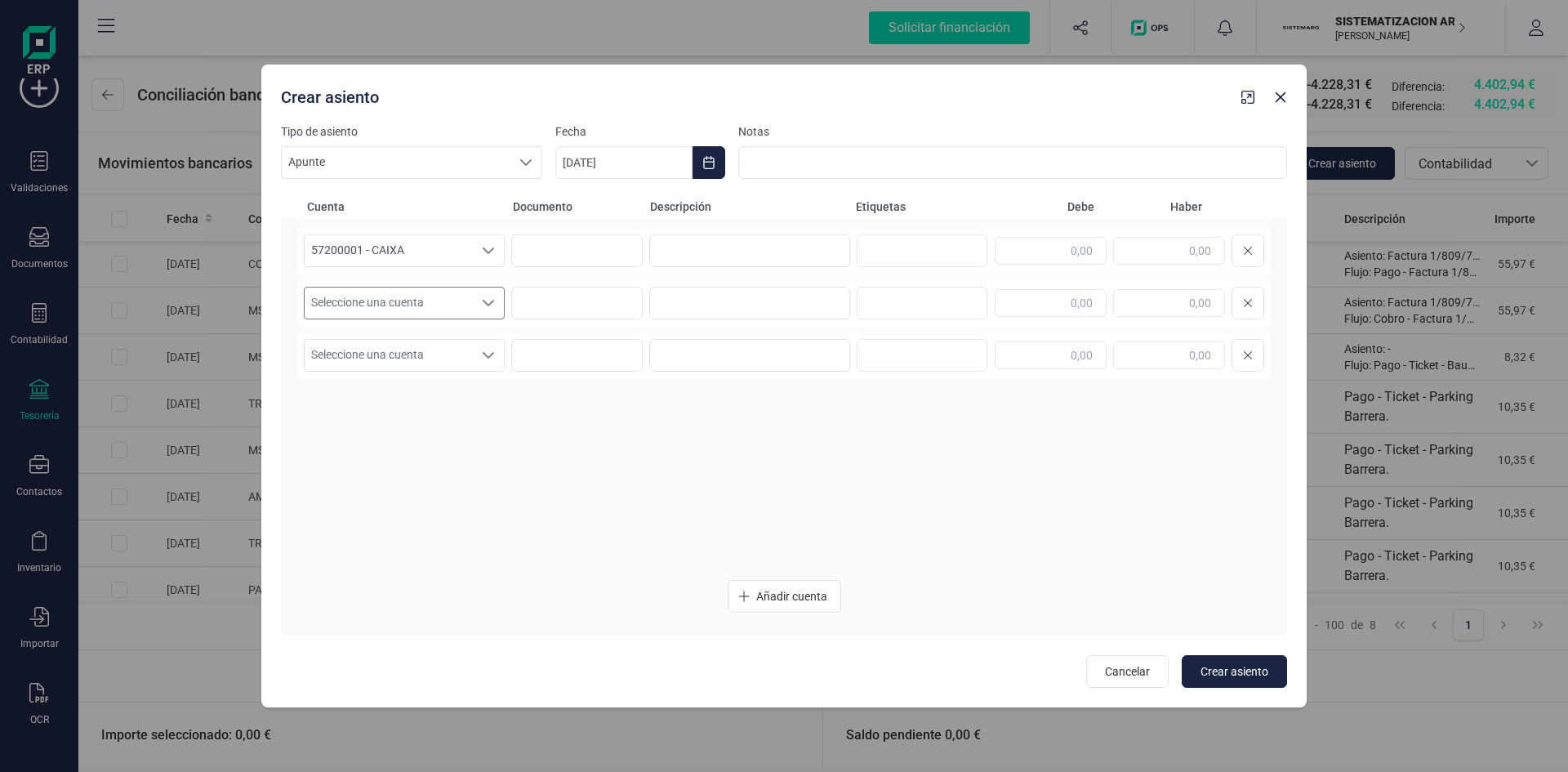
click at [495, 309] on div "Seleccione una cuenta" at bounding box center [488, 302] width 31 height 31
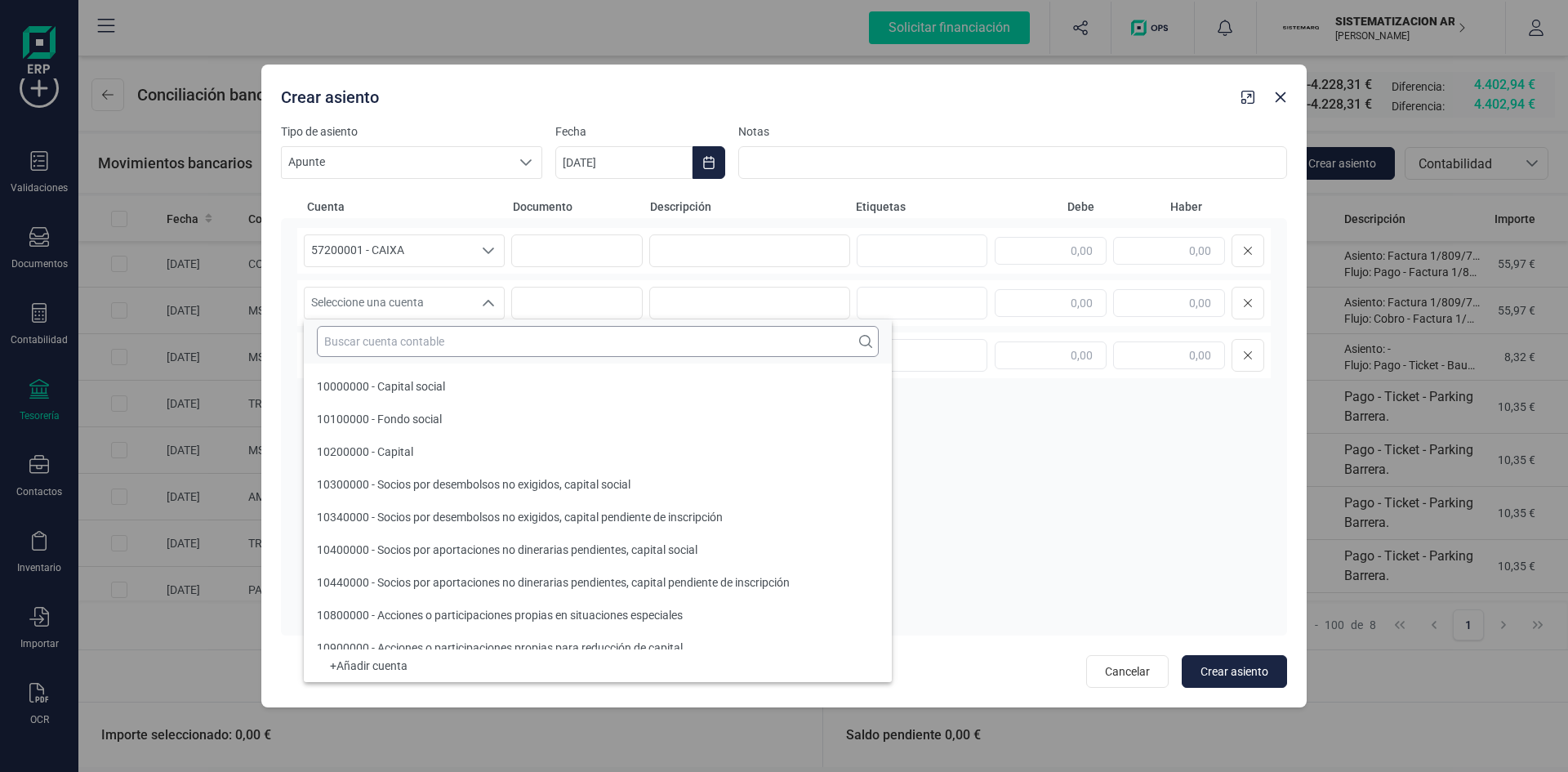
click at [432, 349] on input "text" at bounding box center [598, 341] width 562 height 31
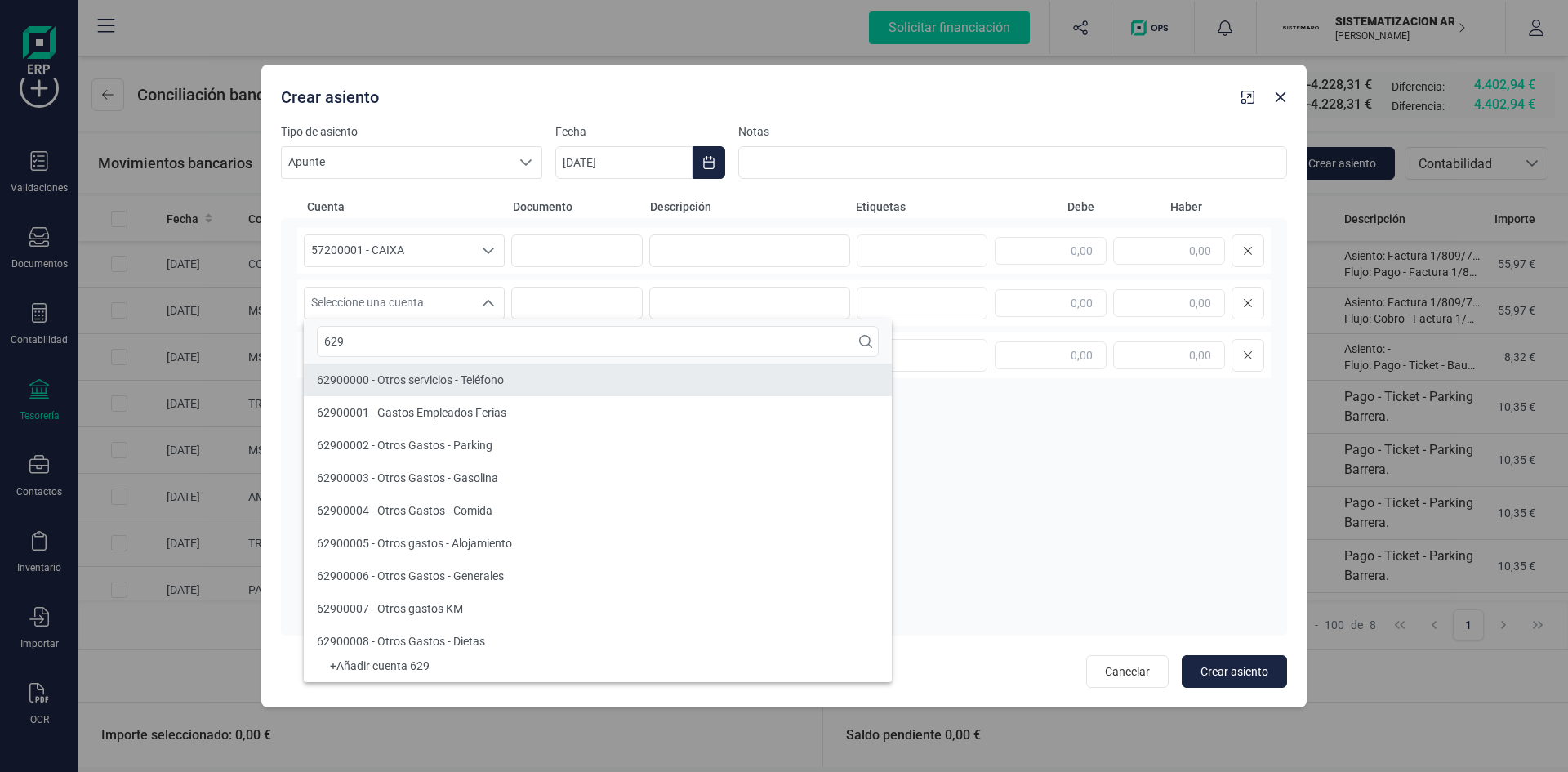
type input "629"
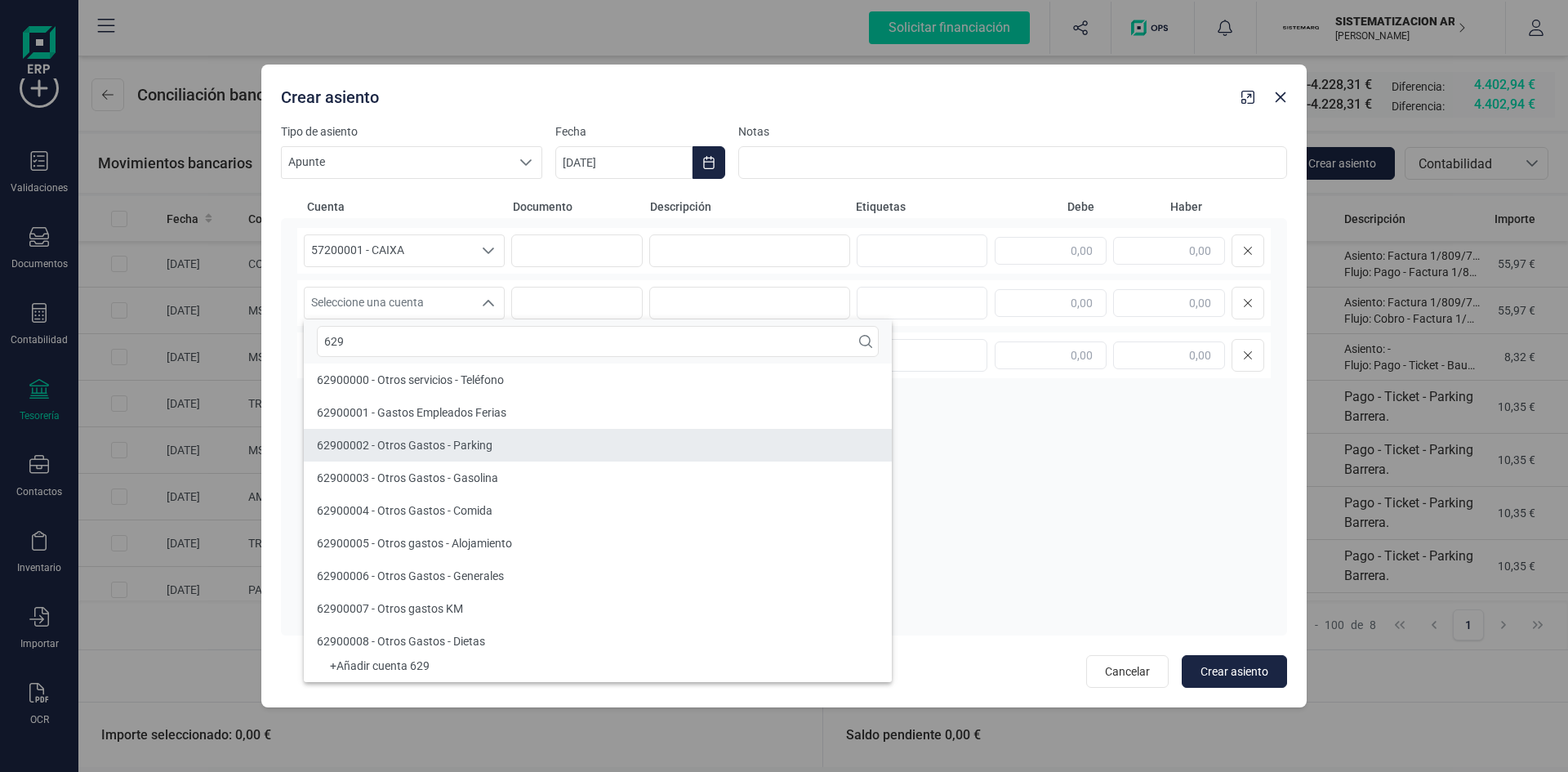
click at [515, 452] on li "62900002 - Otros Gastos - Parking" at bounding box center [598, 445] width 588 height 33
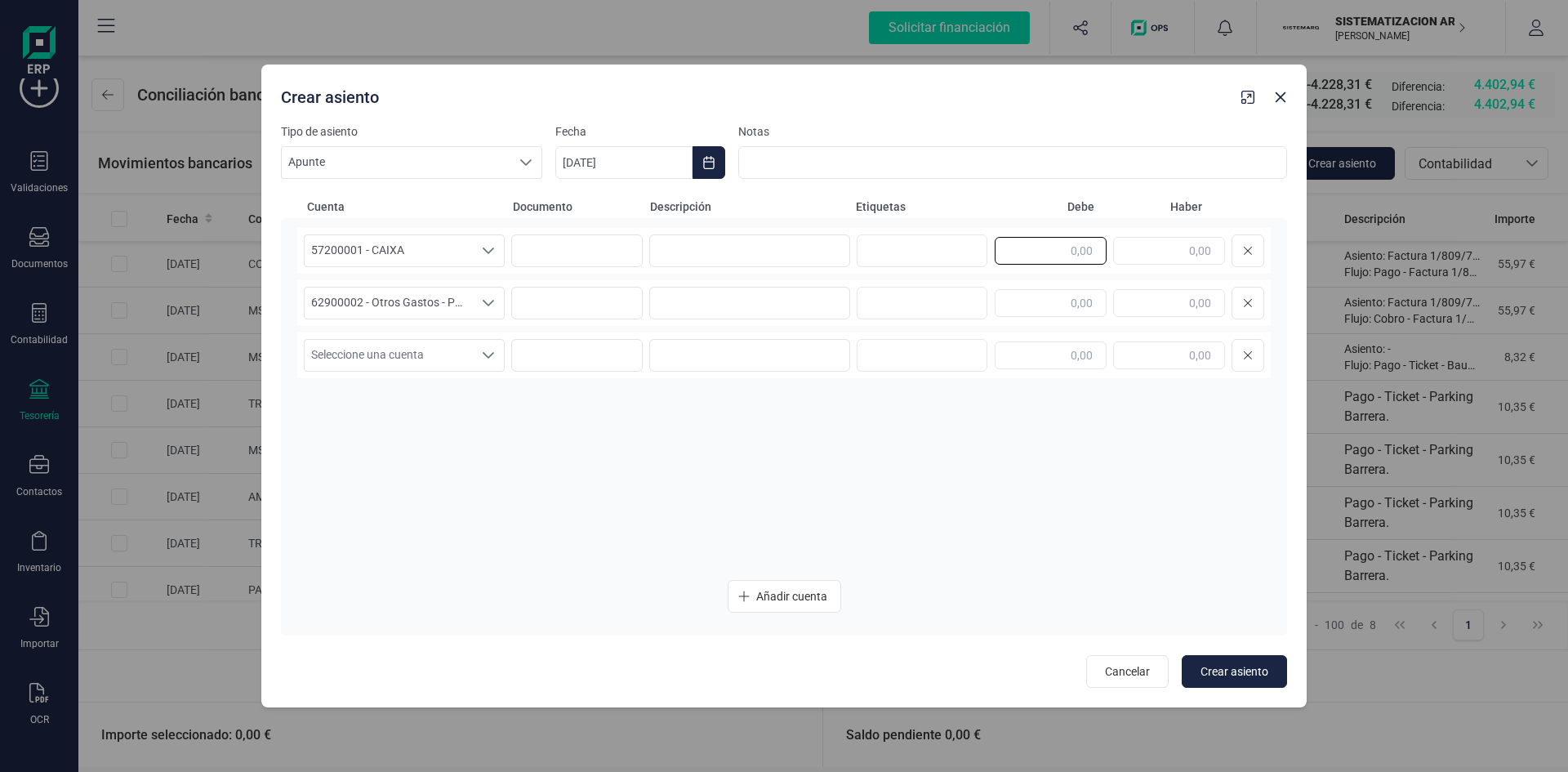
click at [1055, 251] on input "text" at bounding box center [1050, 250] width 112 height 27
click at [1203, 249] on input "text" at bounding box center [1169, 250] width 112 height 27
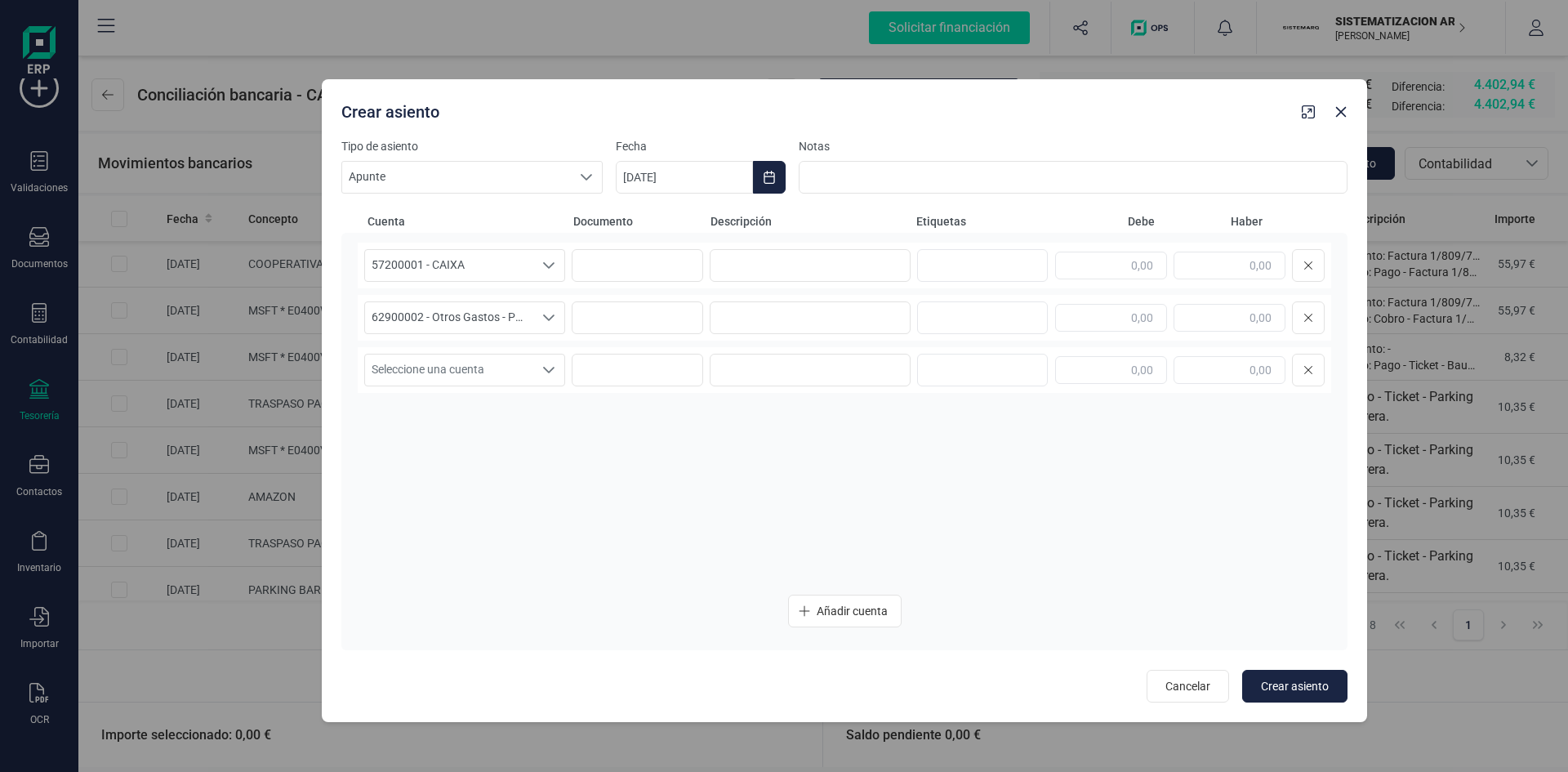
drag, startPoint x: 928, startPoint y: 74, endPoint x: 988, endPoint y: 89, distance: 61.8
click at [988, 89] on div "Crear asiento" at bounding box center [844, 108] width 1046 height 58
click at [1338, 111] on icon "button" at bounding box center [1341, 112] width 13 height 13
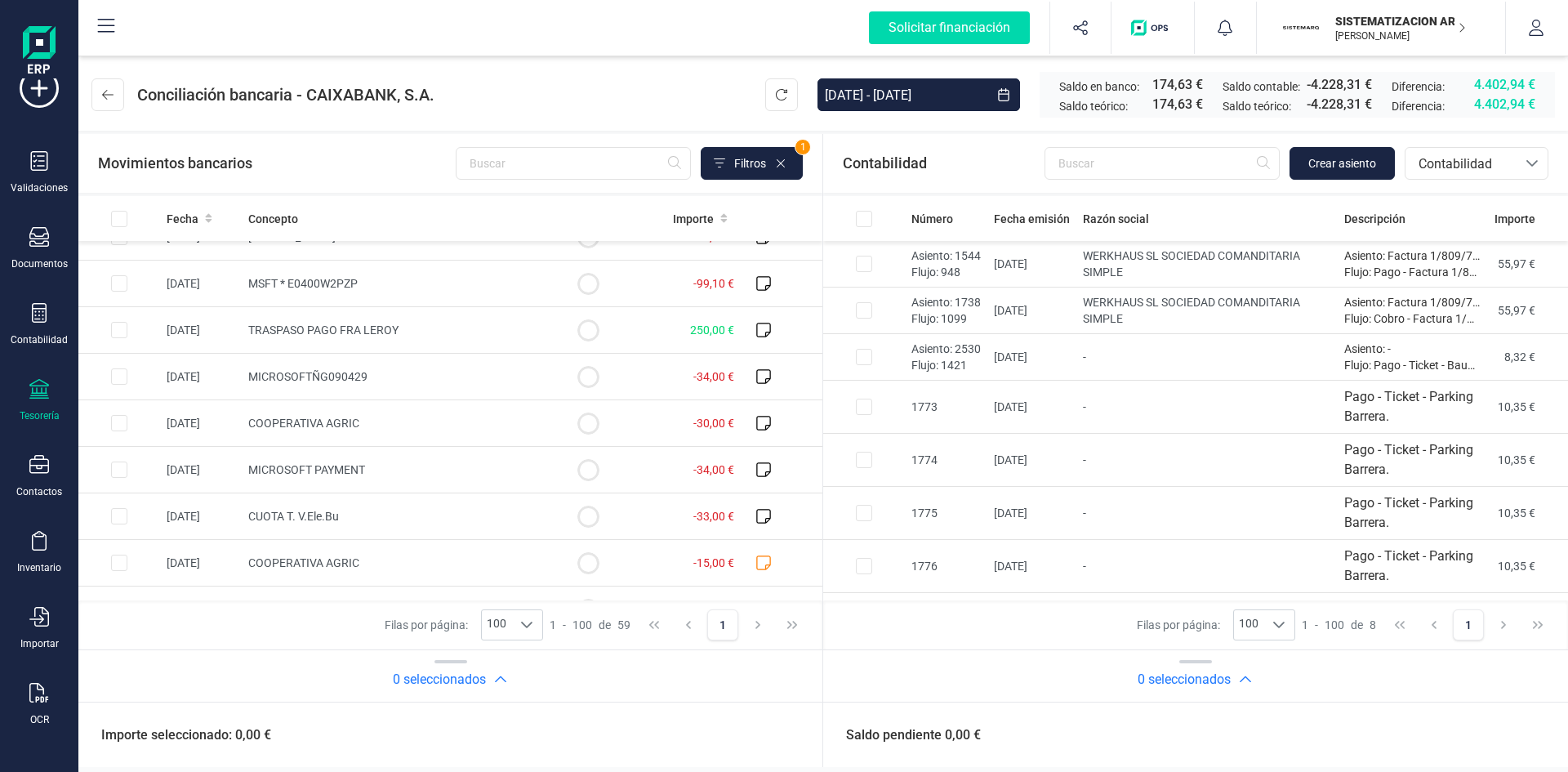
scroll to position [2388, 0]
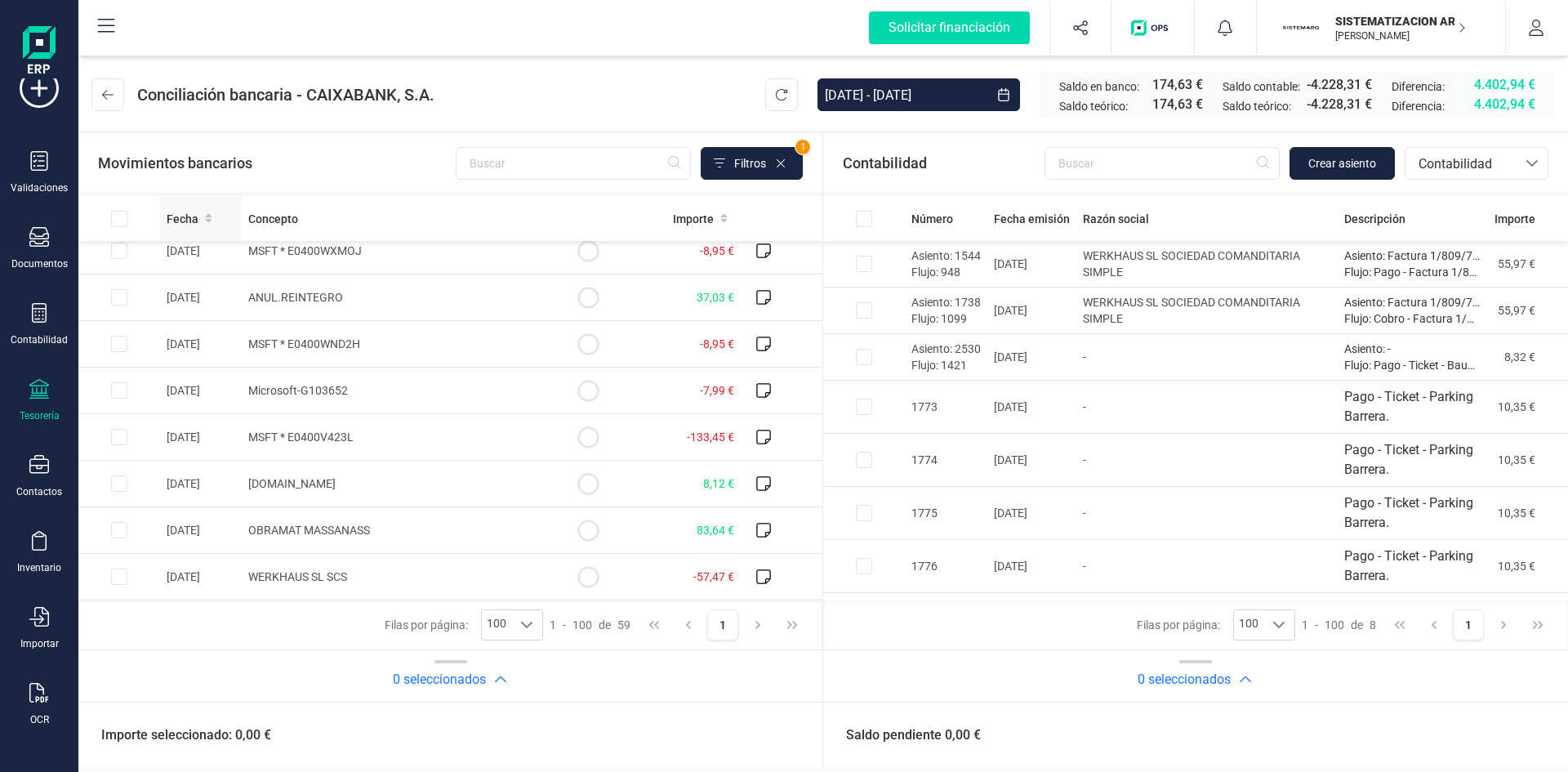
click at [205, 221] on icon at bounding box center [209, 218] width 8 height 11
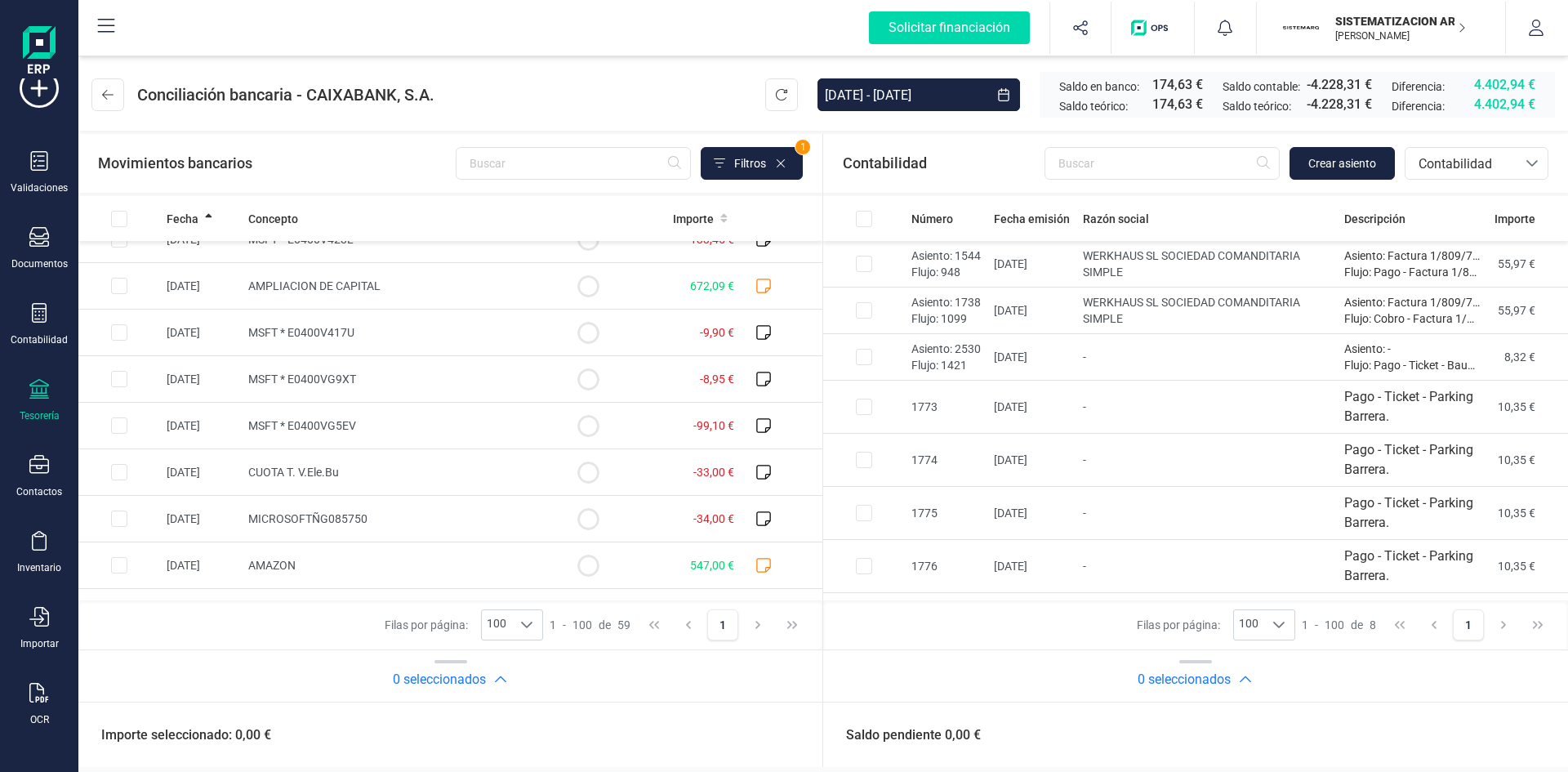
scroll to position [0, 0]
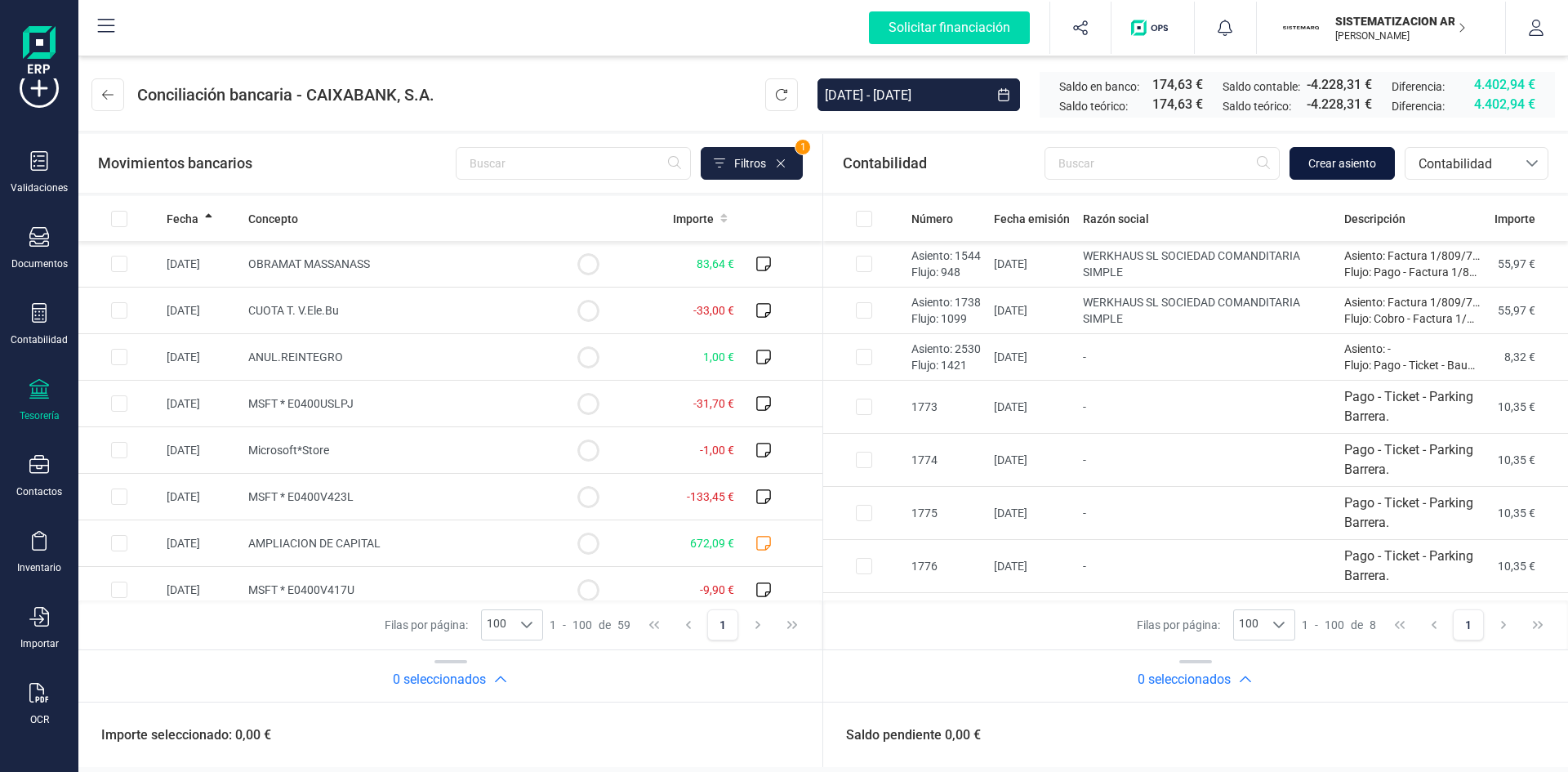
click at [1354, 171] on button "Crear asiento" at bounding box center [1342, 163] width 105 height 33
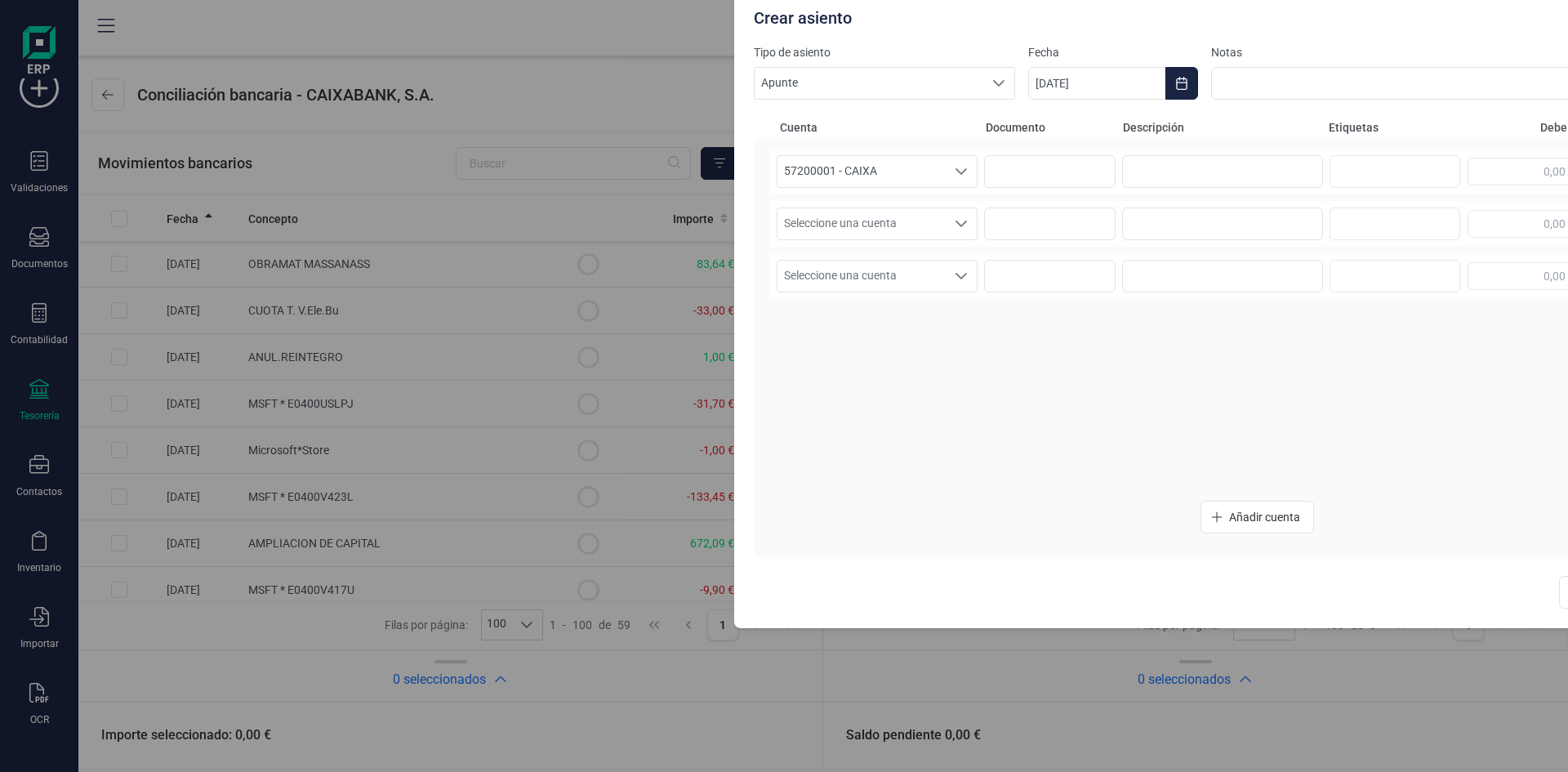
drag, startPoint x: 993, startPoint y: 80, endPoint x: 1469, endPoint y: 1, distance: 482.5
click at [1469, 1] on div "Crear asiento" at bounding box center [1227, 14] width 960 height 29
click at [959, 233] on div "Seleccione una cuenta" at bounding box center [964, 223] width 31 height 31
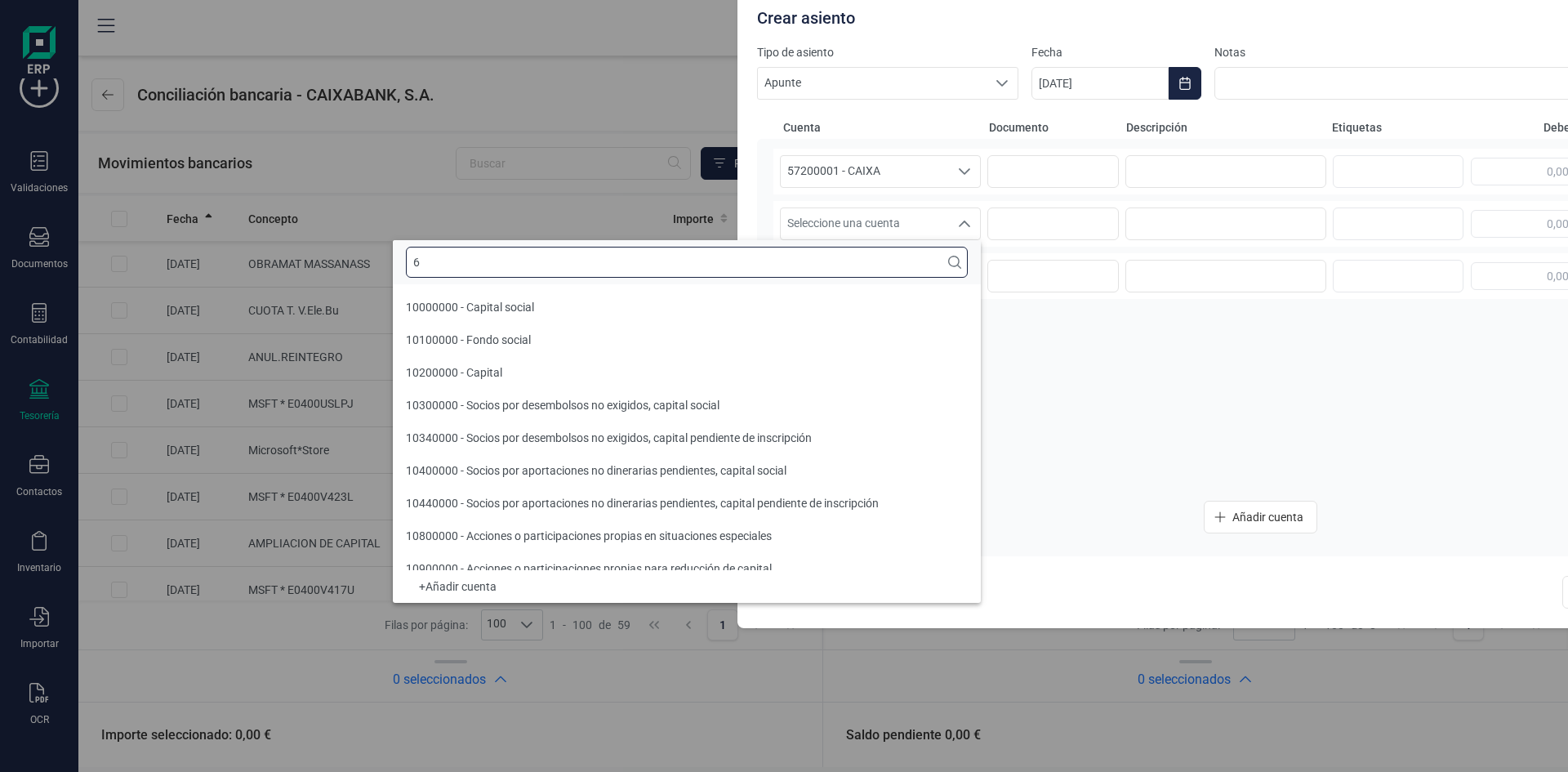
scroll to position [7, 0]
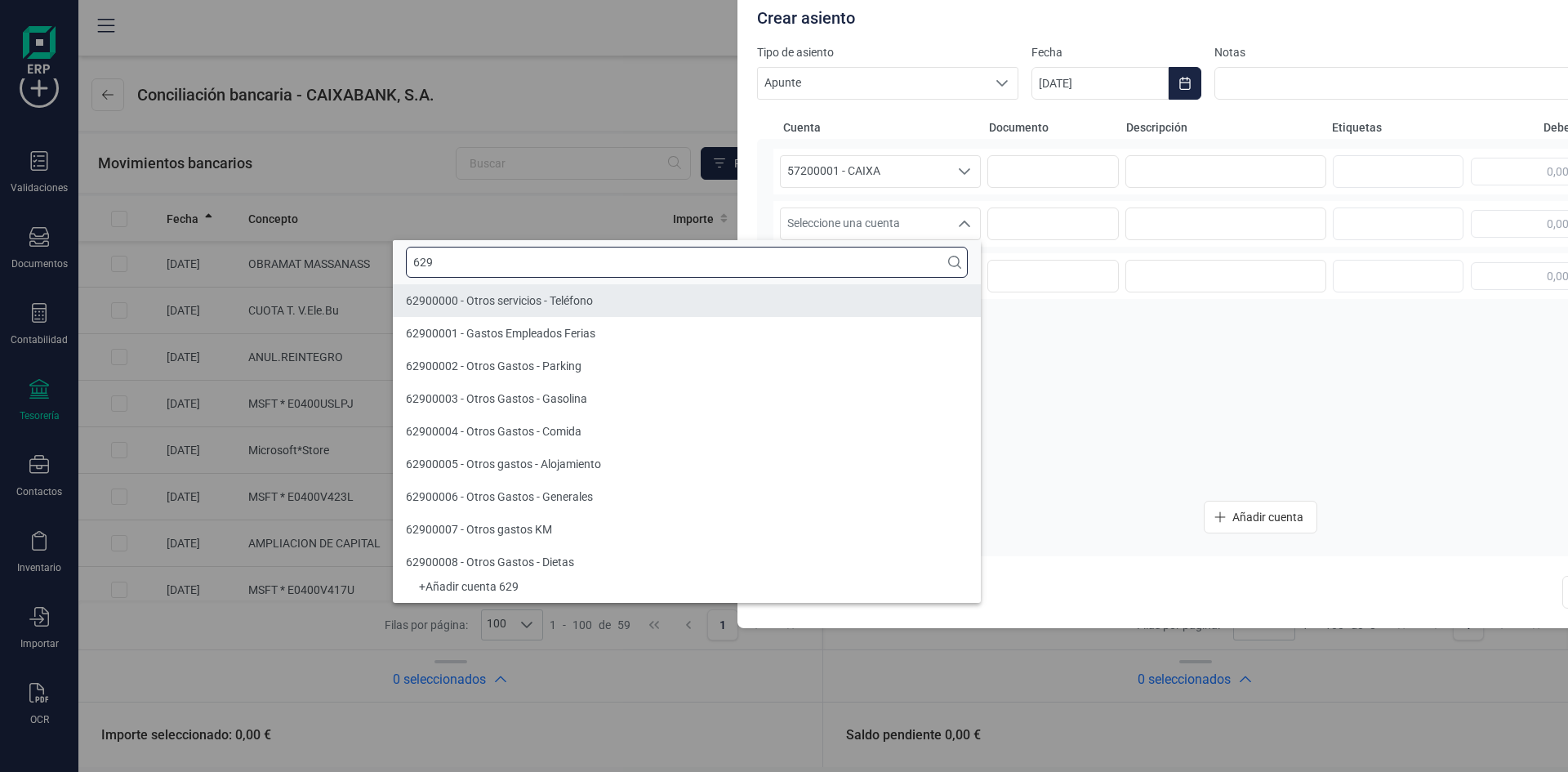
type input "629"
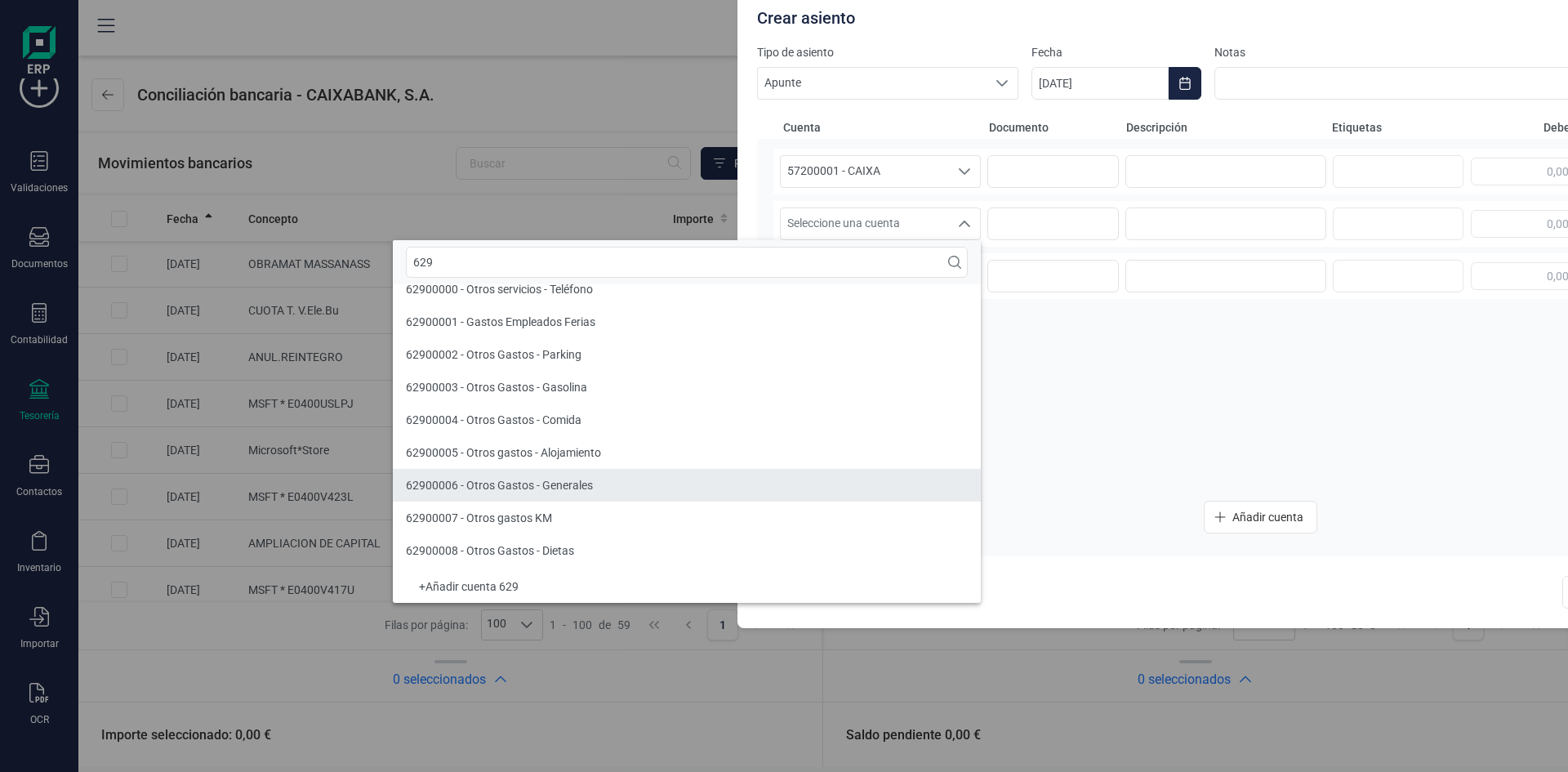
scroll to position [0, 0]
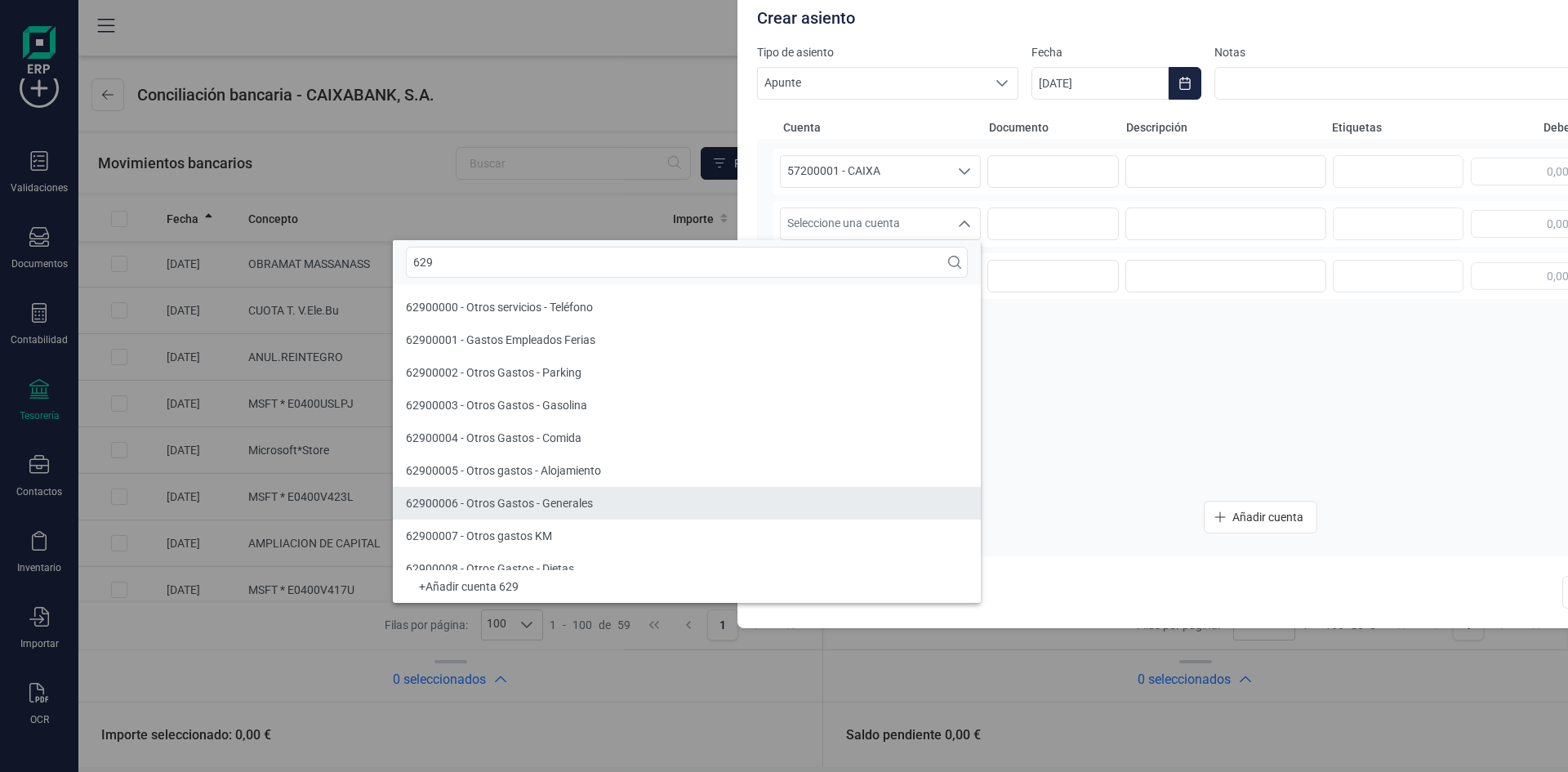
click at [619, 507] on li "62900006 - Otros Gastos - Generales" at bounding box center [686, 503] width 588 height 33
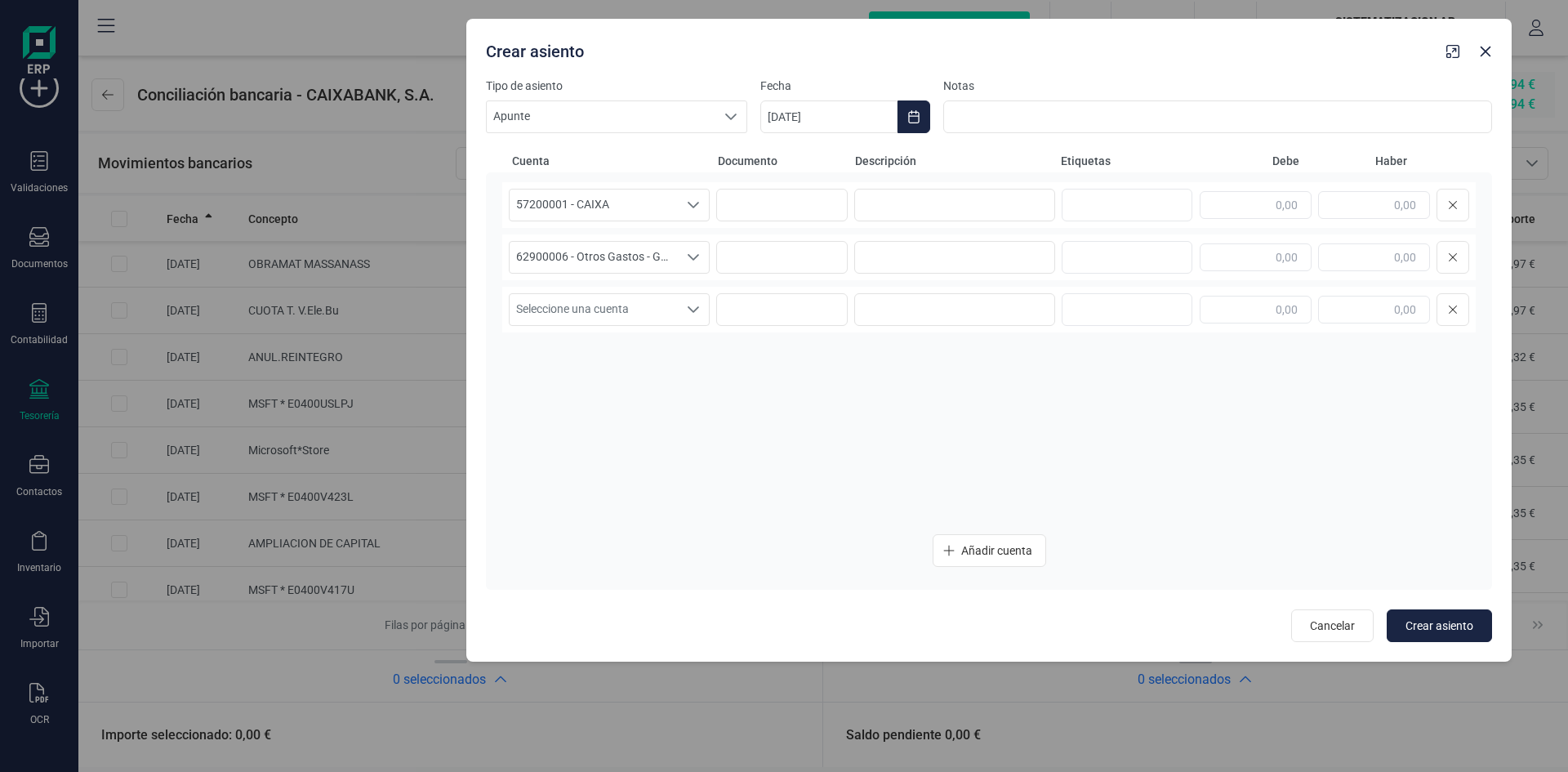
drag, startPoint x: 1212, startPoint y: 11, endPoint x: 940, endPoint y: 44, distance: 274.0
click at [940, 44] on div "Crear asiento" at bounding box center [959, 48] width 960 height 29
click at [1286, 201] on input "text" at bounding box center [1255, 203] width 112 height 27
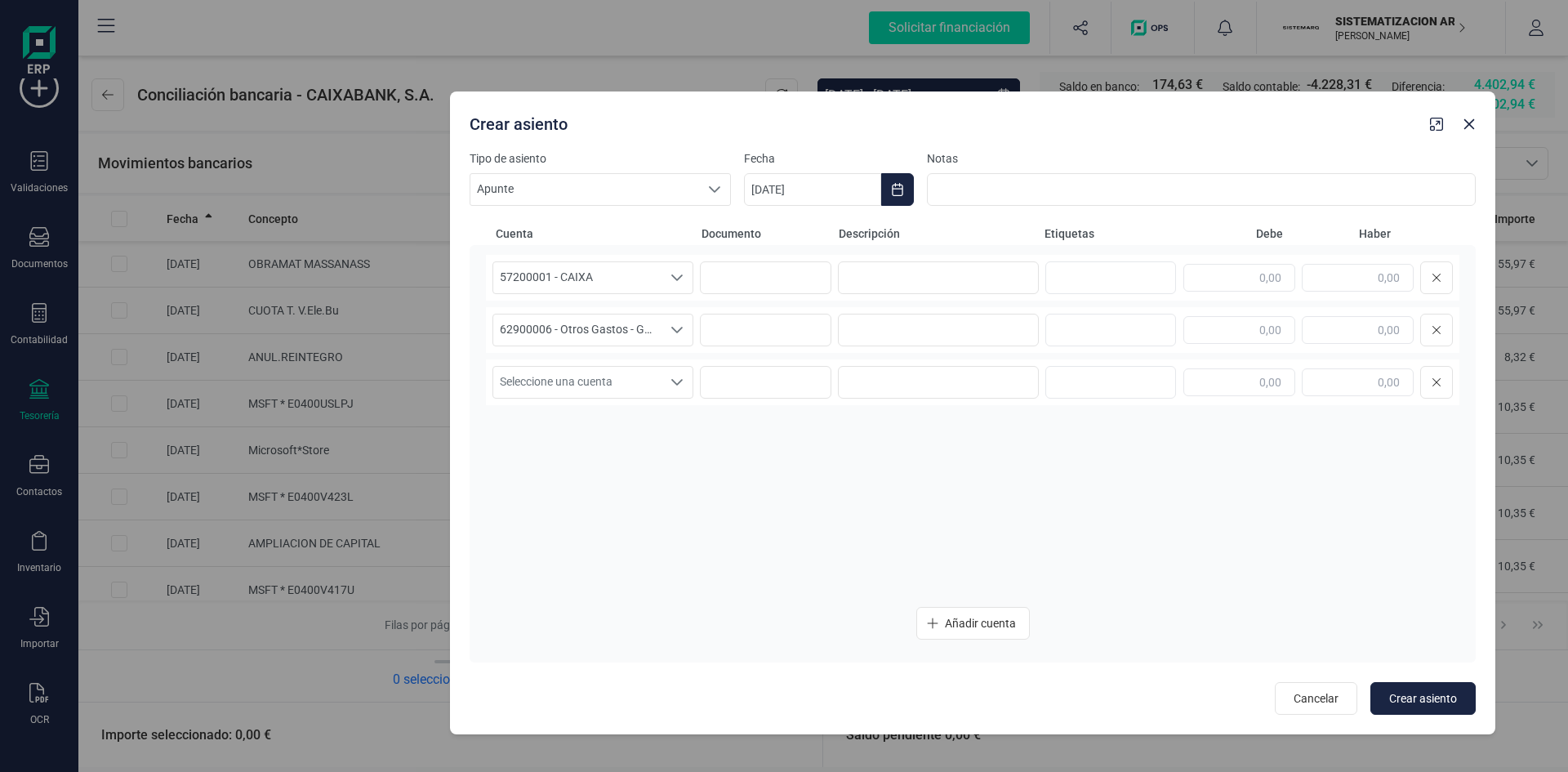
drag, startPoint x: 1214, startPoint y: 46, endPoint x: 1197, endPoint y: 121, distance: 76.9
click at [1197, 121] on div "Crear asiento" at bounding box center [943, 121] width 960 height 29
click at [1276, 283] on input "text" at bounding box center [1237, 277] width 112 height 27
type input "83,64"
click at [1372, 325] on input "text" at bounding box center [1355, 330] width 112 height 27
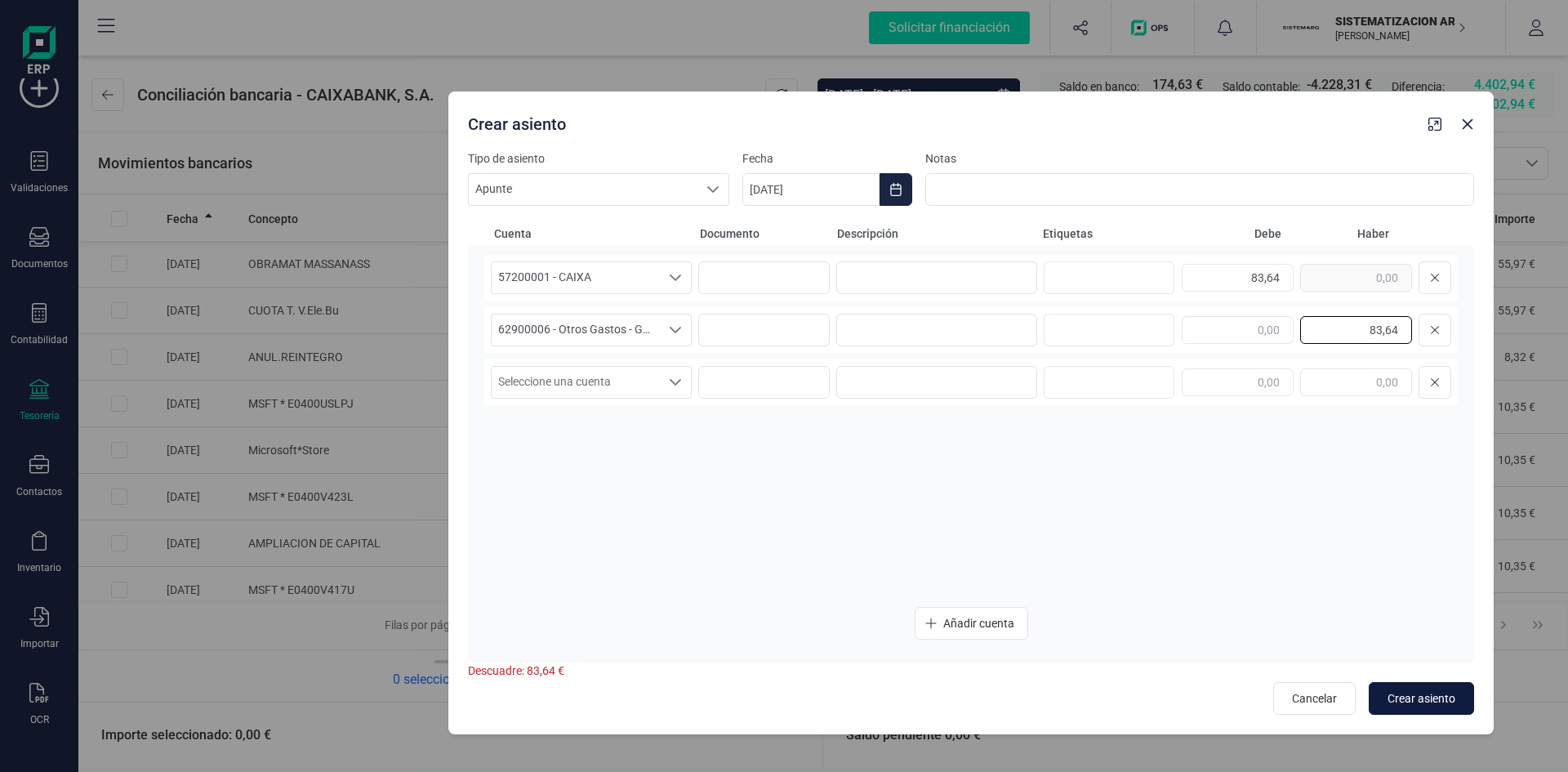
type input "83,64"
drag, startPoint x: 1419, startPoint y: 694, endPoint x: 1268, endPoint y: 574, distance: 192.9
click at [1268, 574] on div "Cuenta Documento Descripción Etiquetas Debe Haber 57200001 - CAIXA 57200001 - C…" at bounding box center [970, 460] width 1006 height 509
click at [1027, 177] on input at bounding box center [1199, 189] width 549 height 33
type input "Abono Obramat"
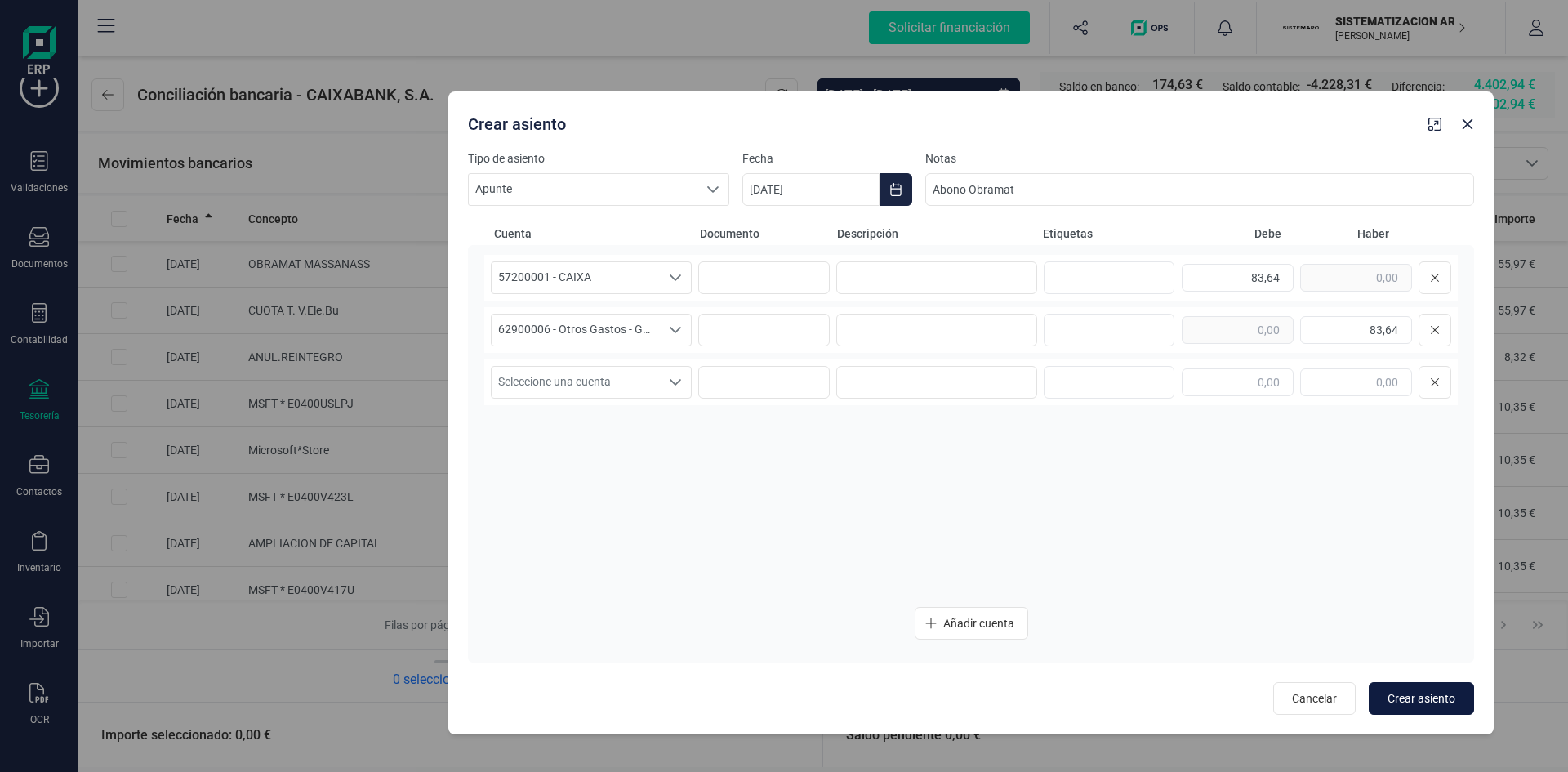
click at [1415, 693] on span "Crear asiento" at bounding box center [1421, 698] width 68 height 16
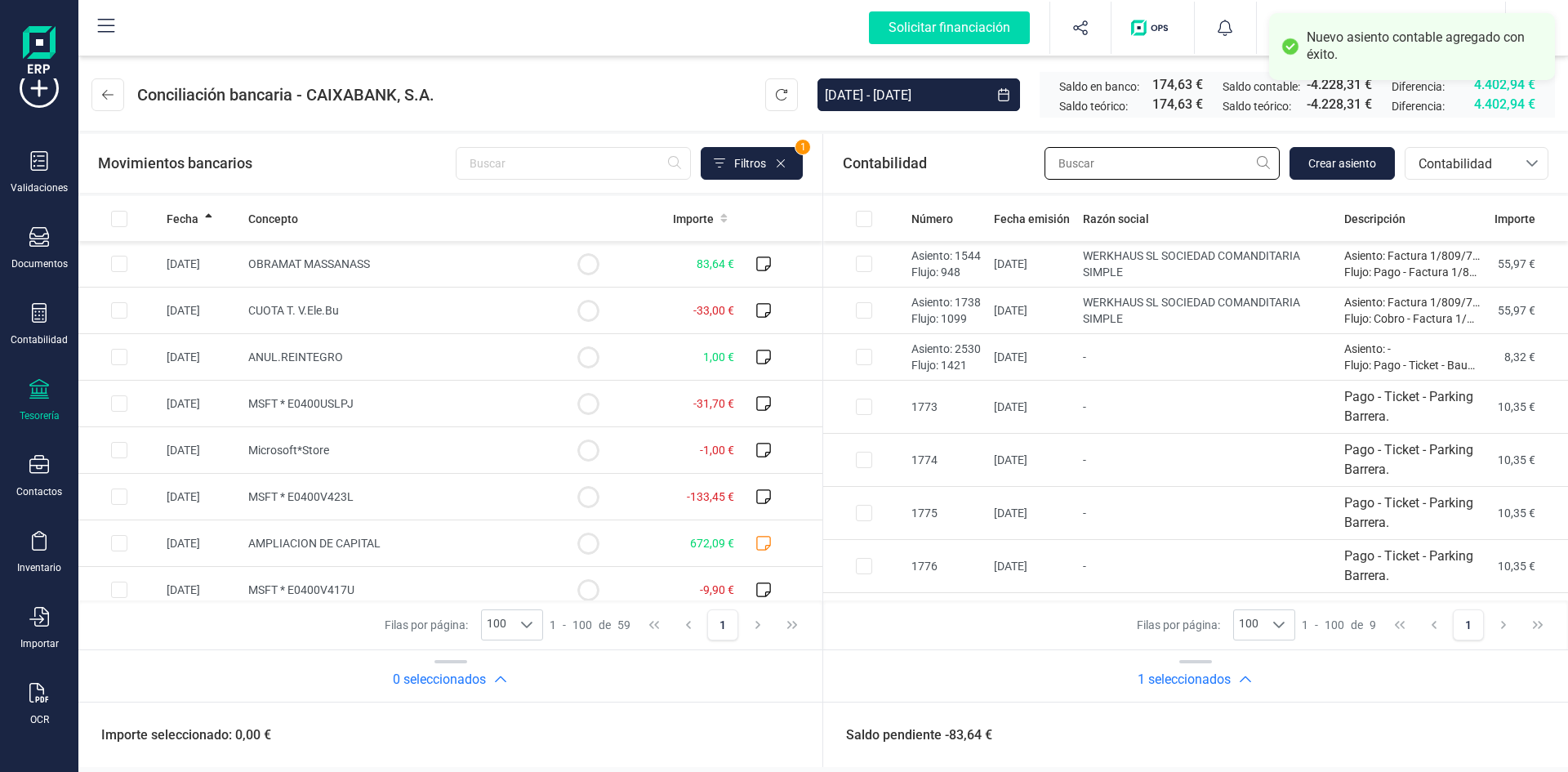
click at [1231, 164] on input "text" at bounding box center [1162, 163] width 235 height 33
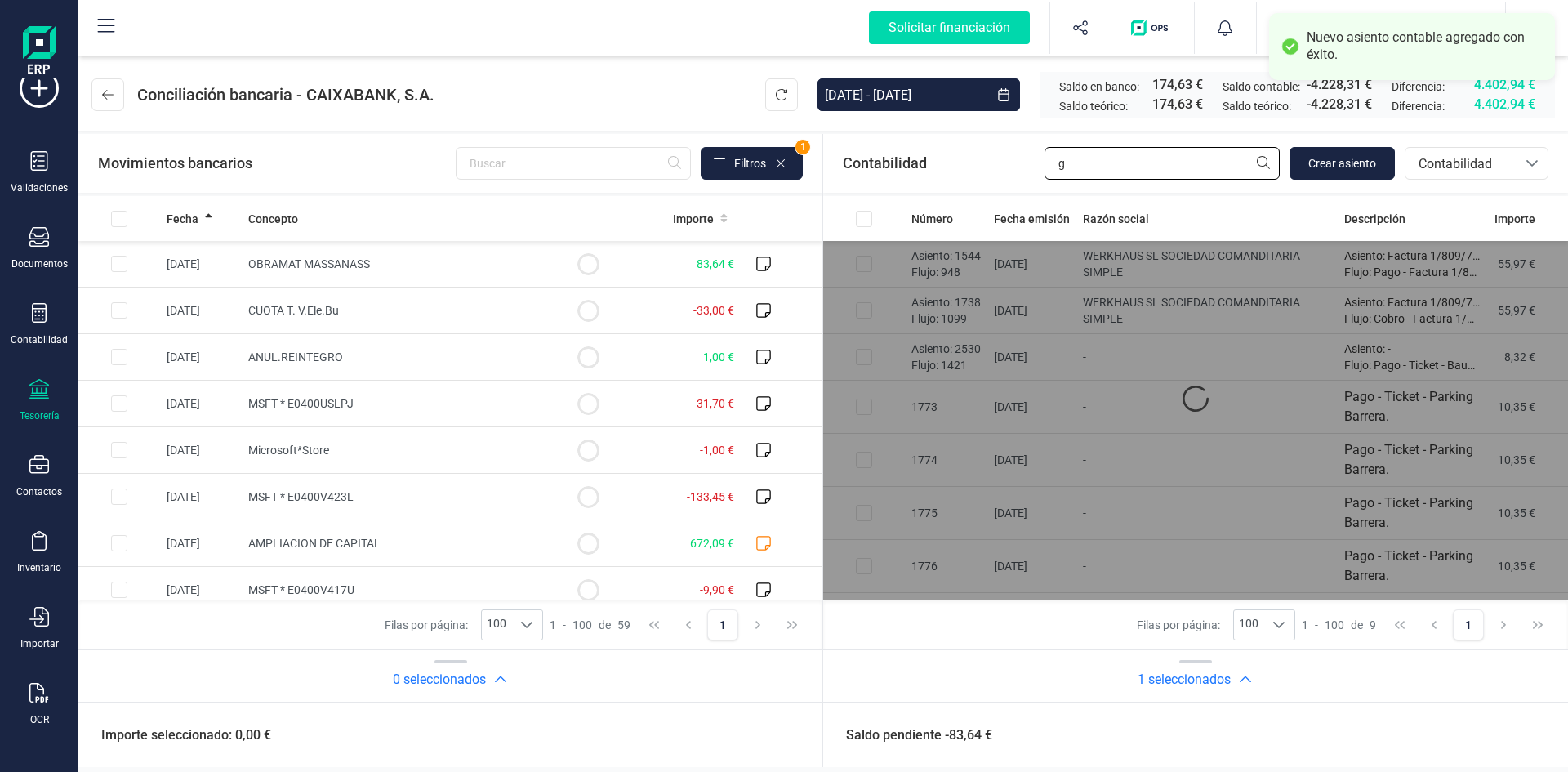
type input "g"
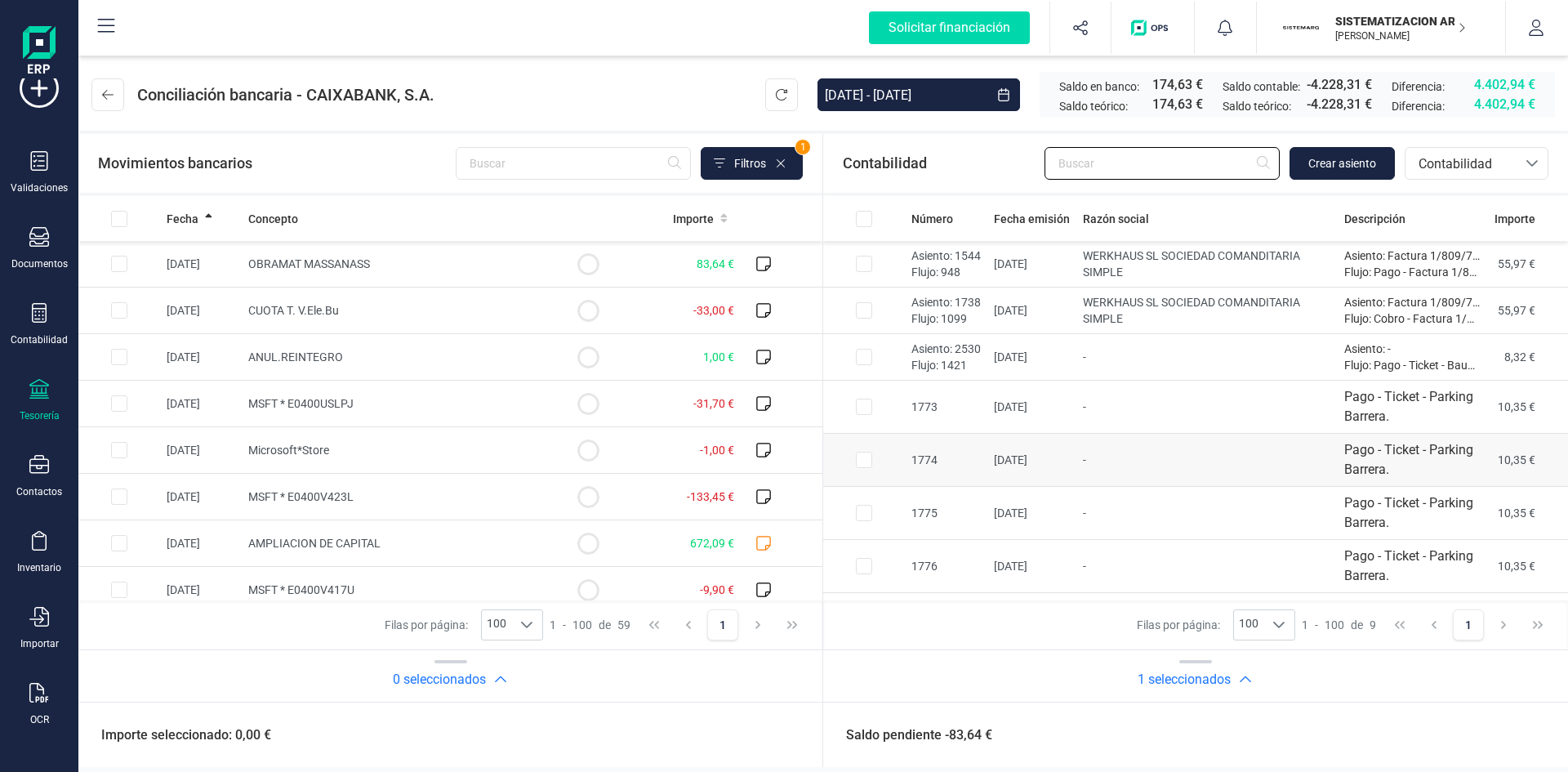
scroll to position [92, 0]
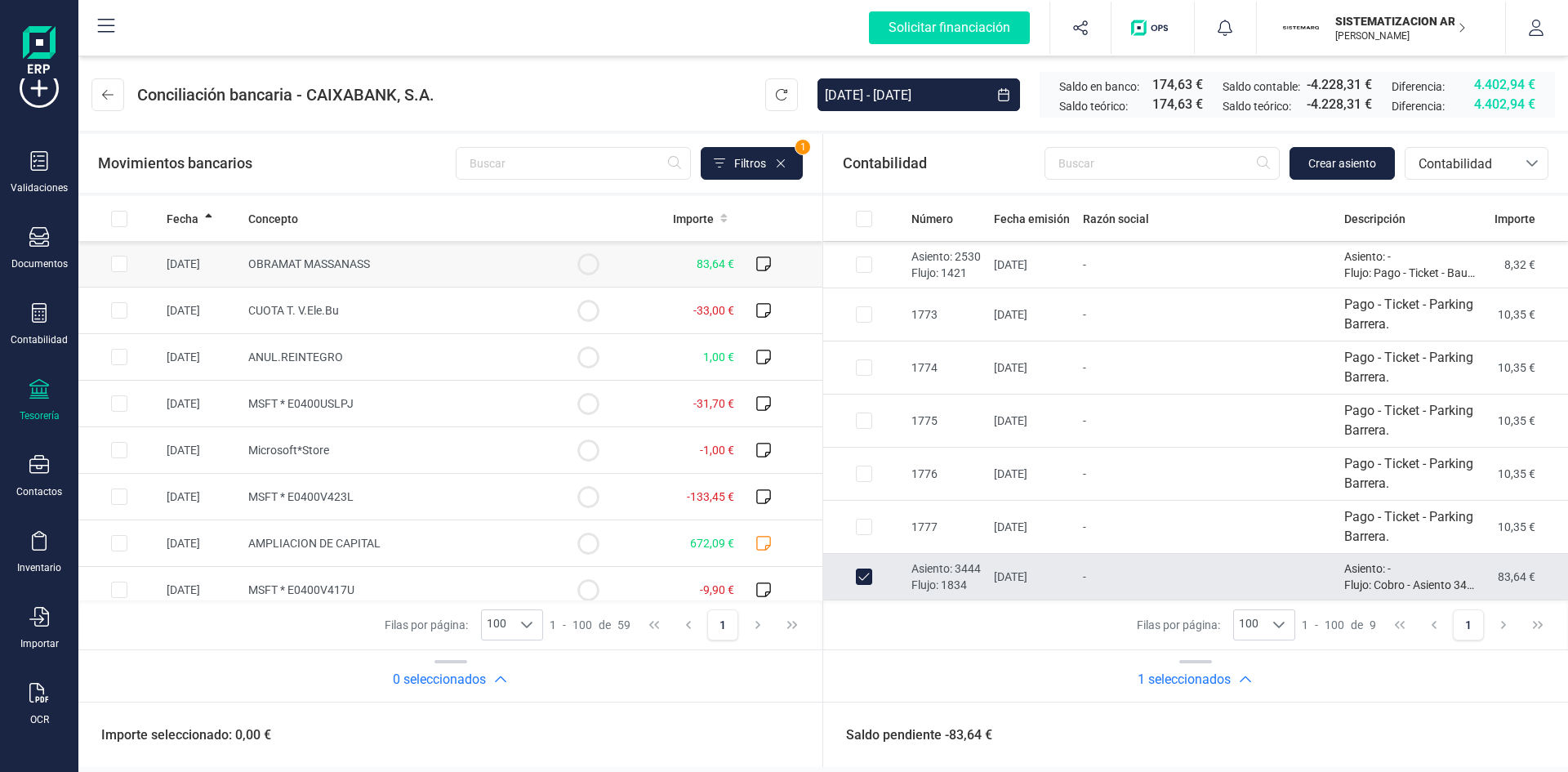
click at [120, 256] on input "Row Selected 946459f0-af05-480d-b9f3-e87914a6f654" at bounding box center [119, 264] width 16 height 16
checkbox input "true"
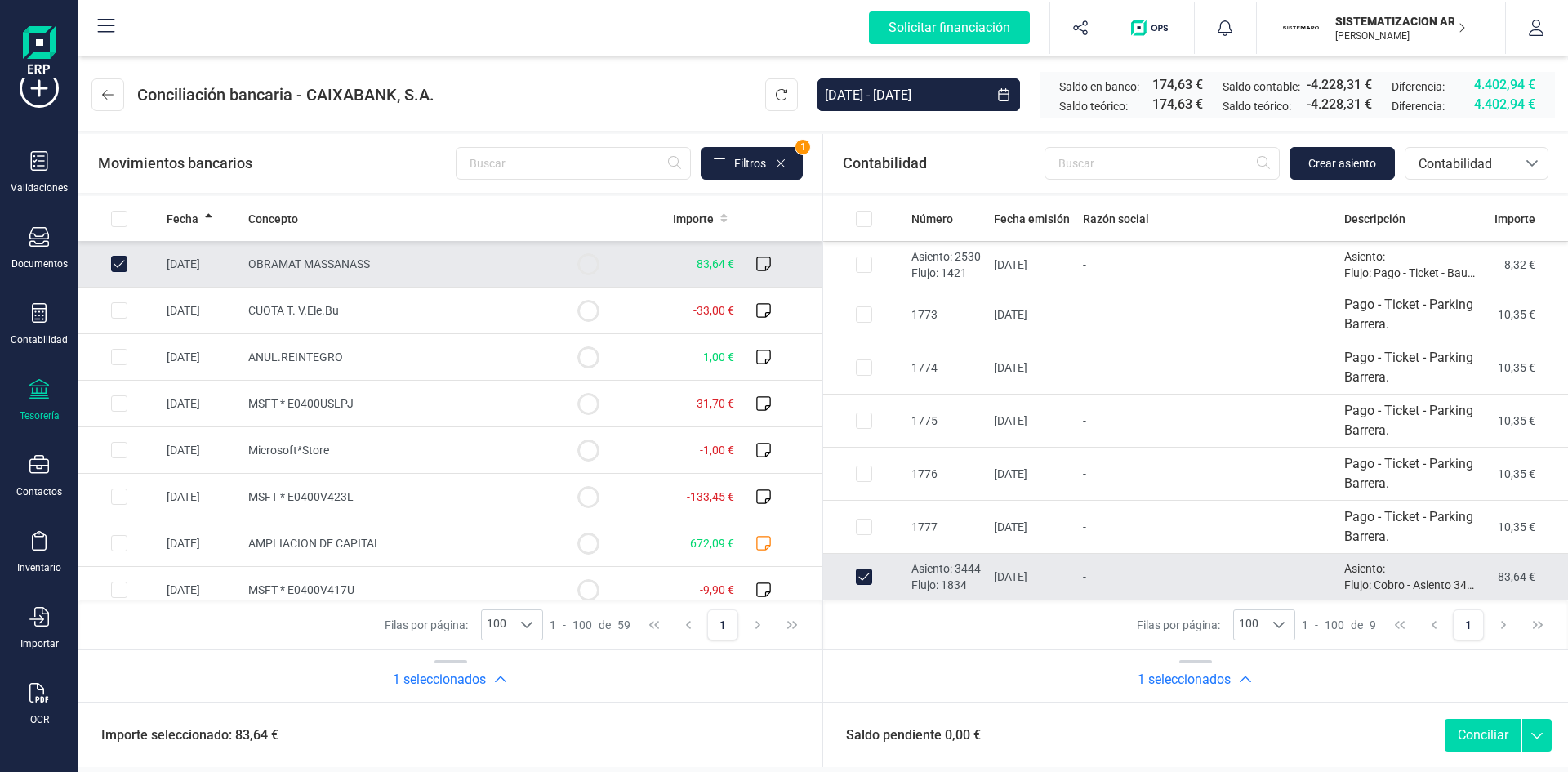
click at [1462, 729] on button "Conciliar" at bounding box center [1483, 735] width 77 height 33
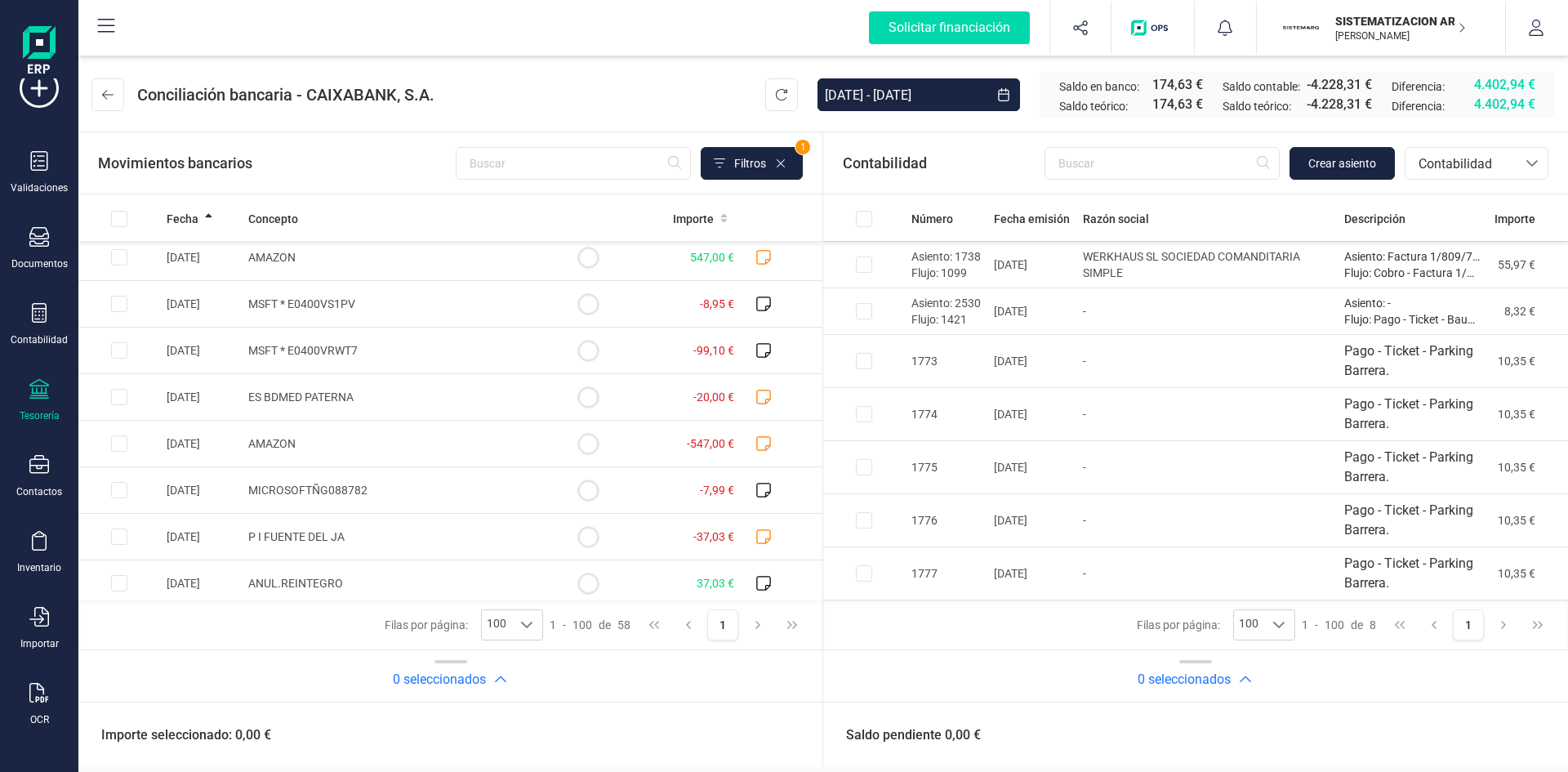
scroll to position [520, 0]
click at [756, 395] on icon at bounding box center [763, 395] width 16 height 16
checkbox input "true"
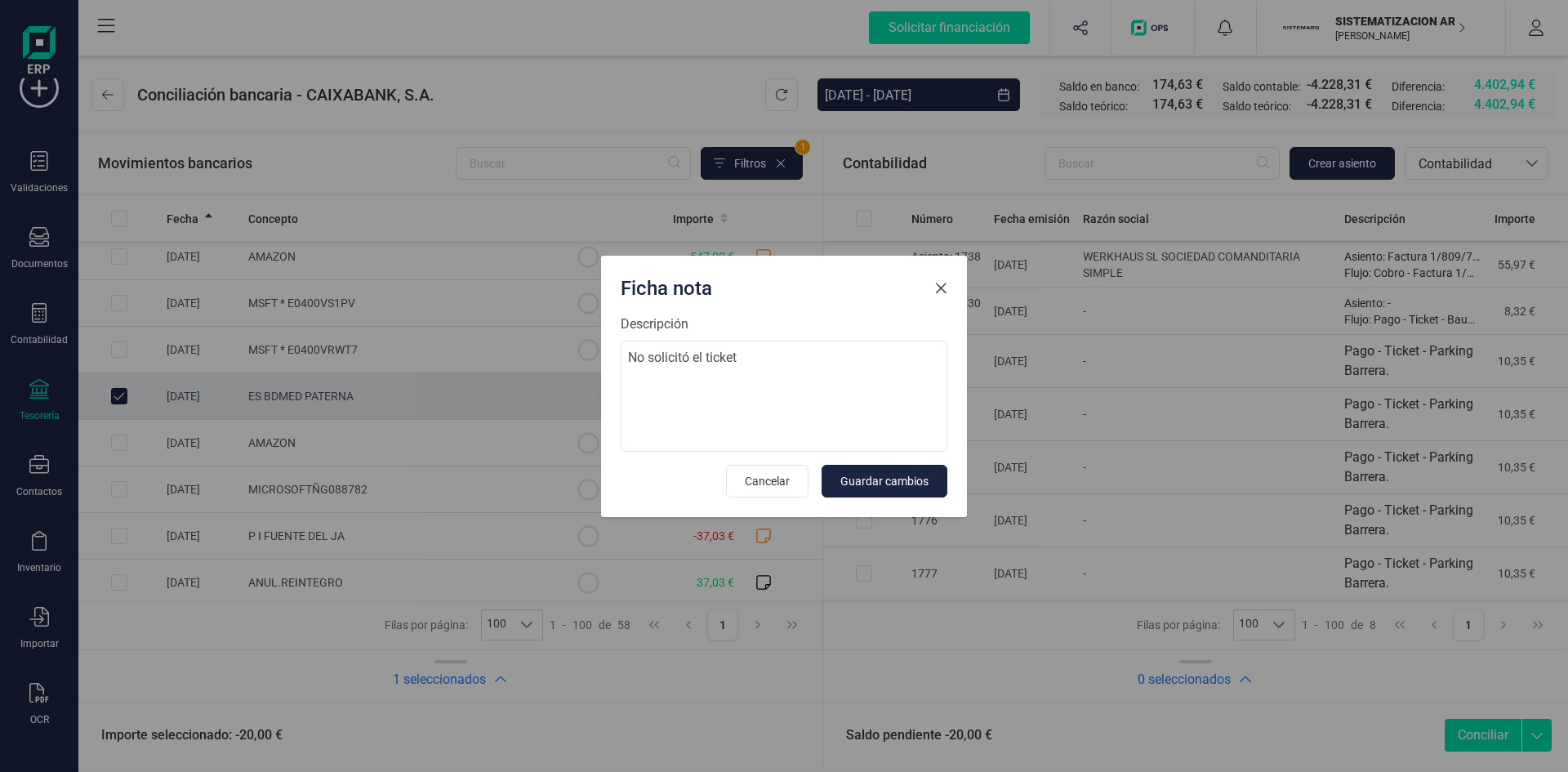
click at [944, 290] on span "Close" at bounding box center [941, 288] width 13 height 13
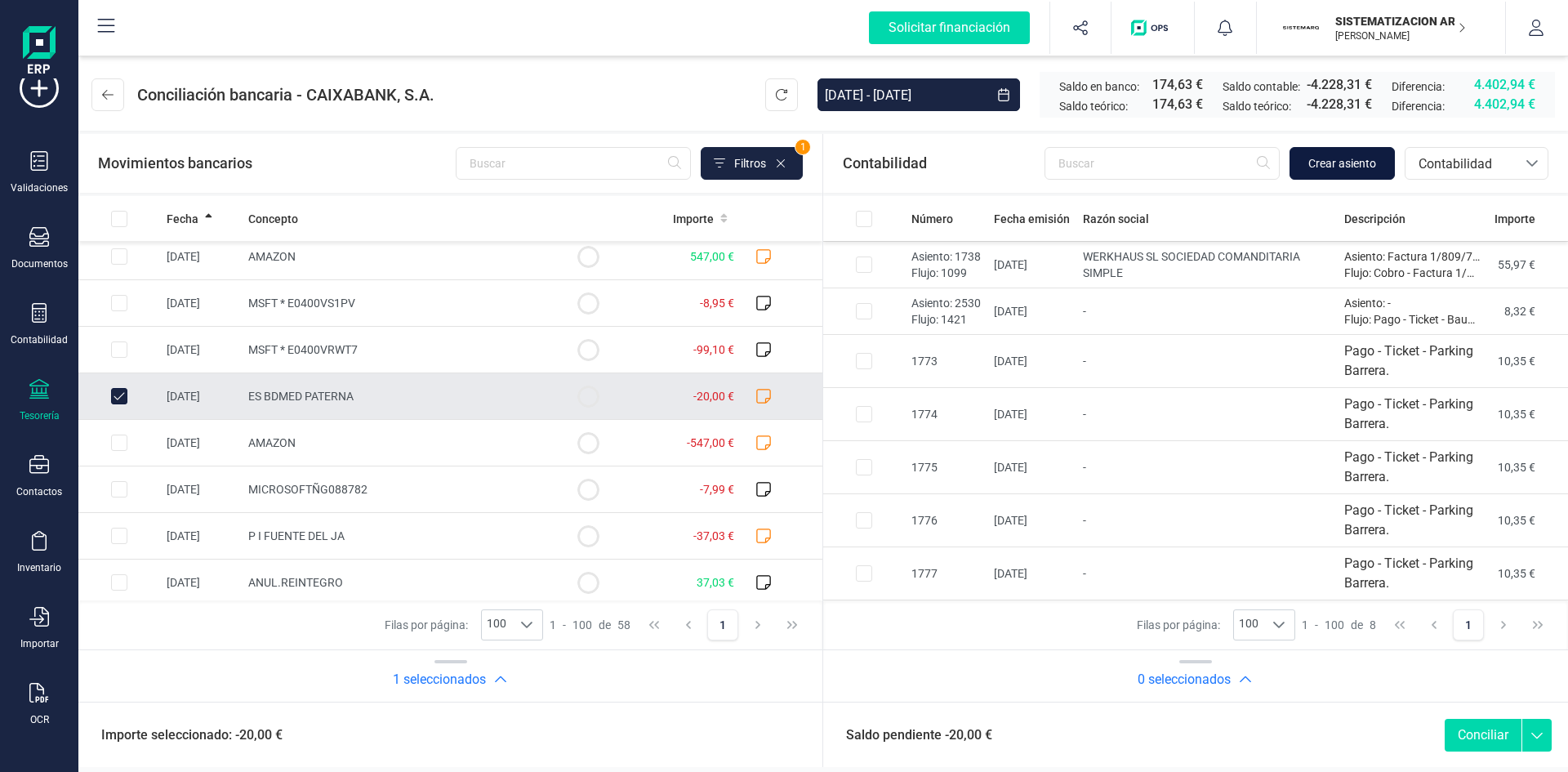
click at [1326, 164] on span "Crear asiento" at bounding box center [1342, 163] width 68 height 16
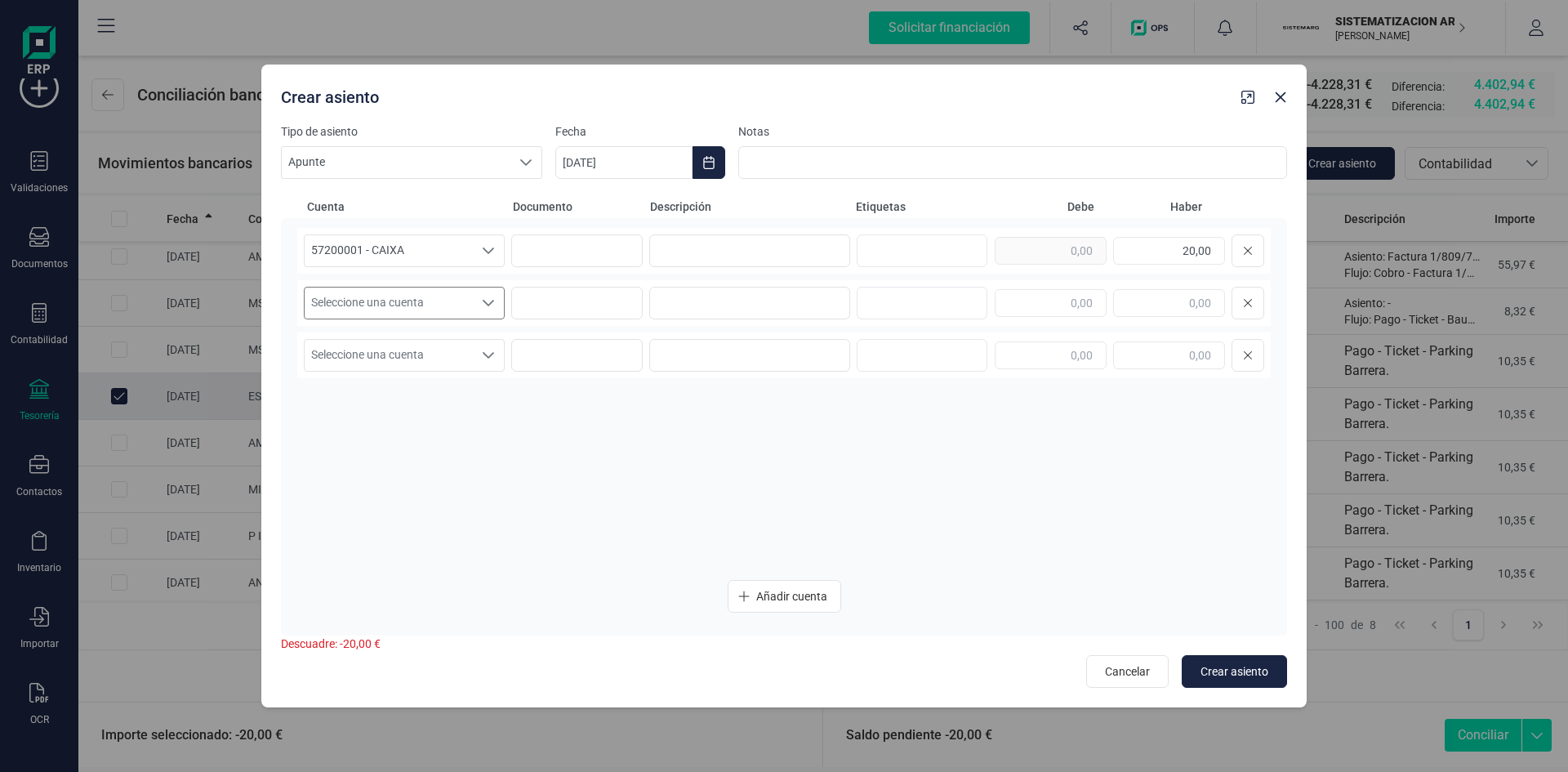
click at [442, 303] on span "Seleccione una cuenta" at bounding box center [389, 302] width 168 height 31
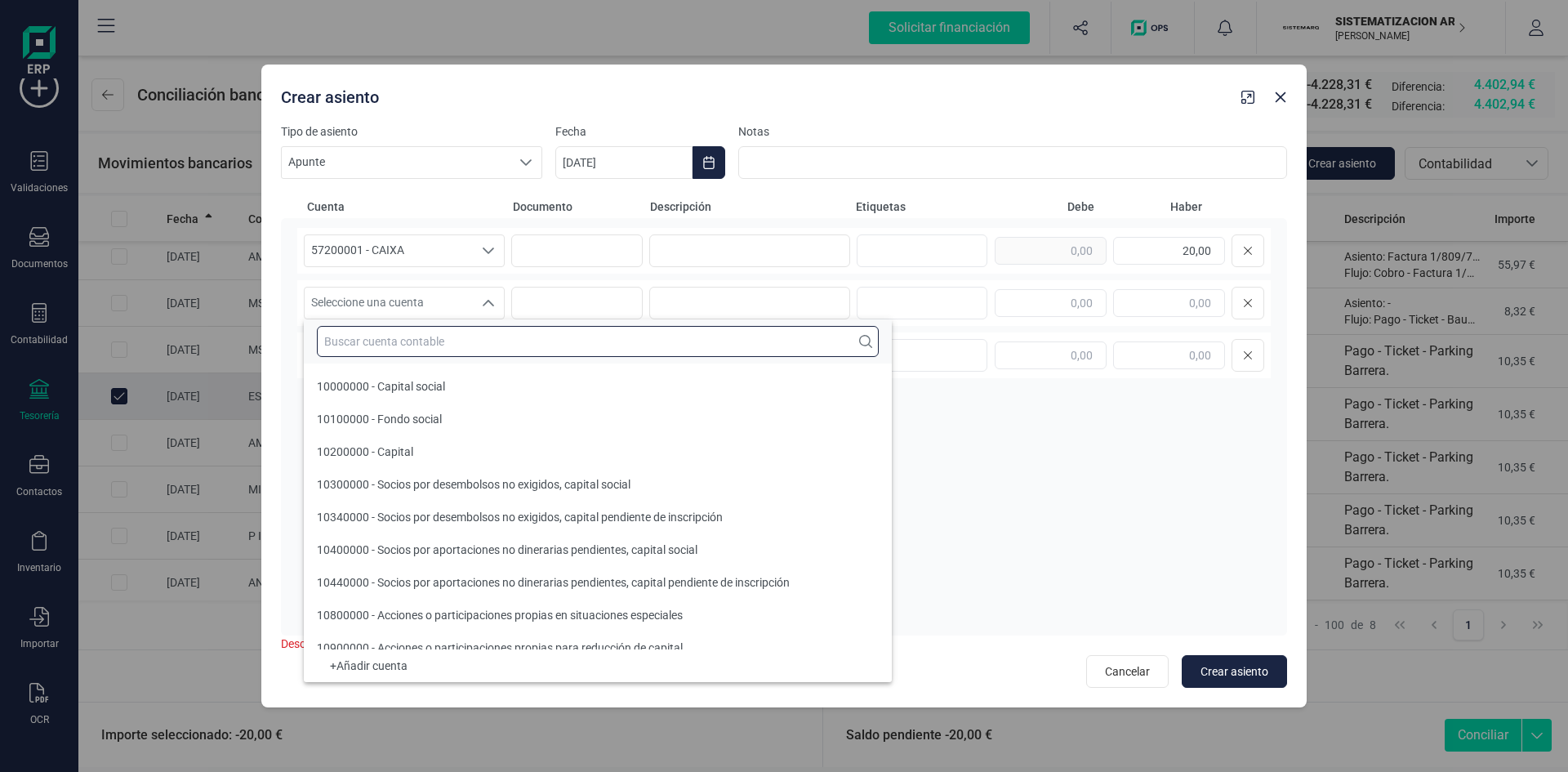
click at [427, 344] on input "text" at bounding box center [598, 341] width 562 height 31
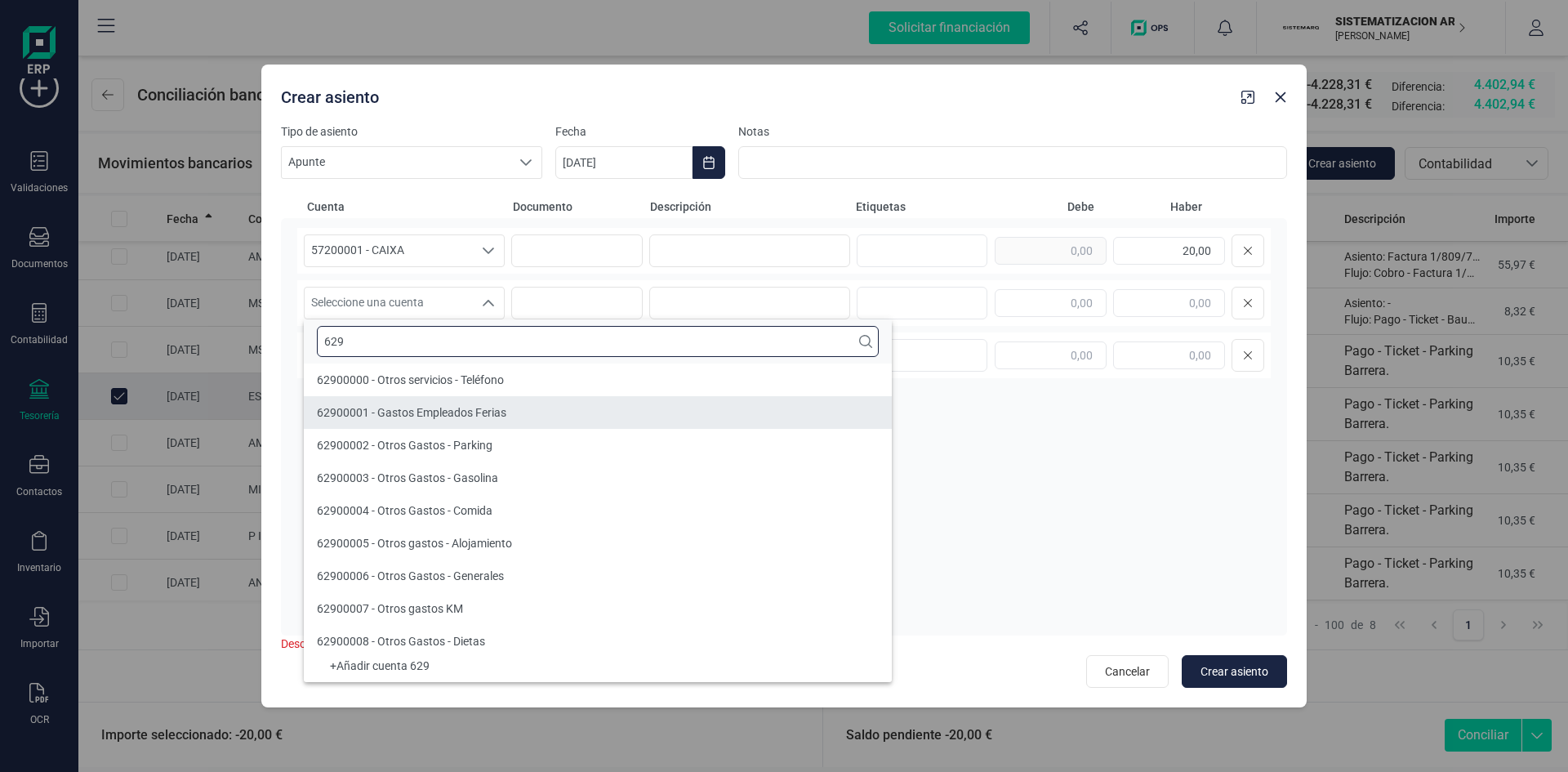
type input "629"
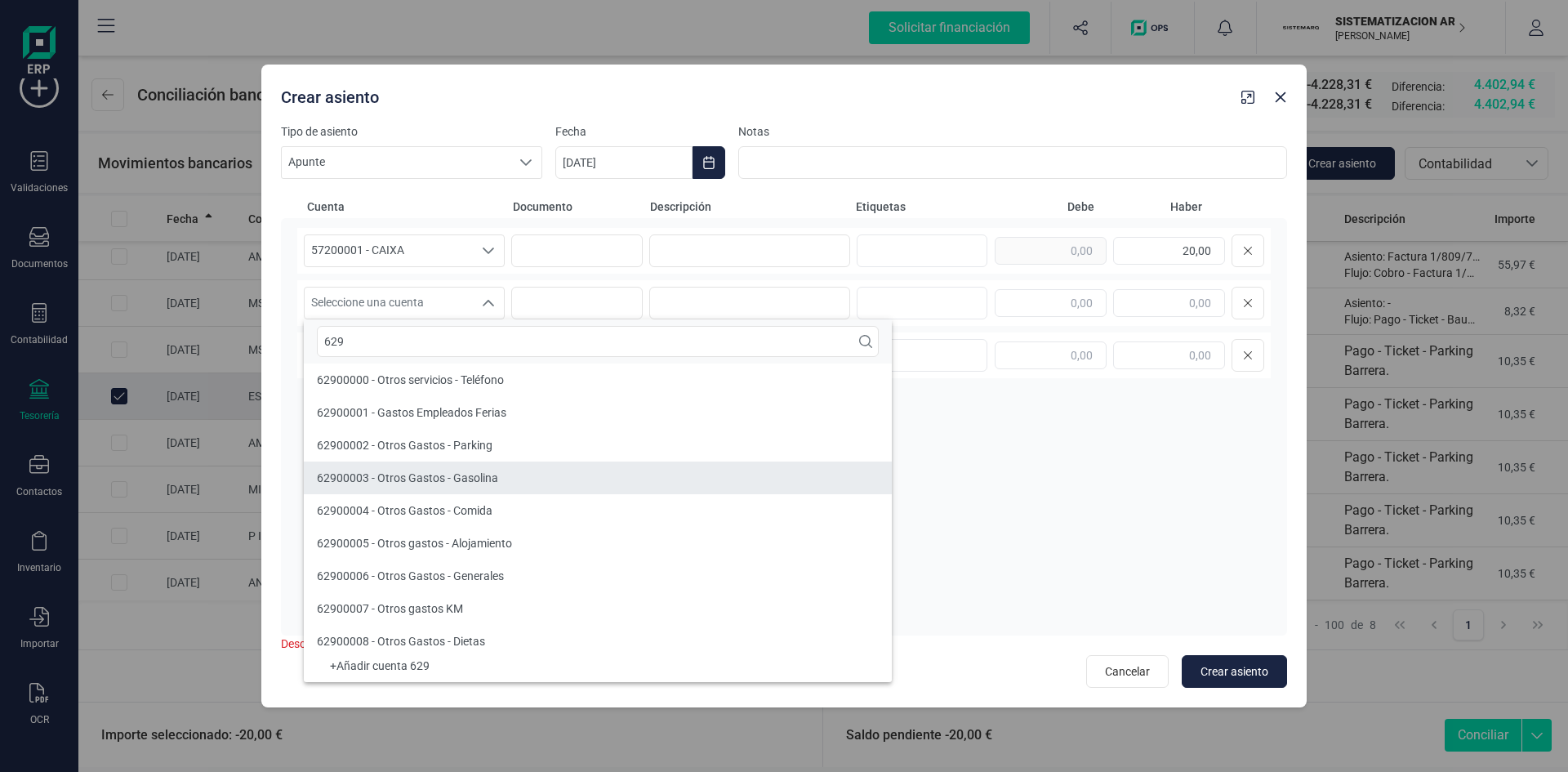
click at [523, 481] on li "62900003 - Otros Gastos - Gasolina" at bounding box center [598, 477] width 588 height 33
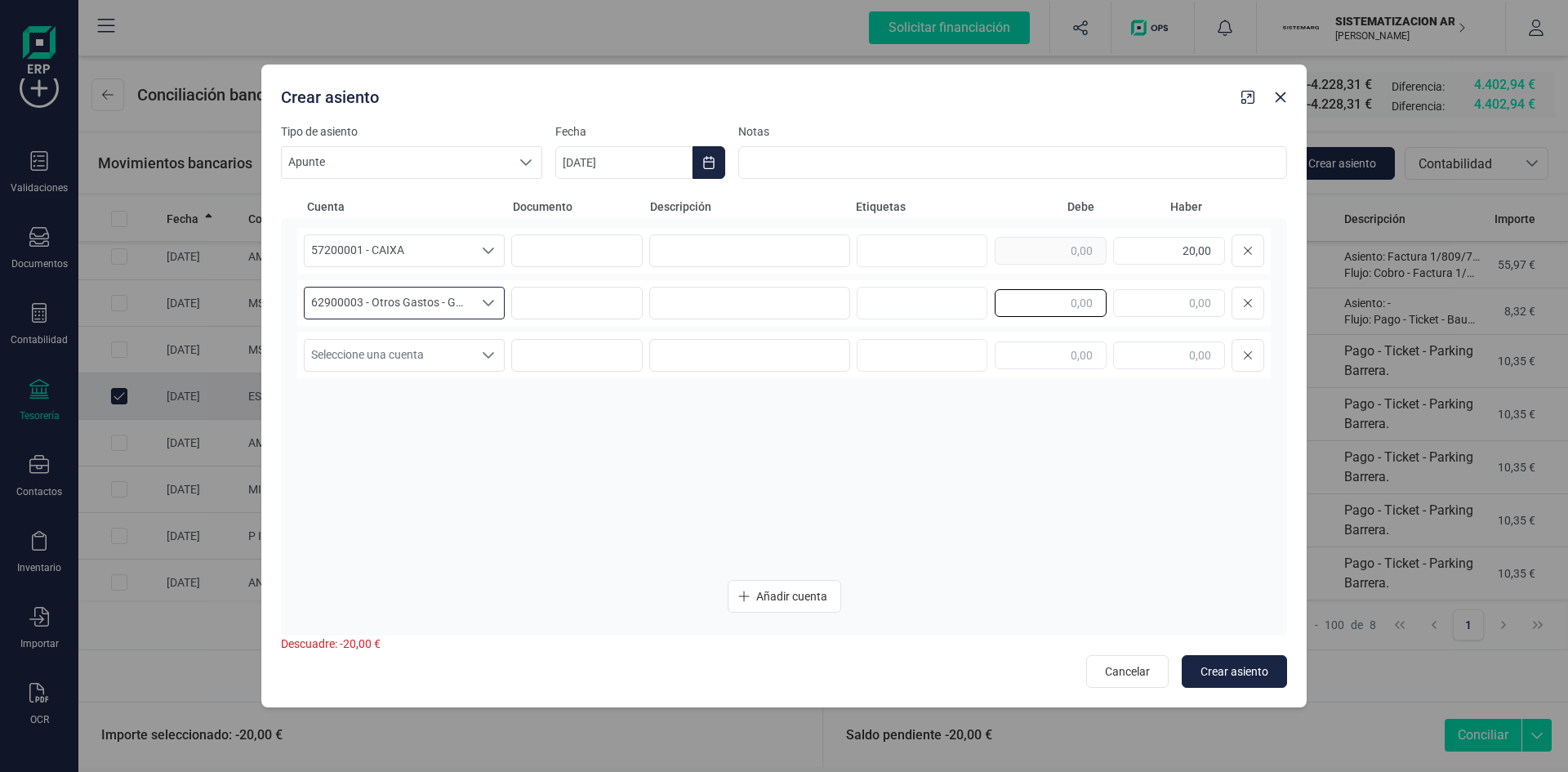
click at [1075, 305] on input "text" at bounding box center [1050, 302] width 112 height 27
type input "20,00"
click at [1218, 509] on div "57200001 - CAIXA 57200001 - CAIXA 57200001 - CAIXA 20,00 62900003 - Otros Gasto…" at bounding box center [784, 397] width 973 height 340
click at [1249, 676] on span "Crear asiento" at bounding box center [1234, 671] width 68 height 16
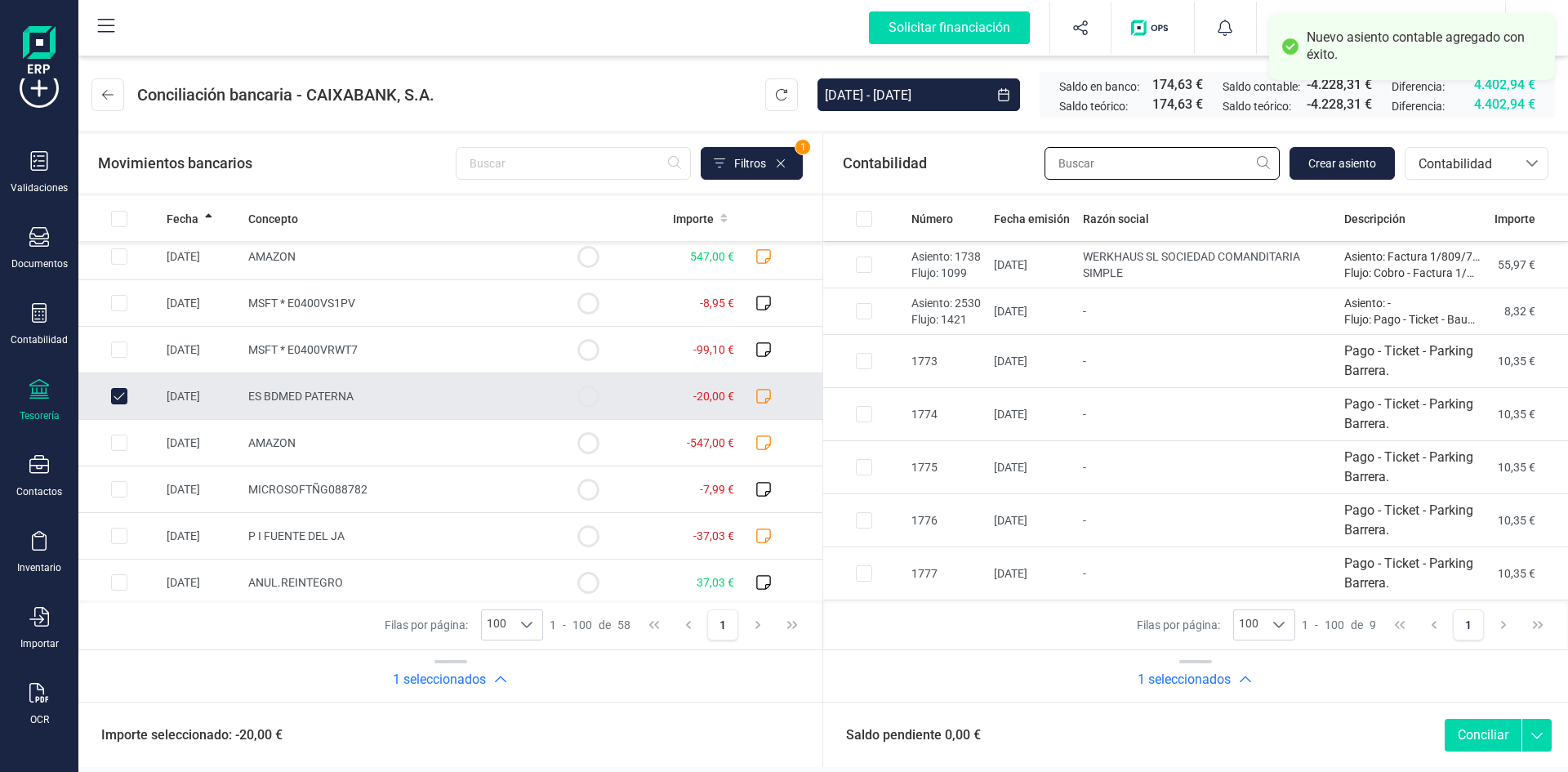
scroll to position [0, 0]
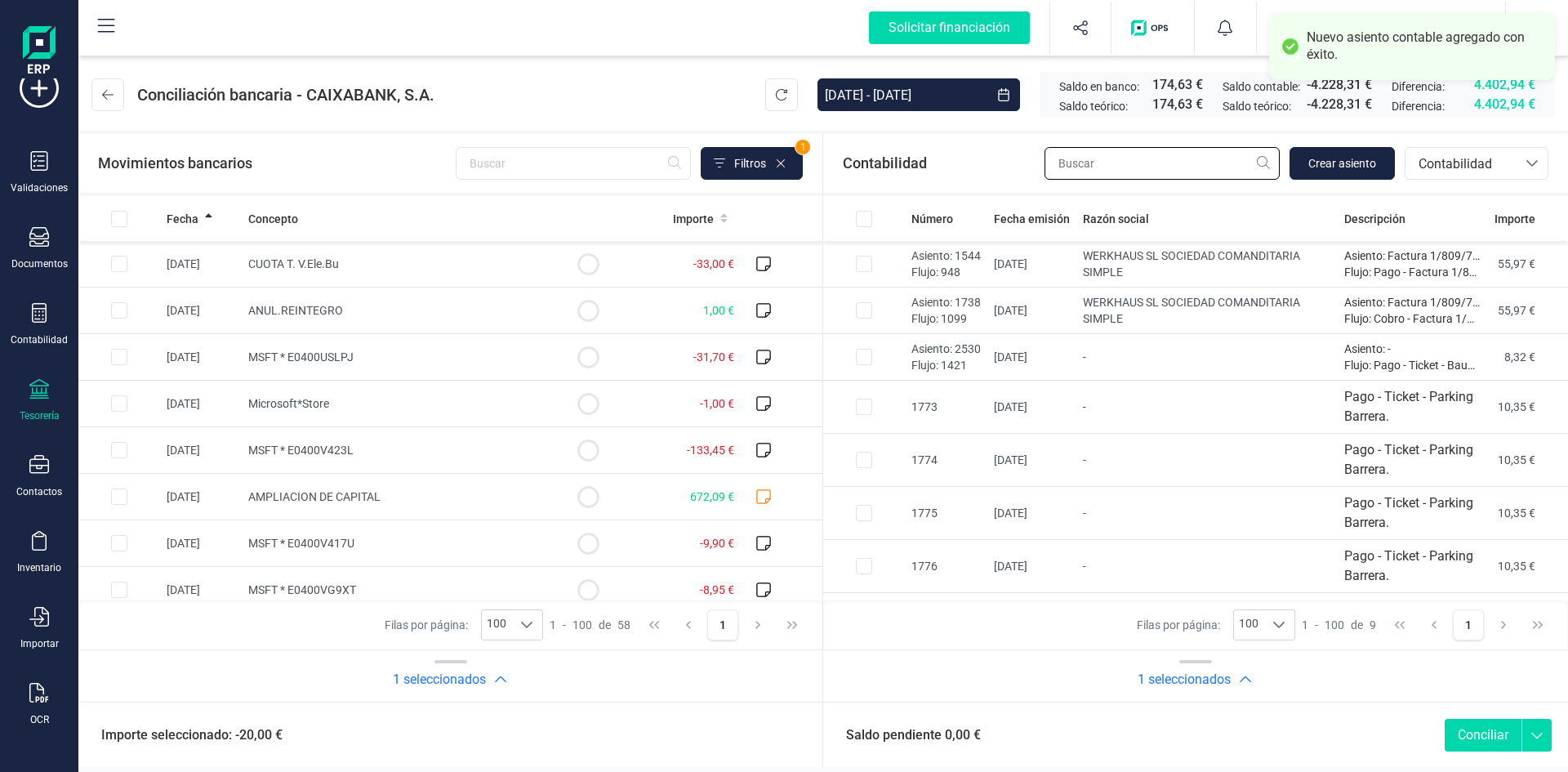
click at [1153, 152] on input "text" at bounding box center [1162, 163] width 235 height 33
type input "w"
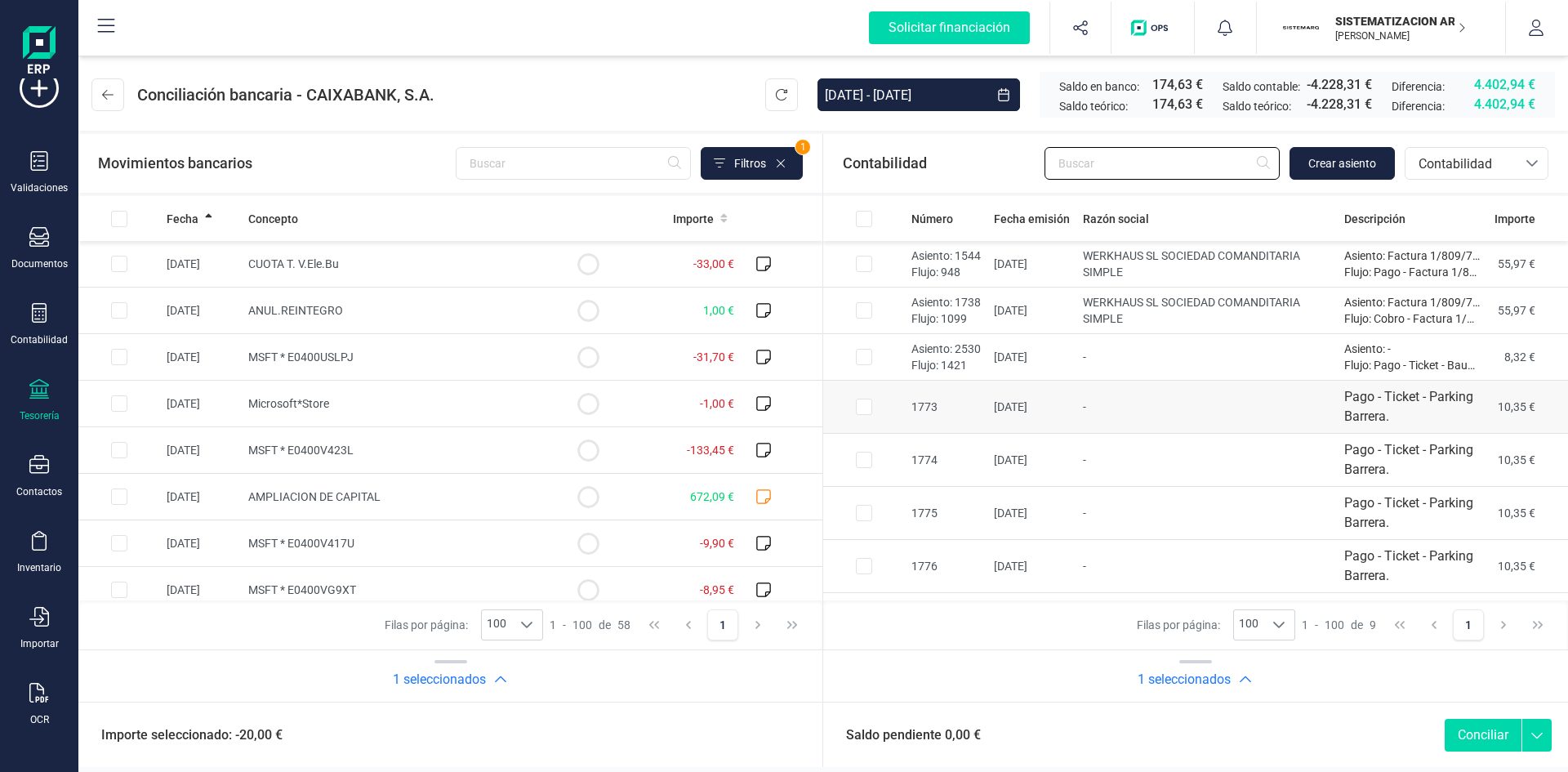
scroll to position [92, 0]
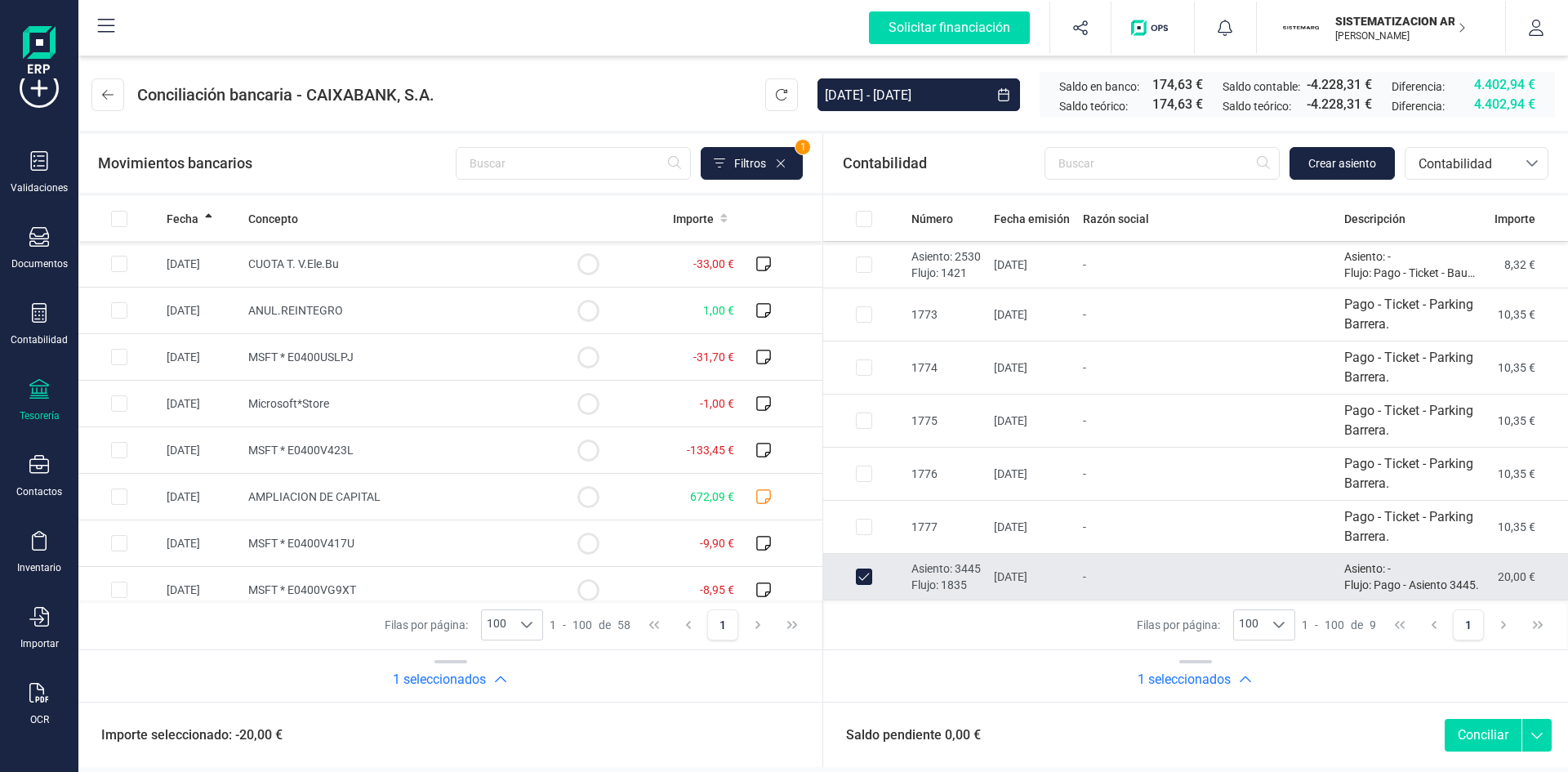
click at [1496, 737] on button "Conciliar" at bounding box center [1483, 735] width 77 height 33
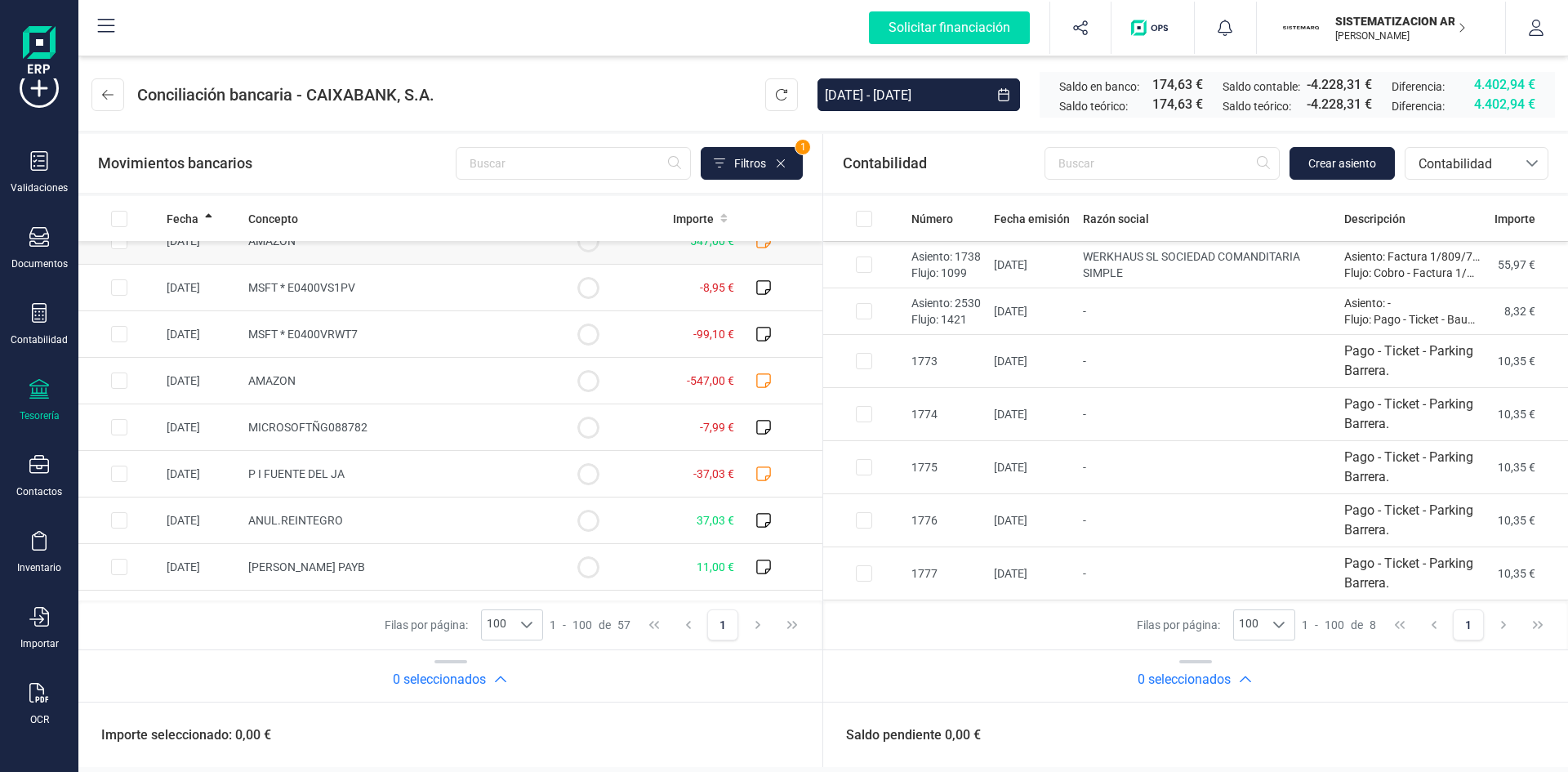
scroll to position [537, 0]
click at [756, 474] on icon at bounding box center [763, 472] width 16 height 16
checkbox input "true"
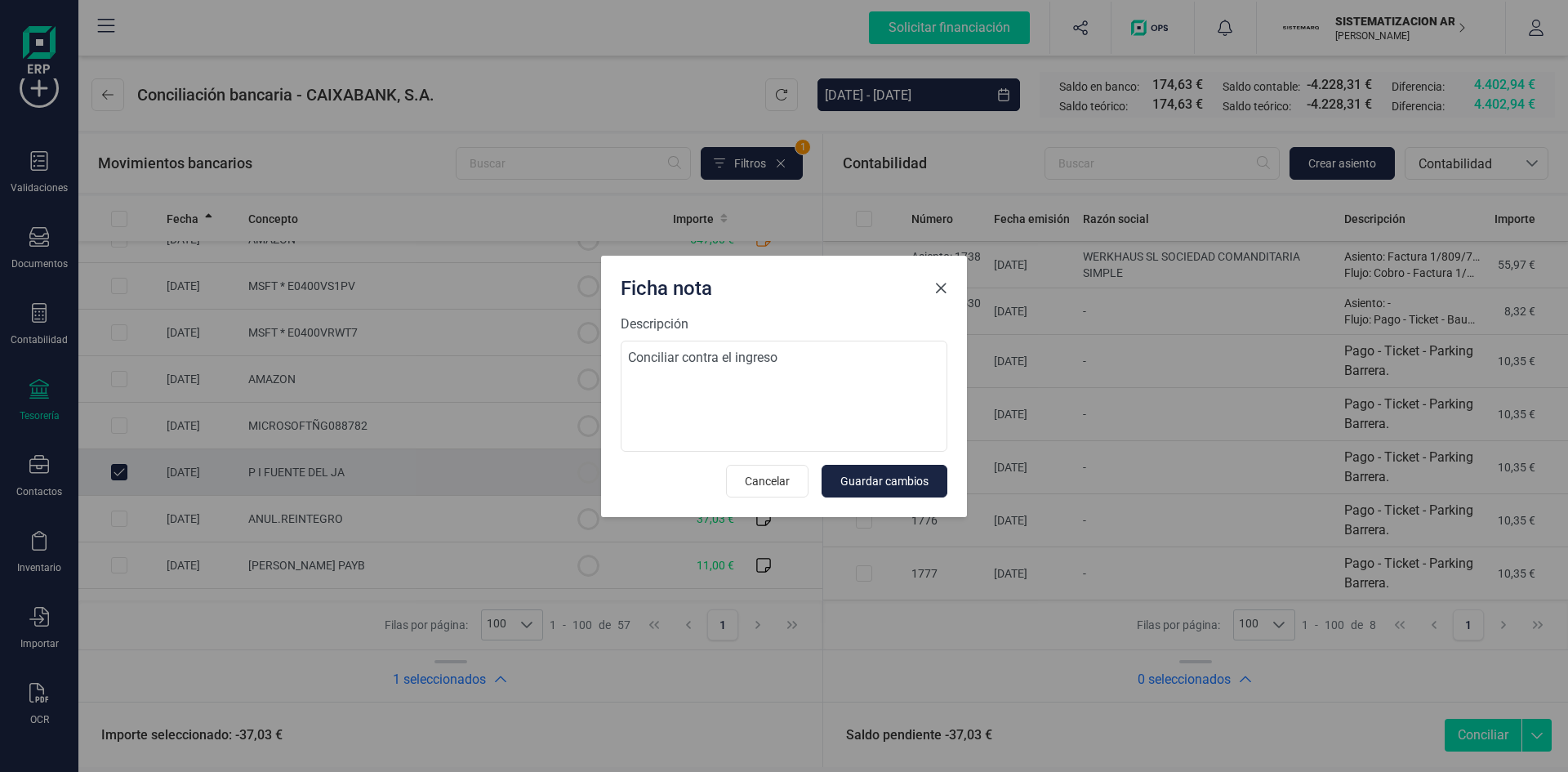
click at [937, 291] on span "Close" at bounding box center [941, 288] width 13 height 13
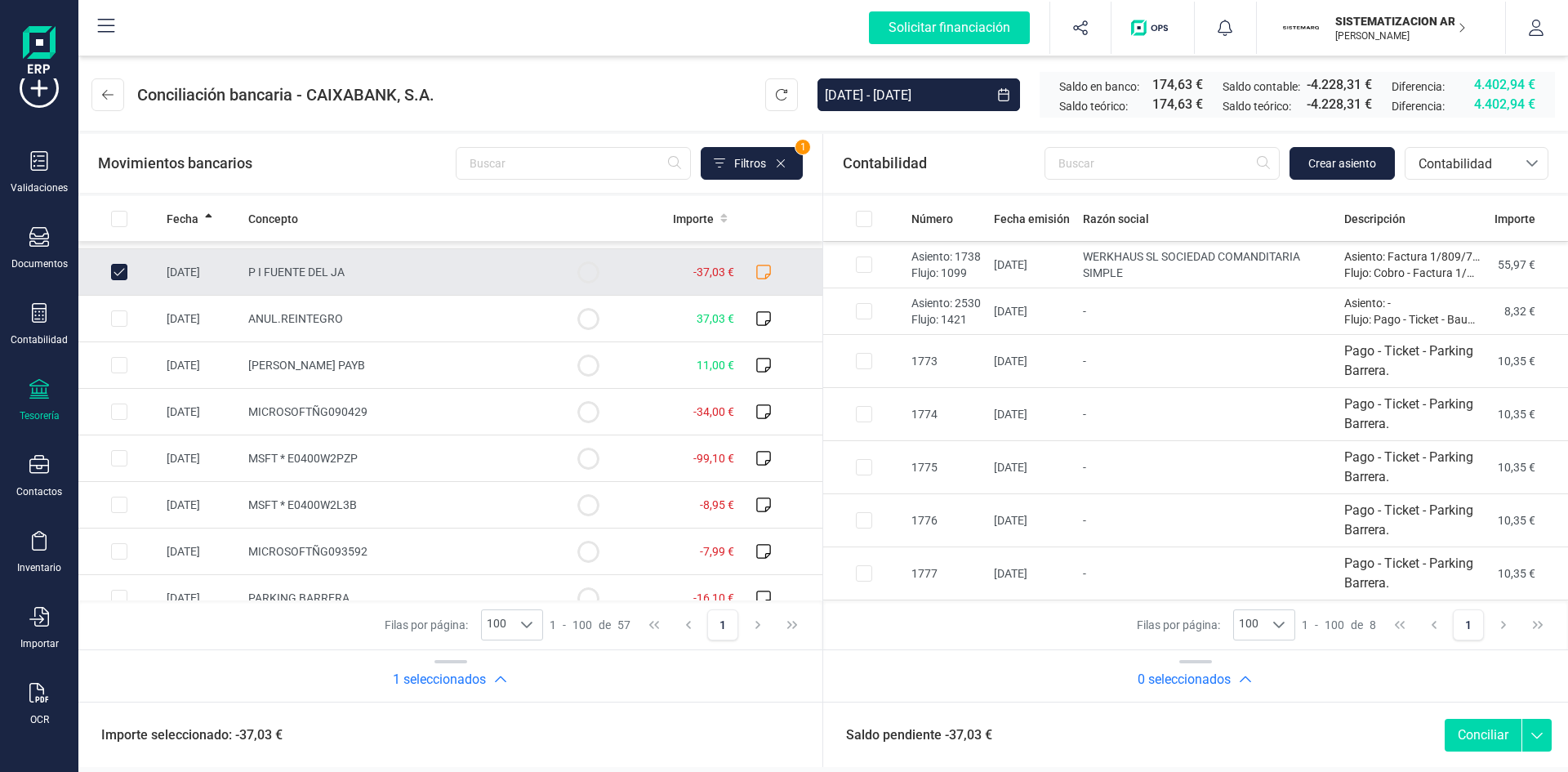
scroll to position [738, 0]
click at [111, 370] on div "Row Selected ae83be82-8e8e-4fb0-97b4-4373ee265b2e" at bounding box center [119, 362] width 16 height 16
click at [120, 362] on input "Row Selected ae83be82-8e8e-4fb0-97b4-4373ee265b2e" at bounding box center [119, 362] width 16 height 16
checkbox input "true"
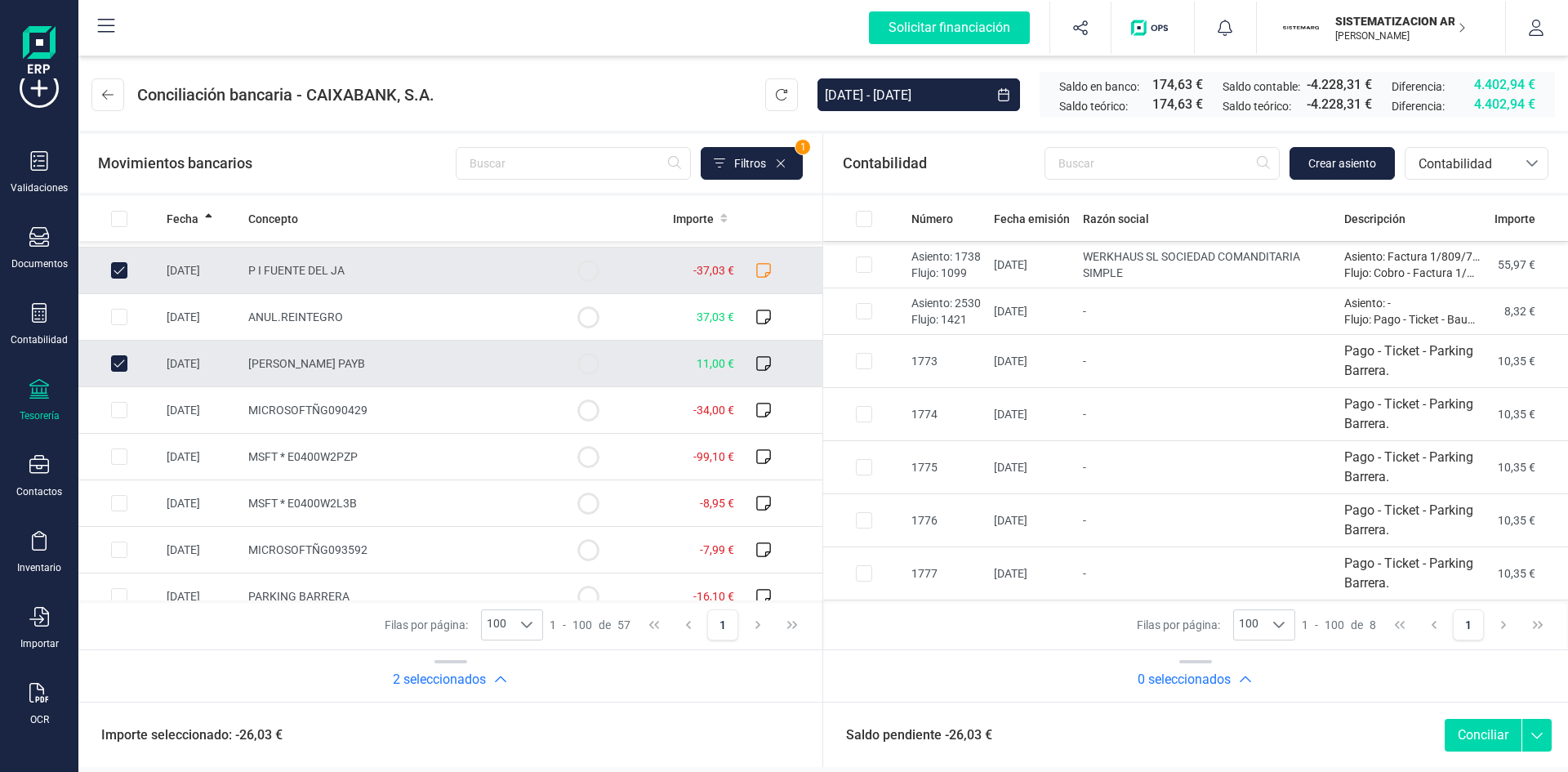
click at [113, 268] on input "Row Unselected ed551c25-6aec-437c-b572-9e068cd41e86" at bounding box center [119, 270] width 16 height 16
checkbox input "false"
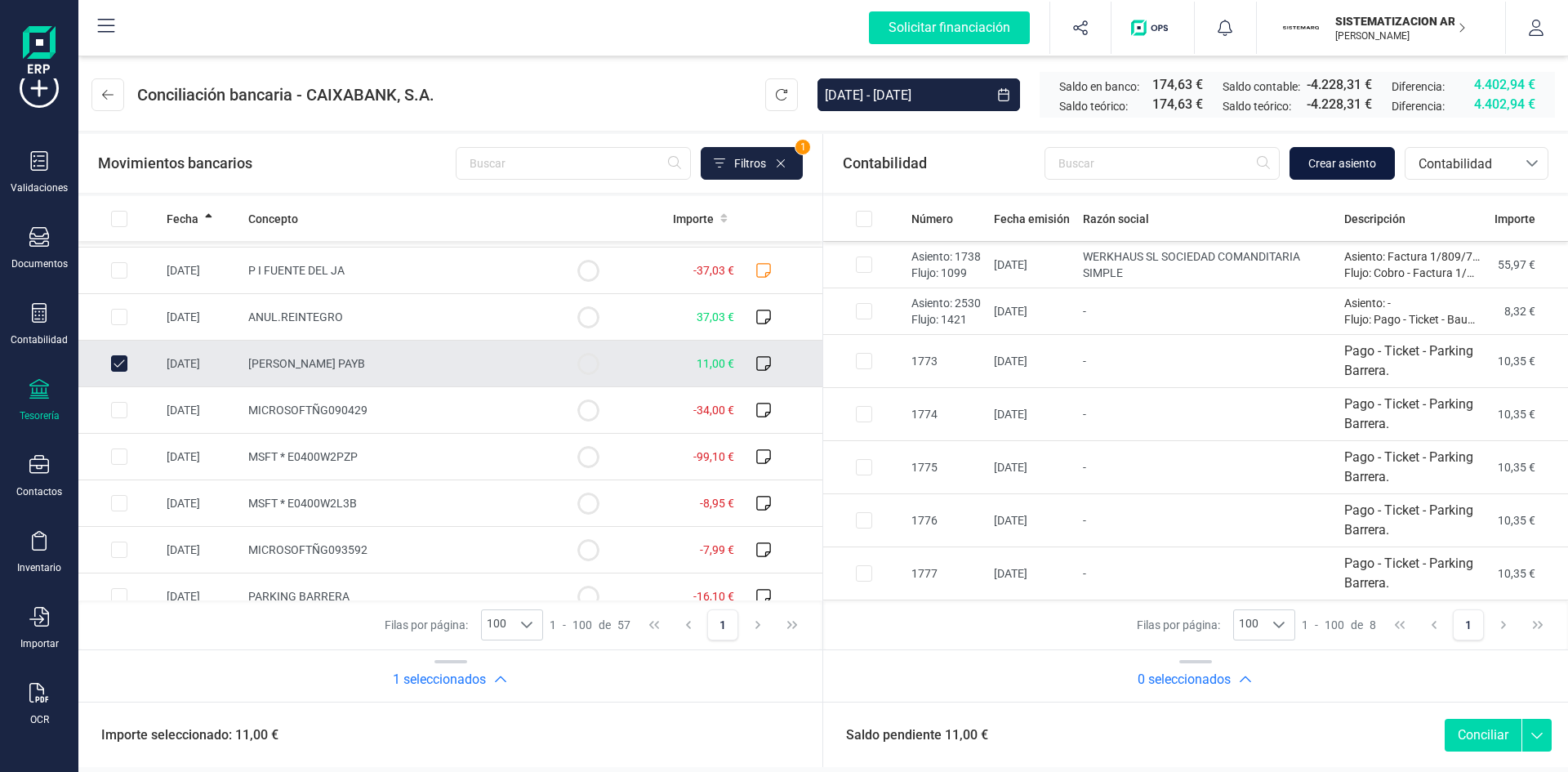
click at [1311, 160] on span "Crear asiento" at bounding box center [1342, 163] width 68 height 16
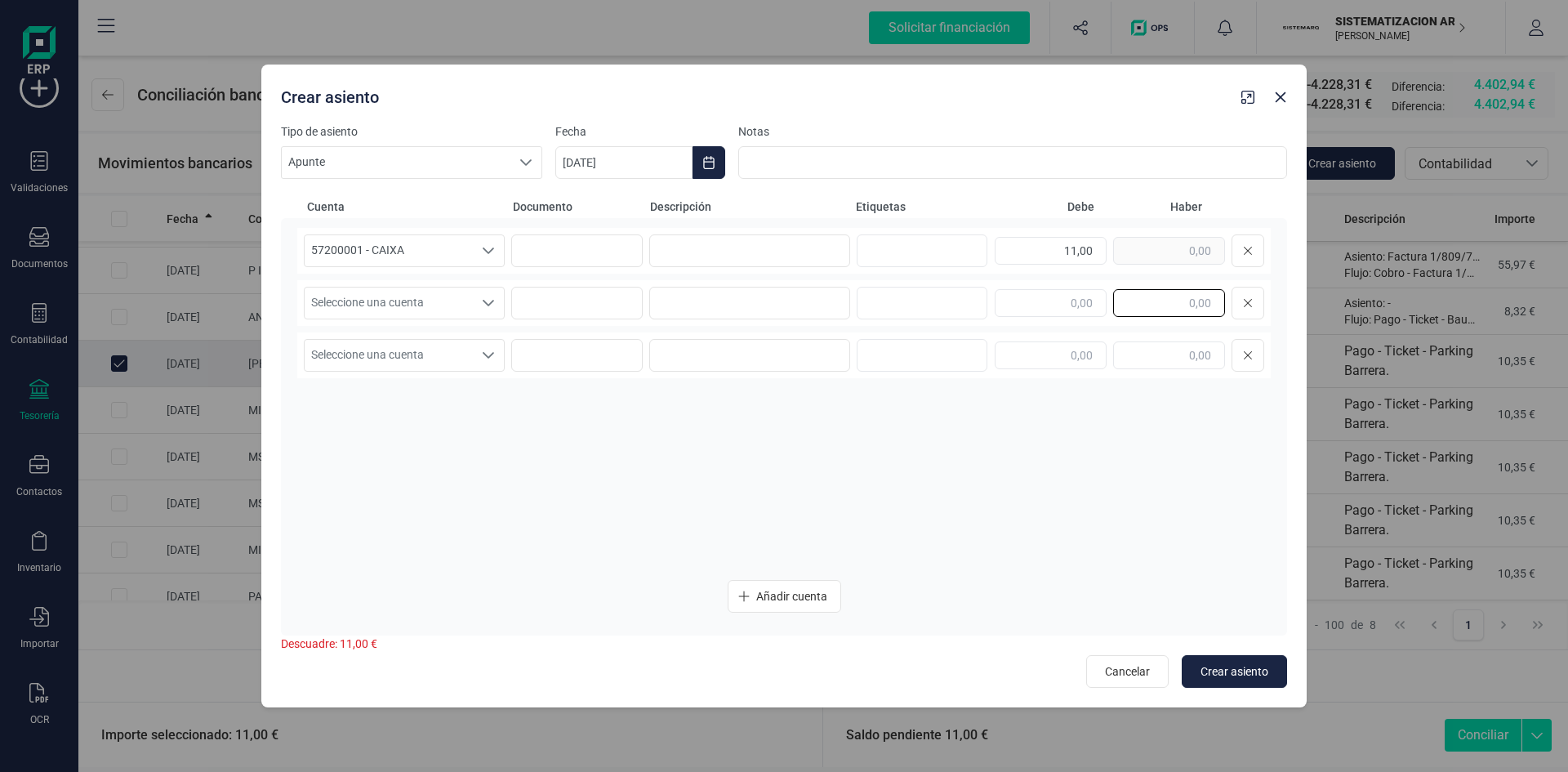
click at [1166, 293] on input "text" at bounding box center [1169, 302] width 112 height 27
type input "11,00"
click at [495, 315] on div "Seleccione una cuenta" at bounding box center [488, 302] width 31 height 31
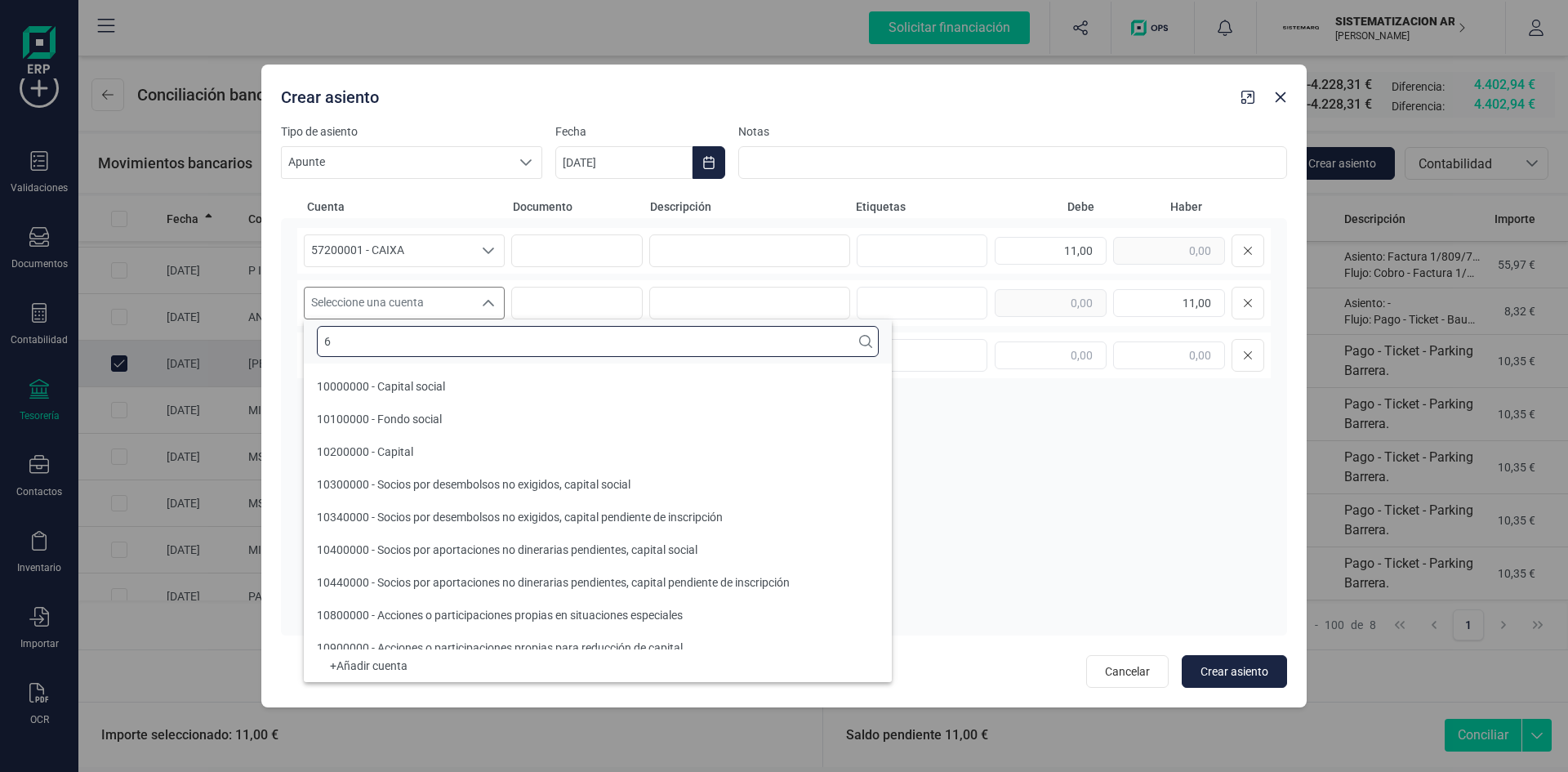
scroll to position [7, 0]
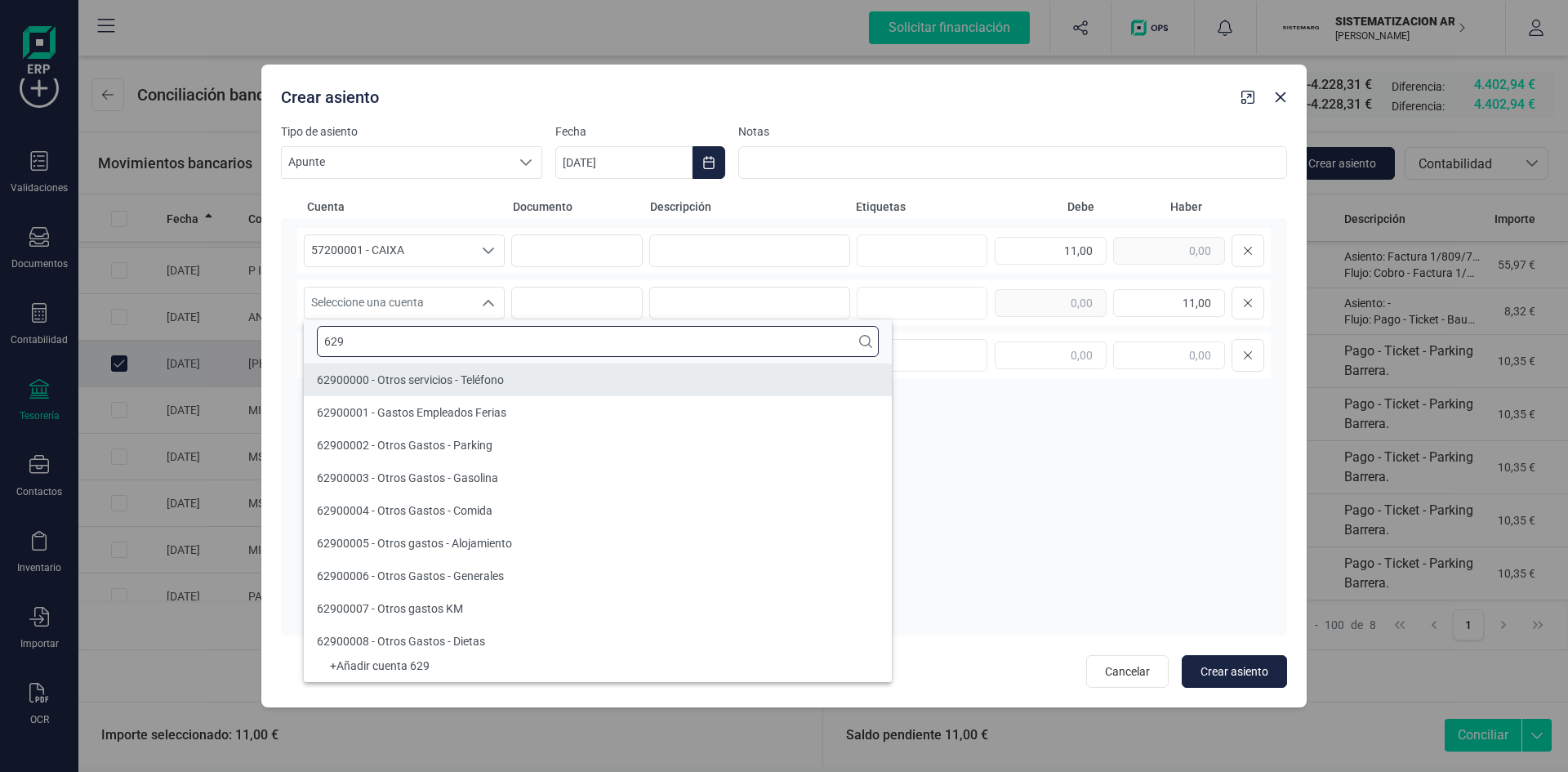
type input "629"
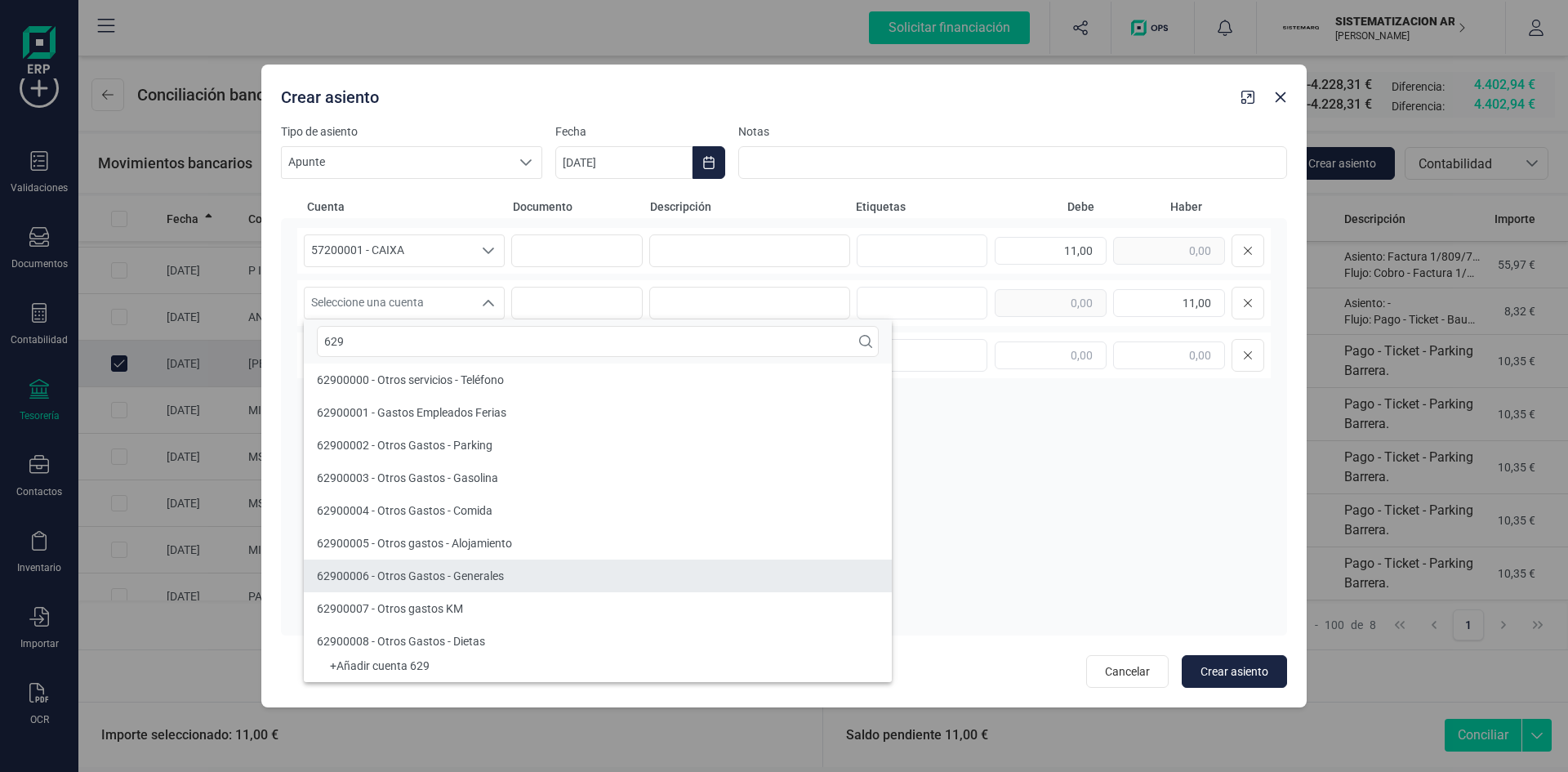
click at [560, 570] on li "62900006 - Otros Gastos - Generales" at bounding box center [598, 575] width 588 height 33
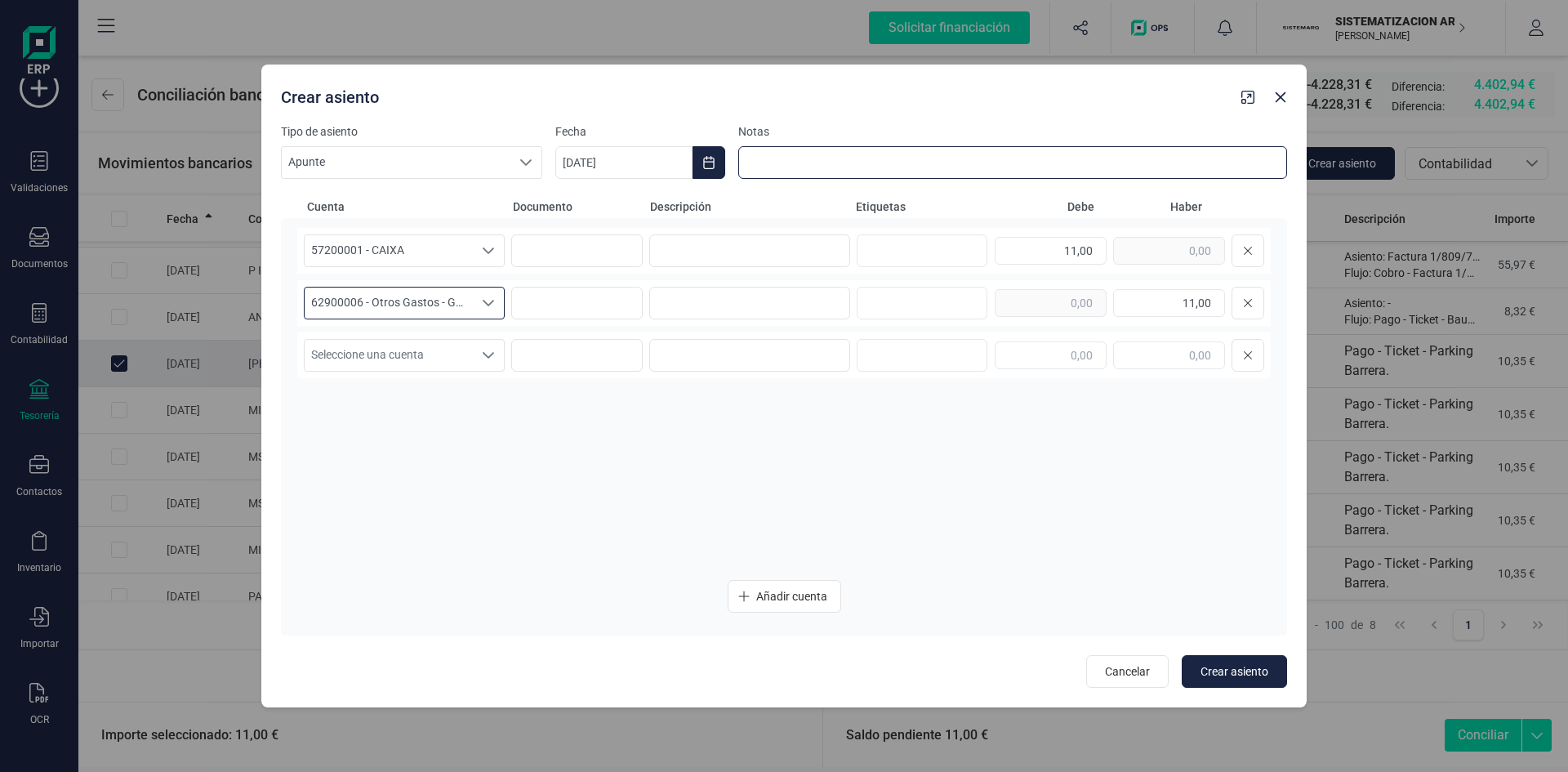
click at [792, 157] on input at bounding box center [1012, 162] width 549 height 33
type input "N"
click at [1243, 673] on span "Crear asiento" at bounding box center [1234, 671] width 68 height 16
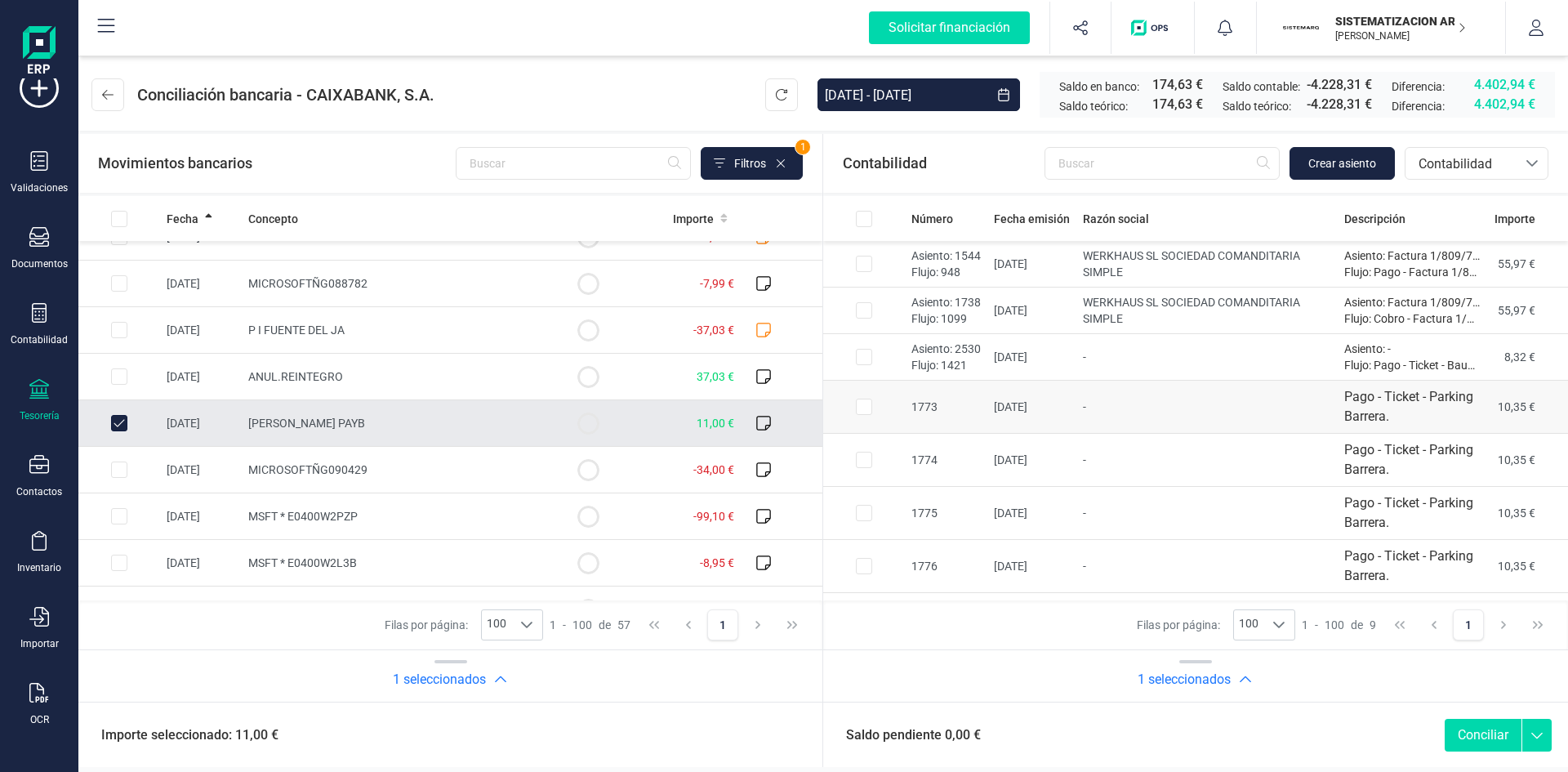
scroll to position [92, 0]
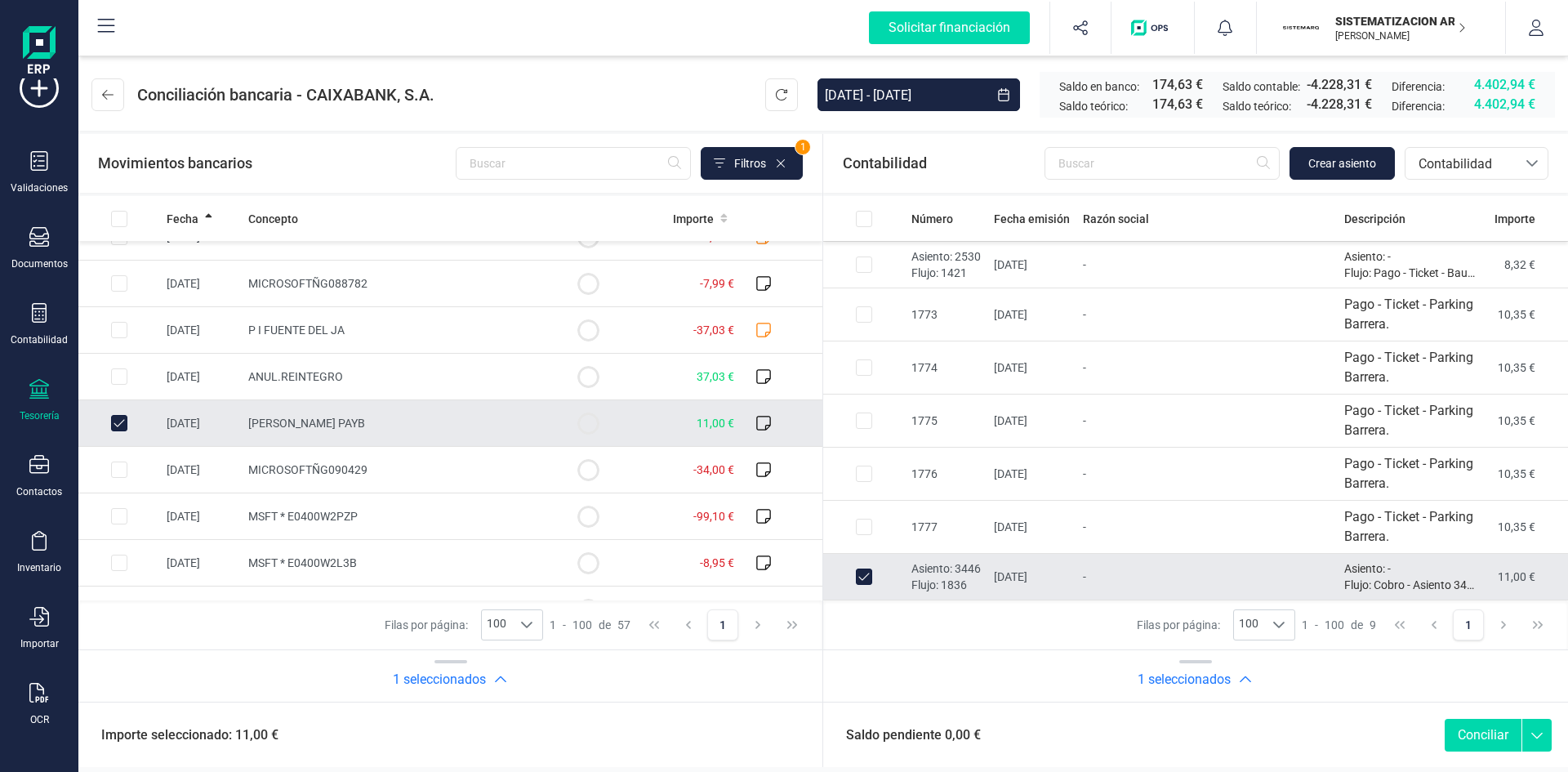
click at [1482, 733] on button "Conciliar" at bounding box center [1483, 735] width 77 height 33
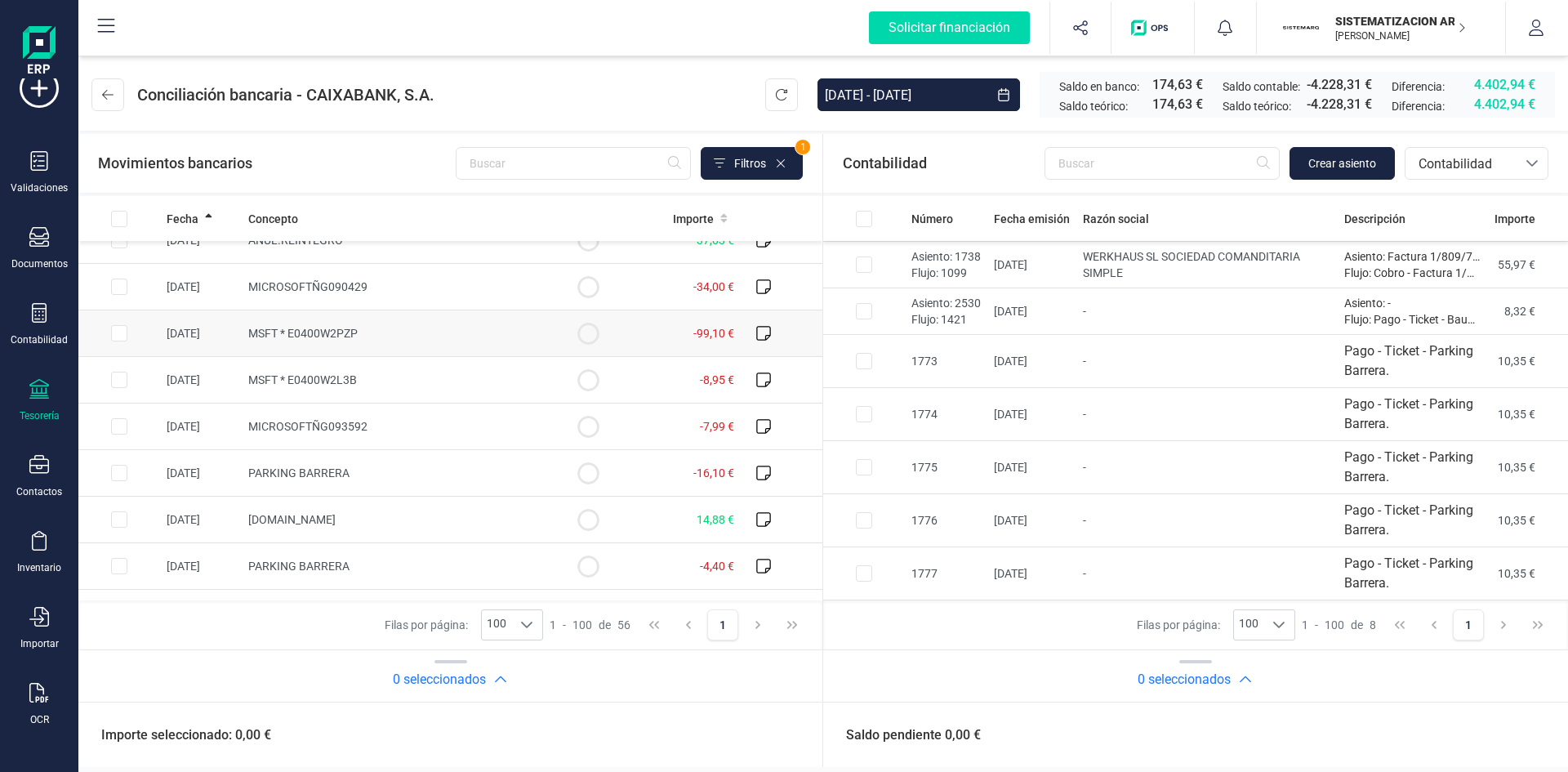
scroll to position [817, 0]
click at [131, 467] on td at bounding box center [119, 471] width 82 height 46
checkbox input "true"
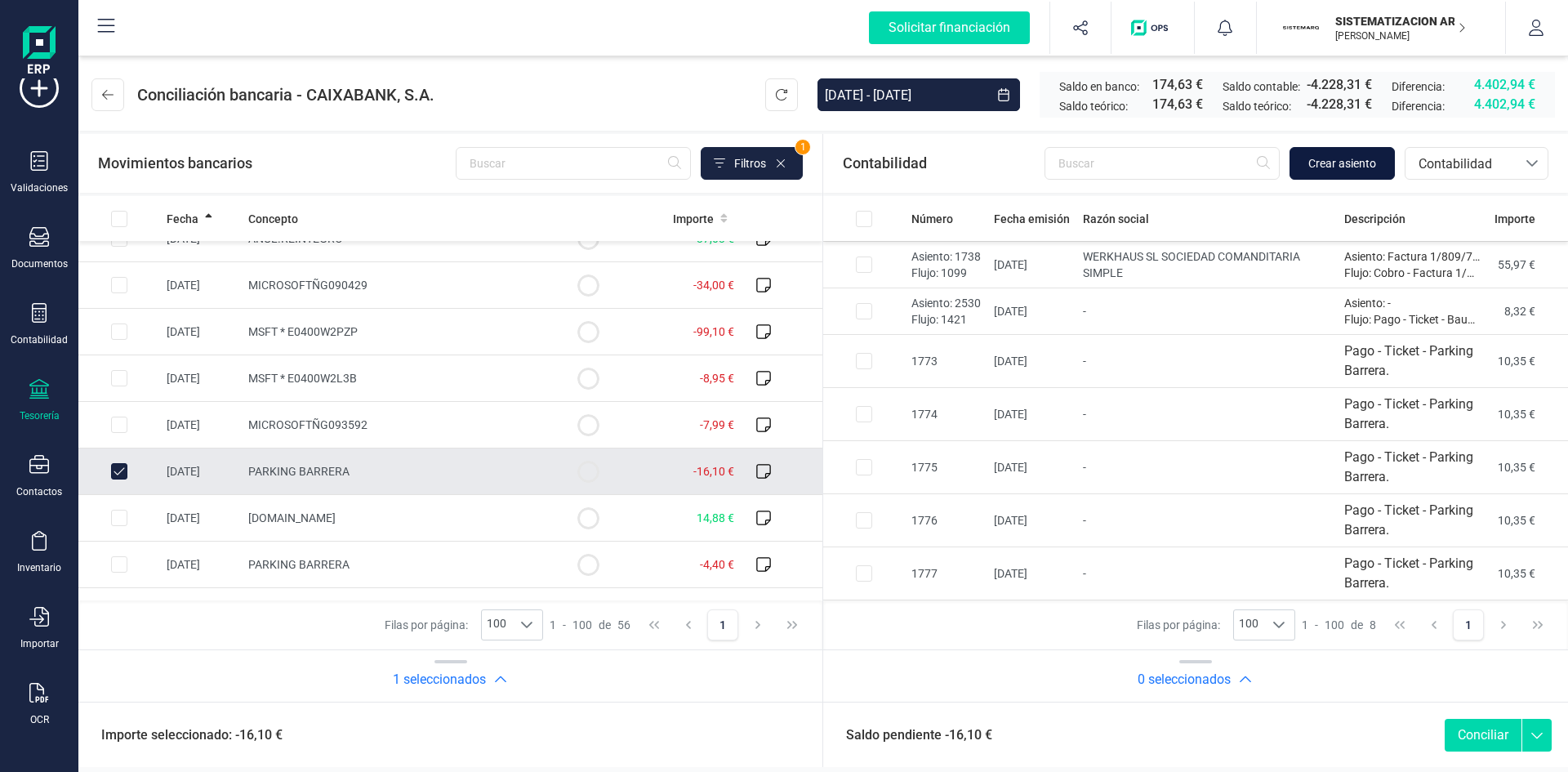
click at [1347, 161] on span "Crear asiento" at bounding box center [1342, 163] width 68 height 16
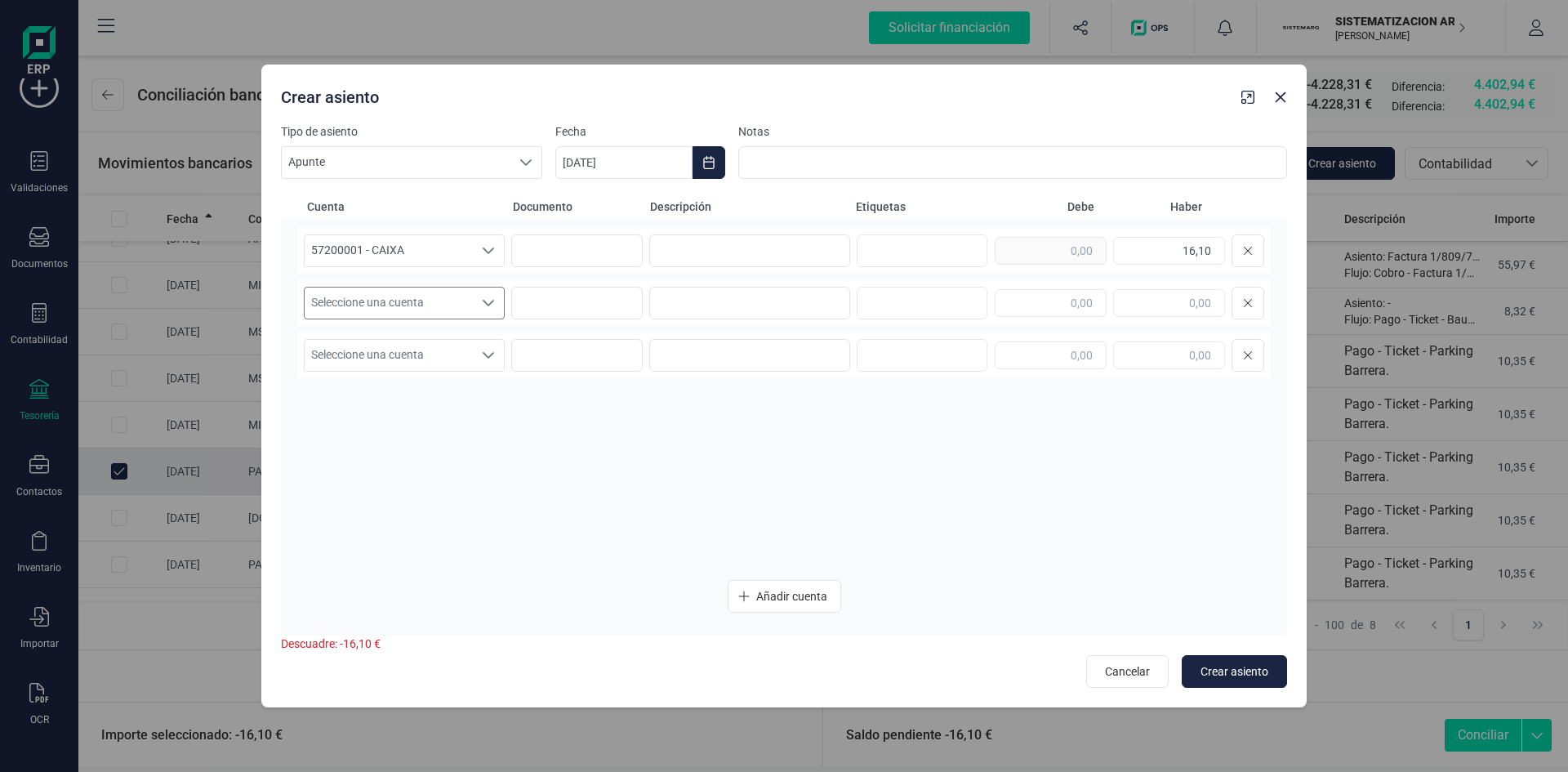
click at [415, 307] on span "Seleccione una cuenta" at bounding box center [389, 302] width 168 height 31
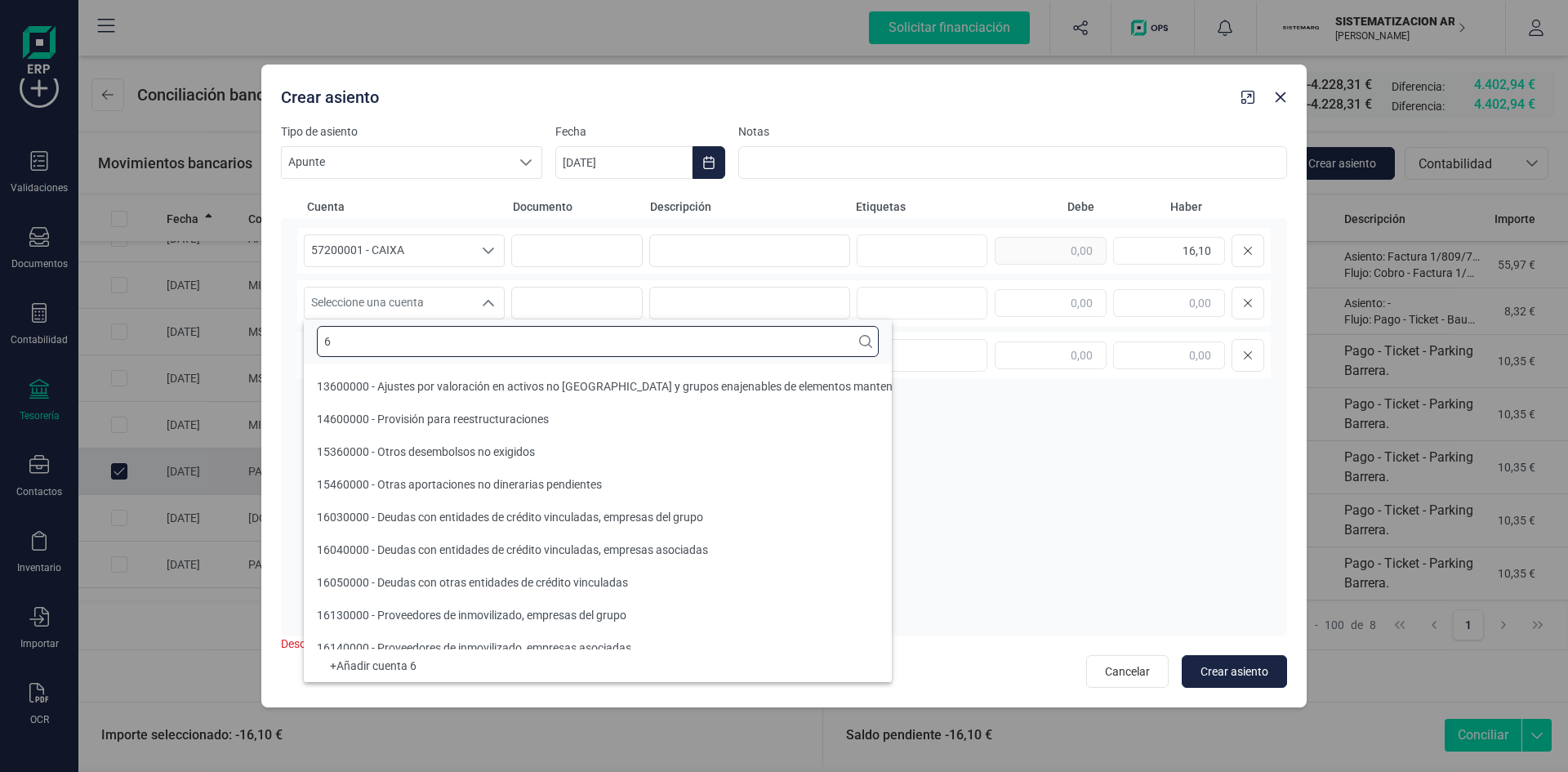
scroll to position [7, 0]
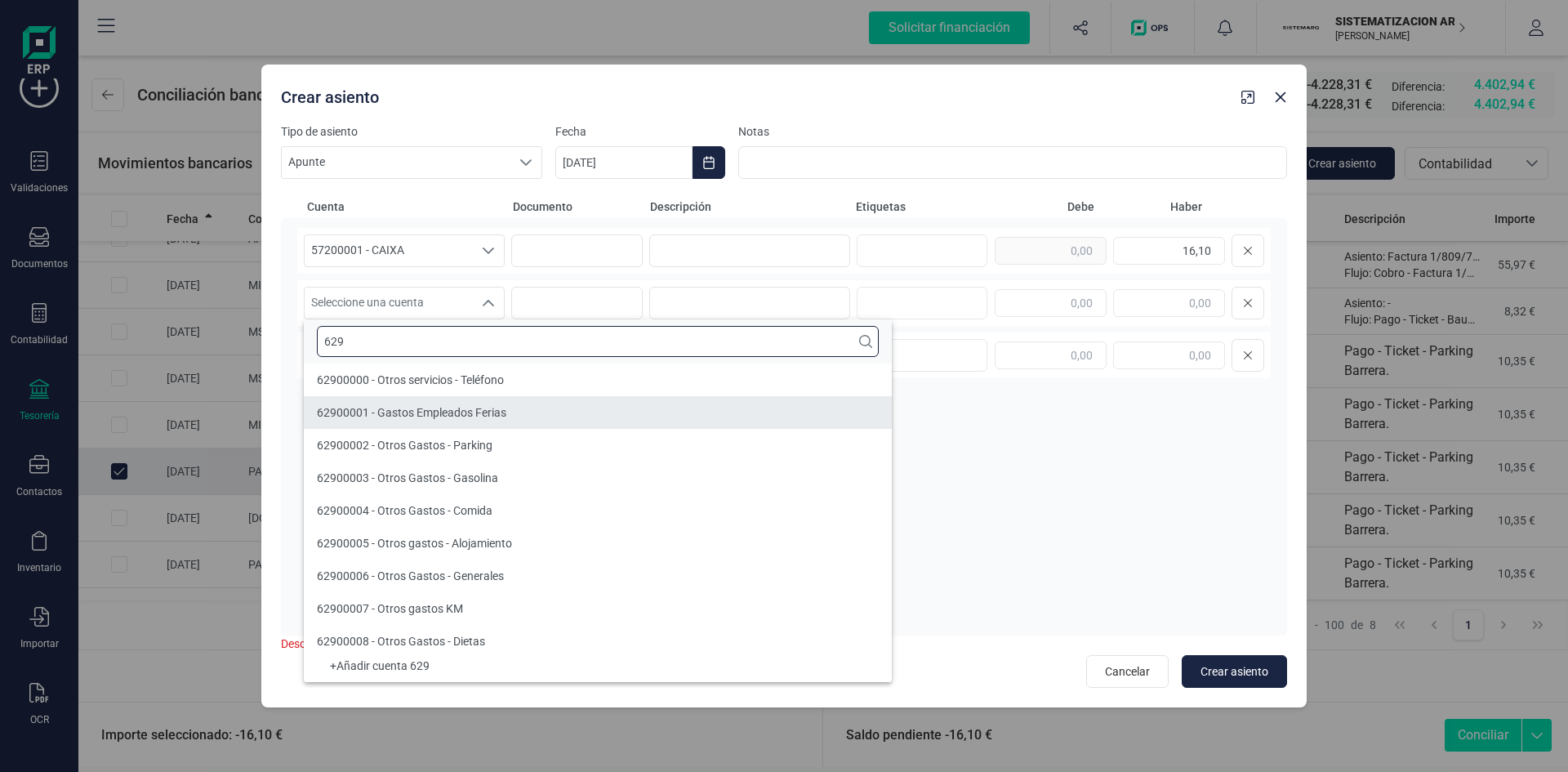
type input "629"
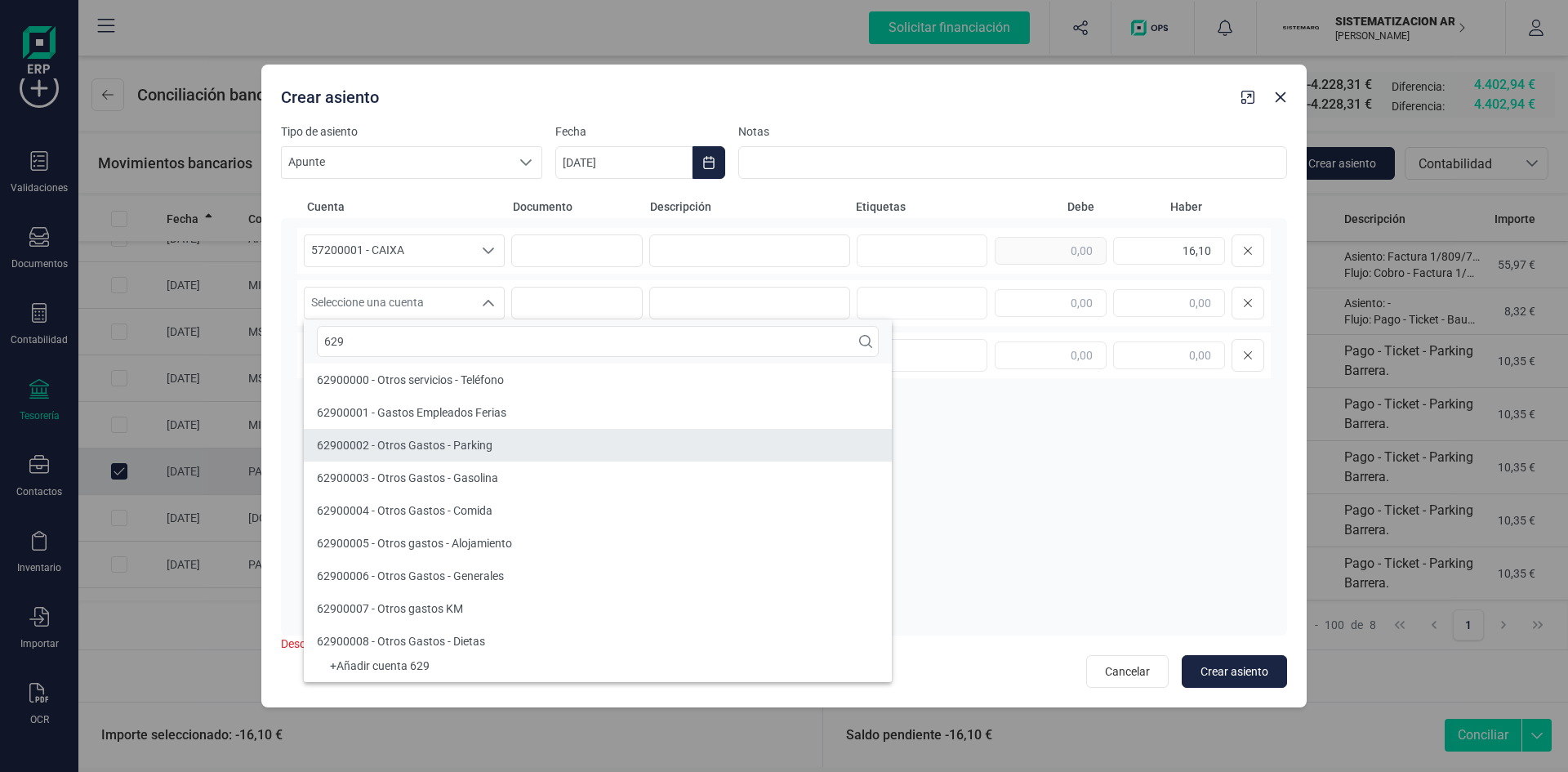
click at [503, 444] on li "62900002 - Otros Gastos - Parking" at bounding box center [598, 445] width 588 height 33
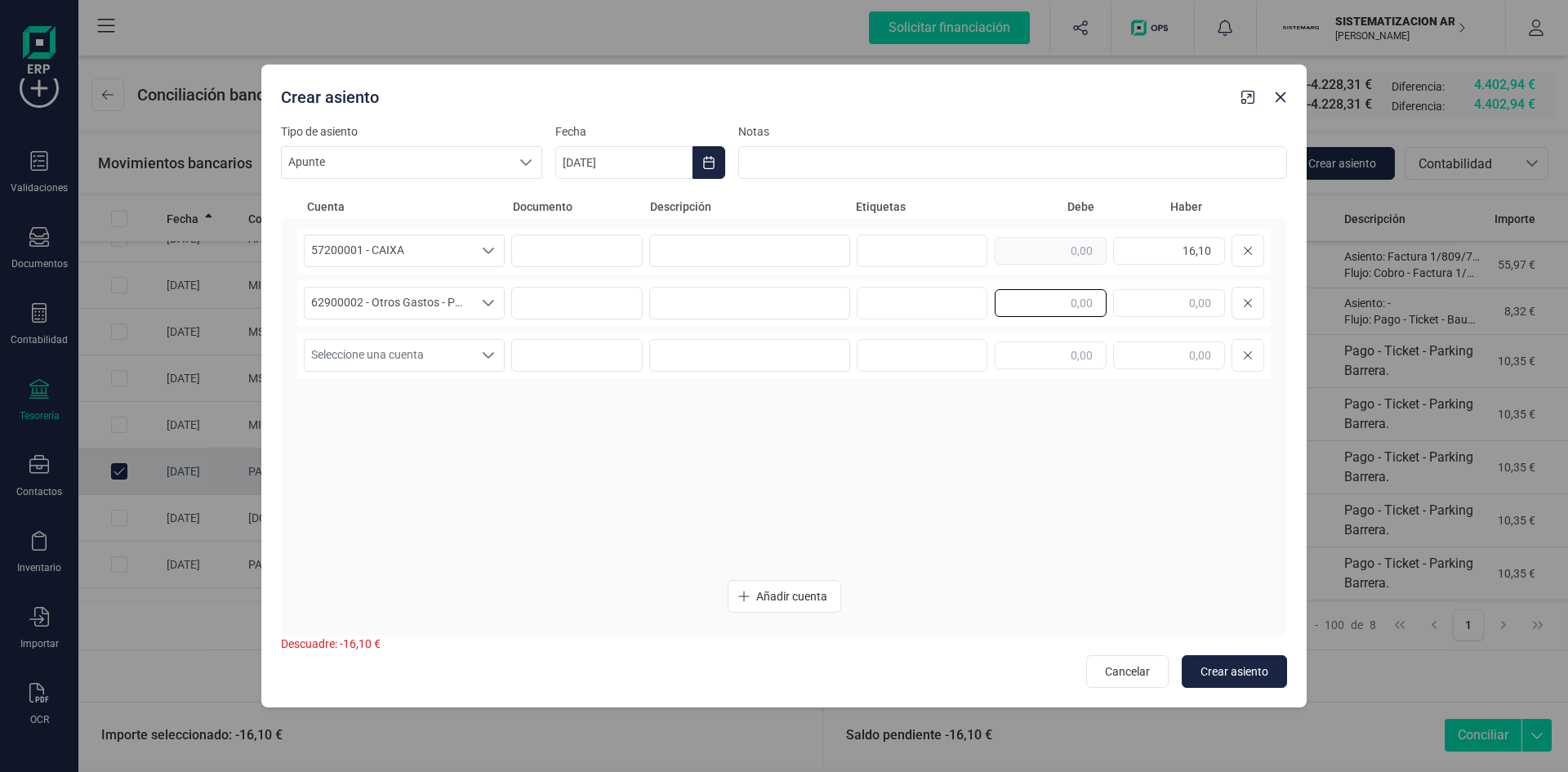
click at [1076, 294] on input "text" at bounding box center [1050, 302] width 112 height 27
type input "16,10"
click at [1235, 686] on button "Crear asiento" at bounding box center [1234, 671] width 105 height 33
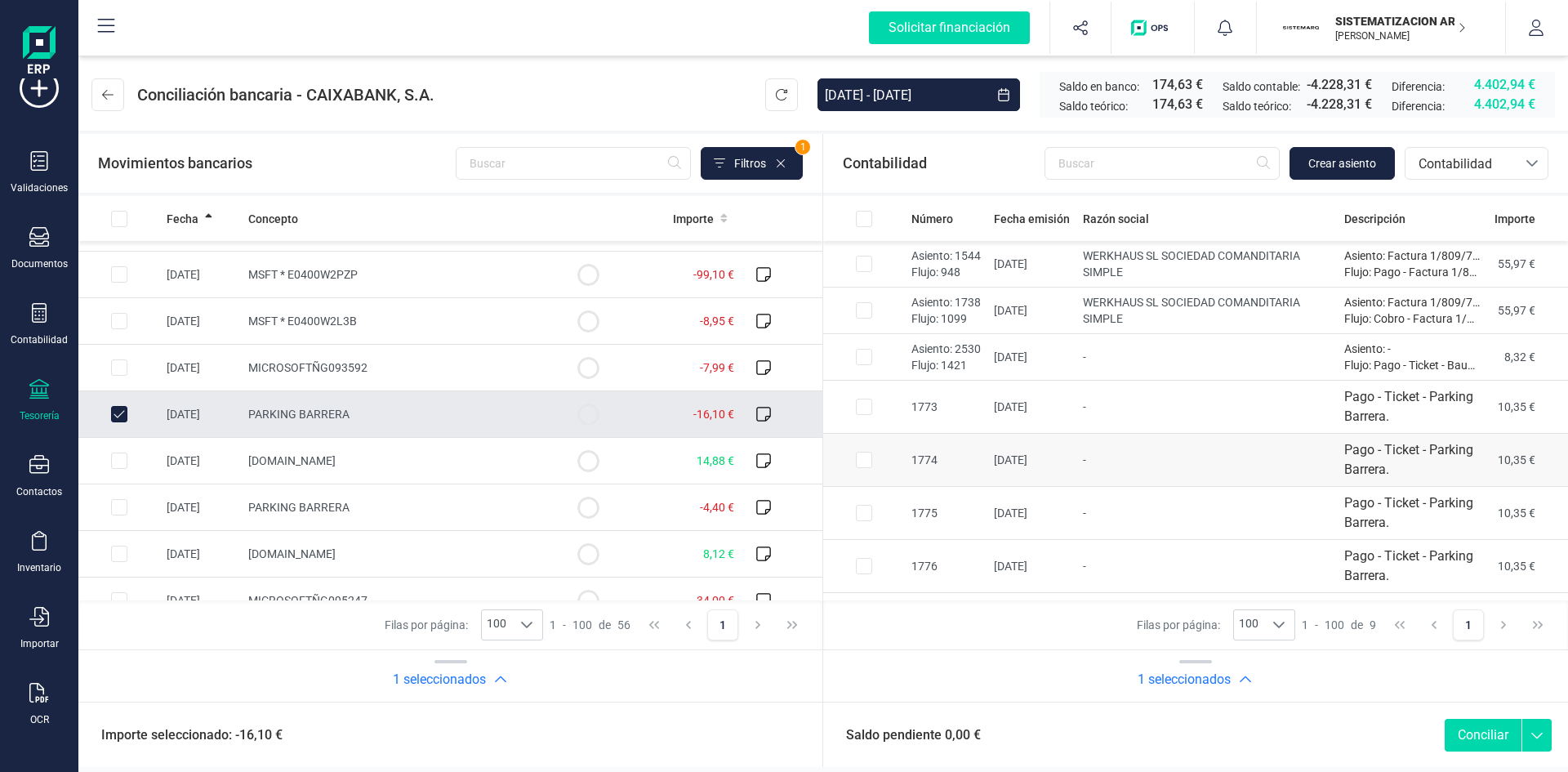
scroll to position [92, 0]
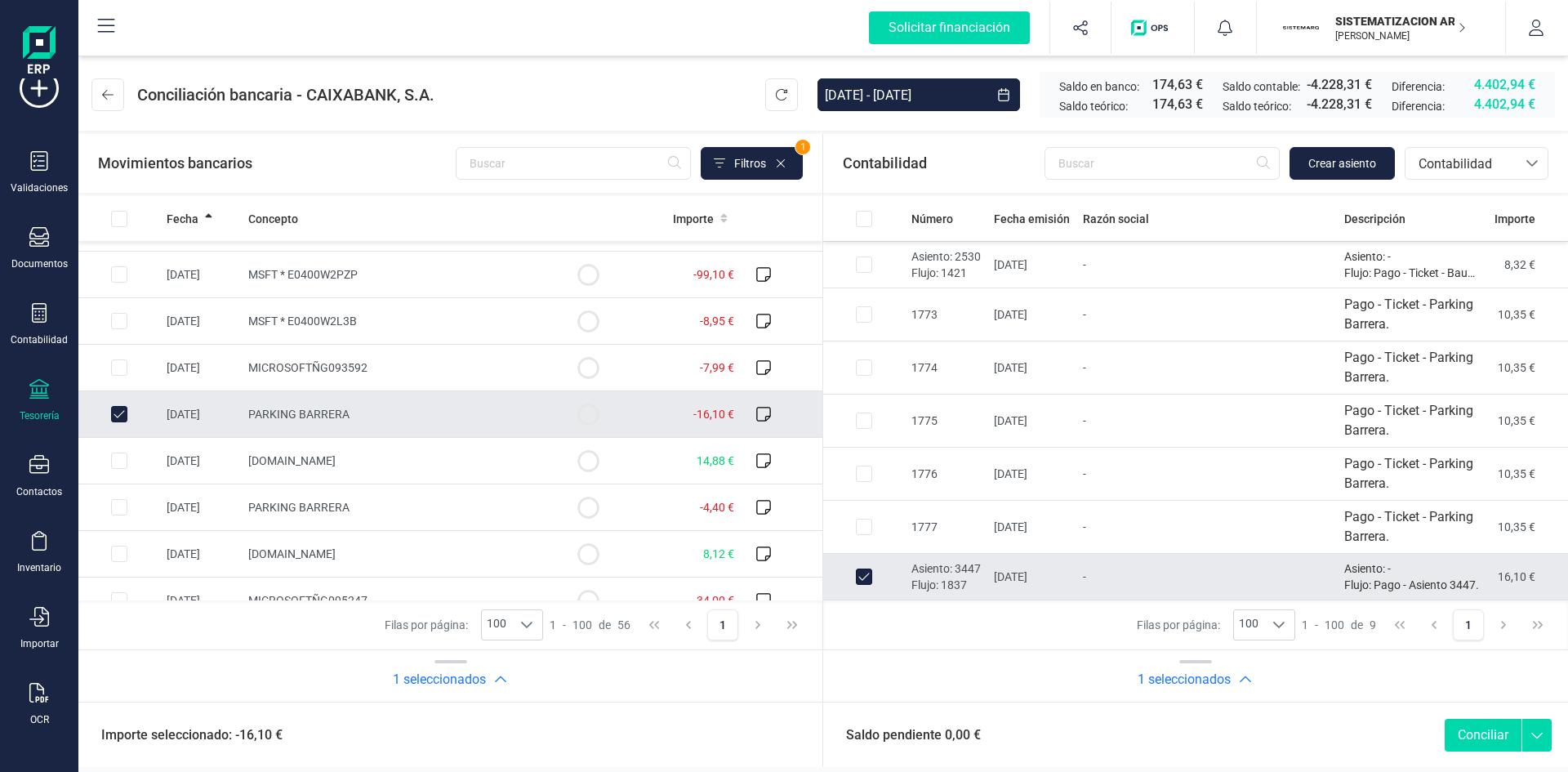
click at [1459, 732] on button "Conciliar" at bounding box center [1483, 735] width 77 height 33
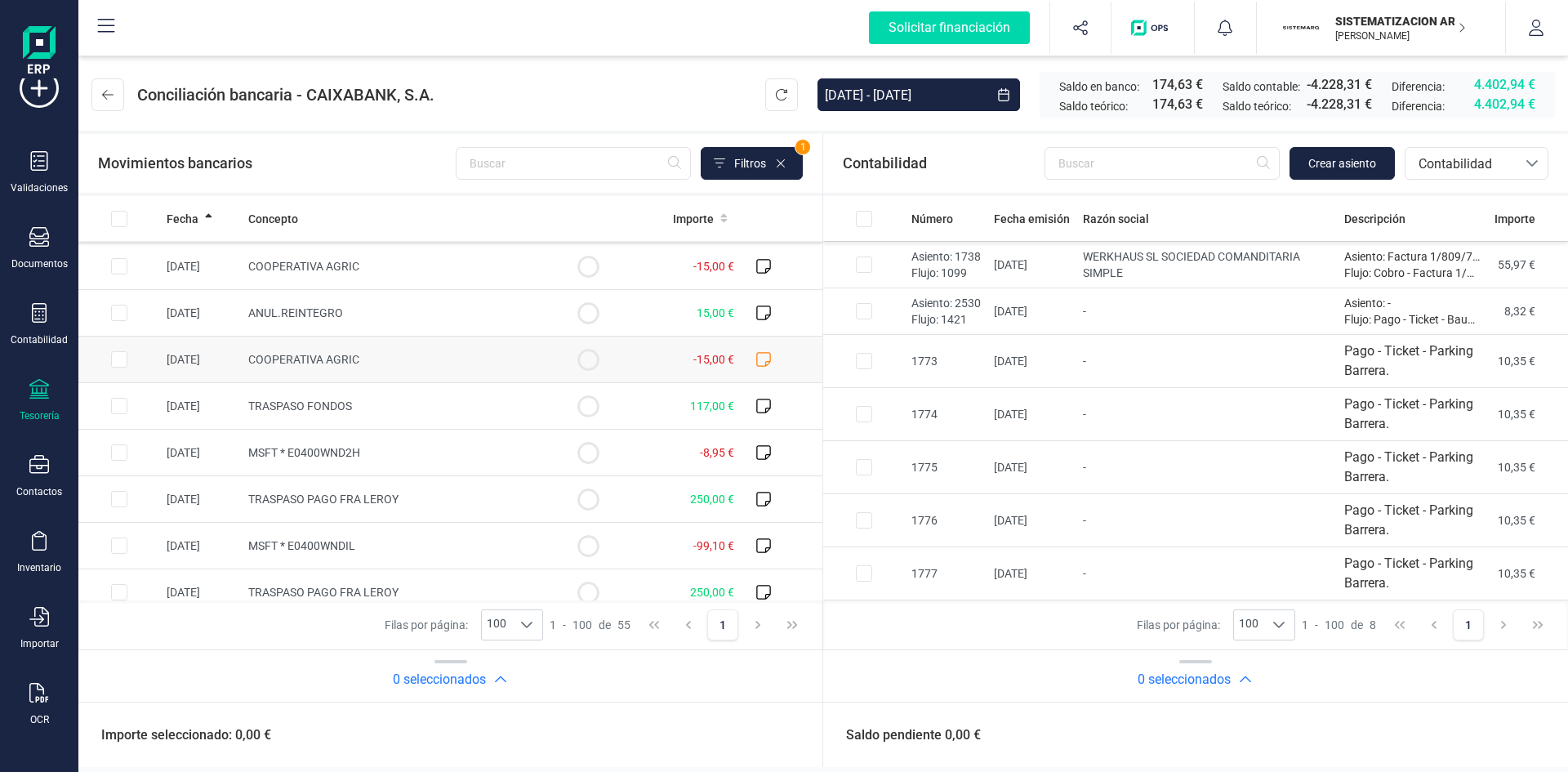
scroll to position [1578, 0]
click at [133, 266] on td at bounding box center [119, 268] width 82 height 46
checkbox input "true"
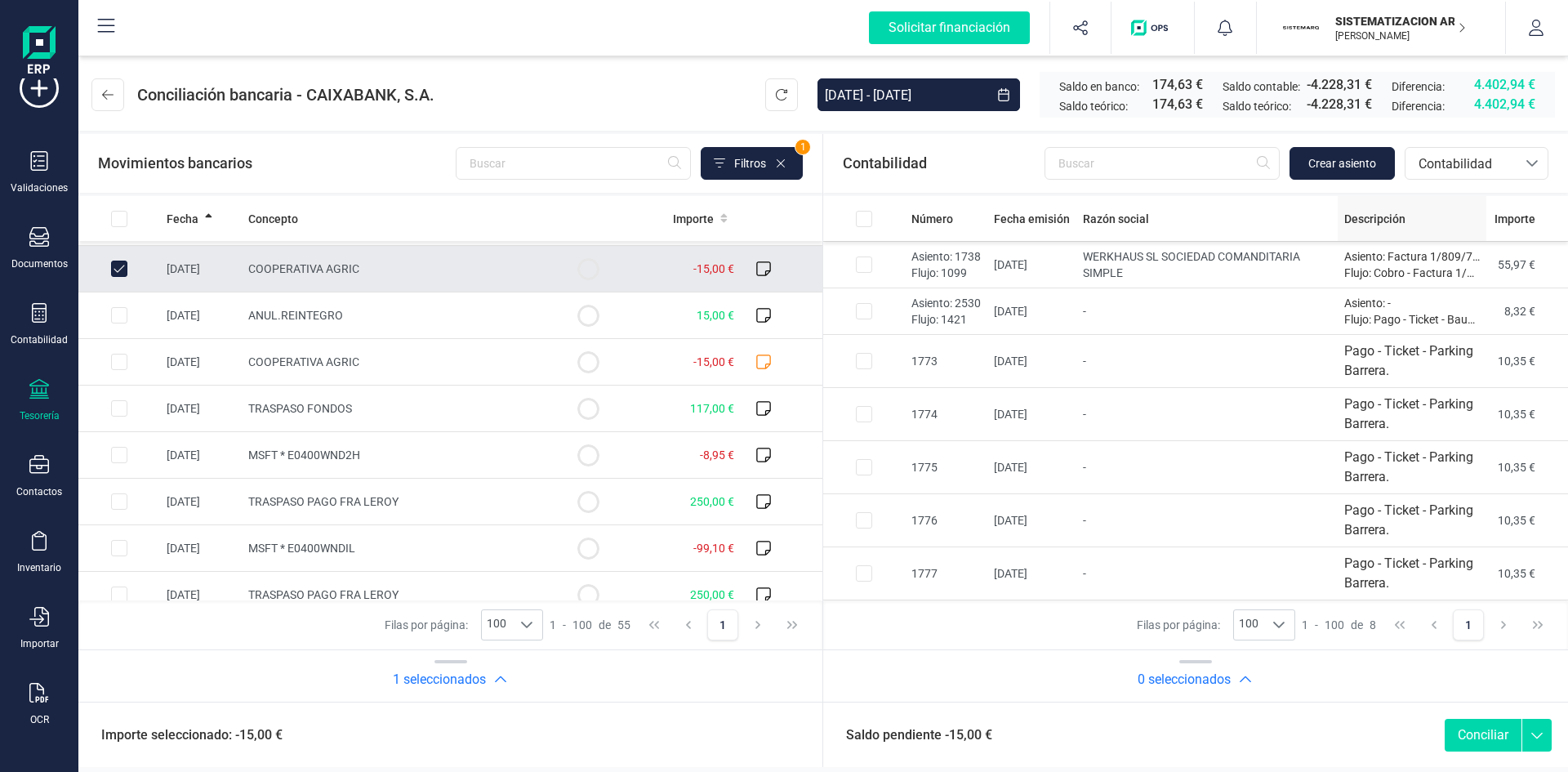
drag, startPoint x: 1362, startPoint y: 199, endPoint x: 1352, endPoint y: 207, distance: 12.8
click at [823, 207] on section "Contabilidad Crear asiento bancos.conciliacion.modal.headerAccounting bancos.co…" at bounding box center [450, 417] width 744 height 568
click at [1354, 157] on span "Crear asiento" at bounding box center [1342, 163] width 68 height 16
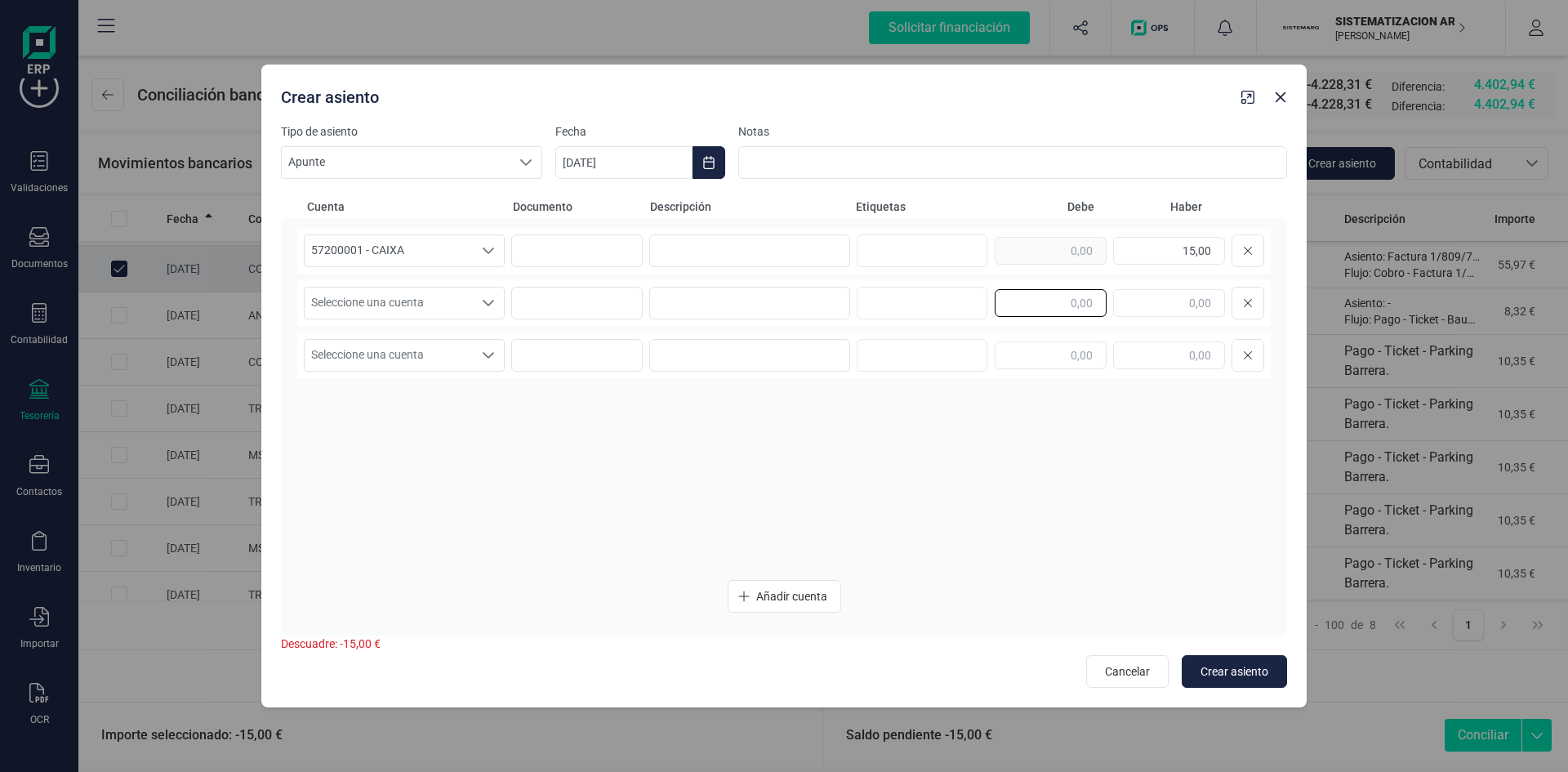
click at [1025, 306] on input "text" at bounding box center [1050, 302] width 112 height 27
type input "15,00"
click at [460, 292] on span "Seleccione una cuenta" at bounding box center [389, 302] width 168 height 31
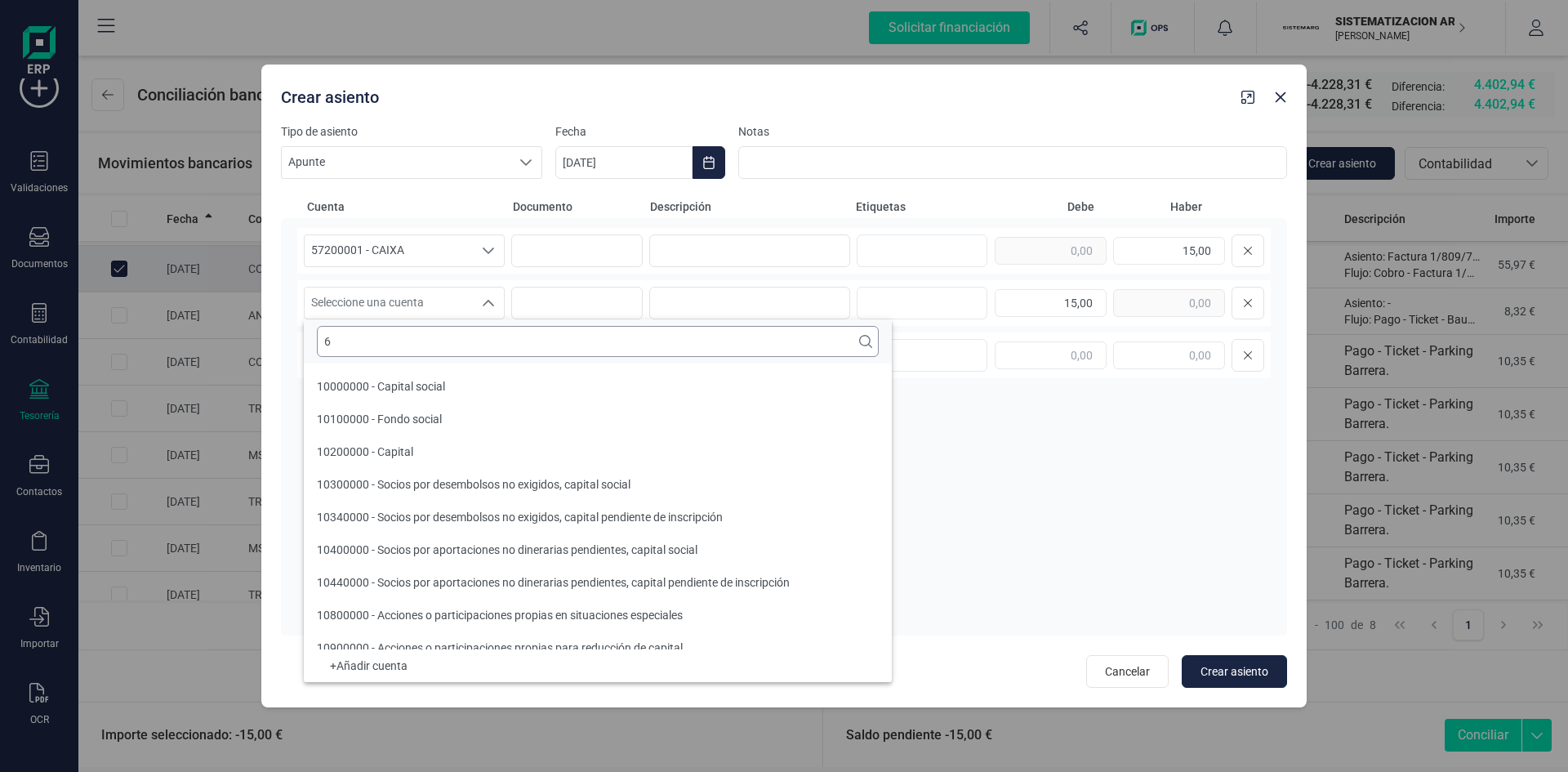
scroll to position [7, 0]
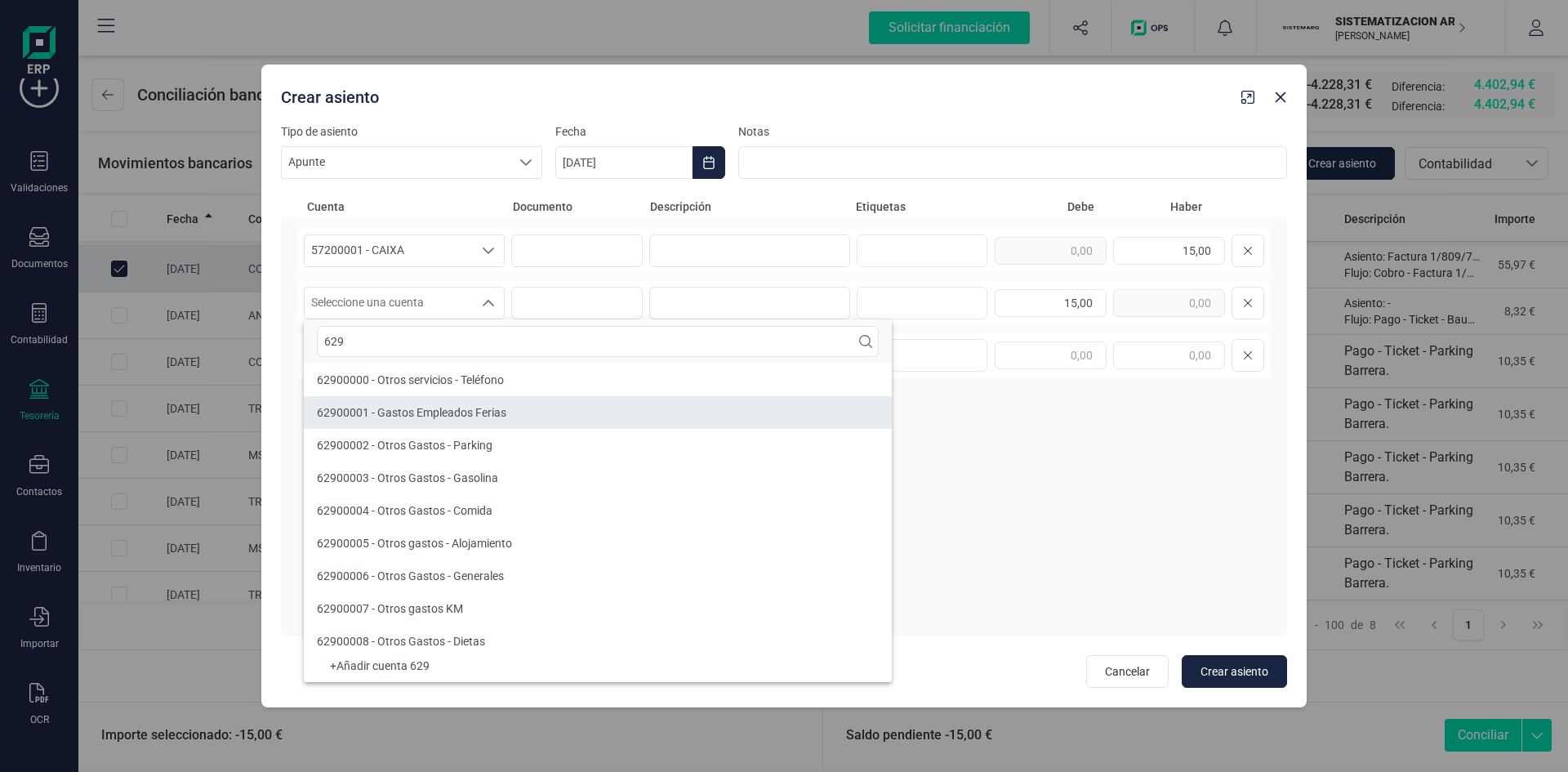
type input "629"
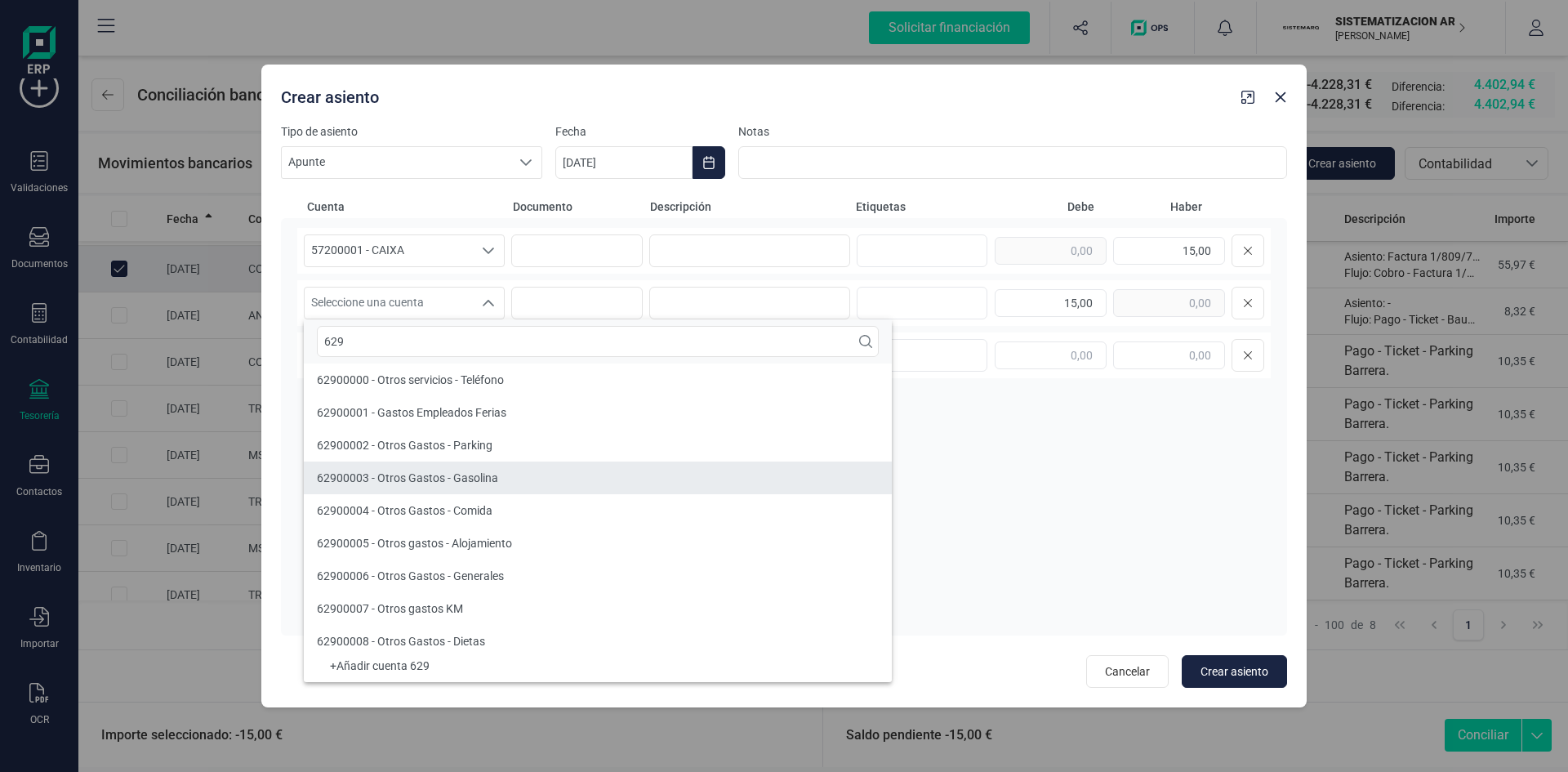
click at [506, 478] on li "62900003 - Otros Gastos - Gasolina" at bounding box center [598, 477] width 588 height 33
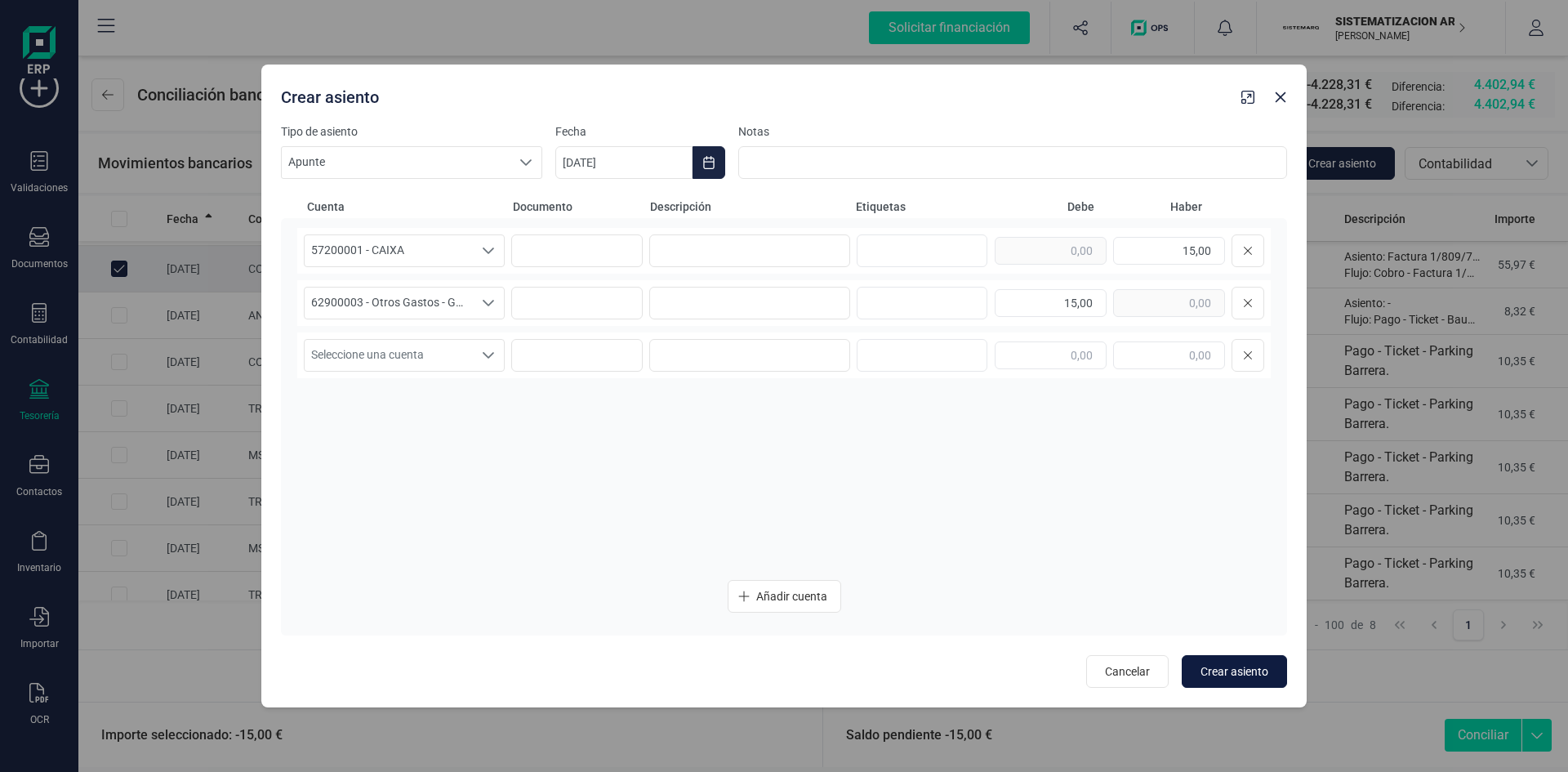
click at [1231, 680] on span "Crear asiento" at bounding box center [1234, 671] width 68 height 16
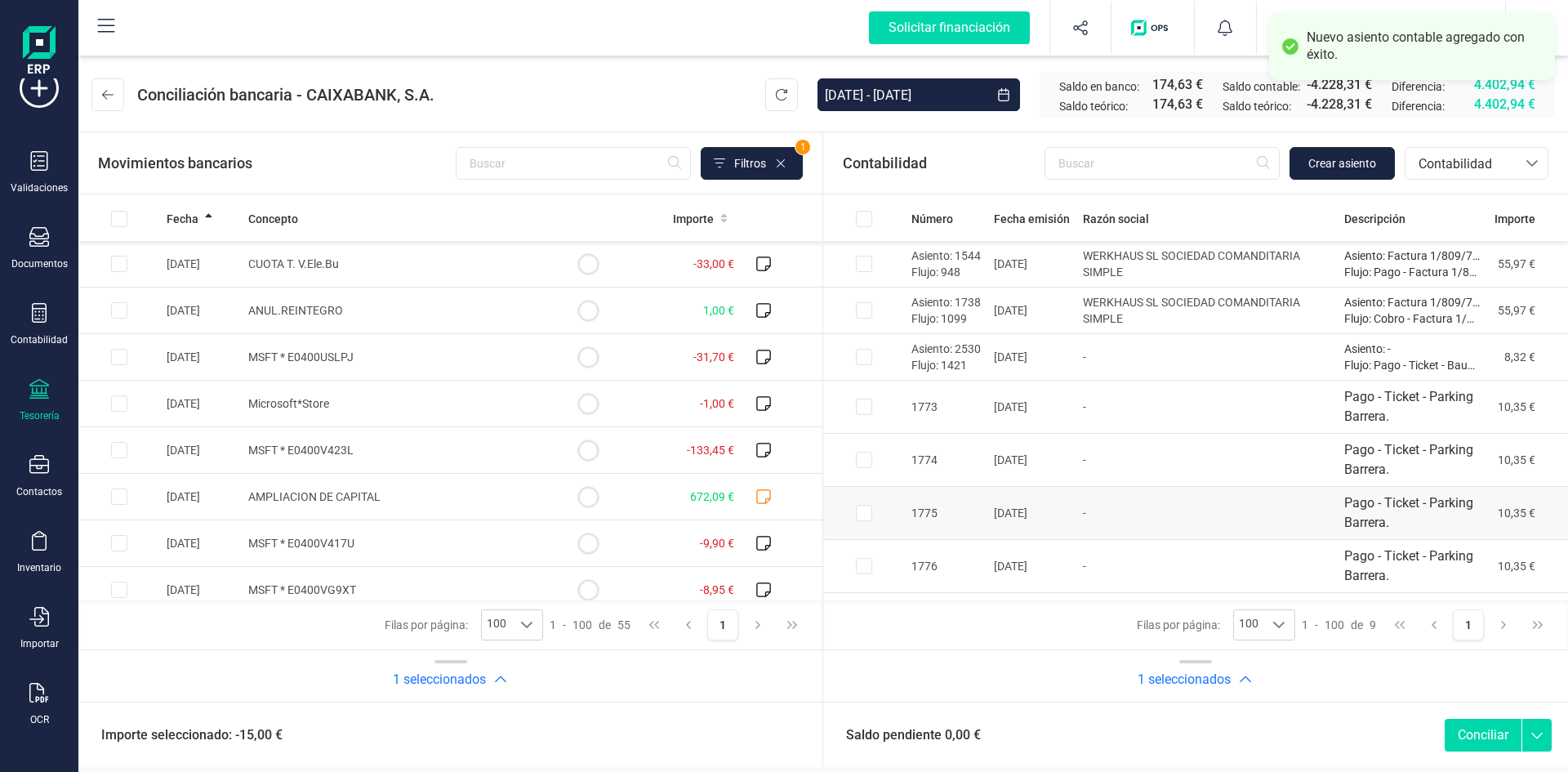
scroll to position [92, 0]
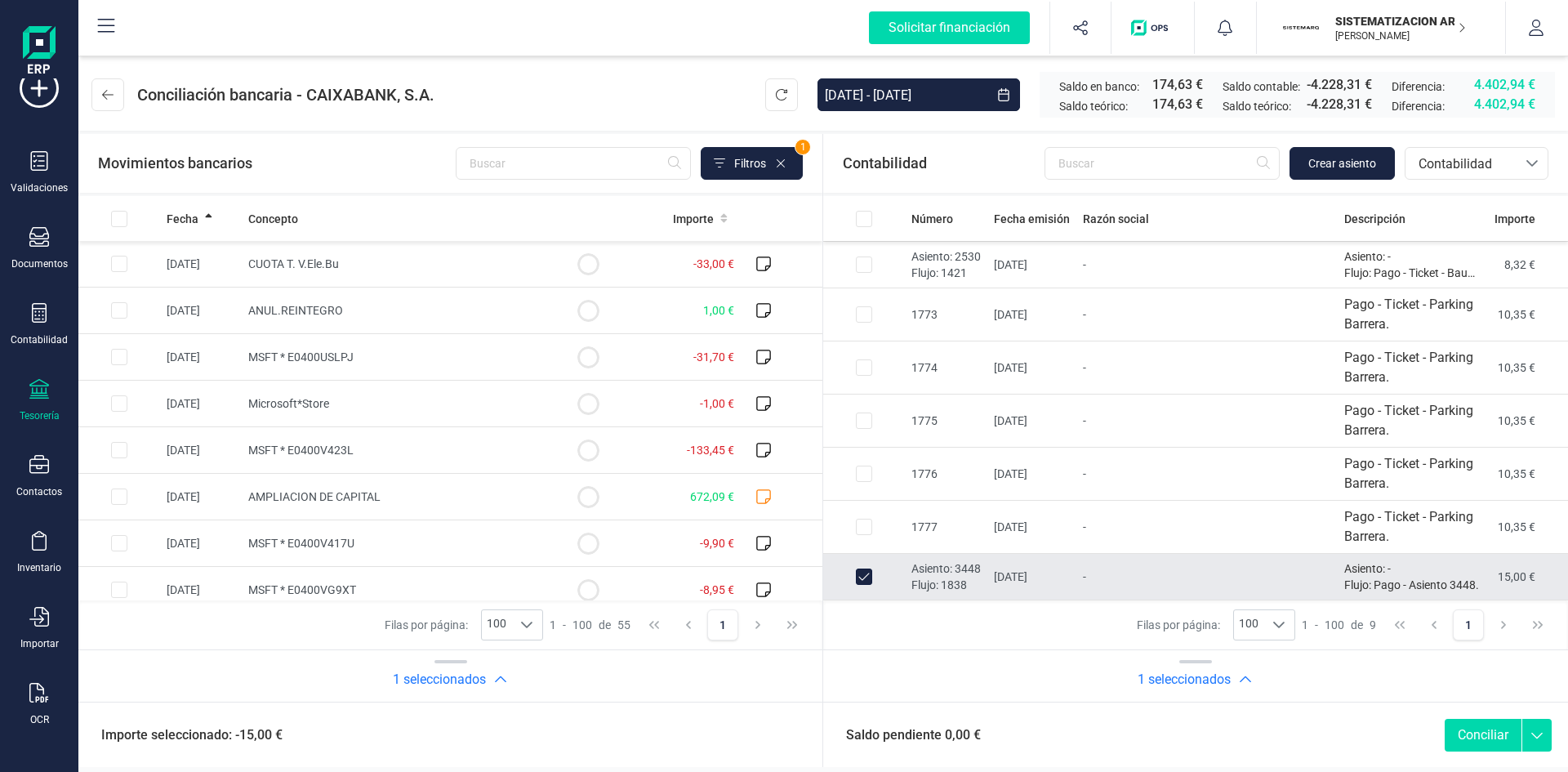
click at [1496, 737] on button "Conciliar" at bounding box center [1483, 735] width 77 height 33
checkbox input "false"
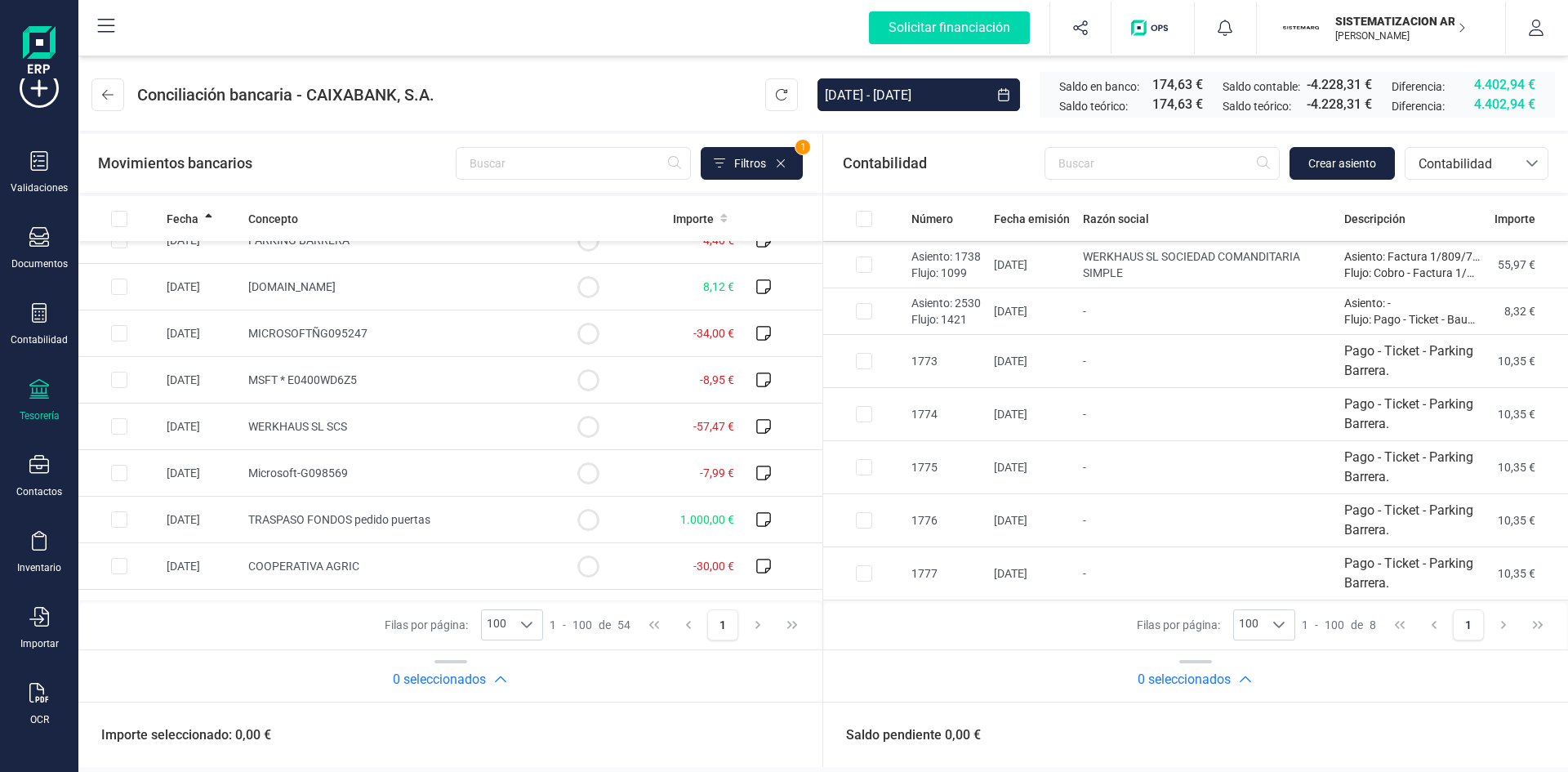
scroll to position [1094, 0]
click at [1515, 173] on span "Contabilidad" at bounding box center [1461, 163] width 111 height 31
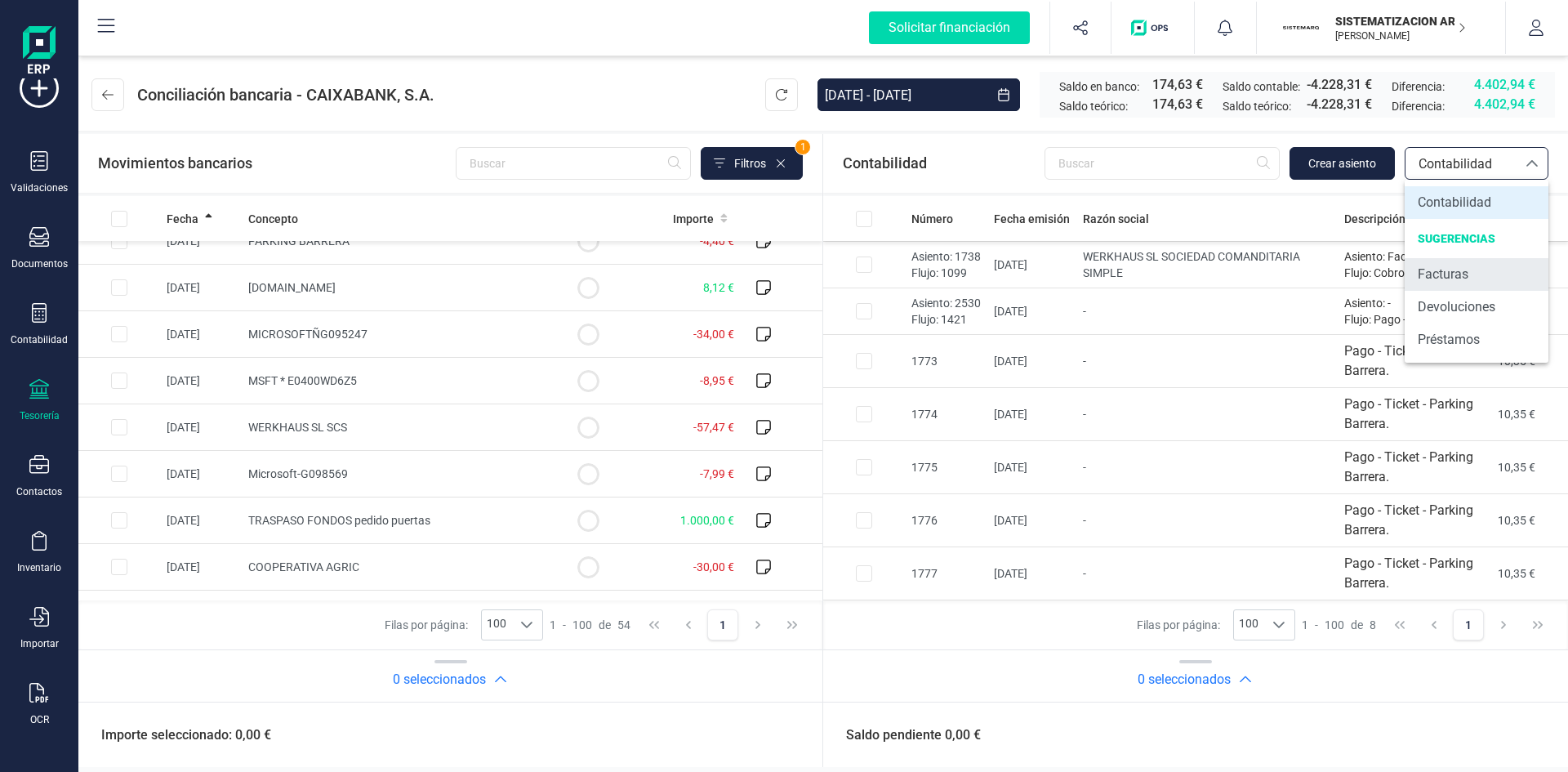
click at [1445, 267] on span "Facturas" at bounding box center [1443, 274] width 51 height 20
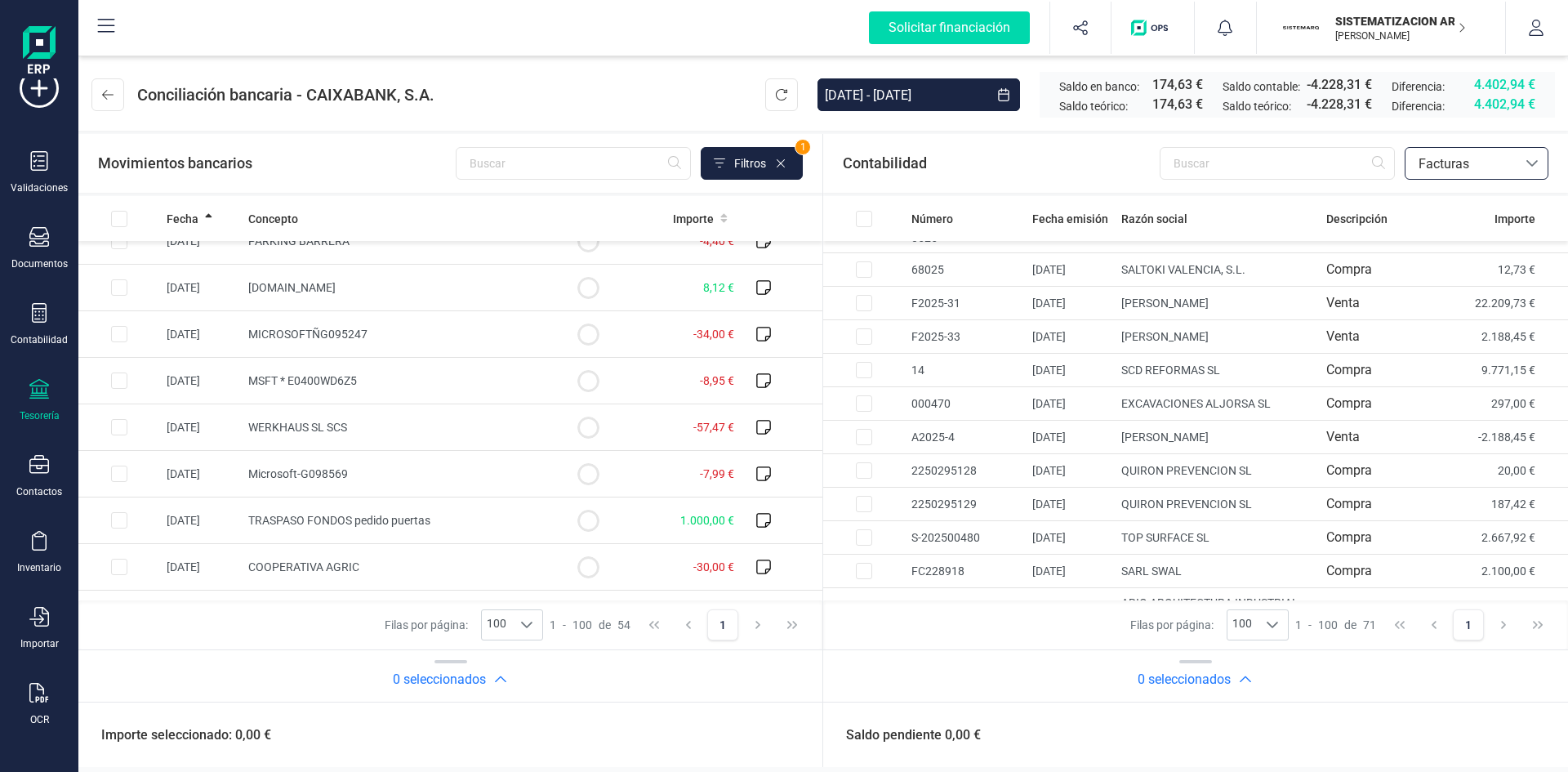
scroll to position [262, 0]
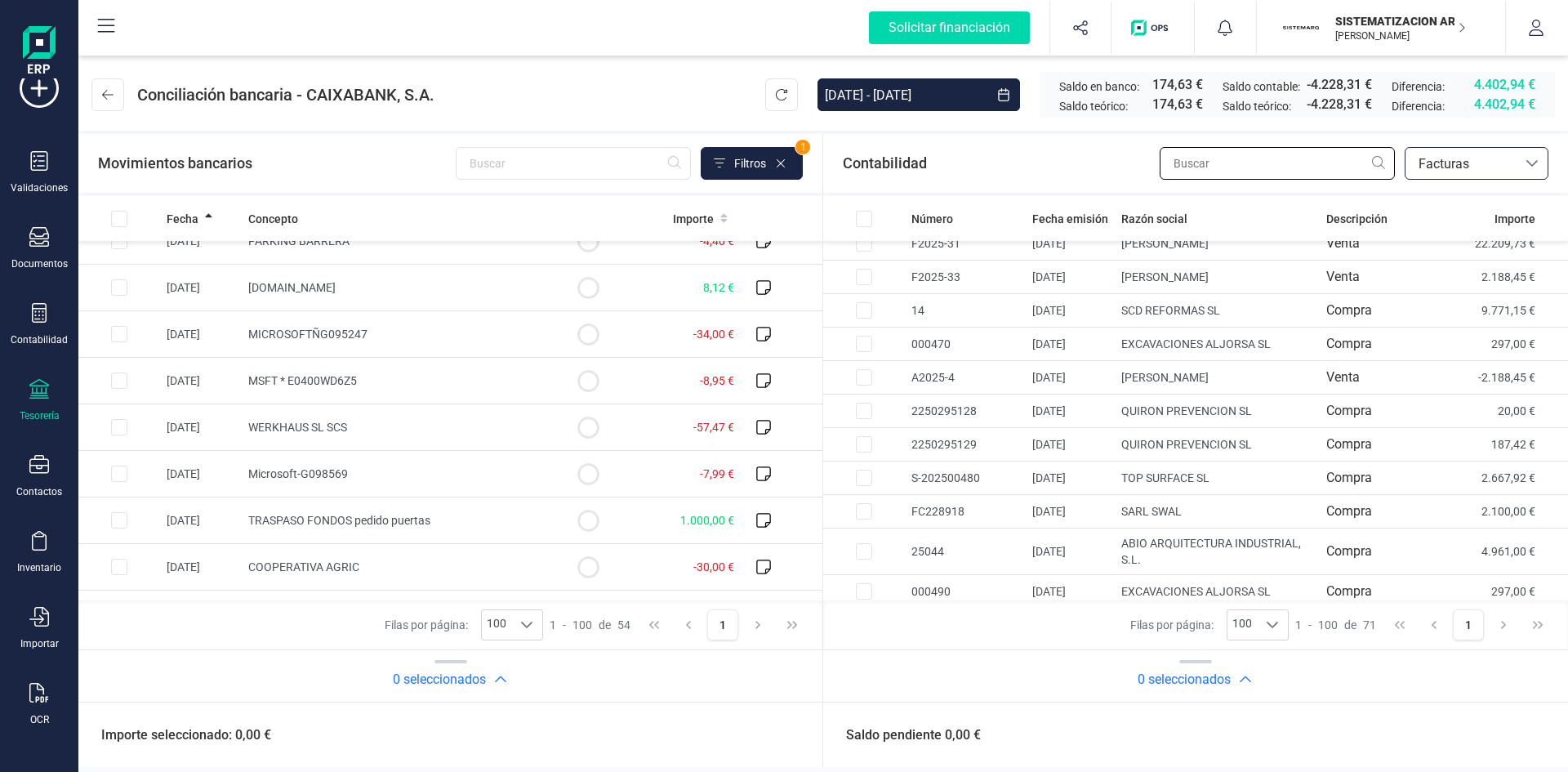
click at [1218, 166] on input "text" at bounding box center [1277, 163] width 235 height 33
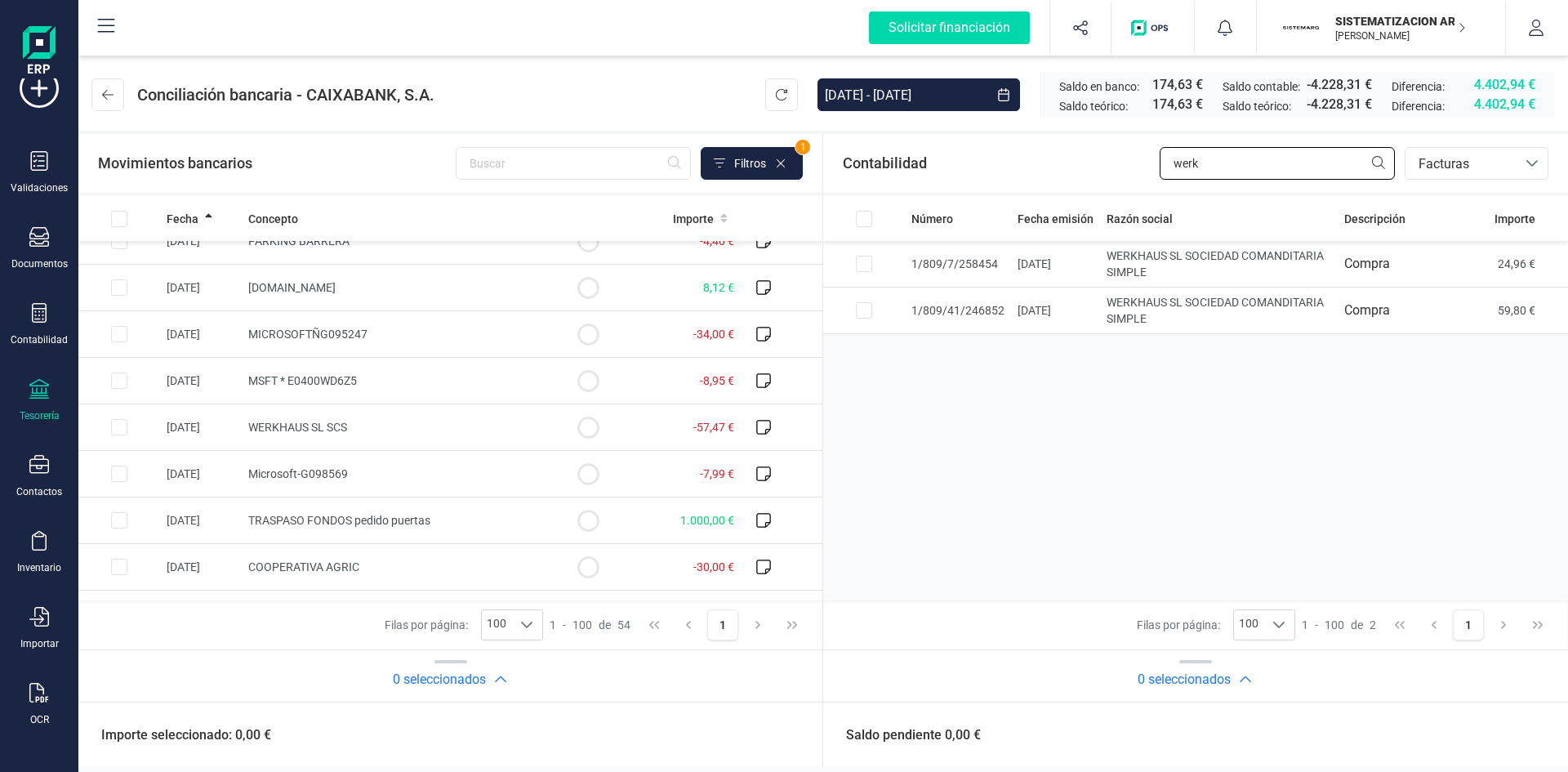
type input "werk"
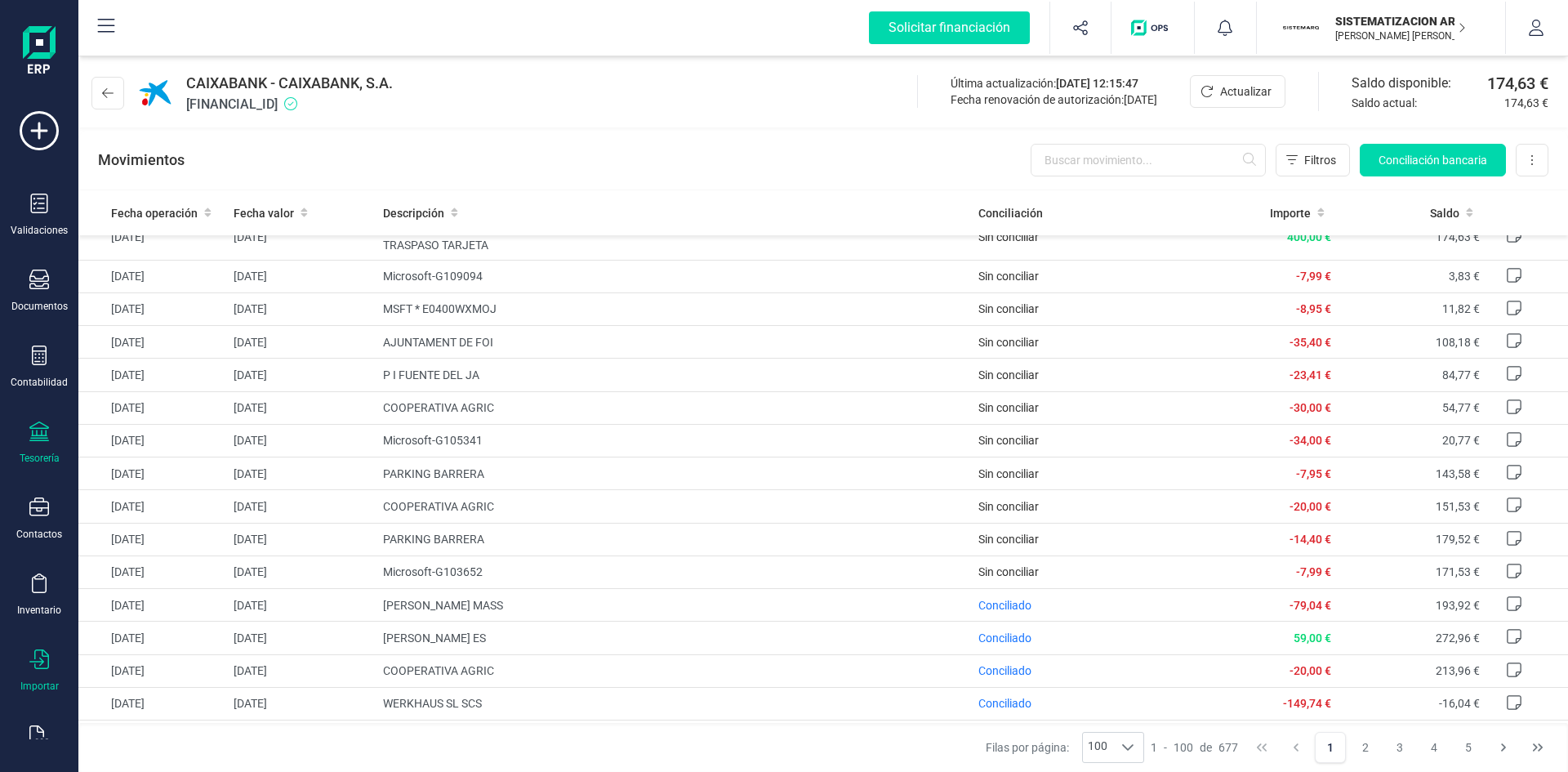
scroll to position [42, 0]
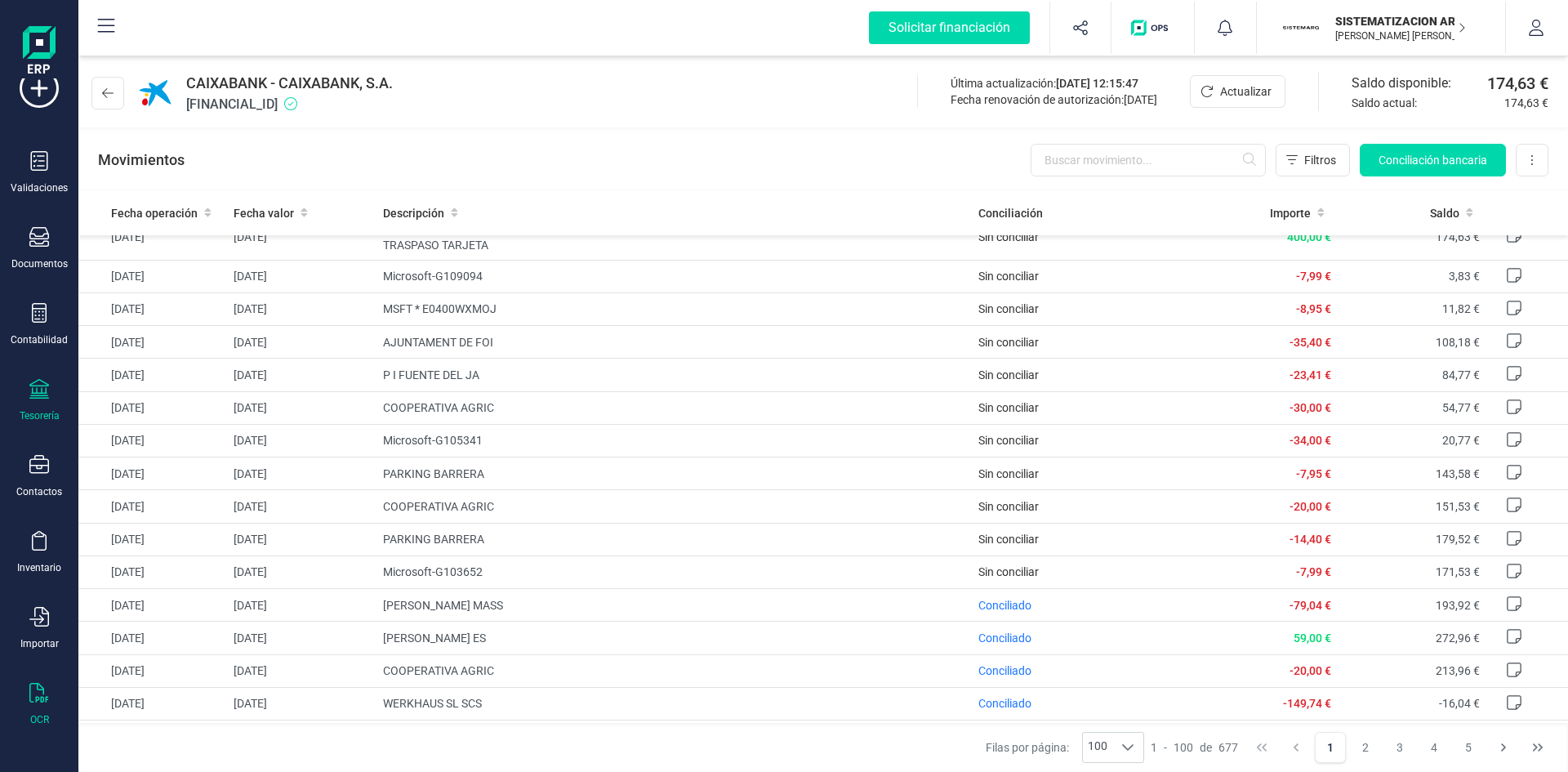
click at [36, 709] on div "OCR" at bounding box center [39, 704] width 65 height 43
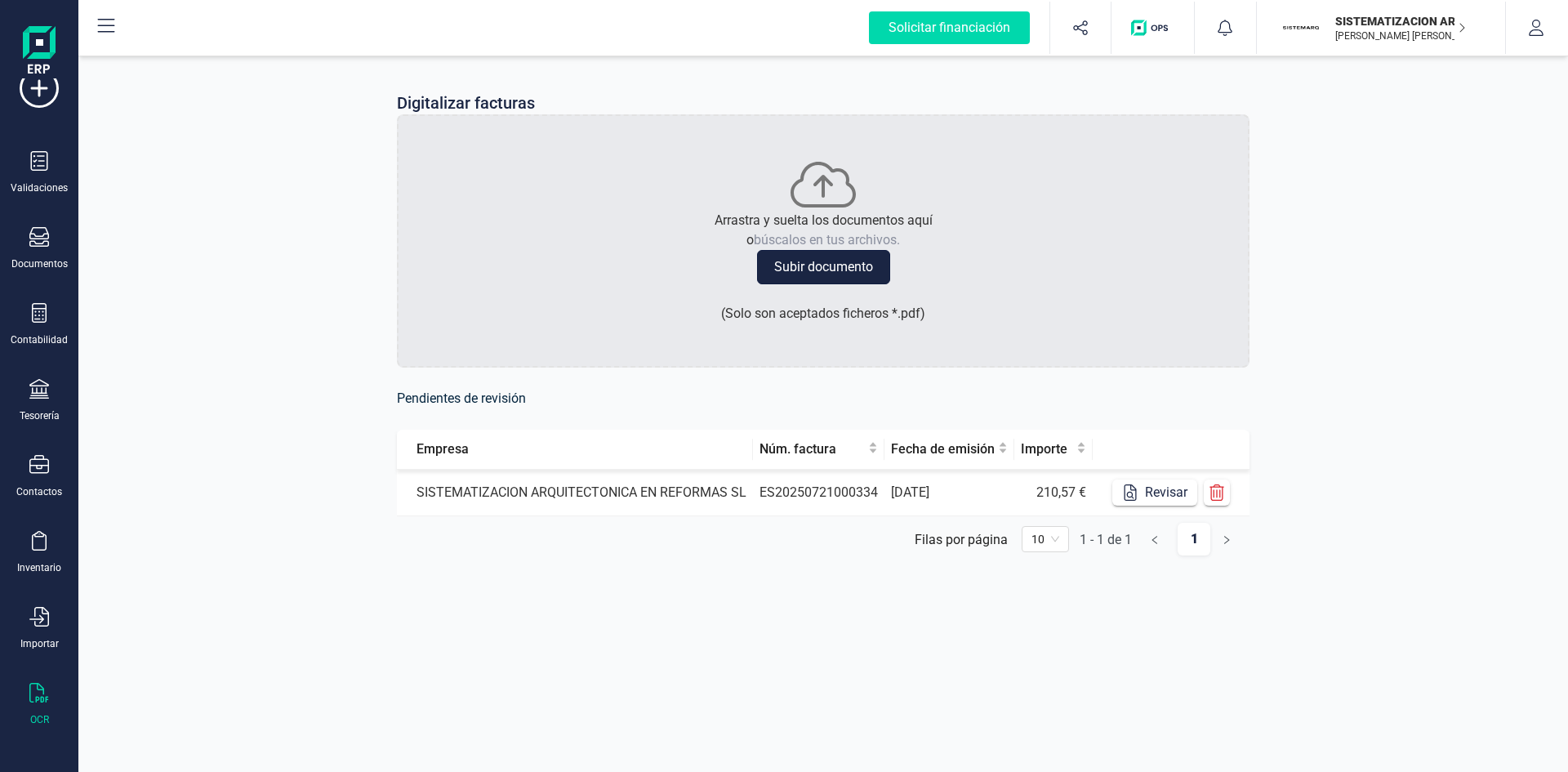
click at [841, 274] on button "Subir documento" at bounding box center [823, 266] width 133 height 34
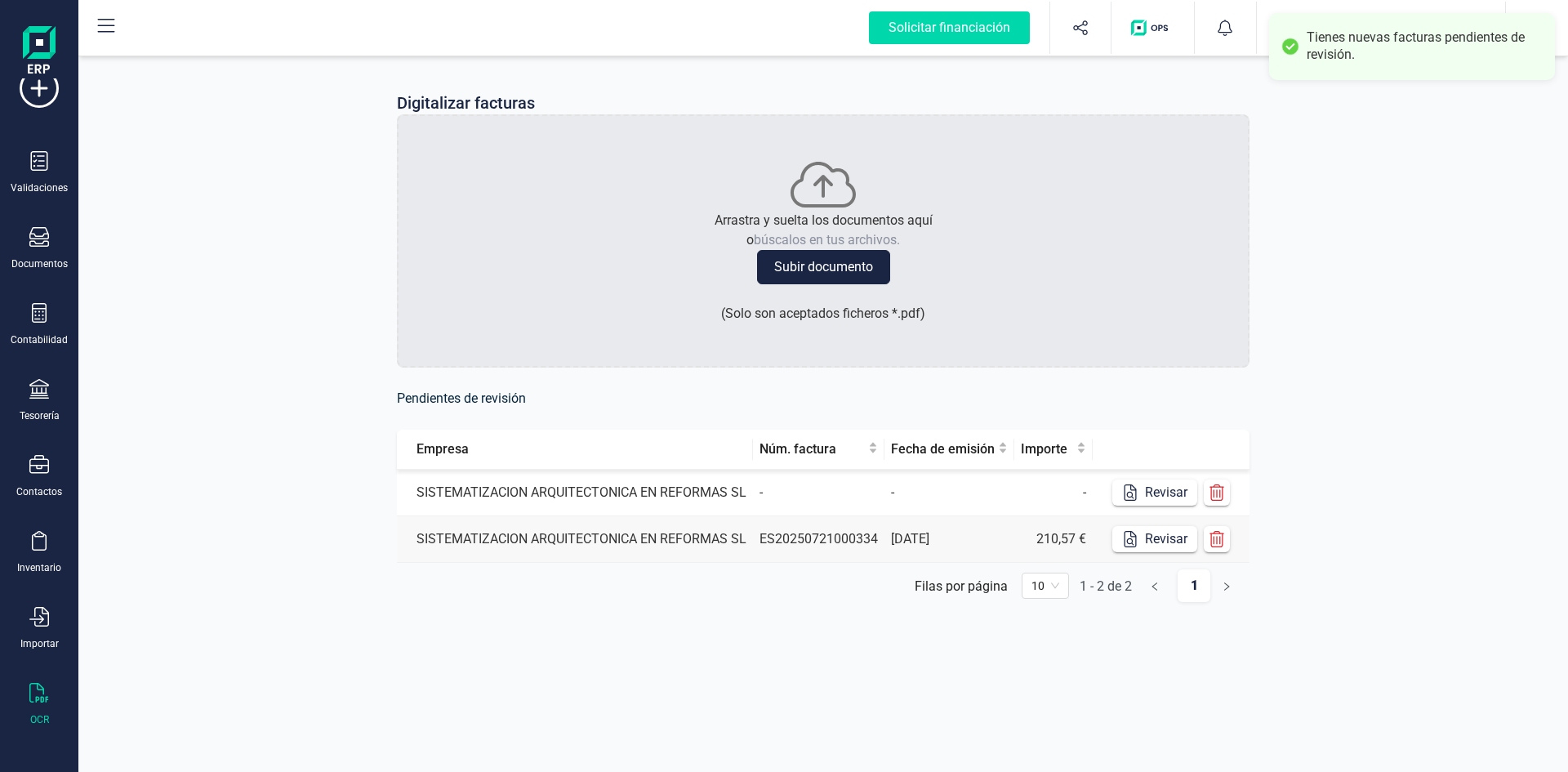
click at [978, 500] on td "-" at bounding box center [950, 492] width 130 height 46
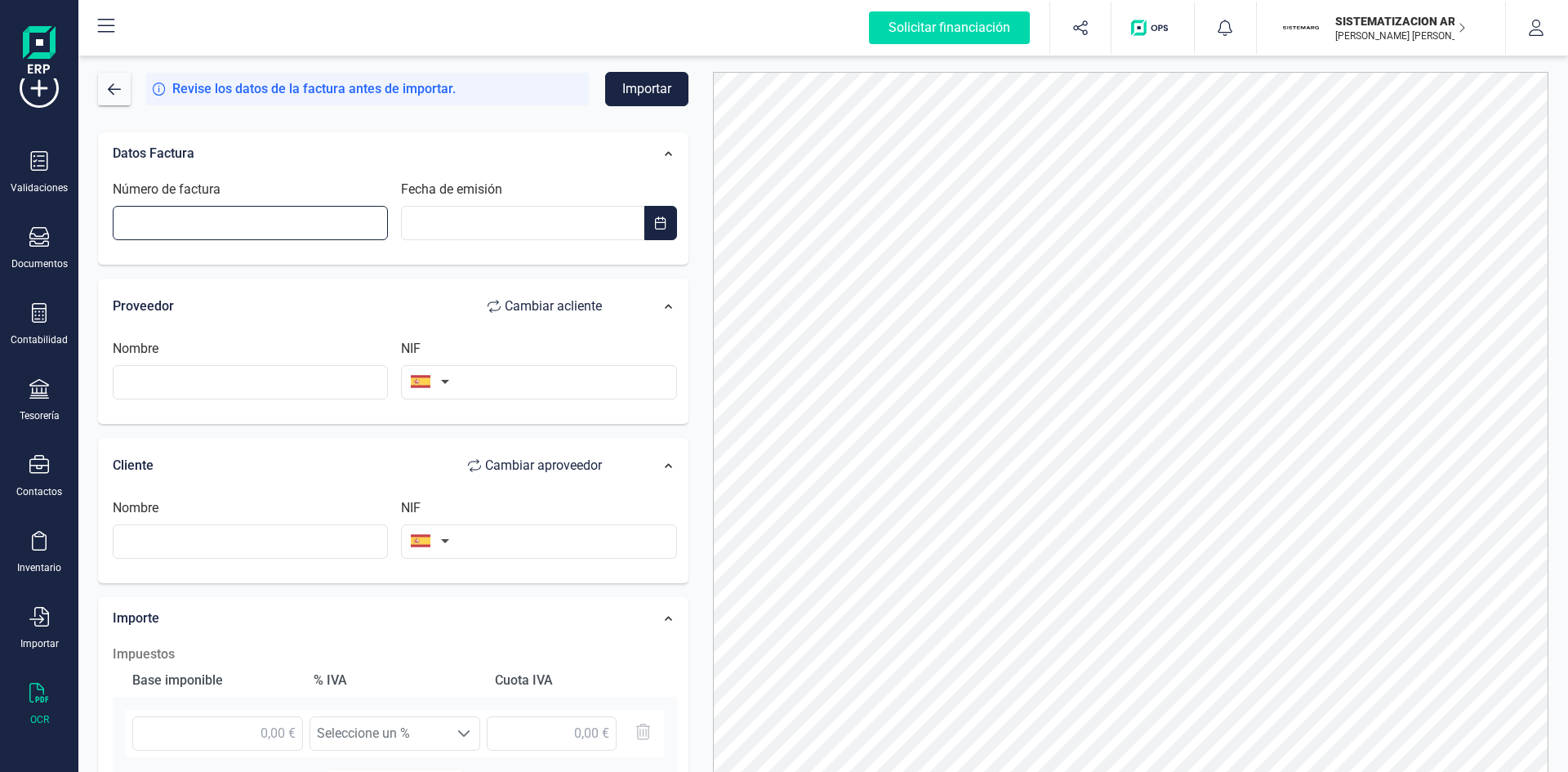
click at [328, 207] on input "Número de factura" at bounding box center [250, 223] width 275 height 34
type input "1/809/44/386950"
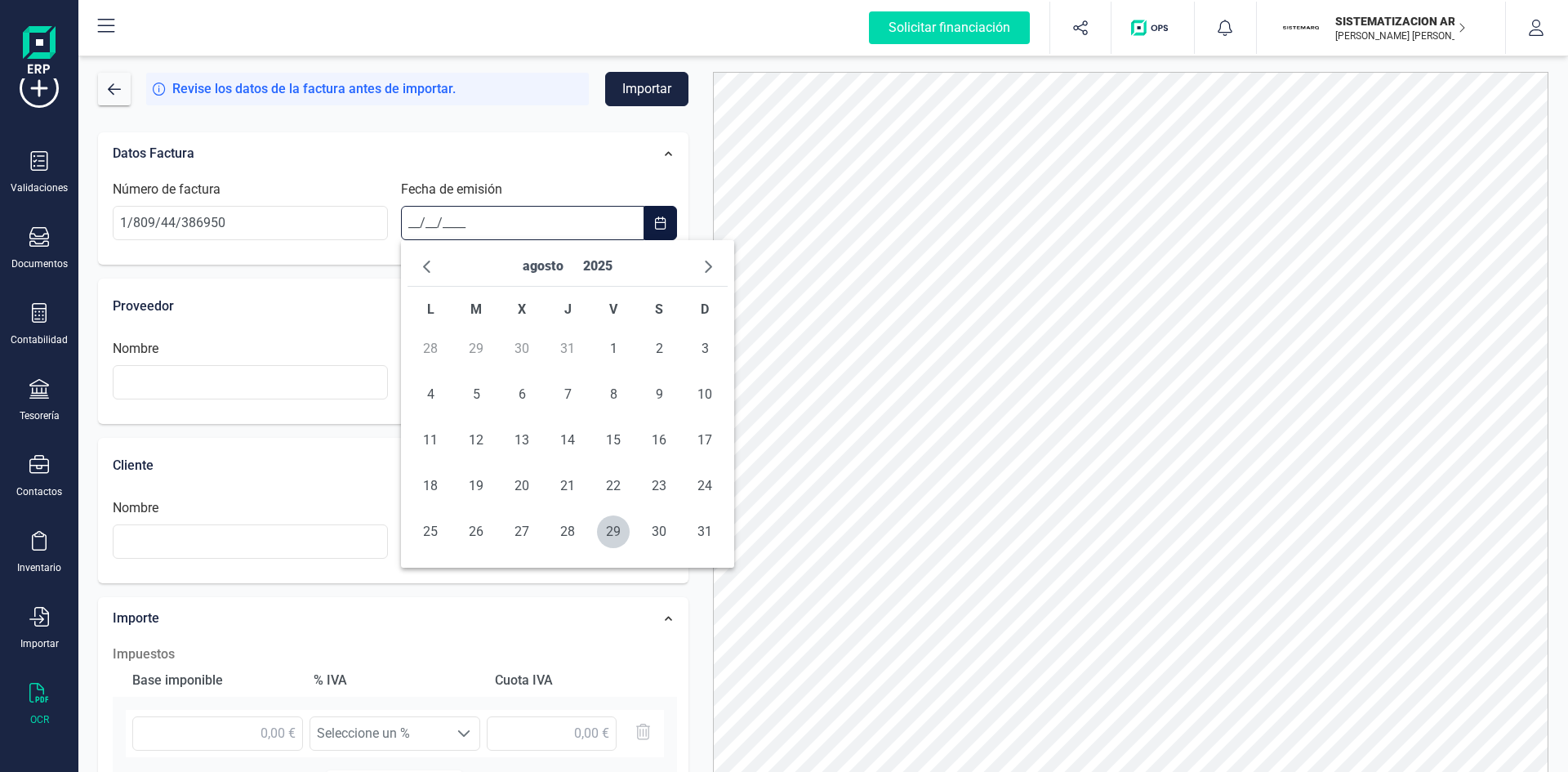
click at [442, 222] on input "__/__/____" at bounding box center [522, 223] width 243 height 34
type input "[DATE]"
click at [268, 380] on input "text" at bounding box center [250, 382] width 275 height 34
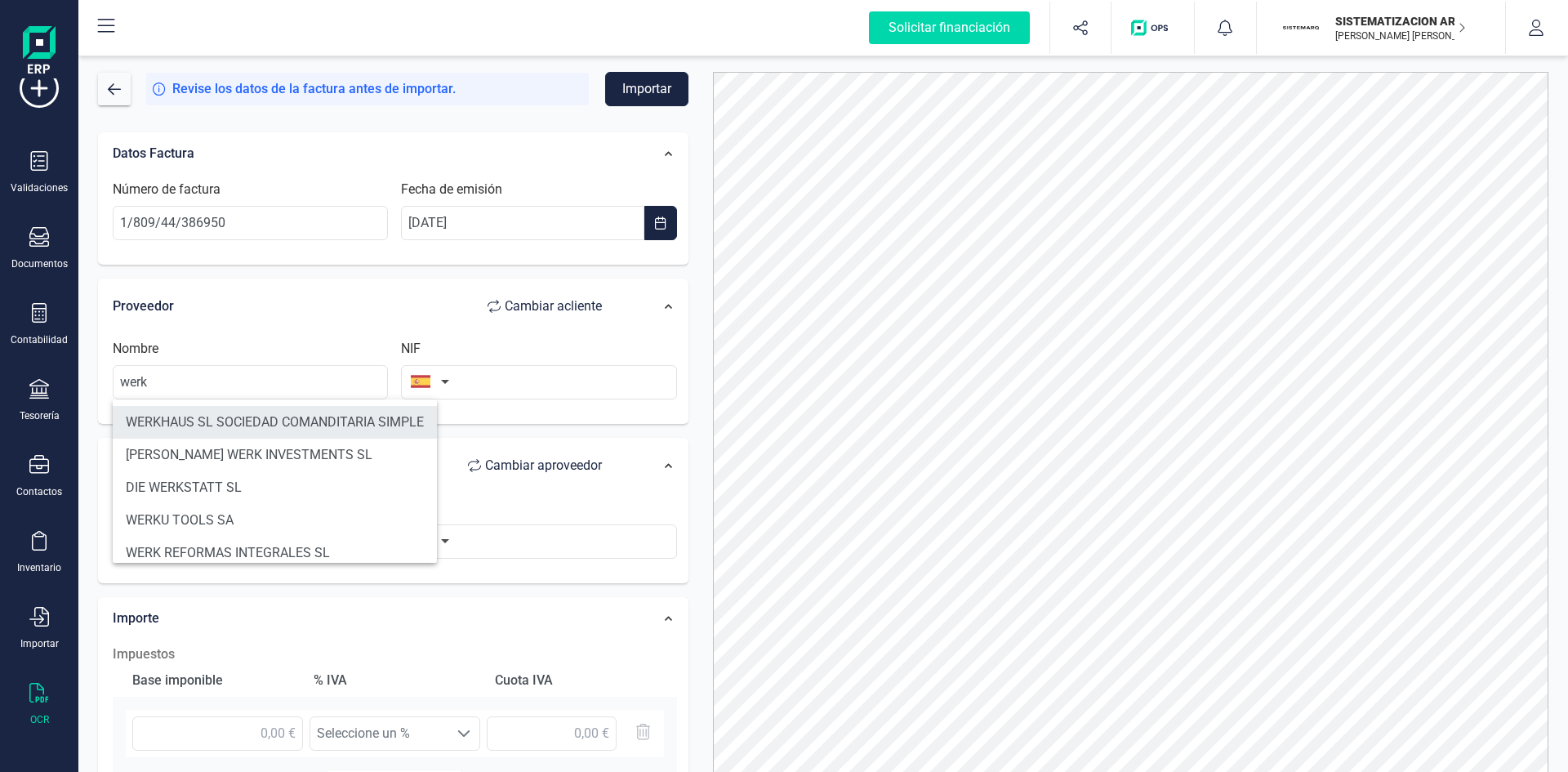
click at [290, 409] on li "WERKHAUS SL SOCIEDAD COMANDITARIA SIMPLE" at bounding box center [275, 422] width 324 height 33
type input "WERKHAUS SL SOCIEDAD COMANDITARIA SIMPLE"
type input "D59474577"
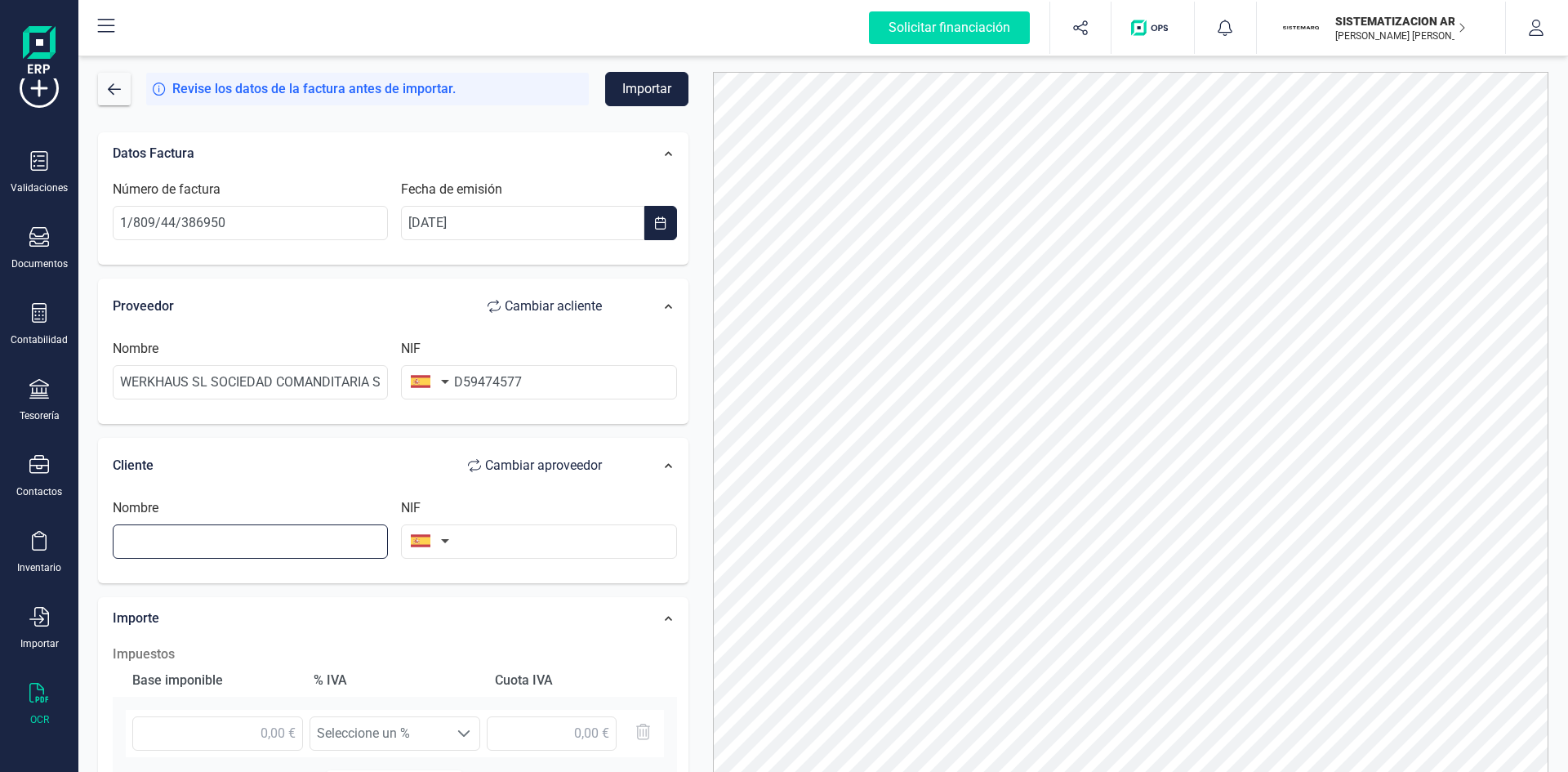
click at [219, 551] on input "text" at bounding box center [250, 541] width 275 height 34
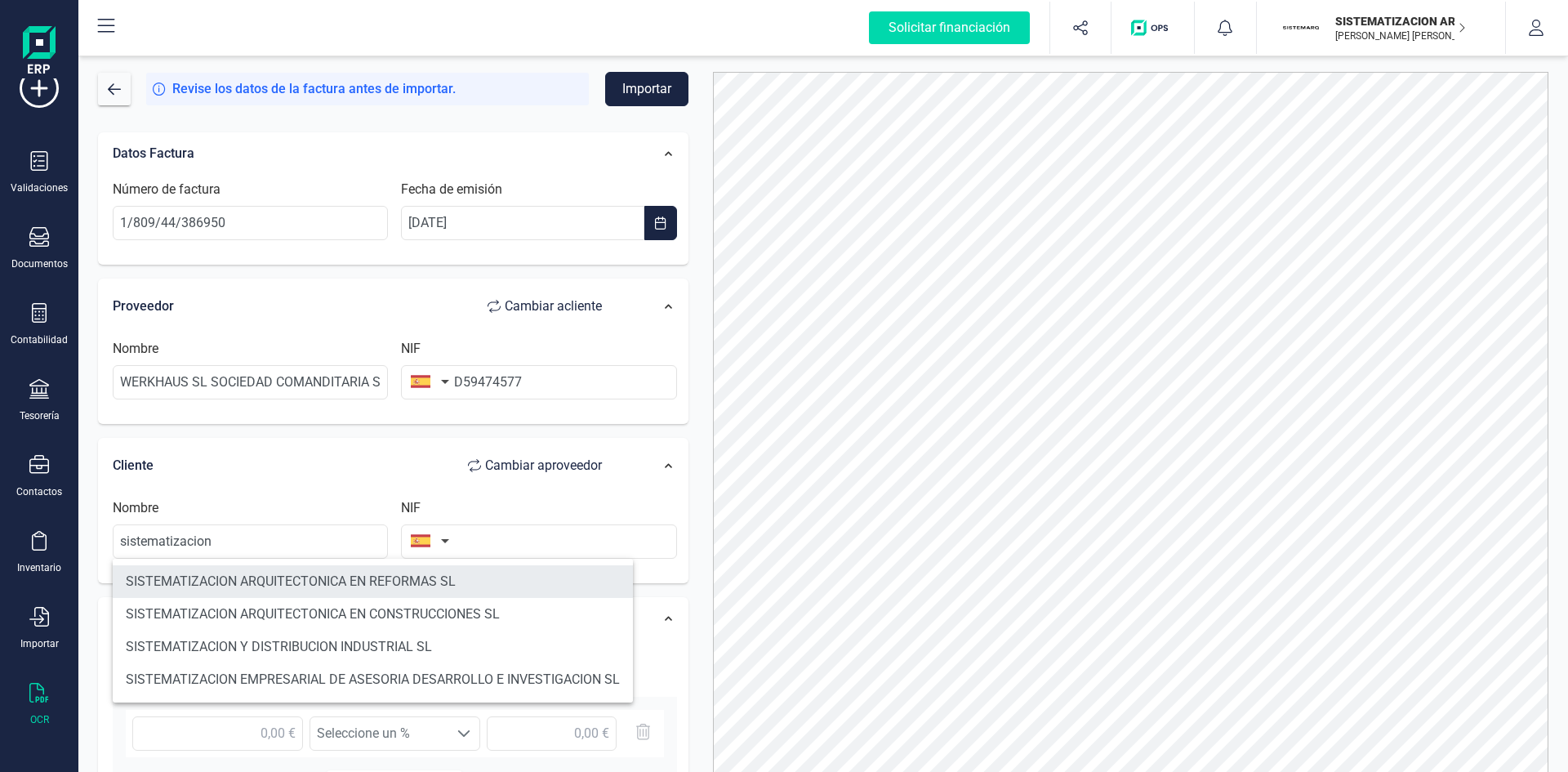
click at [454, 581] on li "SISTEMATIZACION ARQUITECTONICA EN REFORMAS SL" at bounding box center [373, 581] width 520 height 33
type input "SISTEMATIZACION ARQUITECTONICA EN REFORMAS SL"
type input "B72398712"
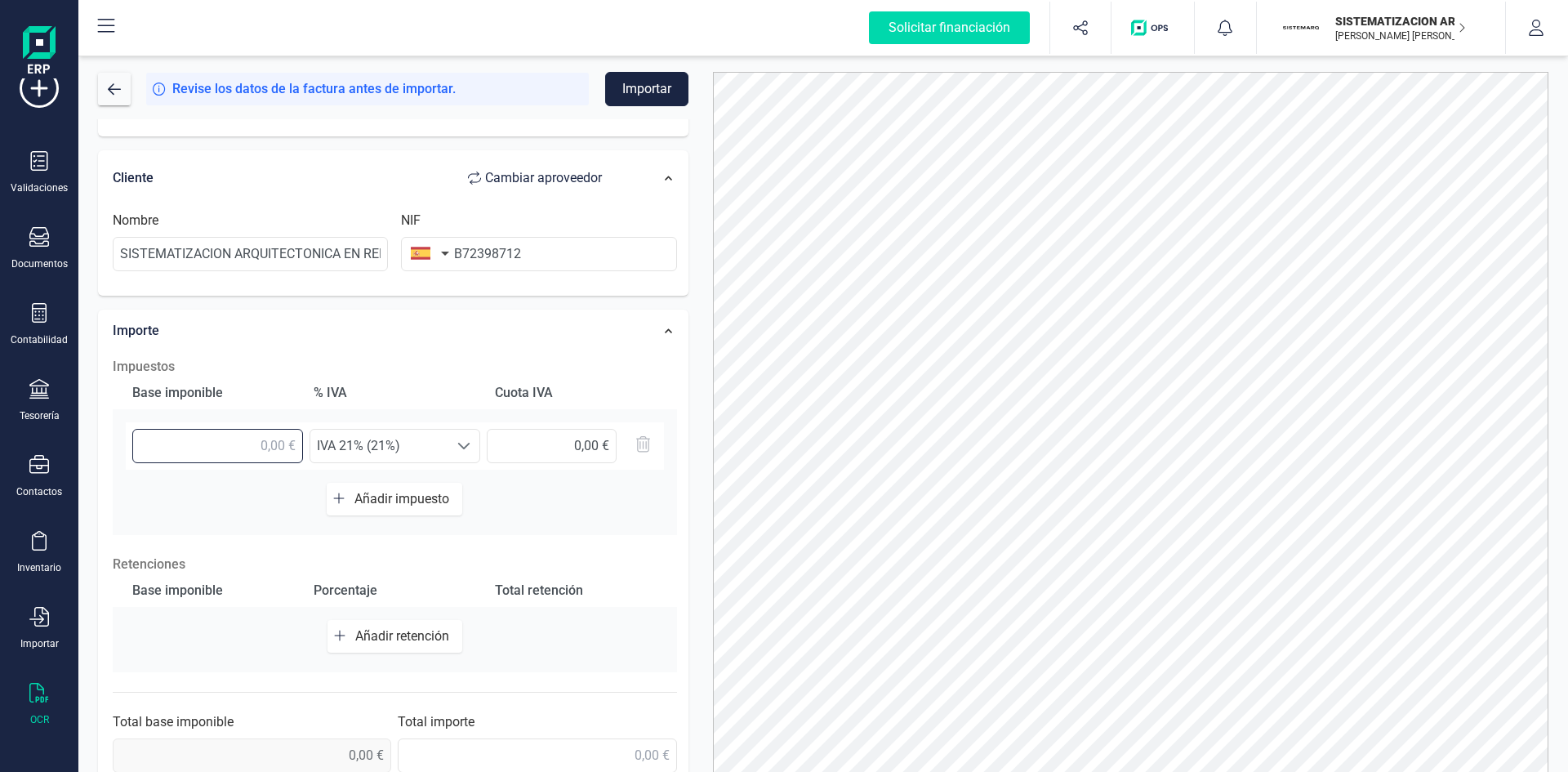
click at [267, 442] on input "text" at bounding box center [217, 446] width 170 height 34
type input "47,50 €"
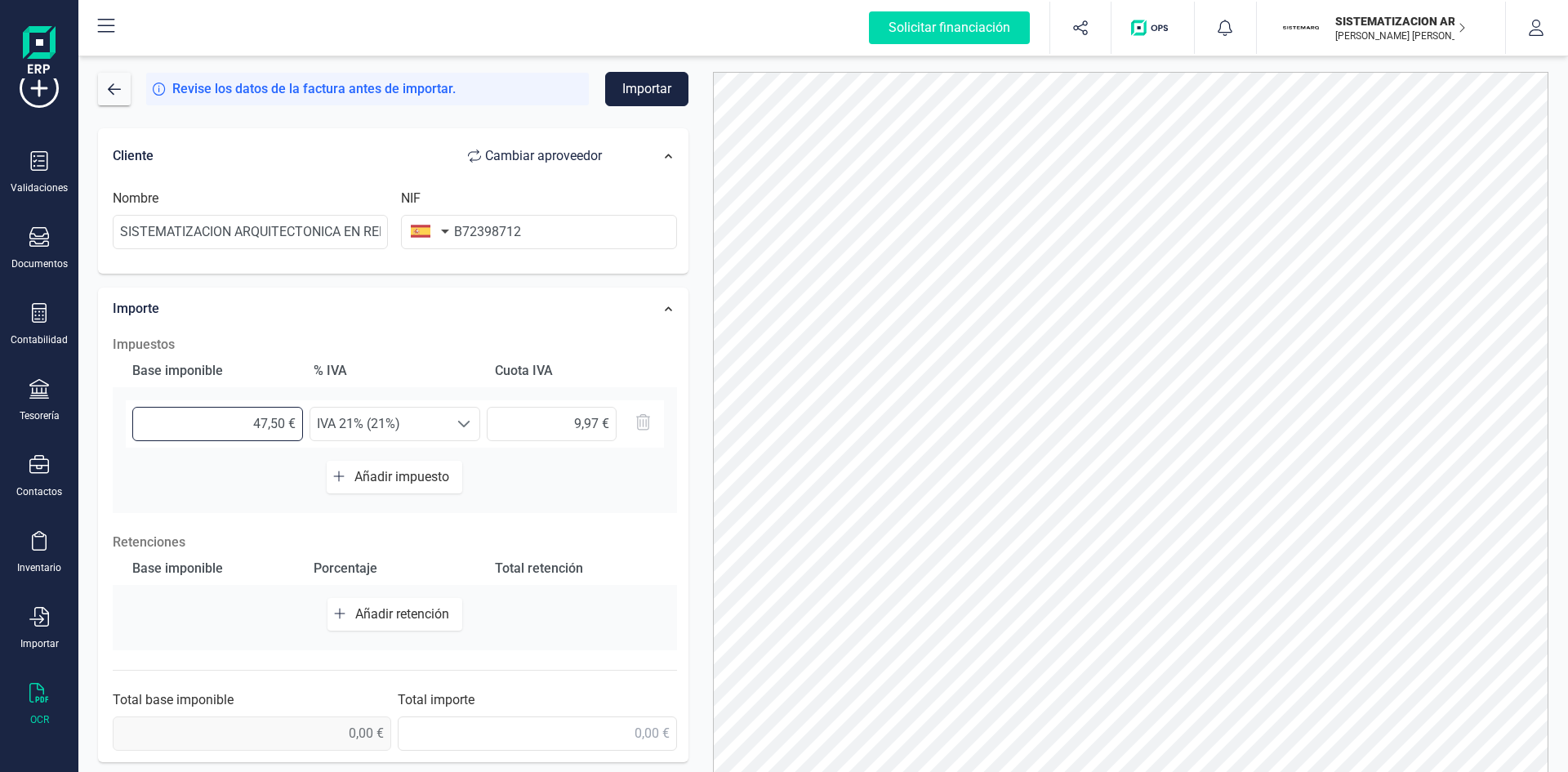
scroll to position [81, 0]
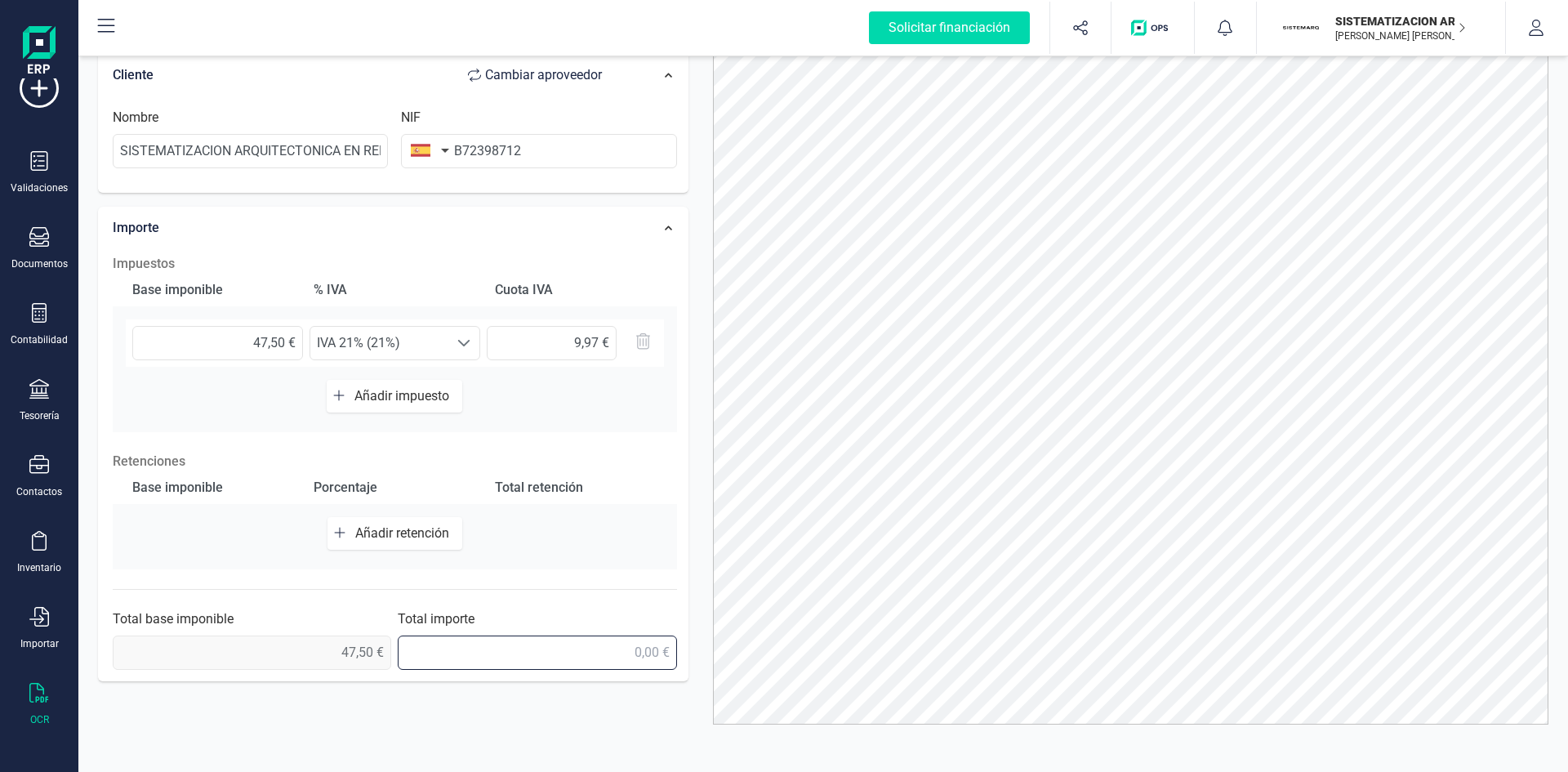
click at [629, 660] on input "text" at bounding box center [537, 652] width 279 height 34
type input "57,47 €"
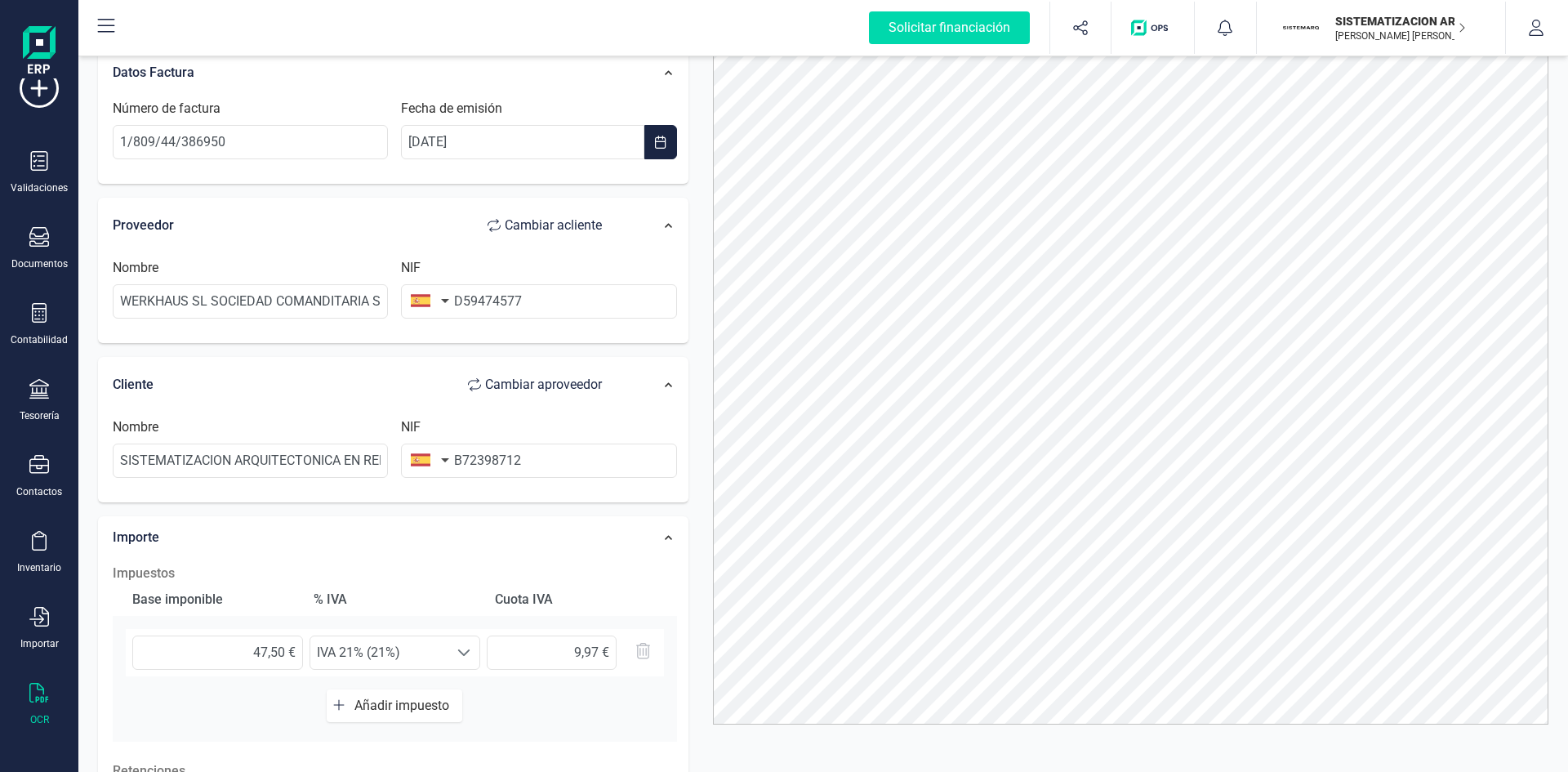
scroll to position [0, 0]
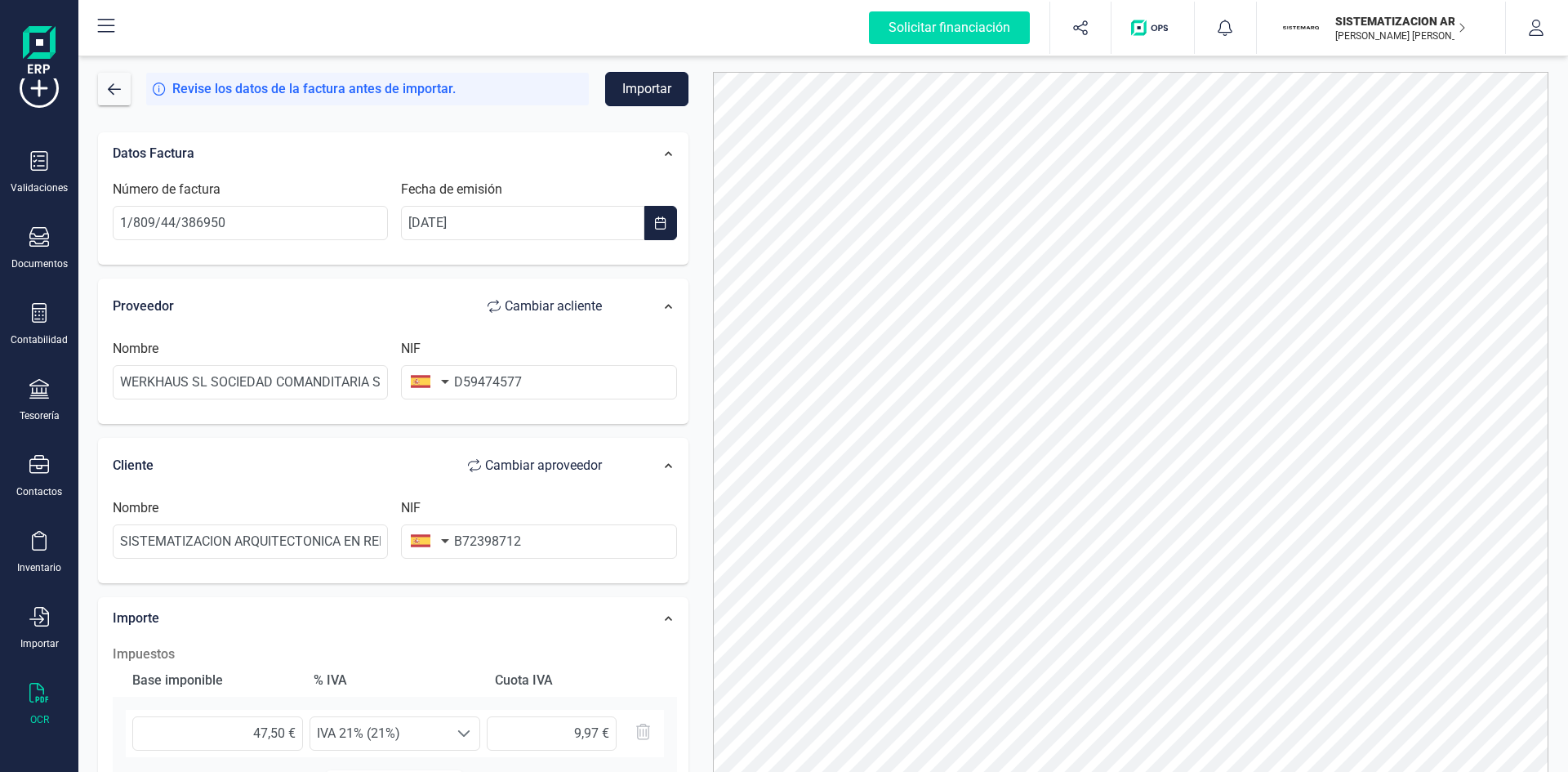
click at [649, 78] on button "Importar" at bounding box center [647, 88] width 83 height 34
